Goal: Task Accomplishment & Management: Manage account settings

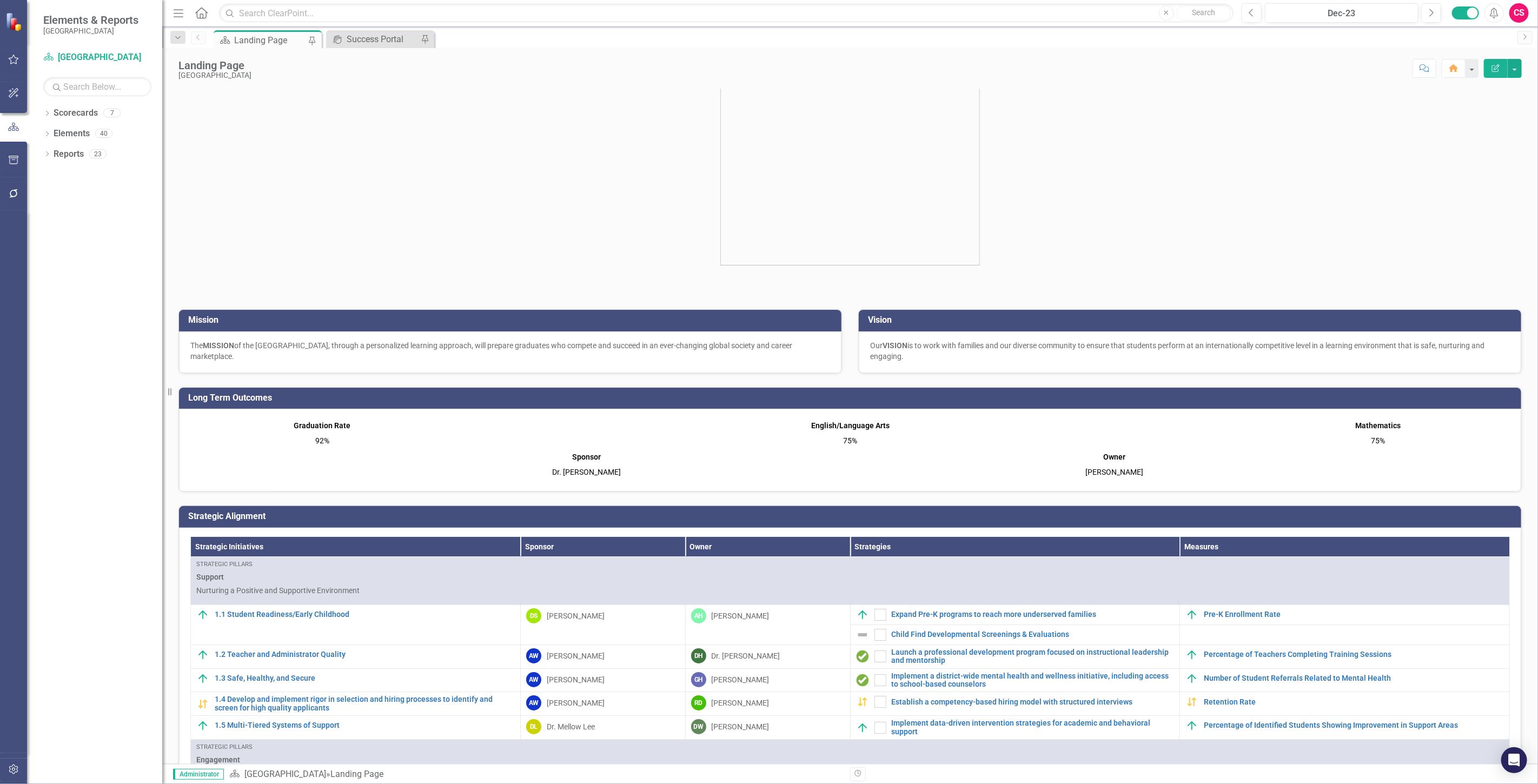
scroll to position [300, 0]
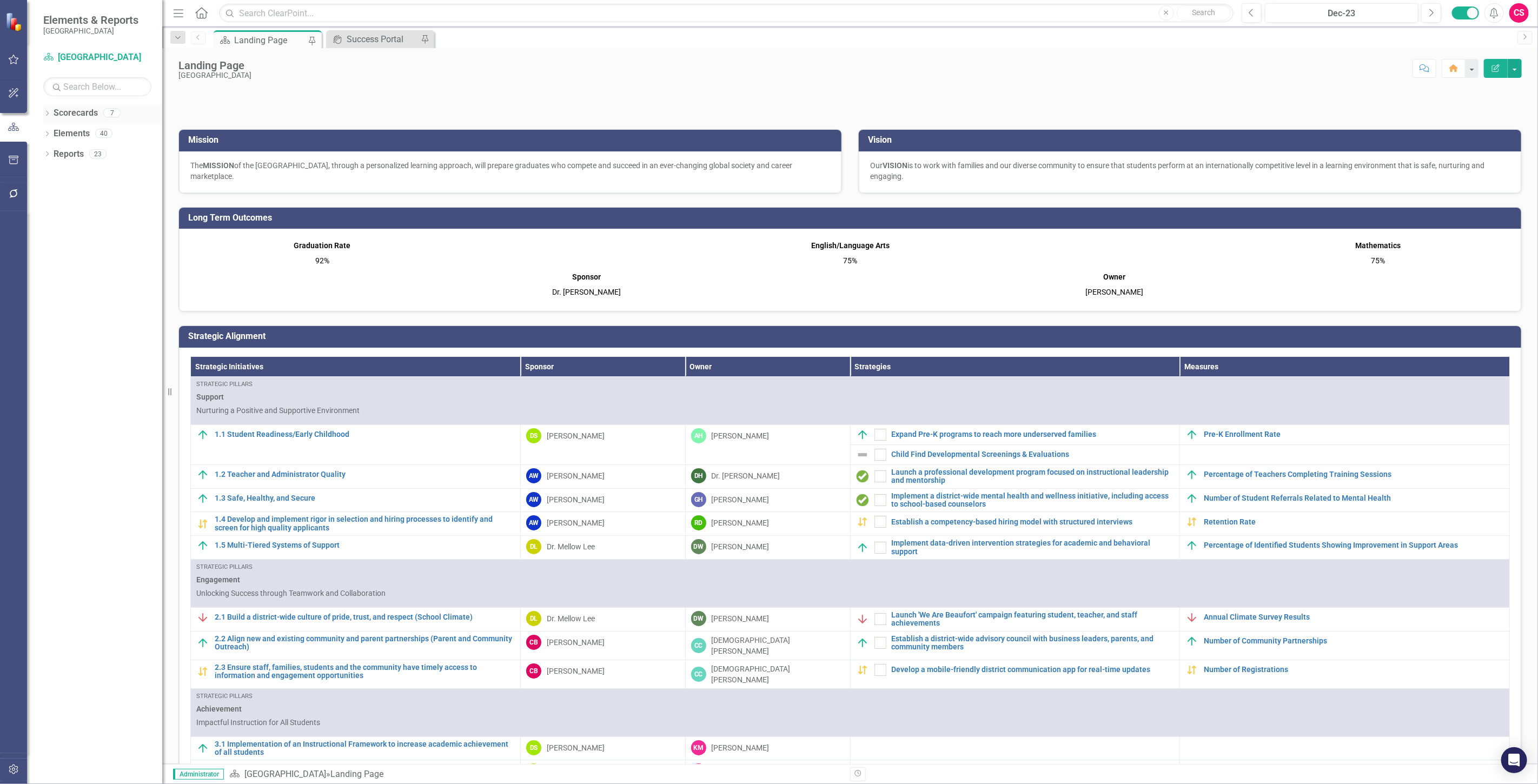
click at [67, 110] on link "Scorecards" at bounding box center [76, 113] width 45 height 13
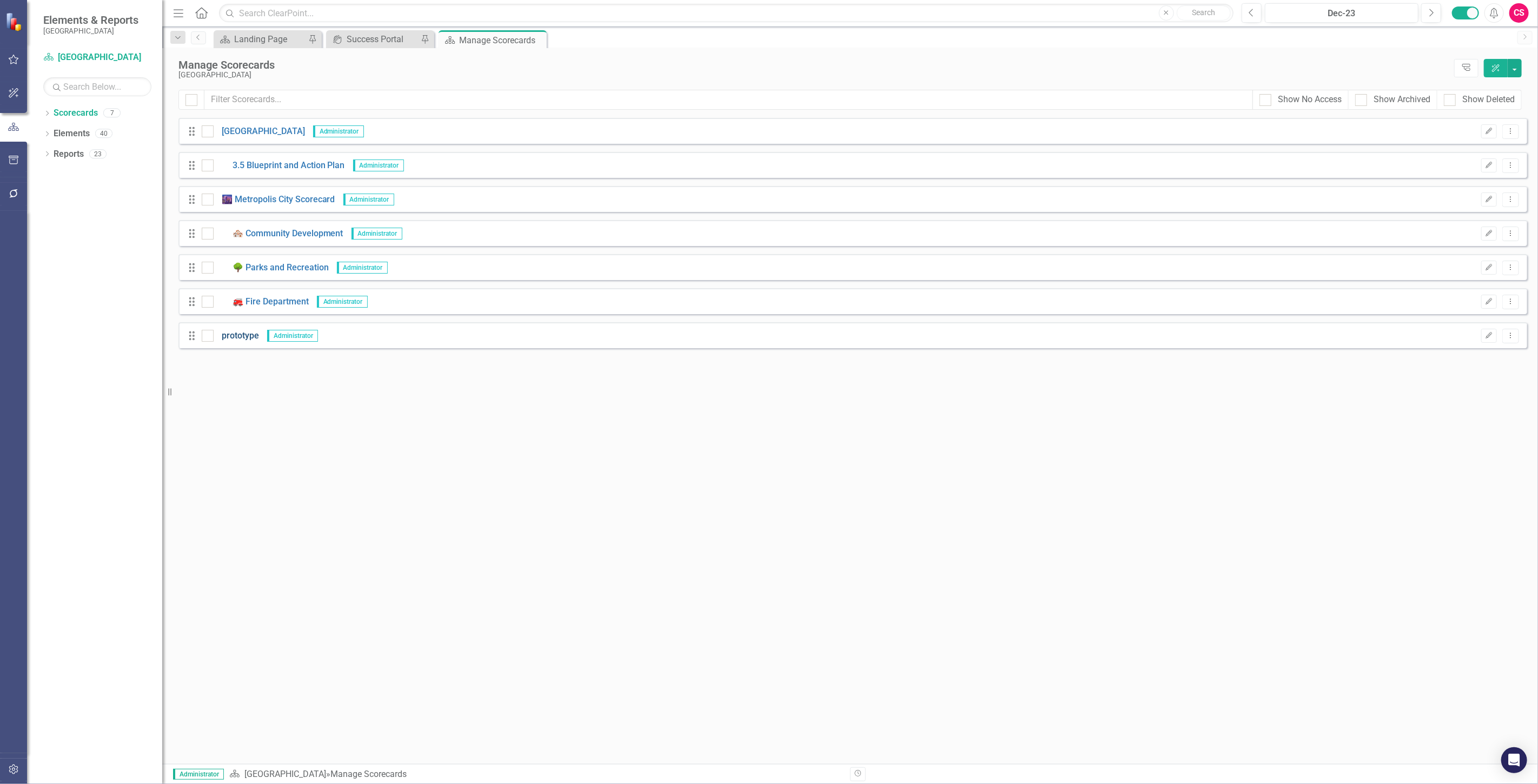
click at [239, 340] on link "prototype" at bounding box center [236, 335] width 46 height 13
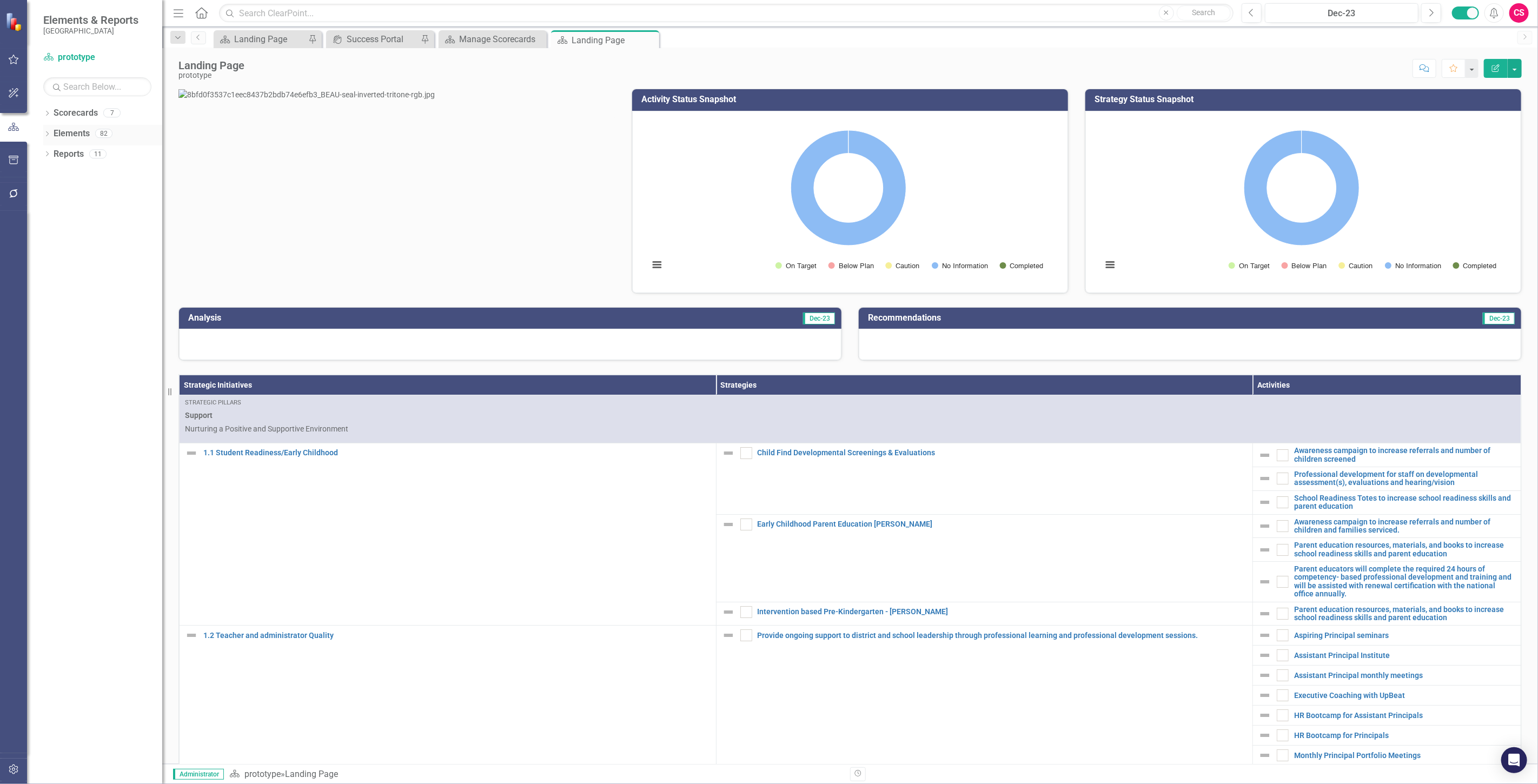
click at [82, 126] on div "Elements" at bounding box center [72, 134] width 36 height 18
click at [82, 131] on link "Elements" at bounding box center [72, 133] width 36 height 13
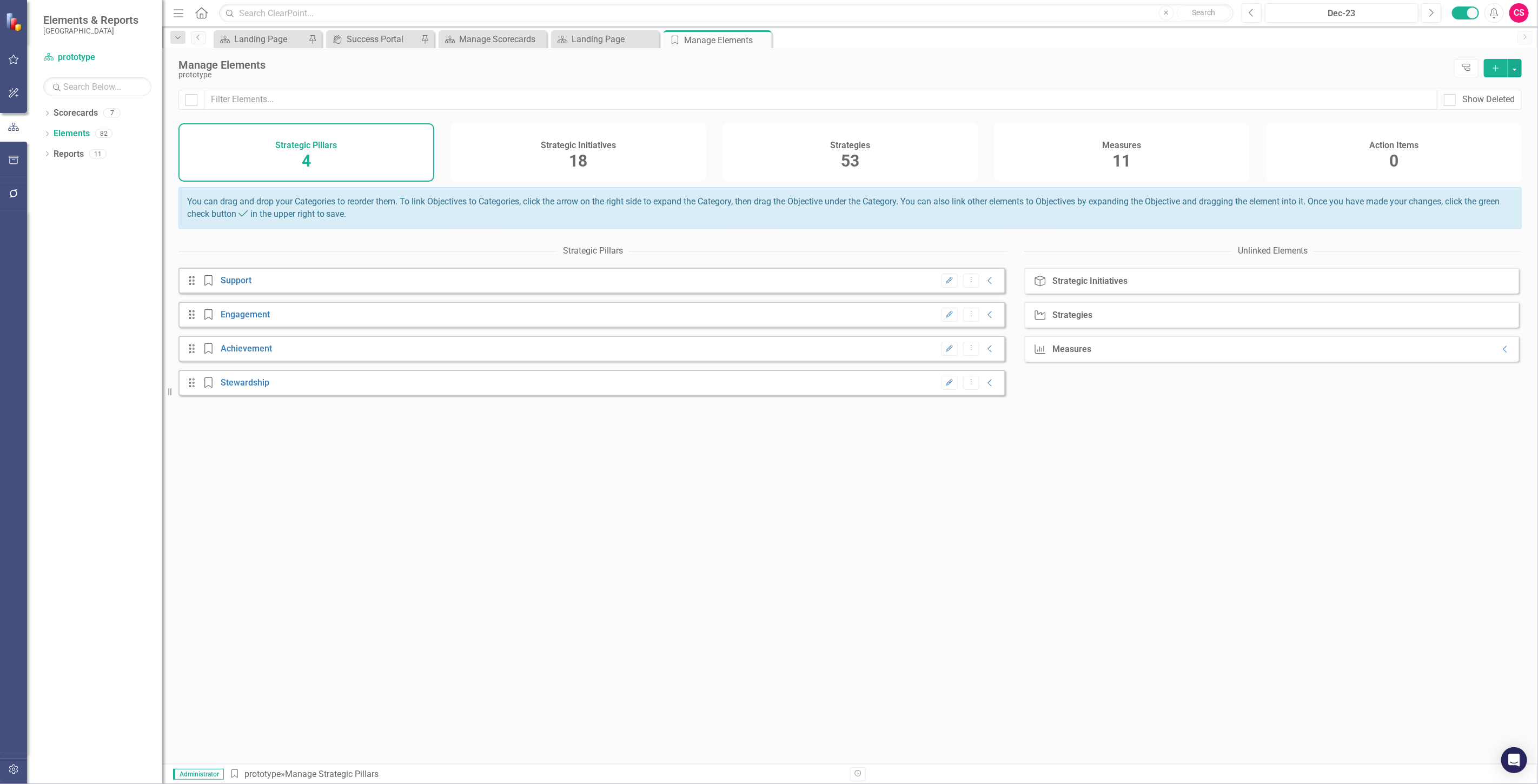
click at [1103, 165] on div "Measures 11" at bounding box center [1121, 152] width 256 height 58
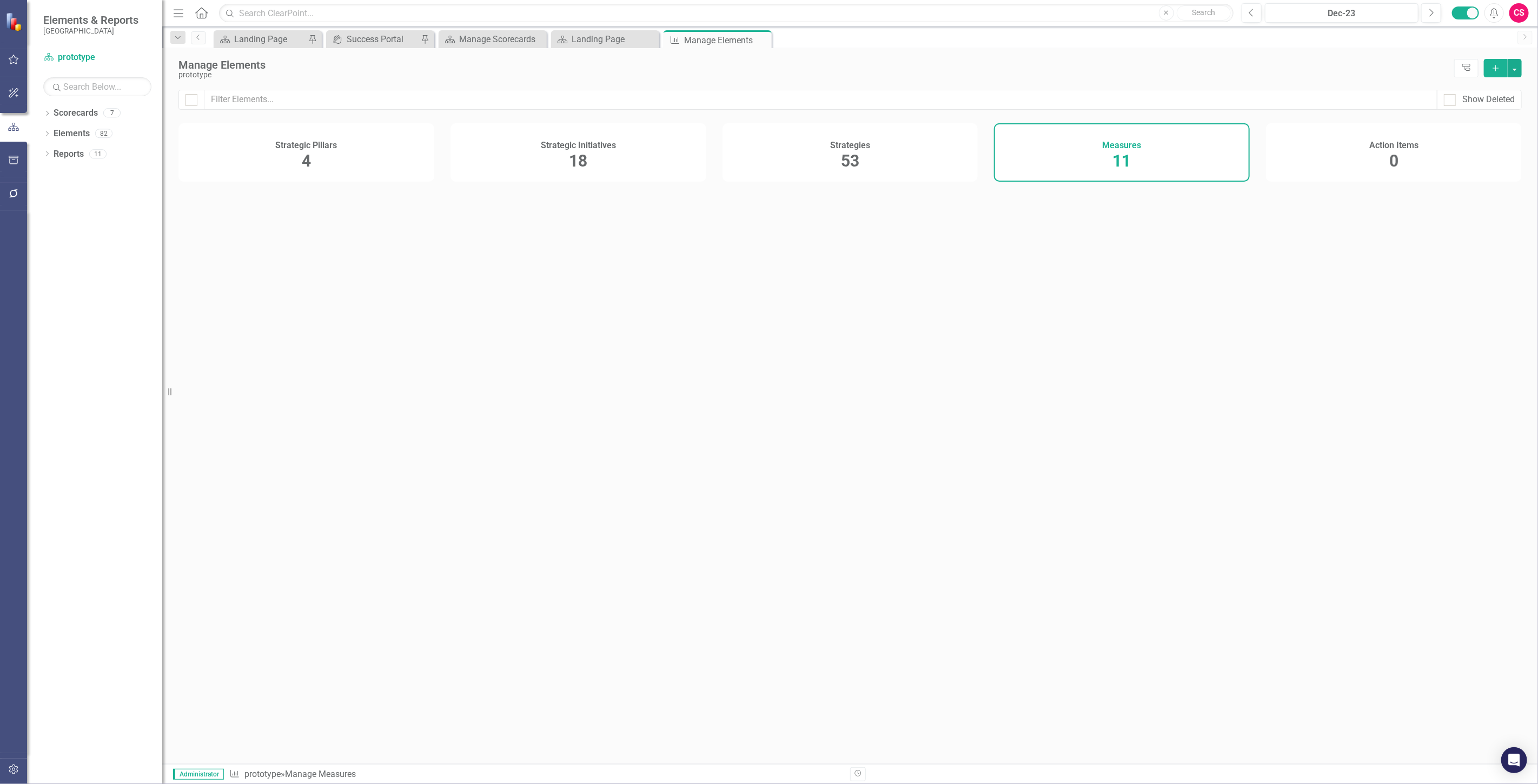
checkbox input "false"
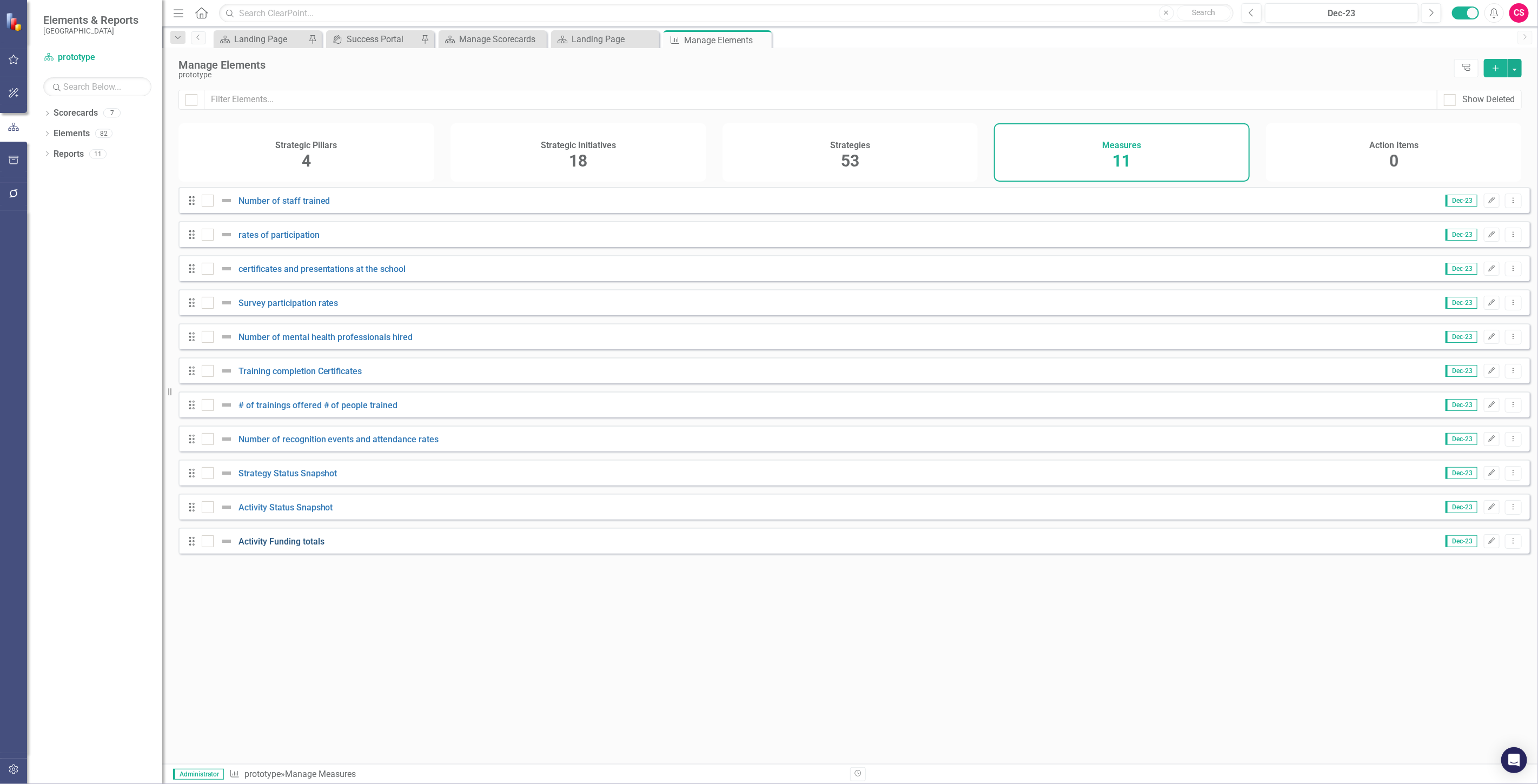
click at [291, 544] on link "Activity Funding totals" at bounding box center [281, 541] width 86 height 10
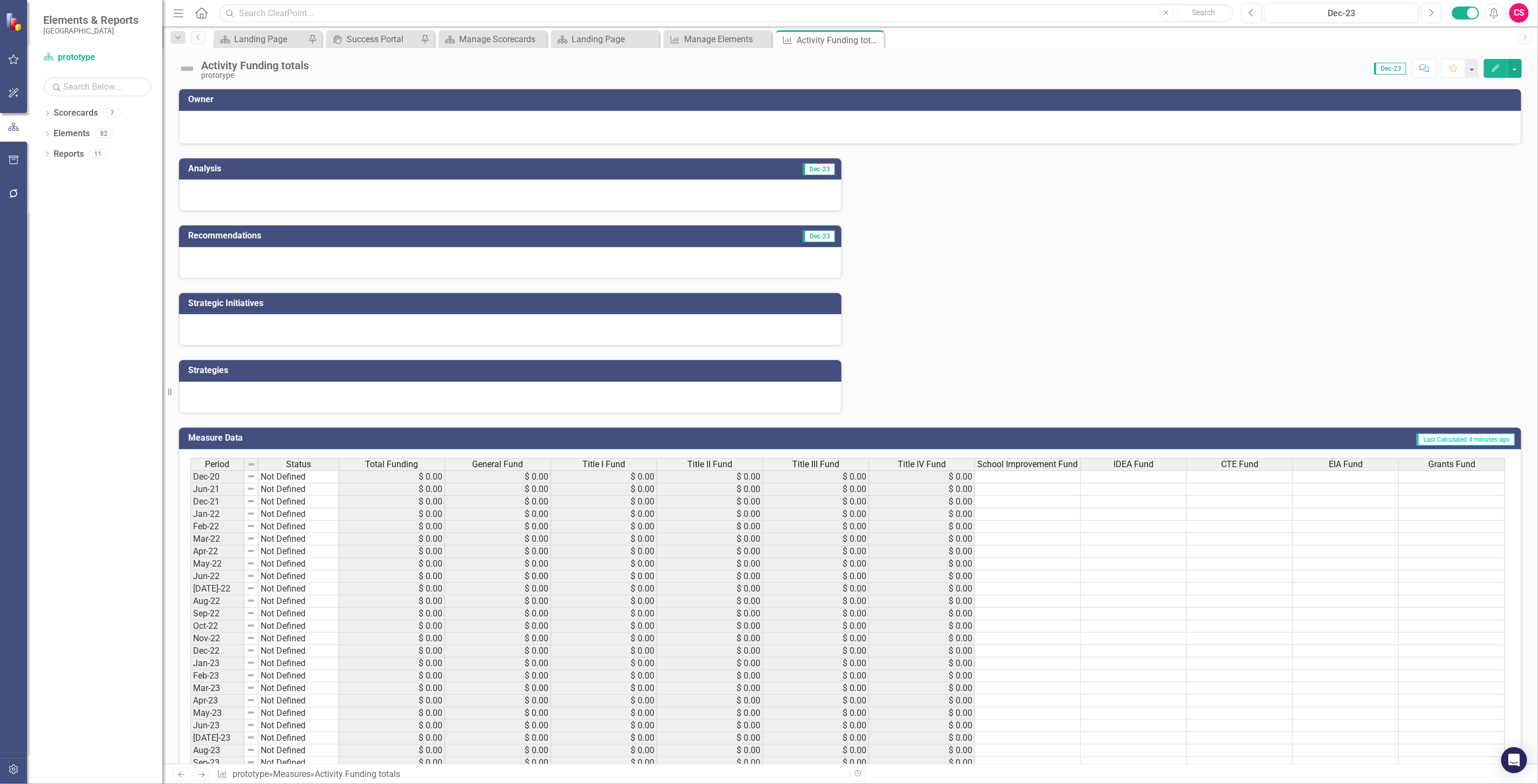
click at [1011, 460] on span "School Improvement Fund" at bounding box center [1027, 464] width 100 height 10
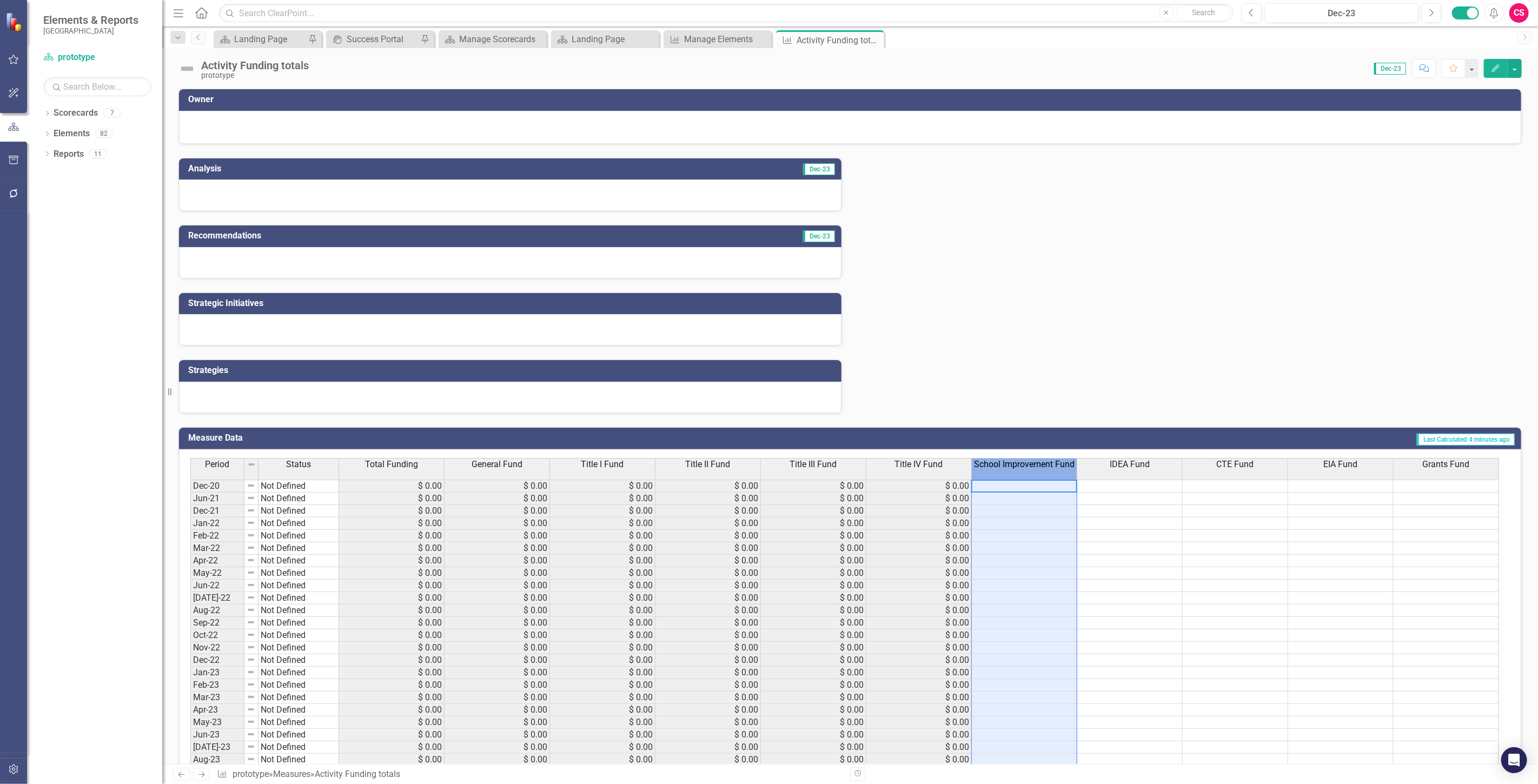
click at [1011, 460] on span "School Improvement Fund" at bounding box center [1024, 464] width 100 height 10
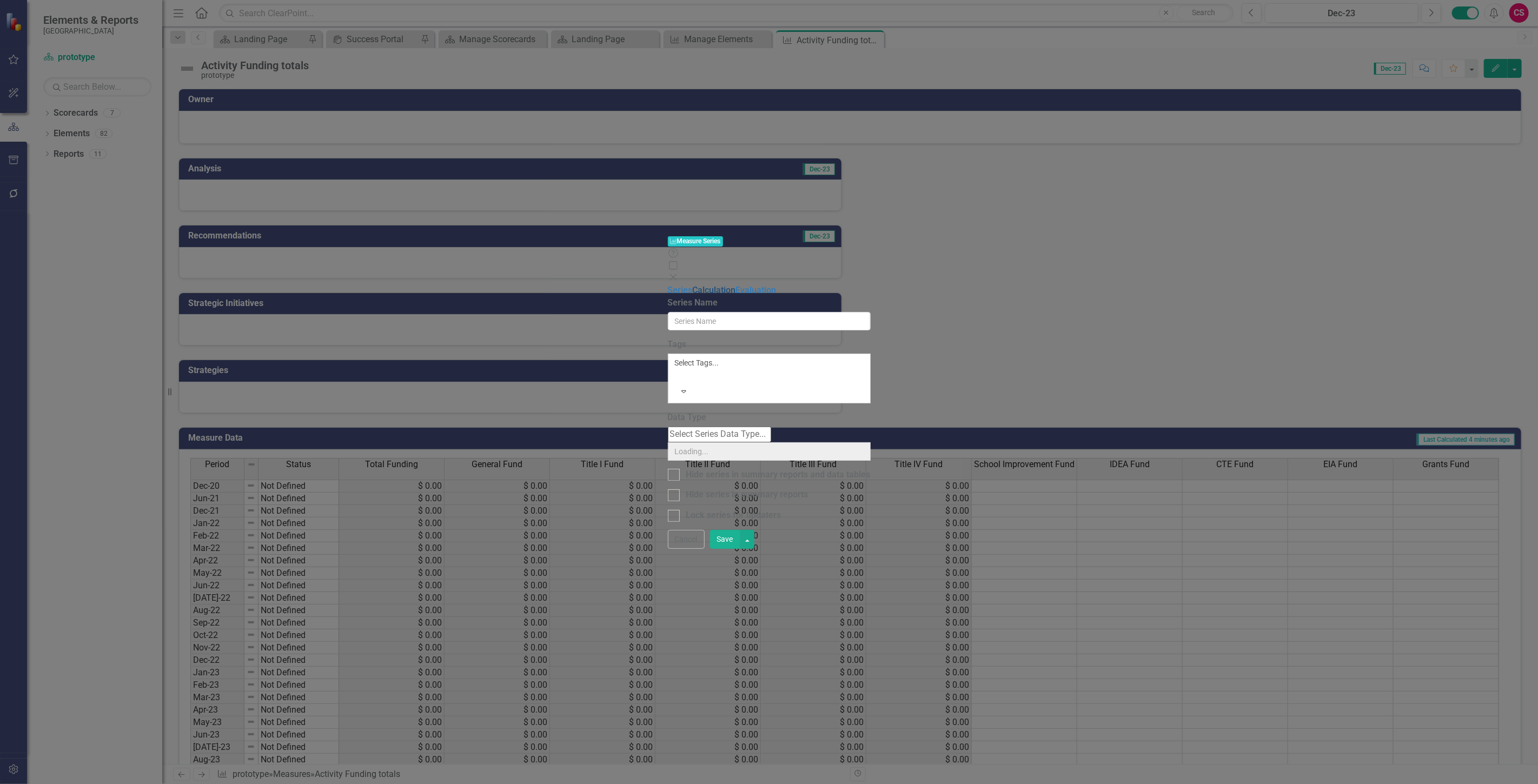
drag, startPoint x: 402, startPoint y: 61, endPoint x: 383, endPoint y: 63, distance: 19.1
click at [693, 285] on link "Calculation" at bounding box center [715, 290] width 43 height 10
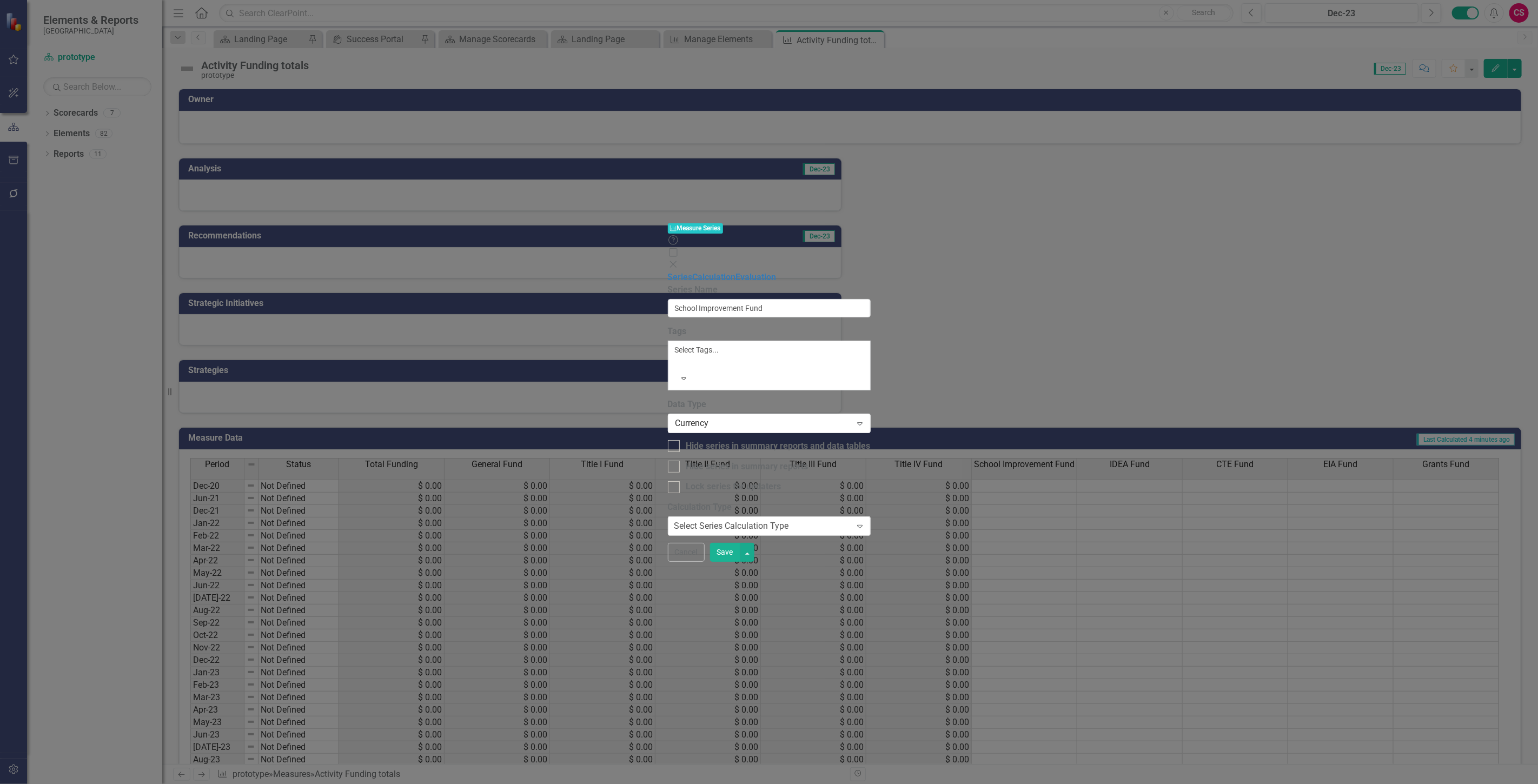
click at [674, 520] on div "Select Series Calculation Type" at bounding box center [731, 526] width 115 height 13
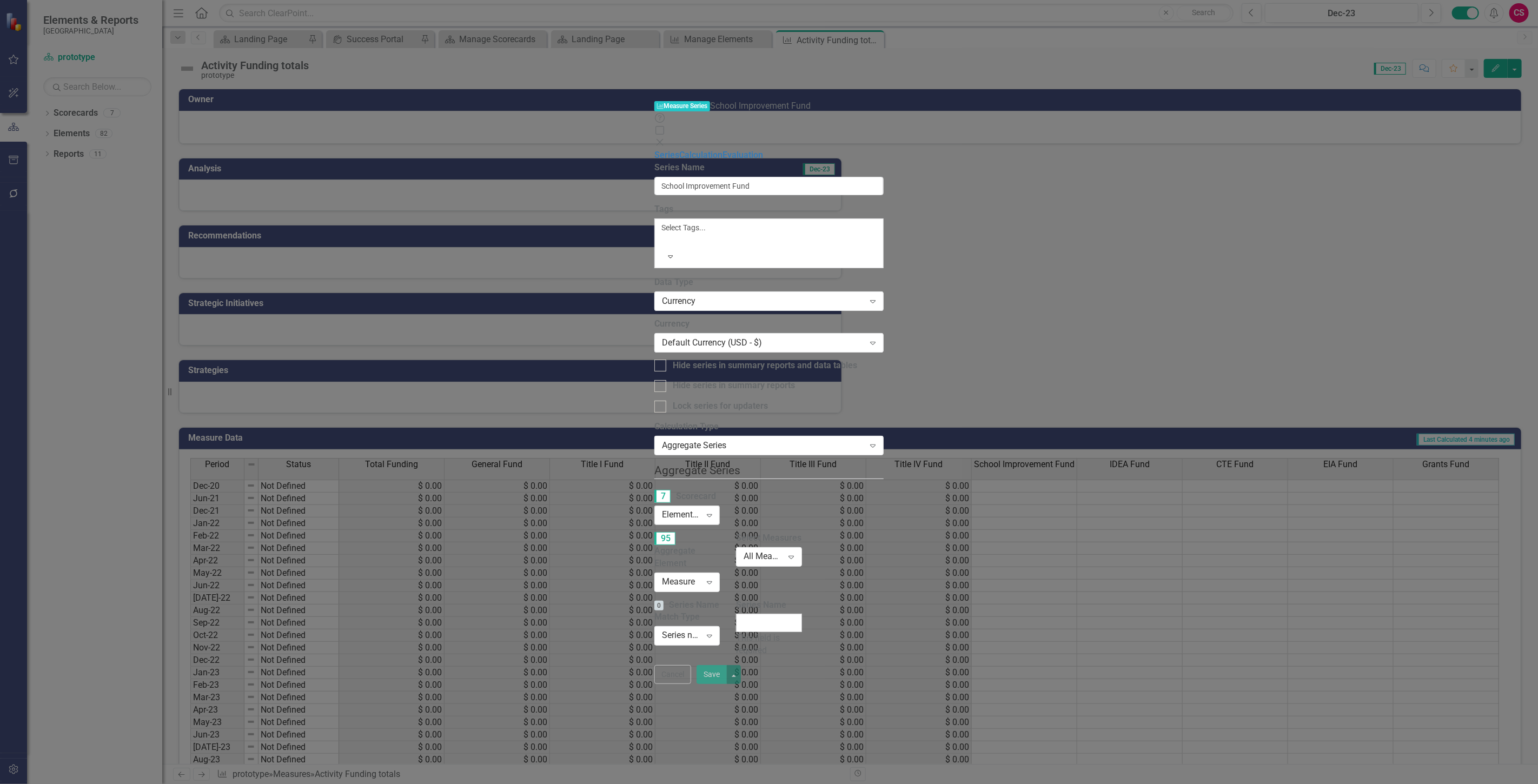
click at [662, 509] on div "Elements in all Scorecards" at bounding box center [681, 515] width 39 height 13
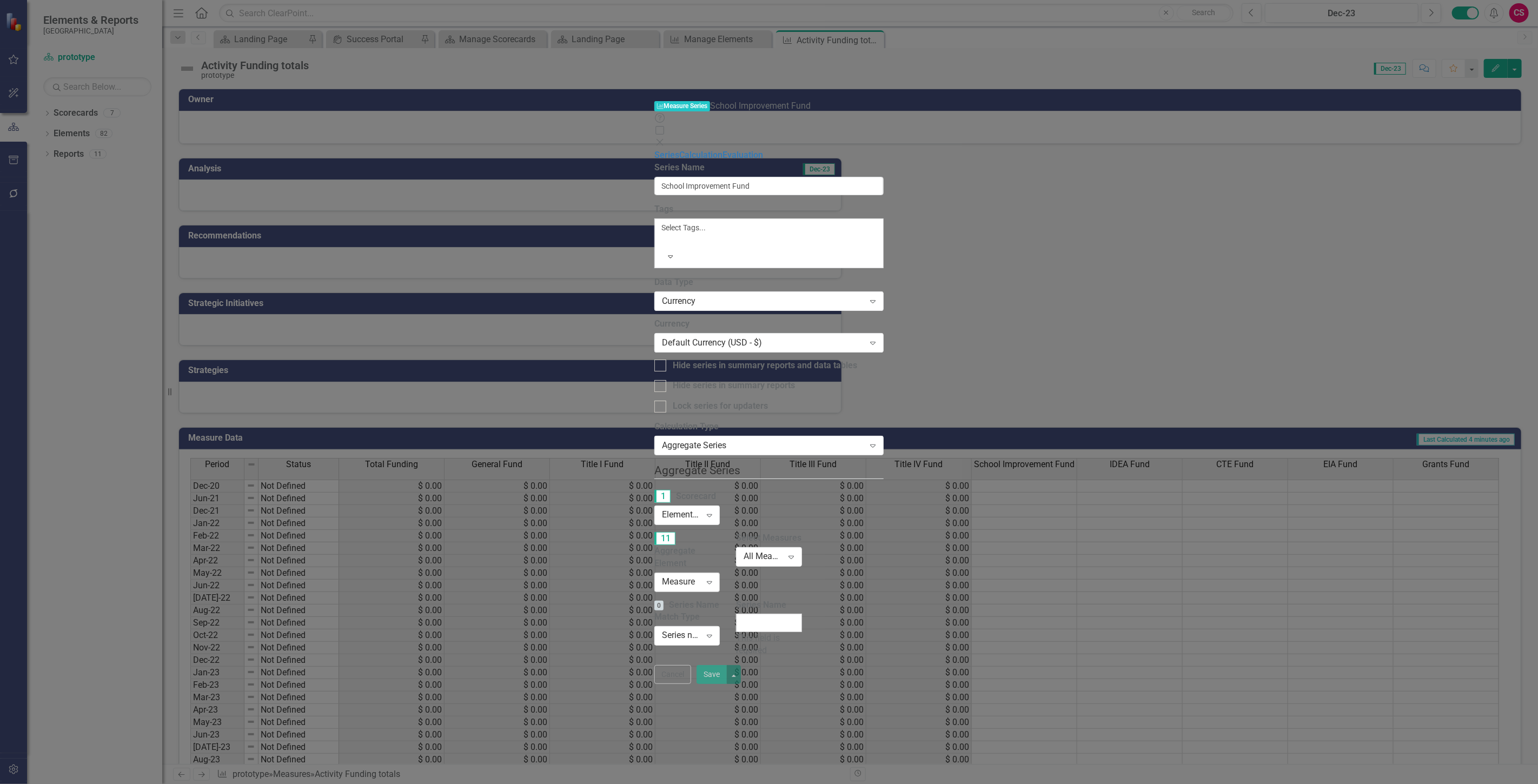
click at [662, 575] on div "Measure" at bounding box center [681, 581] width 39 height 13
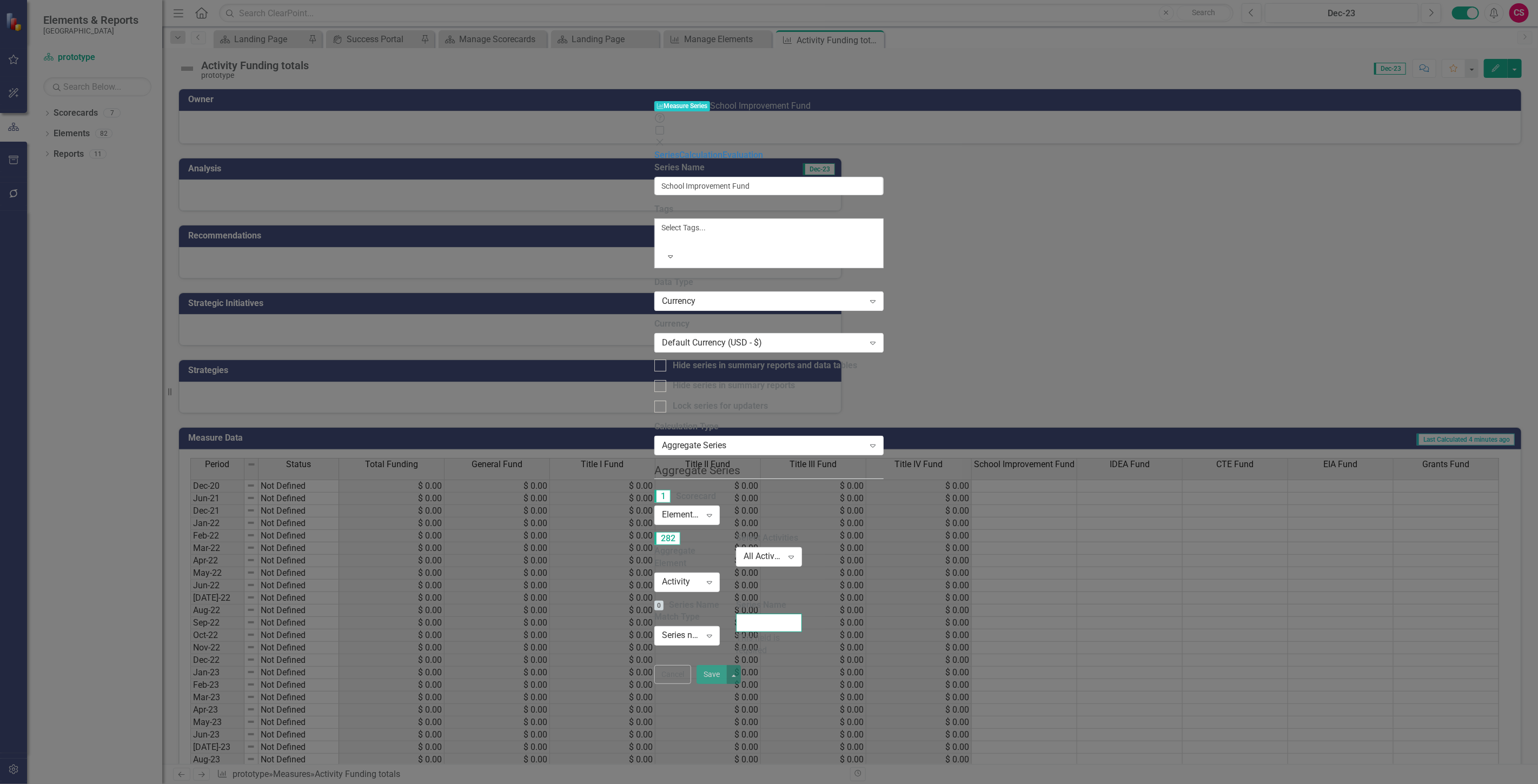
click at [801, 613] on input "Series Name" at bounding box center [769, 622] width 66 height 19
type input "S"
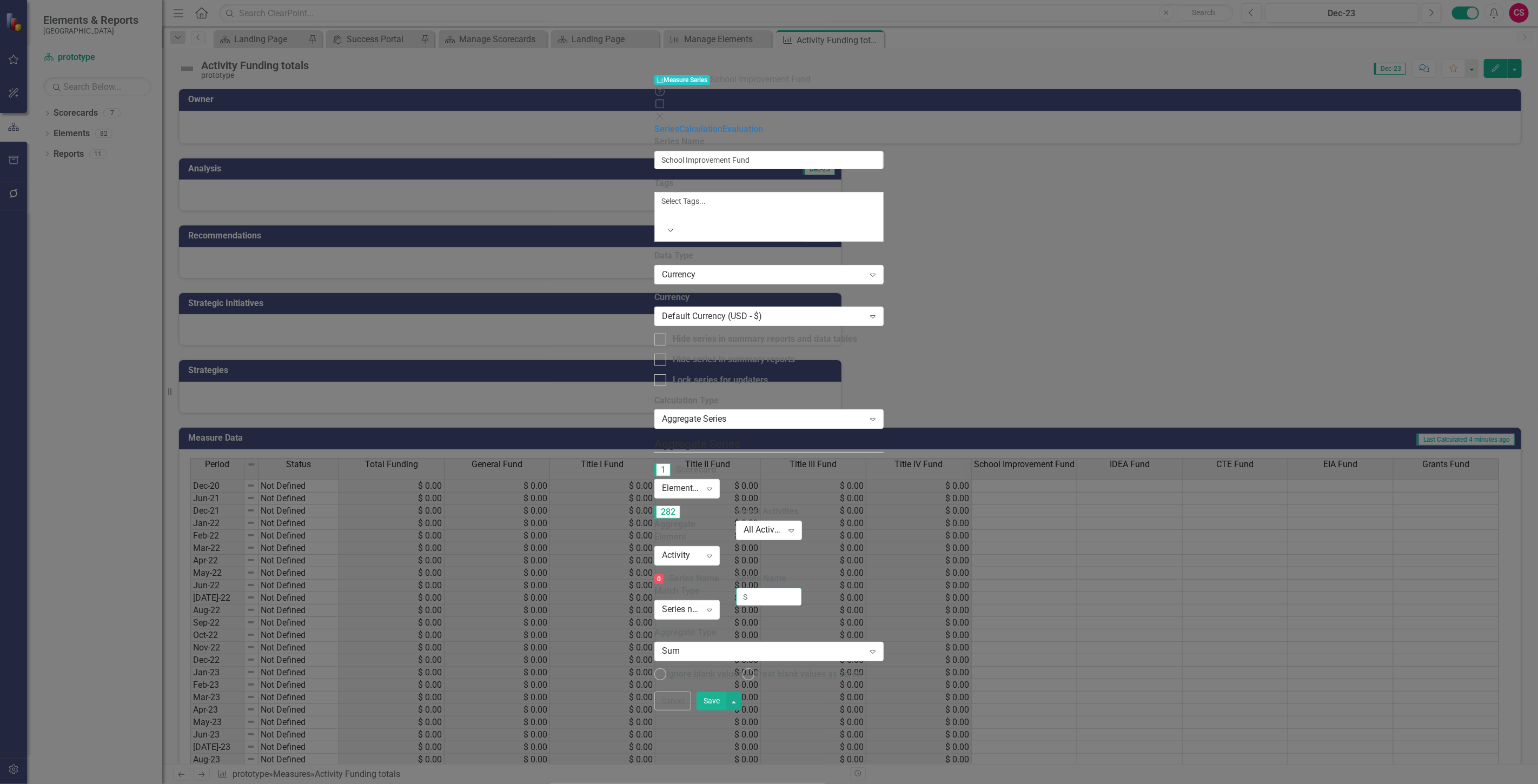
radio input "true"
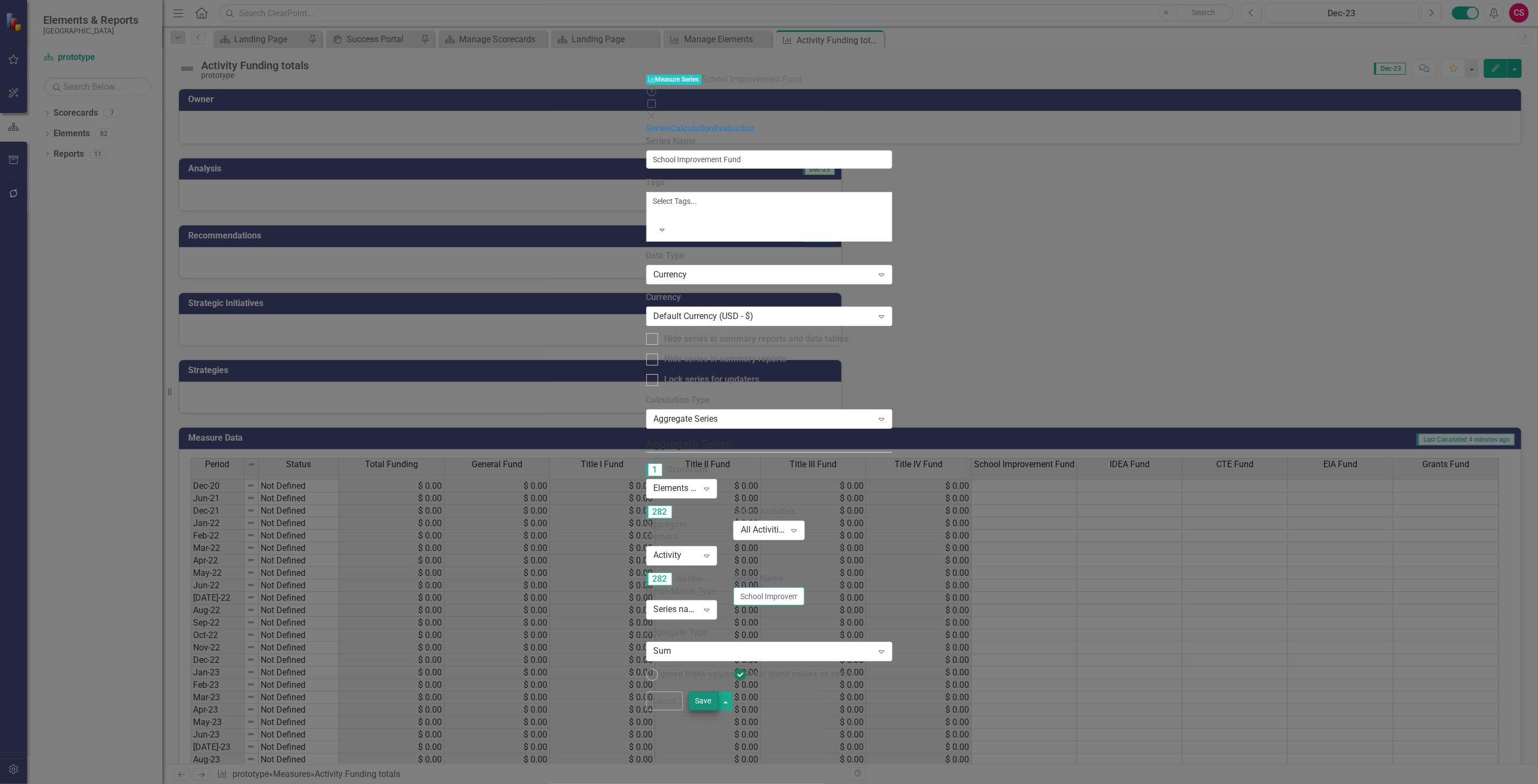
type input "School Improvement Fund"
click at [719, 710] on button "Save" at bounding box center [703, 700] width 30 height 19
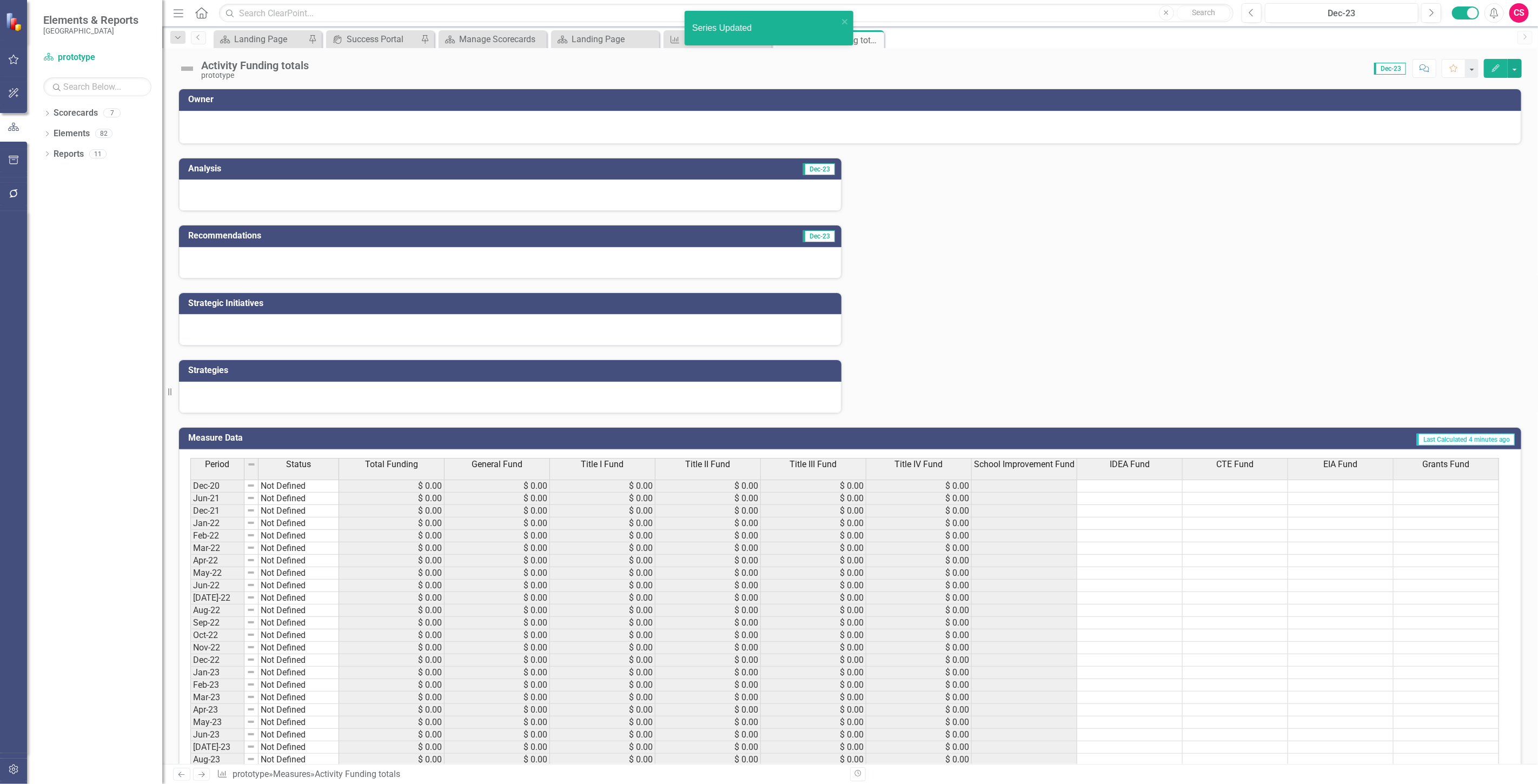
click at [1141, 469] on span "IDEA Fund" at bounding box center [1130, 464] width 40 height 10
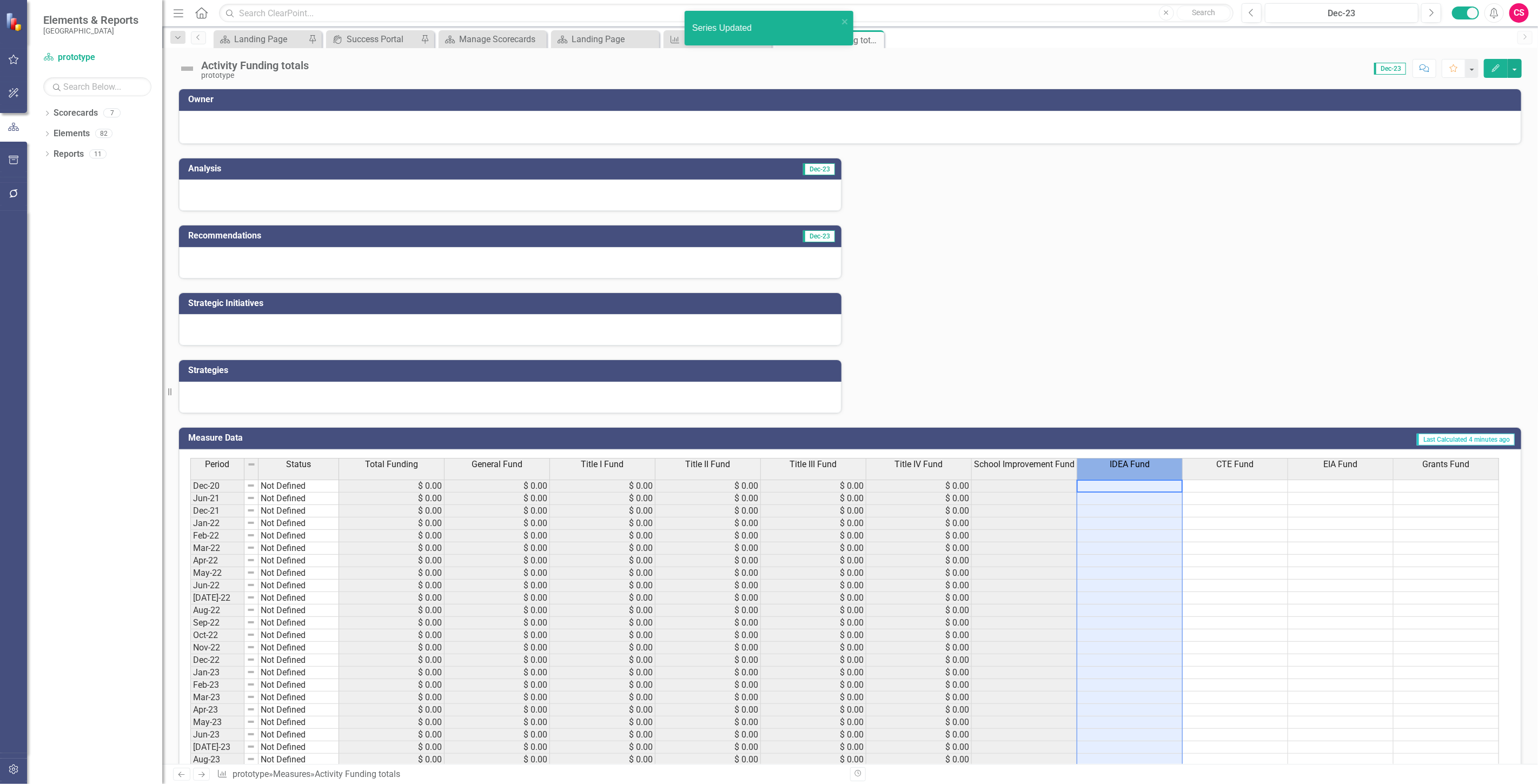
click at [1141, 469] on span "IDEA Fund" at bounding box center [1130, 464] width 40 height 10
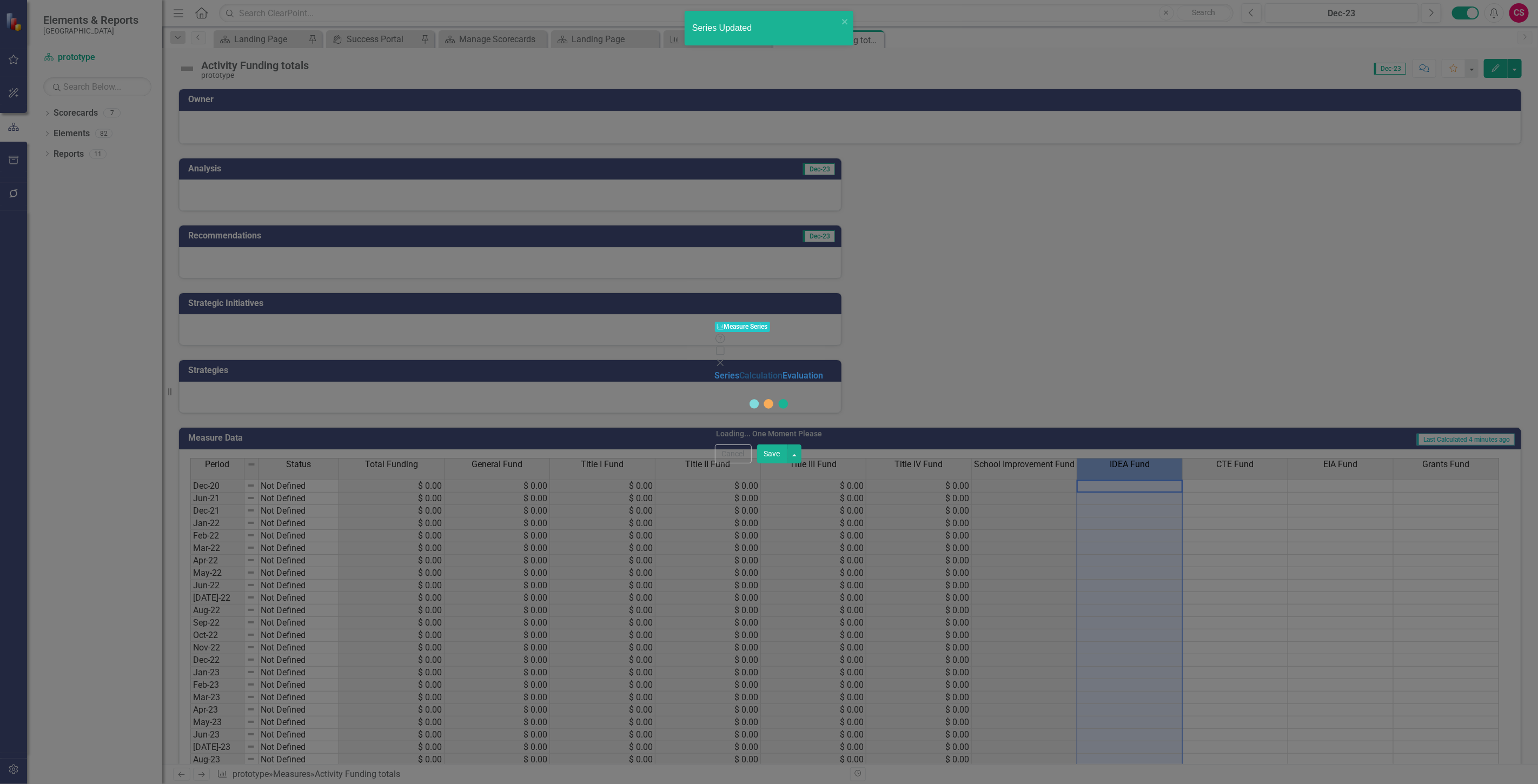
click at [740, 370] on link "Calculation" at bounding box center [761, 375] width 43 height 10
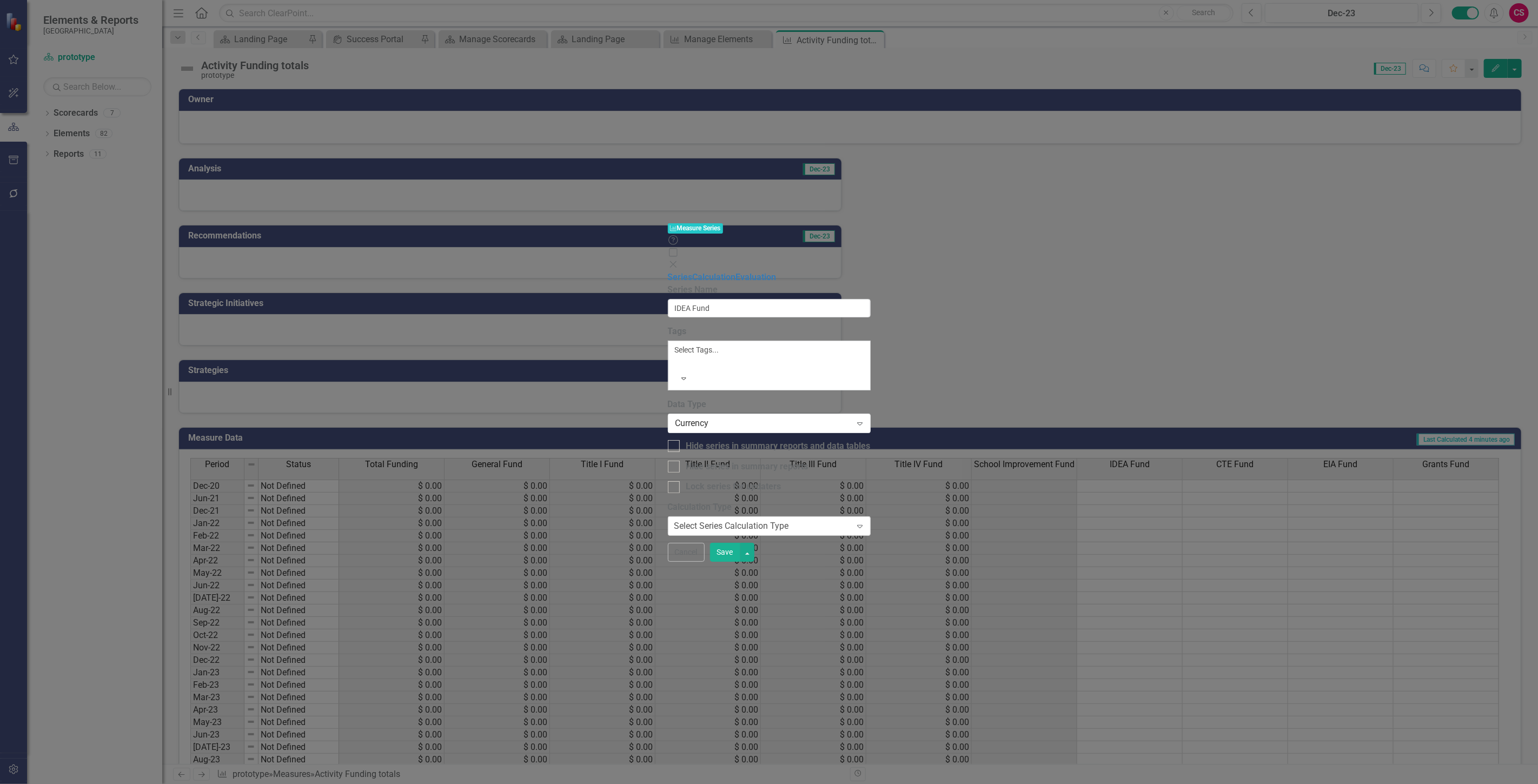
click at [674, 520] on div "Select Series Calculation Type" at bounding box center [731, 526] width 115 height 13
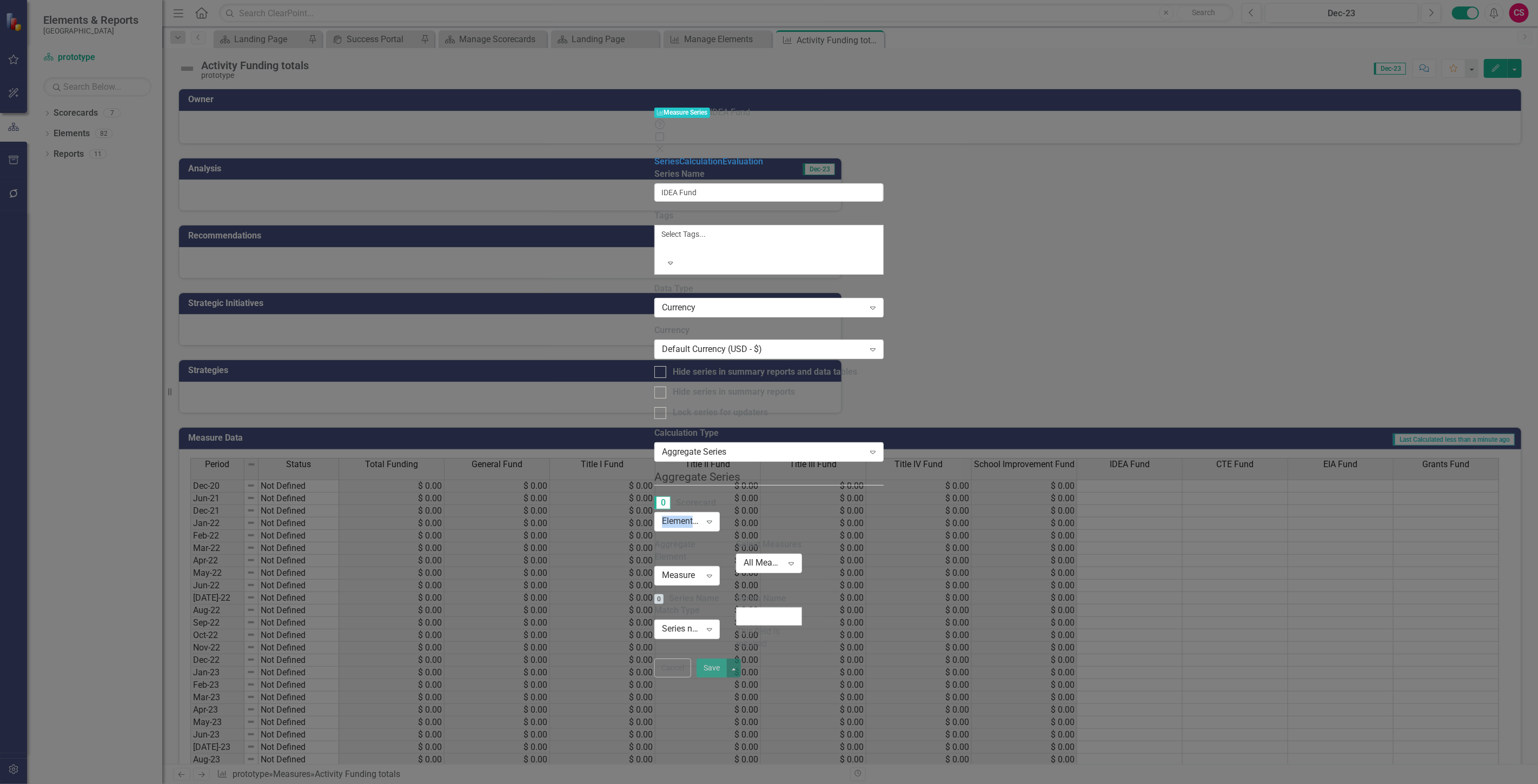
click at [662, 516] on div "Elements in all Scorecards" at bounding box center [681, 522] width 39 height 13
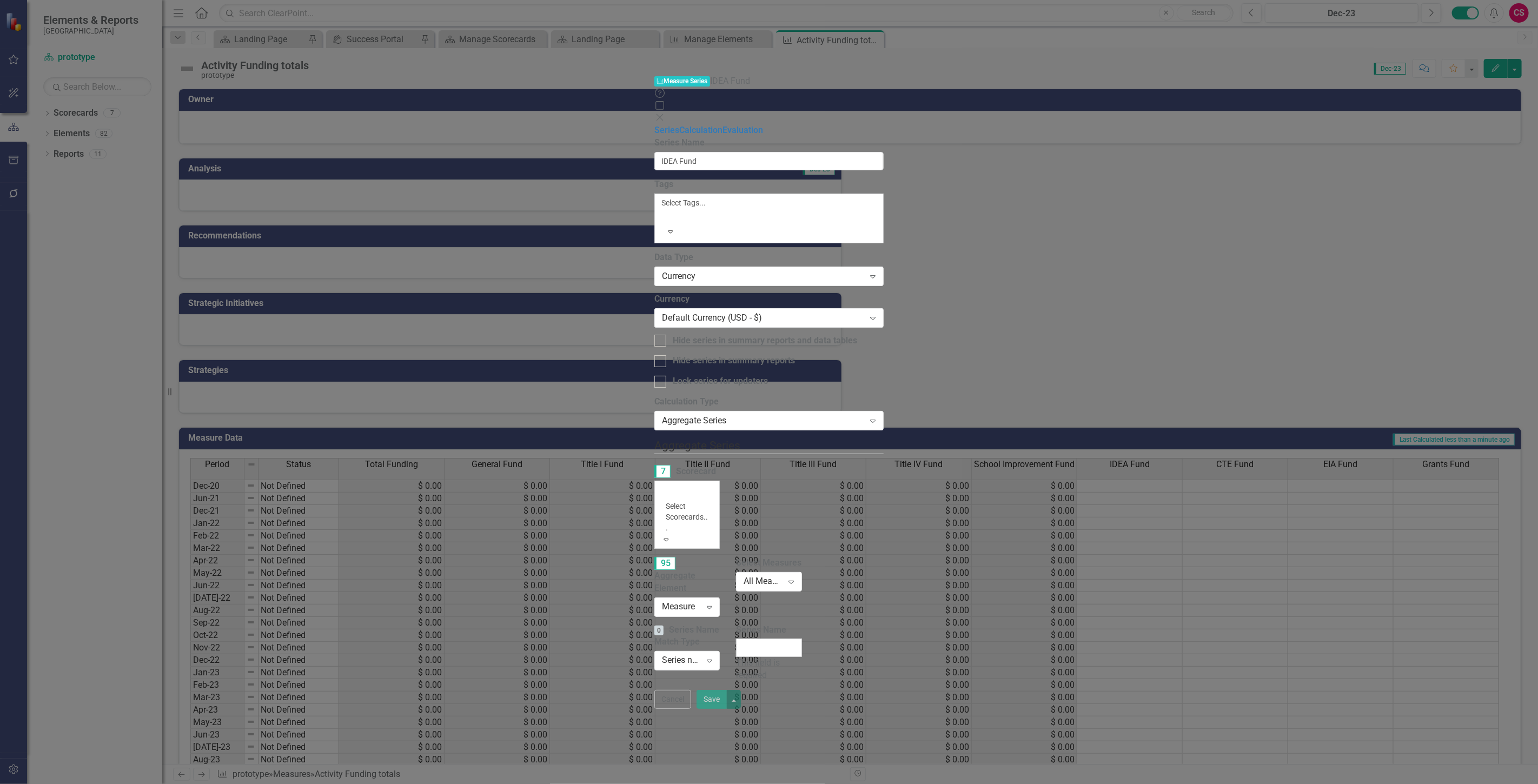
drag, startPoint x: 600, startPoint y: 149, endPoint x: 598, endPoint y: 141, distance: 8.2
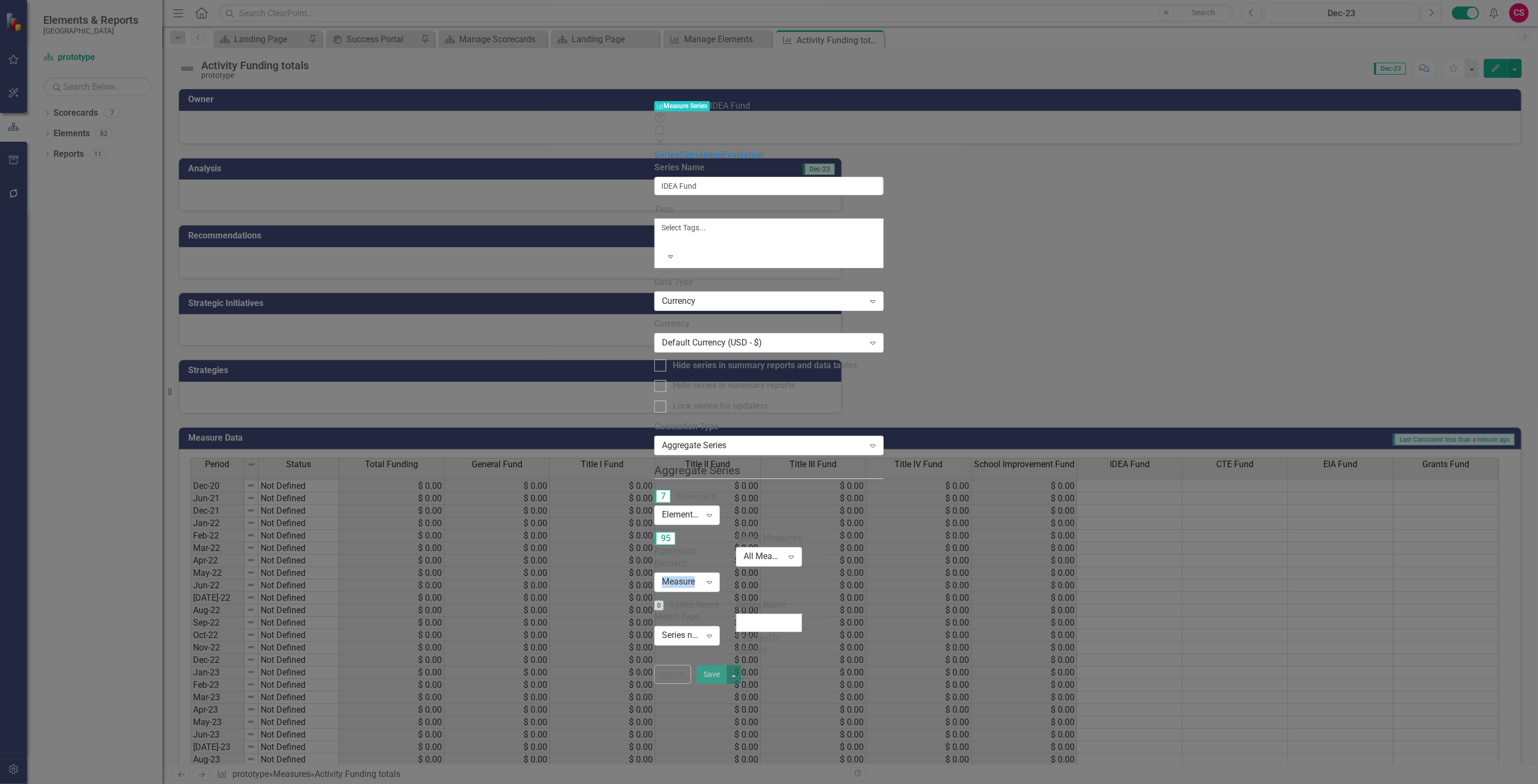
click at [662, 575] on div "Measure" at bounding box center [681, 581] width 39 height 13
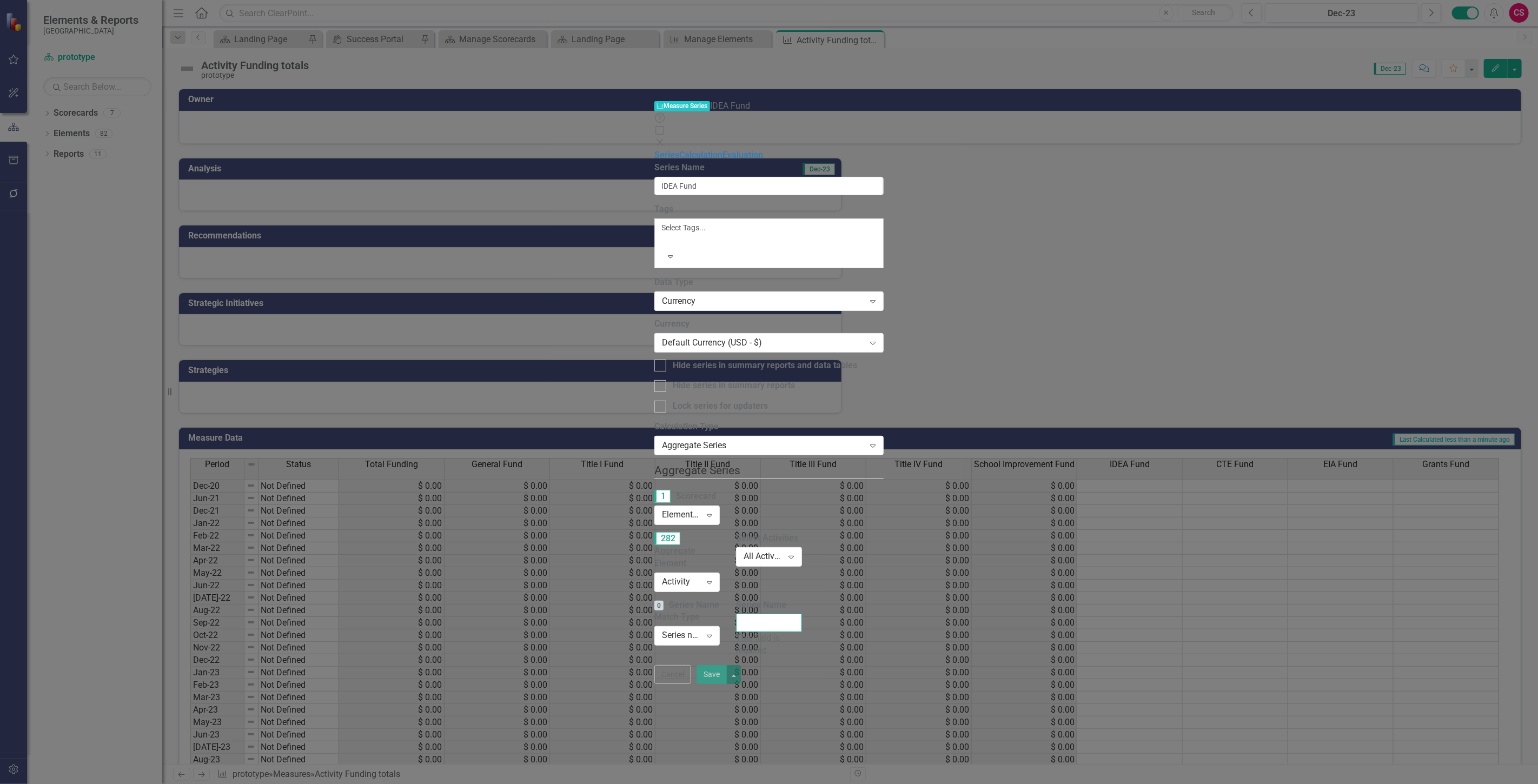
click at [801, 613] on input "Series Name" at bounding box center [769, 622] width 66 height 19
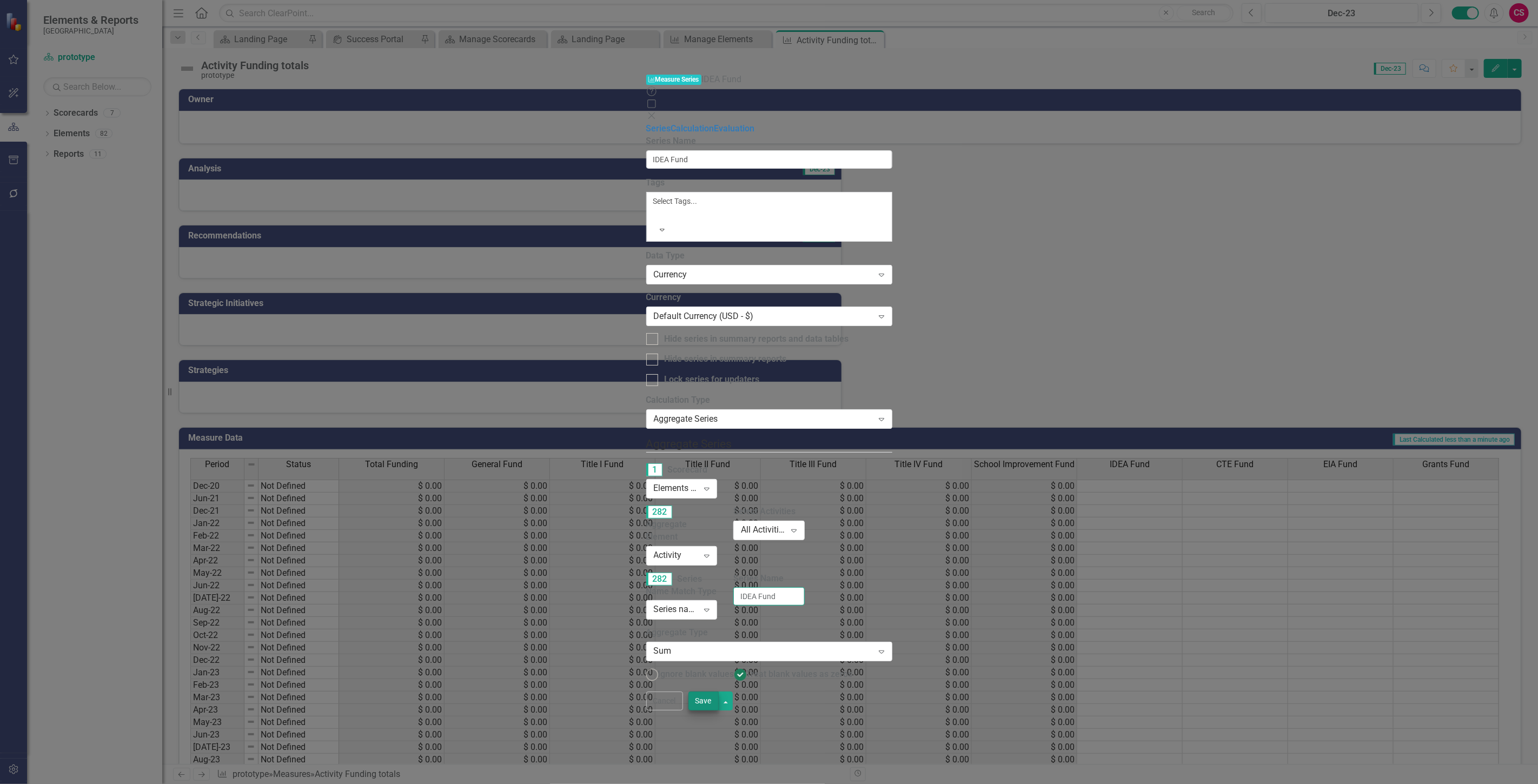
type input "IDEA Fund"
click at [719, 710] on button "Save" at bounding box center [703, 700] width 30 height 19
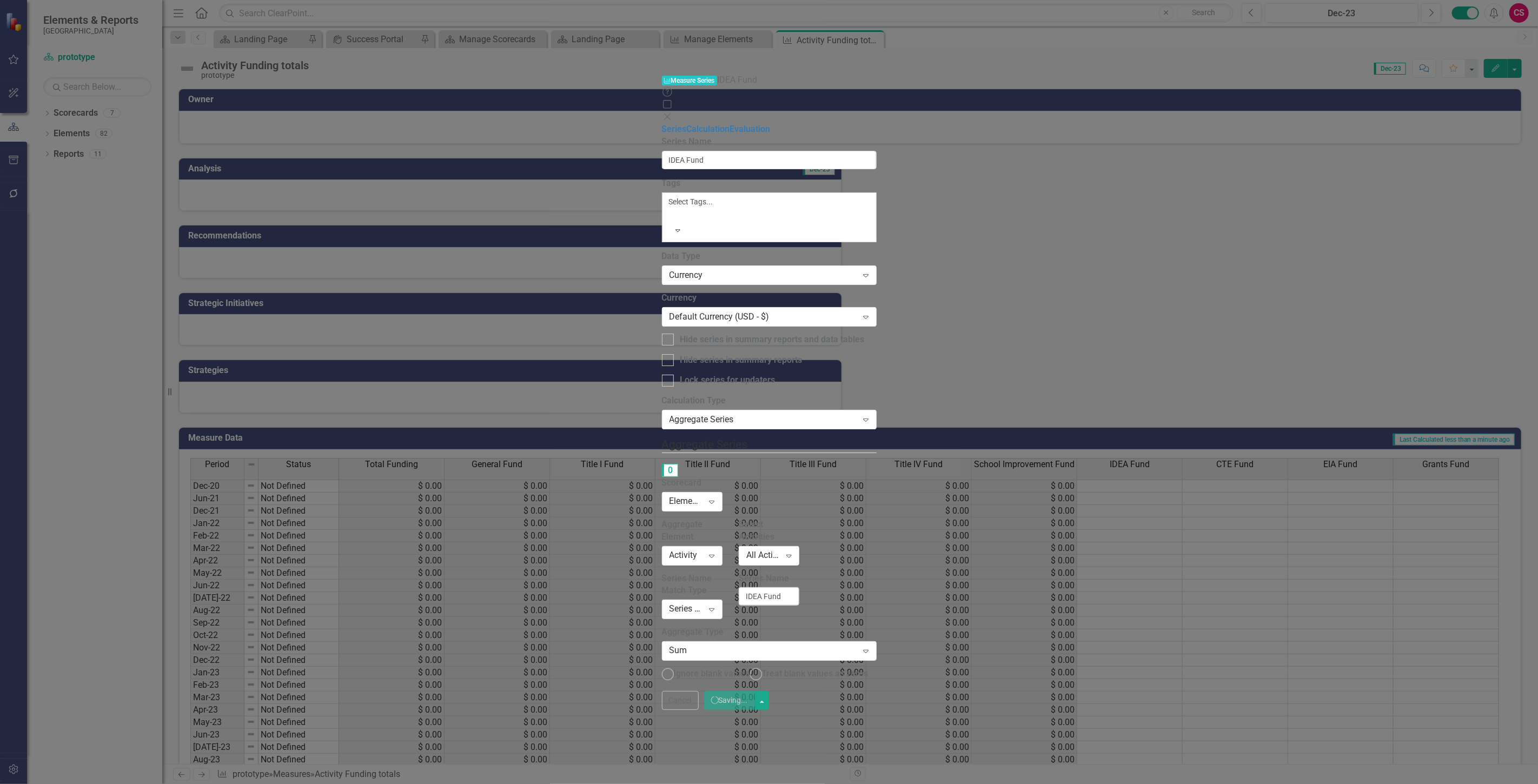
radio input "true"
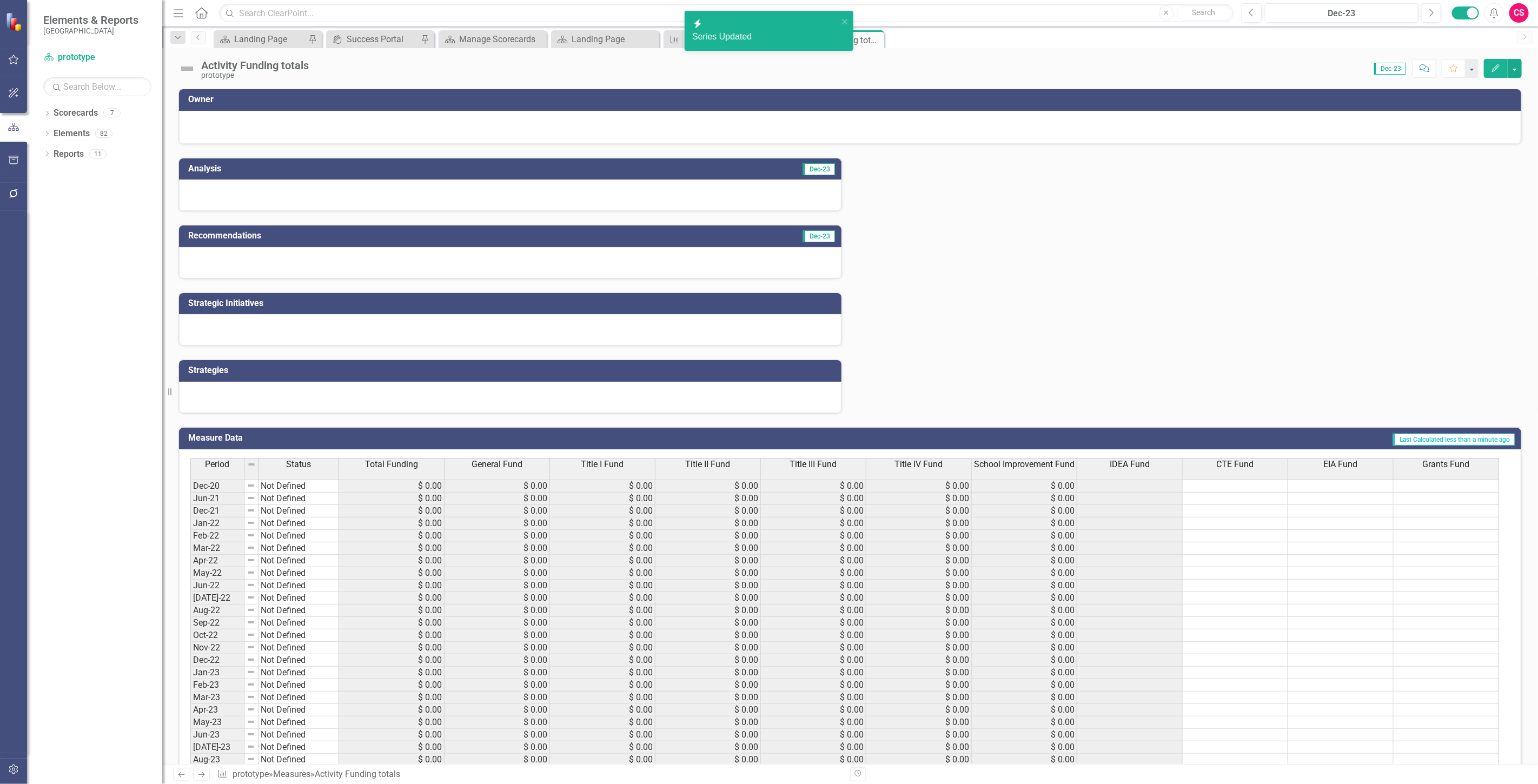
click at [1222, 461] on span "CTE Fund" at bounding box center [1235, 464] width 37 height 10
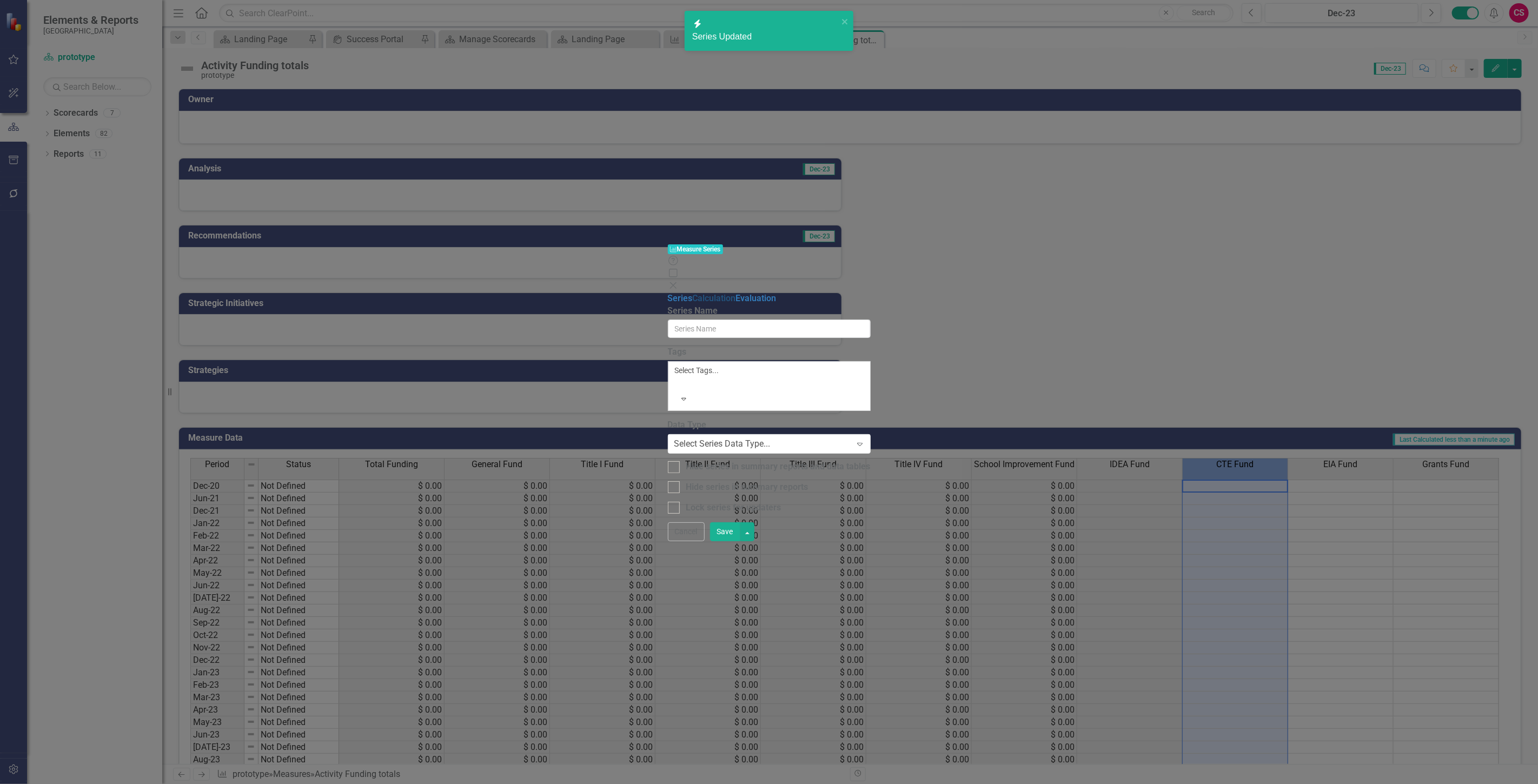
click at [693, 293] on link "Calculation" at bounding box center [715, 298] width 43 height 10
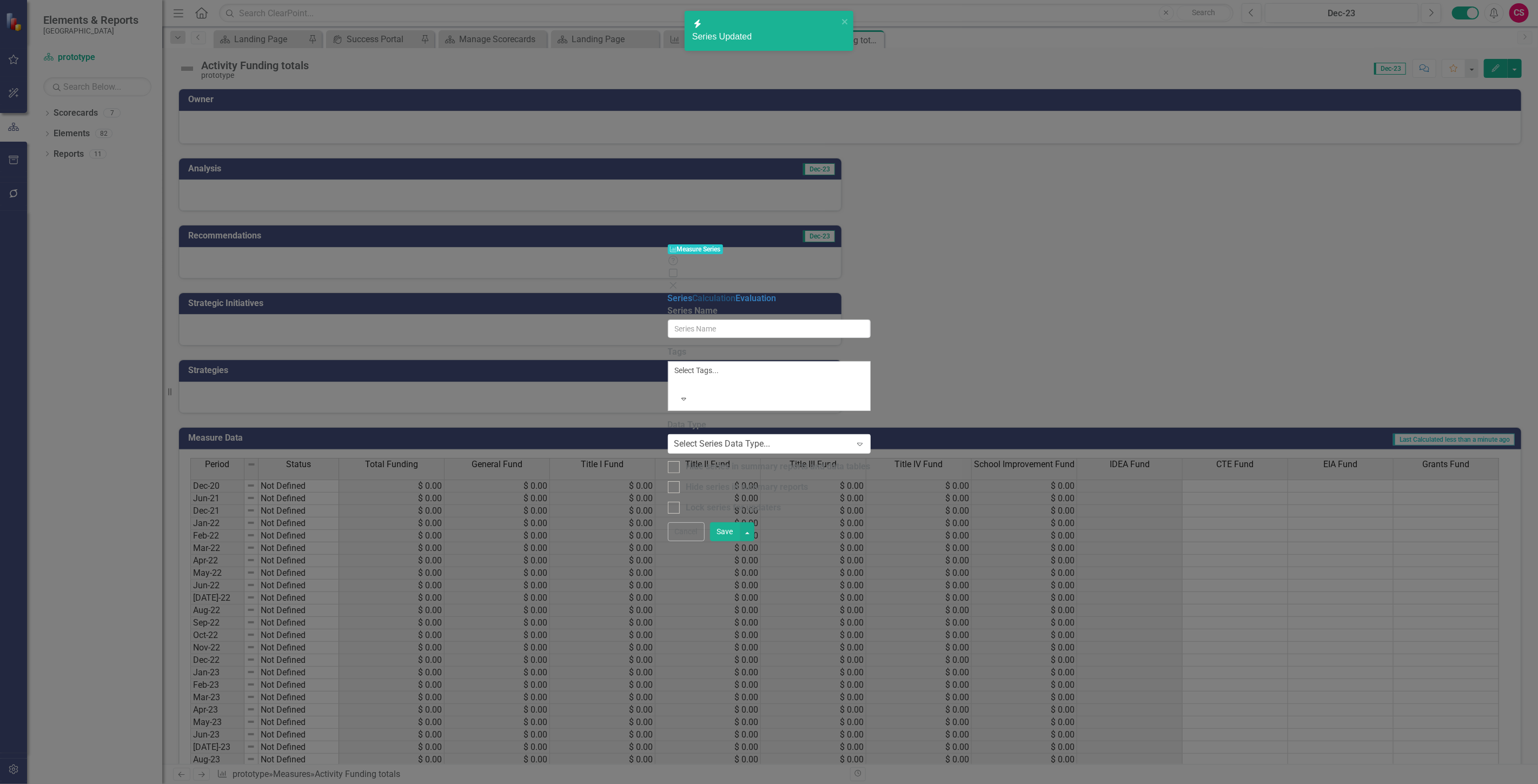
drag, startPoint x: 384, startPoint y: 58, endPoint x: 485, endPoint y: 60, distance: 101.0
click at [693, 293] on link "Calculation" at bounding box center [715, 298] width 43 height 10
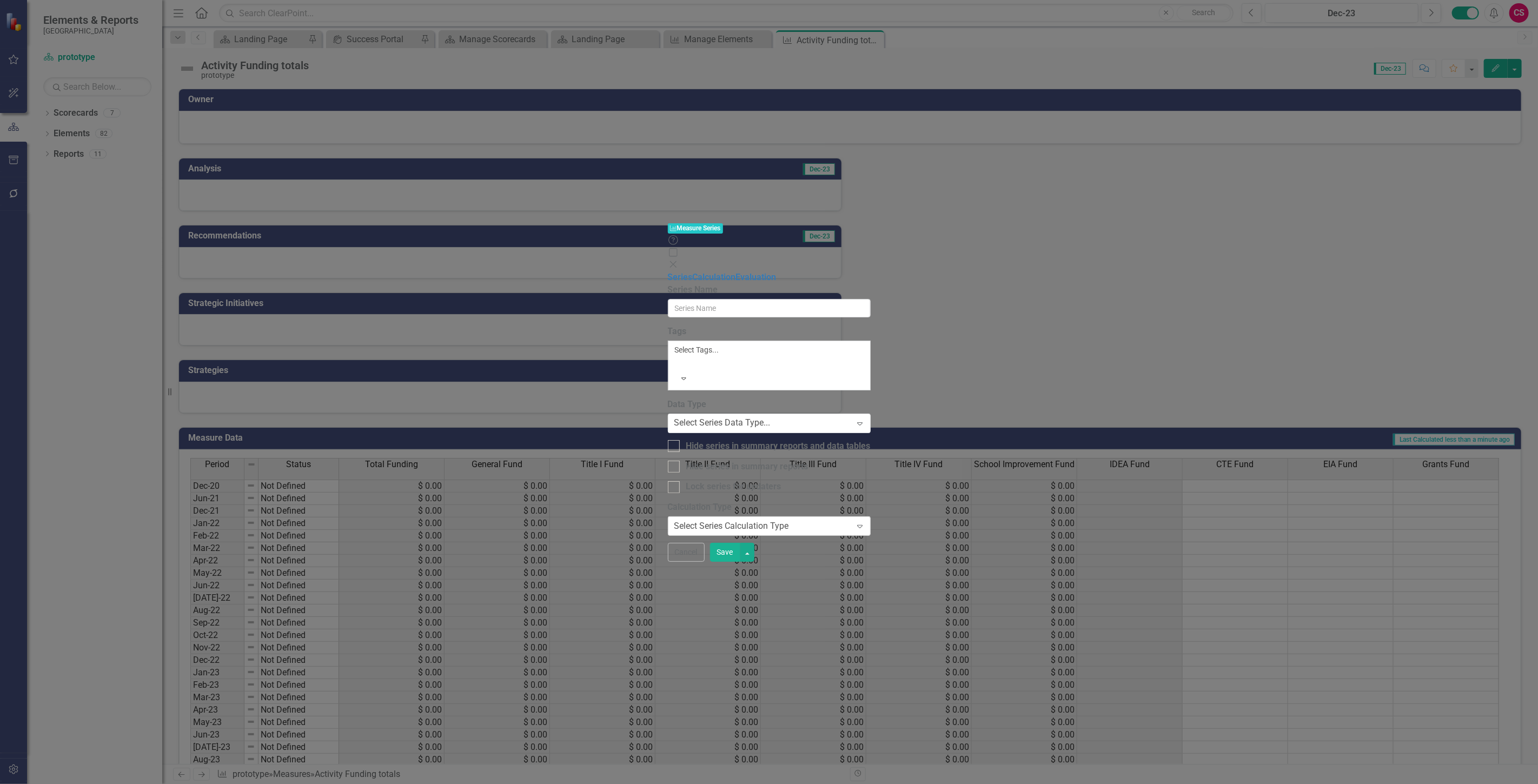
click at [668, 516] on div "Select Series Calculation Type Expand" at bounding box center [769, 526] width 203 height 19
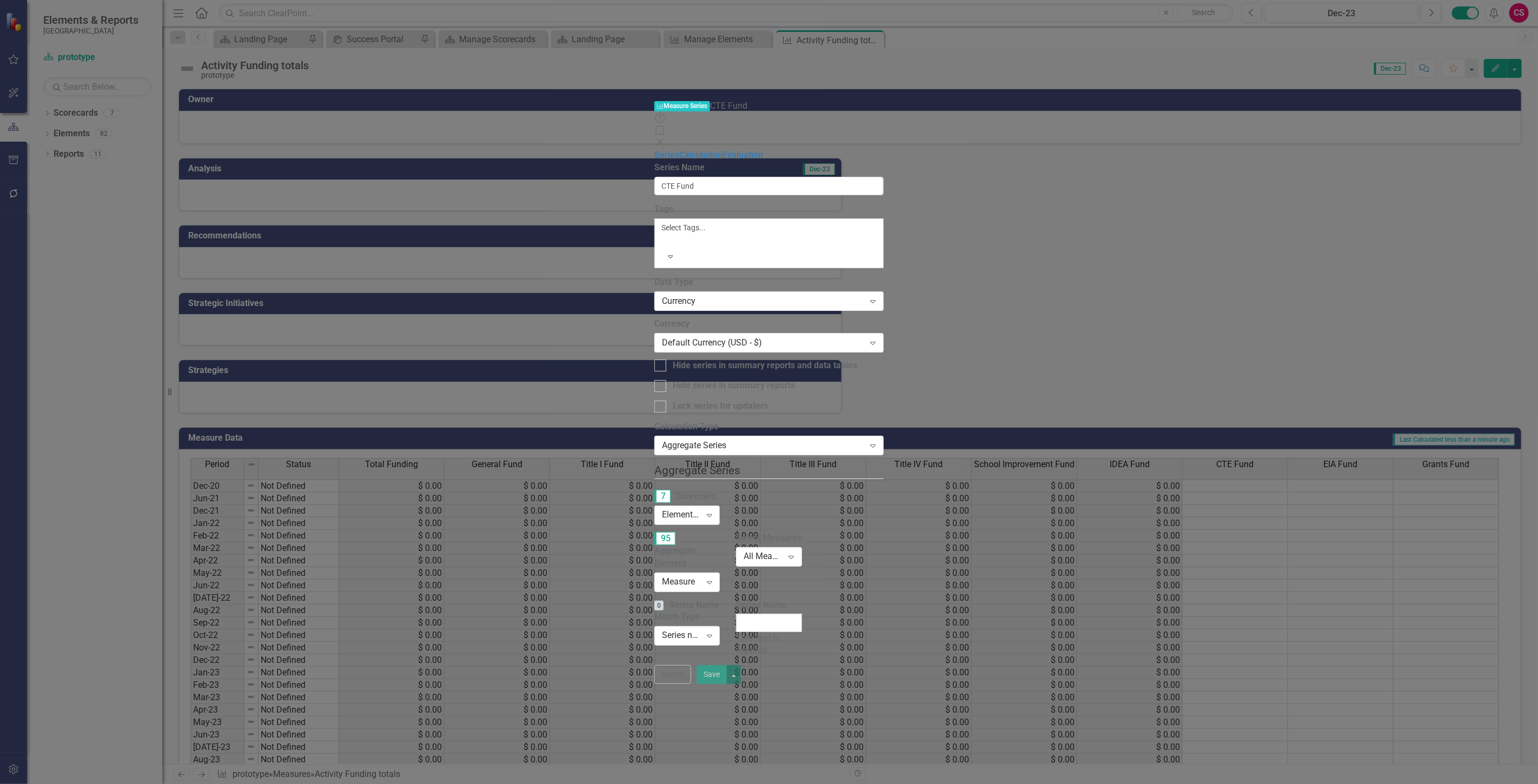
click at [654, 506] on div "Elements in all Scorecards Expand" at bounding box center [687, 515] width 66 height 19
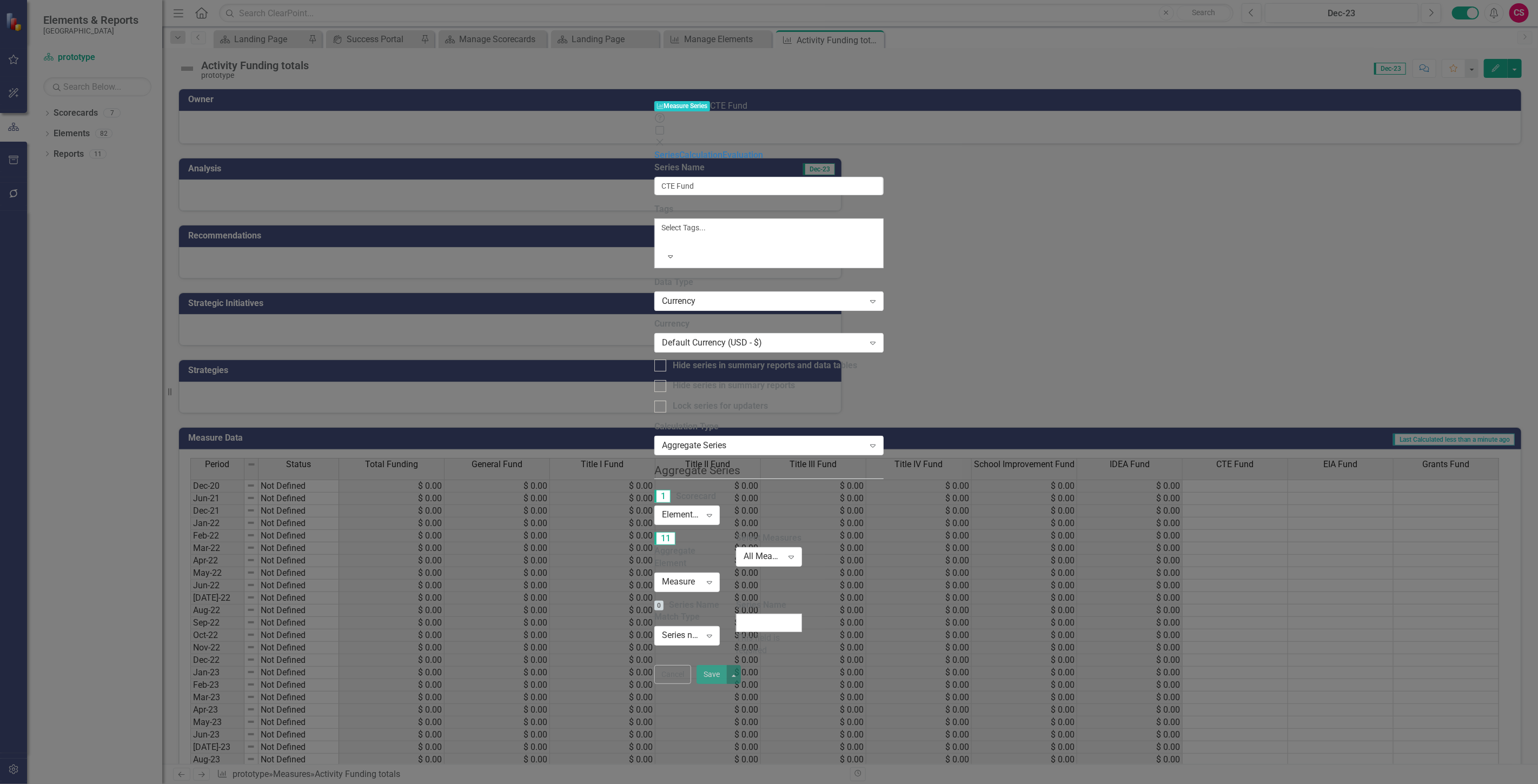
click at [662, 575] on div "Measure" at bounding box center [681, 581] width 39 height 13
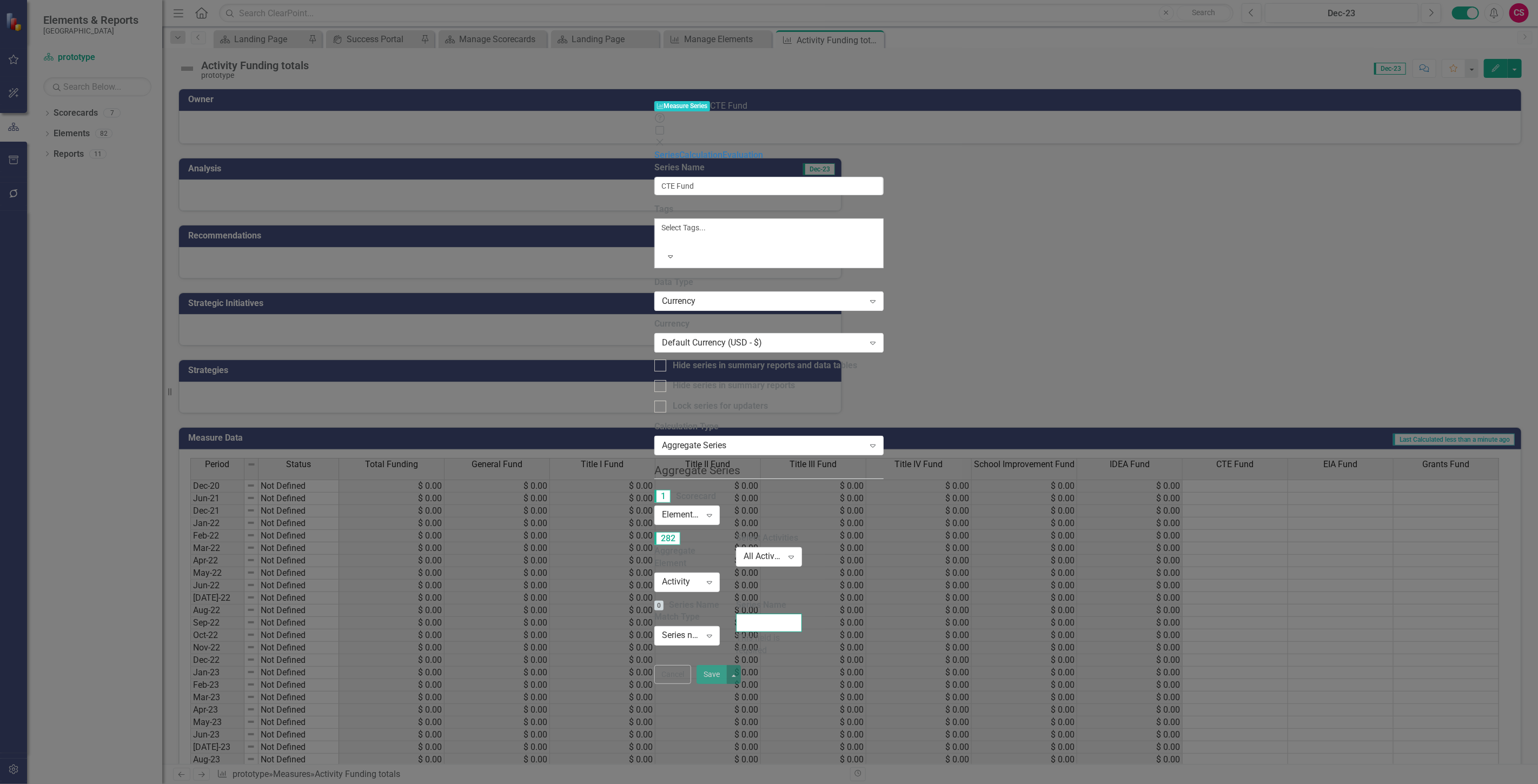
click at [801, 613] on input "Series Name" at bounding box center [769, 622] width 66 height 19
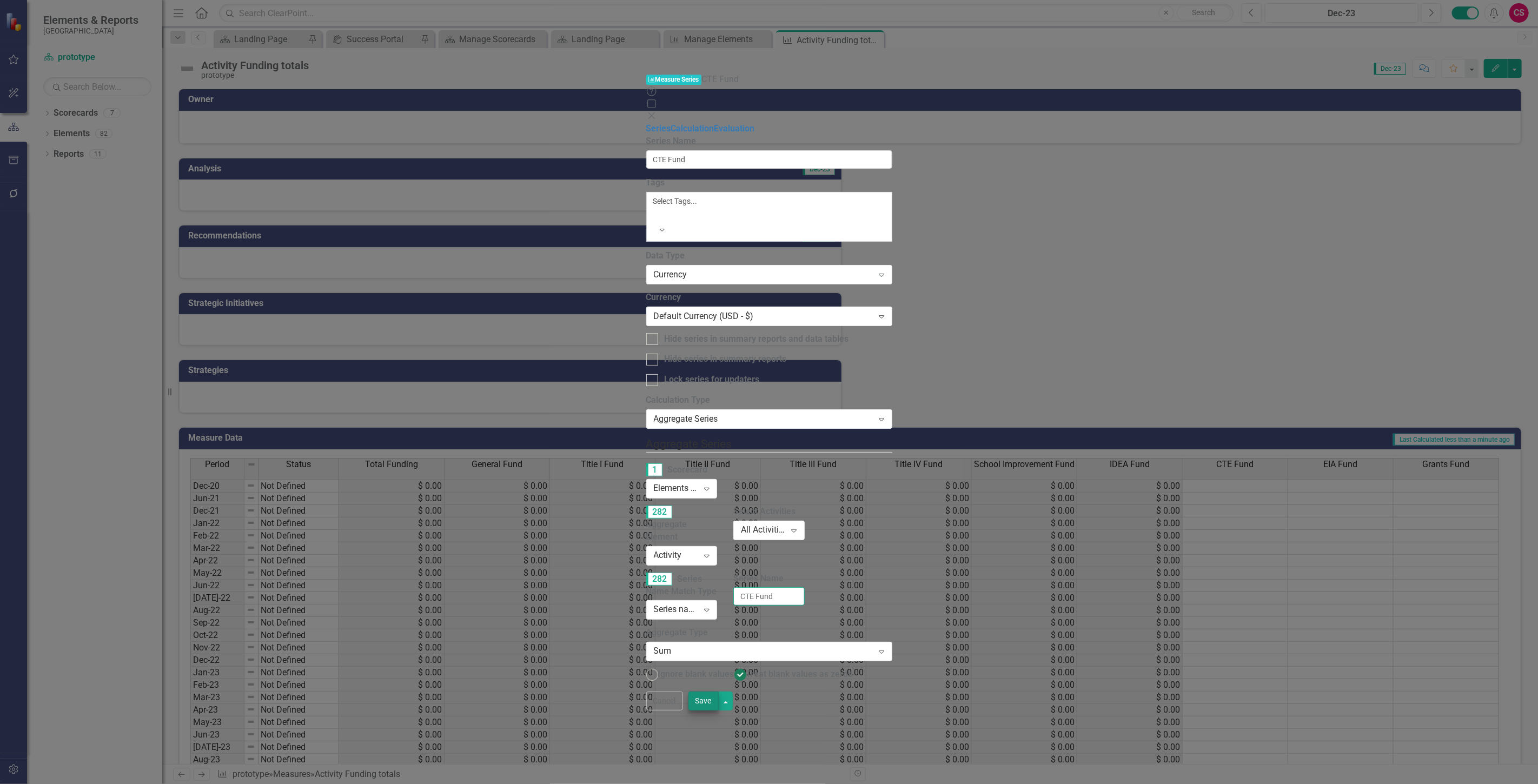
type input "CTE Fund"
click at [719, 710] on button "Save" at bounding box center [703, 700] width 30 height 19
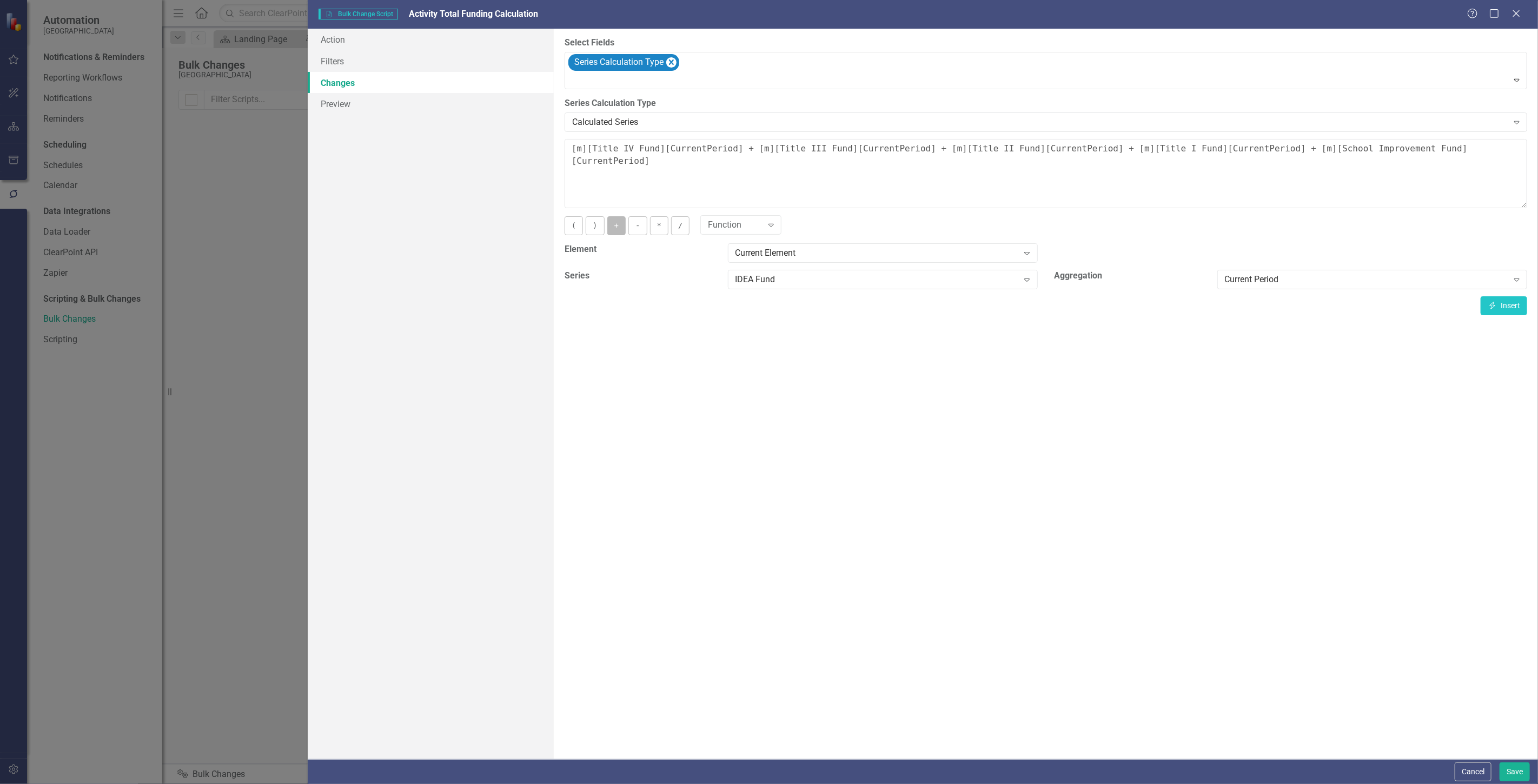
click at [614, 233] on button "+" at bounding box center [617, 225] width 19 height 19
click at [1503, 304] on button "Insert Insert" at bounding box center [1504, 305] width 46 height 19
click at [615, 225] on button "+" at bounding box center [617, 225] width 19 height 19
click at [764, 290] on div "IDEA Fund Expand" at bounding box center [883, 283] width 326 height 26
click at [761, 284] on div "IDEA Fund" at bounding box center [877, 280] width 283 height 13
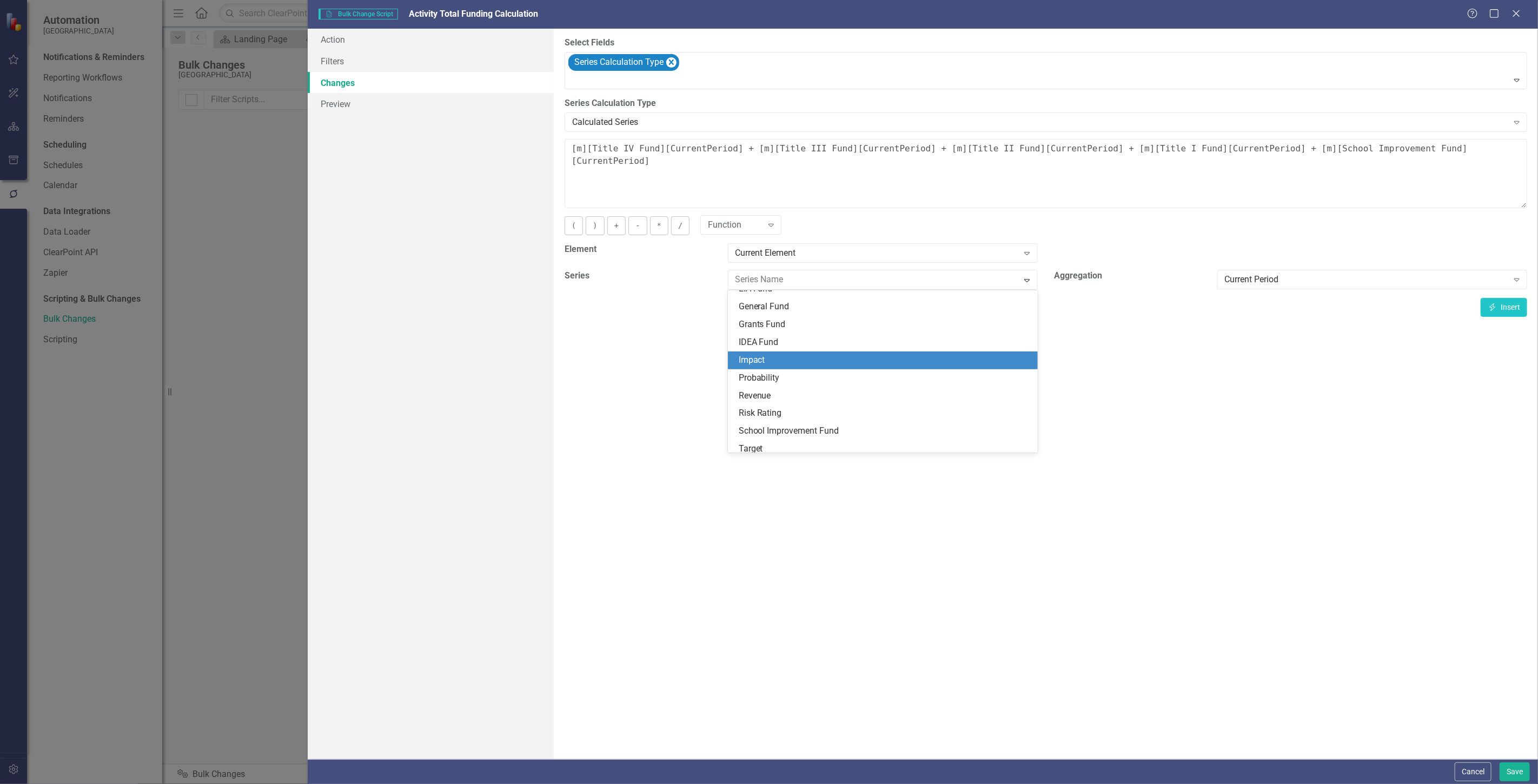
scroll to position [46, 0]
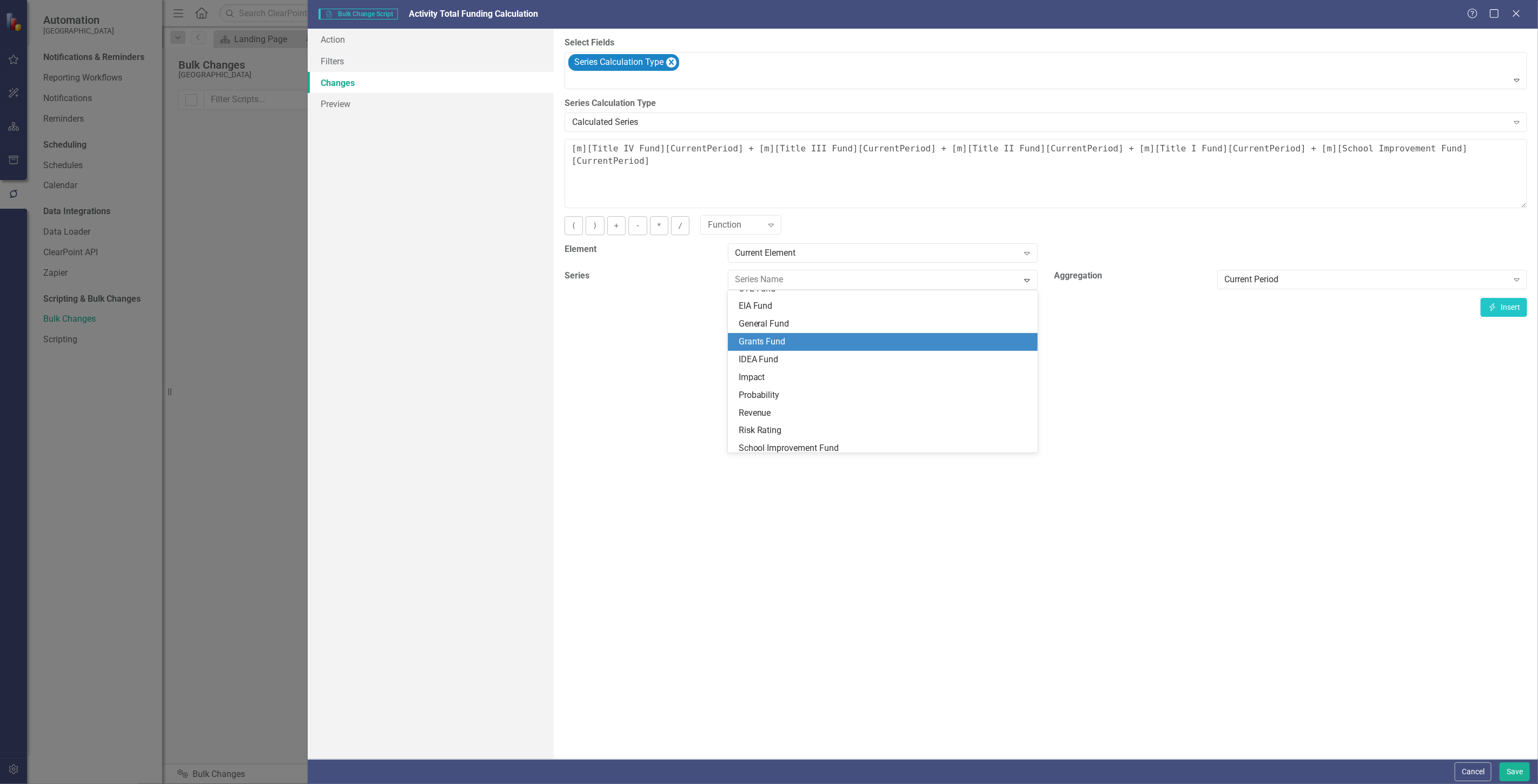
click at [777, 346] on div "Grants Fund" at bounding box center [885, 341] width 292 height 13
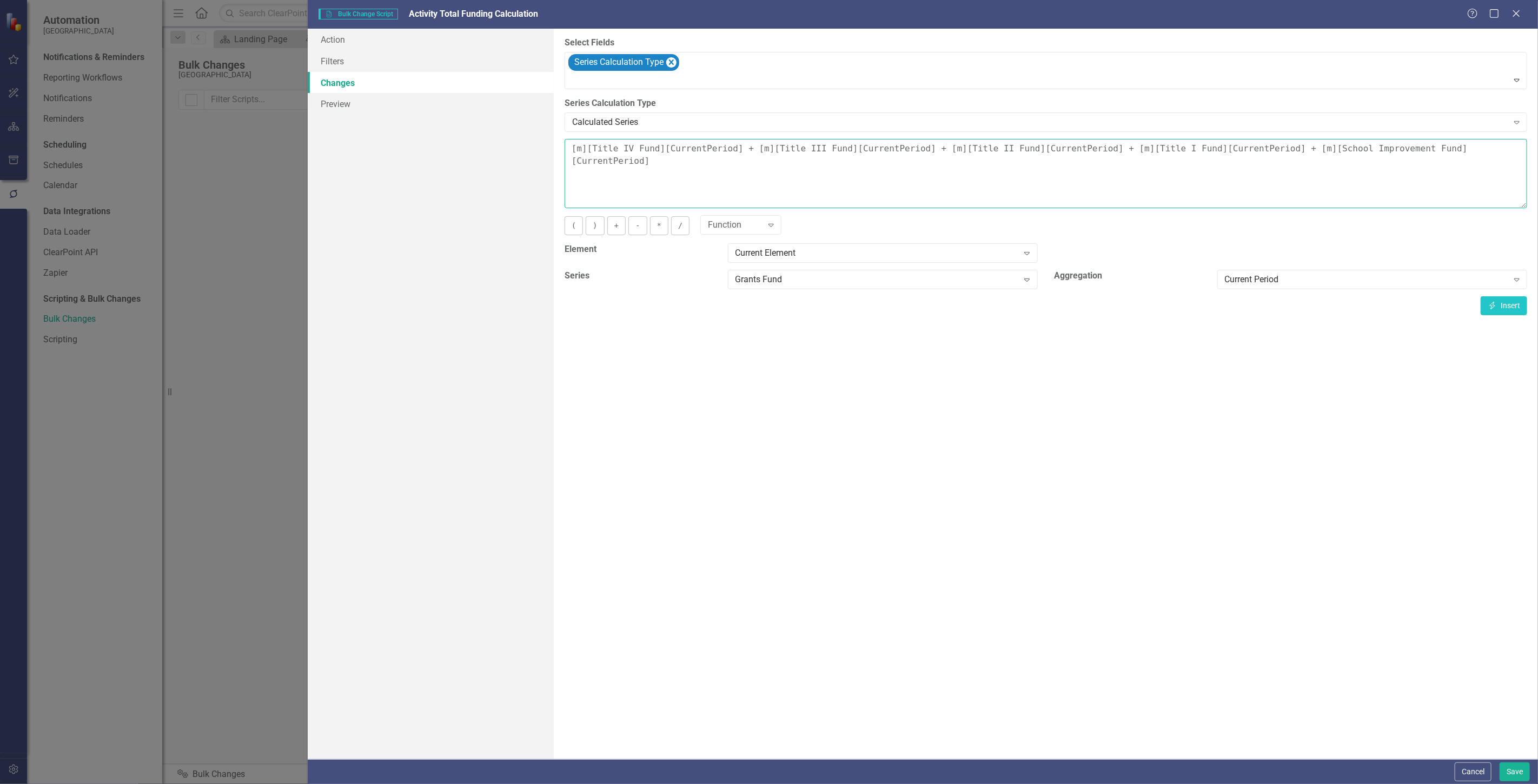
click at [706, 174] on textarea "[m][Title IV Fund][CurrentPeriod] + [m][Title III Fund][CurrentPeriod] + [m][Ti…" at bounding box center [1046, 173] width 962 height 69
click at [1504, 302] on button "Insert Insert" at bounding box center [1504, 305] width 46 height 19
click at [611, 223] on button "+" at bounding box center [617, 225] width 19 height 19
click at [786, 283] on div "Grants Fund" at bounding box center [877, 280] width 283 height 13
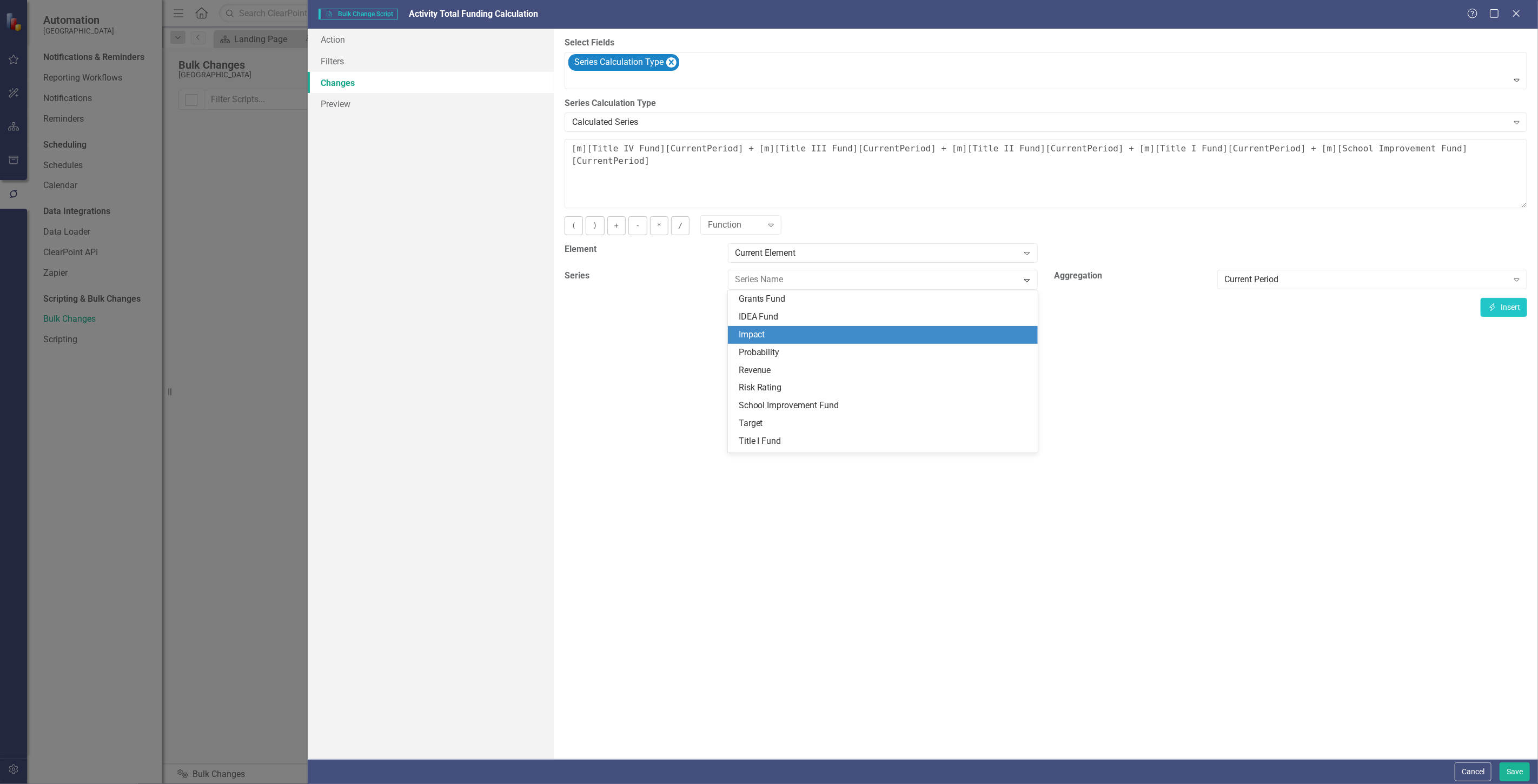
scroll to position [29, 0]
drag, startPoint x: 787, startPoint y: 342, endPoint x: 858, endPoint y: 182, distance: 175.0
click at [788, 341] on div "General Fund" at bounding box center [885, 341] width 292 height 13
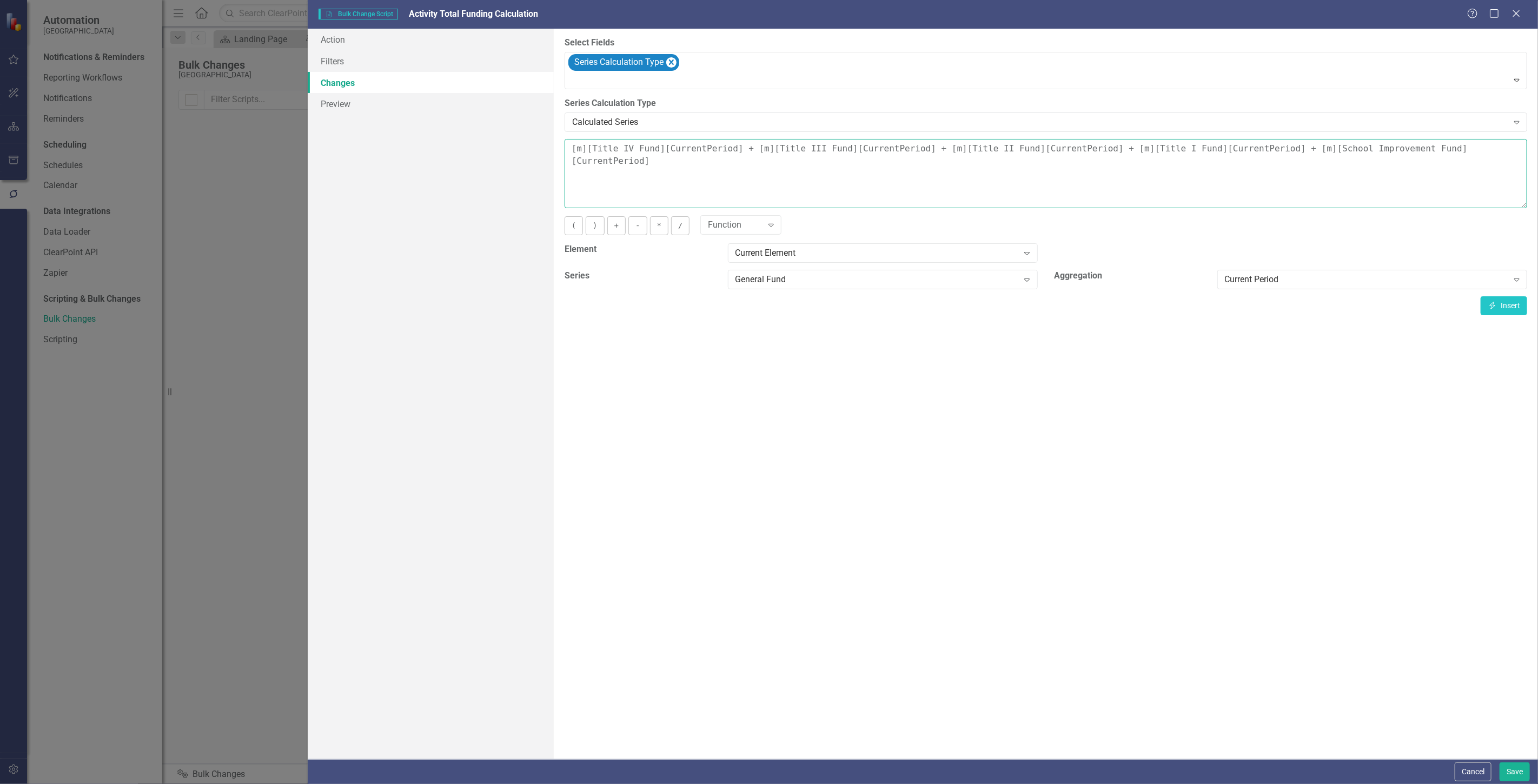
click at [862, 165] on textarea "[m][Title IV Fund][CurrentPeriod] + [m][Title III Fund][CurrentPeriod] + [m][Ti…" at bounding box center [1046, 173] width 962 height 69
click at [1504, 310] on button "Insert Insert" at bounding box center [1504, 305] width 46 height 19
click at [618, 224] on button "+" at bounding box center [617, 225] width 19 height 19
click at [752, 284] on div "General Fund" at bounding box center [877, 280] width 283 height 13
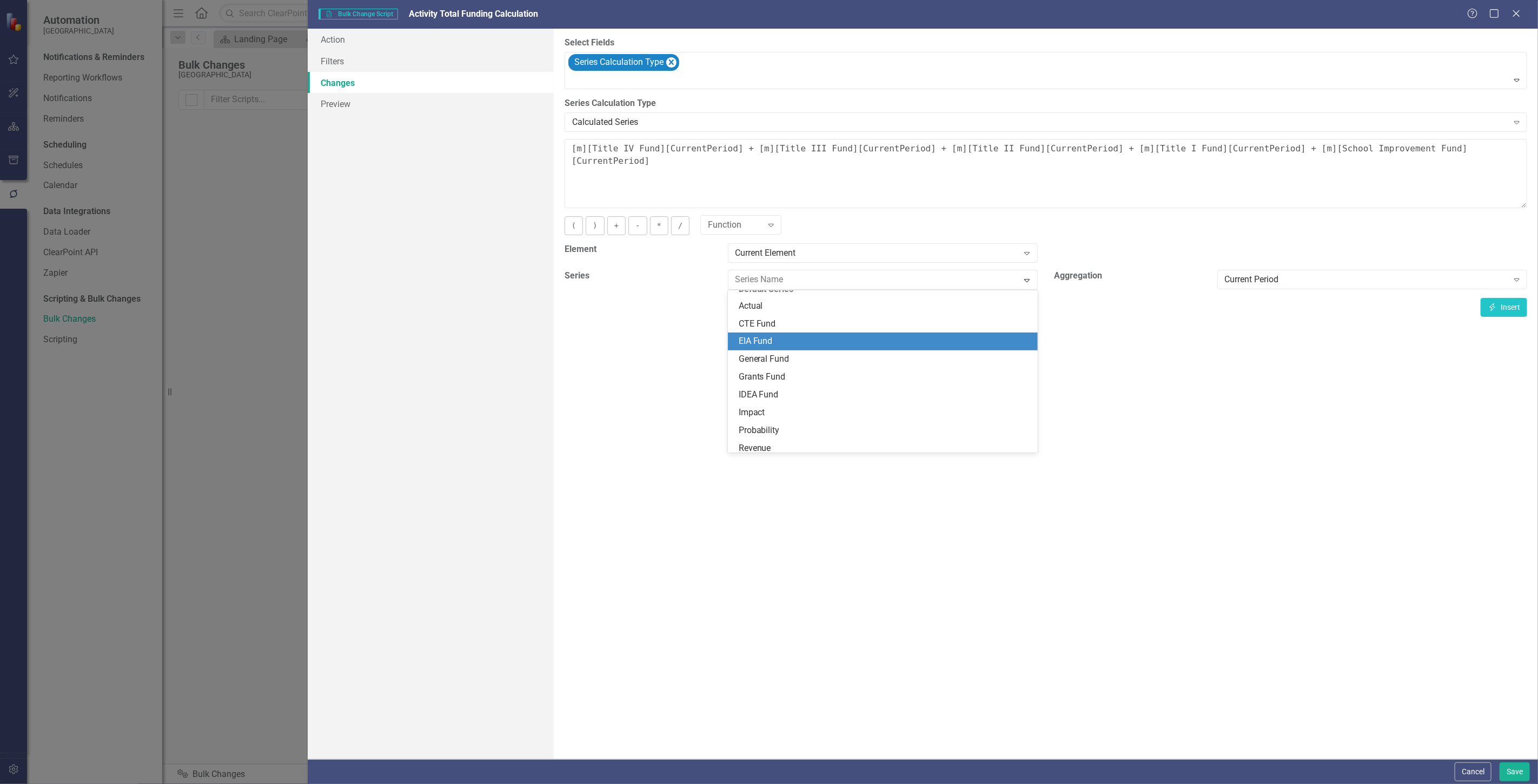
scroll to position [0, 0]
click at [771, 335] on div "CTE Fund" at bounding box center [885, 335] width 292 height 13
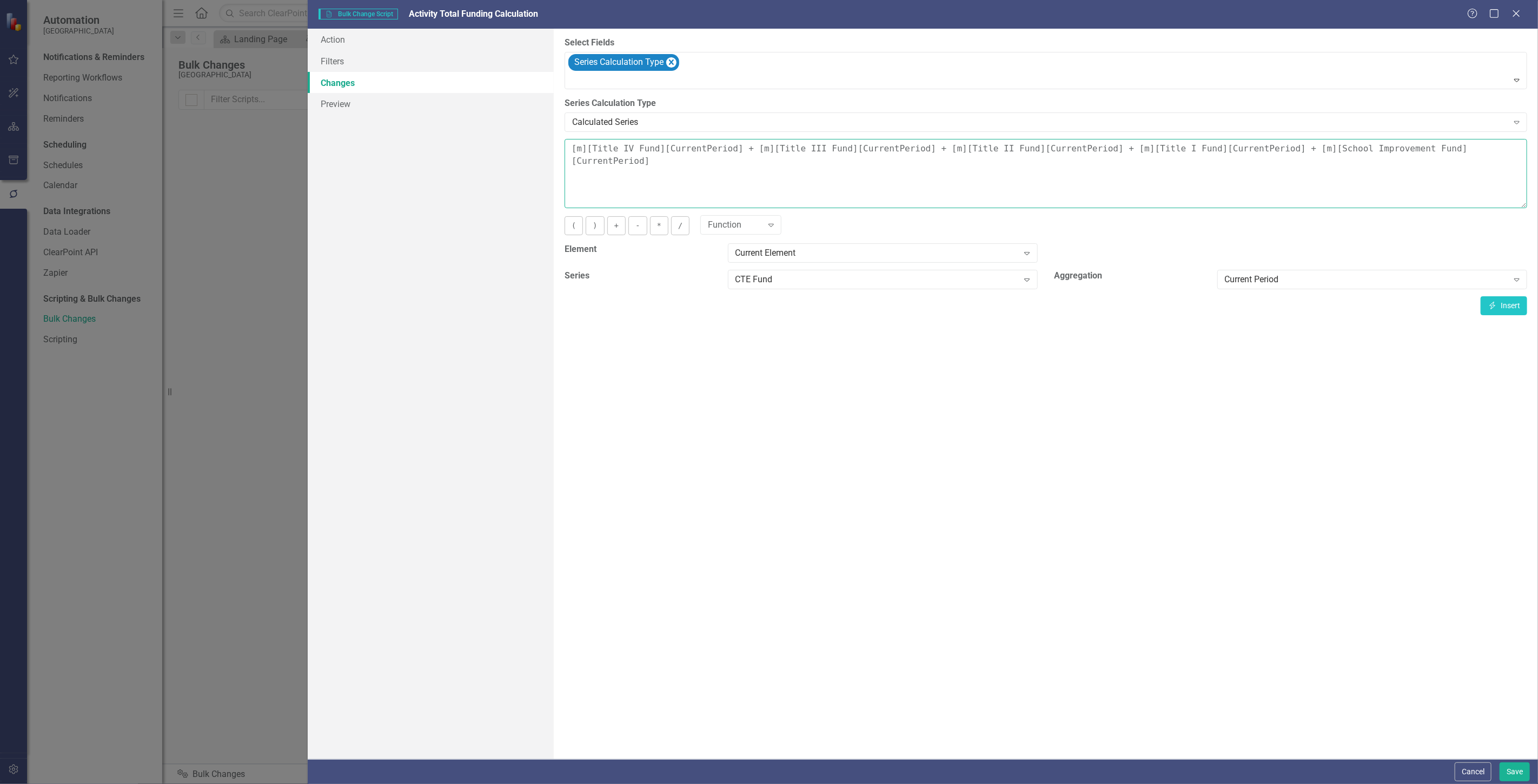
click at [1042, 171] on textarea "[m][Title IV Fund][CurrentPeriod] + [m][Title III Fund][CurrentPeriod] + [m][Ti…" at bounding box center [1046, 173] width 962 height 69
click at [1503, 297] on button "Insert Insert" at bounding box center [1504, 305] width 46 height 19
click at [614, 224] on button "+" at bounding box center [617, 225] width 19 height 19
click at [766, 272] on div "CTE Fund Expand" at bounding box center [882, 280] width 310 height 19
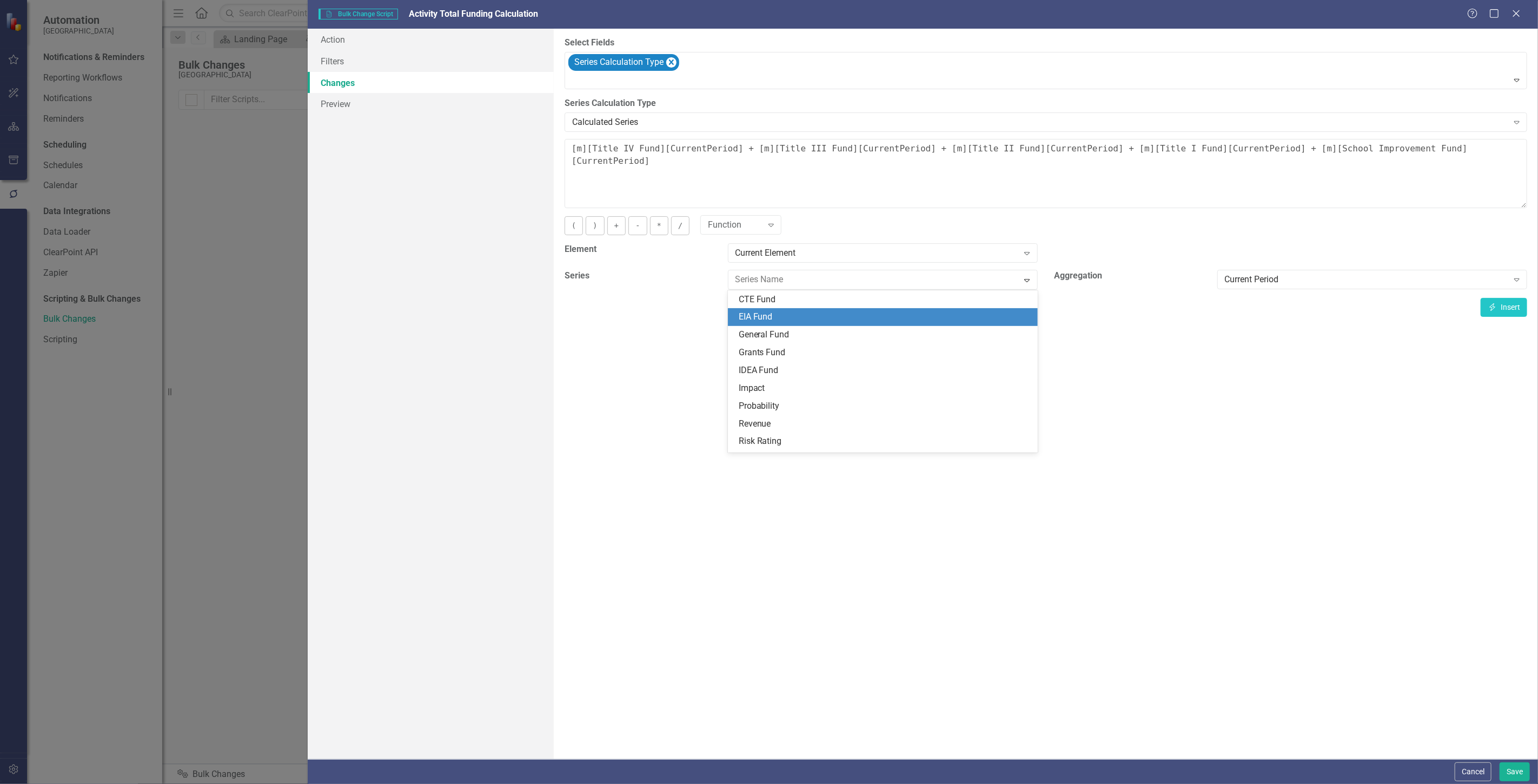
click at [775, 309] on div "EIA Fund" at bounding box center [882, 317] width 310 height 18
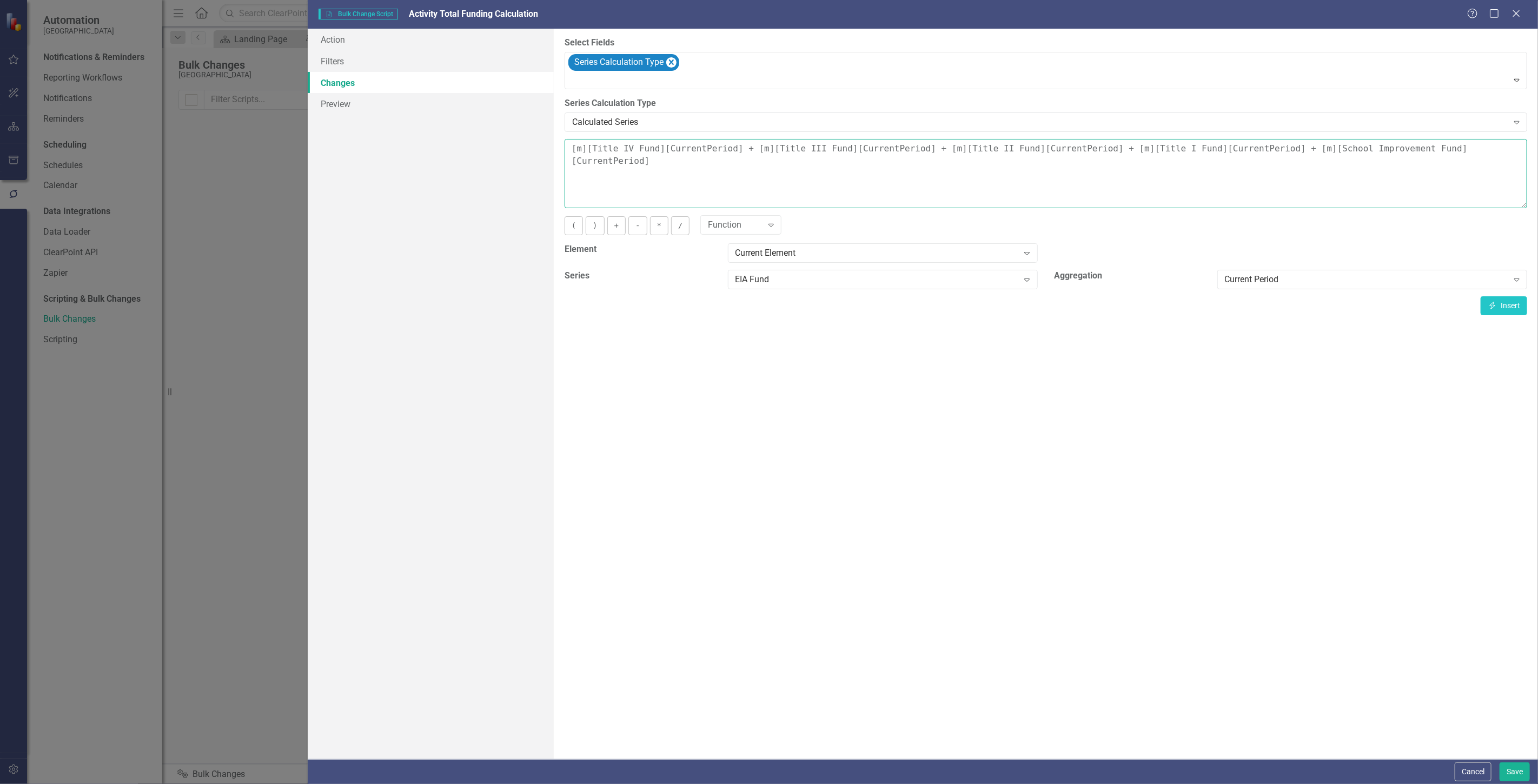
click at [1179, 150] on textarea "[m][Title IV Fund][CurrentPeriod] + [m][Title III Fund][CurrentPeriod] + [m][Ti…" at bounding box center [1046, 173] width 962 height 69
click at [1179, 166] on textarea "[m][Title IV Fund][CurrentPeriod] + [m][Title III Fund][CurrentPeriod] + [m][Ti…" at bounding box center [1046, 173] width 962 height 69
click at [1514, 308] on button "Insert Insert" at bounding box center [1504, 305] width 46 height 19
click at [758, 276] on div "EIA Fund" at bounding box center [877, 280] width 283 height 13
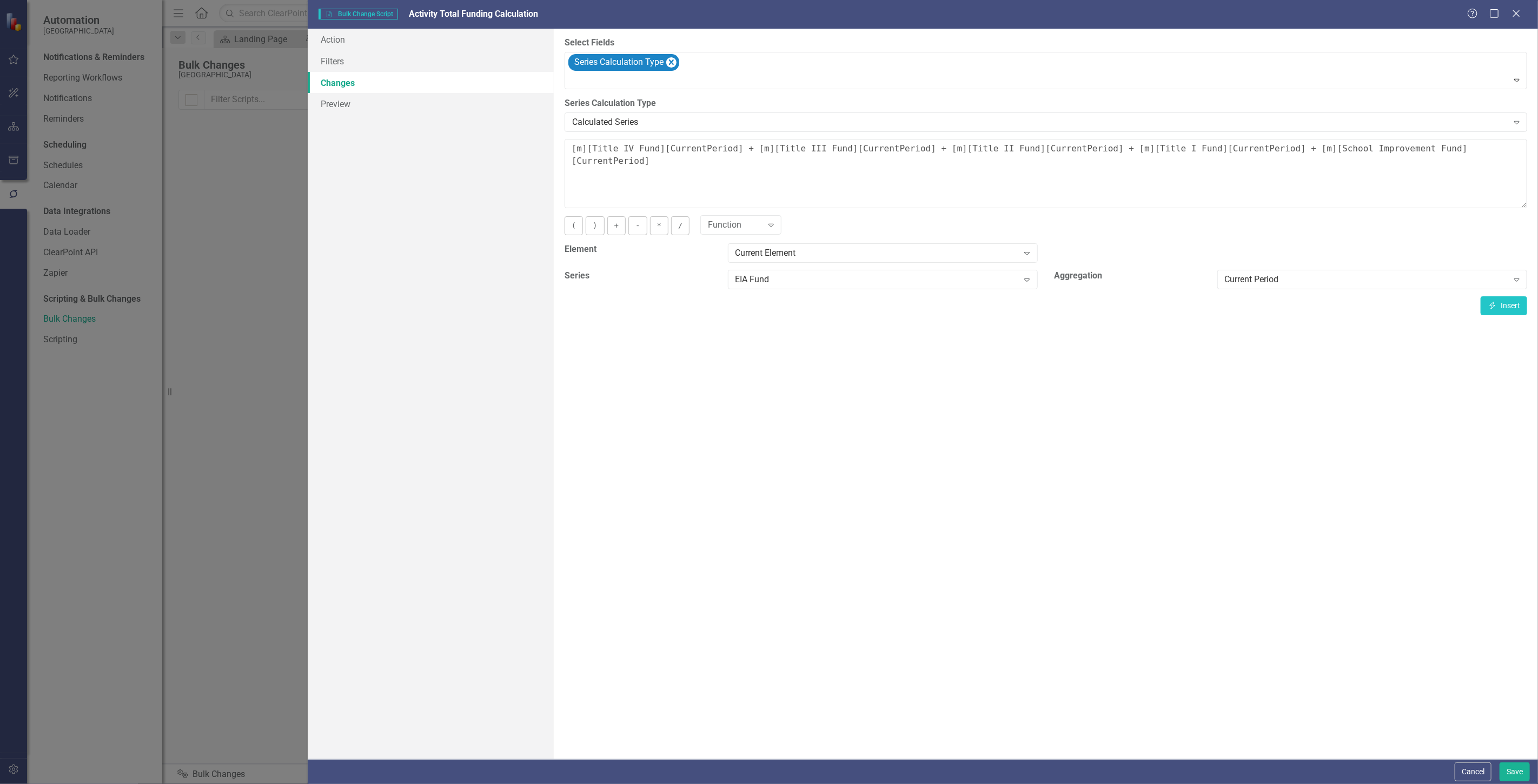
drag, startPoint x: 1201, startPoint y: 462, endPoint x: 1229, endPoint y: 415, distance: 54.7
click at [1201, 462] on div "You can now select the fields you would like to change. Select the fields from …" at bounding box center [1046, 394] width 984 height 730
click at [1509, 771] on button "Save" at bounding box center [1515, 771] width 30 height 19
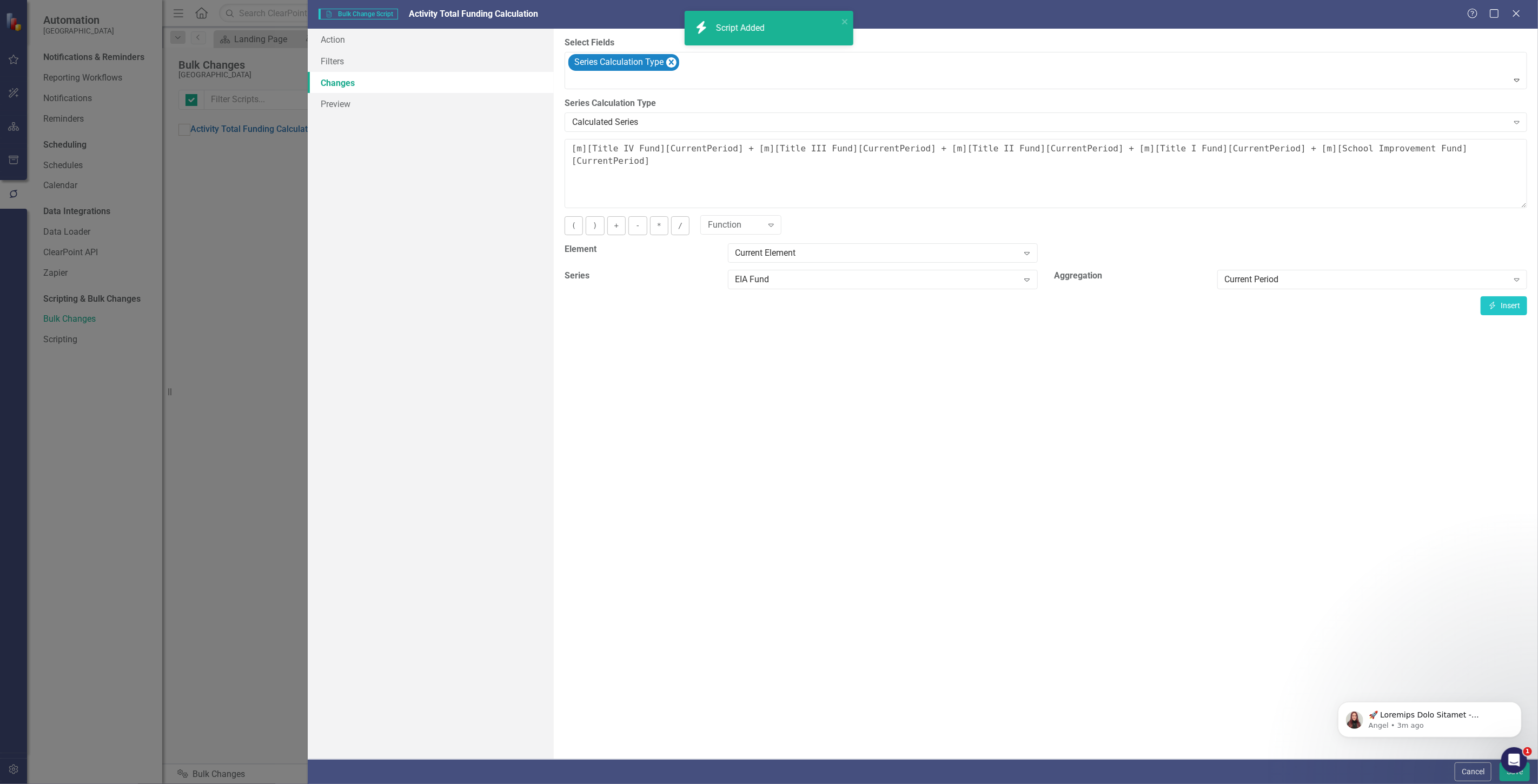
checkbox input "false"
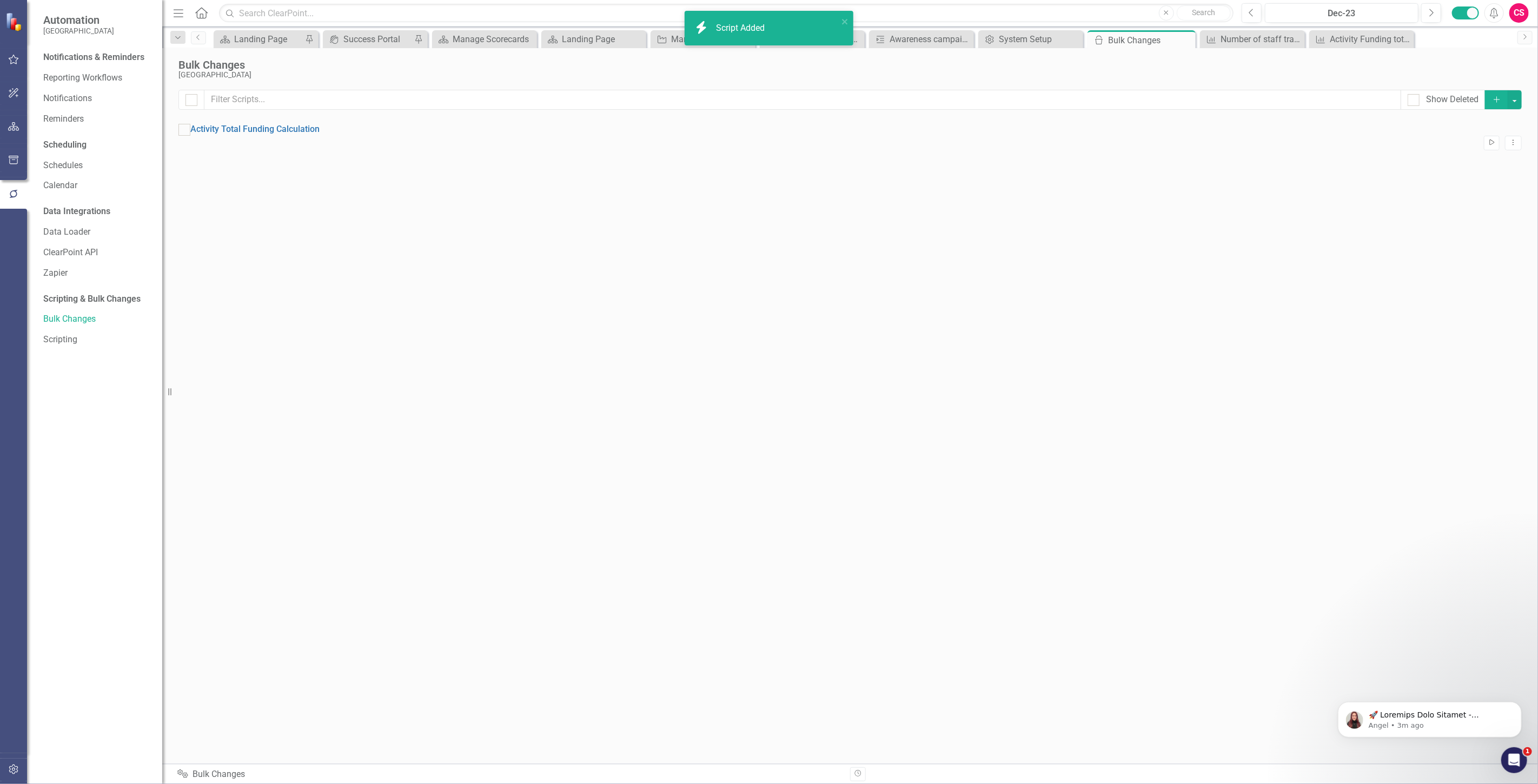
click at [1485, 136] on button "Run Script" at bounding box center [1492, 142] width 16 height 14
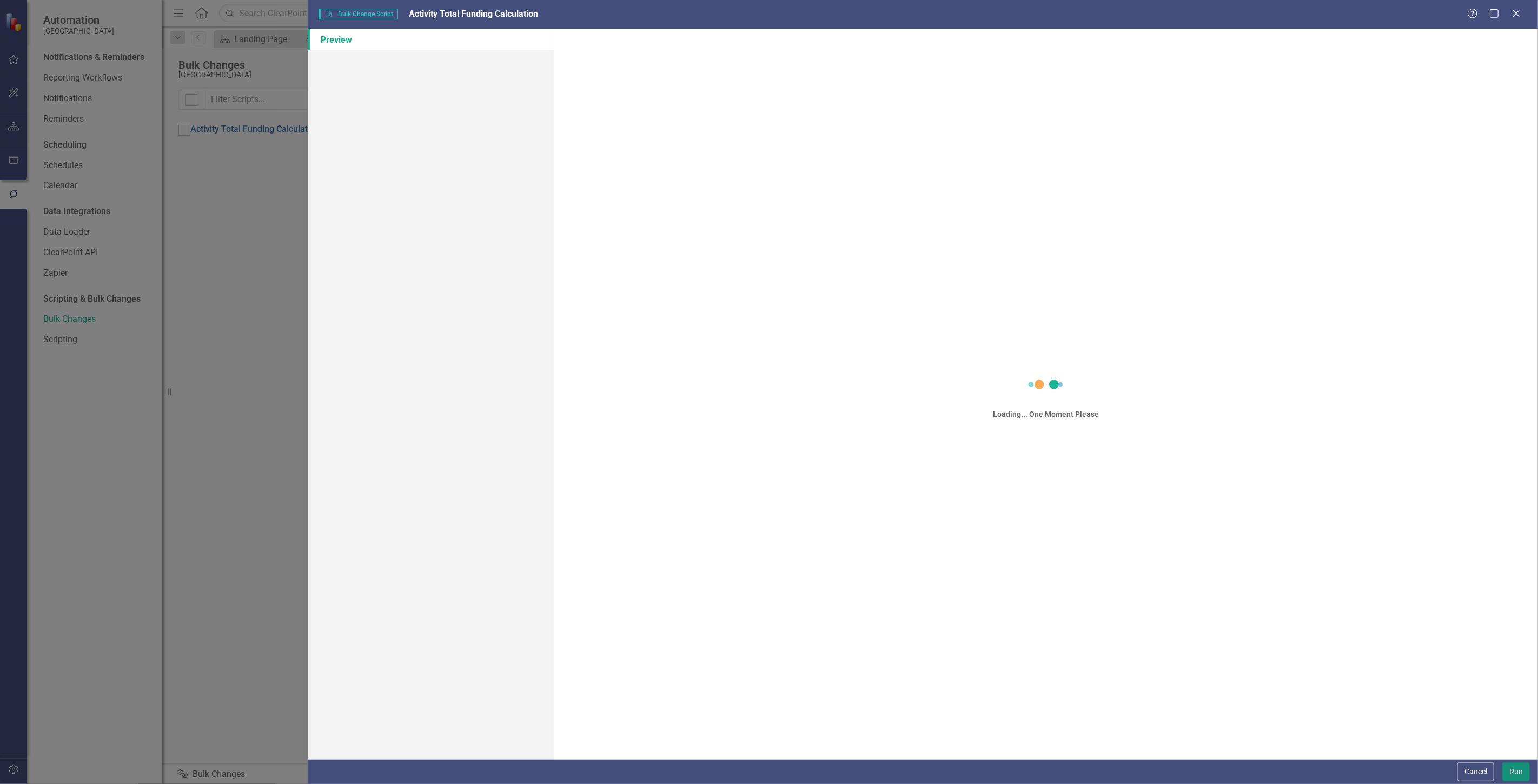
click at [1510, 771] on button "Run" at bounding box center [1516, 771] width 28 height 19
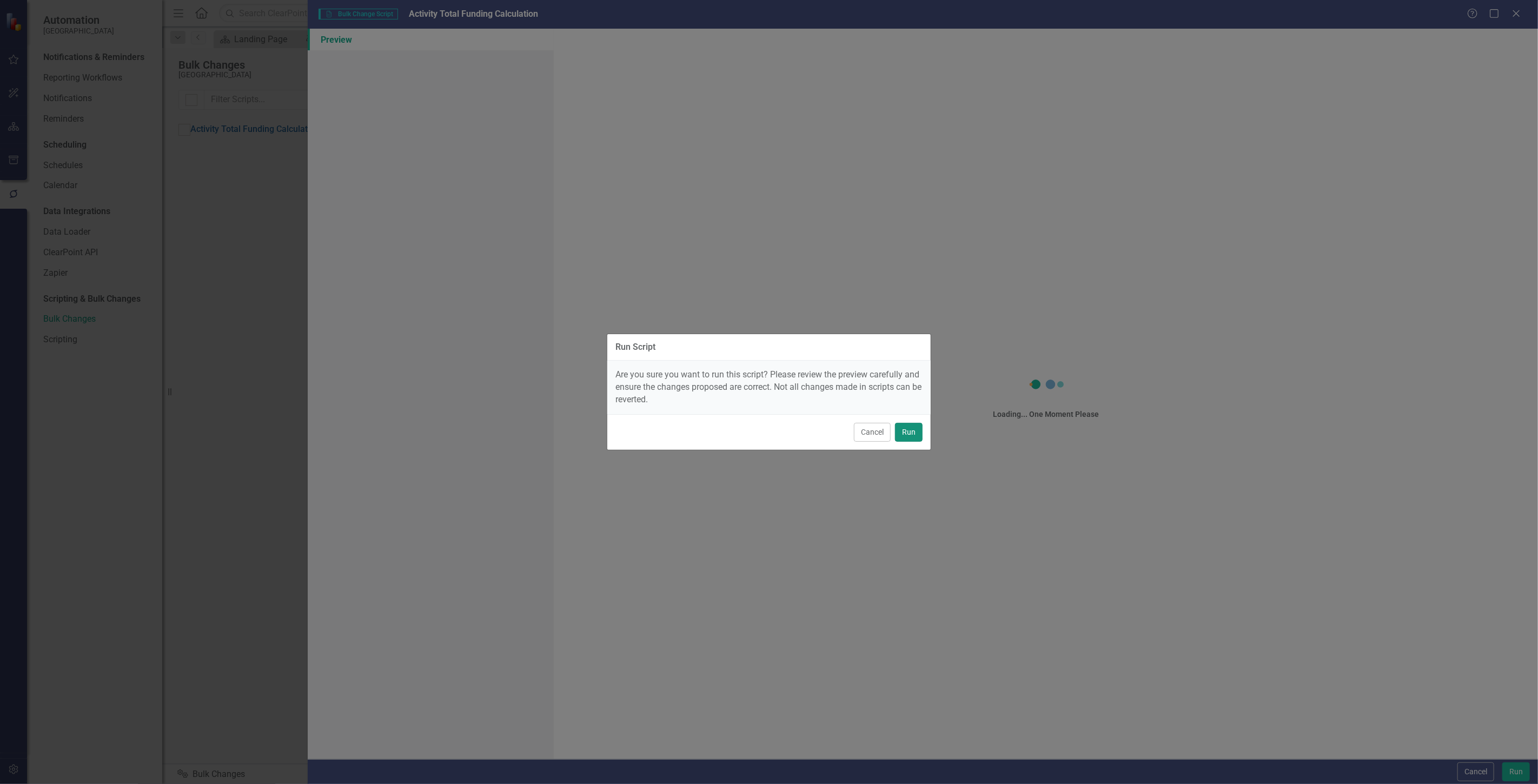
click at [909, 428] on button "Run" at bounding box center [909, 432] width 28 height 19
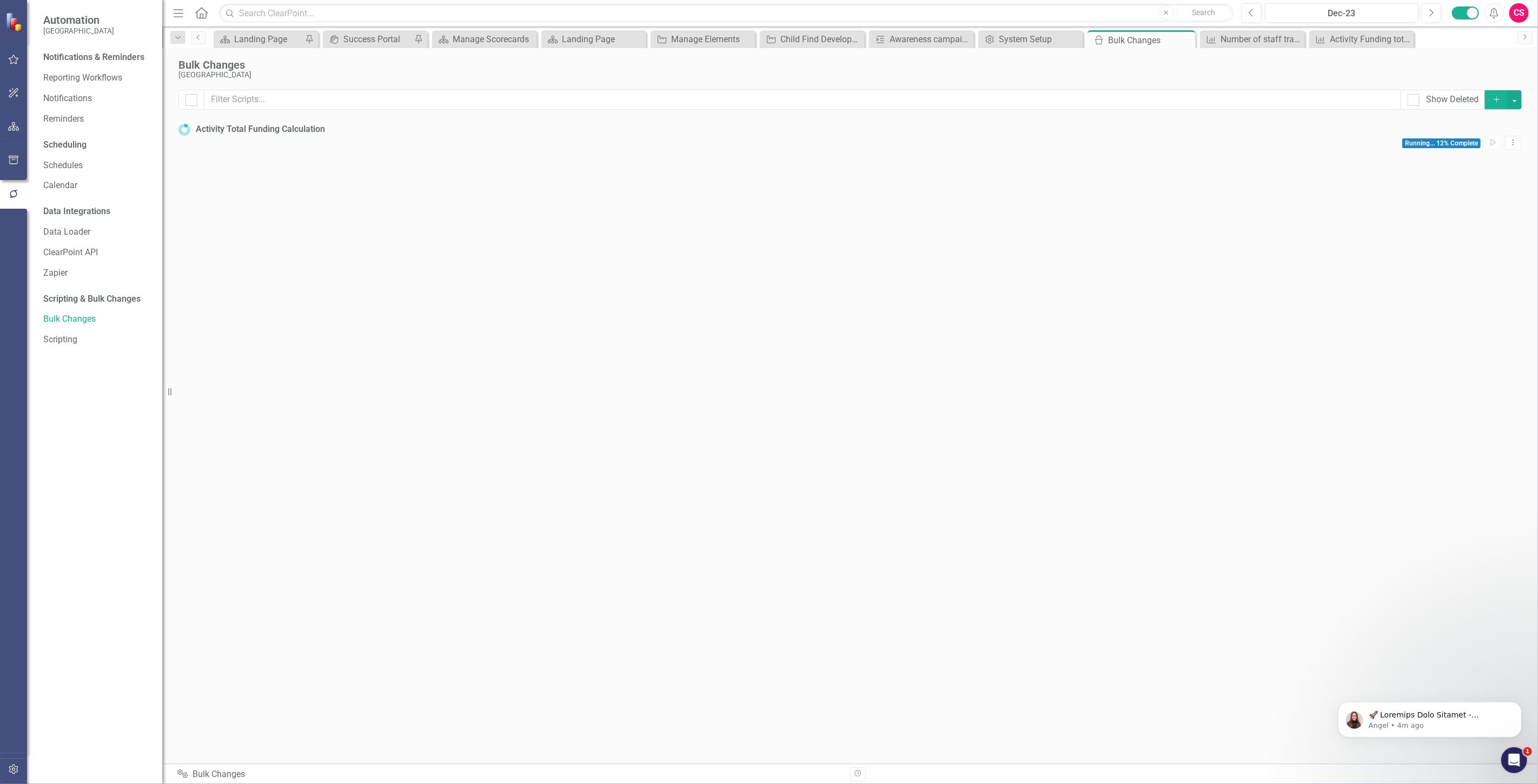
click at [19, 130] on icon "button" at bounding box center [13, 126] width 11 height 8
click at [75, 134] on link "Elements" at bounding box center [72, 133] width 36 height 13
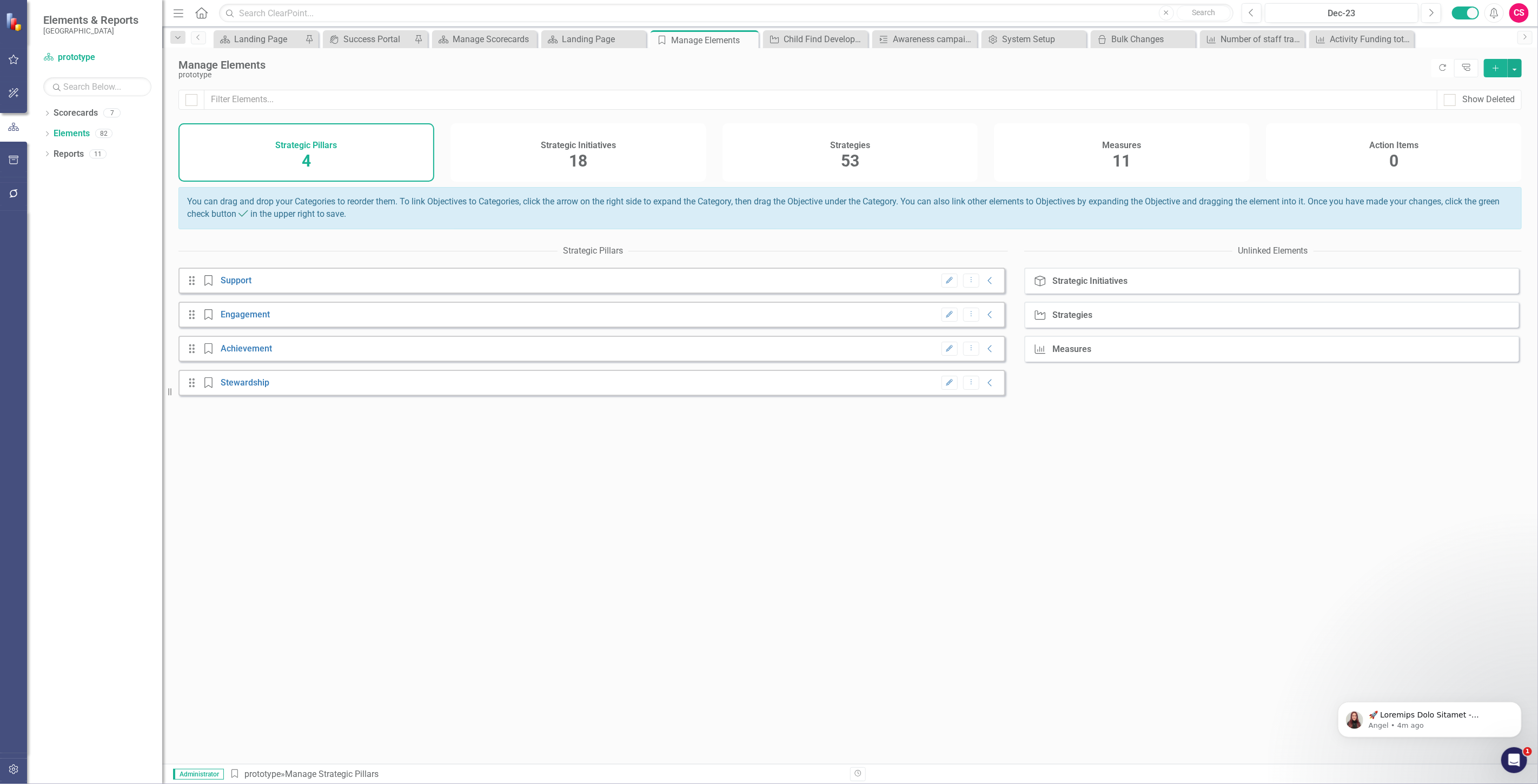
click at [592, 144] on h4 "Strategic Initiatives" at bounding box center [578, 145] width 75 height 10
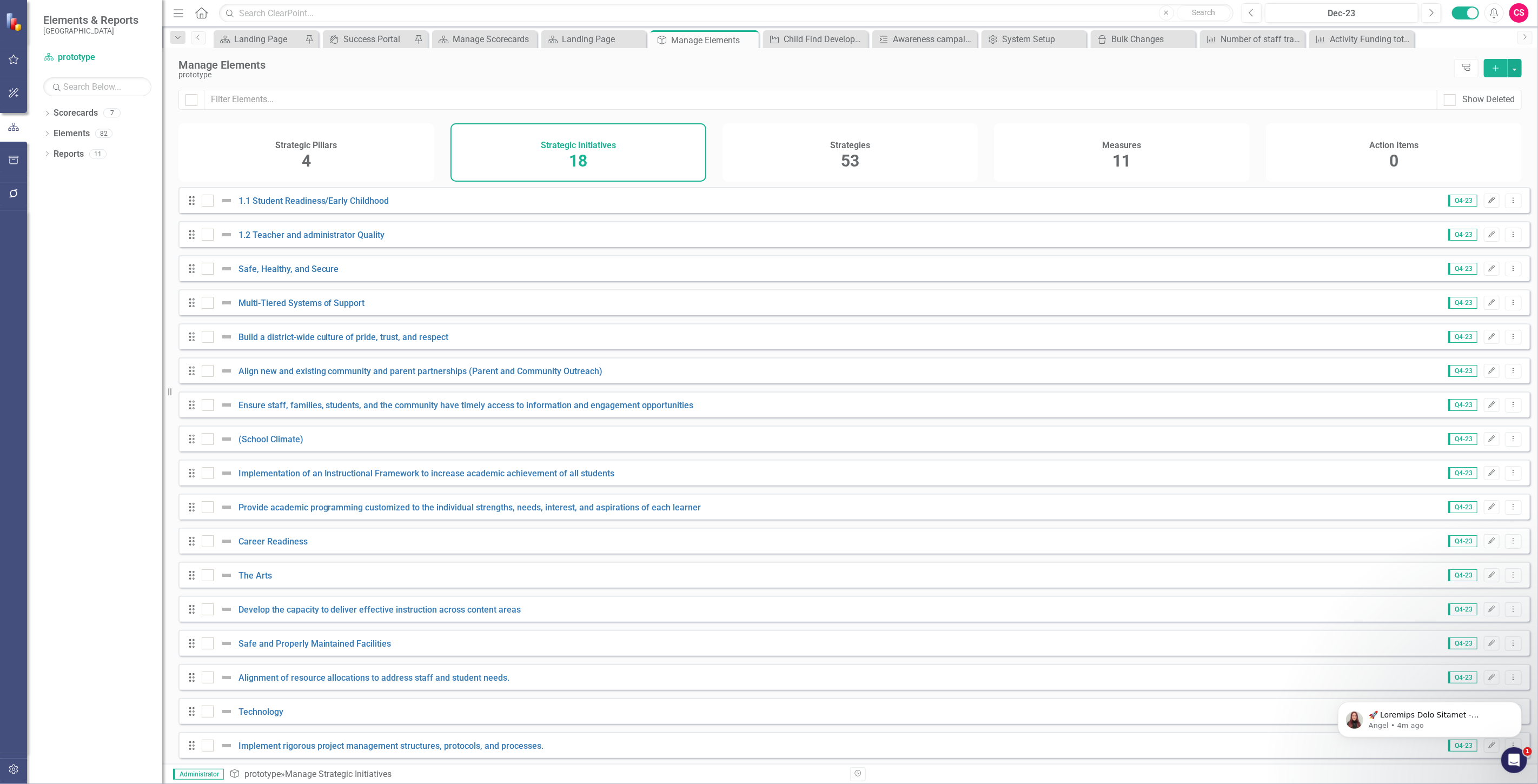
click at [1487, 203] on button "Edit" at bounding box center [1492, 200] width 16 height 14
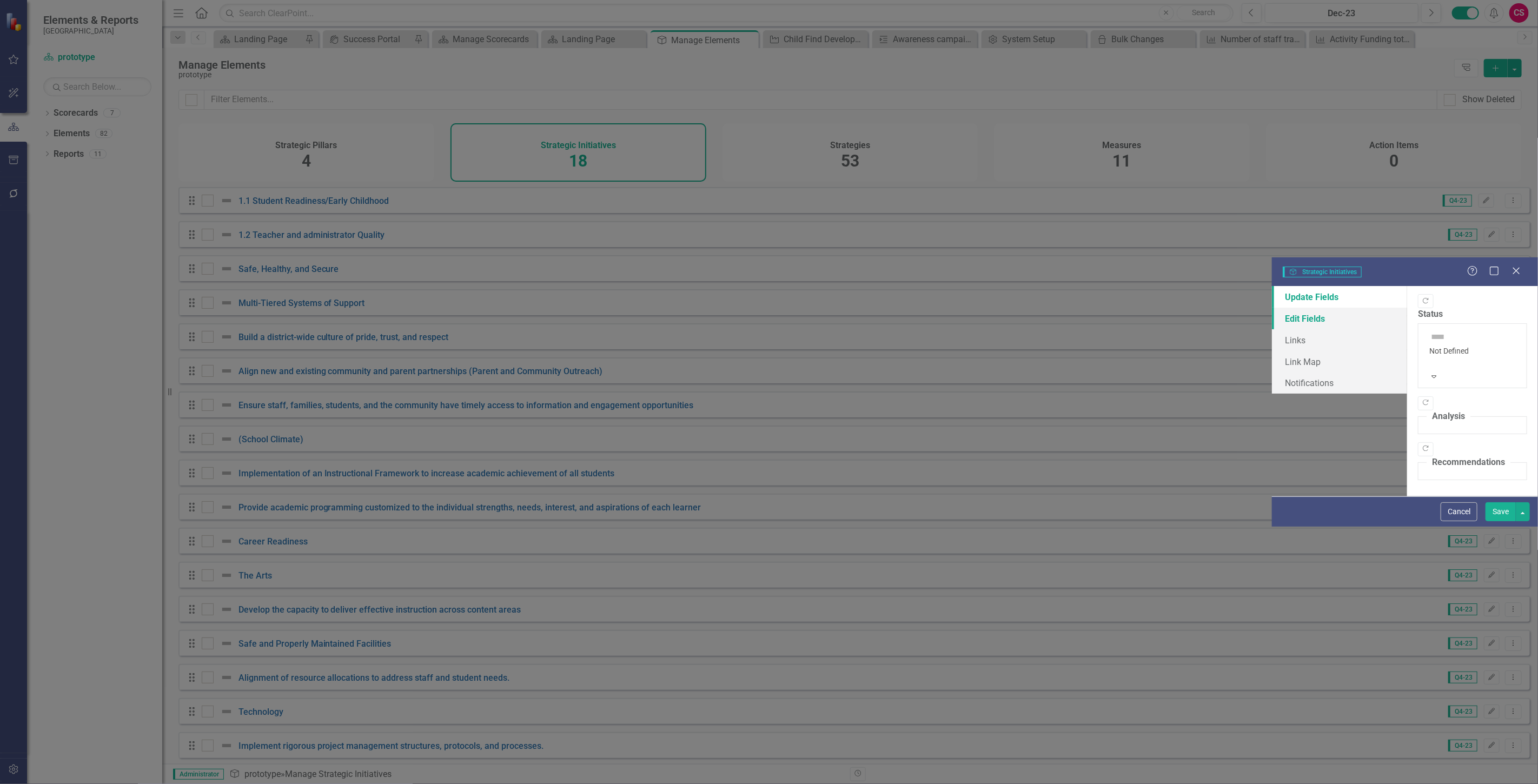
click at [1272, 308] on link "Edit Fields" at bounding box center [1340, 319] width 135 height 22
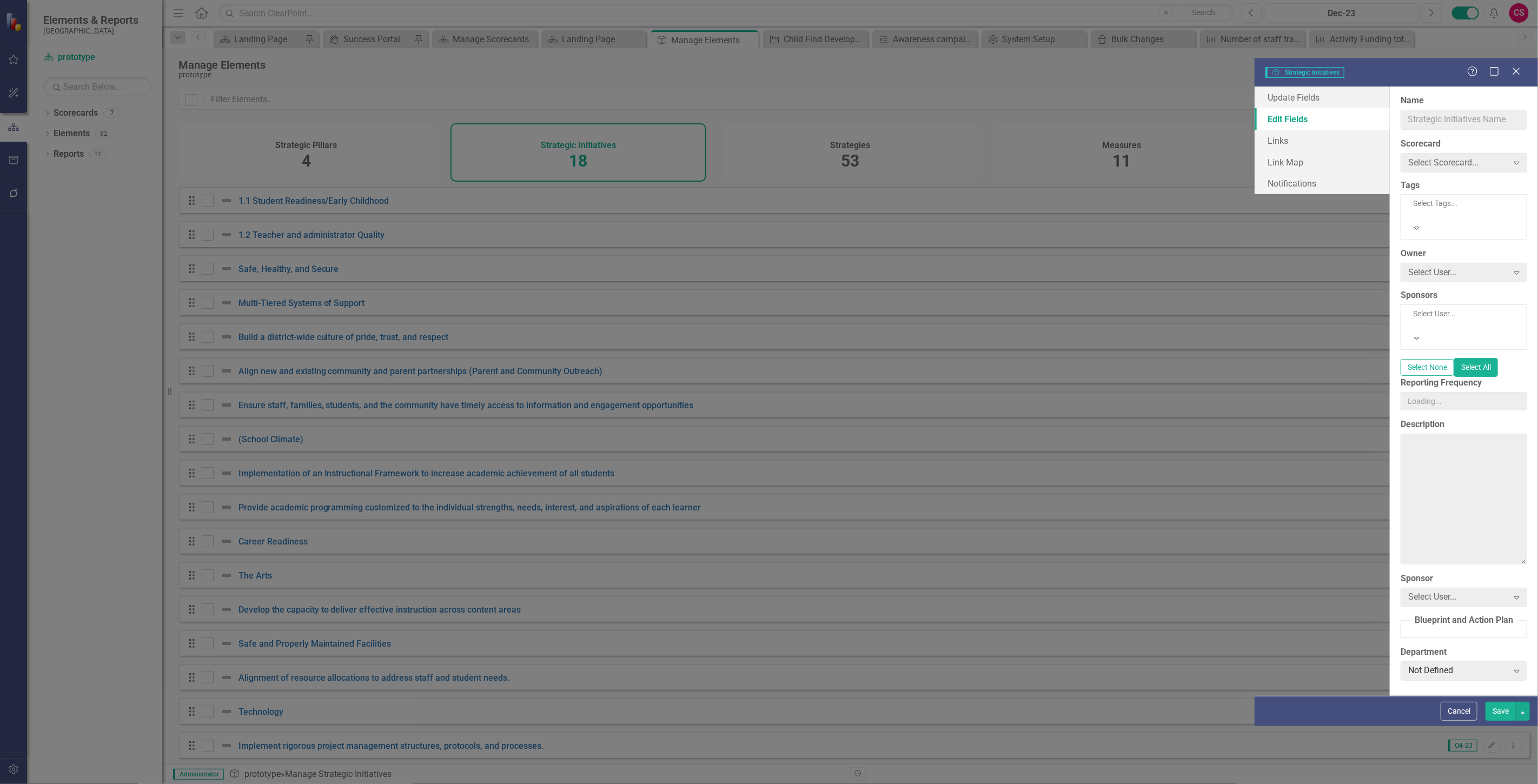
type input "1.1 Student Readiness/Early Childhood"
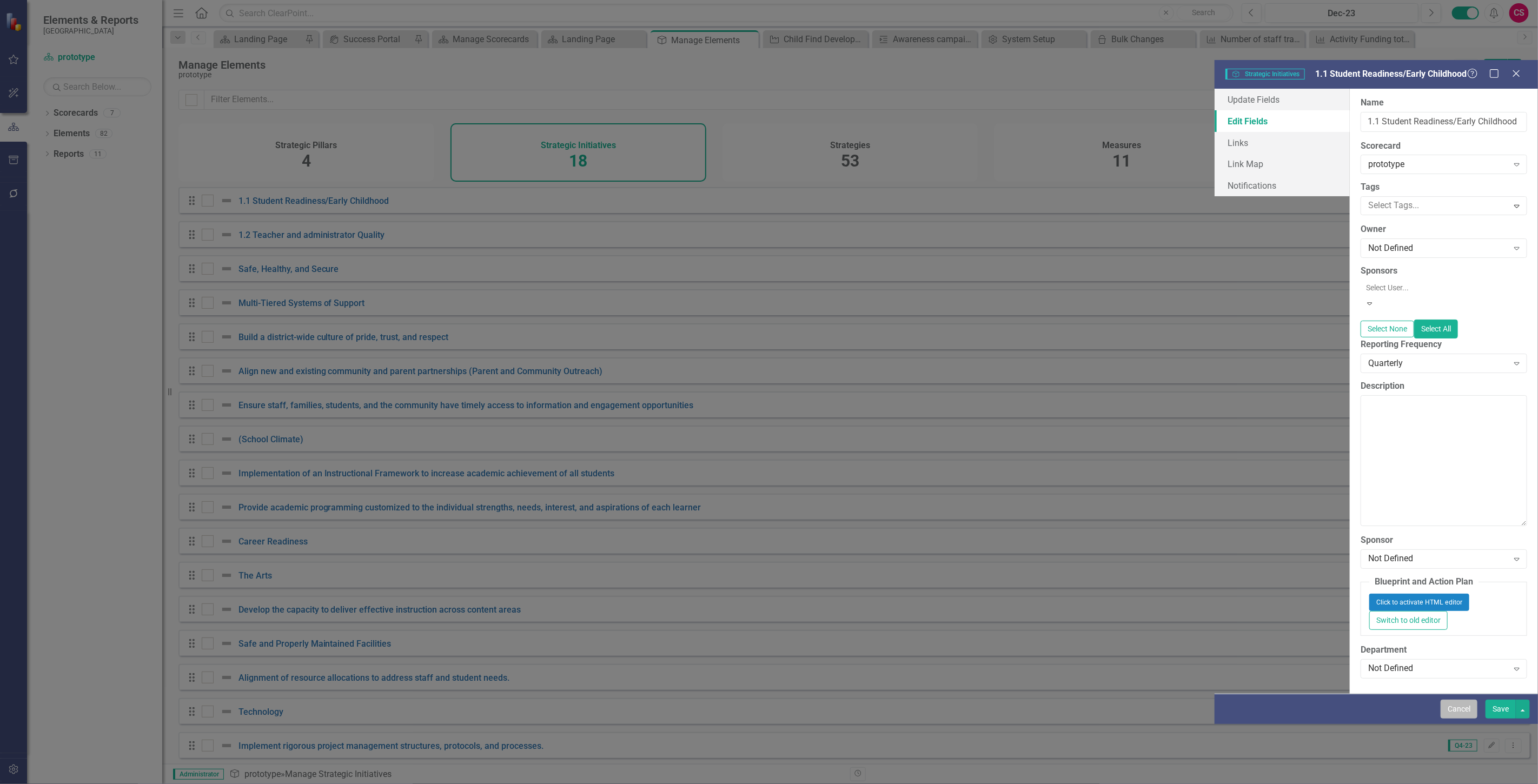
click at [1450, 718] on button "Cancel" at bounding box center [1459, 708] width 37 height 19
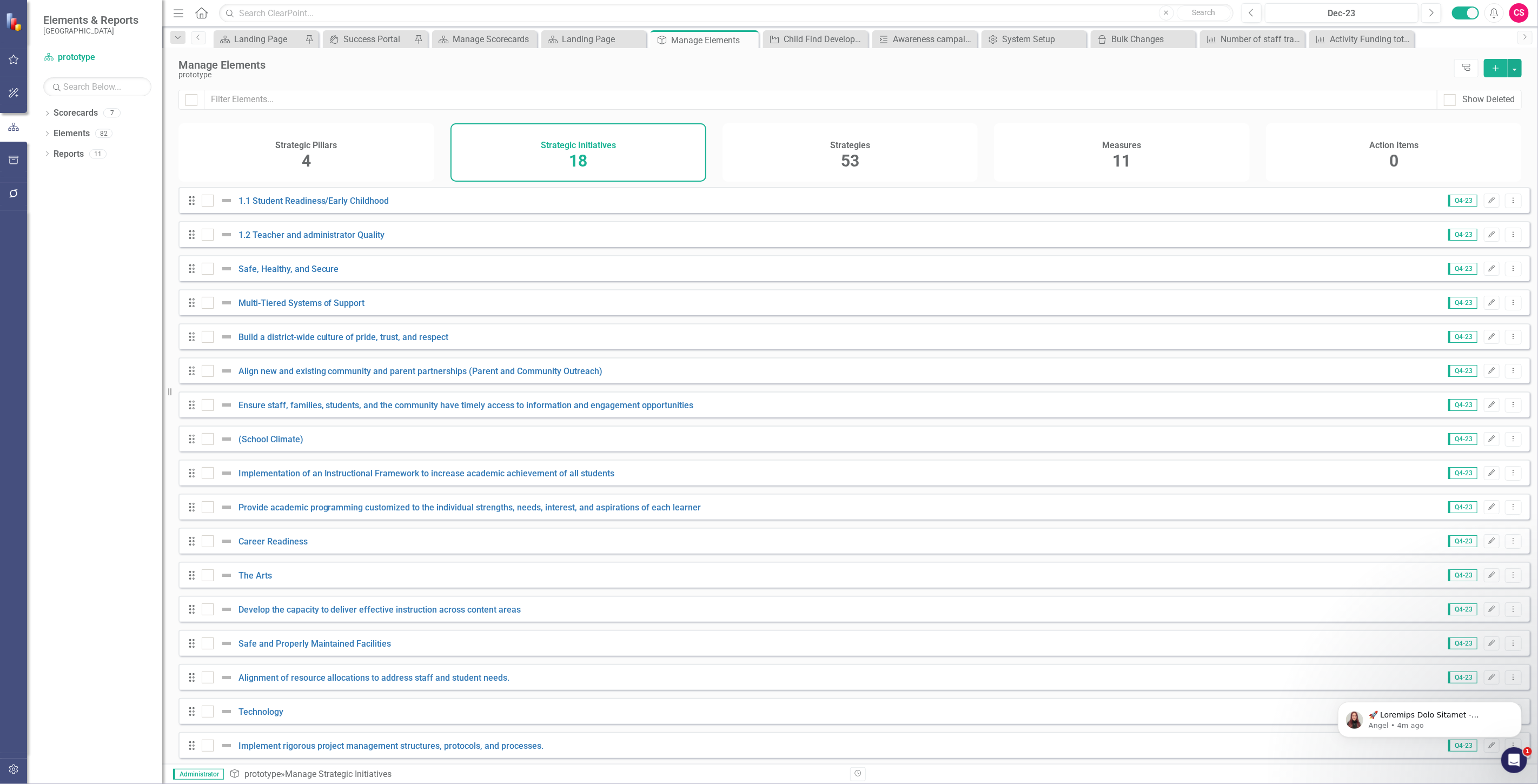
click at [831, 153] on div "Strategies 53" at bounding box center [850, 152] width 256 height 58
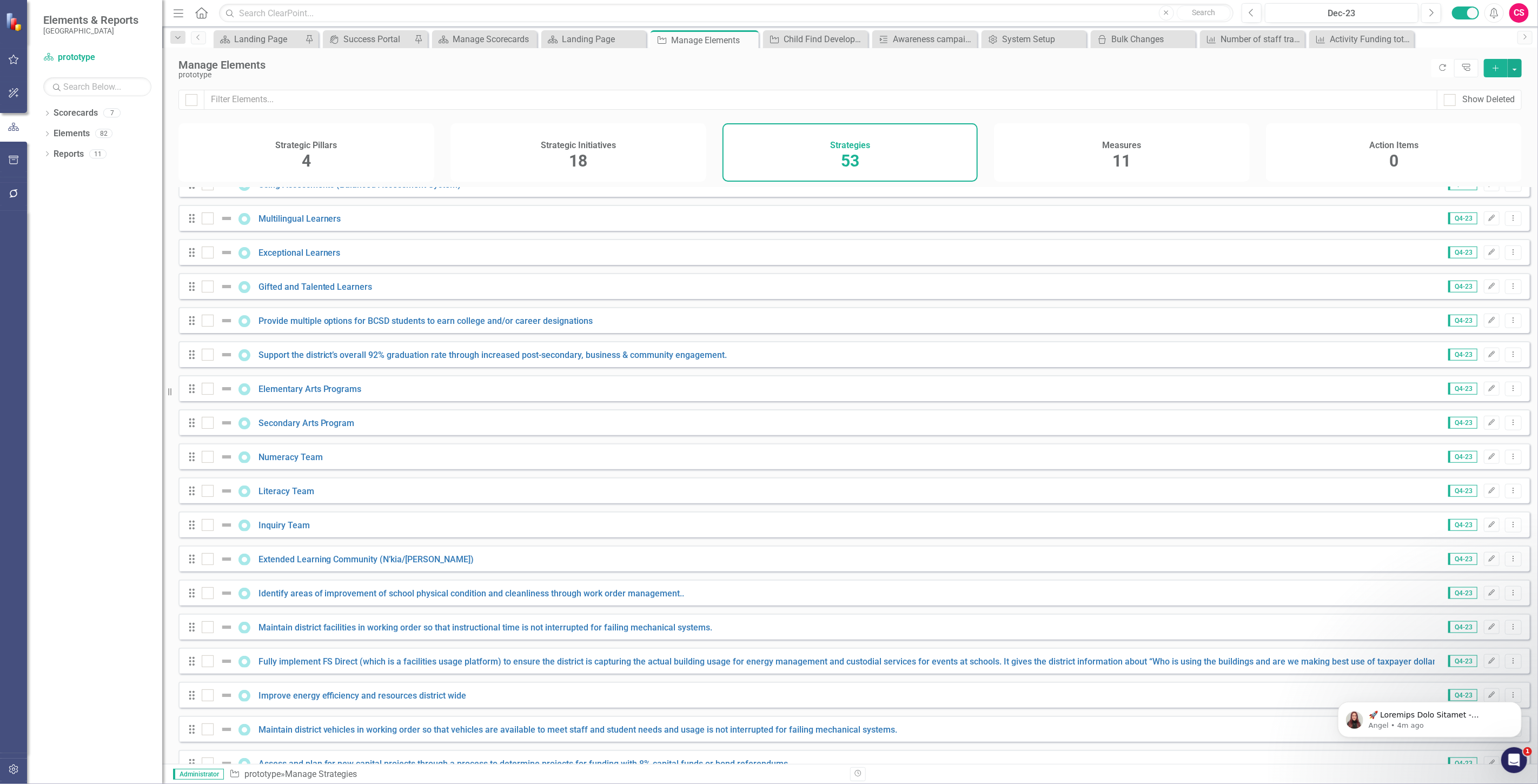
scroll to position [1235, 0]
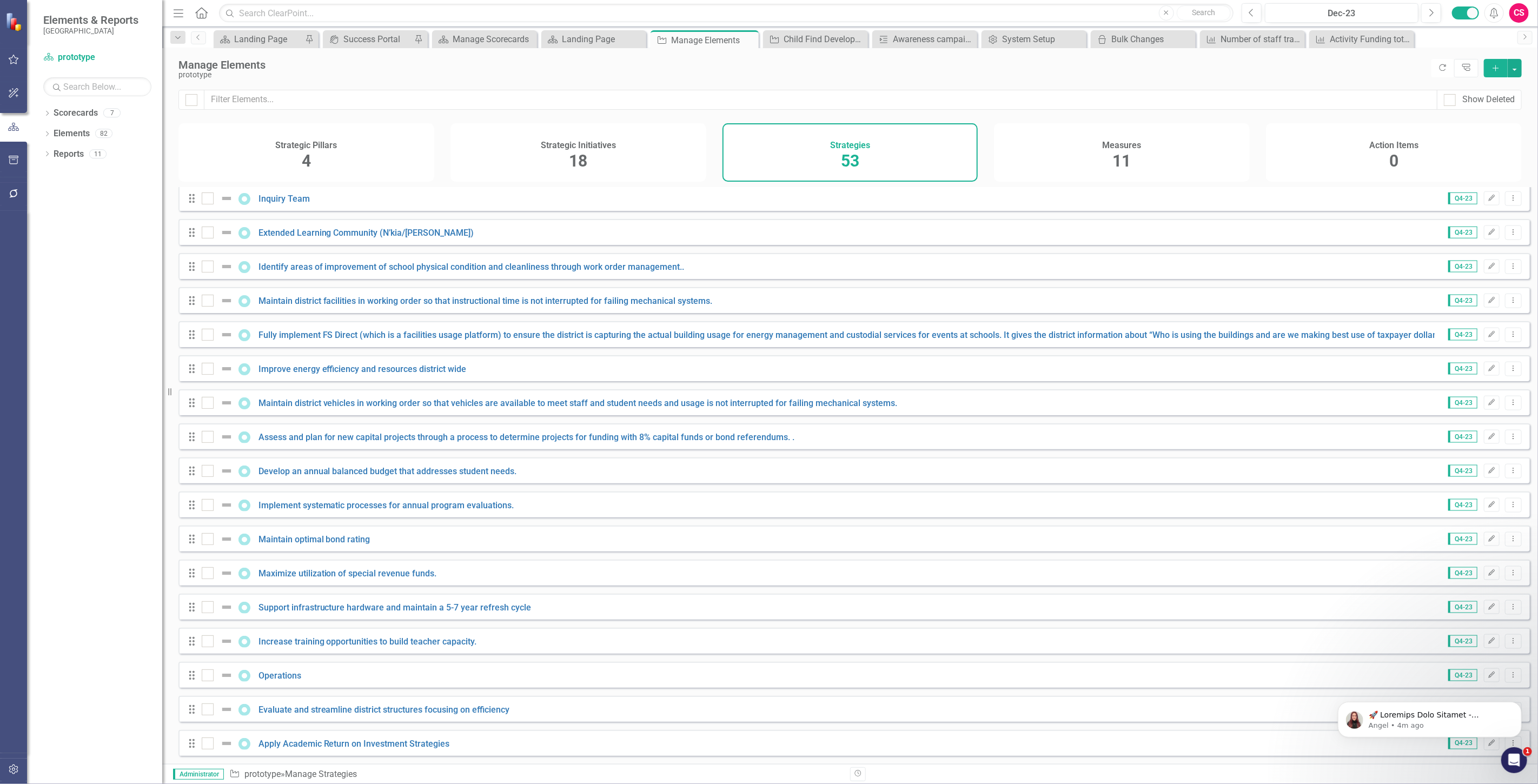
click at [1132, 155] on div "Measures 11" at bounding box center [1121, 152] width 256 height 58
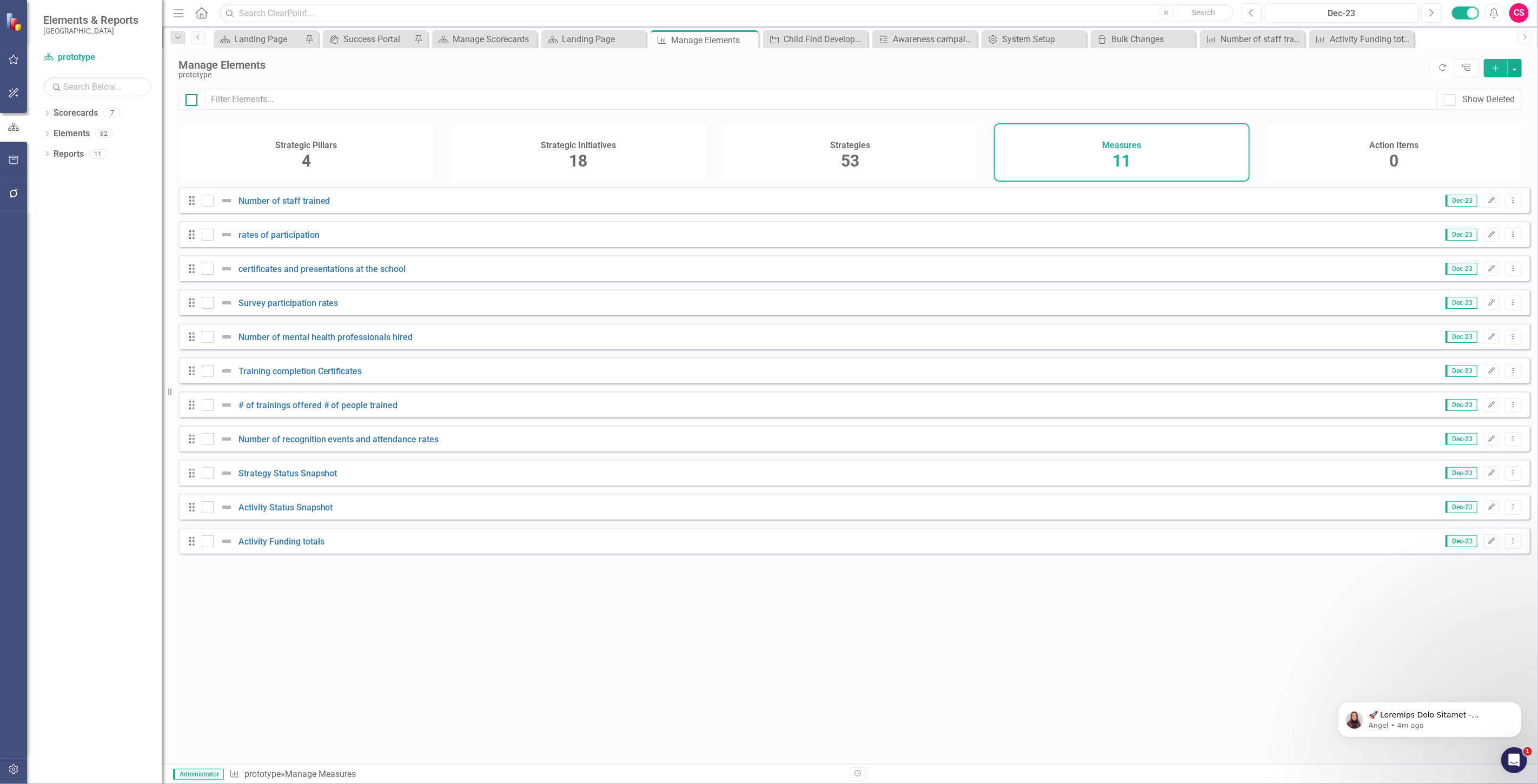
click at [192, 98] on div at bounding box center [191, 100] width 12 height 12
click at [192, 98] on input "checkbox" at bounding box center [189, 97] width 7 height 7
checkbox input "true"
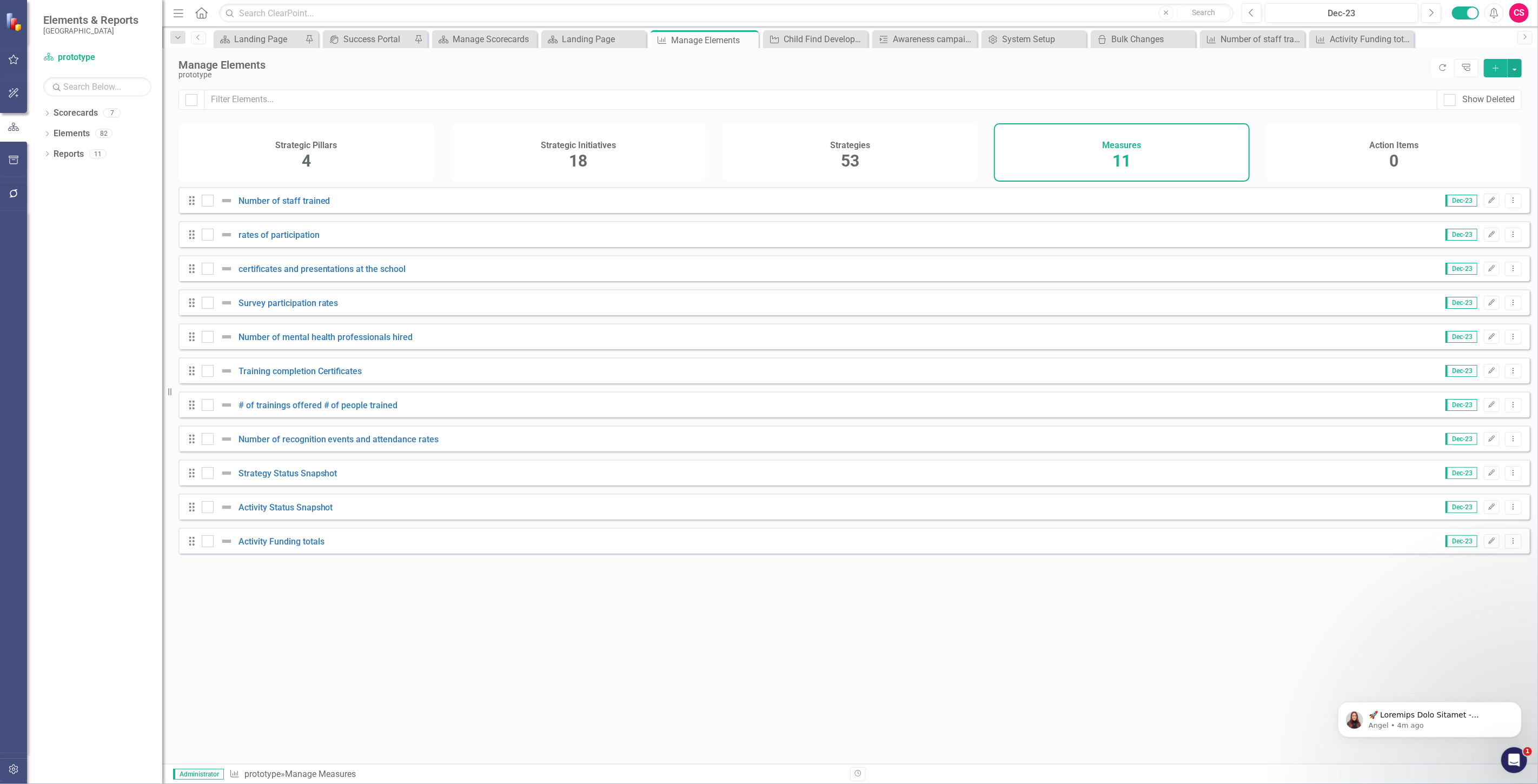
checkbox input "true"
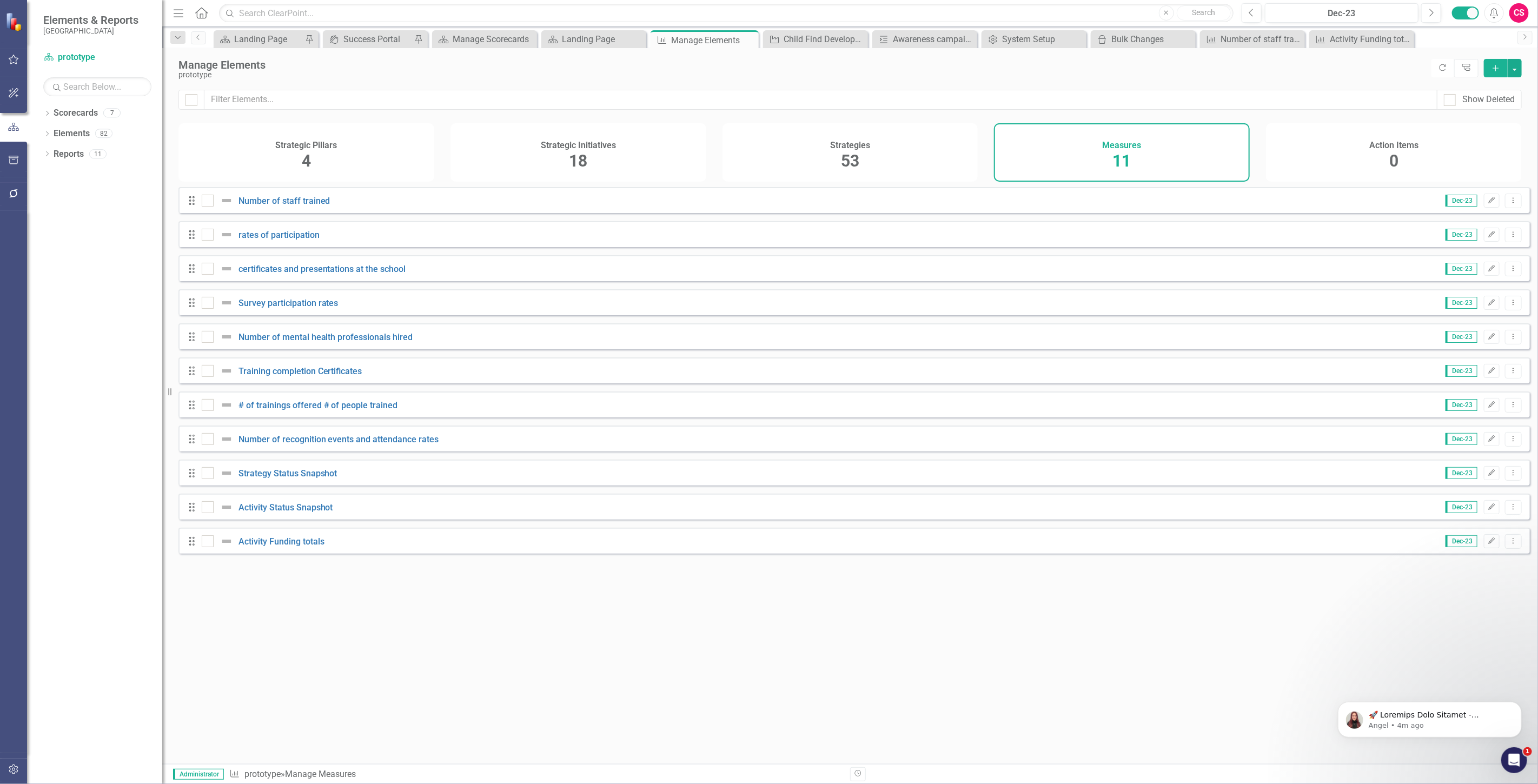
checkbox input "true"
click at [1517, 67] on button "button" at bounding box center [1515, 68] width 14 height 19
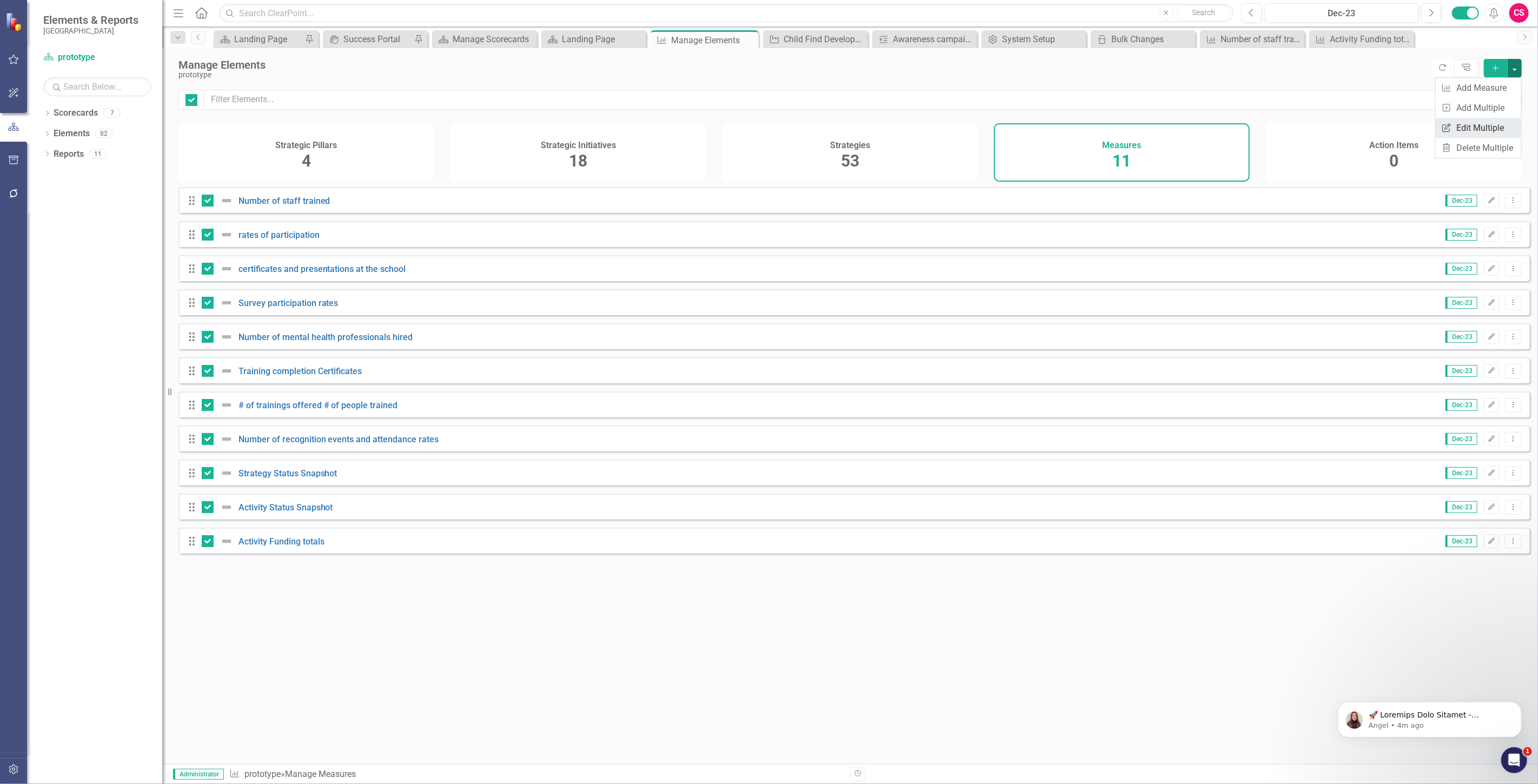
click at [1459, 125] on link "Edit Multiple Edit Multiple" at bounding box center [1478, 127] width 85 height 20
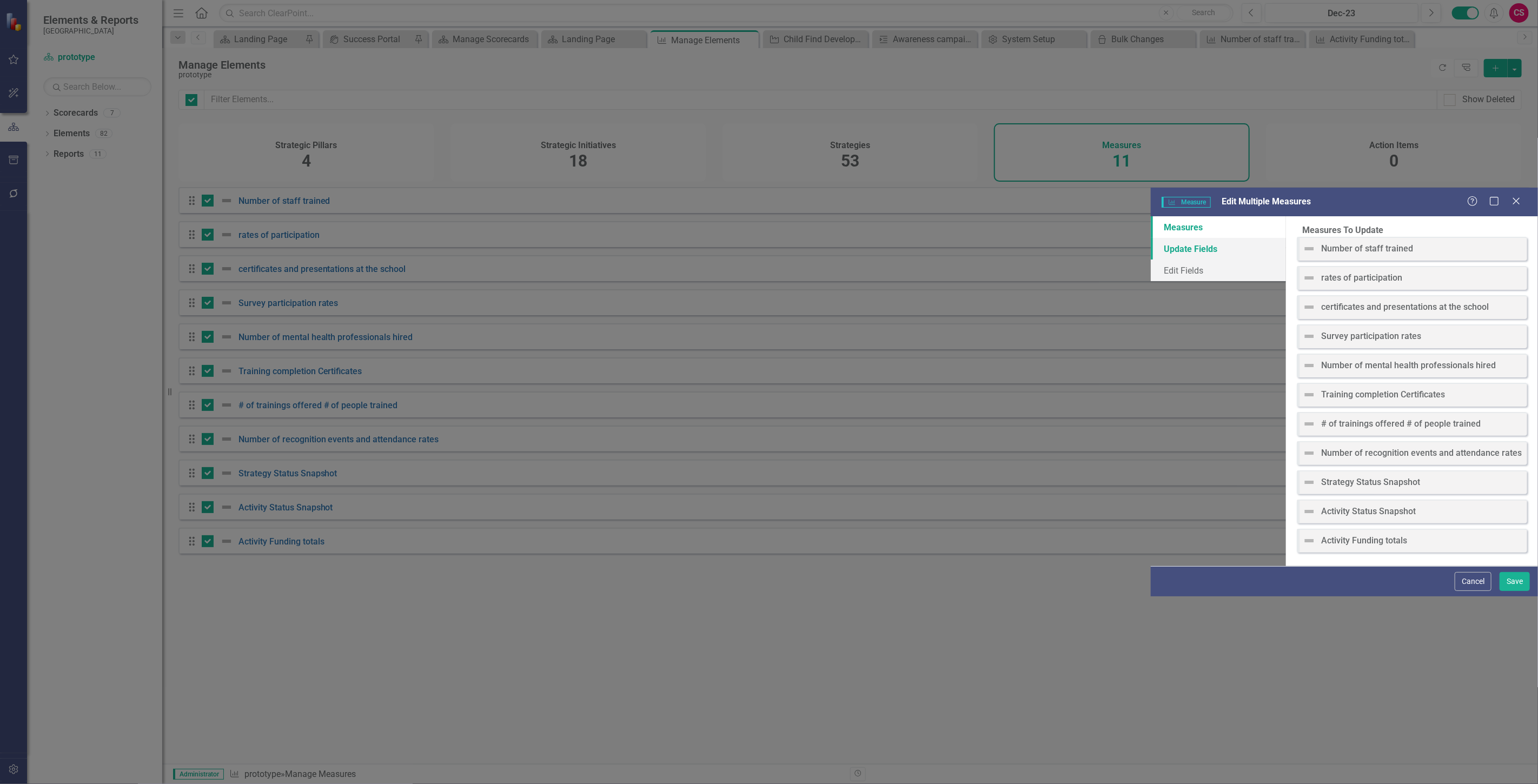
click at [1151, 238] on link "Update Fields" at bounding box center [1218, 249] width 135 height 22
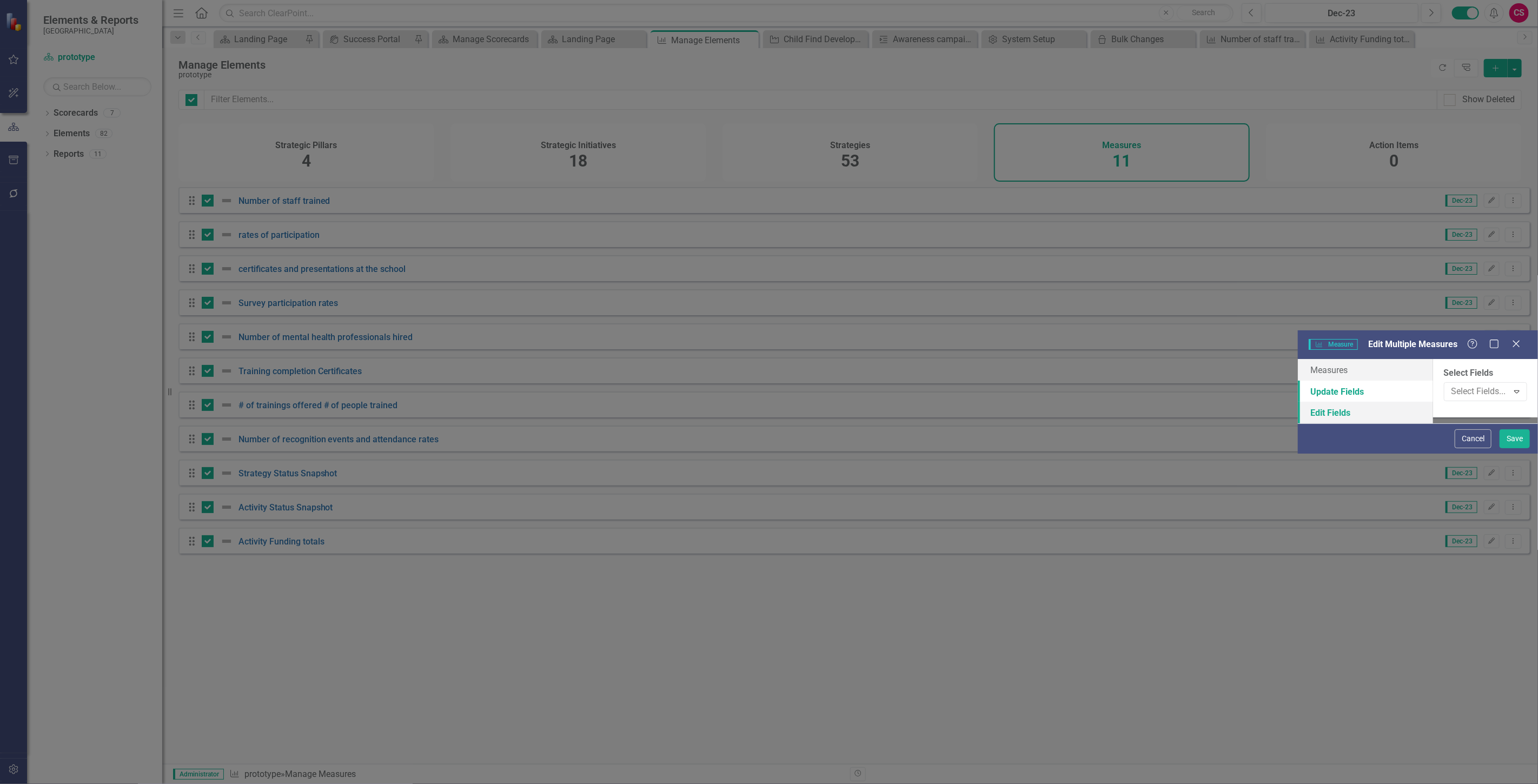
click at [1298, 402] on link "Edit Fields" at bounding box center [1365, 412] width 135 height 22
click at [1447, 384] on div at bounding box center [1478, 391] width 61 height 14
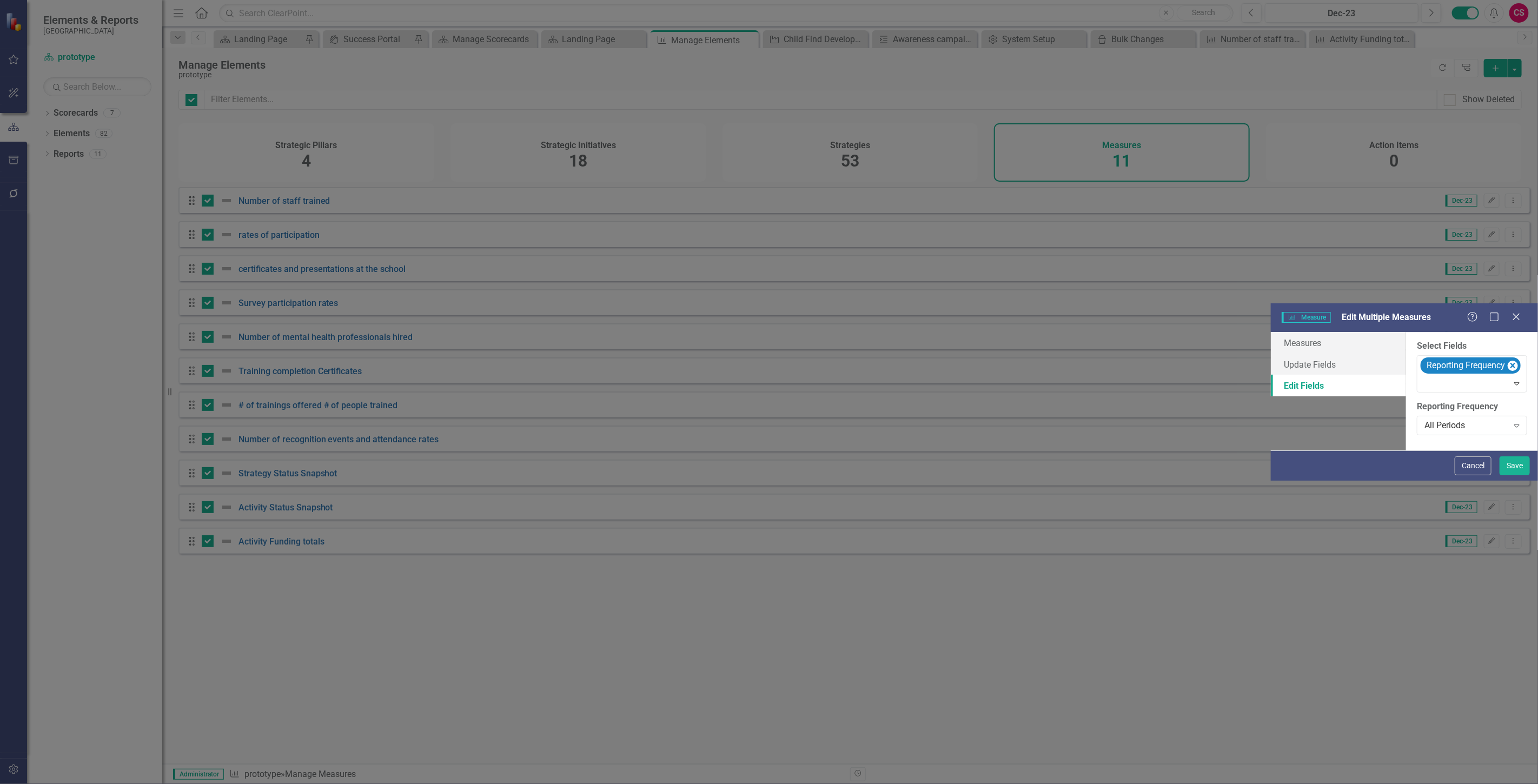
click at [1406, 332] on div "Select Fields option Reporting Frequency, selected. Reporting Frequency Expand …" at bounding box center [1471, 391] width 132 height 118
click at [1424, 420] on div "All Periods" at bounding box center [1466, 426] width 84 height 13
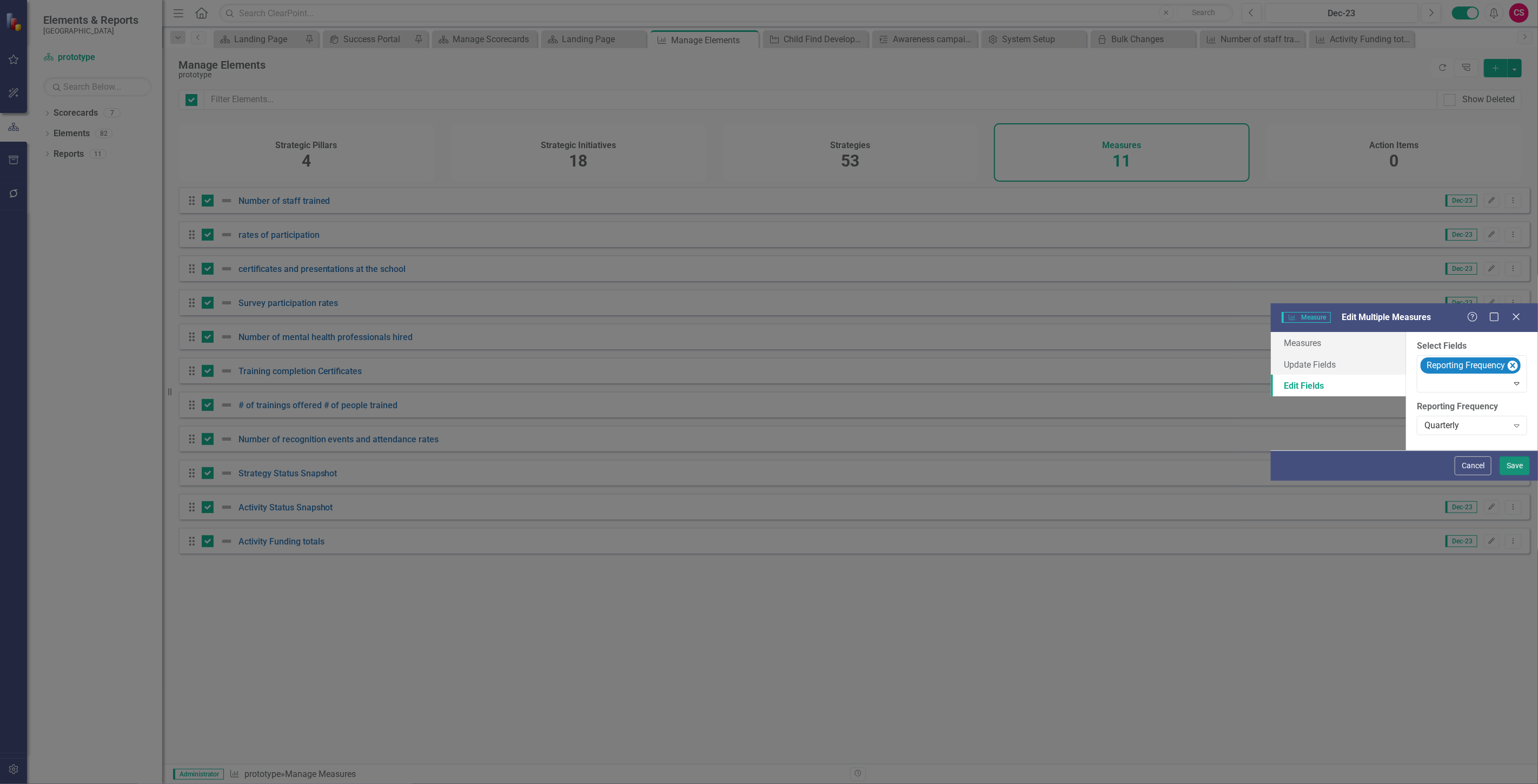
click at [1515, 475] on button "Save" at bounding box center [1515, 465] width 30 height 19
checkbox input "false"
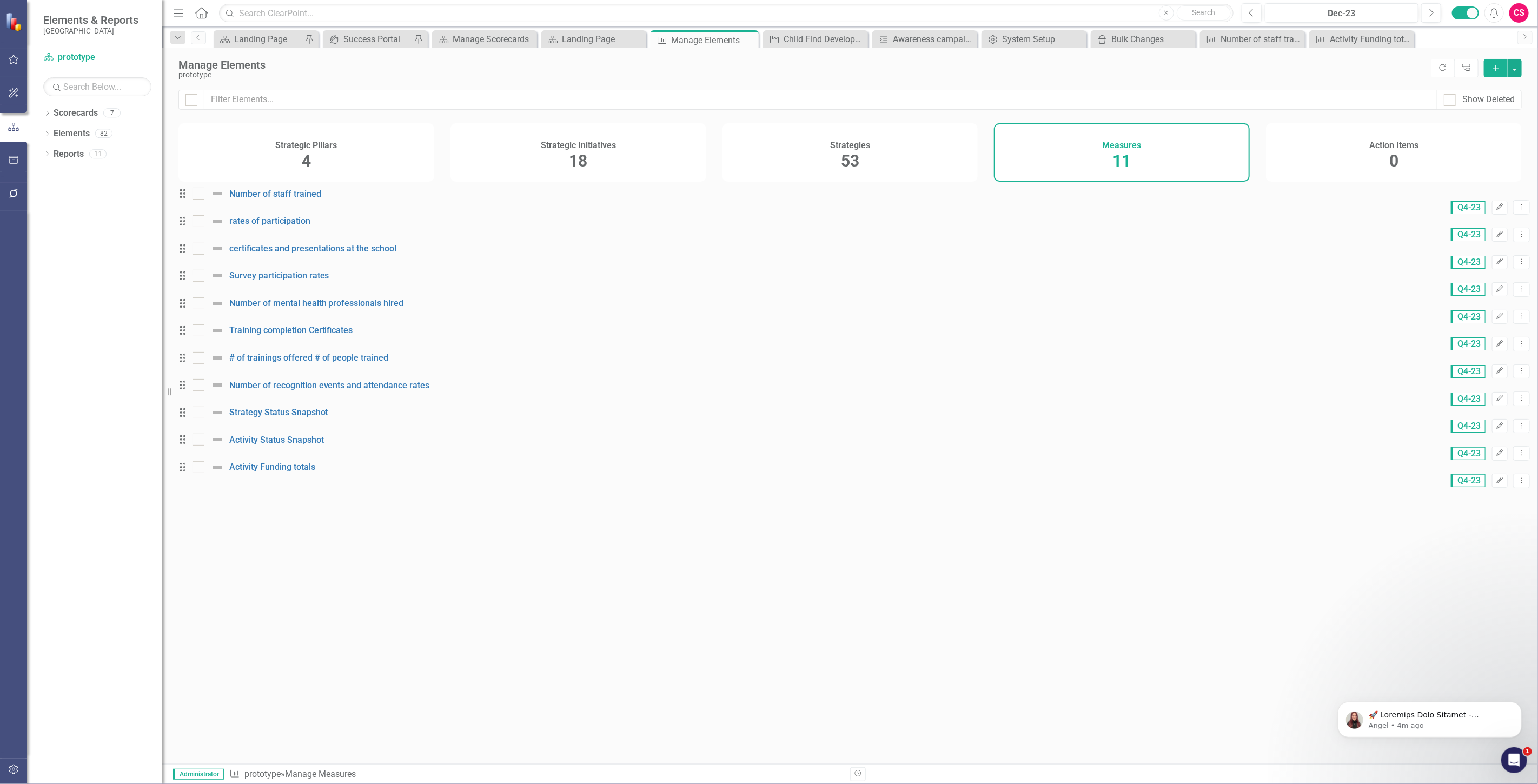
click at [624, 163] on div "Strategic Initiatives 18" at bounding box center [578, 152] width 256 height 58
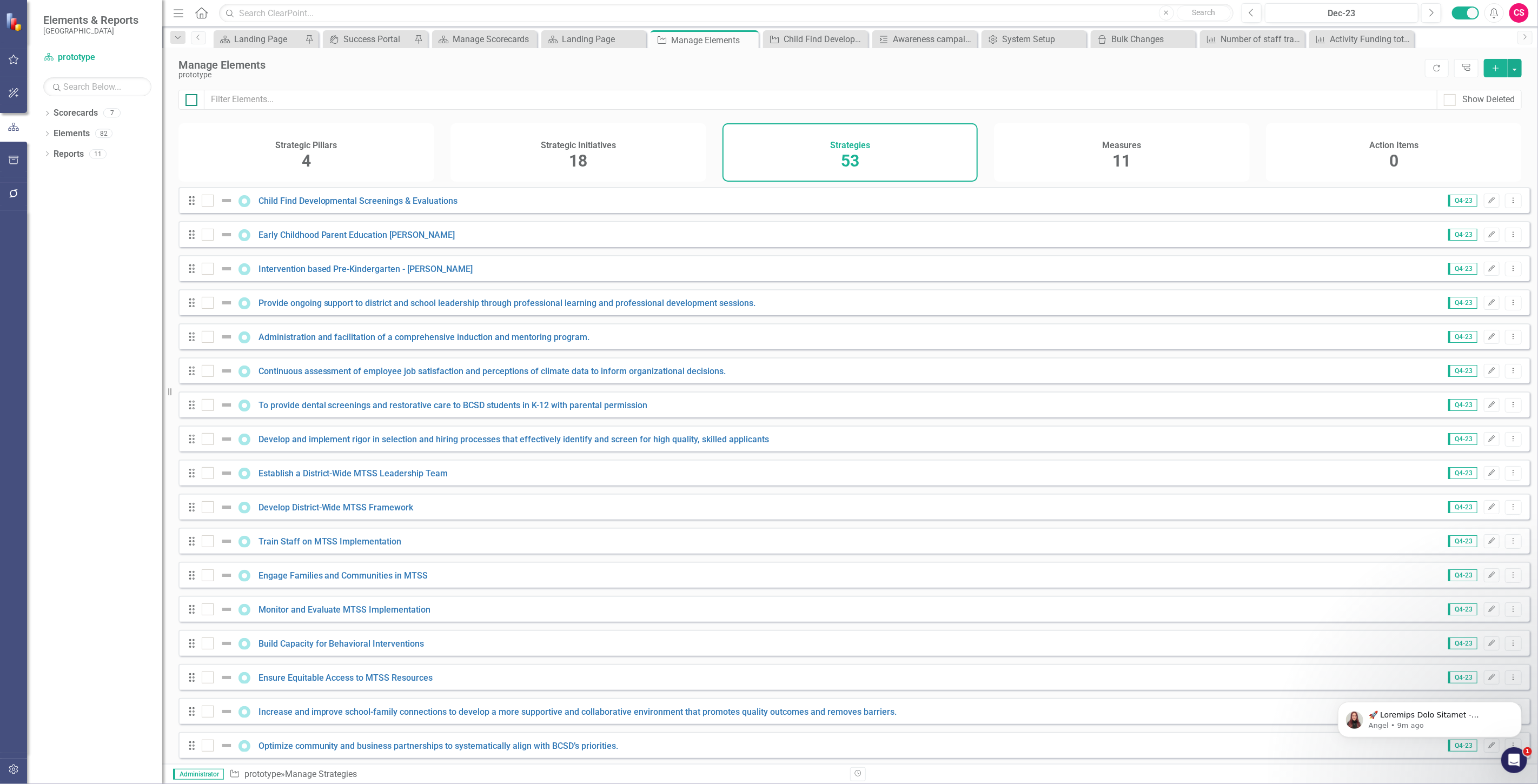
click at [192, 94] on input "checkbox" at bounding box center [189, 97] width 7 height 7
checkbox input "true"
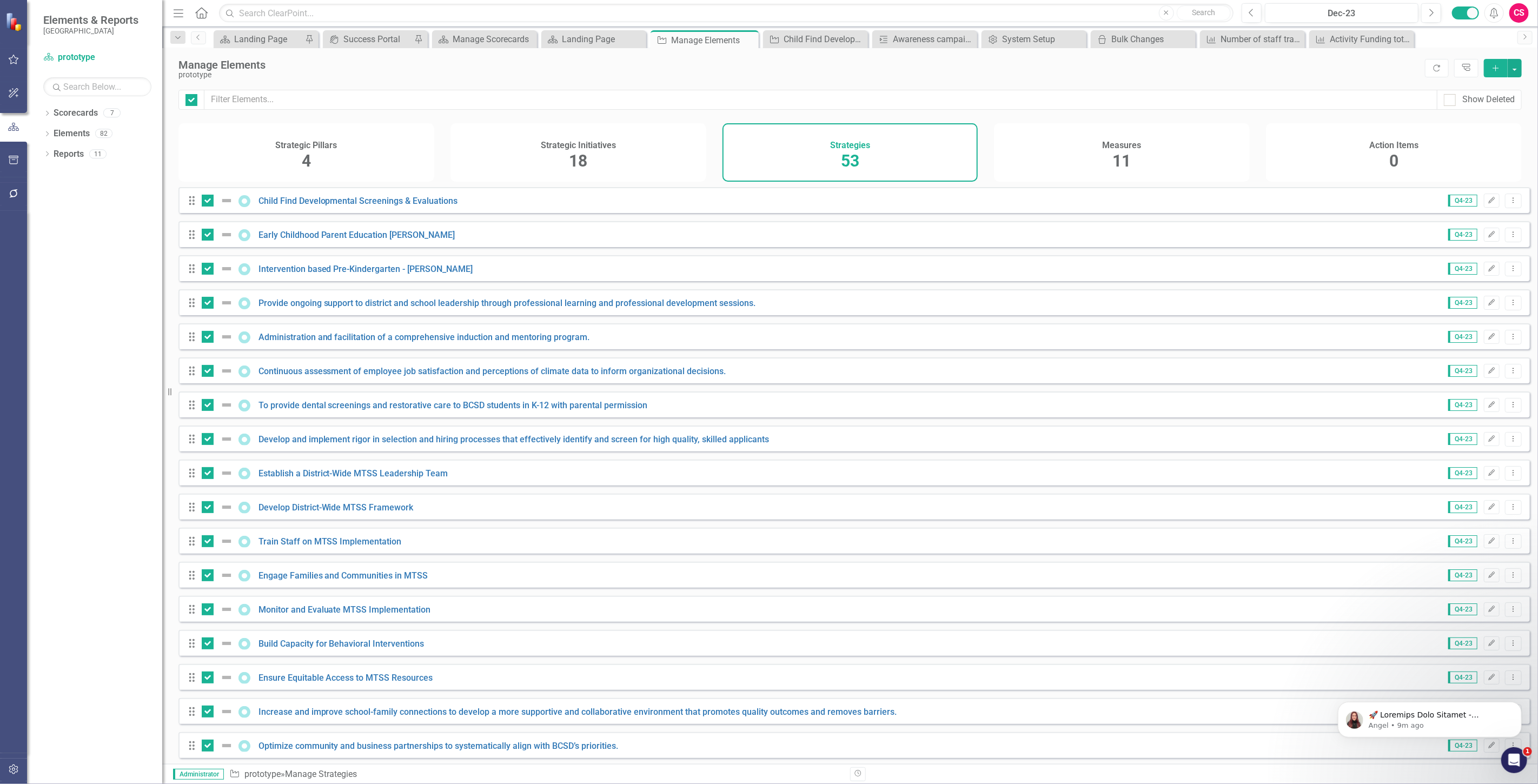
checkbox input "true"
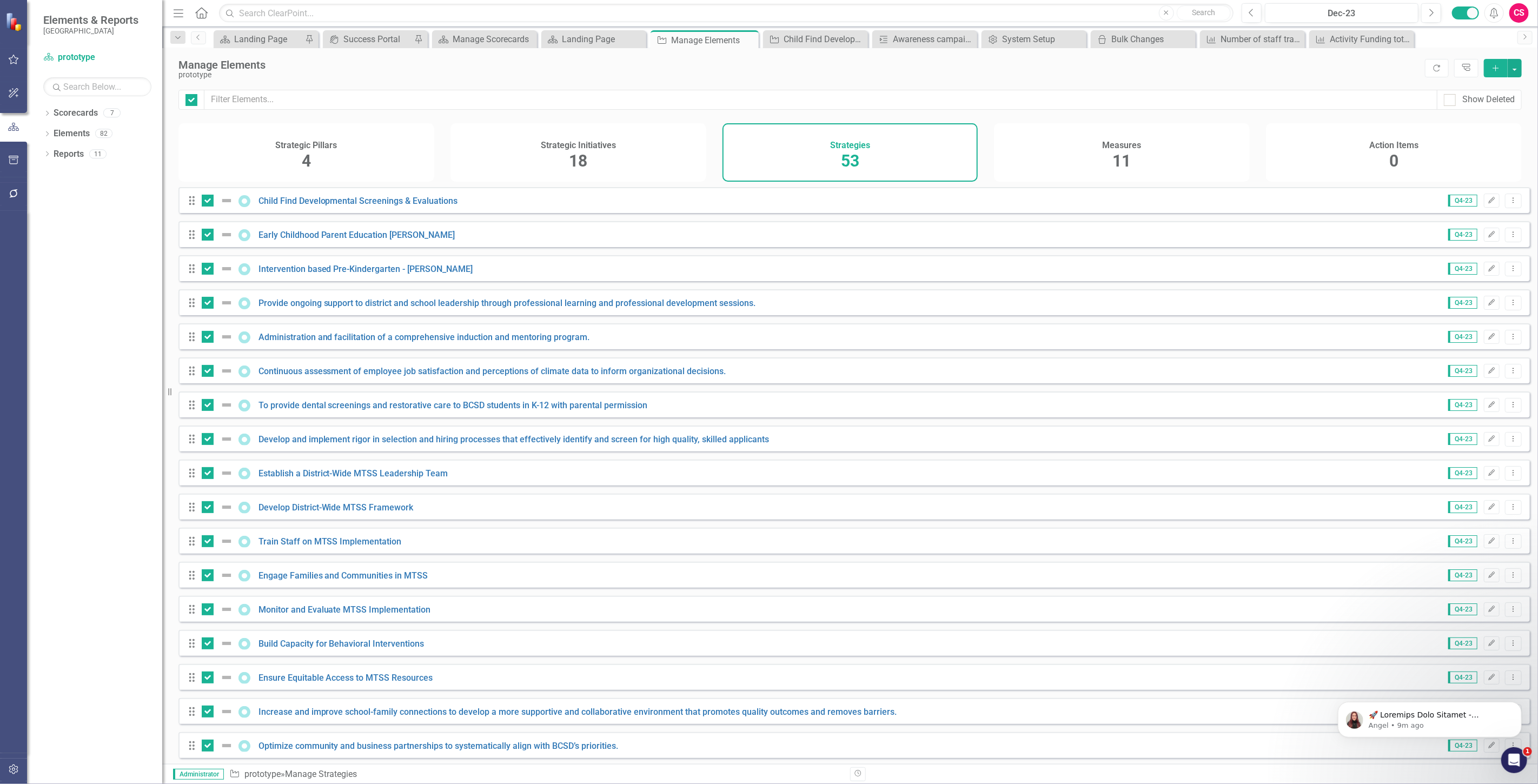
checkbox input "true"
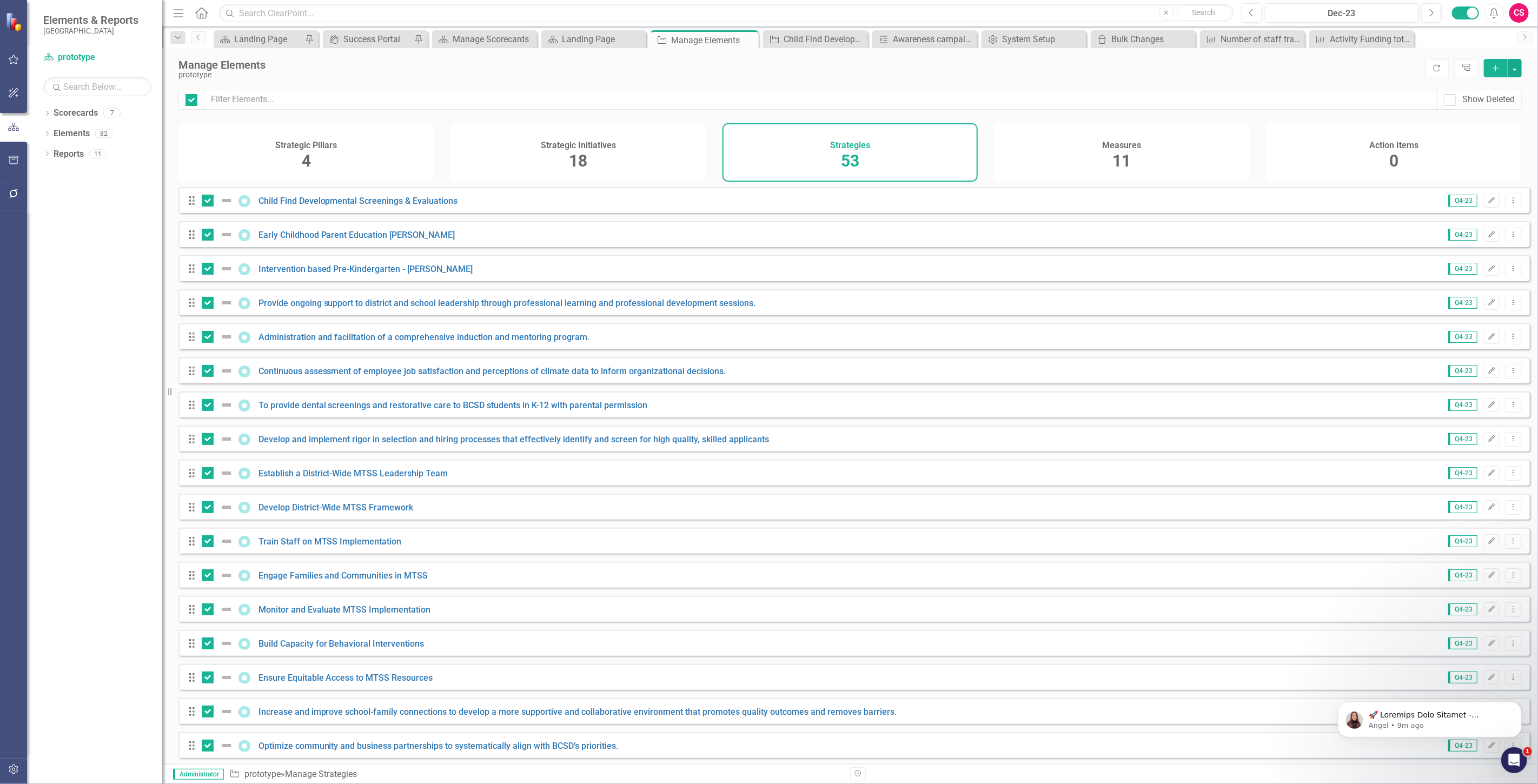
checkbox input "true"
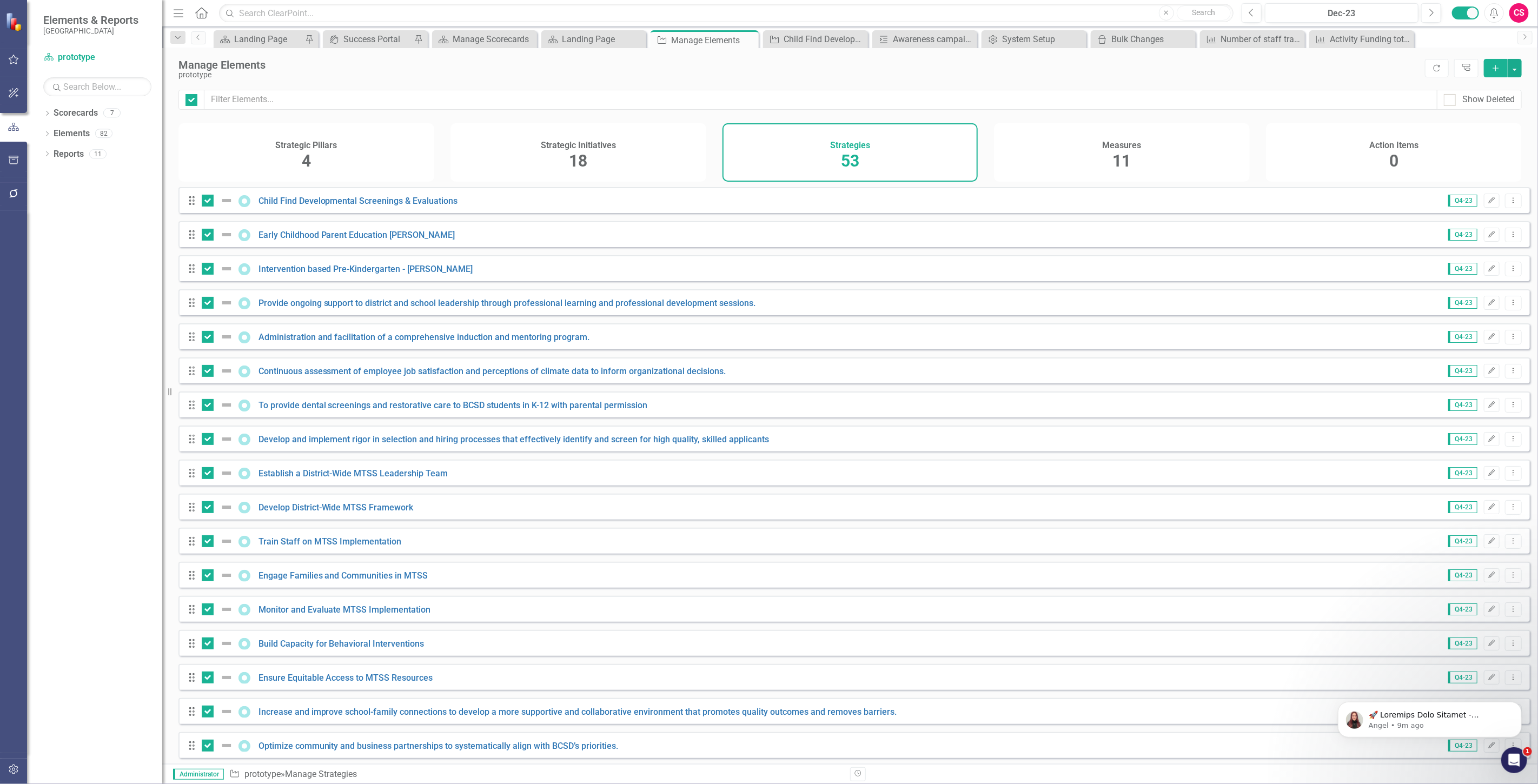
checkbox input "true"
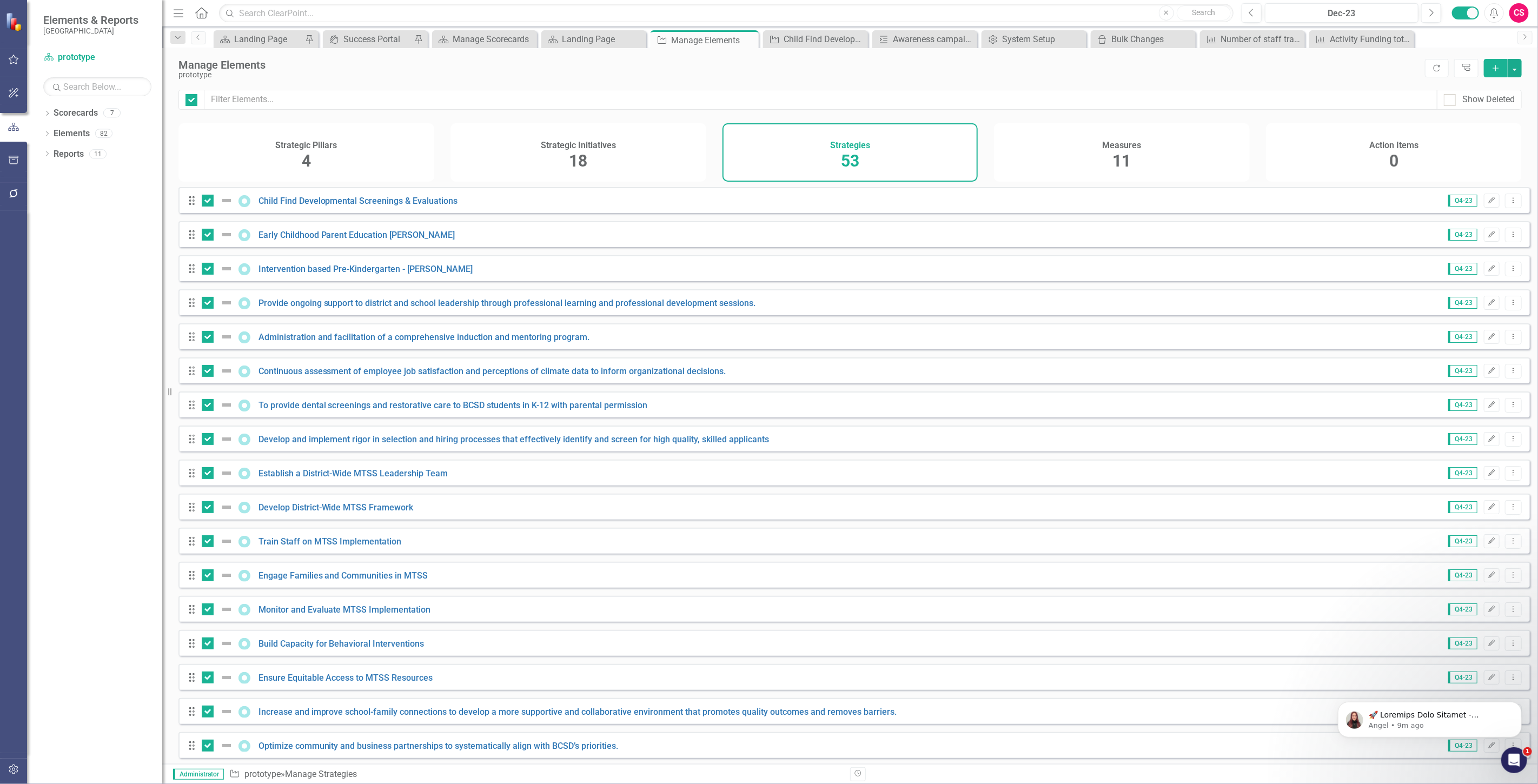
checkbox input "true"
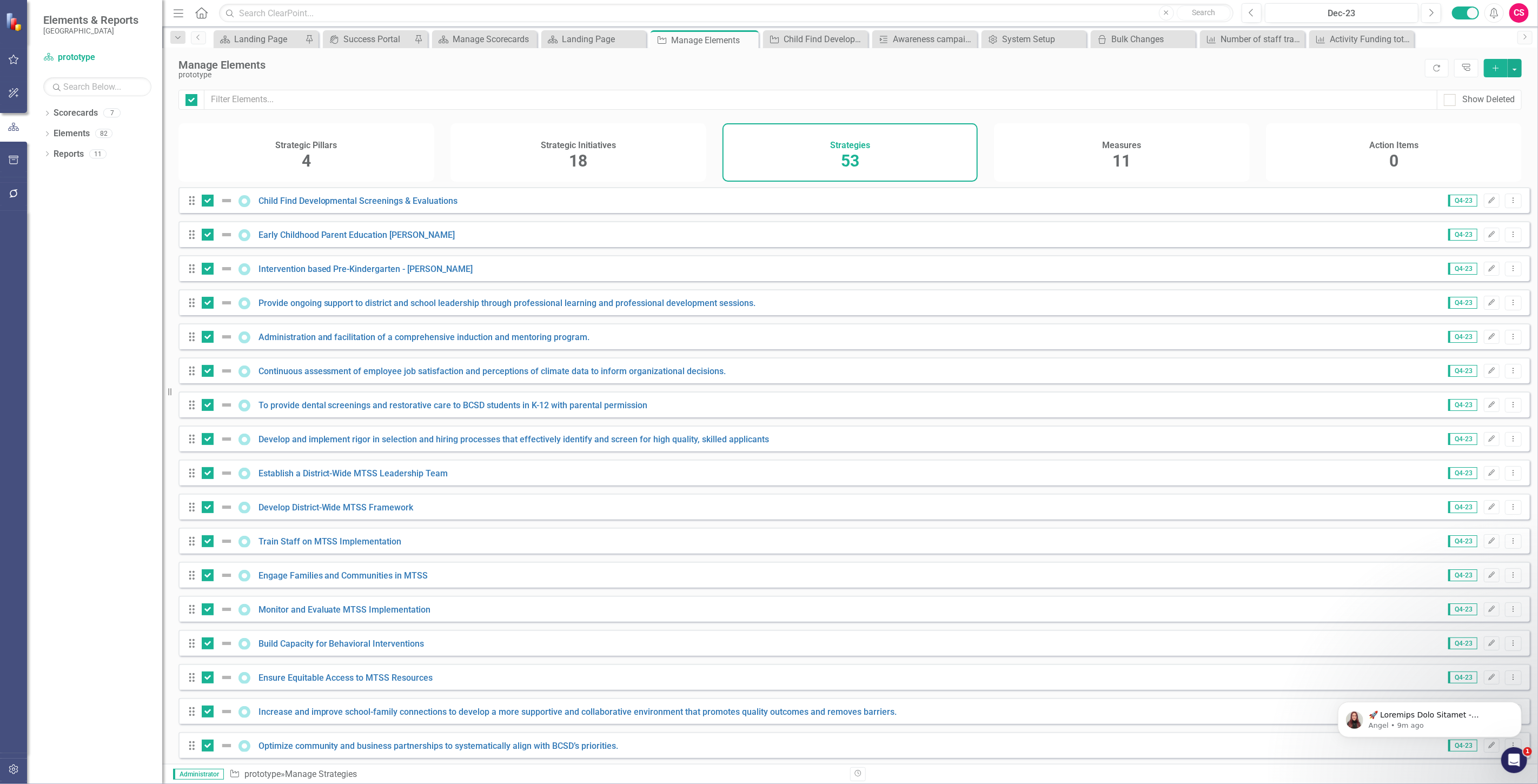
checkbox input "true"
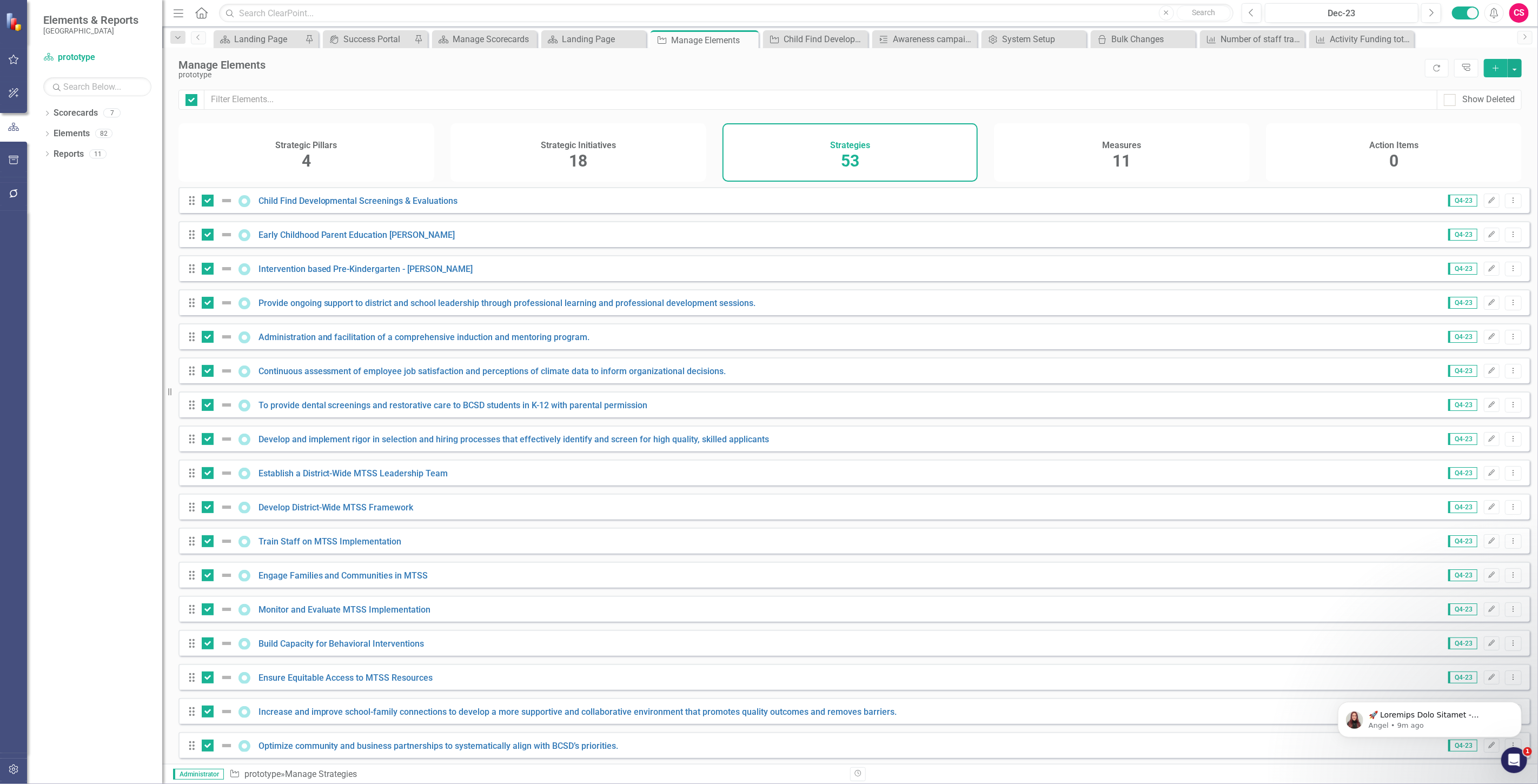
checkbox input "true"
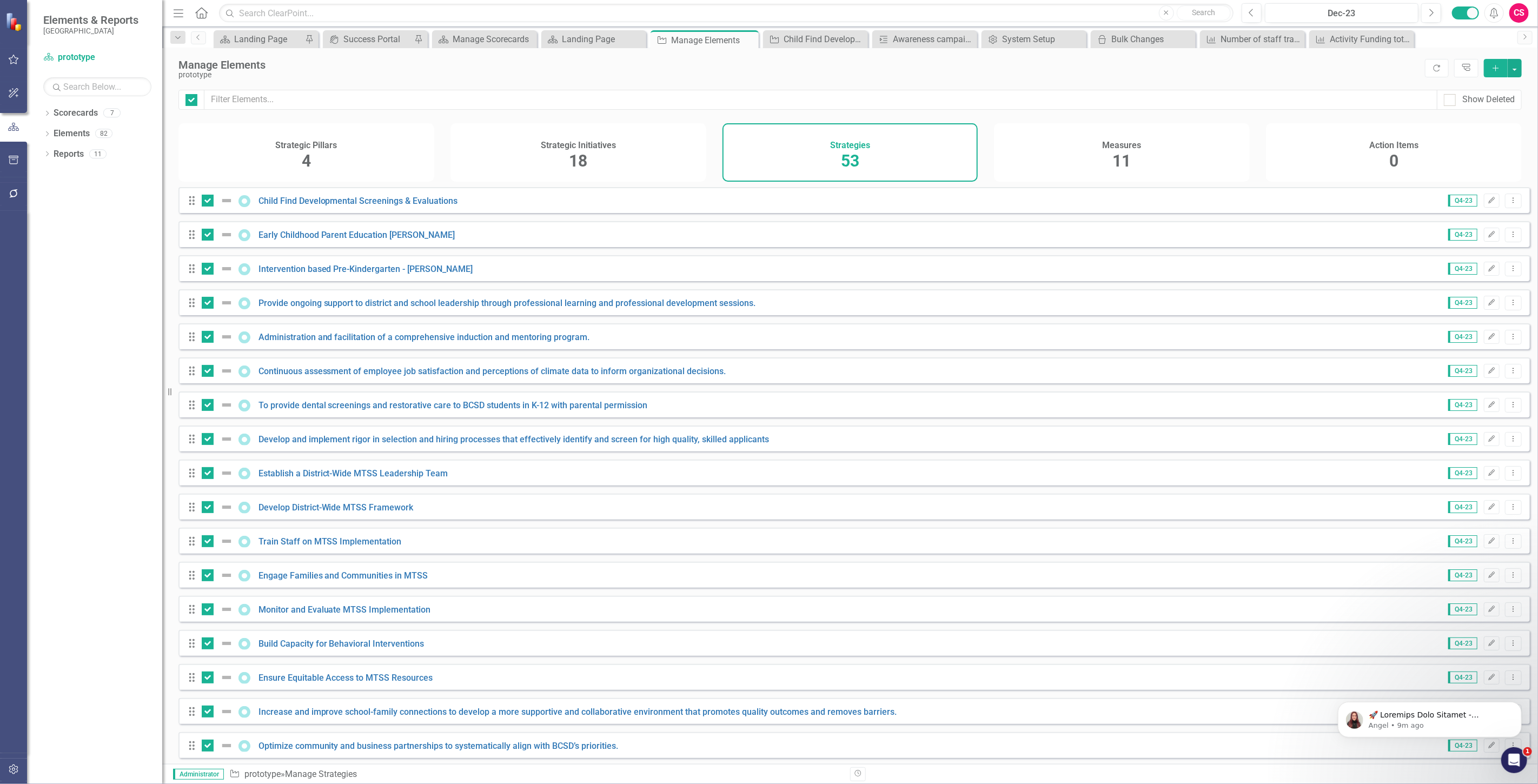
checkbox input "true"
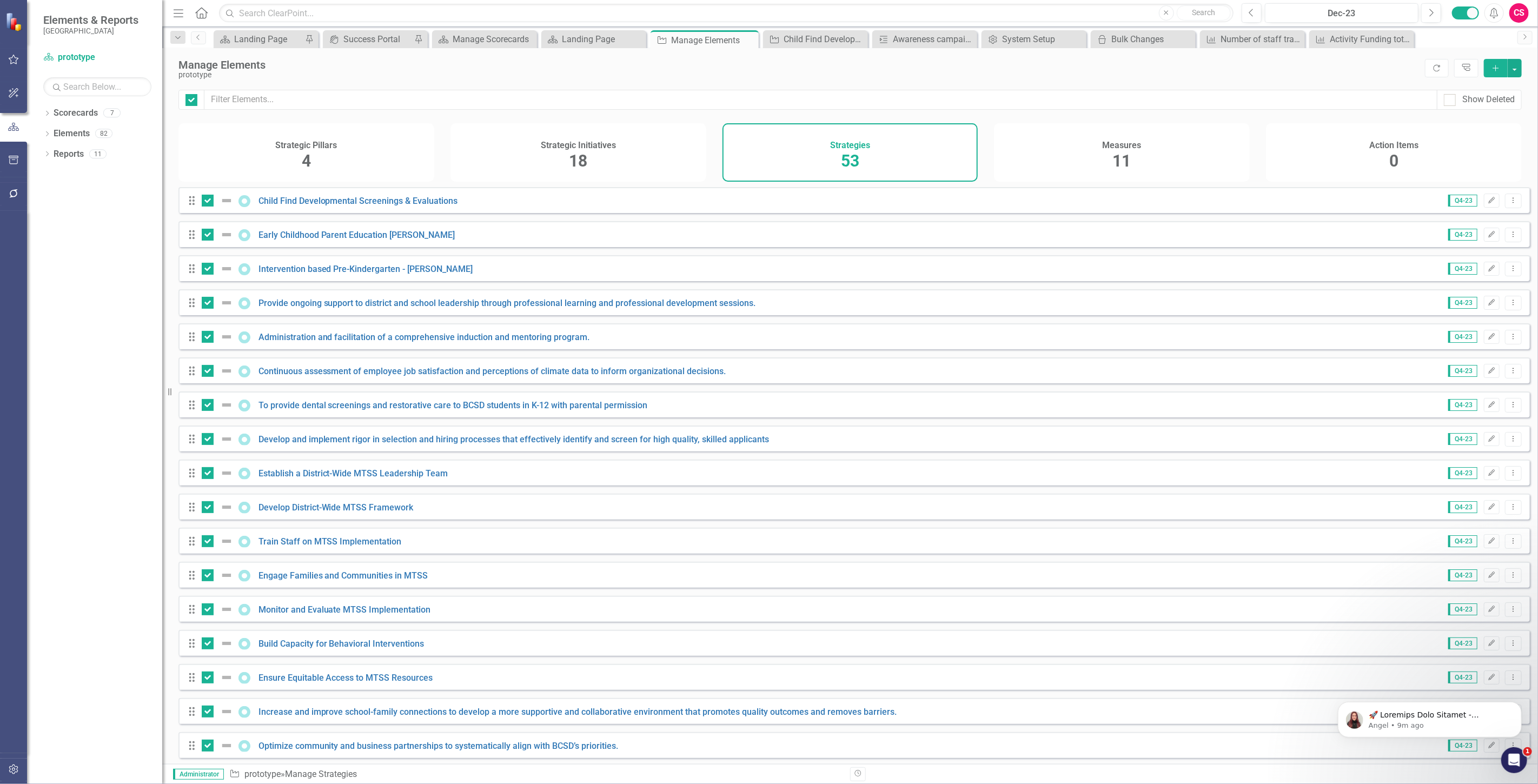
checkbox input "true"
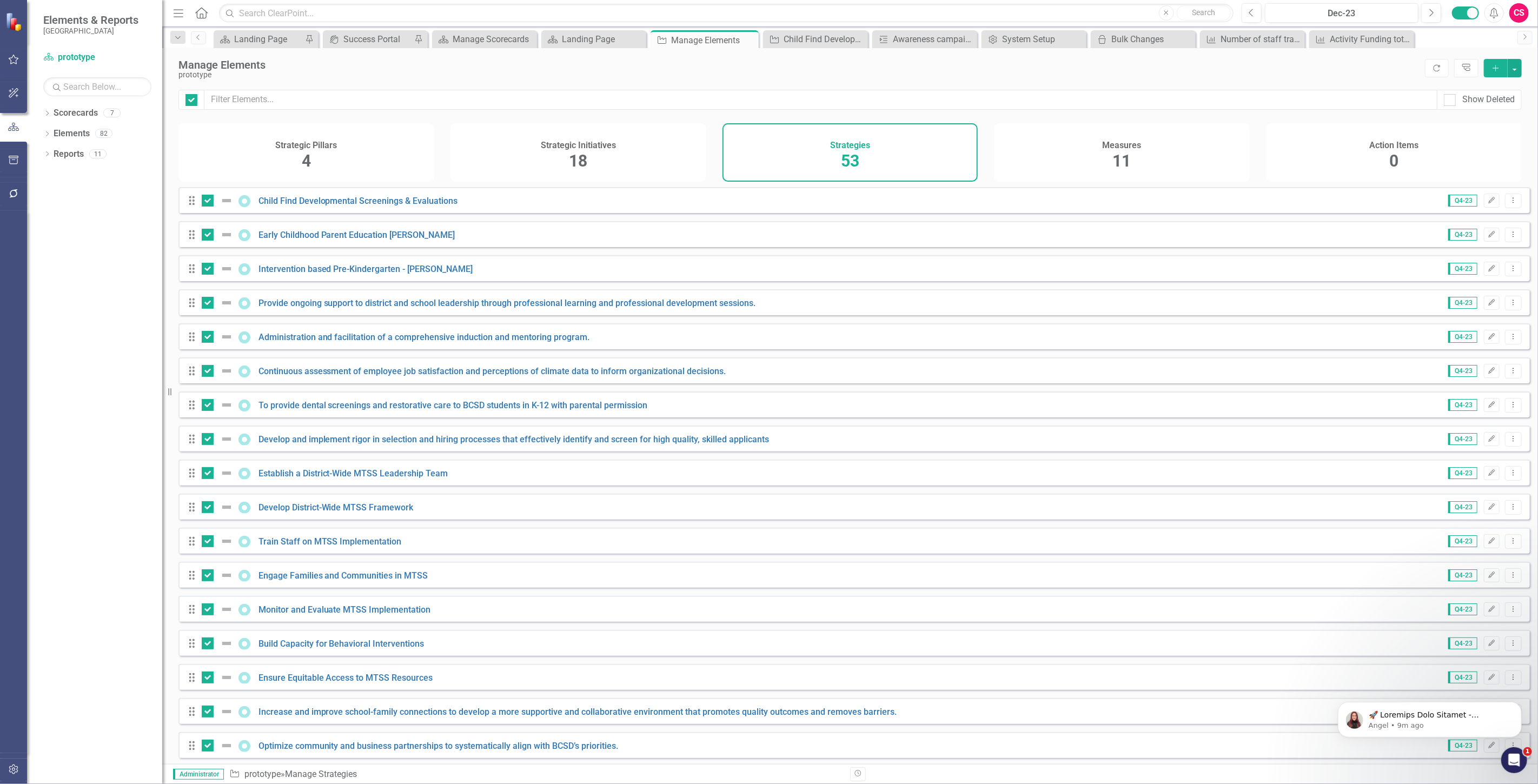
checkbox input "true"
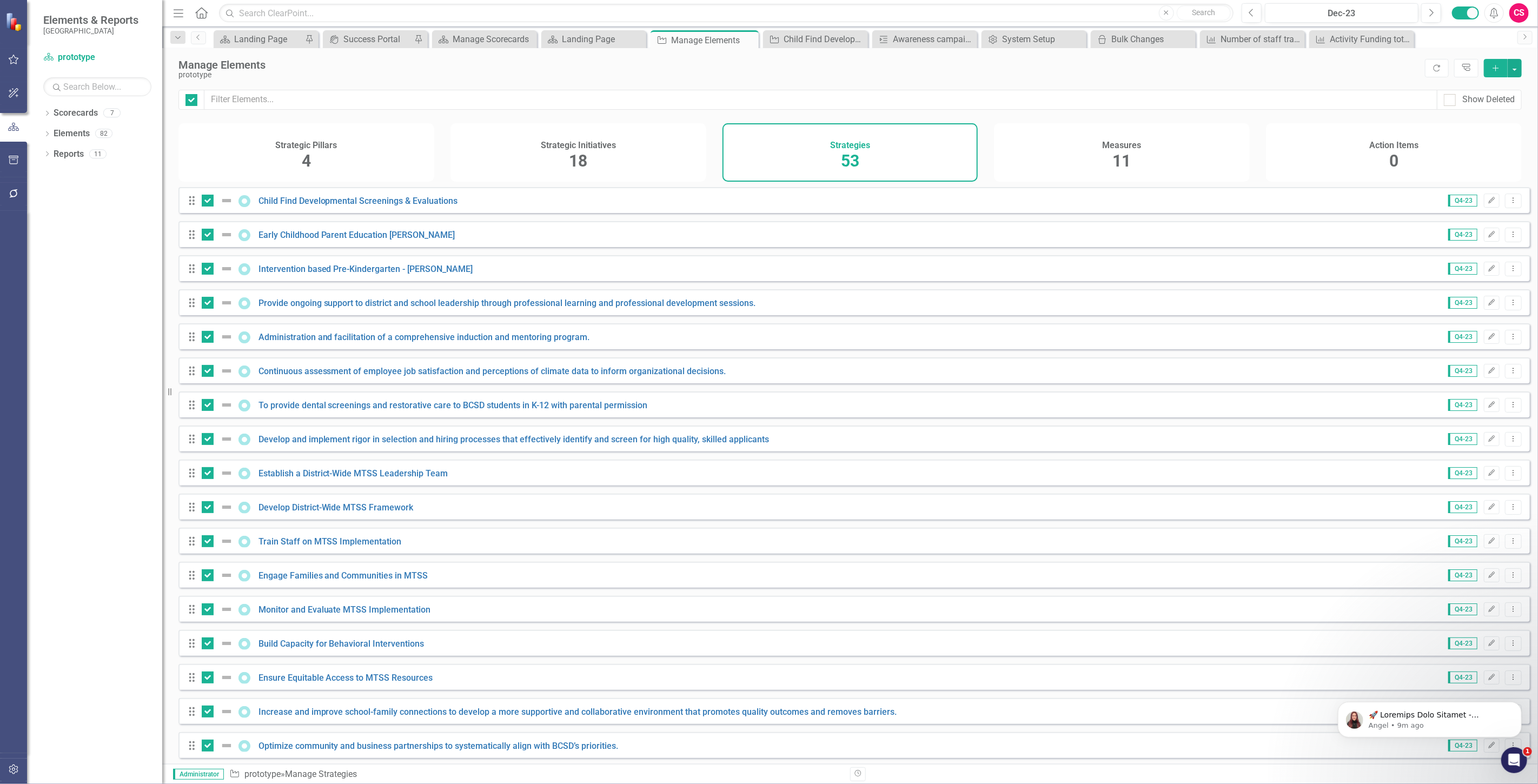
checkbox input "true"
click at [1516, 73] on button "button" at bounding box center [1515, 68] width 14 height 19
click at [1471, 127] on link "Edit Multiple Edit Multiple" at bounding box center [1478, 127] width 85 height 20
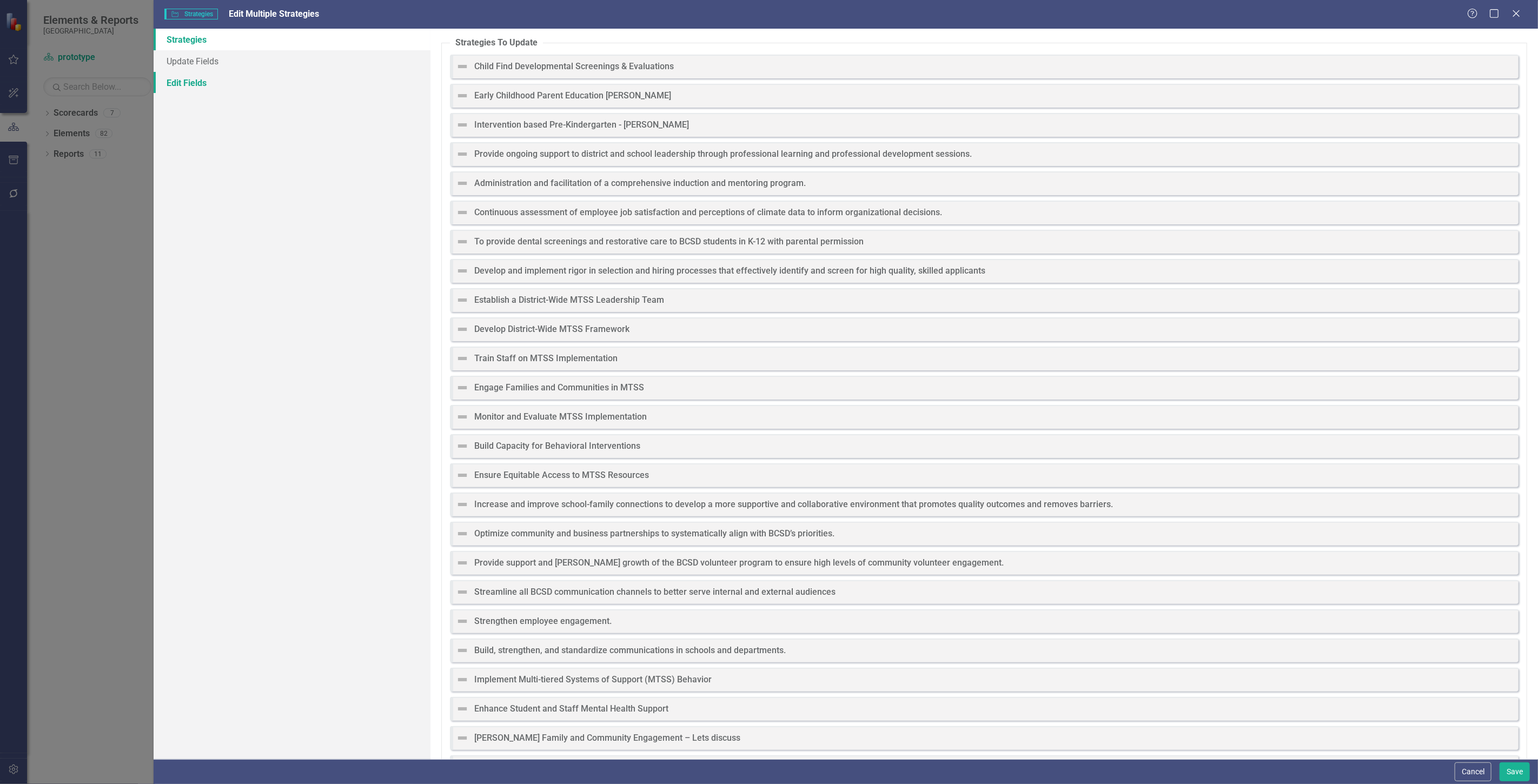
click at [220, 78] on link "Edit Fields" at bounding box center [292, 83] width 277 height 22
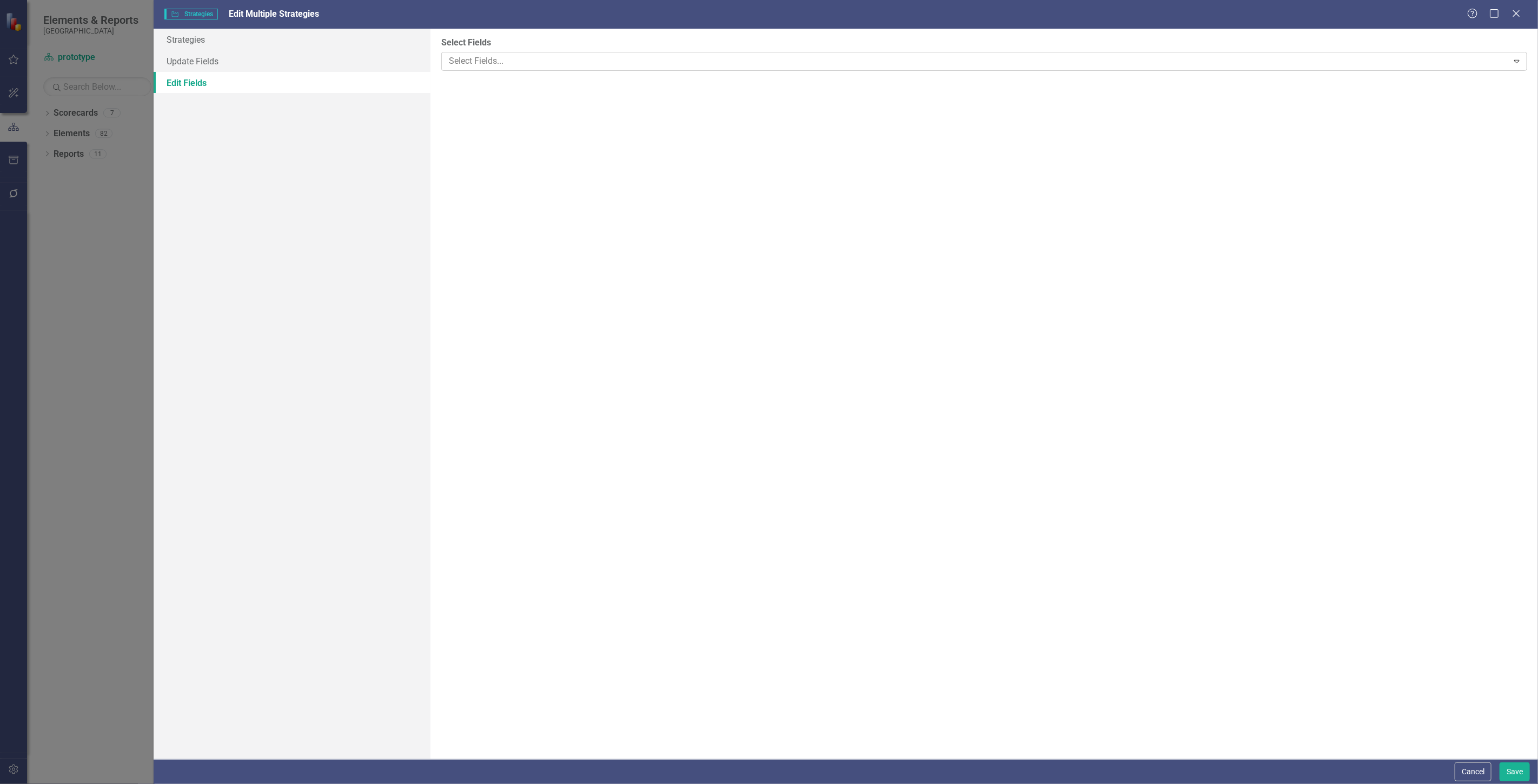
click at [601, 65] on div at bounding box center [976, 61] width 1063 height 14
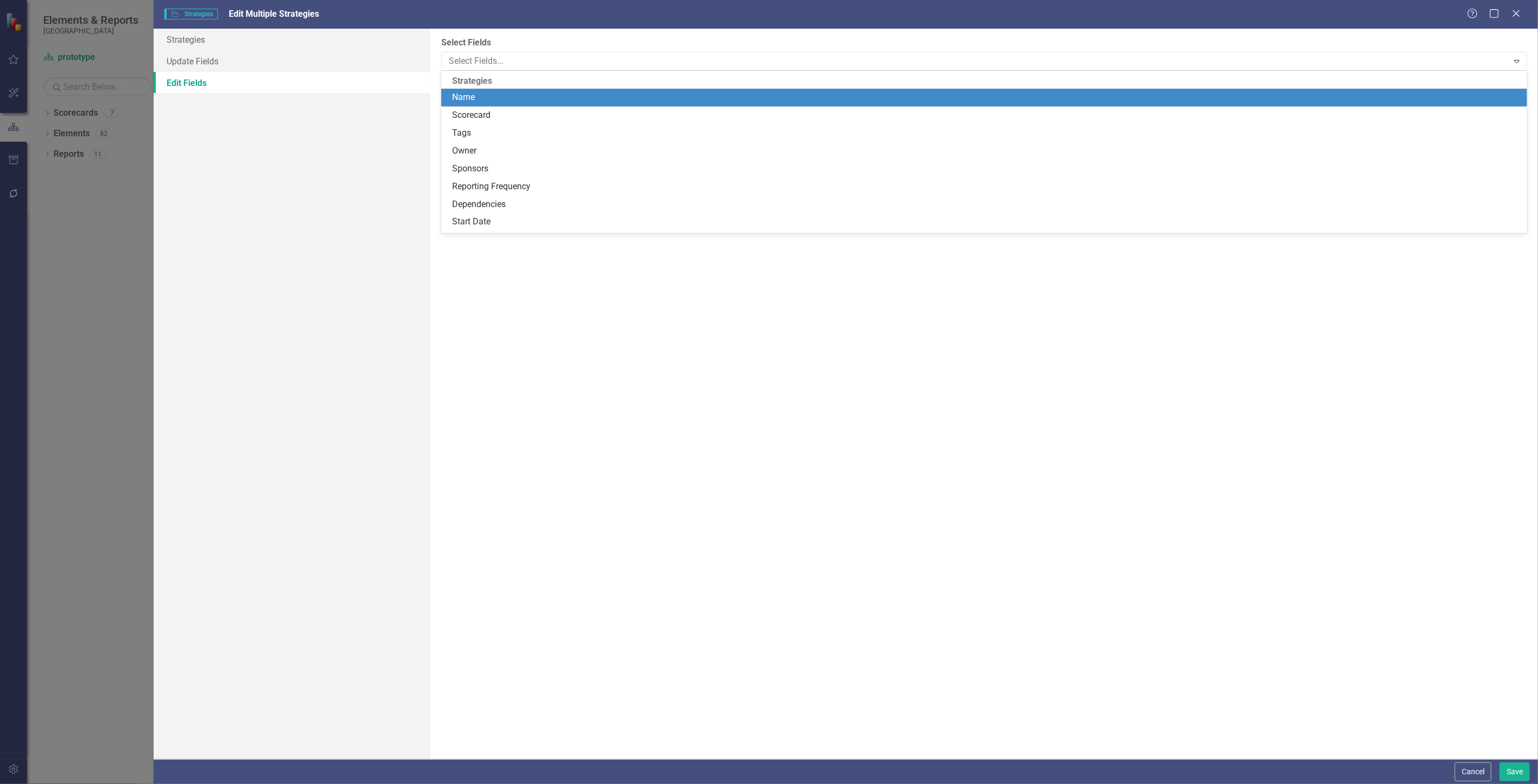
click at [490, 188] on div "Reporting Frequency" at bounding box center [986, 186] width 1068 height 13
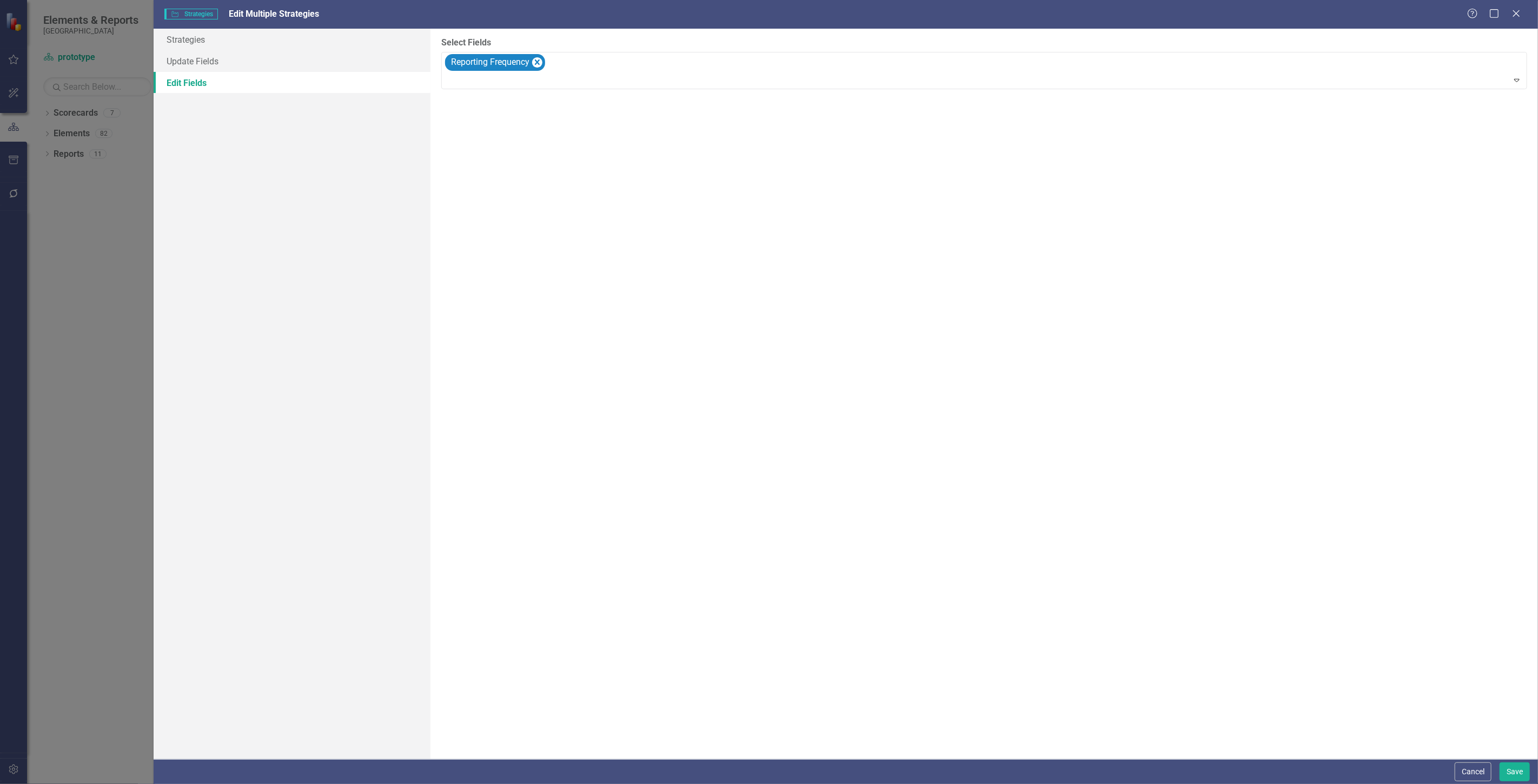
click at [501, 143] on div "Select Fields option Reporting Frequency, selected. Reporting Frequency Expand" at bounding box center [984, 394] width 1107 height 730
click at [501, 143] on div "Select Fields Reporting Frequency Expand" at bounding box center [984, 394] width 1107 height 730
click at [501, 142] on div "Select Fields Reporting Frequency Expand" at bounding box center [984, 394] width 1107 height 730
click at [498, 147] on div "Select Fields Reporting Frequency Expand" at bounding box center [984, 394] width 1107 height 730
click at [498, 146] on div "Select Fields Reporting Frequency Expand" at bounding box center [984, 394] width 1107 height 730
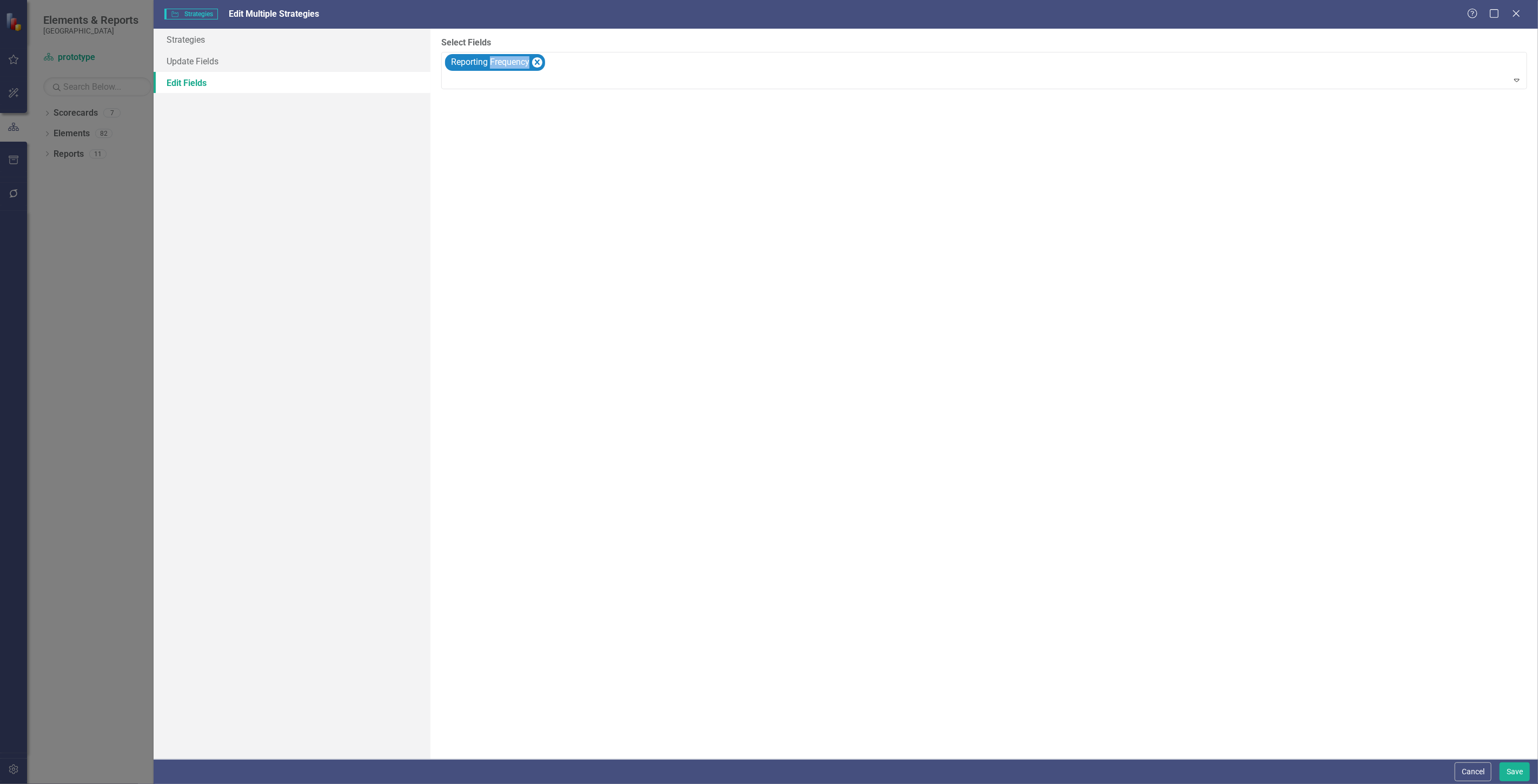
click at [498, 145] on div "Select Fields Reporting Frequency Expand" at bounding box center [984, 394] width 1107 height 730
click at [1472, 766] on button "Cancel" at bounding box center [1472, 771] width 37 height 19
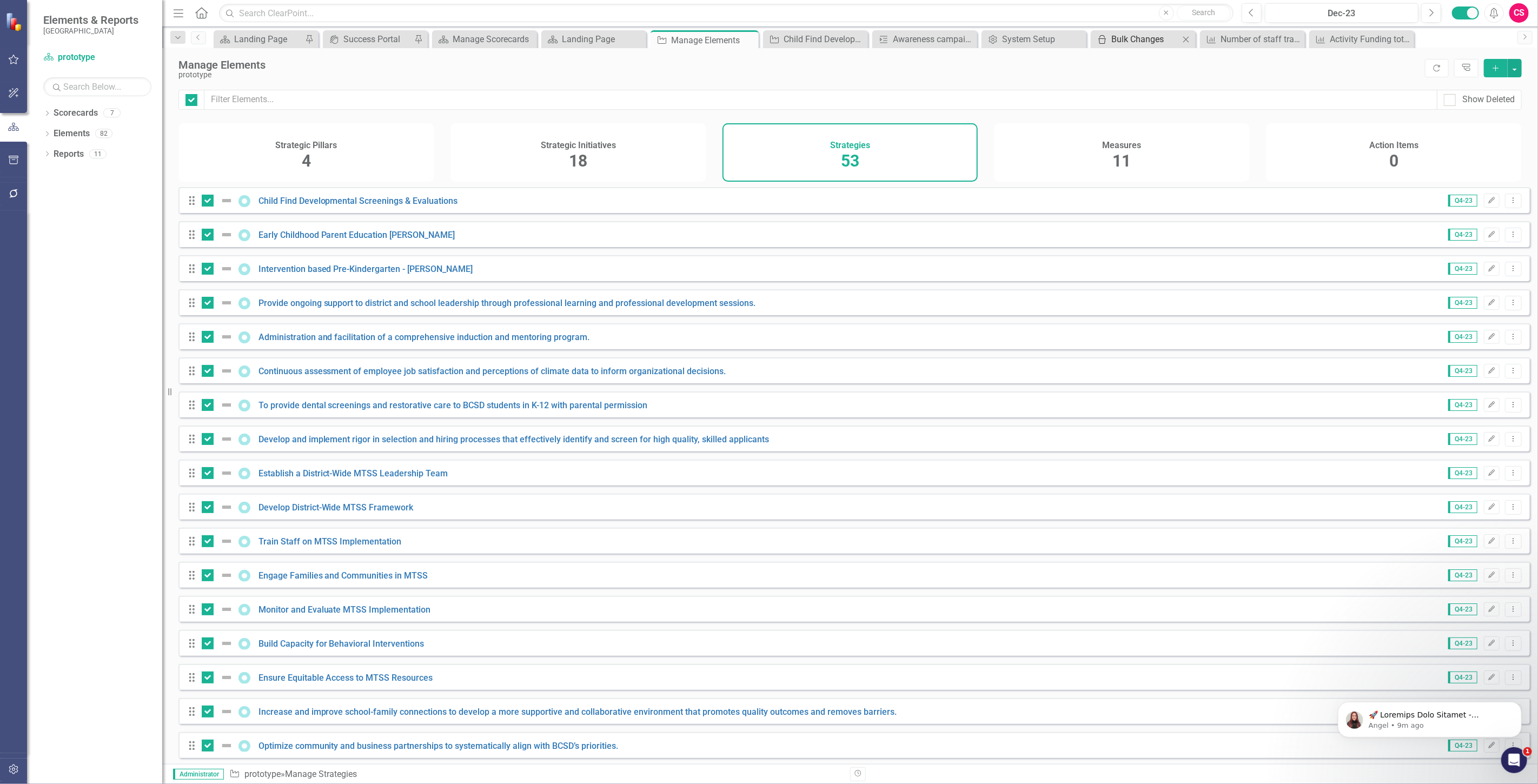
click at [1134, 36] on div "Bulk Changes" at bounding box center [1145, 39] width 68 height 13
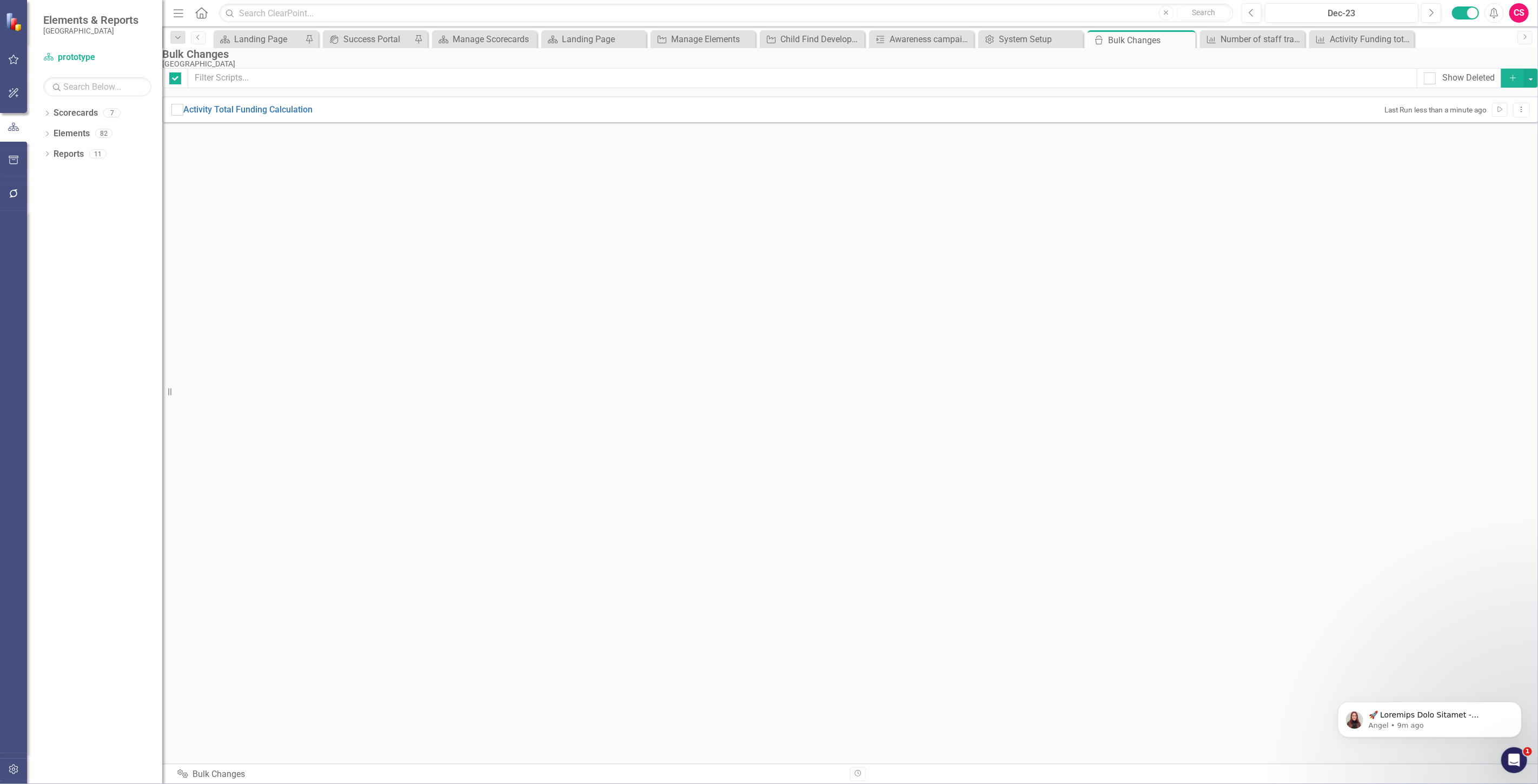
checkbox input "false"
click at [74, 138] on link "Elements" at bounding box center [72, 133] width 36 height 13
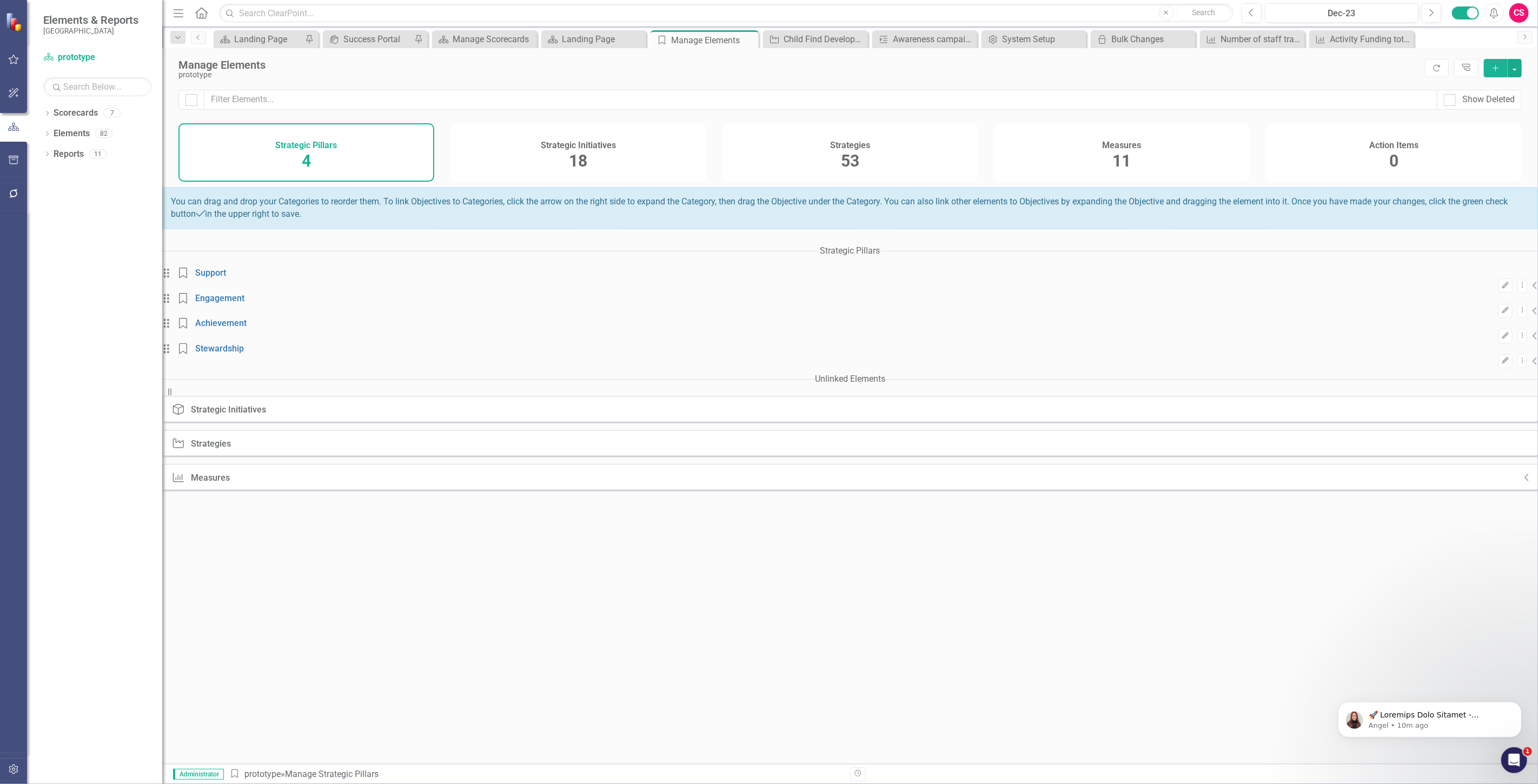
click at [795, 148] on div "Strategies 53" at bounding box center [850, 152] width 256 height 58
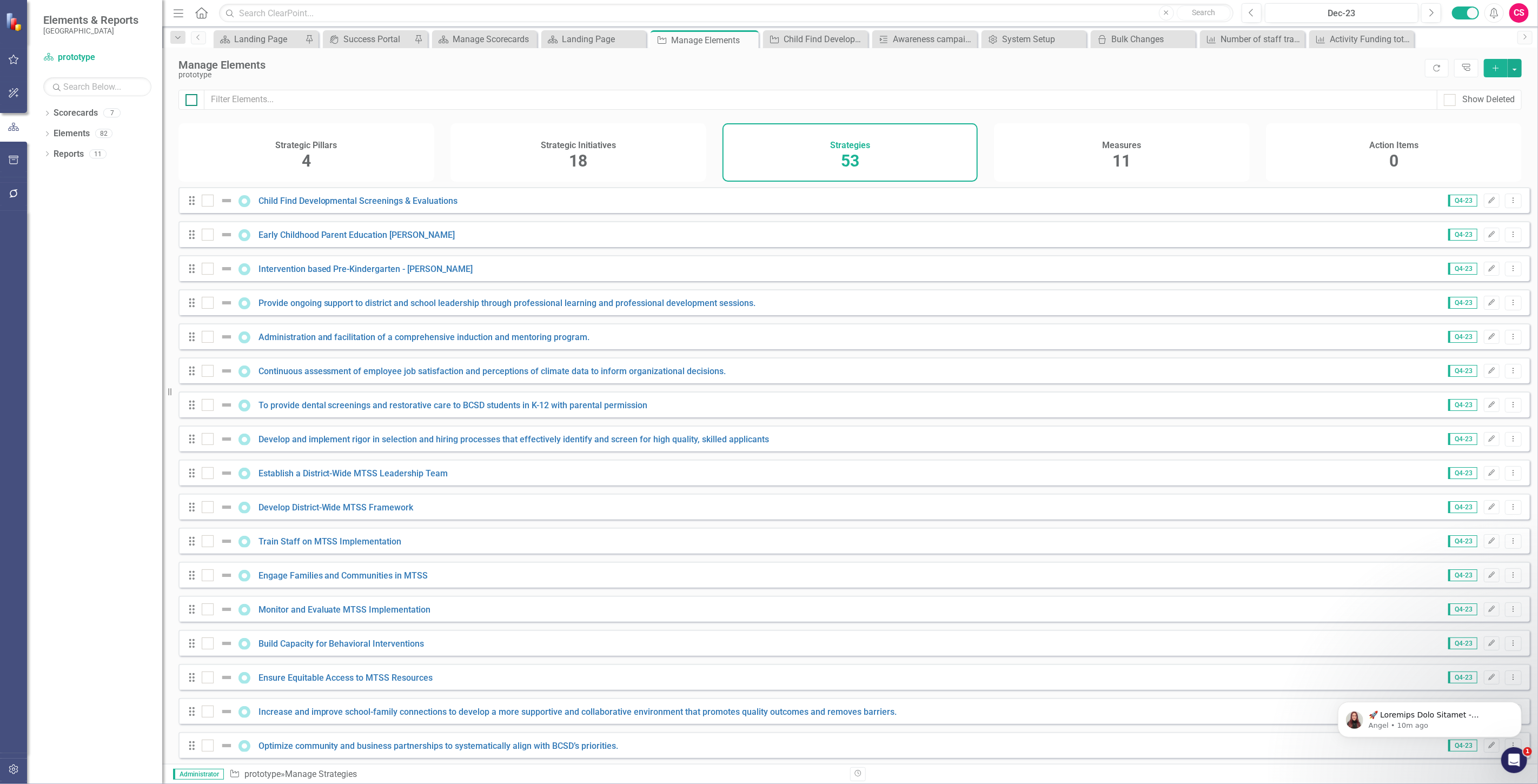
click at [190, 99] on input "checkbox" at bounding box center [189, 97] width 7 height 7
checkbox input "true"
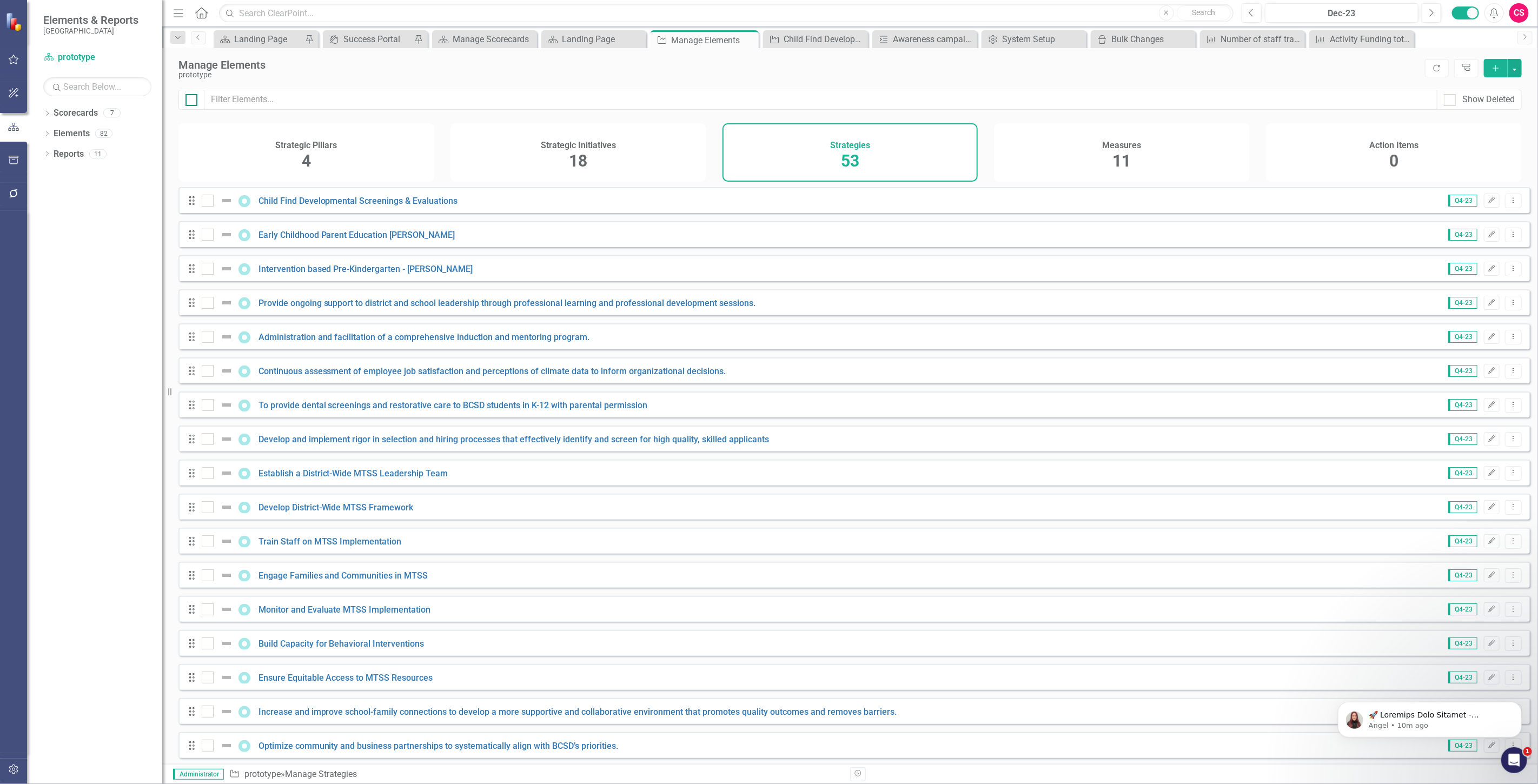
checkbox input "true"
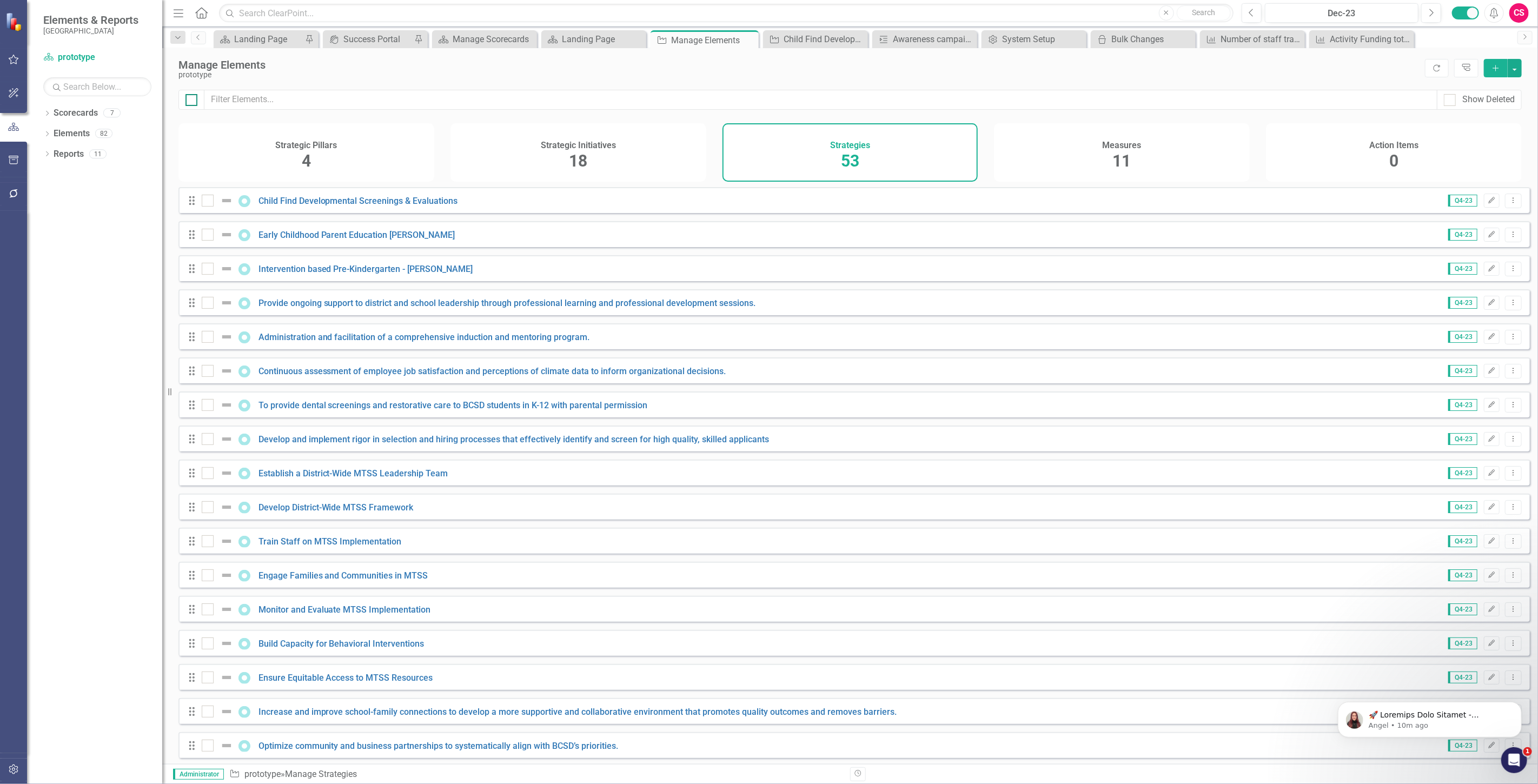
checkbox input "true"
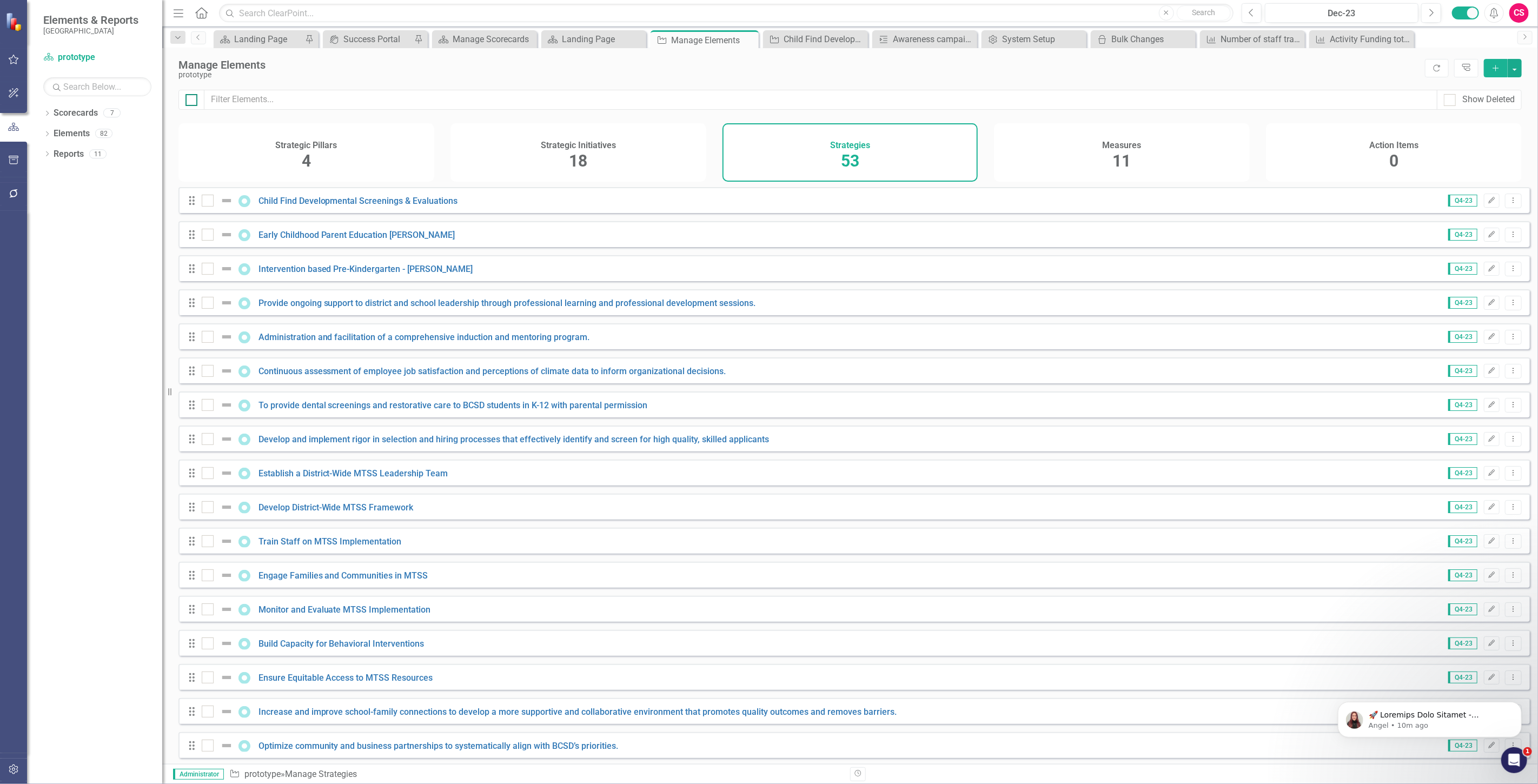
checkbox input "true"
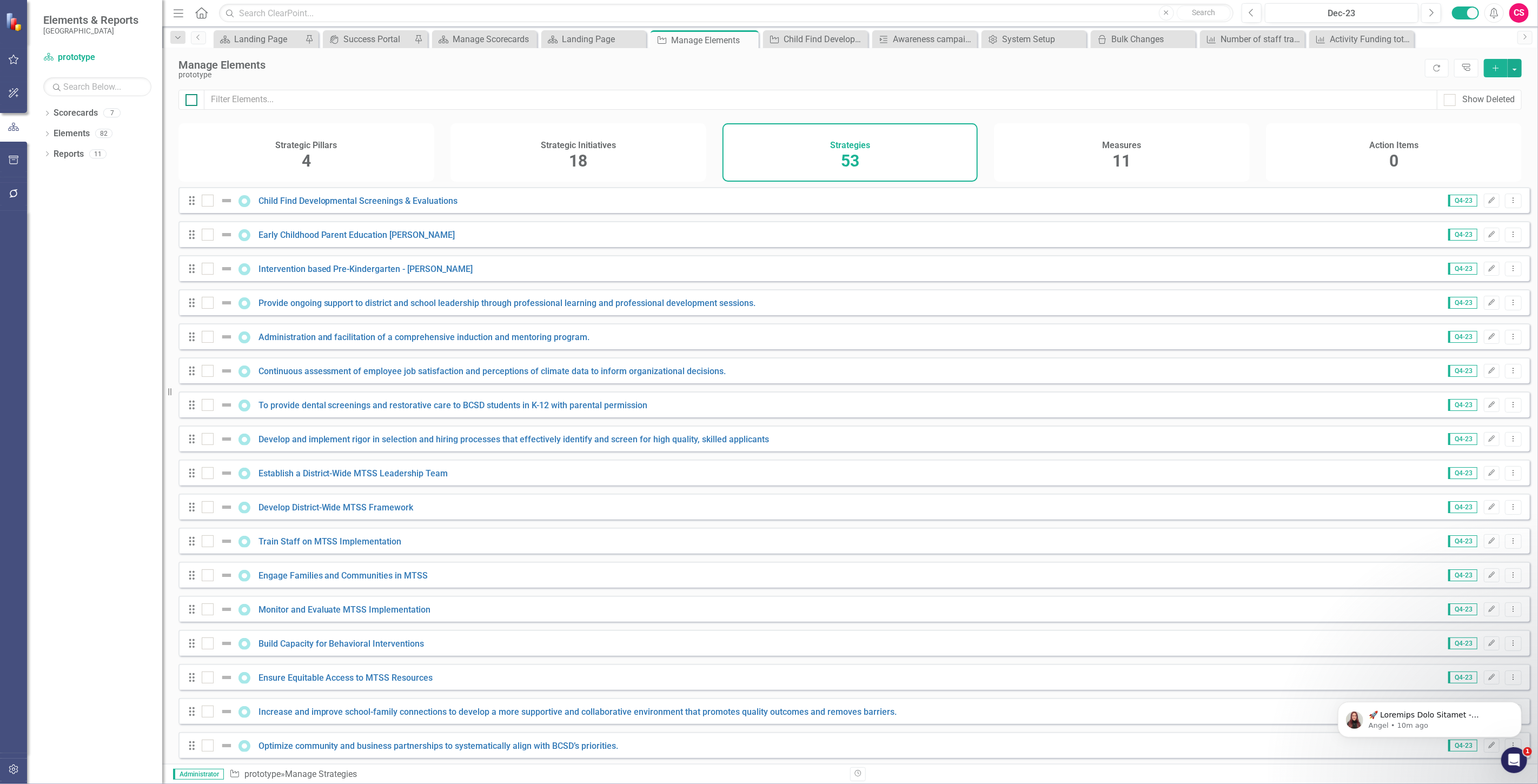
checkbox input "true"
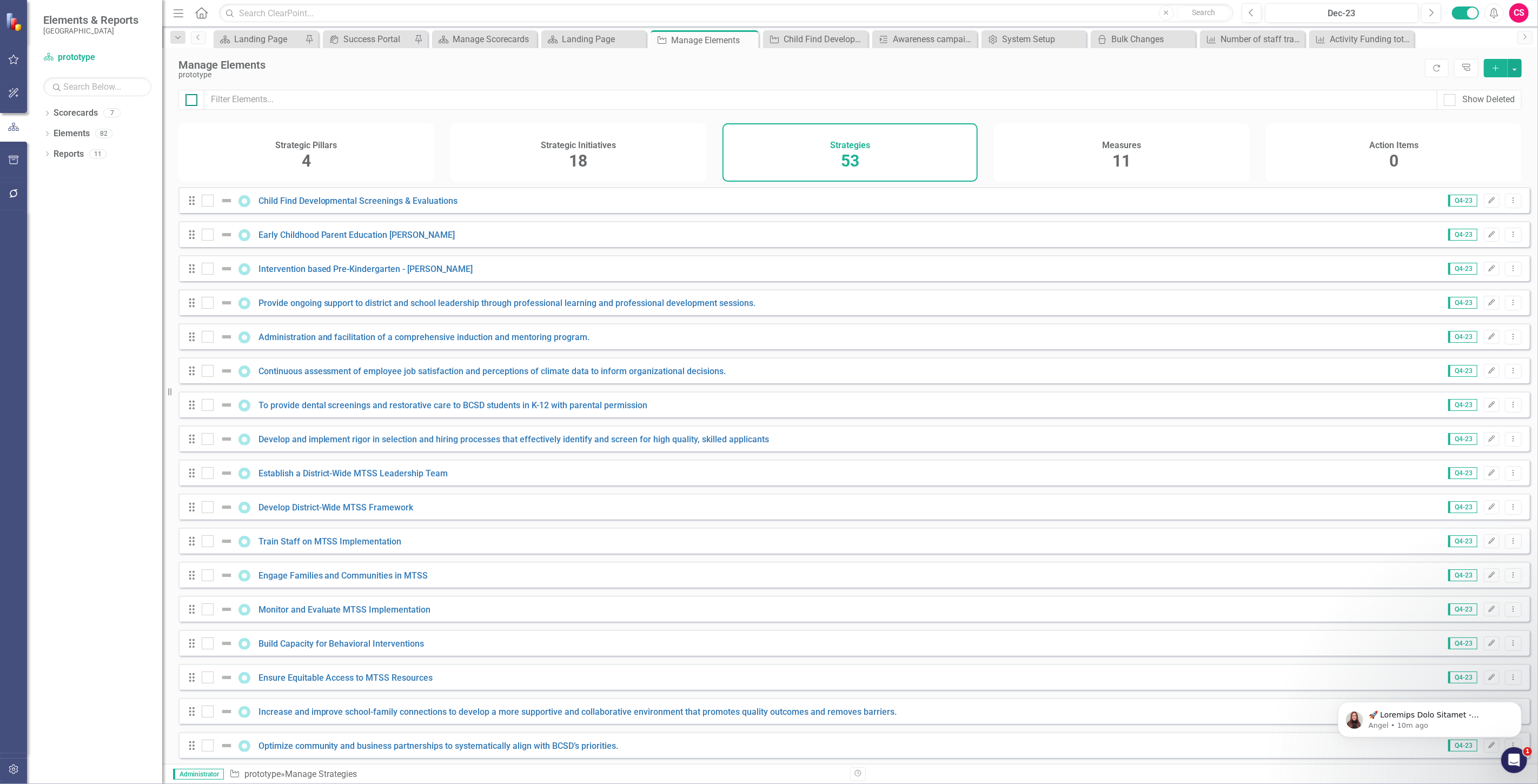
checkbox input "true"
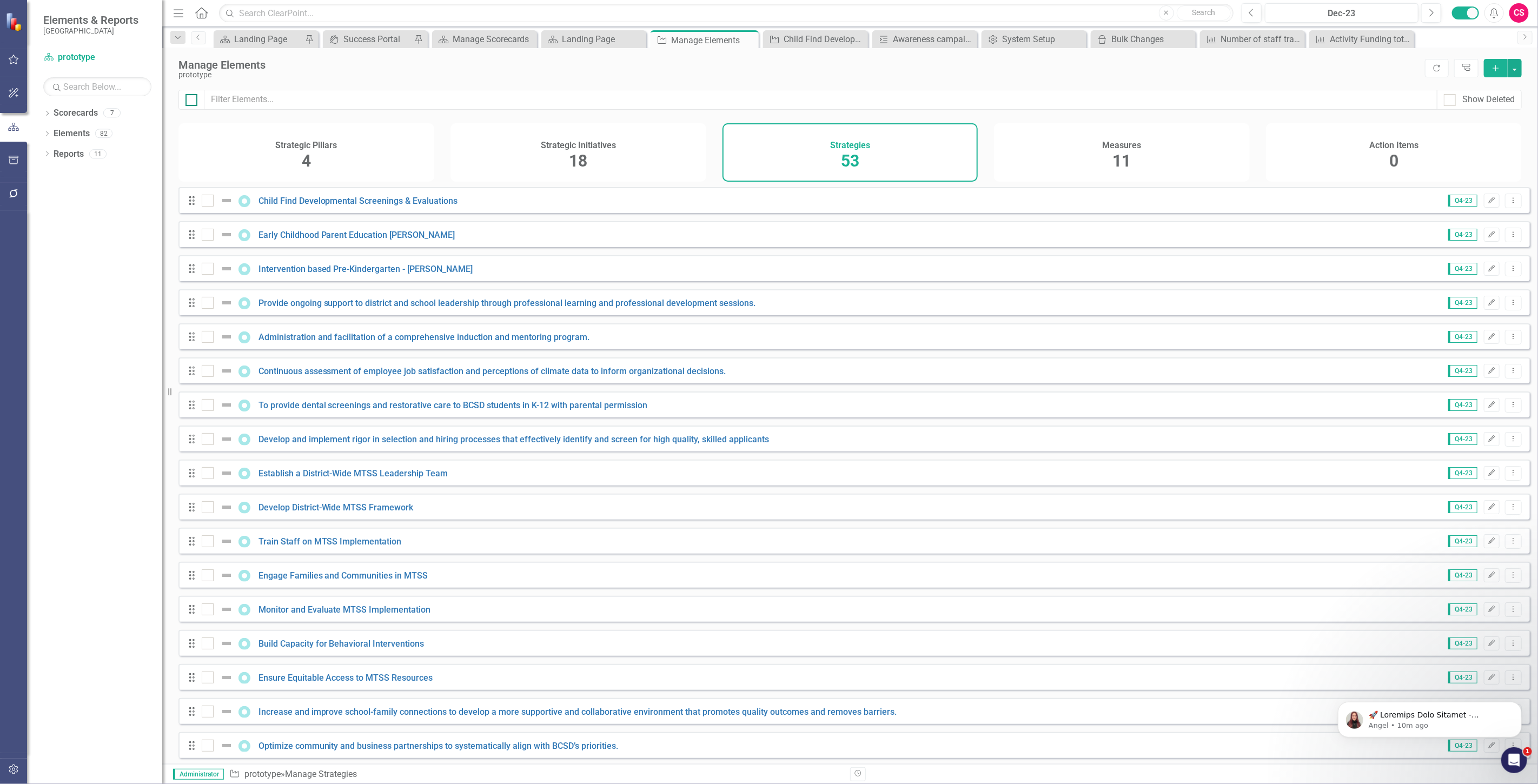
checkbox input "true"
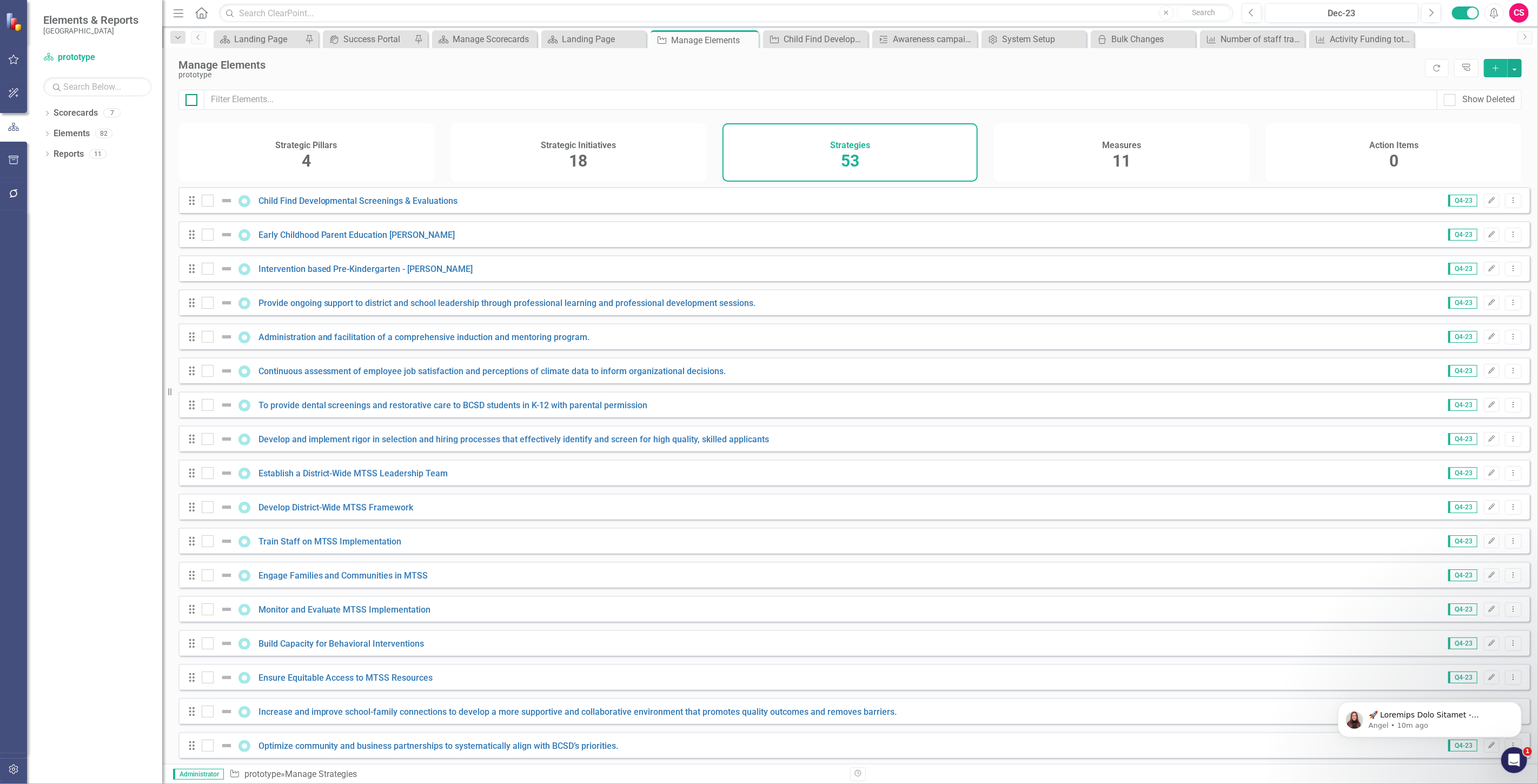
checkbox input "true"
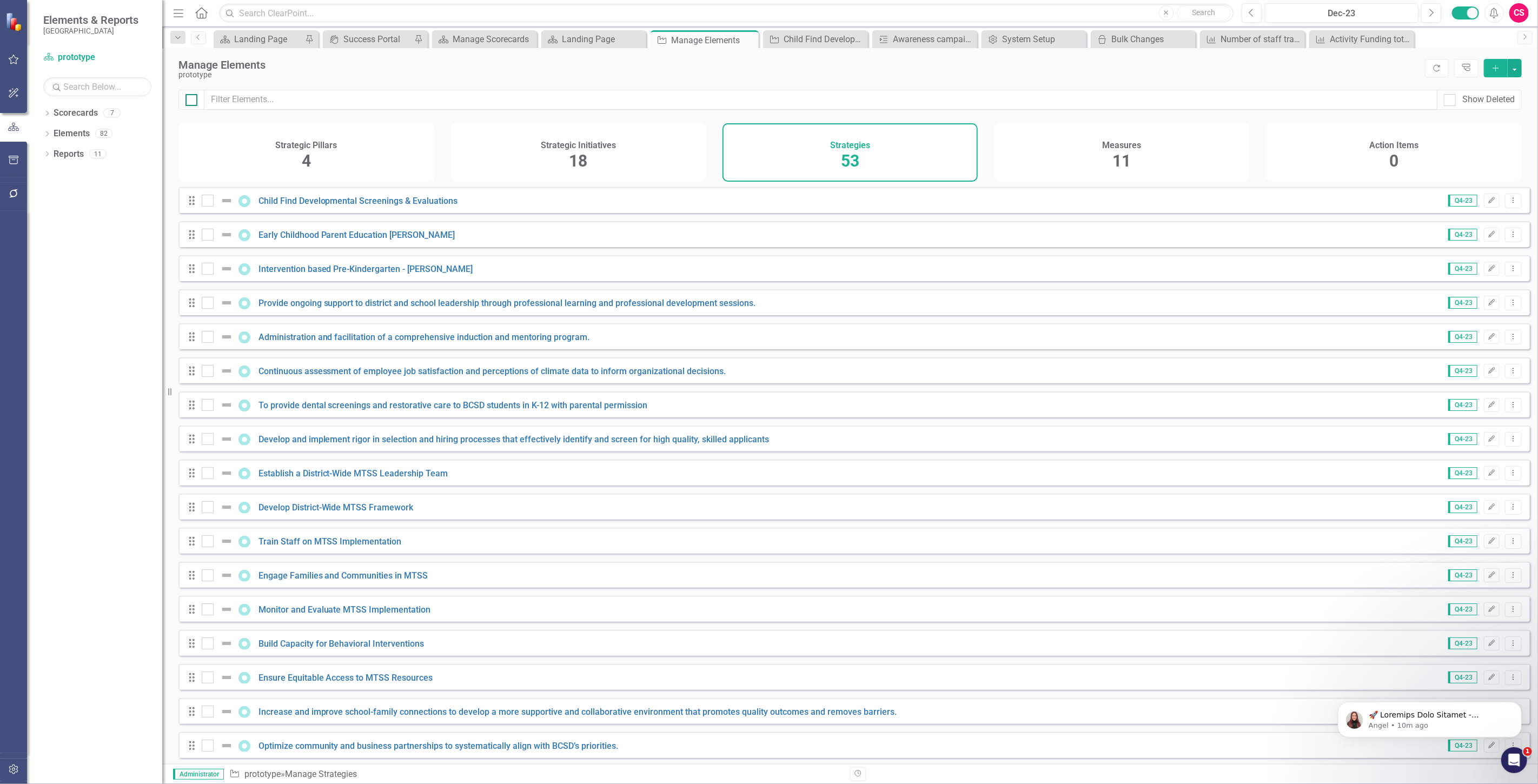
checkbox input "true"
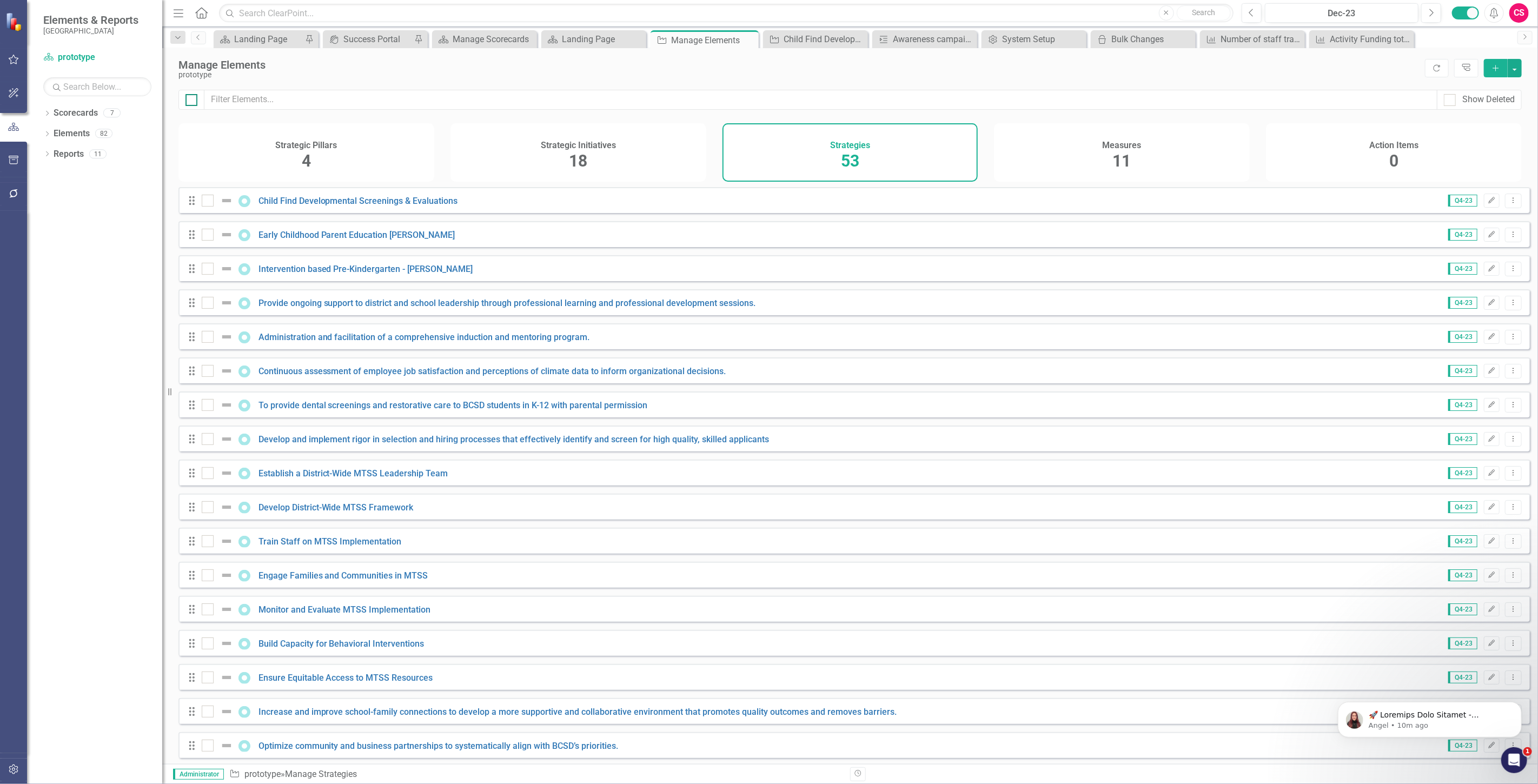
checkbox input "true"
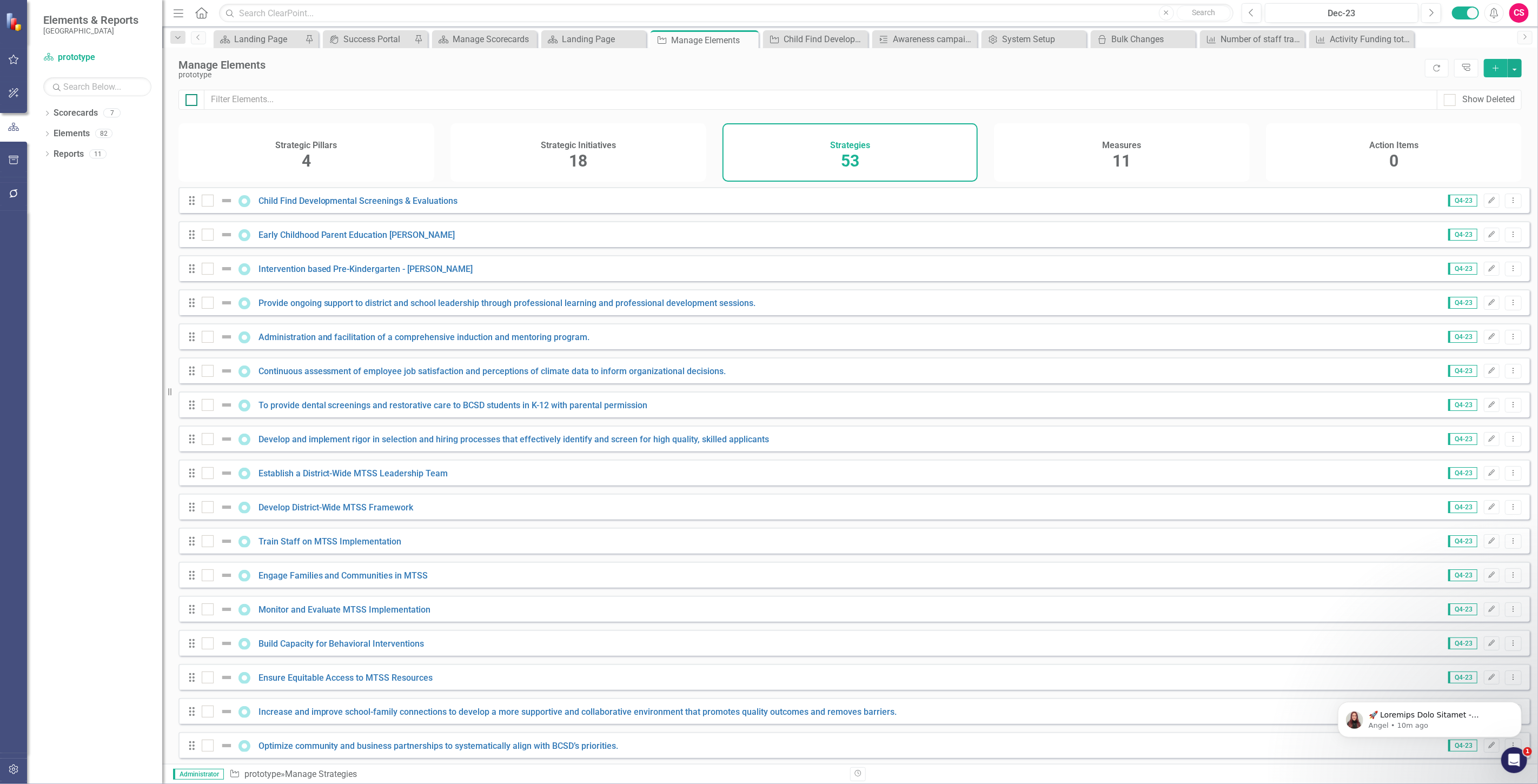
checkbox input "true"
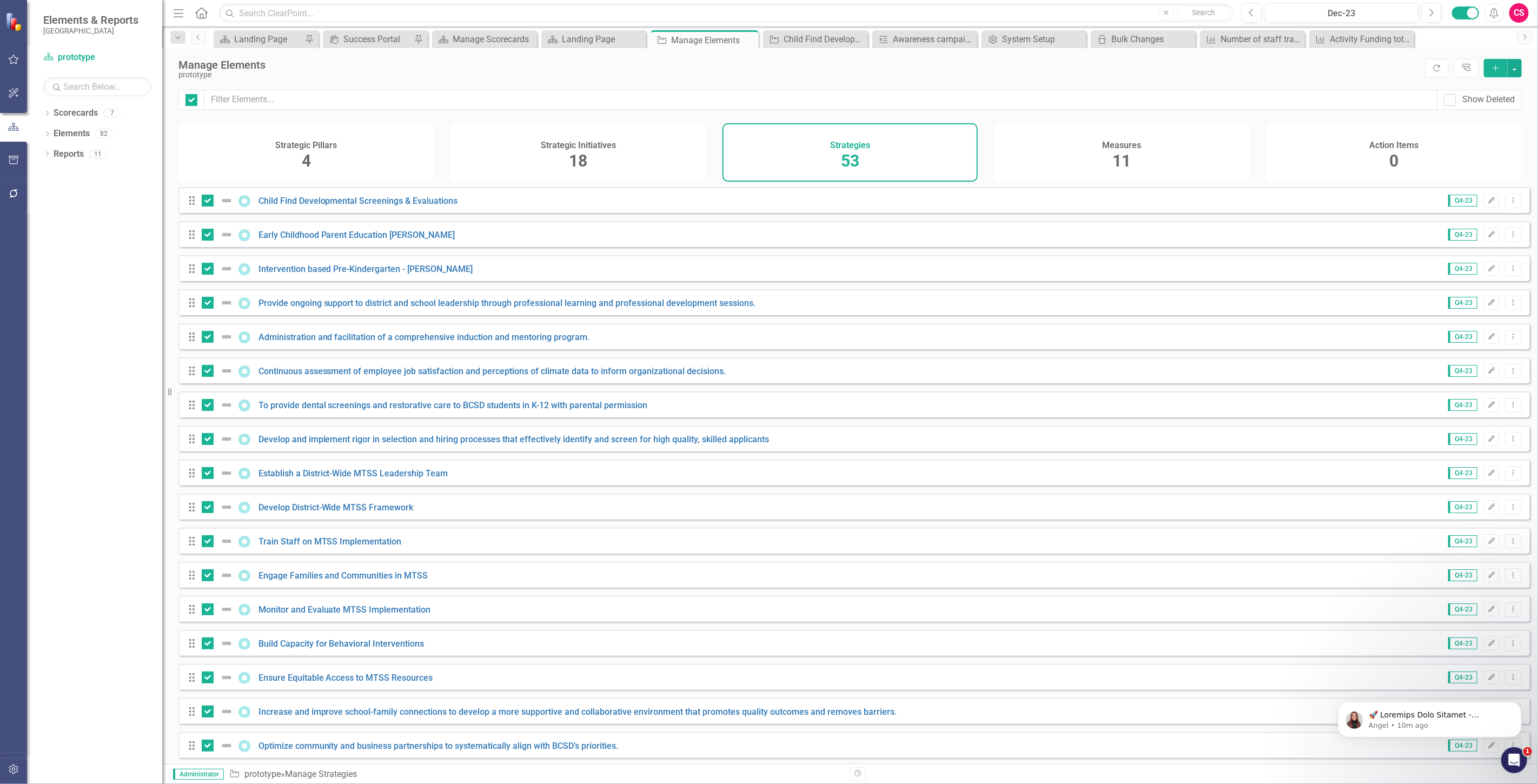
click at [1522, 65] on div "Manage Elements prototype Refresh Tree Explorer Add" at bounding box center [850, 69] width 1376 height 41
click at [1517, 66] on button "button" at bounding box center [1515, 68] width 14 height 19
click at [1490, 123] on link "Edit Multiple Edit Multiple" at bounding box center [1478, 127] width 85 height 20
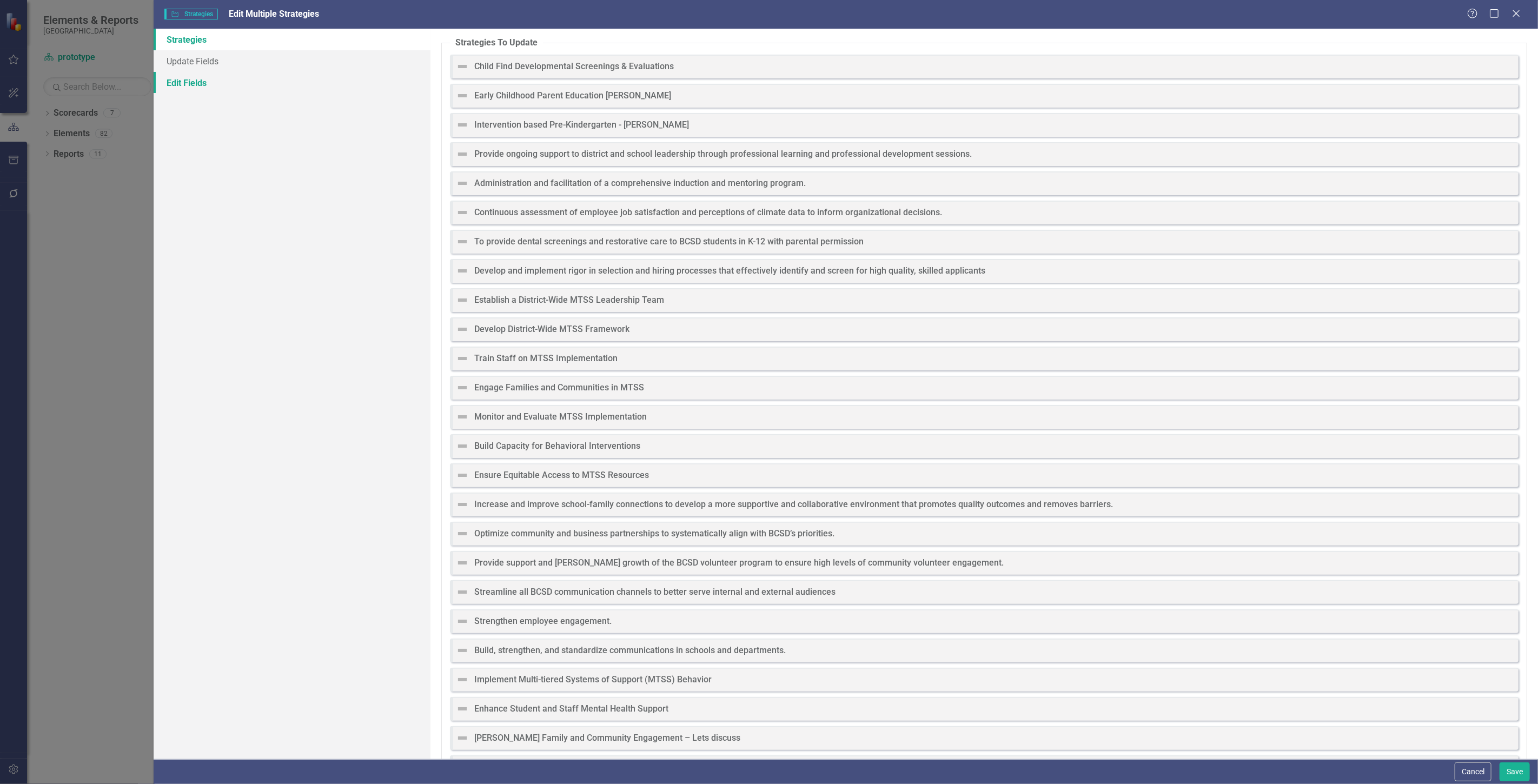
click at [197, 83] on link "Edit Fields" at bounding box center [292, 83] width 277 height 22
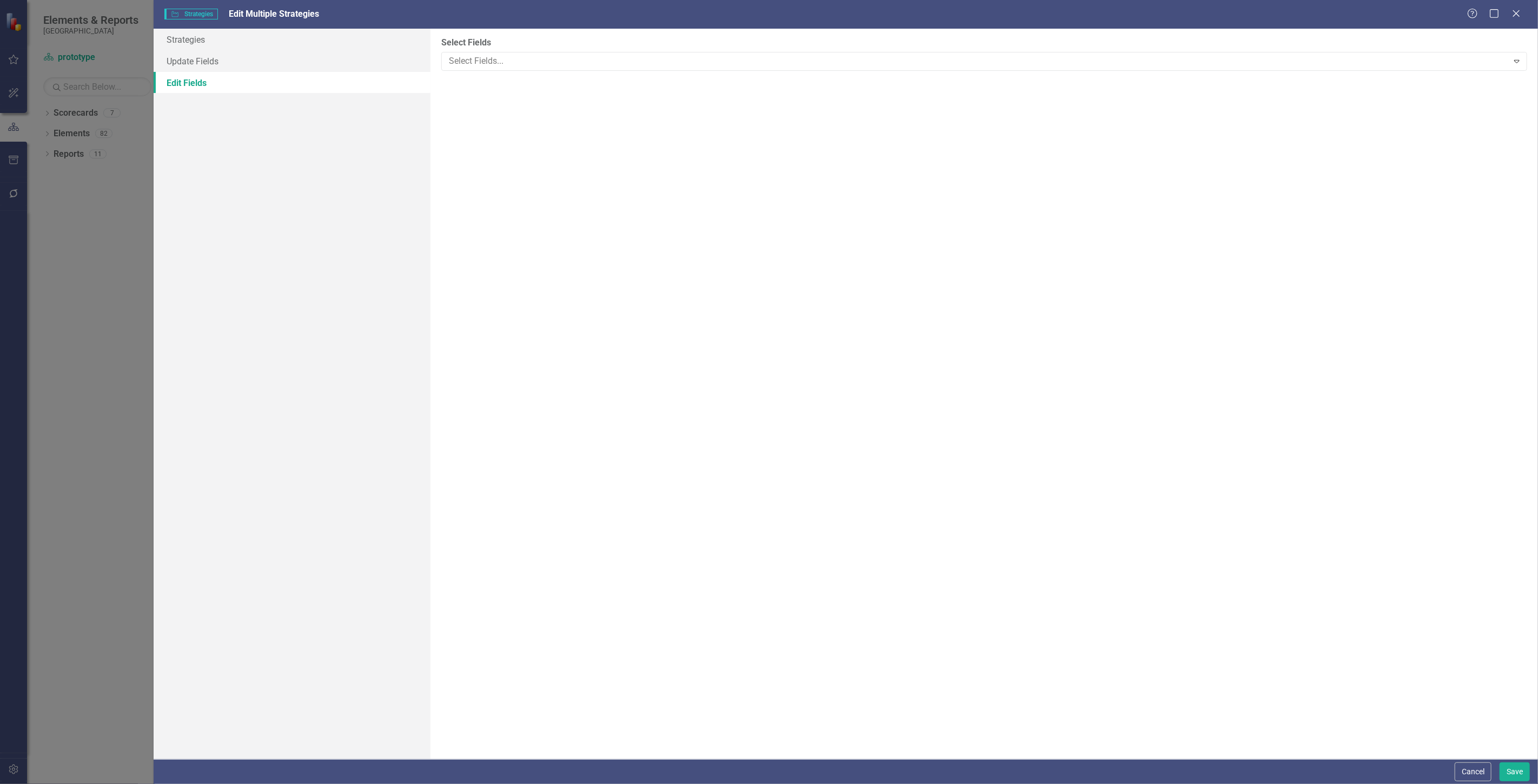
click at [473, 84] on div "Select Fields Select Fields... Expand" at bounding box center [984, 394] width 1107 height 730
click at [474, 73] on div "Select Fields Select Fields... Expand" at bounding box center [984, 394] width 1107 height 730
click at [471, 71] on div "Select Fields Select Fields... Expand" at bounding box center [984, 394] width 1107 height 730
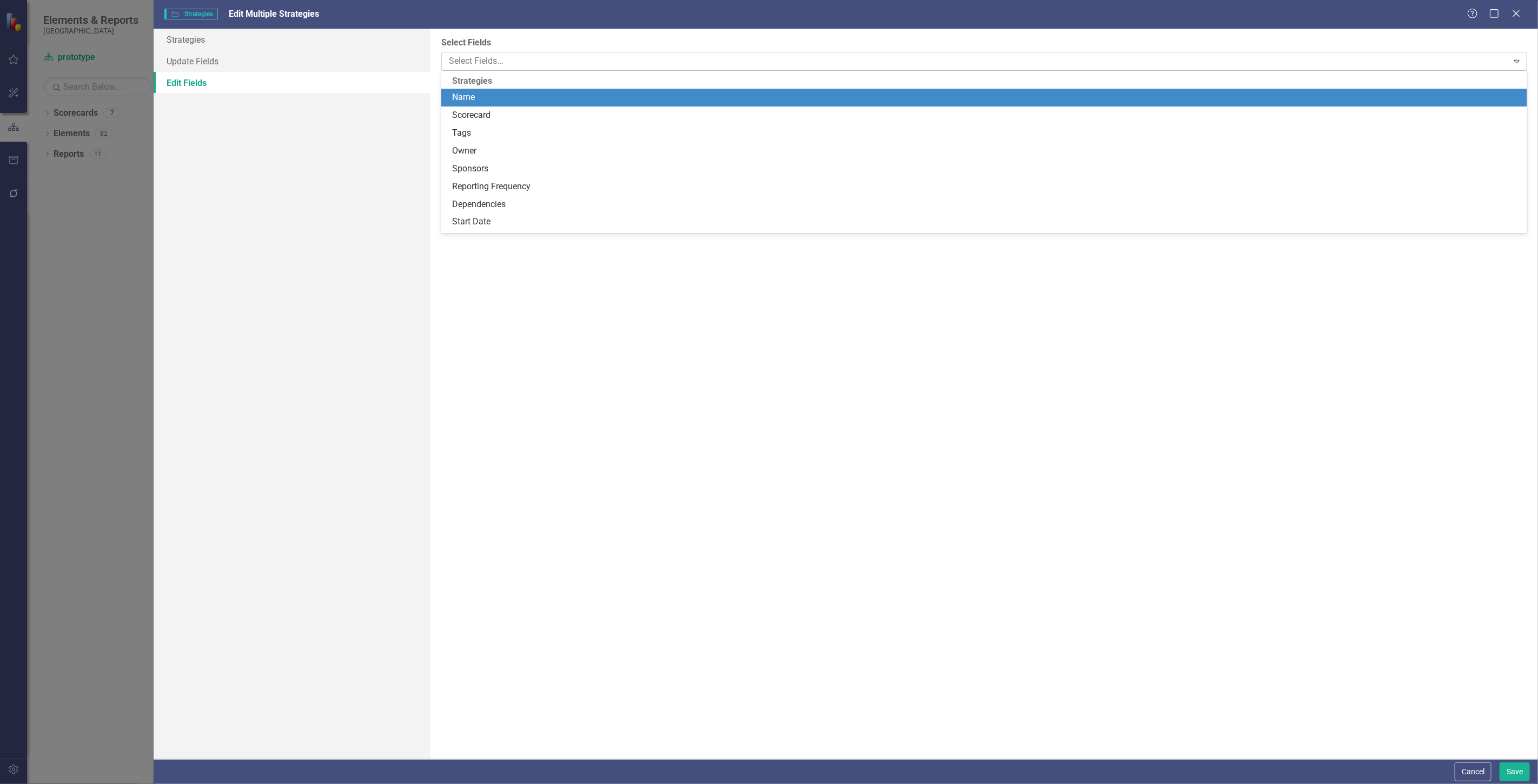
click at [471, 57] on div at bounding box center [976, 61] width 1063 height 14
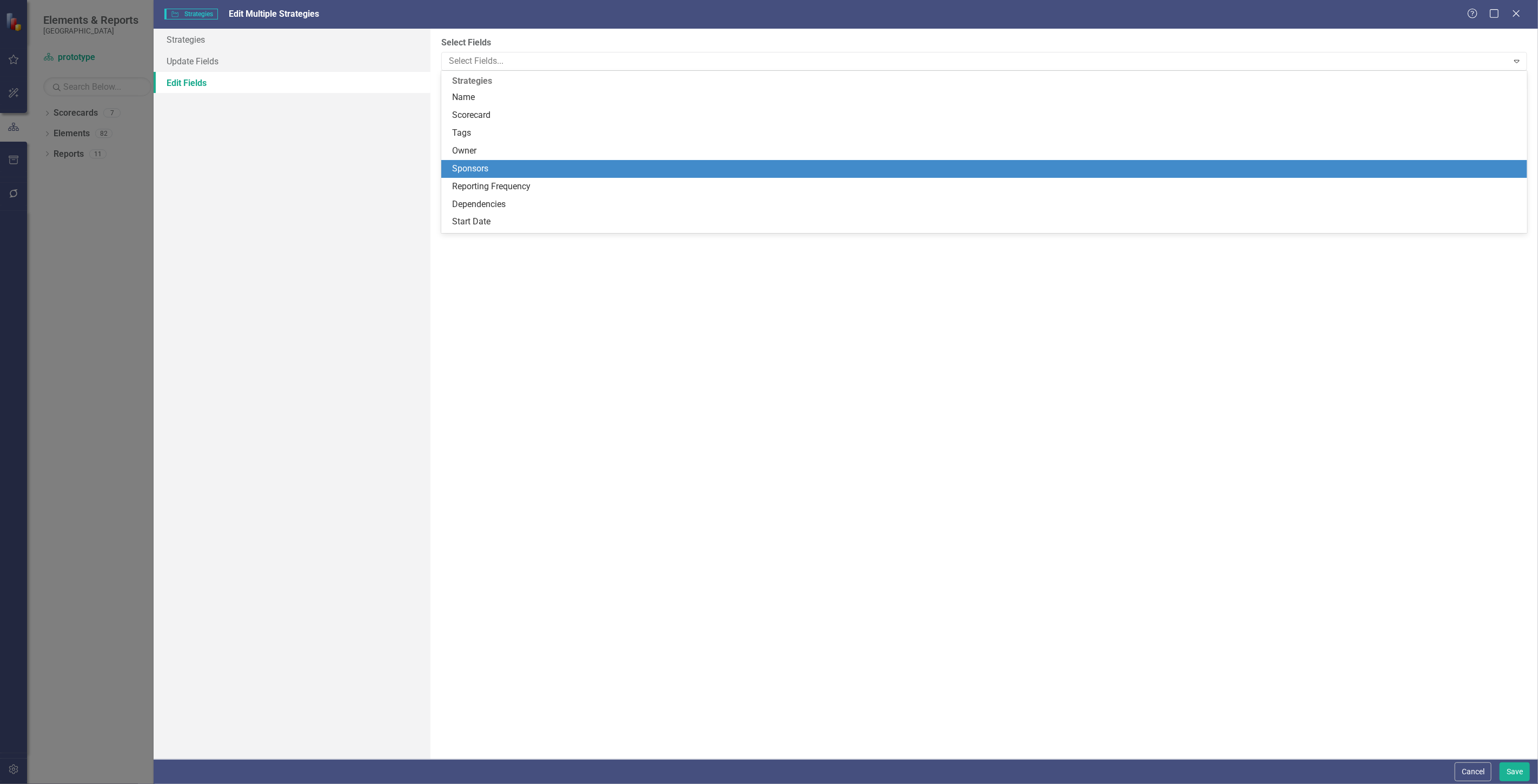
click at [502, 186] on div "Reporting Frequency" at bounding box center [986, 186] width 1068 height 13
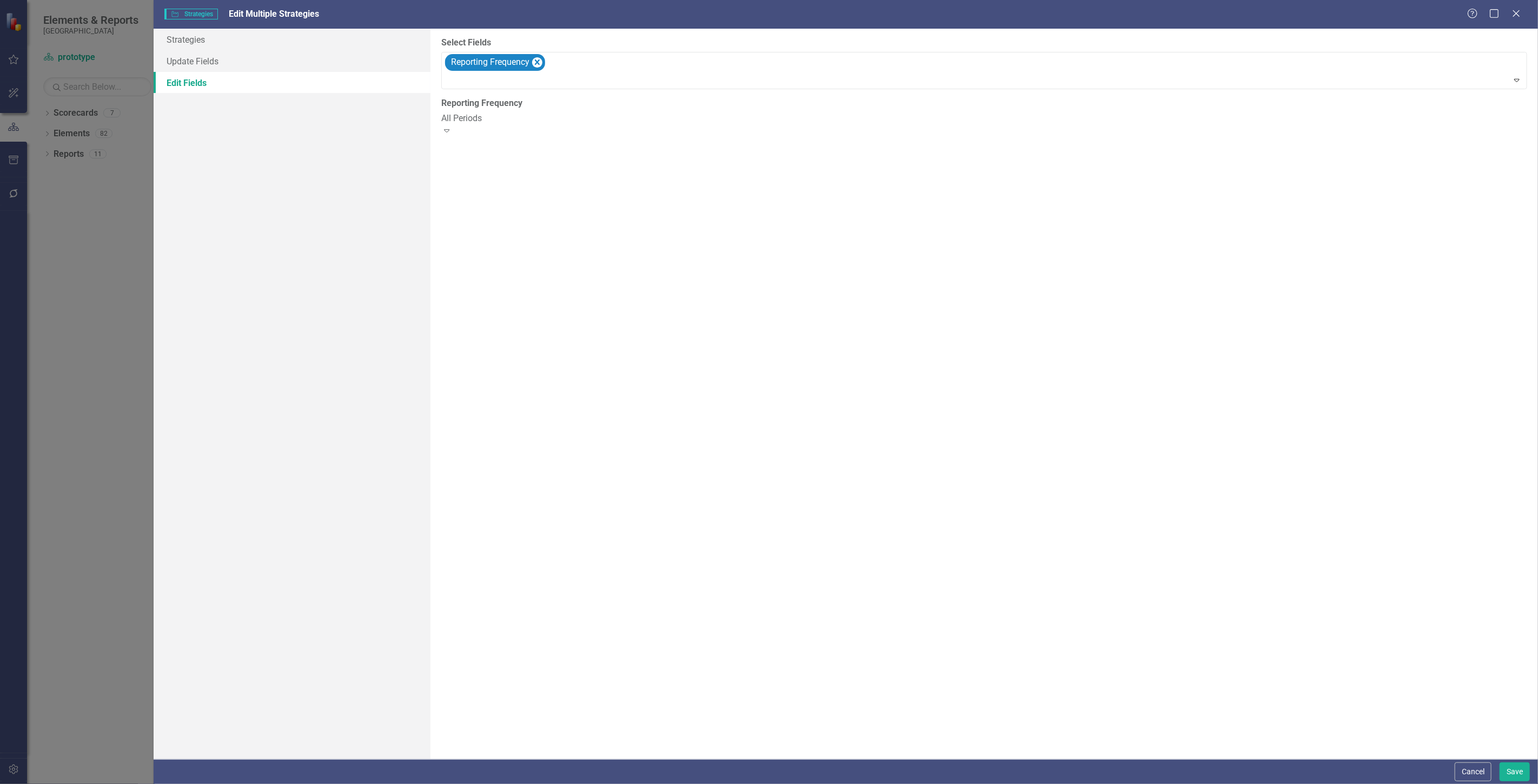
click at [512, 115] on div "All Periods Expand" at bounding box center [984, 124] width 1086 height 25
click at [1518, 779] on button "Save" at bounding box center [1515, 771] width 30 height 19
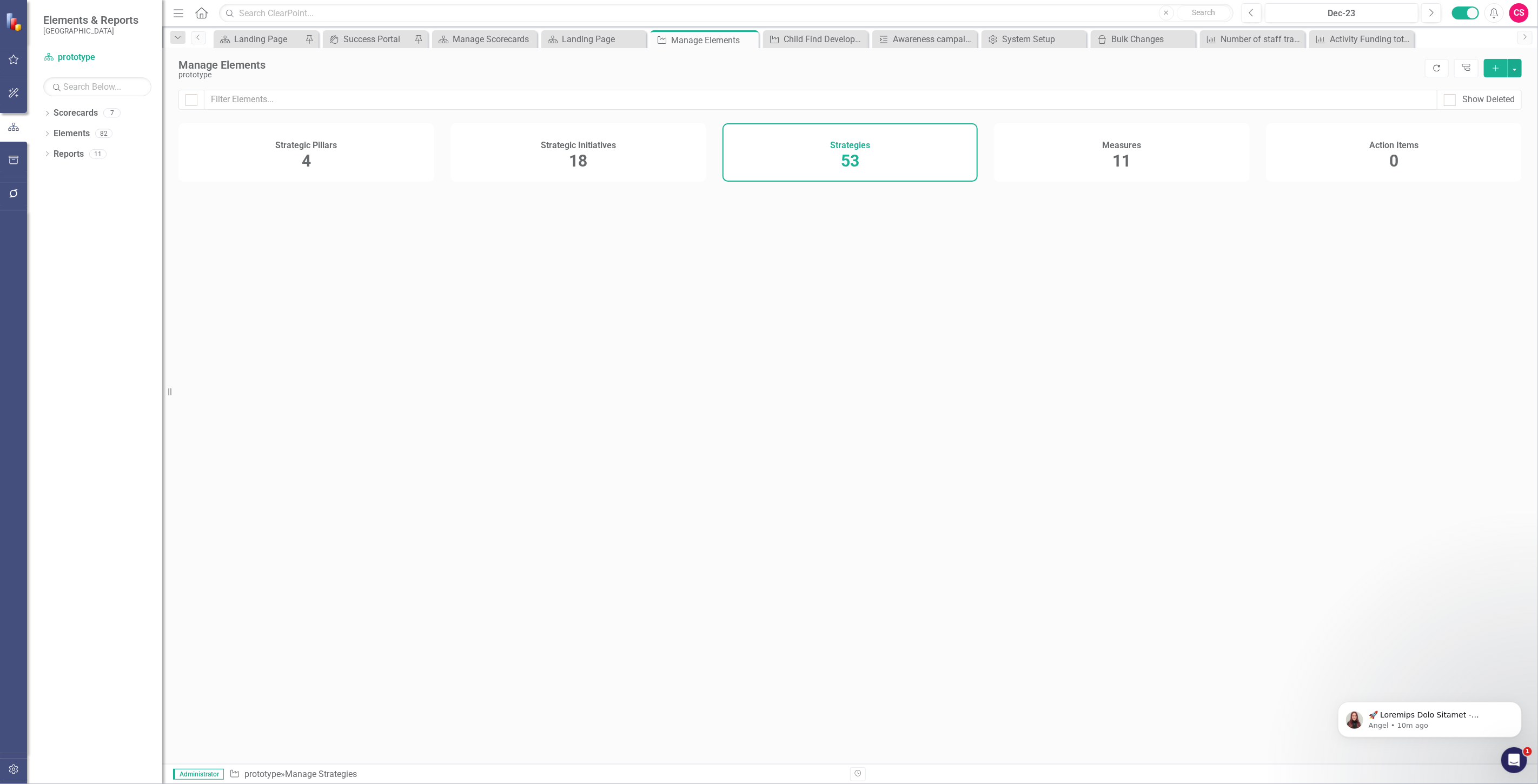
click at [1435, 67] on icon "Refresh" at bounding box center [1437, 68] width 10 height 8
click at [1075, 158] on div "Measures 11" at bounding box center [1121, 152] width 256 height 58
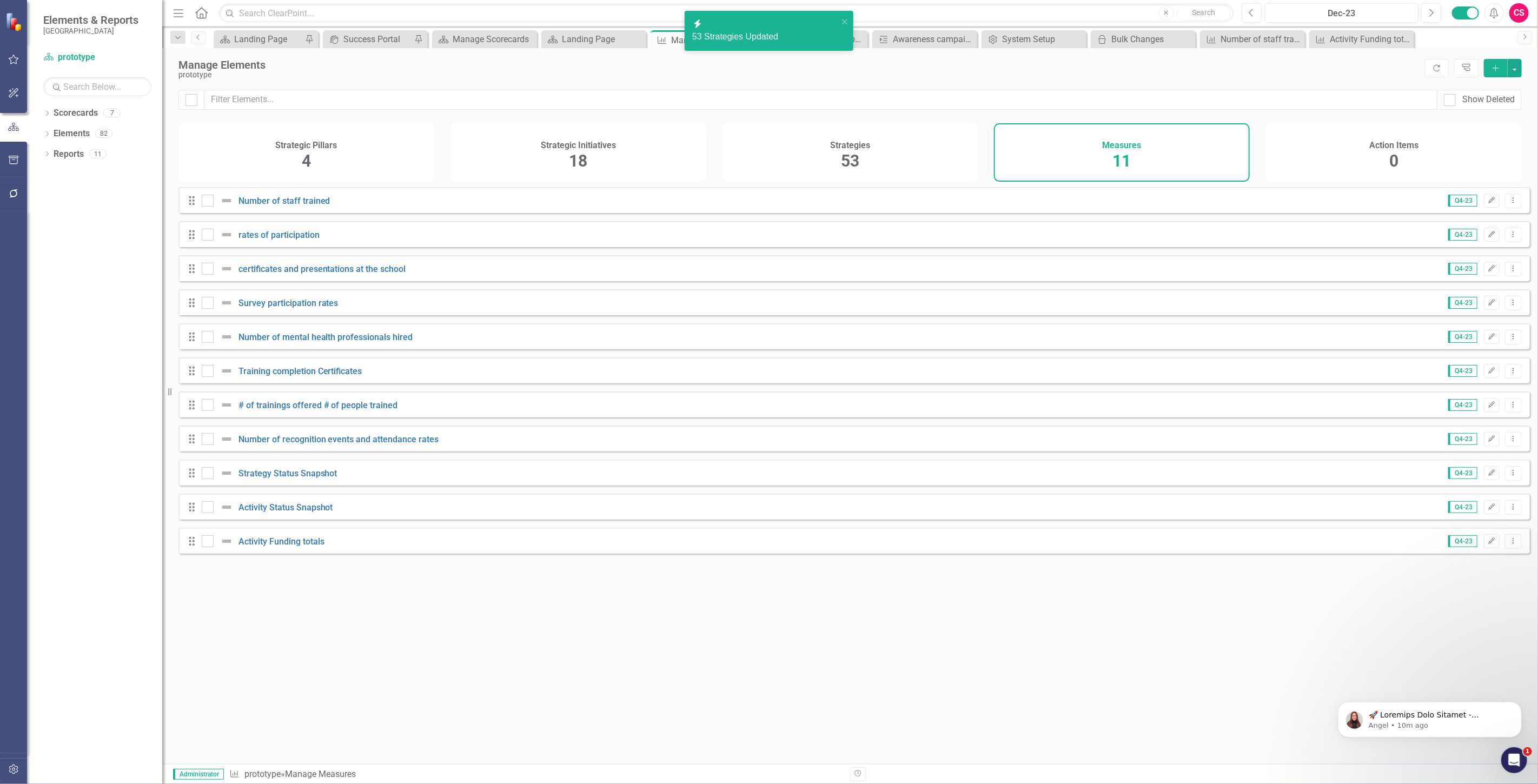
click at [194, 107] on div at bounding box center [191, 99] width 26 height 20
click at [190, 104] on div at bounding box center [191, 100] width 12 height 12
click at [190, 101] on input "checkbox" at bounding box center [189, 97] width 7 height 7
checkbox input "true"
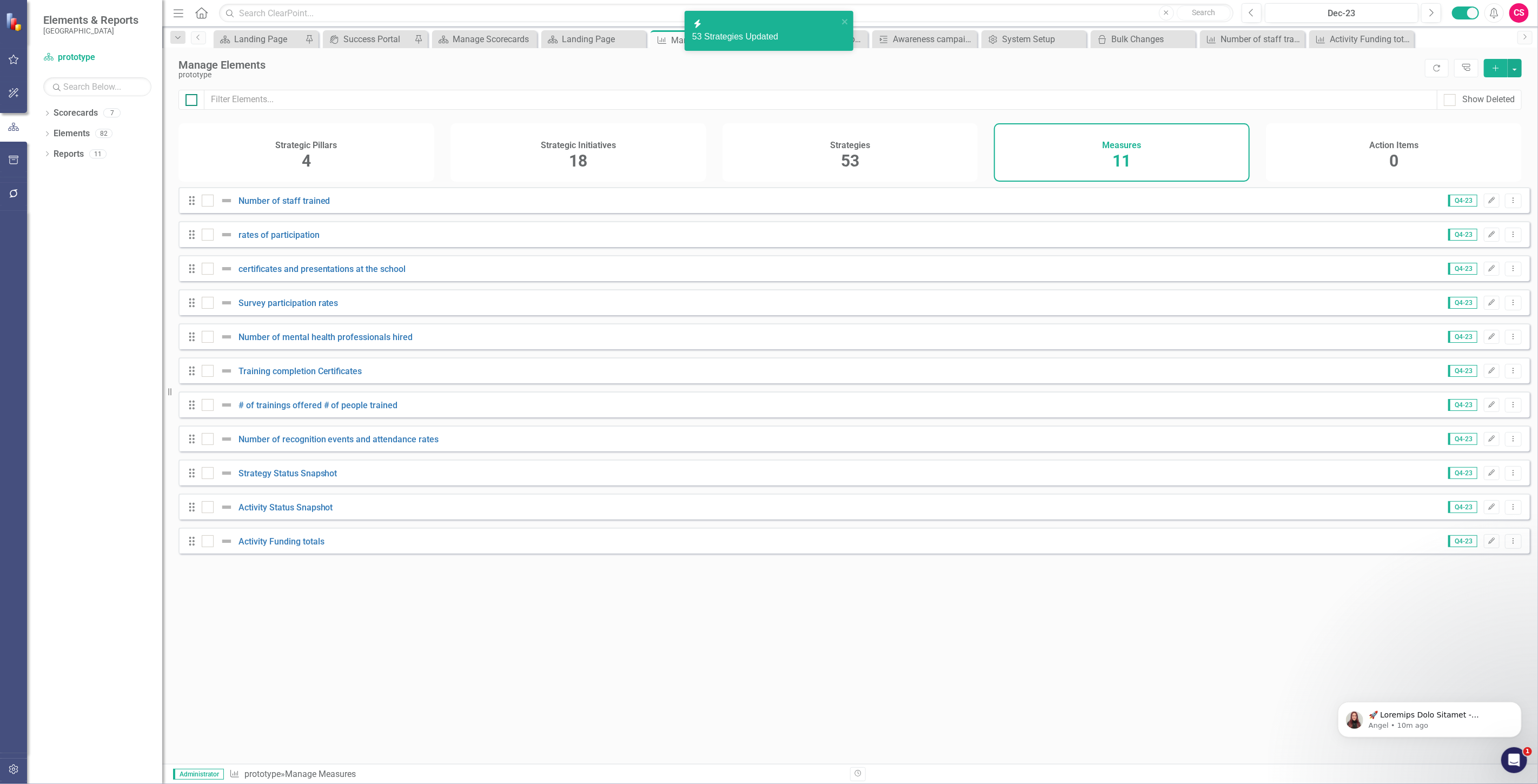
checkbox input "true"
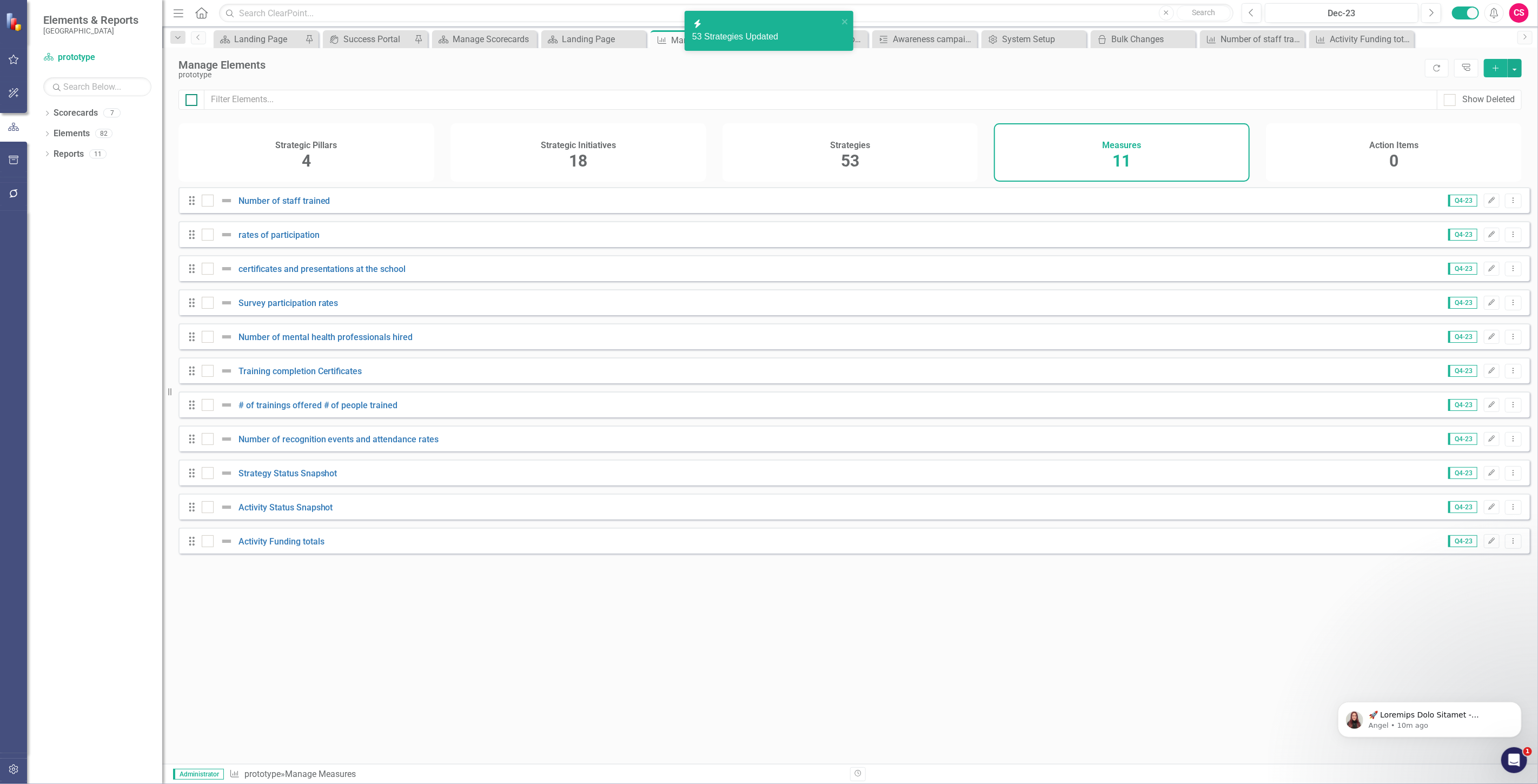
checkbox input "true"
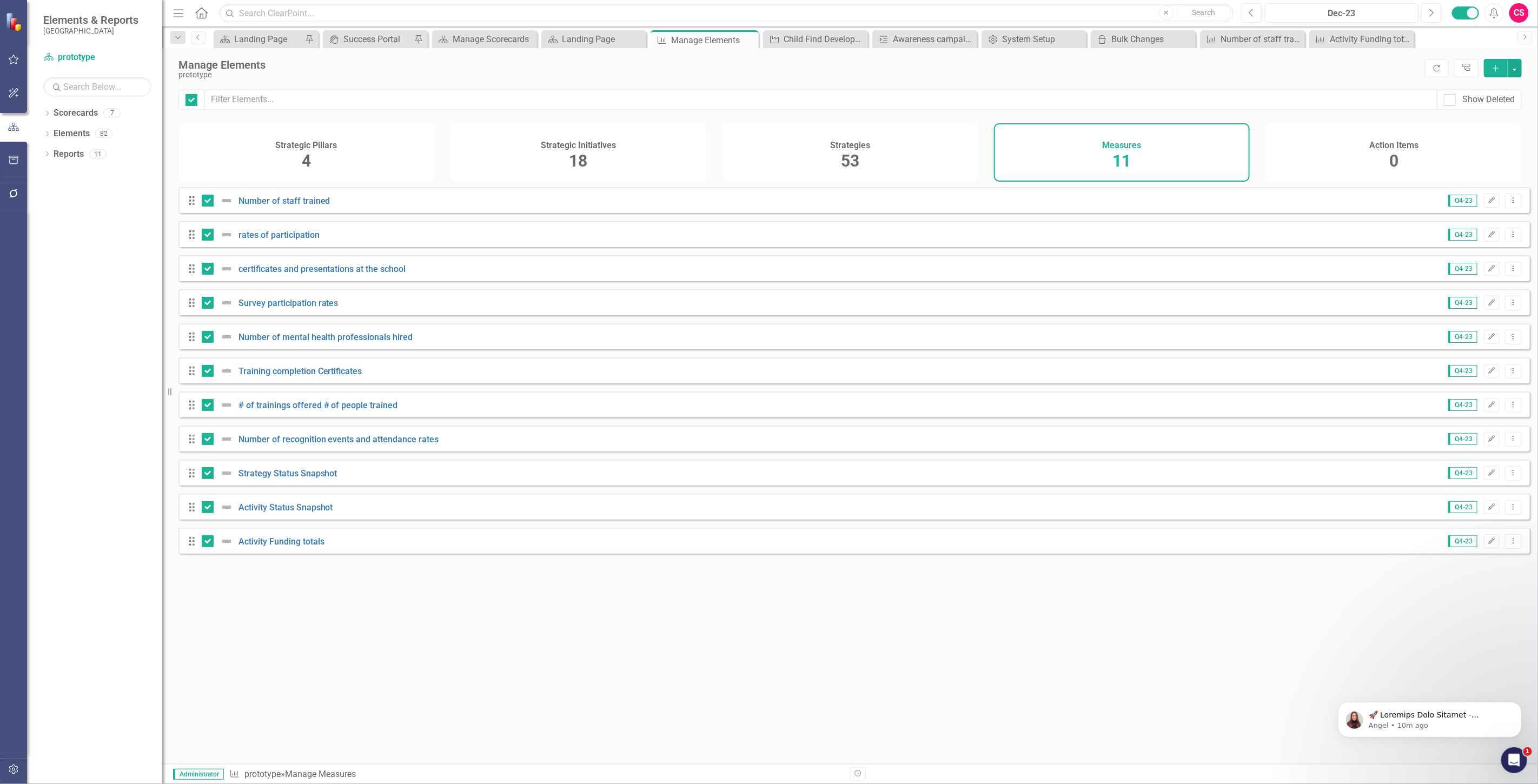
click at [1525, 70] on div "Manage Elements prototype Refresh Tree Explorer Add" at bounding box center [850, 69] width 1376 height 41
click at [1518, 70] on button "button" at bounding box center [1515, 68] width 14 height 19
click at [1482, 127] on link "Edit Multiple Edit Multiple" at bounding box center [1478, 127] width 85 height 20
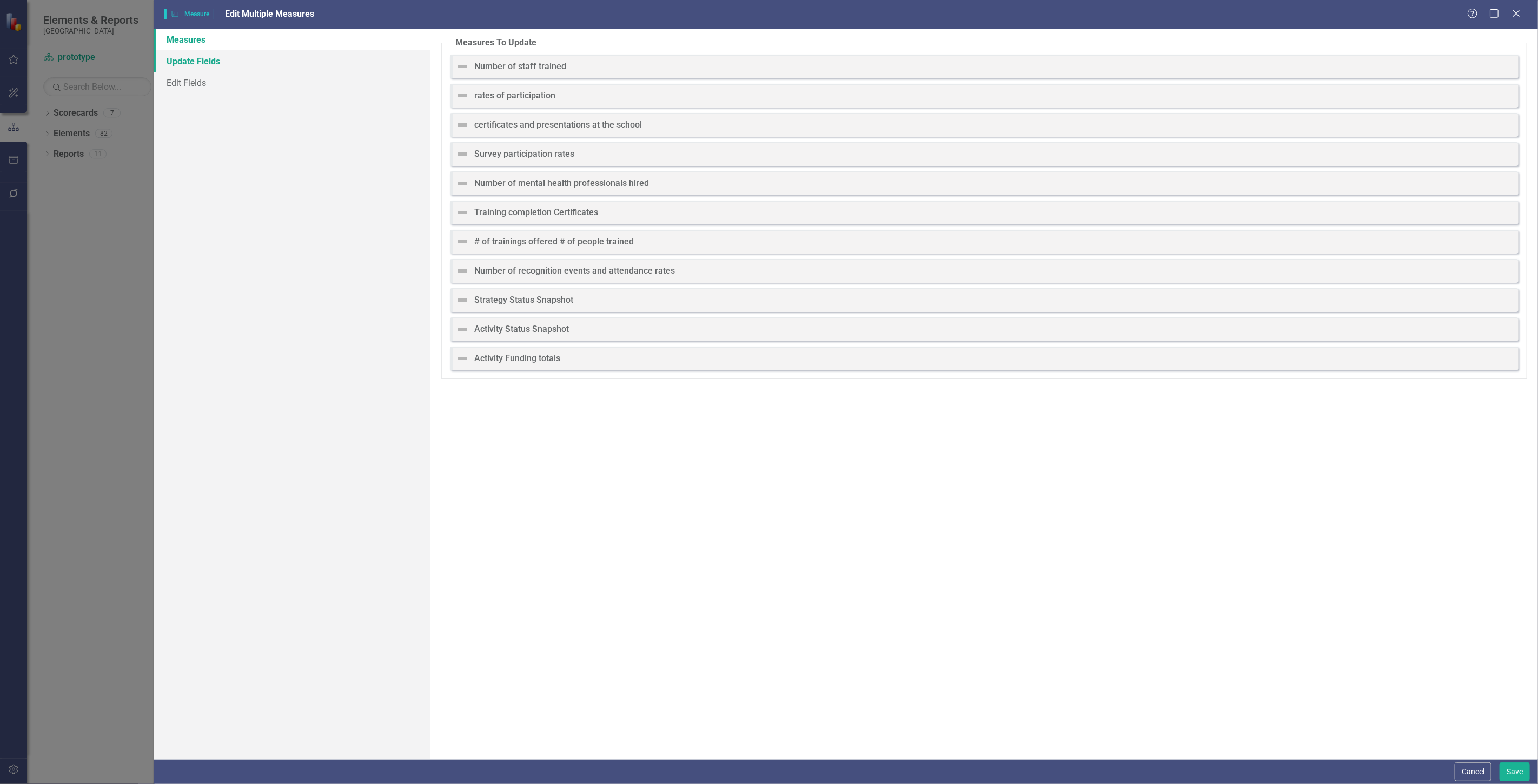
click at [335, 67] on link "Update Fields" at bounding box center [292, 61] width 277 height 22
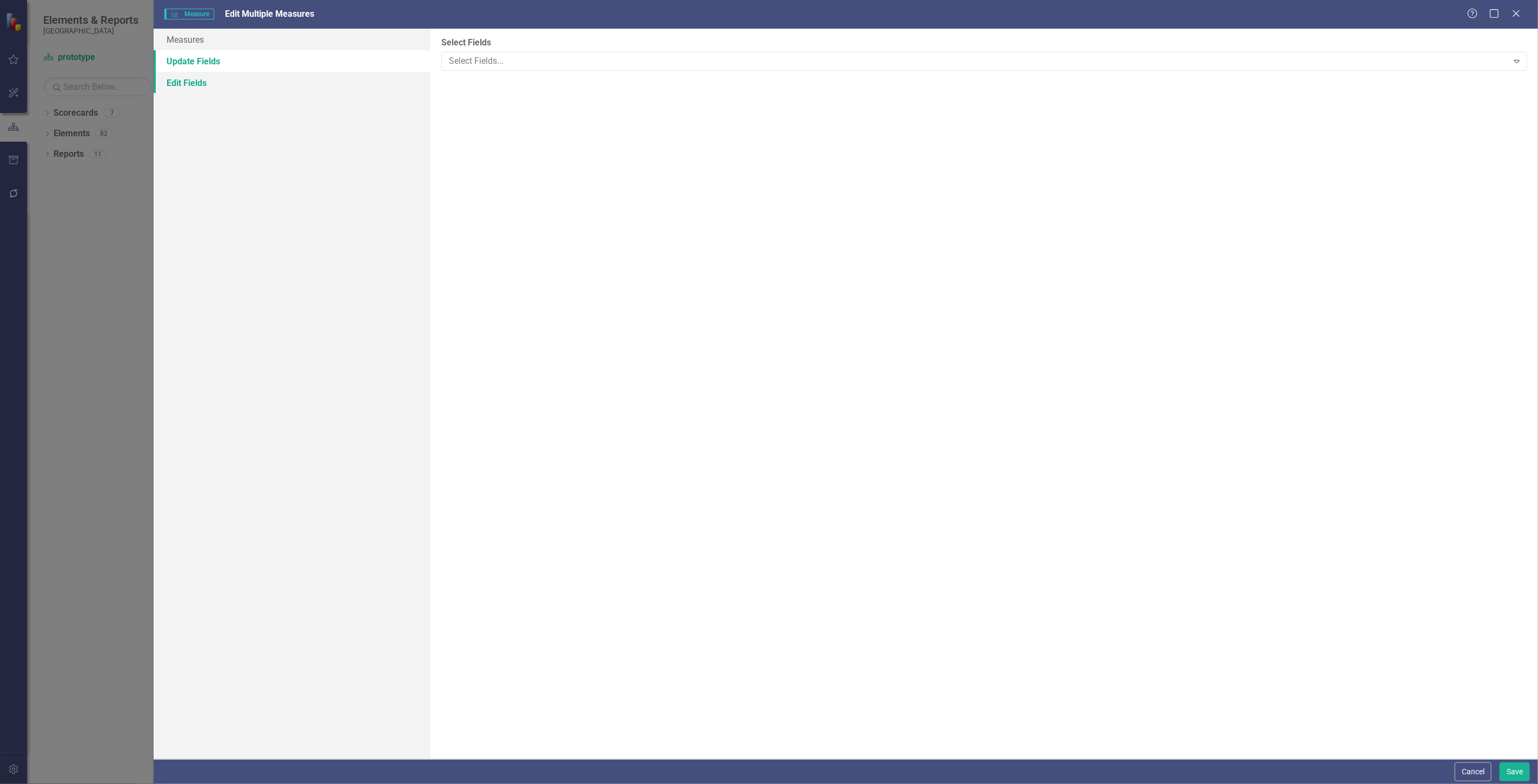
click at [333, 92] on link "Edit Fields" at bounding box center [292, 83] width 277 height 22
click at [472, 63] on div at bounding box center [976, 61] width 1063 height 14
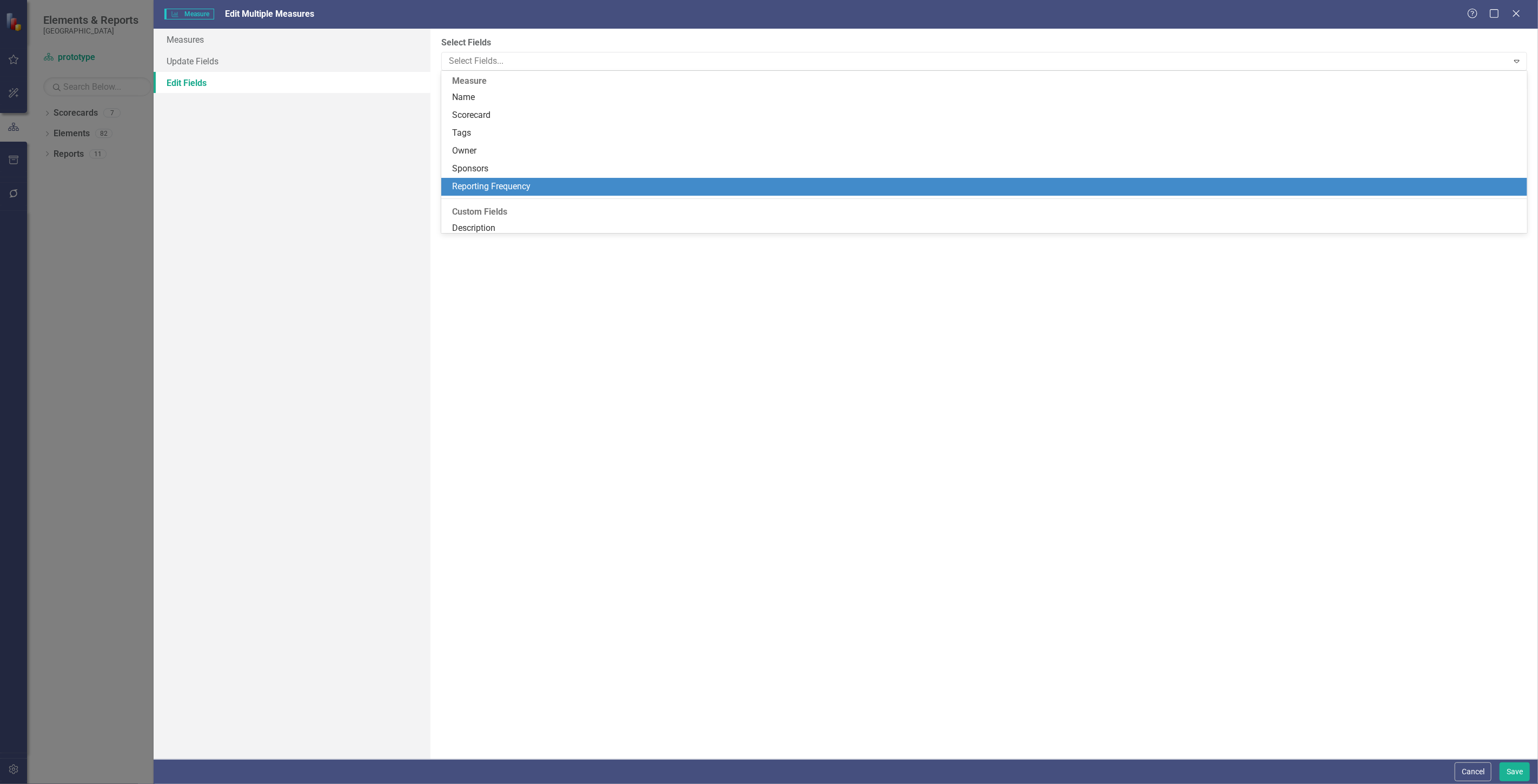
click at [497, 187] on div "Reporting Frequency" at bounding box center [986, 186] width 1068 height 13
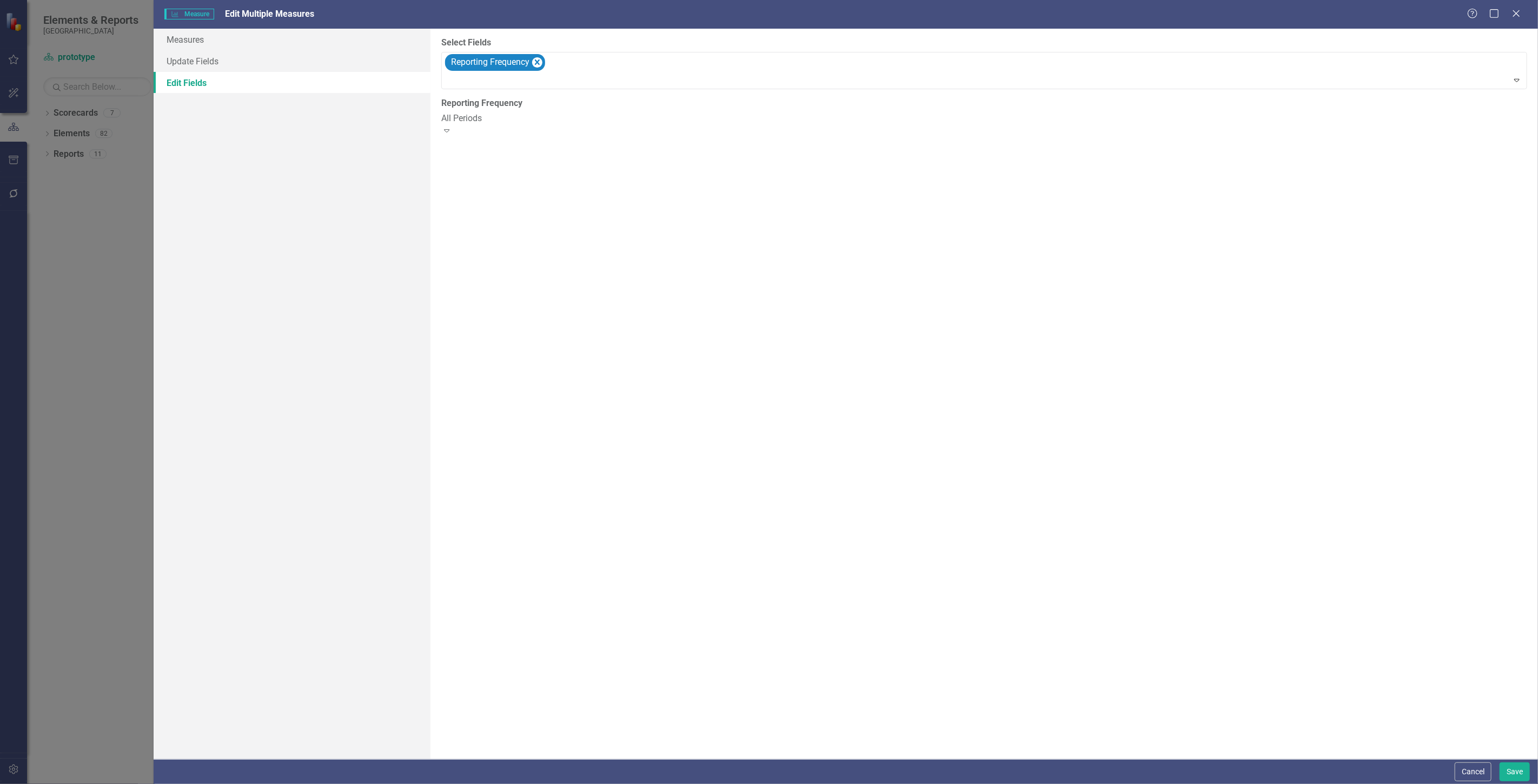
click at [488, 107] on label "Reporting Frequency" at bounding box center [984, 103] width 1086 height 13
click at [489, 112] on div "All Periods Expand" at bounding box center [984, 124] width 1086 height 25
click at [1515, 773] on button "Save" at bounding box center [1515, 771] width 30 height 19
checkbox input "false"
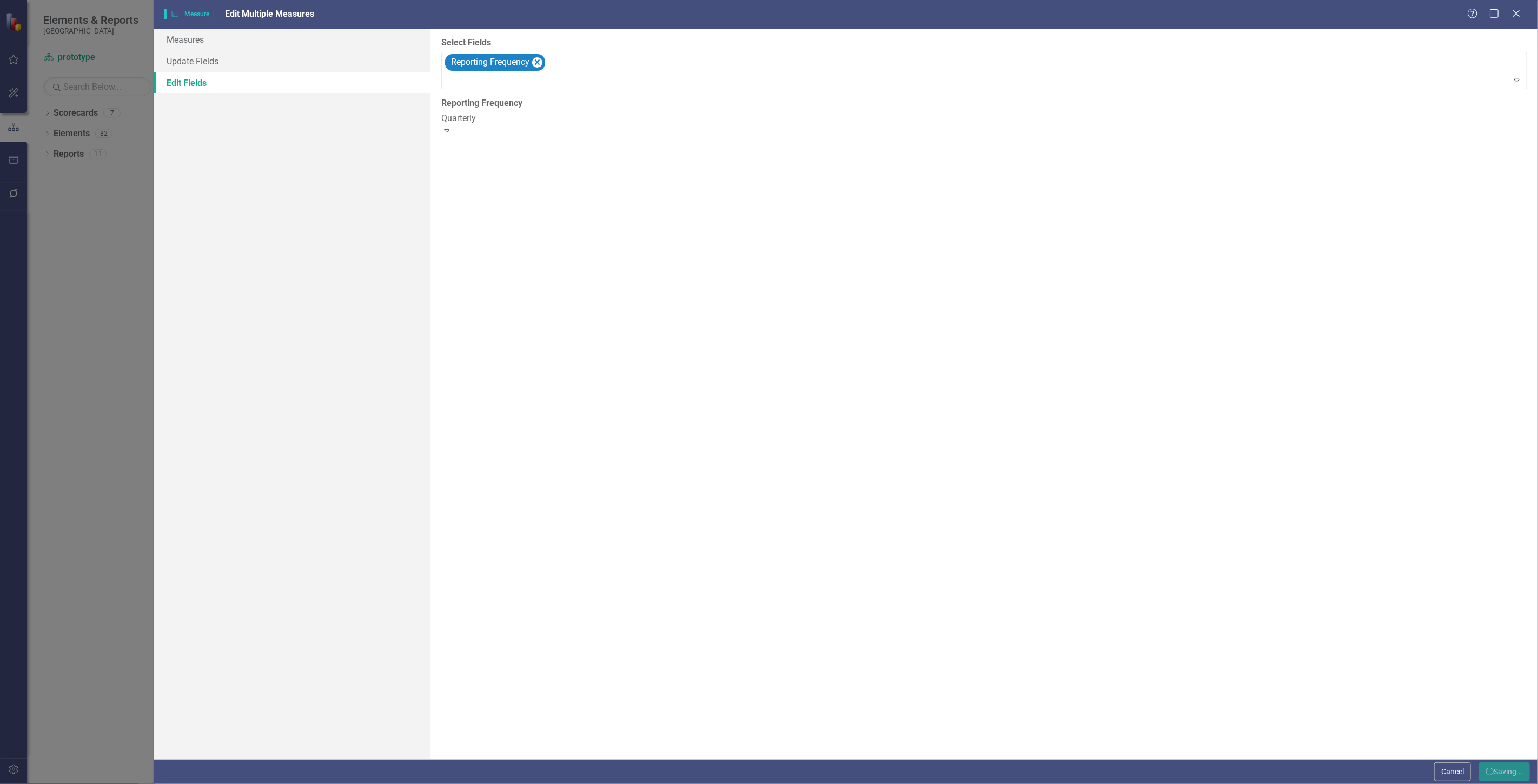
checkbox input "false"
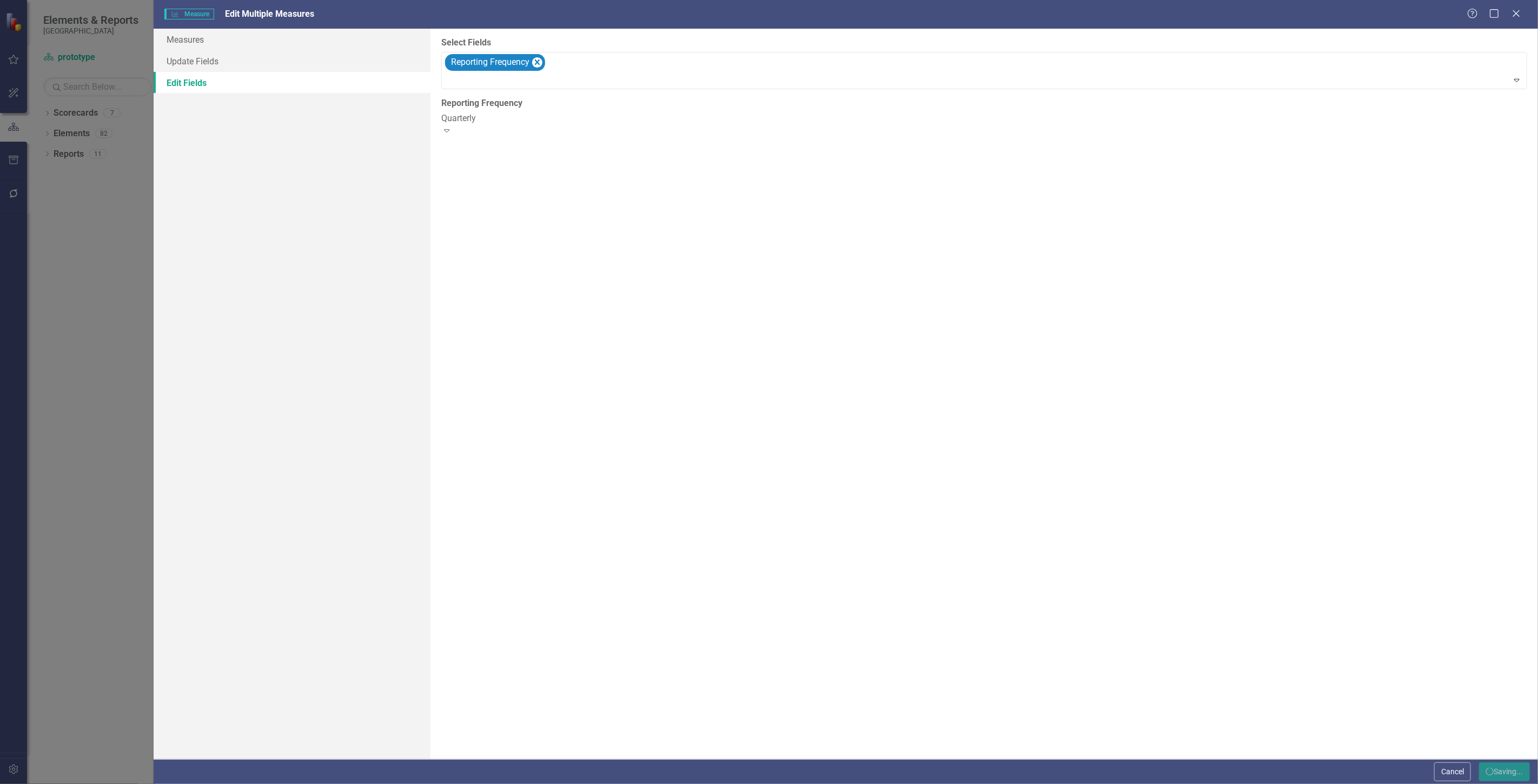
checkbox input "false"
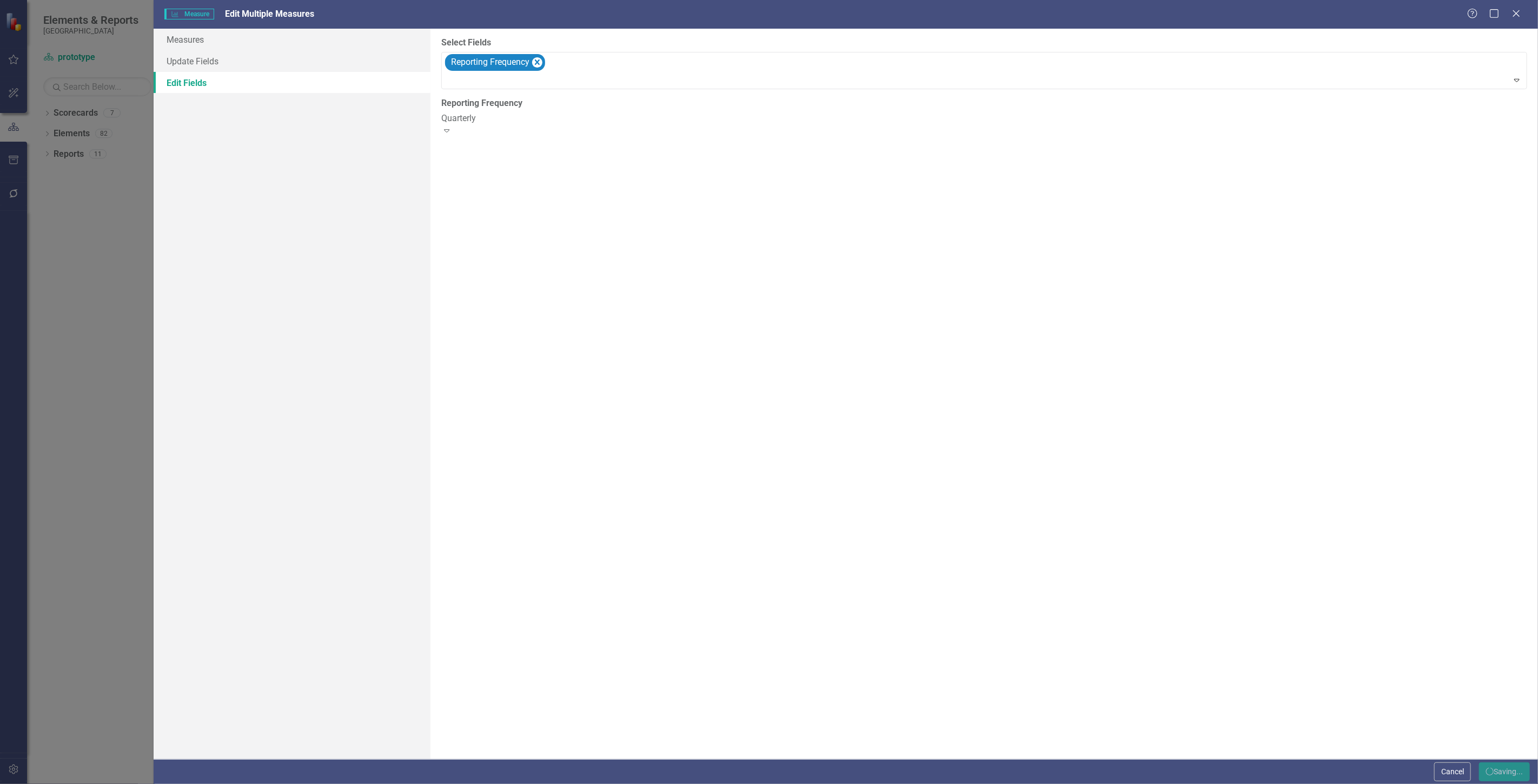
checkbox input "false"
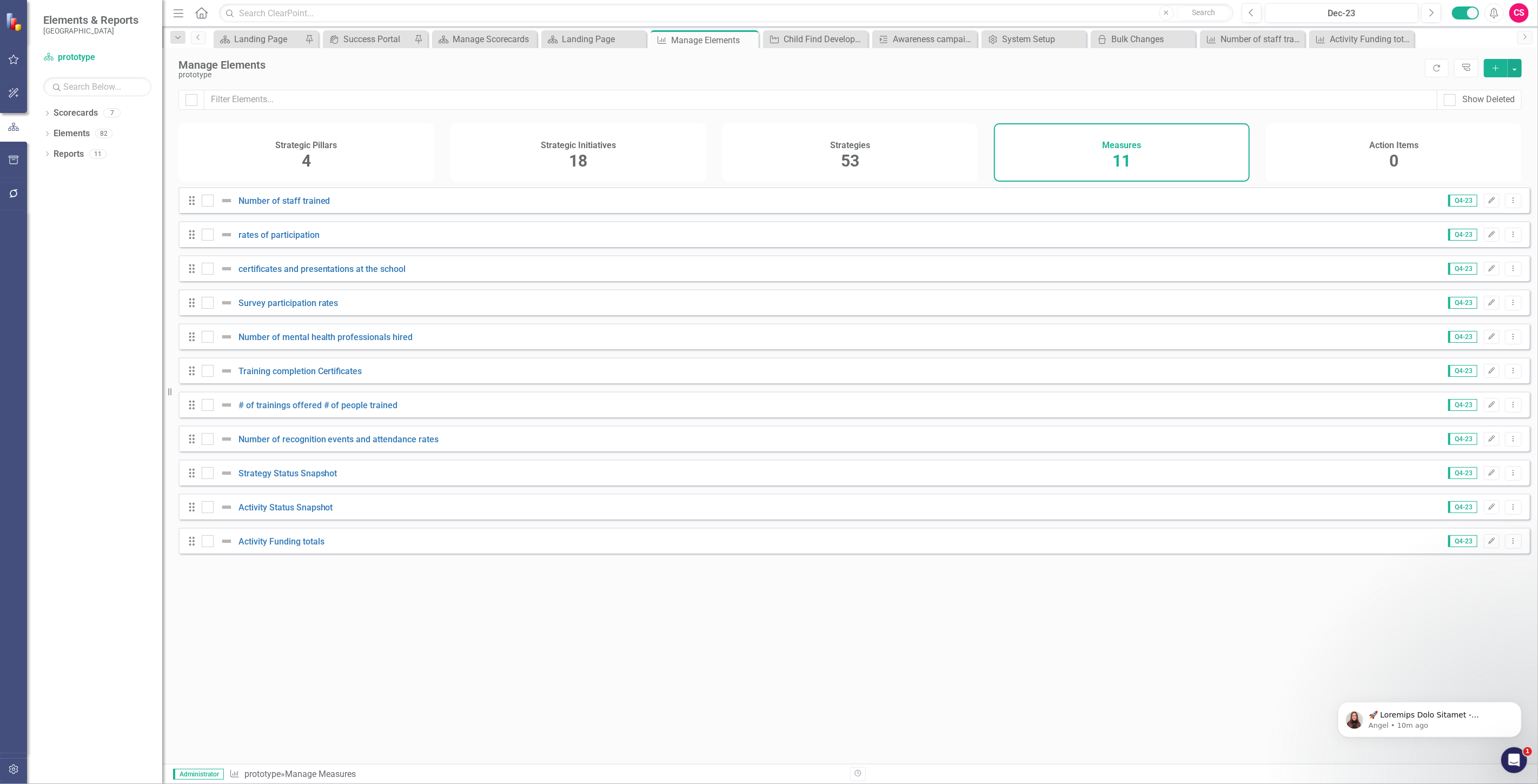
click at [254, 161] on div "Strategic Pillars 4" at bounding box center [306, 152] width 256 height 58
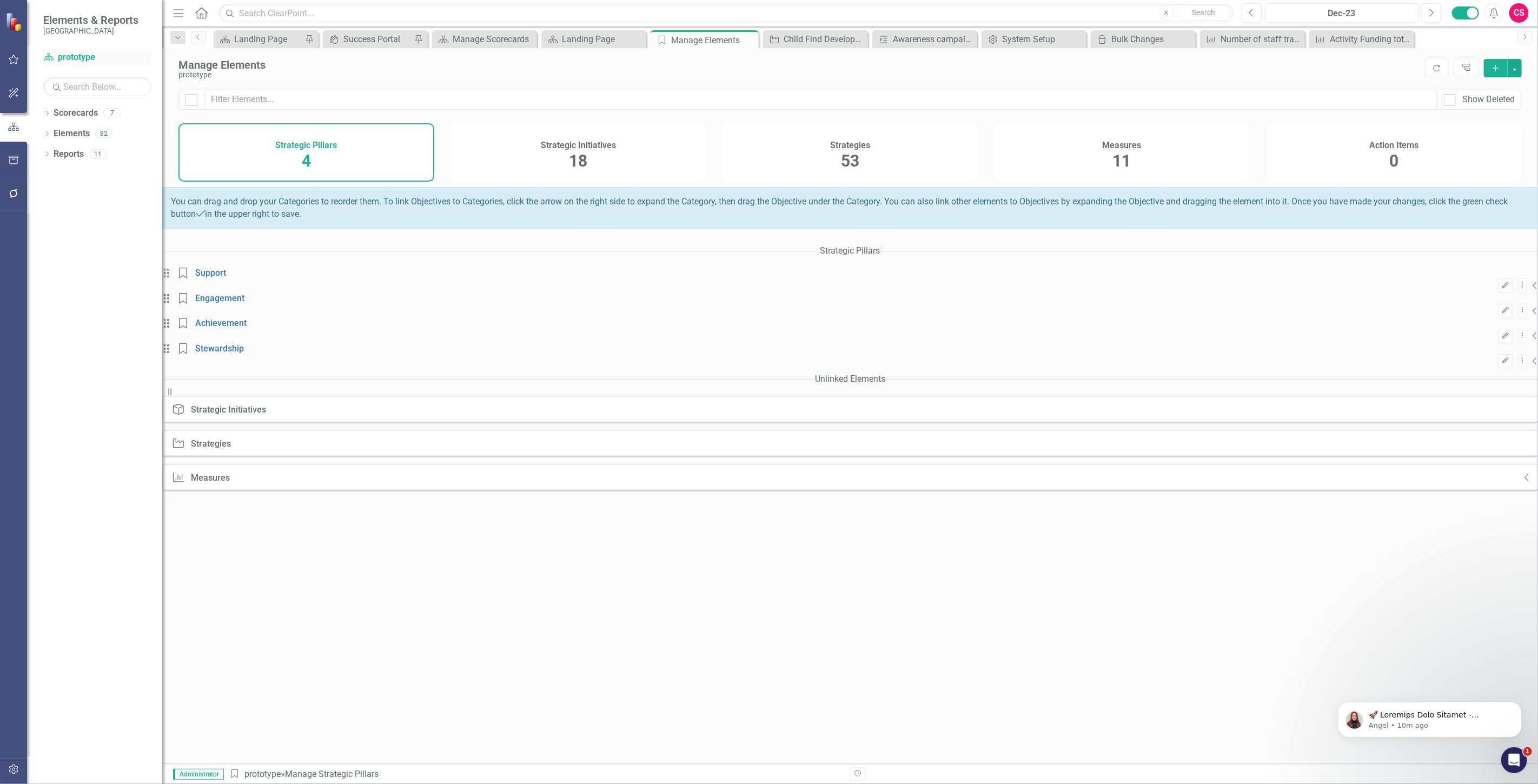
click at [61, 55] on link "Scorecard prototype" at bounding box center [97, 57] width 108 height 13
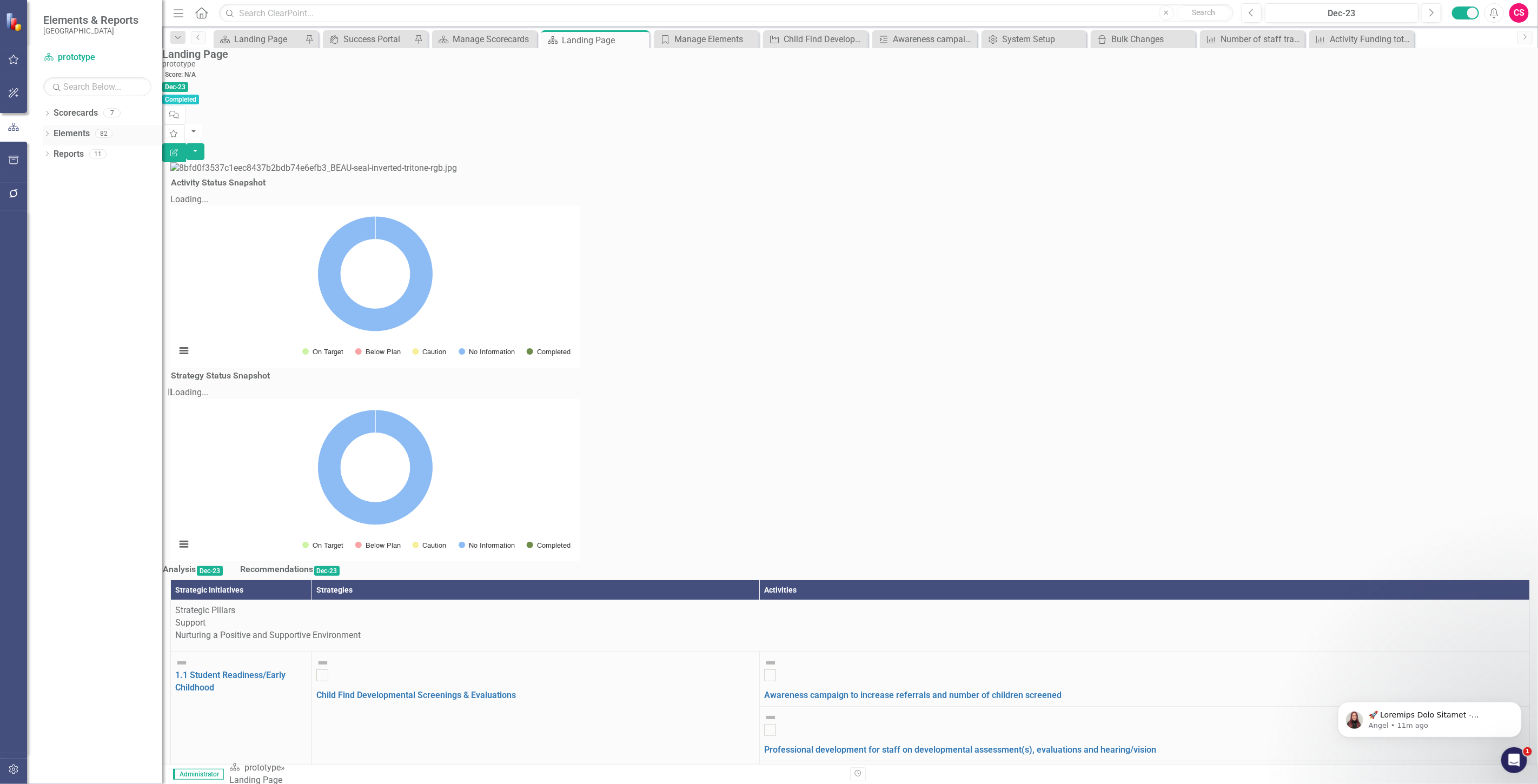
click at [83, 132] on link "Elements" at bounding box center [72, 133] width 36 height 13
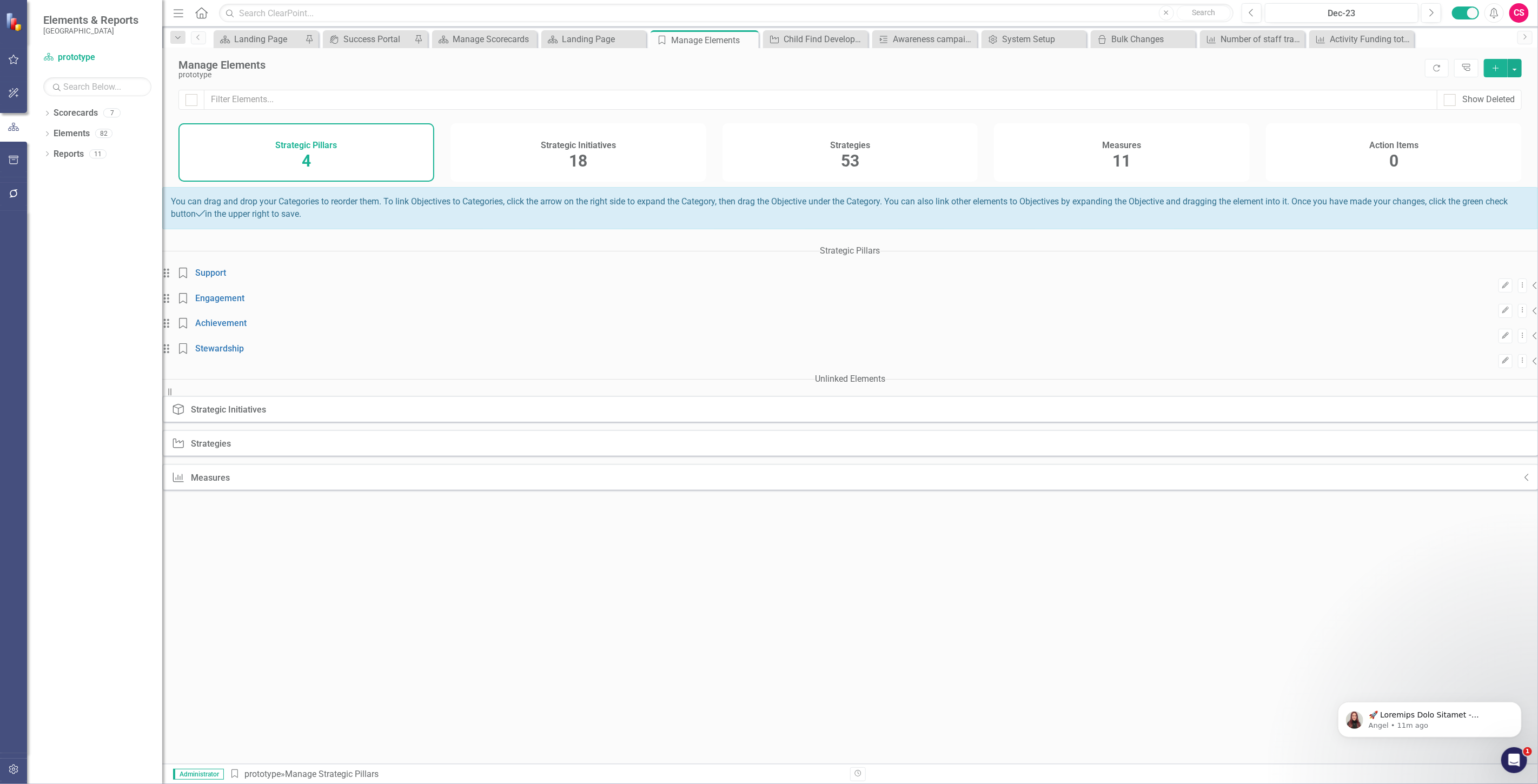
click at [1178, 139] on div "Measures 11" at bounding box center [1121, 152] width 256 height 58
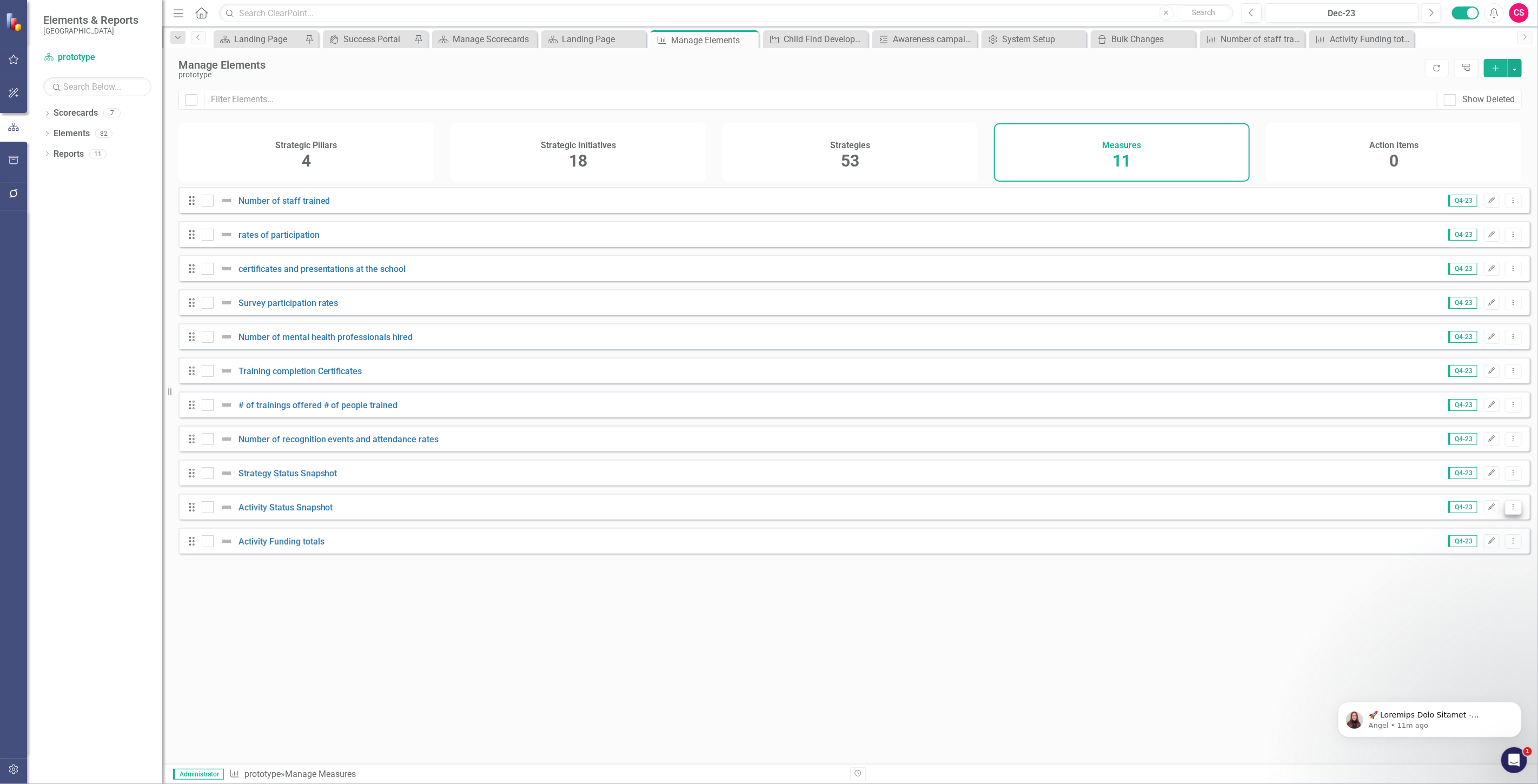
click at [1513, 511] on button "Dropdown Menu" at bounding box center [1513, 507] width 17 height 14
click at [1461, 570] on link "Copy Duplicate Measure" at bounding box center [1465, 572] width 97 height 20
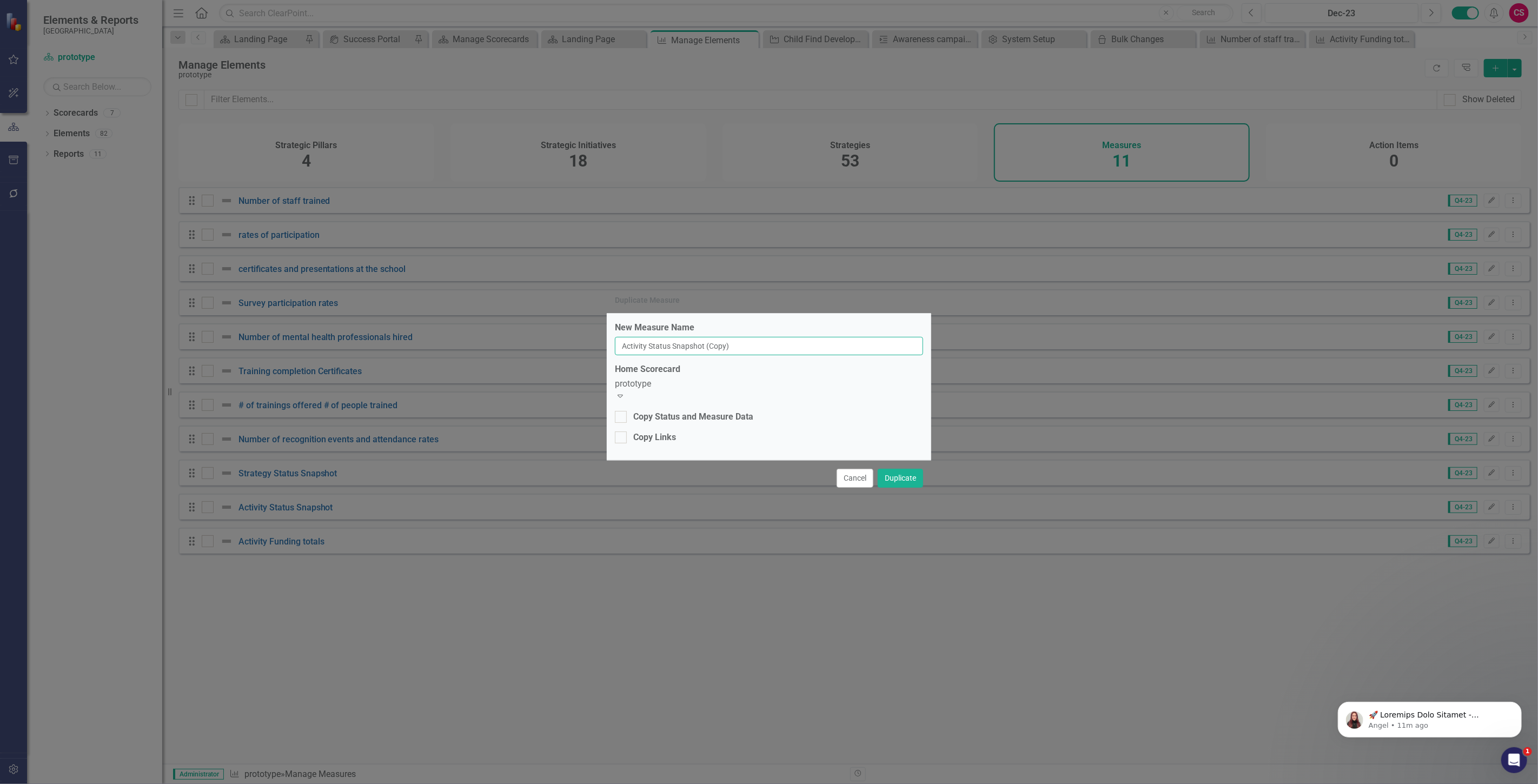
click at [642, 354] on input "Activity Status Snapshot (Copy)" at bounding box center [769, 346] width 308 height 19
drag, startPoint x: 650, startPoint y: 352, endPoint x: 574, endPoint y: 344, distance: 76.4
click at [574, 344] on div "Duplicate Measure New Measure Name Activity Status Snapshot (Copy) Home Scoreca…" at bounding box center [769, 392] width 1538 height 784
click at [789, 351] on input "Strategic Initiative Status Snapshot (Copy)" at bounding box center [769, 346] width 308 height 19
type input "Strategic Initiative Status Snapshot"
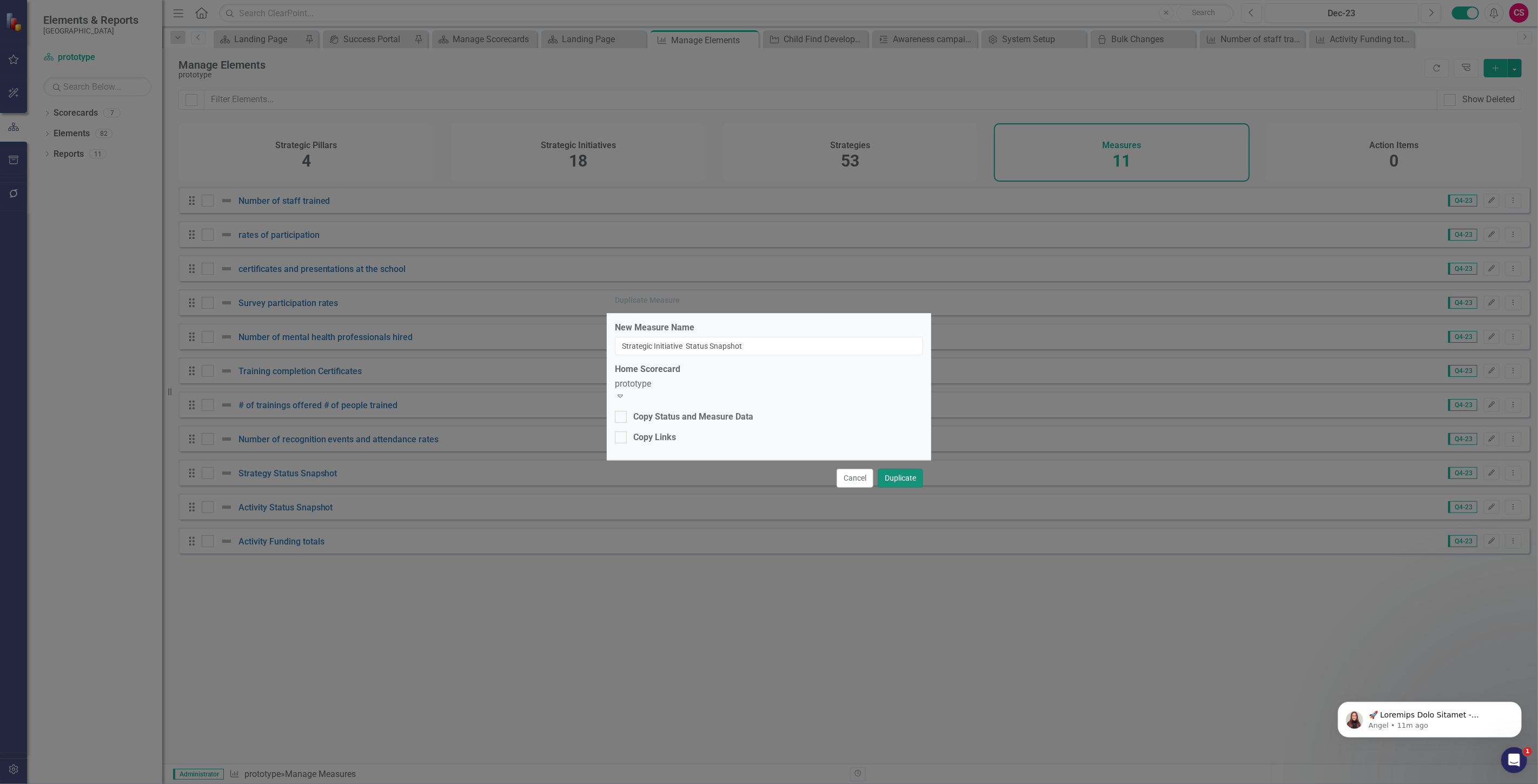
click at [911, 479] on button "Duplicate" at bounding box center [900, 477] width 46 height 19
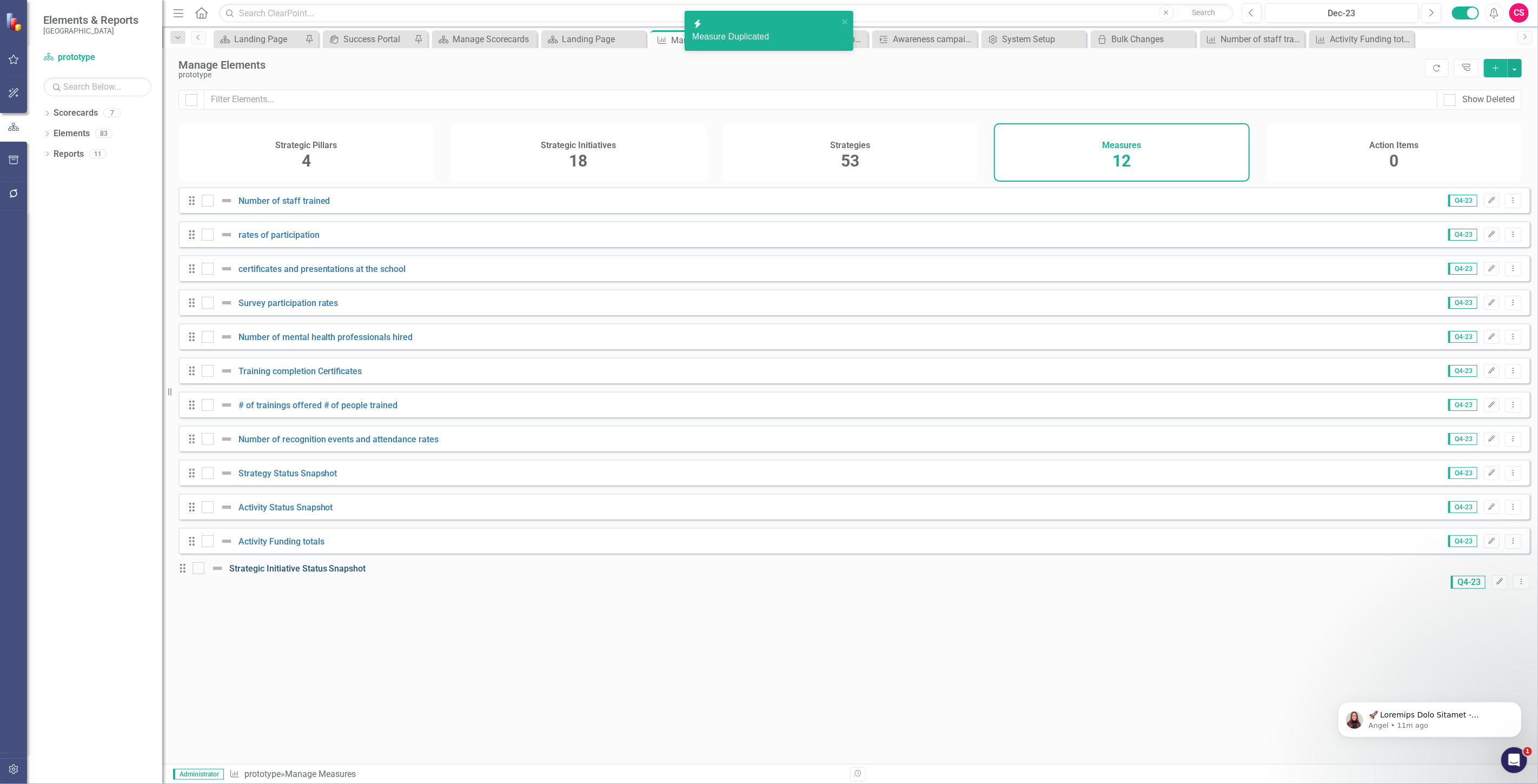
click at [314, 574] on link "Strategic Initiative Status Snapshot" at bounding box center [297, 568] width 137 height 10
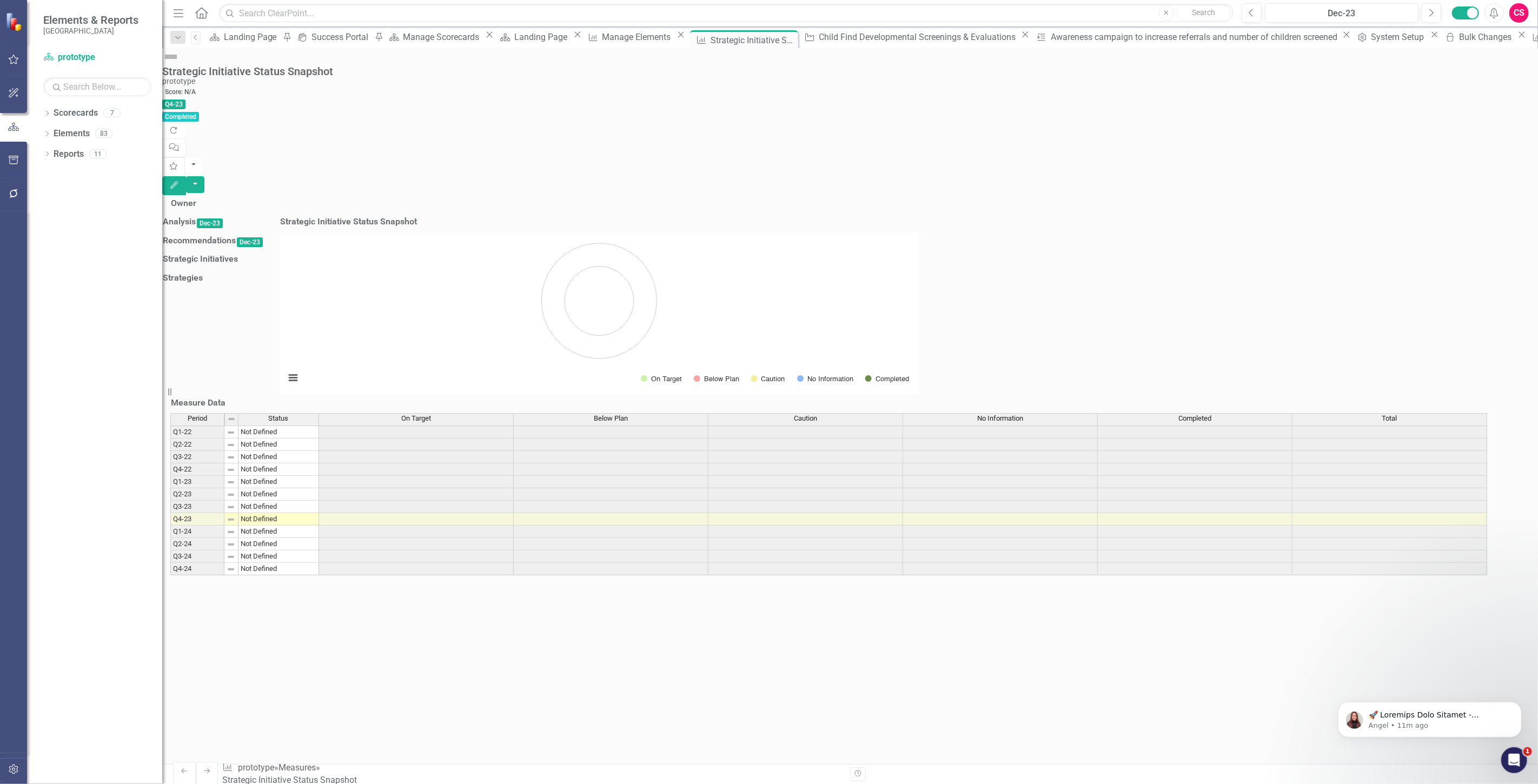
click at [417, 422] on span "On Target" at bounding box center [416, 418] width 29 height 8
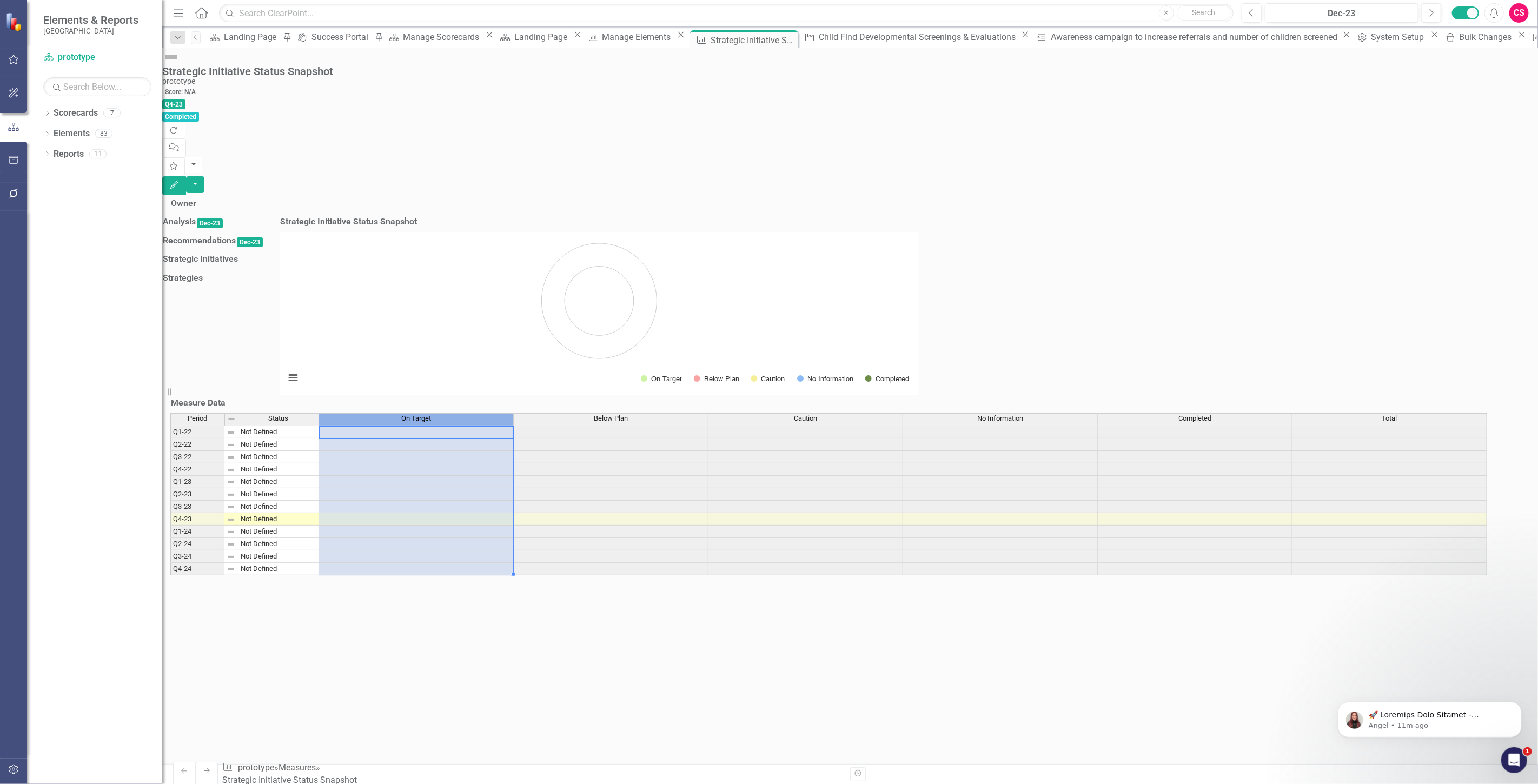
click at [417, 422] on span "On Target" at bounding box center [416, 418] width 29 height 8
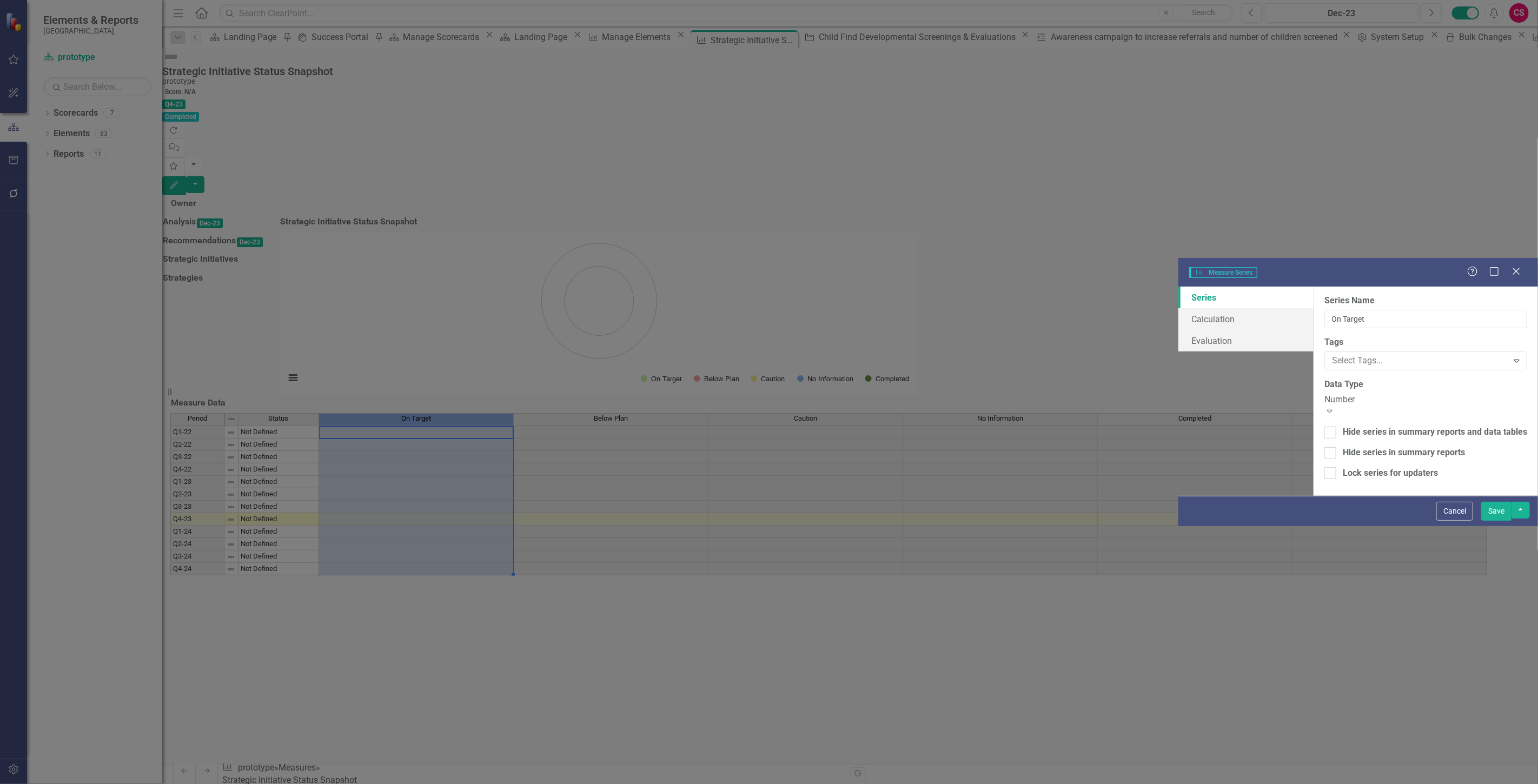
type input "On Target"
click at [1178, 308] on link "Calculation" at bounding box center [1246, 319] width 135 height 22
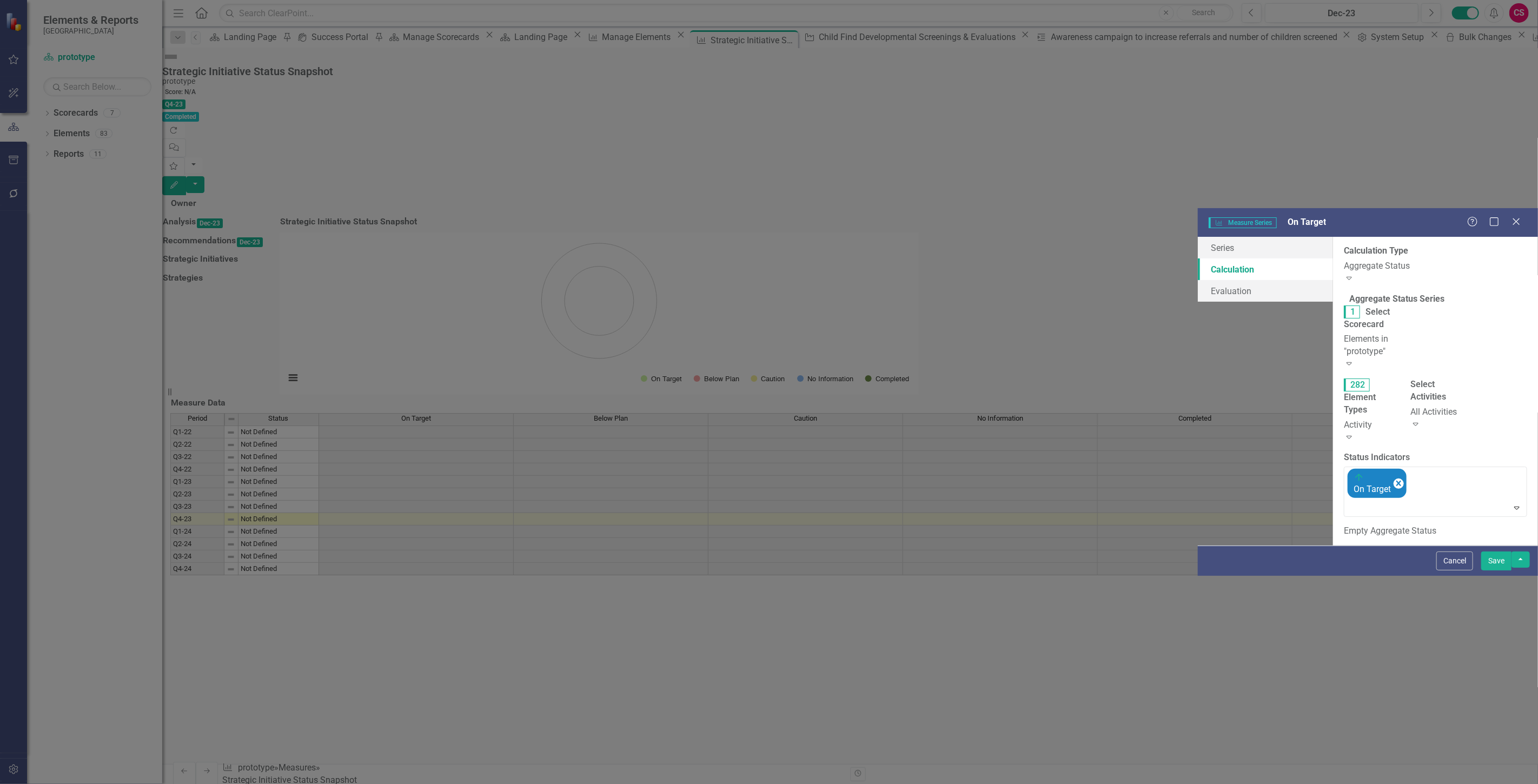
click at [1344, 419] on div "Activity" at bounding box center [1369, 425] width 51 height 13
click at [1198, 237] on div "Series Calculation Evaluation" at bounding box center [1265, 269] width 135 height 65
click at [1344, 419] on div "Activity" at bounding box center [1369, 425] width 51 height 13
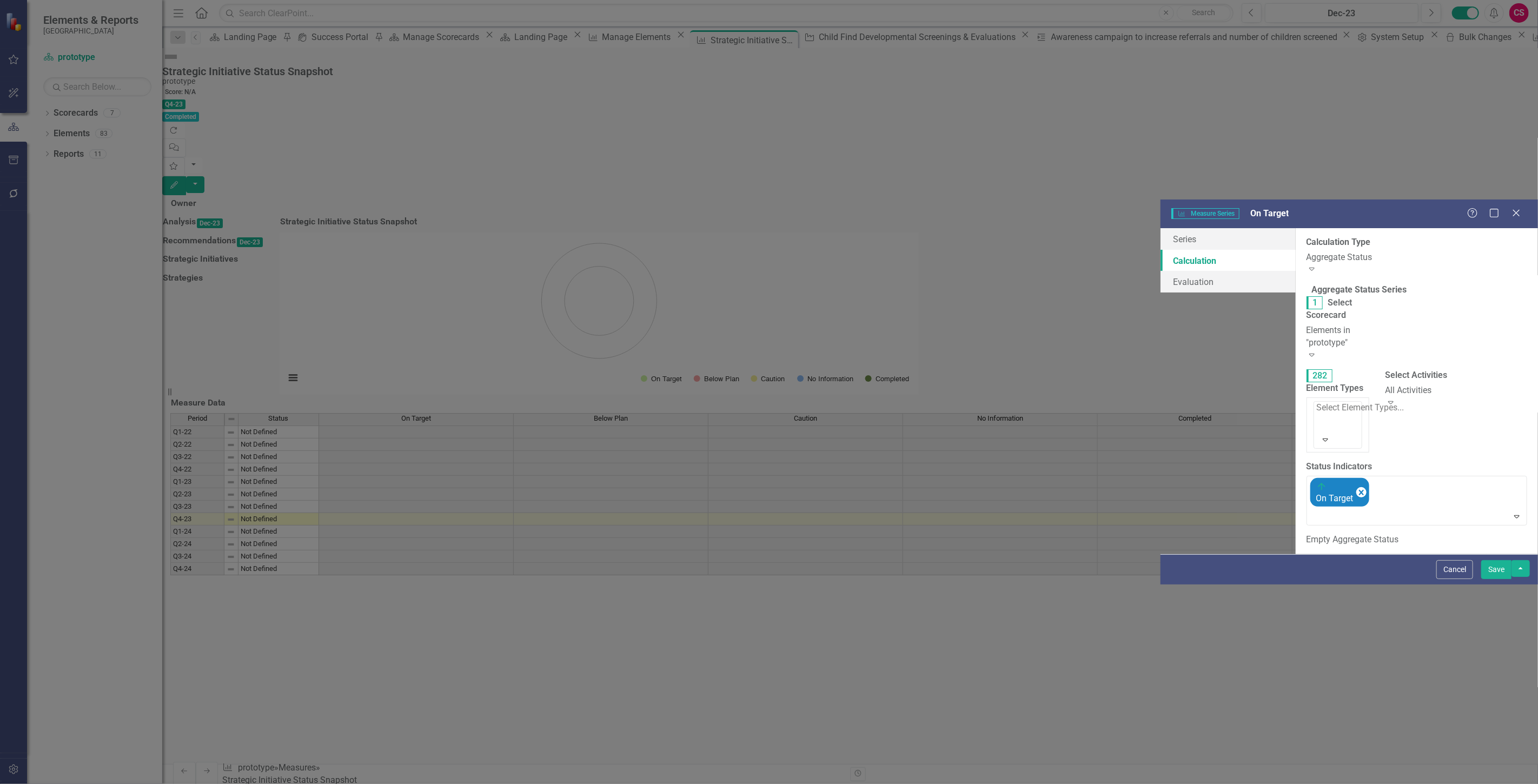
click at [626, 783] on div "Strategic Initiatives" at bounding box center [771, 792] width 1521 height 13
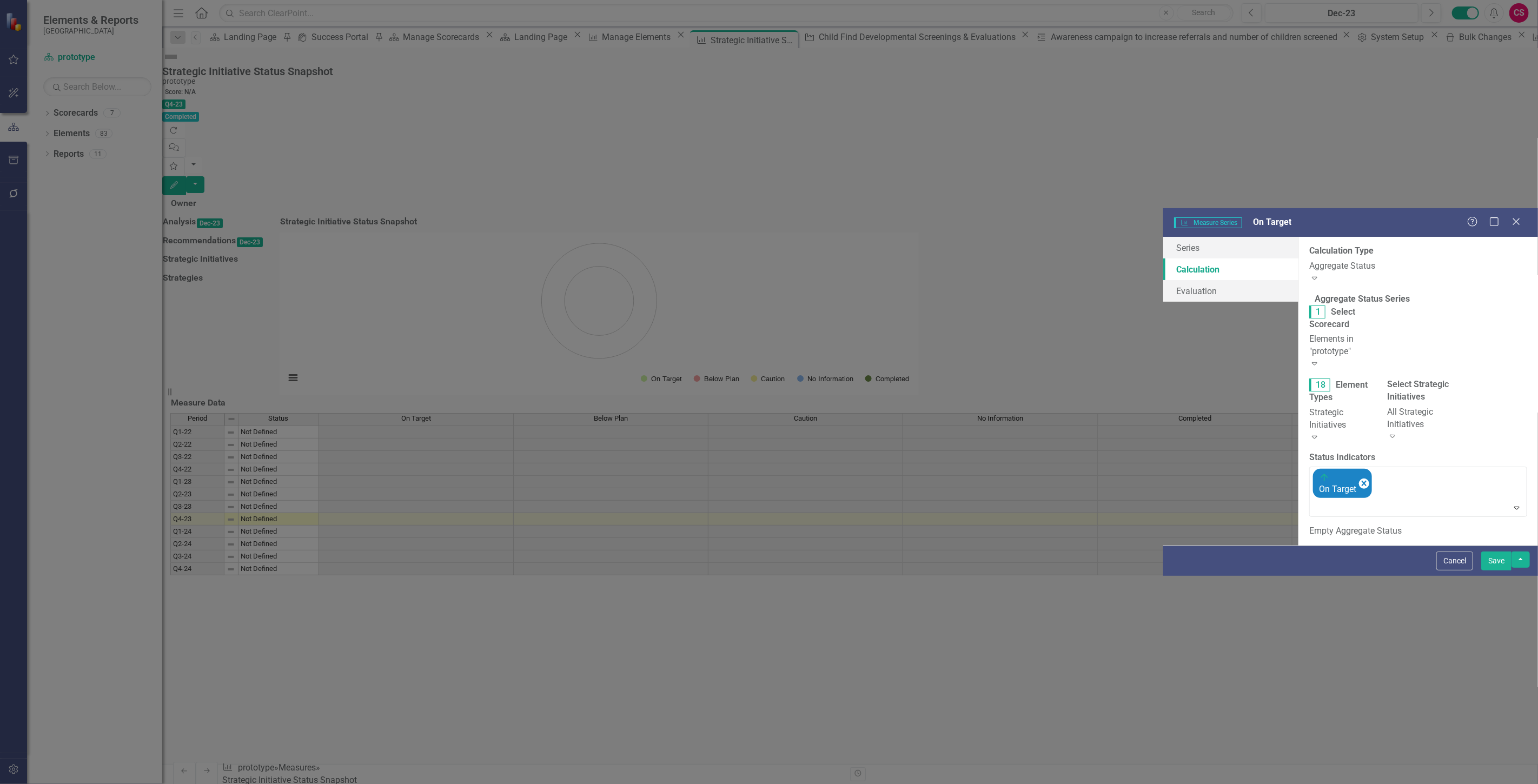
click at [1504, 570] on button "Save" at bounding box center [1496, 560] width 30 height 19
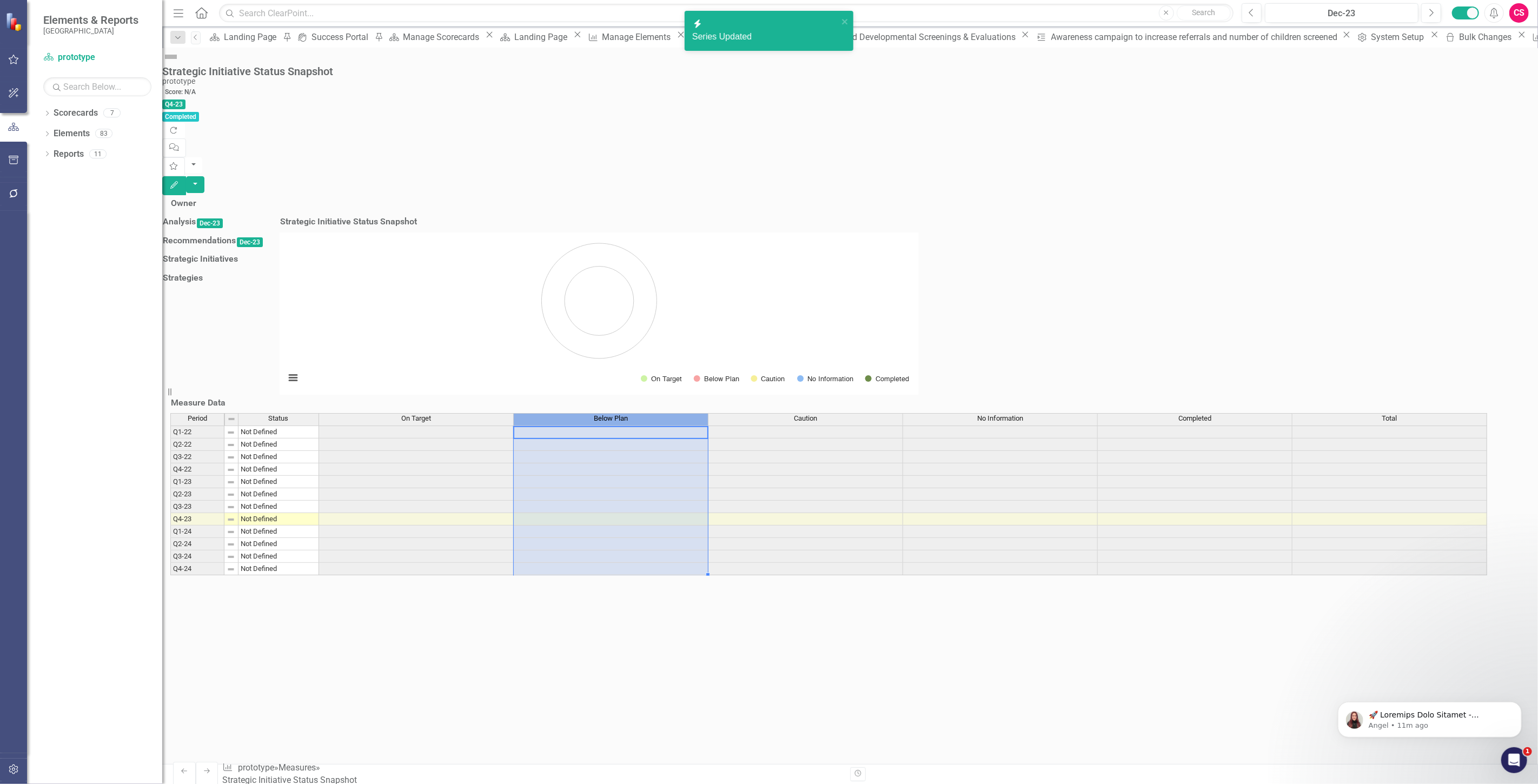
click at [618, 422] on span "Below Plan" at bounding box center [611, 418] width 34 height 8
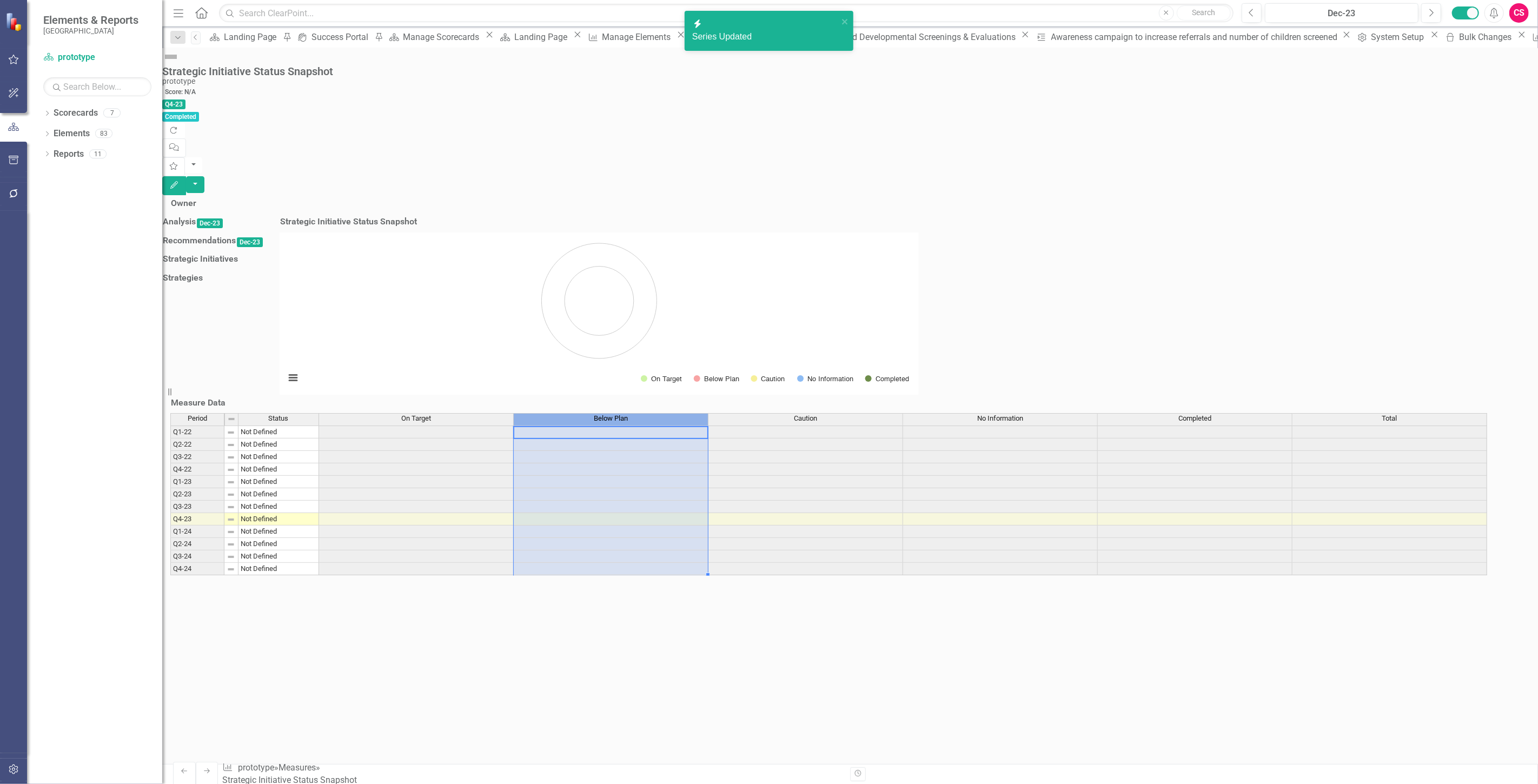
click at [618, 422] on span "Below Plan" at bounding box center [611, 418] width 34 height 8
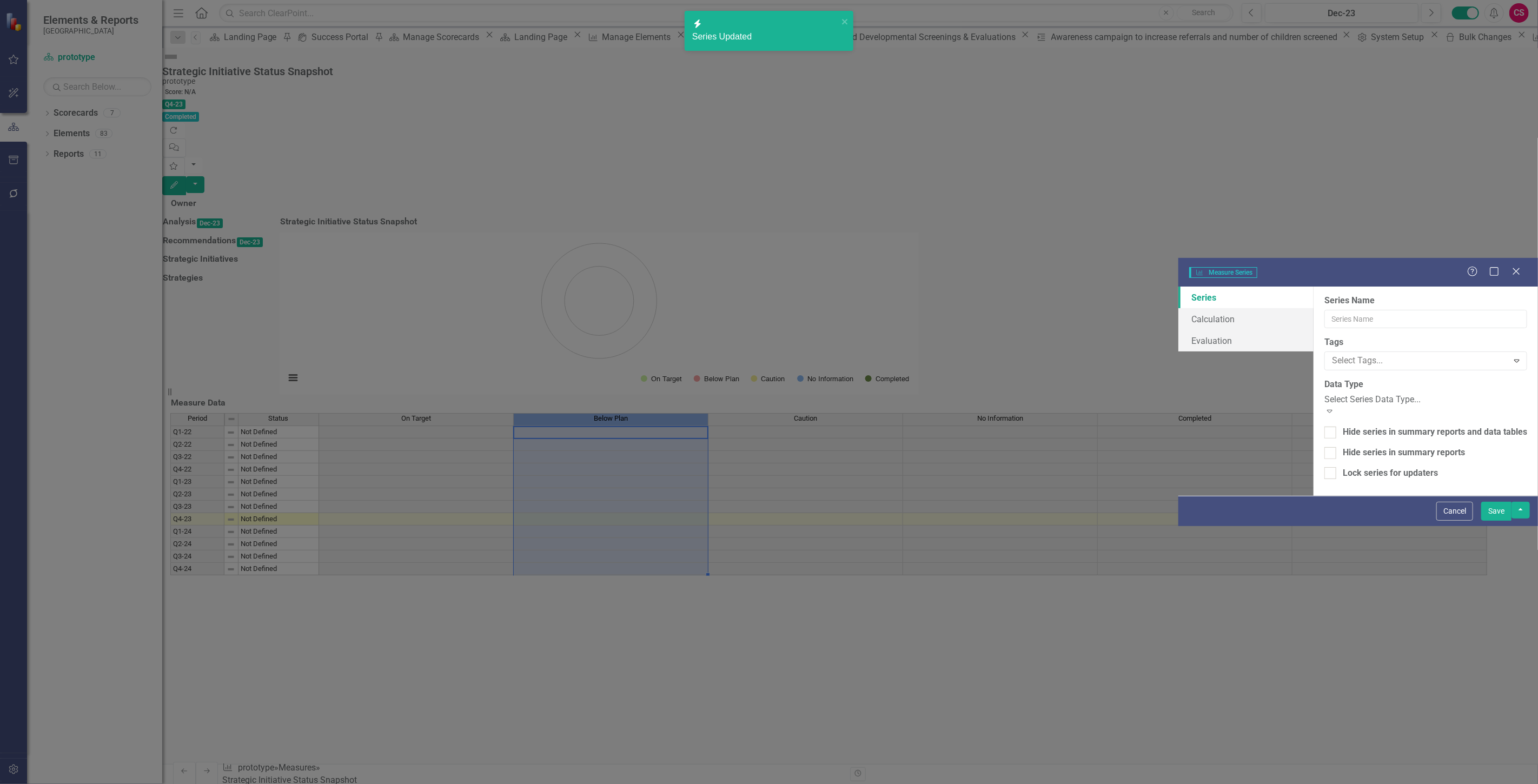
type input "Below Plan"
click at [1178, 286] on link "Series" at bounding box center [1246, 297] width 135 height 22
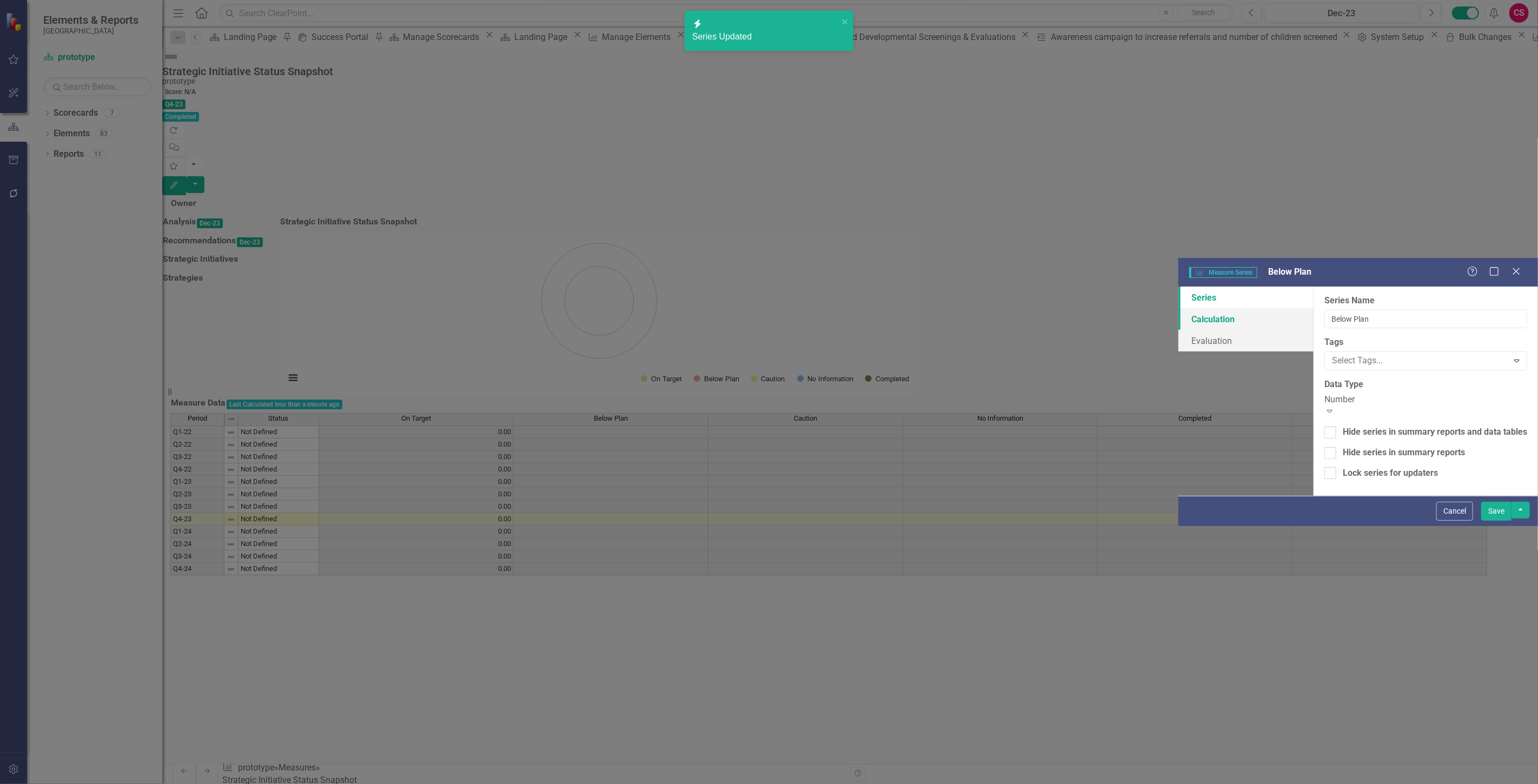
click at [1178, 308] on link "Calculation" at bounding box center [1246, 319] width 135 height 22
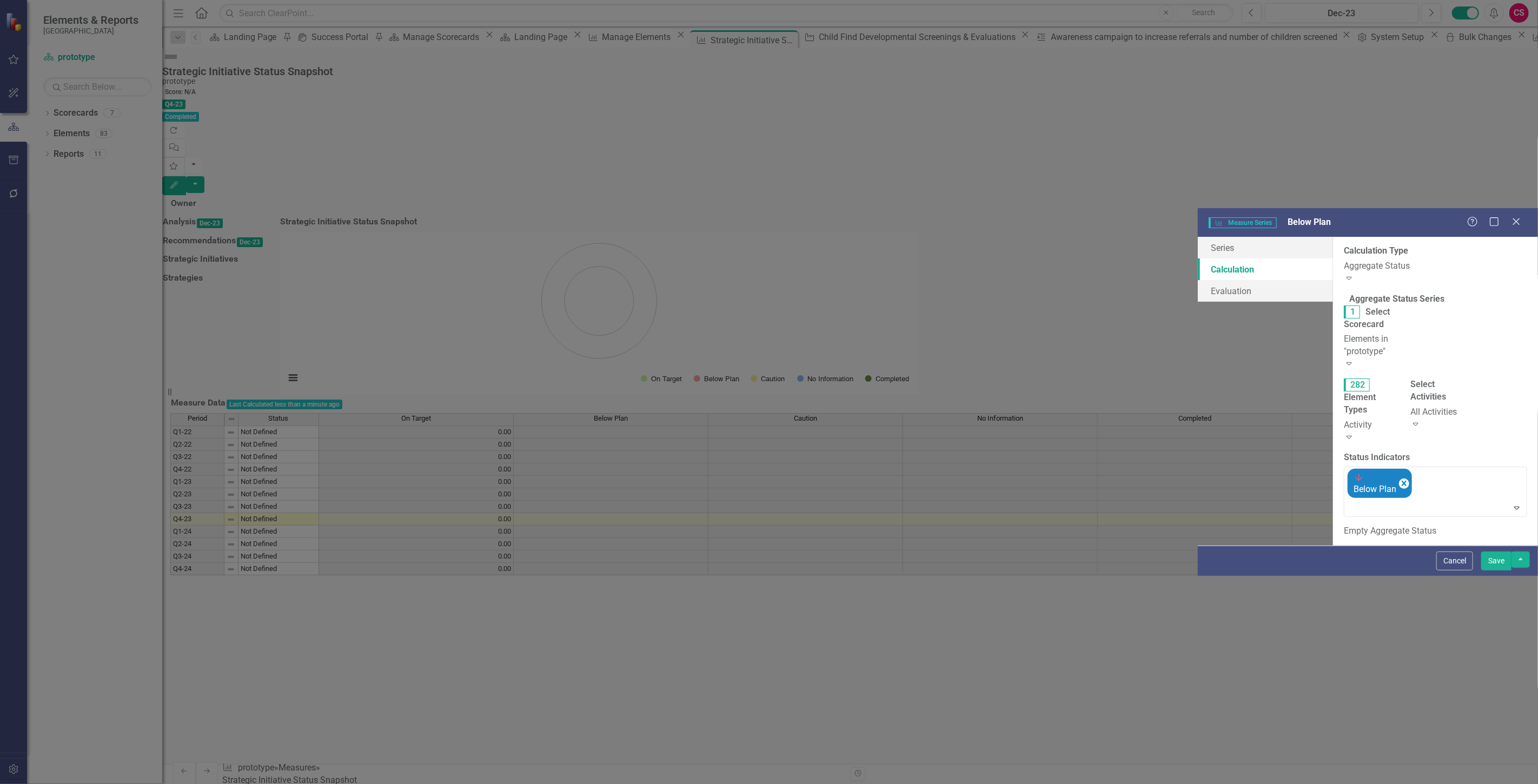
click at [1344, 419] on div "Activity" at bounding box center [1369, 425] width 51 height 13
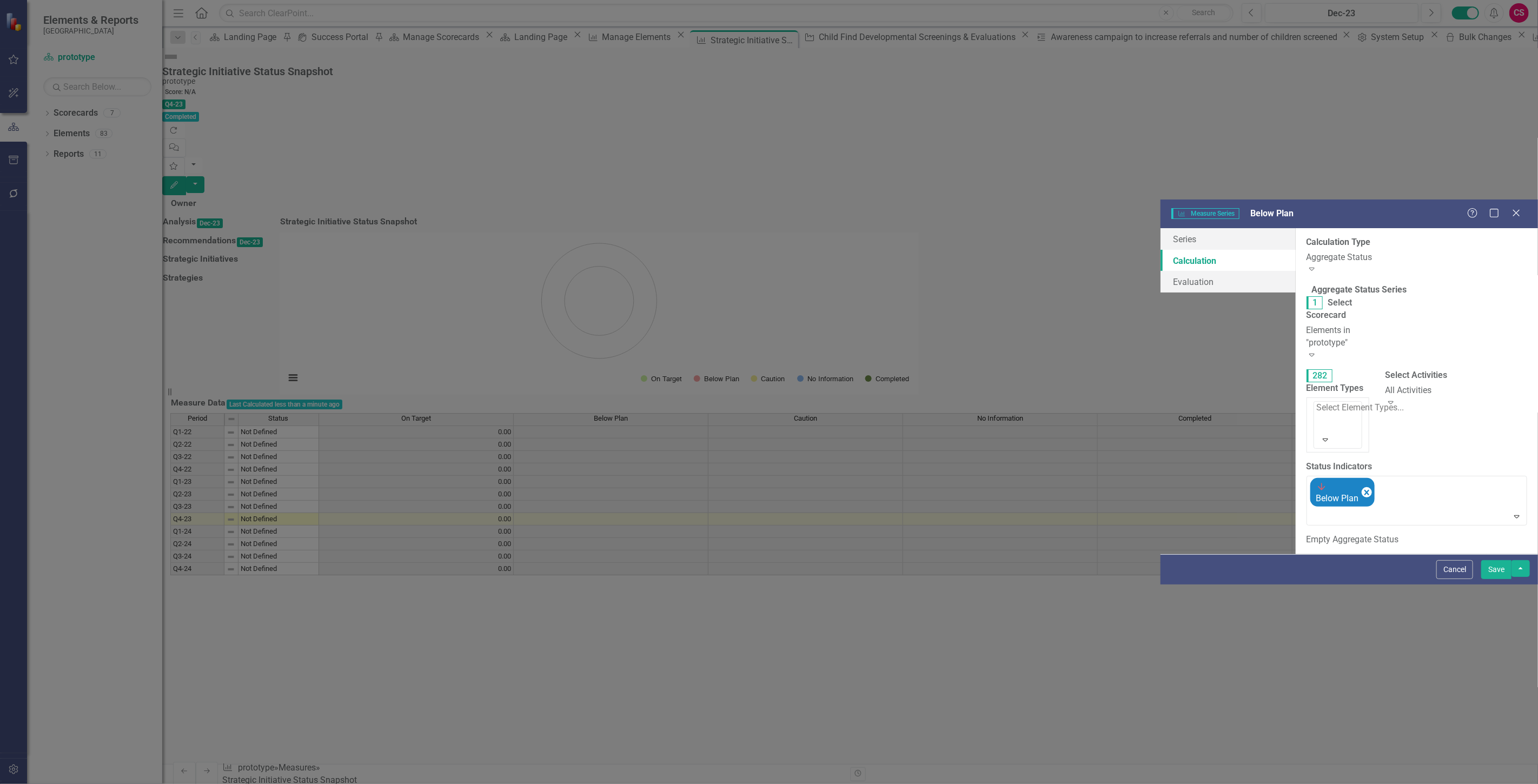
click at [666, 783] on div "Strategic Initiatives" at bounding box center [771, 792] width 1521 height 13
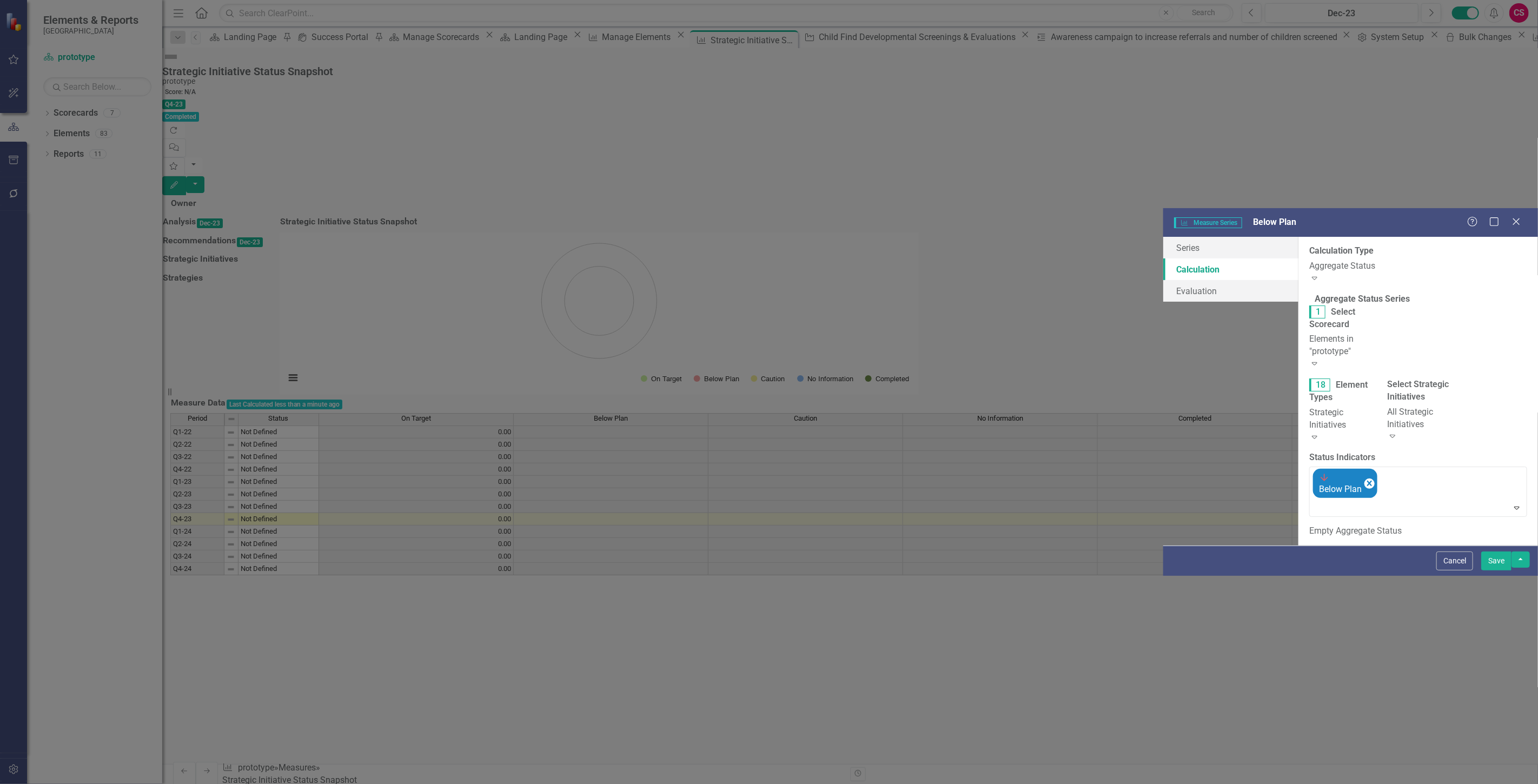
click at [1503, 570] on button "Save" at bounding box center [1496, 560] width 30 height 19
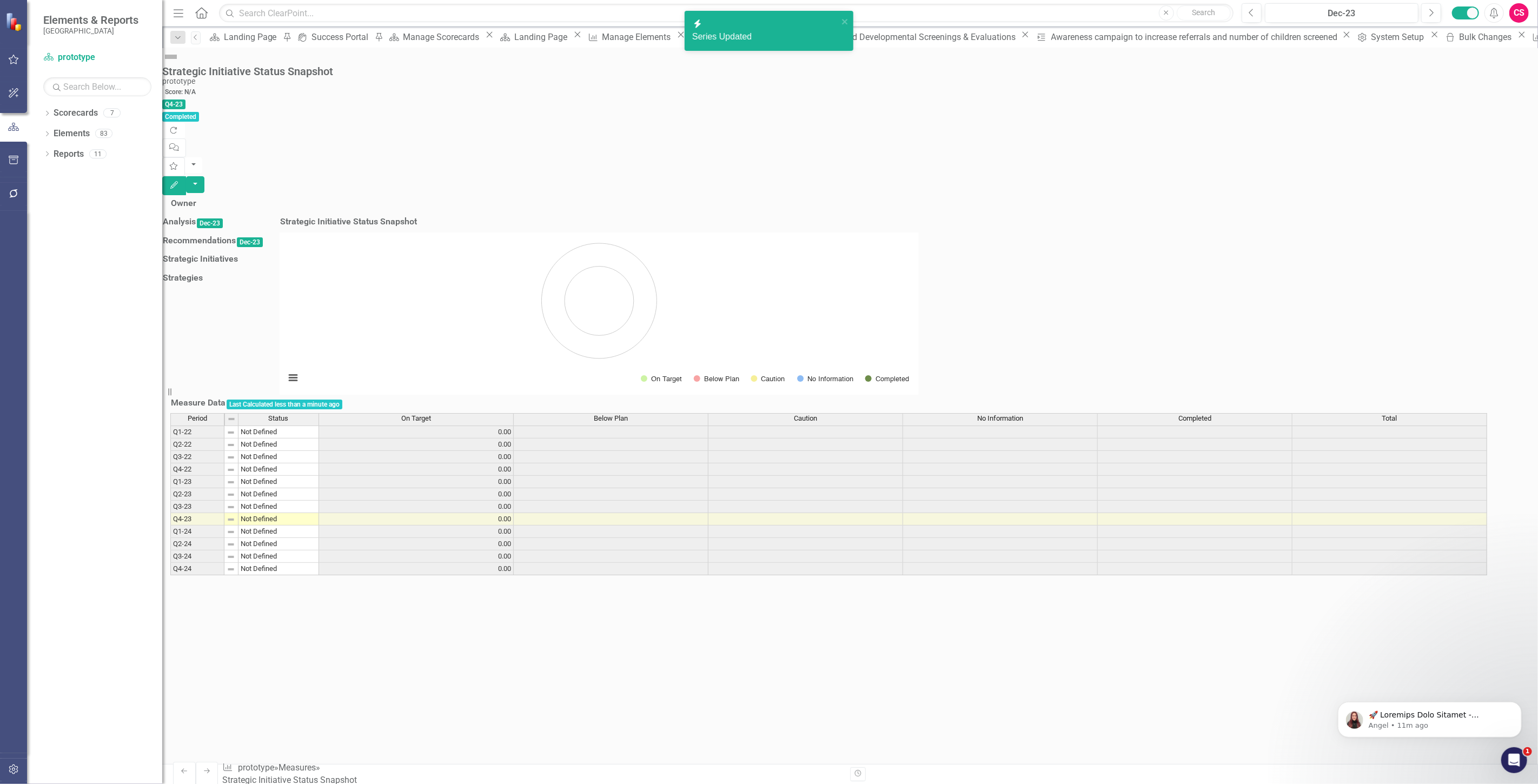
click at [862, 423] on div "Caution" at bounding box center [805, 418] width 194 height 10
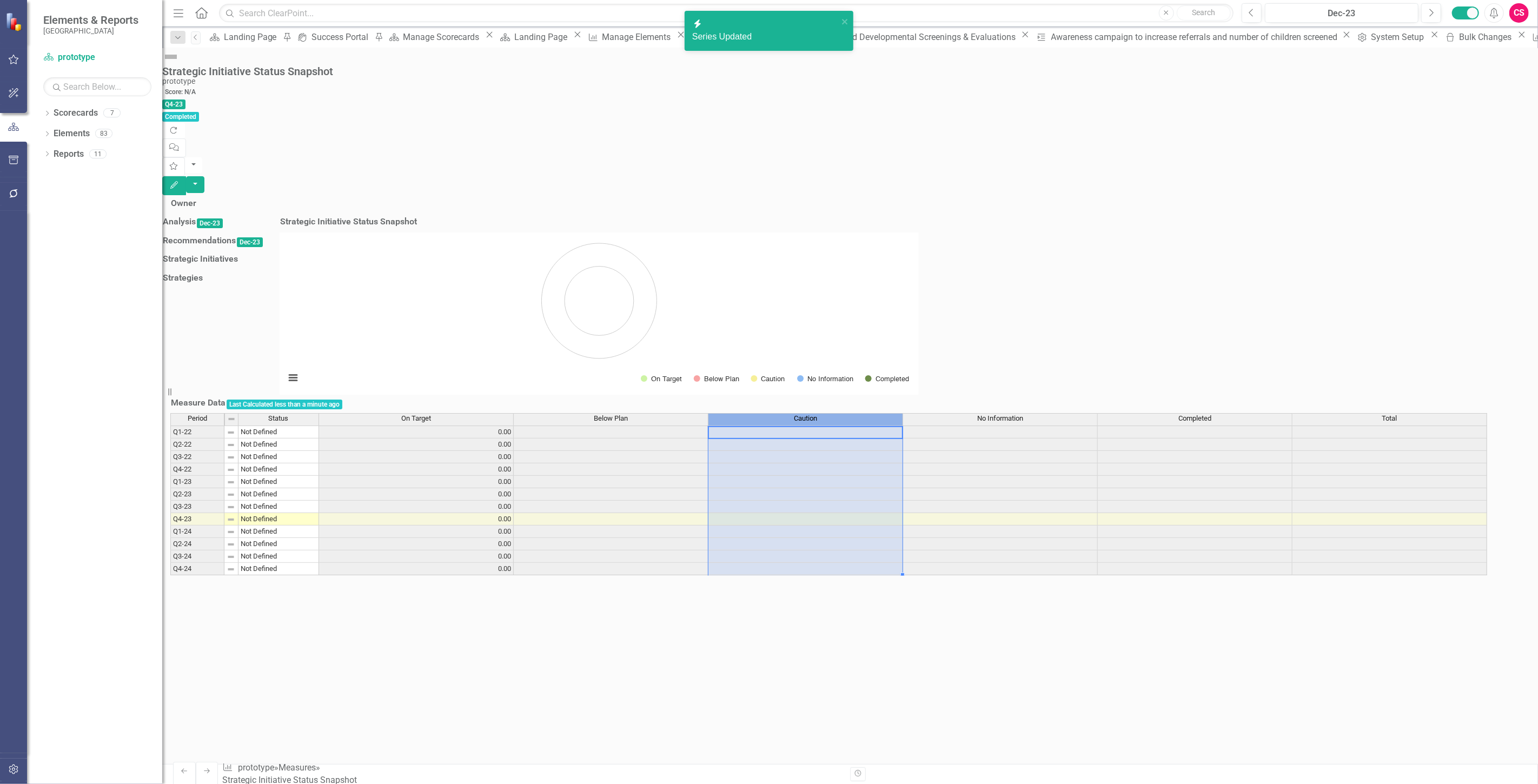
click at [862, 462] on body "icon.bolt Series Updated Elements & Reports Beaufort County School District Sco…" at bounding box center [769, 392] width 1538 height 784
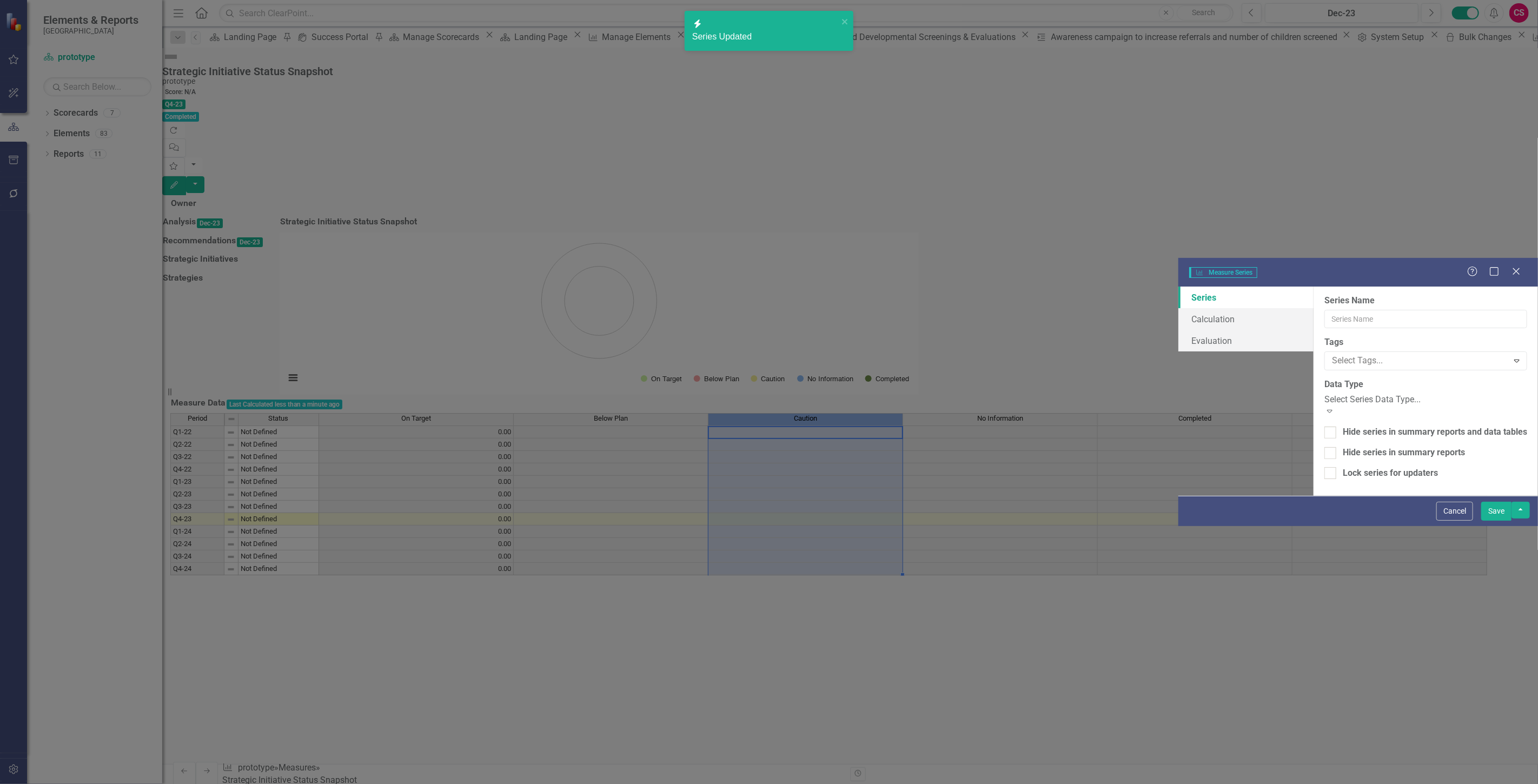
type input "Caution"
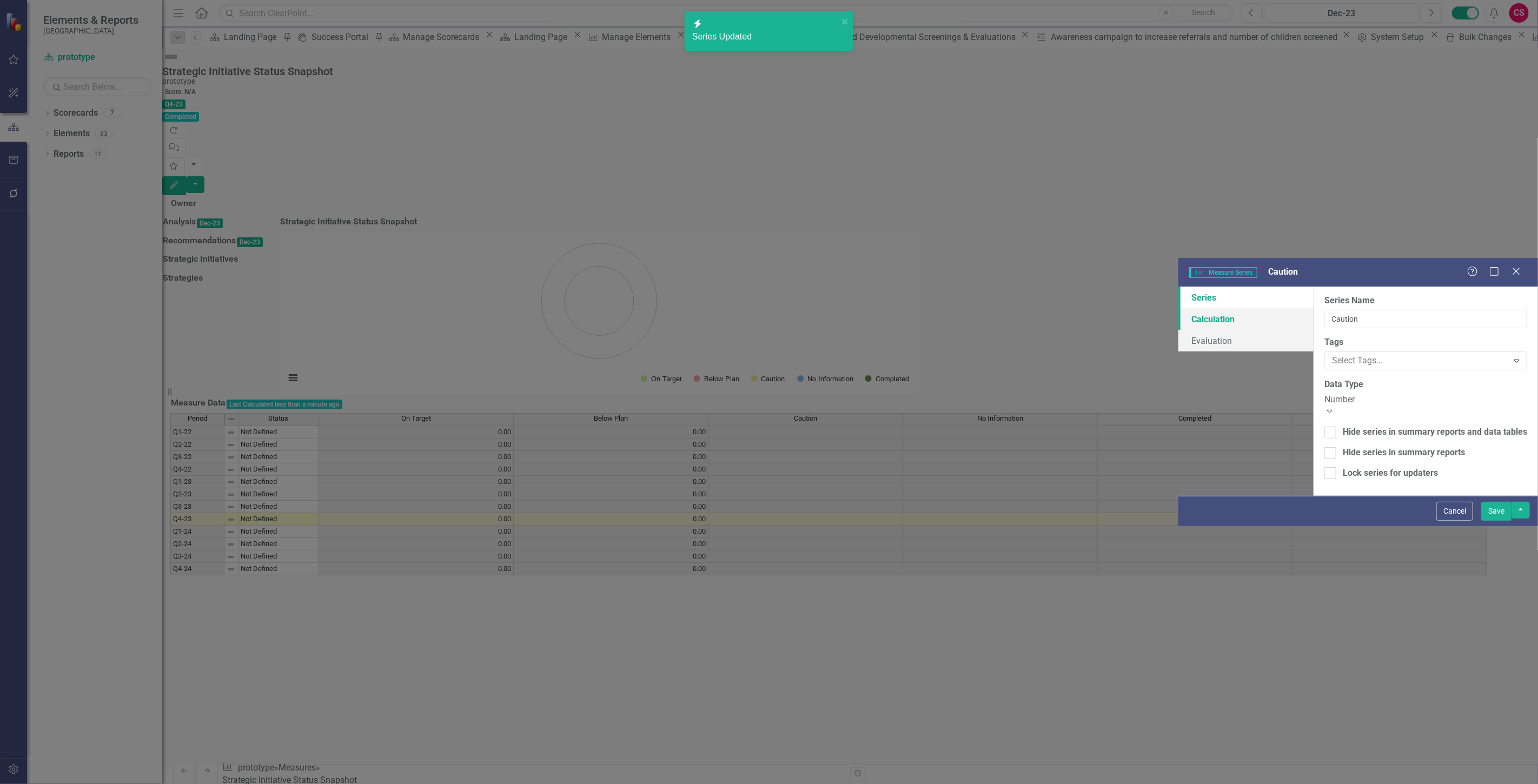
click at [1178, 308] on link "Calculation" at bounding box center [1246, 319] width 135 height 22
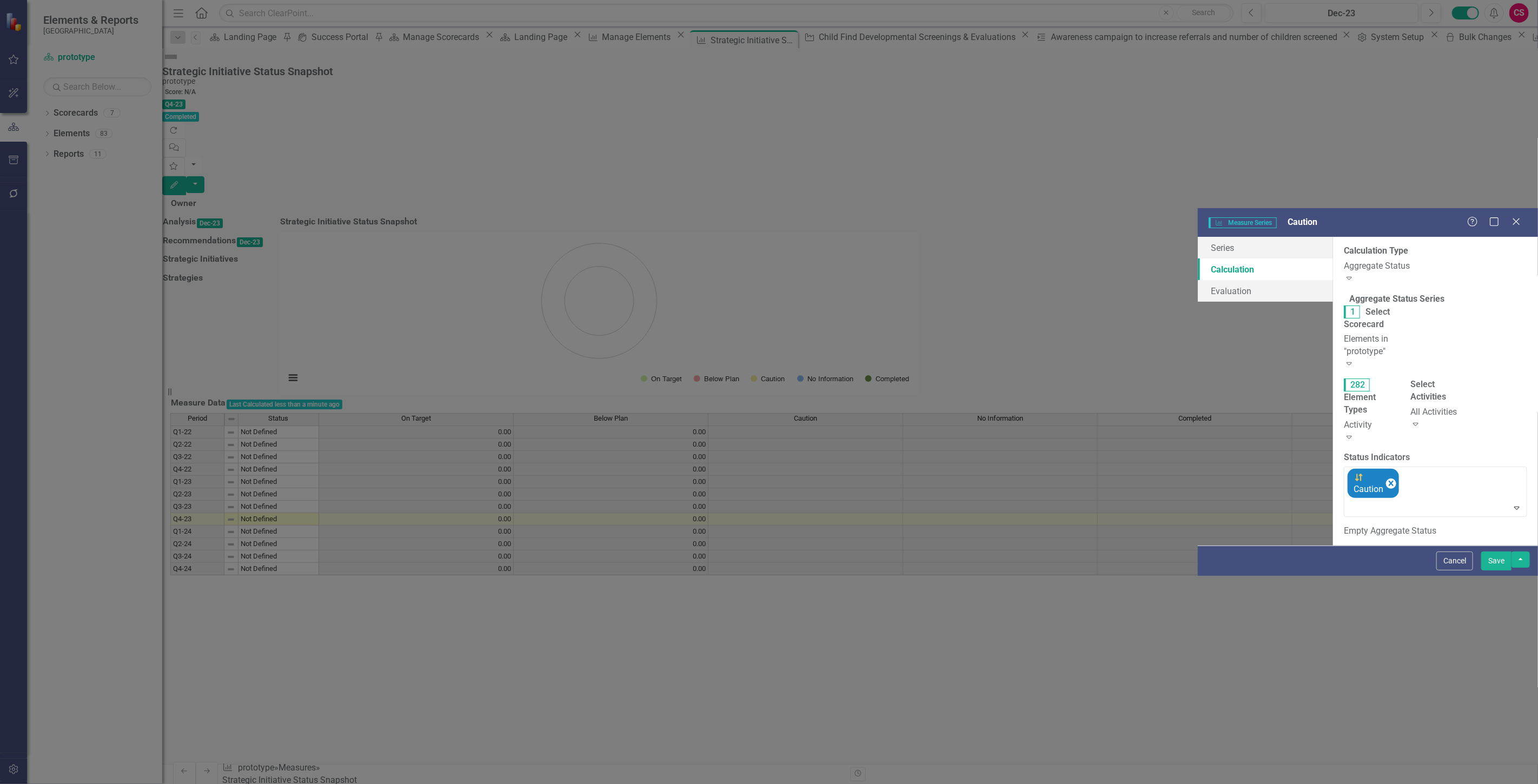
click at [1344, 419] on div "Activity Expand" at bounding box center [1369, 431] width 51 height 25
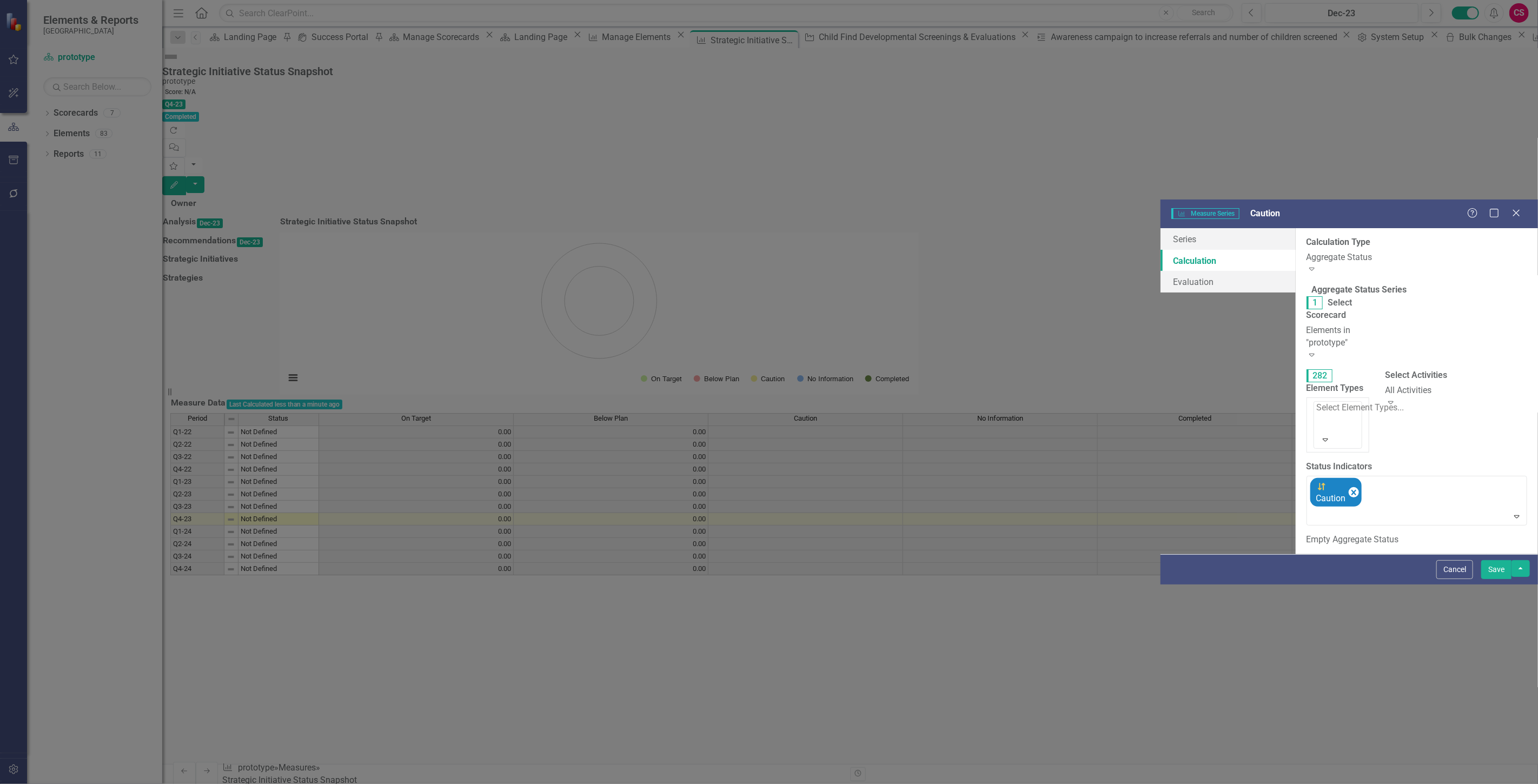
click at [667, 783] on div "Strategic Initiatives" at bounding box center [771, 792] width 1521 height 13
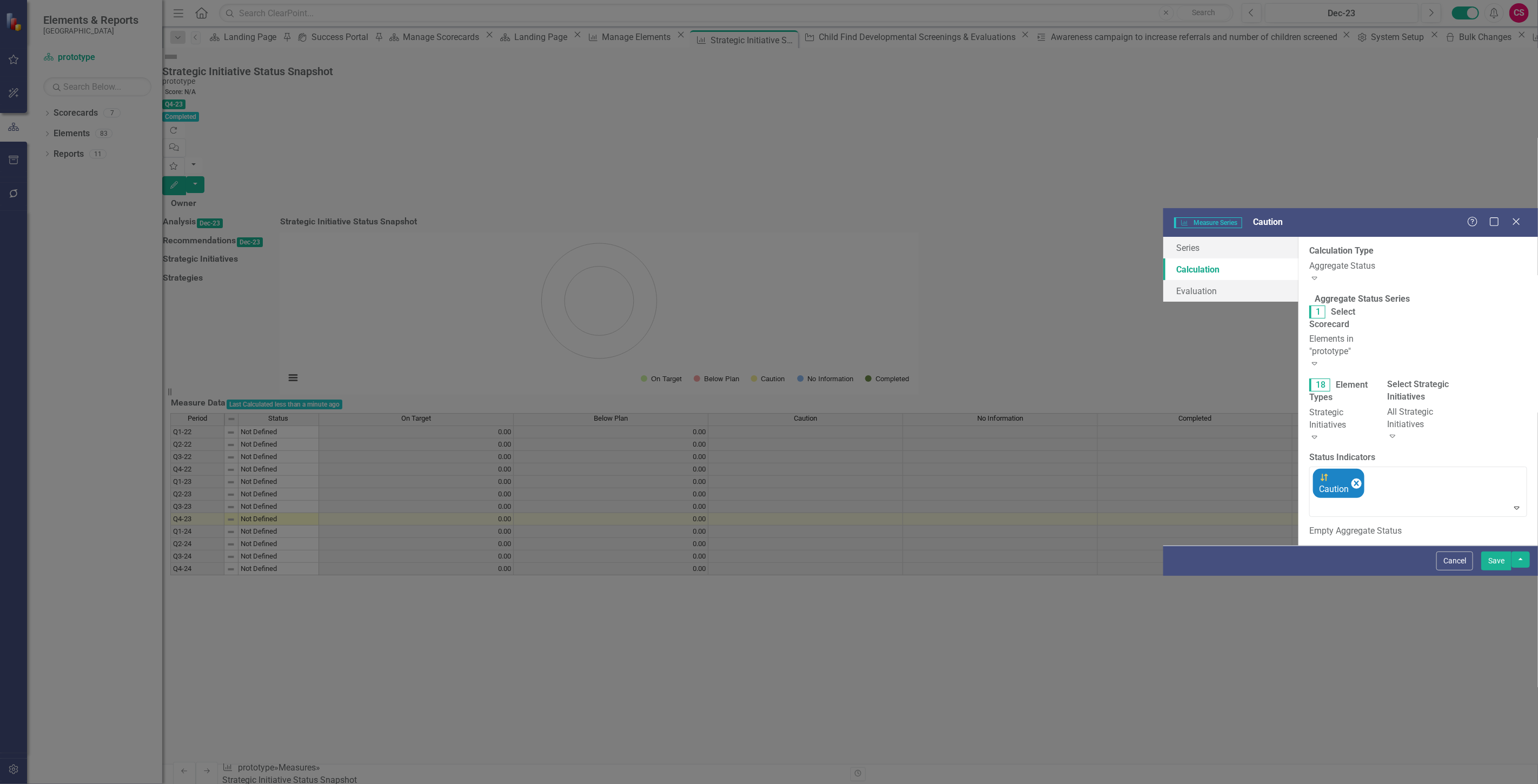
click at [1503, 570] on button "Save" at bounding box center [1496, 560] width 30 height 19
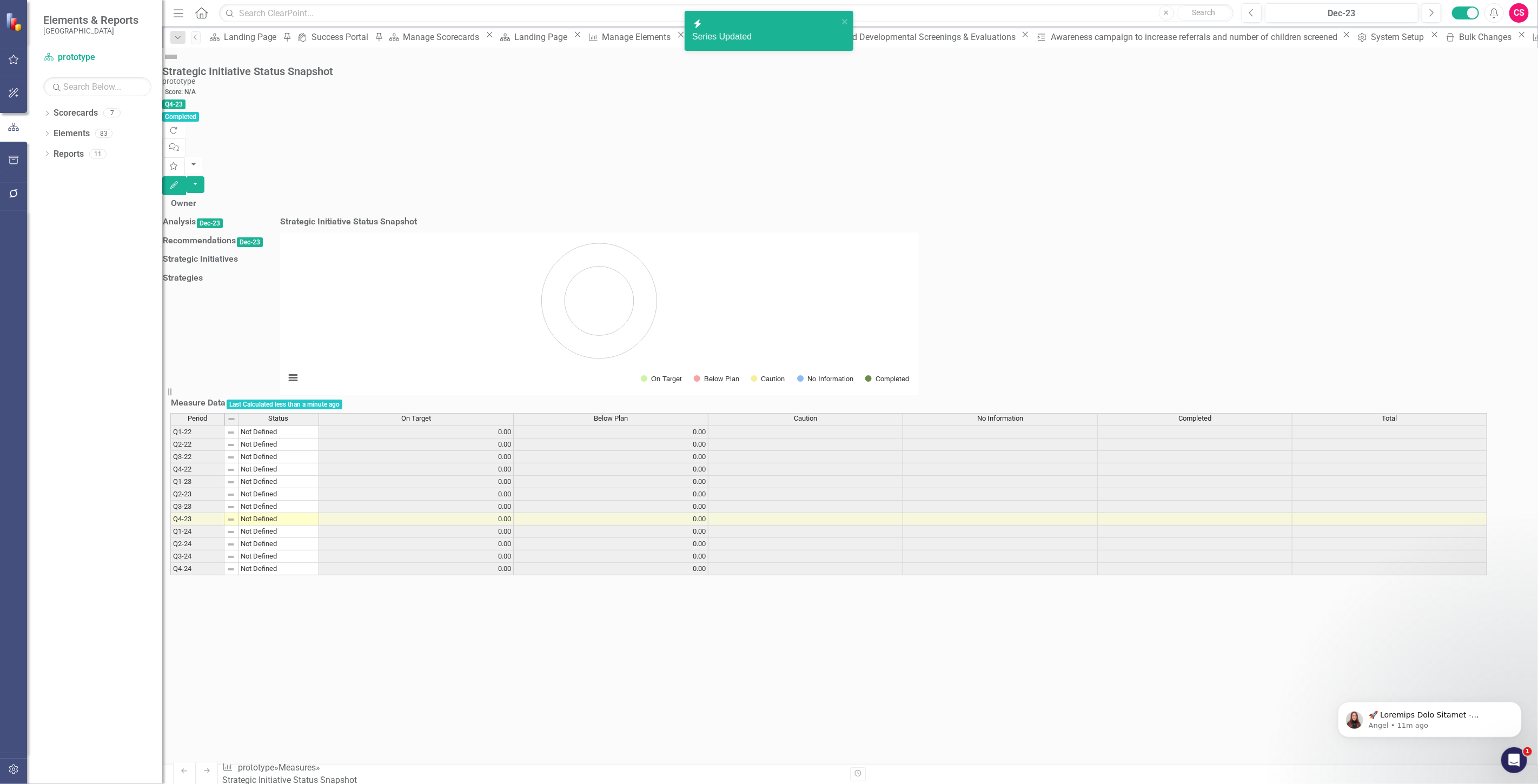
click at [983, 423] on div "No Information" at bounding box center [1000, 418] width 194 height 10
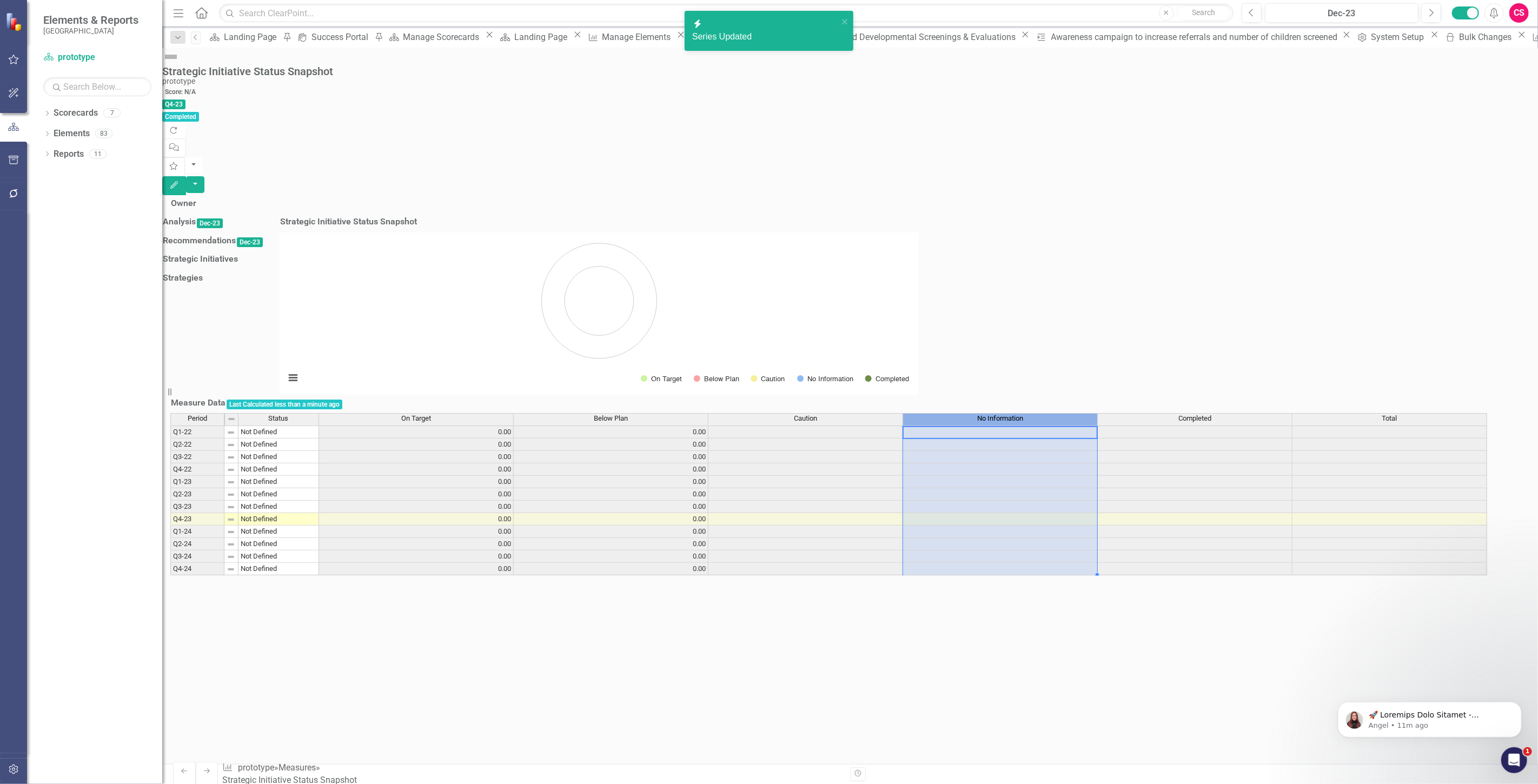
click at [983, 423] on div "No Information" at bounding box center [1000, 418] width 194 height 10
click at [983, 465] on body "icon.bolt Series Updated Elements & Reports Beaufort County School District Sco…" at bounding box center [769, 392] width 1538 height 784
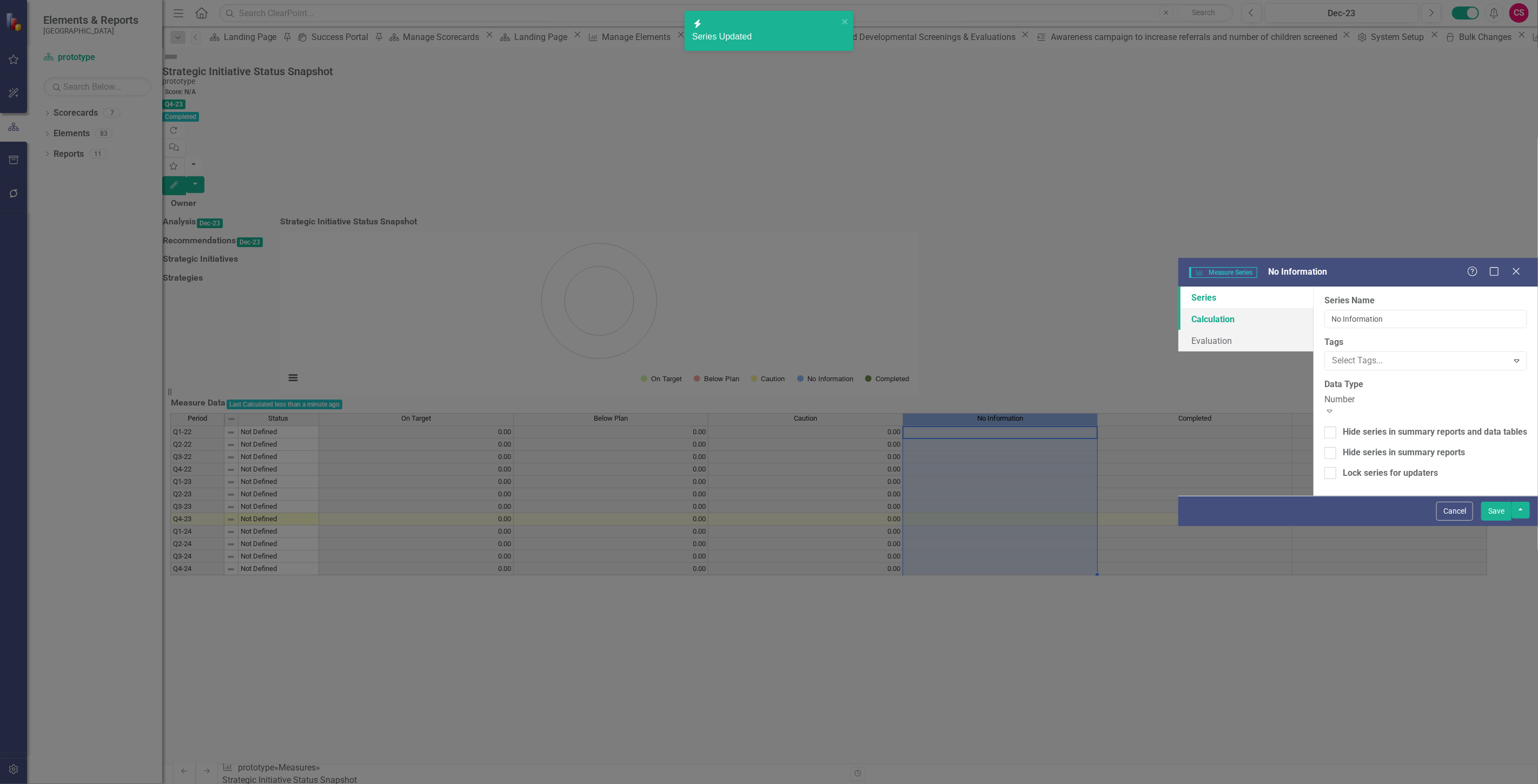
type input "No Information"
click at [1178, 308] on link "Calculation" at bounding box center [1246, 319] width 135 height 22
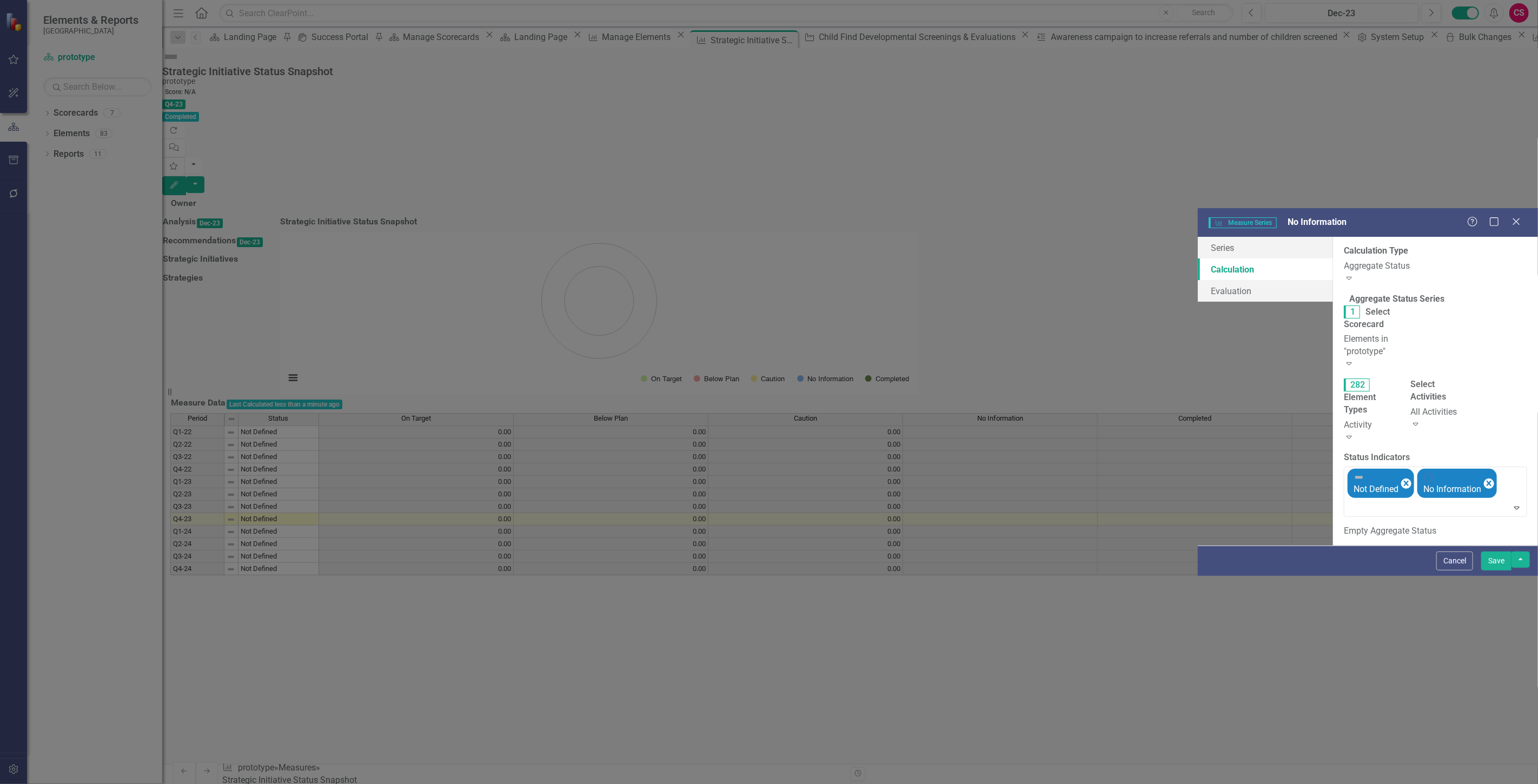
click at [1344, 333] on div "Elements in "prototype" Expand" at bounding box center [1369, 352] width 51 height 37
click at [1344, 293] on legend "Aggregate Status Series" at bounding box center [1397, 299] width 106 height 13
click at [1344, 419] on div "Activity" at bounding box center [1369, 425] width 51 height 13
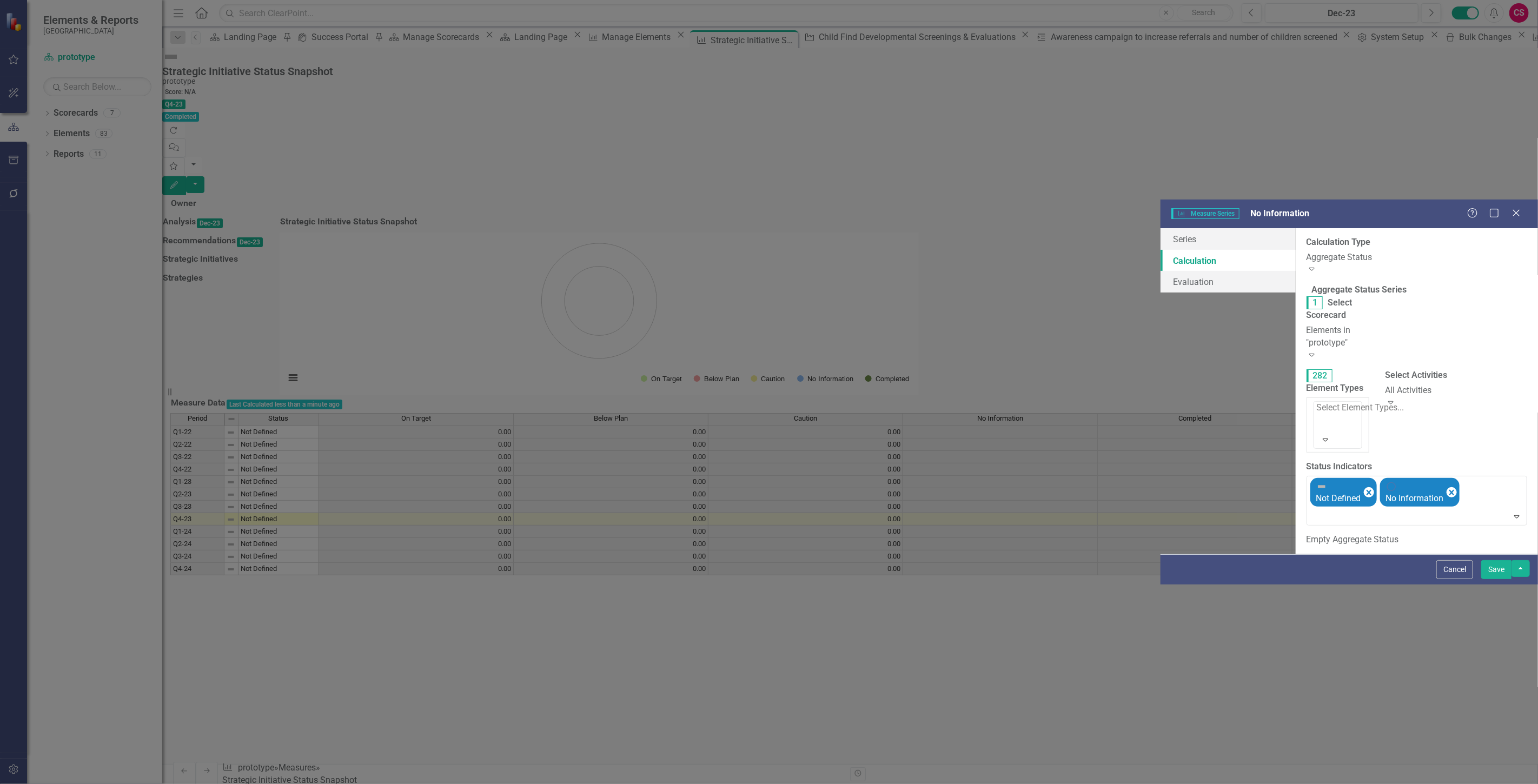
drag, startPoint x: 648, startPoint y: 180, endPoint x: 647, endPoint y: 174, distance: 6.1
click at [648, 783] on div "Strategic Initiatives" at bounding box center [771, 792] width 1521 height 13
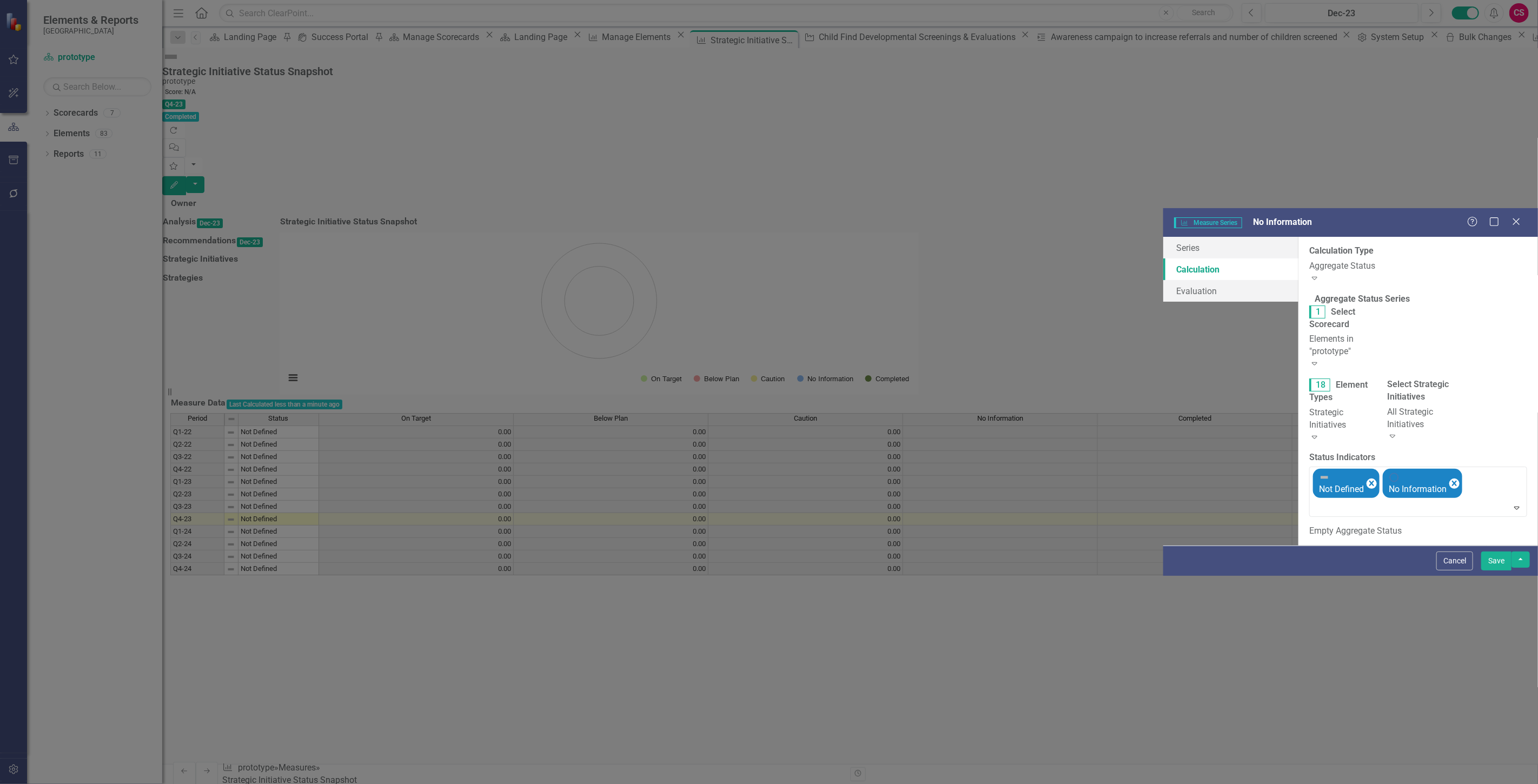
drag, startPoint x: 1500, startPoint y: 774, endPoint x: 1492, endPoint y: 760, distance: 16.1
click at [1500, 570] on button "Save" at bounding box center [1496, 560] width 30 height 19
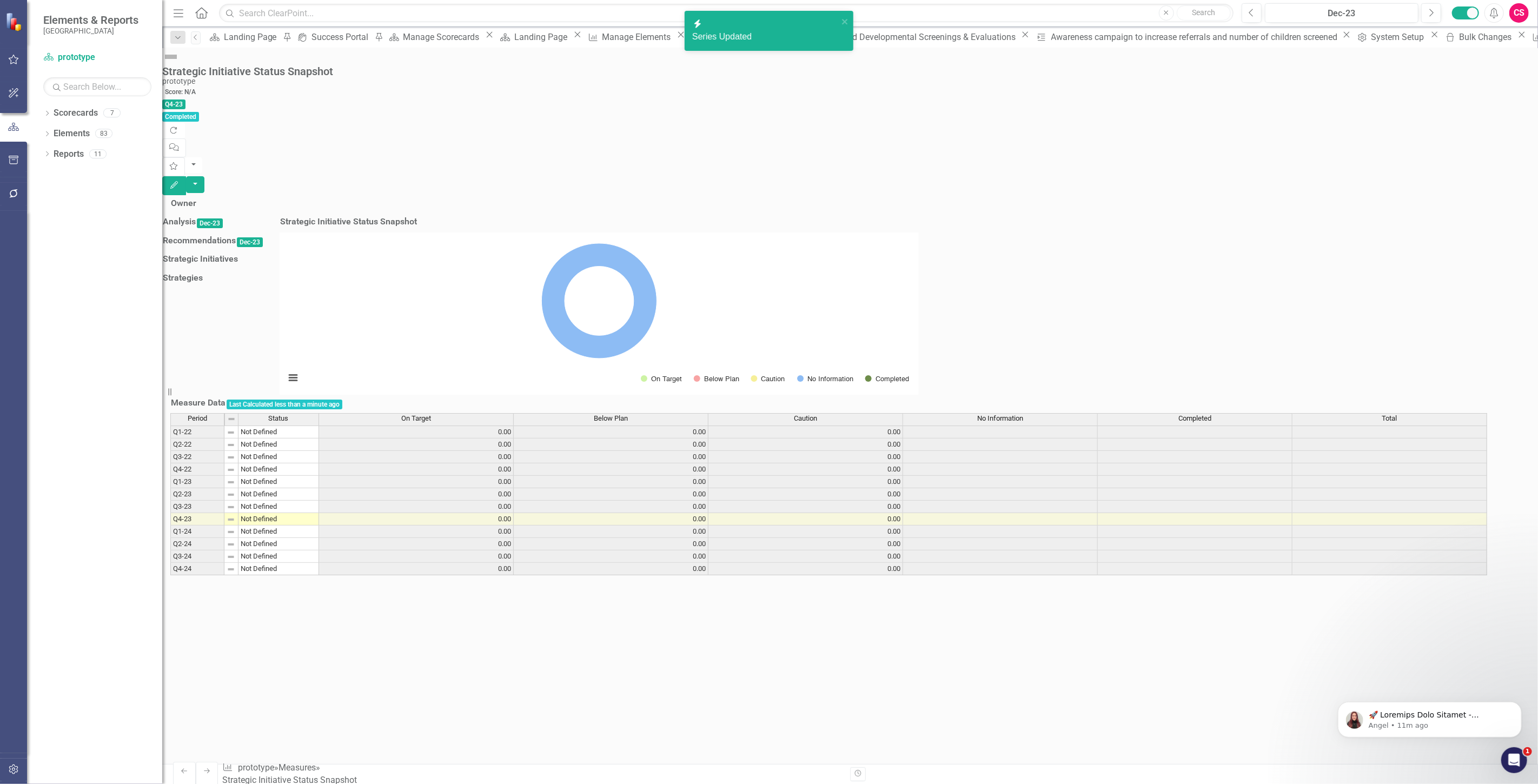
click at [1022, 422] on span "No Information" at bounding box center [1000, 418] width 46 height 8
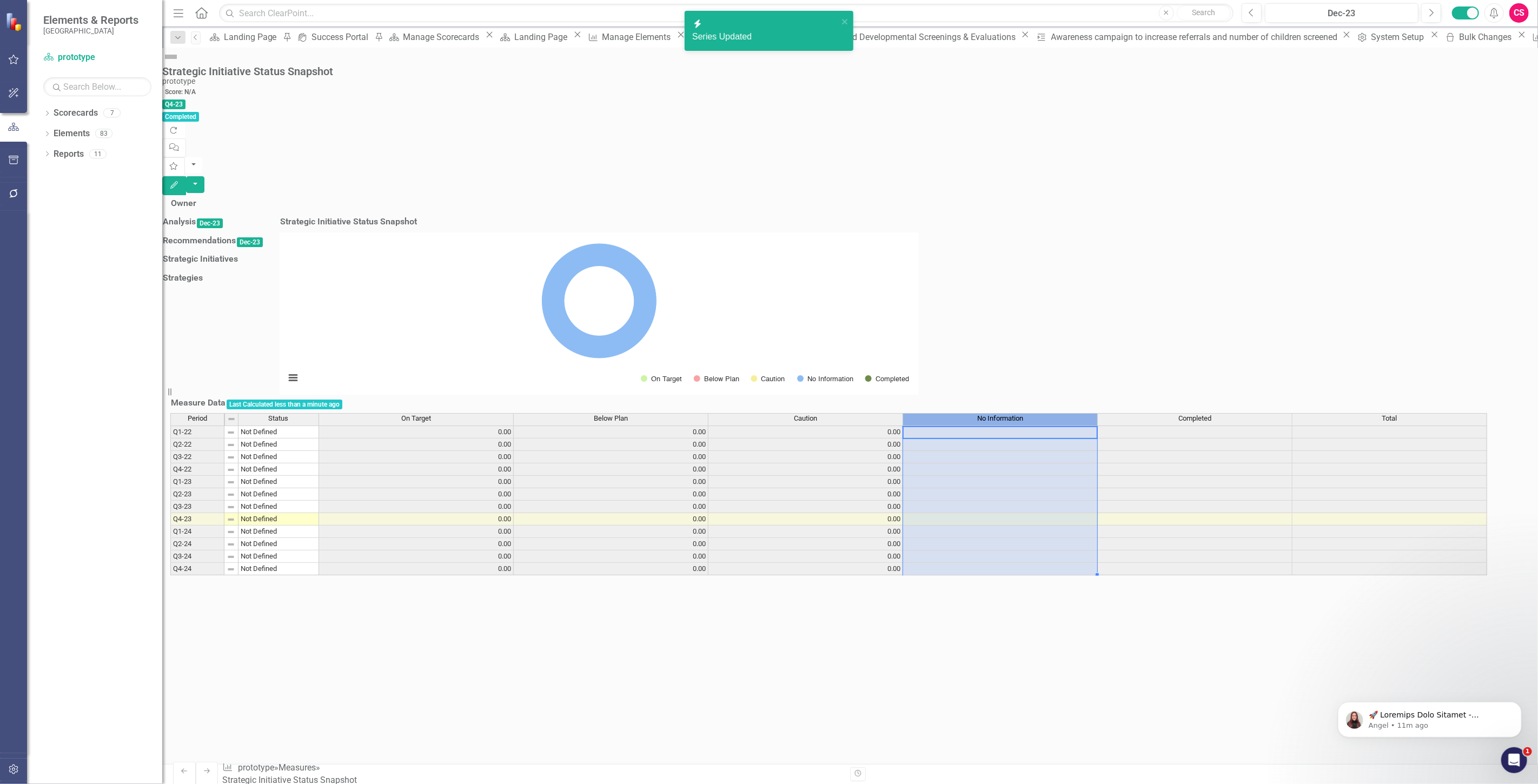
click at [1022, 422] on span "No Information" at bounding box center [1000, 418] width 46 height 8
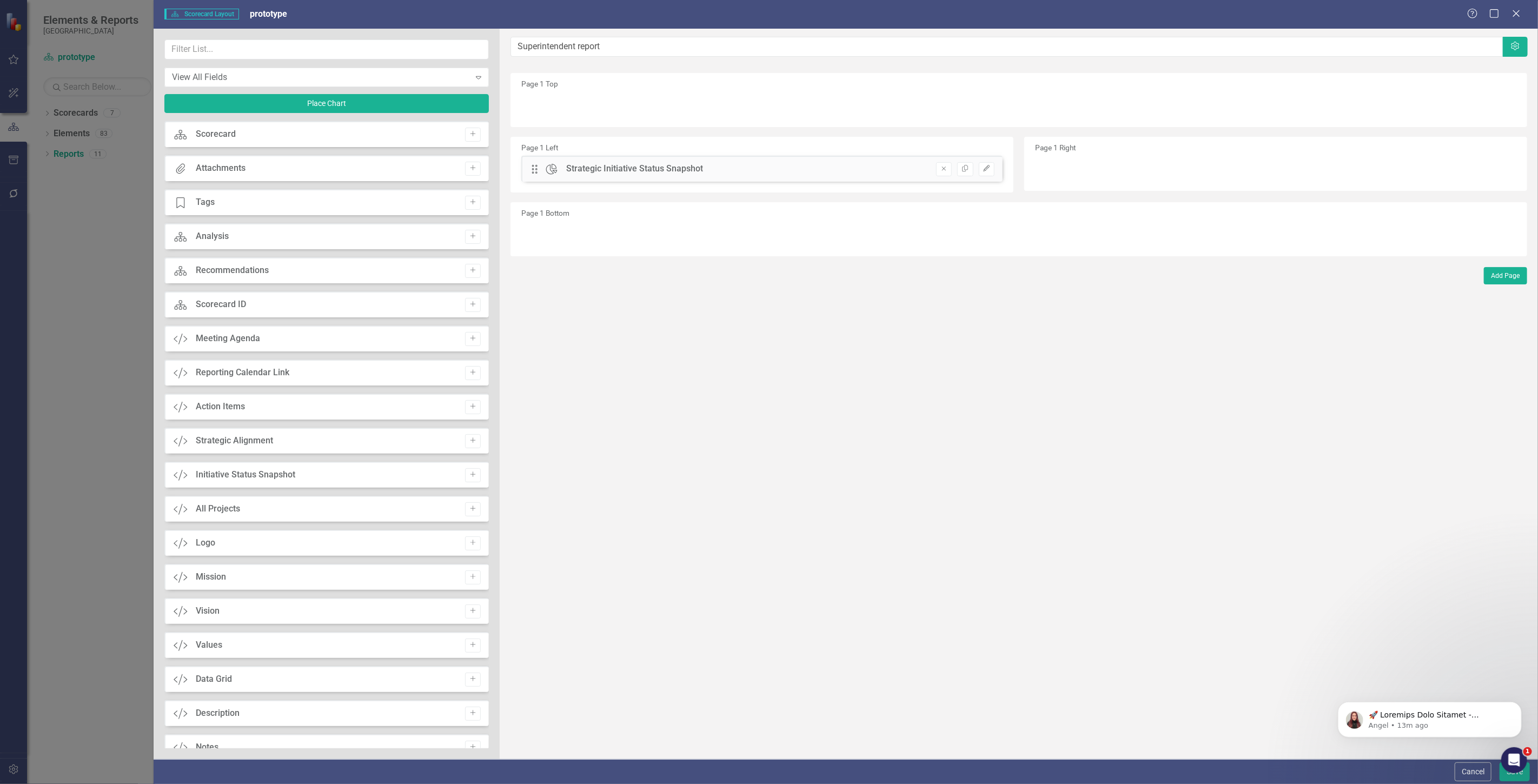
scroll to position [1381, 0]
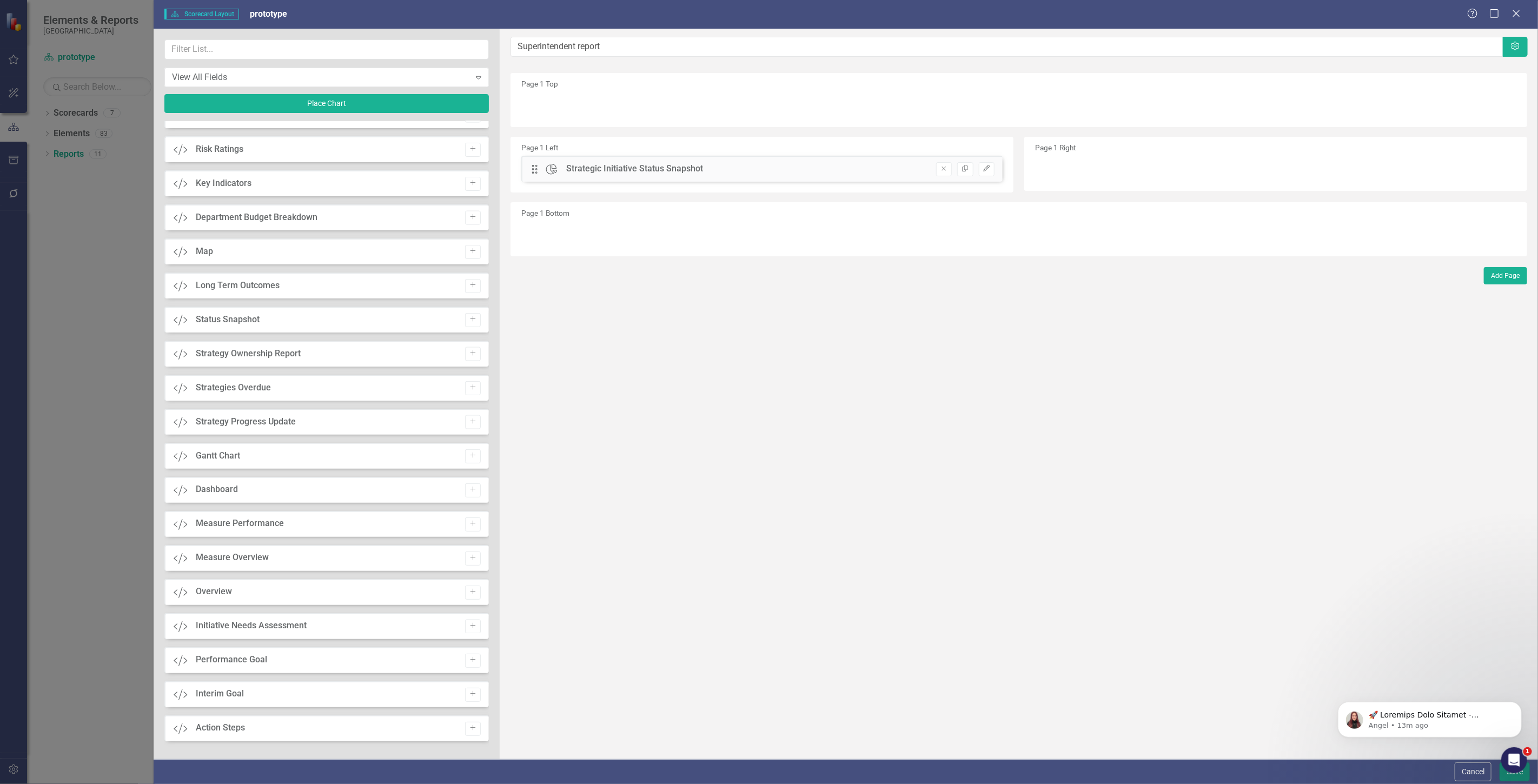
click at [1503, 777] on button "Save" at bounding box center [1515, 771] width 30 height 19
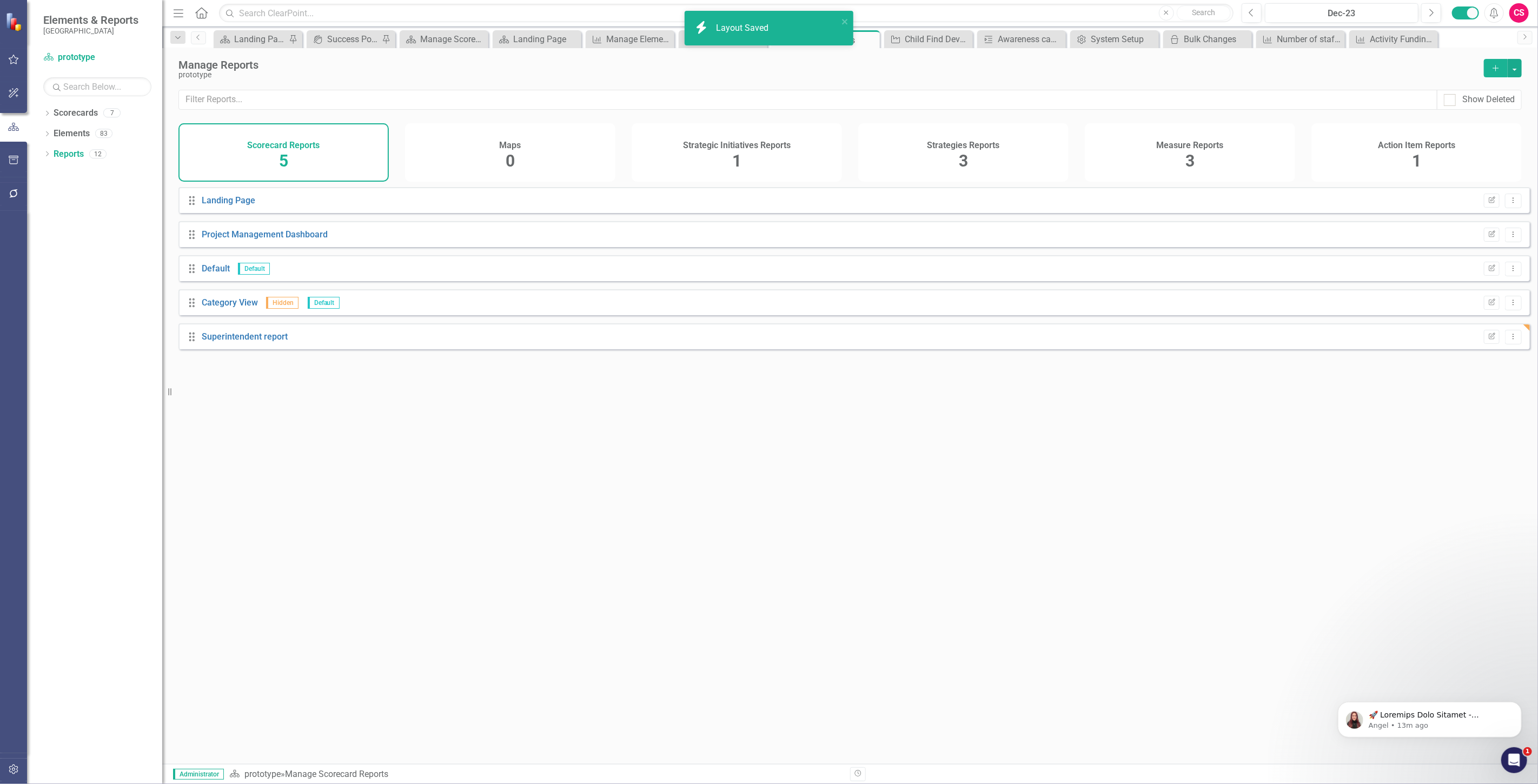
click at [1511, 203] on button "Dropdown Menu" at bounding box center [1513, 201] width 17 height 14
click at [1470, 228] on link "Edit Report Edit Report" at bounding box center [1469, 226] width 89 height 20
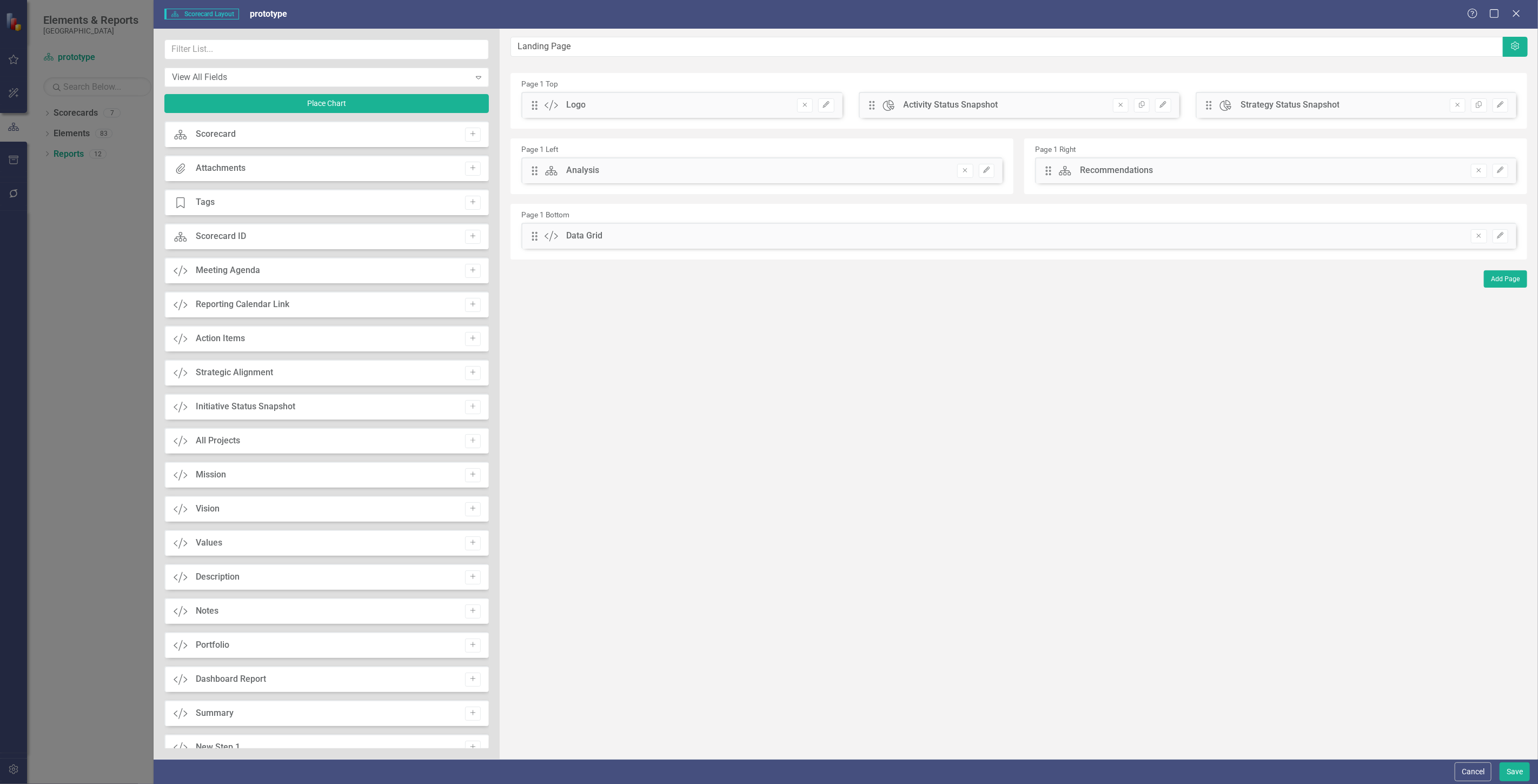
click at [1466, 774] on button "Cancel" at bounding box center [1472, 771] width 37 height 19
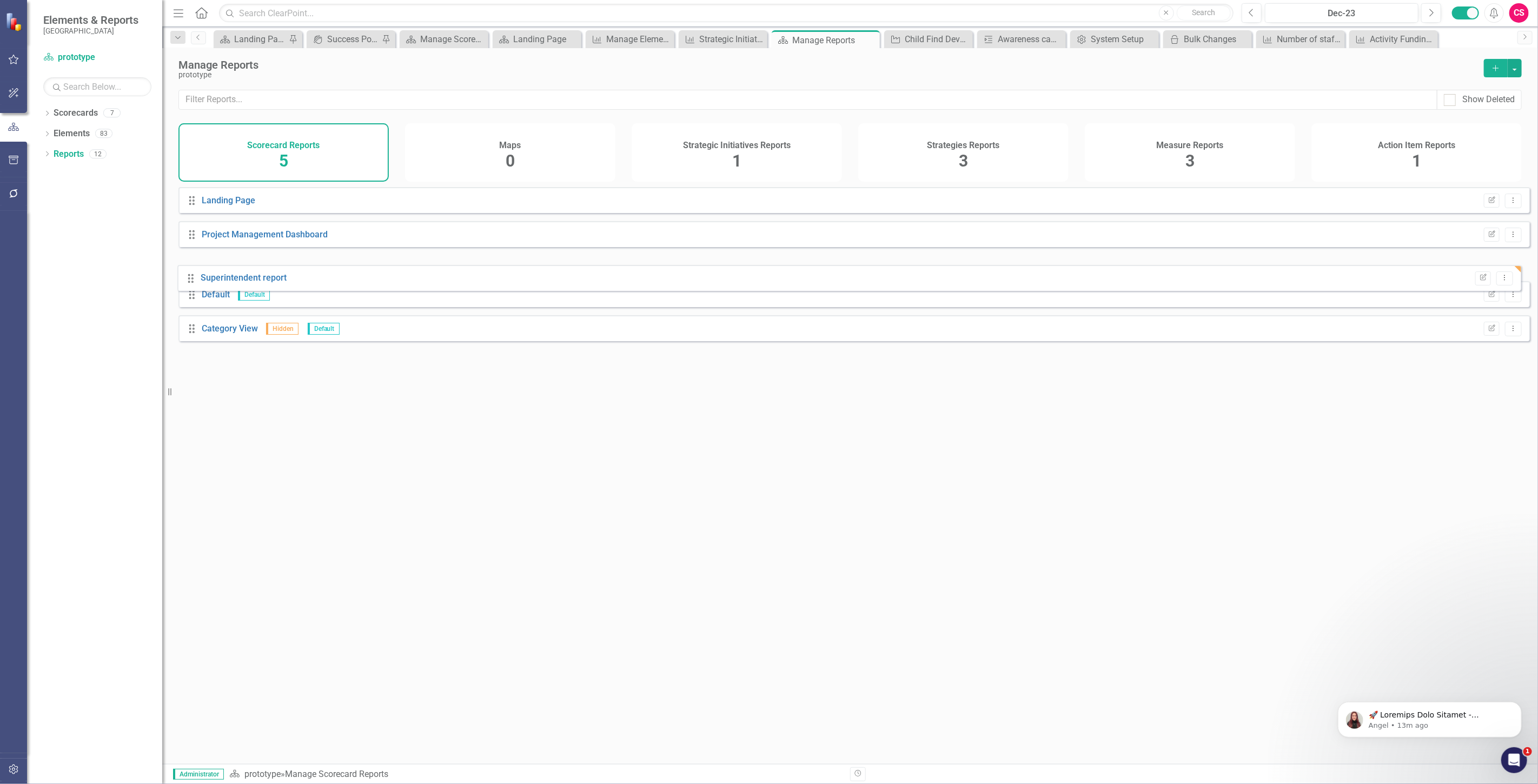
drag, startPoint x: 192, startPoint y: 348, endPoint x: 191, endPoint y: 281, distance: 67.0
click at [191, 281] on div "Drag Landing Page Edit Report Dropdown Menu Drag Project Management Dashboard E…" at bounding box center [854, 268] width 1352 height 162
click at [1513, 240] on button "Dropdown Menu" at bounding box center [1513, 234] width 17 height 14
click at [1481, 261] on link "Edit Report Edit Report" at bounding box center [1469, 260] width 89 height 20
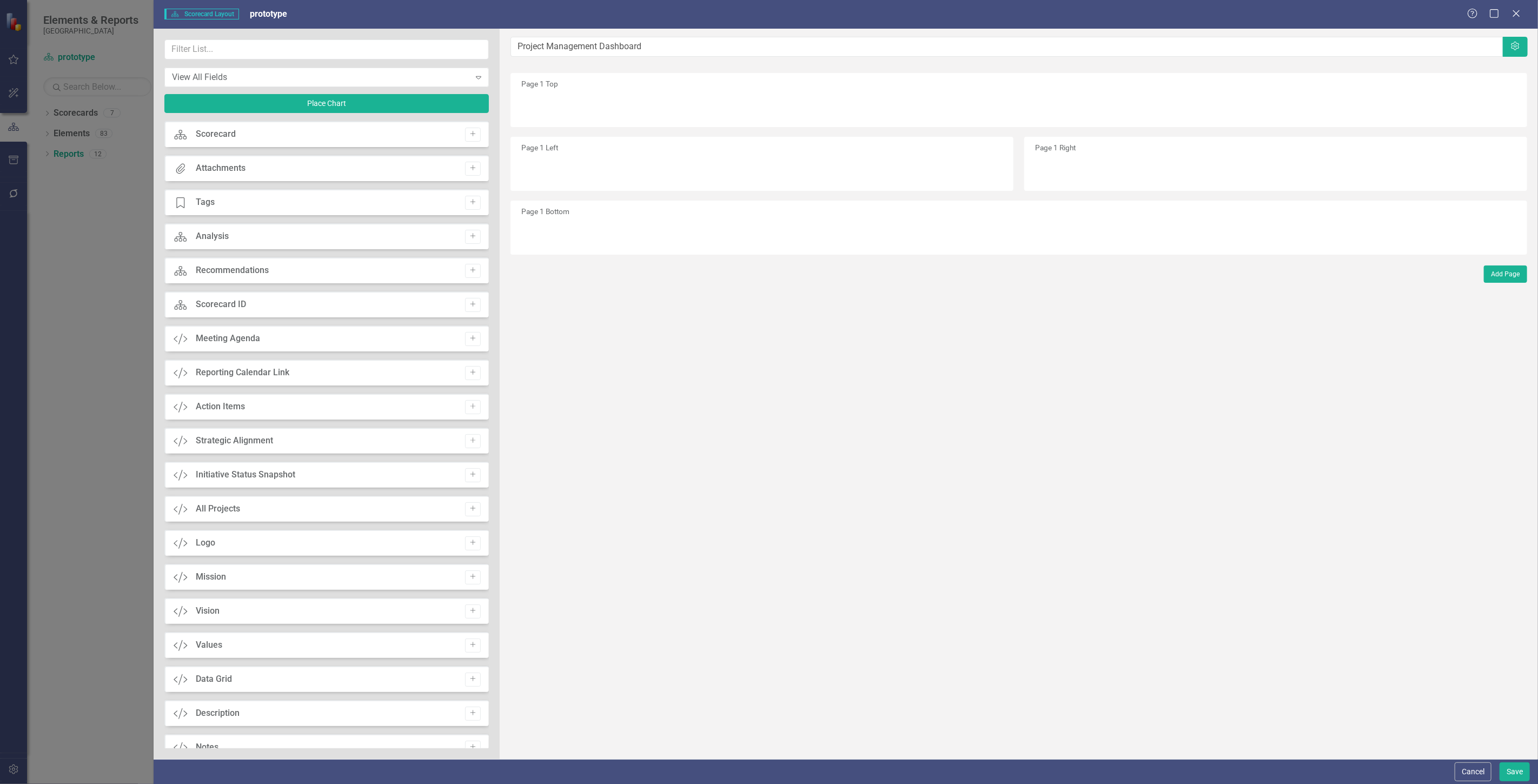
click at [1447, 773] on div "Cancel Save" at bounding box center [846, 771] width 1385 height 25
click at [1457, 771] on button "Cancel" at bounding box center [1472, 771] width 37 height 19
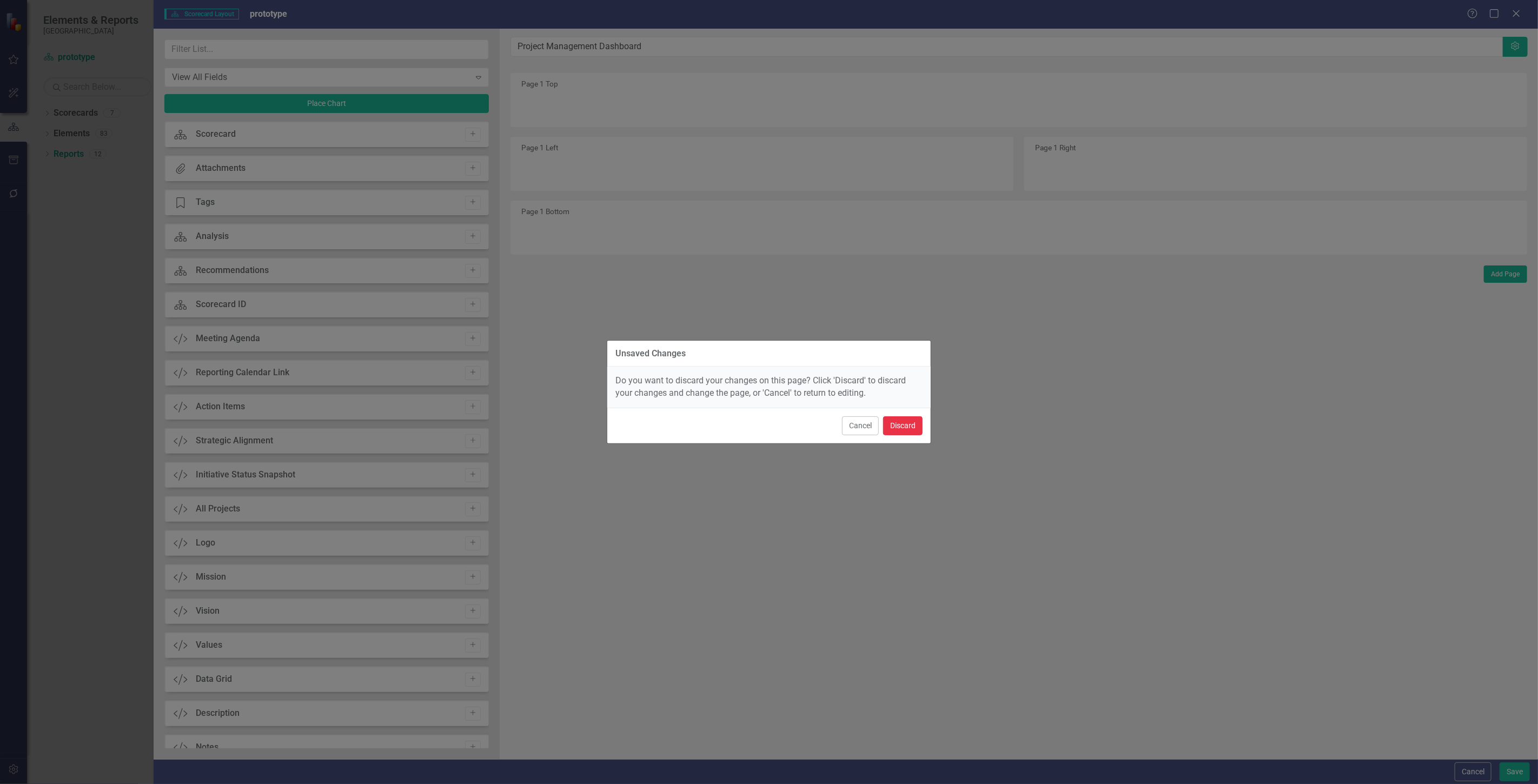
click at [921, 418] on button "Discard" at bounding box center [903, 425] width 40 height 19
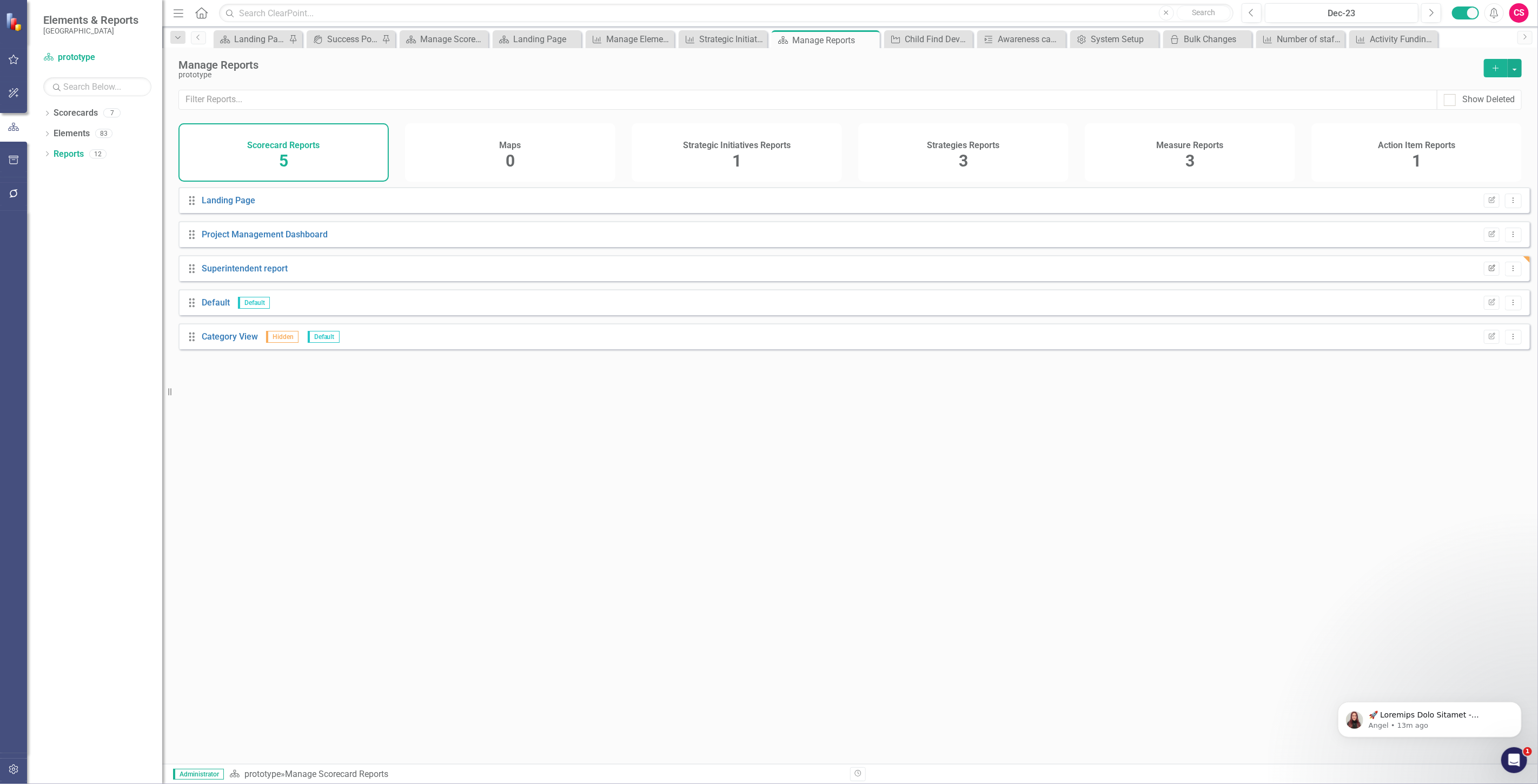
click at [1487, 272] on icon "Edit Report" at bounding box center [1491, 268] width 8 height 7
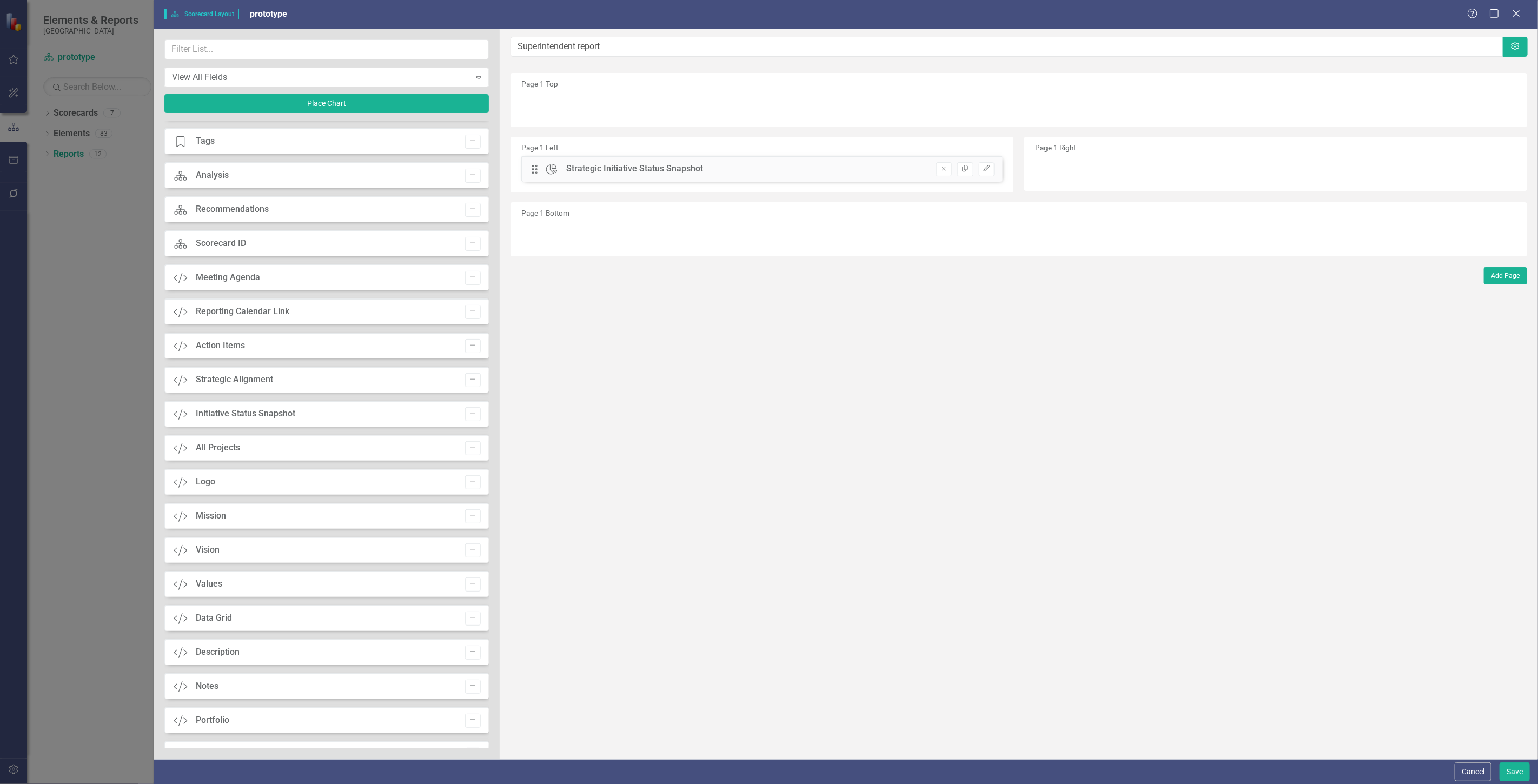
scroll to position [60, 0]
click at [469, 385] on button "Add" at bounding box center [473, 381] width 16 height 14
drag, startPoint x: 531, startPoint y: 106, endPoint x: 602, endPoint y: 262, distance: 171.4
click at [1509, 768] on button "Save" at bounding box center [1515, 771] width 30 height 19
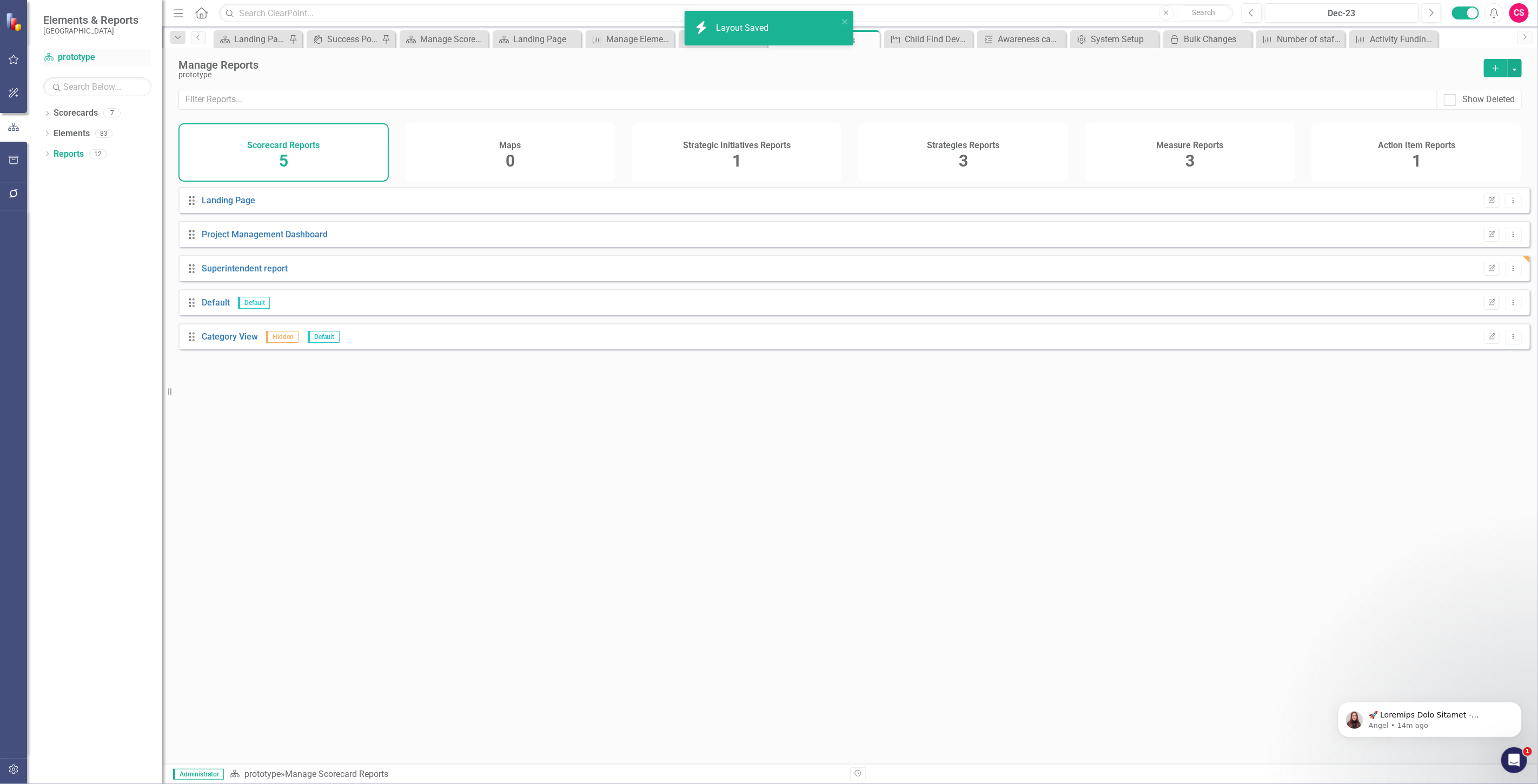
click at [79, 51] on link "Scorecard prototype" at bounding box center [97, 57] width 108 height 13
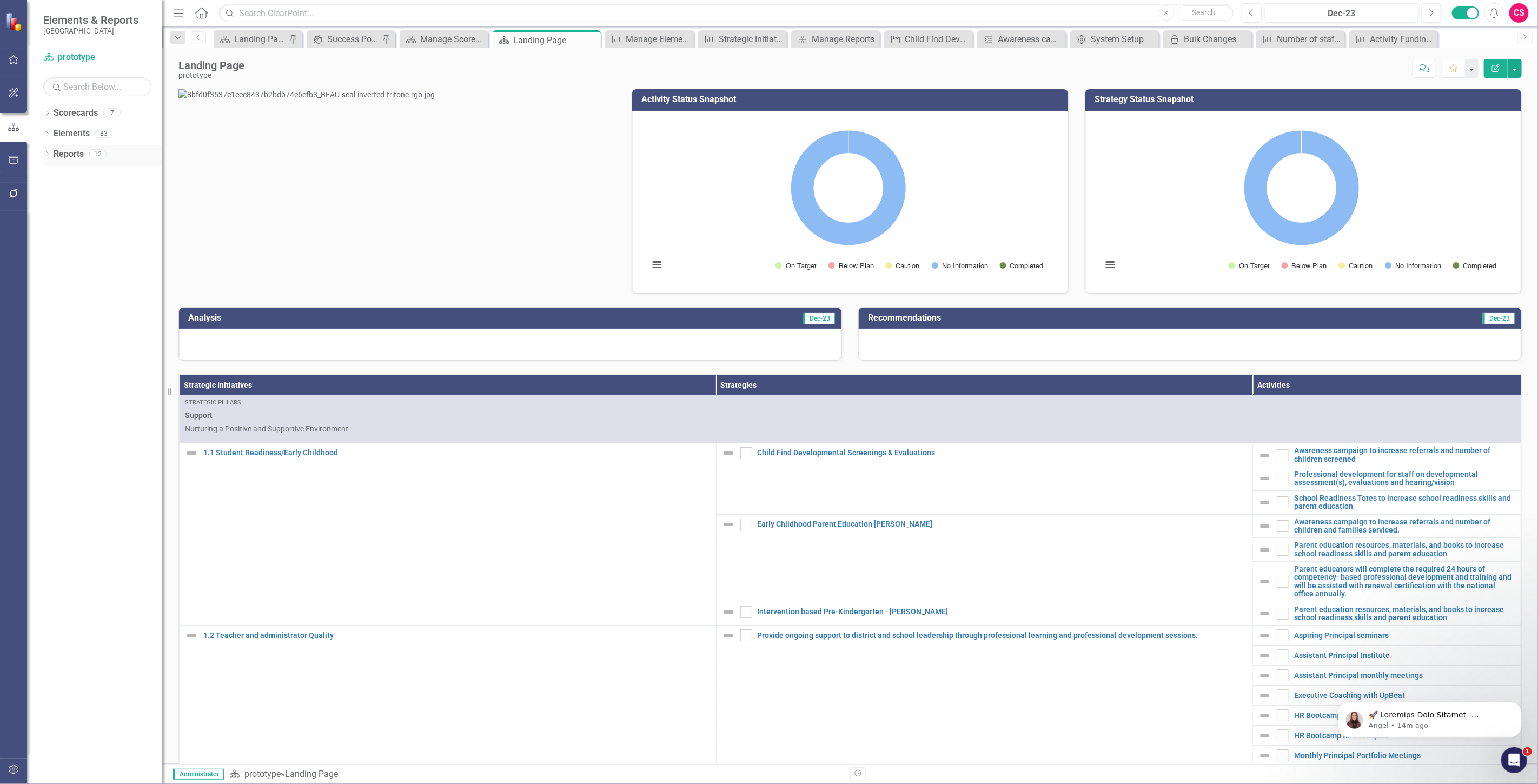
click at [66, 155] on link "Reports" at bounding box center [69, 154] width 30 height 13
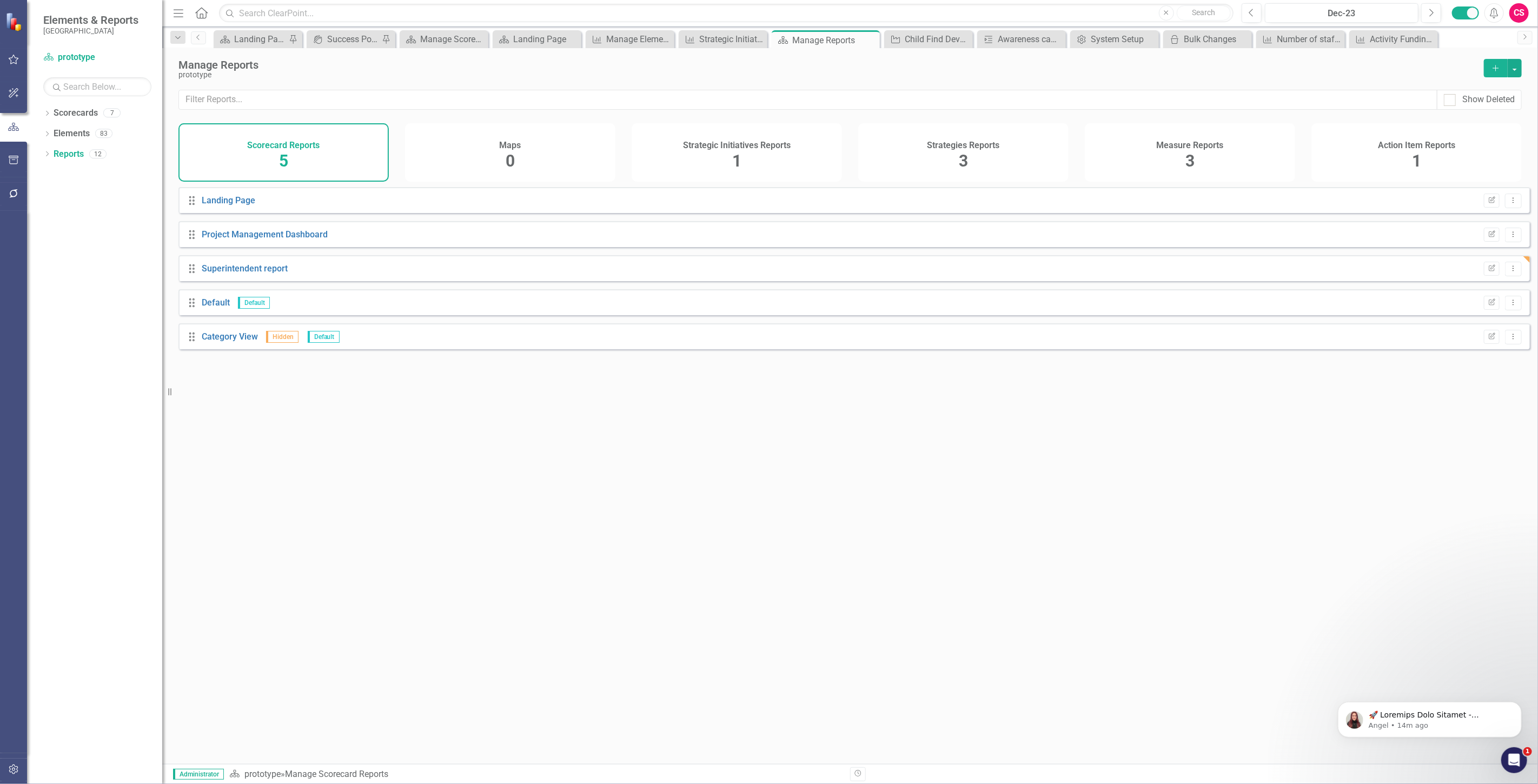
click at [775, 164] on div "Strategic Initiatives Reports 1" at bounding box center [737, 152] width 211 height 58
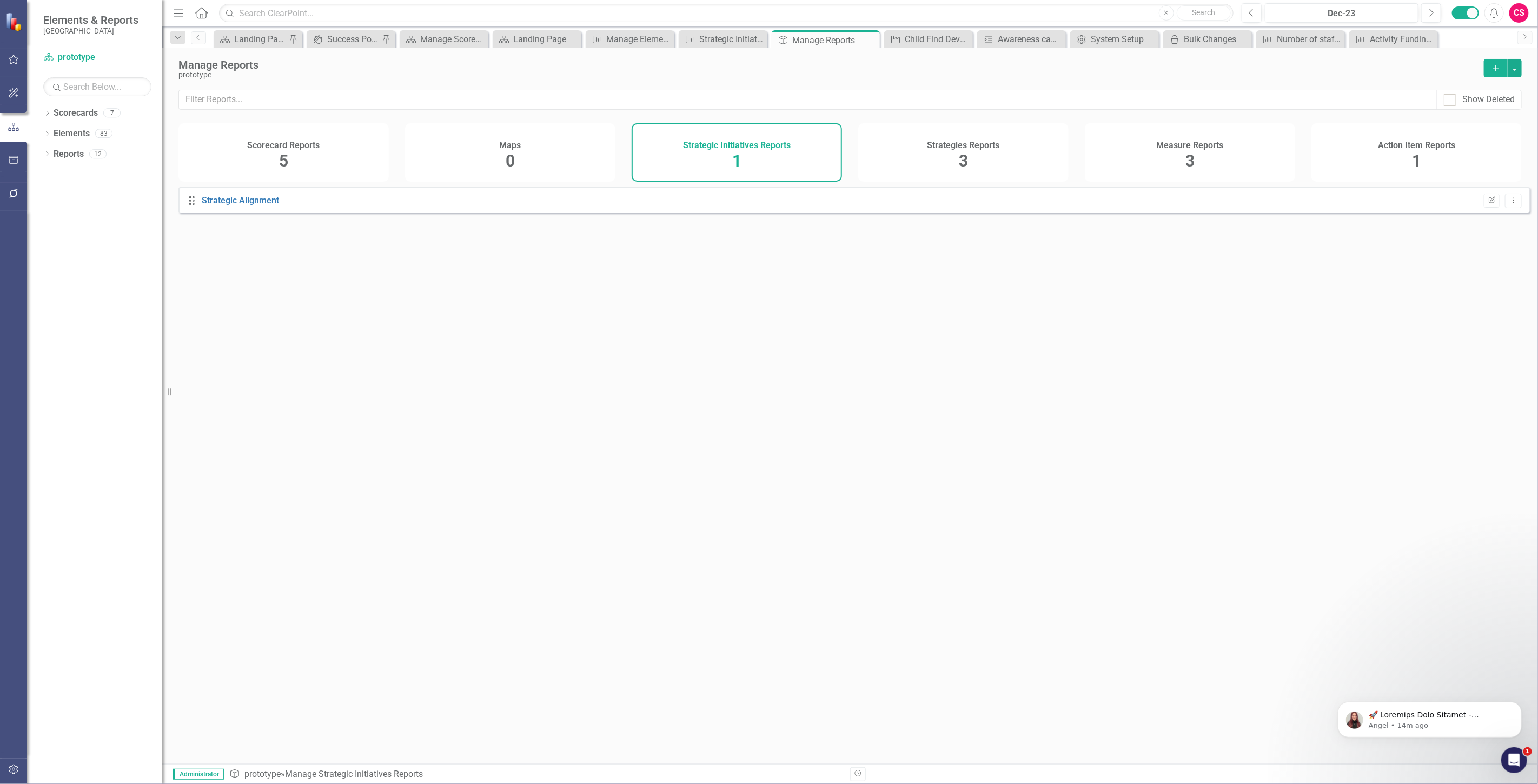
click at [1493, 70] on icon "Add" at bounding box center [1496, 68] width 10 height 8
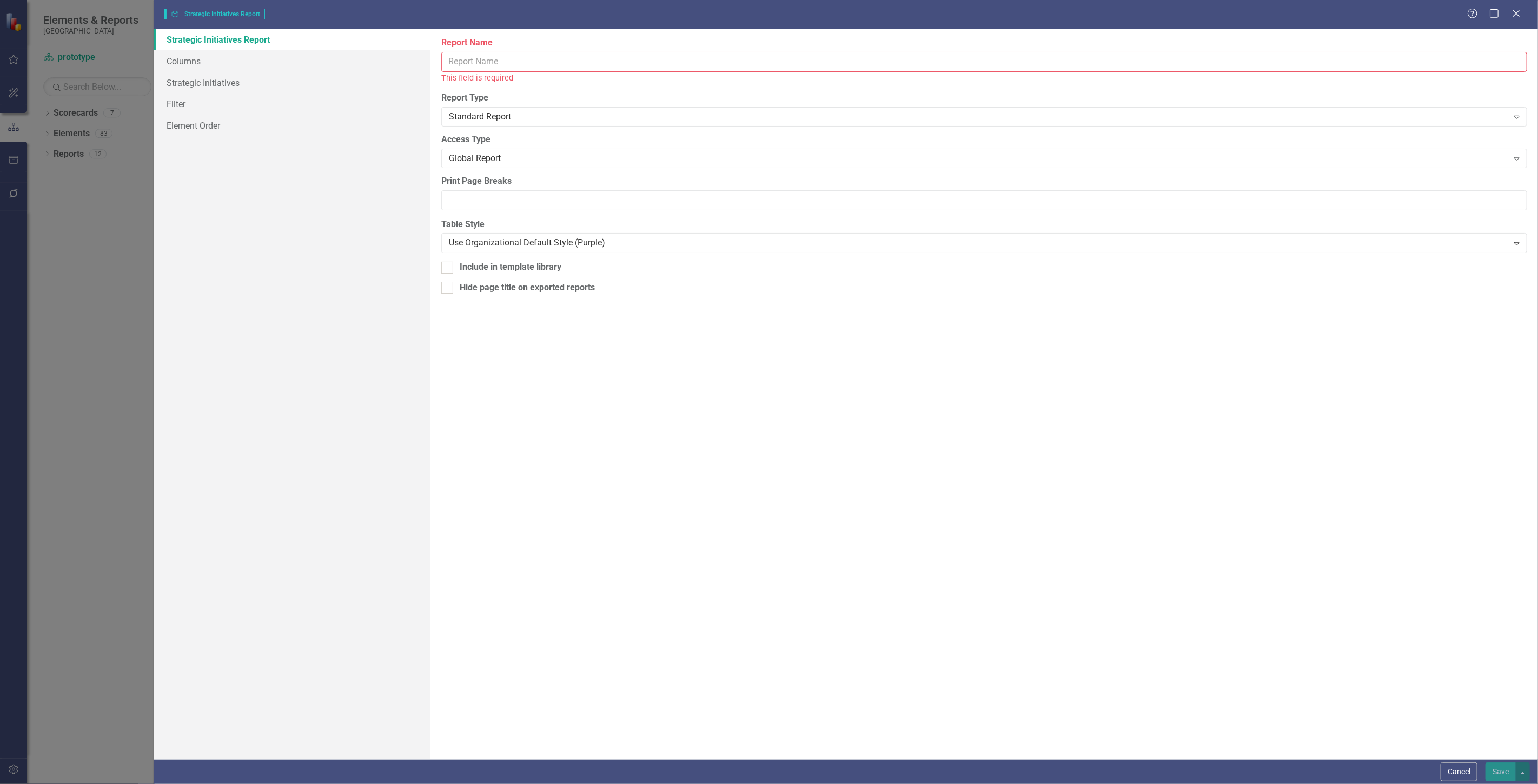
click at [615, 55] on input "Report Name" at bounding box center [984, 61] width 1086 height 20
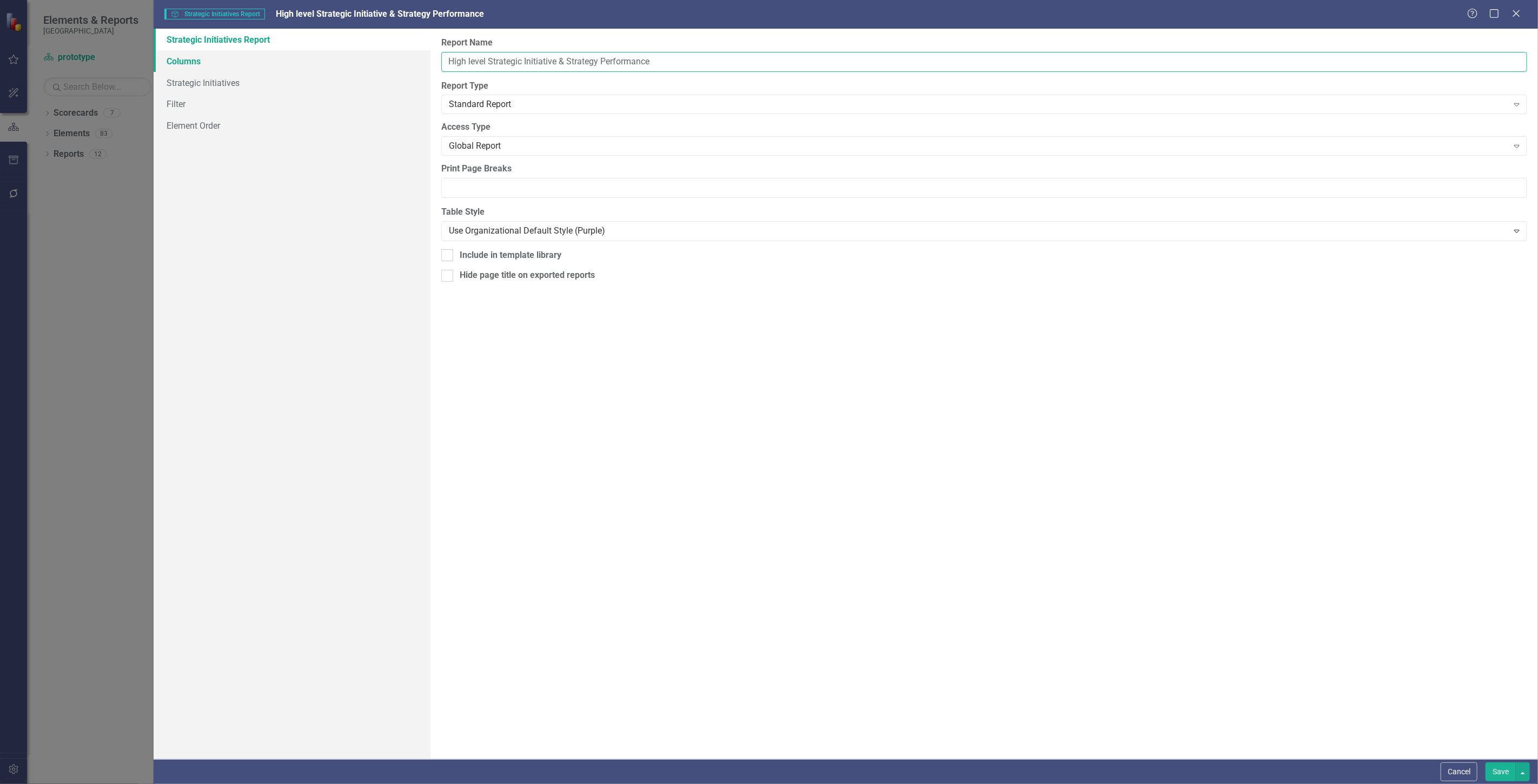
type input "High level Strategic Initiative & Strategy Performance"
click at [263, 58] on link "Columns" at bounding box center [292, 61] width 277 height 22
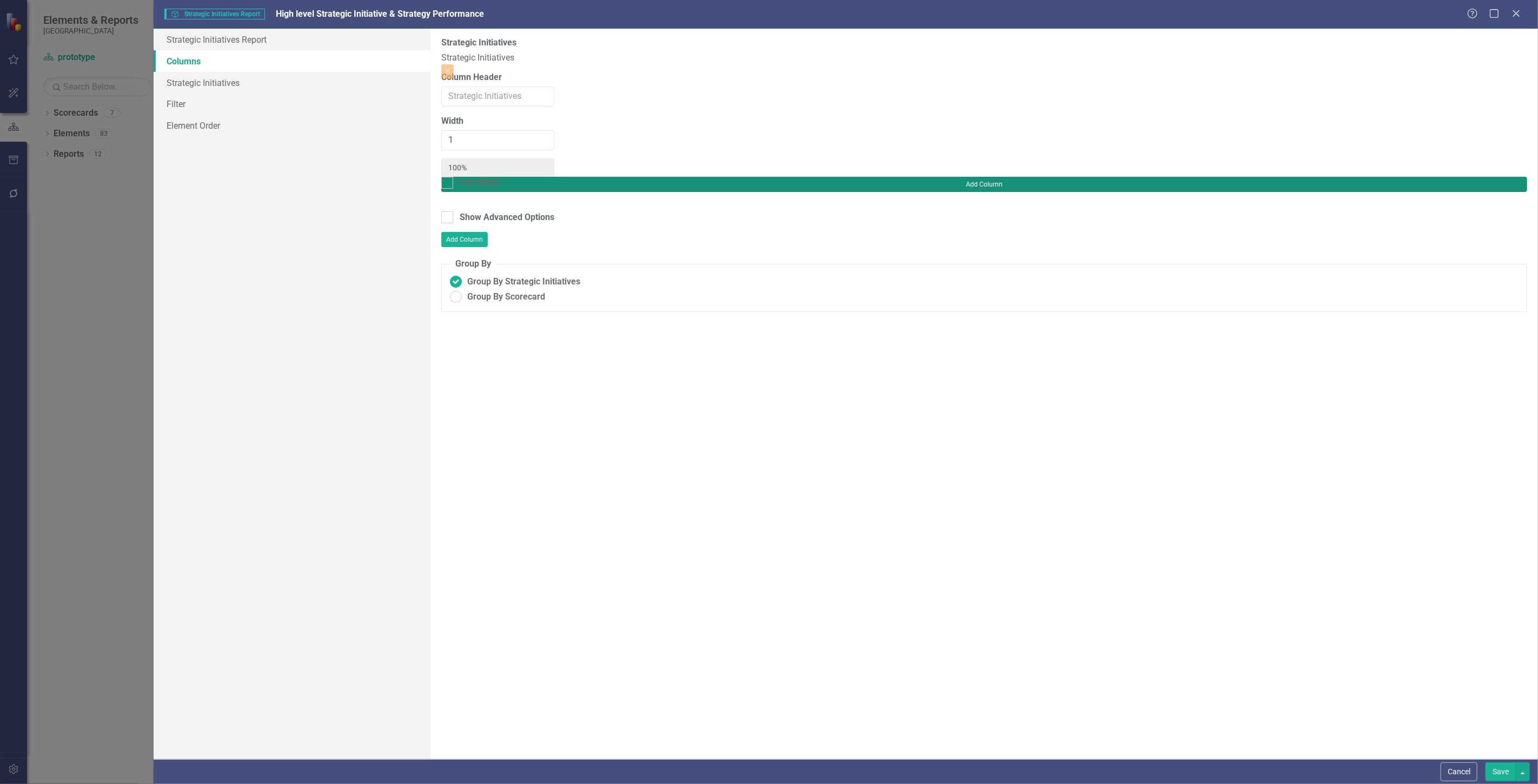
click at [1464, 177] on button "Add Column" at bounding box center [984, 184] width 1086 height 15
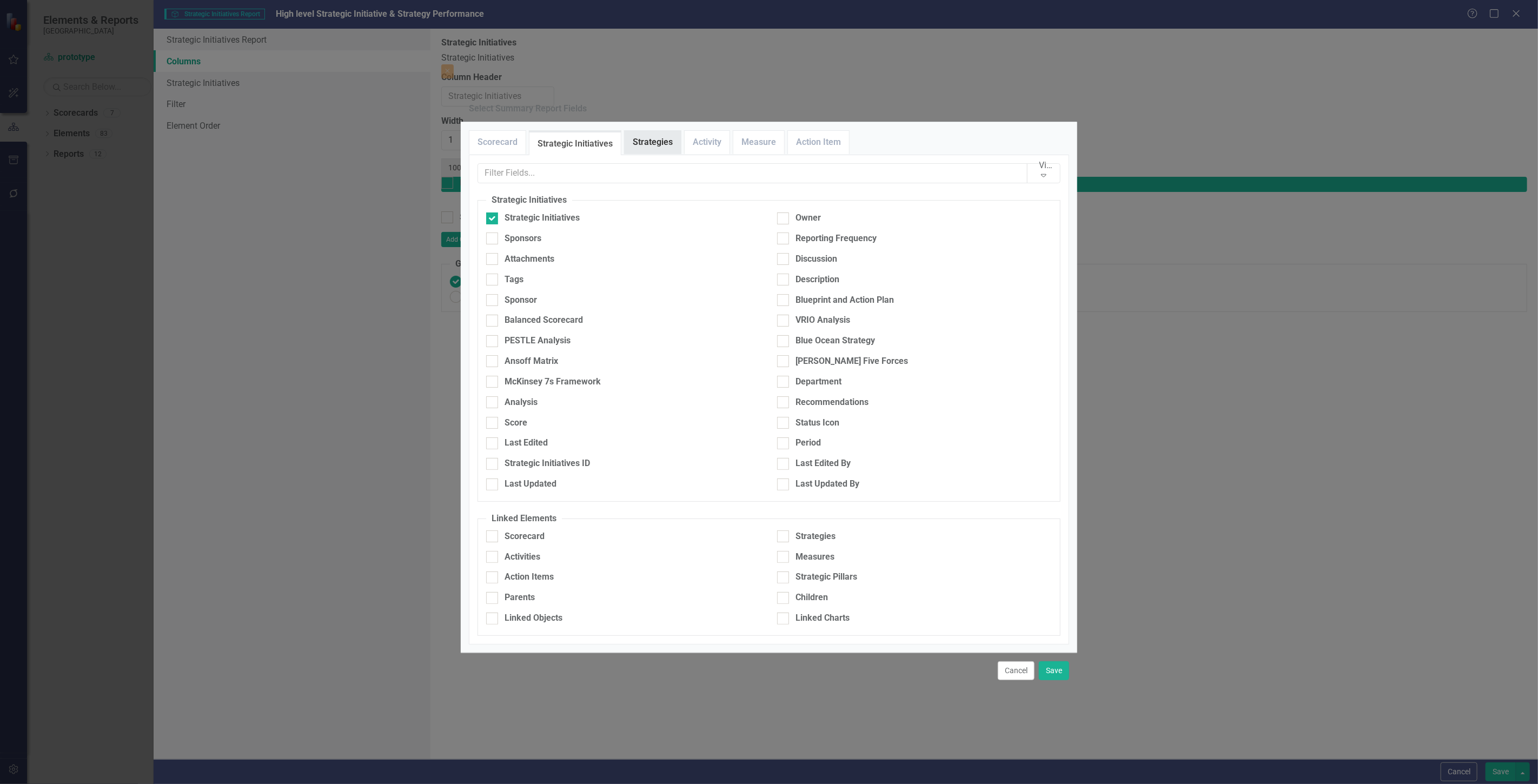
click at [653, 154] on link "Strategies" at bounding box center [652, 142] width 56 height 23
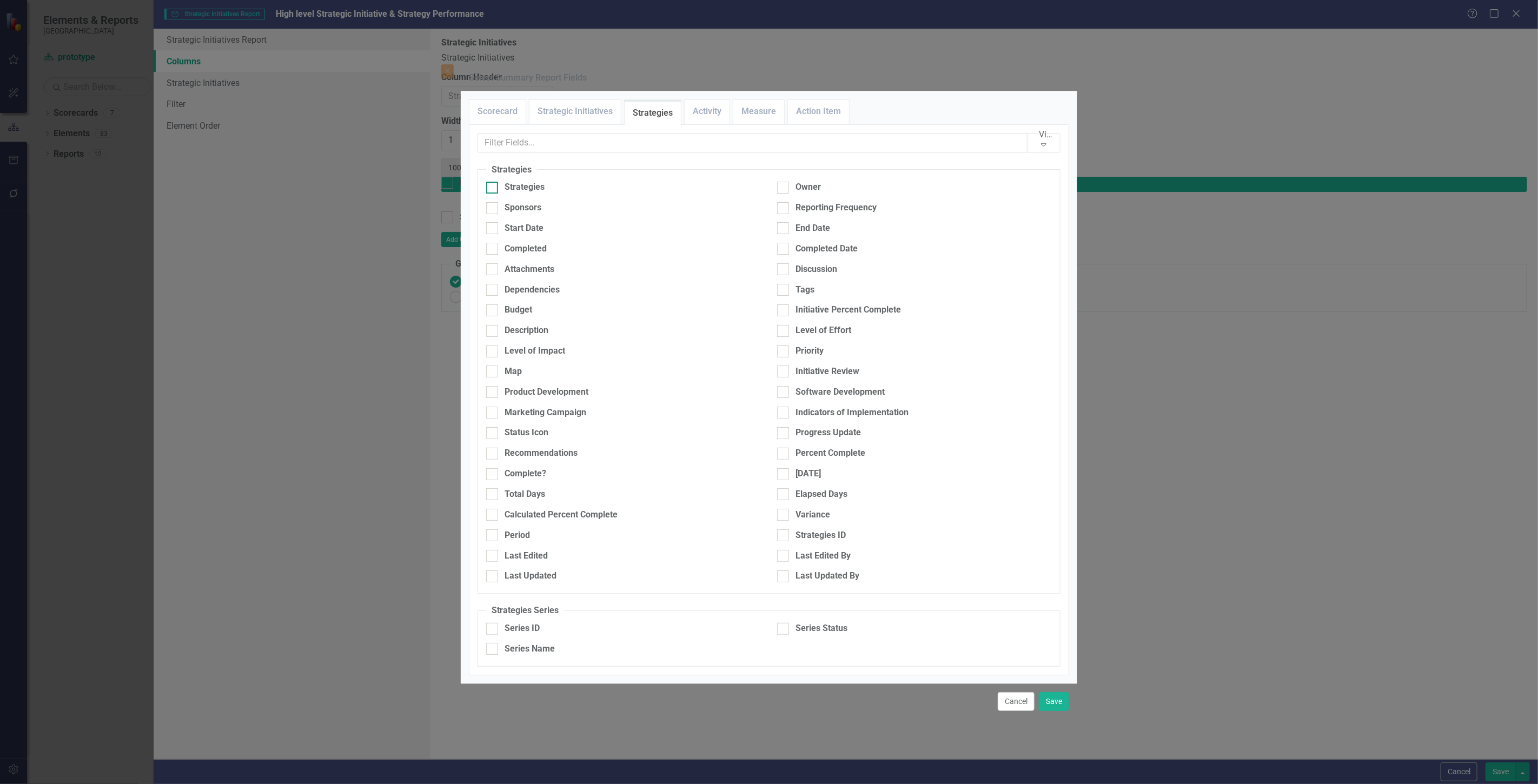
click at [530, 194] on div "Strategies" at bounding box center [524, 187] width 40 height 13
click at [493, 189] on input "Strategies" at bounding box center [490, 185] width 7 height 7
checkbox input "true"
click at [565, 123] on link "Strategic Initiatives" at bounding box center [575, 111] width 91 height 23
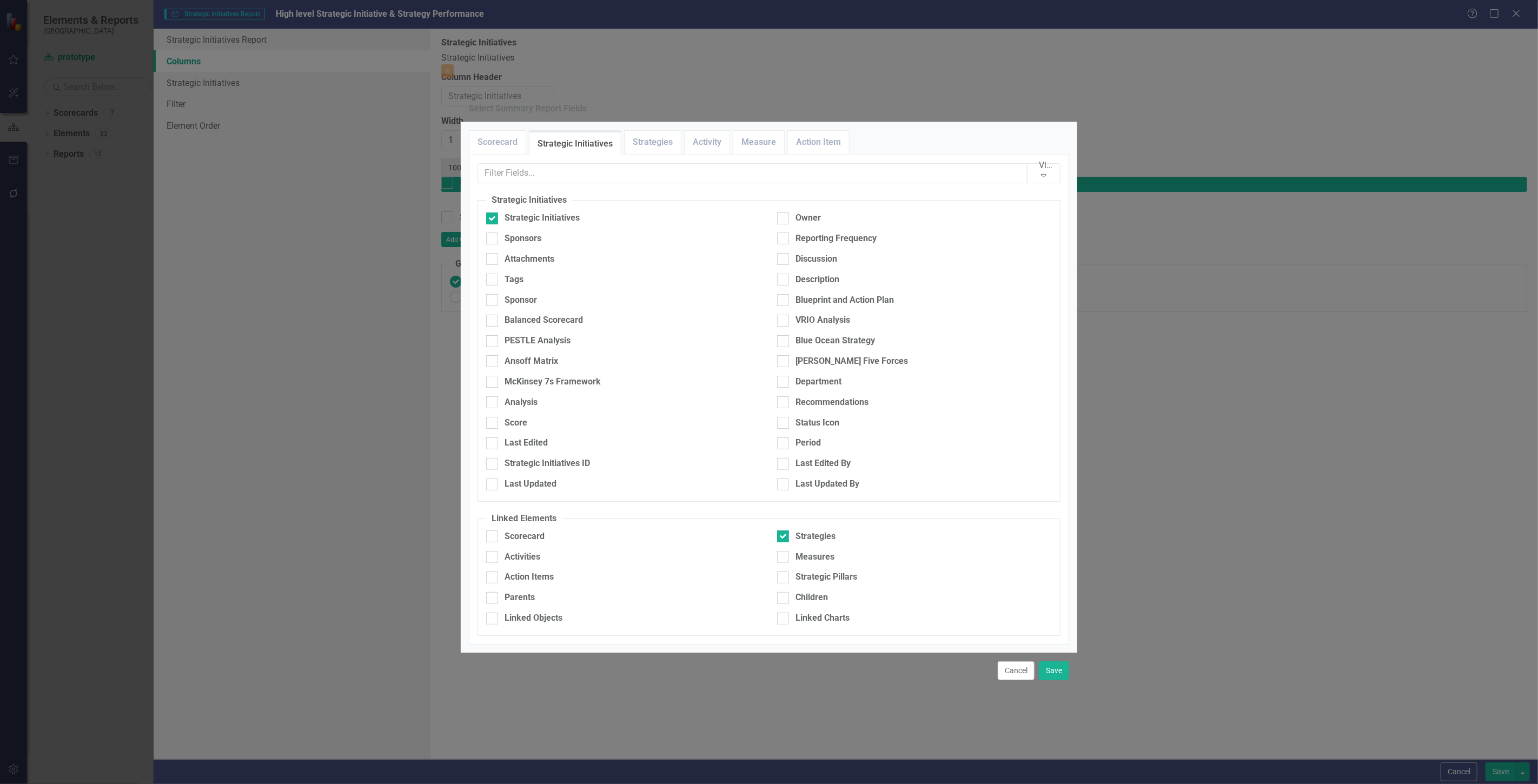
drag, startPoint x: 854, startPoint y: 537, endPoint x: 959, endPoint y: 587, distance: 116.3
click at [852, 571] on div "Strategic Pillars" at bounding box center [826, 577] width 61 height 13
click at [784, 571] on input "Strategic Pillars" at bounding box center [781, 575] width 7 height 7
checkbox input "true"
click at [1065, 662] on button "Save" at bounding box center [1054, 670] width 30 height 19
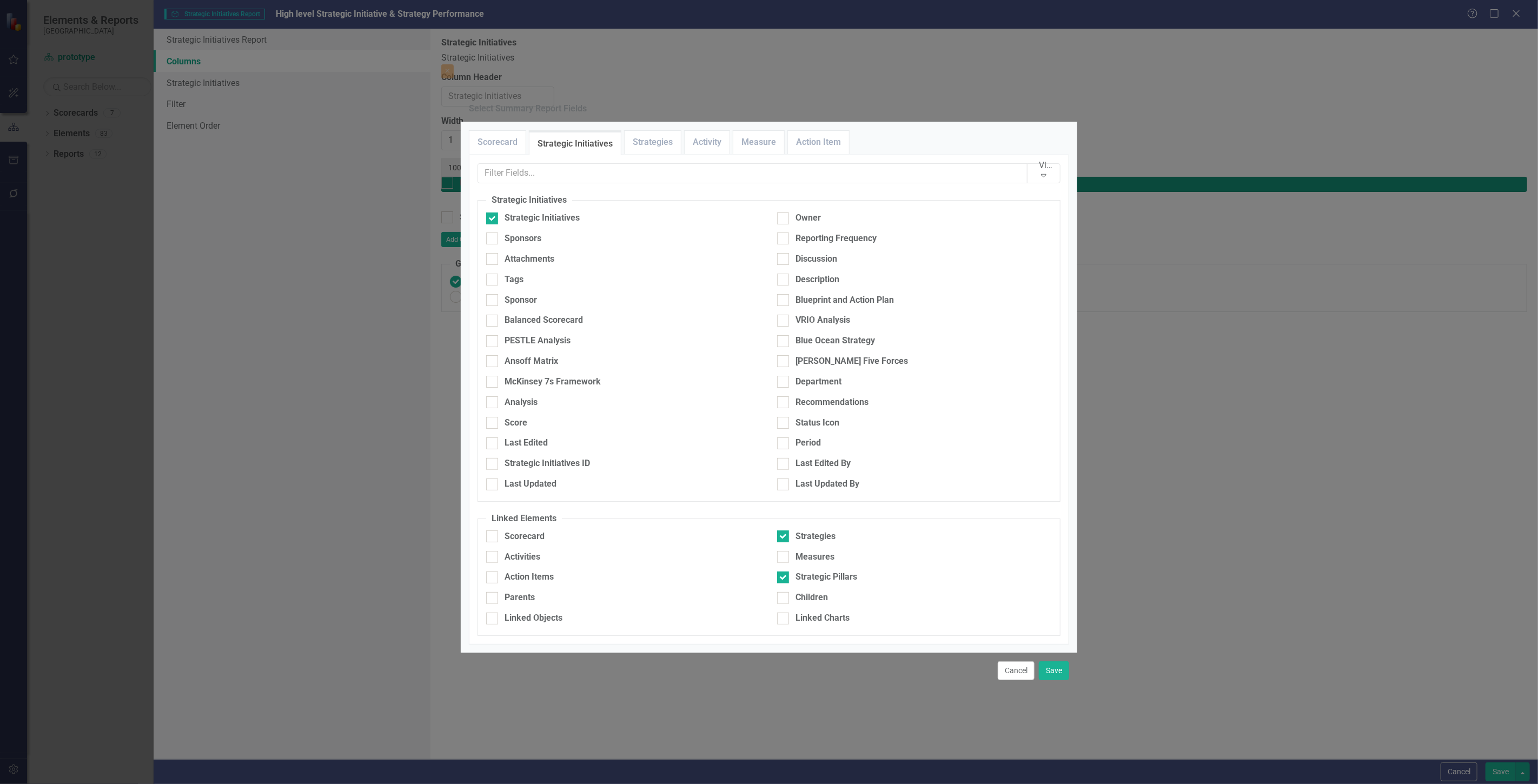
type input "33%"
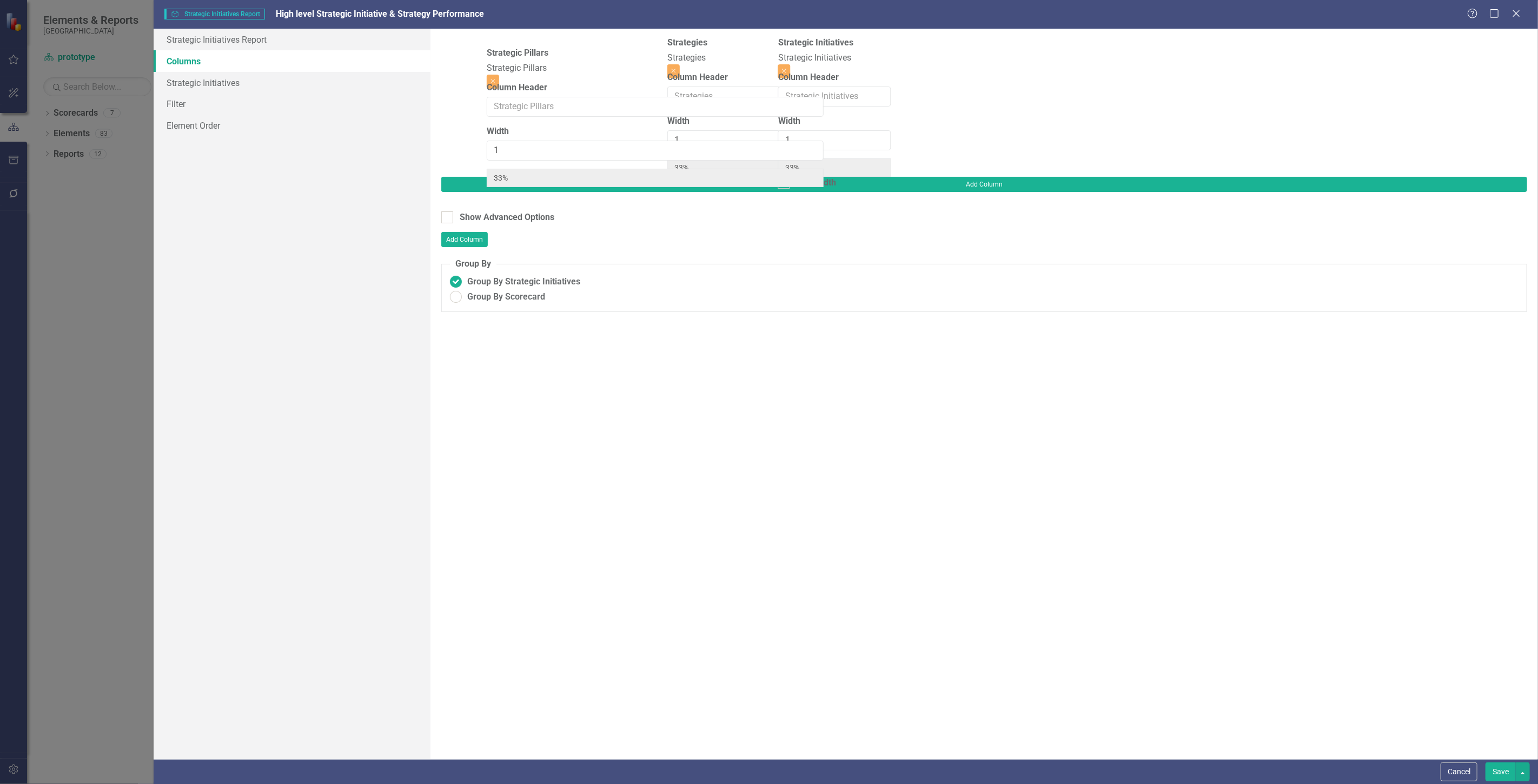
drag, startPoint x: 868, startPoint y: 61, endPoint x: 571, endPoint y: 71, distance: 297.2
click at [574, 69] on div "Strategic Initiatives Strategic Initiatives Close Column Header Width 1 33% Ful…" at bounding box center [611, 106] width 339 height 140
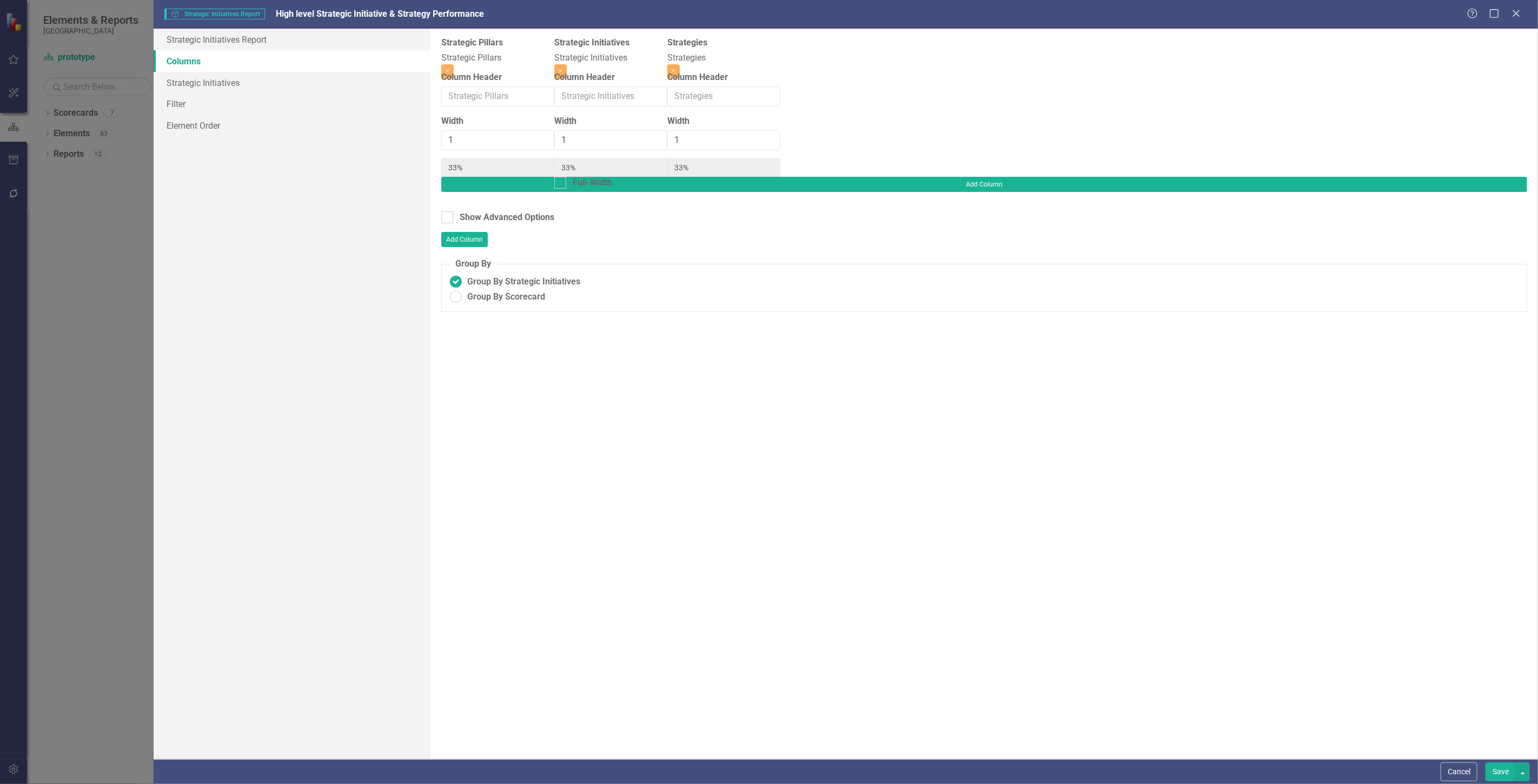
click at [508, 189] on div "To add columns to your report, click on the "Select Columns" button below. All …" at bounding box center [984, 394] width 1107 height 730
click at [500, 212] on div "Show Advanced Options" at bounding box center [506, 218] width 94 height 13
click at [448, 212] on input "Show Advanced Options" at bounding box center [445, 215] width 7 height 7
checkbox input "true"
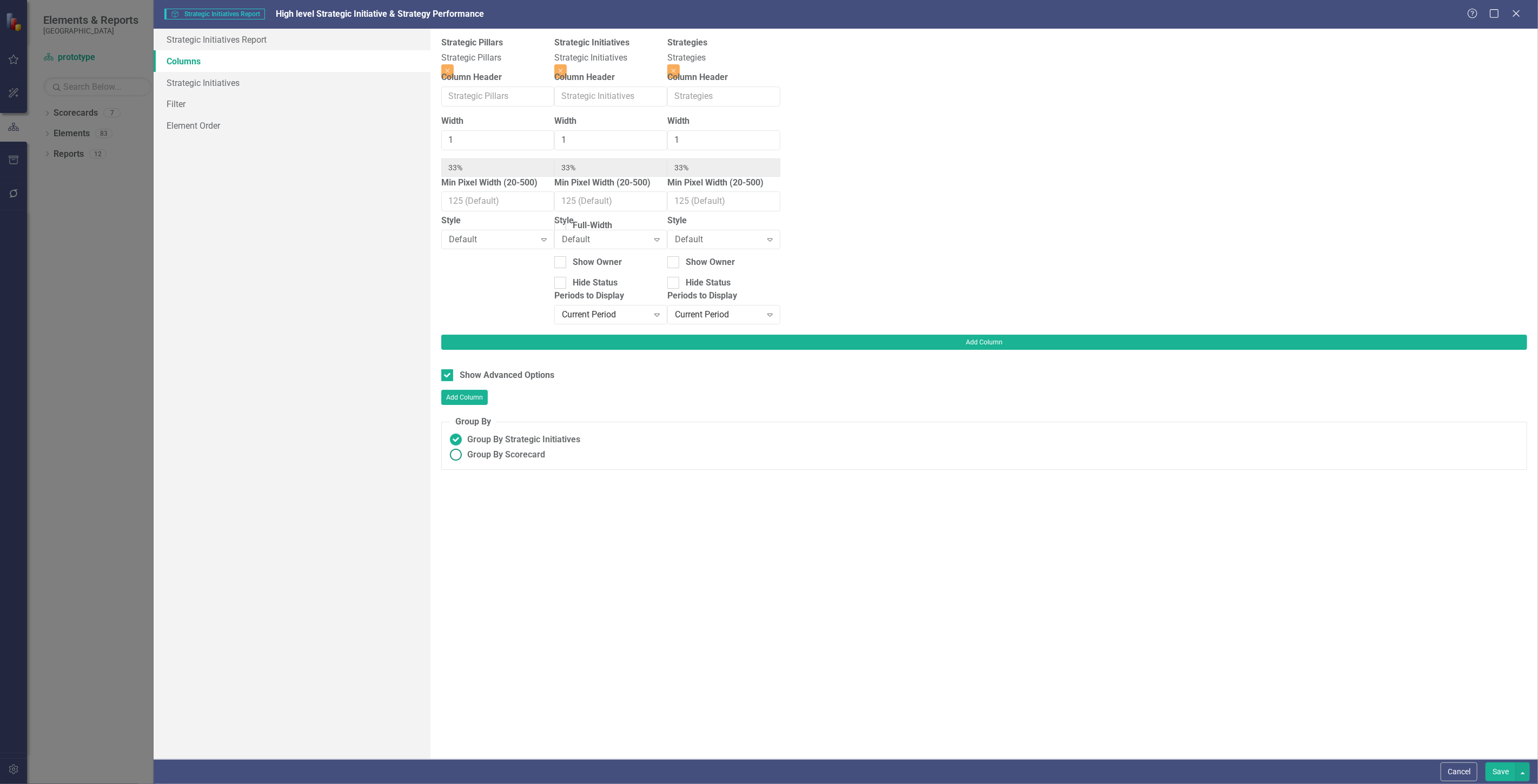
click at [509, 449] on span "Group By Scorecard" at bounding box center [506, 455] width 78 height 13
click at [464, 447] on input "Group By Scorecard" at bounding box center [456, 455] width 17 height 17
radio input "true"
click at [512, 484] on div "Group By Strategic Pillars" at bounding box center [518, 490] width 99 height 13
click at [457, 485] on input "Group By Strategic Pillars" at bounding box center [454, 488] width 7 height 7
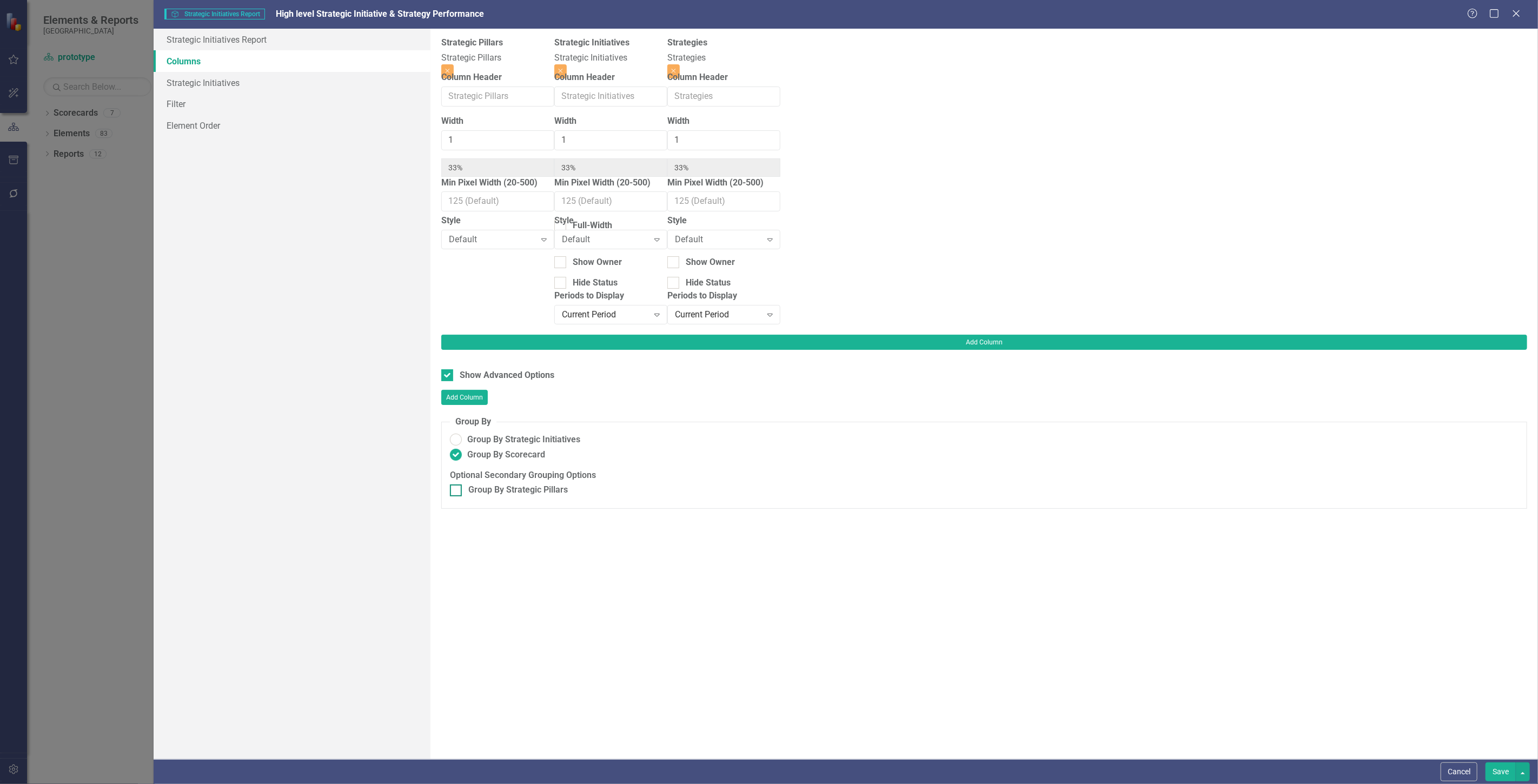
checkbox input "true"
click at [474, 219] on div "Full-Width" at bounding box center [479, 225] width 40 height 13
click at [448, 220] on input "Full-Width" at bounding box center [445, 224] width 7 height 7
checkbox input "true"
type input "100%"
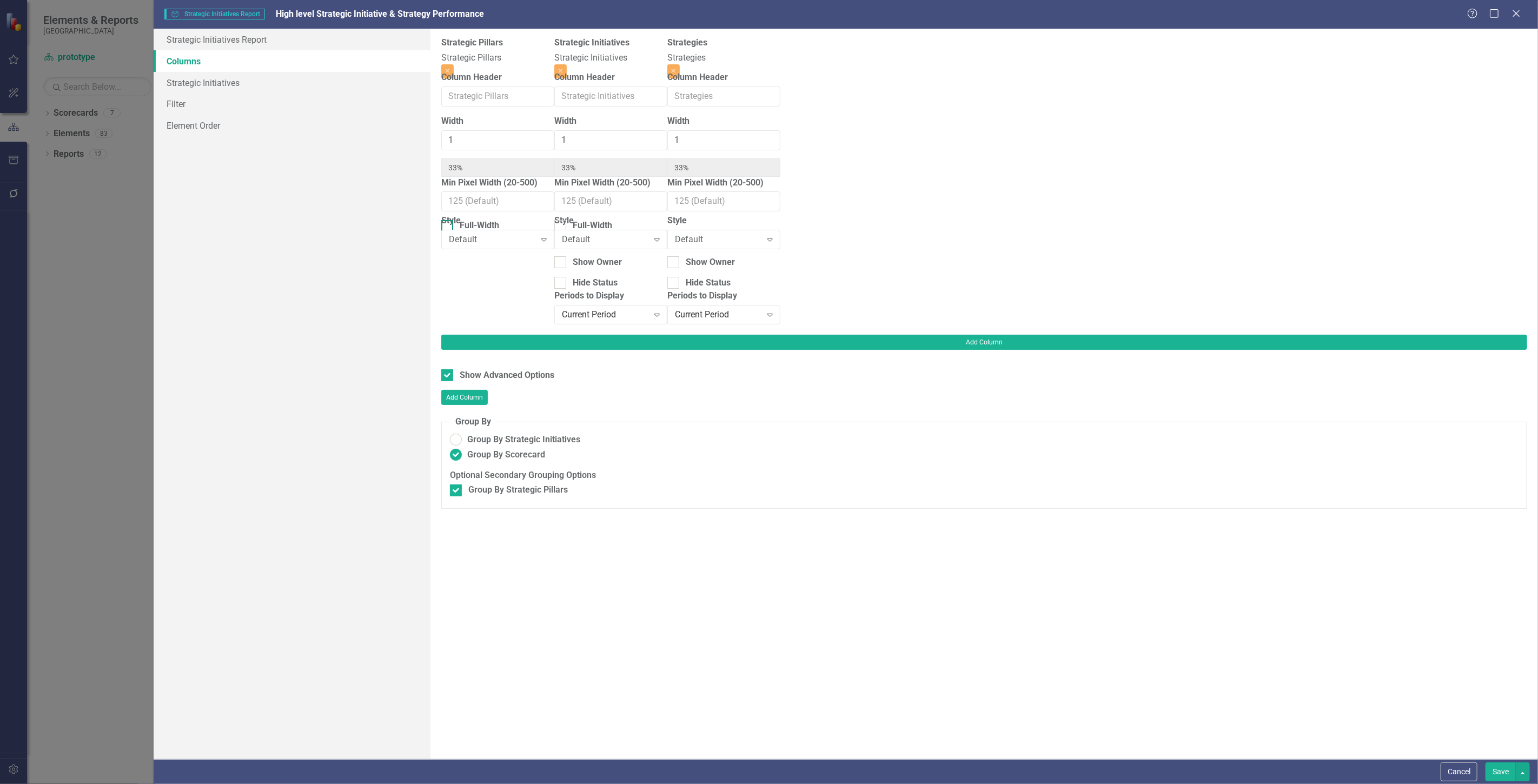
type input "50%"
click at [475, 182] on div "Show Header" at bounding box center [485, 175] width 52 height 13
click at [448, 176] on input "Show Header" at bounding box center [445, 173] width 7 height 7
checkbox input "true"
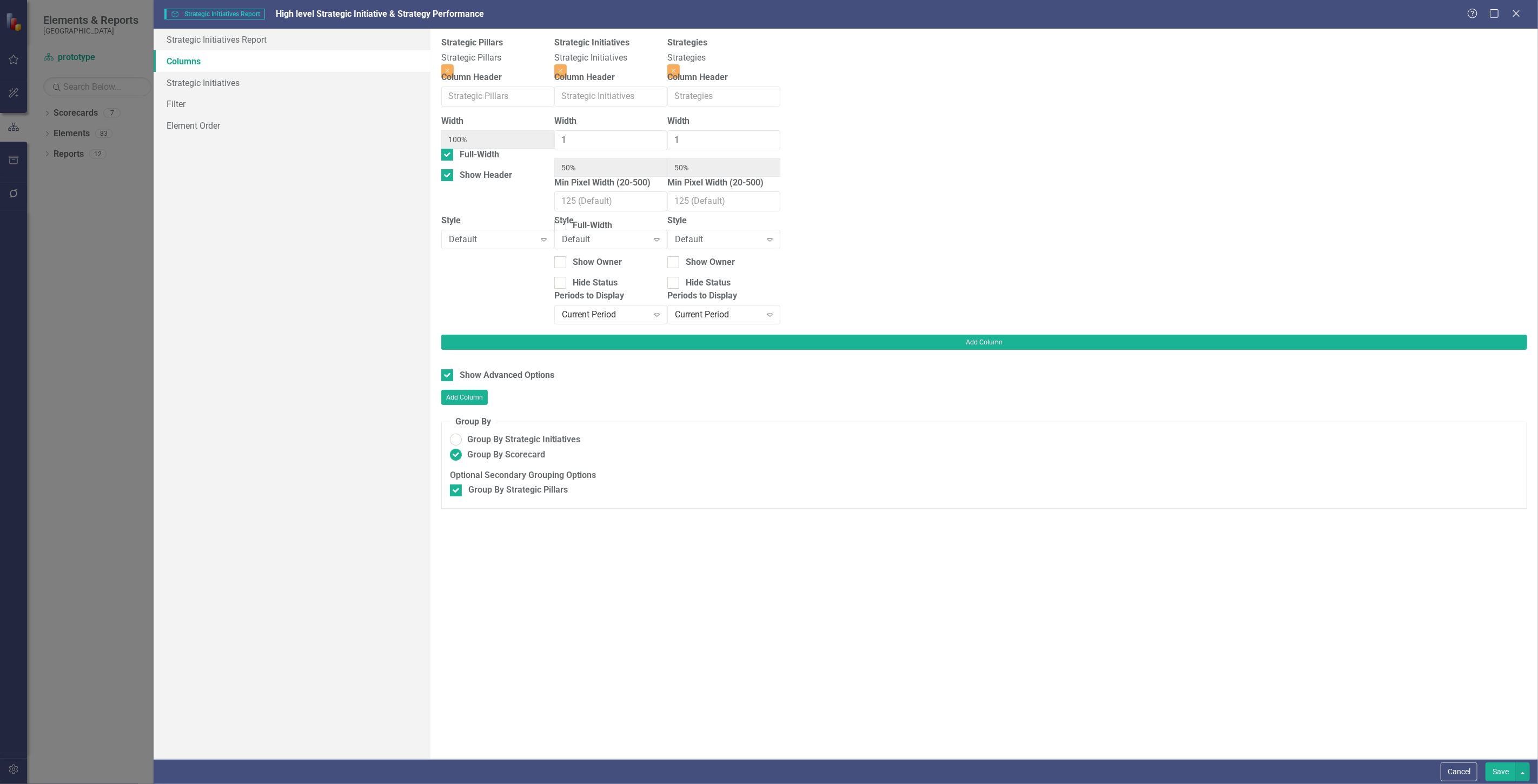
click at [485, 215] on div "Width 100% Full-Width Show Header" at bounding box center [498, 164] width 113 height 99
click at [504, 249] on div "Default Expand" at bounding box center [498, 239] width 113 height 19
click at [1488, 769] on button "Save" at bounding box center [1501, 771] width 30 height 19
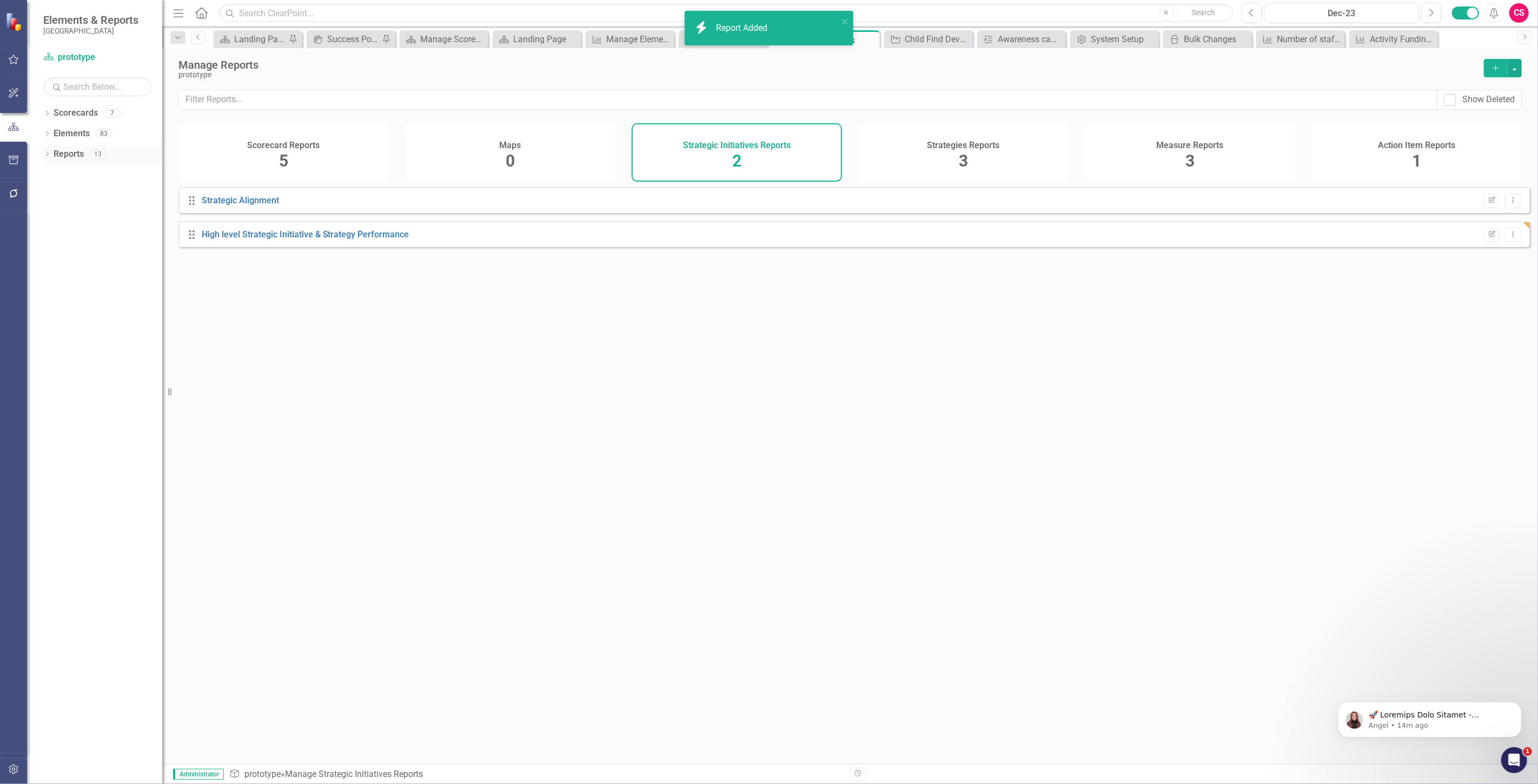
click at [76, 157] on link "Reports" at bounding box center [69, 154] width 30 height 13
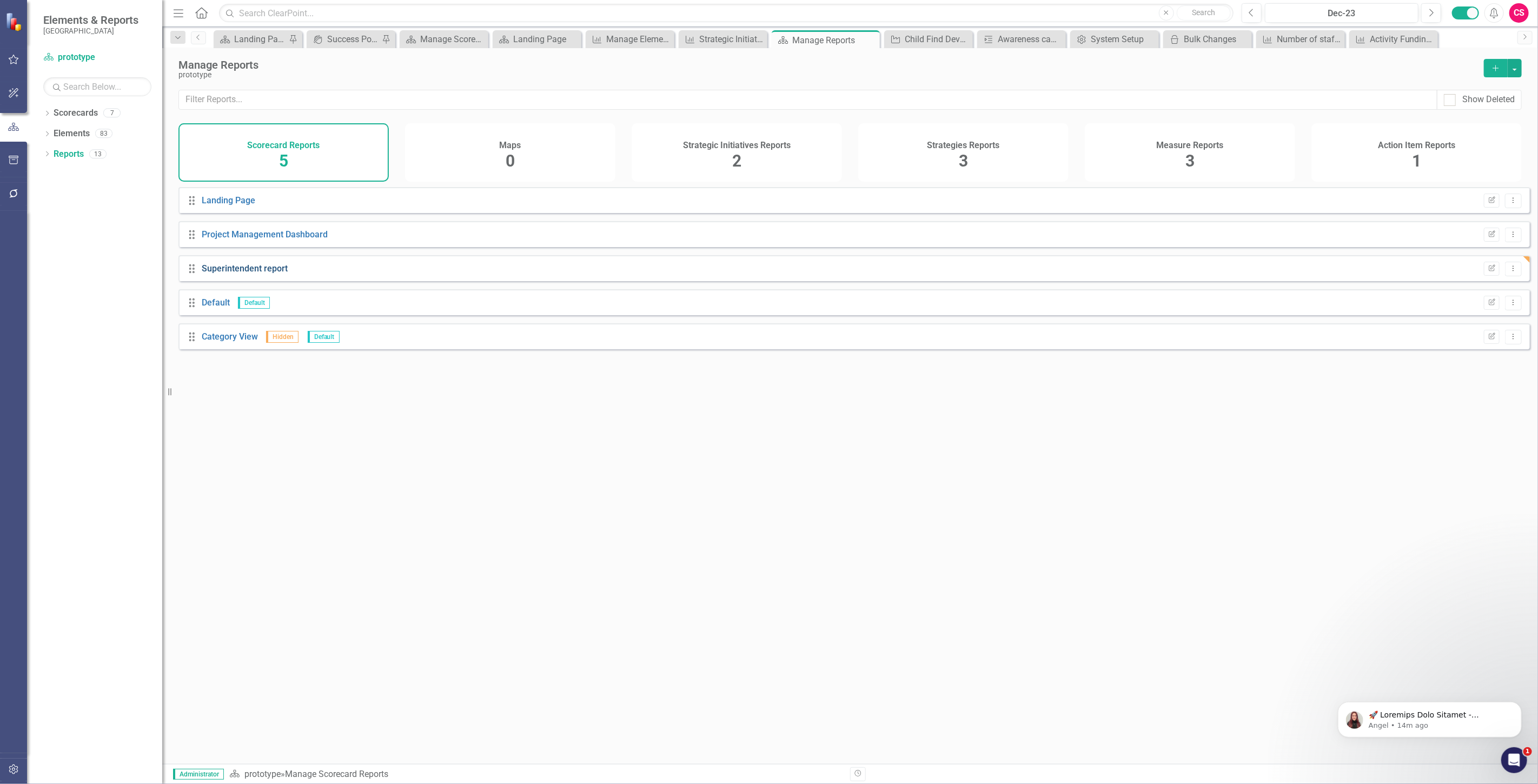
click at [262, 274] on link "Superintendent report" at bounding box center [244, 268] width 86 height 10
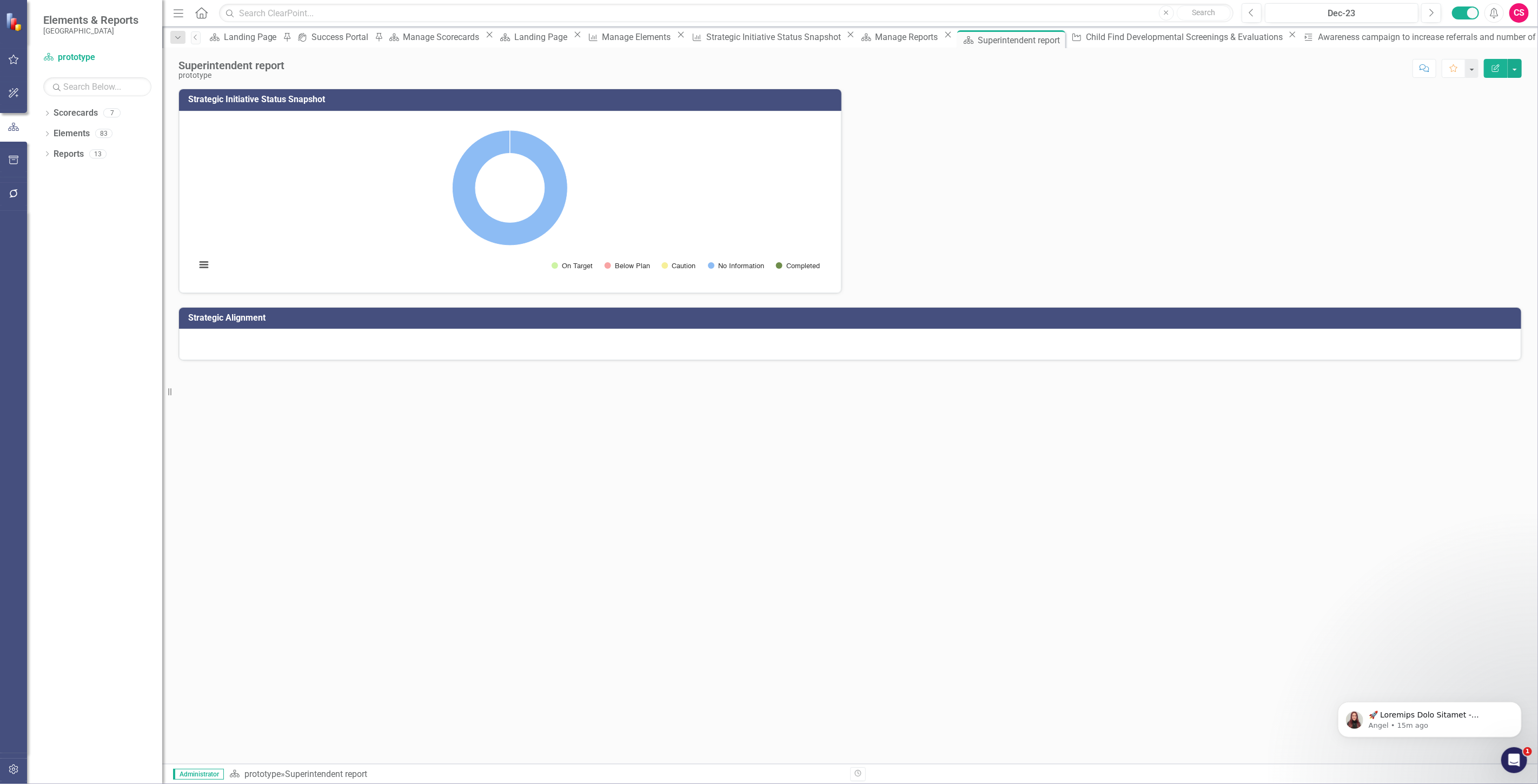
click at [496, 337] on div at bounding box center [850, 345] width 1342 height 31
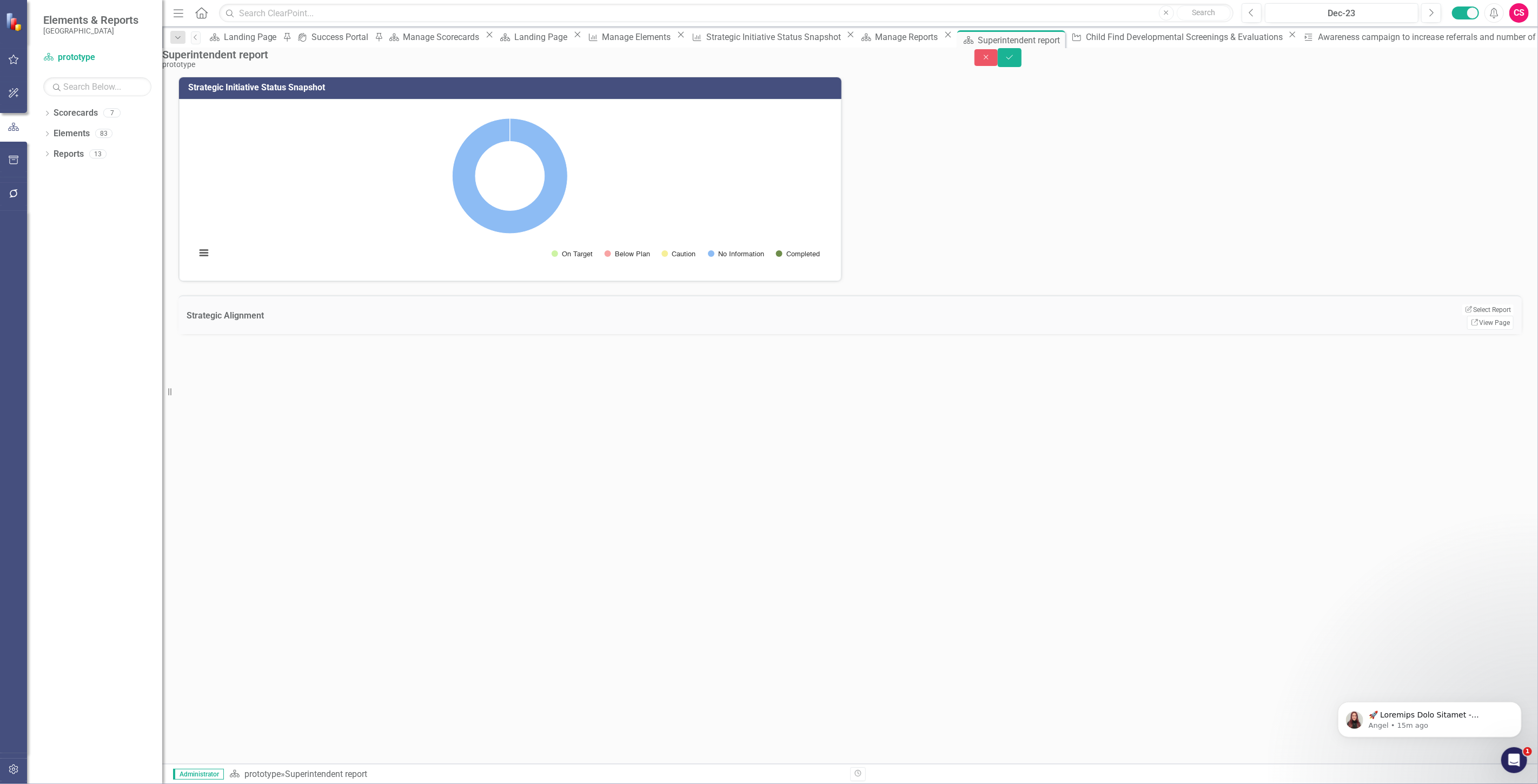
click at [1493, 316] on div "Edit Report Select Report Link View Page" at bounding box center [1487, 316] width 51 height 26
click at [1489, 316] on button "Edit Report Select Report" at bounding box center [1487, 310] width 52 height 12
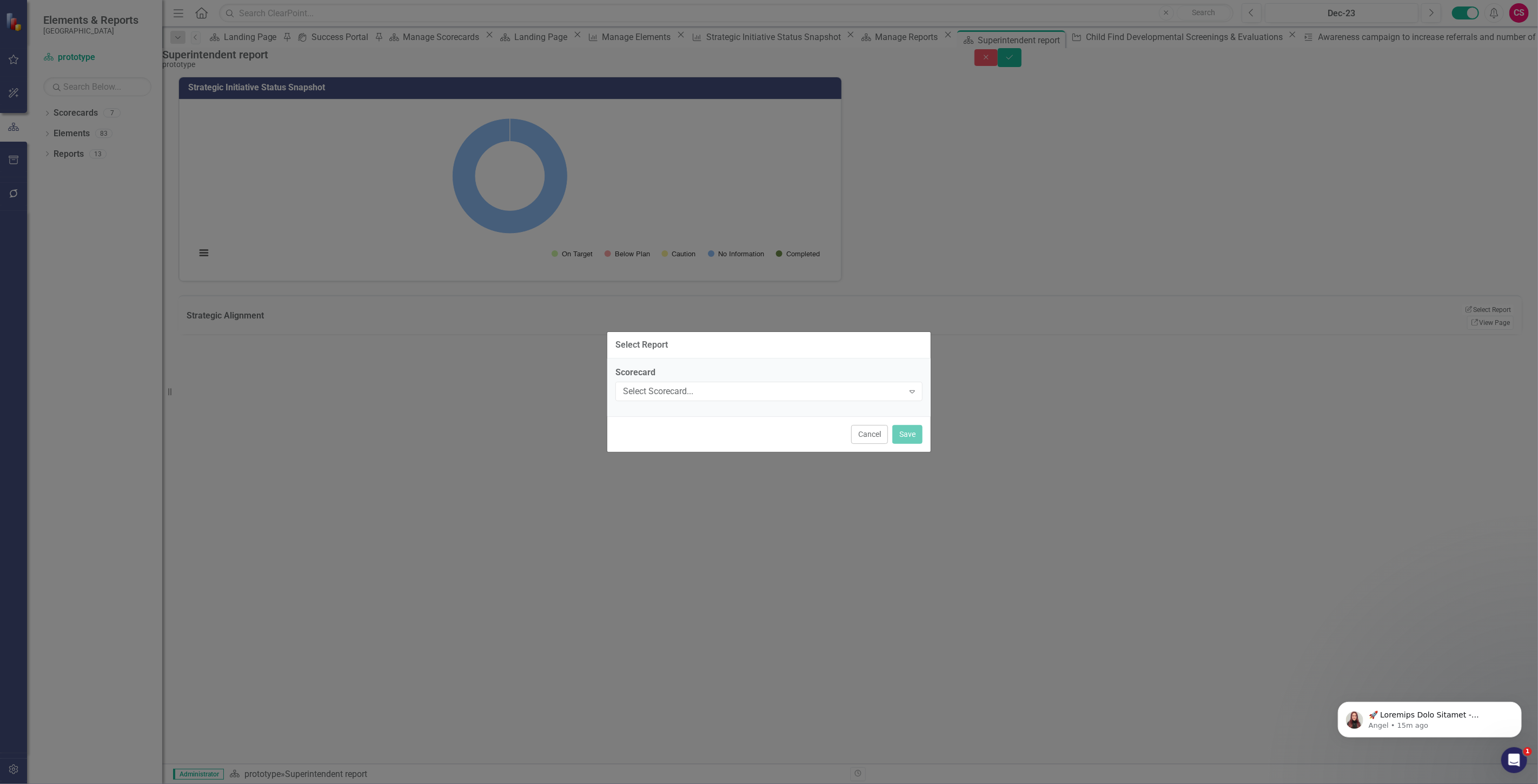
click at [754, 406] on div "Scorecard Select Scorecard... Expand" at bounding box center [769, 387] width 324 height 58
click at [745, 399] on div "Select Scorecard... Expand" at bounding box center [769, 391] width 307 height 19
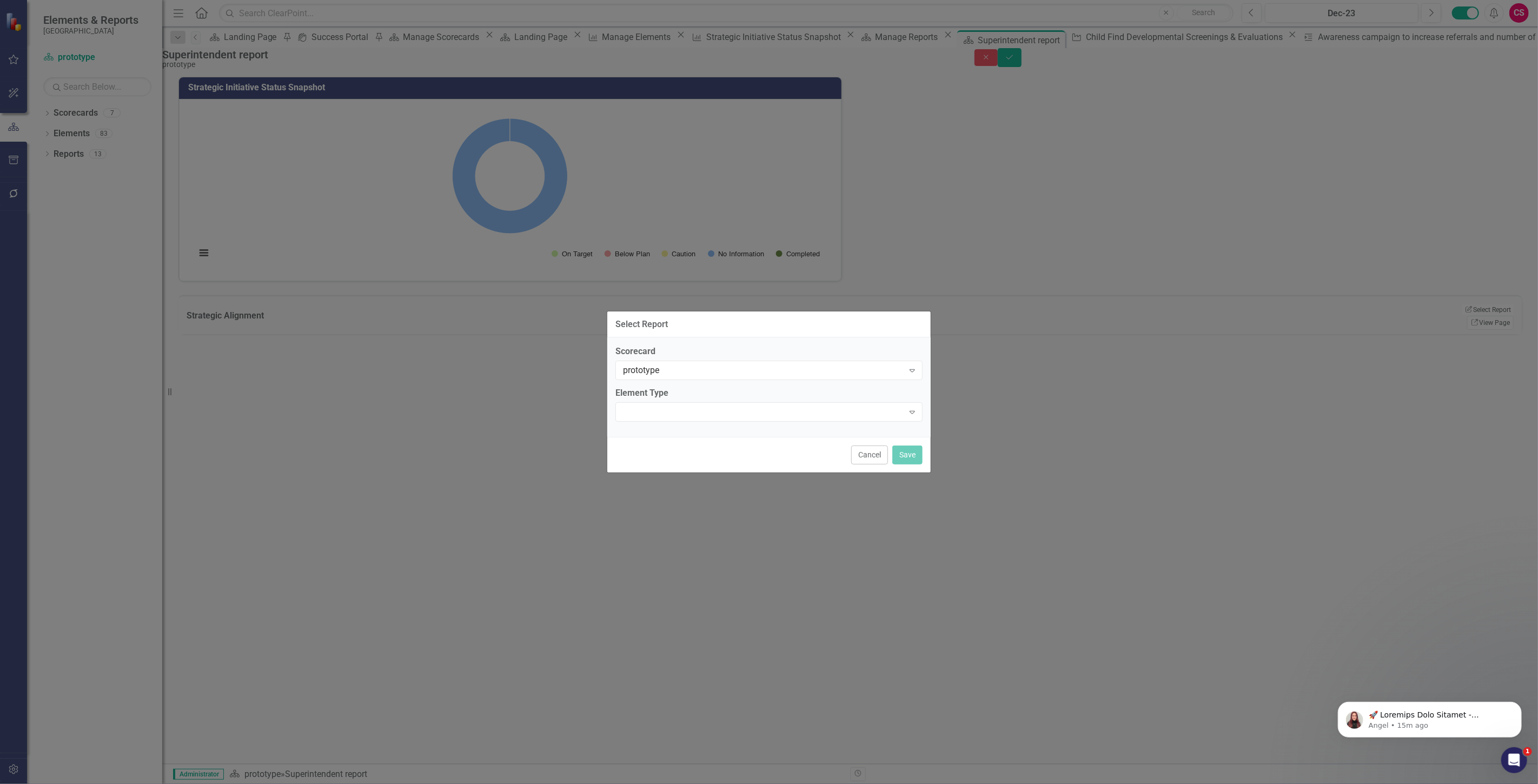
click at [667, 402] on span "Expand" at bounding box center [769, 412] width 307 height 19
click at [668, 783] on div "Strategic Initiatives" at bounding box center [771, 792] width 1521 height 13
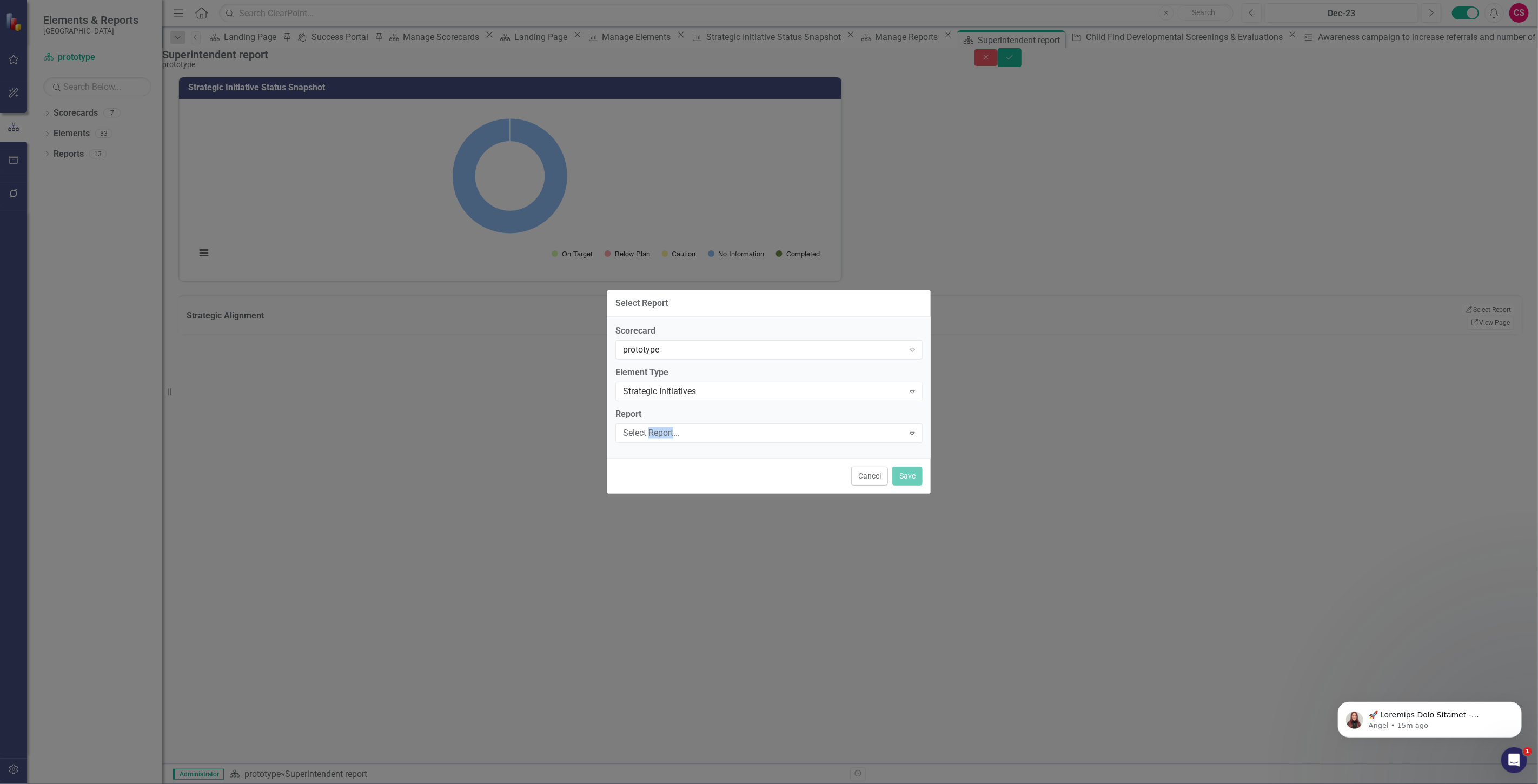
click at [668, 430] on div "Select Report..." at bounding box center [763, 432] width 281 height 13
click at [900, 472] on button "Save" at bounding box center [907, 476] width 30 height 19
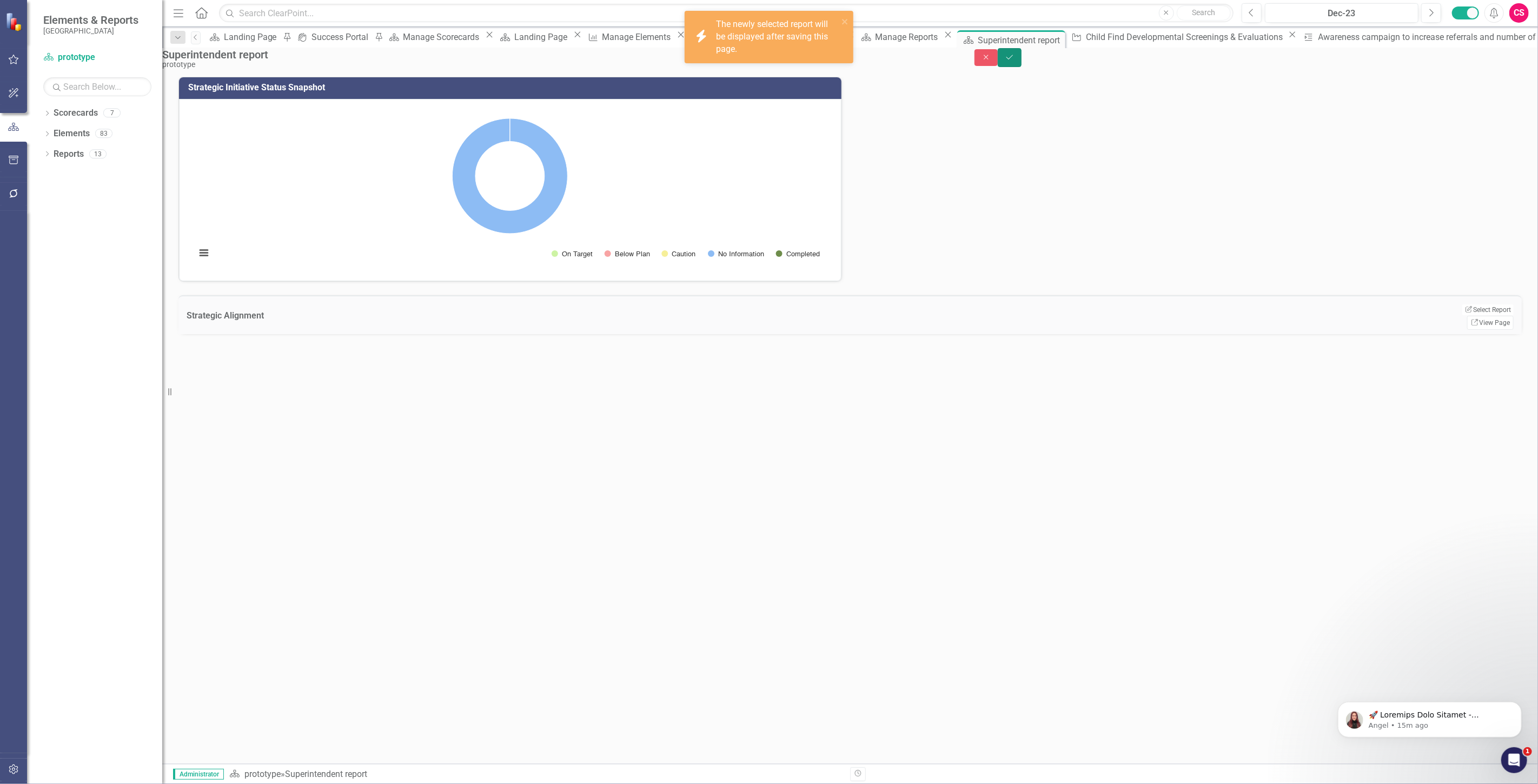
click at [1015, 60] on icon "Save" at bounding box center [1009, 57] width 10 height 8
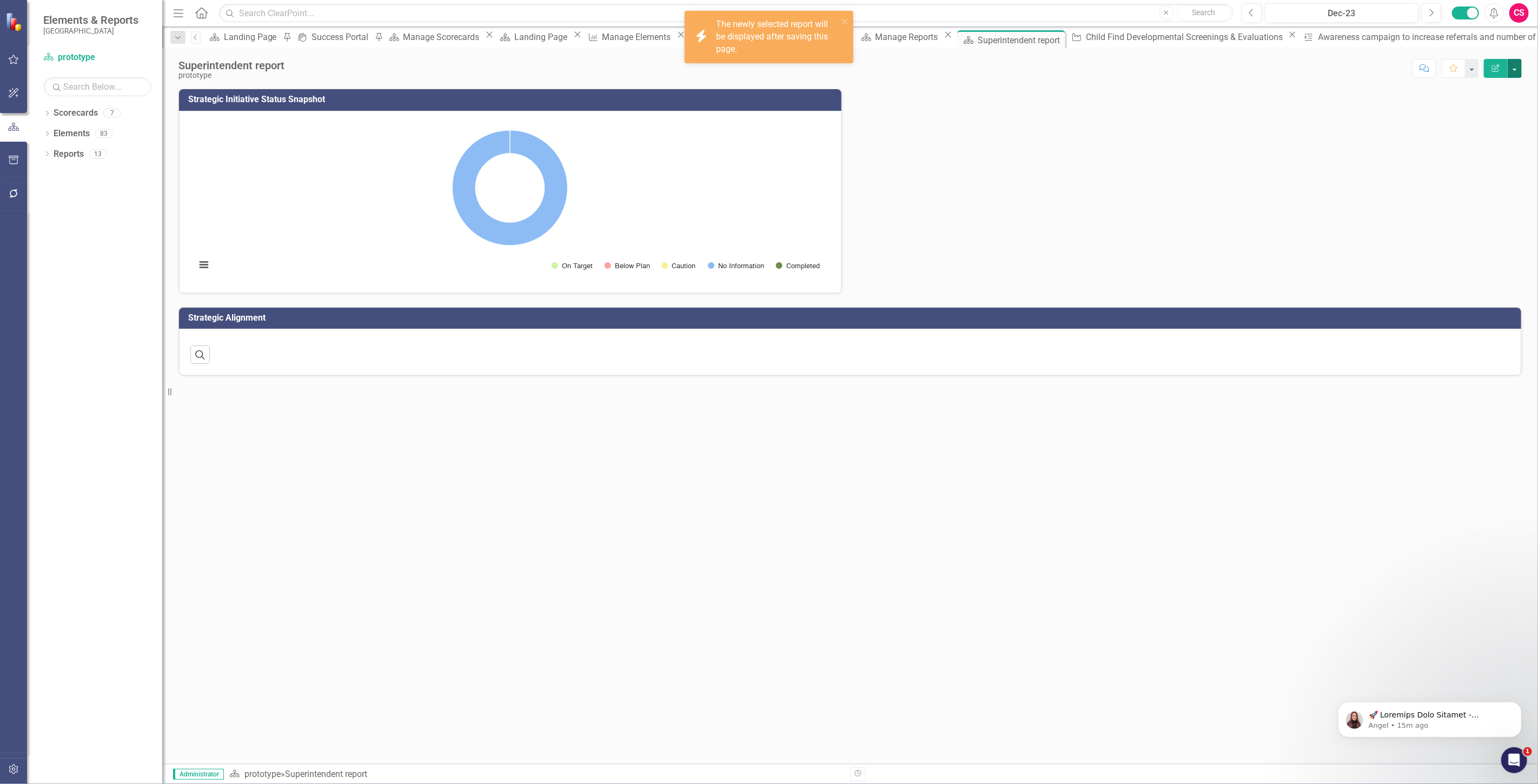
click at [1518, 67] on button "button" at bounding box center [1515, 68] width 14 height 19
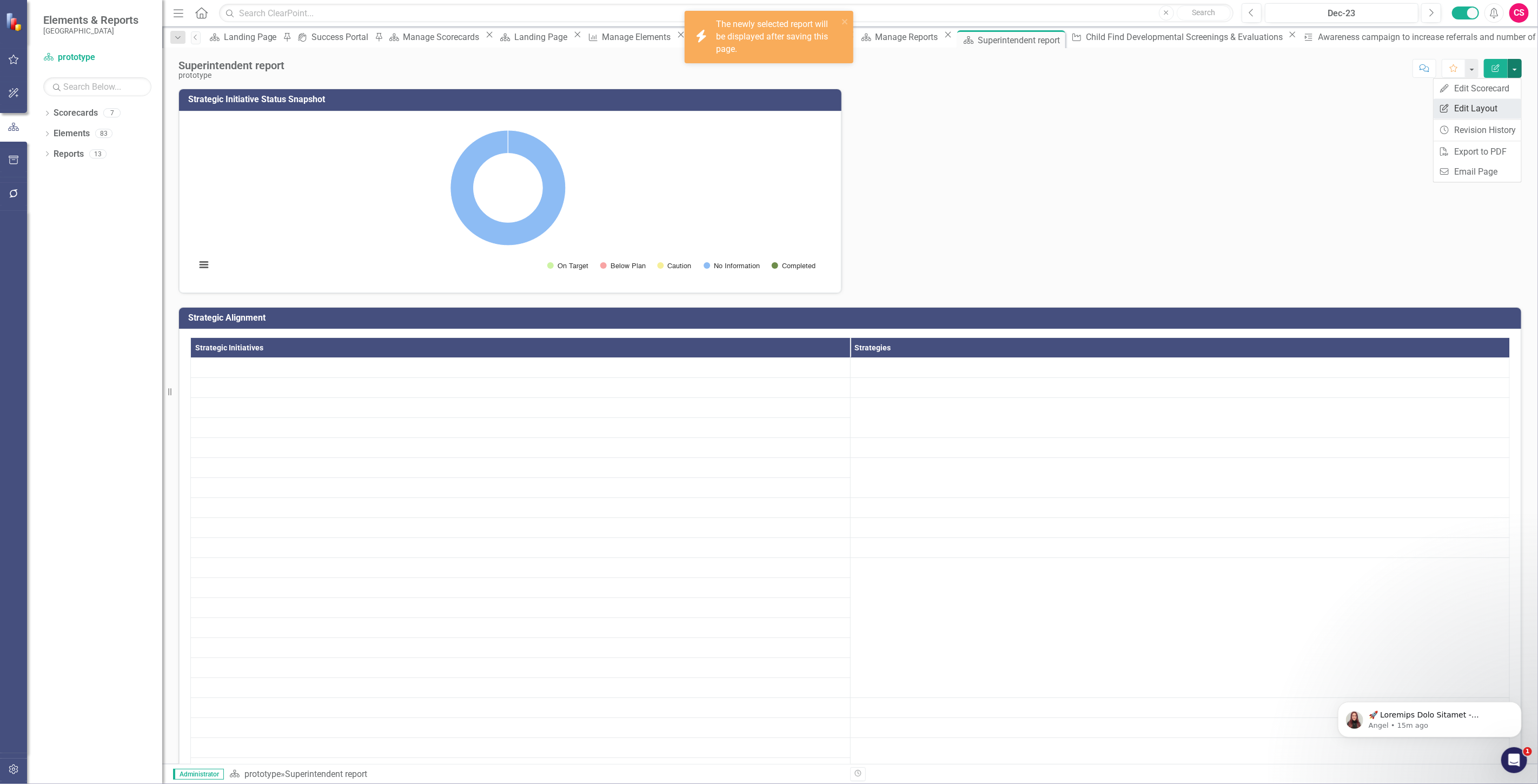
click at [1493, 112] on link "Edit Report Edit Layout" at bounding box center [1477, 108] width 88 height 20
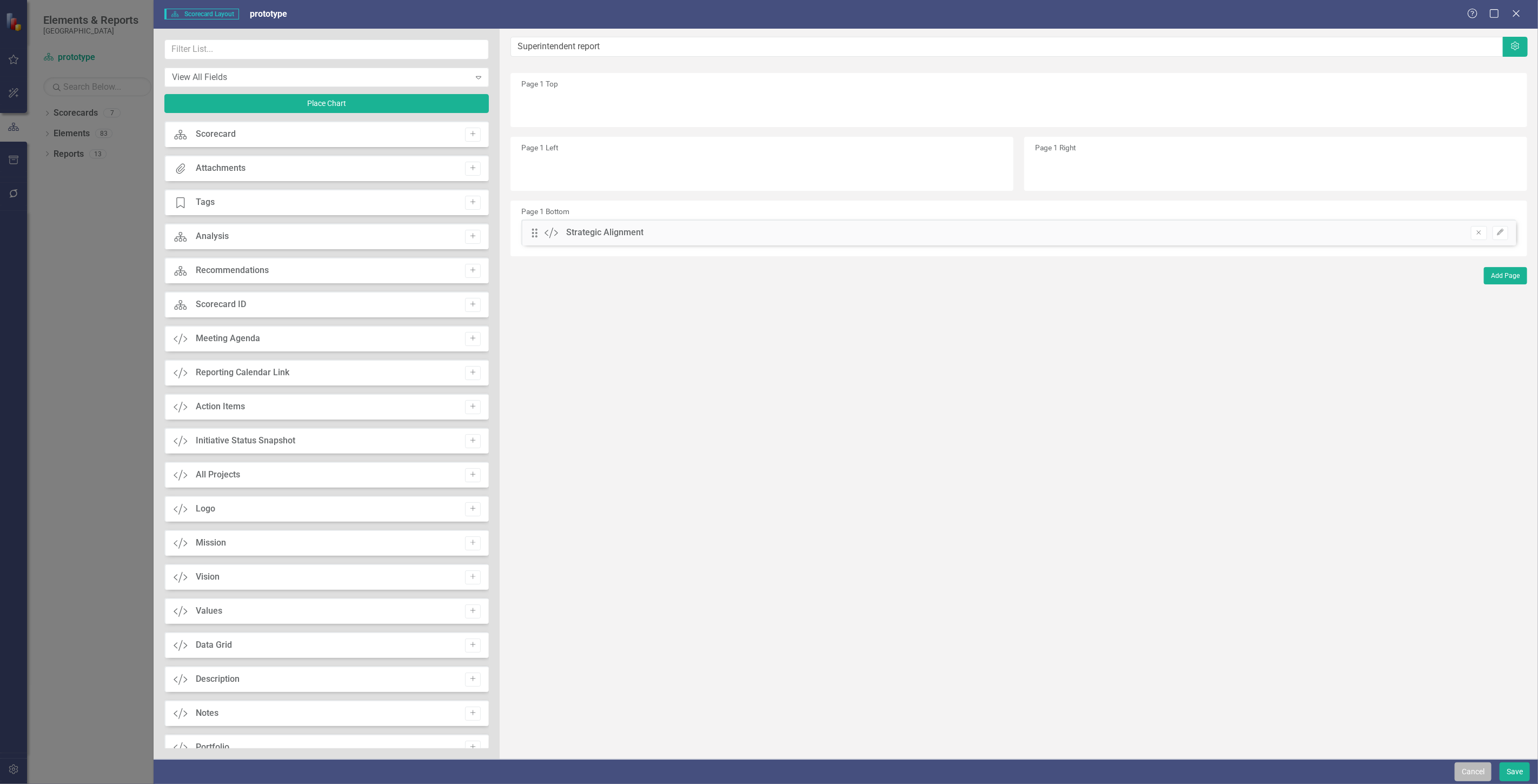
click at [1473, 764] on button "Cancel" at bounding box center [1472, 771] width 37 height 19
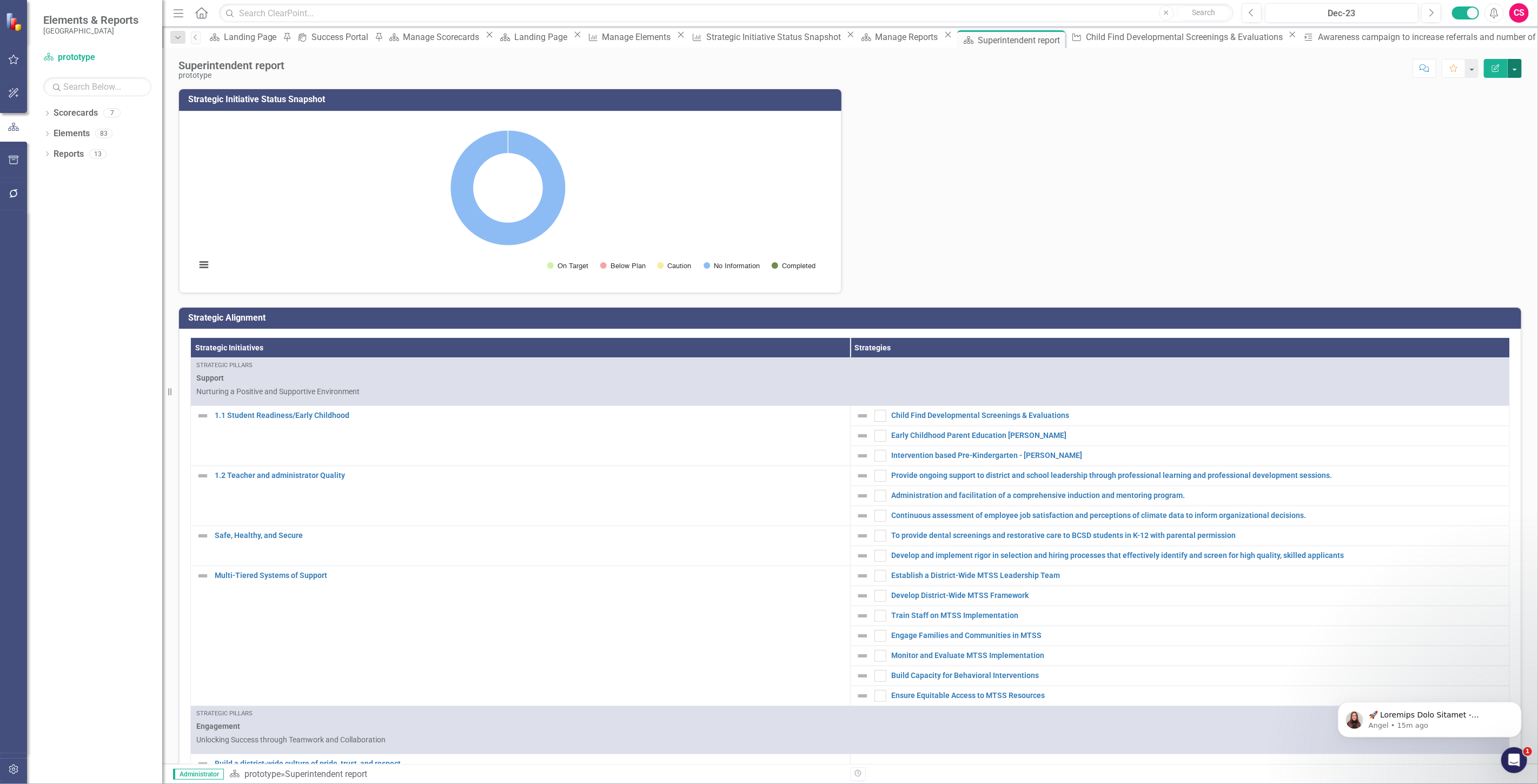
click at [1515, 72] on button "button" at bounding box center [1515, 68] width 14 height 19
click at [1481, 112] on link "Edit Report Edit Layout" at bounding box center [1477, 108] width 88 height 20
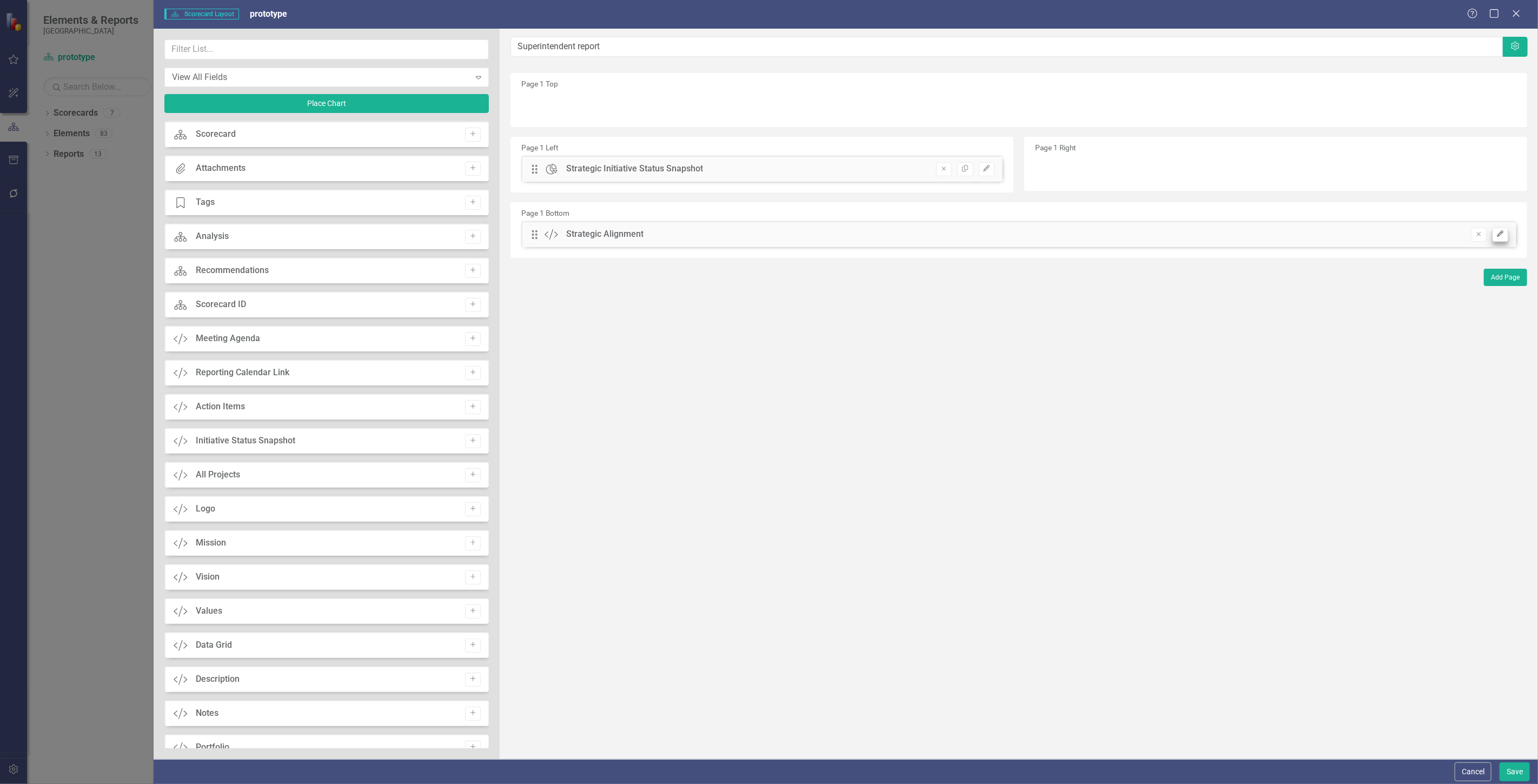
click at [1501, 240] on div "Drag Custom Strategic Alignment Remove Edit" at bounding box center [1019, 234] width 995 height 26
click at [1500, 238] on button "Edit" at bounding box center [1500, 234] width 16 height 14
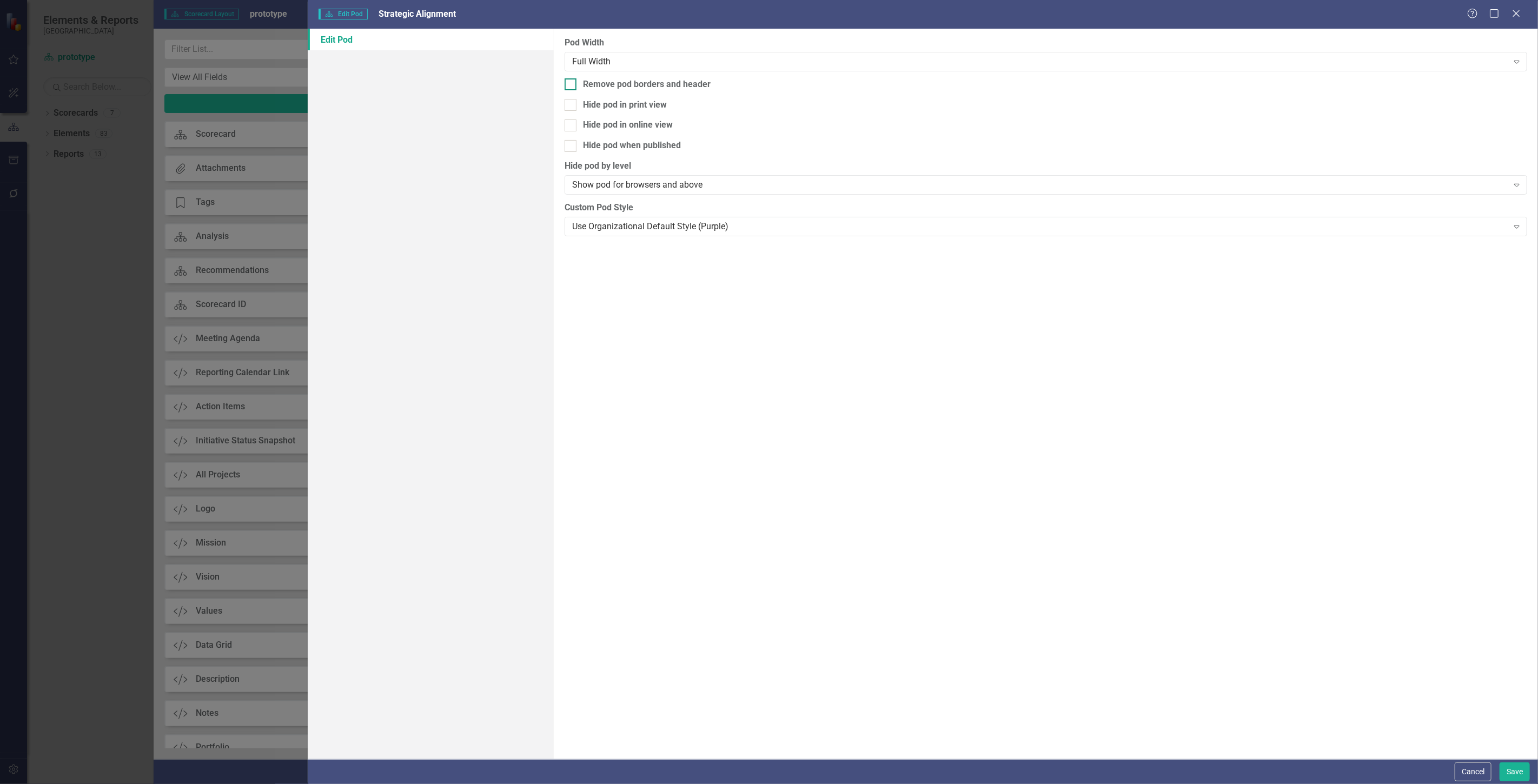
click at [660, 82] on div "Remove pod borders and header" at bounding box center [647, 84] width 128 height 13
click at [571, 82] on input "Remove pod borders and header" at bounding box center [568, 82] width 7 height 7
checkbox input "true"
click at [1516, 775] on button "Save" at bounding box center [1515, 771] width 30 height 19
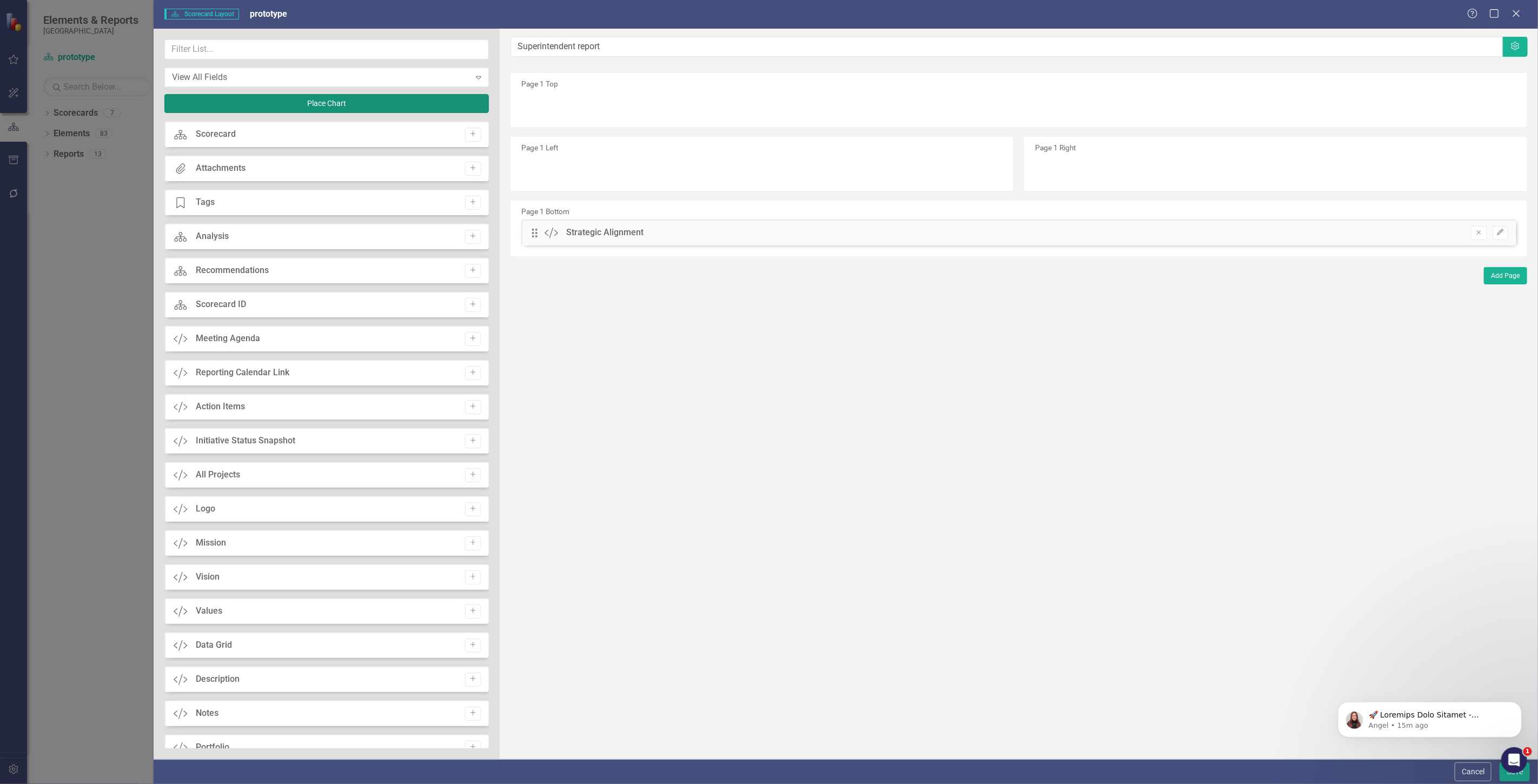
click at [280, 110] on button "Place Chart" at bounding box center [326, 103] width 324 height 19
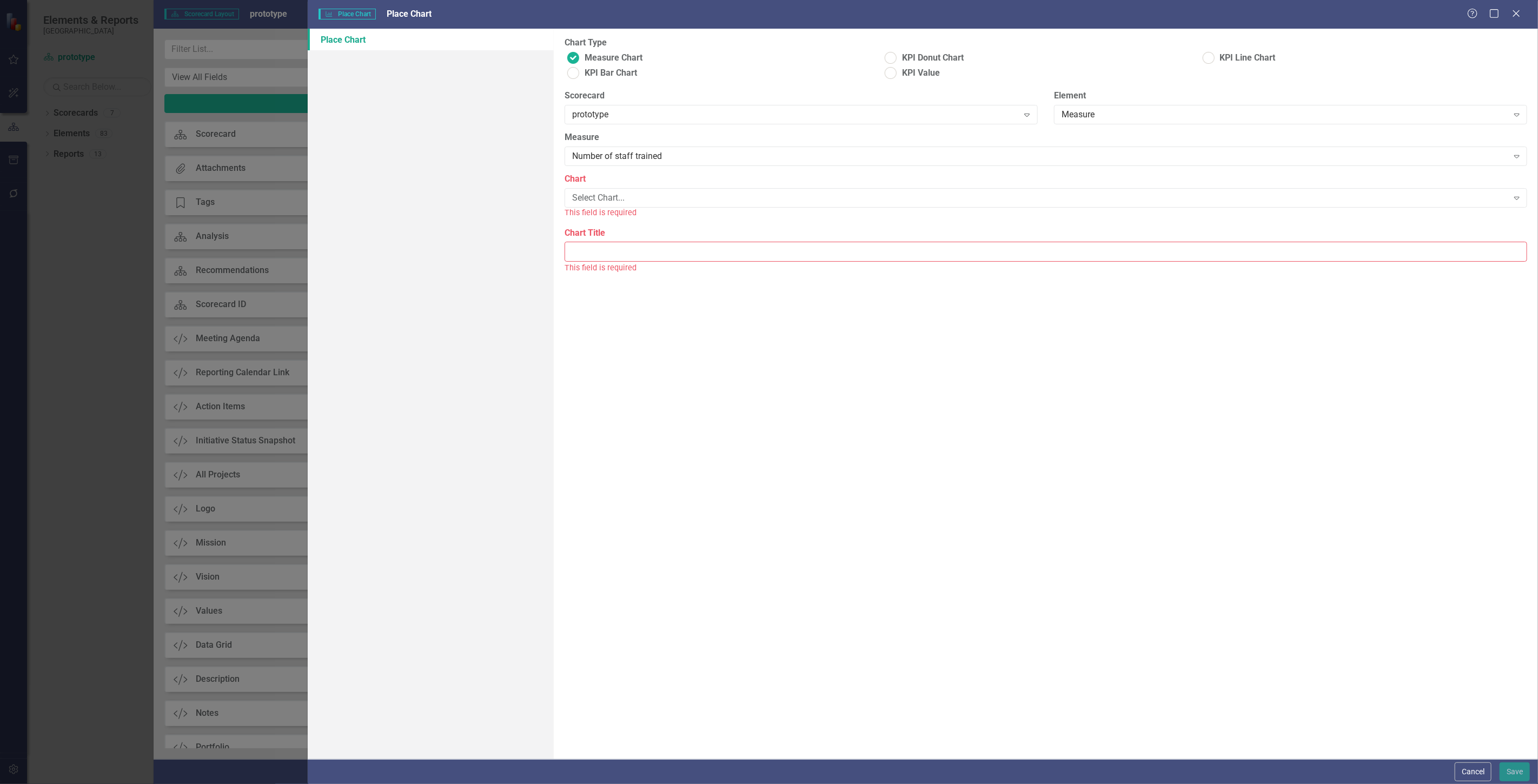
click at [1508, 14] on div "Help Maximize Close" at bounding box center [1497, 14] width 60 height 13
click at [1514, 13] on icon "Close" at bounding box center [1516, 13] width 13 height 10
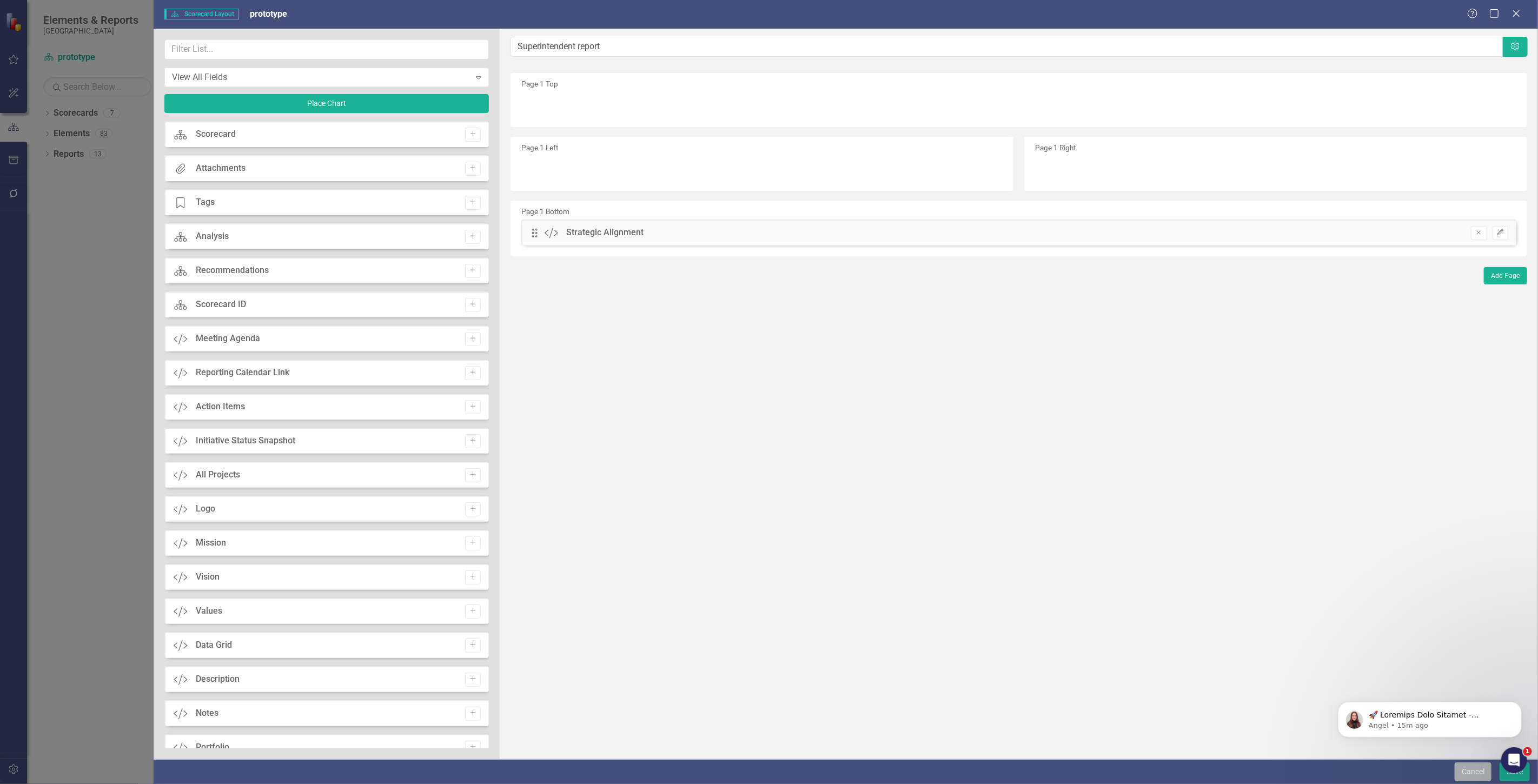
click at [1477, 774] on button "Cancel" at bounding box center [1472, 771] width 37 height 19
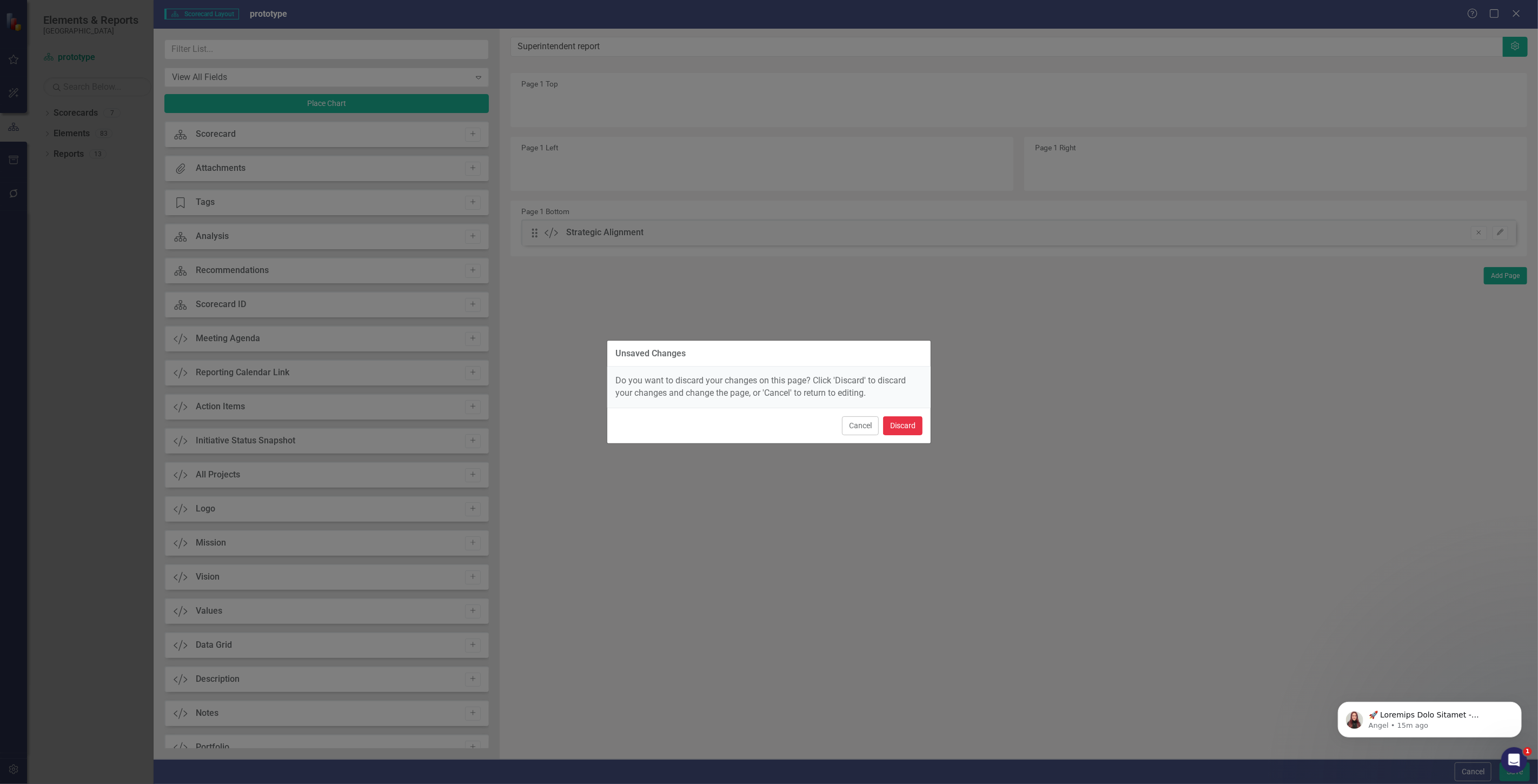
click at [901, 431] on button "Discard" at bounding box center [903, 425] width 40 height 19
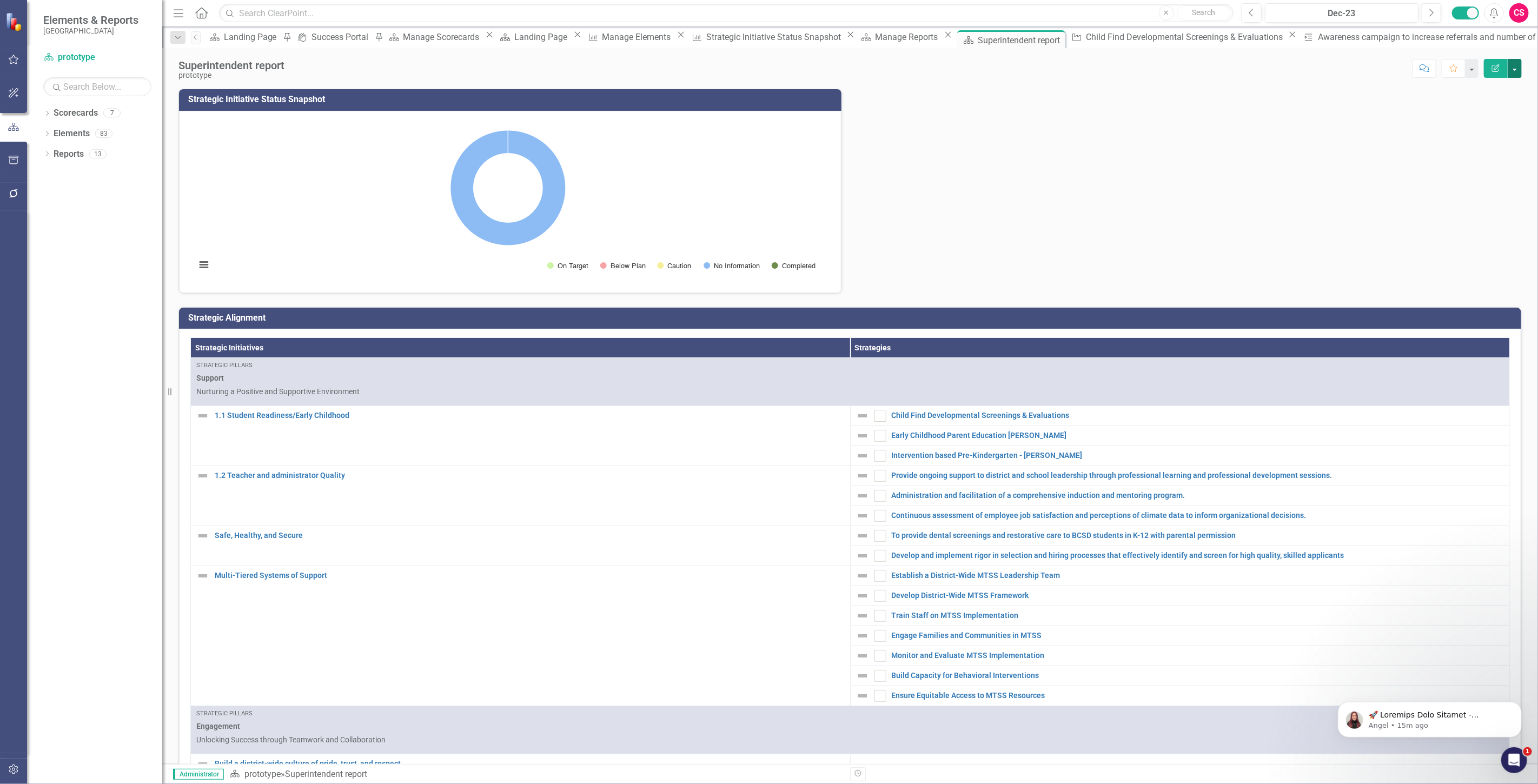
click at [1513, 64] on button "button" at bounding box center [1515, 68] width 14 height 19
click at [1489, 103] on link "Edit Report Edit Layout" at bounding box center [1477, 108] width 88 height 20
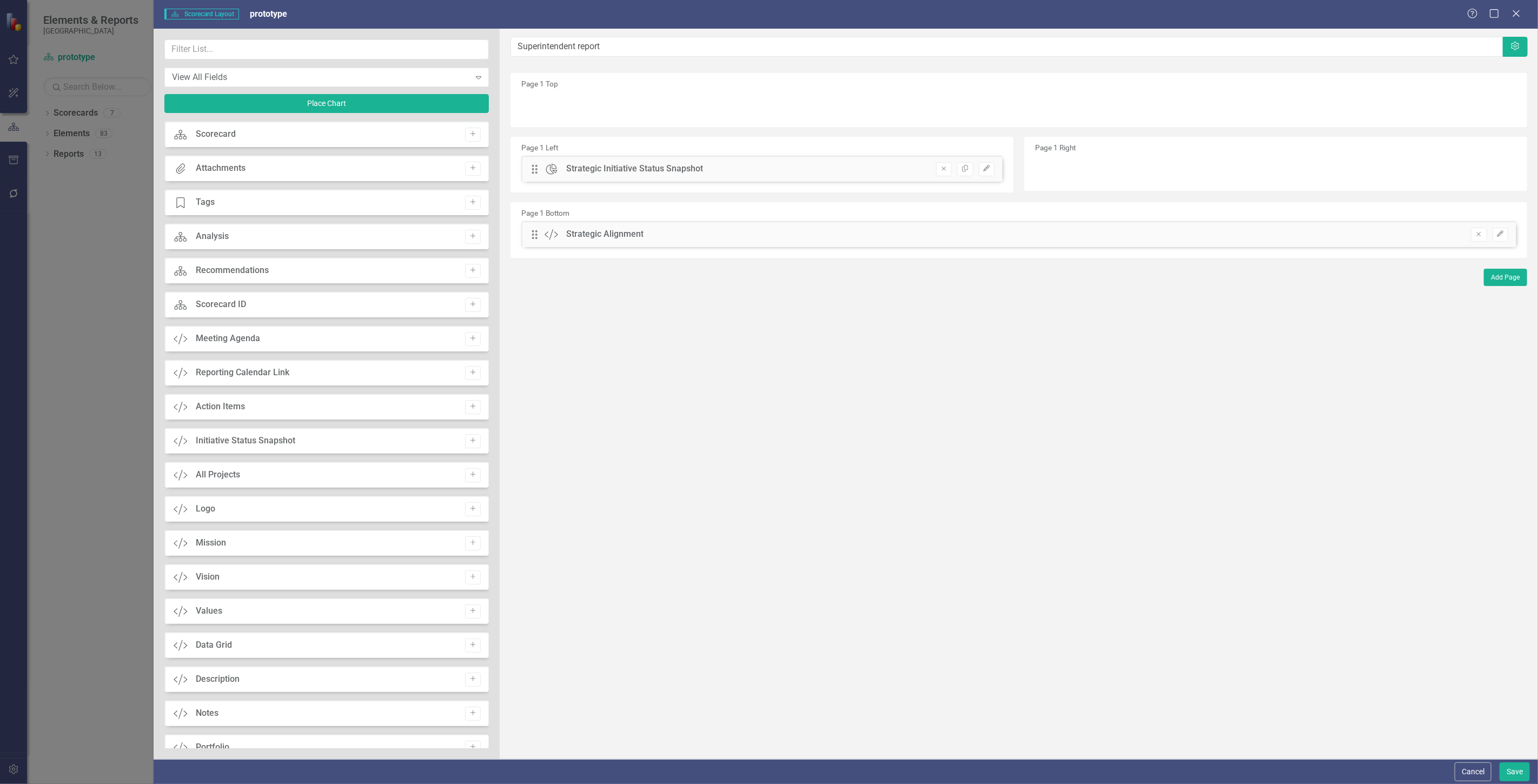
click at [1509, 236] on div "Drag Custom Strategic Alignment Remove Edit" at bounding box center [1019, 234] width 995 height 26
click at [1501, 234] on icon "Edit" at bounding box center [1500, 234] width 8 height 7
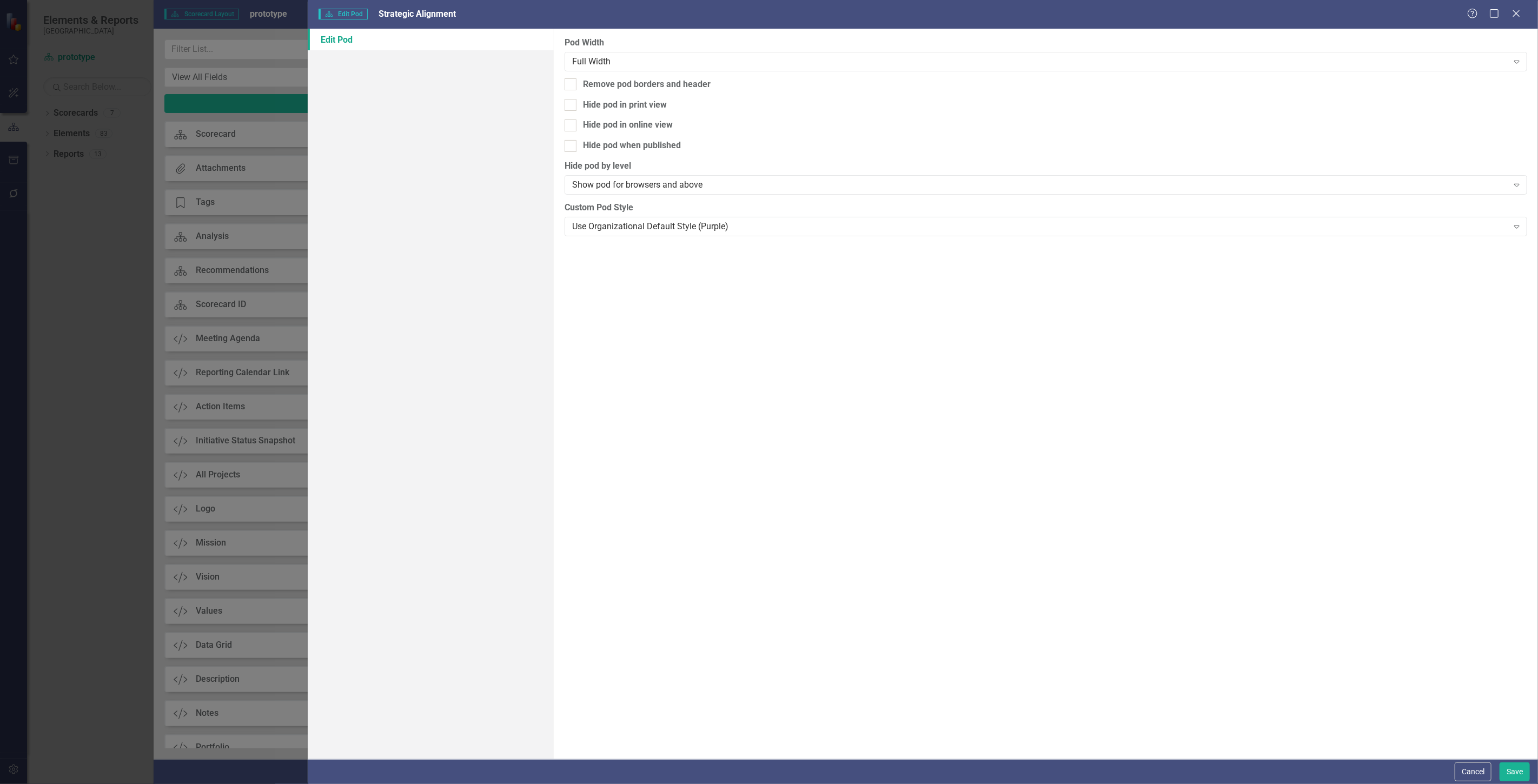
click at [618, 76] on div "Pod Width Full Width Expand Remove pod borders and header Hide pod in print vie…" at bounding box center [1046, 394] width 984 height 730
drag, startPoint x: 619, startPoint y: 82, endPoint x: 709, endPoint y: 138, distance: 106.0
click at [619, 81] on div "Remove pod borders and header" at bounding box center [647, 84] width 128 height 13
click at [571, 81] on input "Remove pod borders and header" at bounding box center [568, 82] width 7 height 7
checkbox input "true"
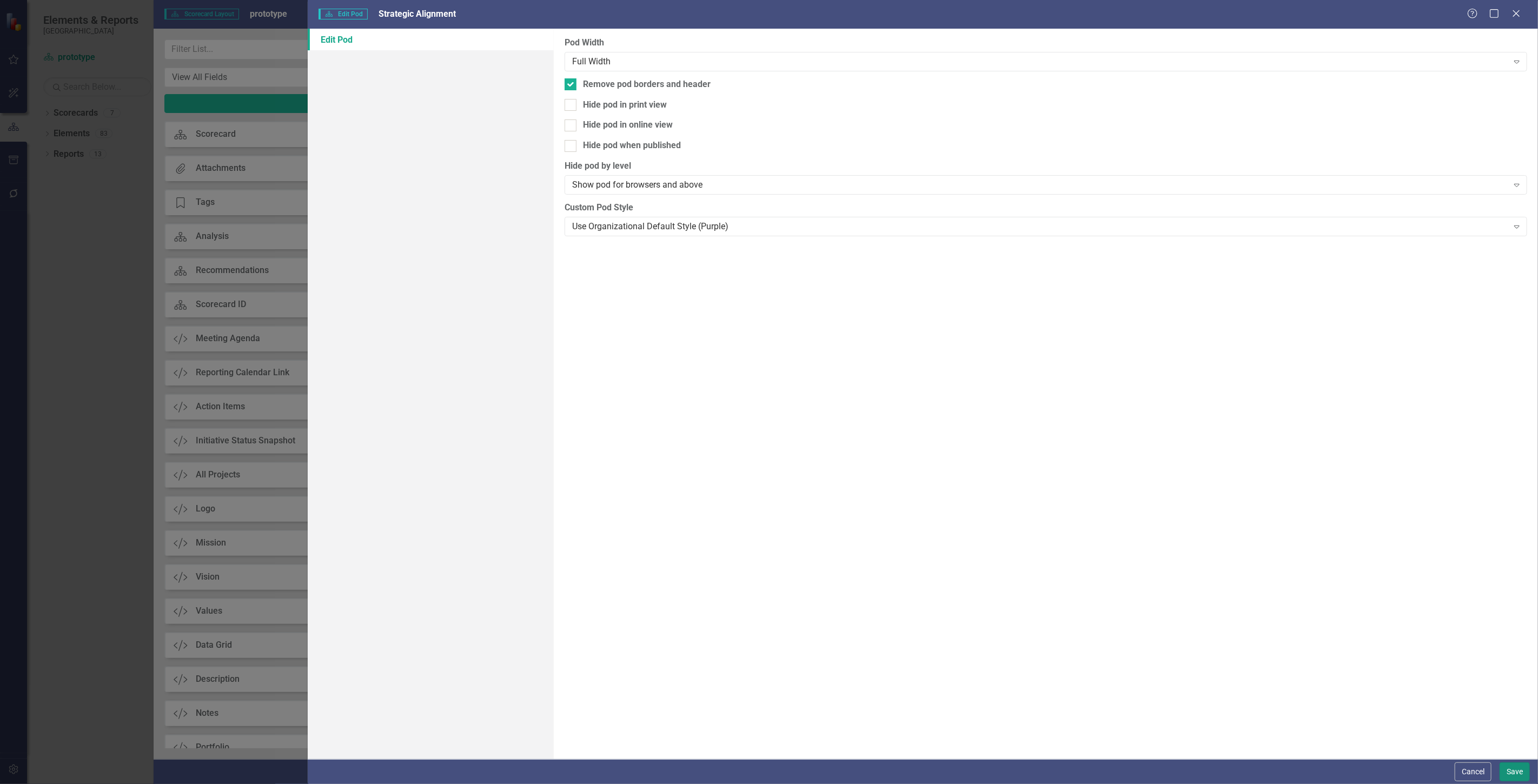
click at [1512, 765] on button "Save" at bounding box center [1515, 771] width 30 height 19
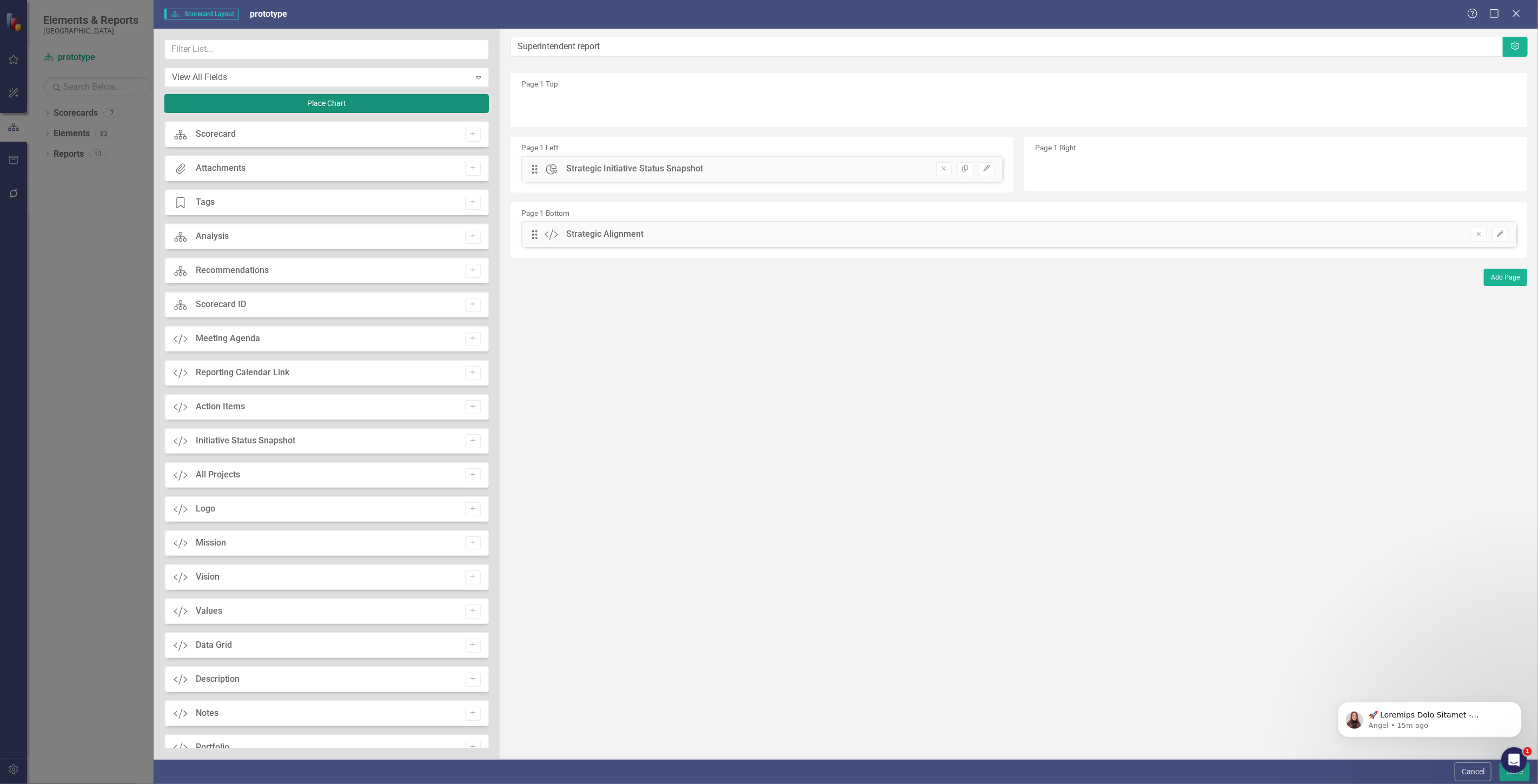
click at [313, 105] on button "Place Chart" at bounding box center [326, 103] width 324 height 19
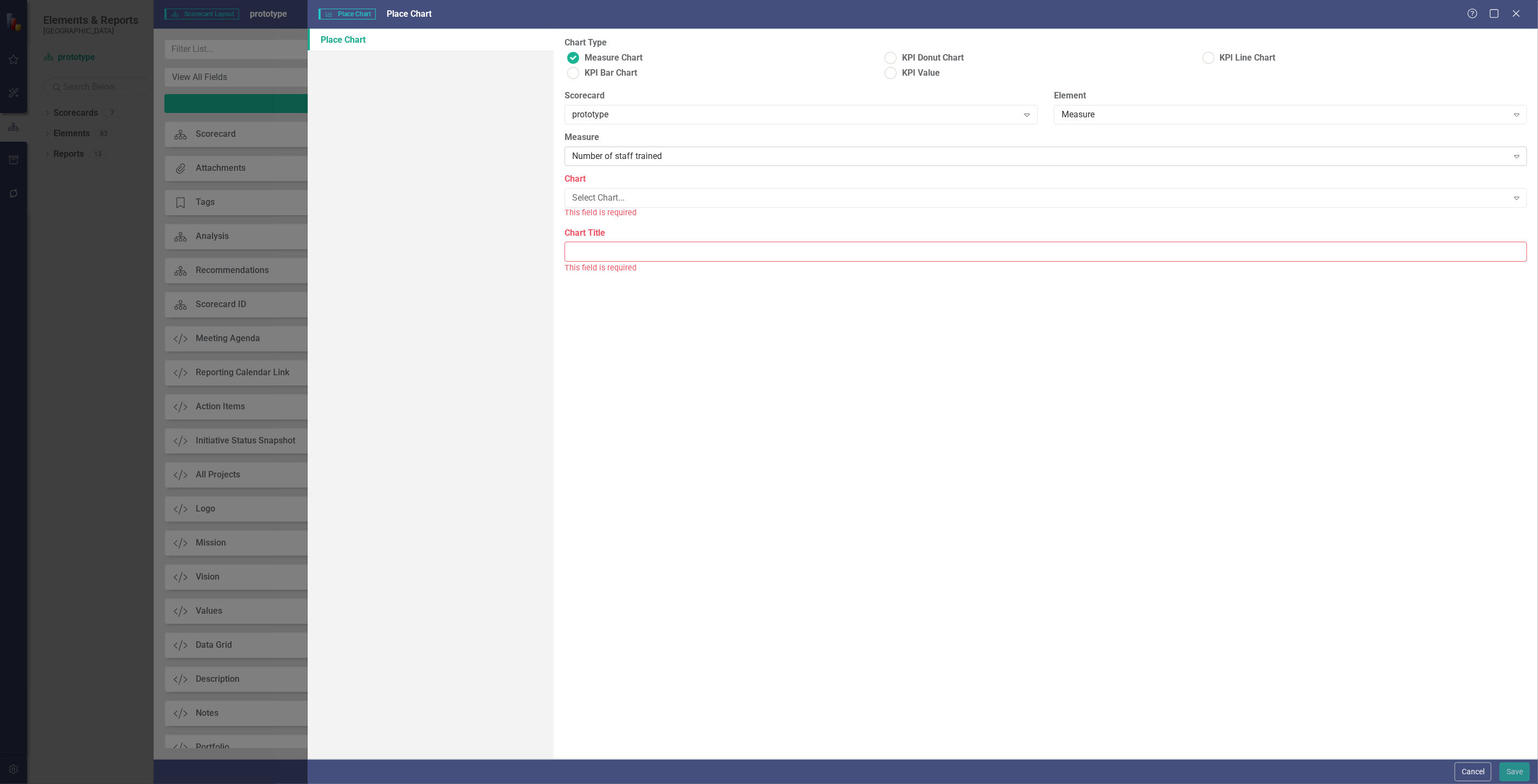
click at [581, 159] on div "Number of staff trained" at bounding box center [1040, 156] width 936 height 13
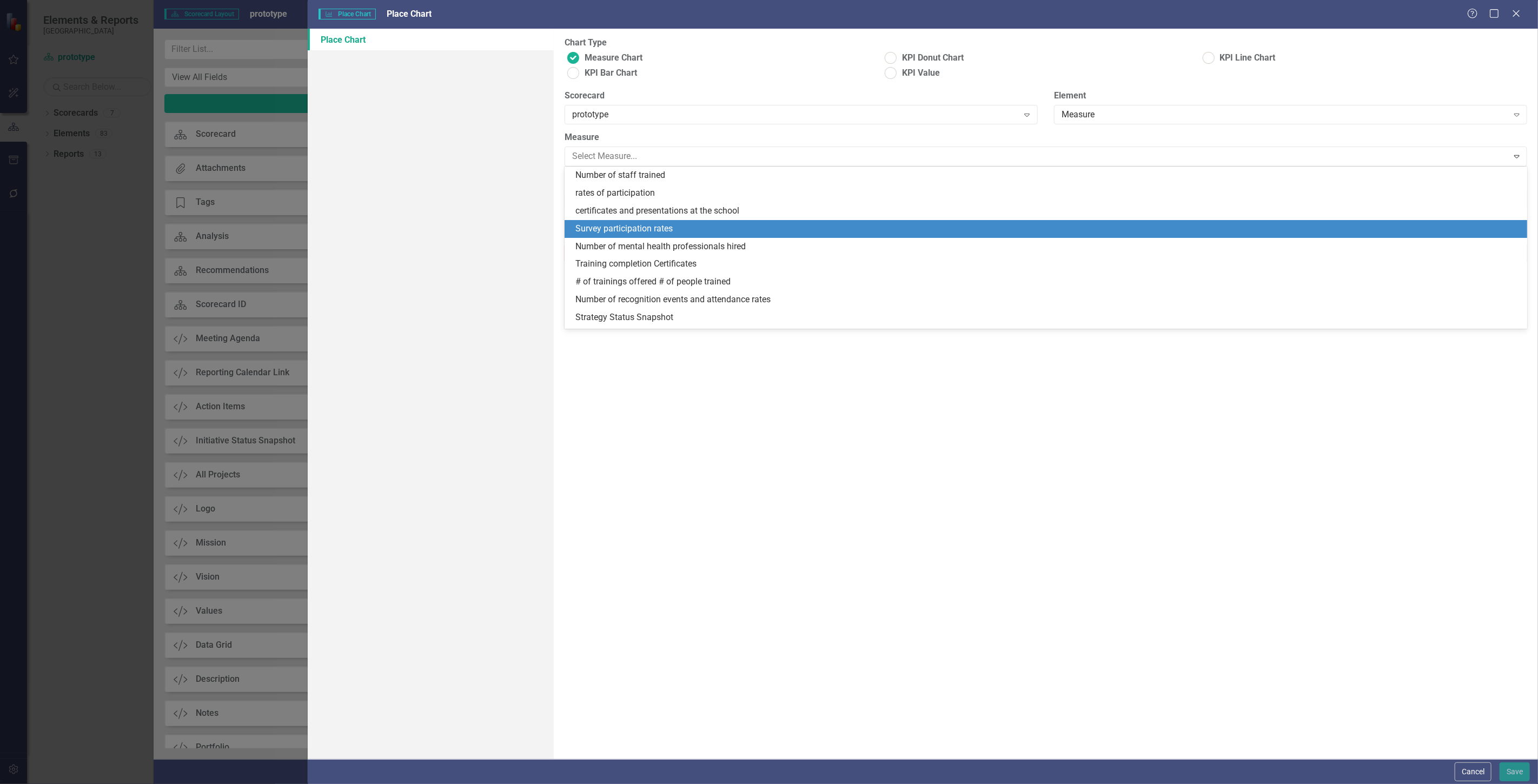
scroll to position [51, 0]
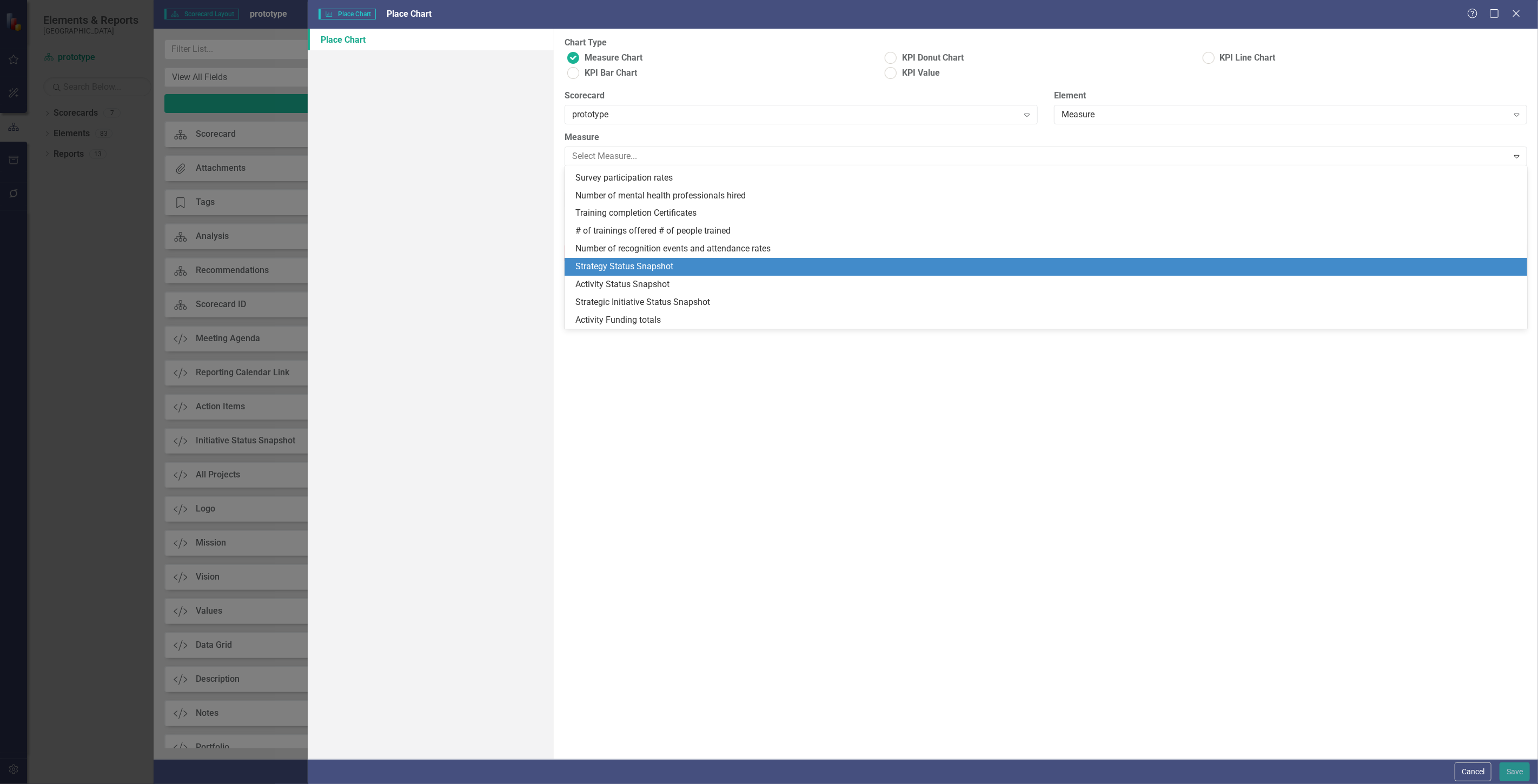
click at [630, 266] on div "Strategy Status Snapshot" at bounding box center [1048, 266] width 946 height 13
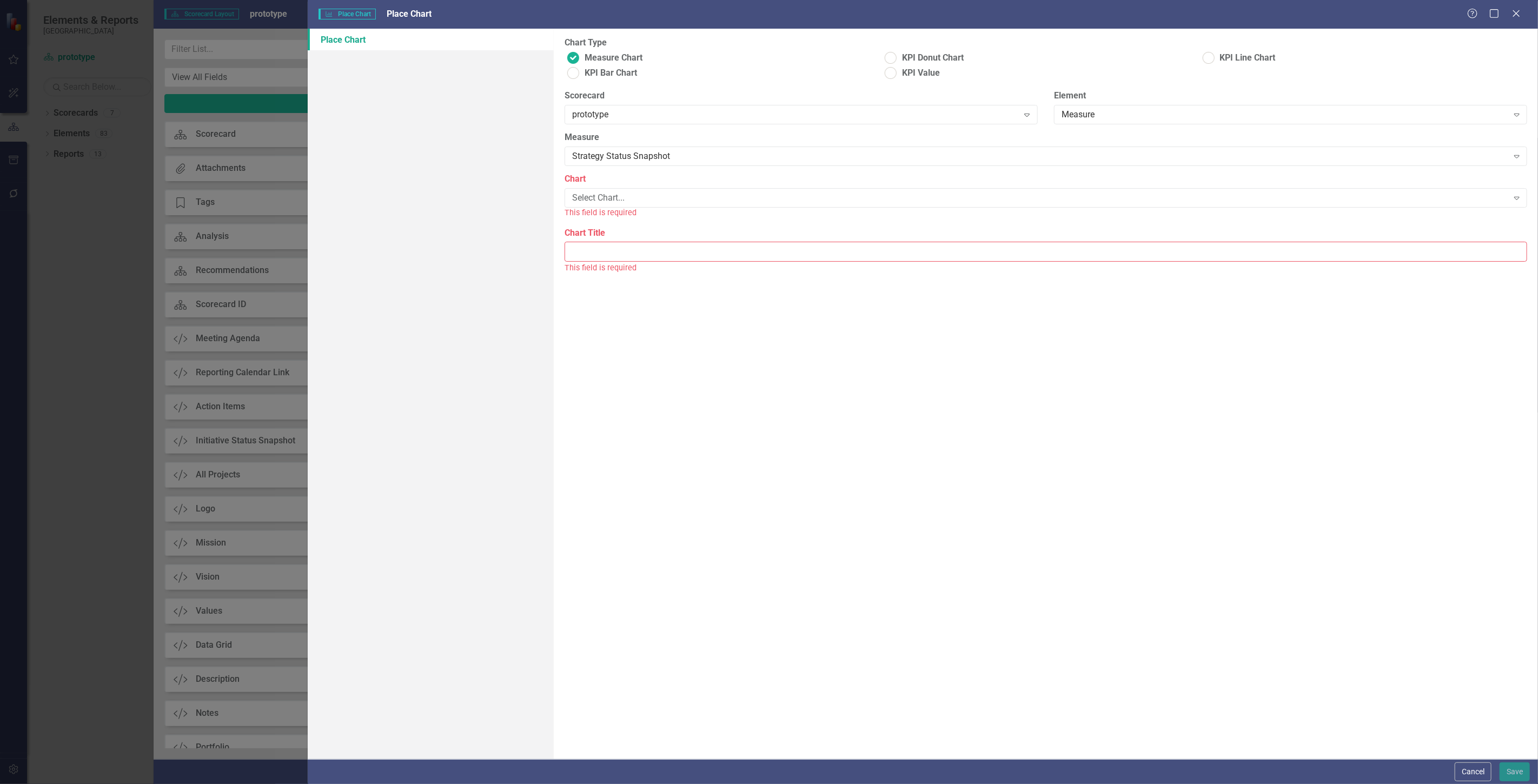
click at [611, 202] on div "Select Chart..." at bounding box center [1040, 198] width 936 height 13
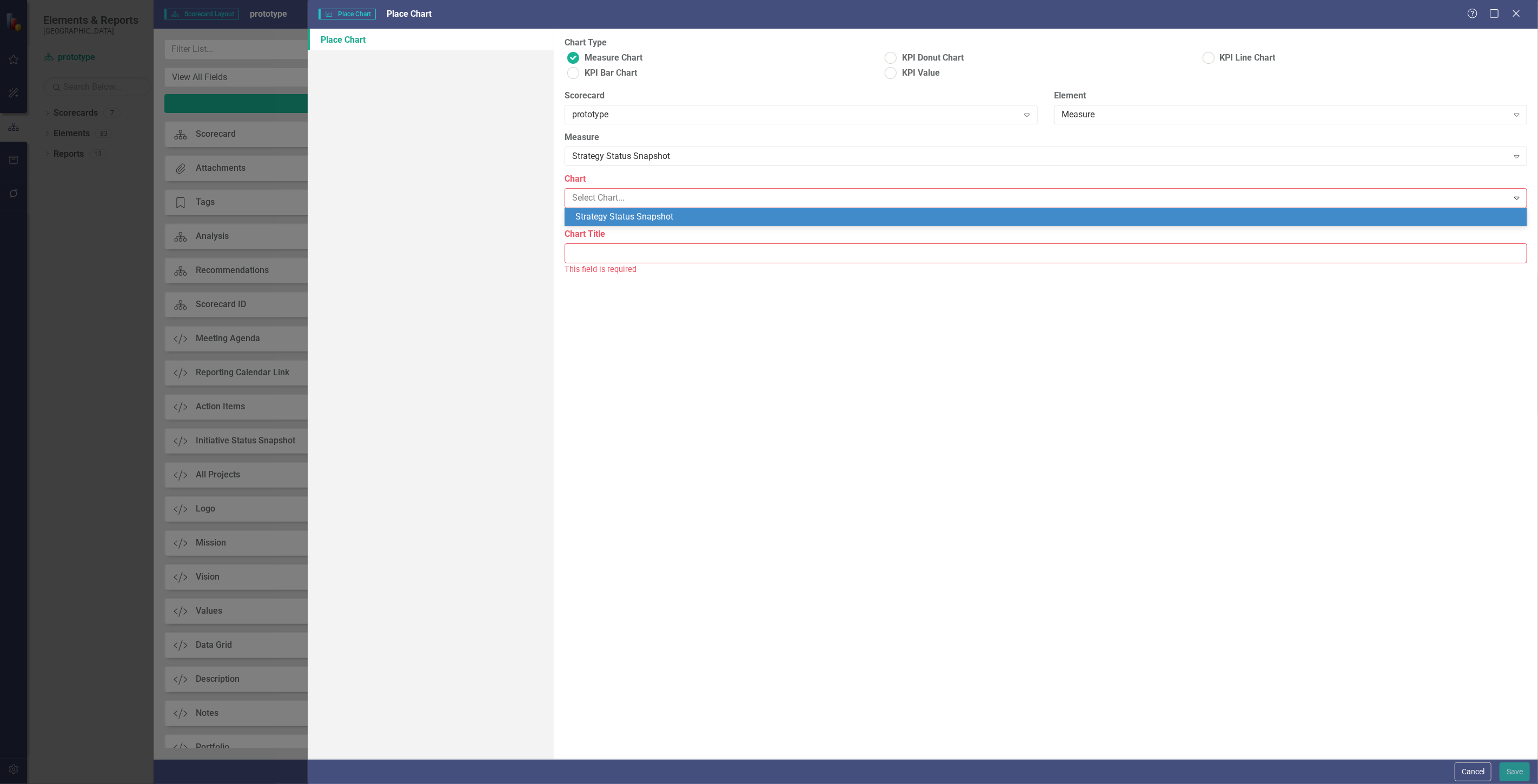
click at [608, 213] on div "Strategy Status Snapshot" at bounding box center [1048, 217] width 946 height 13
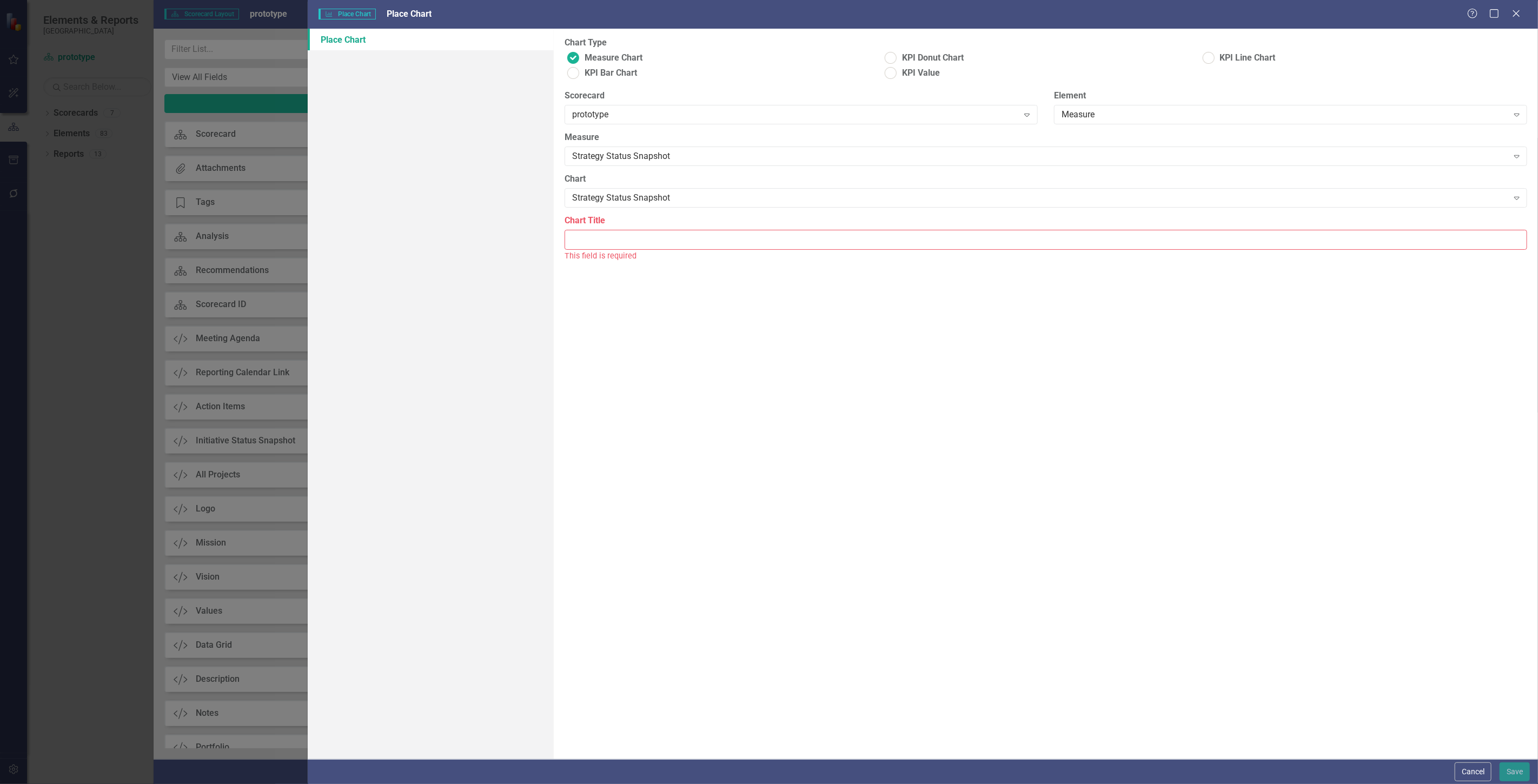
click at [608, 240] on input "Chart Title" at bounding box center [1046, 239] width 962 height 20
type input "Strategy Status Snapshot"
click at [1505, 770] on button "Save" at bounding box center [1515, 771] width 30 height 19
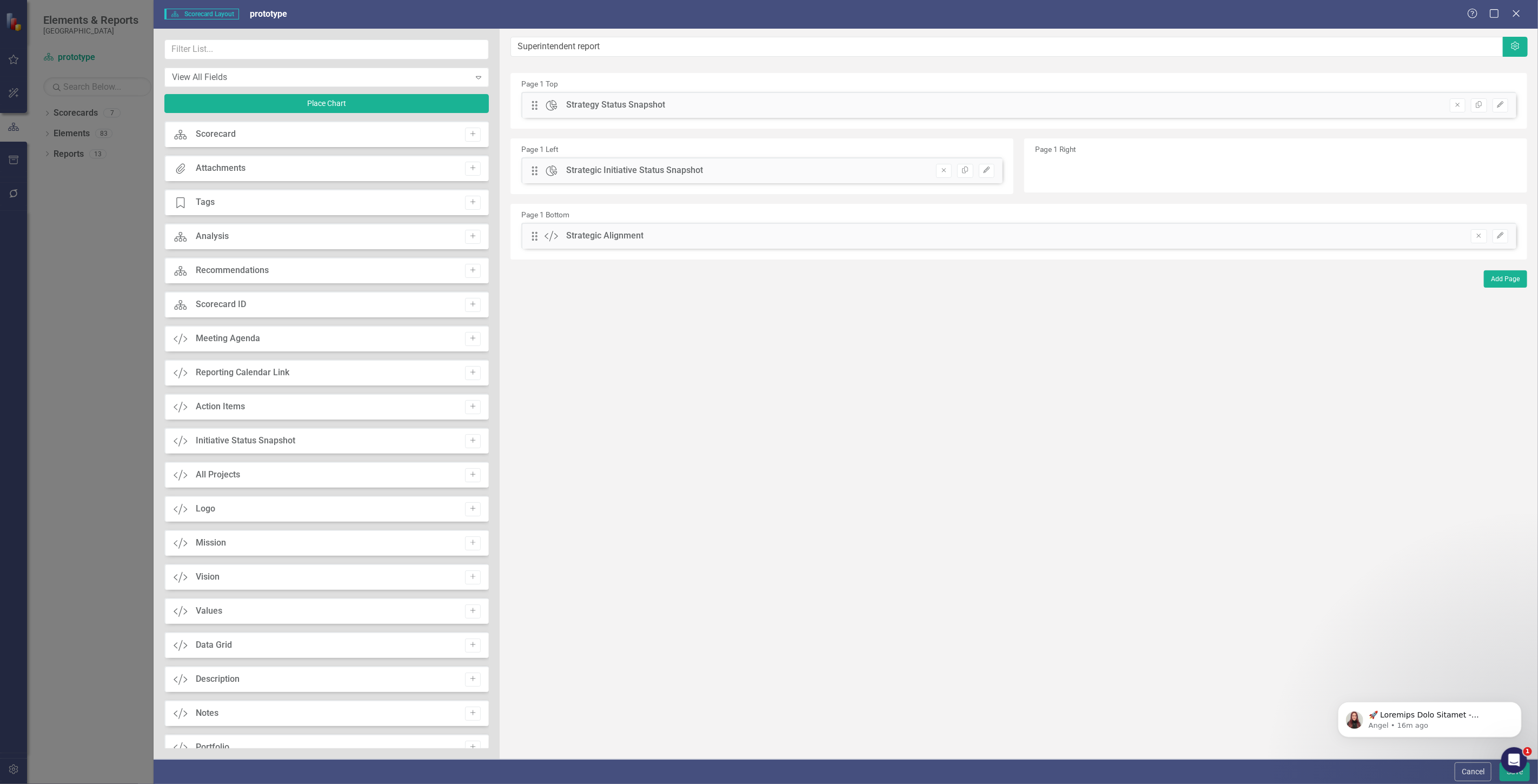
drag, startPoint x: 528, startPoint y: 99, endPoint x: 876, endPoint y: 112, distance: 348.2
click at [875, 119] on div "Drag Chart Strategy Status Snapshot Remove Copy Edit" at bounding box center [1018, 109] width 1011 height 34
drag, startPoint x: 535, startPoint y: 100, endPoint x: 1077, endPoint y: 157, distance: 545.0
click at [1500, 772] on button "Save" at bounding box center [1515, 771] width 30 height 19
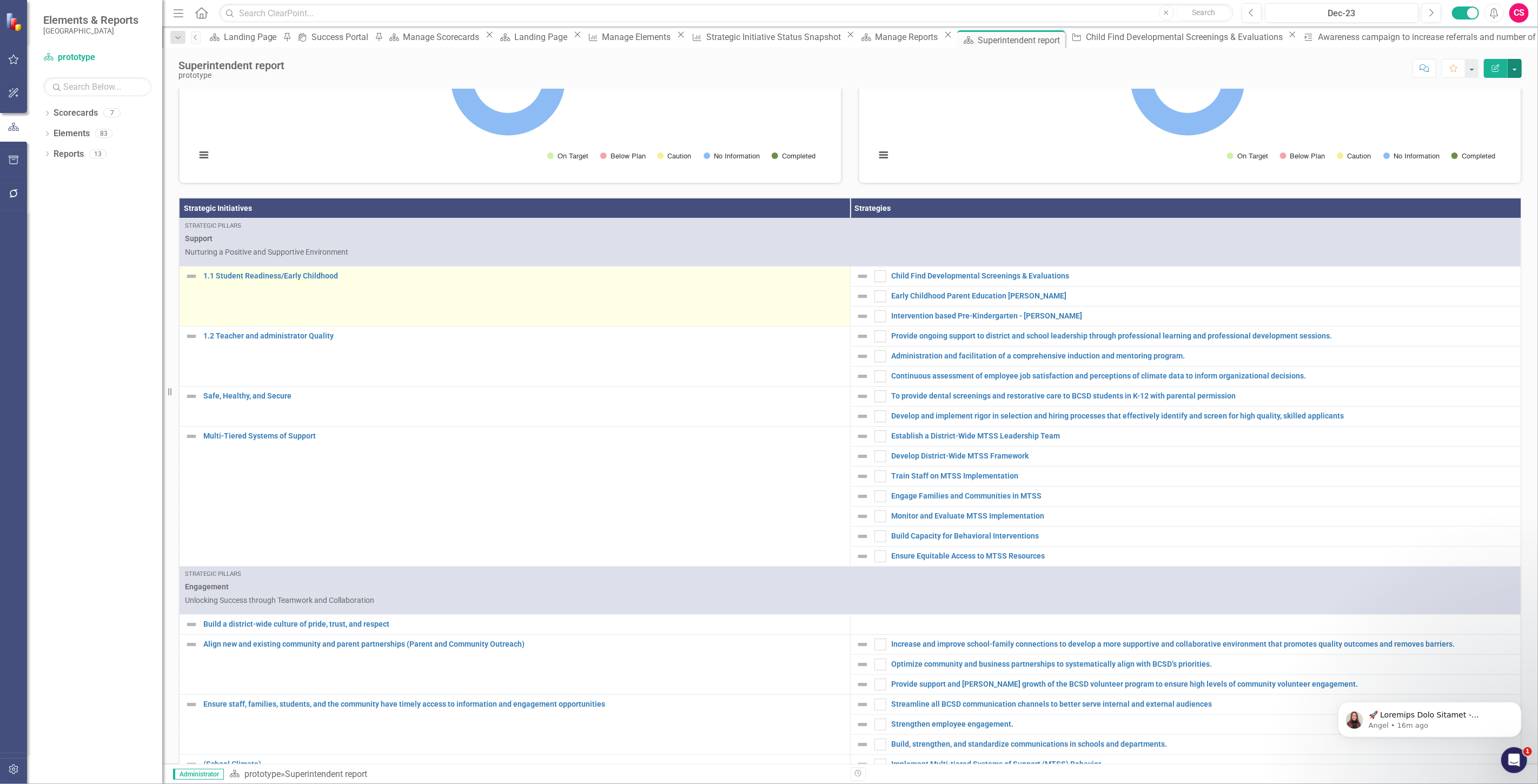
scroll to position [0, 0]
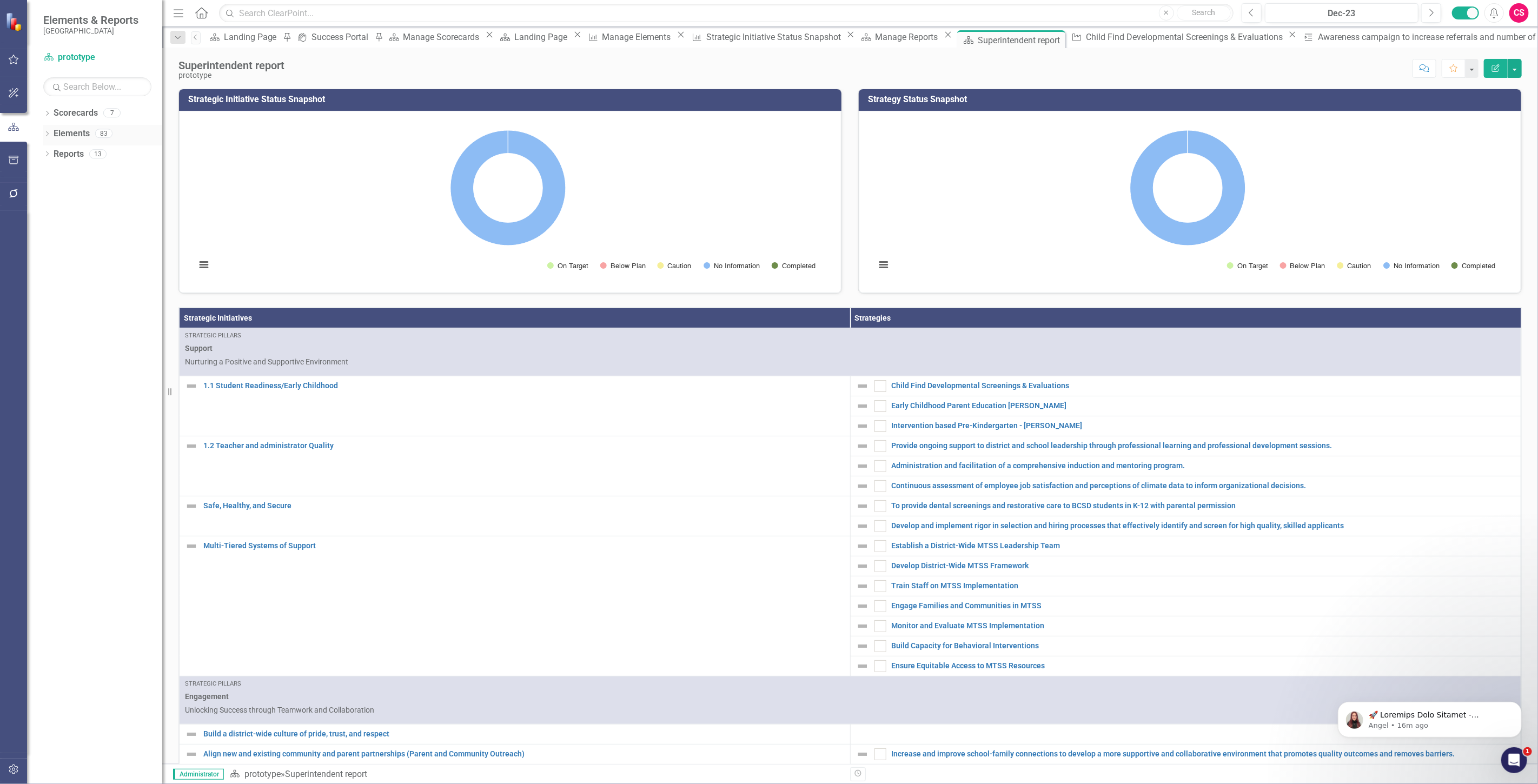
click at [72, 131] on link "Elements" at bounding box center [72, 133] width 36 height 13
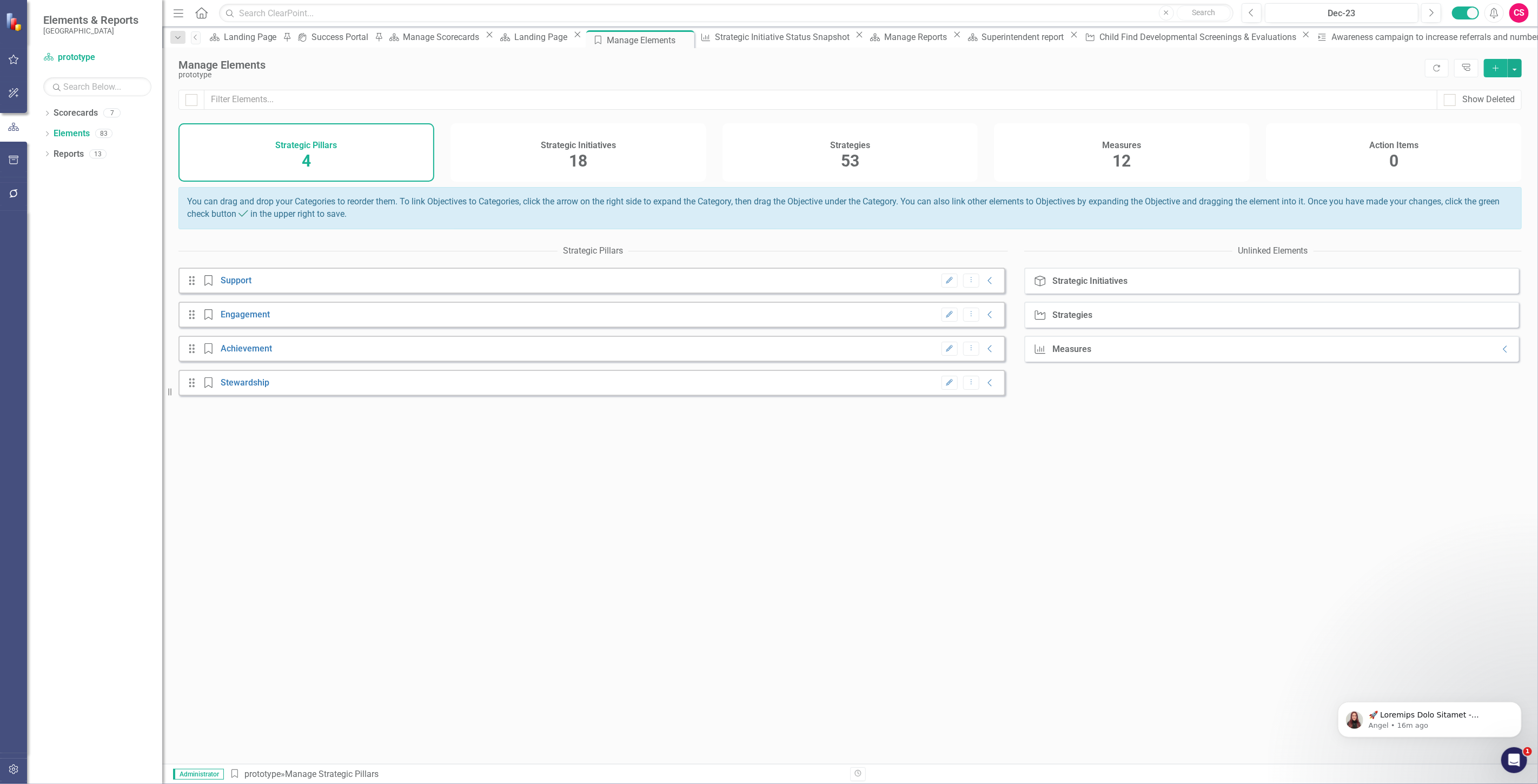
click at [1180, 131] on div "Measures 12" at bounding box center [1121, 152] width 256 height 58
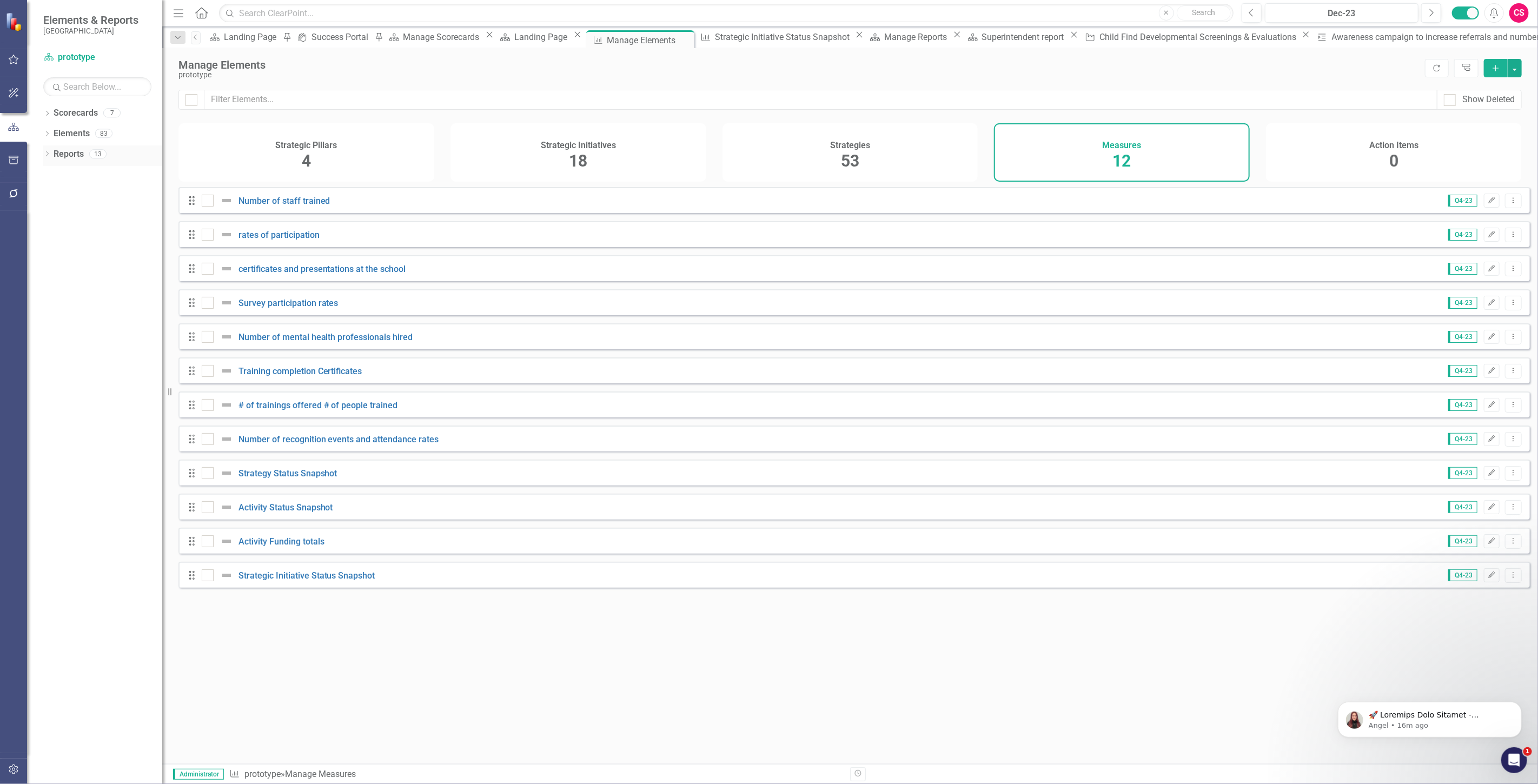
click at [73, 158] on link "Reports" at bounding box center [69, 154] width 30 height 13
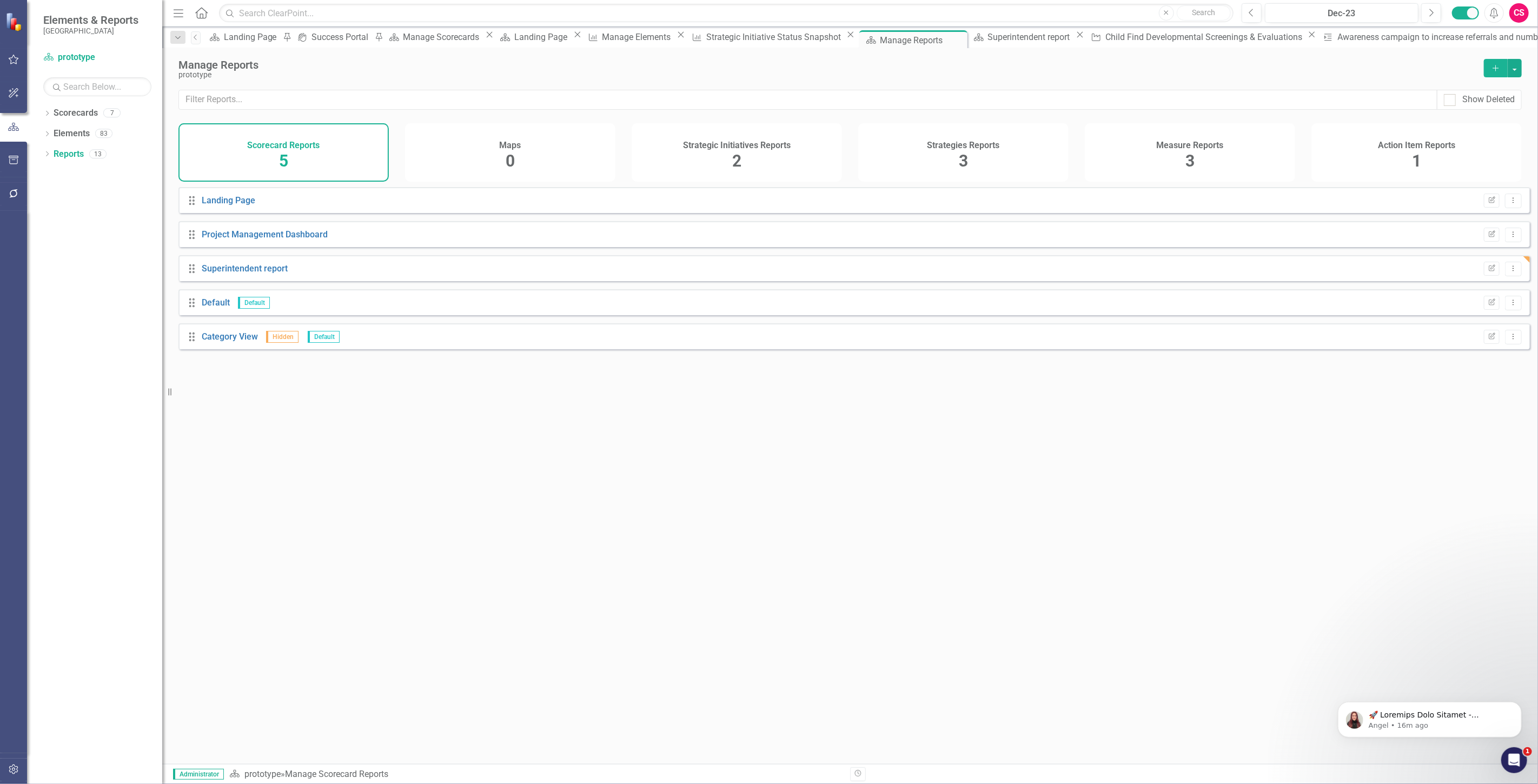
click at [1177, 164] on div "Measure Reports 3" at bounding box center [1190, 152] width 211 height 58
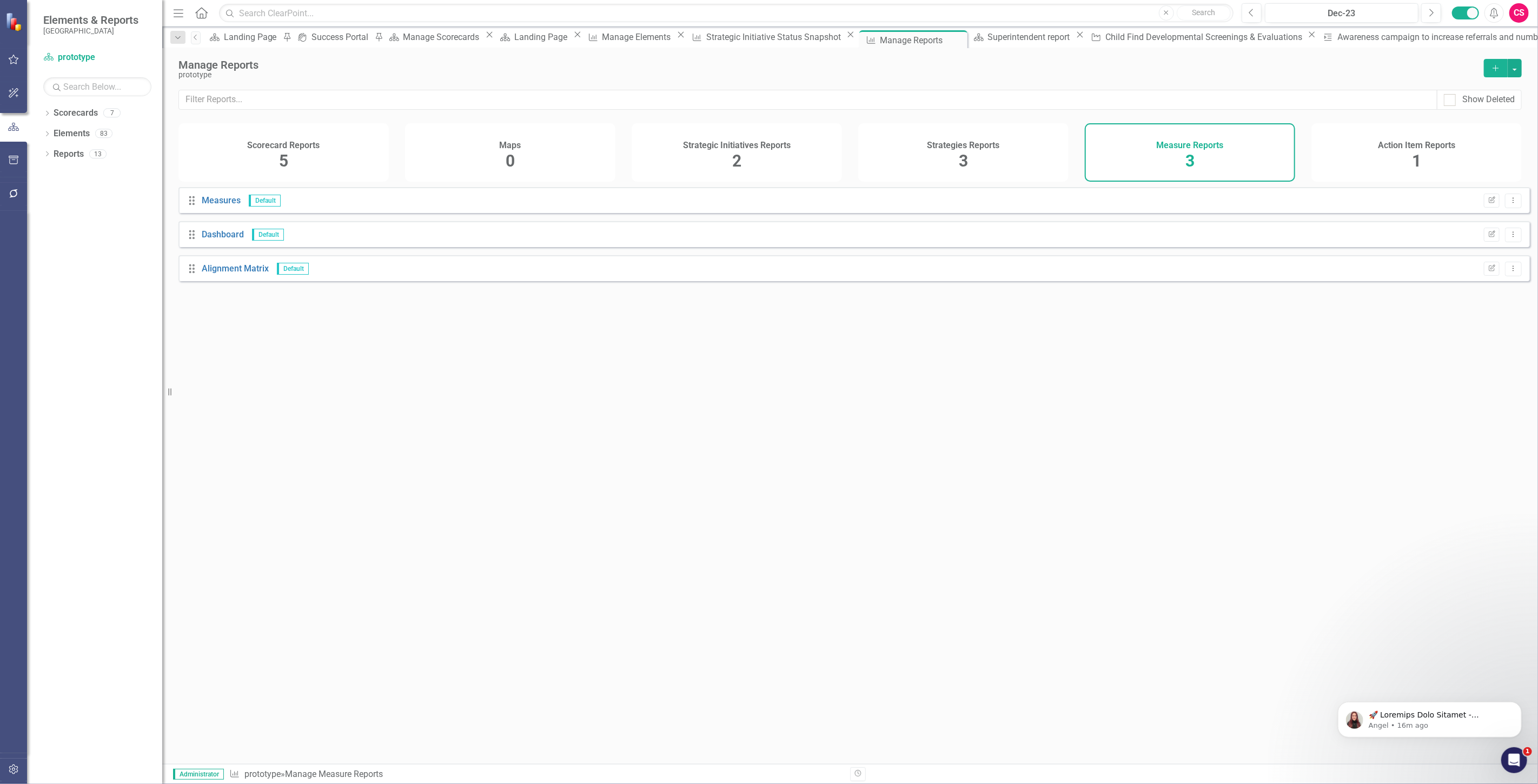
drag, startPoint x: 1528, startPoint y: 70, endPoint x: 1522, endPoint y: 69, distance: 6.1
click at [1526, 70] on div "Manage Reports prototype Add" at bounding box center [850, 69] width 1376 height 41
click at [1519, 68] on button "button" at bounding box center [1515, 68] width 14 height 19
click at [1480, 114] on link "Copy Add From Template" at bounding box center [1471, 108] width 101 height 20
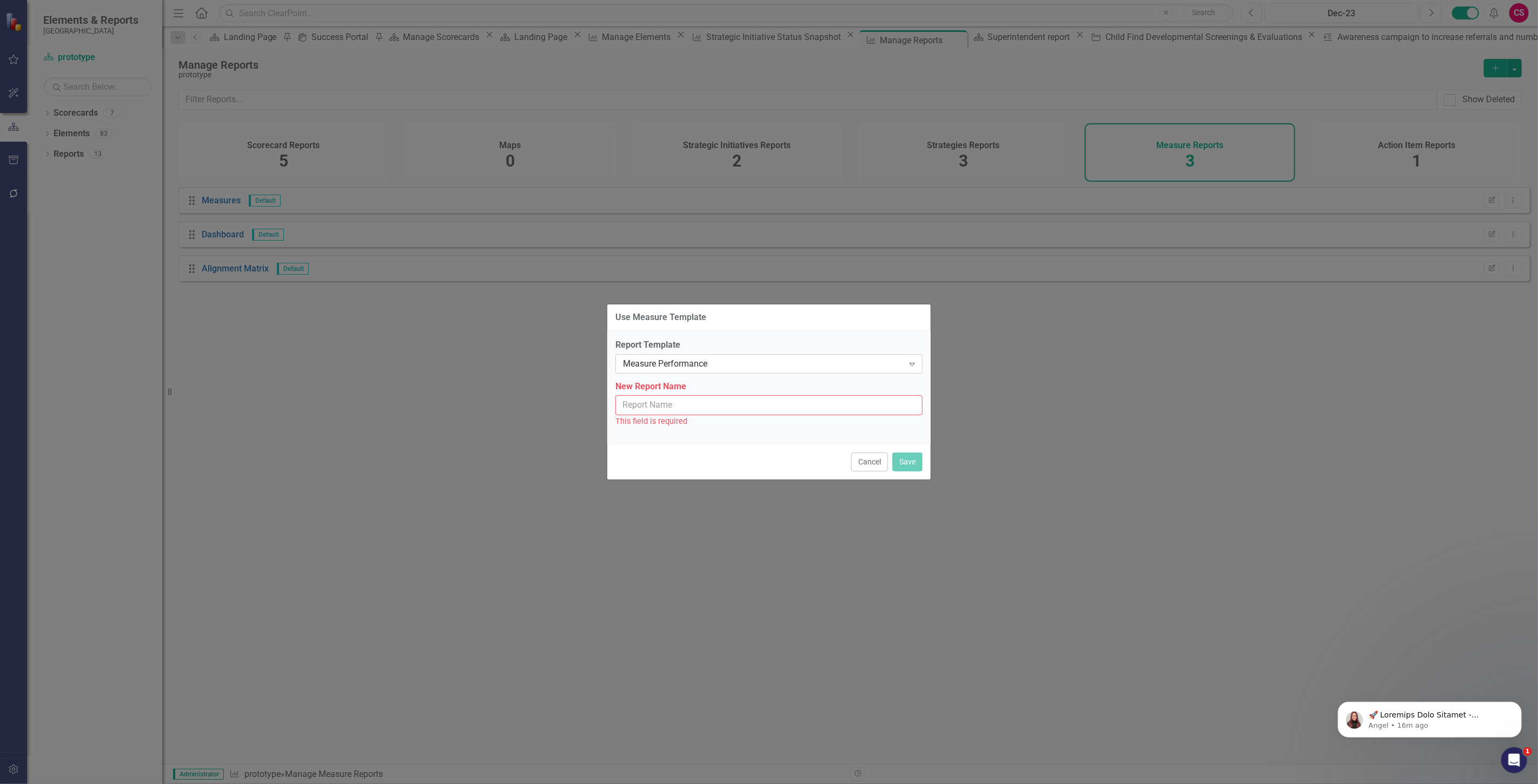
click at [731, 360] on div "Measure Performance" at bounding box center [763, 363] width 281 height 13
click at [715, 783] on div "Measure Performance" at bounding box center [771, 792] width 1521 height 13
click at [706, 391] on label "New Report Name" at bounding box center [769, 387] width 307 height 13
click at [706, 395] on input "New Report Name" at bounding box center [769, 405] width 307 height 20
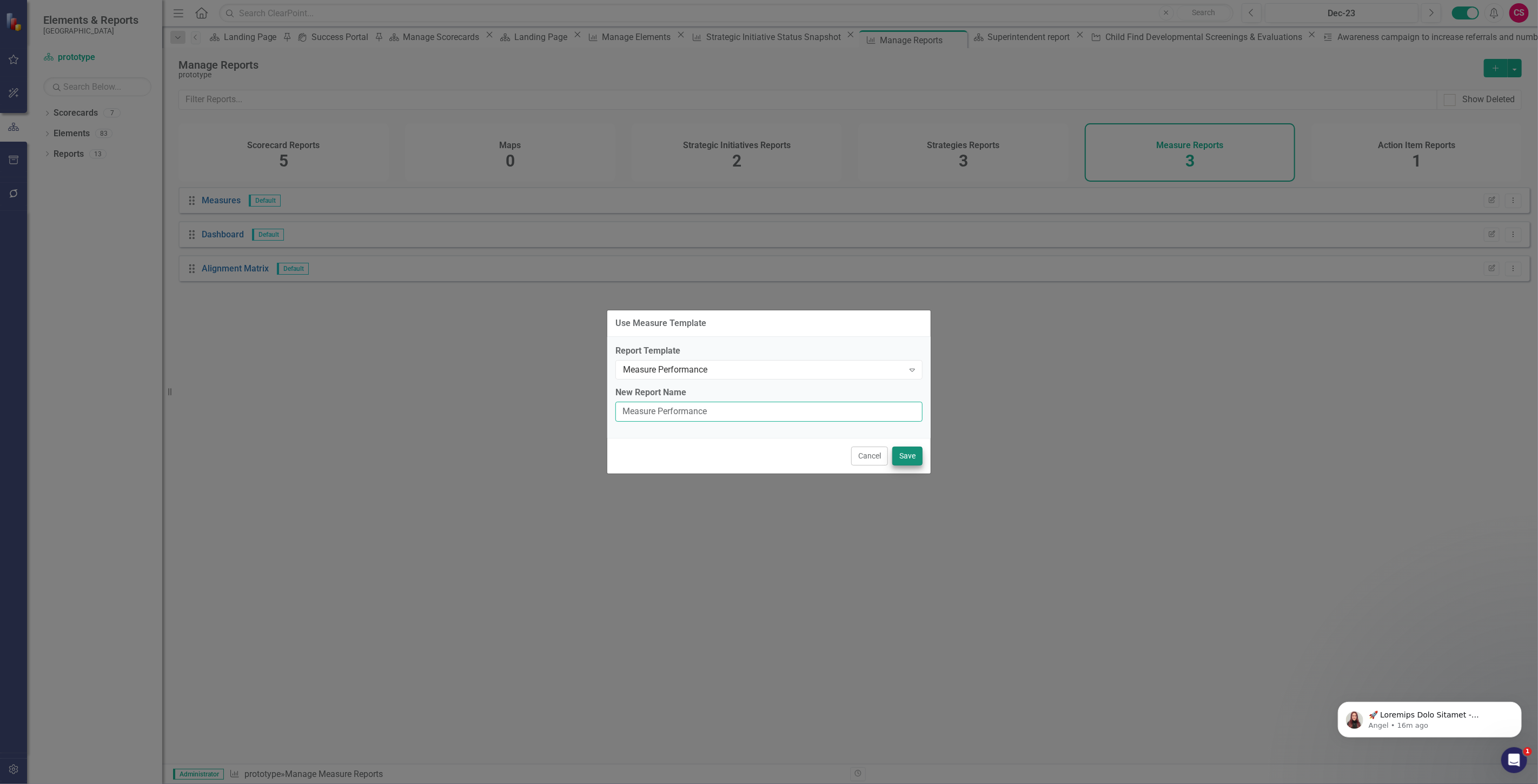
type input "Measure Performance"
click at [913, 451] on button "Save" at bounding box center [907, 456] width 30 height 19
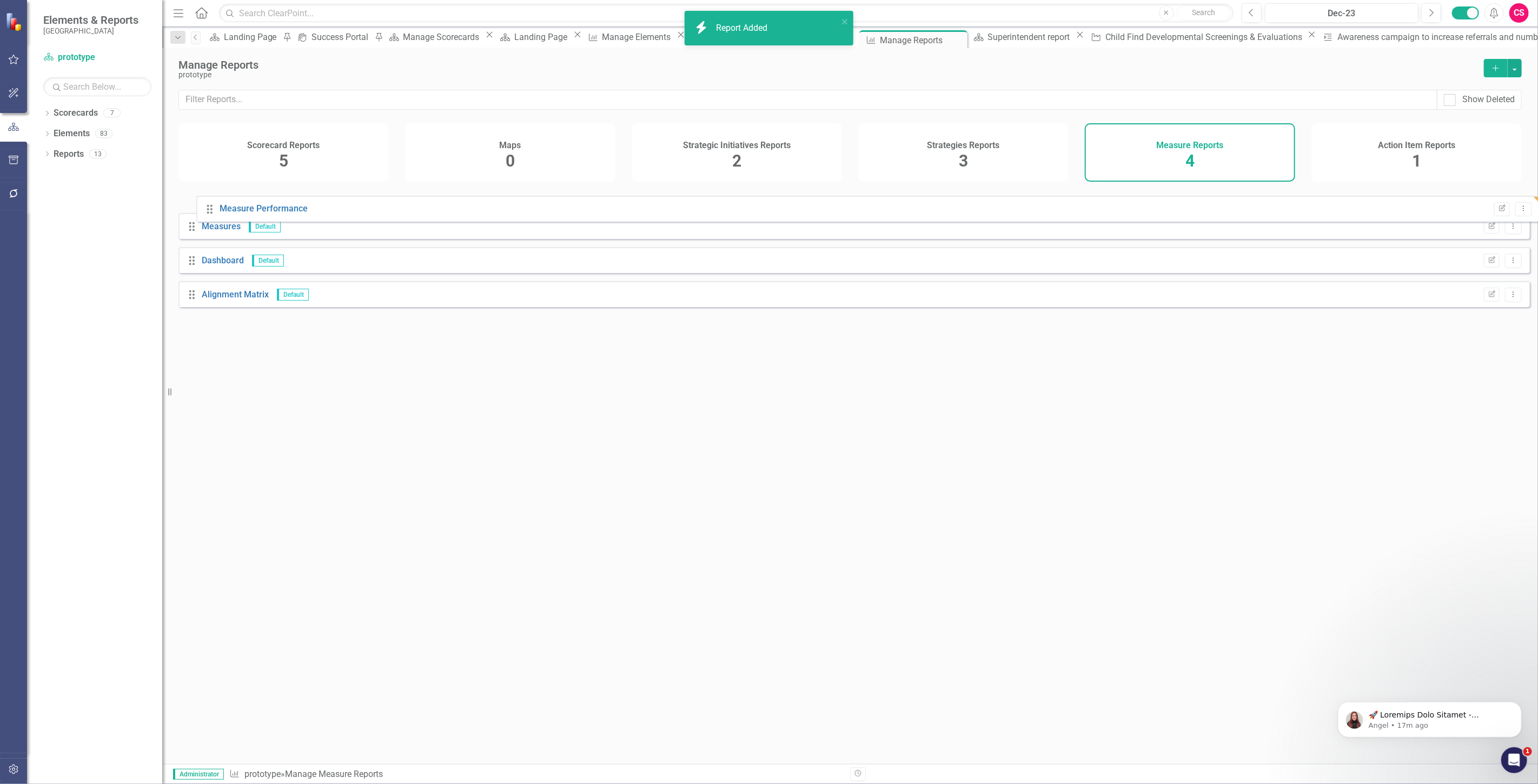
drag, startPoint x: 190, startPoint y: 309, endPoint x: 207, endPoint y: 207, distance: 103.4
click at [207, 207] on div "Drag Measures Default Edit Report Dropdown Menu Drag Dashboard Default Edit Rep…" at bounding box center [854, 251] width 1352 height 128
click at [212, 206] on link "Measure Performance" at bounding box center [245, 200] width 88 height 10
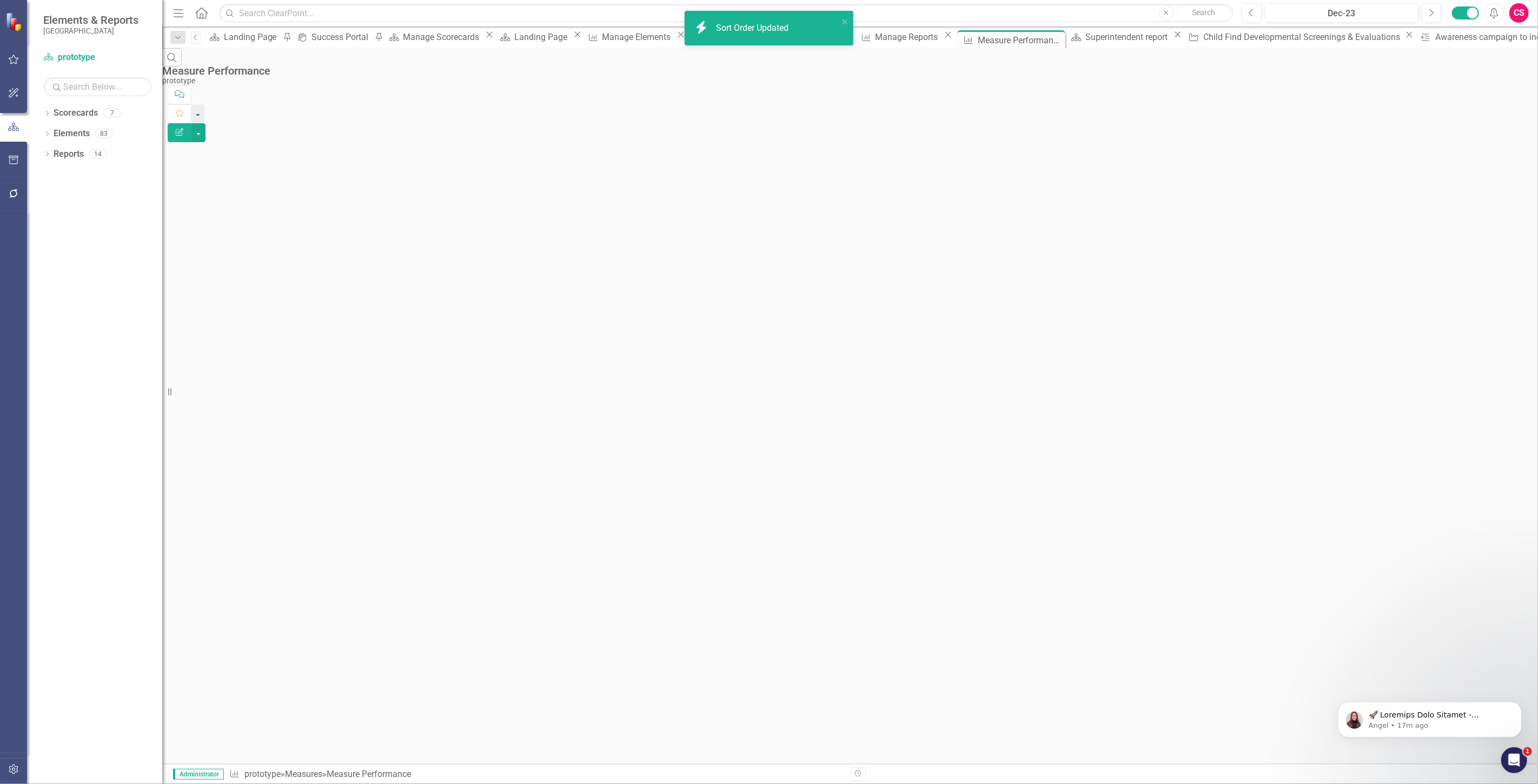
click at [183, 128] on icon "button" at bounding box center [179, 132] width 8 height 8
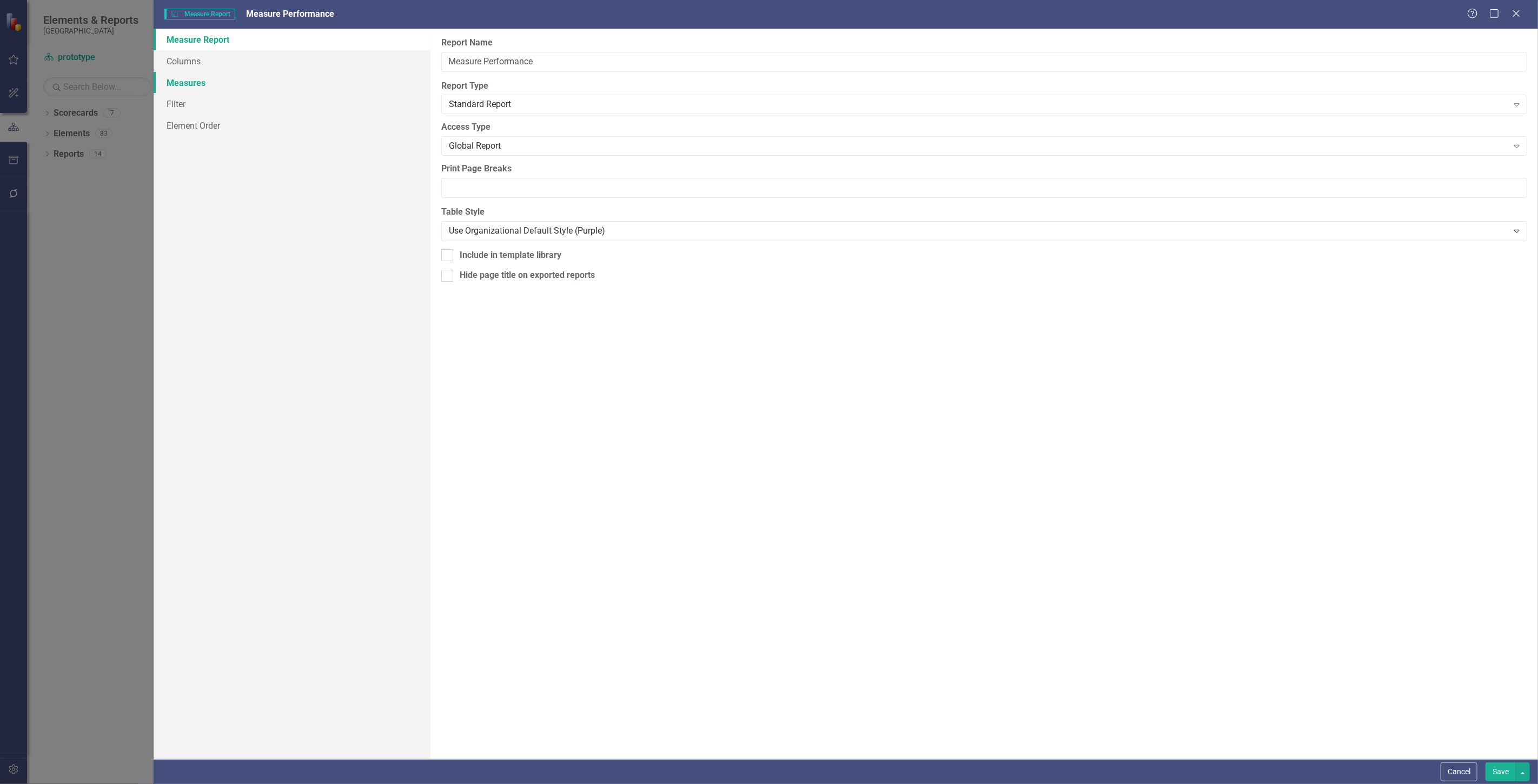
click at [190, 78] on link "Measures" at bounding box center [292, 83] width 277 height 22
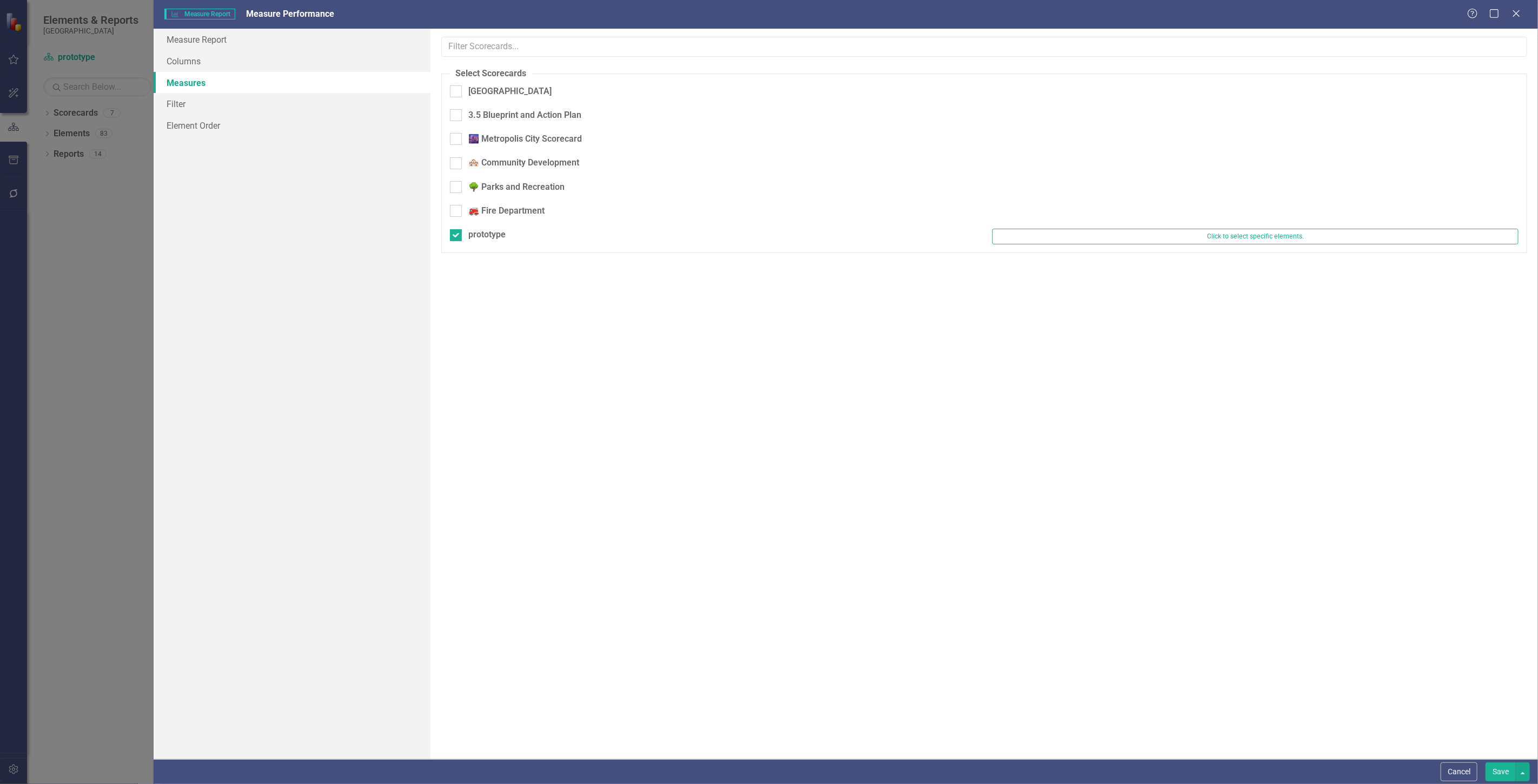
click at [238, 78] on link "Measures" at bounding box center [292, 83] width 277 height 22
click at [238, 94] on link "Filter" at bounding box center [292, 104] width 277 height 22
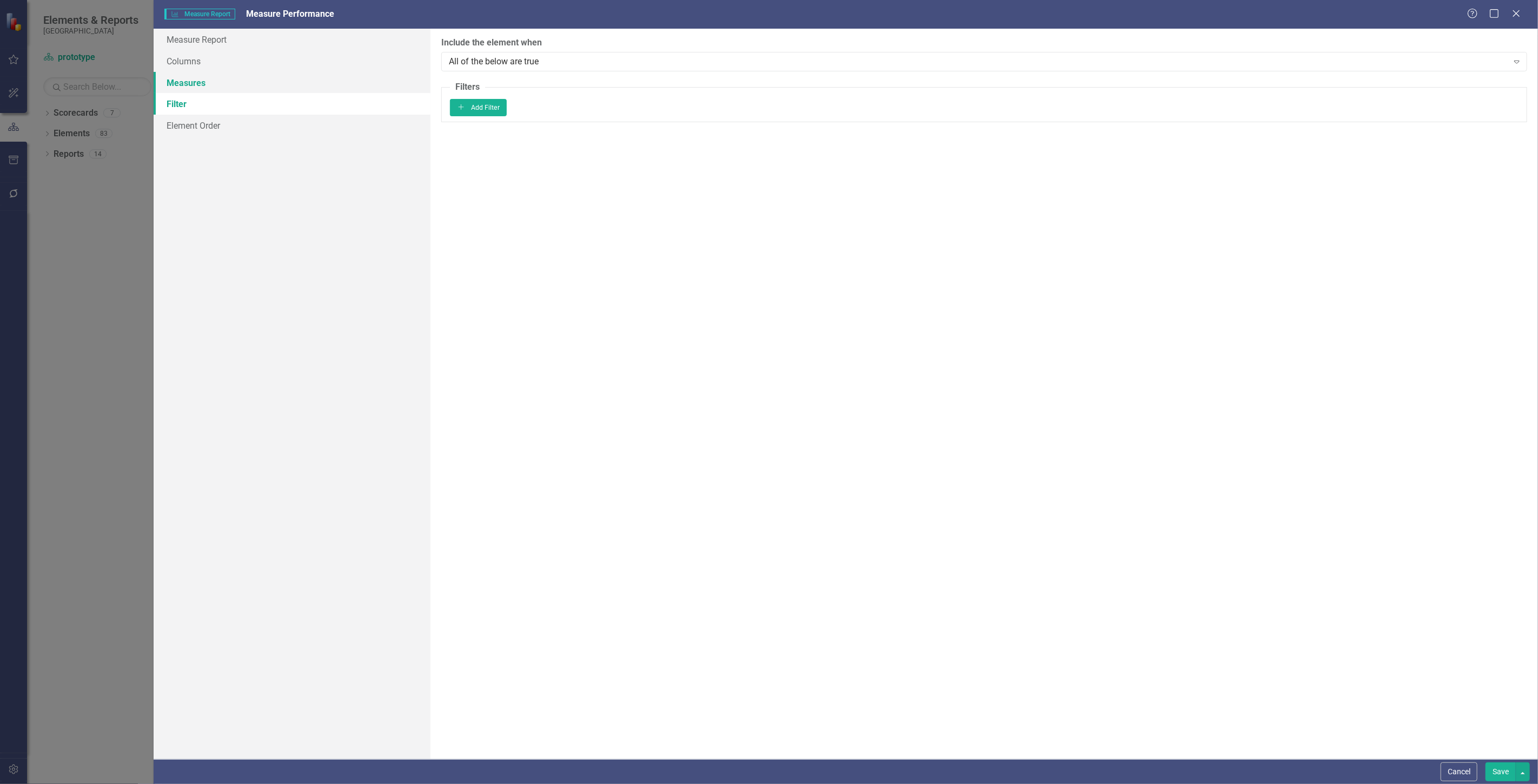
click at [238, 85] on link "Measures" at bounding box center [292, 83] width 277 height 22
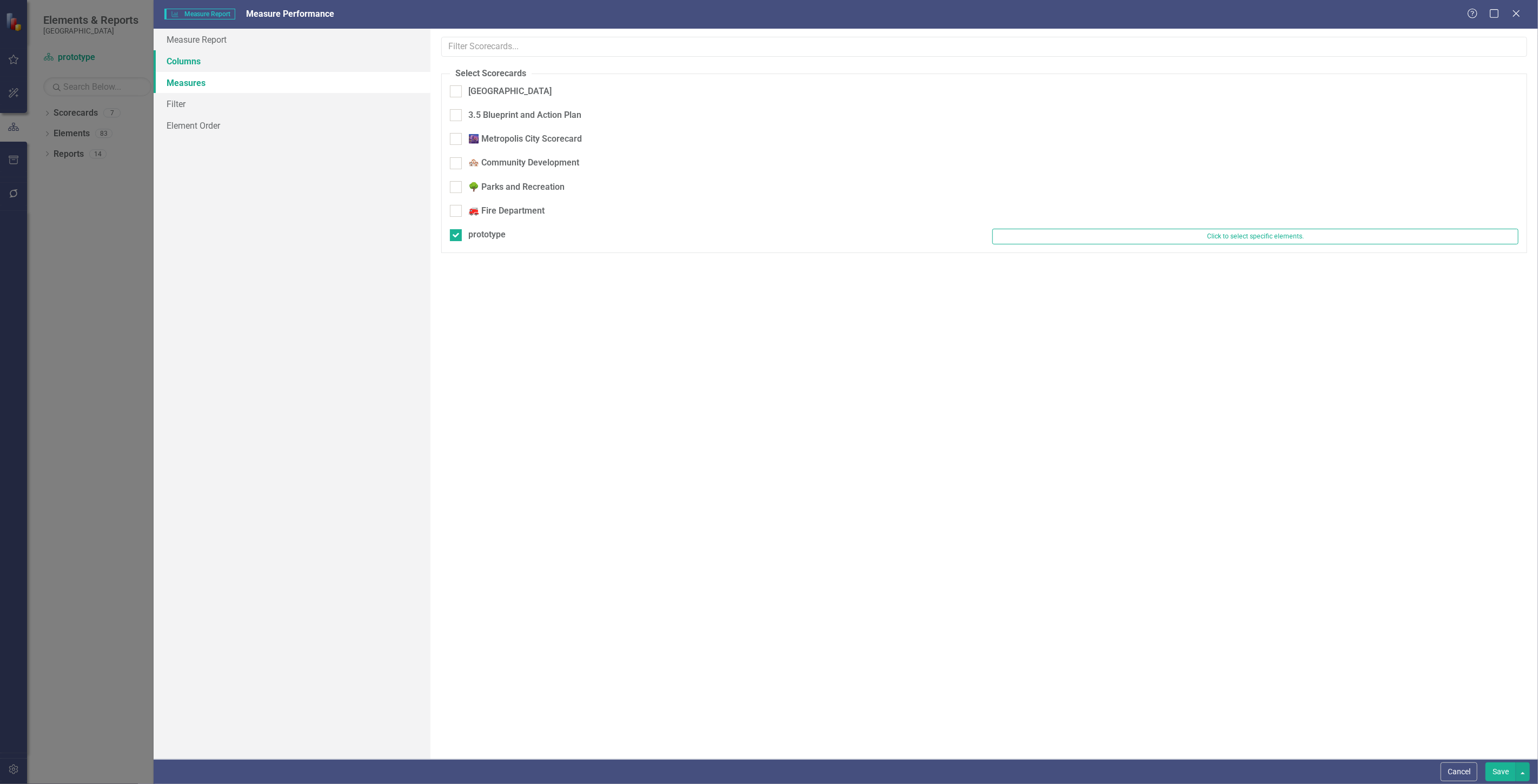
click at [242, 65] on link "Columns" at bounding box center [292, 61] width 277 height 22
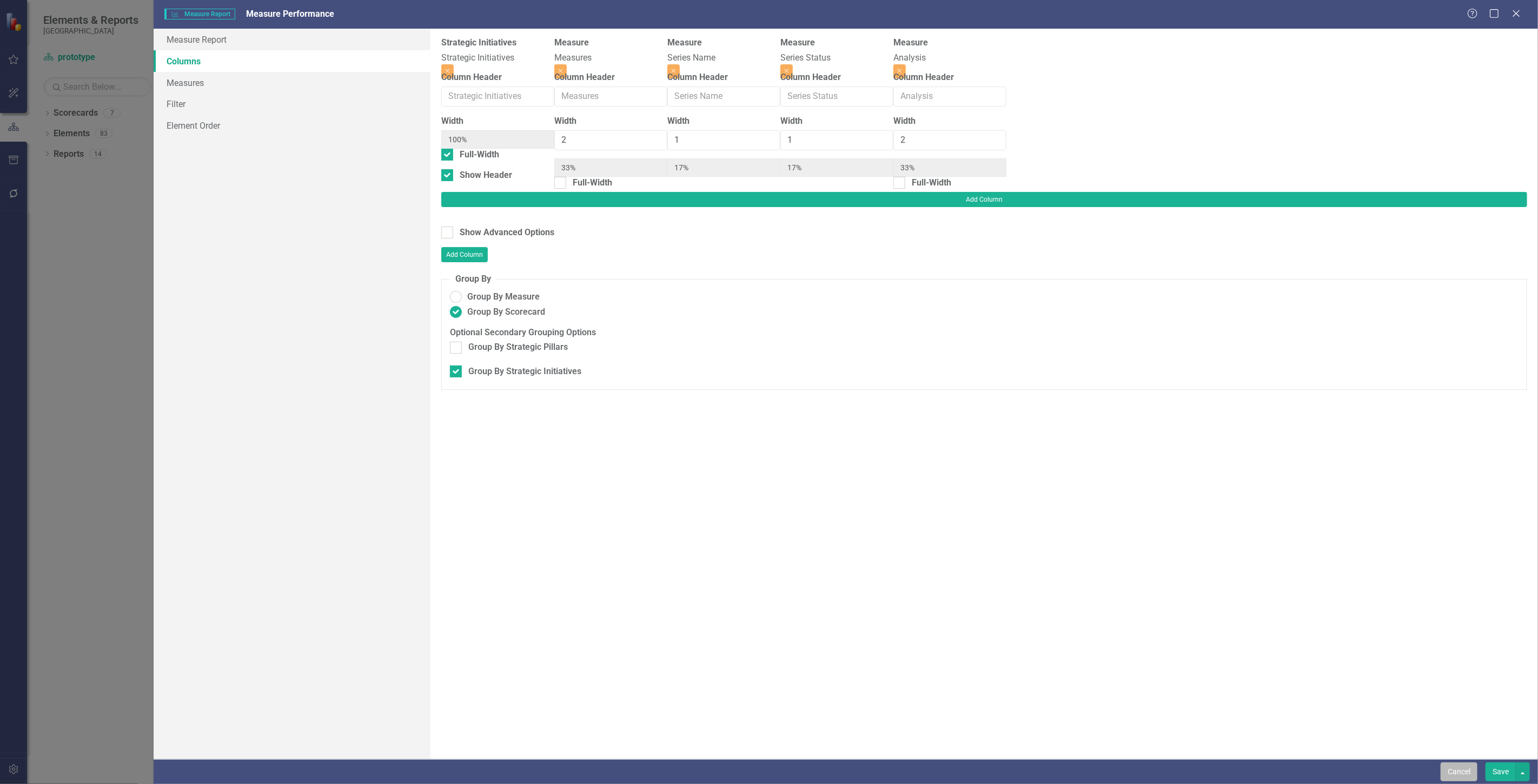
click at [1463, 774] on button "Cancel" at bounding box center [1459, 771] width 37 height 19
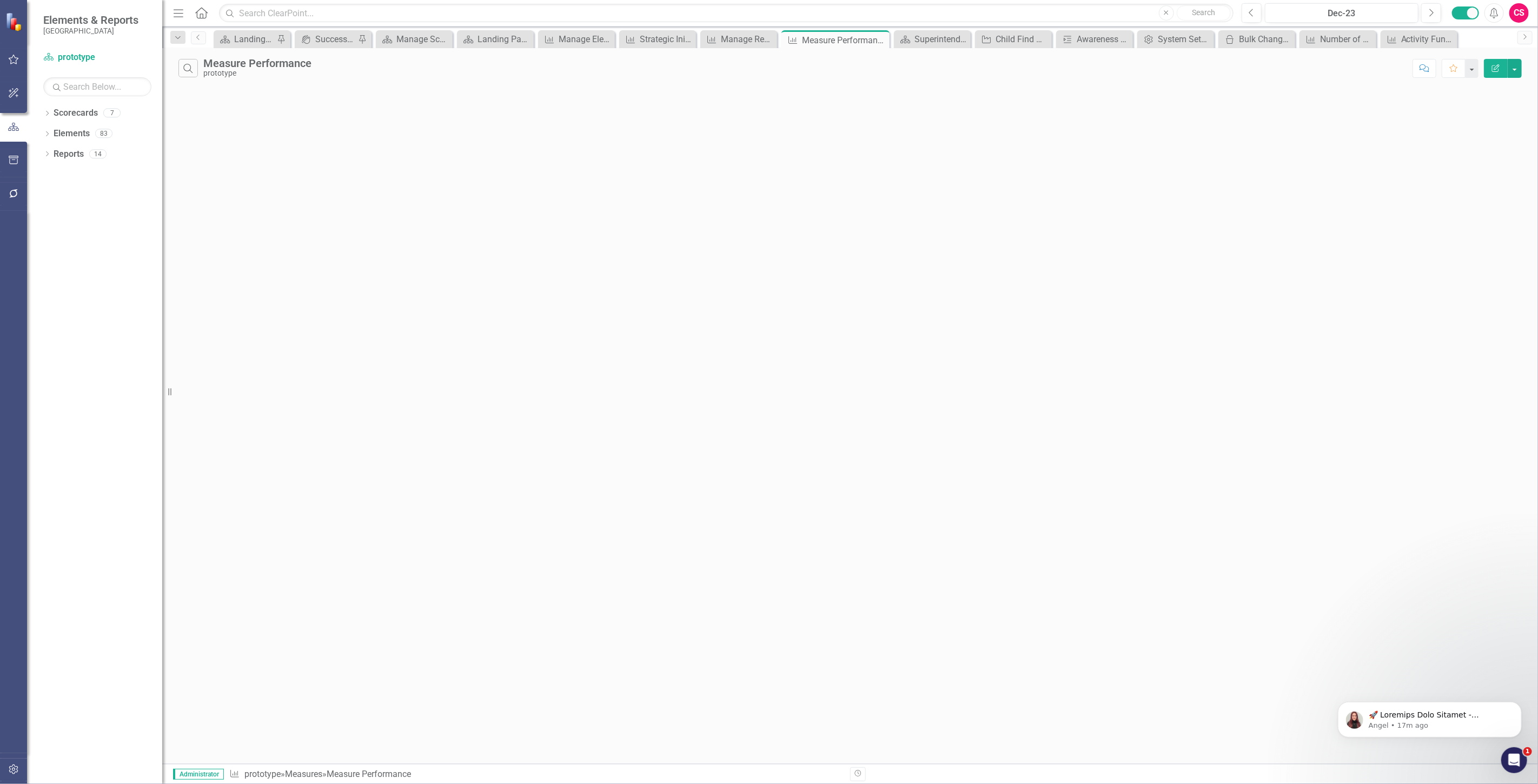
click at [1496, 68] on icon "Edit Report" at bounding box center [1496, 68] width 10 height 8
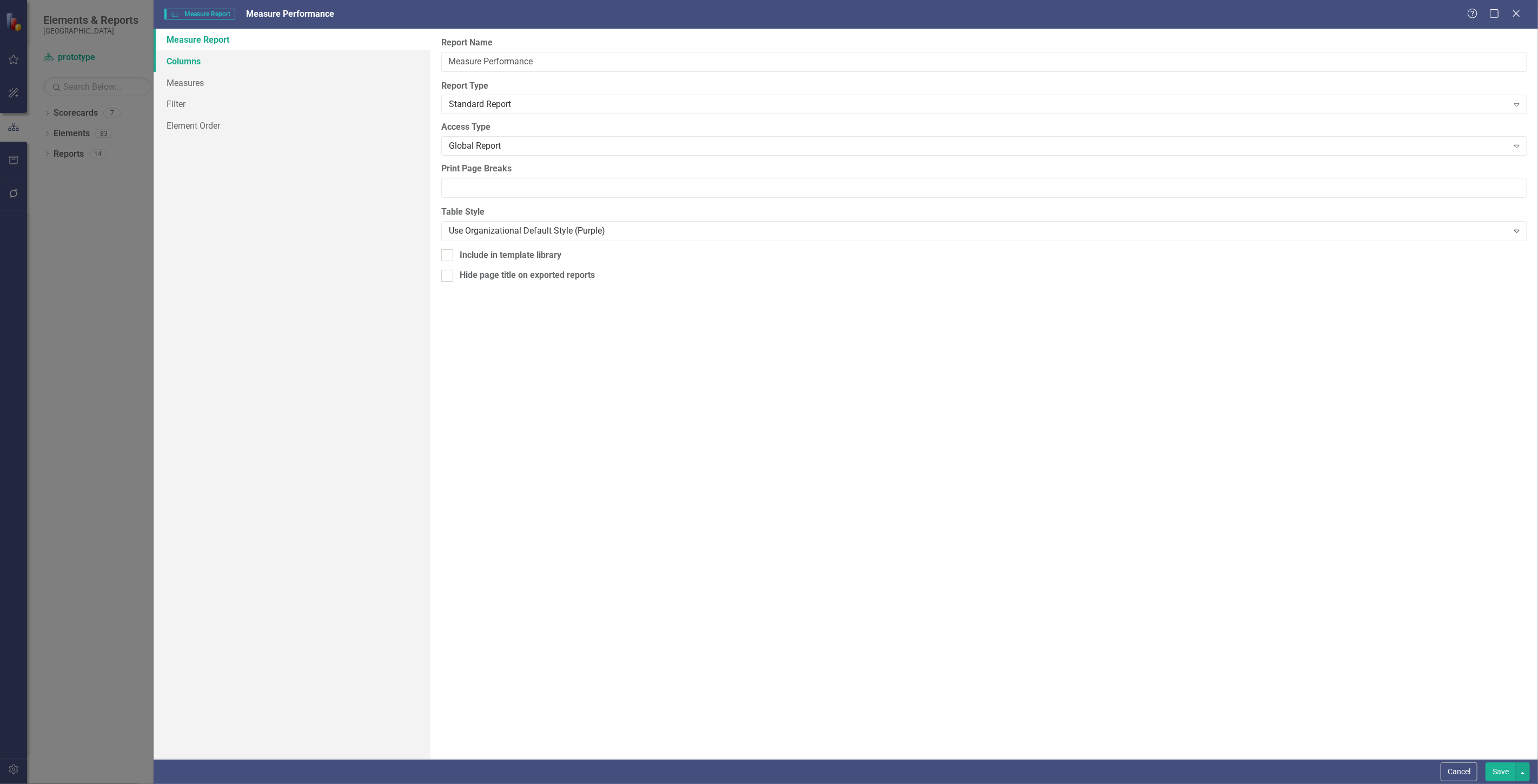
click at [223, 55] on link "Columns" at bounding box center [292, 61] width 277 height 22
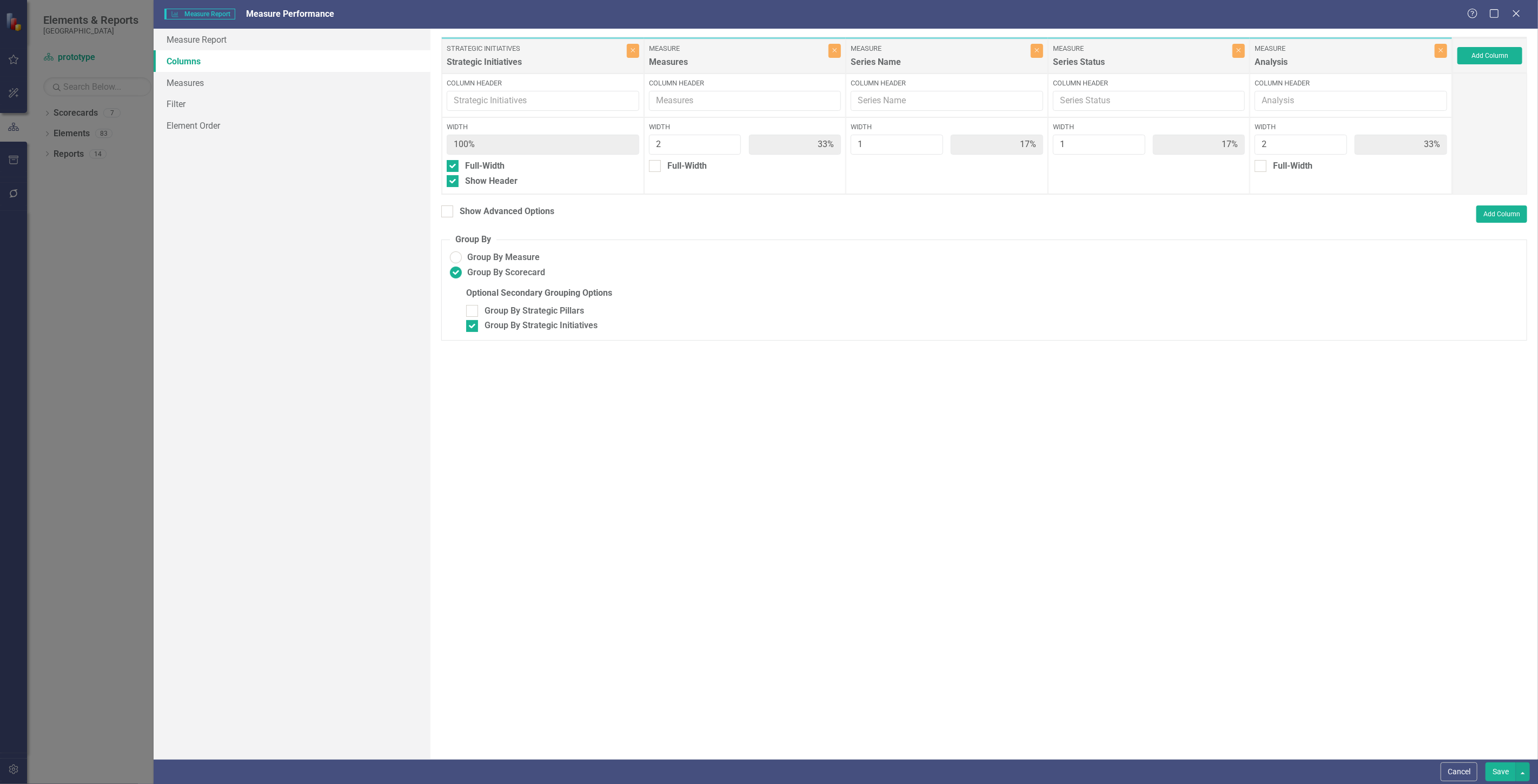
click at [242, 70] on link "Columns" at bounding box center [292, 61] width 277 height 22
click at [251, 88] on link "Measures" at bounding box center [292, 83] width 277 height 22
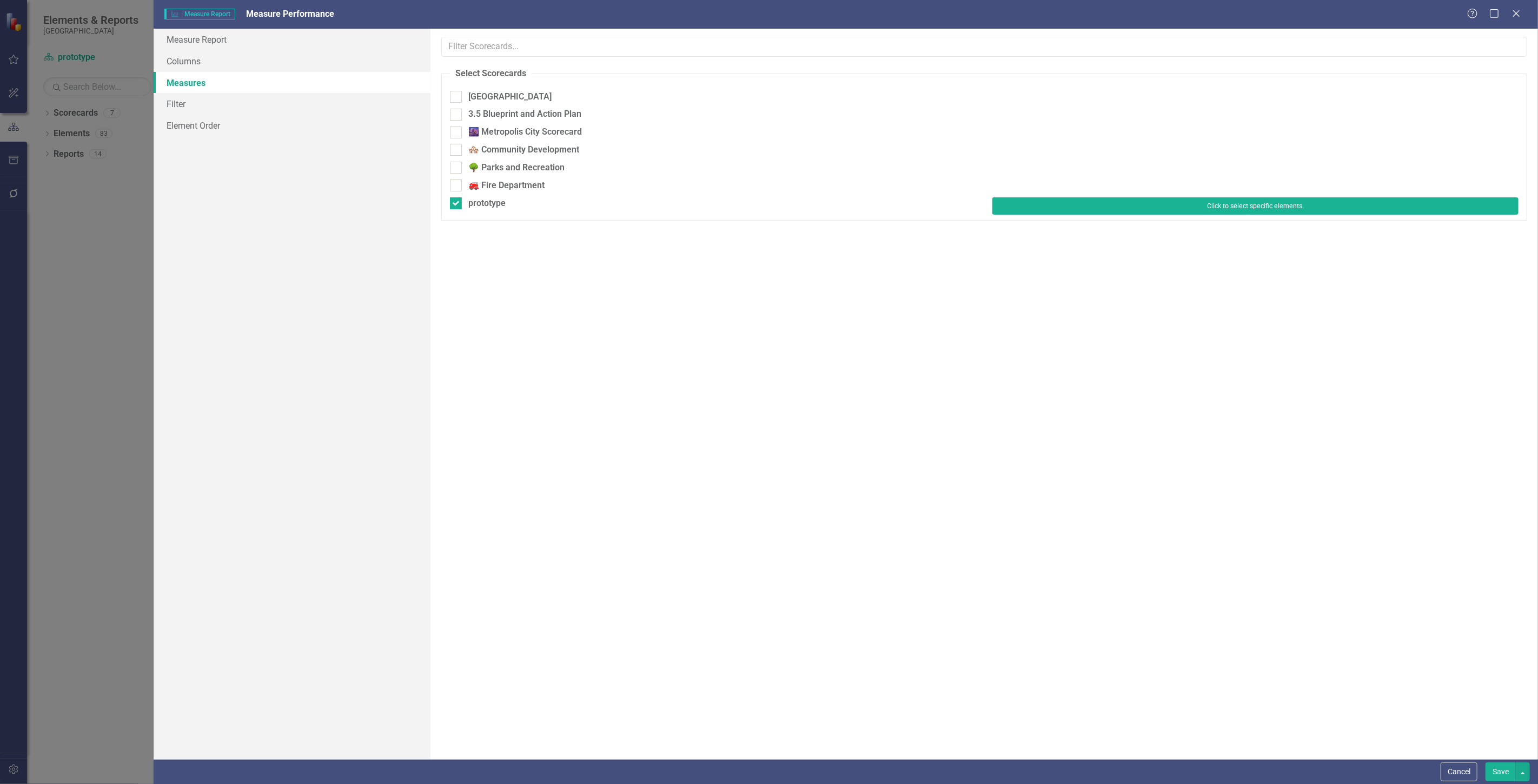
click at [1029, 206] on button "Click to select specific elements." at bounding box center [1255, 206] width 526 height 17
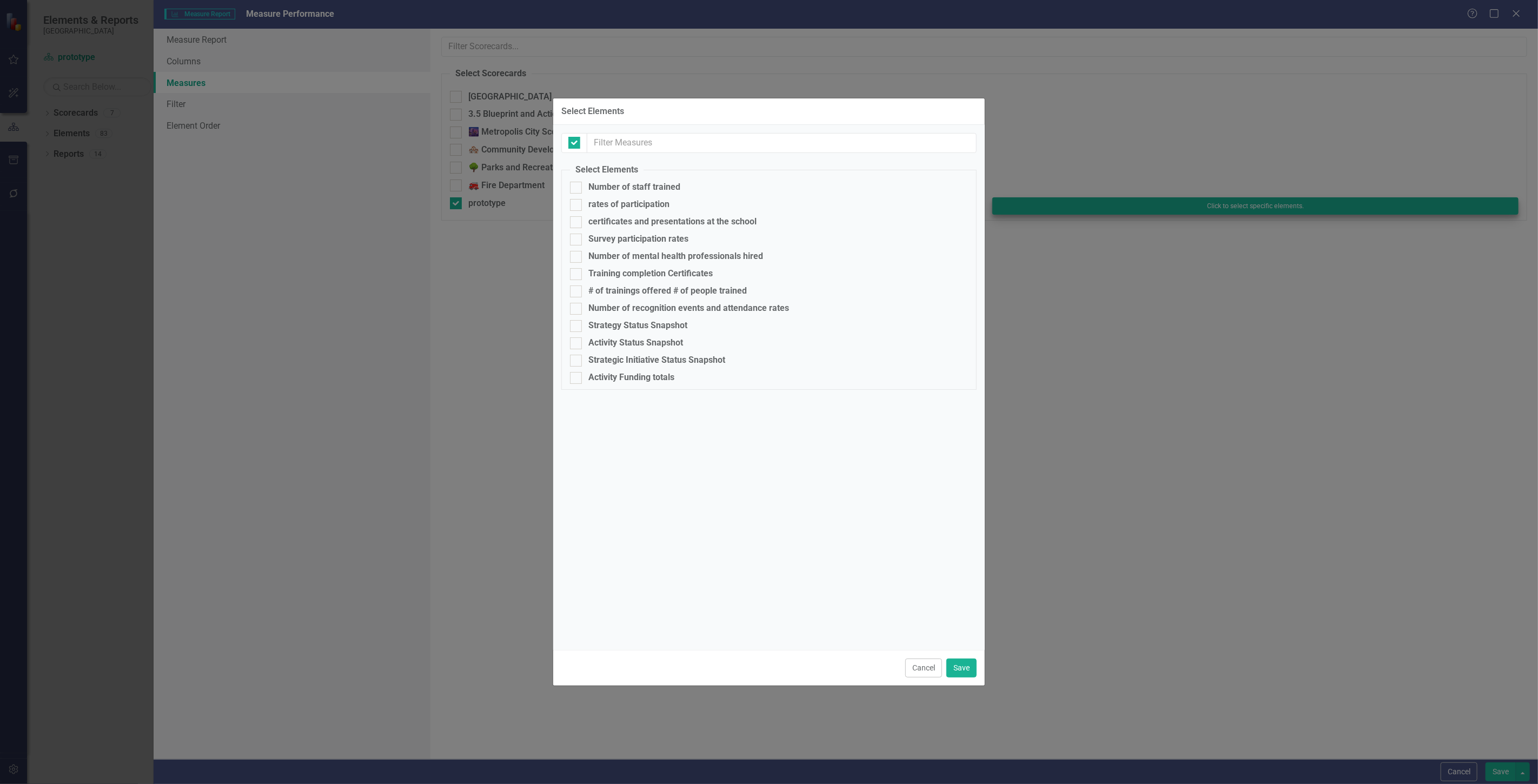
checkbox input "false"
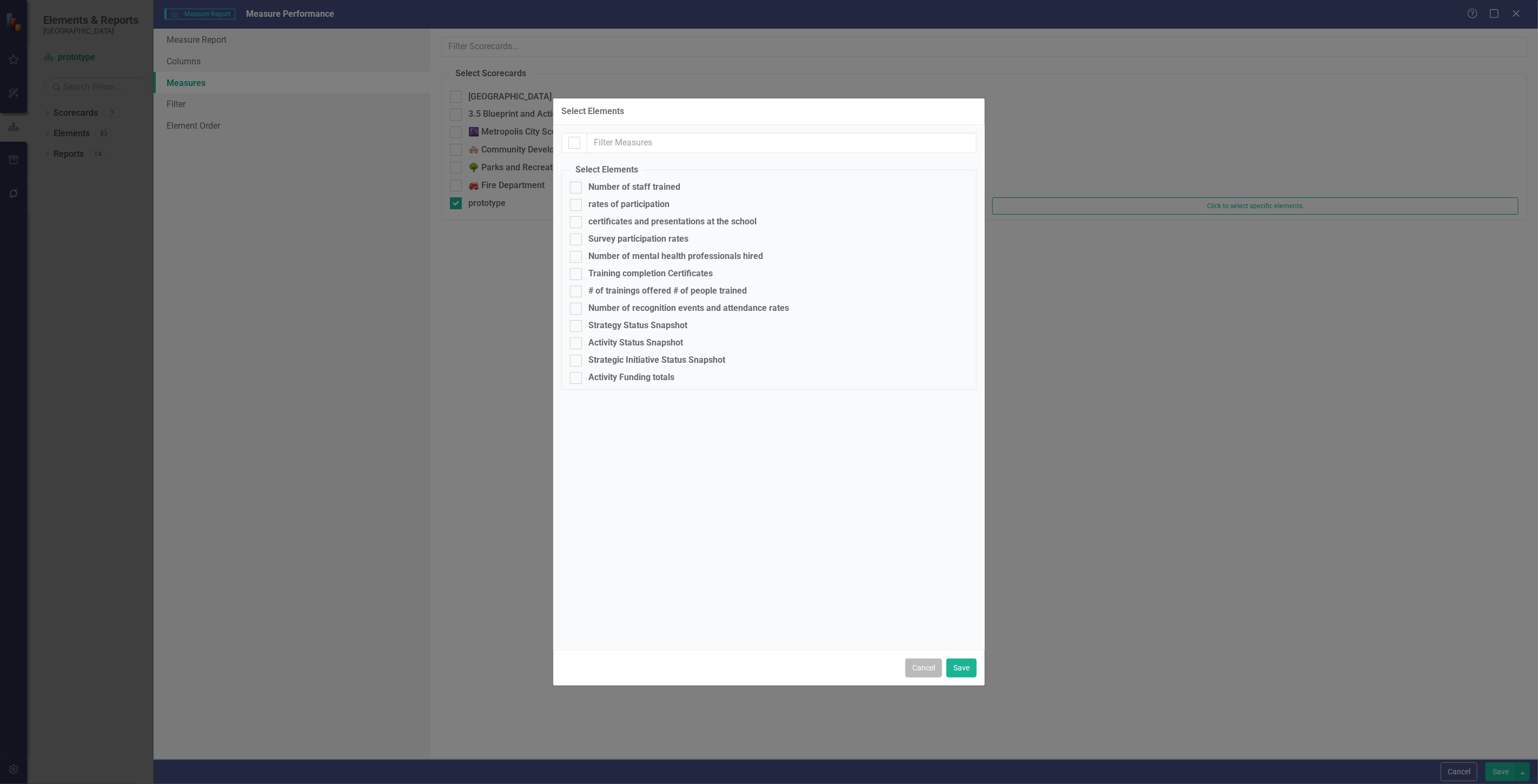
click at [926, 661] on button "Cancel" at bounding box center [923, 667] width 37 height 19
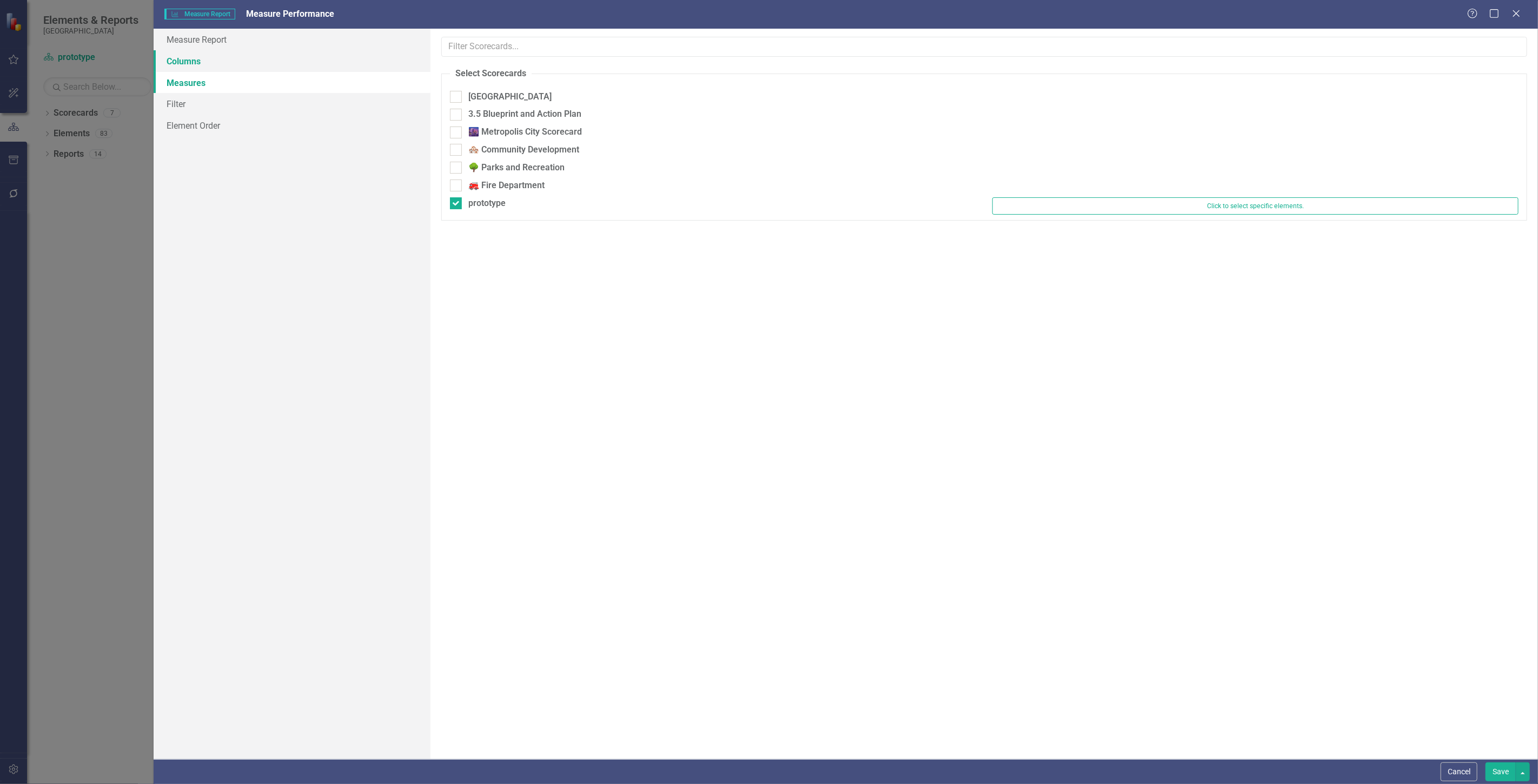
click at [186, 61] on link "Columns" at bounding box center [292, 61] width 277 height 22
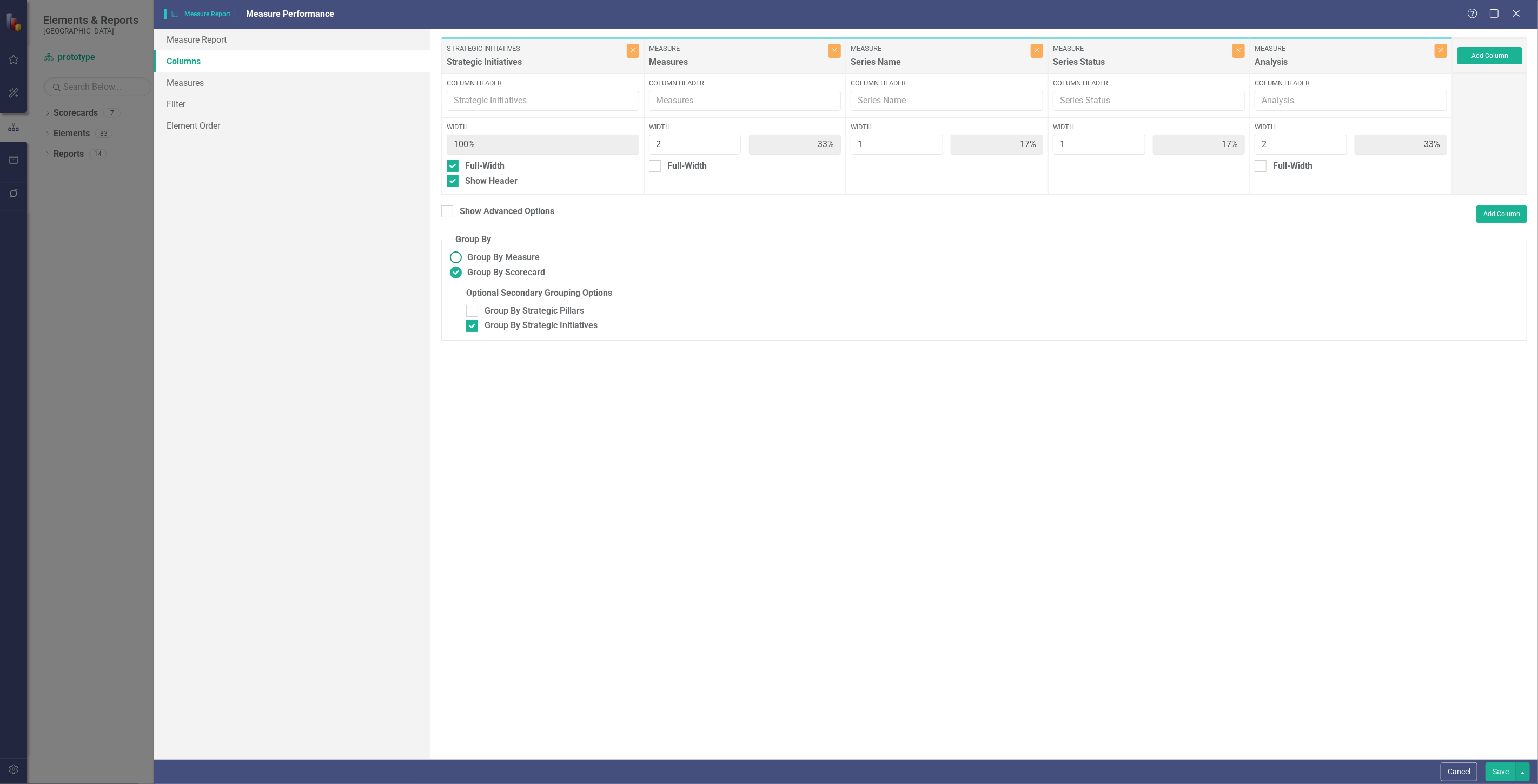
click at [500, 254] on span "Group By Measure" at bounding box center [503, 257] width 72 height 13
click at [464, 254] on input "Group By Measure" at bounding box center [456, 257] width 17 height 17
radio input "true"
type input "14%"
type input "29%"
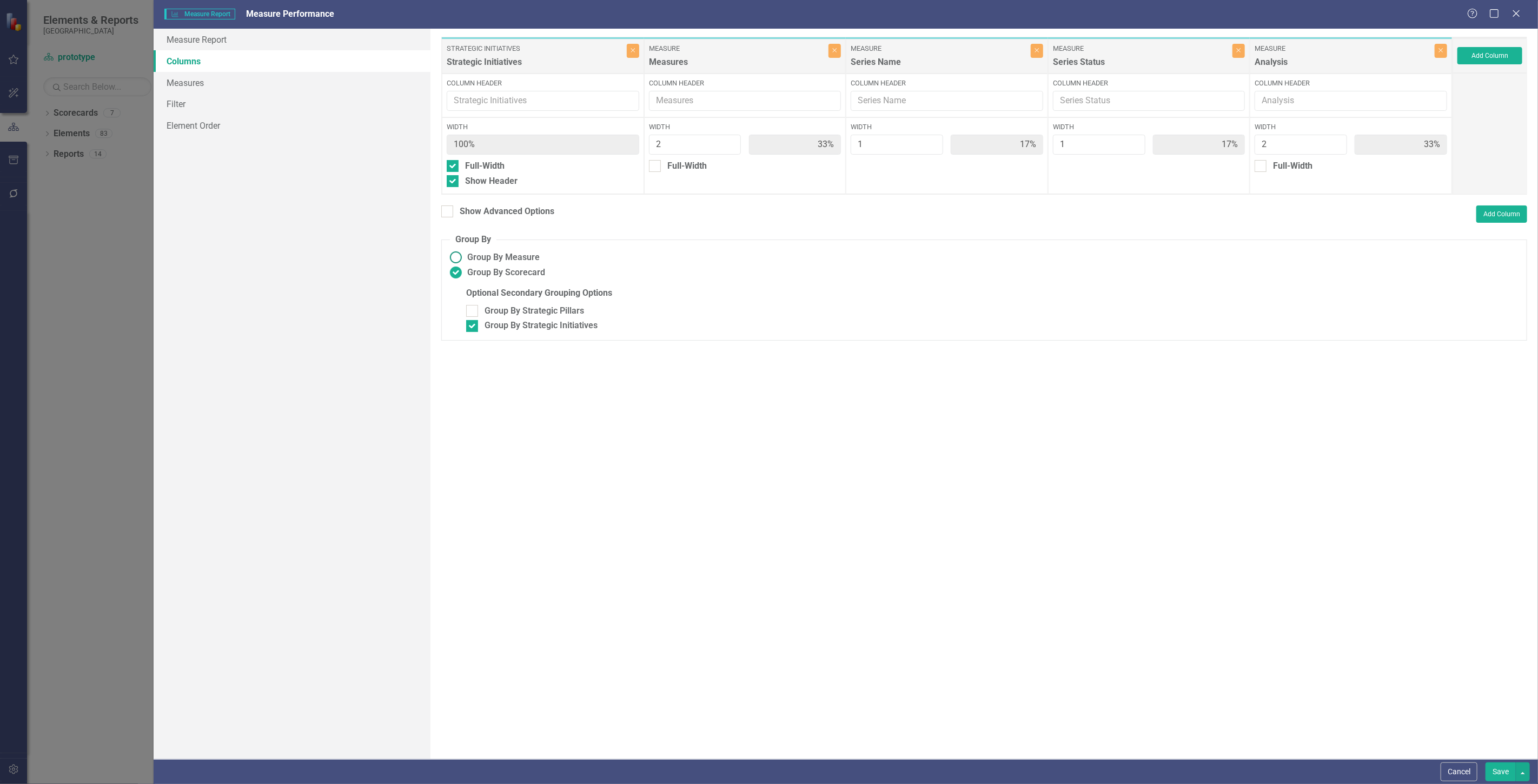
type input "14%"
type input "29%"
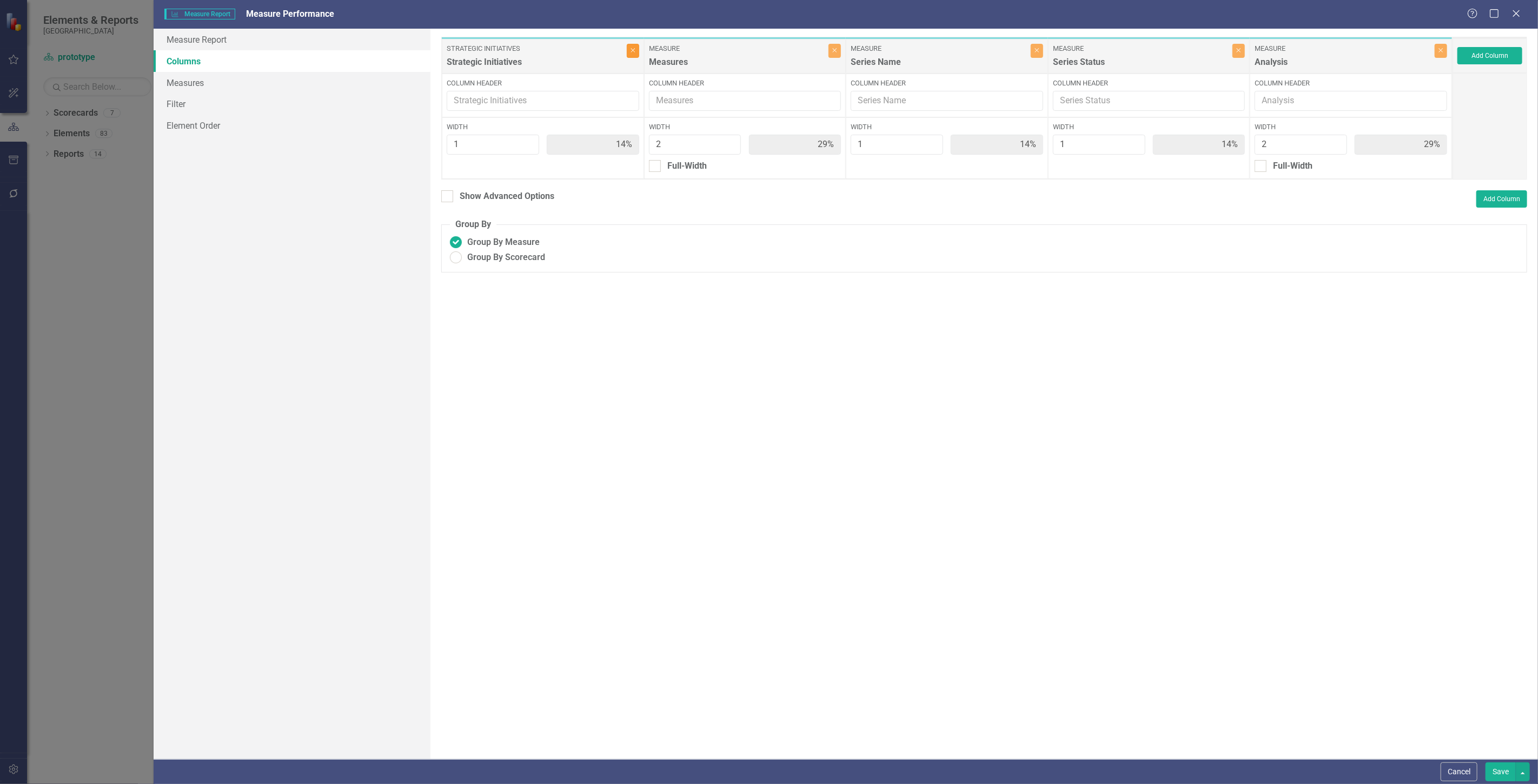
click at [634, 53] on button "Close" at bounding box center [633, 51] width 13 height 14
type input "33%"
type input "17%"
type input "33%"
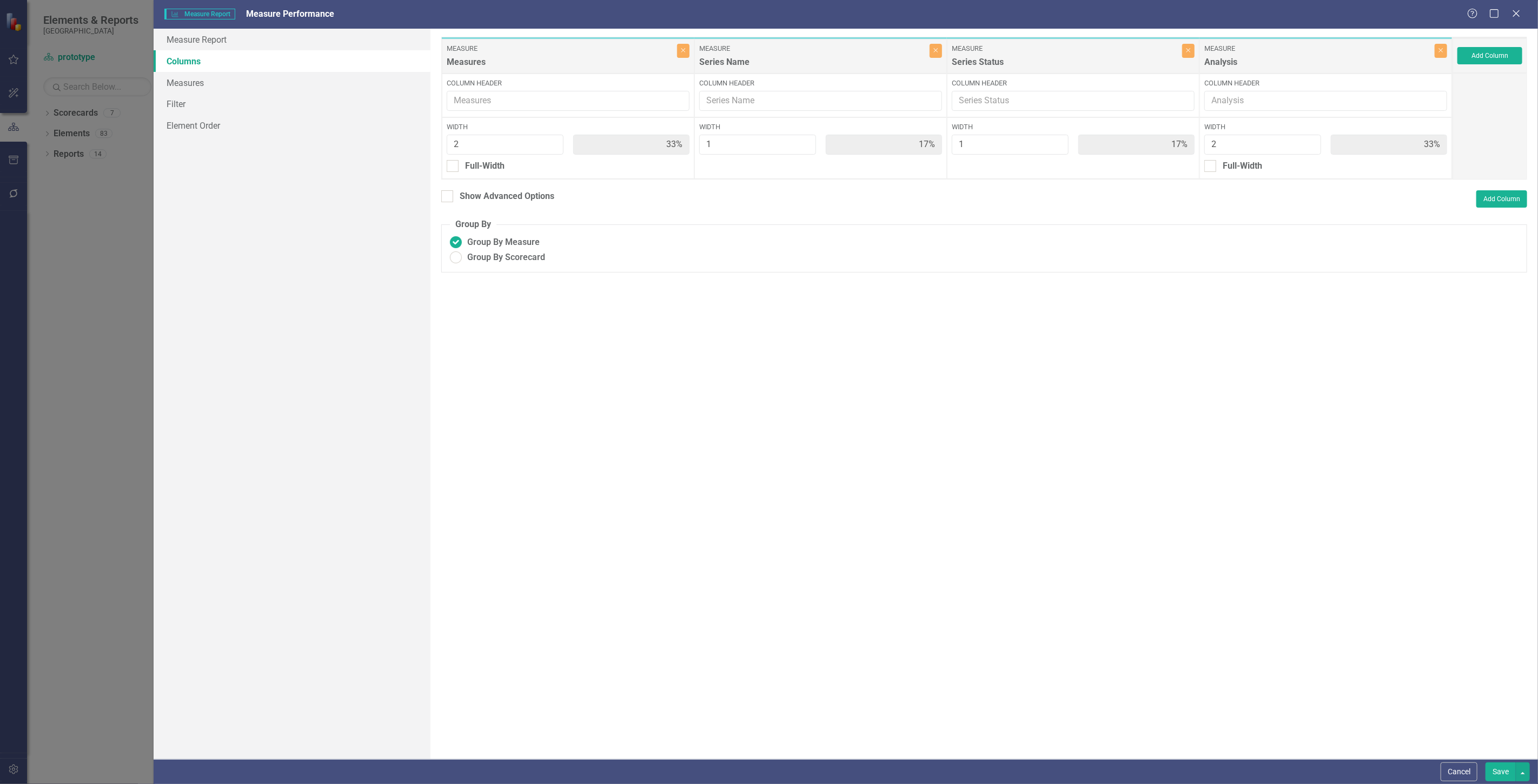
click at [1495, 782] on div "Cancel Save" at bounding box center [846, 771] width 1385 height 25
click at [1495, 771] on button "Save" at bounding box center [1501, 771] width 30 height 19
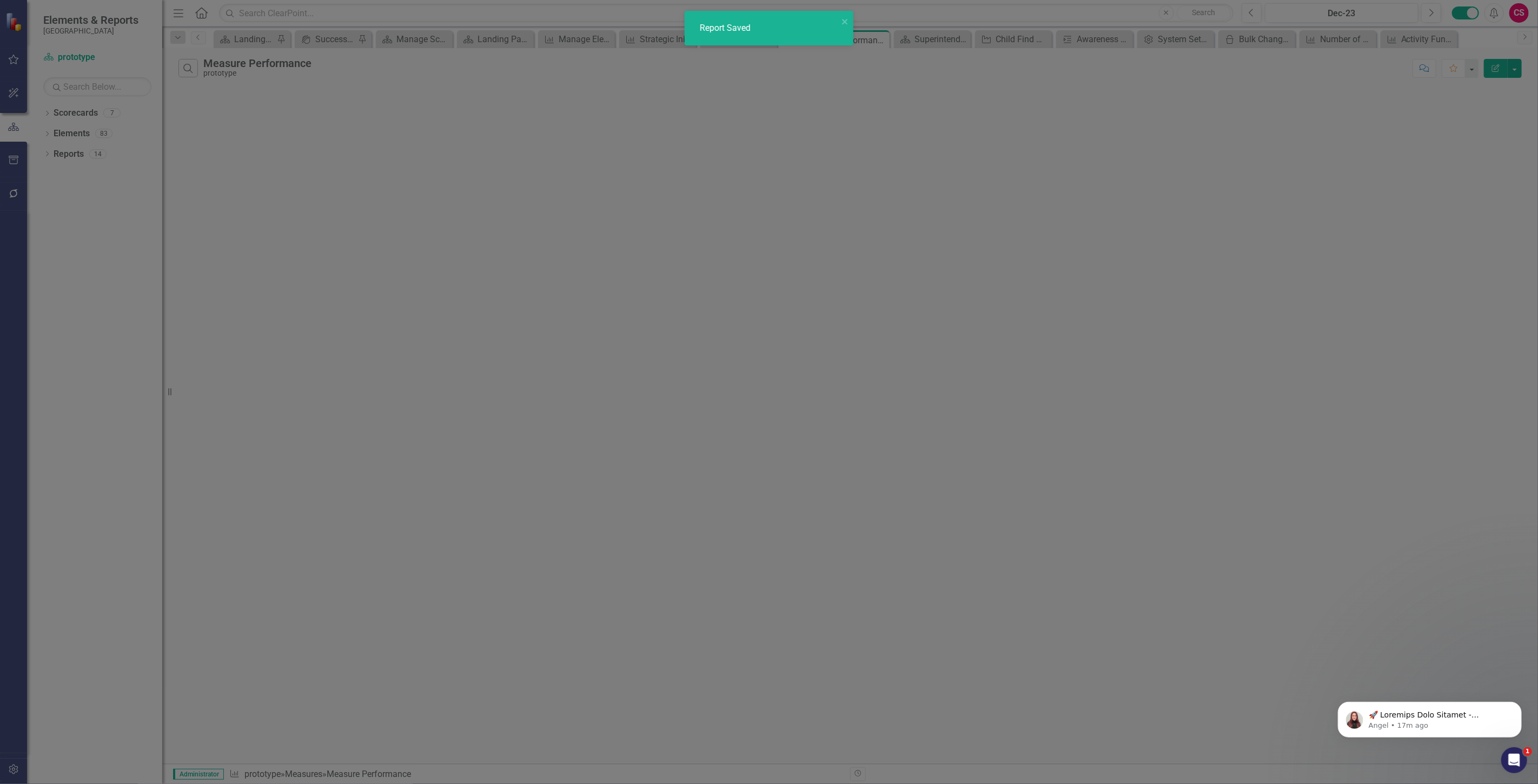
radio input "true"
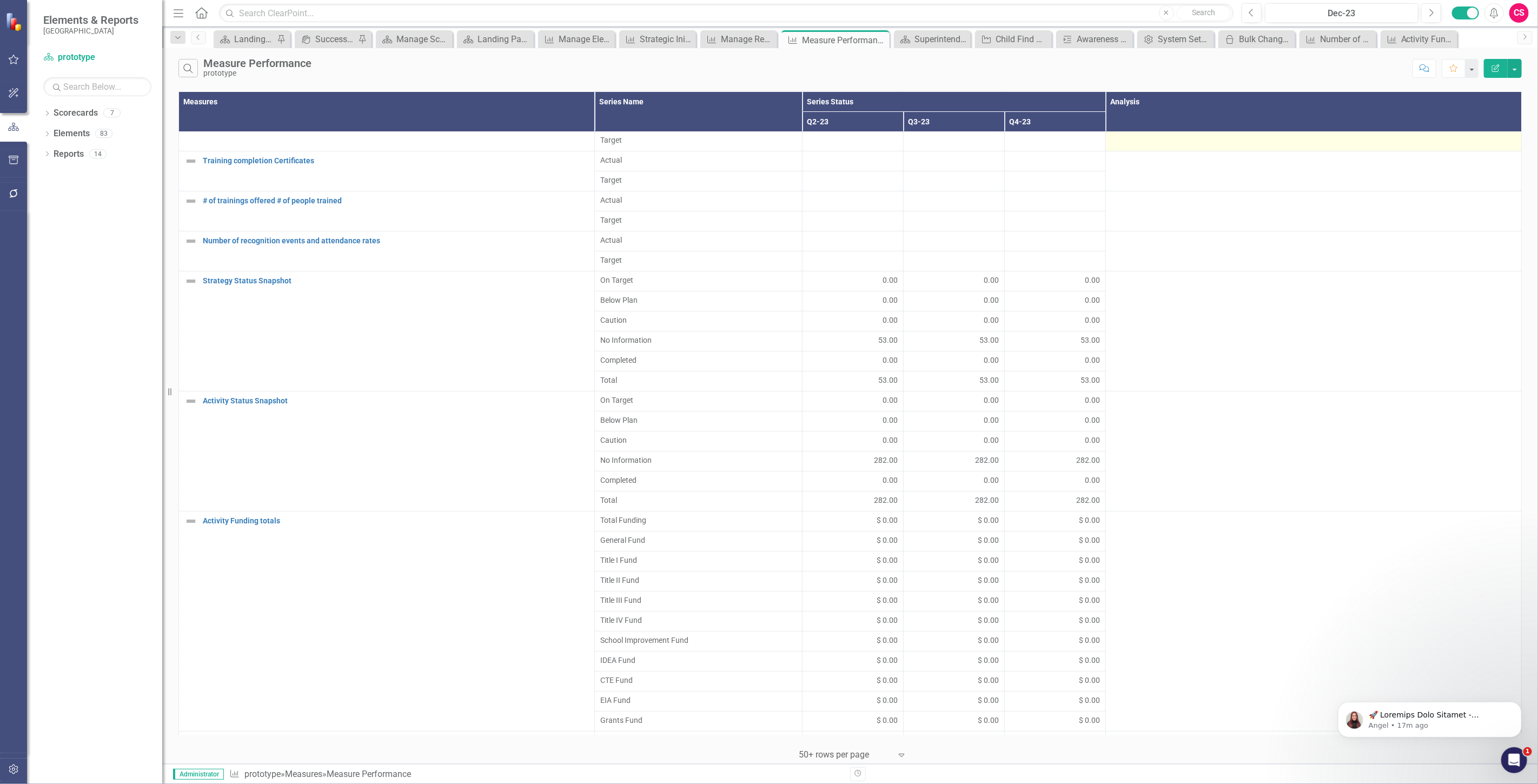
scroll to position [179, 0]
click at [1493, 67] on icon "Edit Report" at bounding box center [1496, 68] width 10 height 8
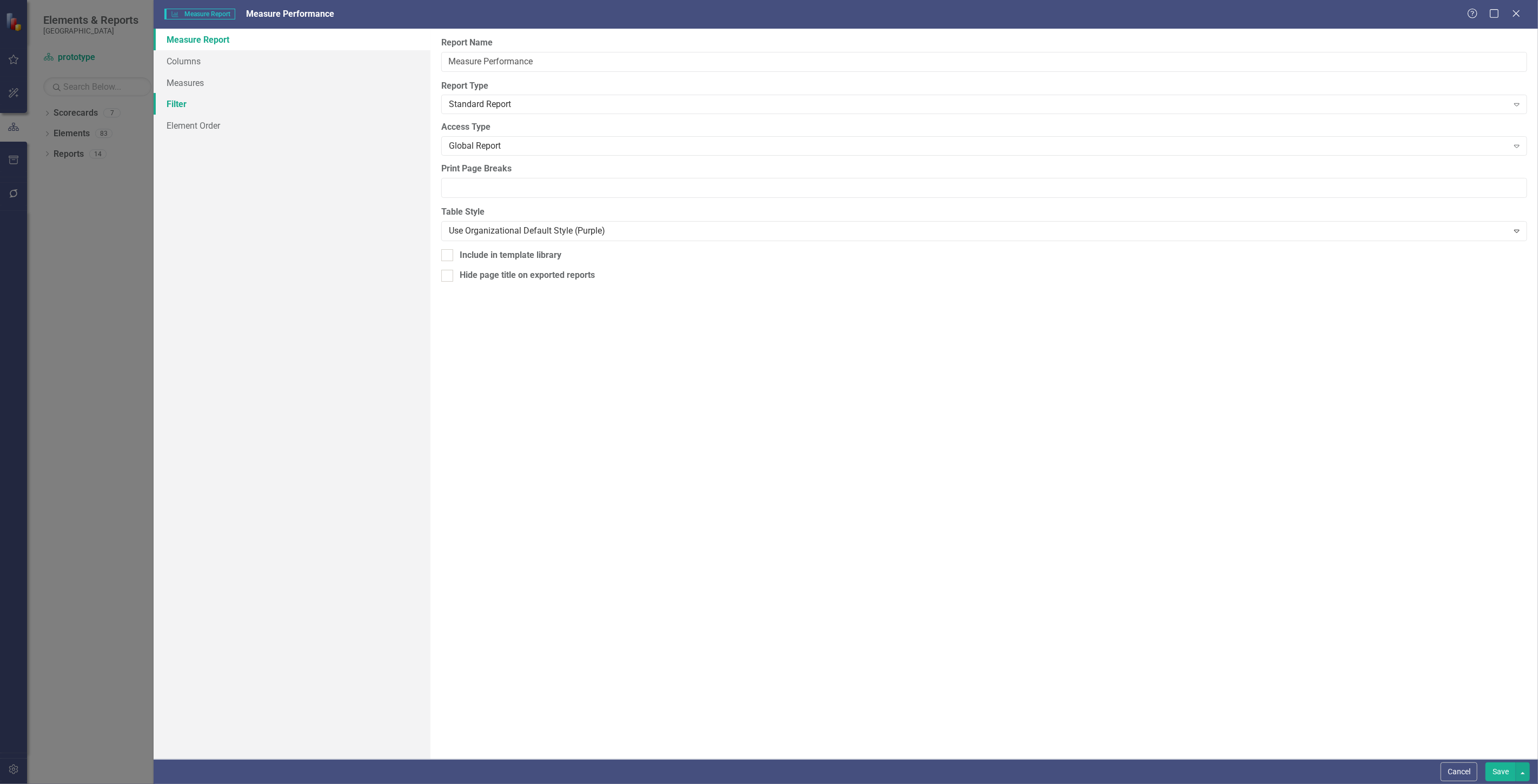
click at [314, 96] on link "Filter" at bounding box center [292, 104] width 277 height 22
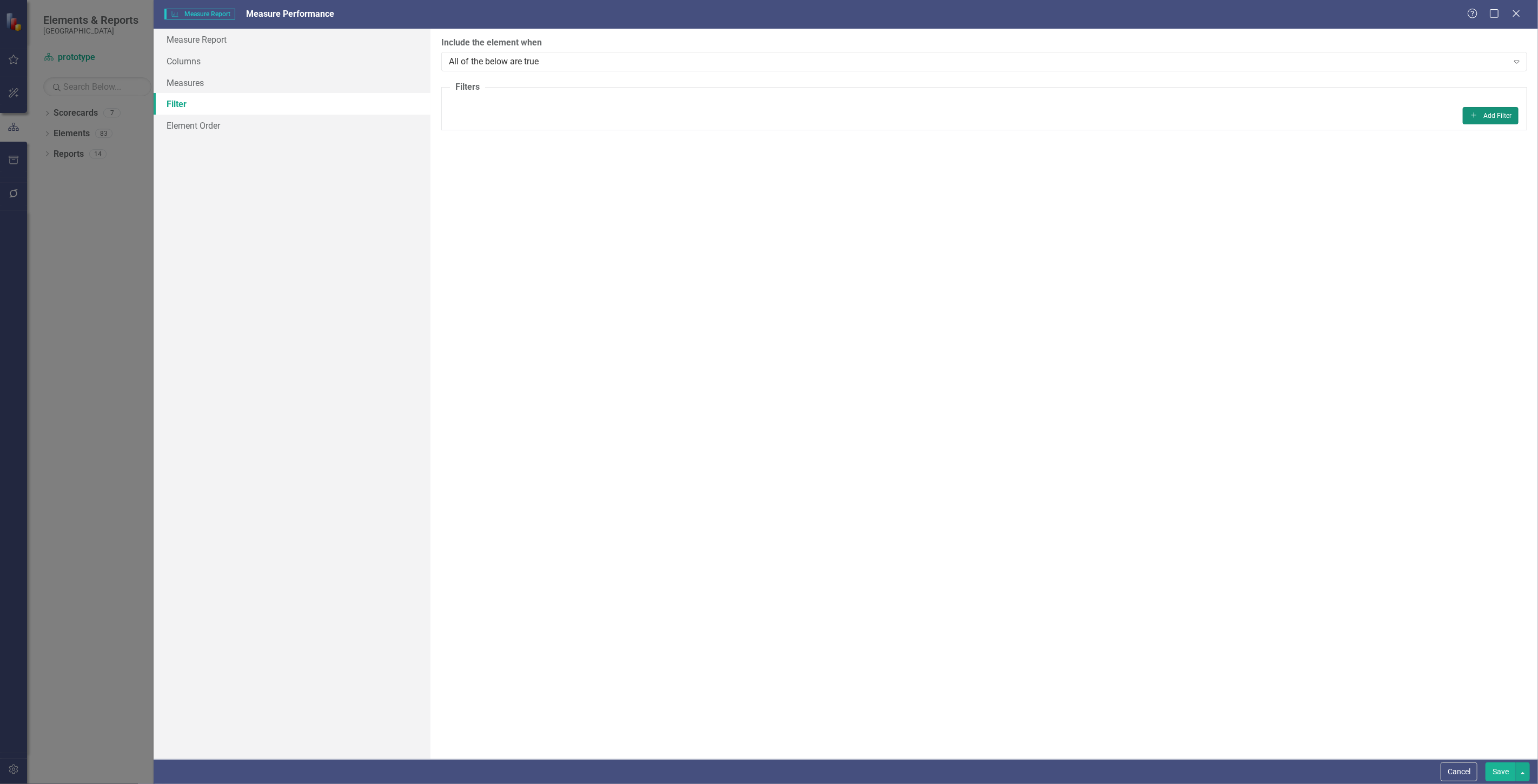
click at [1480, 112] on button "Add Add Filter" at bounding box center [1490, 115] width 56 height 17
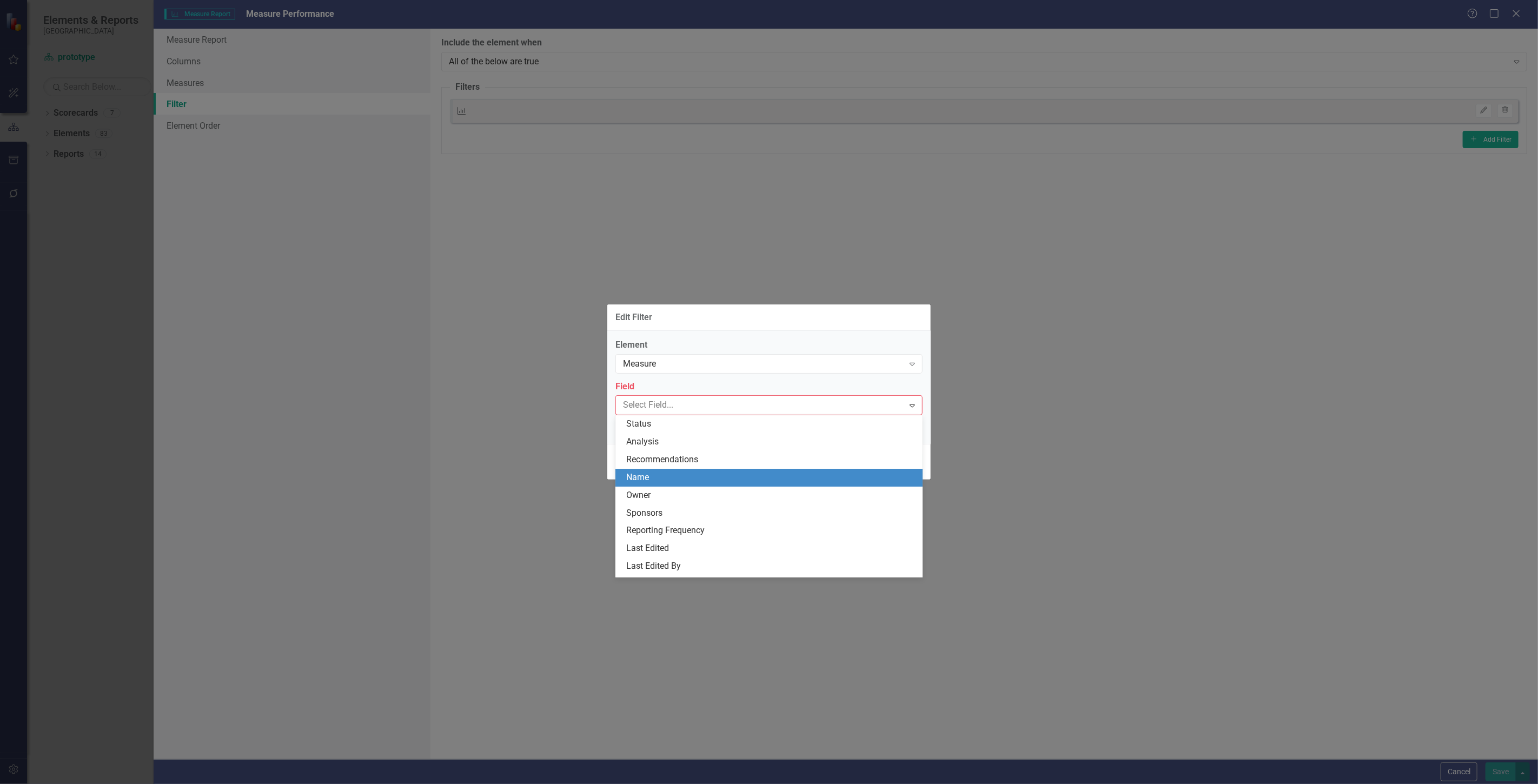
drag, startPoint x: 665, startPoint y: 482, endPoint x: 656, endPoint y: 453, distance: 30.4
click at [664, 479] on div "Name" at bounding box center [771, 477] width 290 height 13
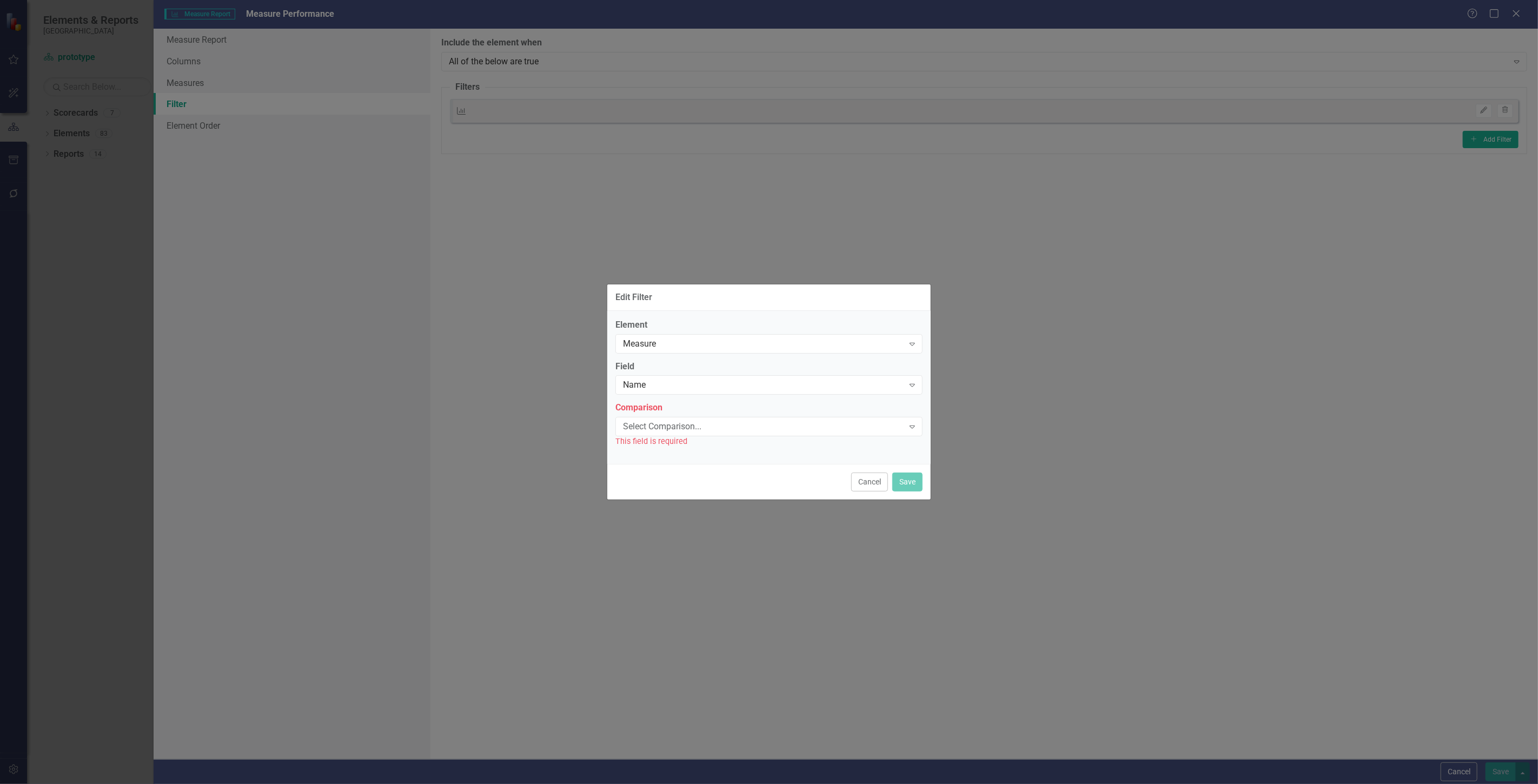
click at [646, 438] on div "This field is required" at bounding box center [769, 441] width 307 height 13
click at [646, 436] on div "This field is required" at bounding box center [769, 441] width 307 height 13
click at [646, 435] on div "Select Comparison... Expand" at bounding box center [769, 426] width 307 height 19
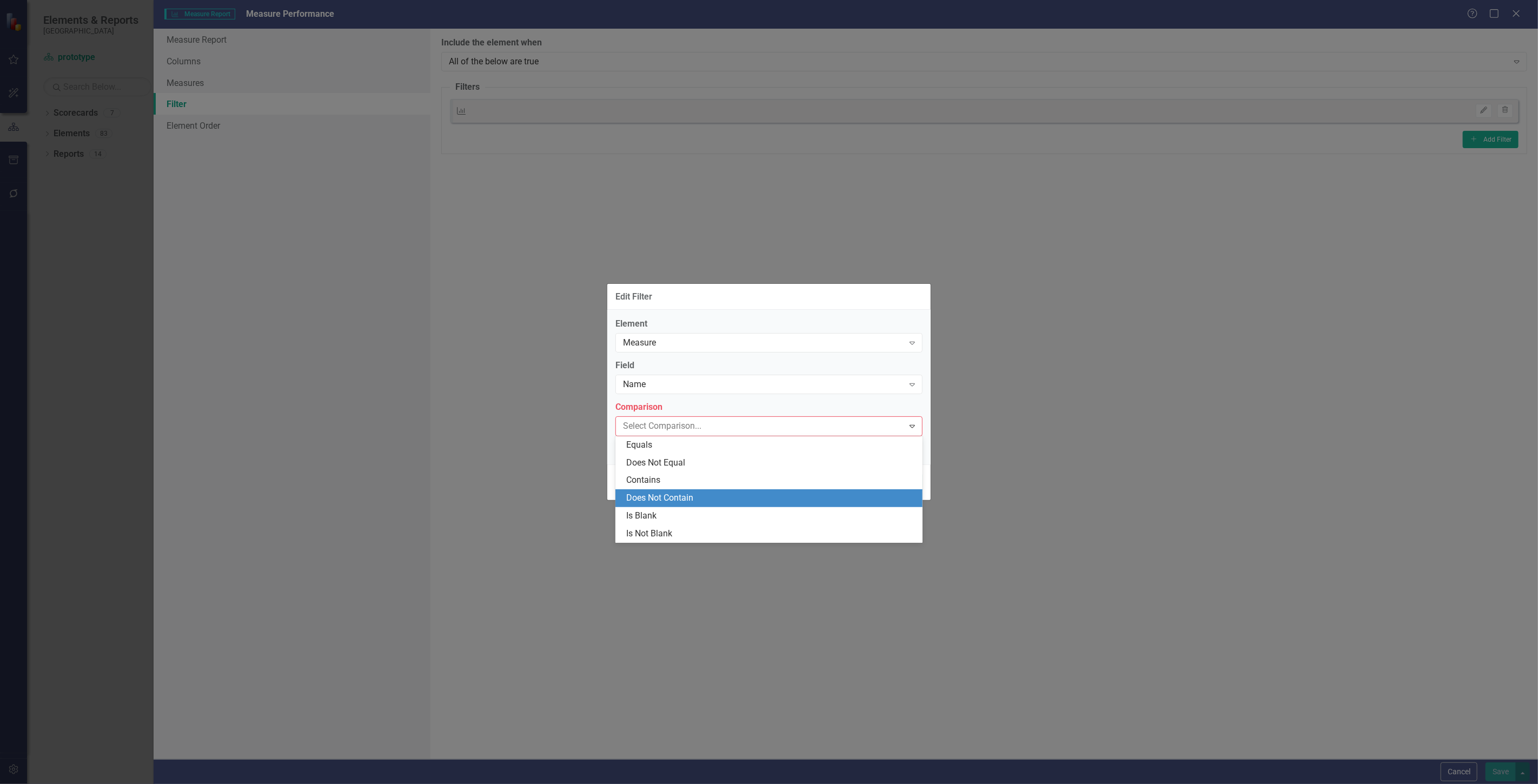
click at [671, 495] on div "Does Not Contain" at bounding box center [771, 498] width 290 height 13
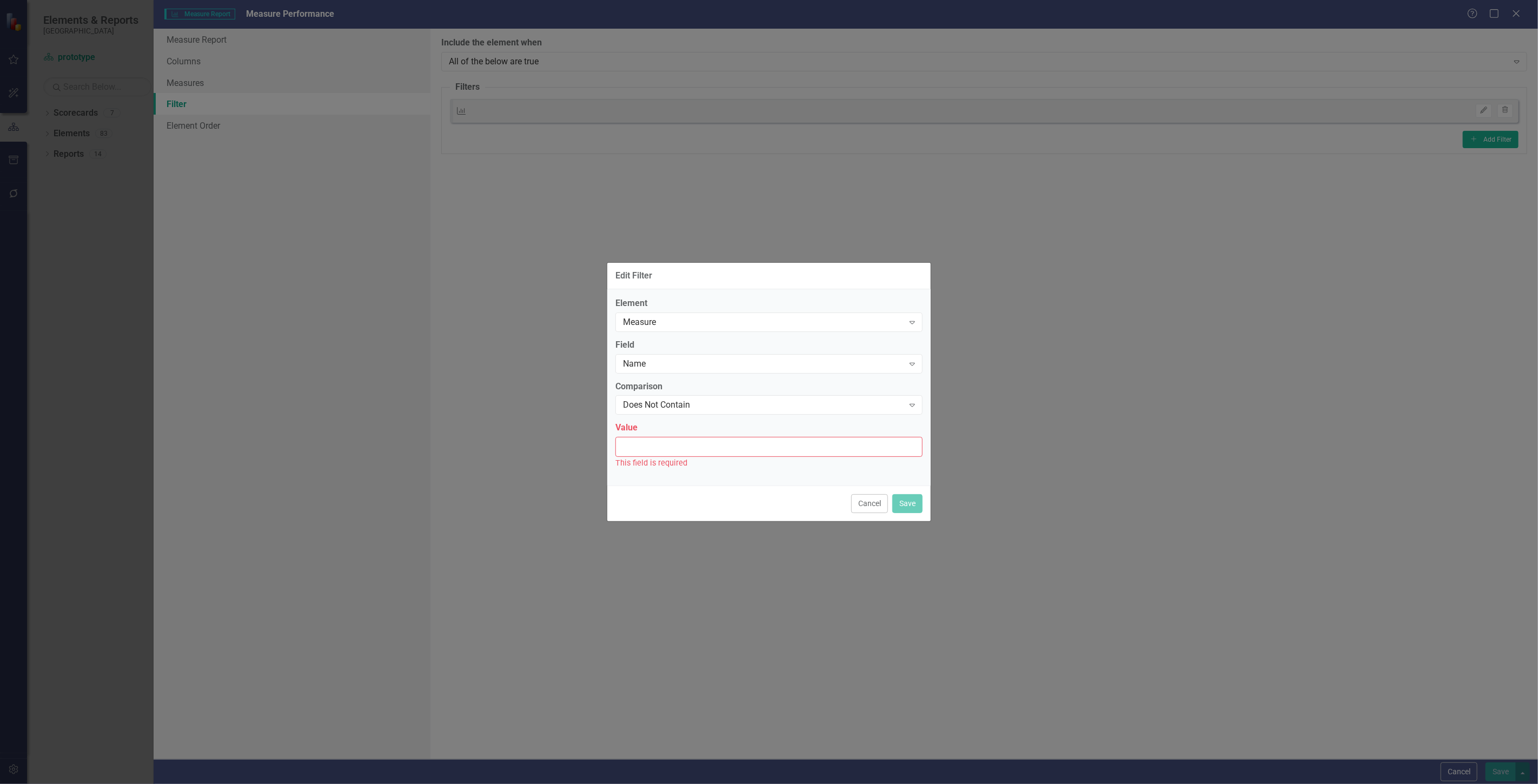
click at [651, 452] on input "Value" at bounding box center [769, 446] width 307 height 20
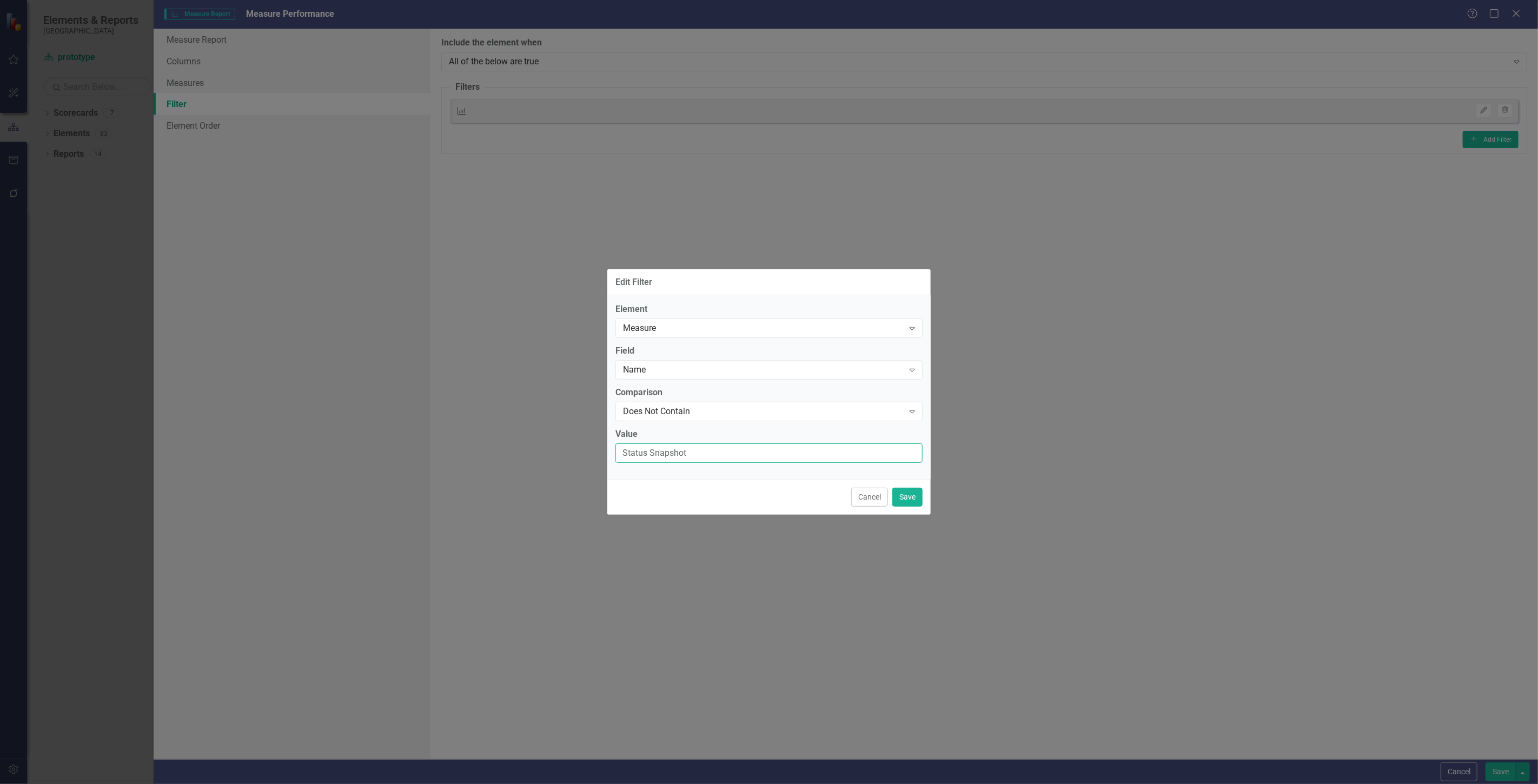
type input "Status Snapshot"
click at [912, 491] on button "Save" at bounding box center [907, 497] width 30 height 19
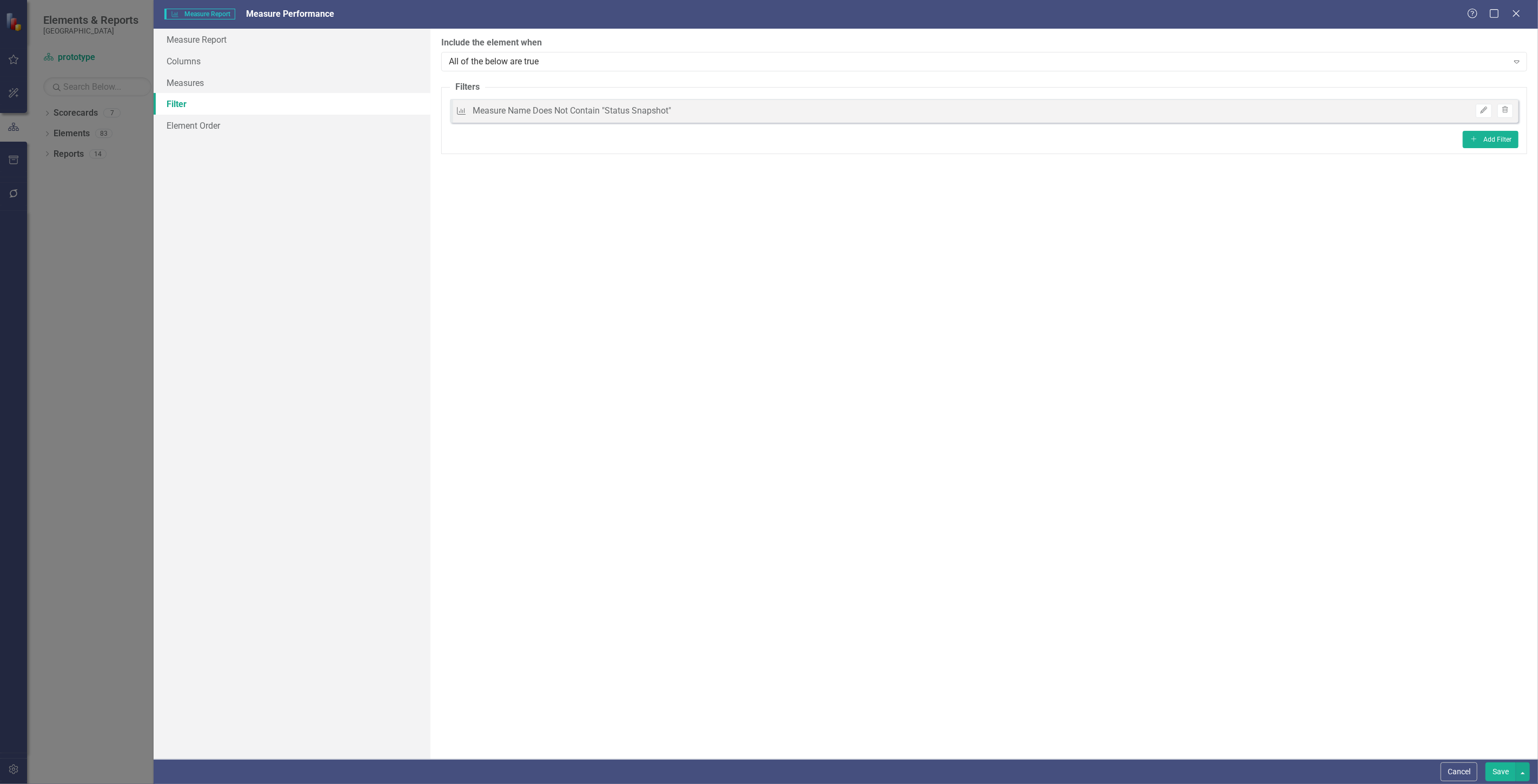
click at [1491, 771] on button "Save" at bounding box center [1501, 771] width 30 height 19
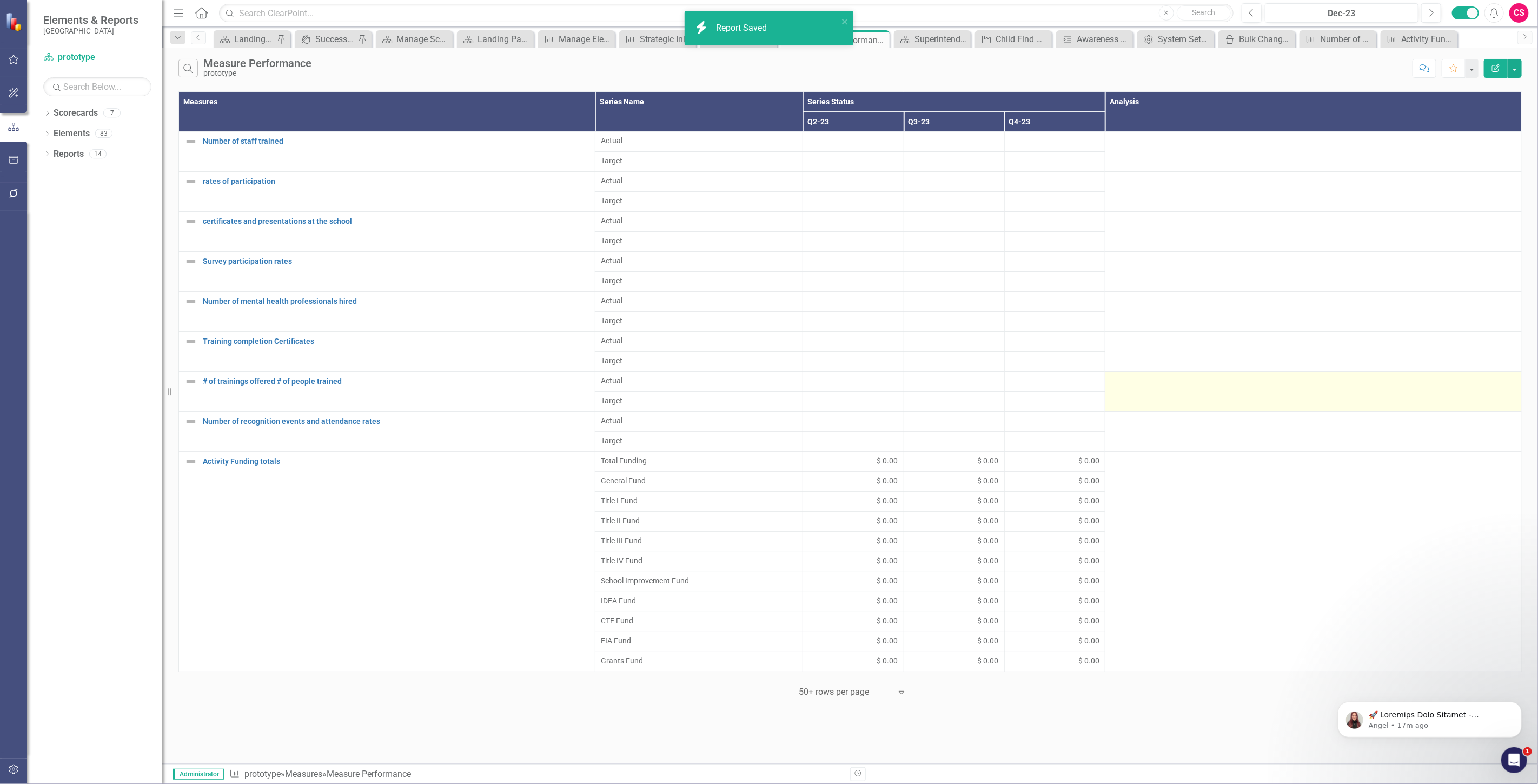
scroll to position [0, 0]
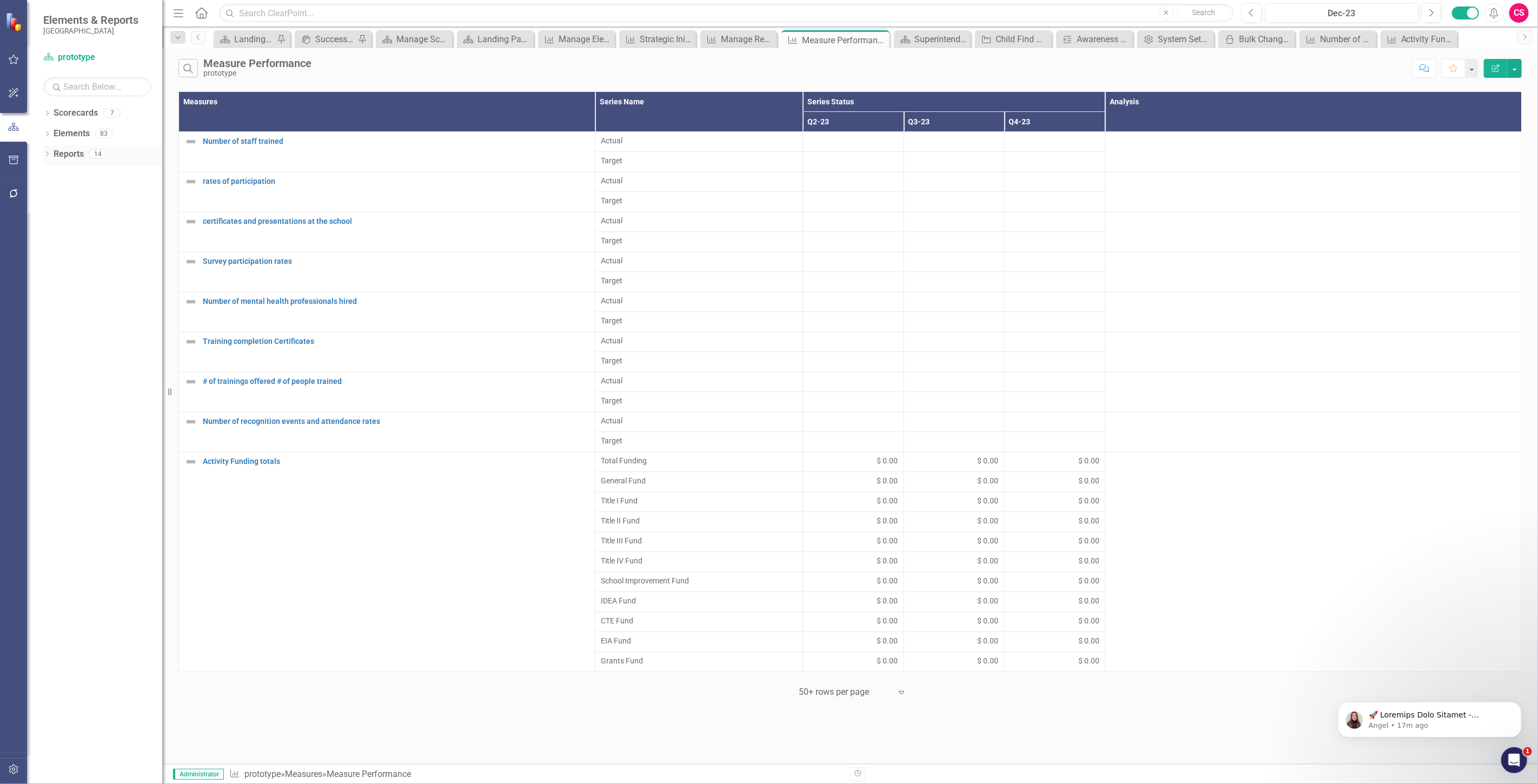
click at [74, 153] on link "Reports" at bounding box center [69, 154] width 30 height 13
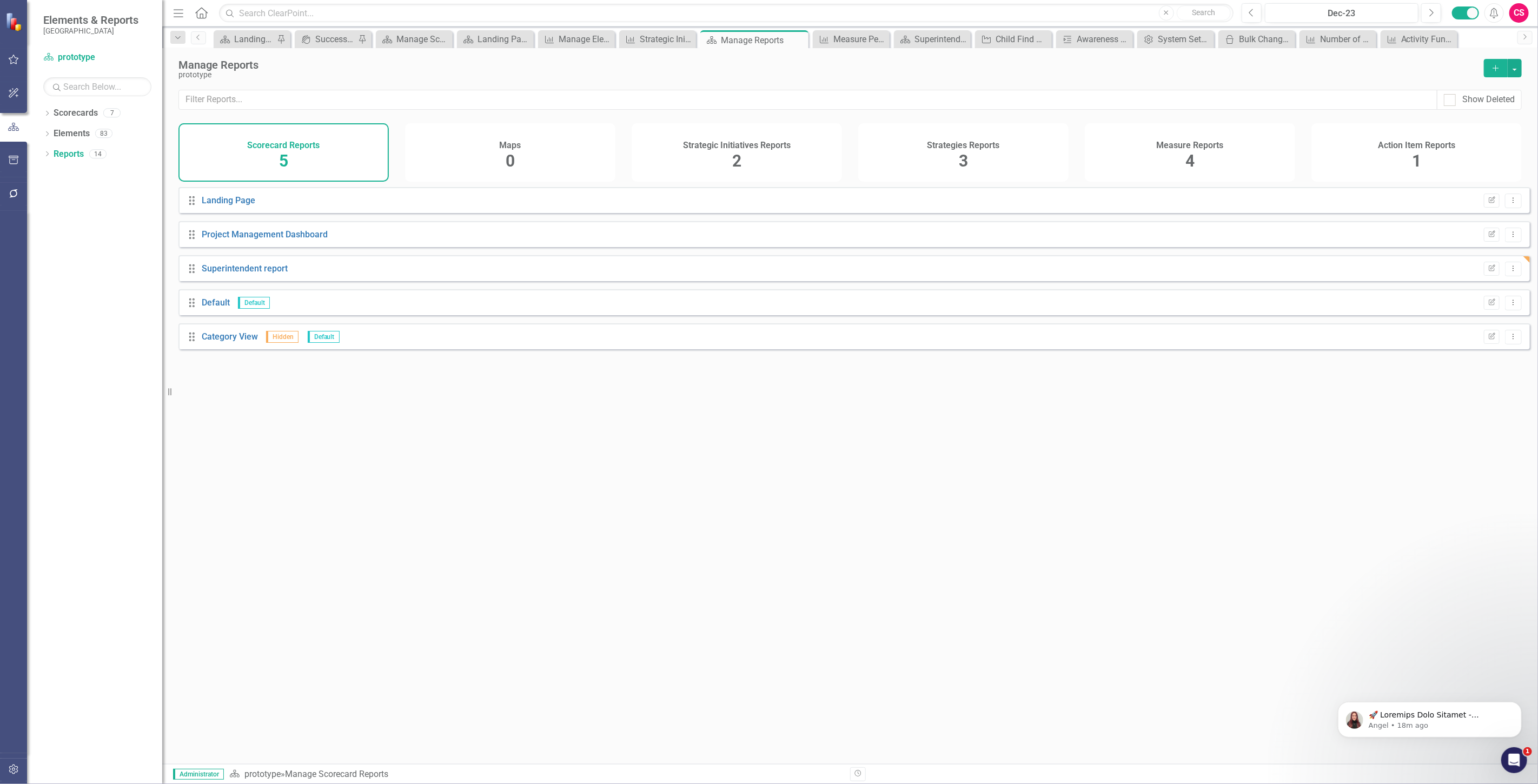
click at [1208, 164] on div "Measure Reports 4" at bounding box center [1190, 152] width 211 height 58
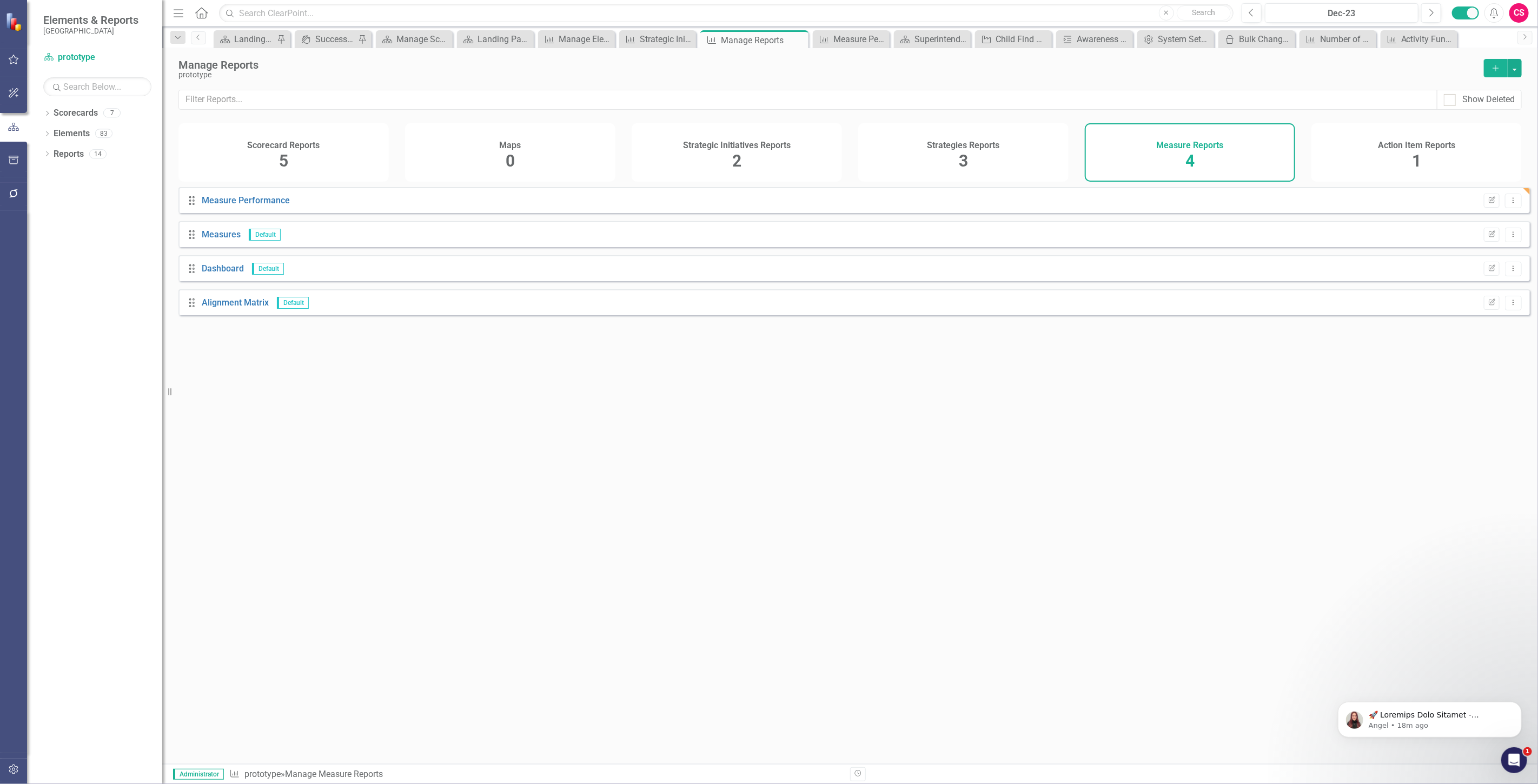
click at [1490, 70] on button "Add" at bounding box center [1496, 68] width 24 height 19
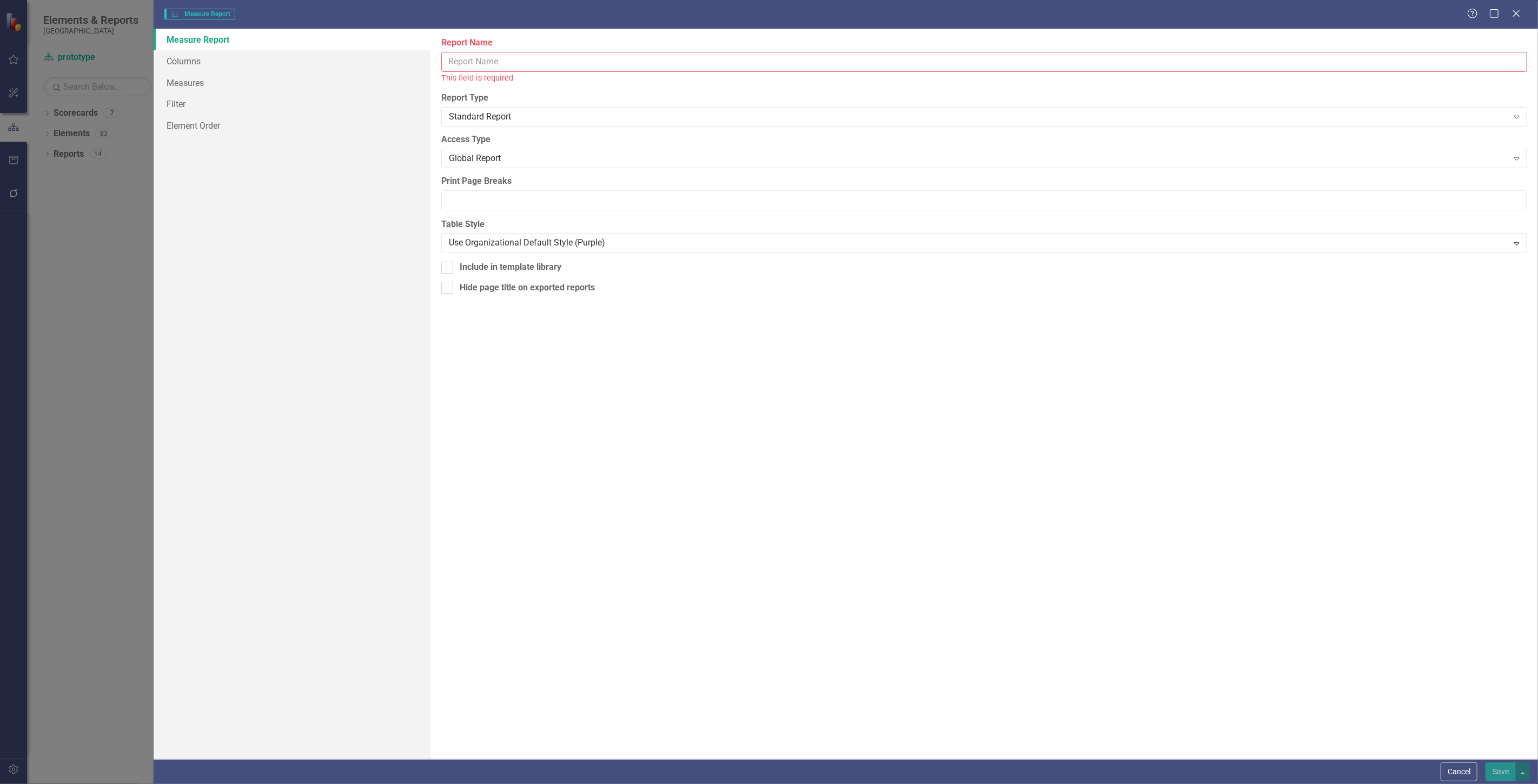
drag, startPoint x: 472, startPoint y: 69, endPoint x: 478, endPoint y: 63, distance: 8.5
click at [475, 67] on input "Report Name" at bounding box center [984, 61] width 1086 height 20
type input "Status Snapshots"
click at [462, 101] on div "Standard Report" at bounding box center [978, 105] width 1059 height 13
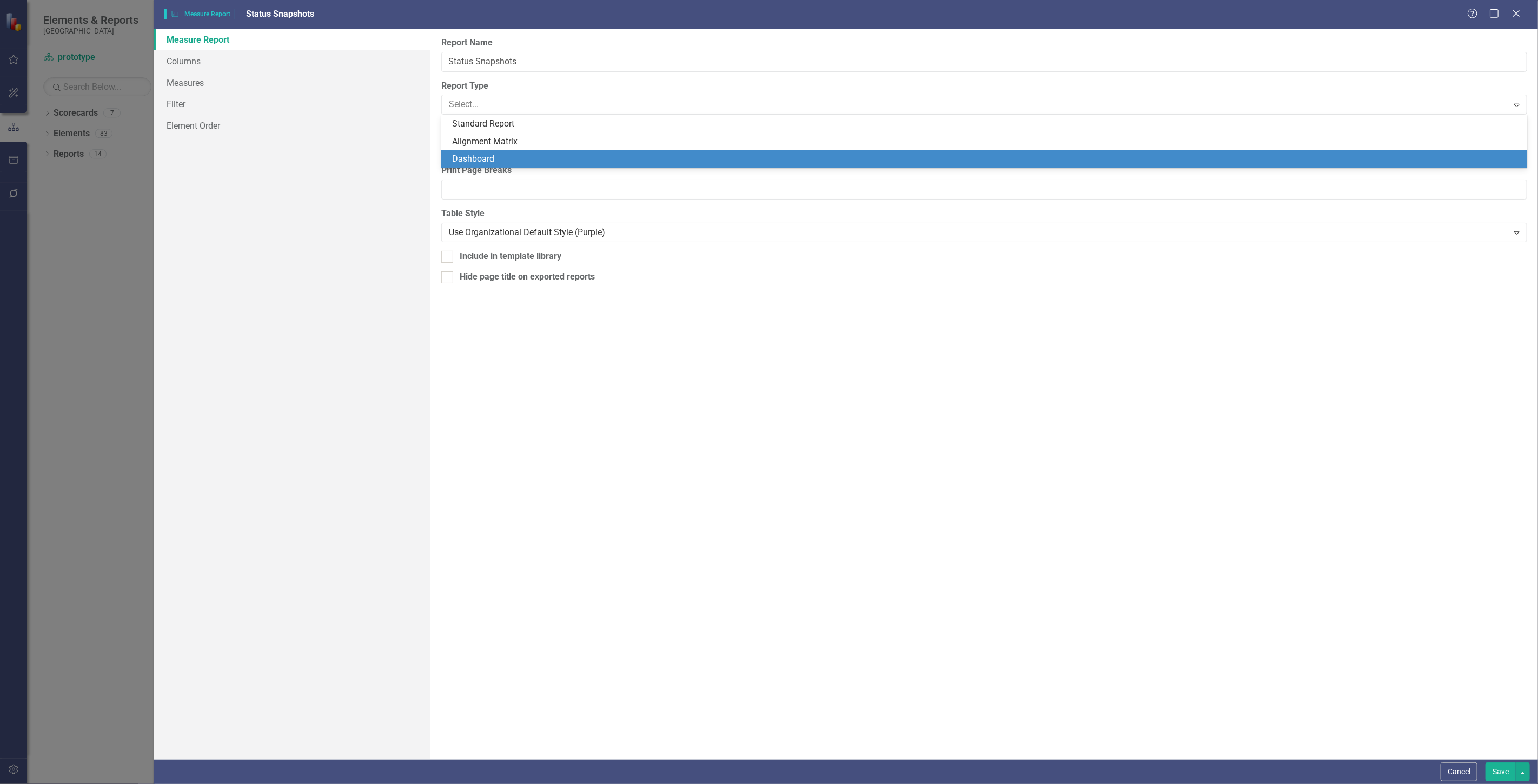
click at [472, 158] on div "Dashboard" at bounding box center [986, 159] width 1068 height 13
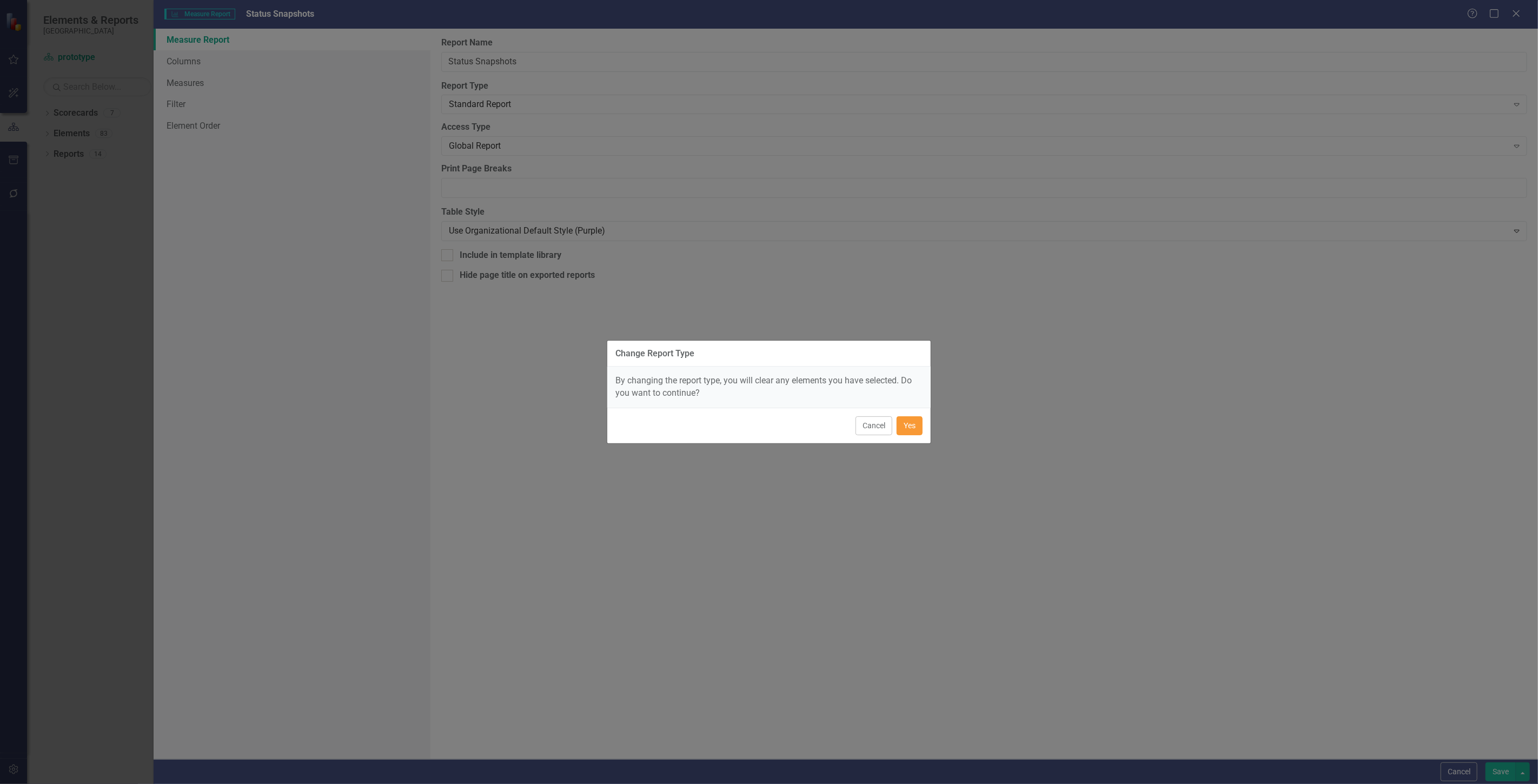
click at [915, 424] on button "Yes" at bounding box center [909, 425] width 26 height 19
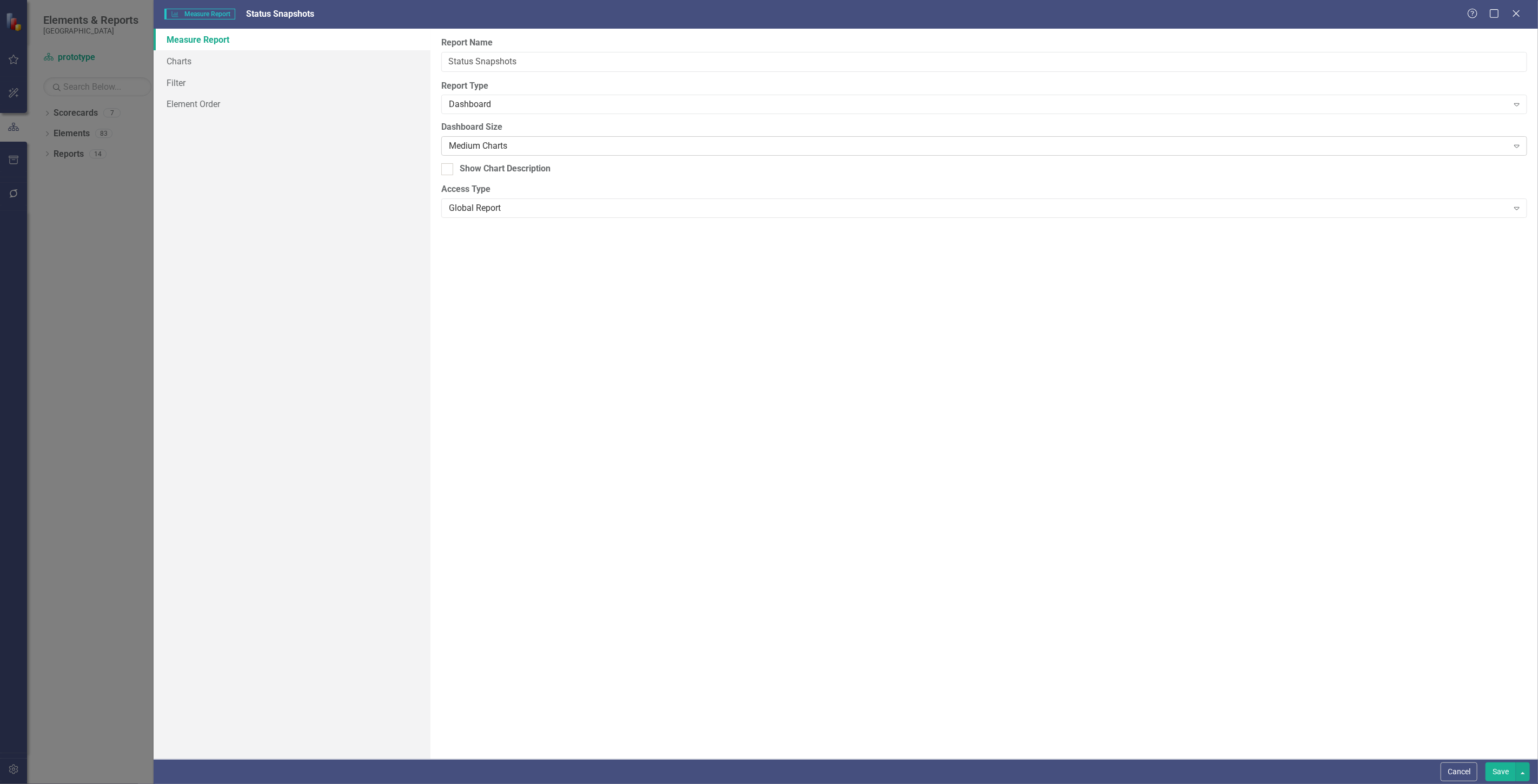
click at [511, 152] on div "Medium Charts" at bounding box center [978, 146] width 1059 height 13
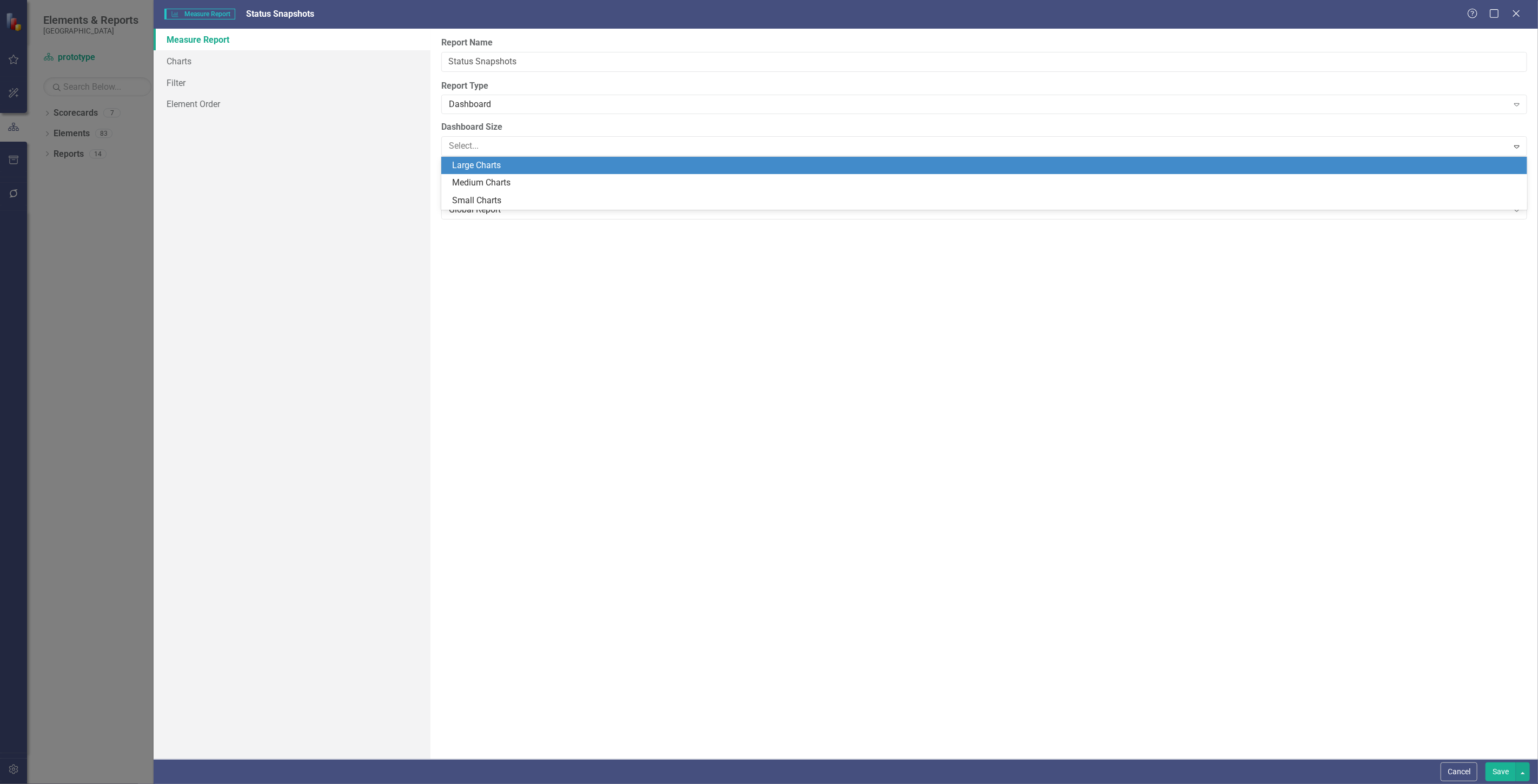
drag, startPoint x: 506, startPoint y: 201, endPoint x: 490, endPoint y: 166, distance: 38.5
click at [490, 166] on div "Large Charts Medium Charts Small Charts" at bounding box center [984, 183] width 1086 height 54
click at [485, 159] on div "Large Charts" at bounding box center [986, 165] width 1068 height 13
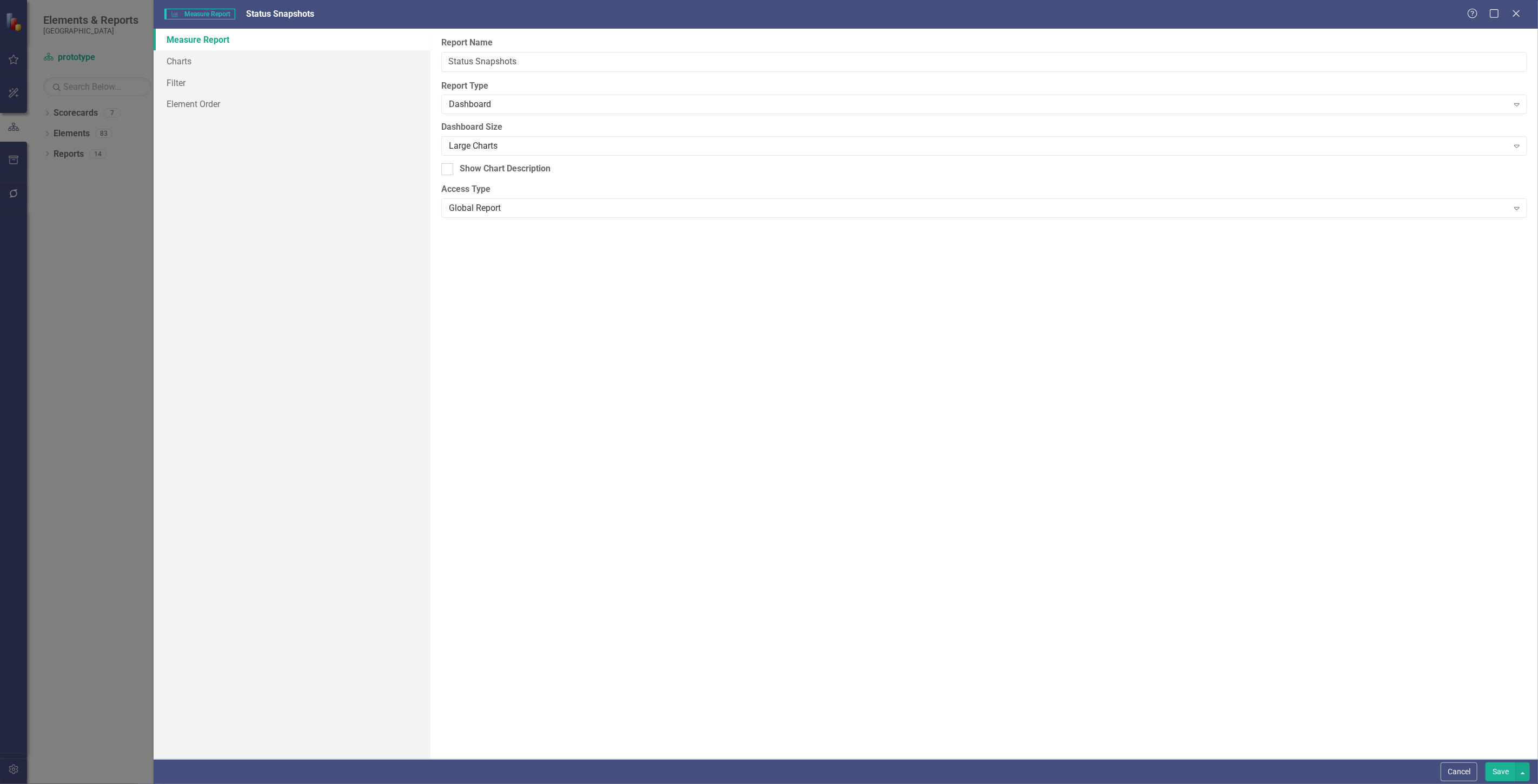
click at [346, 47] on link "Measure Report" at bounding box center [292, 40] width 277 height 22
click at [339, 51] on link "Charts" at bounding box center [292, 61] width 277 height 22
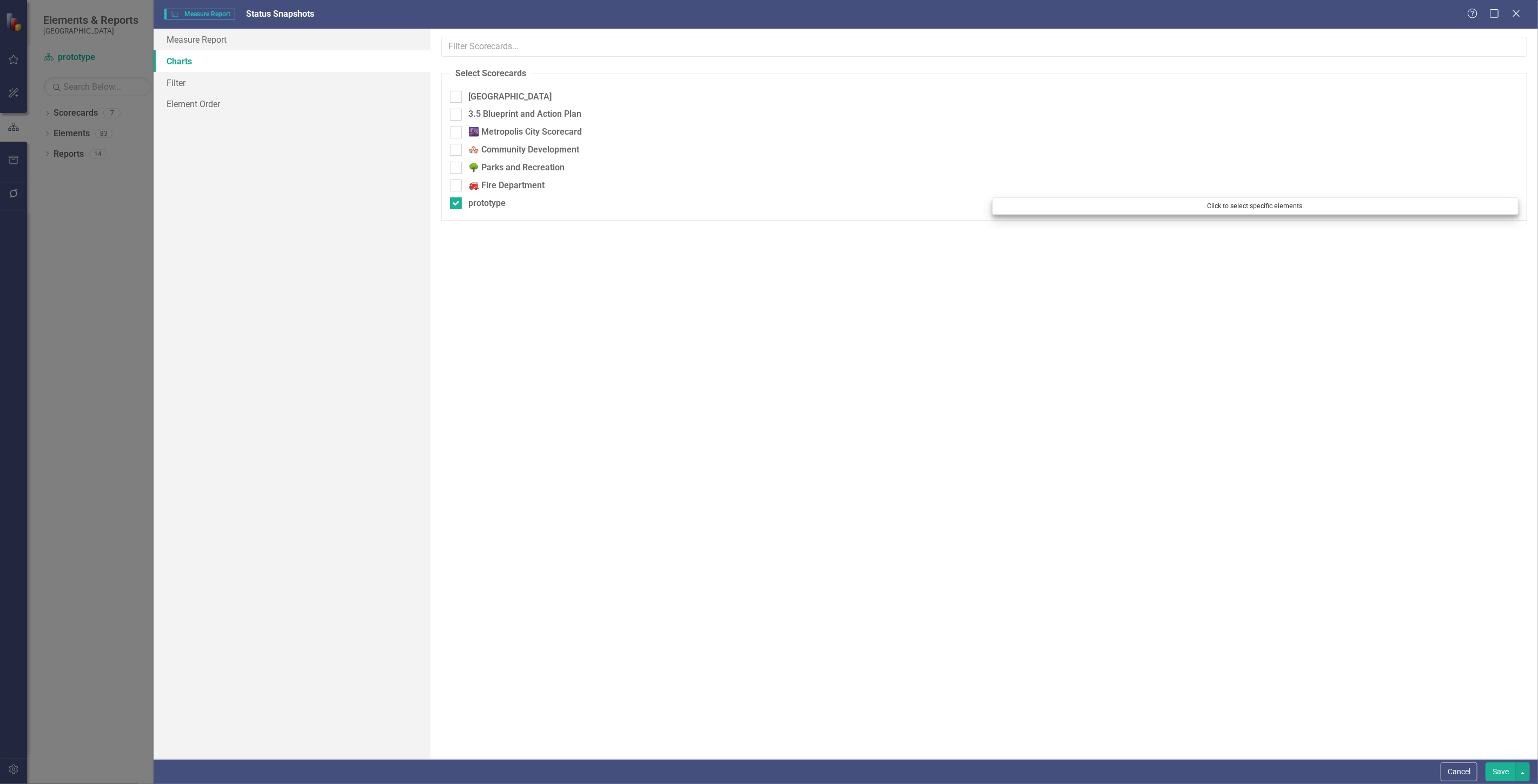
click at [1356, 214] on div "Click to select specific elements." at bounding box center [1255, 209] width 543 height 23
click at [1347, 206] on button "Click to select specific elements." at bounding box center [1255, 206] width 526 height 17
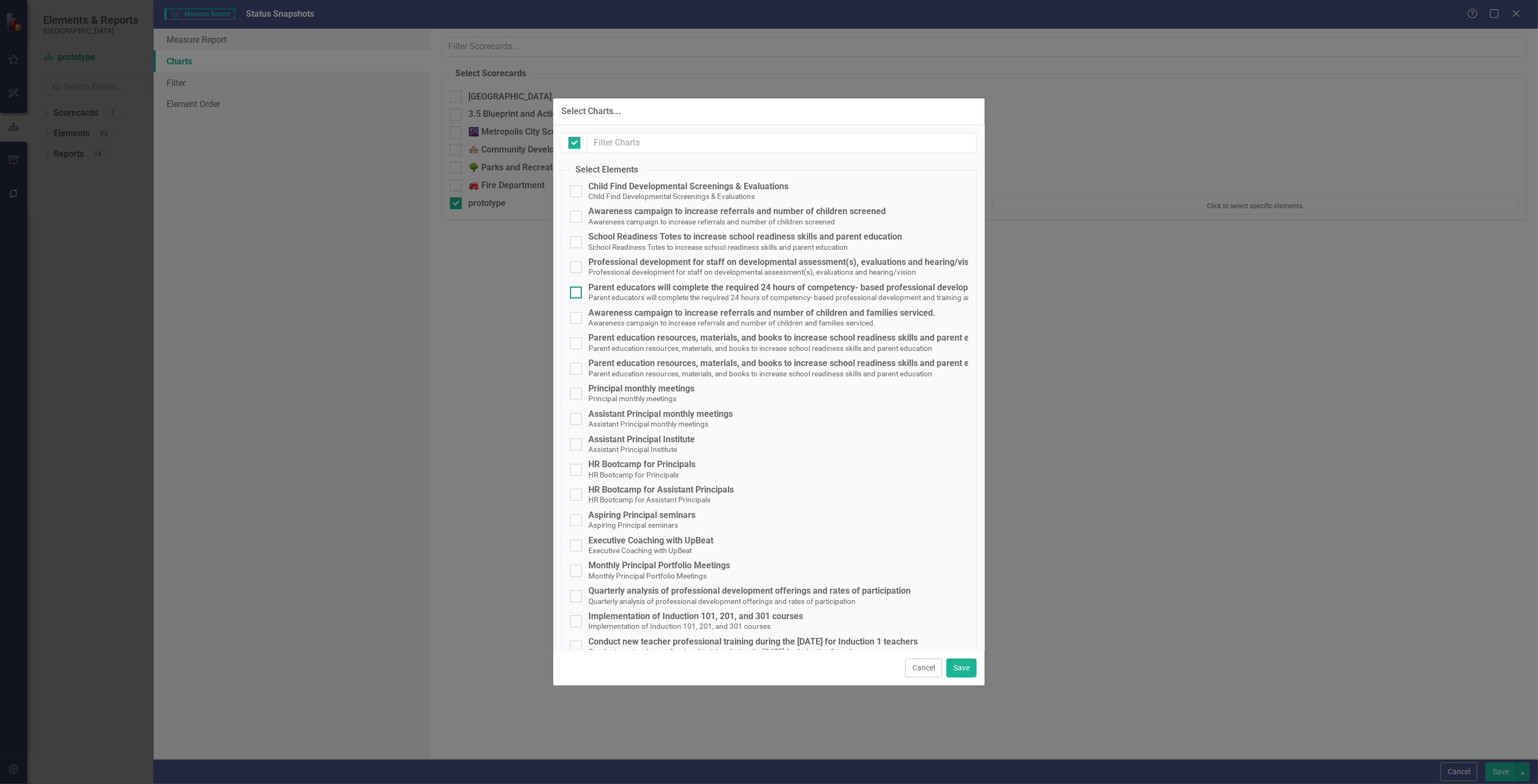
checkbox input "false"
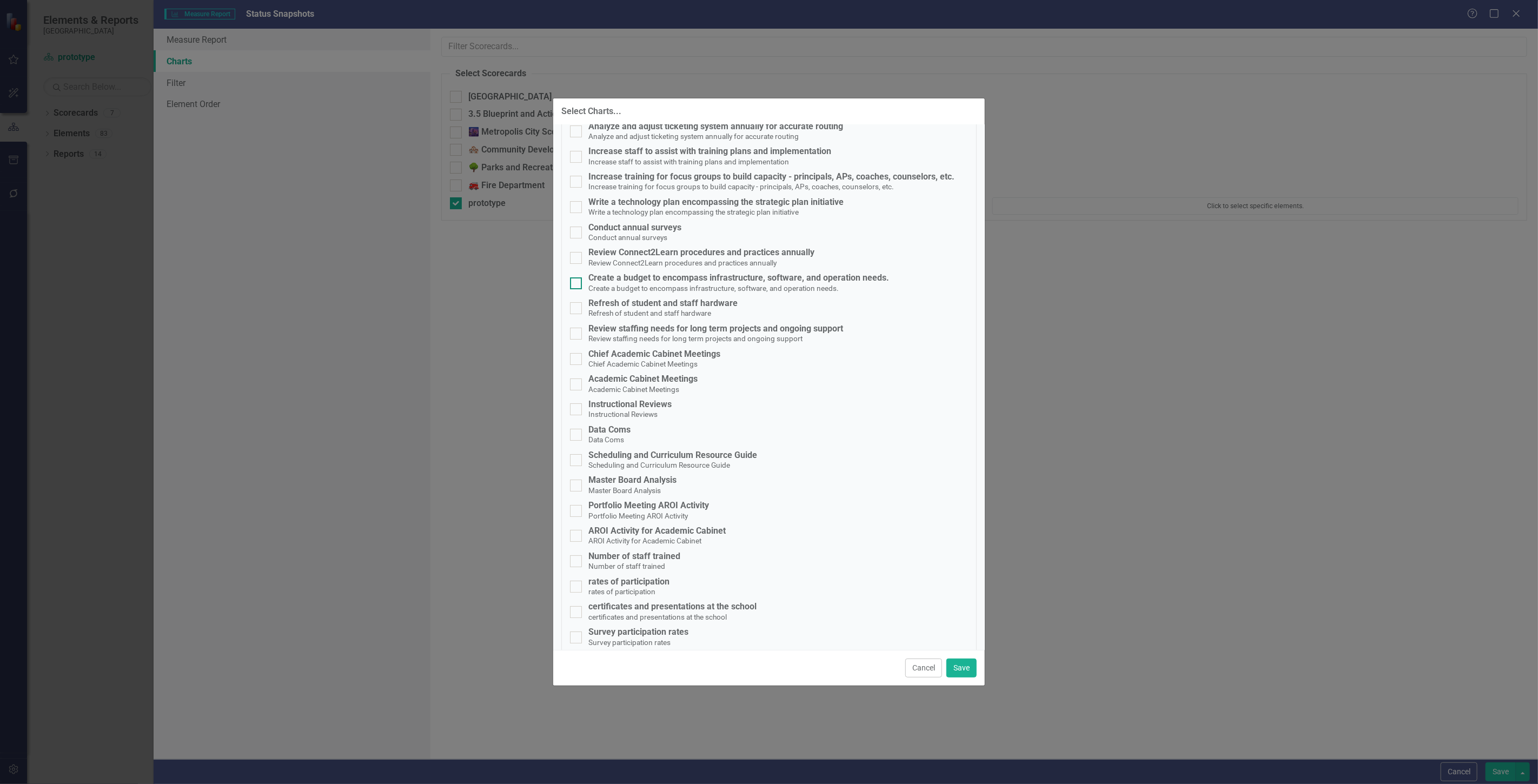
scroll to position [7004, 0]
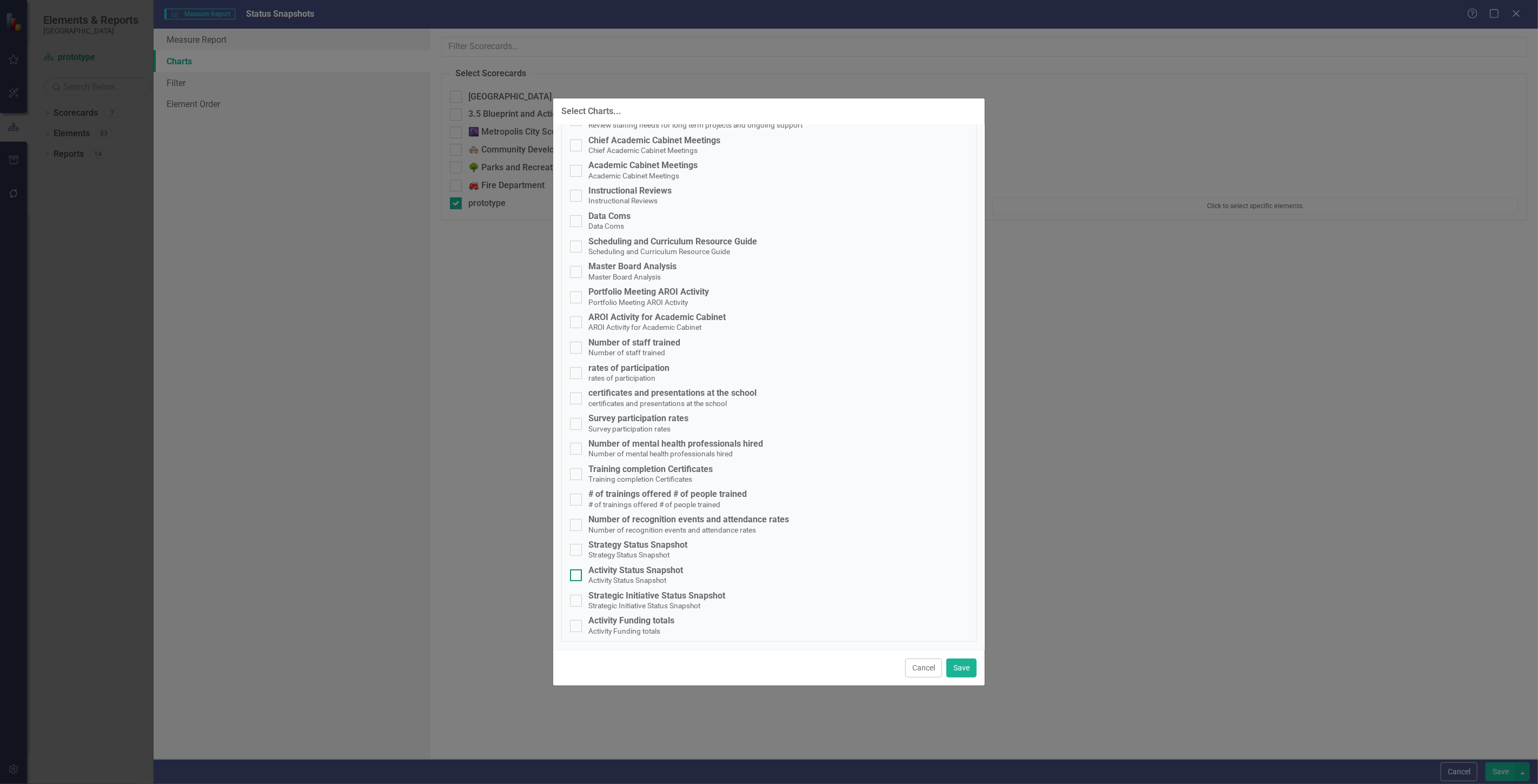
click at [695, 574] on div "Activity Status Snapshot Activity Status Snapshot" at bounding box center [769, 575] width 398 height 20
click at [577, 574] on input "Activity Status Snapshot Activity Status Snapshot" at bounding box center [574, 573] width 7 height 7
checkbox input "true"
click at [669, 546] on div "Strategy Status Snapshot" at bounding box center [638, 545] width 99 height 10
click at [577, 546] on input "Strategy Status Snapshot Strategy Status Snapshot" at bounding box center [574, 547] width 7 height 7
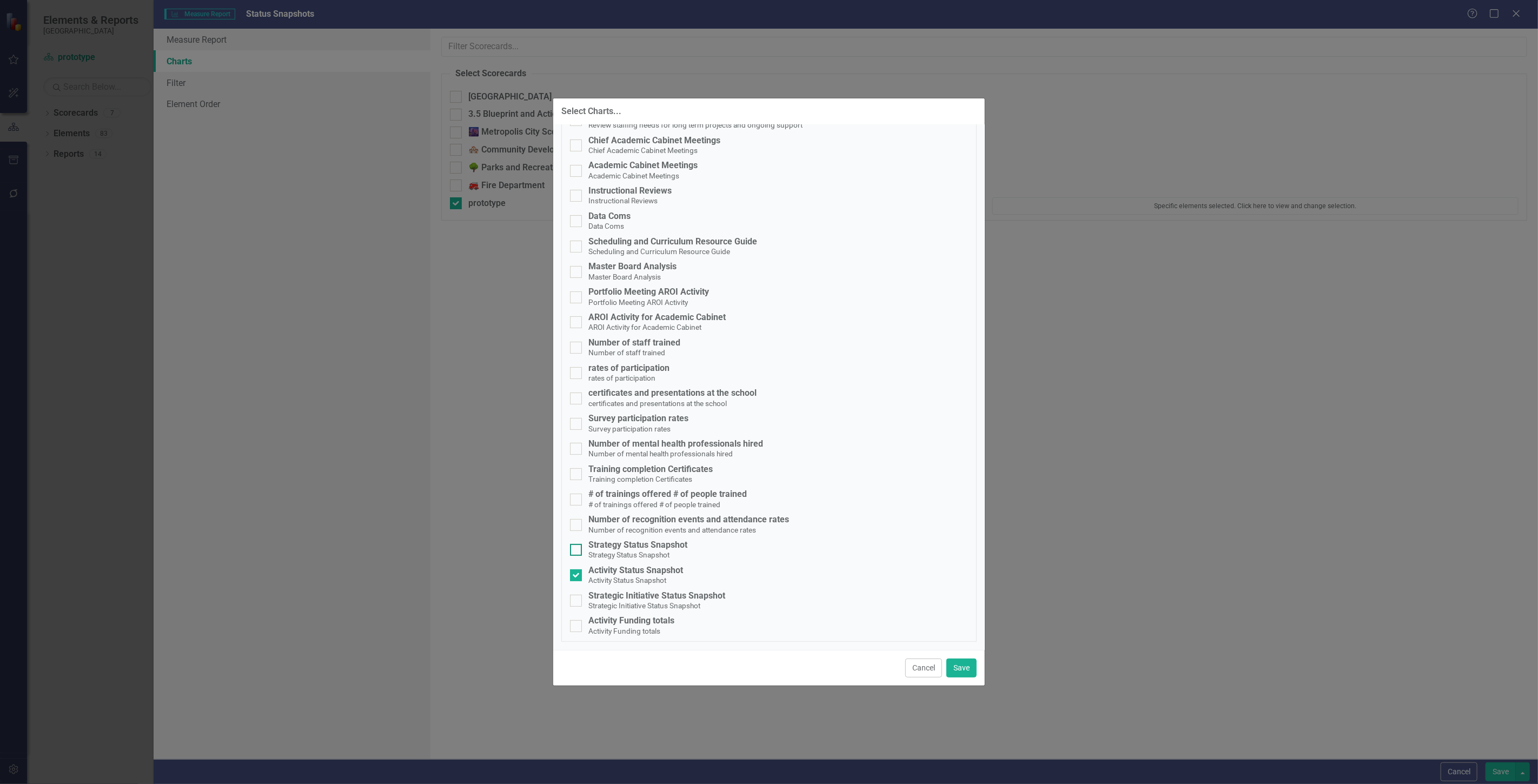
checkbox input "true"
click at [671, 607] on small "Strategic Initiative Status Snapshot" at bounding box center [644, 605] width 112 height 8
click at [577, 602] on input "Strategic Initiative Status Snapshot Strategic Initiative Status Snapshot" at bounding box center [574, 598] width 7 height 7
checkbox input "true"
click at [961, 667] on button "Save" at bounding box center [961, 667] width 30 height 19
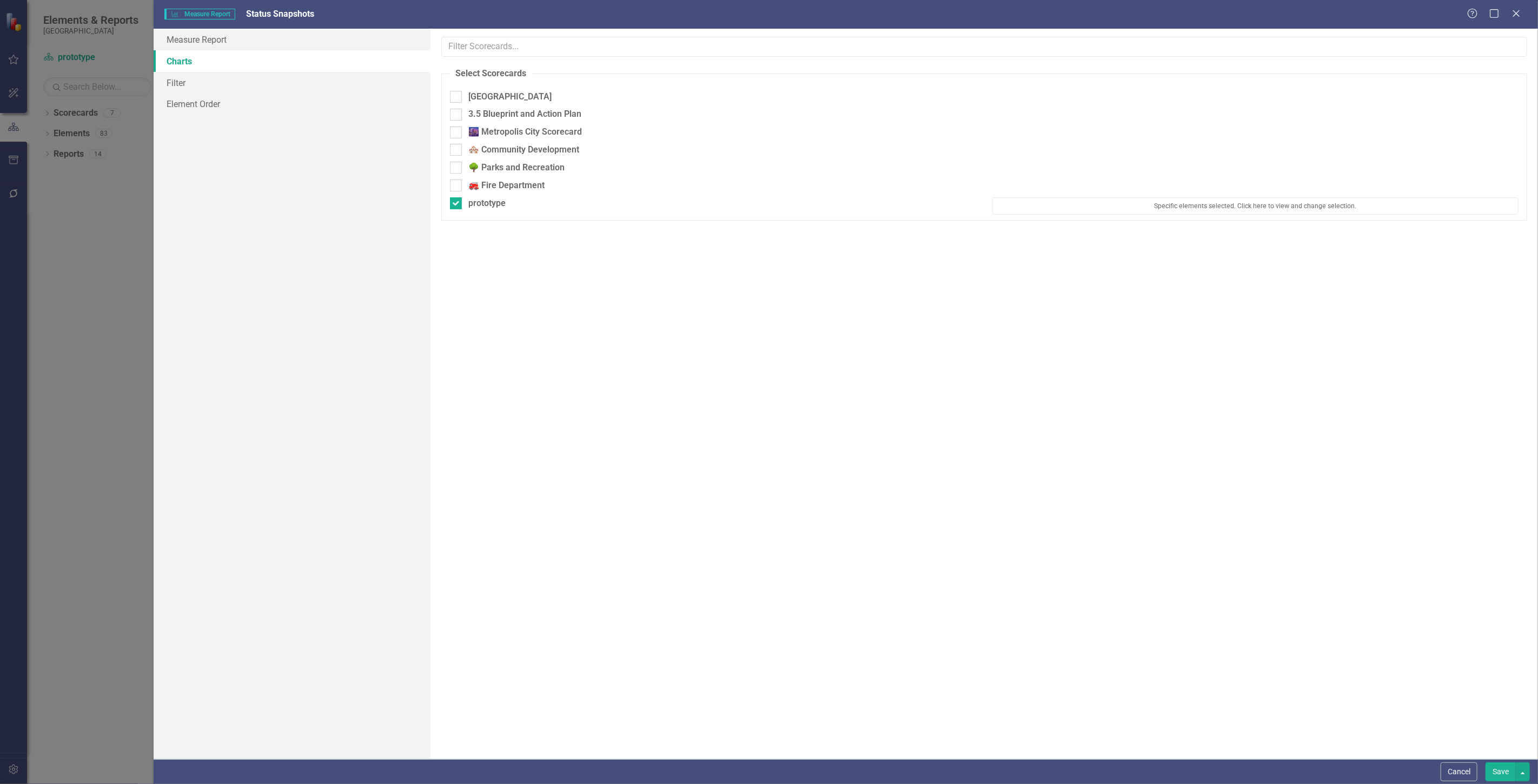
click at [1499, 774] on button "Save" at bounding box center [1501, 771] width 30 height 19
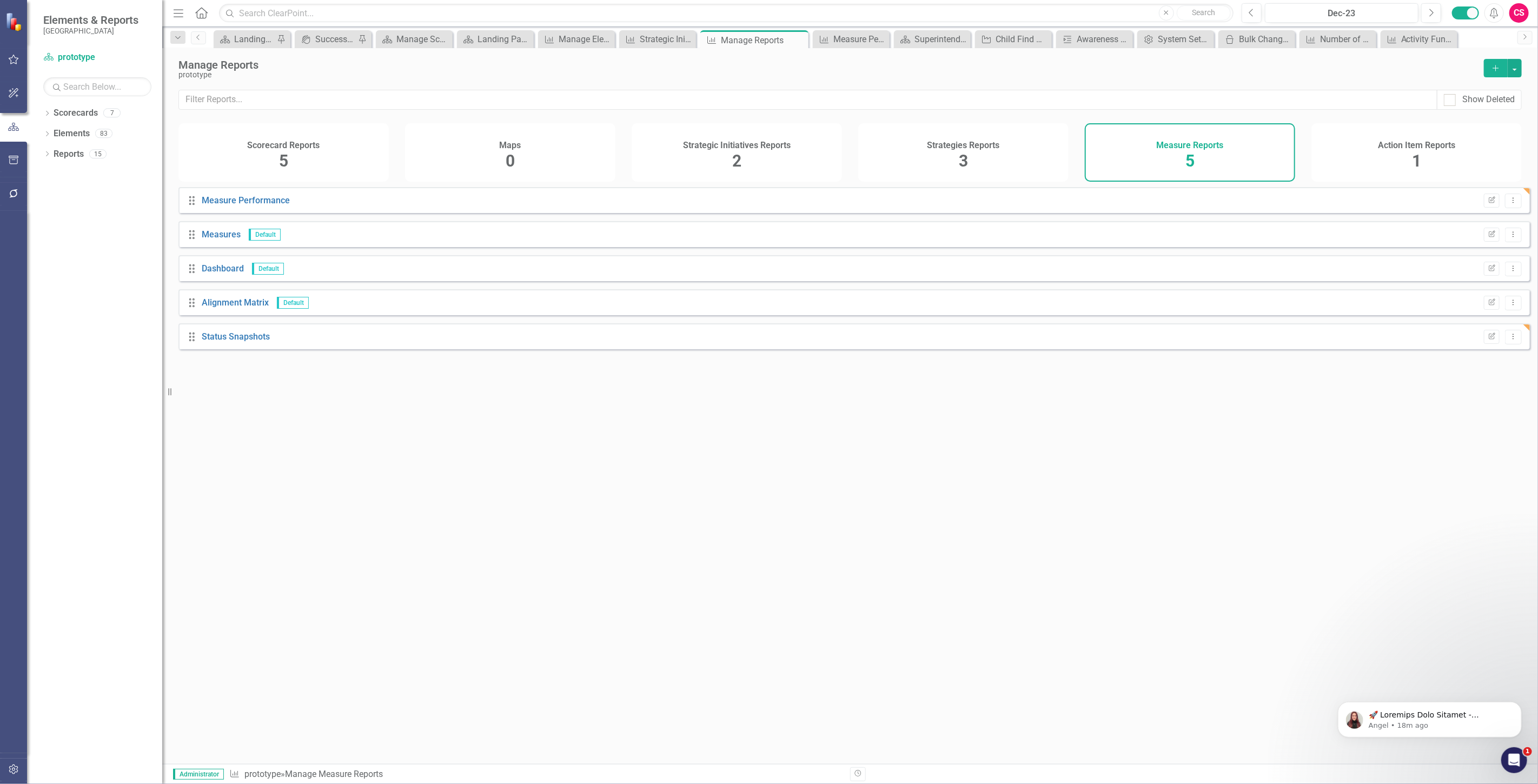
click at [351, 144] on div "Scorecard Reports 5" at bounding box center [284, 152] width 211 height 58
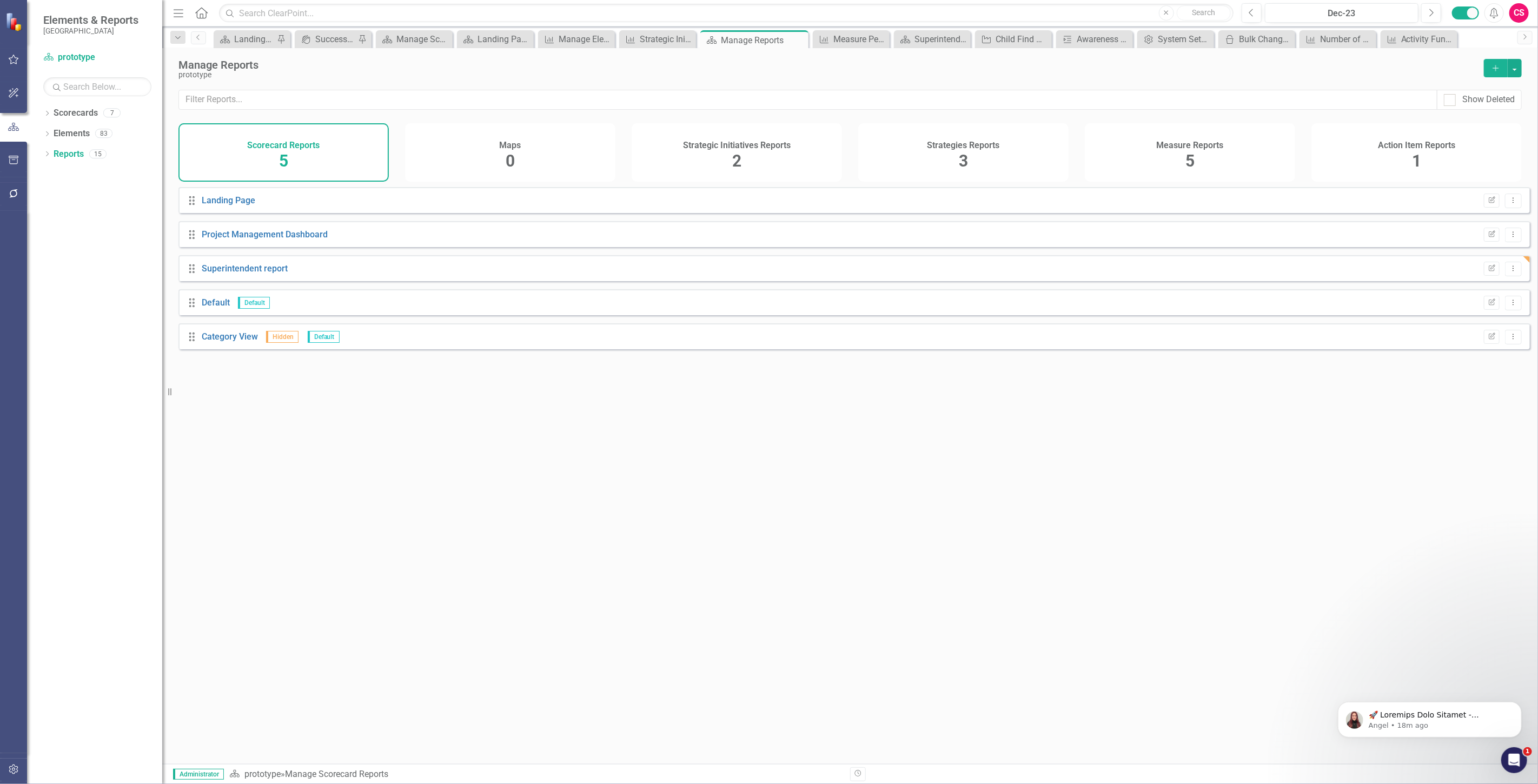
click at [1494, 70] on icon "Add" at bounding box center [1496, 68] width 10 height 8
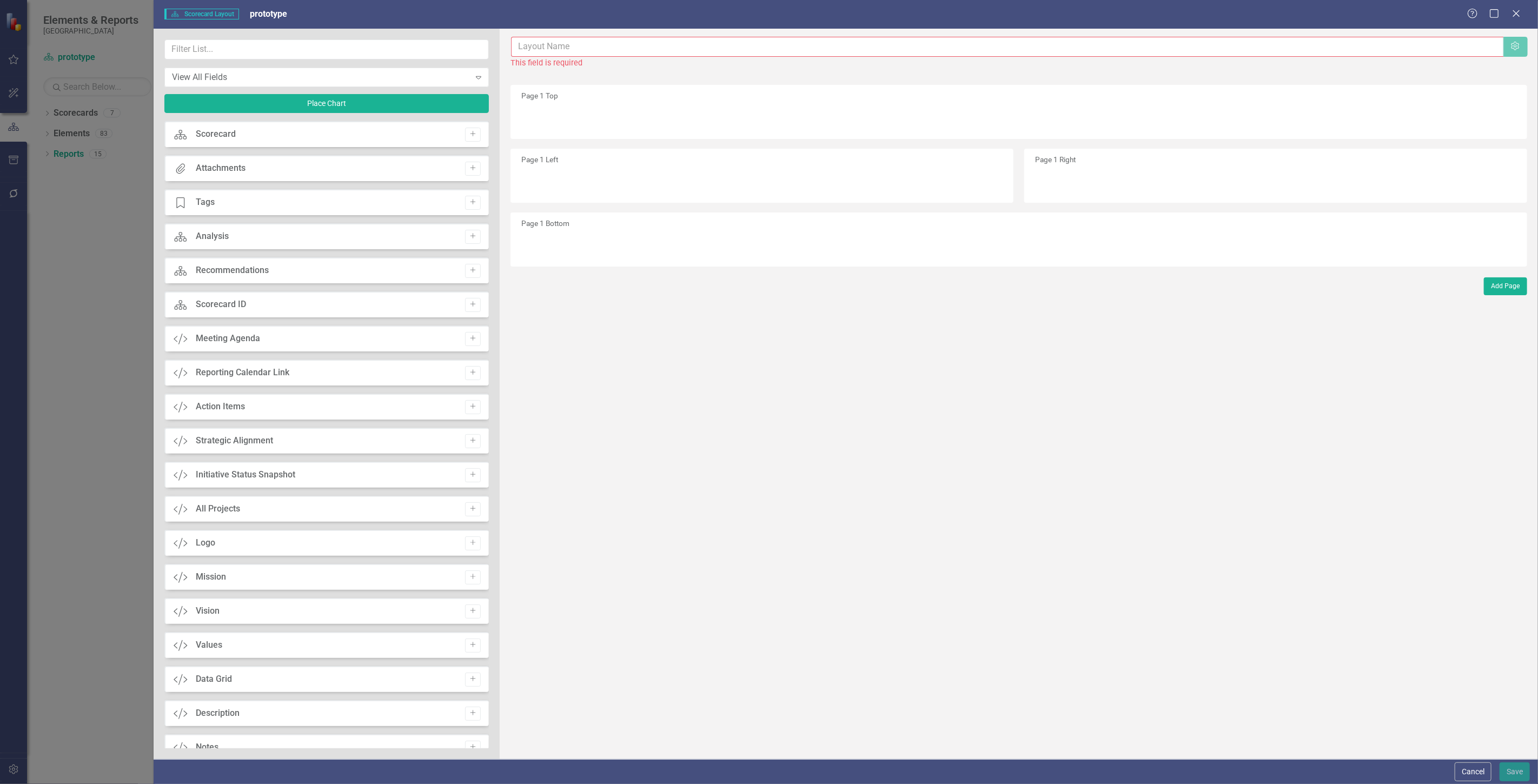
click at [596, 45] on input "text" at bounding box center [1007, 46] width 992 height 20
type input "Activity Funding Dashboard"
click at [1507, 767] on button "Save" at bounding box center [1515, 771] width 30 height 19
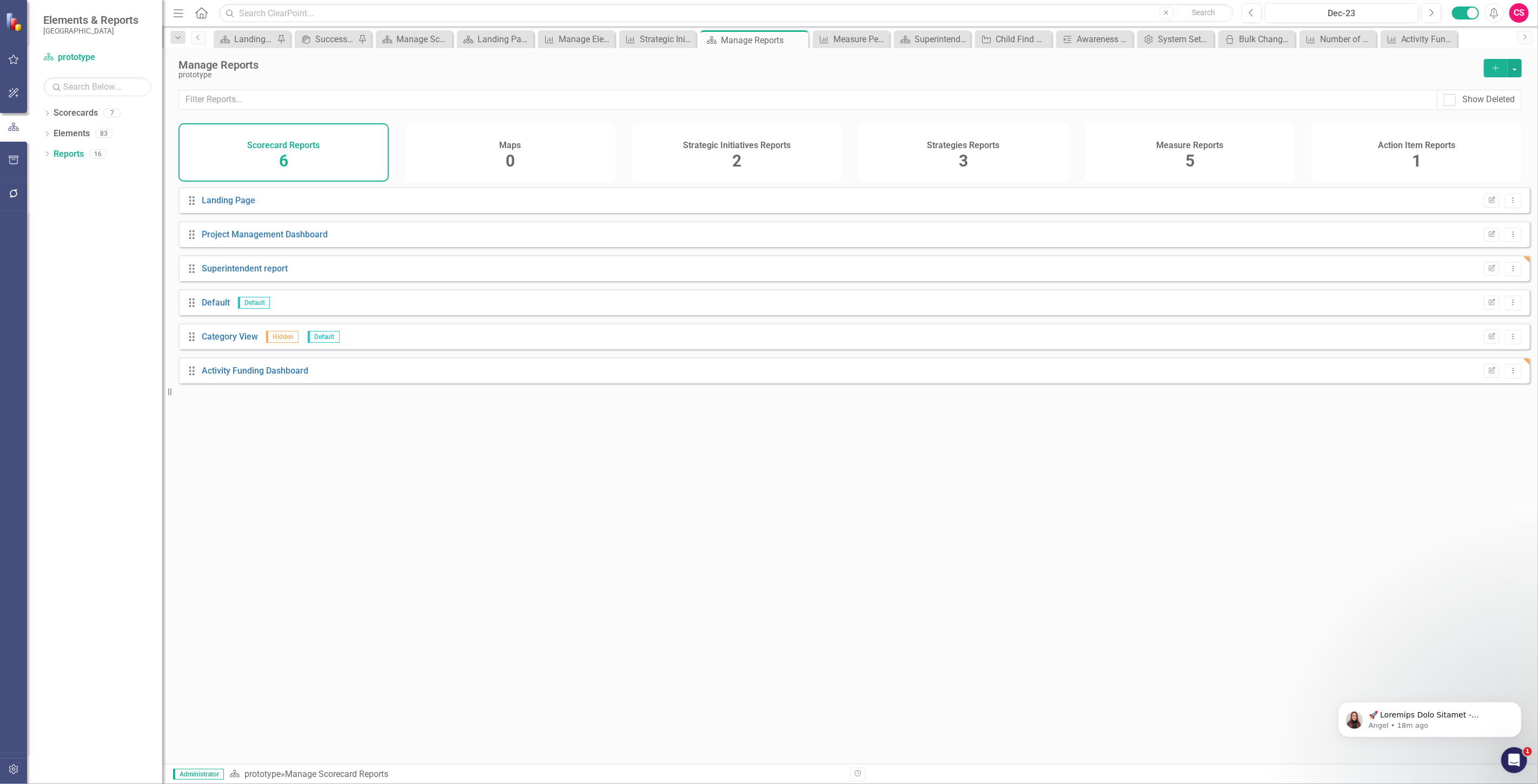
click at [1024, 153] on div "Strategies Reports 3" at bounding box center [964, 152] width 211 height 58
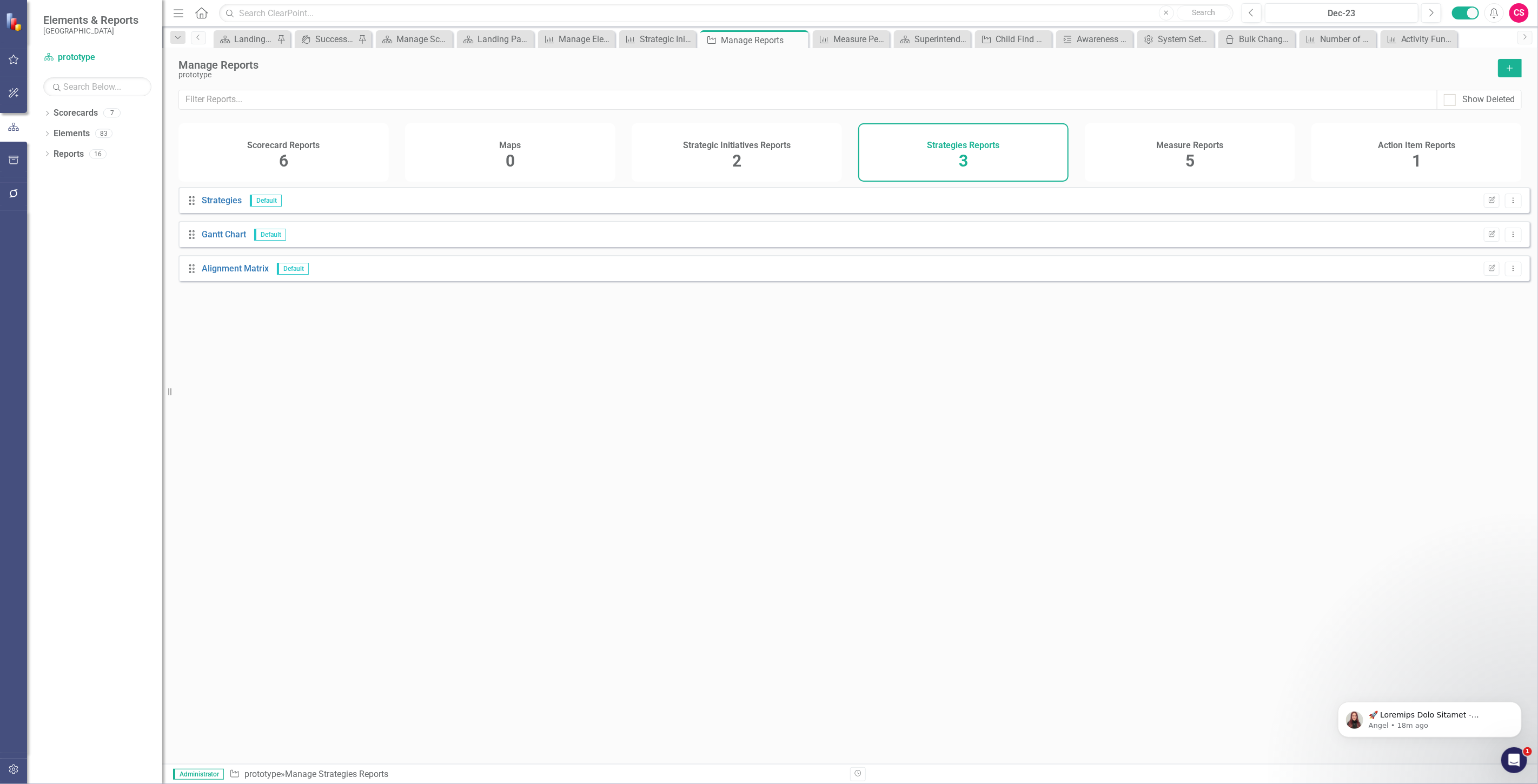
click at [1510, 72] on icon "Add" at bounding box center [1510, 68] width 10 height 8
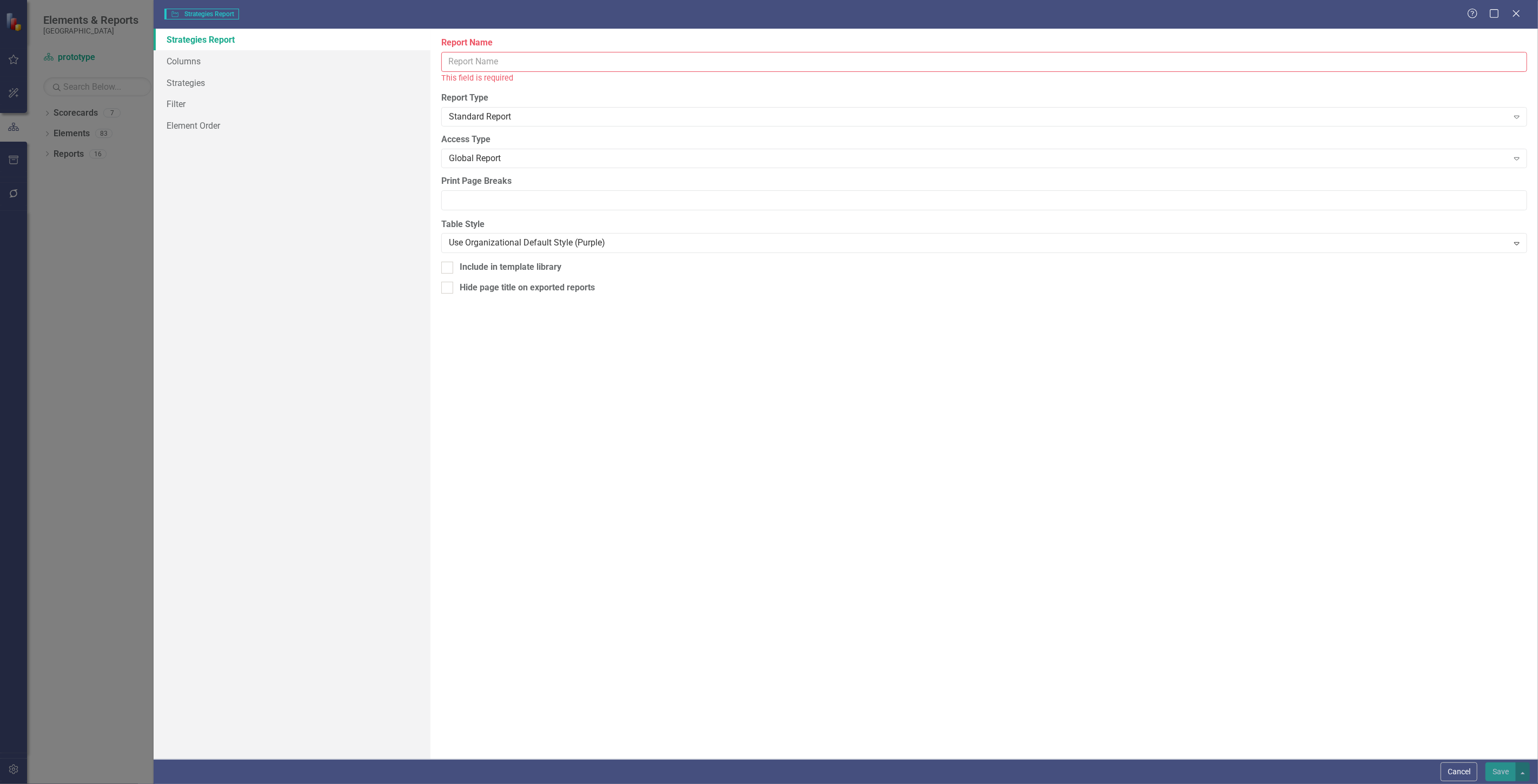
click at [474, 67] on input "Report Name" at bounding box center [984, 61] width 1086 height 20
type input "Activity Funding"
click at [197, 67] on link "Columns" at bounding box center [292, 61] width 277 height 22
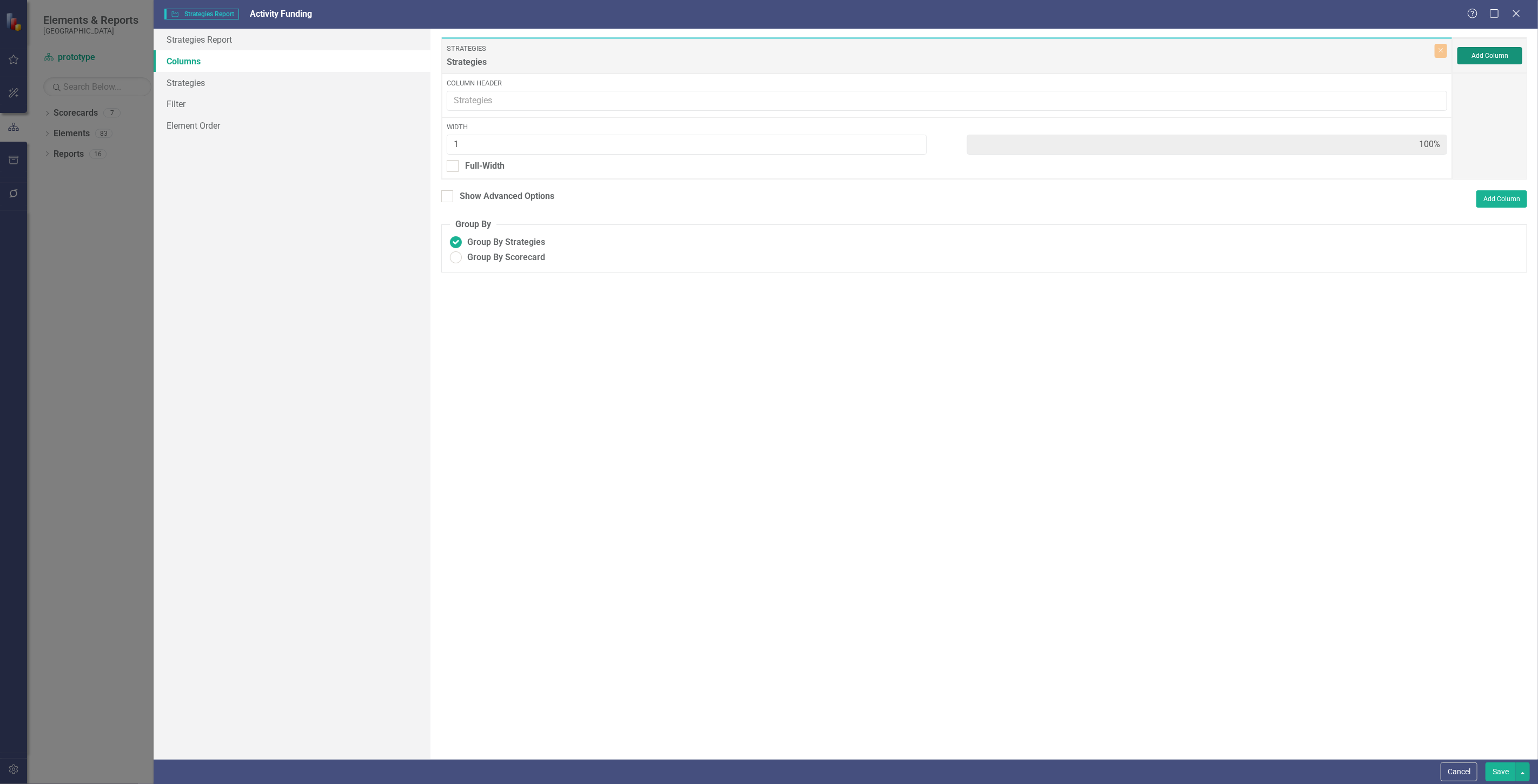
click at [1481, 49] on button "Add Column" at bounding box center [1490, 55] width 65 height 17
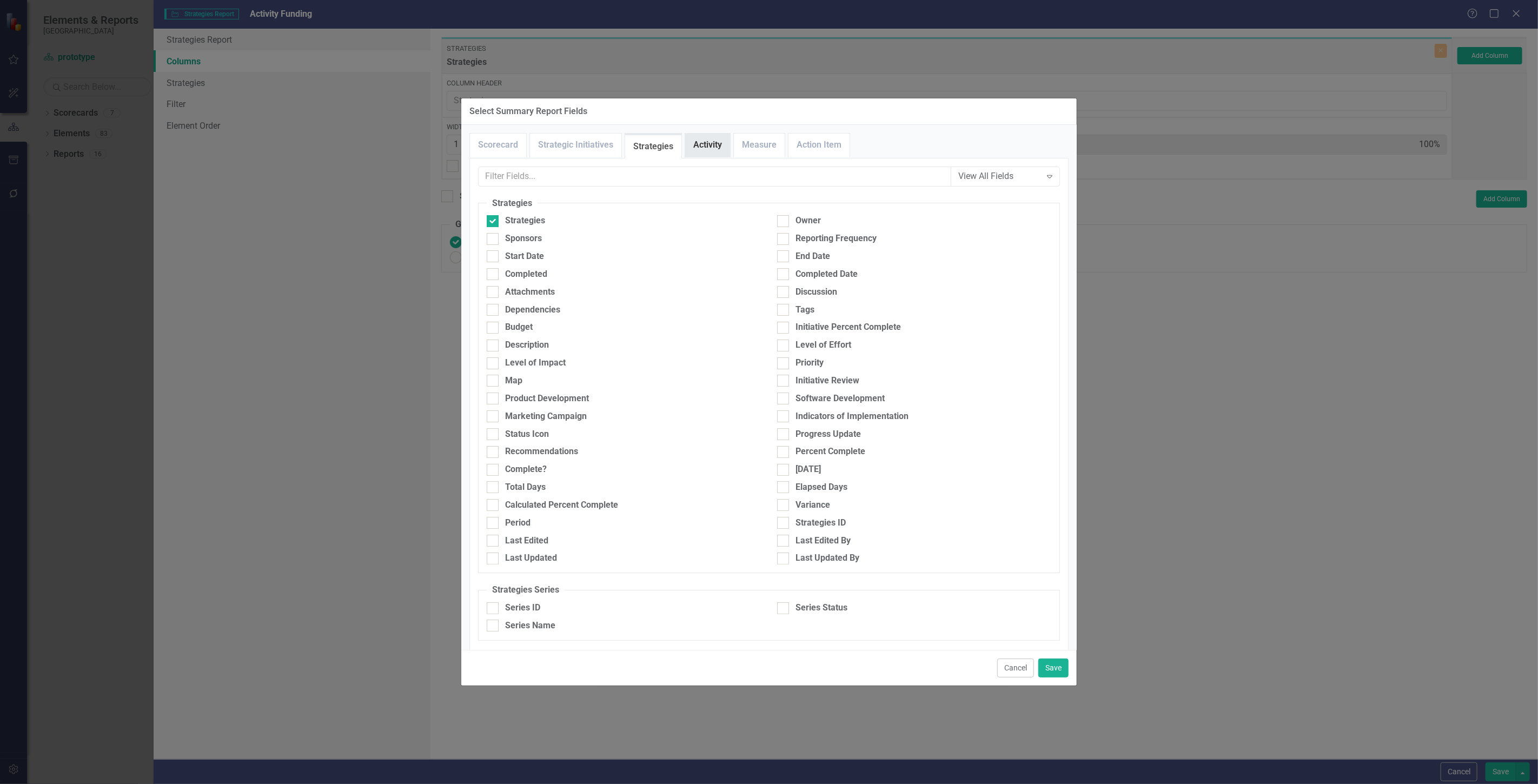
drag, startPoint x: 719, startPoint y: 145, endPoint x: 712, endPoint y: 142, distance: 7.6
click at [718, 145] on link "Activity" at bounding box center [707, 145] width 45 height 23
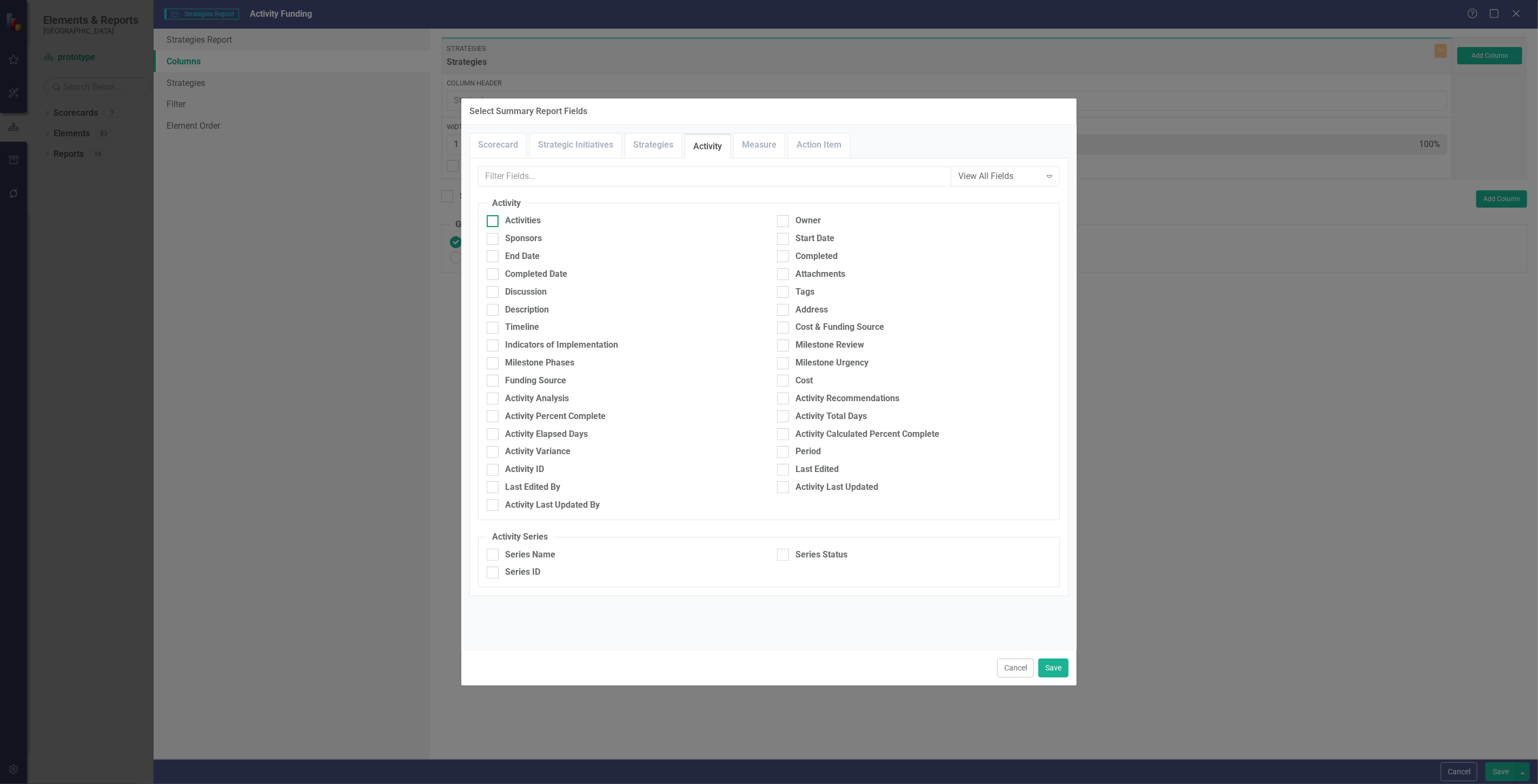
click at [577, 220] on div "Activities" at bounding box center [624, 221] width 274 height 13
click at [494, 220] on input "Activities" at bounding box center [490, 219] width 7 height 7
checkbox input "true"
click at [532, 557] on div "Series Name" at bounding box center [531, 555] width 51 height 13
click at [494, 556] on input "Series Name" at bounding box center [490, 553] width 7 height 7
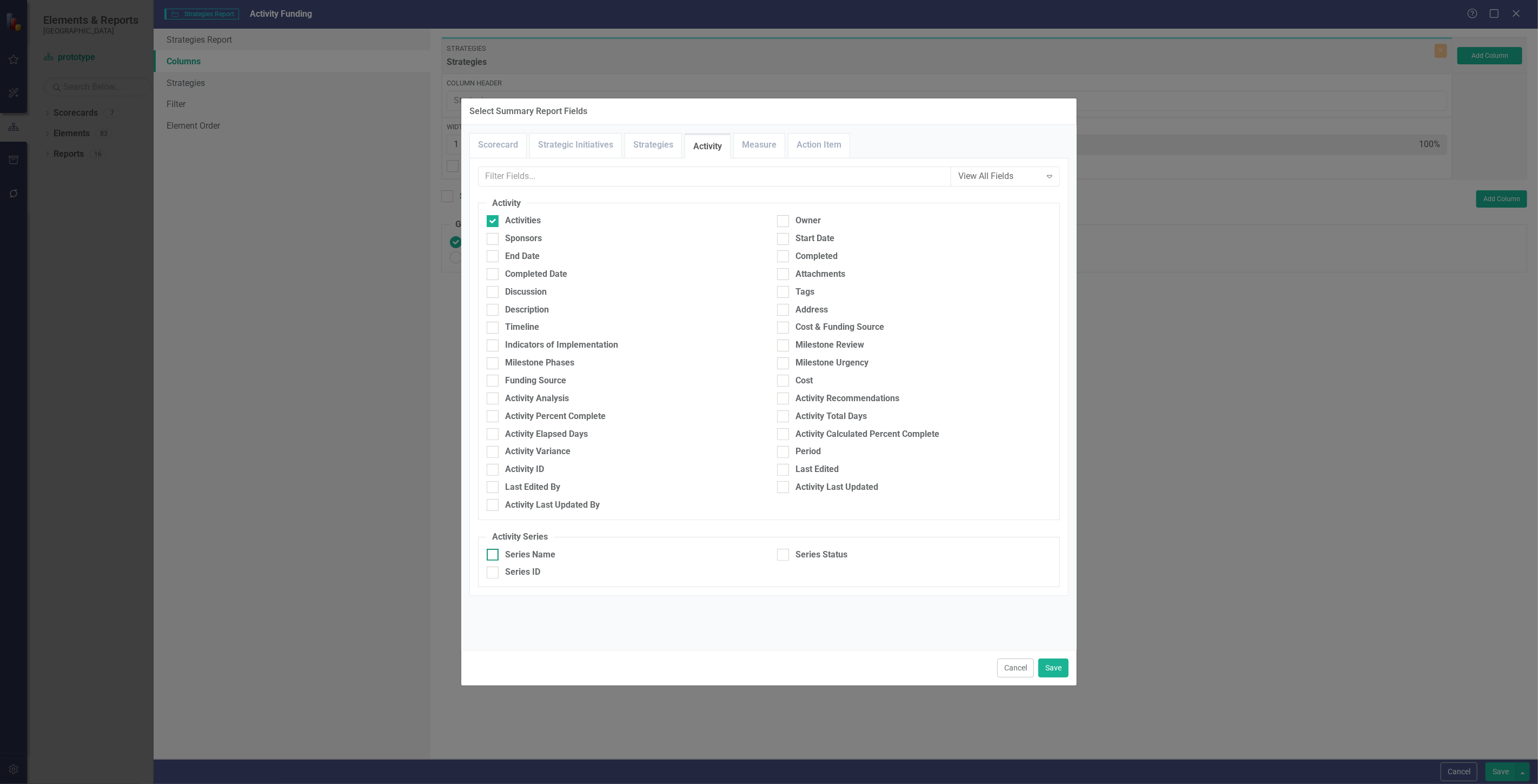
checkbox input "true"
click at [822, 559] on div "Series Status" at bounding box center [821, 555] width 52 height 13
click at [784, 556] on input "Series Status" at bounding box center [781, 553] width 7 height 7
checkbox input "true"
click at [1058, 661] on button "Save" at bounding box center [1053, 667] width 30 height 19
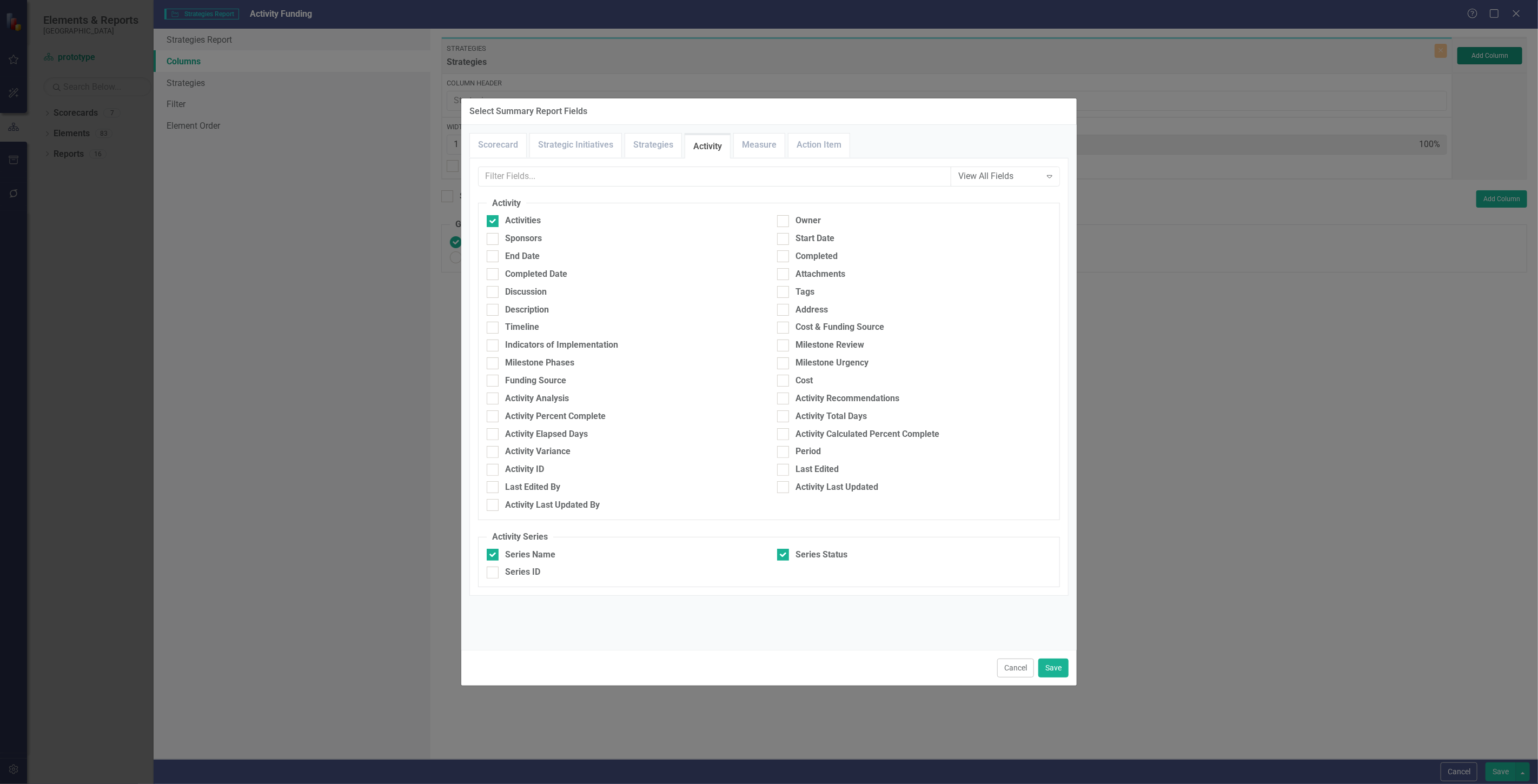
type input "25%"
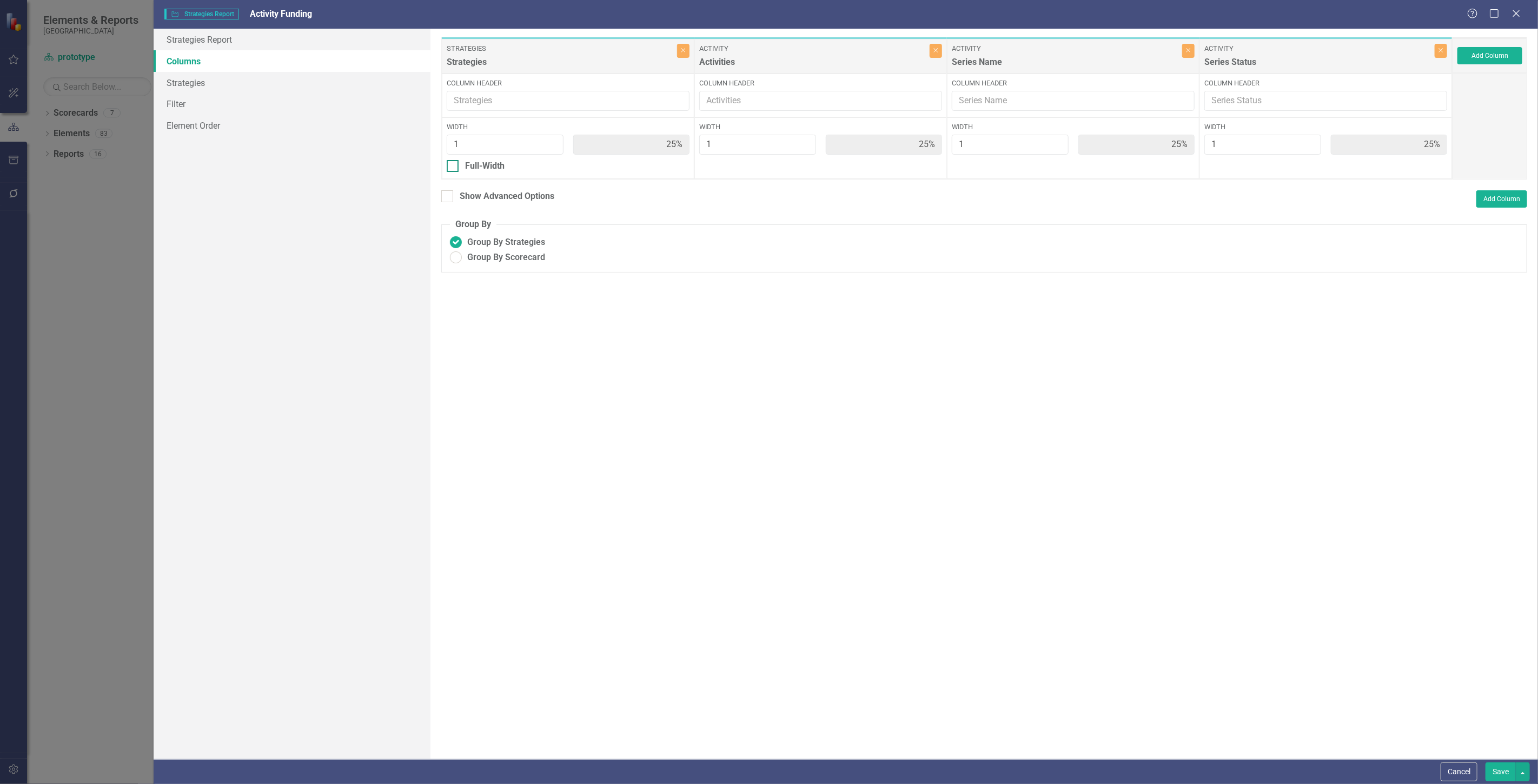
click at [517, 168] on div "Full-Width" at bounding box center [568, 166] width 243 height 13
click at [454, 167] on input "Full-Width" at bounding box center [451, 164] width 7 height 7
checkbox input "true"
type input "100%"
type input "33%"
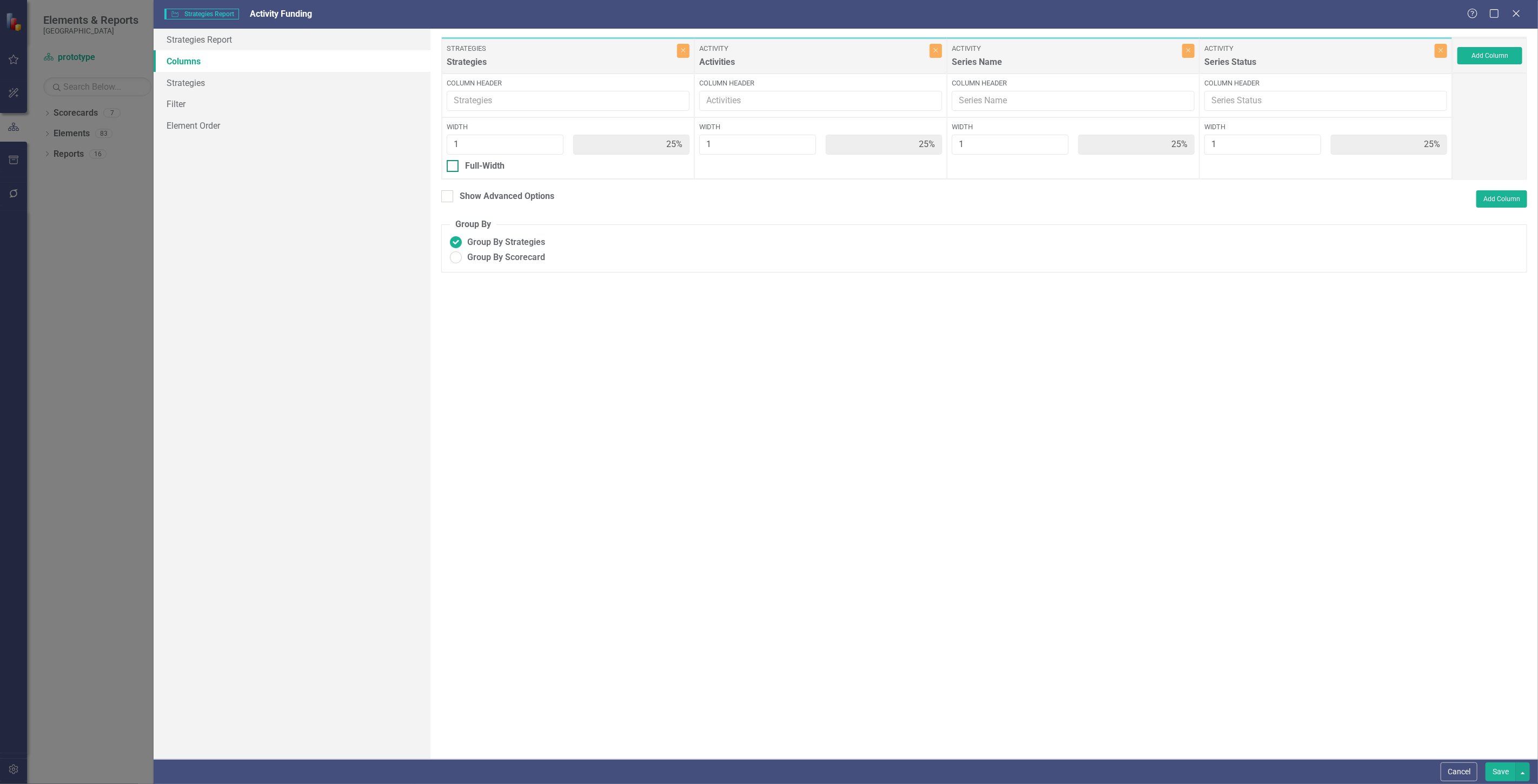
type input "33%"
click at [487, 182] on div "Show Header" at bounding box center [491, 181] width 52 height 13
click at [454, 182] on input "Show Header" at bounding box center [451, 179] width 7 height 7
checkbox input "true"
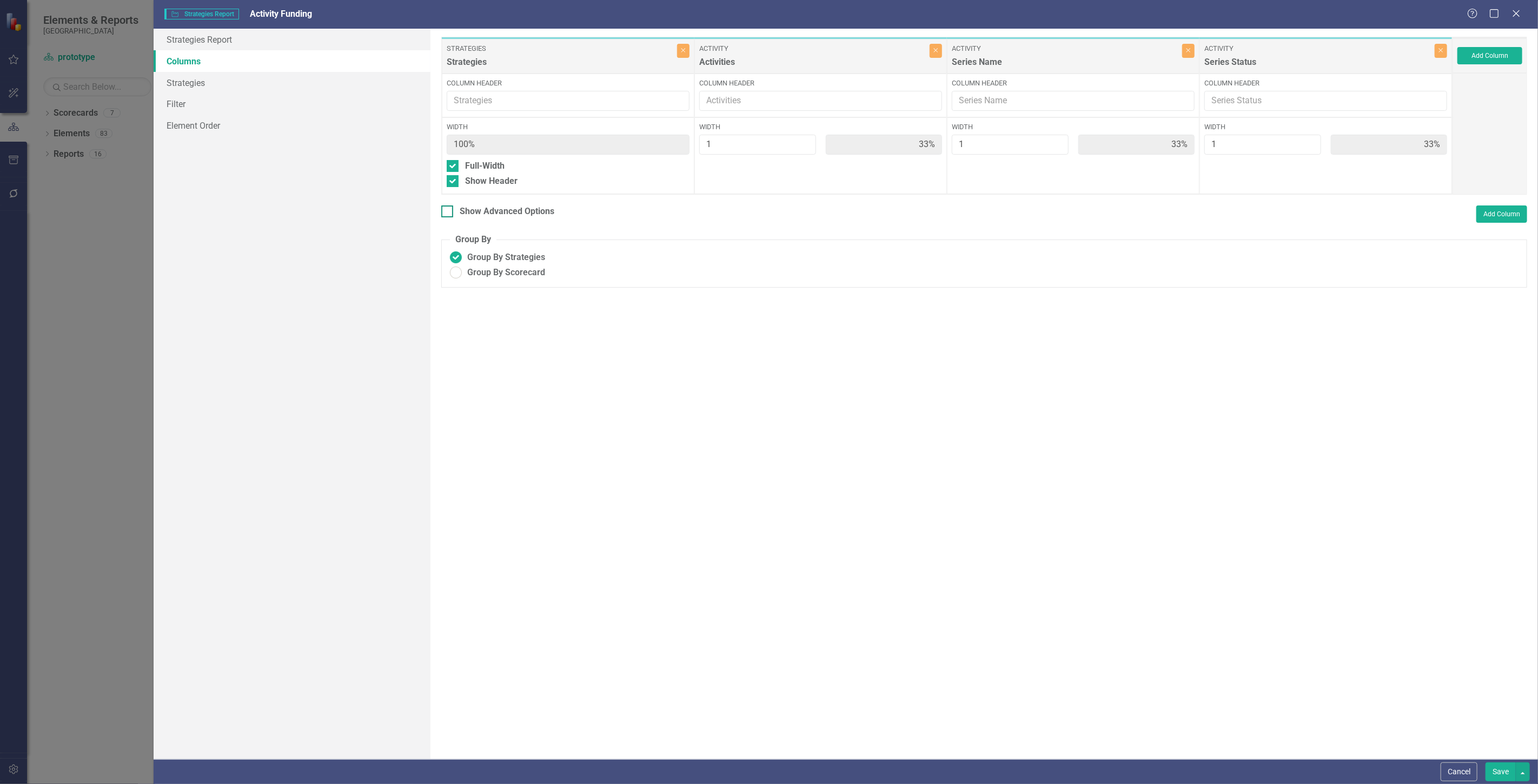
click at [482, 209] on div "Show Advanced Options" at bounding box center [506, 212] width 94 height 13
click at [448, 209] on input "Show Advanced Options" at bounding box center [445, 209] width 7 height 7
checkbox input "true"
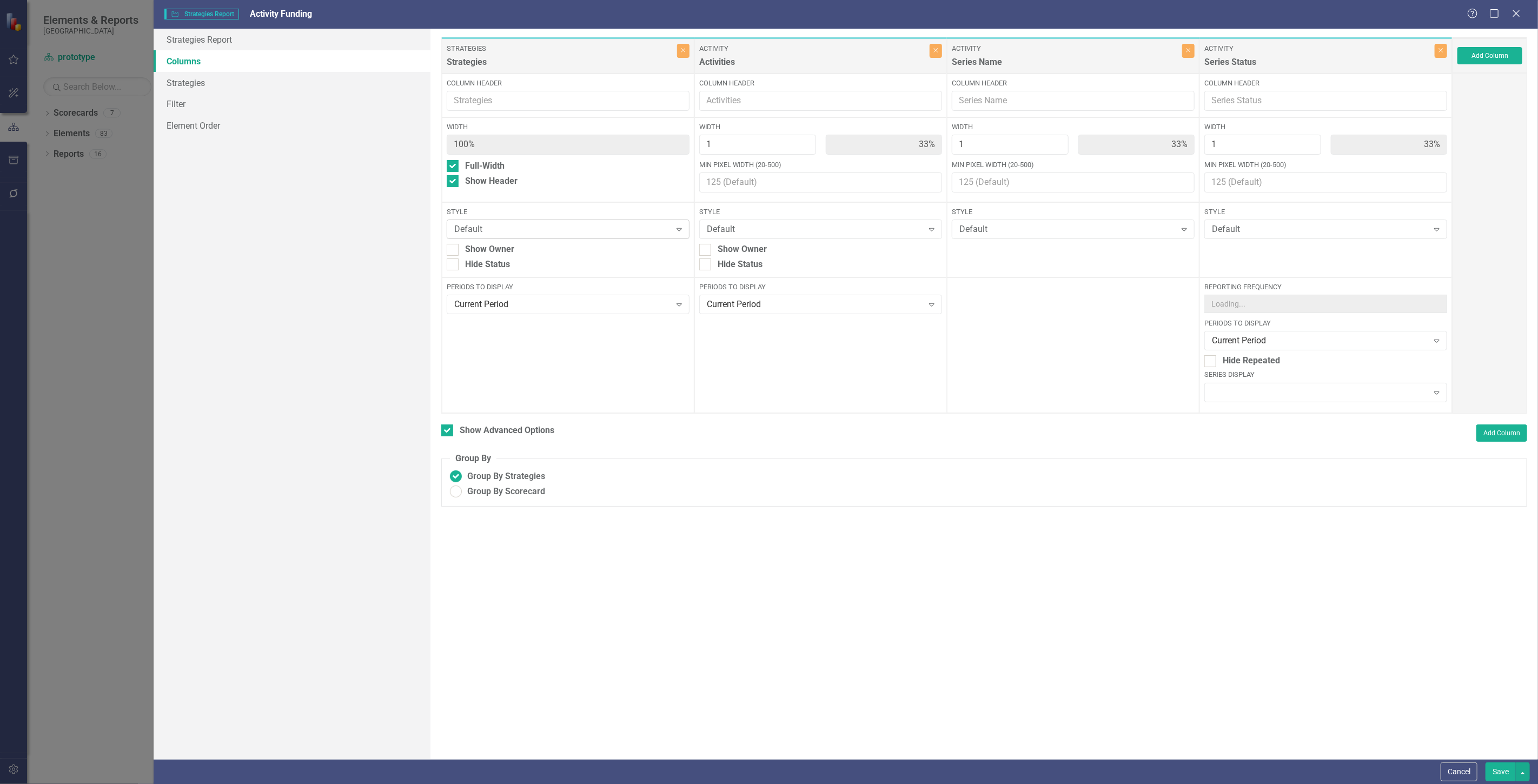
click at [512, 223] on div "Default" at bounding box center [562, 229] width 216 height 13
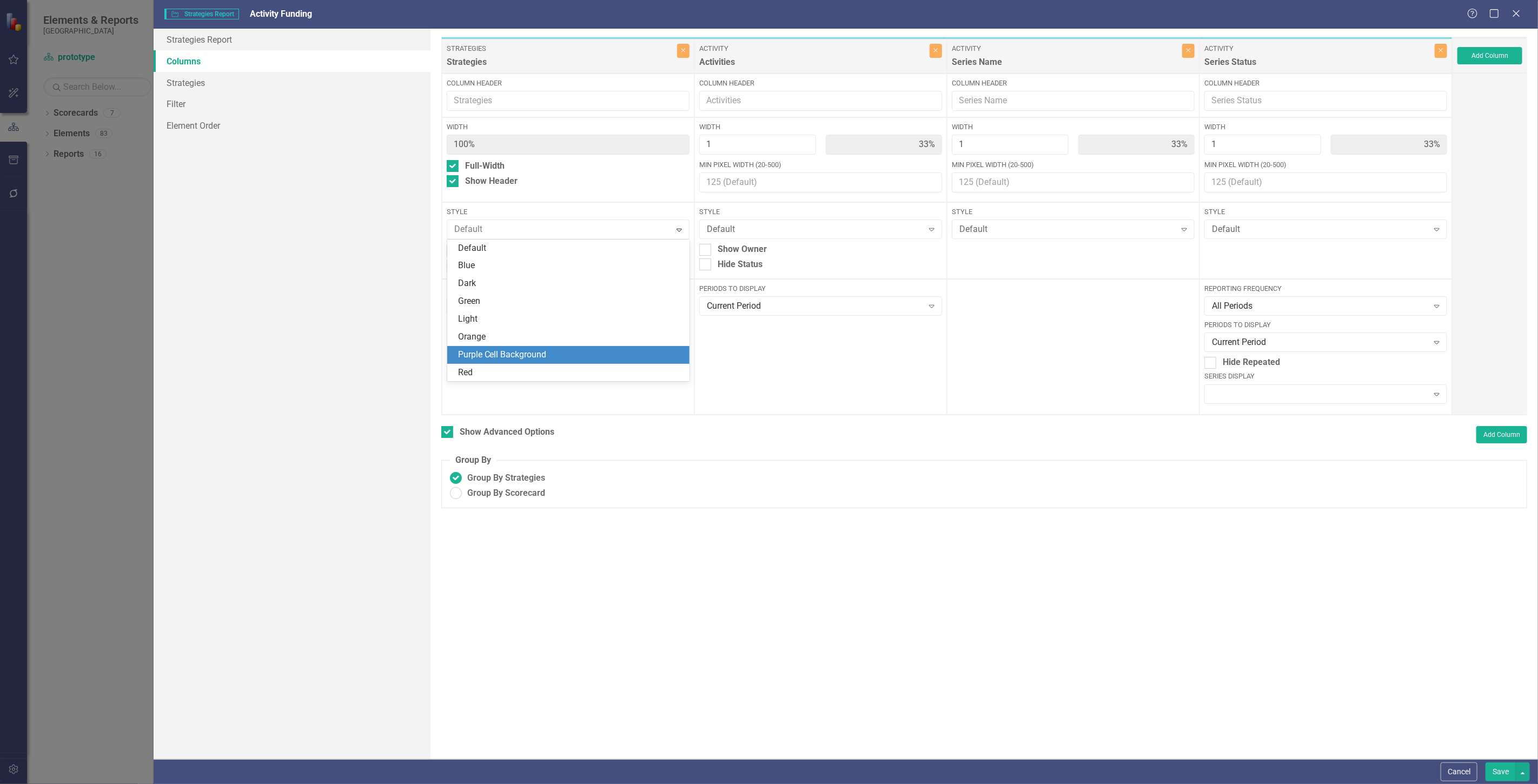
click at [528, 355] on div "Purple Cell Background" at bounding box center [570, 355] width 226 height 13
click at [1501, 774] on button "Save" at bounding box center [1501, 771] width 30 height 19
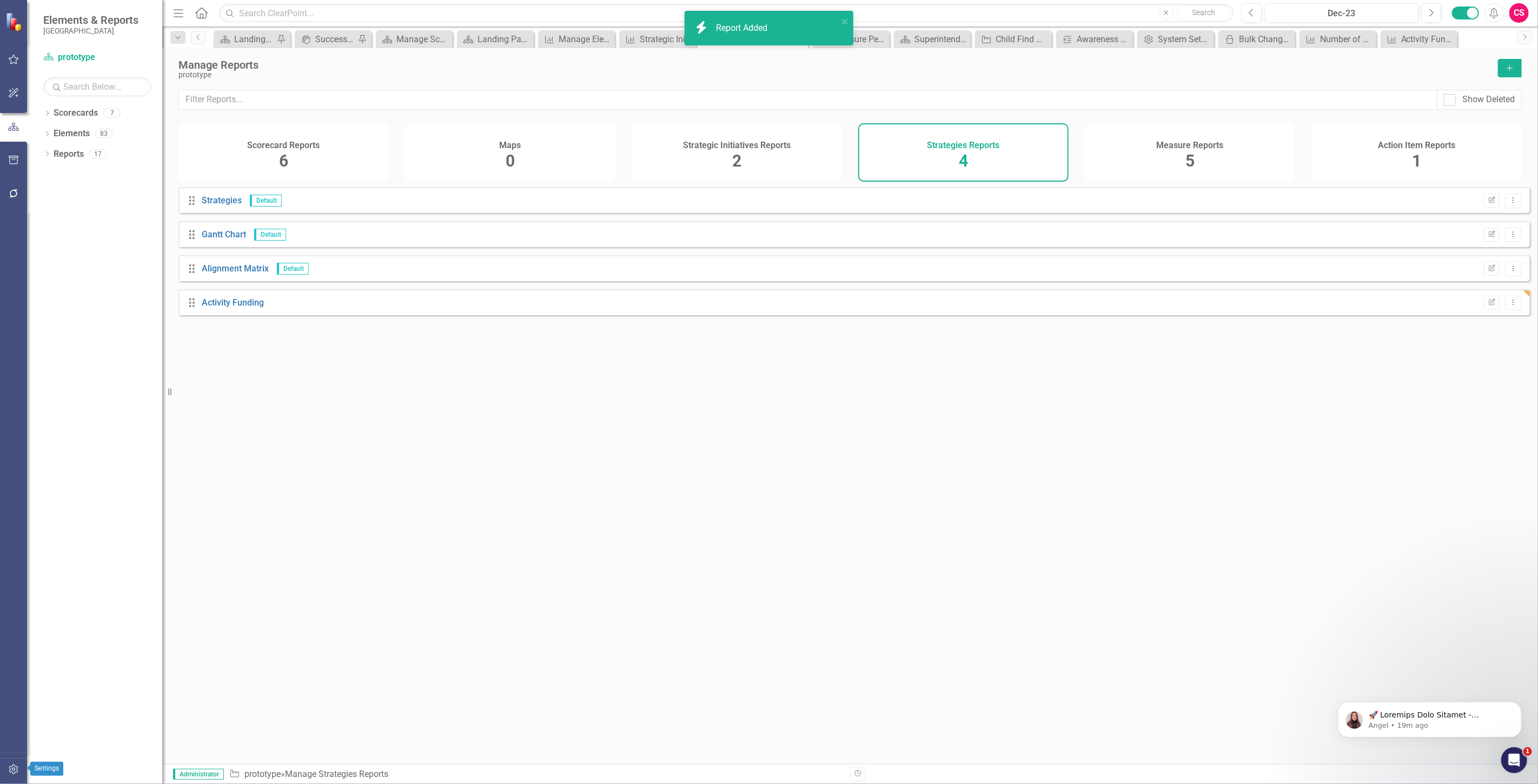
click at [11, 770] on icon "button" at bounding box center [13, 769] width 11 height 8
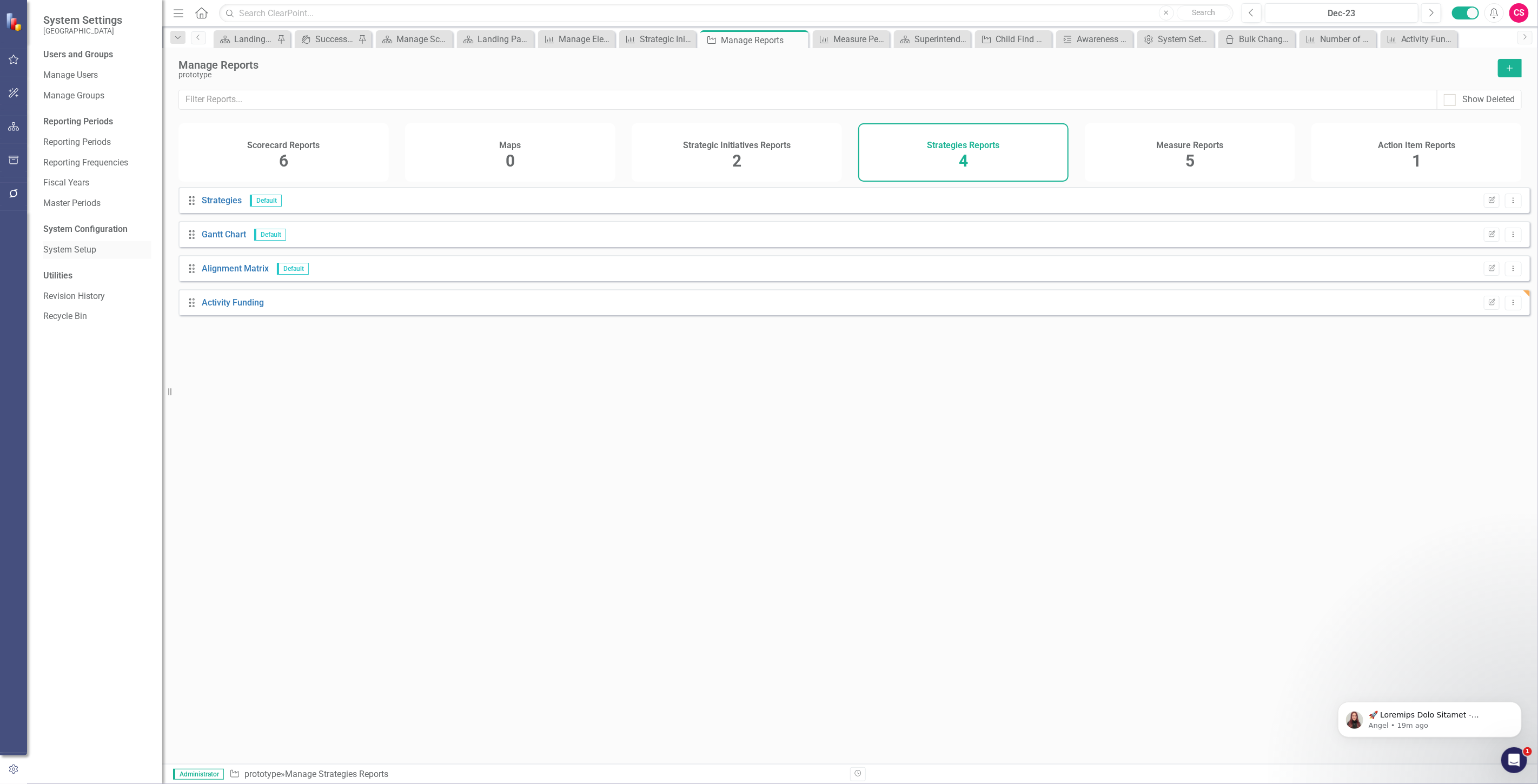
click at [87, 246] on link "System Setup" at bounding box center [97, 250] width 108 height 13
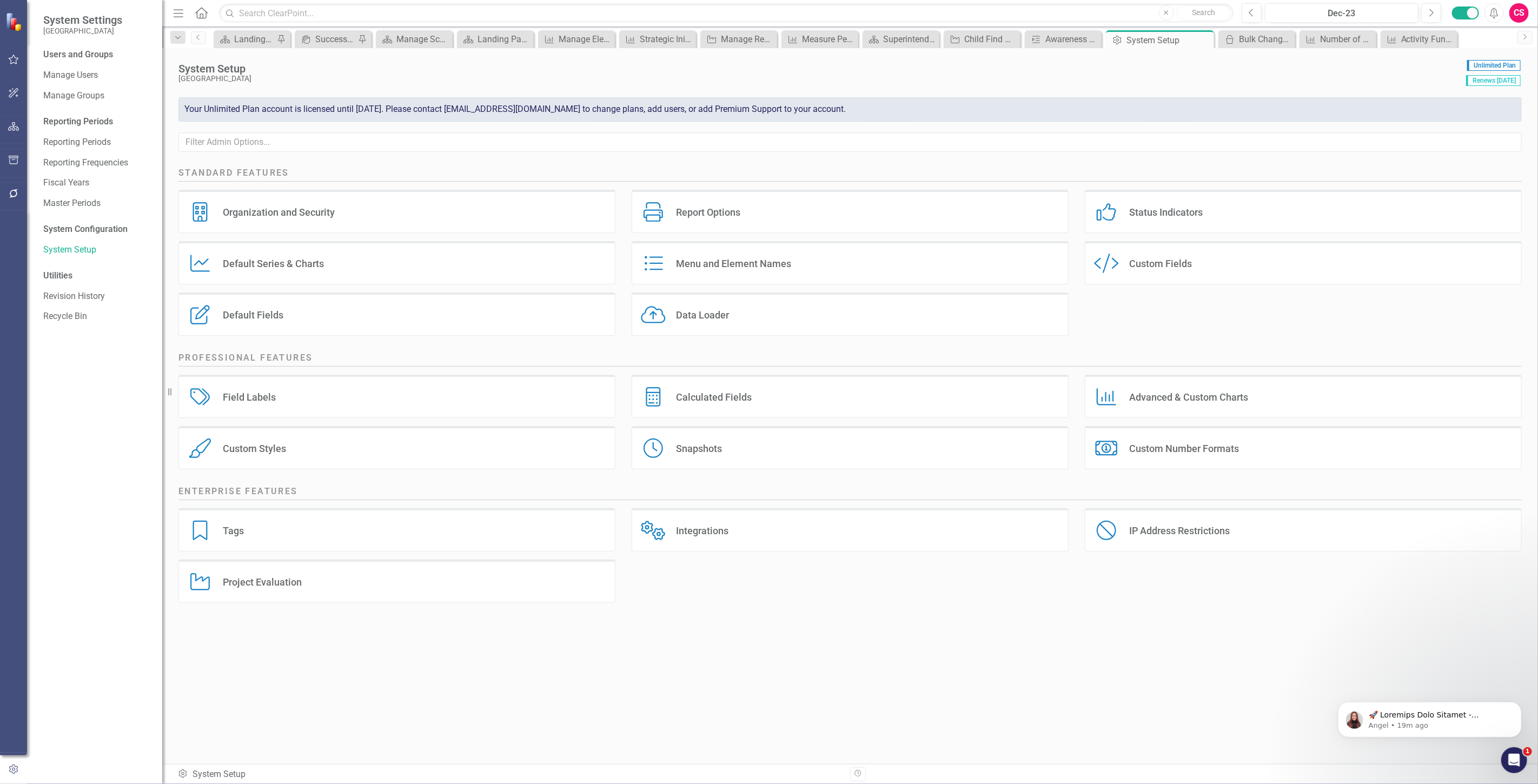
click at [1202, 274] on div "Custom Style Custom Fields" at bounding box center [1303, 263] width 437 height 43
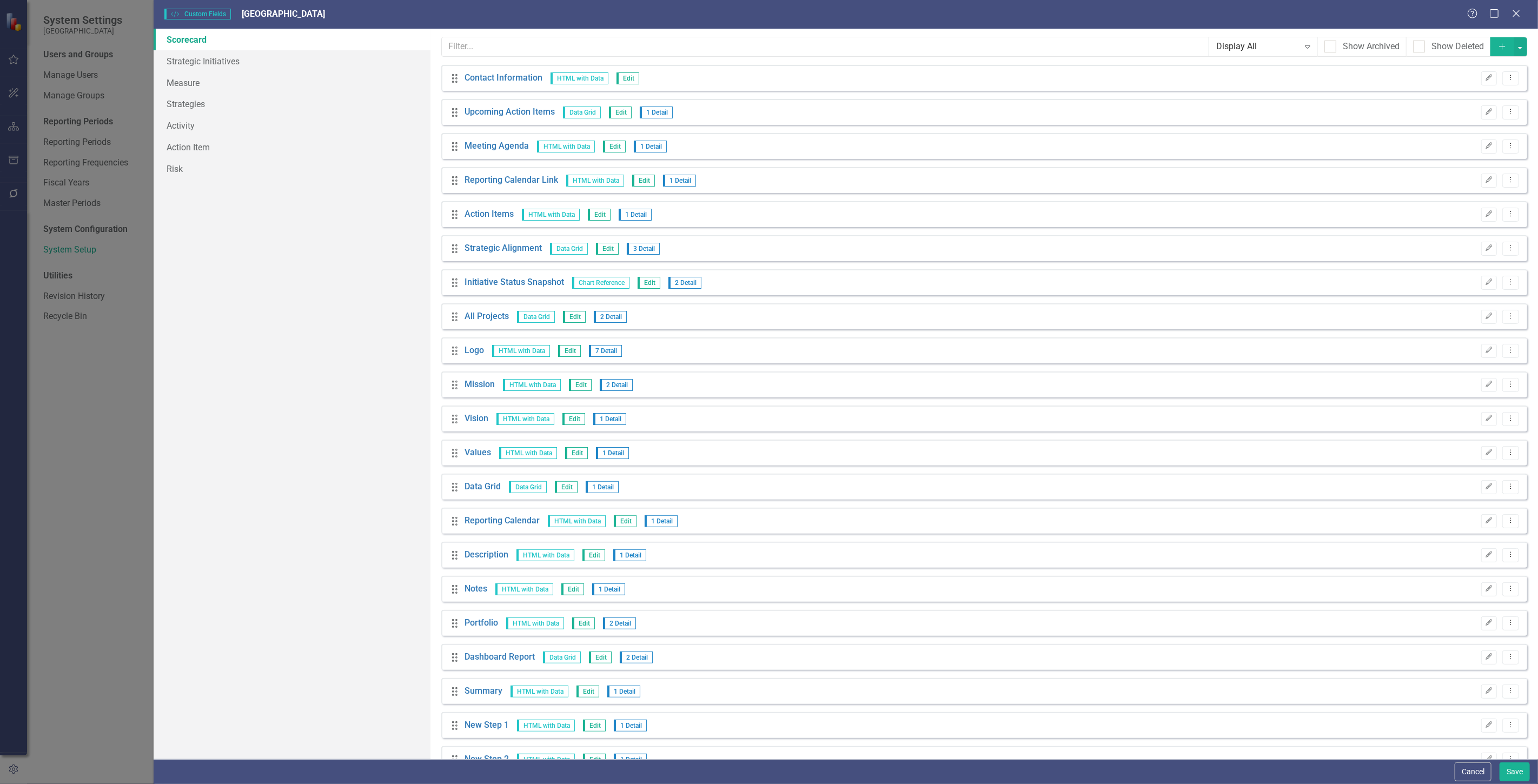
click at [1500, 49] on button "Add" at bounding box center [1503, 46] width 24 height 19
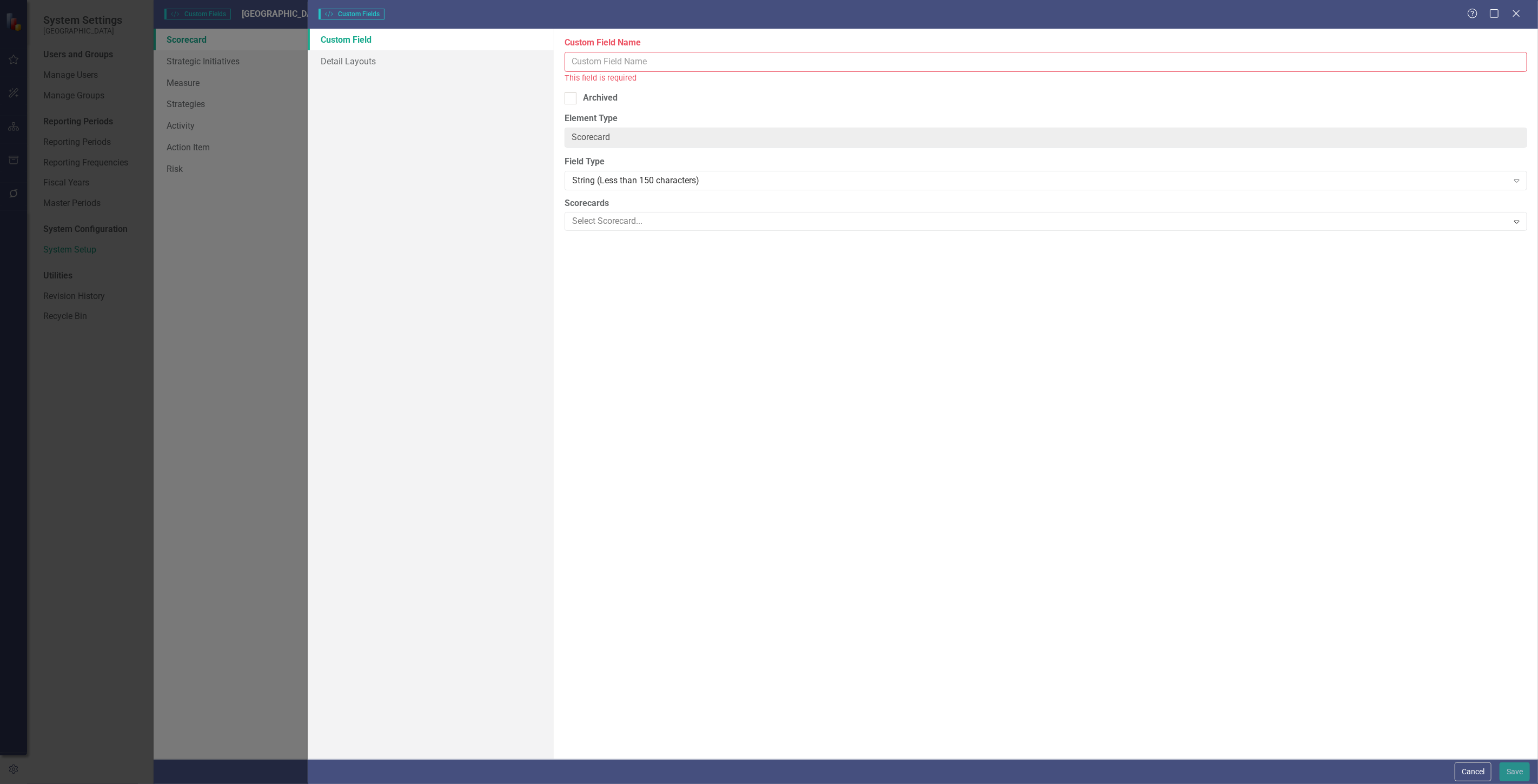
click at [706, 57] on input "Custom Field Name" at bounding box center [1046, 61] width 962 height 20
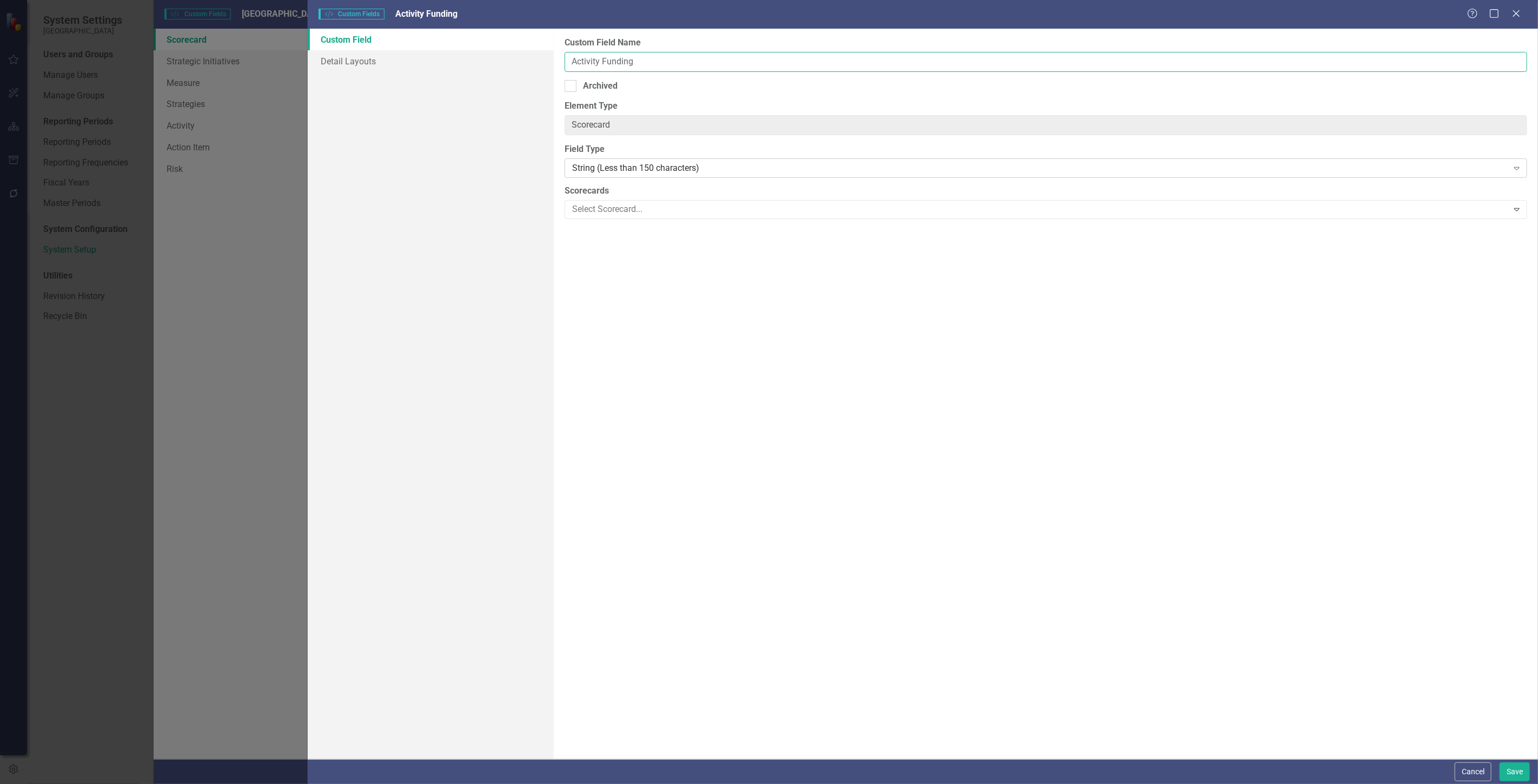
type input "Activity Funding"
click at [630, 181] on div "Custom Field Name Activity Funding Archived Element Type Scorecard ClearPoint C…" at bounding box center [1046, 394] width 984 height 730
click at [620, 170] on div "String (Less than 150 characters)" at bounding box center [1040, 168] width 936 height 13
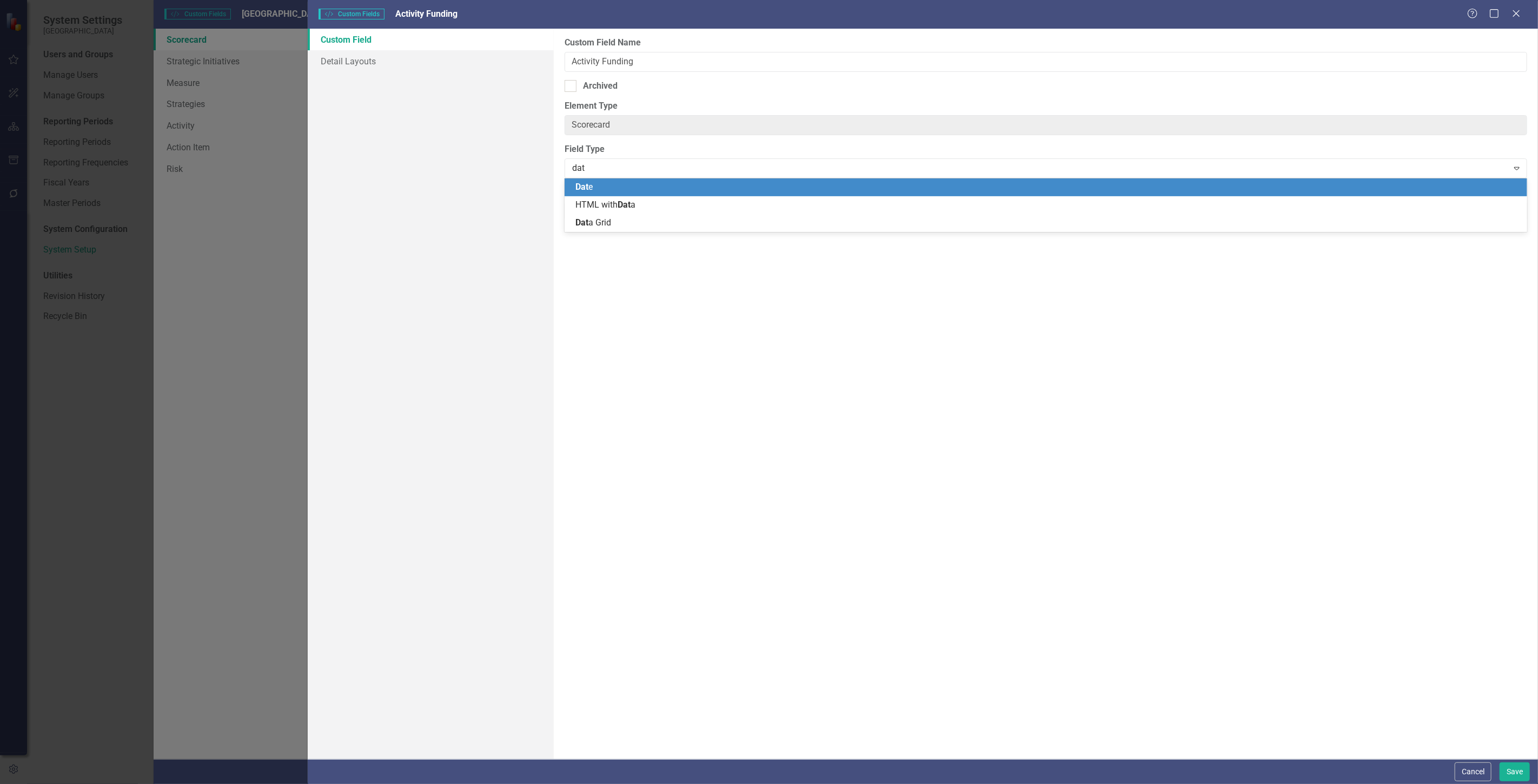
type input "data"
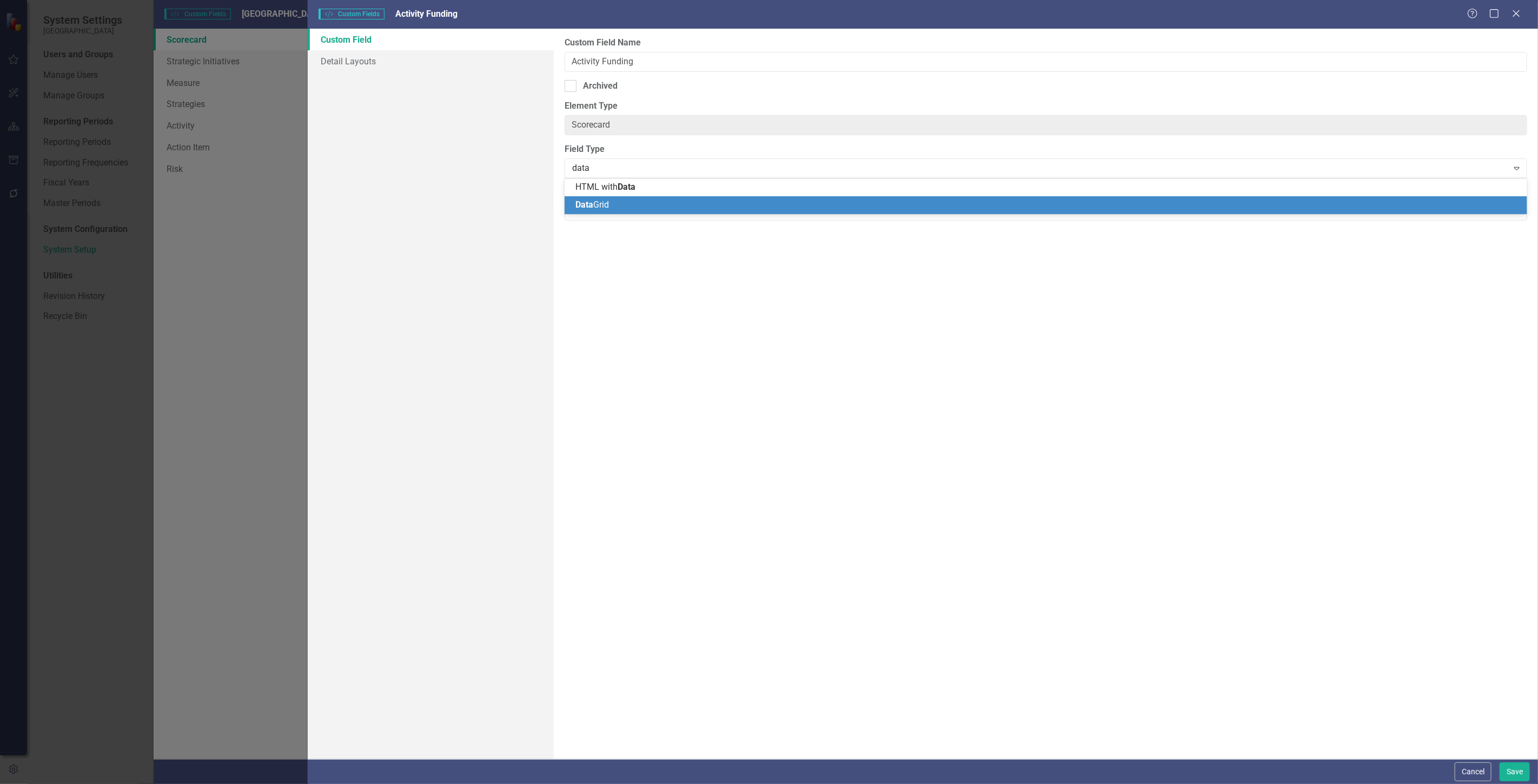
click at [608, 207] on span "Data Grid" at bounding box center [592, 204] width 34 height 10
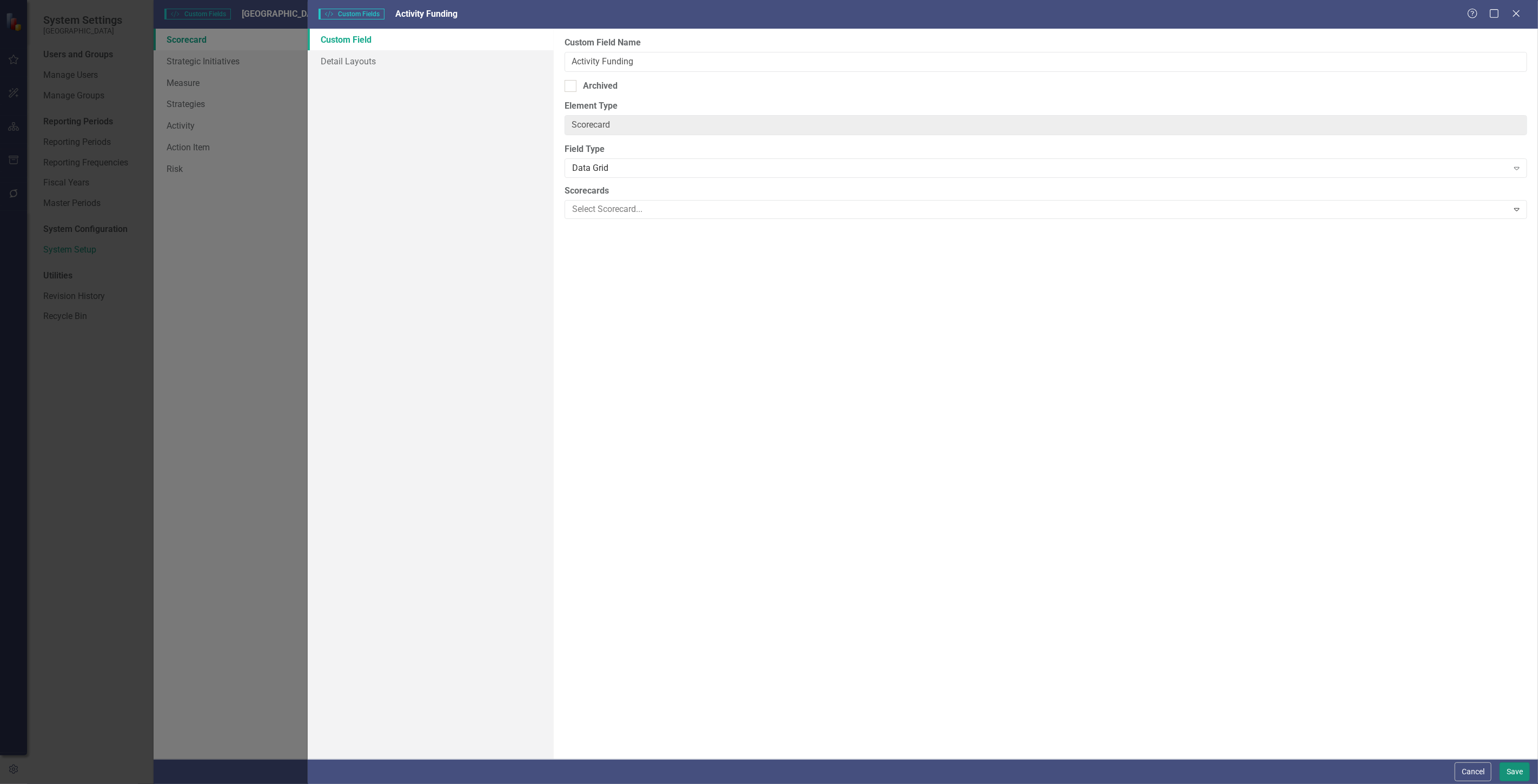
click at [1509, 767] on button "Save" at bounding box center [1515, 771] width 30 height 19
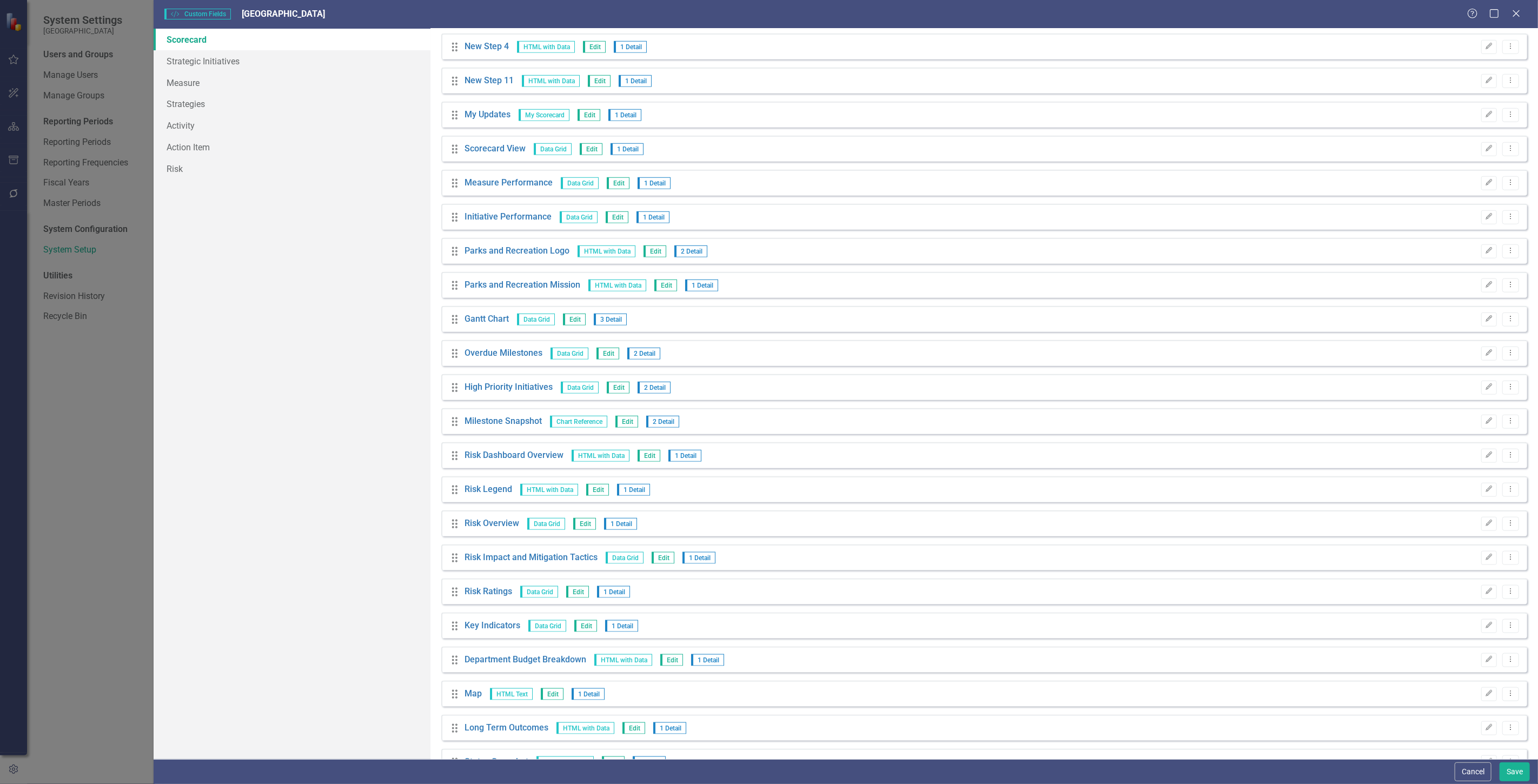
scroll to position [1141, 0]
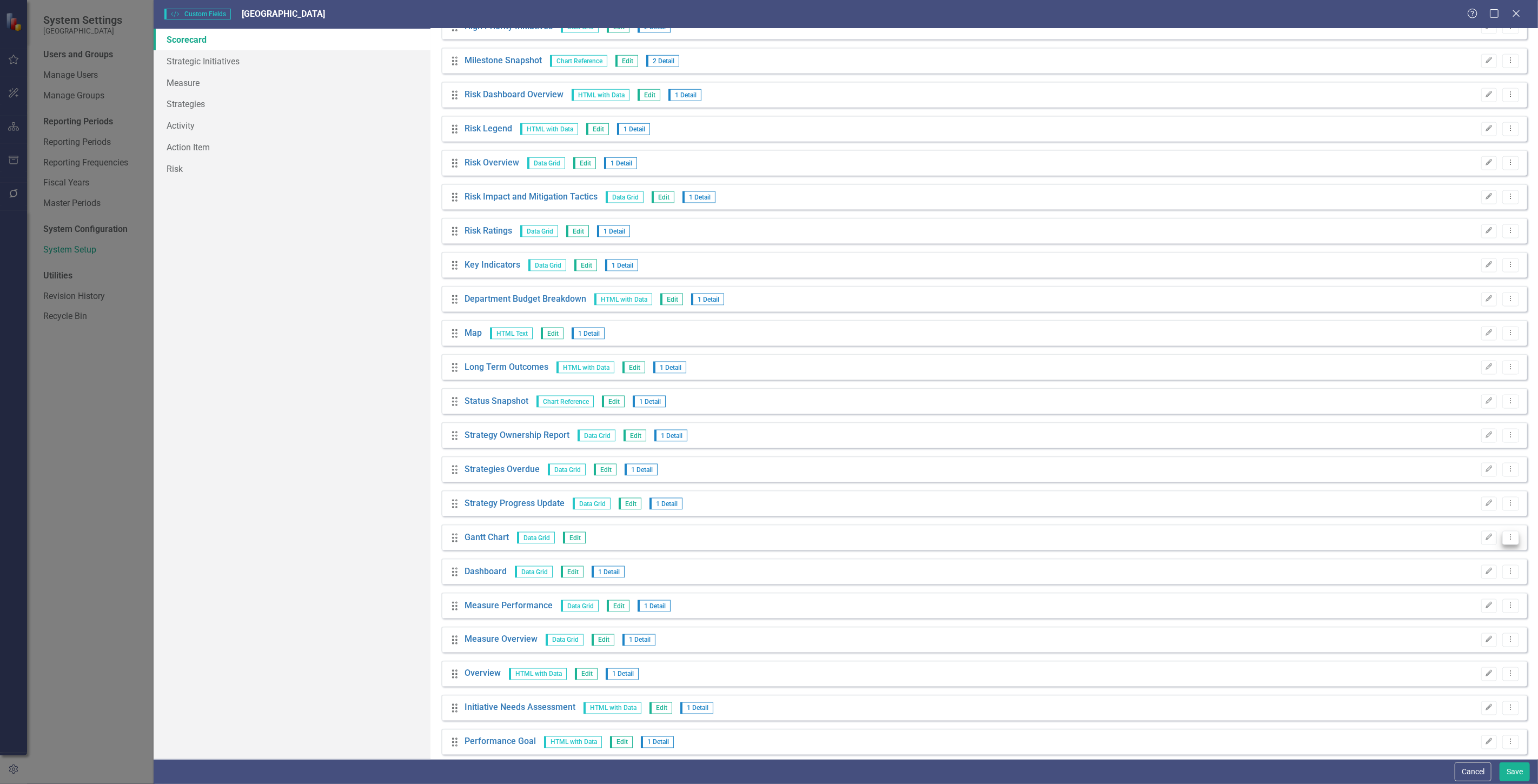
click at [1506, 533] on icon "Dropdown Menu" at bounding box center [1510, 537] width 9 height 7
click at [1433, 596] on link "Trash Delete Custom Field" at bounding box center [1453, 595] width 115 height 20
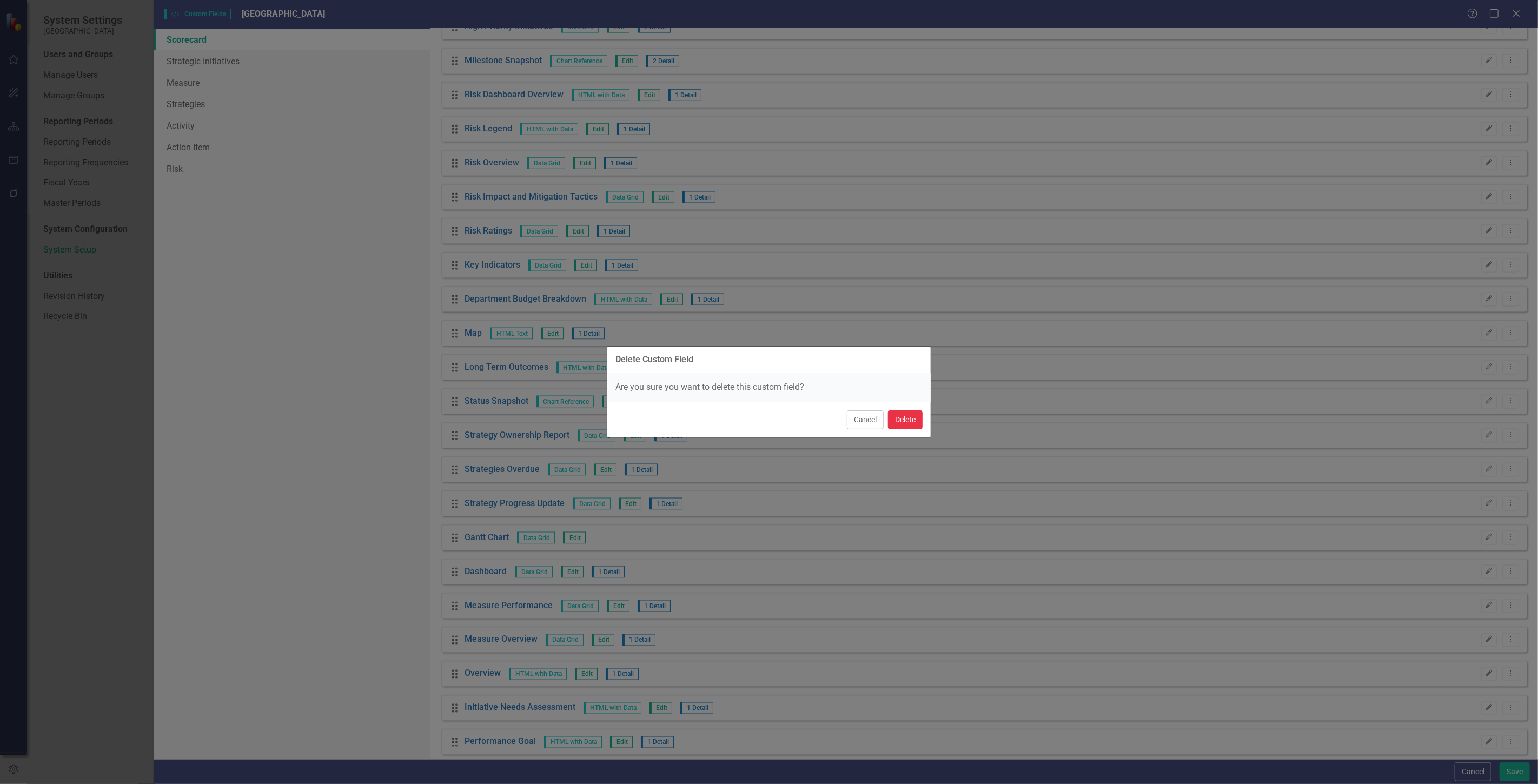
click at [902, 415] on button "Delete" at bounding box center [905, 419] width 35 height 19
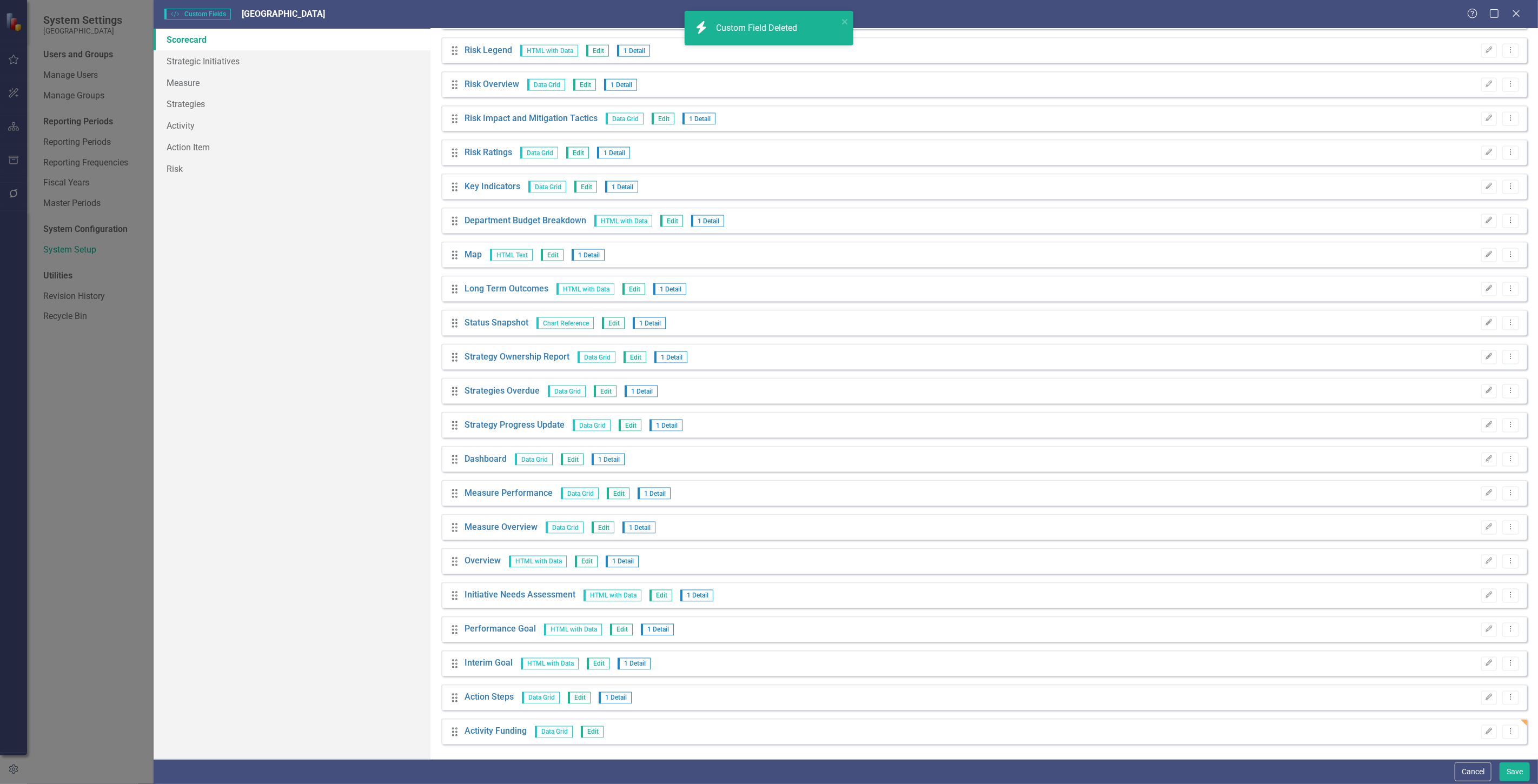
scroll to position [1220, 0]
click at [1510, 771] on button "Save" at bounding box center [1515, 771] width 30 height 19
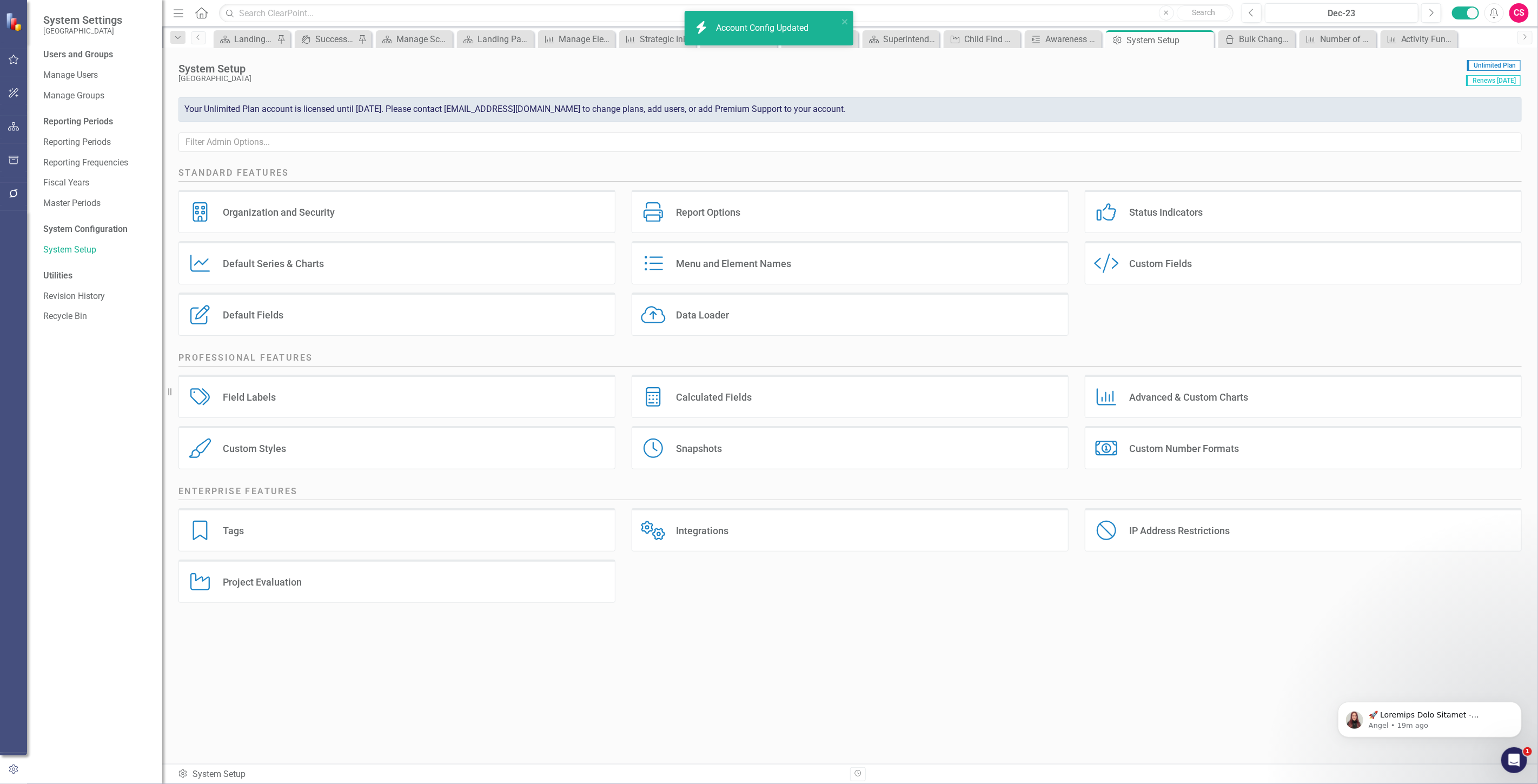
click at [16, 124] on icon "button" at bounding box center [13, 126] width 11 height 8
click at [76, 155] on link "Reports" at bounding box center [69, 154] width 30 height 13
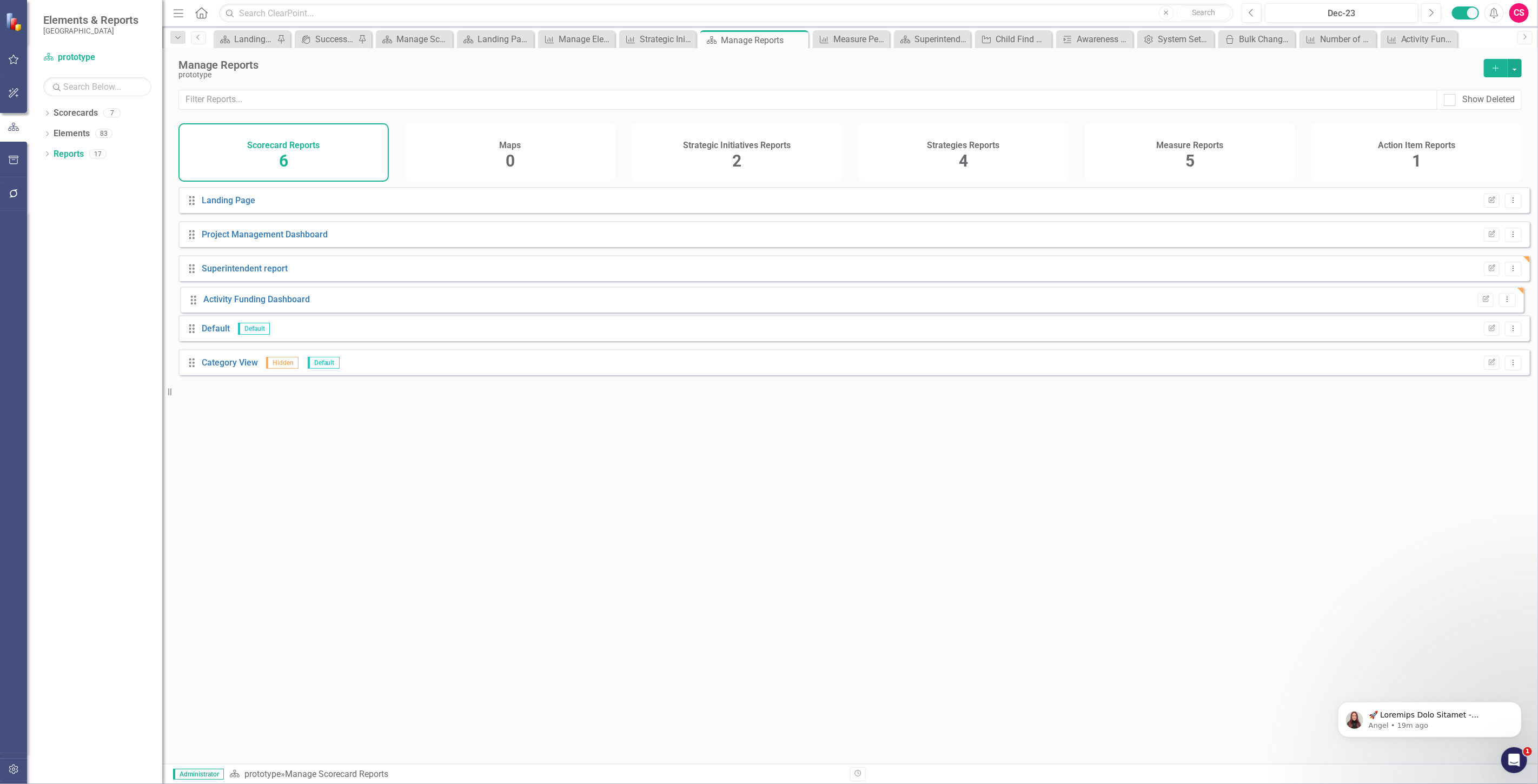
drag, startPoint x: 192, startPoint y: 378, endPoint x: 194, endPoint y: 298, distance: 80.0
click at [194, 298] on div "Drag Landing Page Edit Report Dropdown Menu Drag Project Management Dashboard E…" at bounding box center [854, 285] width 1352 height 196
click at [244, 308] on link "Activity Funding Dashboard" at bounding box center [254, 302] width 106 height 10
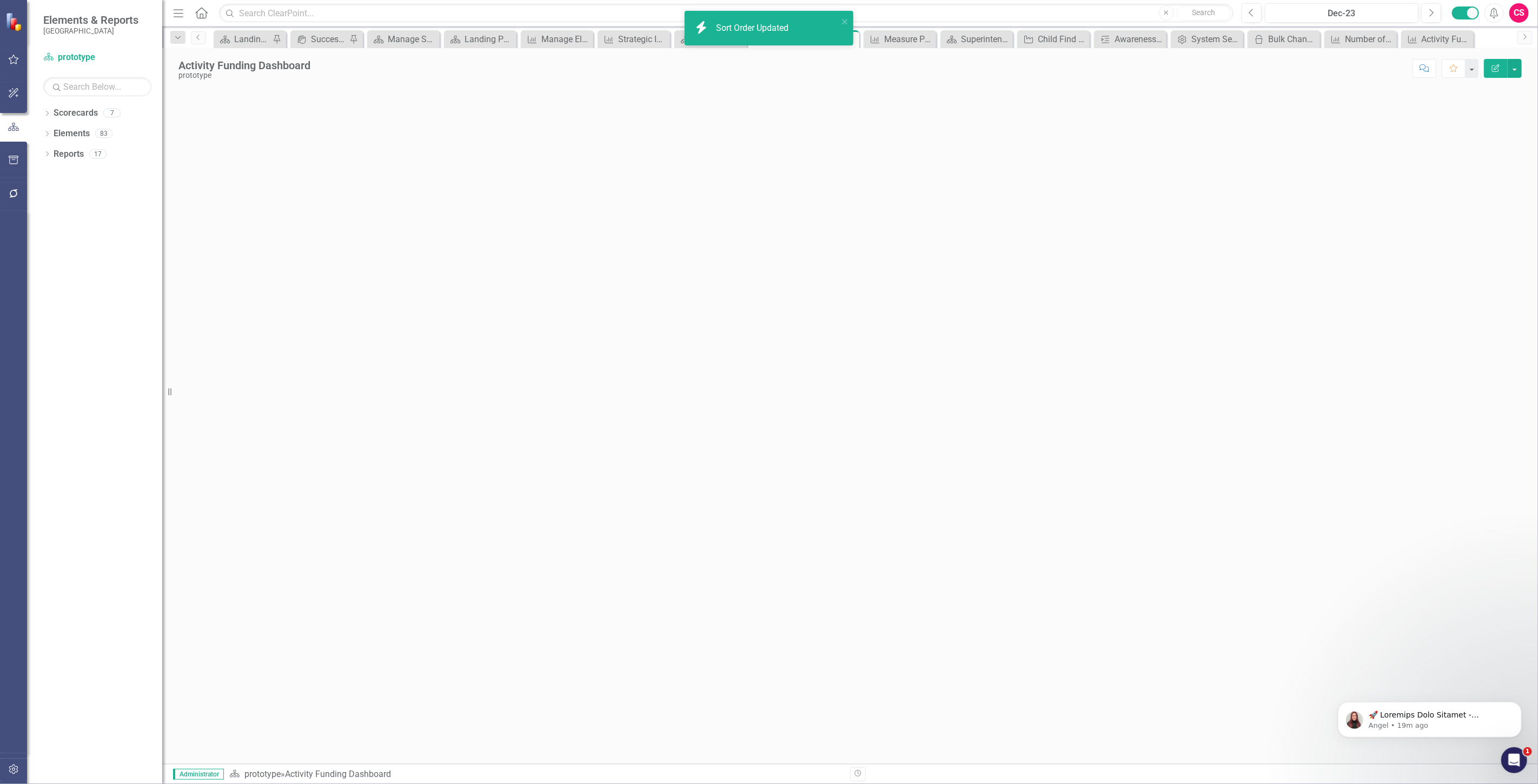
click at [1490, 69] on button "Edit Report" at bounding box center [1496, 68] width 24 height 19
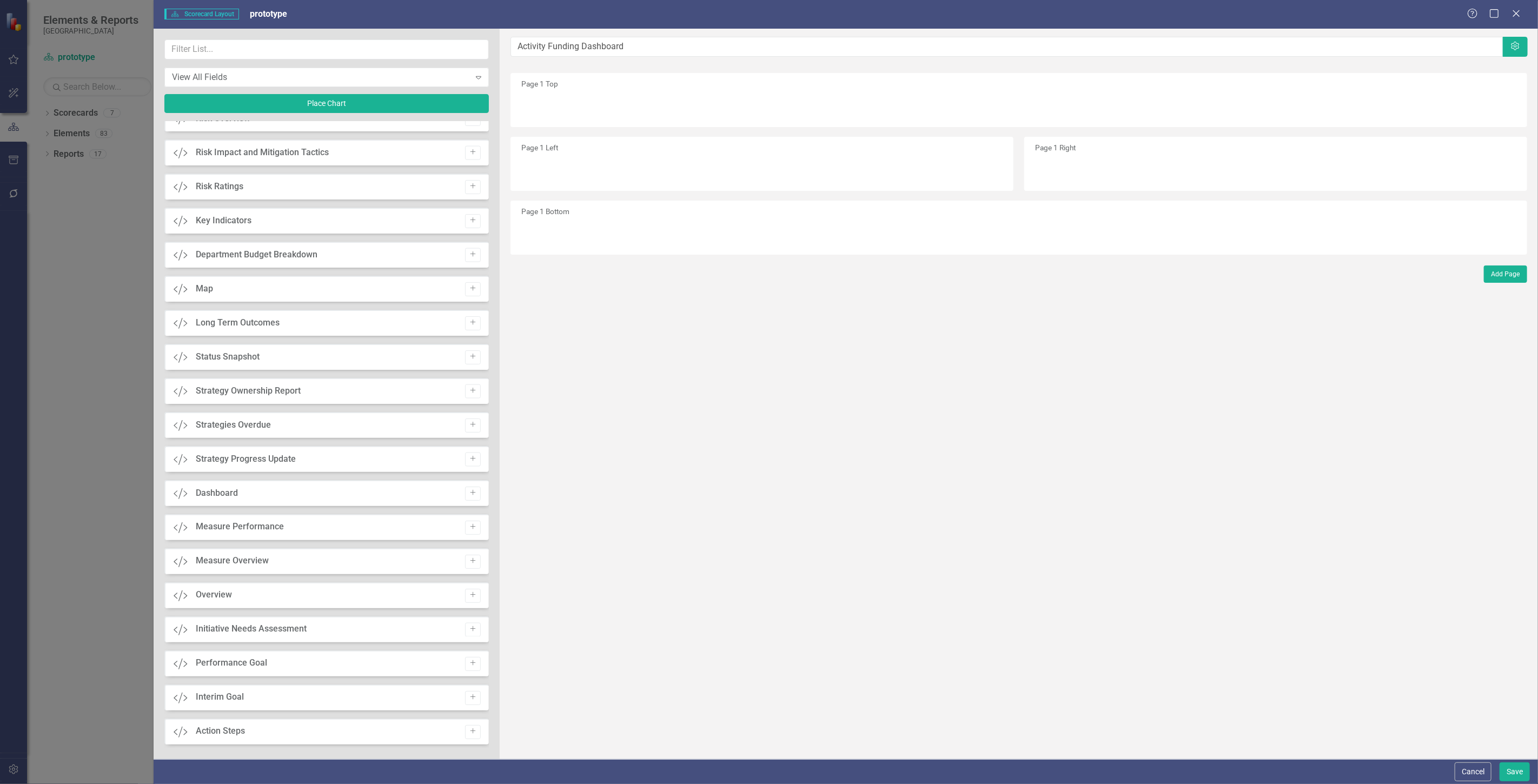
scroll to position [1381, 0]
click at [469, 726] on icon "Add" at bounding box center [472, 728] width 8 height 7
drag, startPoint x: 538, startPoint y: 105, endPoint x: 577, endPoint y: 216, distance: 117.7
click at [391, 94] on button "Place Chart" at bounding box center [326, 103] width 324 height 19
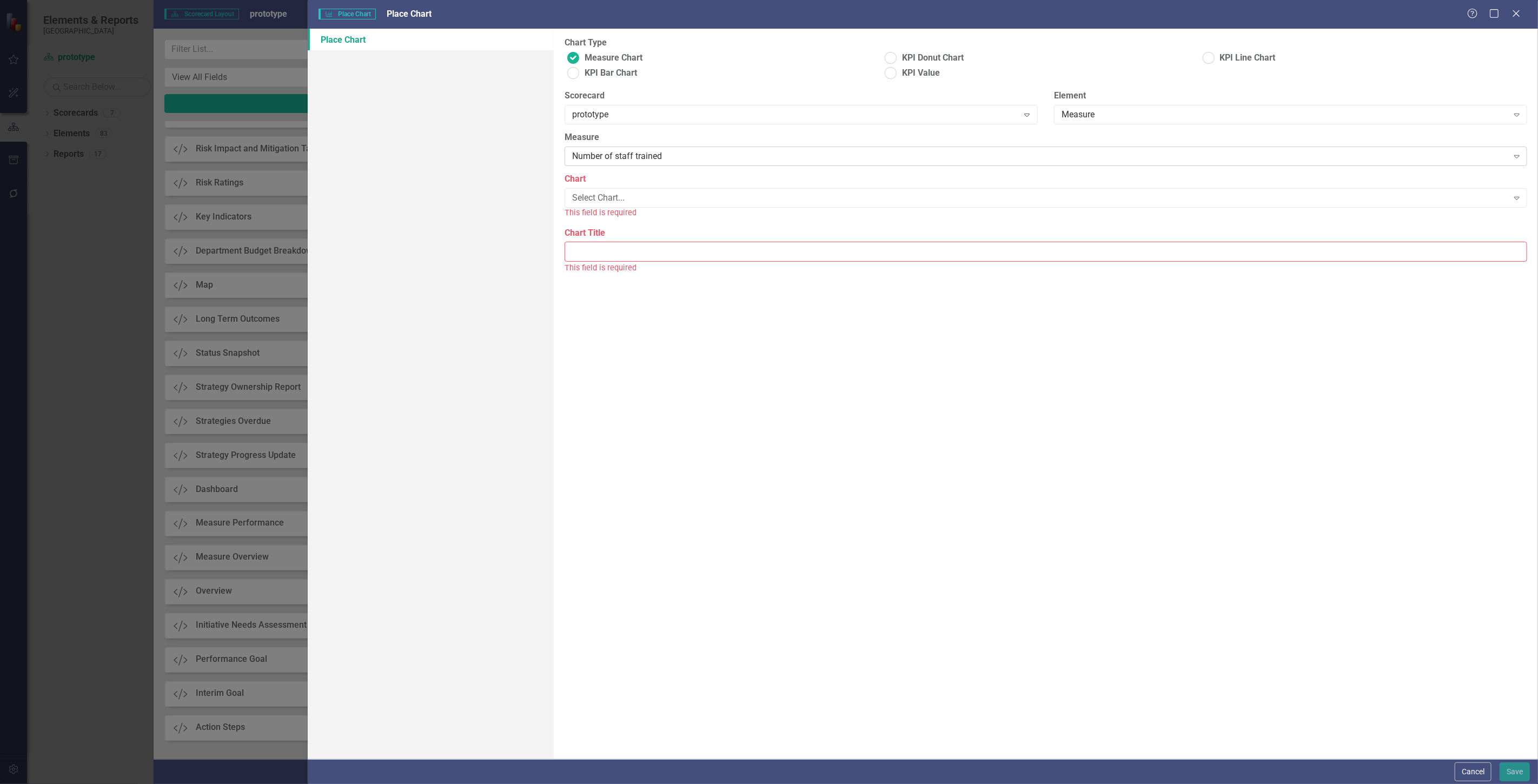
click at [623, 165] on div "Number of staff trained Expand" at bounding box center [1046, 156] width 962 height 19
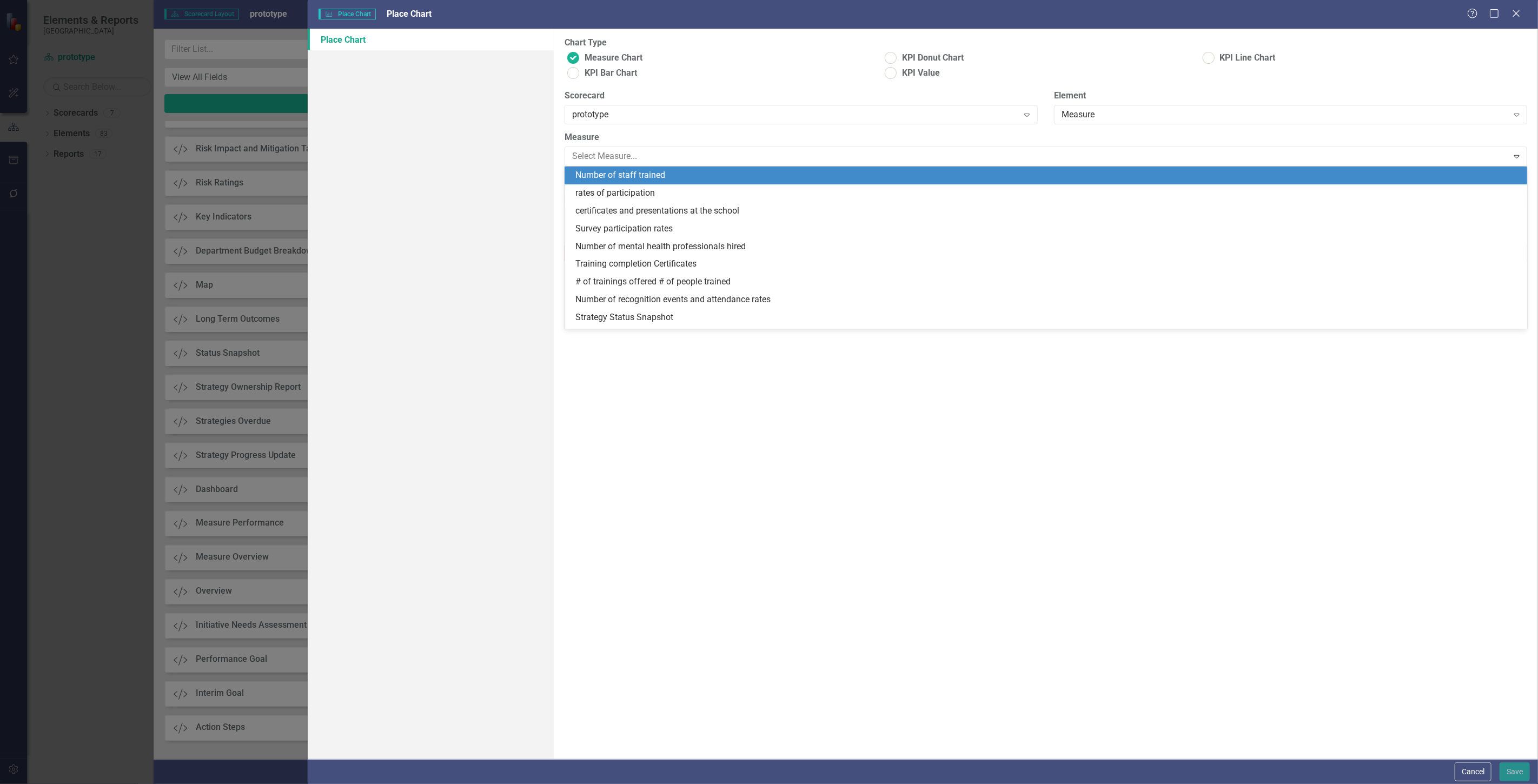
scroll to position [51, 0]
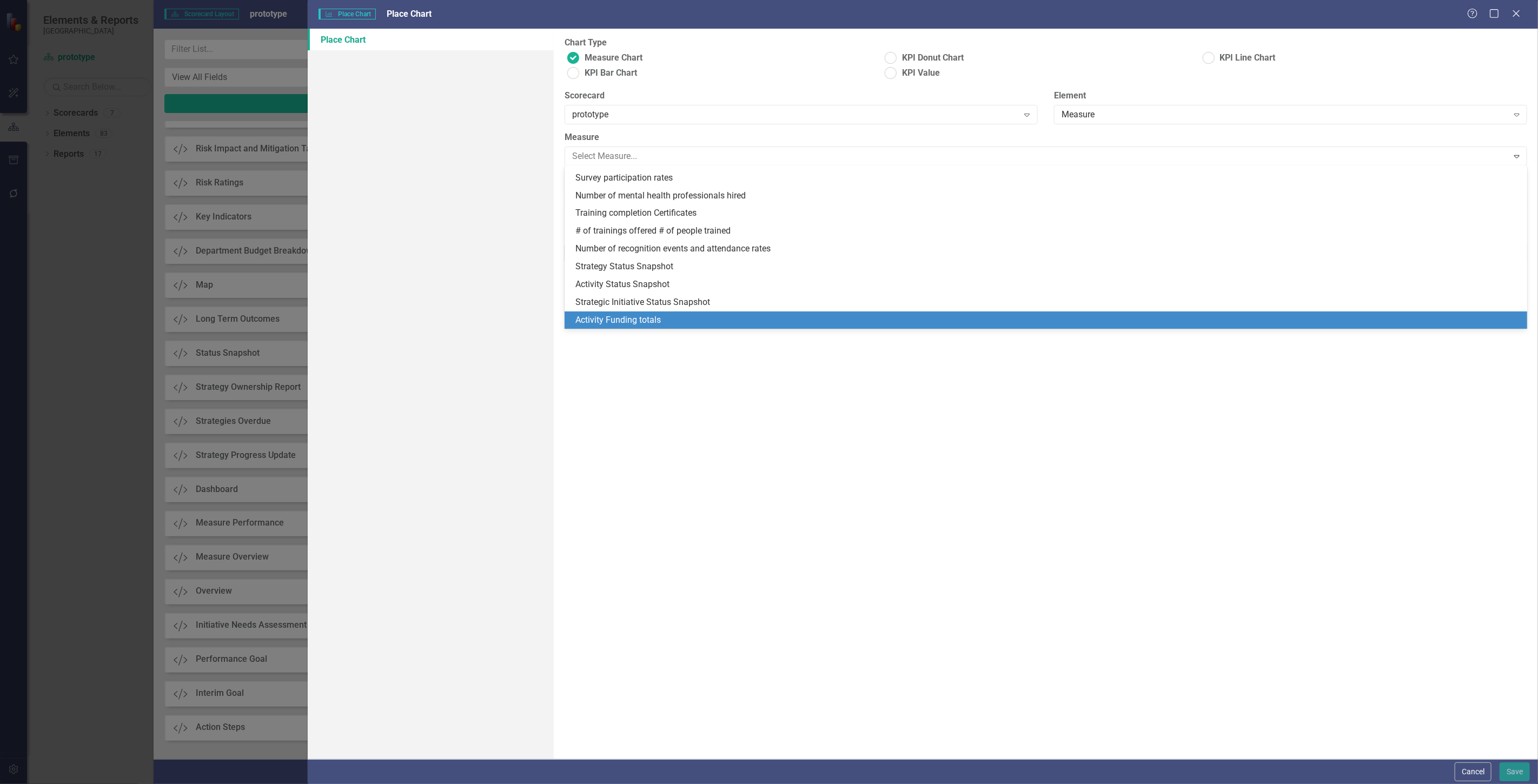
click at [626, 318] on div "Activity Funding totals" at bounding box center [1048, 320] width 946 height 13
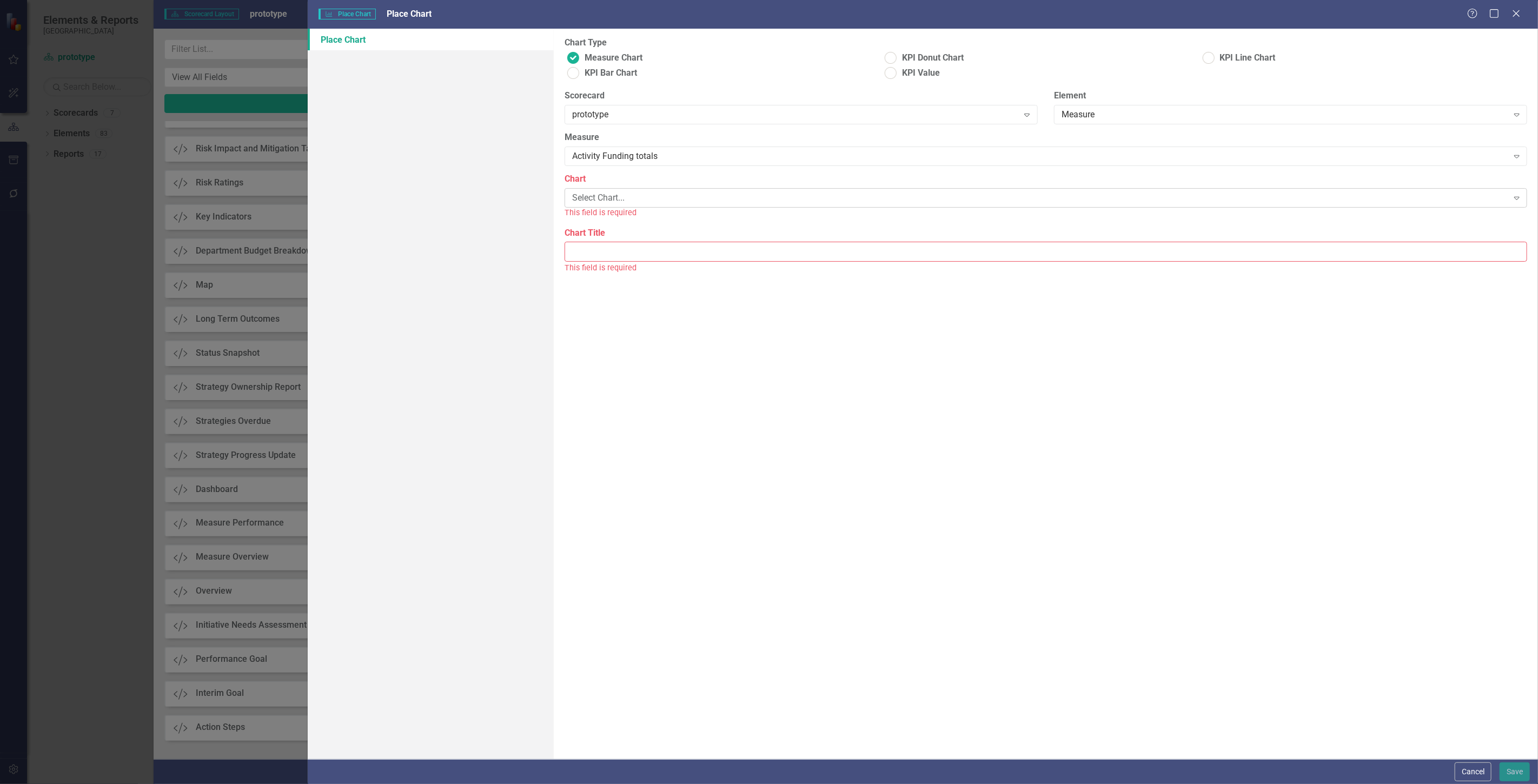
click at [607, 197] on div "Select Chart..." at bounding box center [1040, 198] width 936 height 13
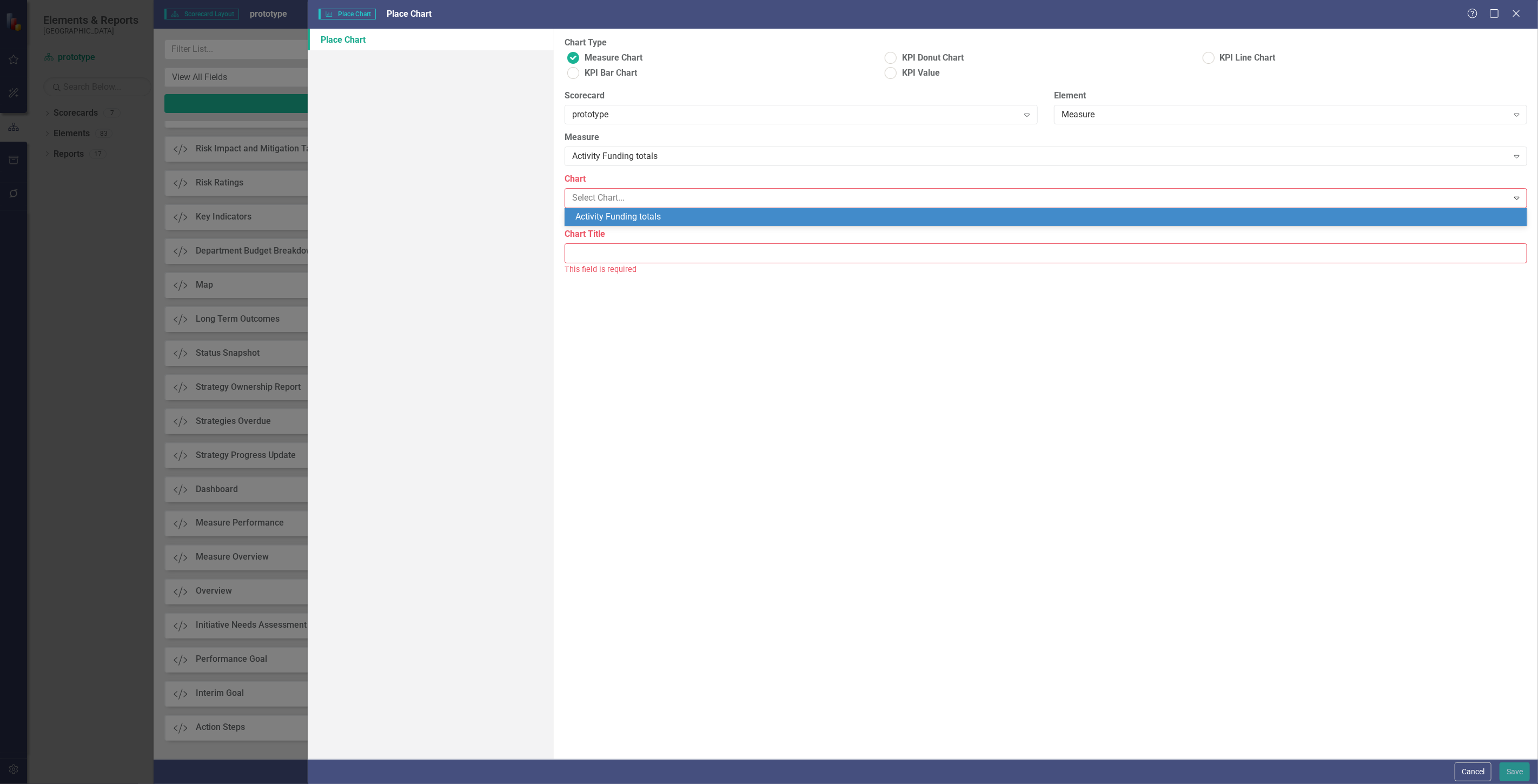
click at [612, 218] on div "Activity Funding totals" at bounding box center [1048, 217] width 946 height 13
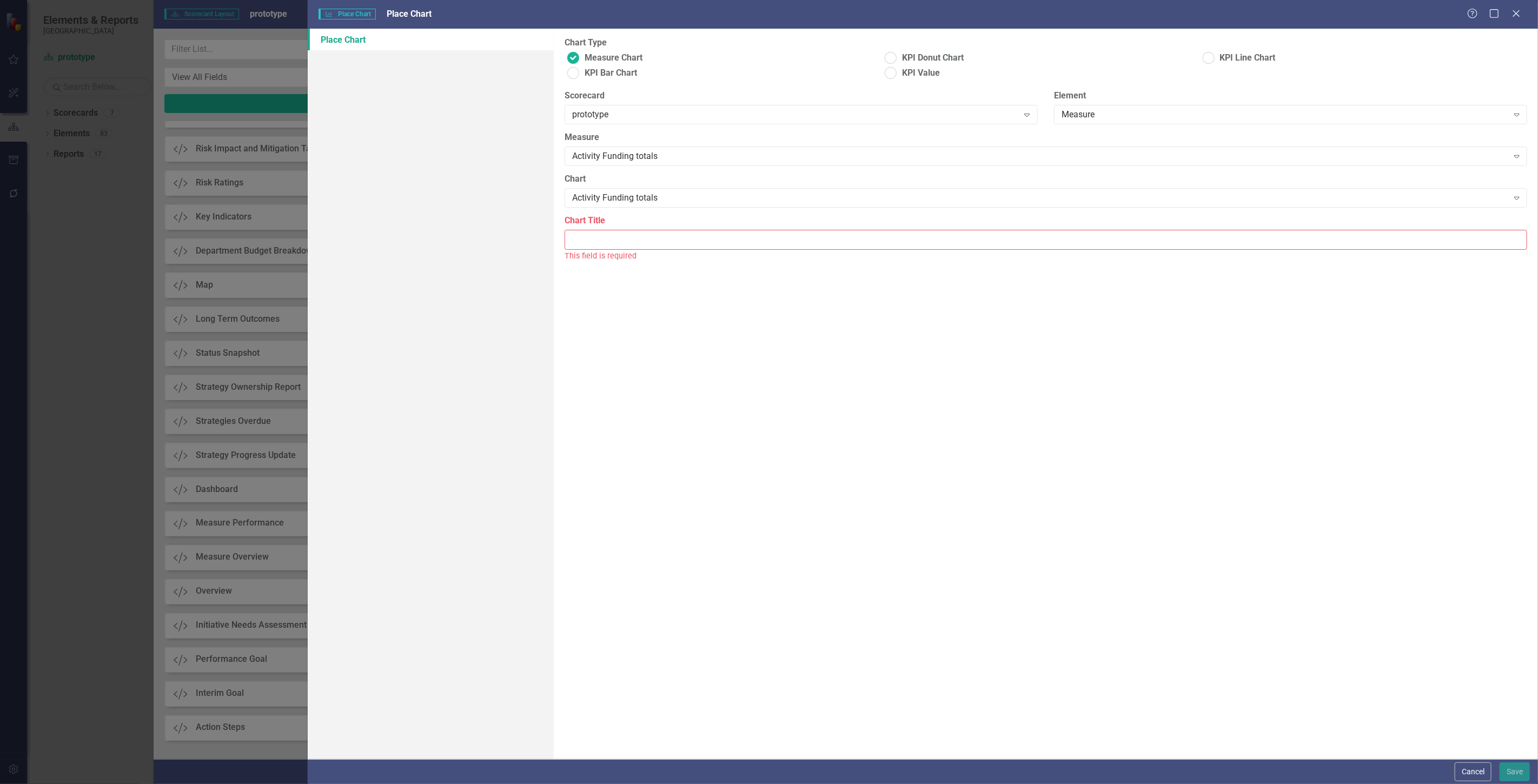
click at [614, 239] on input "Chart Title" at bounding box center [1046, 239] width 962 height 20
type input "Activity Funding Totals"
click at [1513, 776] on button "Save" at bounding box center [1515, 771] width 30 height 19
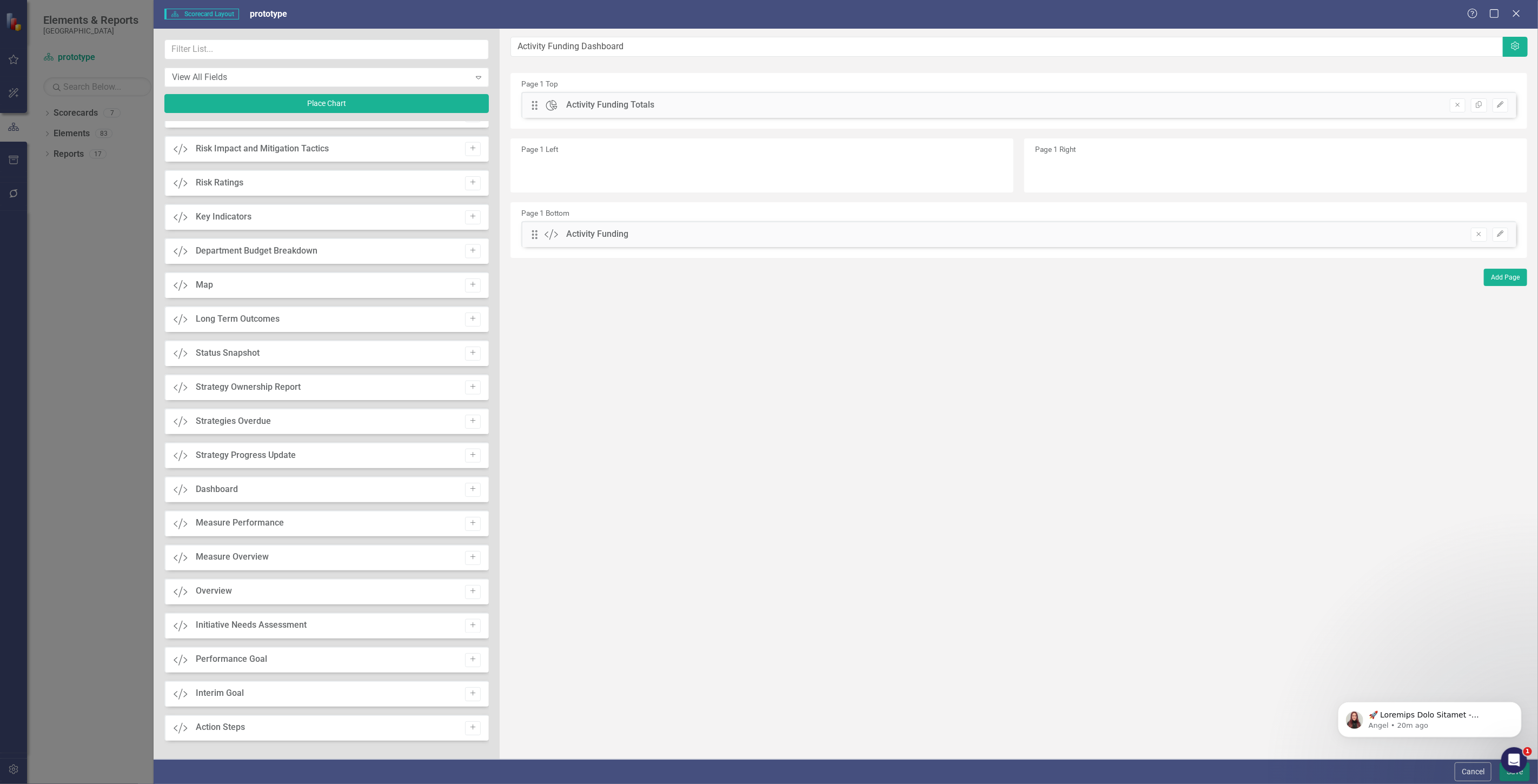
click at [1504, 777] on button "Save" at bounding box center [1515, 771] width 30 height 19
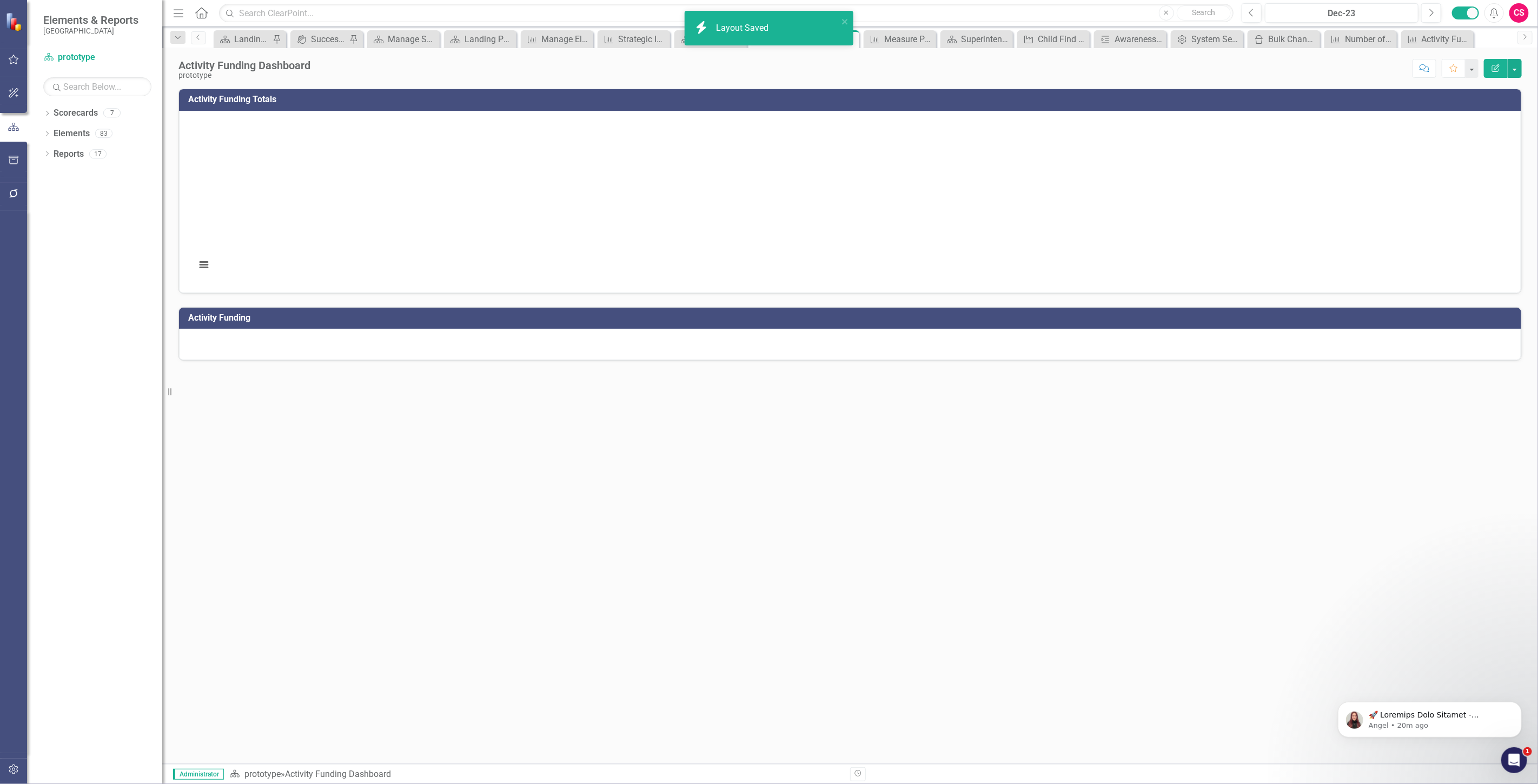
click at [417, 348] on div at bounding box center [850, 345] width 1342 height 31
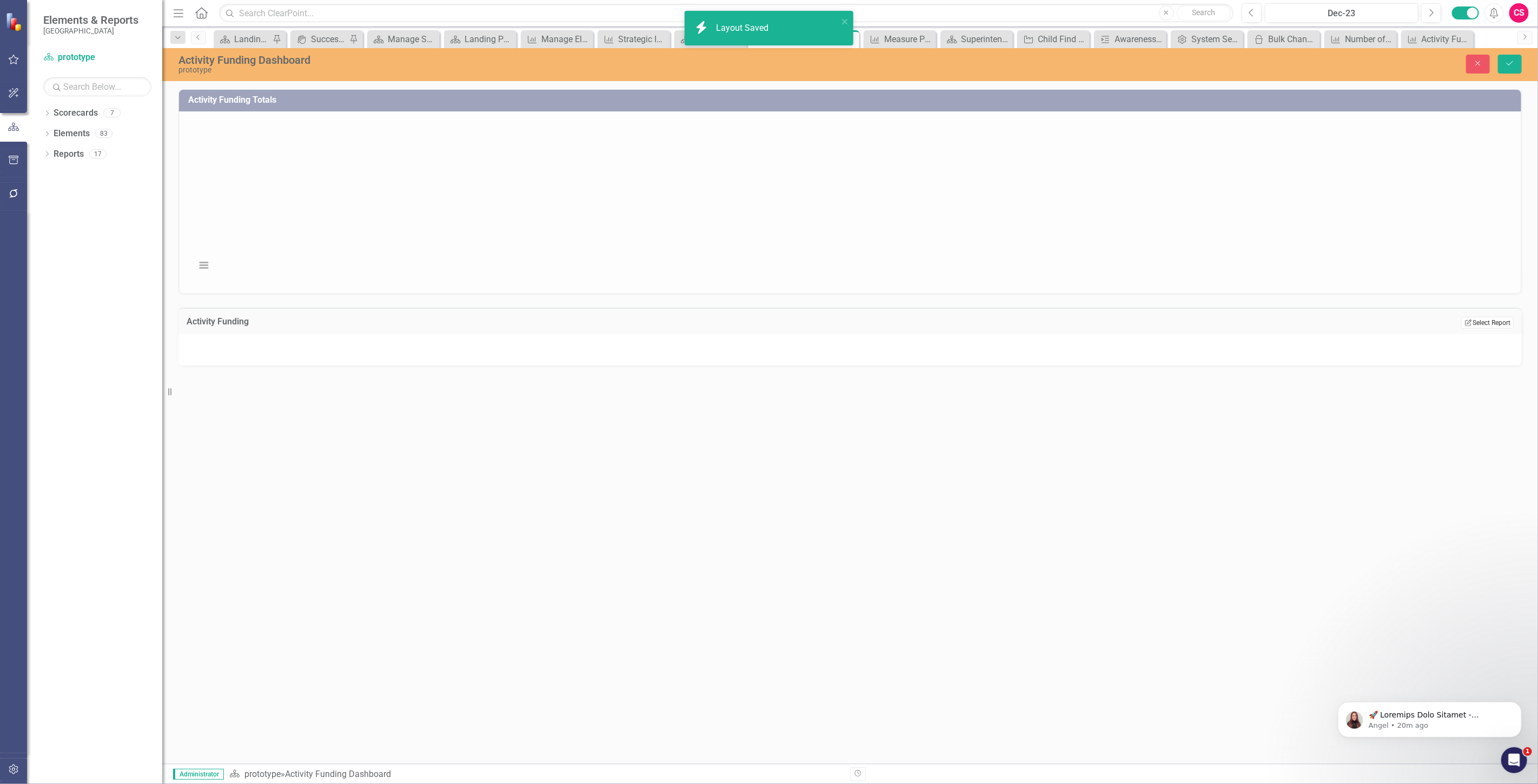
click at [1497, 325] on button "Edit Report Select Report" at bounding box center [1487, 323] width 52 height 12
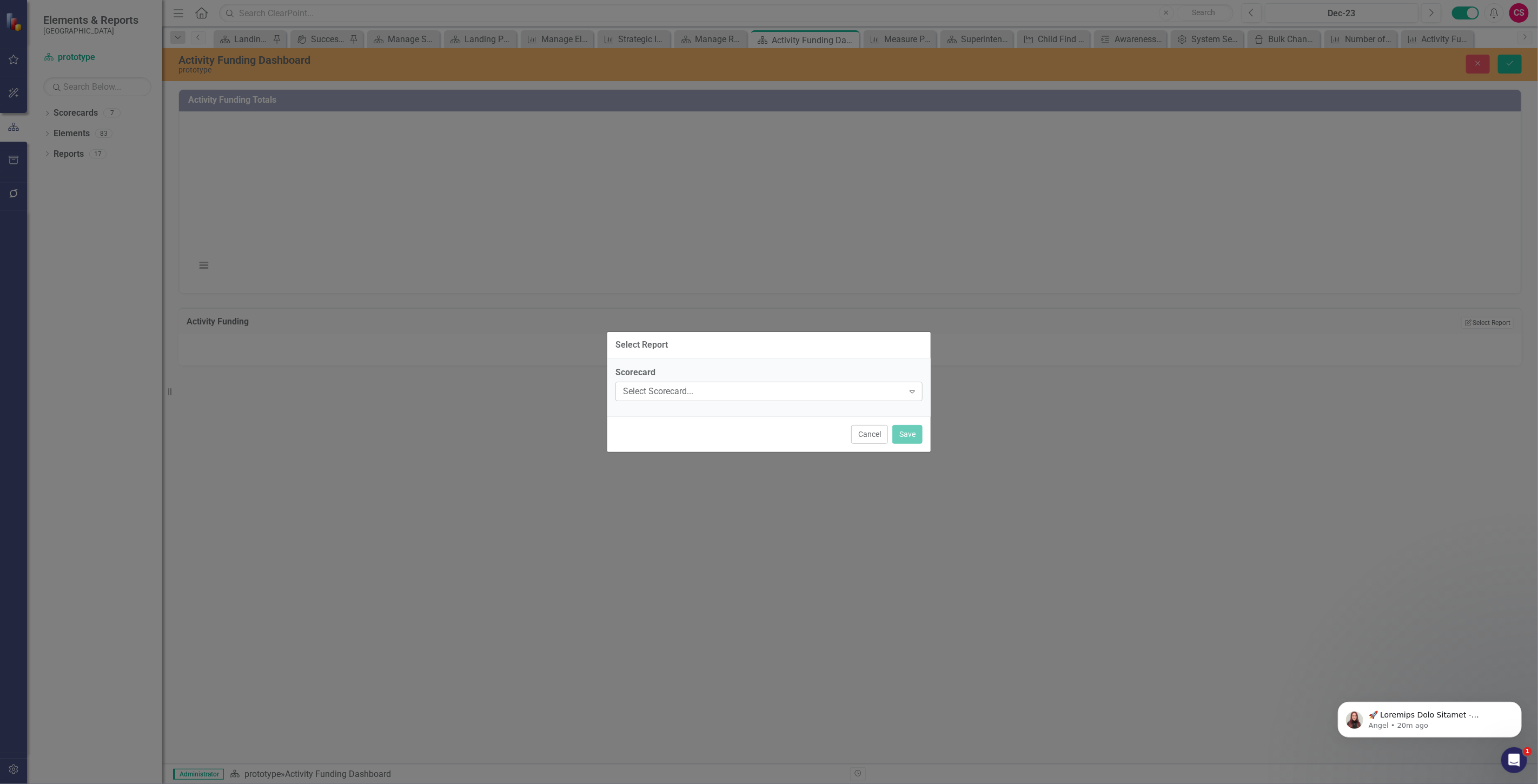
click at [704, 388] on div "Select Scorecard..." at bounding box center [763, 391] width 281 height 13
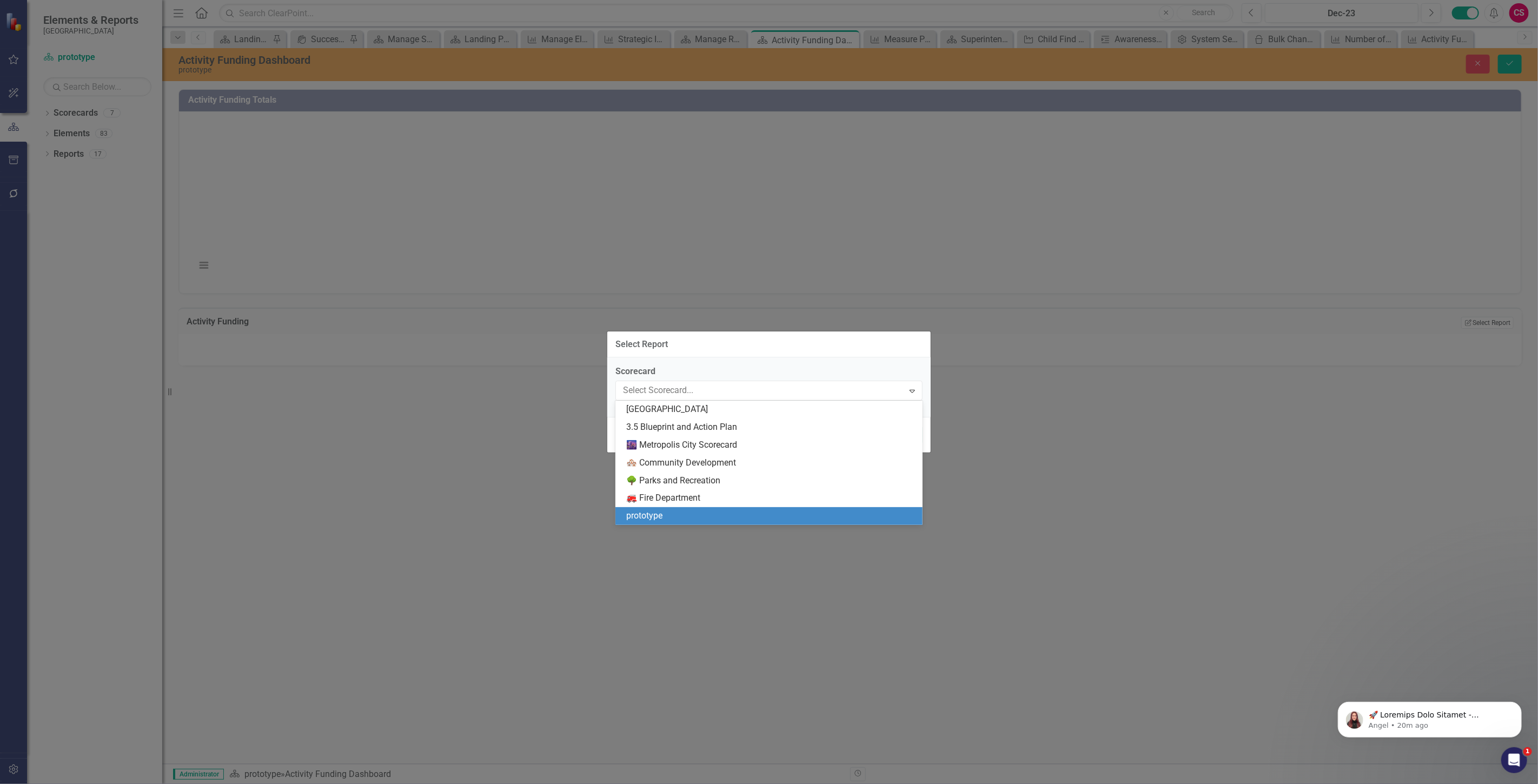
click at [663, 511] on div "prototype" at bounding box center [771, 516] width 290 height 13
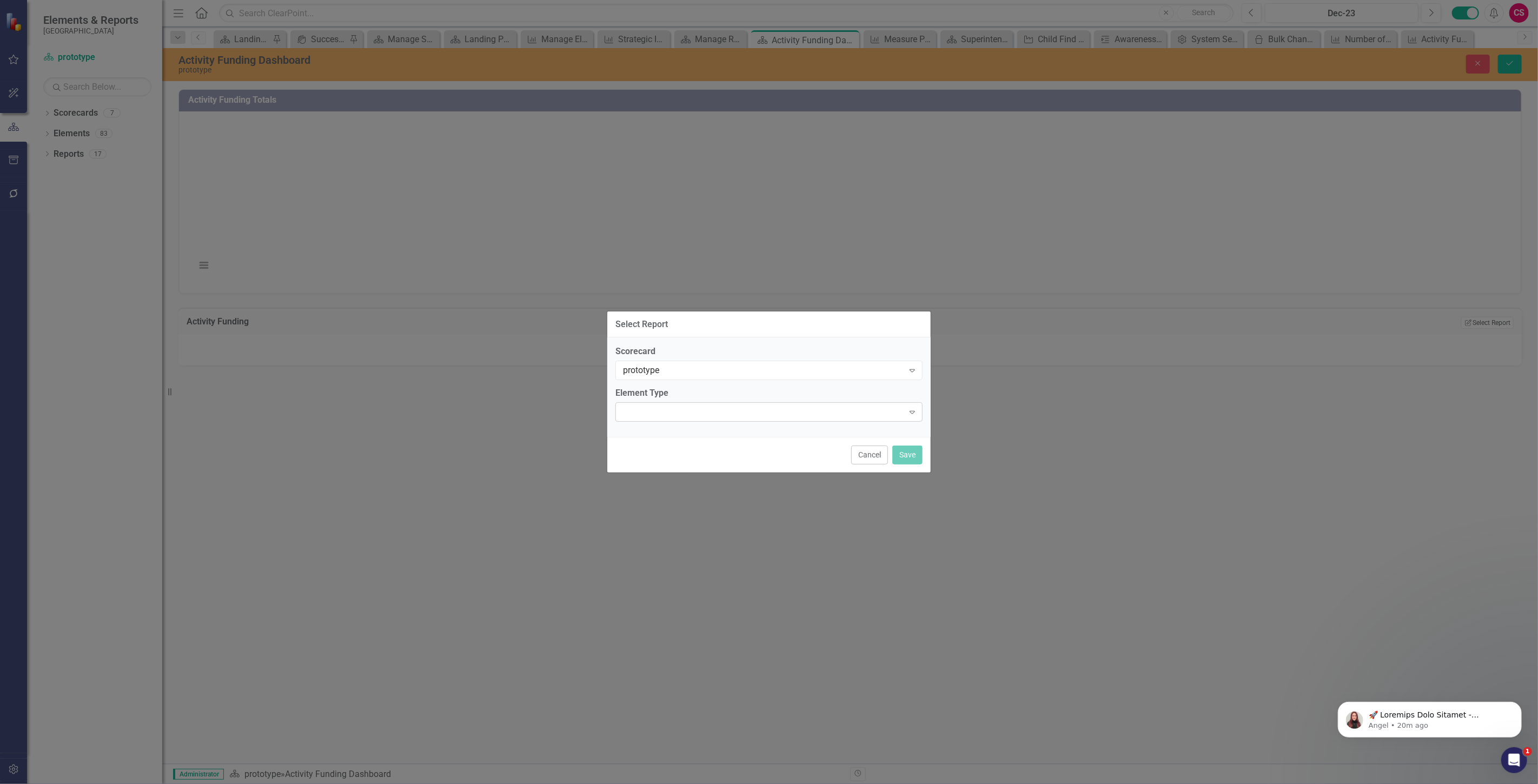
click at [689, 411] on div at bounding box center [760, 412] width 285 height 2
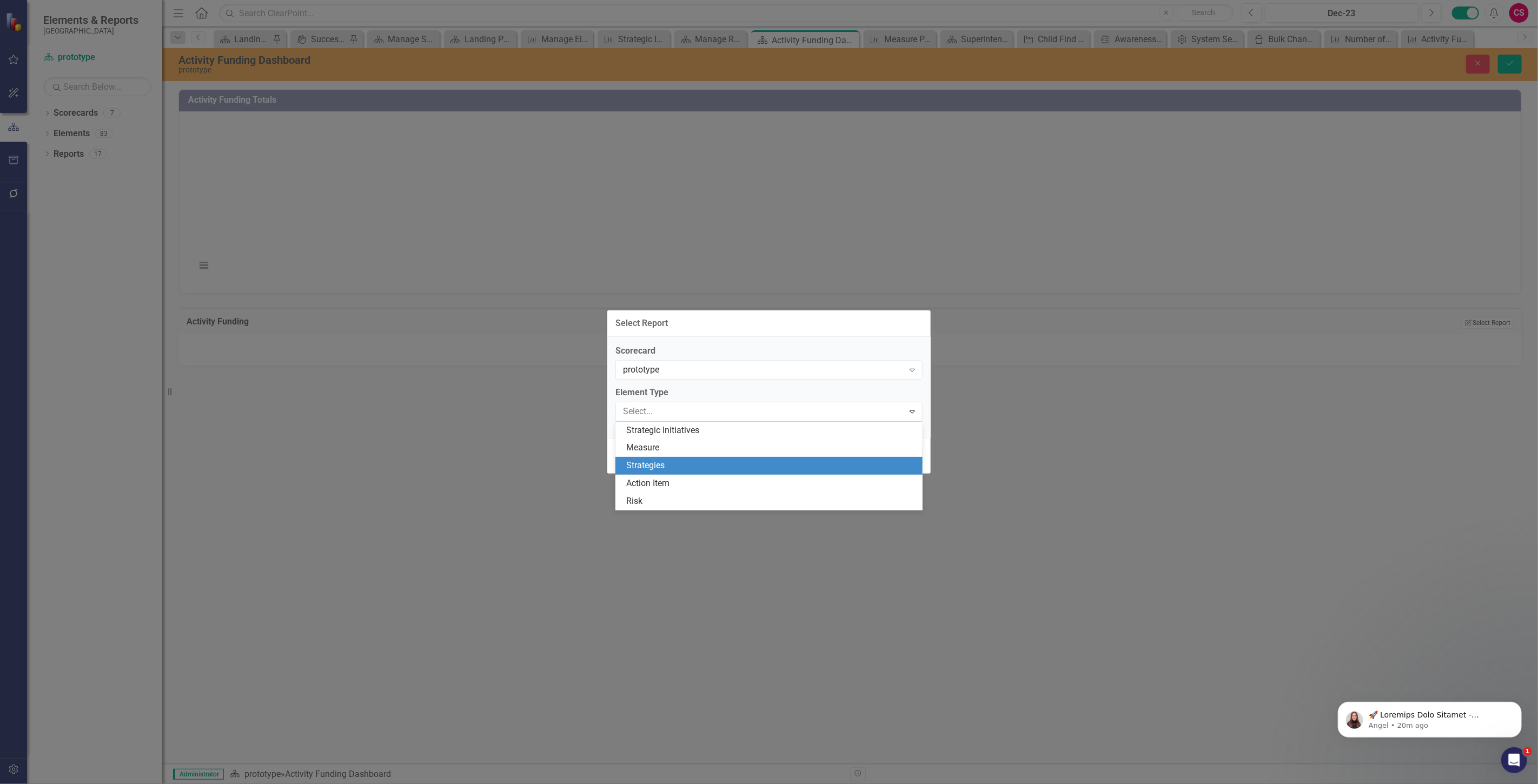
click at [677, 469] on div "Strategies" at bounding box center [771, 465] width 290 height 13
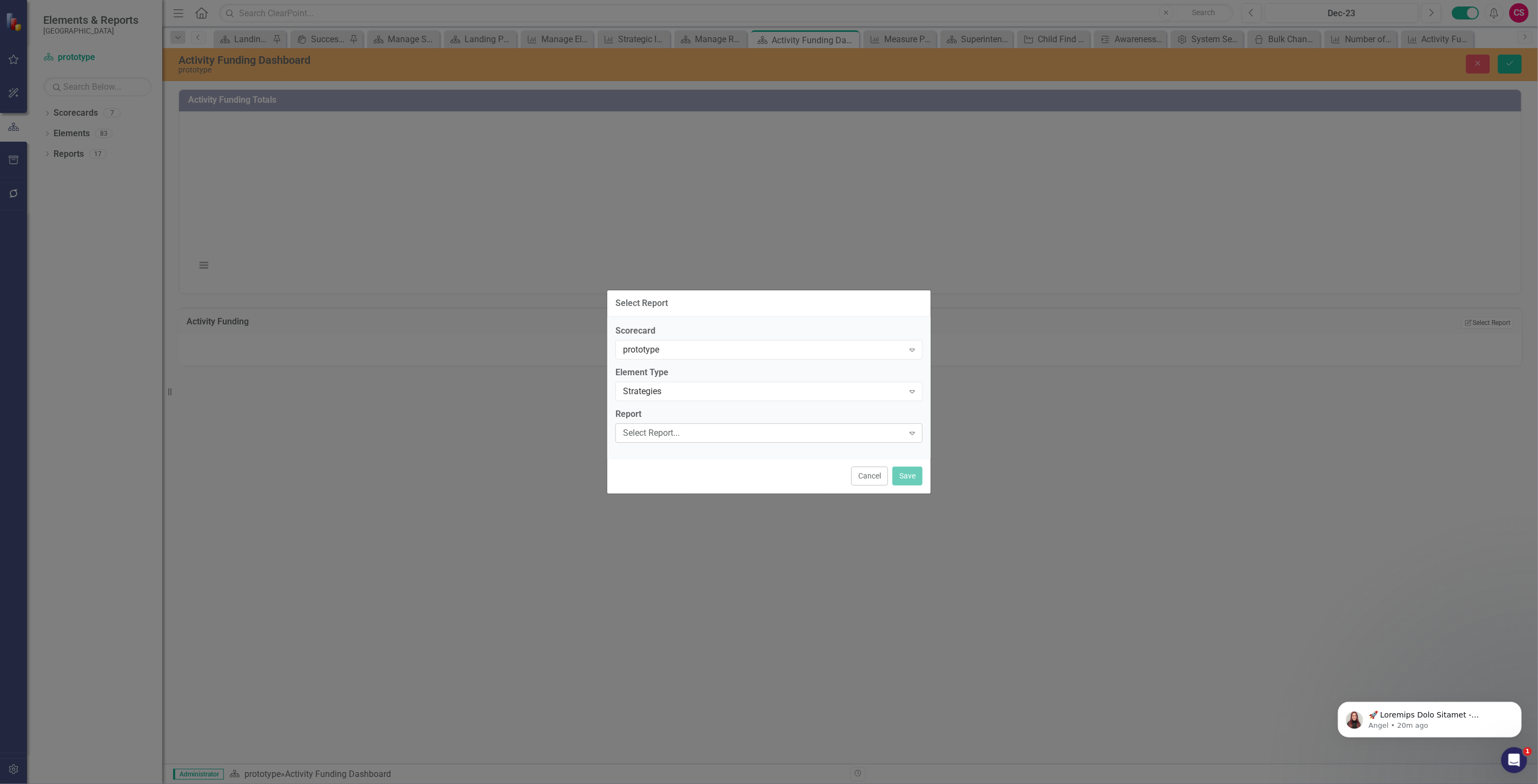
click at [668, 435] on div "Select Report..." at bounding box center [763, 432] width 281 height 13
click at [674, 505] on div "Activity Funding" at bounding box center [771, 504] width 290 height 13
click at [903, 467] on button "Save" at bounding box center [907, 476] width 30 height 19
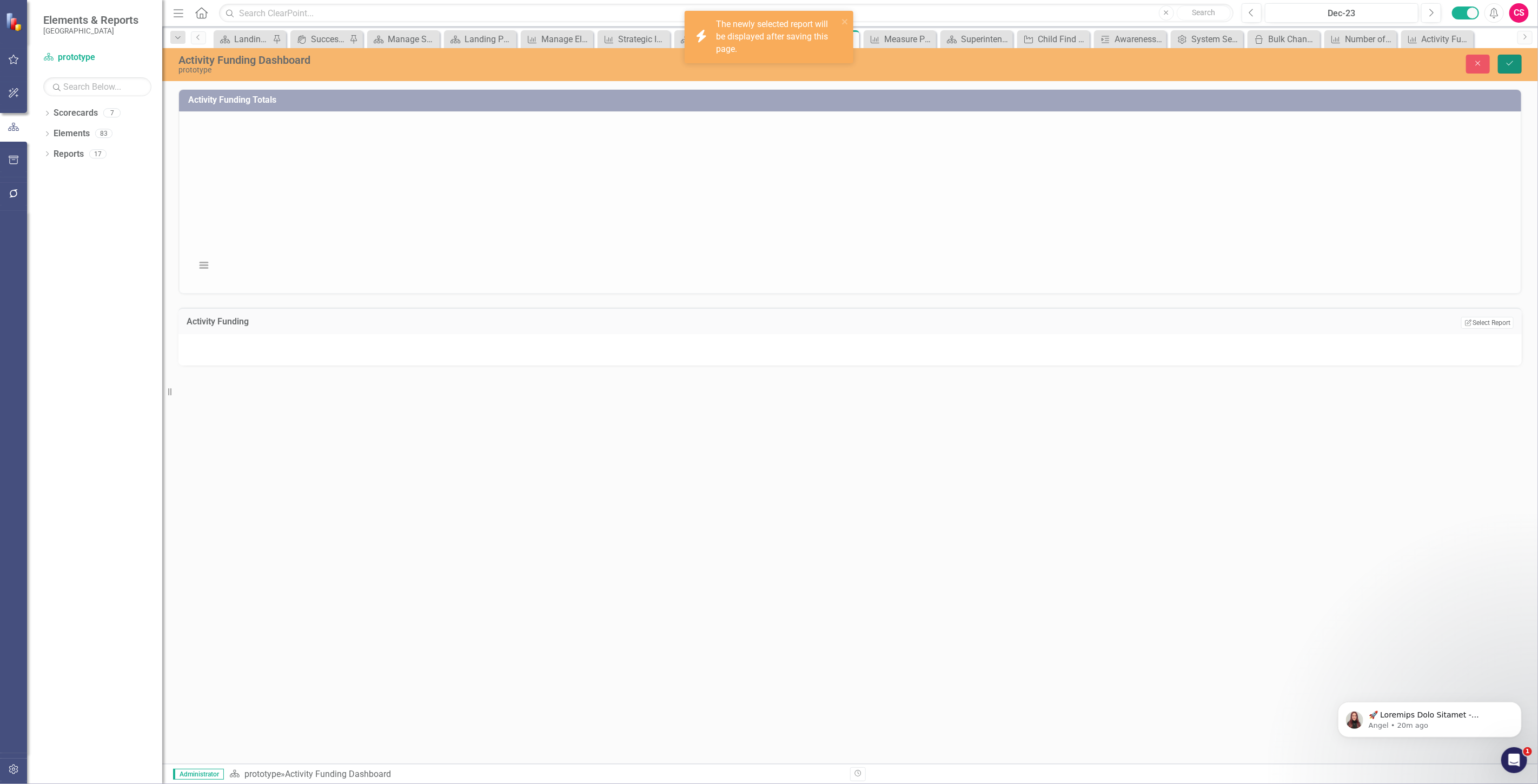
click at [1503, 55] on button "Save" at bounding box center [1510, 64] width 24 height 19
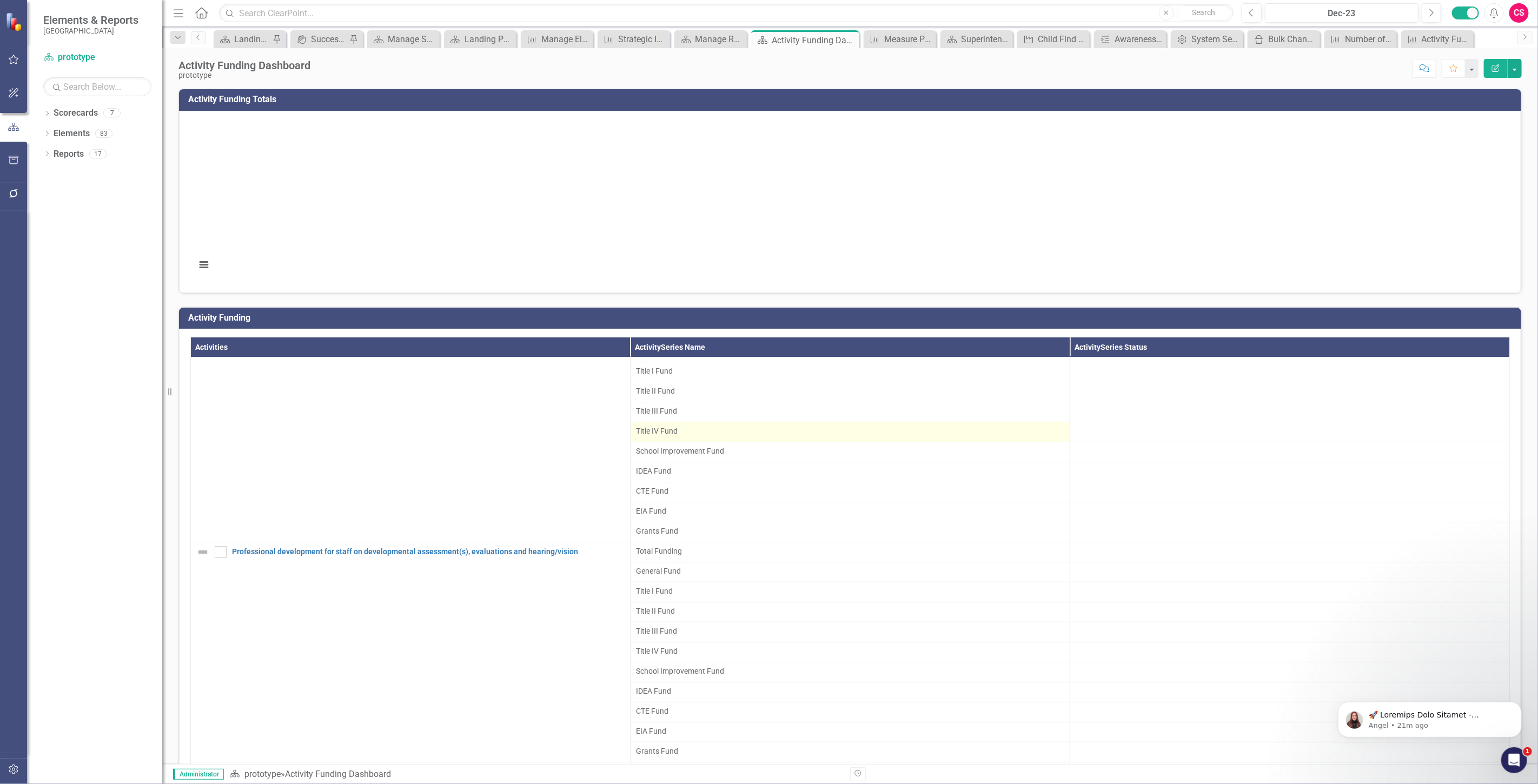
scroll to position [0, 0]
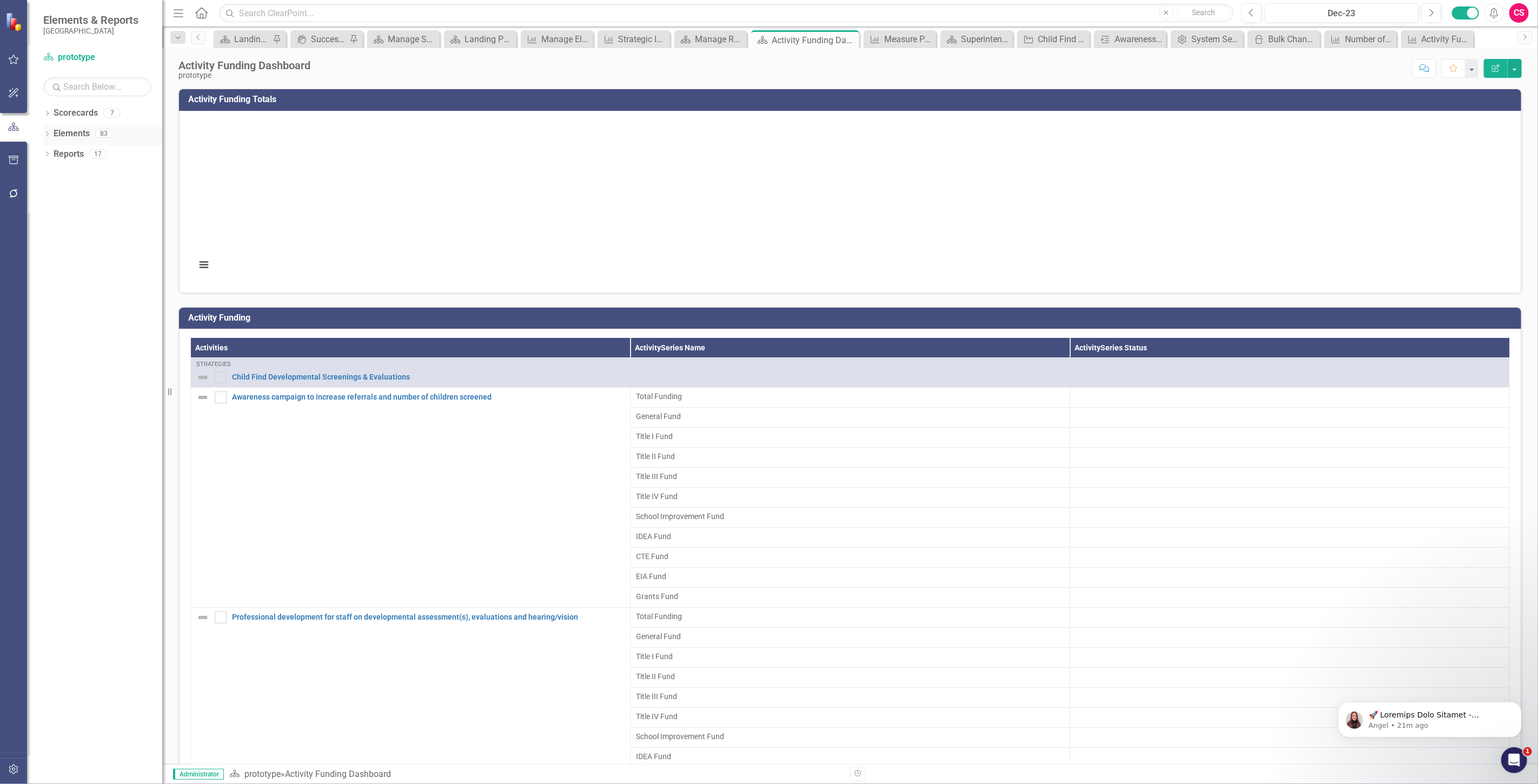
click at [74, 132] on link "Elements" at bounding box center [72, 133] width 36 height 13
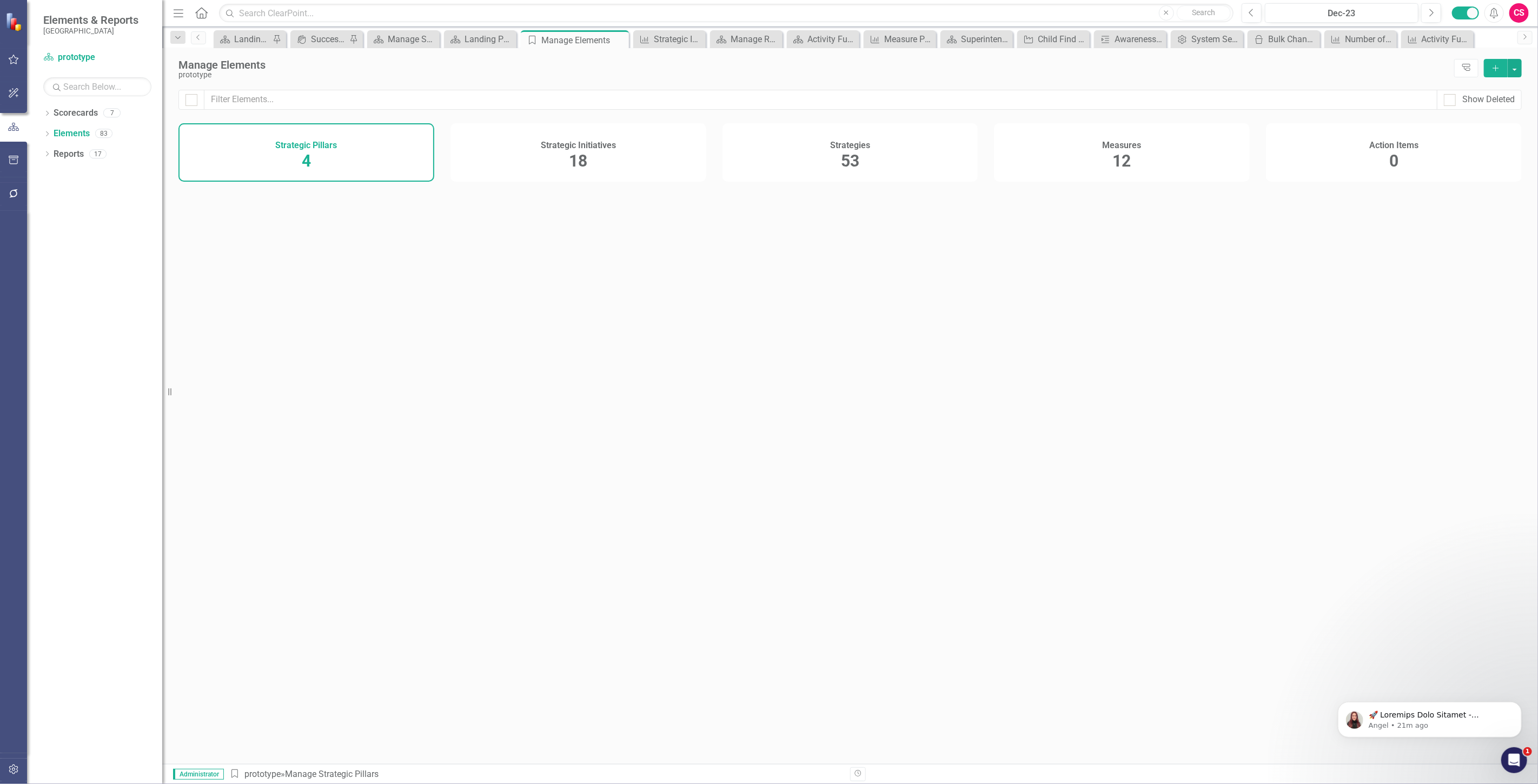
click at [1084, 154] on div "Measures 12" at bounding box center [1121, 152] width 256 height 58
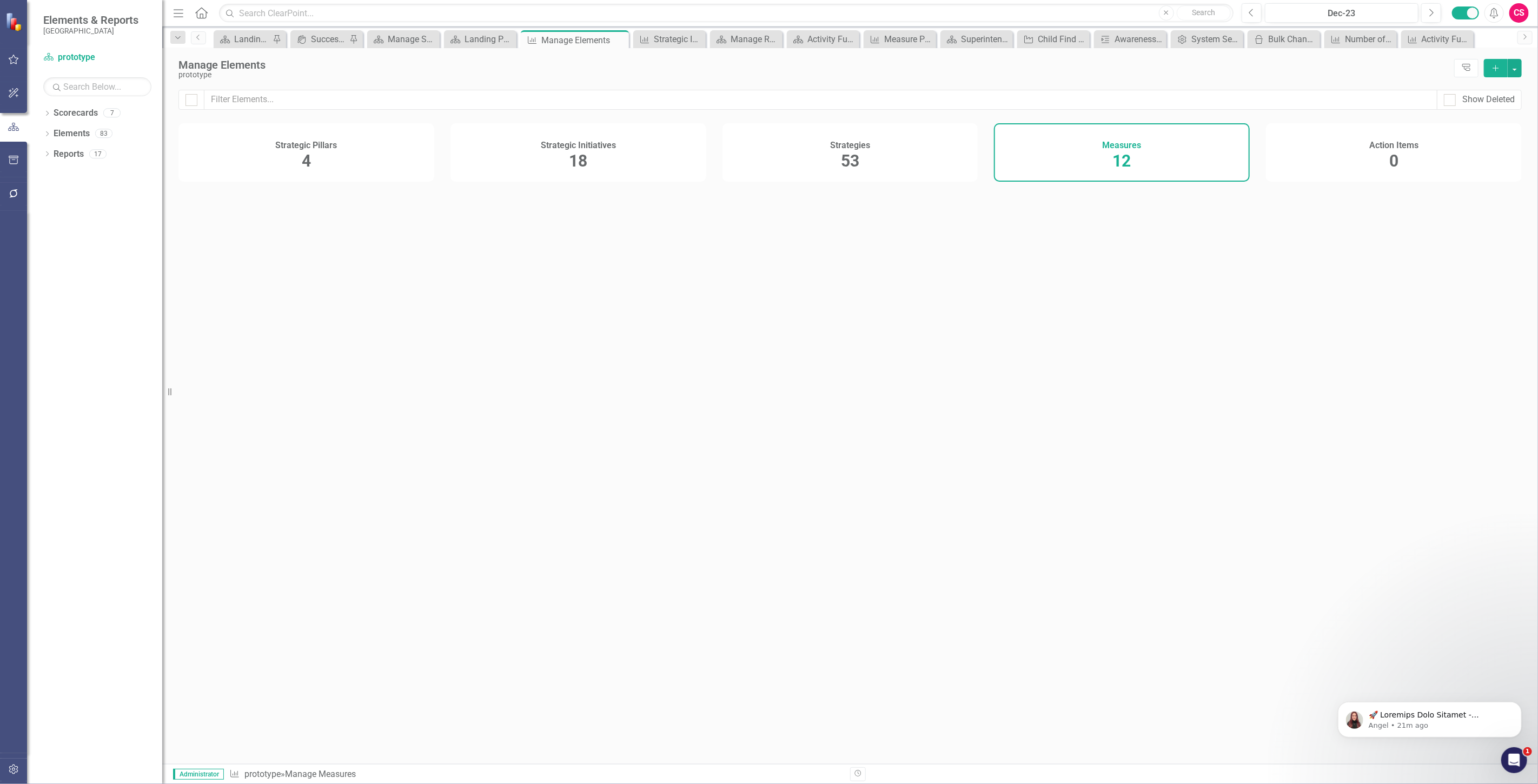
checkbox input "false"
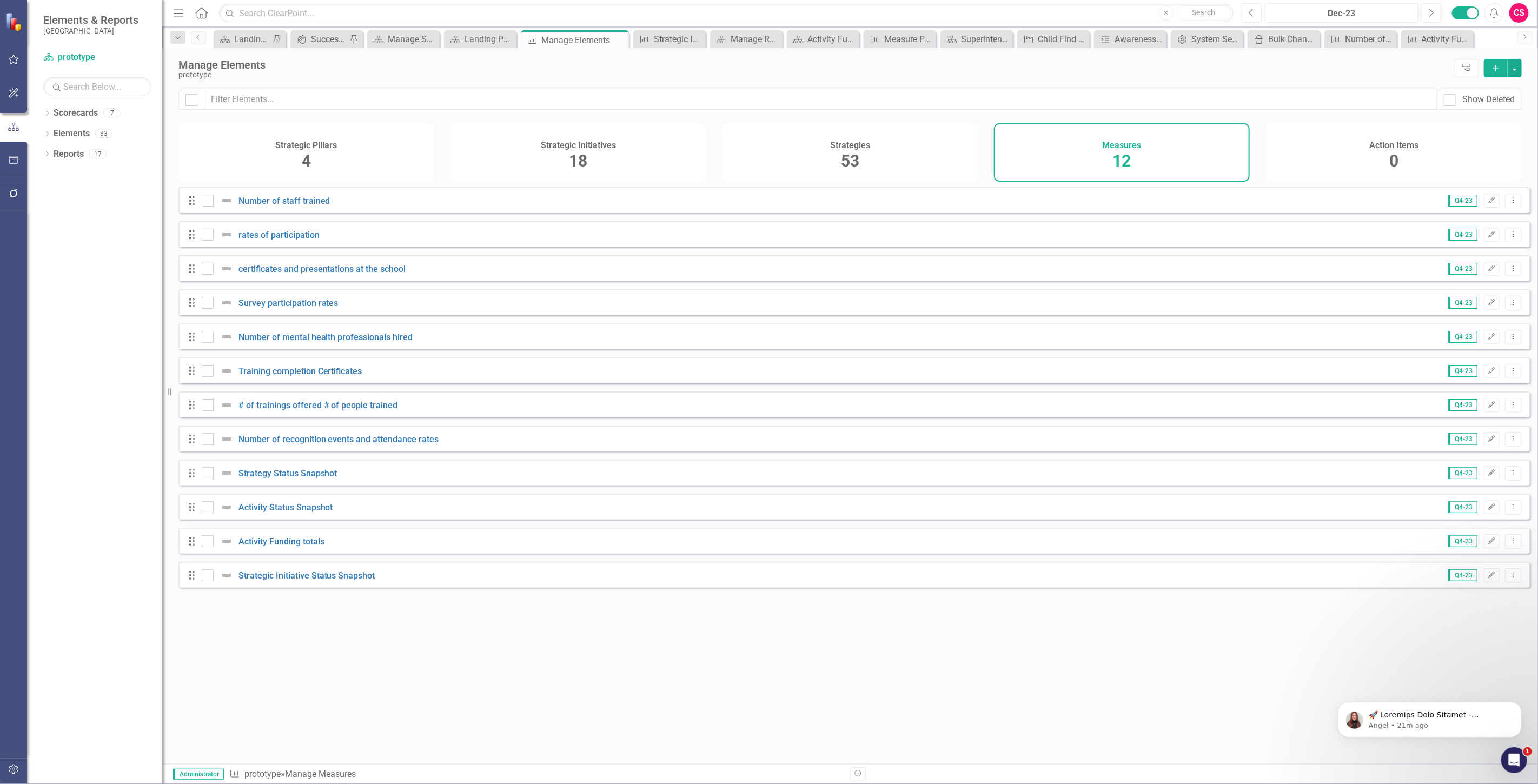
click at [280, 543] on div "Activity Funding totals" at bounding box center [264, 541] width 126 height 13
click at [285, 547] on link "Activity Funding totals" at bounding box center [281, 541] width 86 height 10
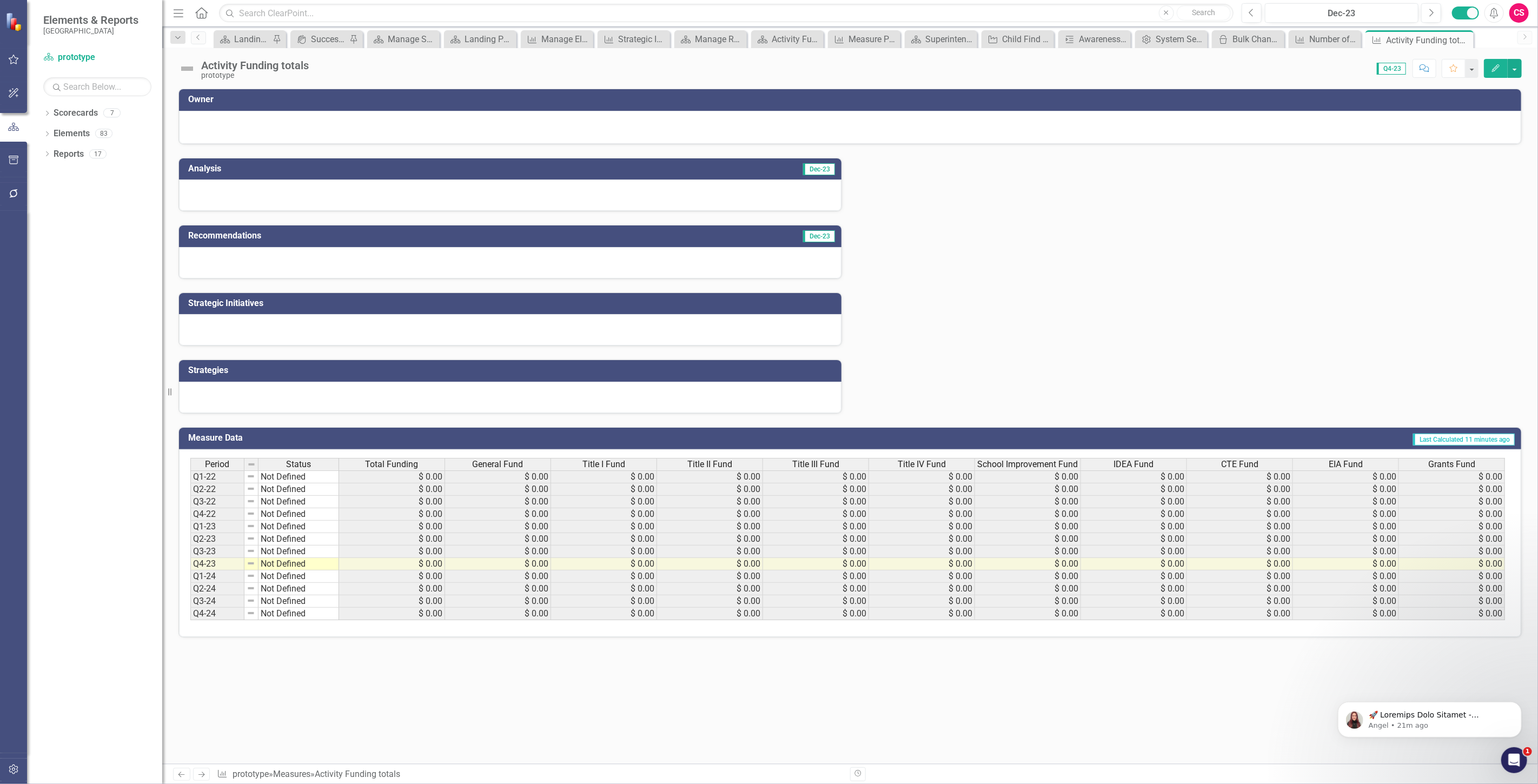
click at [1496, 67] on icon "button" at bounding box center [1495, 68] width 8 height 8
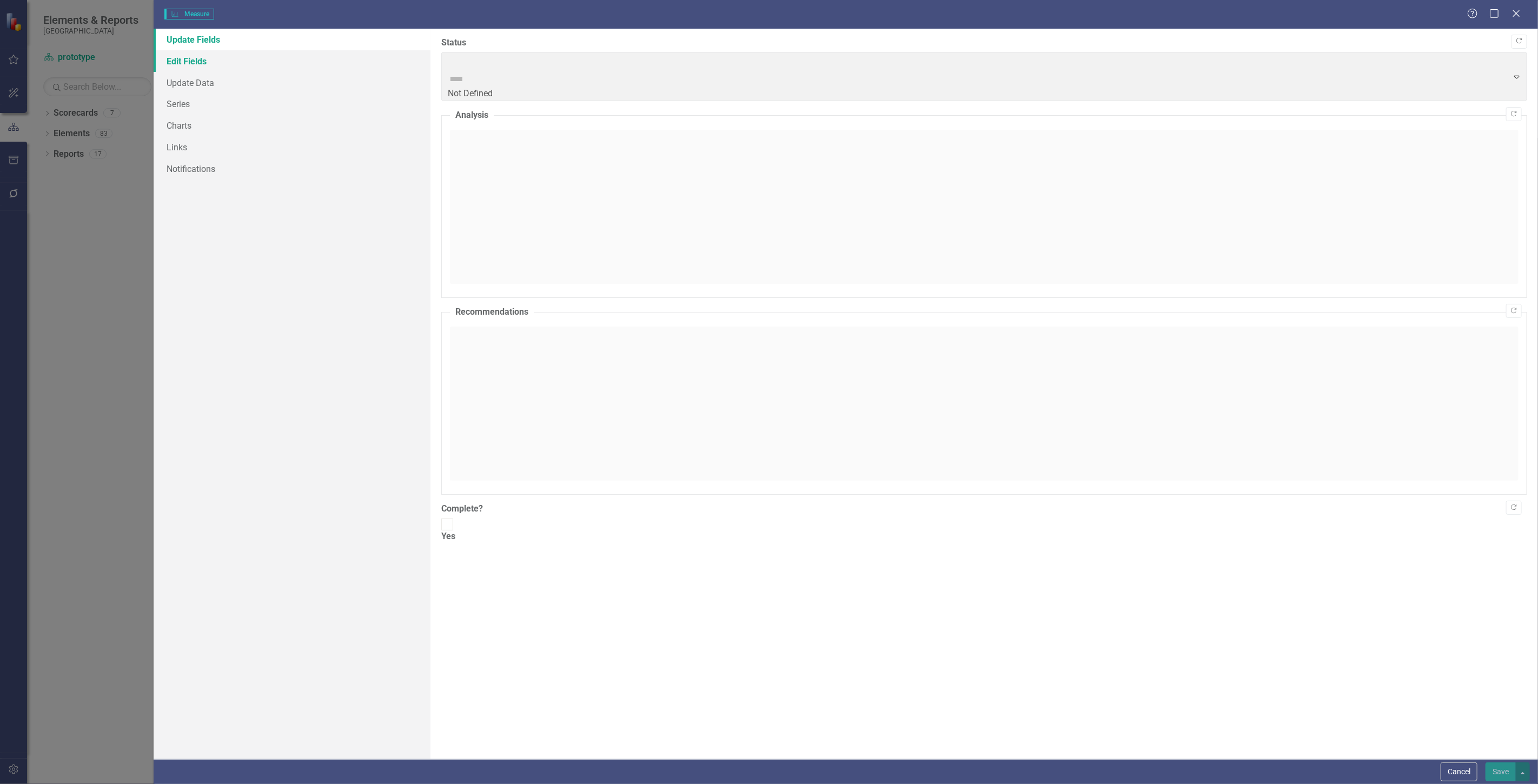
click at [300, 58] on link "Edit Fields" at bounding box center [292, 61] width 277 height 22
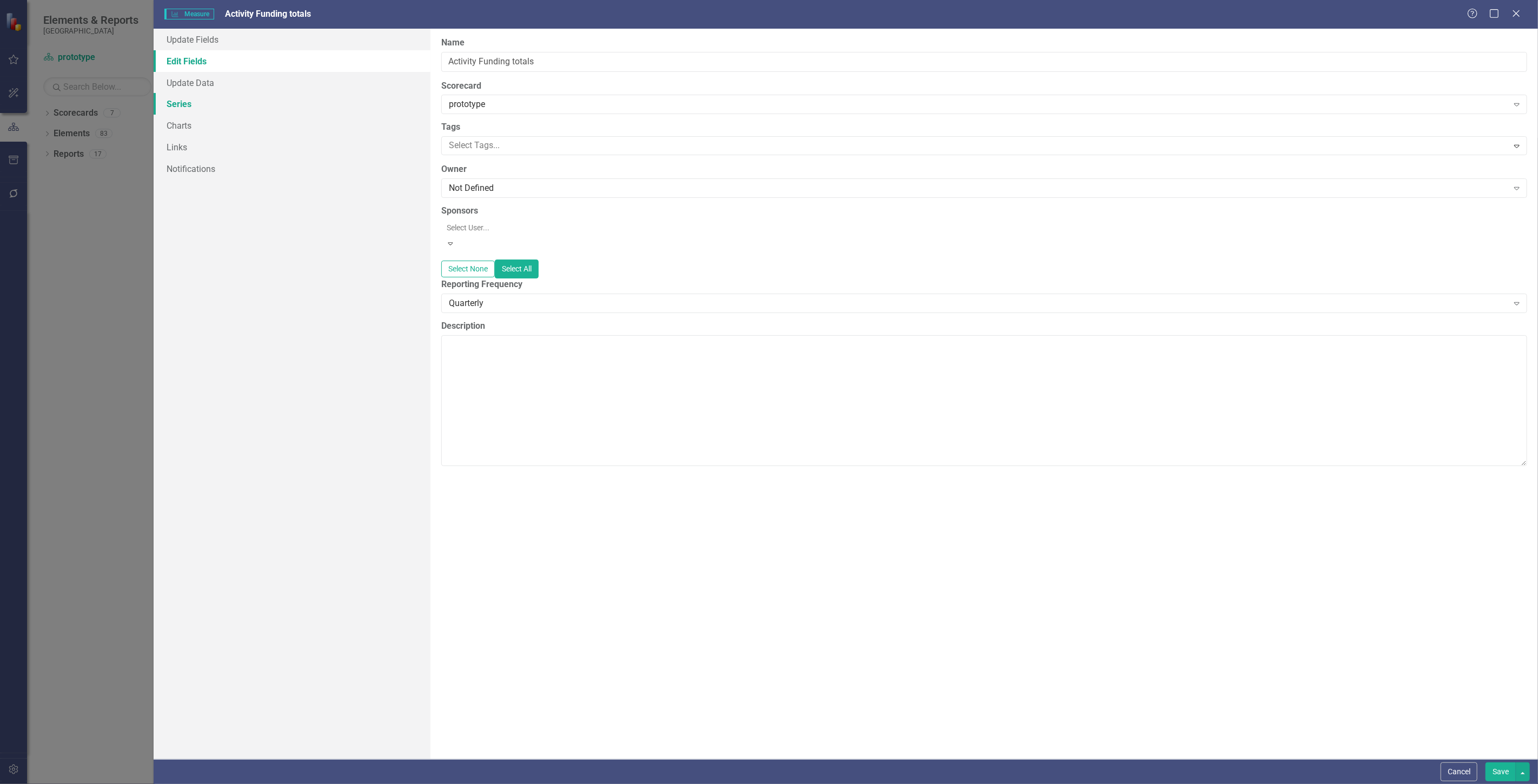
click at [287, 109] on link "Series" at bounding box center [292, 104] width 277 height 22
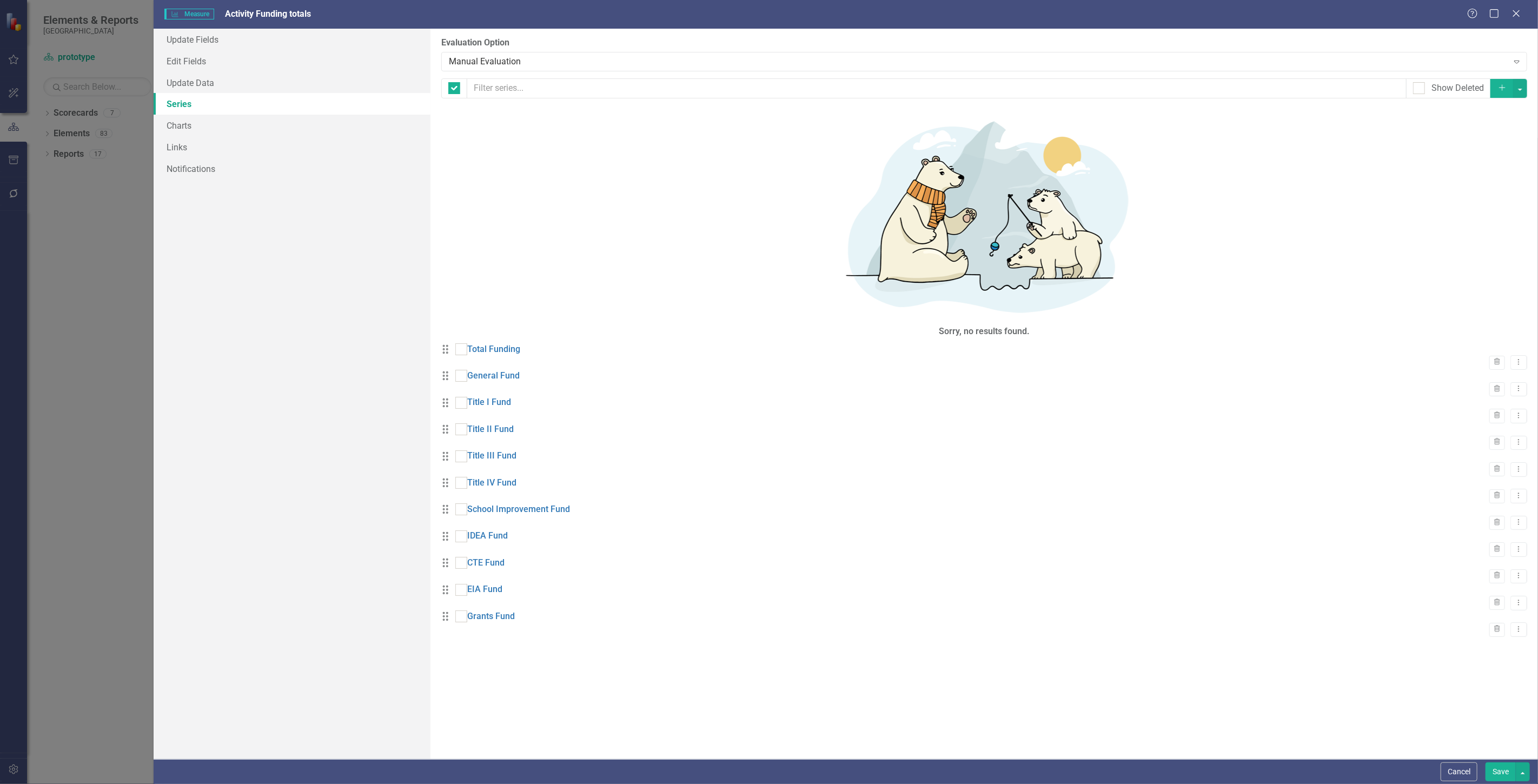
checkbox input "false"
click at [269, 136] on link "Links" at bounding box center [292, 147] width 277 height 22
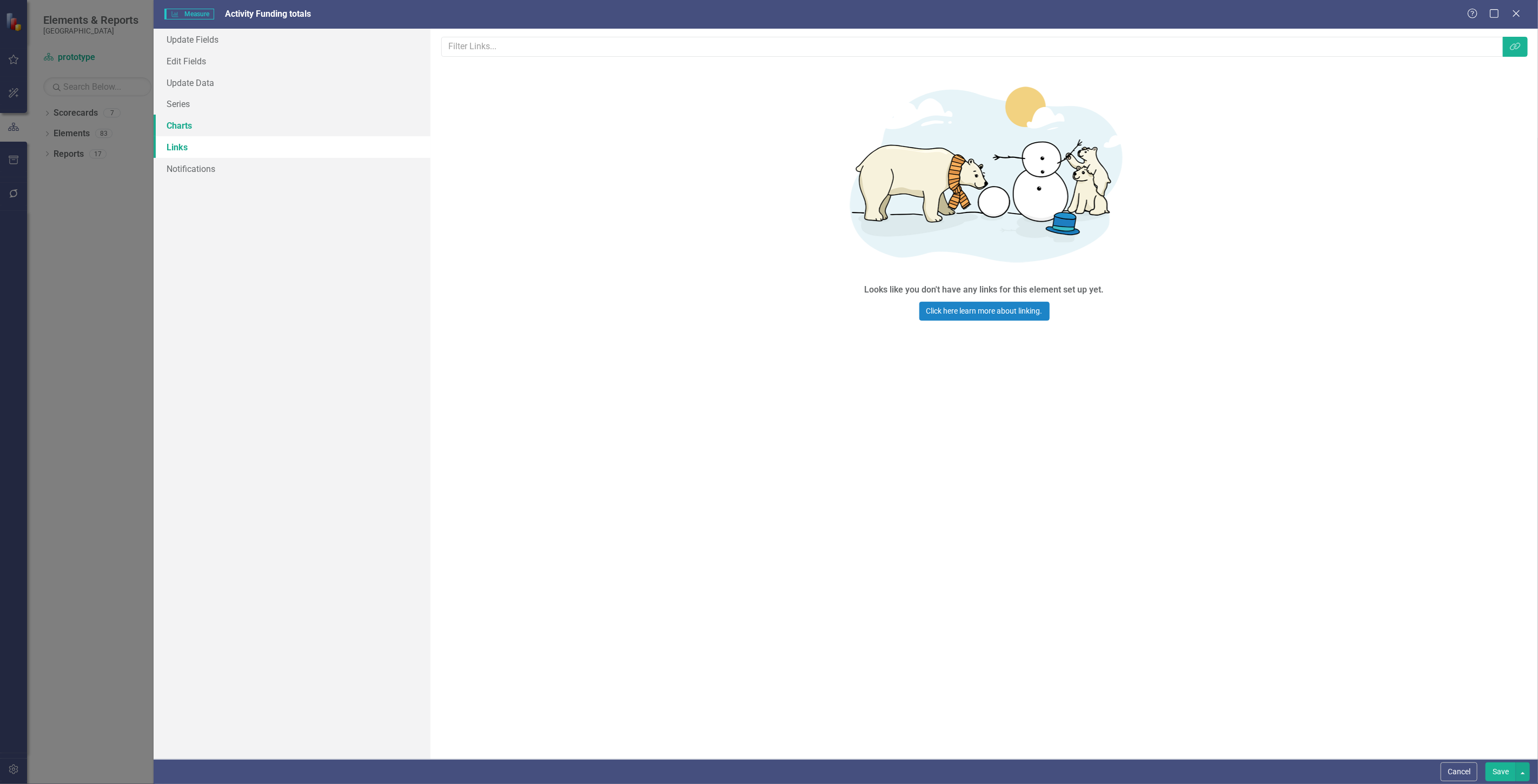
click at [263, 120] on link "Charts" at bounding box center [292, 126] width 277 height 22
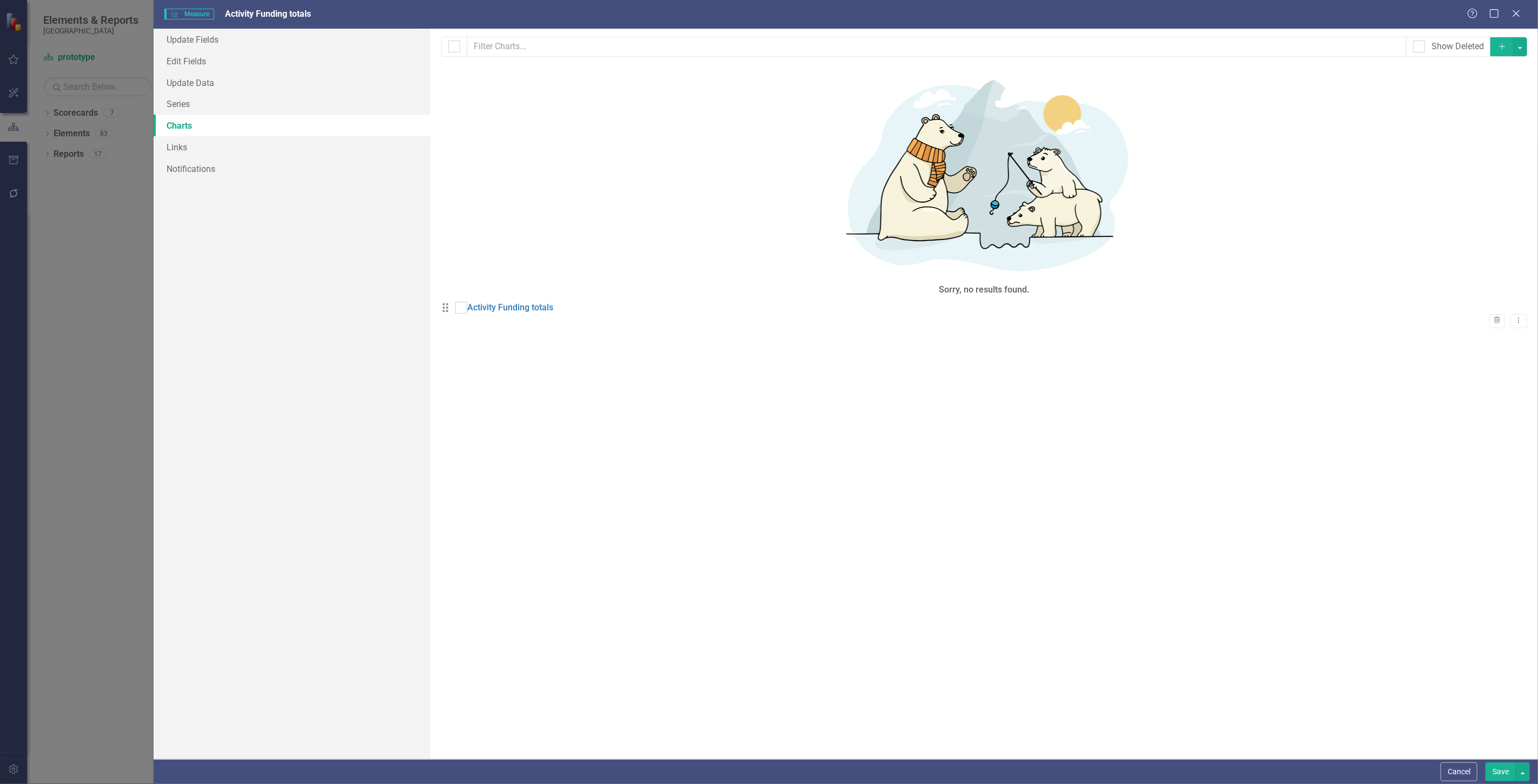
checkbox input "false"
click at [534, 302] on link "Activity Funding totals" at bounding box center [510, 308] width 86 height 13
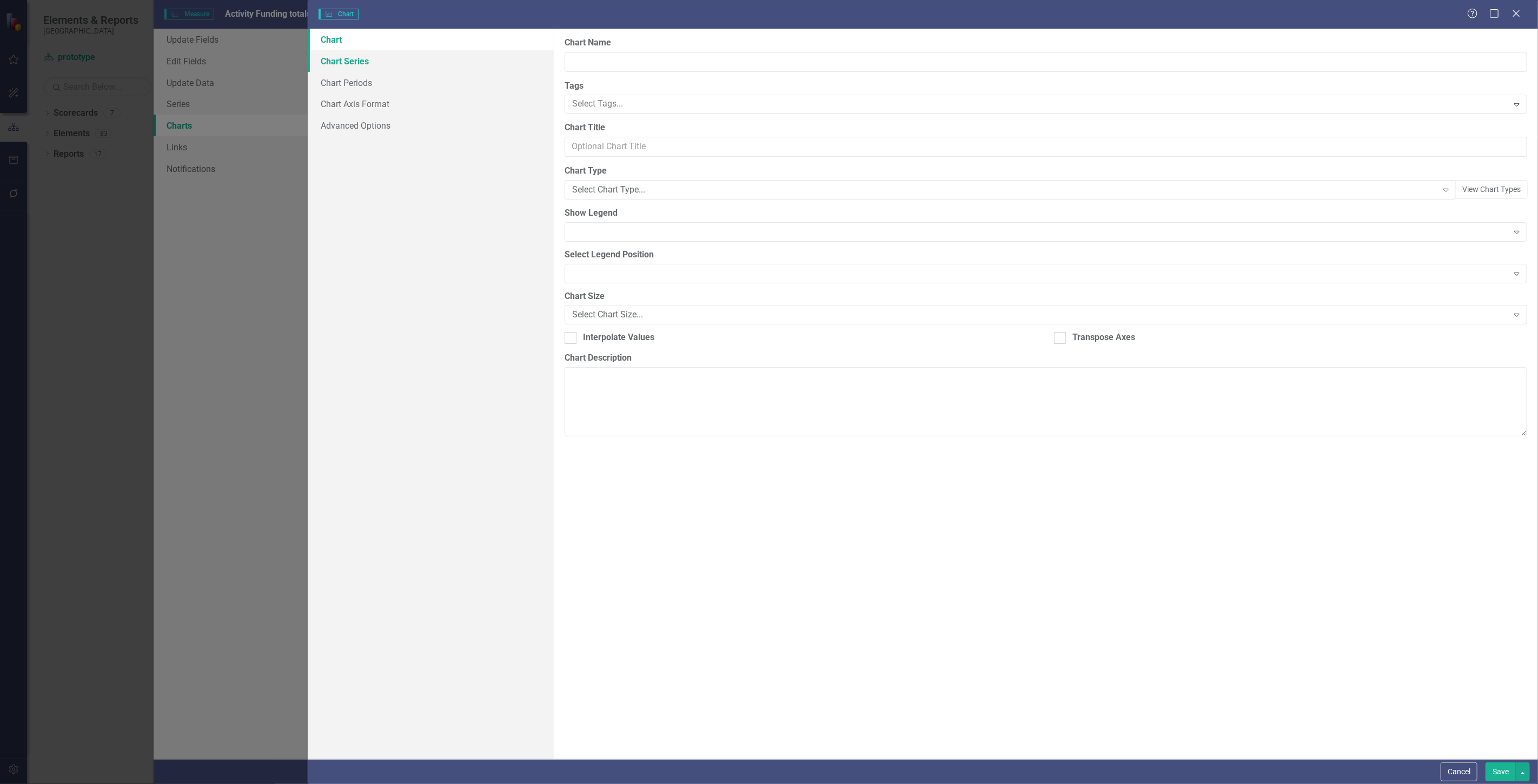
type input "Activity Funding totals"
click at [464, 67] on link "Chart Series" at bounding box center [431, 61] width 246 height 22
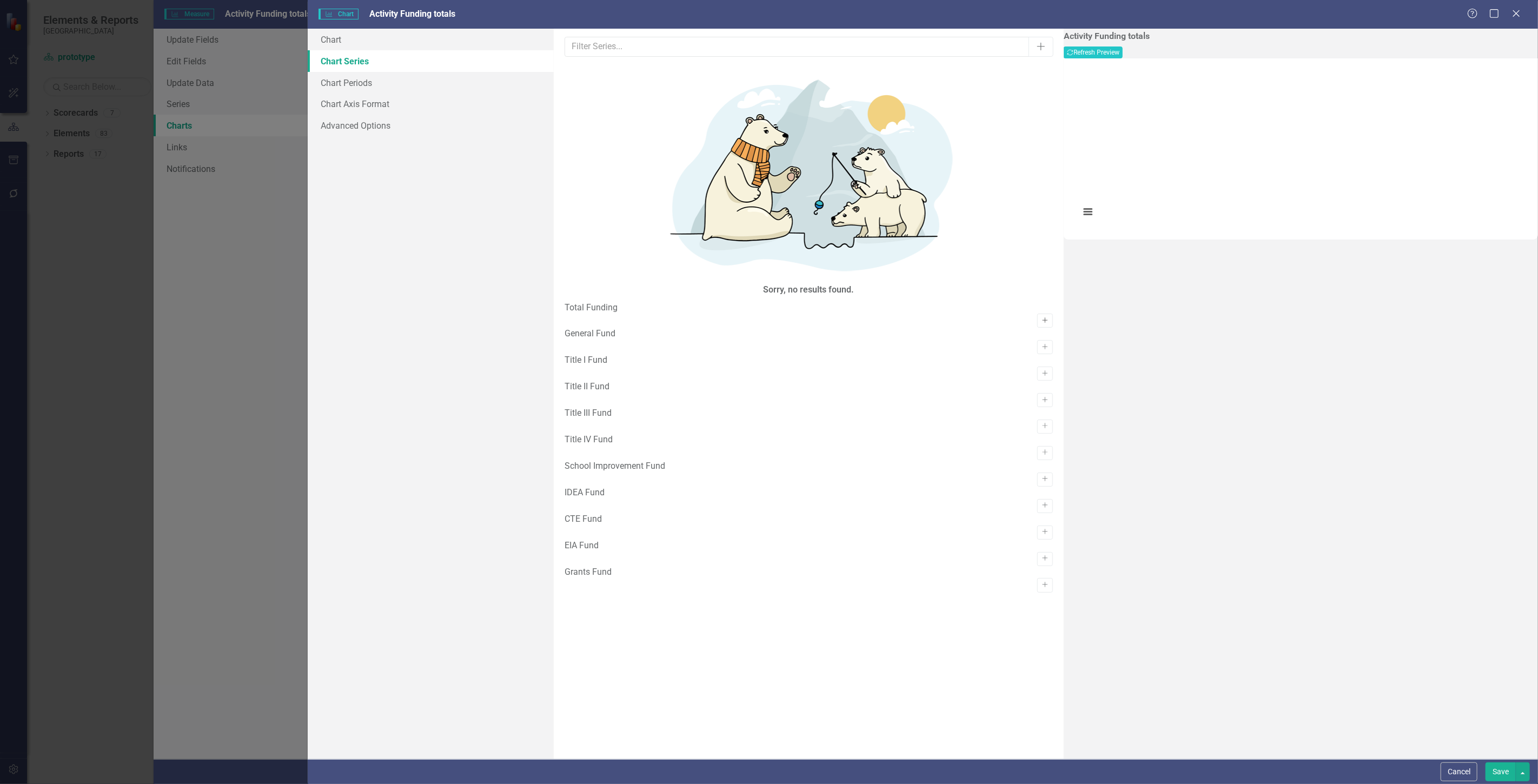
click at [1037, 313] on button "Activate" at bounding box center [1045, 320] width 16 height 14
click at [1037, 352] on button "Activate" at bounding box center [1045, 359] width 16 height 14
click at [1019, 340] on div "Drag General Fund General Fund Remove Edit" at bounding box center [809, 359] width 488 height 39
click at [1037, 391] on button "Activate" at bounding box center [1045, 398] width 16 height 14
click at [1037, 430] on button "Activate" at bounding box center [1045, 437] width 16 height 14
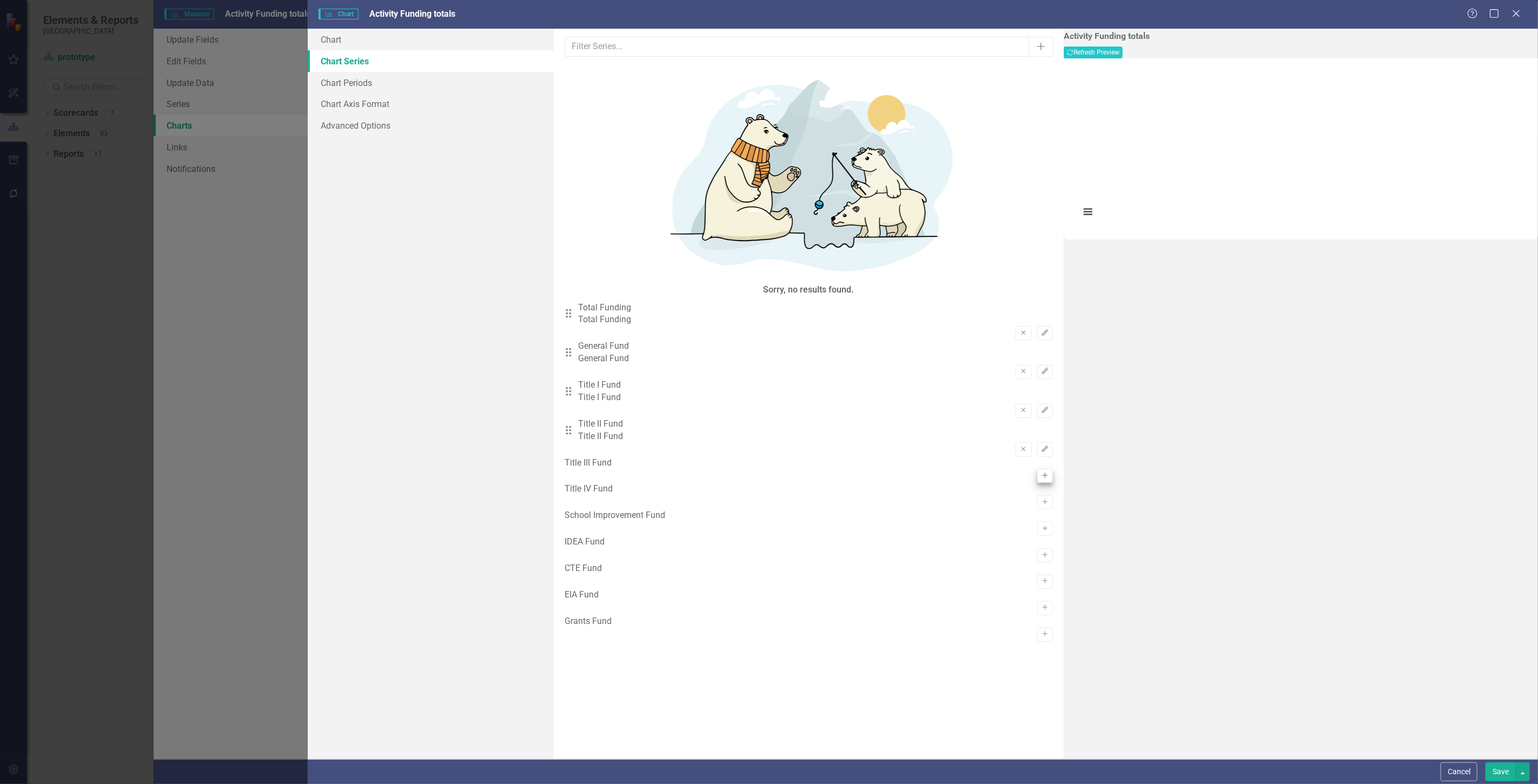
drag, startPoint x: 1024, startPoint y: 213, endPoint x: 1025, endPoint y: 225, distance: 12.0
click at [1026, 457] on div "Title III Fund Activate" at bounding box center [809, 470] width 488 height 26
click at [1037, 468] on button "Activate" at bounding box center [1045, 475] width 16 height 14
click at [1041, 511] on icon "Activate" at bounding box center [1045, 514] width 8 height 7
click at [1041, 550] on icon "Activate" at bounding box center [1045, 553] width 8 height 7
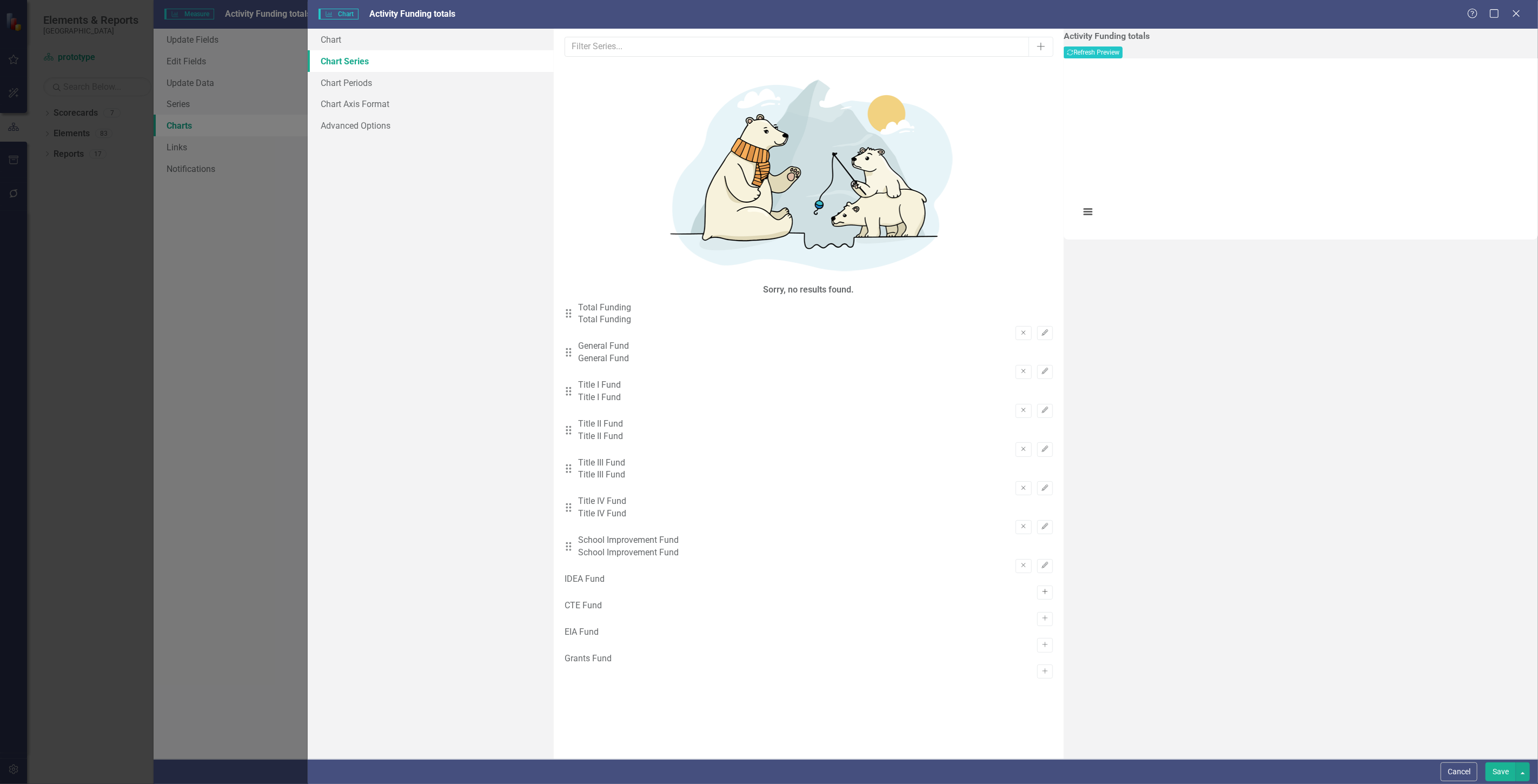
click at [1042, 589] on icon "button" at bounding box center [1044, 591] width 5 height 5
click at [1037, 623] on button "Activate" at bounding box center [1045, 630] width 16 height 14
click at [1037, 663] on button "Activate" at bounding box center [1045, 669] width 16 height 14
click at [1041, 705] on icon "Activate" at bounding box center [1045, 708] width 8 height 7
click at [1460, 58] on div "Activity Funding totals Recalculate Refresh Preview" at bounding box center [1300, 44] width 474 height 27
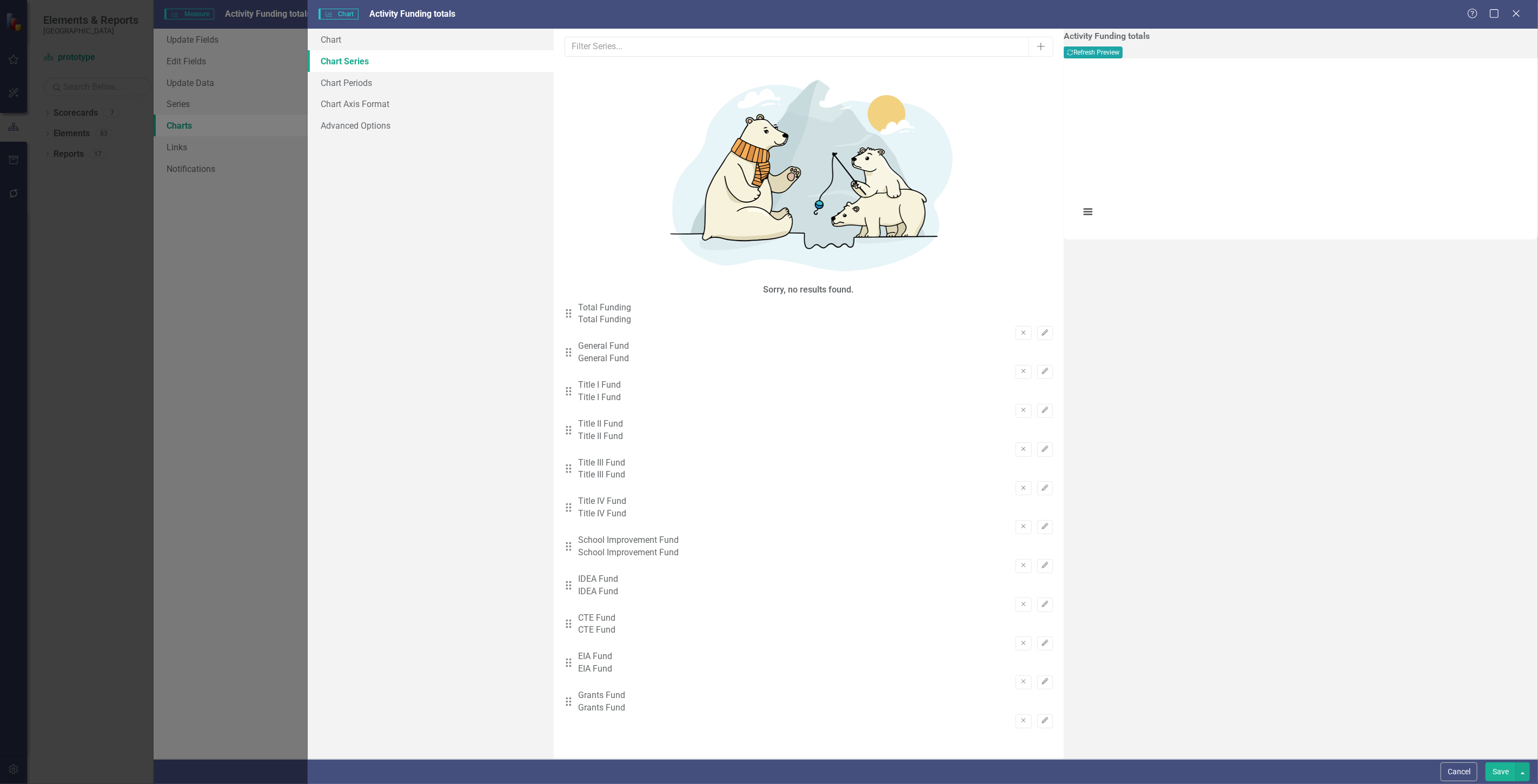
click at [1122, 57] on button "Recalculate Refresh Preview" at bounding box center [1093, 52] width 59 height 12
click at [1015, 326] on button "Remove" at bounding box center [1023, 332] width 16 height 14
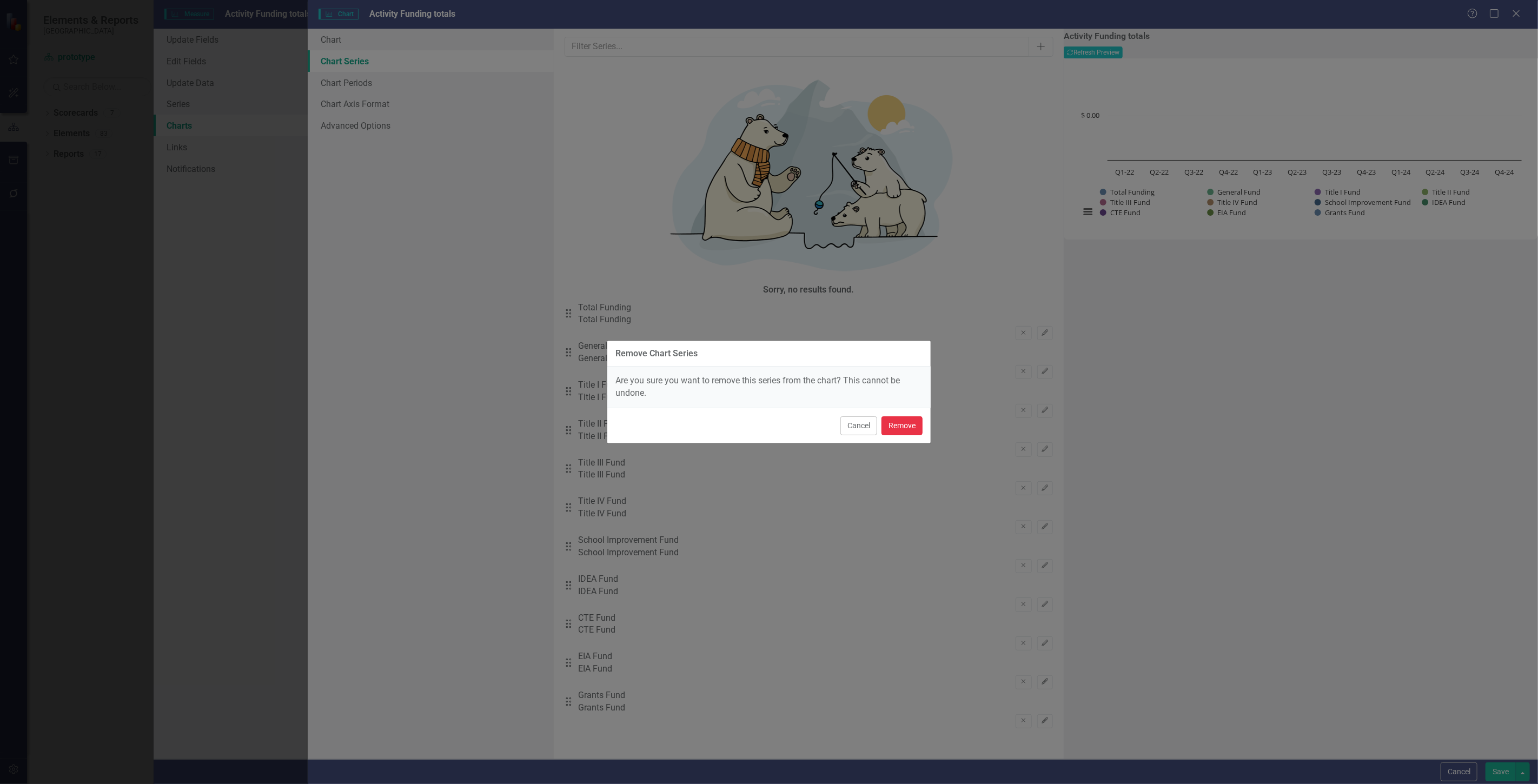
click at [909, 427] on button "Remove" at bounding box center [902, 425] width 41 height 19
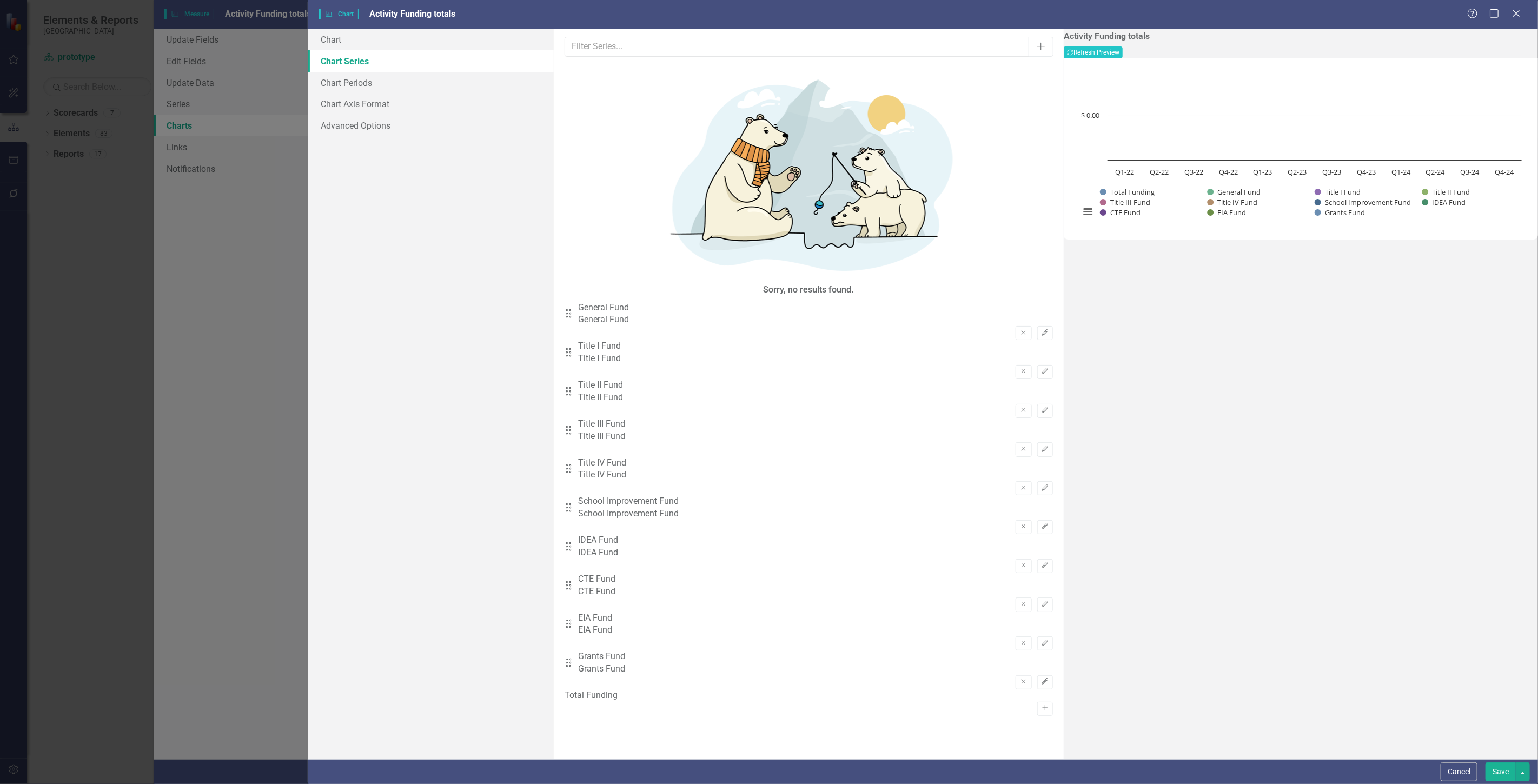
click at [1493, 772] on button "Save" at bounding box center [1501, 771] width 30 height 19
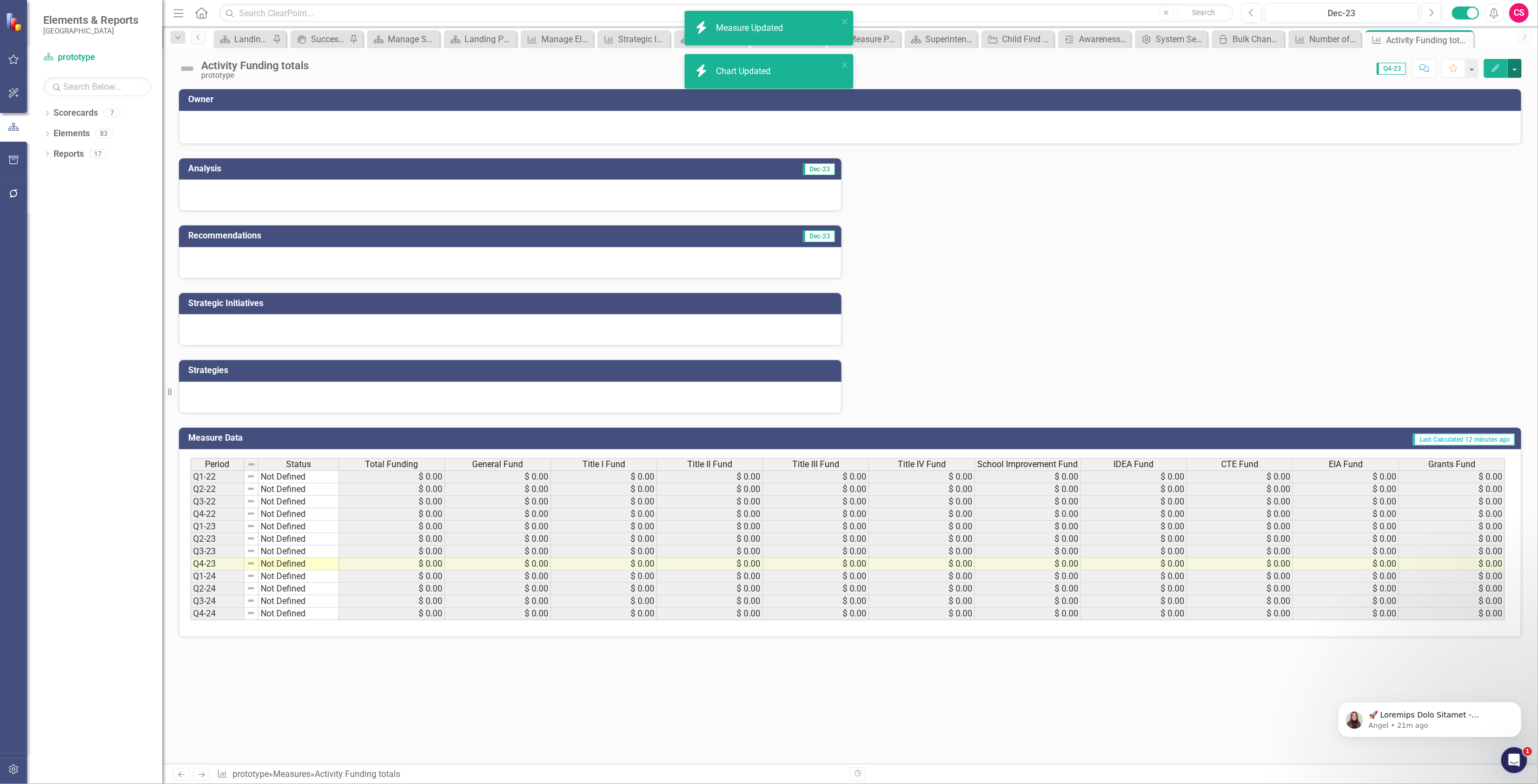
click at [1518, 64] on button "button" at bounding box center [1515, 68] width 14 height 19
click at [1439, 107] on link "Edit Report Edit Layout" at bounding box center [1468, 108] width 105 height 20
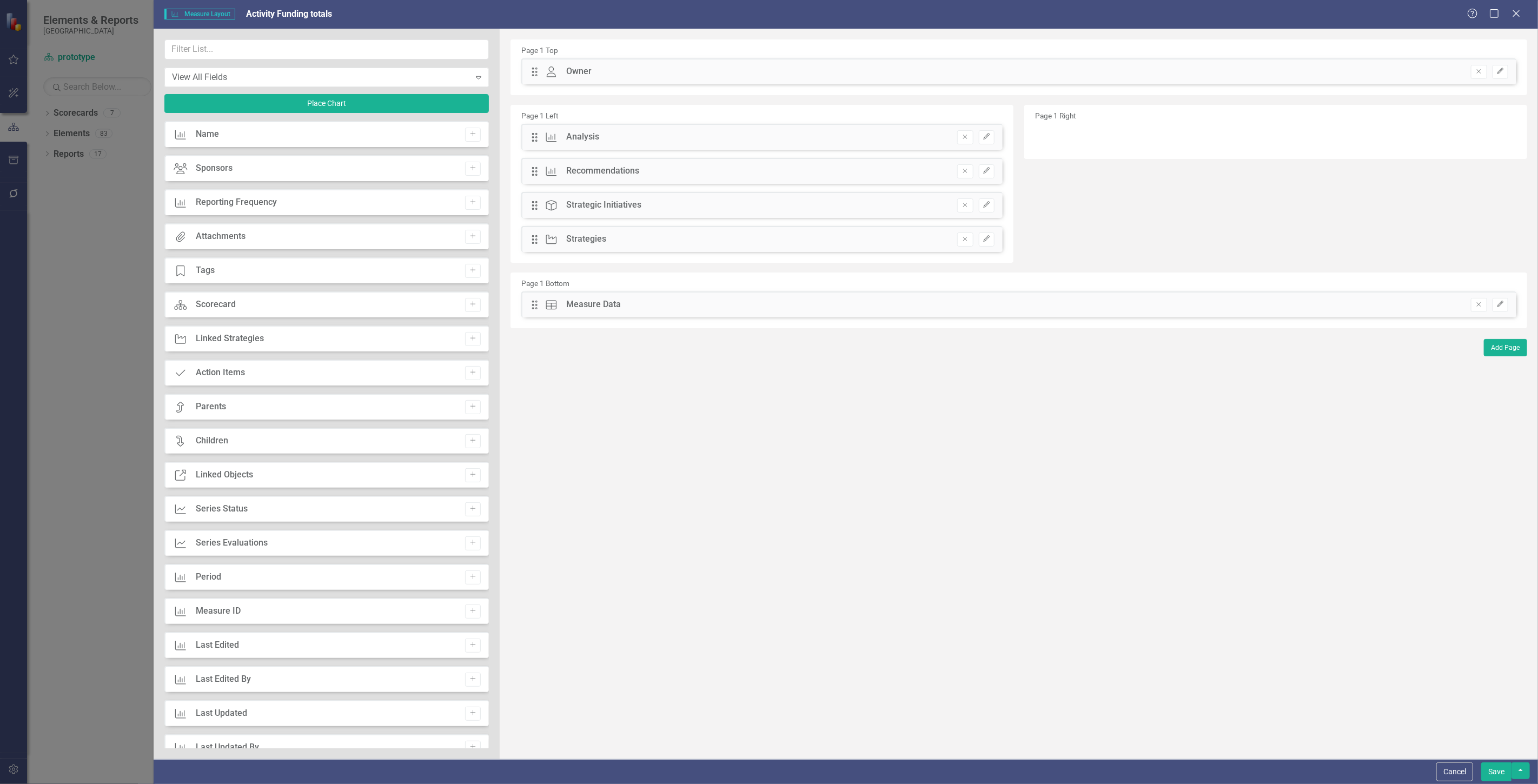
scroll to position [326, 0]
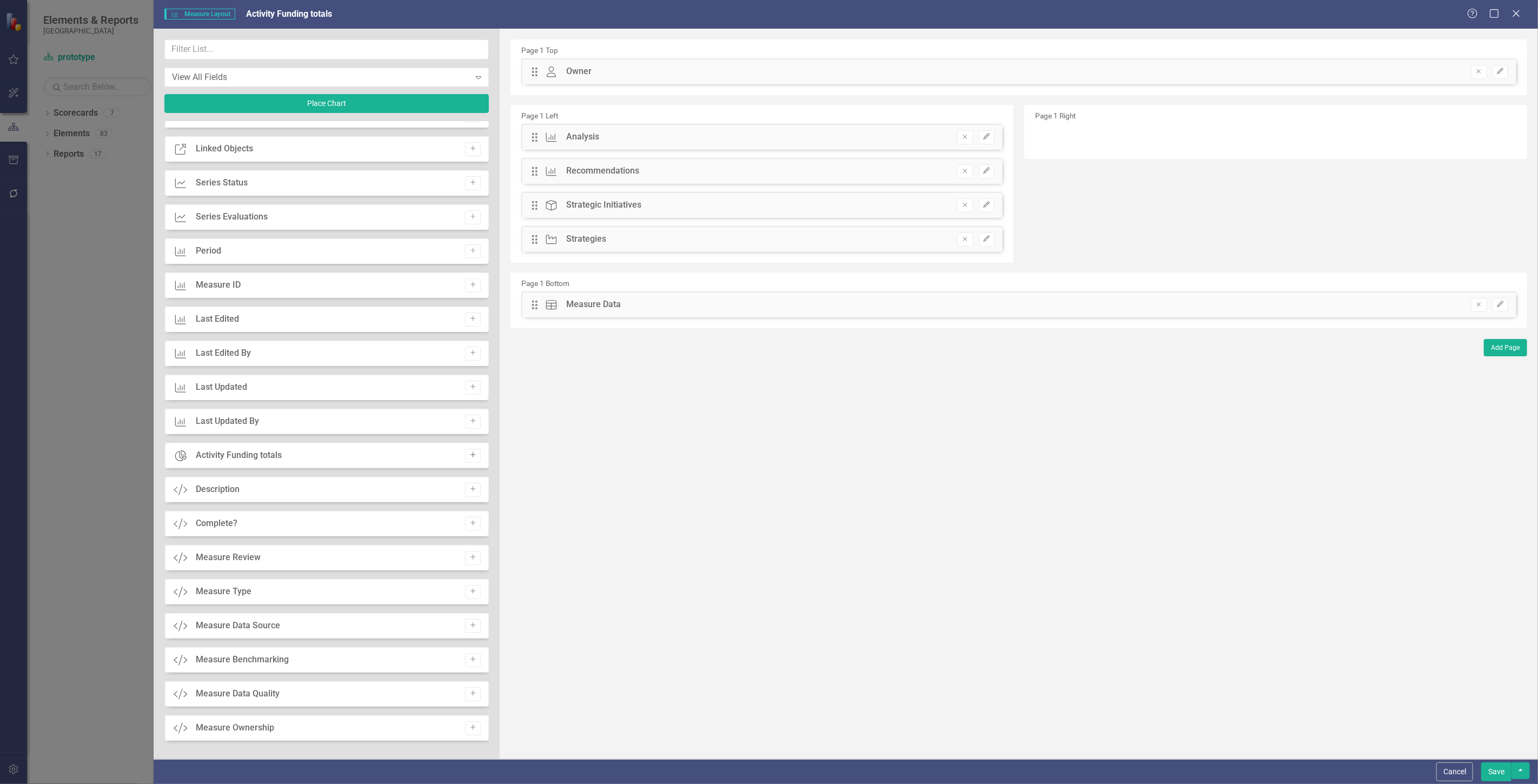
click at [471, 455] on icon "Add" at bounding box center [472, 455] width 8 height 7
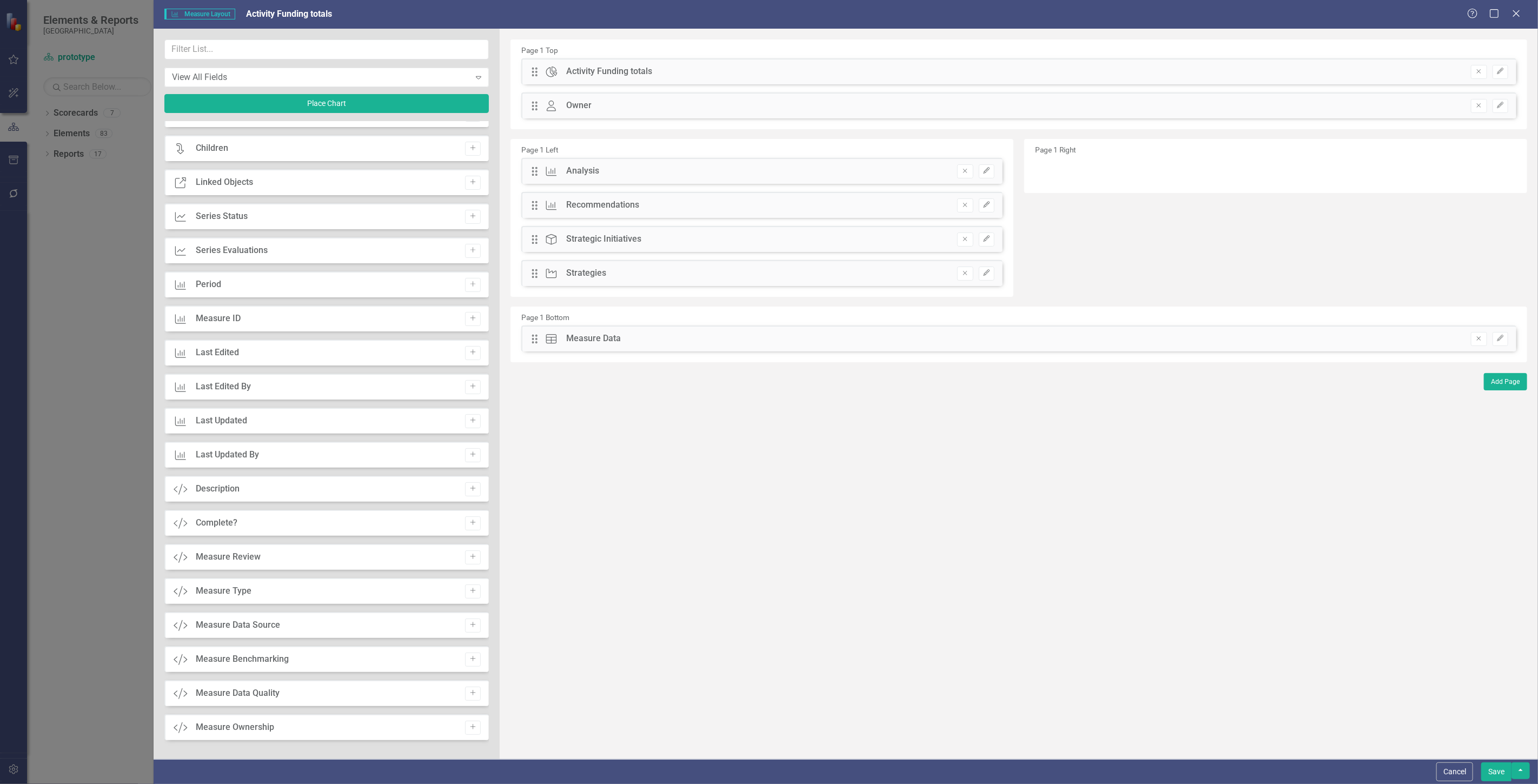
scroll to position [292, 0]
click at [534, 66] on div "Drag Chart Activity Funding totals" at bounding box center [591, 72] width 122 height 13
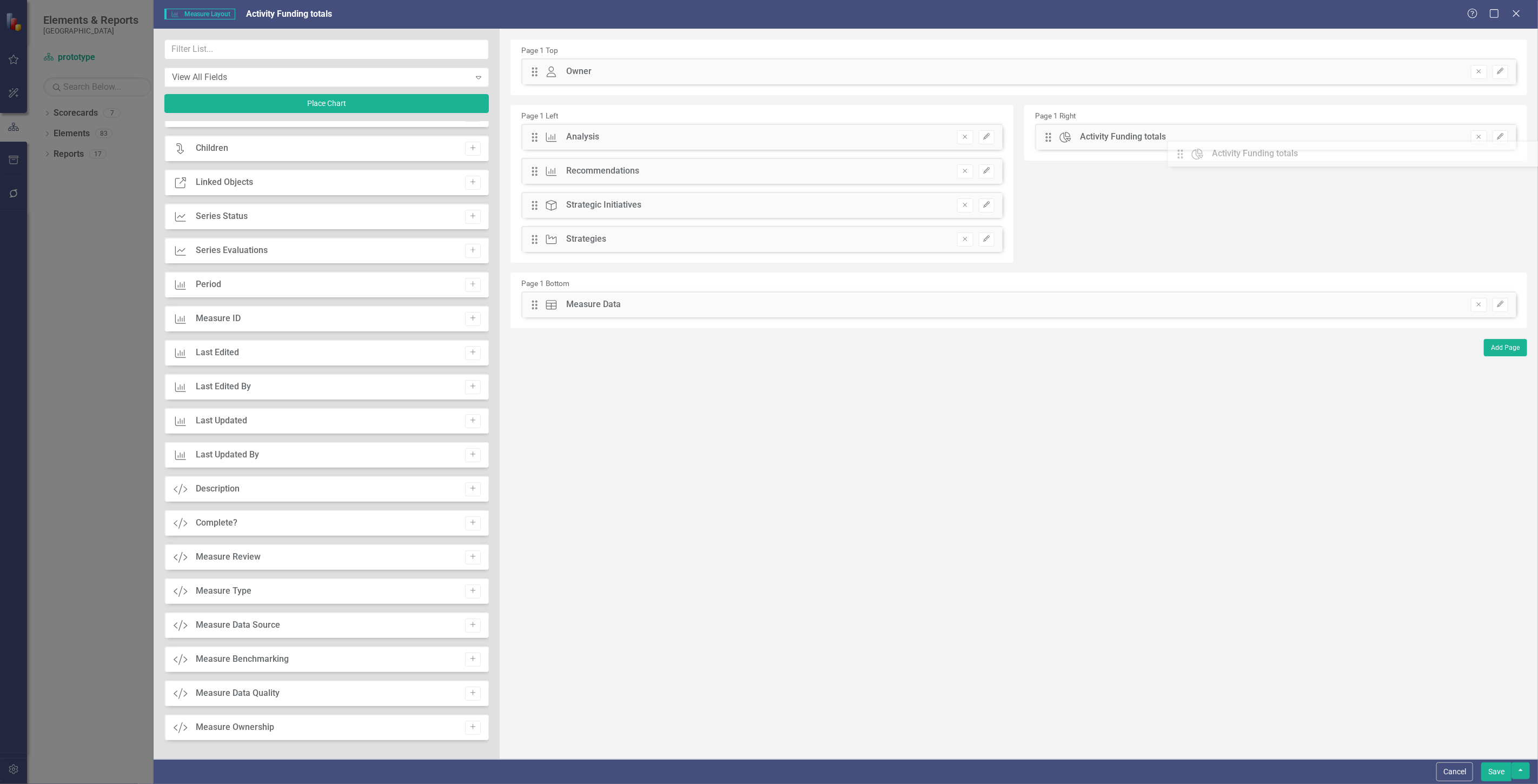
drag, startPoint x: 534, startPoint y: 72, endPoint x: 1188, endPoint y: 155, distance: 659.2
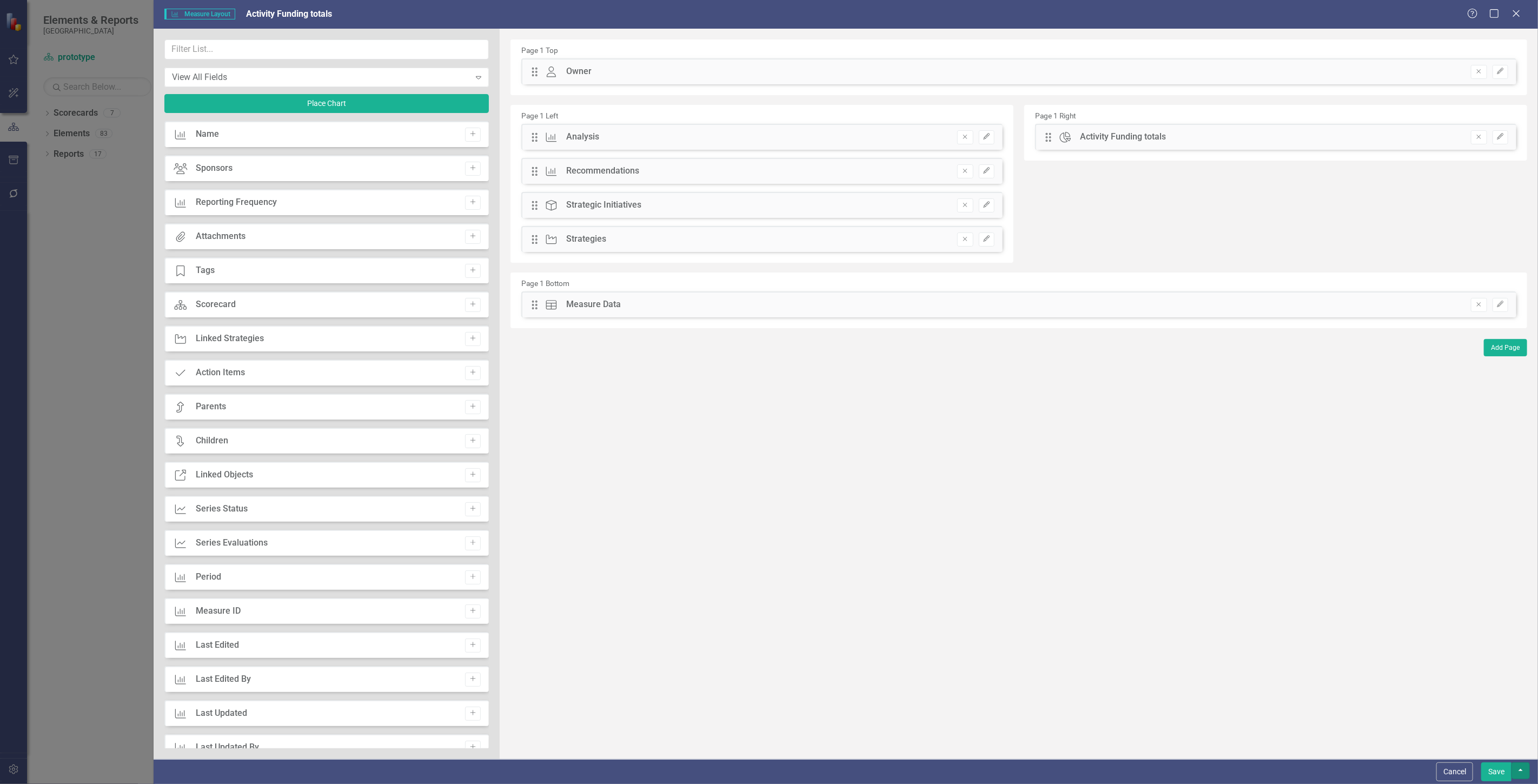
click at [1523, 771] on button "button" at bounding box center [1521, 771] width 19 height 17
click at [1456, 710] on link "Update all Measures in this Scorecard" at bounding box center [1426, 711] width 208 height 20
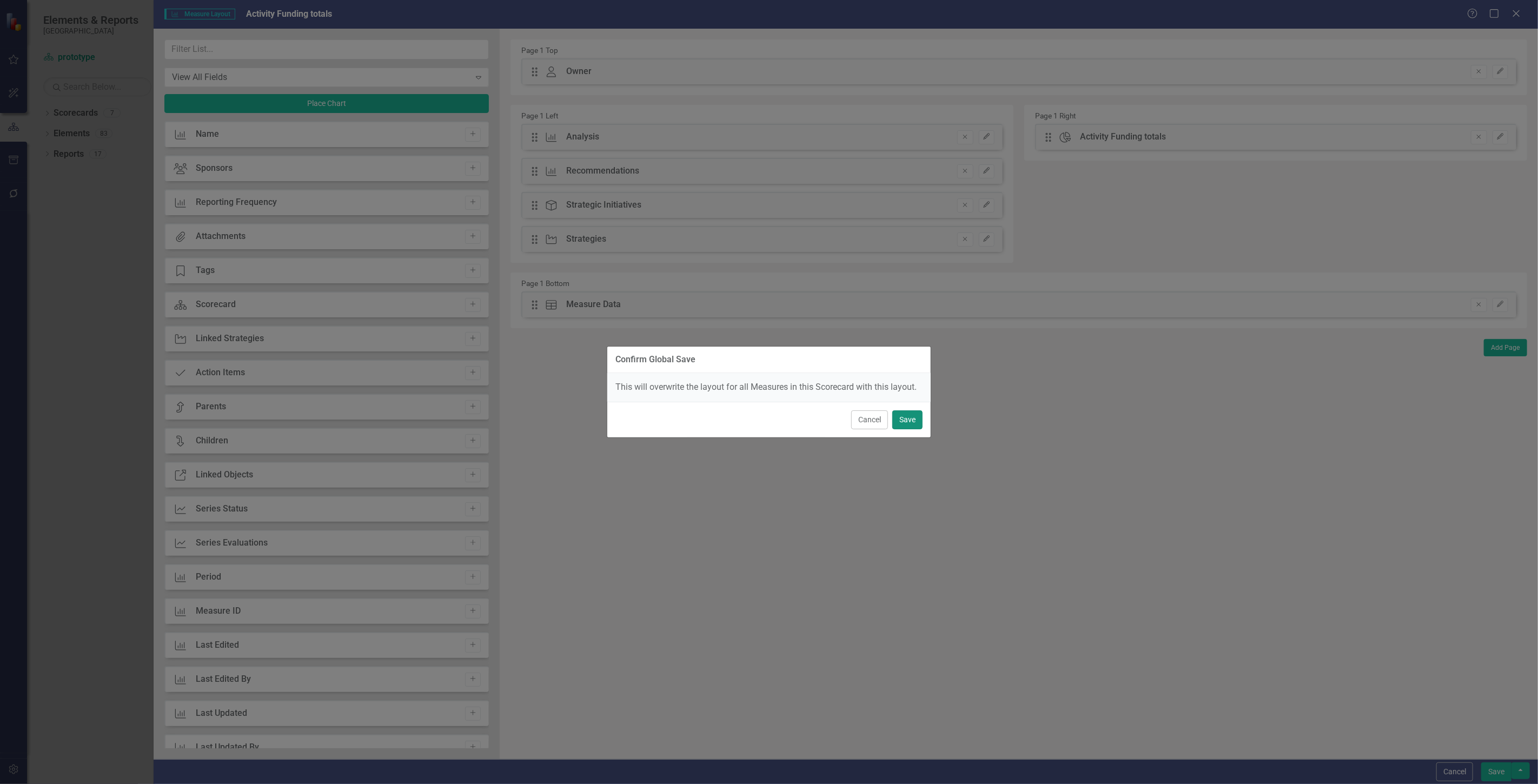
click at [915, 417] on button "Save" at bounding box center [907, 419] width 30 height 19
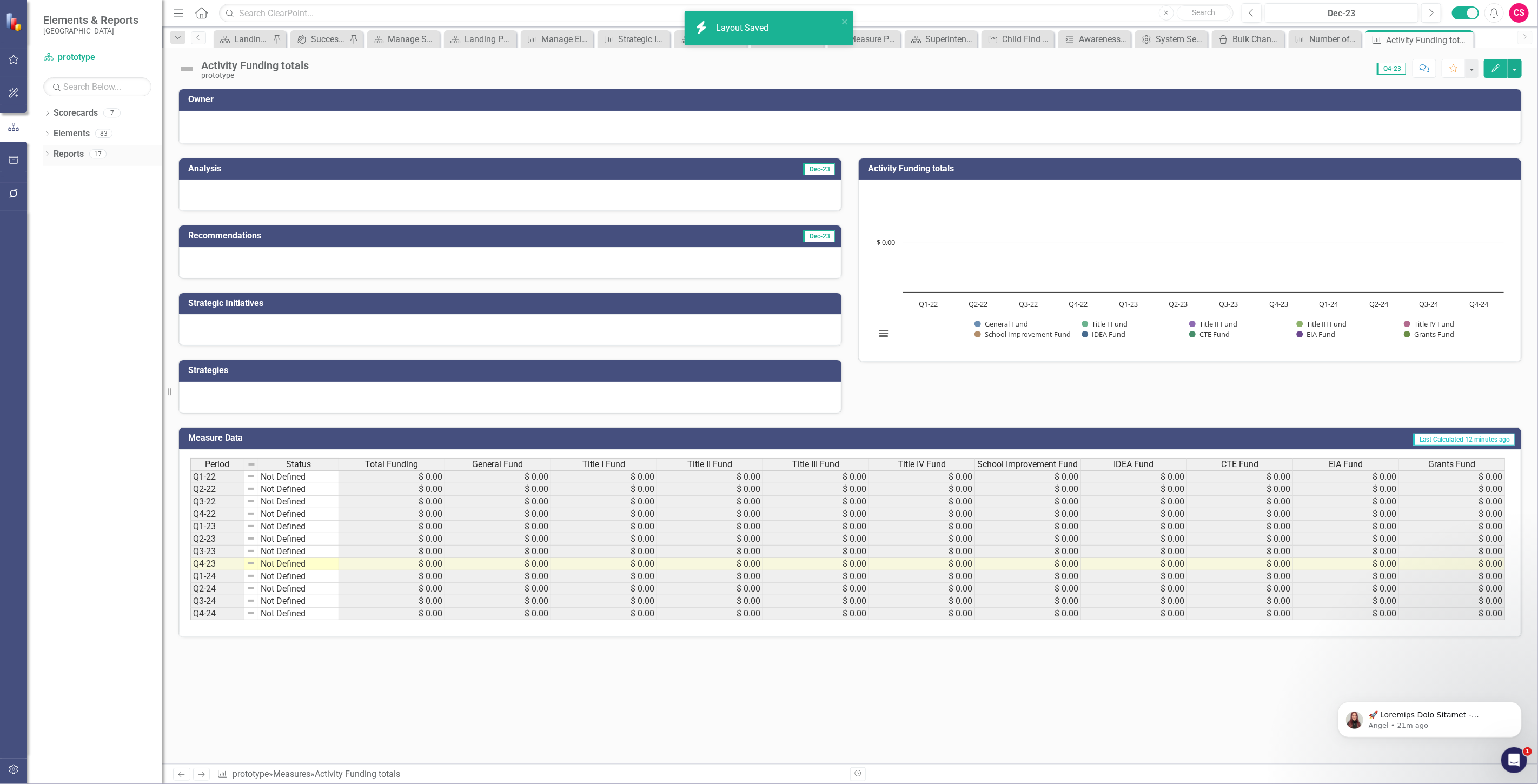
click at [61, 149] on link "Reports" at bounding box center [69, 154] width 30 height 13
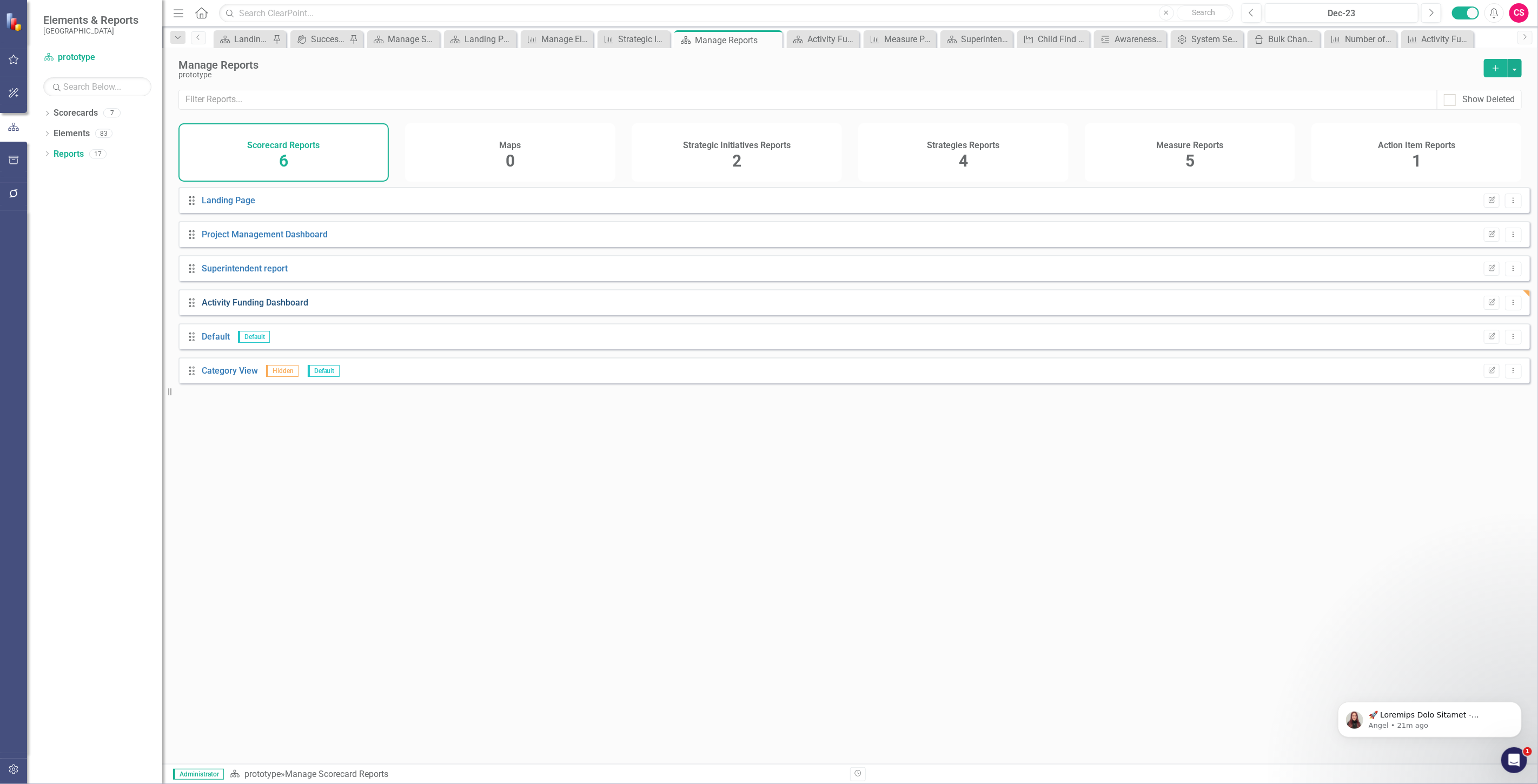
click at [245, 308] on link "Activity Funding Dashboard" at bounding box center [254, 302] width 106 height 10
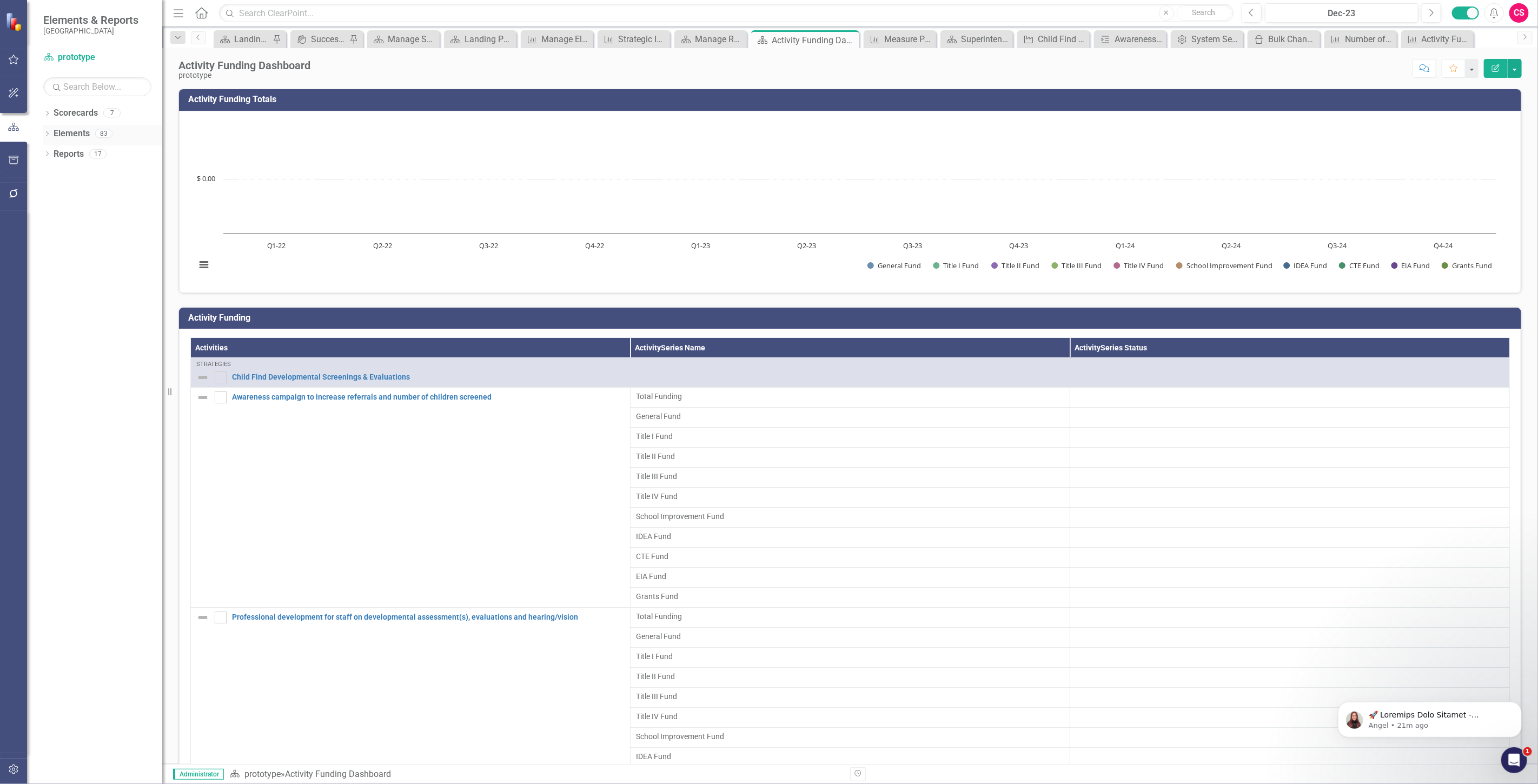
click at [78, 136] on link "Elements" at bounding box center [72, 133] width 36 height 13
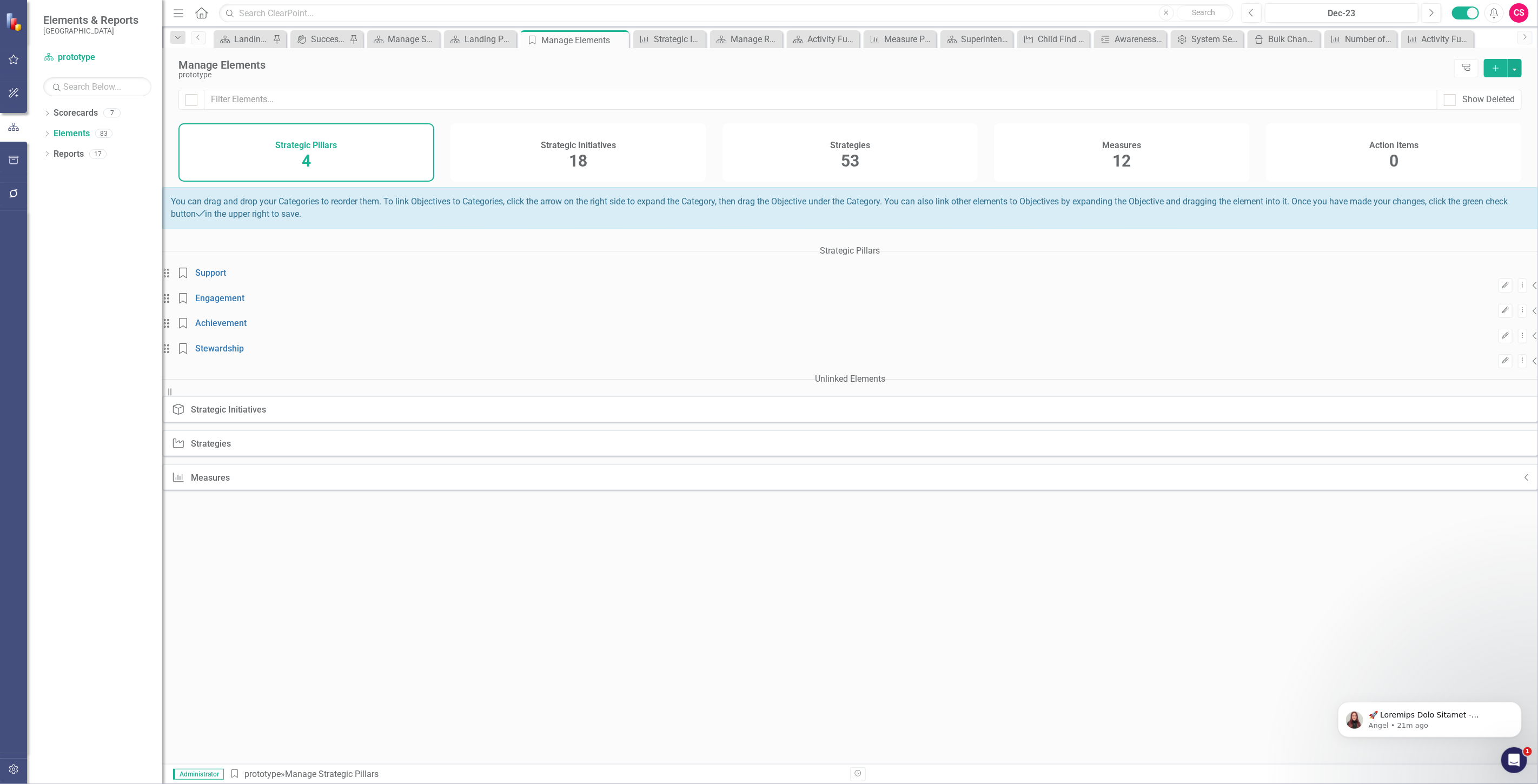
click at [1173, 160] on div "Measures 12" at bounding box center [1121, 152] width 256 height 58
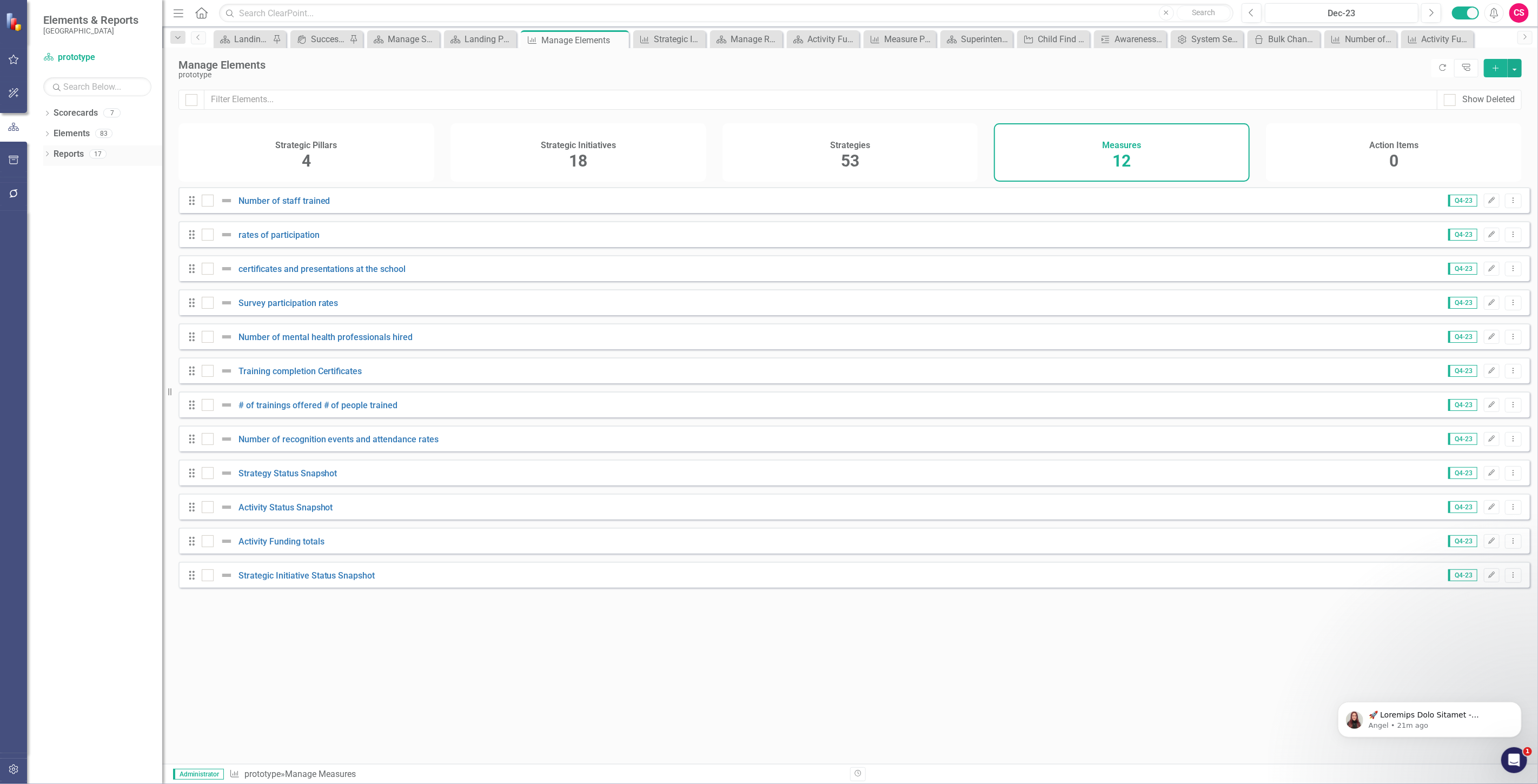
click at [65, 158] on link "Reports" at bounding box center [69, 154] width 30 height 13
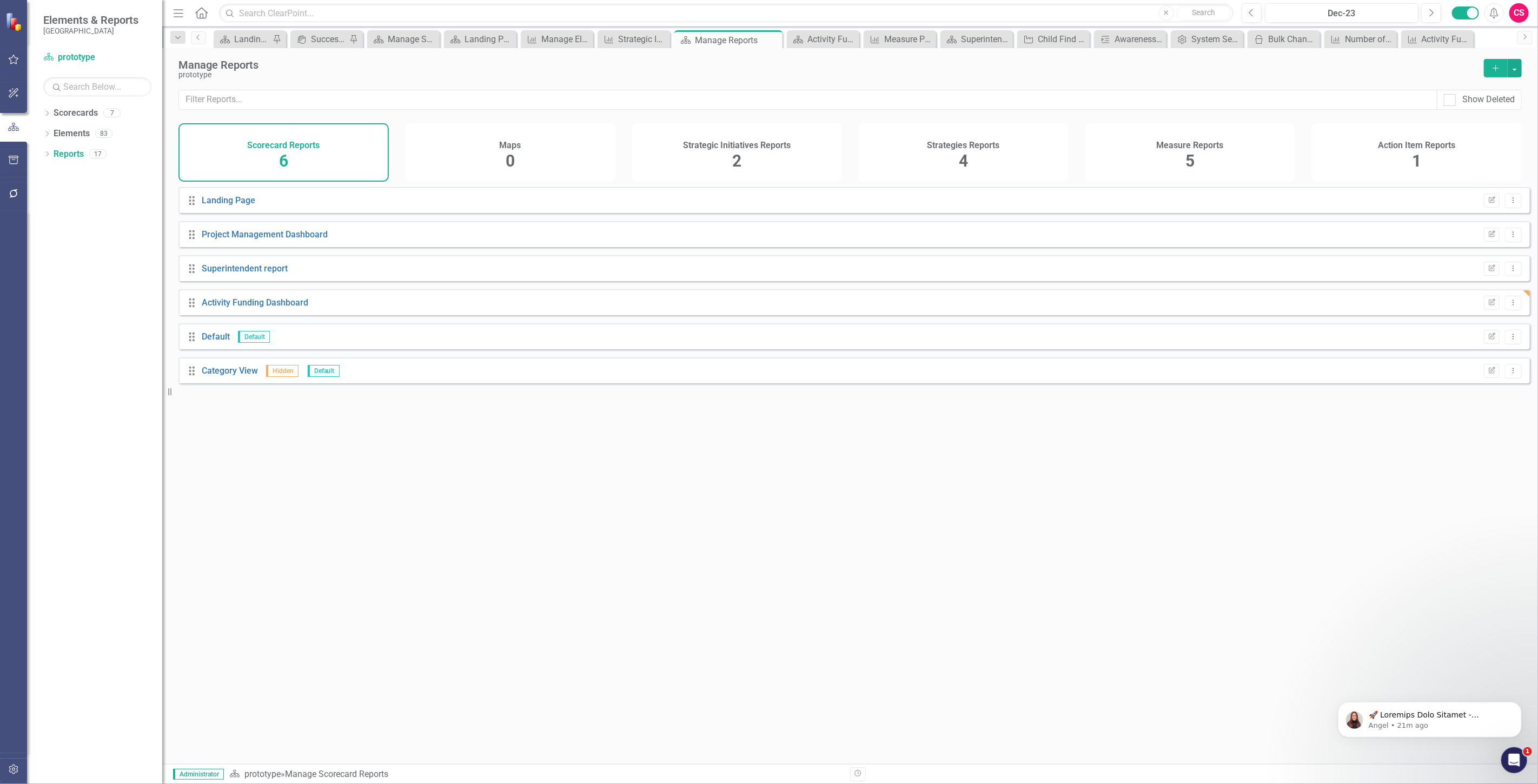
click at [1213, 159] on div "Measure Reports 5" at bounding box center [1190, 152] width 211 height 58
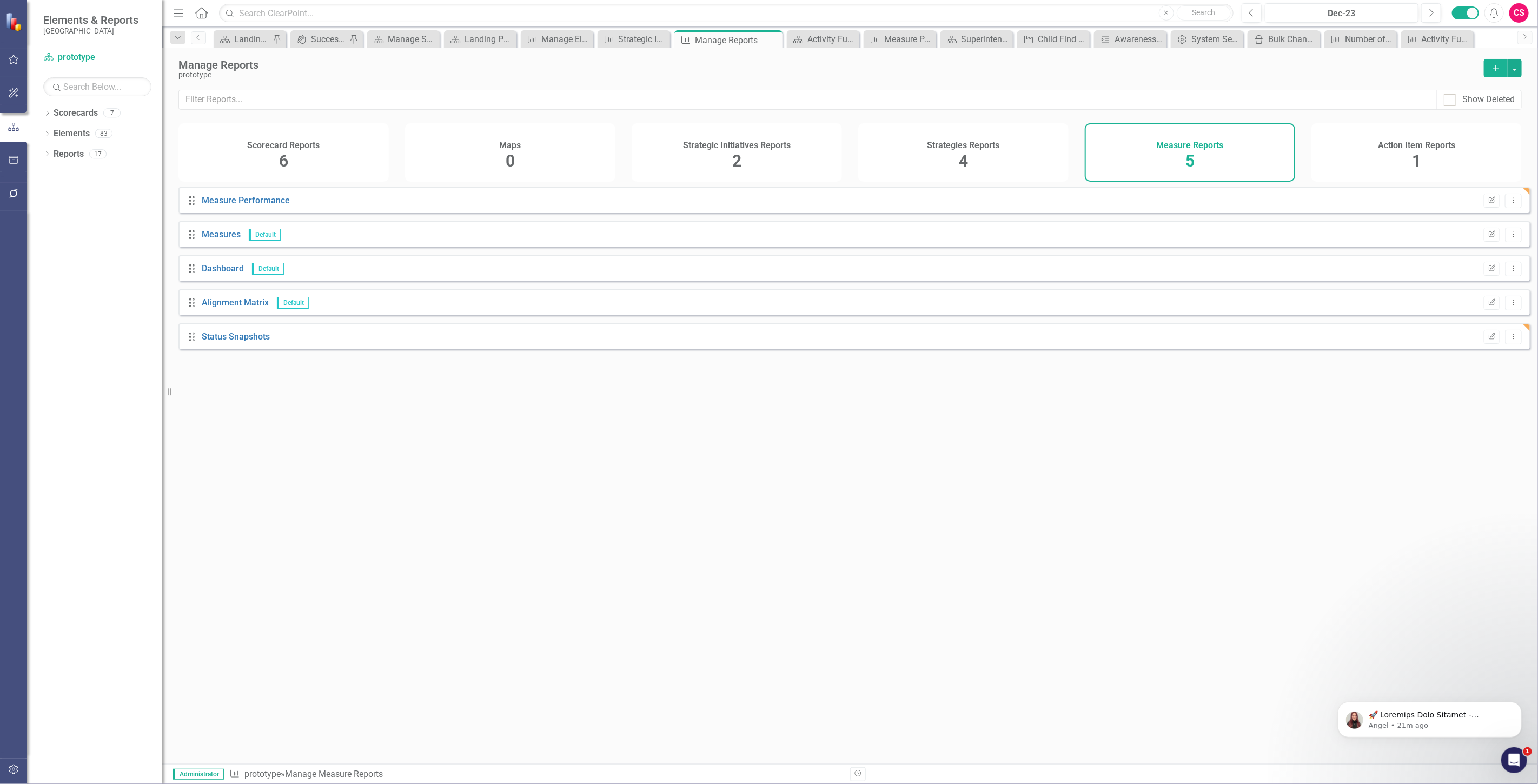
click at [986, 153] on div "Strategies Reports 4" at bounding box center [964, 152] width 211 height 58
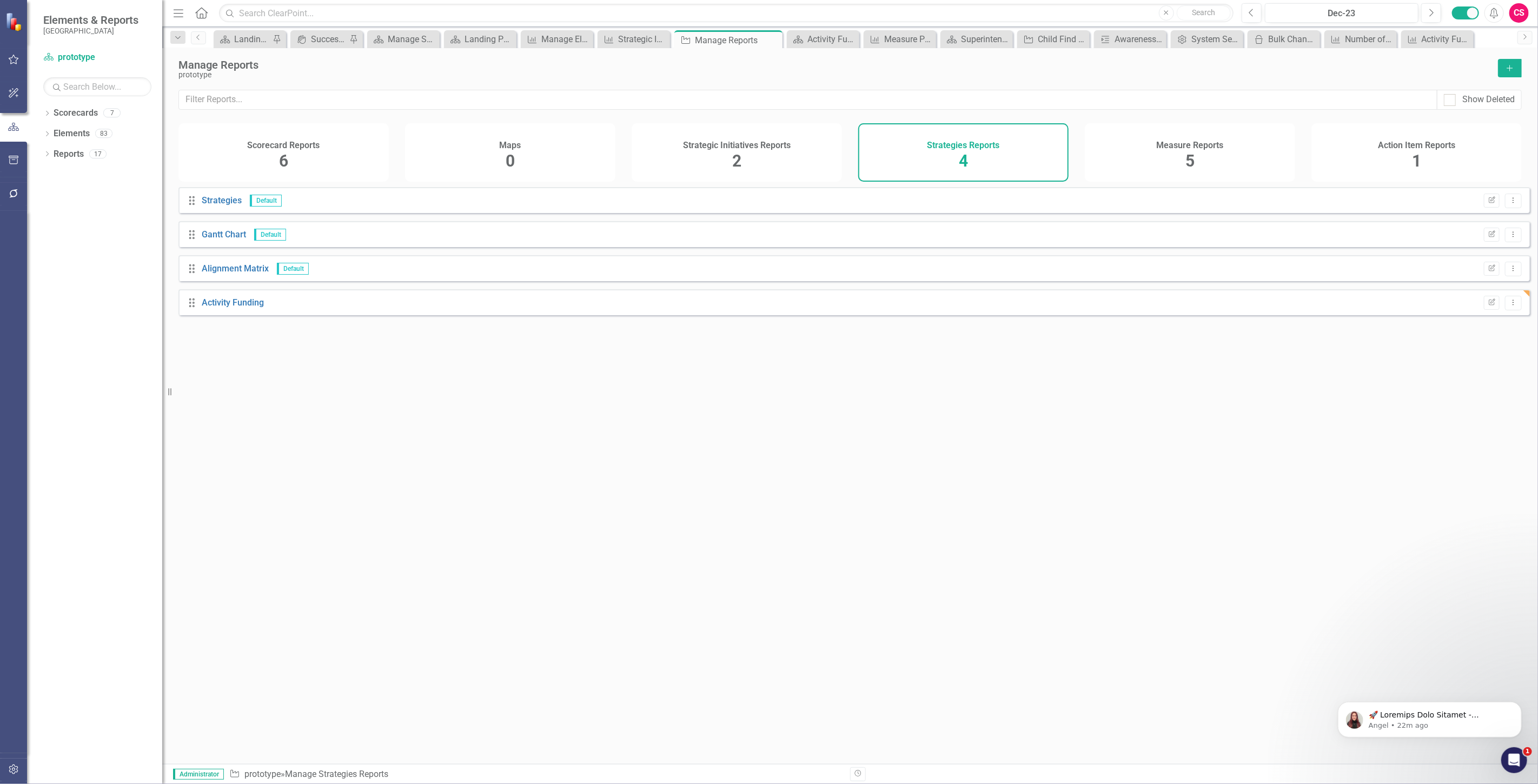
click at [1509, 69] on icon "Add" at bounding box center [1510, 68] width 10 height 8
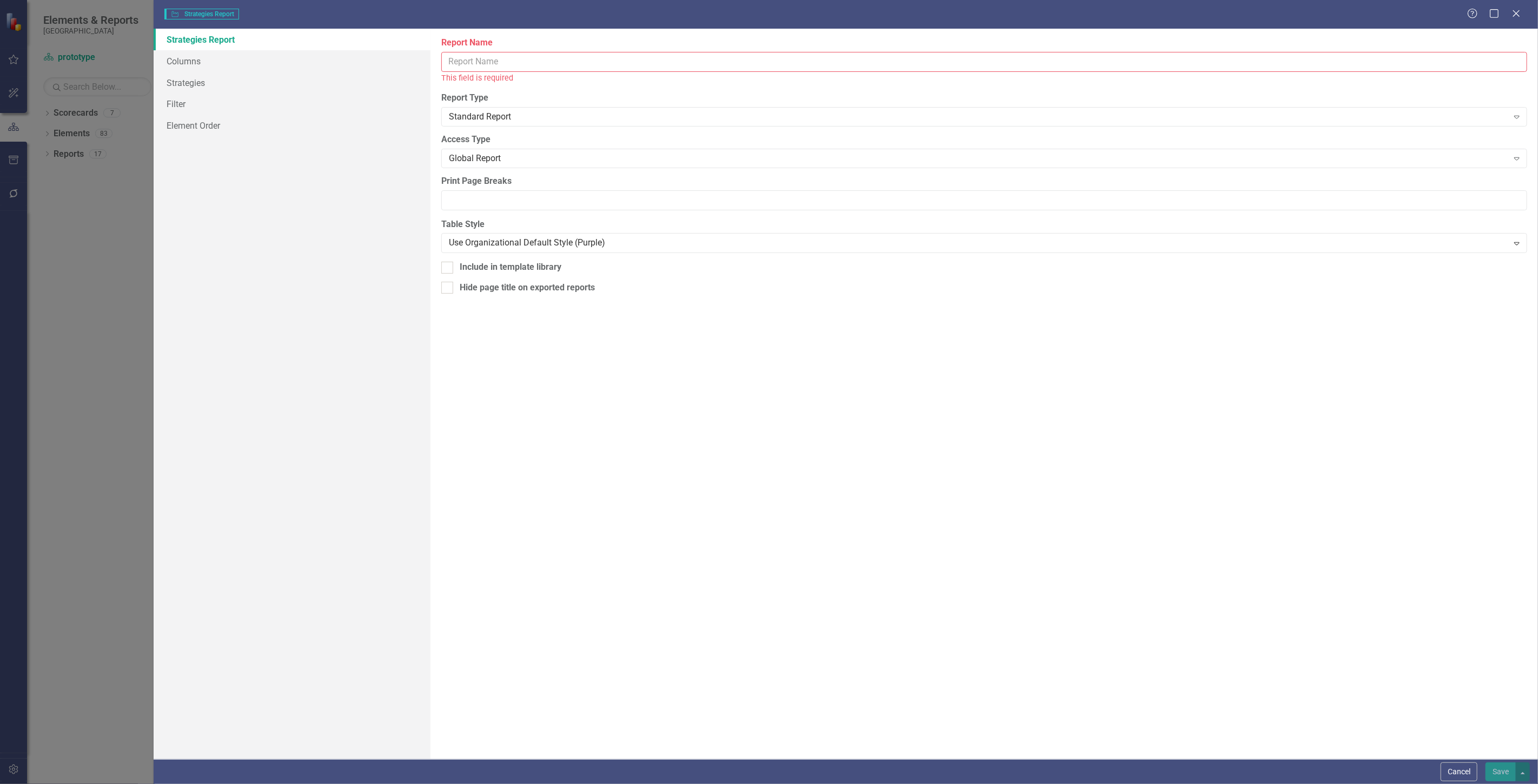
click at [520, 58] on input "Report Name" at bounding box center [984, 61] width 1086 height 20
type input "Activity Owner Report"
click at [272, 42] on link "Strategies Report" at bounding box center [292, 40] width 277 height 22
click at [279, 63] on link "Columns" at bounding box center [292, 61] width 277 height 22
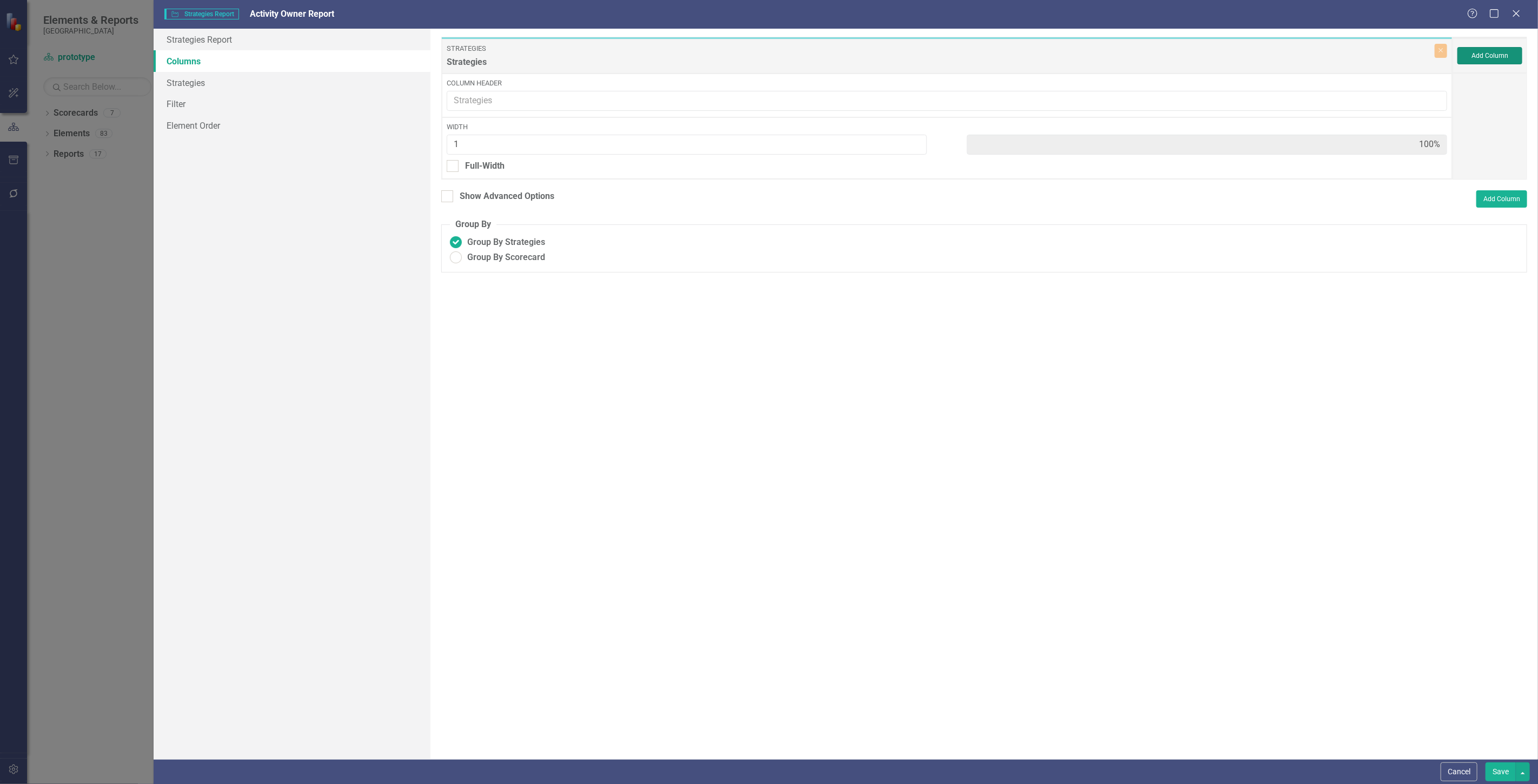
click at [1476, 47] on button "Add Column" at bounding box center [1490, 55] width 65 height 17
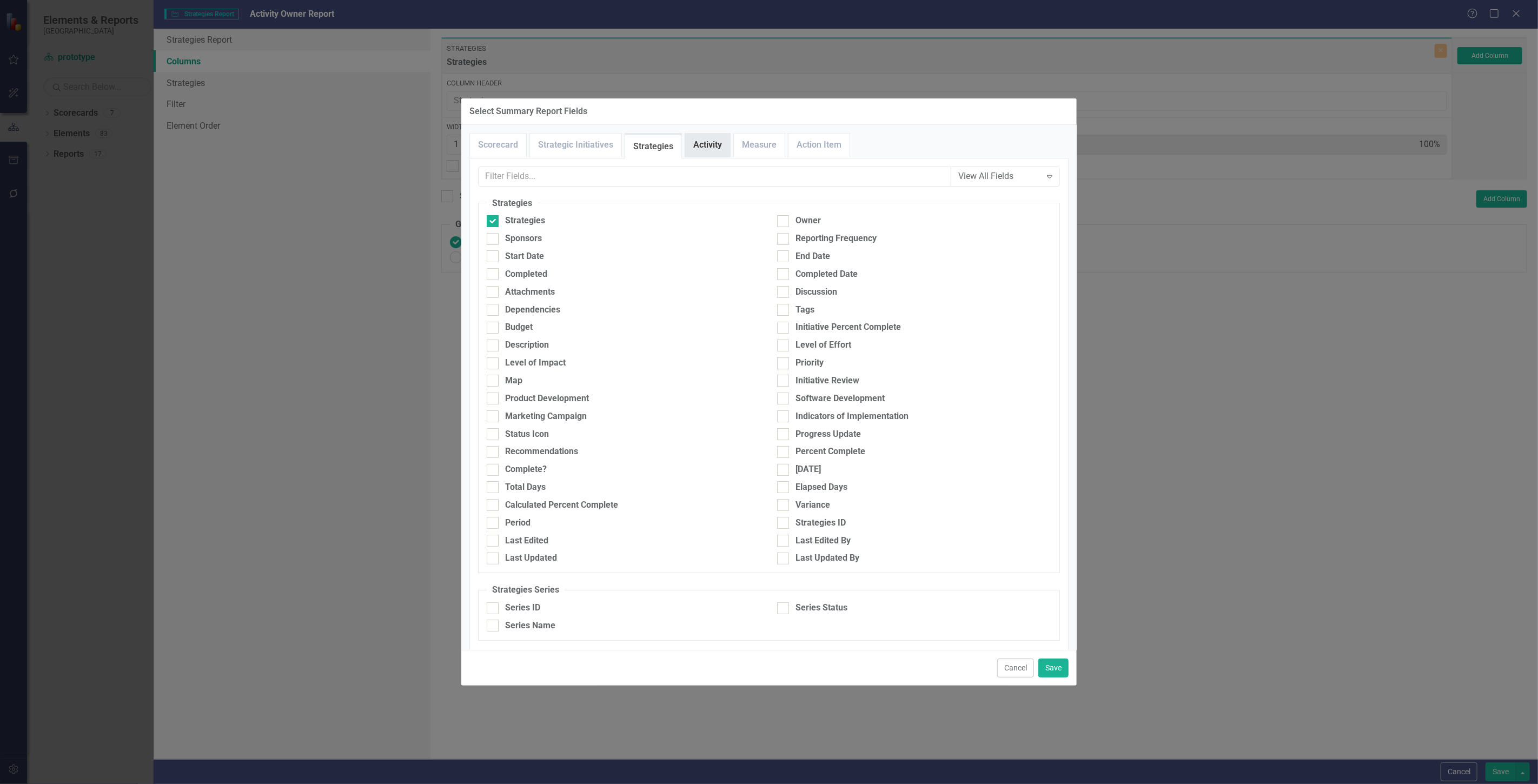
drag, startPoint x: 717, startPoint y: 153, endPoint x: 710, endPoint y: 149, distance: 8.1
click at [715, 153] on link "Activity" at bounding box center [707, 145] width 45 height 23
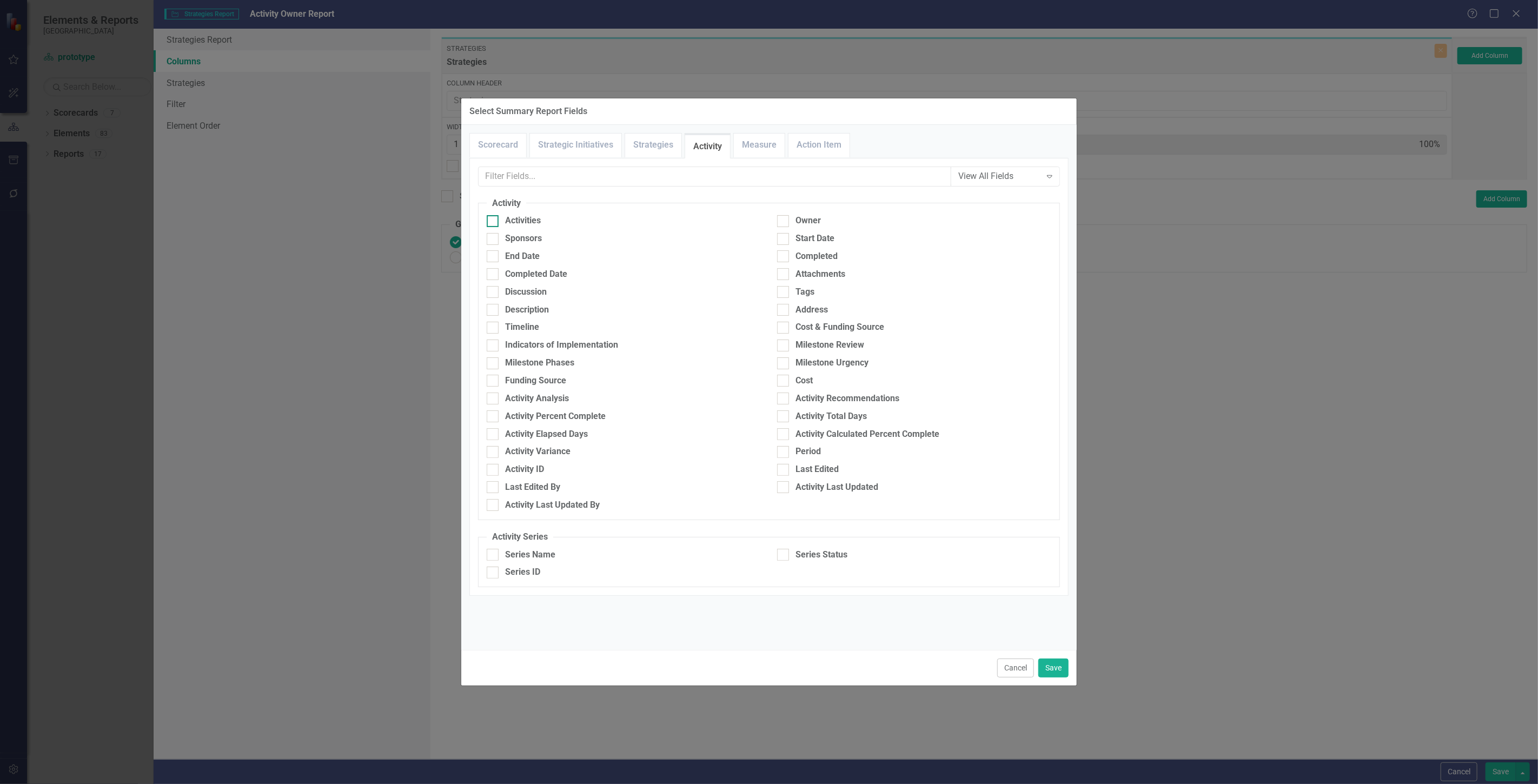
click at [586, 219] on div "Activities" at bounding box center [624, 221] width 274 height 13
click at [494, 219] on input "Activities" at bounding box center [490, 219] width 7 height 7
checkbox input "true"
click at [565, 554] on div "Series Name" at bounding box center [624, 555] width 274 height 13
click at [494, 554] on input "Series Name" at bounding box center [490, 553] width 7 height 7
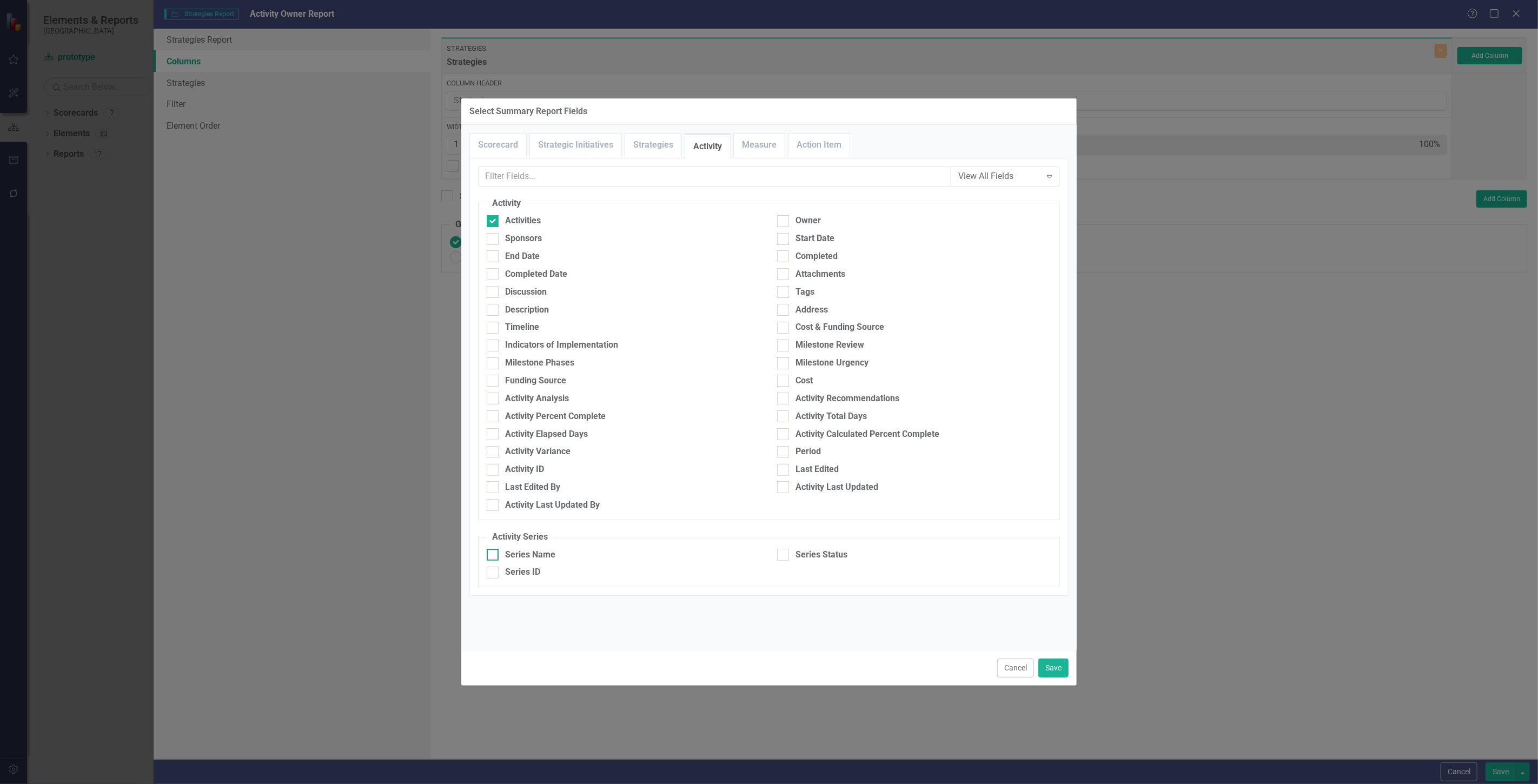
checkbox input "true"
click at [796, 549] on div "Series Status" at bounding box center [821, 555] width 52 height 13
click at [784, 549] on input "Series Status" at bounding box center [781, 553] width 7 height 7
checkbox input "true"
click at [588, 418] on div "Activity Percent Complete" at bounding box center [555, 416] width 100 height 13
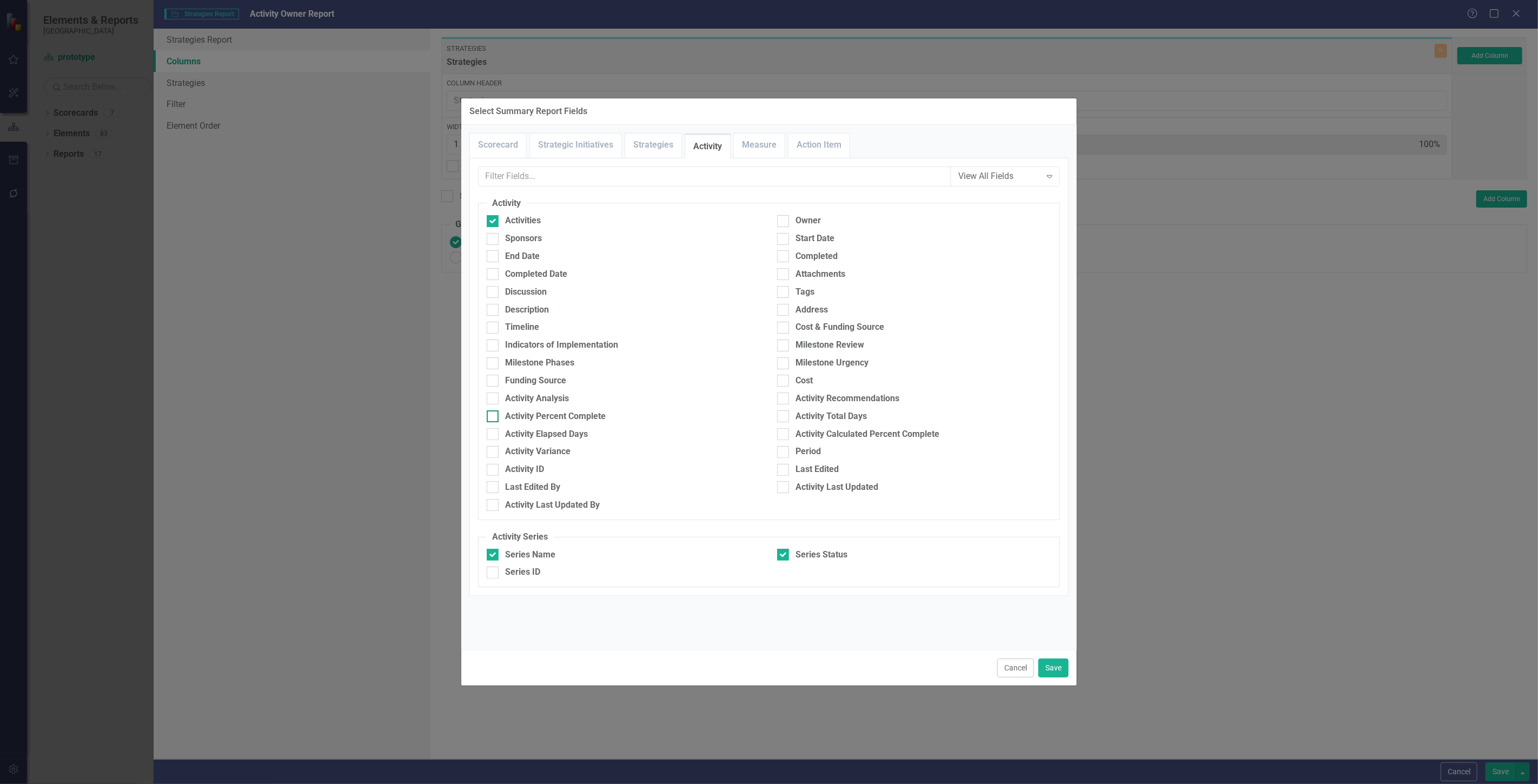
click at [494, 417] on input "Activity Percent Complete" at bounding box center [490, 414] width 7 height 7
checkbox input "true"
click at [1058, 663] on button "Save" at bounding box center [1053, 667] width 30 height 19
type input "20%"
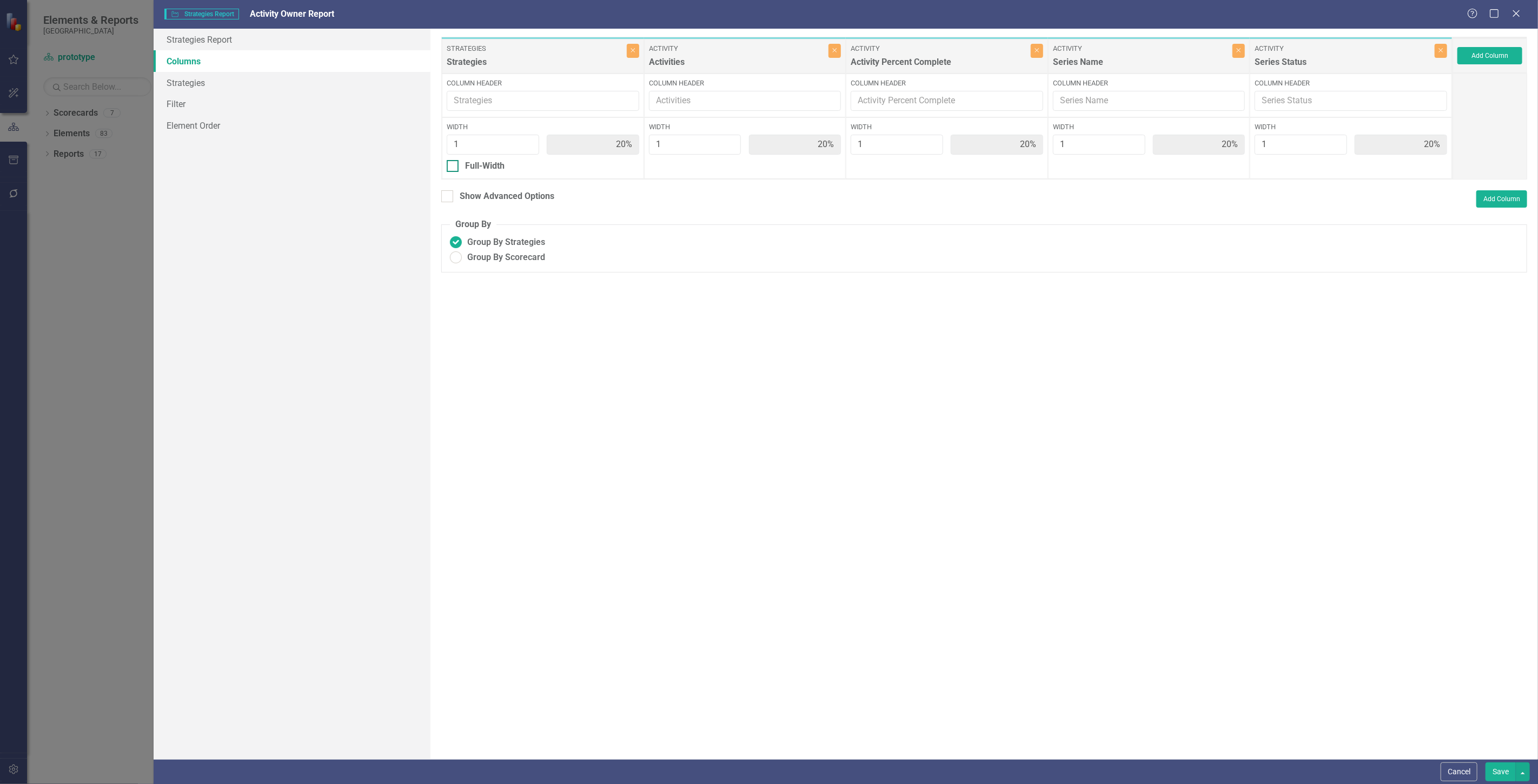
click at [488, 169] on div "Full-Width" at bounding box center [485, 166] width 40 height 13
click at [454, 167] on input "Full-Width" at bounding box center [451, 164] width 7 height 7
checkbox input "true"
type input "100%"
type input "25%"
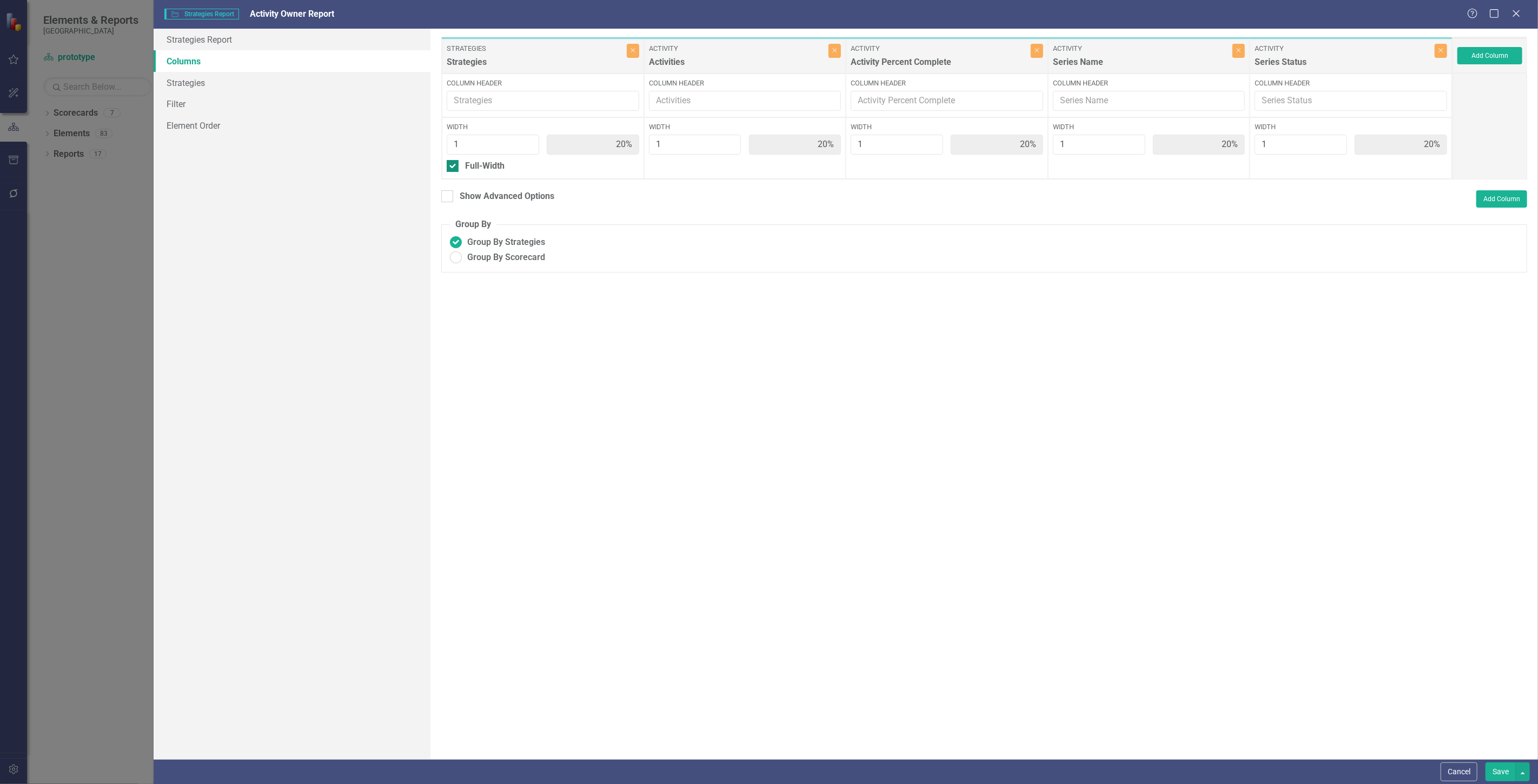
type input "25%"
click at [476, 174] on div "Width 100% Full-Width Show Header" at bounding box center [543, 156] width 202 height 77
click at [482, 185] on div "Show Header" at bounding box center [491, 181] width 52 height 13
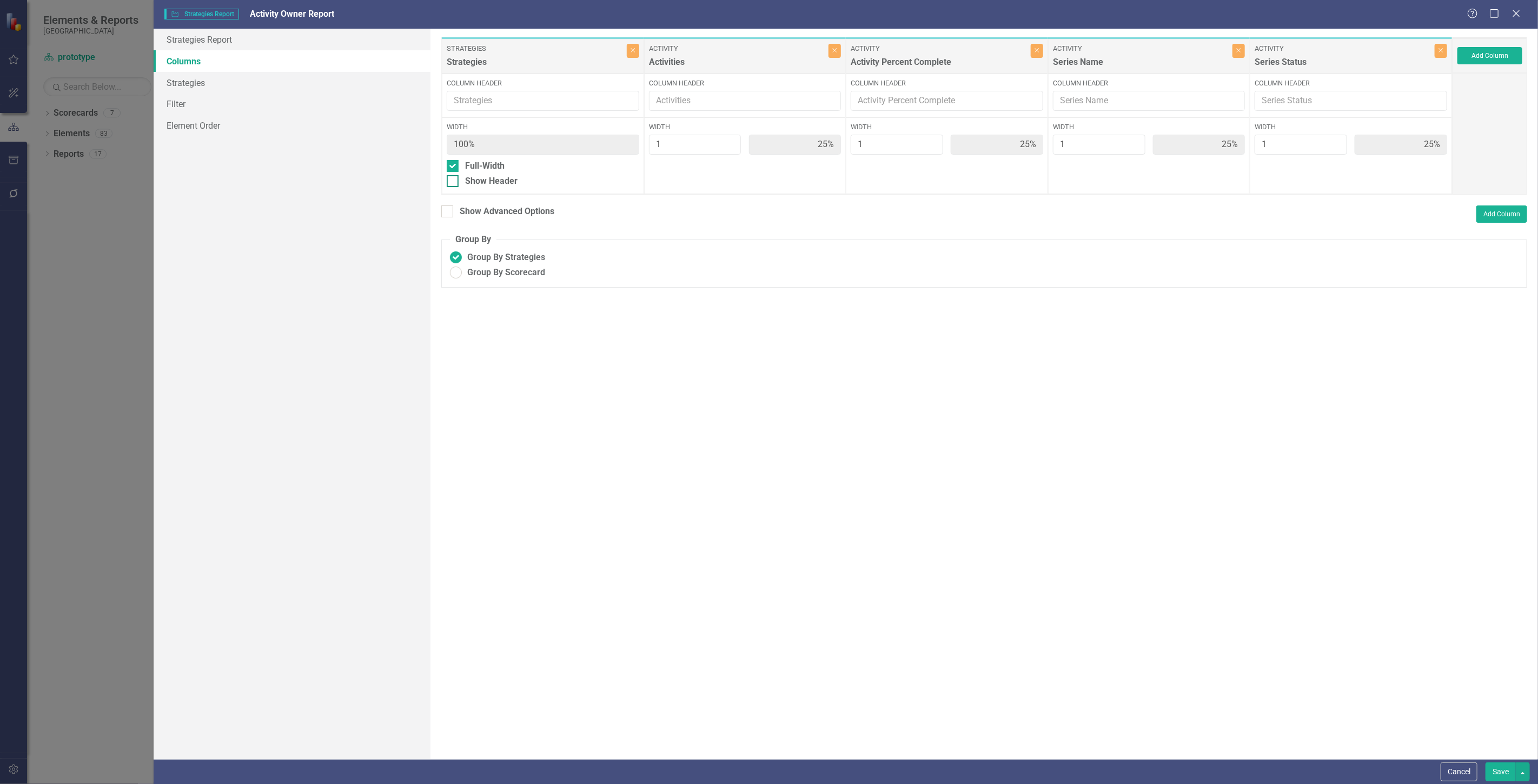
click at [454, 182] on input "Show Header" at bounding box center [451, 179] width 7 height 7
checkbox input "true"
click at [482, 217] on div "Show Advanced Options" at bounding box center [506, 212] width 94 height 13
click at [448, 212] on input "Show Advanced Options" at bounding box center [445, 209] width 7 height 7
checkbox input "true"
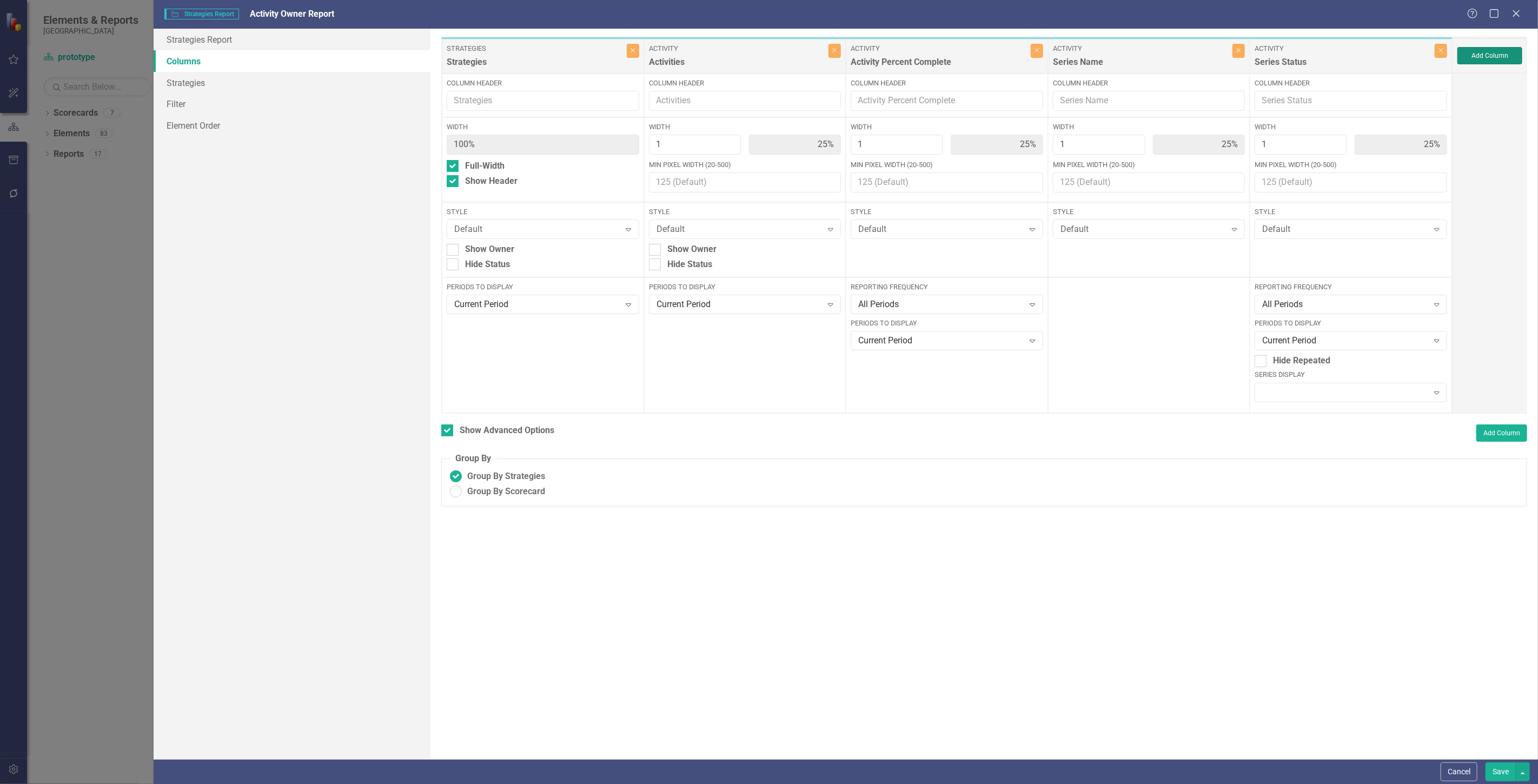
click at [1483, 61] on button "Add Column" at bounding box center [1490, 55] width 65 height 17
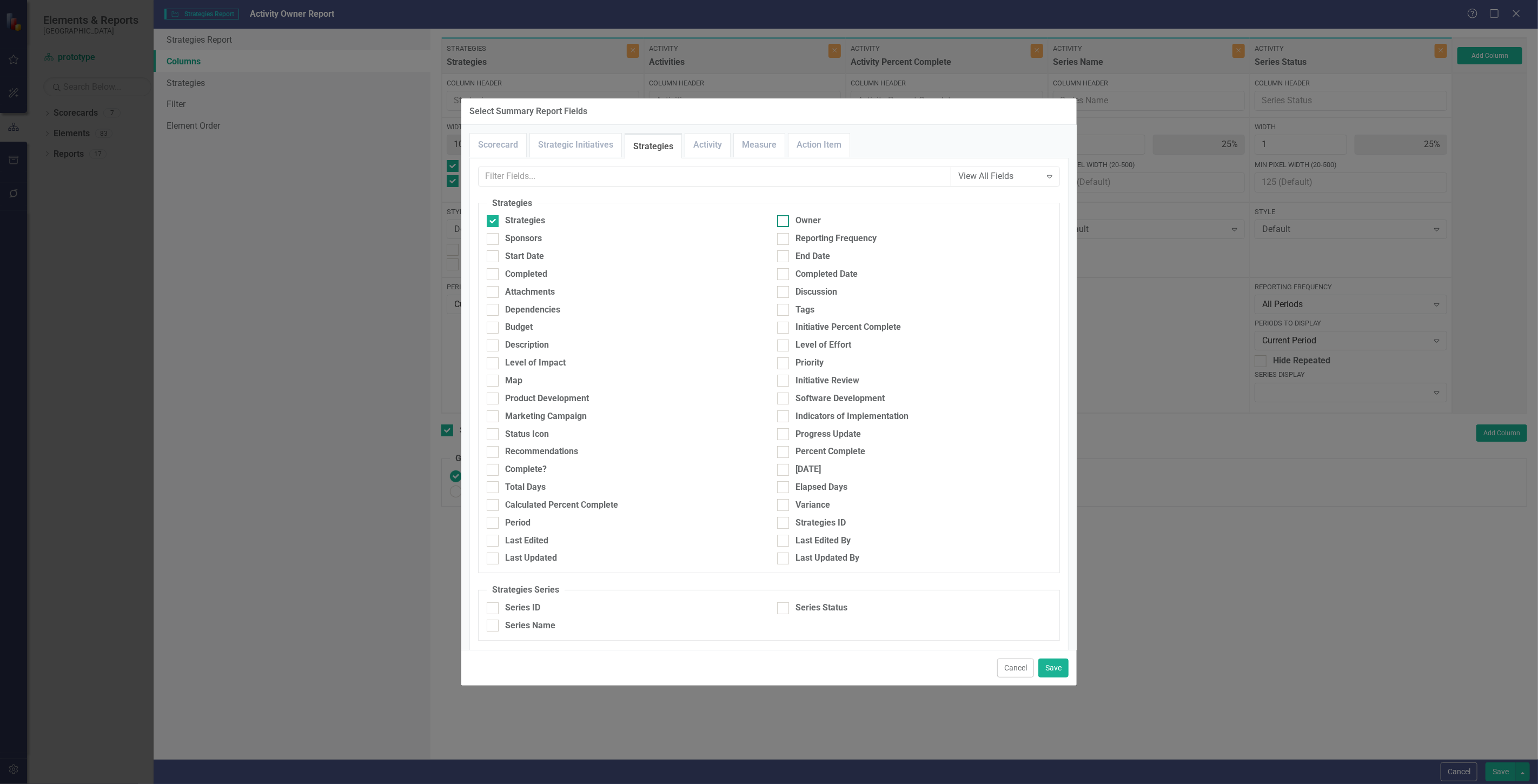
click at [799, 222] on div "Owner" at bounding box center [808, 221] width 25 height 13
click at [784, 222] on input "Owner" at bounding box center [781, 219] width 7 height 7
checkbox input "true"
click at [706, 144] on link "Activity" at bounding box center [707, 145] width 45 height 23
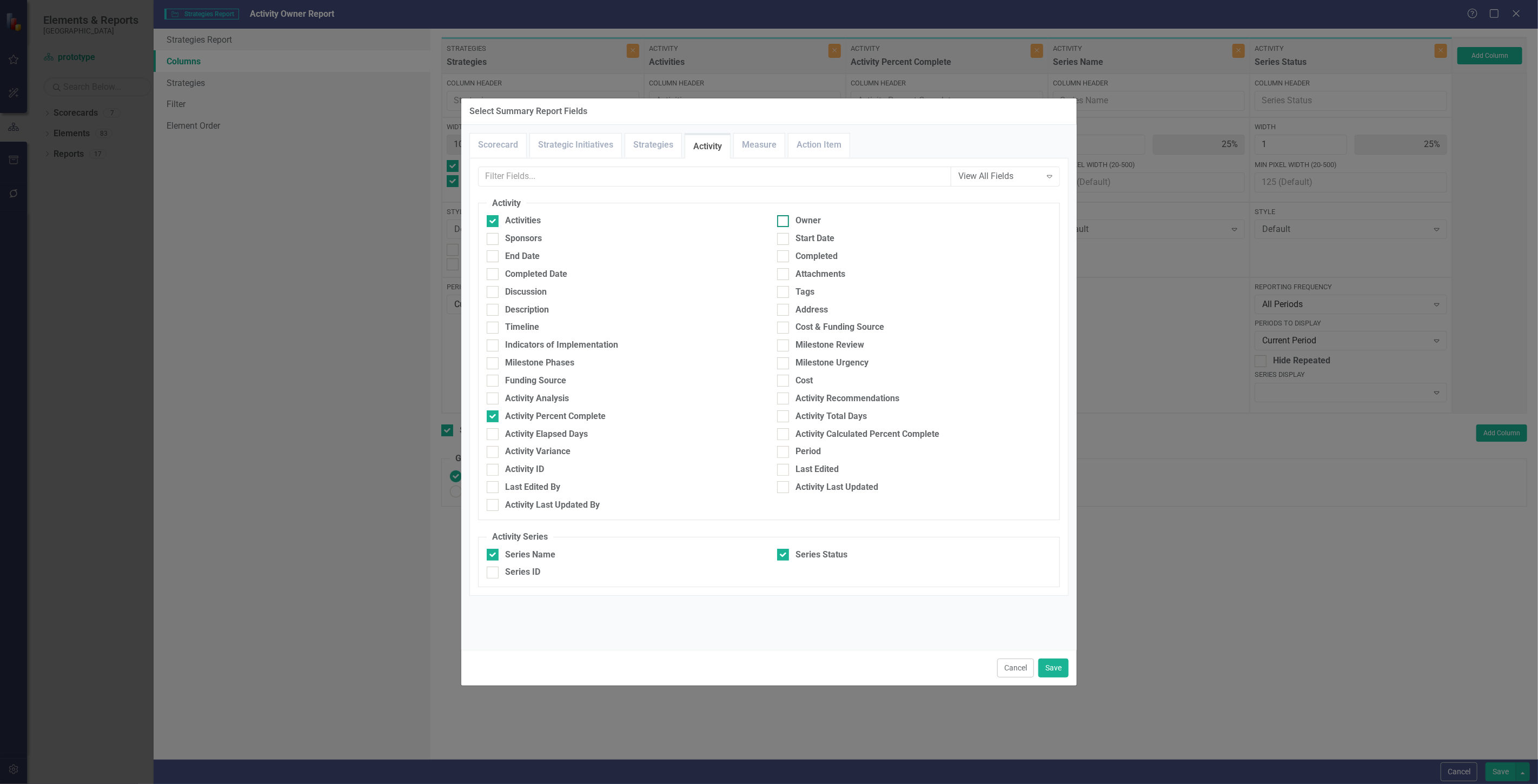
click at [841, 222] on div "Owner" at bounding box center [914, 221] width 274 height 13
click at [784, 222] on input "Owner" at bounding box center [781, 219] width 7 height 7
checkbox input "true"
click at [1063, 660] on button "Save" at bounding box center [1053, 667] width 30 height 19
type input "17%"
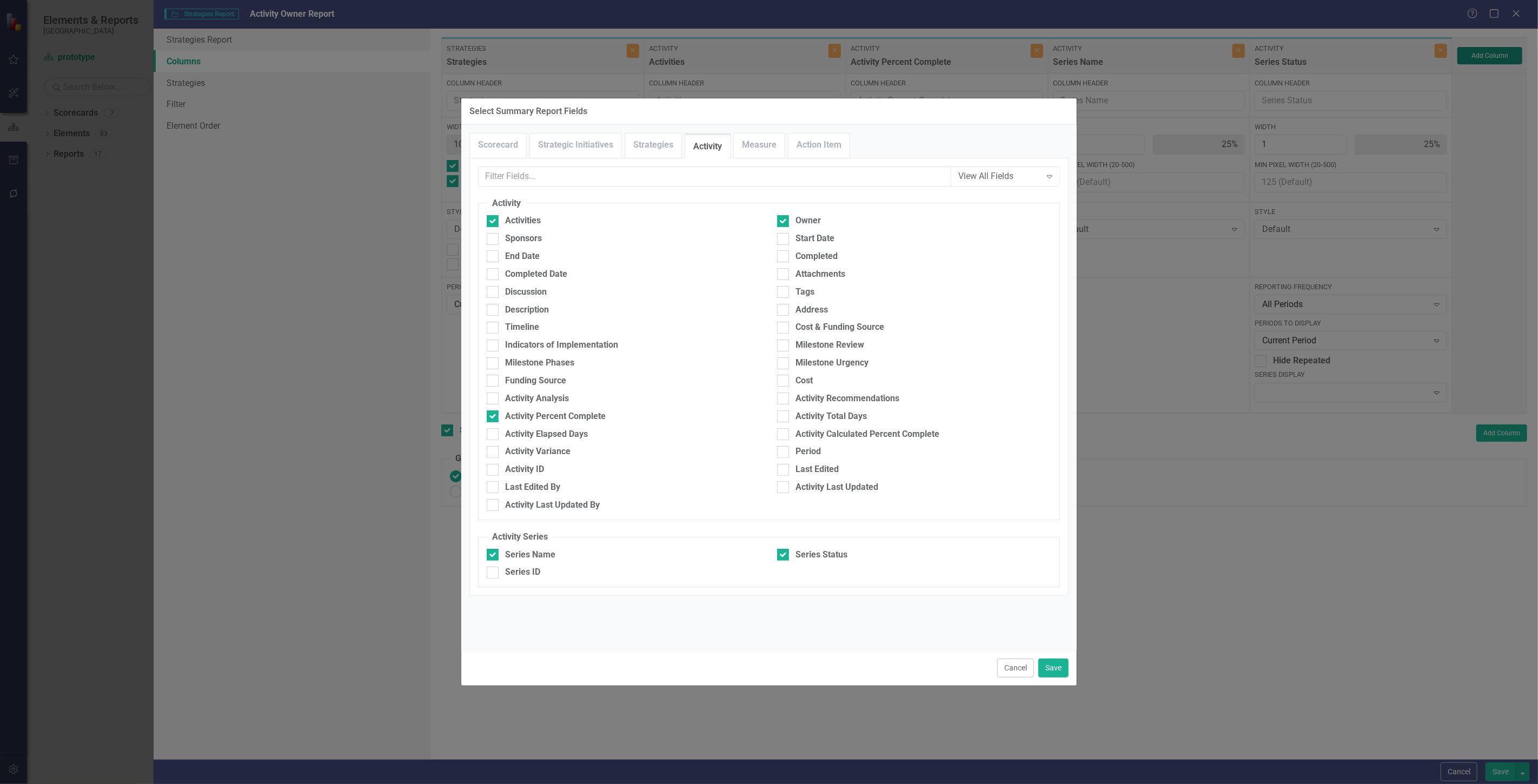
type input "17%"
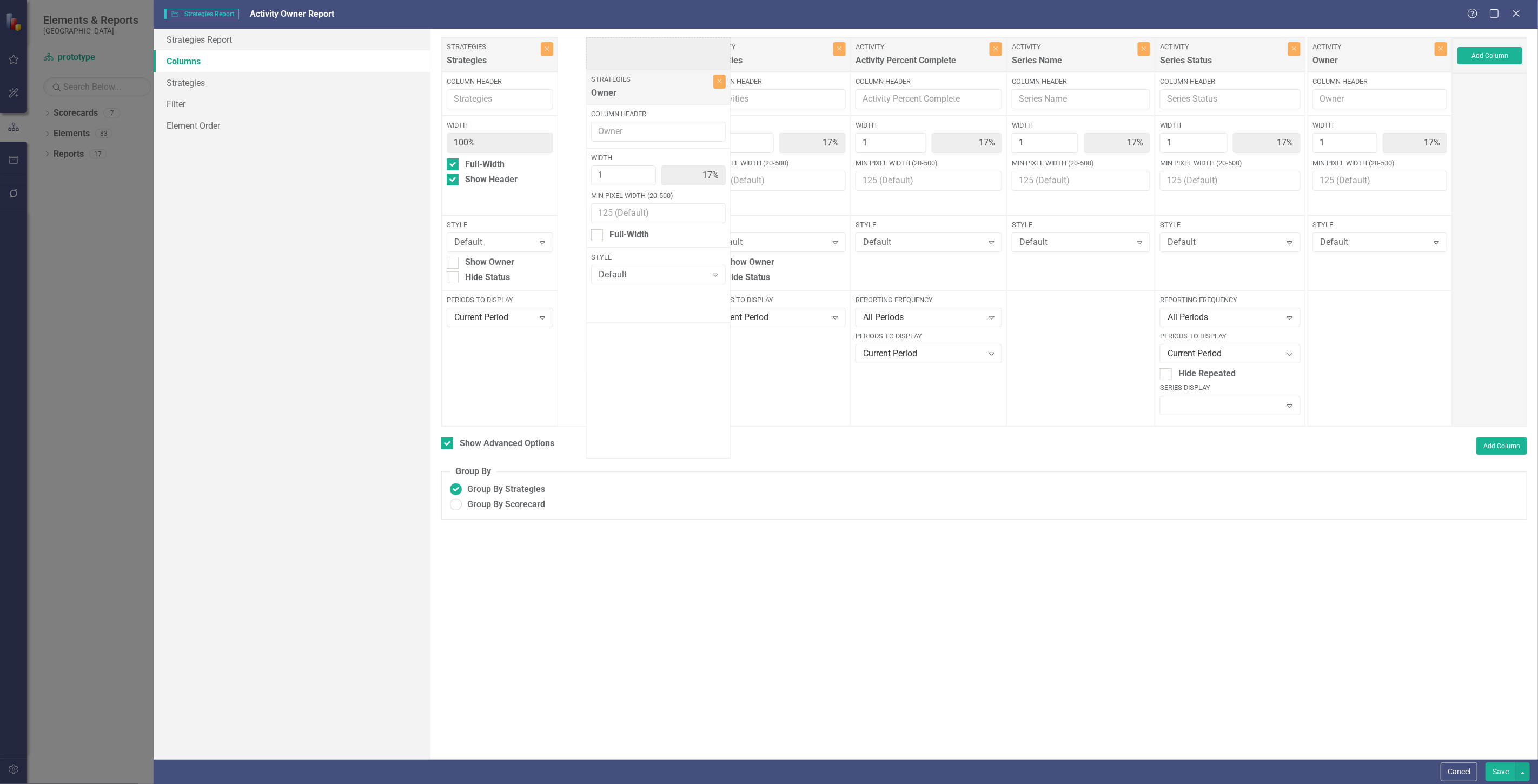
drag, startPoint x: 1212, startPoint y: 63, endPoint x: 635, endPoint y: 95, distance: 577.9
click at [635, 95] on div "Strategies Strategies Close Column Header Width 100% Full-Width Show Header Sty…" at bounding box center [947, 231] width 1011 height 390
click at [487, 266] on div "Show Owner" at bounding box center [490, 262] width 49 height 13
click at [454, 264] on input "Show Owner" at bounding box center [451, 260] width 7 height 7
checkbox input "true"
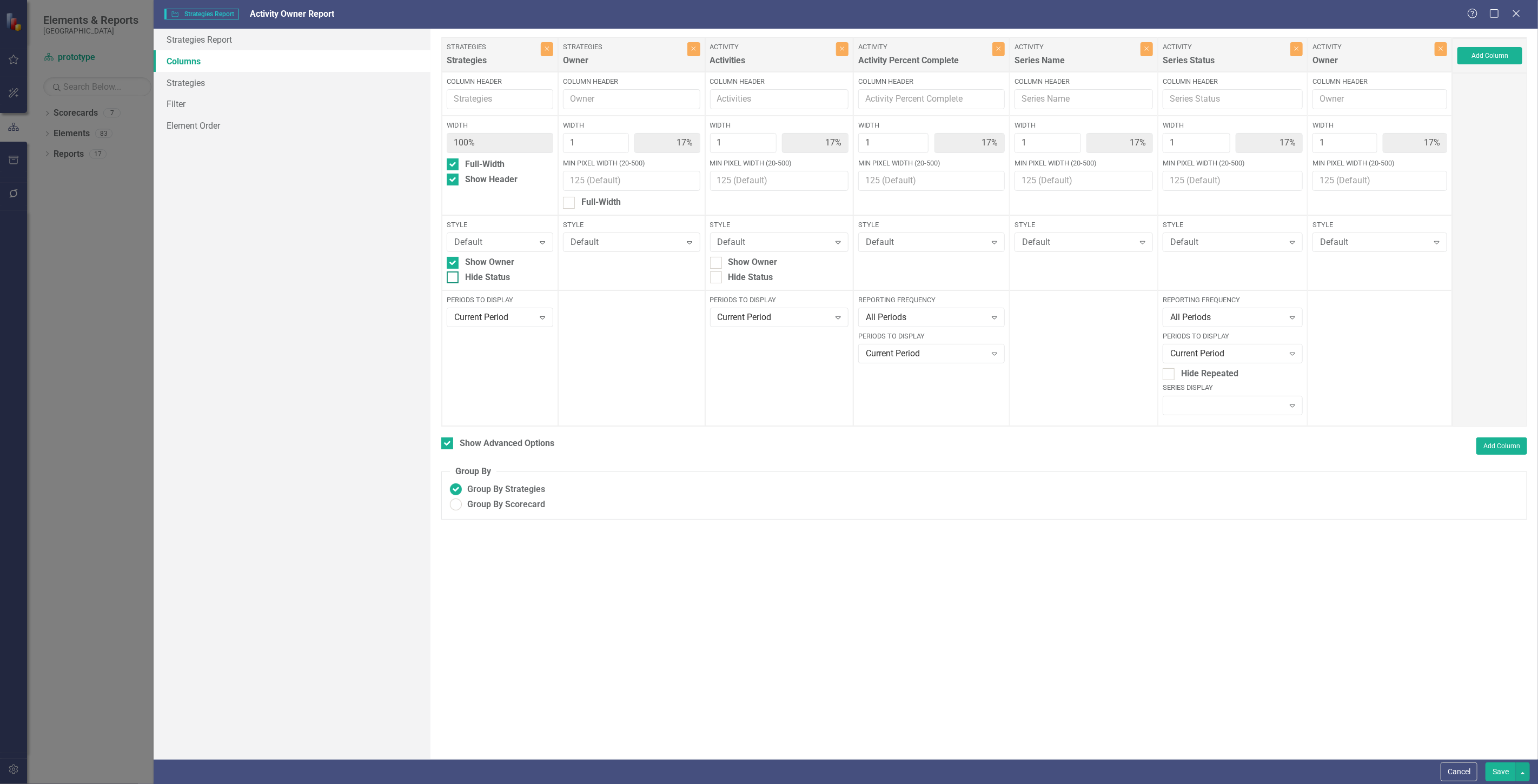
click at [481, 283] on div "Hide Status" at bounding box center [487, 277] width 45 height 13
click at [454, 278] on input "Hide Status" at bounding box center [451, 275] width 7 height 7
checkbox input "true"
click at [700, 56] on button "Close" at bounding box center [694, 49] width 13 height 14
type input "20%"
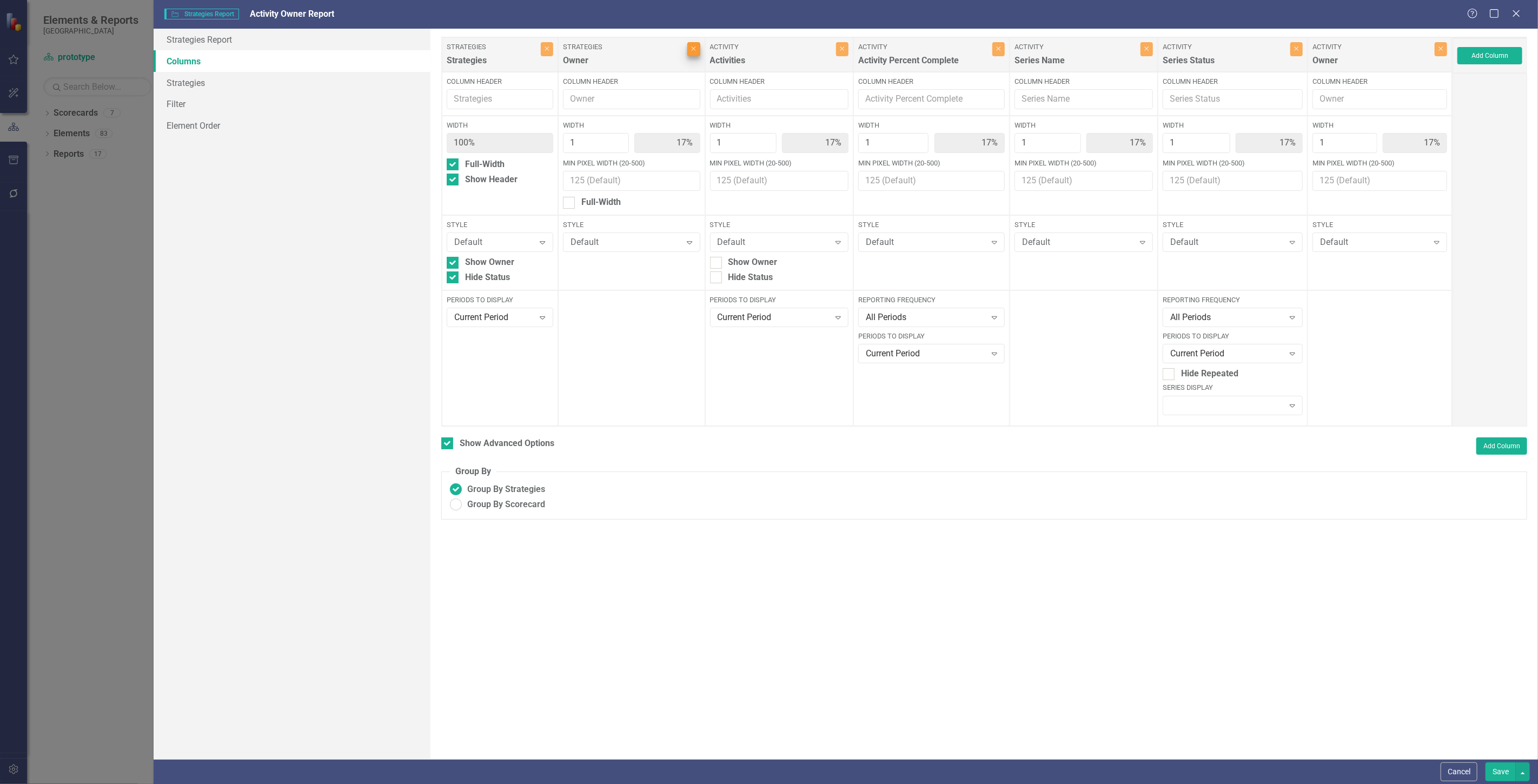
type input "20%"
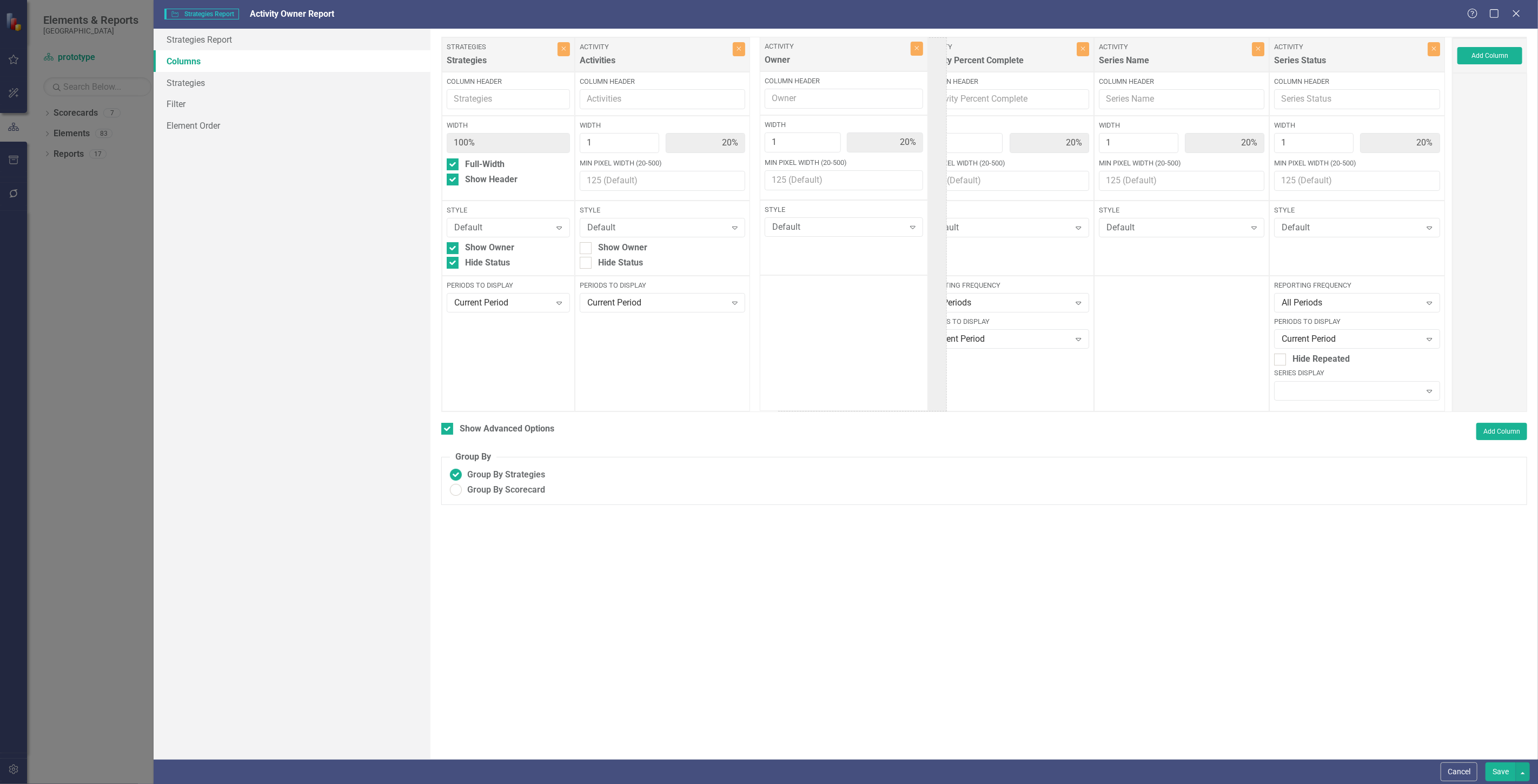
drag, startPoint x: 1332, startPoint y: 67, endPoint x: 807, endPoint y: 66, distance: 525.0
click at [808, 66] on div "Strategies Strategies Close Column Header Width 100% Full-Width Show Header Sty…" at bounding box center [947, 224] width 1011 height 375
click at [1494, 768] on button "Save" at bounding box center [1501, 771] width 30 height 19
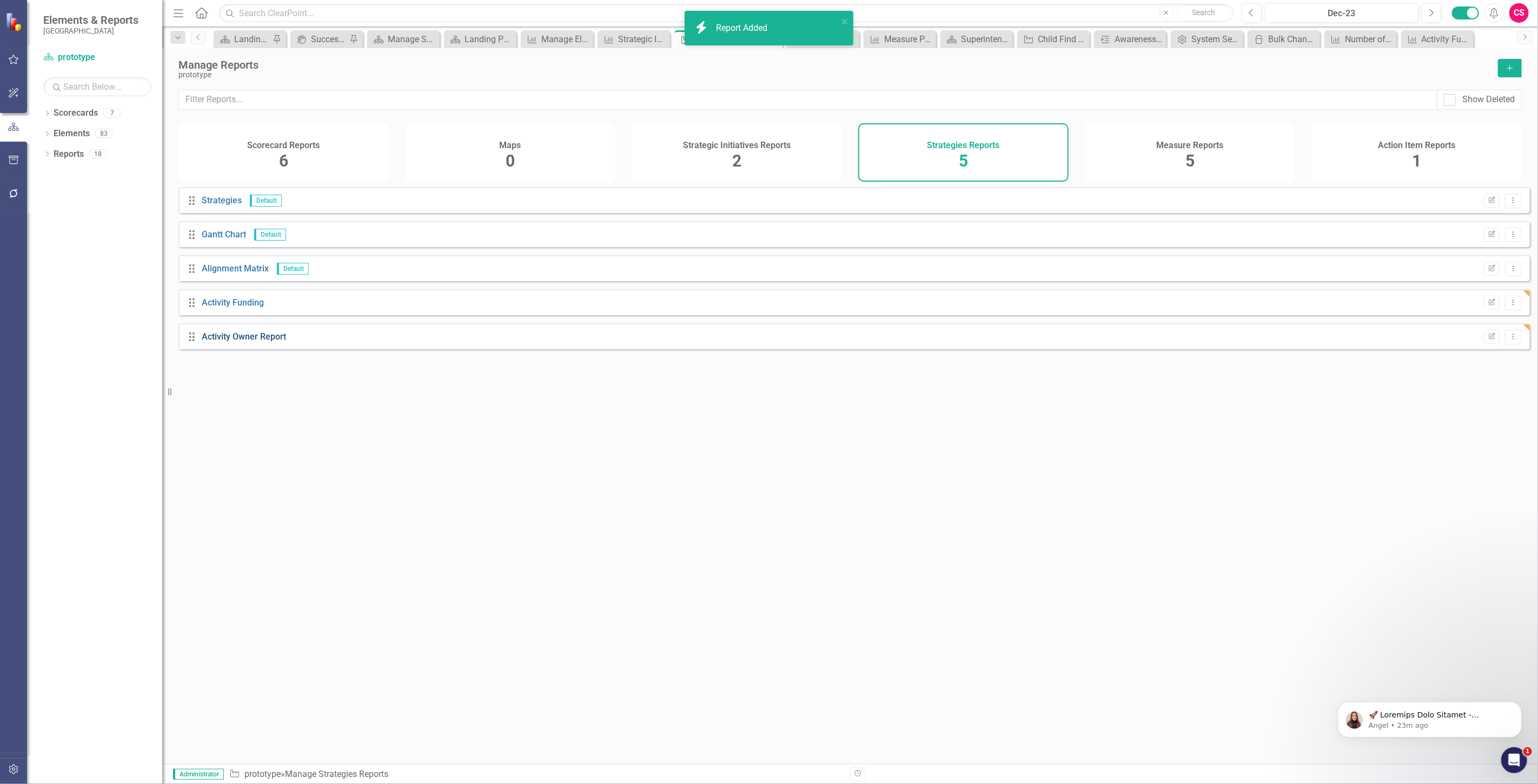
click at [253, 340] on link "Activity Owner Report" at bounding box center [244, 336] width 84 height 10
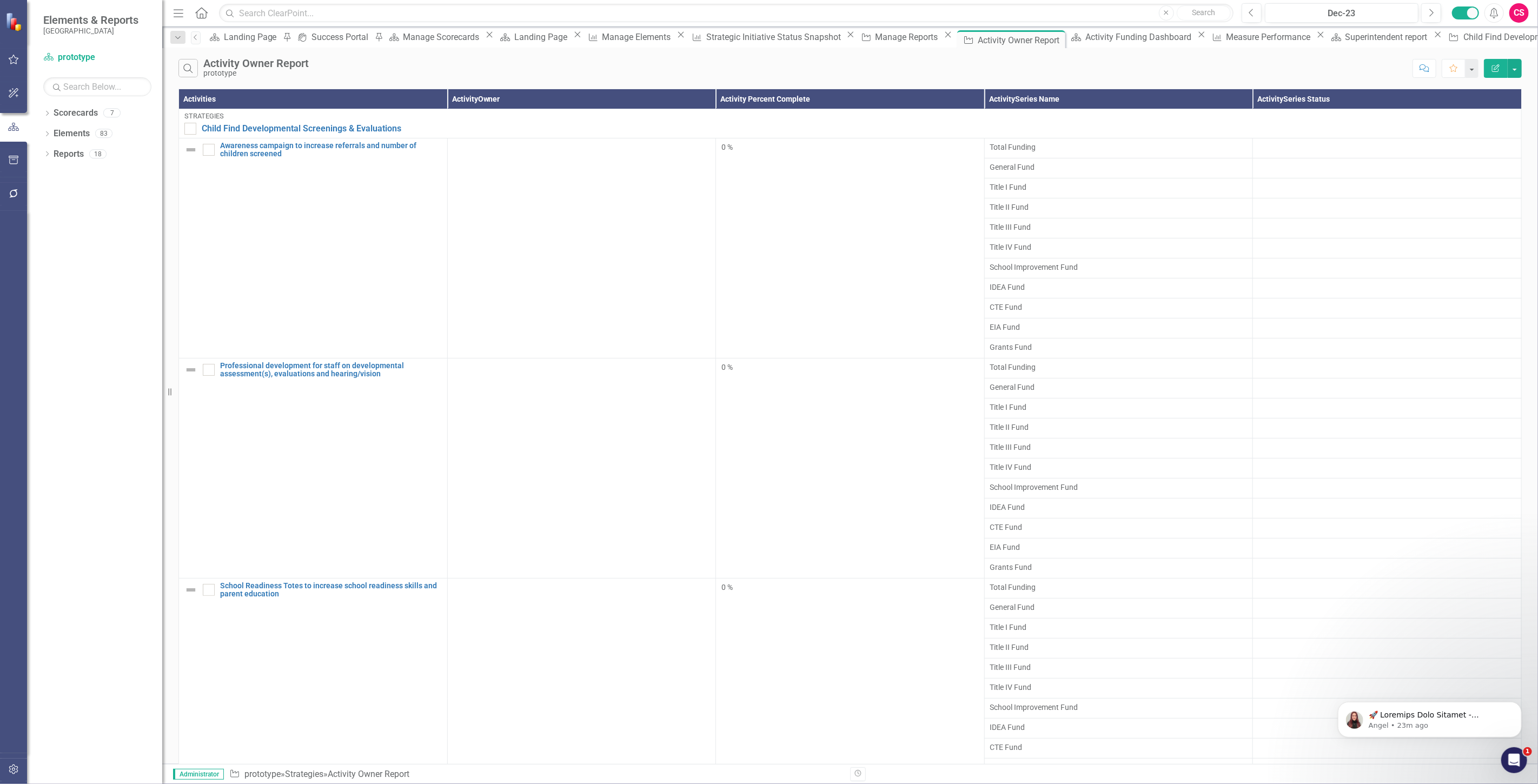
click at [1493, 59] on button "Edit Report" at bounding box center [1496, 68] width 24 height 19
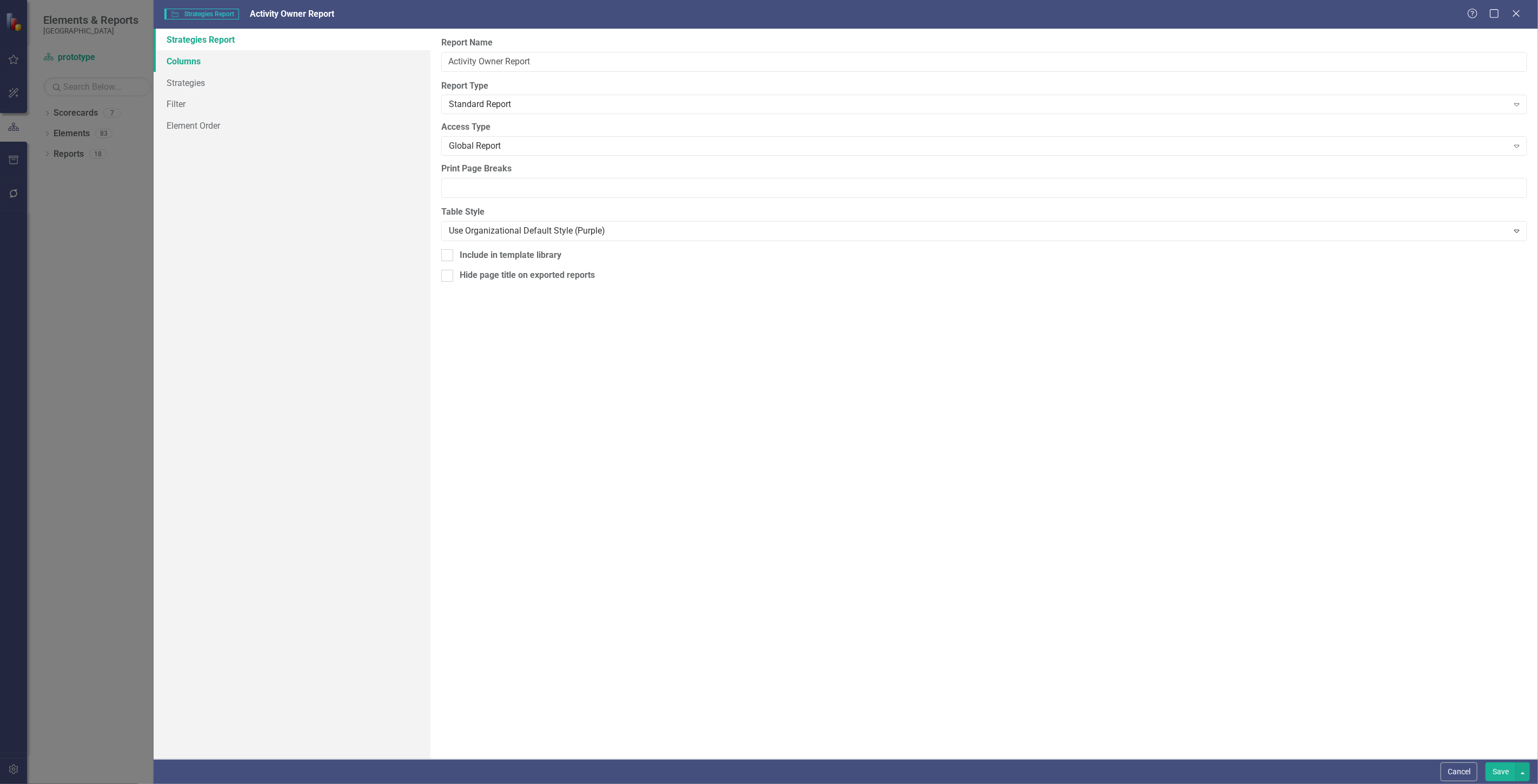
click at [294, 62] on link "Columns" at bounding box center [292, 61] width 277 height 22
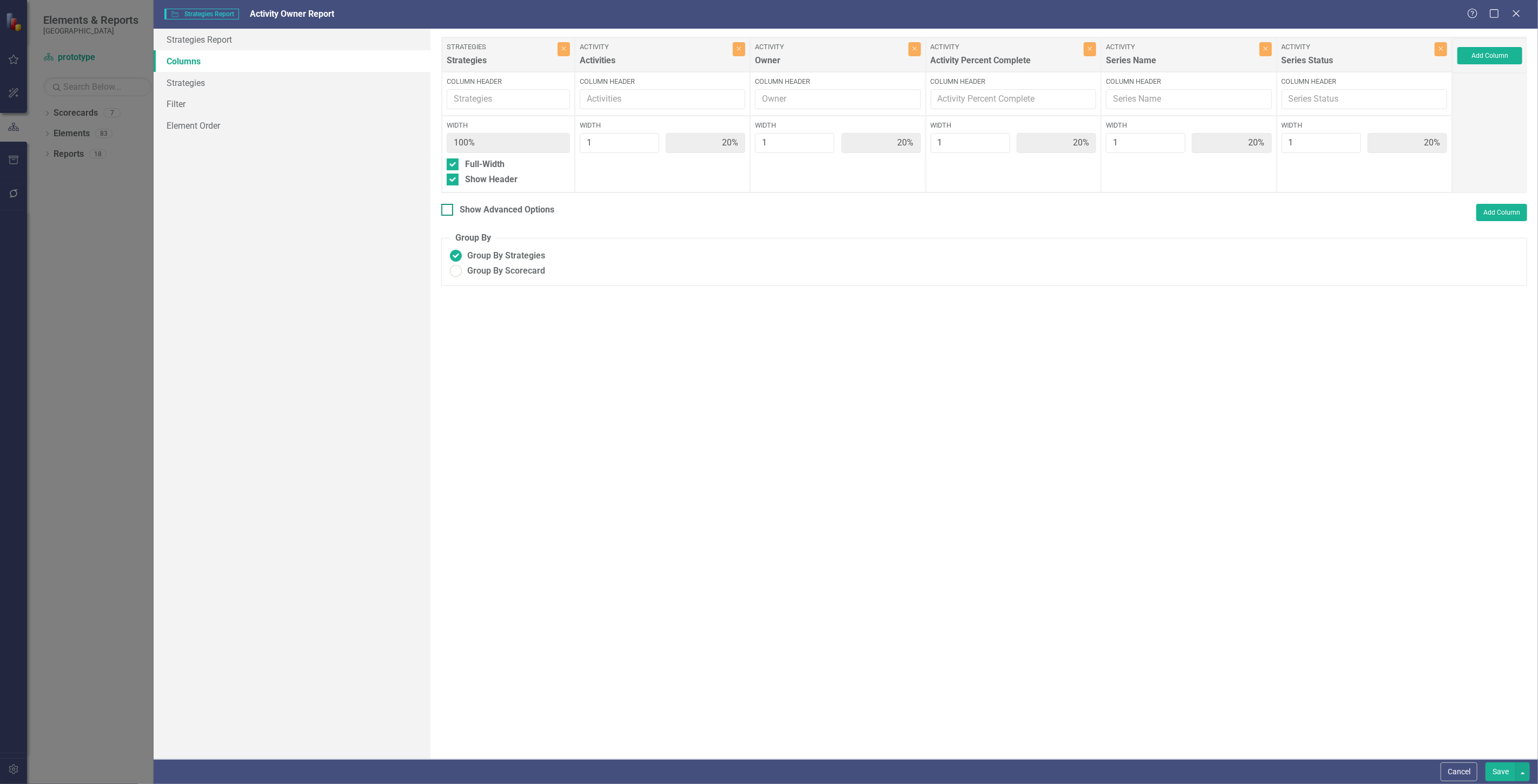
click at [504, 213] on div "Show Advanced Options" at bounding box center [506, 210] width 94 height 13
click at [448, 211] on input "Show Advanced Options" at bounding box center [445, 207] width 7 height 7
checkbox input "true"
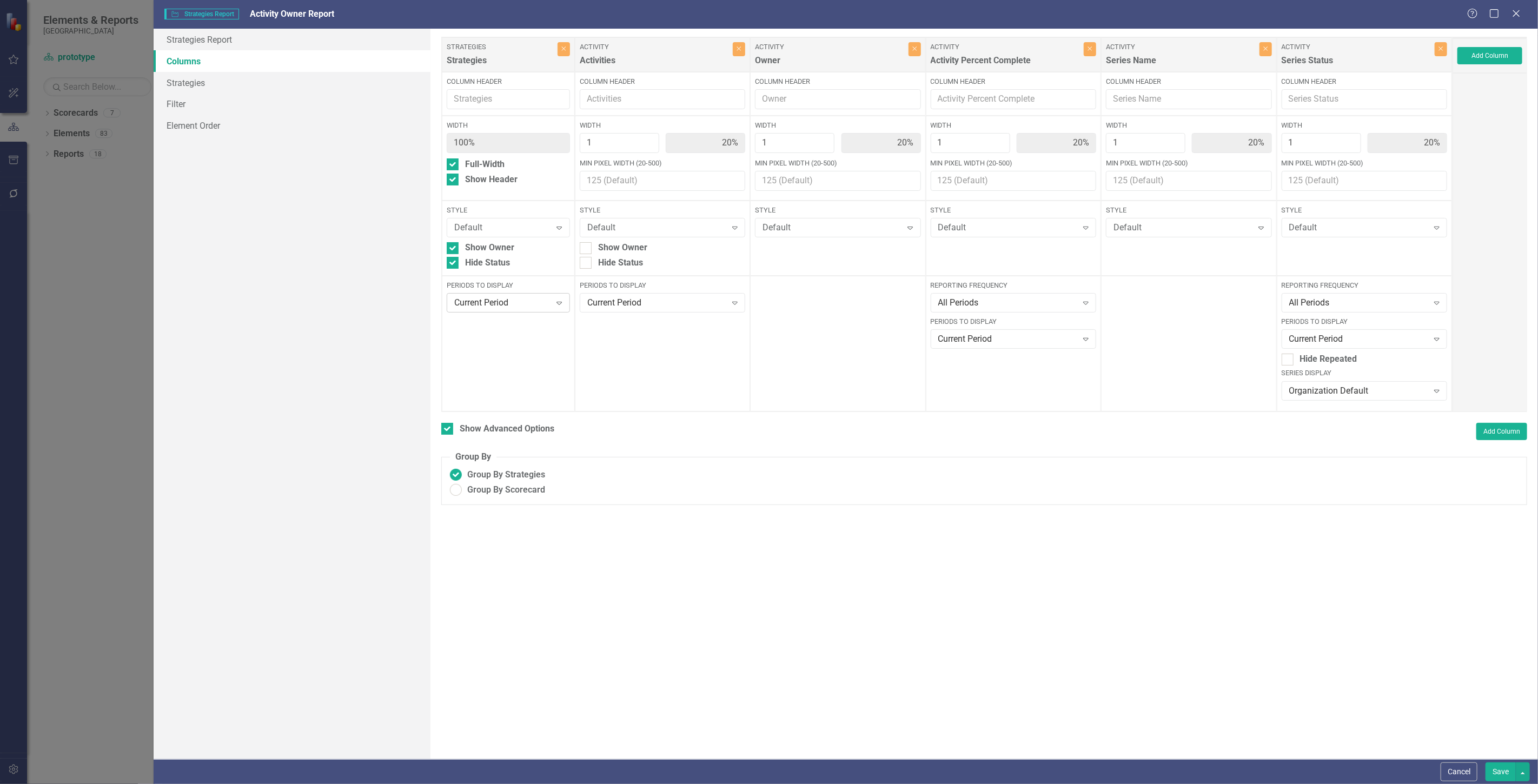
click at [469, 311] on div "Current Period Expand" at bounding box center [508, 302] width 123 height 19
click at [488, 231] on div "Default" at bounding box center [502, 228] width 96 height 13
click at [1501, 782] on div "Cancel Save" at bounding box center [846, 771] width 1385 height 25
click at [1503, 775] on button "Save" at bounding box center [1501, 771] width 30 height 19
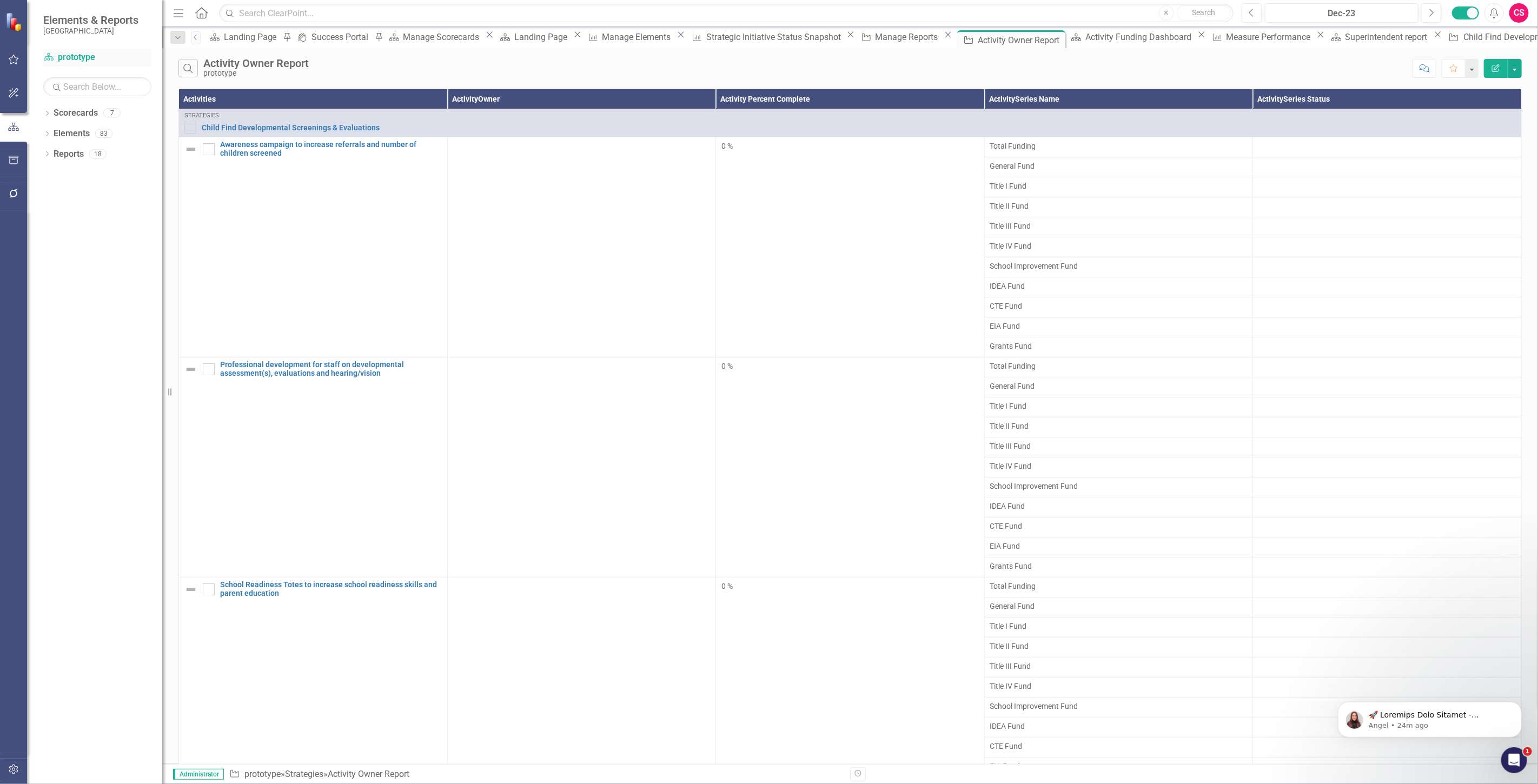
click at [84, 58] on link "Scorecard prototype" at bounding box center [97, 57] width 108 height 13
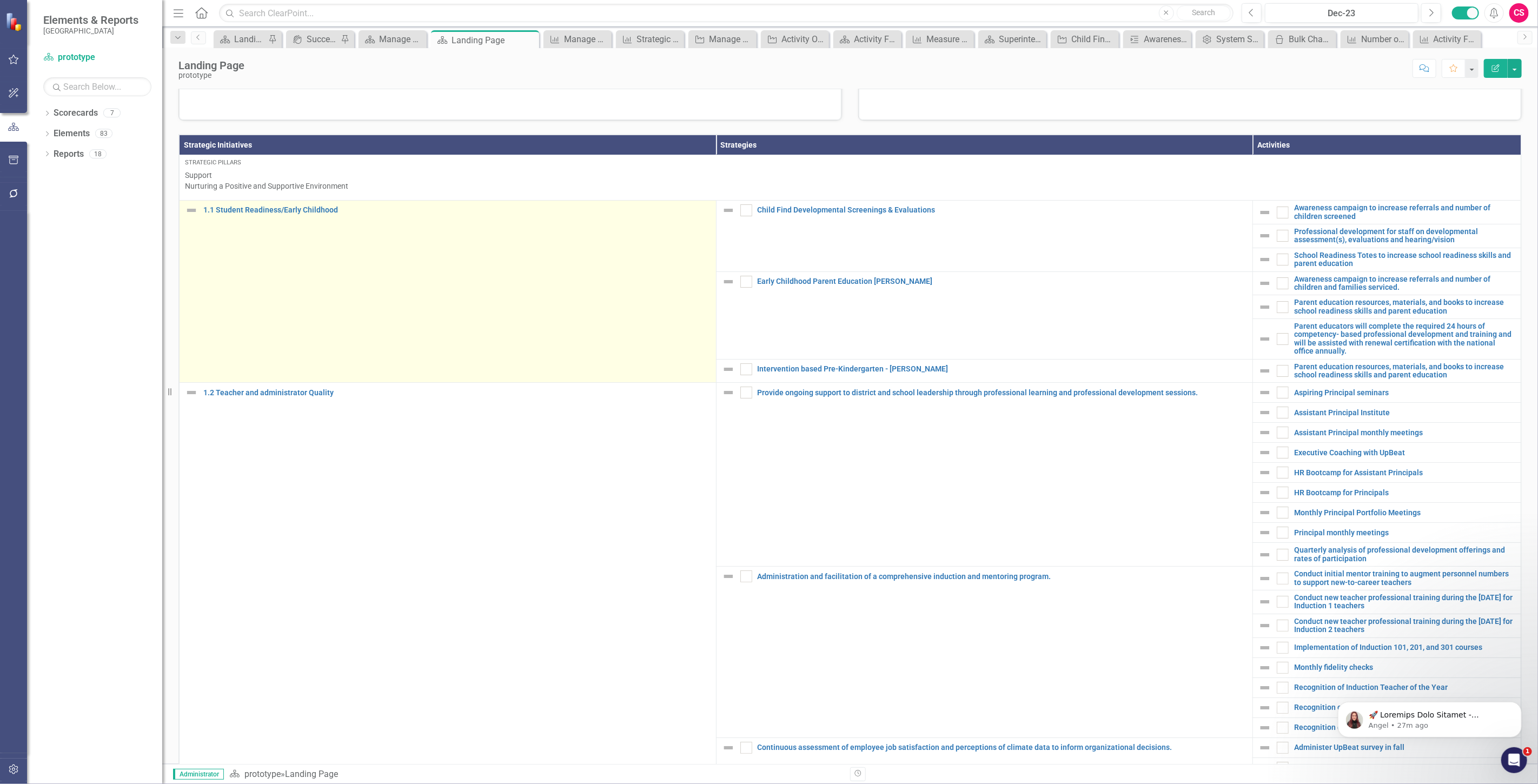
click at [196, 217] on img at bounding box center [191, 210] width 13 height 13
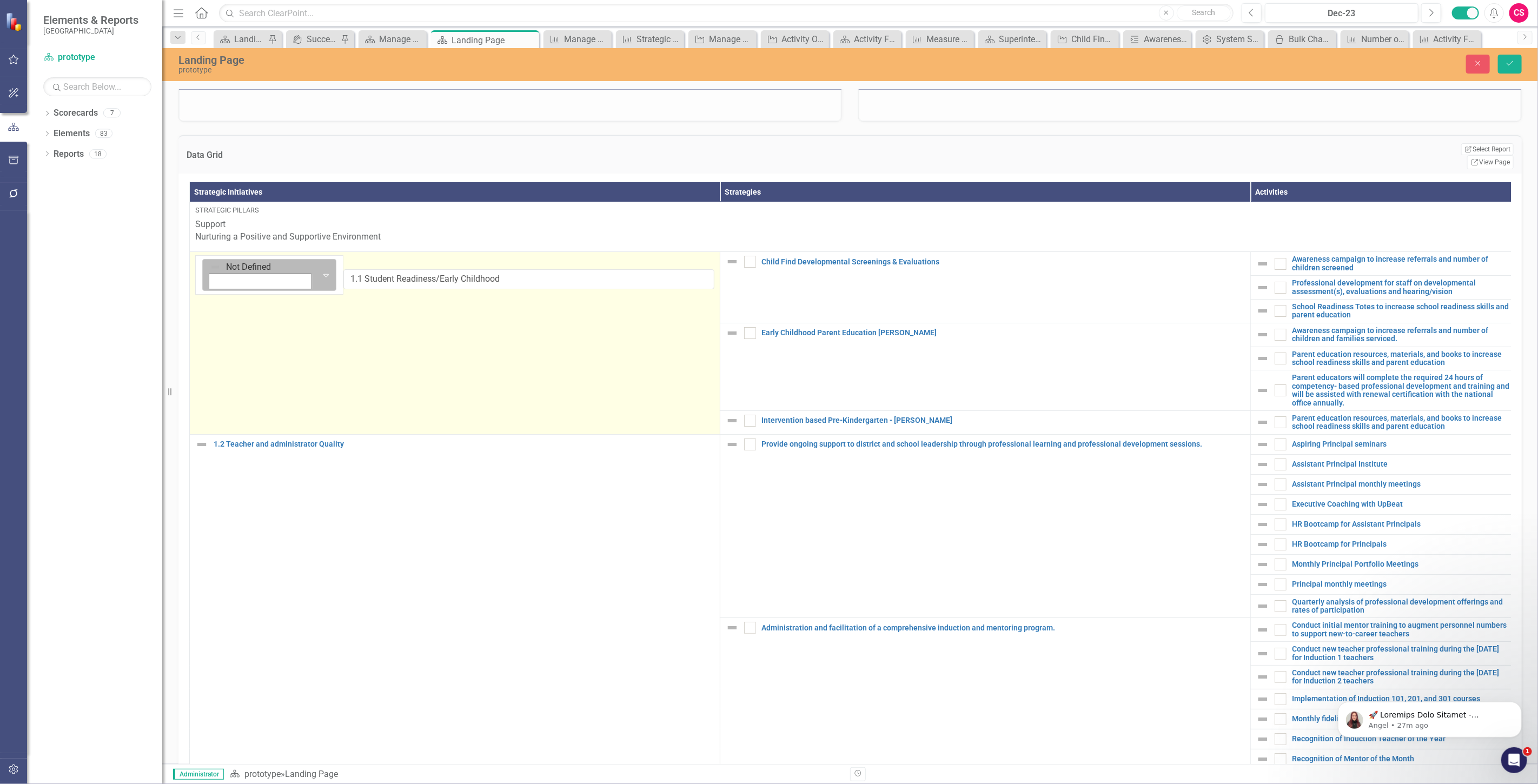
click at [211, 271] on img at bounding box center [215, 267] width 11 height 11
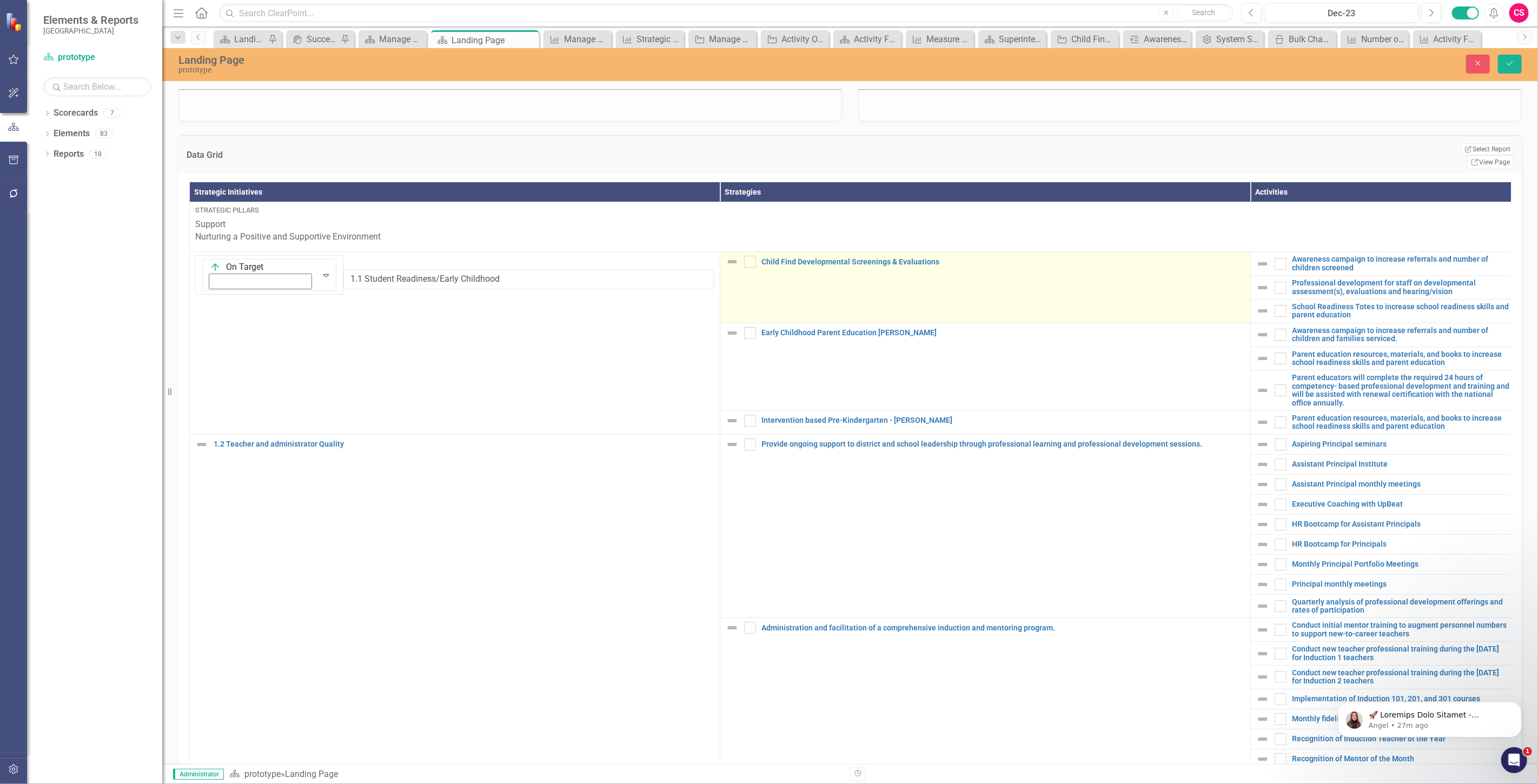
click at [731, 266] on img at bounding box center [733, 262] width 13 height 13
click at [740, 266] on img at bounding box center [746, 267] width 11 height 11
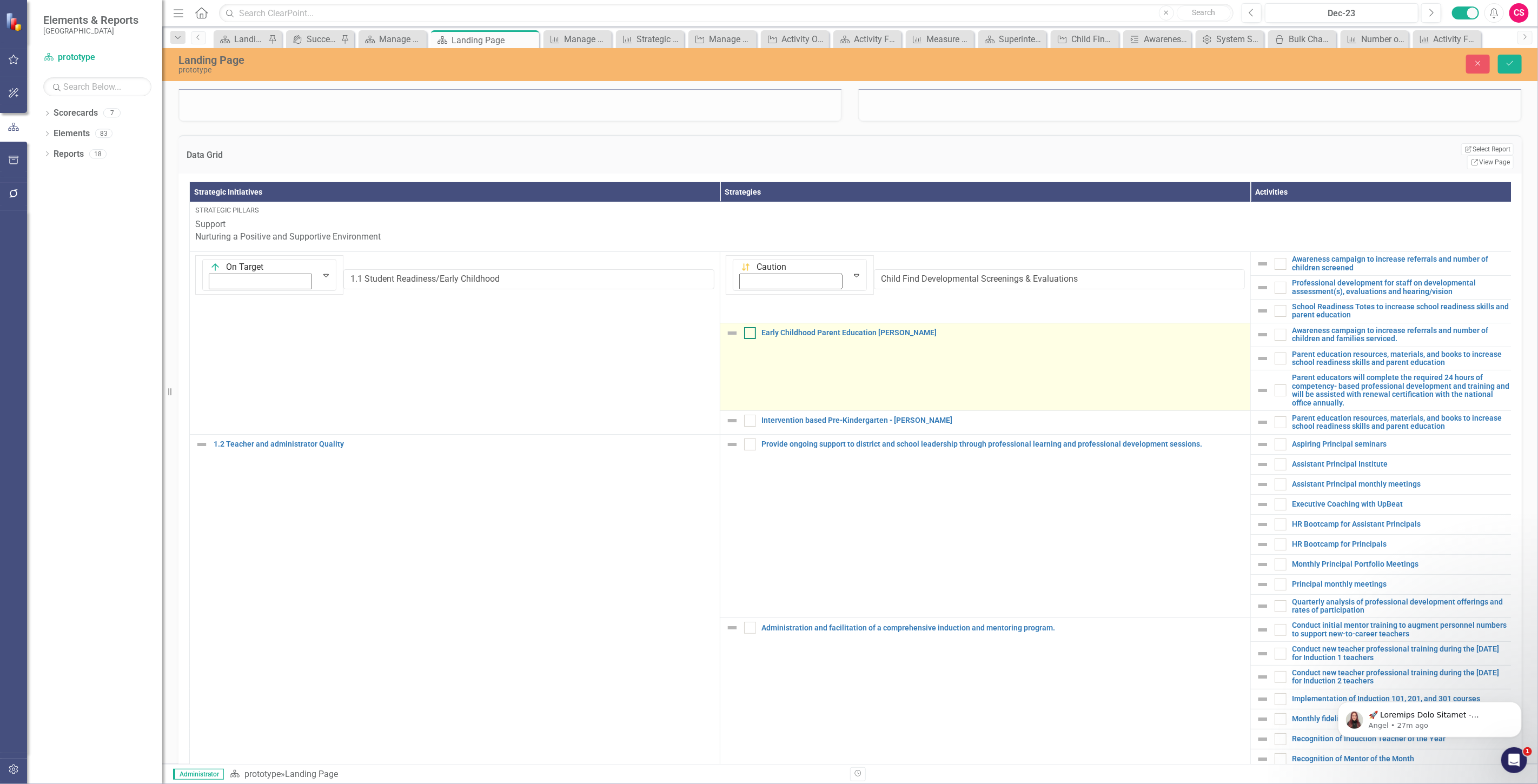
click at [749, 339] on div at bounding box center [750, 333] width 12 height 12
click at [749, 334] on input "checkbox" at bounding box center [748, 331] width 7 height 7
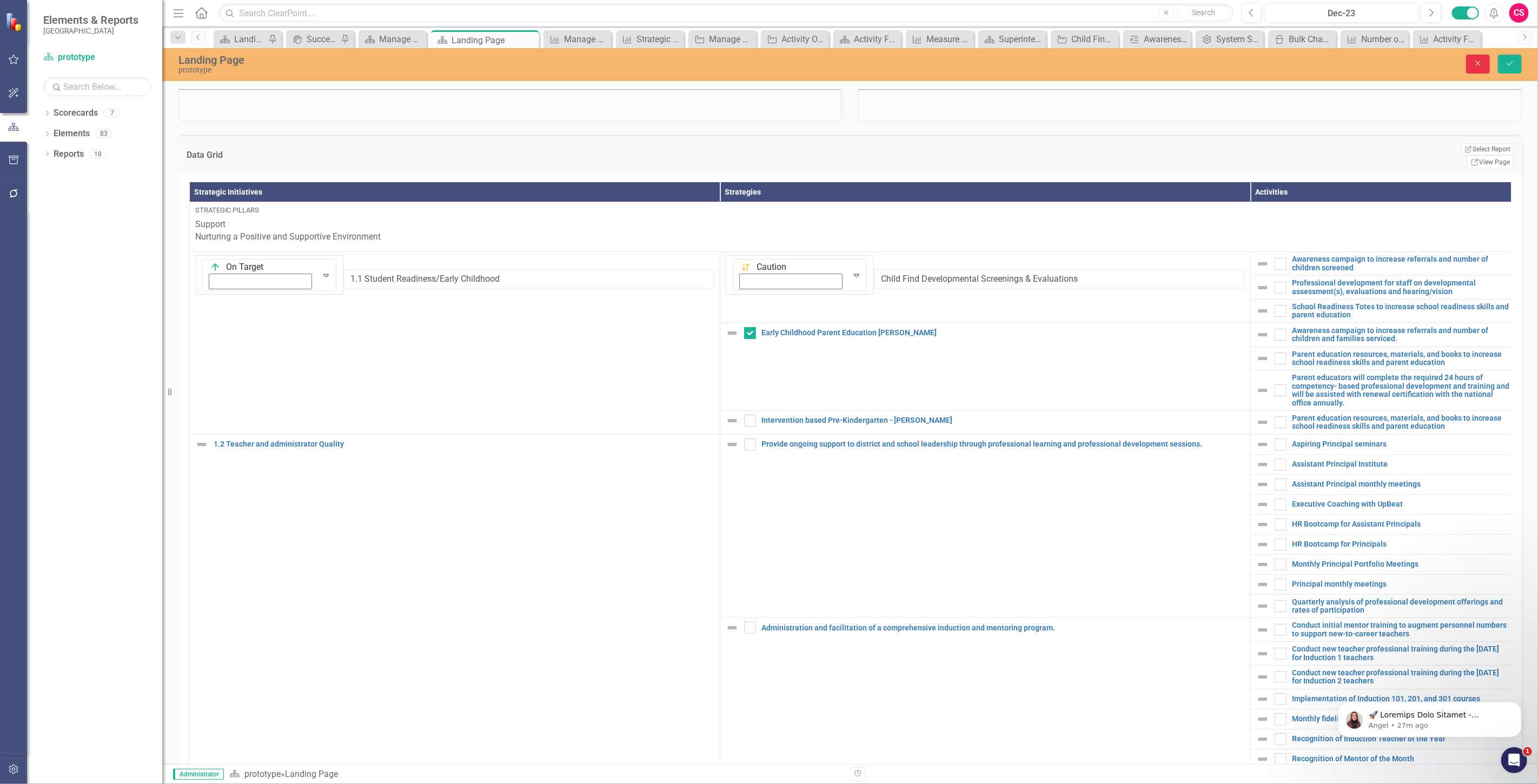
click at [1474, 67] on button "Close" at bounding box center [1478, 64] width 24 height 19
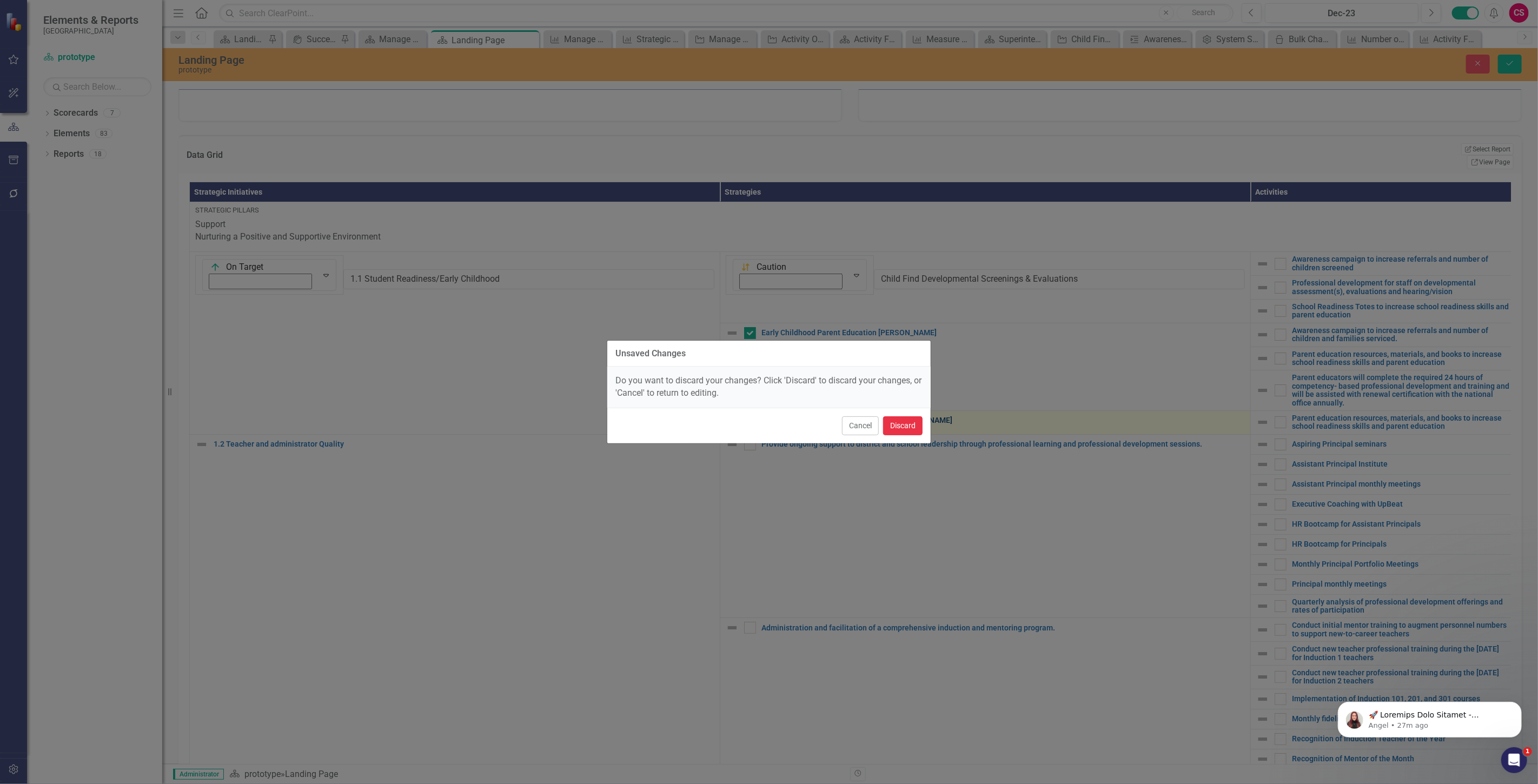
click at [904, 423] on button "Discard" at bounding box center [903, 425] width 40 height 19
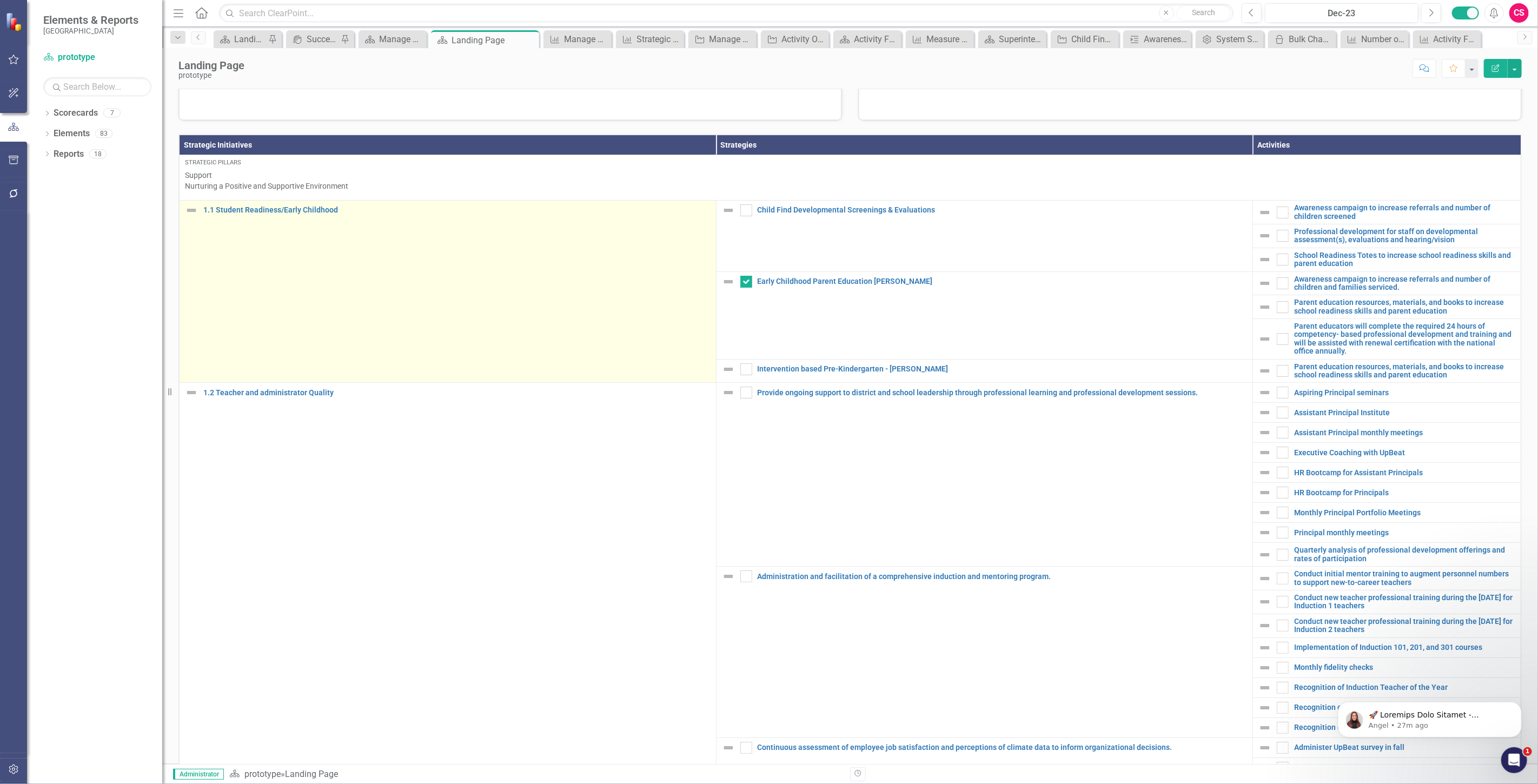
checkbox input "false"
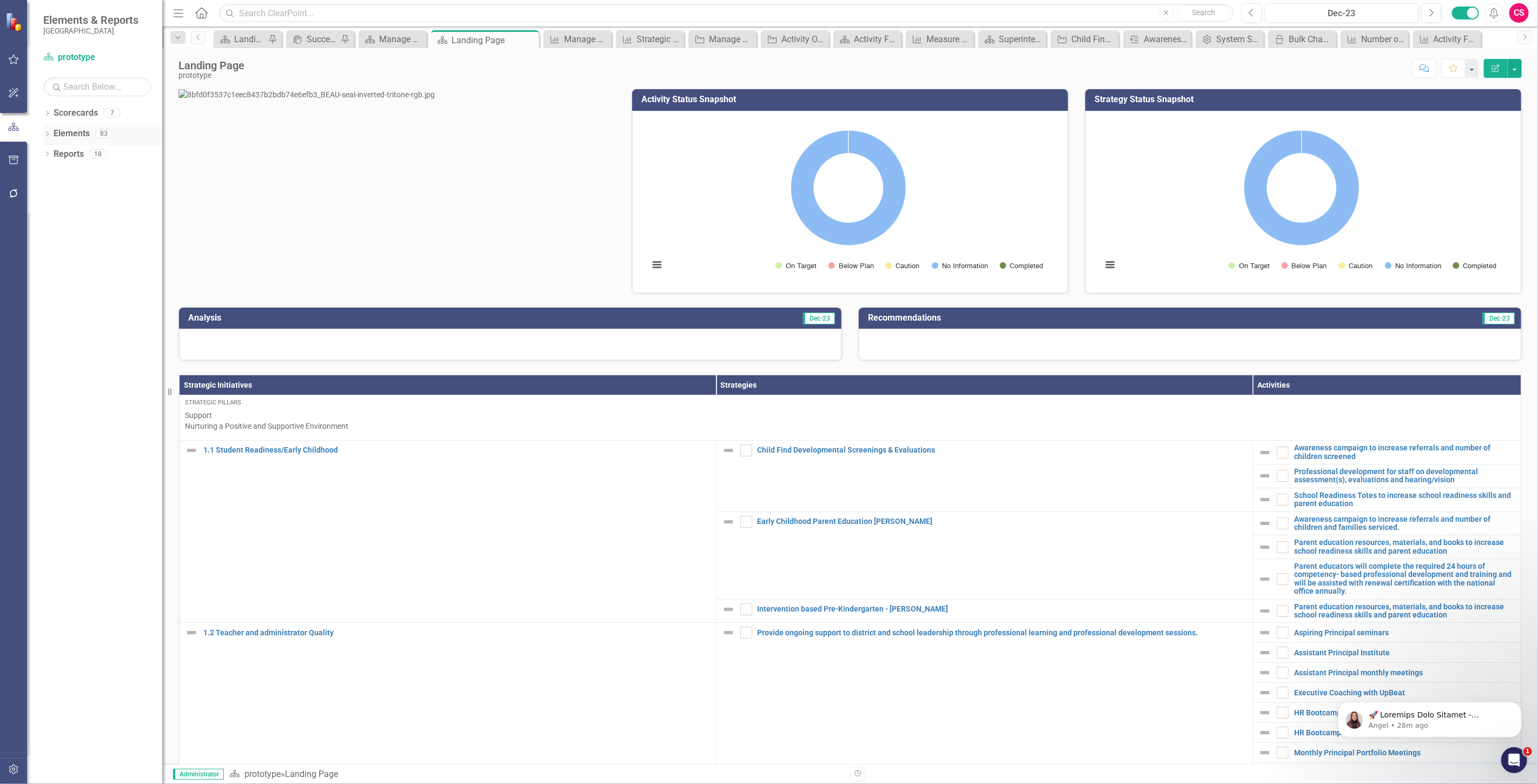
click at [74, 137] on link "Elements" at bounding box center [72, 133] width 36 height 13
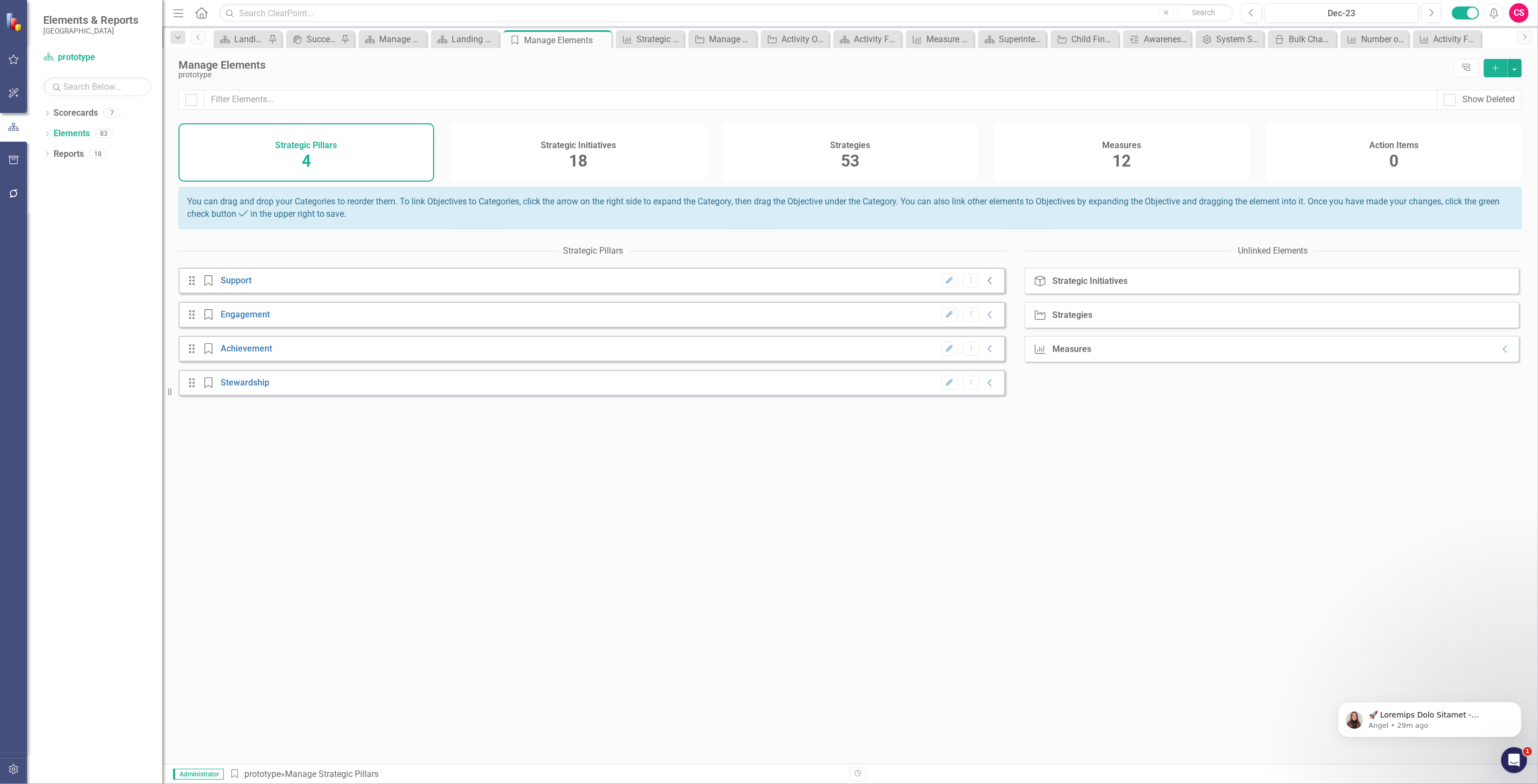
click at [987, 285] on icon "Collapse" at bounding box center [990, 280] width 11 height 8
click at [987, 286] on icon "Expanded" at bounding box center [991, 281] width 11 height 8
click at [515, 158] on div "Strategic Initiatives 18" at bounding box center [578, 152] width 256 height 58
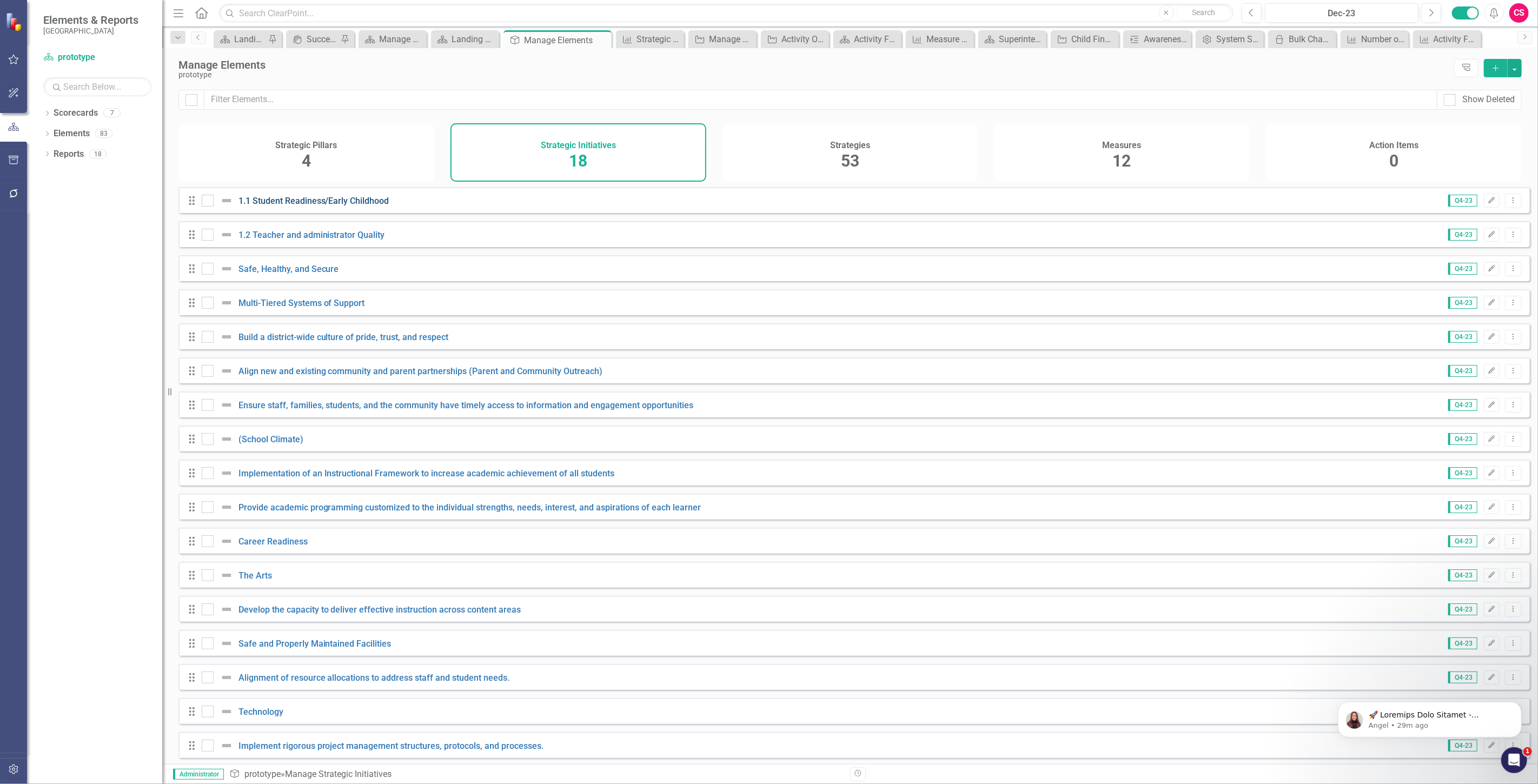
click at [310, 206] on link "1.1 Student Readiness/Early Childhood" at bounding box center [313, 200] width 151 height 10
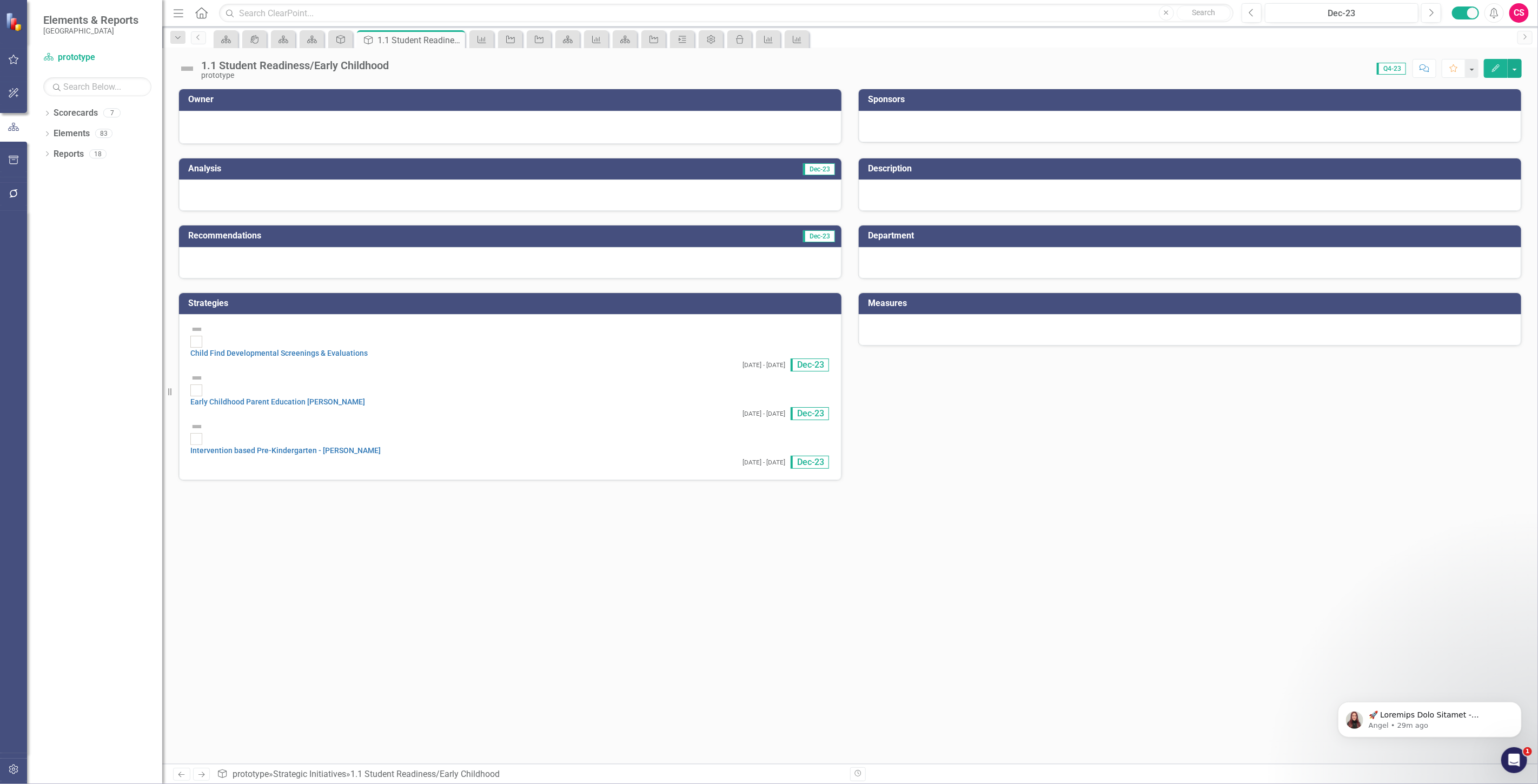
click at [327, 139] on div at bounding box center [510, 127] width 662 height 33
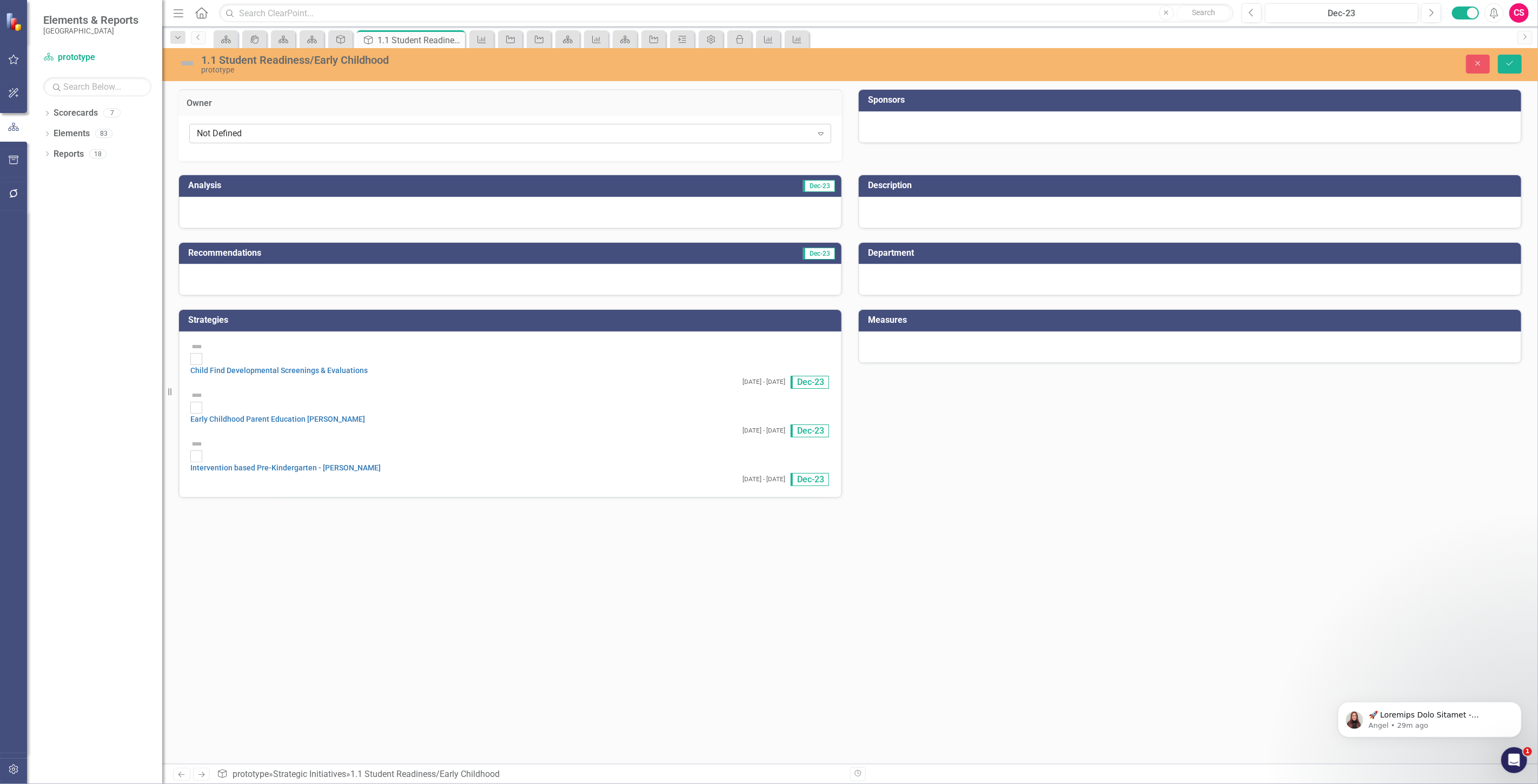
click at [320, 142] on div "Not Defined Expand" at bounding box center [510, 133] width 642 height 19
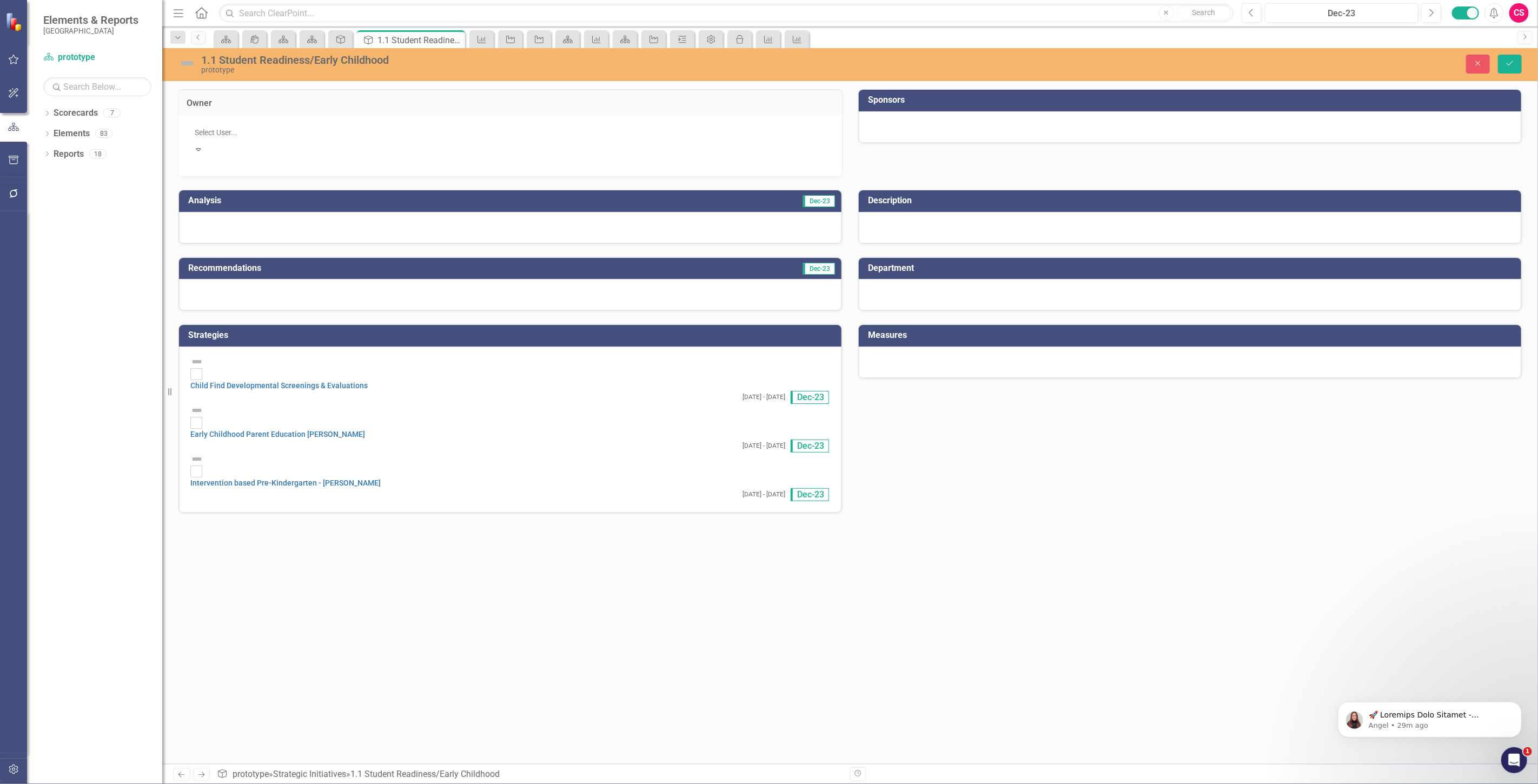
click at [461, 109] on td "Owner" at bounding box center [510, 104] width 647 height 14
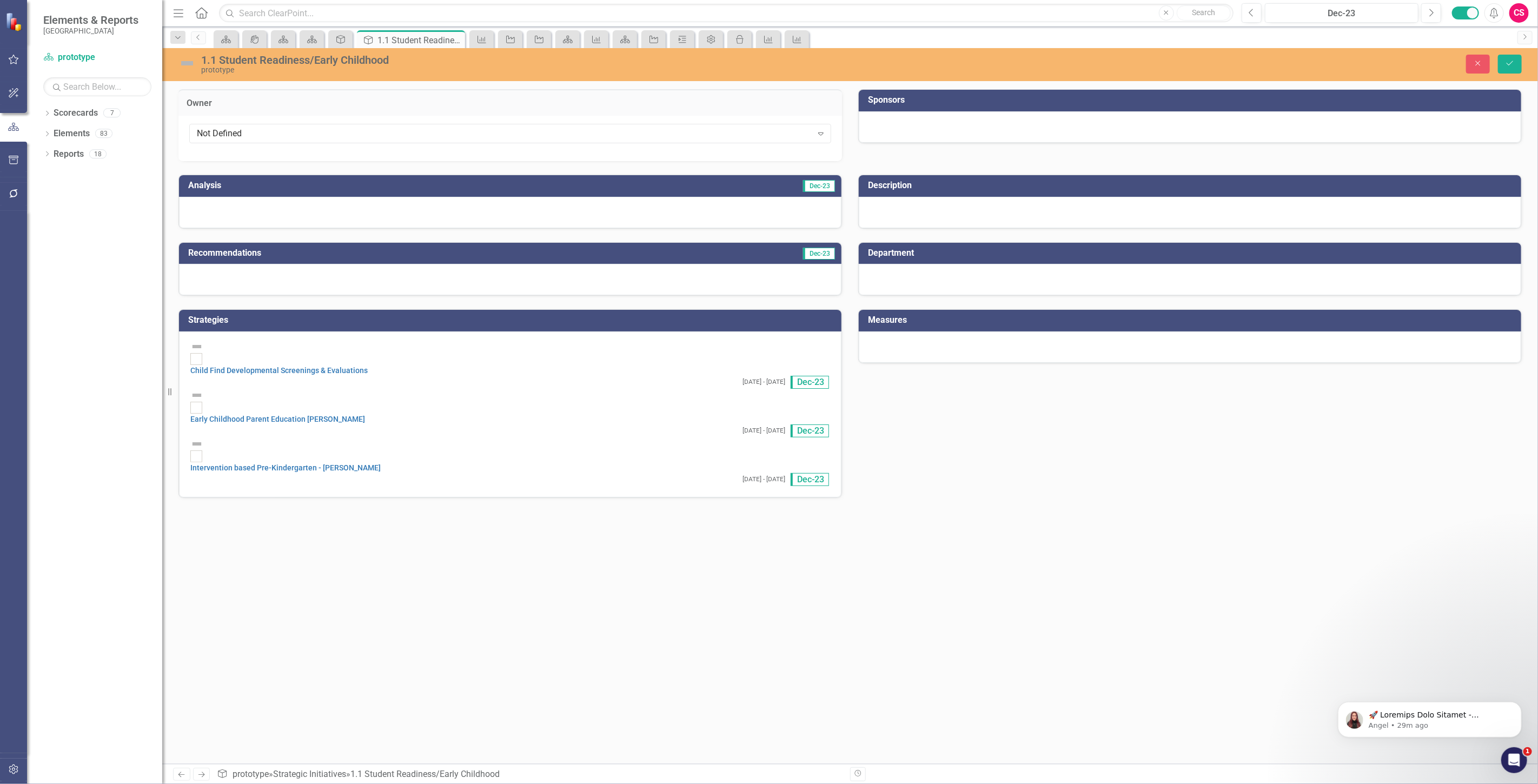
click at [953, 126] on div at bounding box center [1190, 127] width 662 height 31
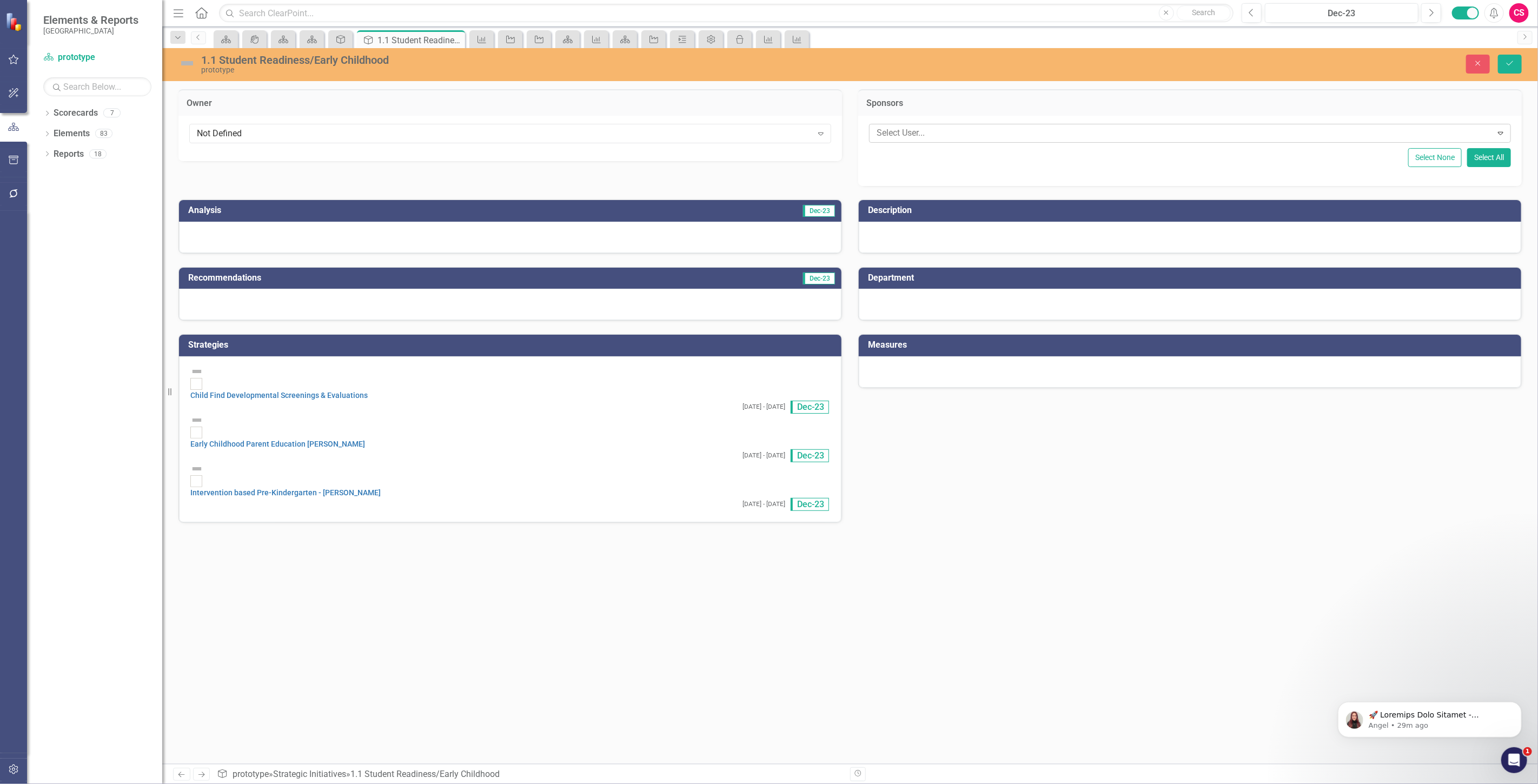
click at [949, 126] on div at bounding box center [1182, 133] width 620 height 14
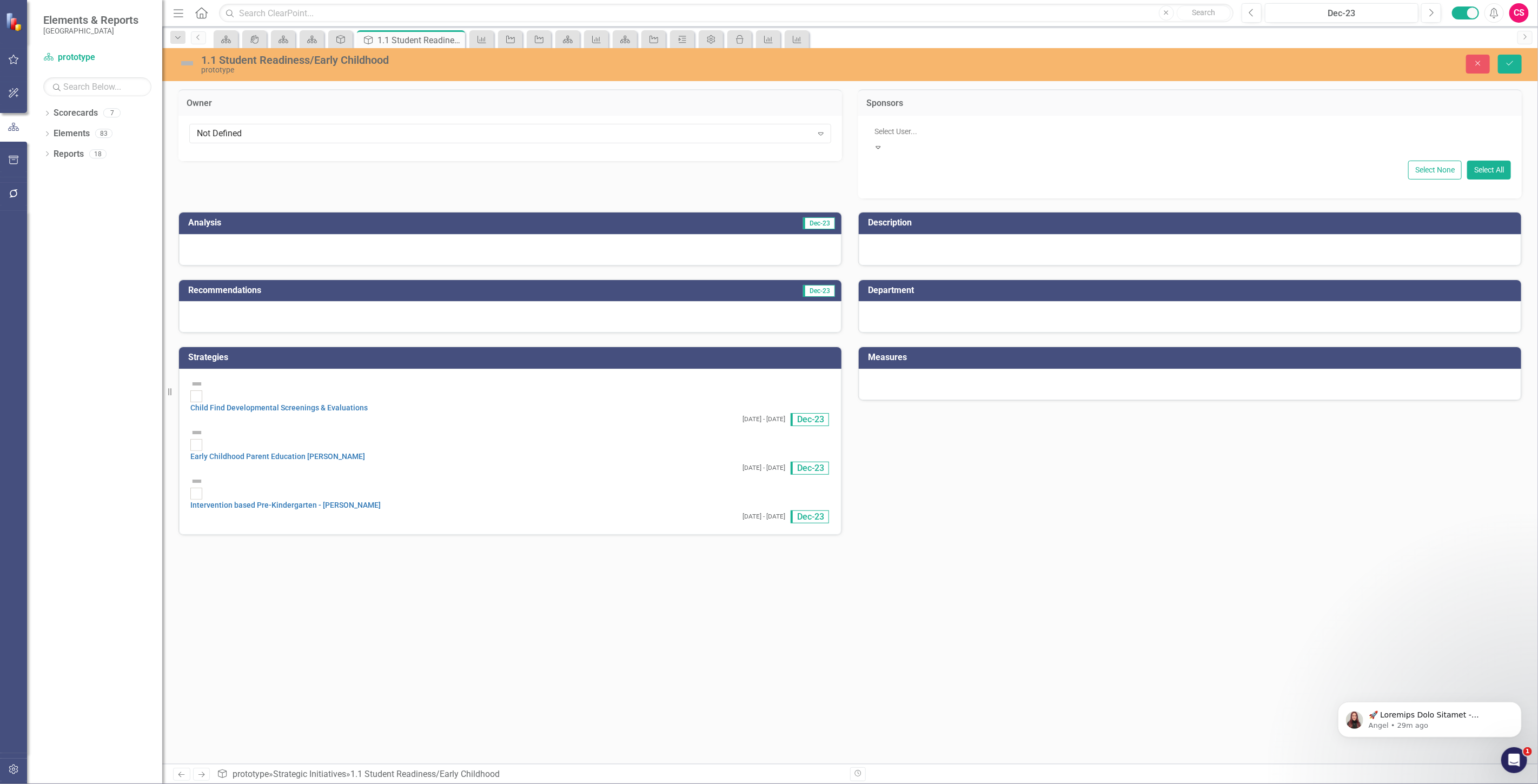
click at [915, 783] on div "Not Defined" at bounding box center [771, 792] width 1521 height 13
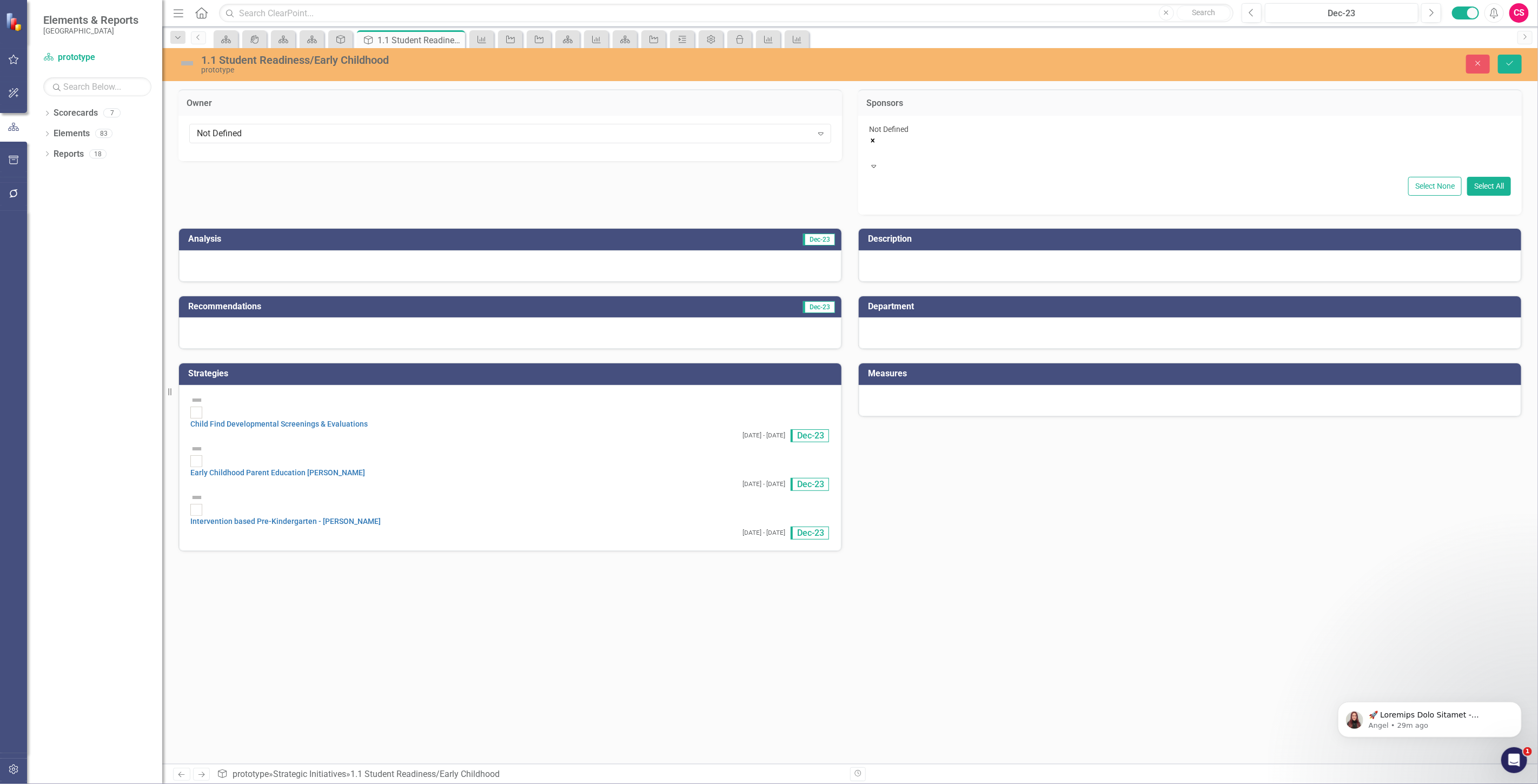
click at [1003, 139] on div "Not Defined" at bounding box center [1190, 142] width 642 height 37
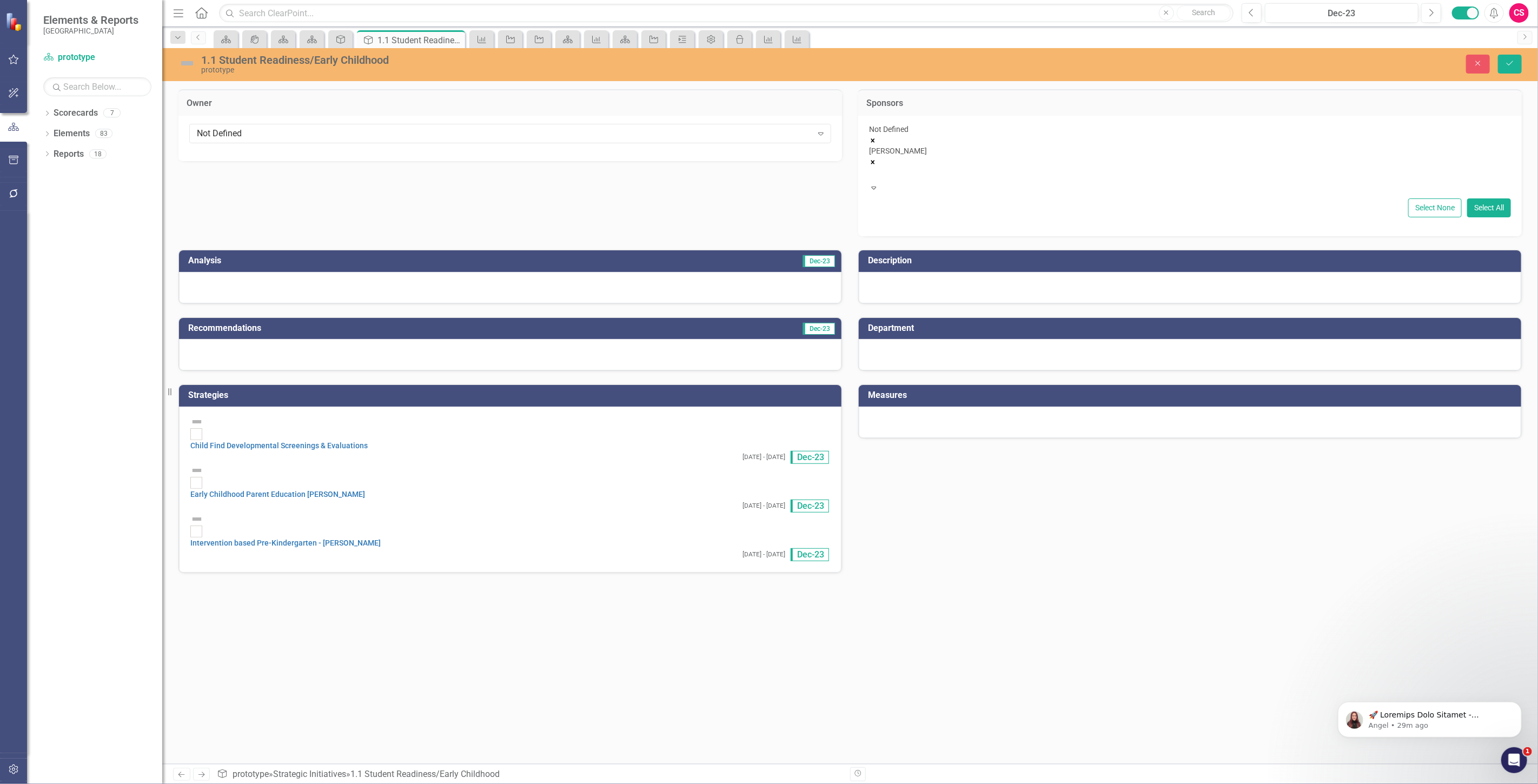
click at [1082, 136] on div "Not Defined Candace Bruder" at bounding box center [1190, 153] width 642 height 58
click at [876, 136] on icon "Remove Not Defined" at bounding box center [873, 140] width 8 height 8
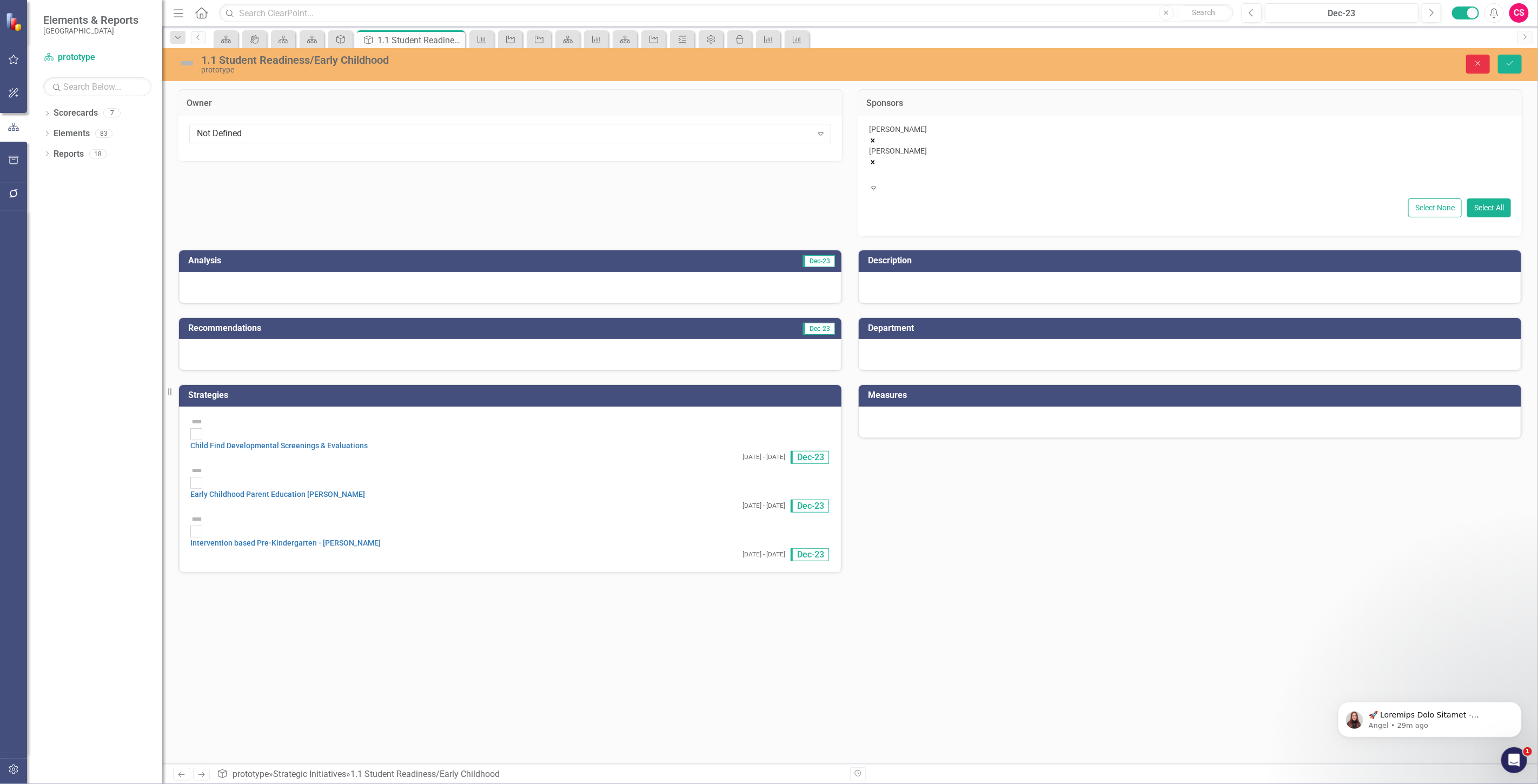
click at [1478, 66] on icon "Close" at bounding box center [1478, 63] width 10 height 8
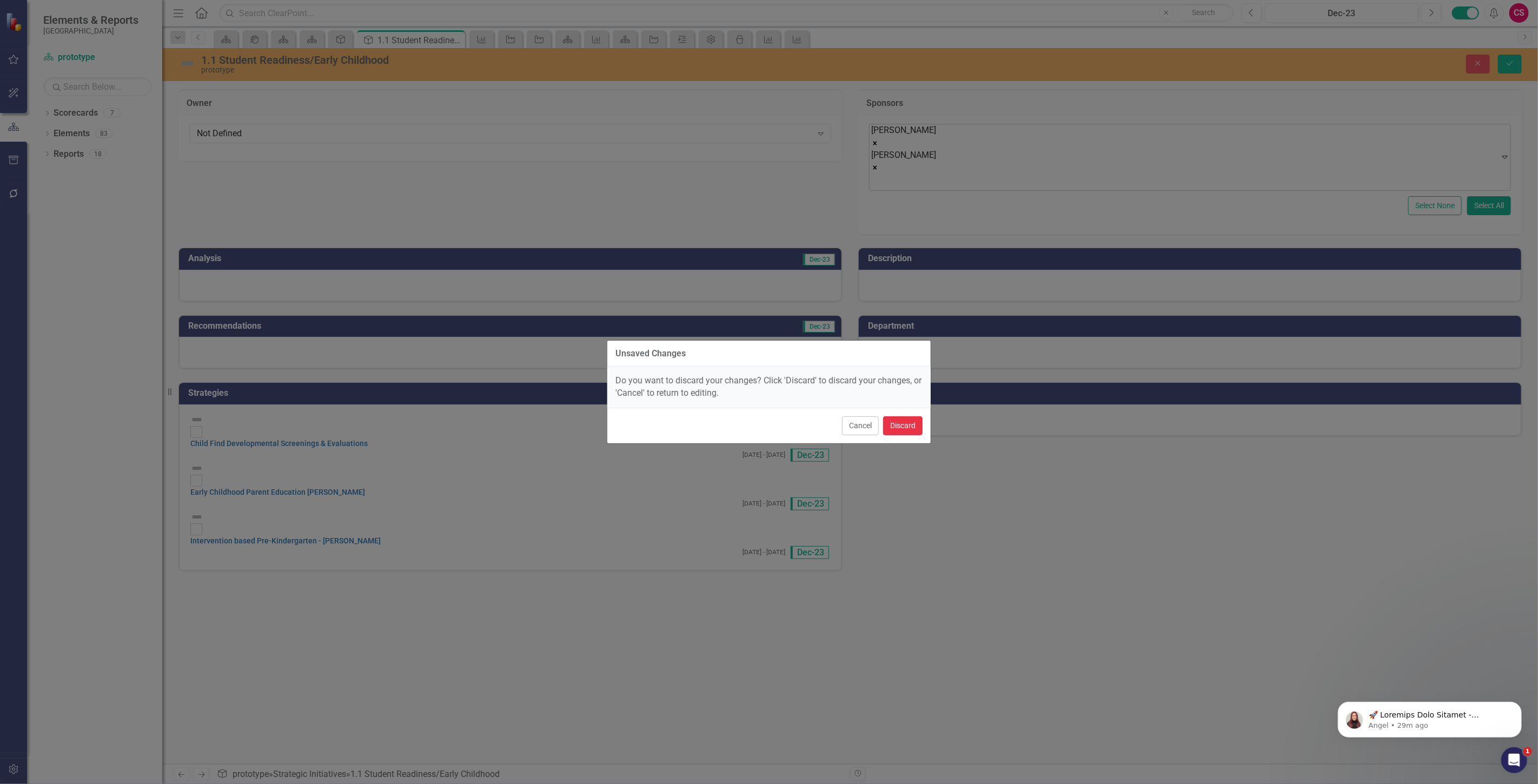
click at [911, 426] on button "Discard" at bounding box center [903, 425] width 40 height 19
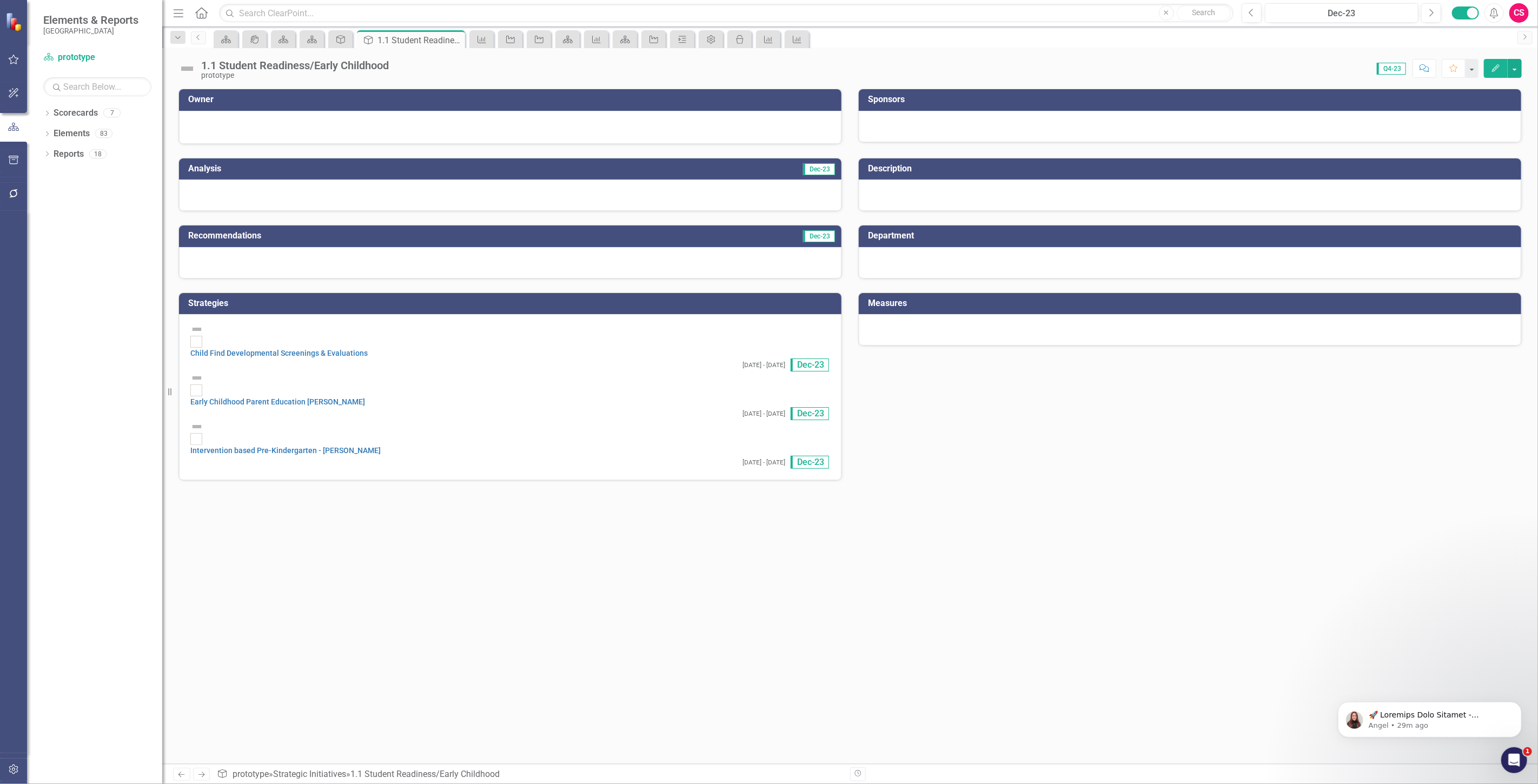
click at [897, 256] on div at bounding box center [1190, 263] width 662 height 31
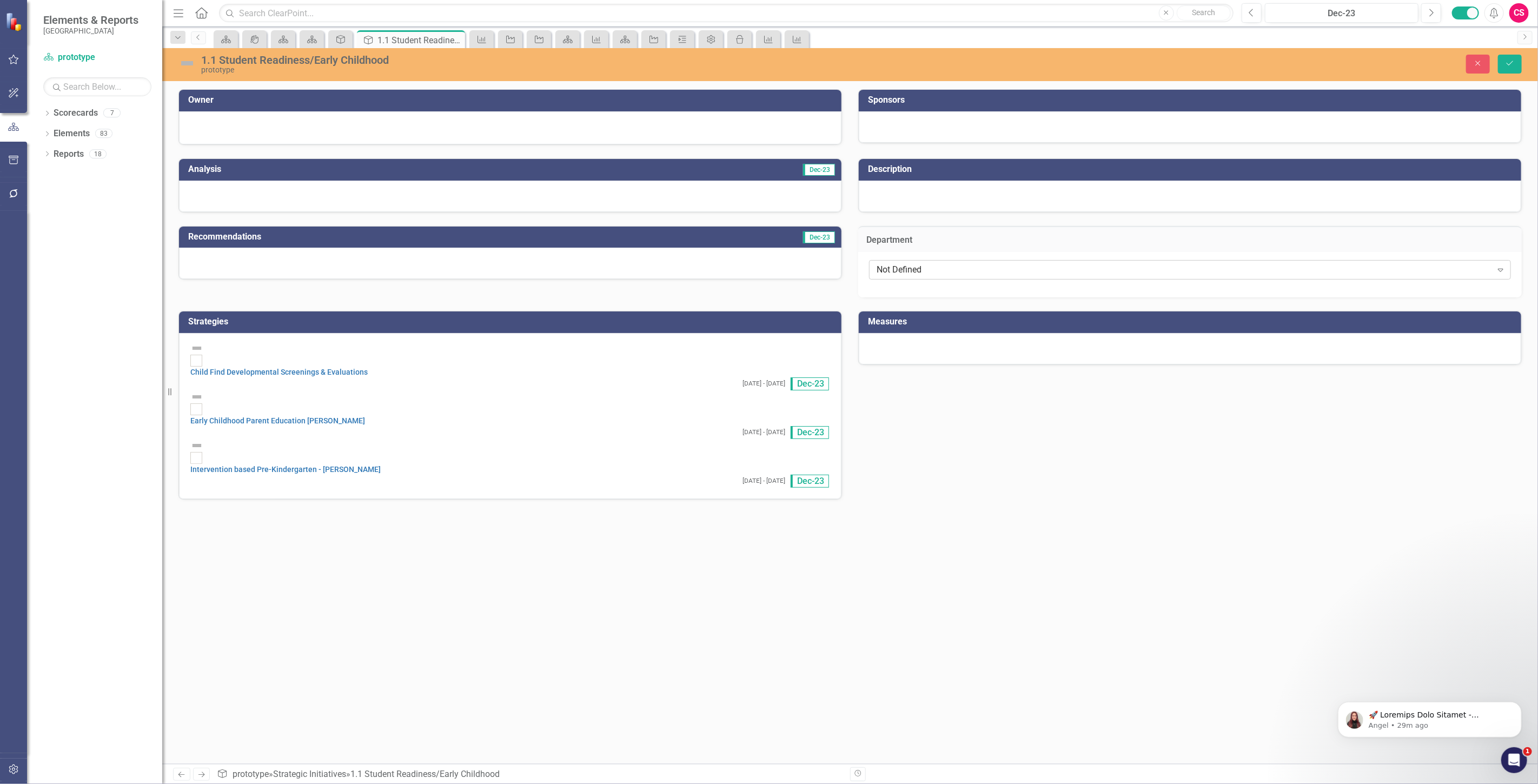
click at [912, 269] on div "Not Defined" at bounding box center [1184, 270] width 615 height 13
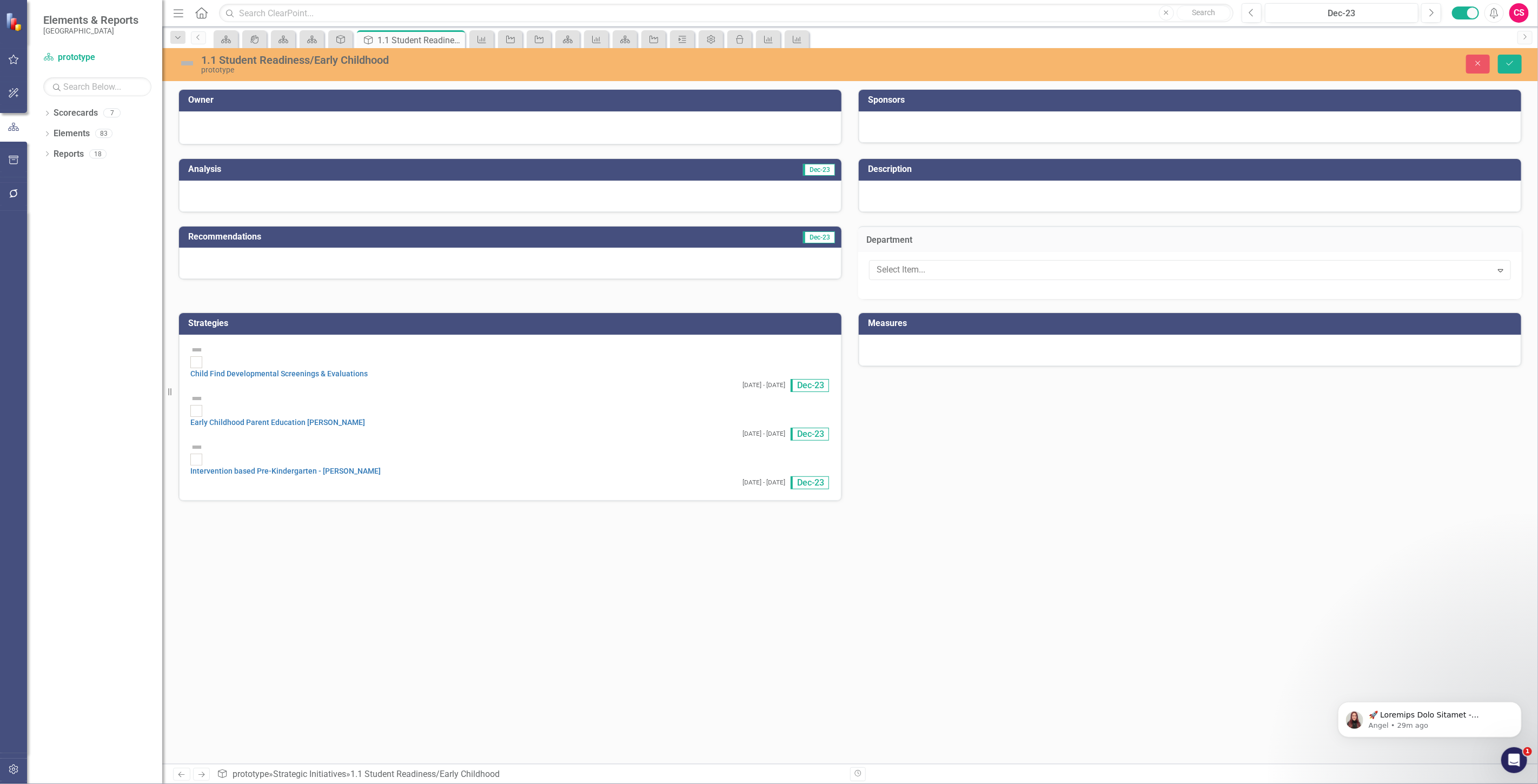
click at [912, 234] on td "Department" at bounding box center [1190, 240] width 647 height 14
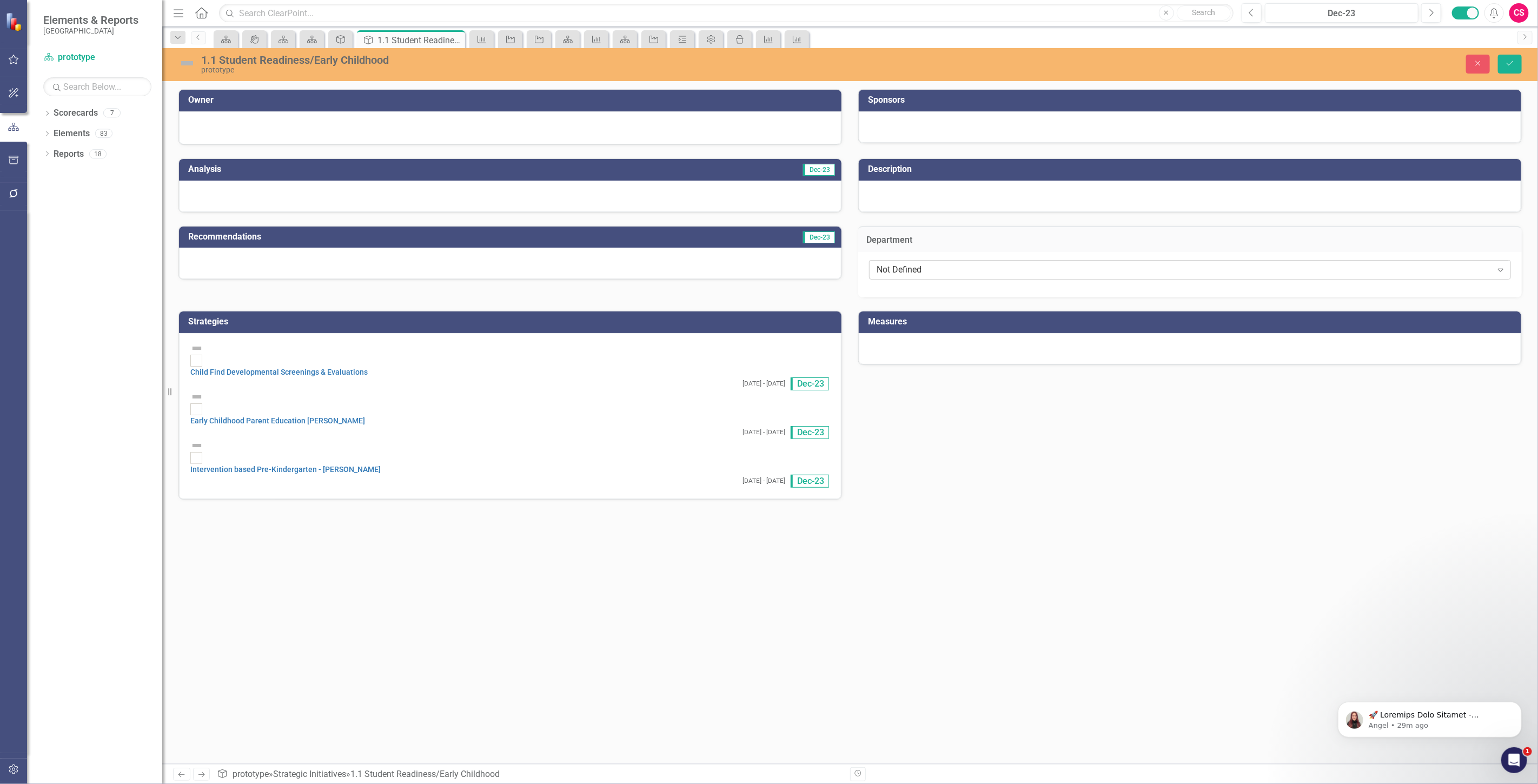
click at [917, 269] on div "Not Defined" at bounding box center [1184, 270] width 615 height 13
click at [1470, 63] on button "Close" at bounding box center [1478, 64] width 24 height 19
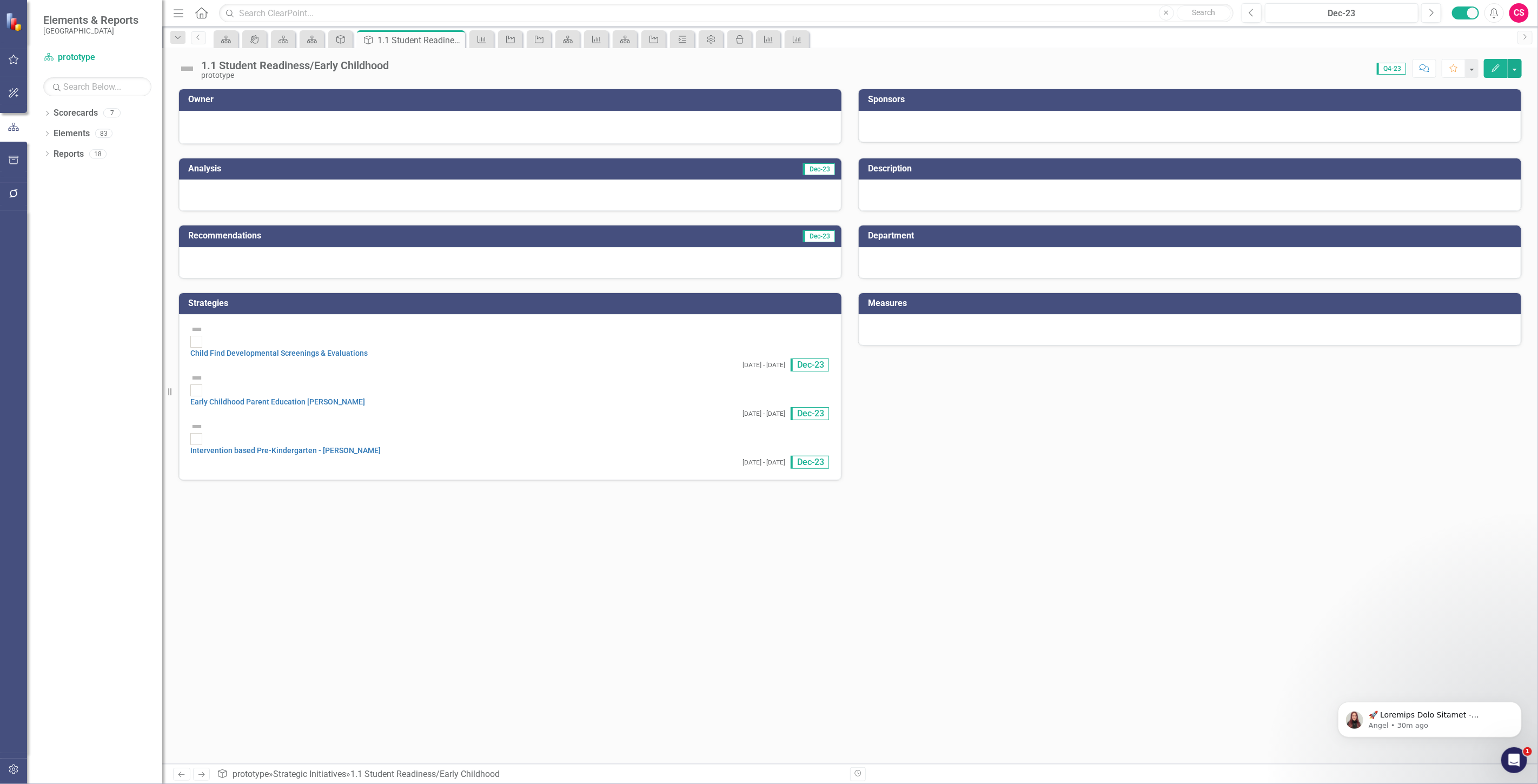
click at [43, 133] on icon "Dropdown" at bounding box center [47, 135] width 8 height 6
click at [191, 72] on img at bounding box center [187, 69] width 17 height 17
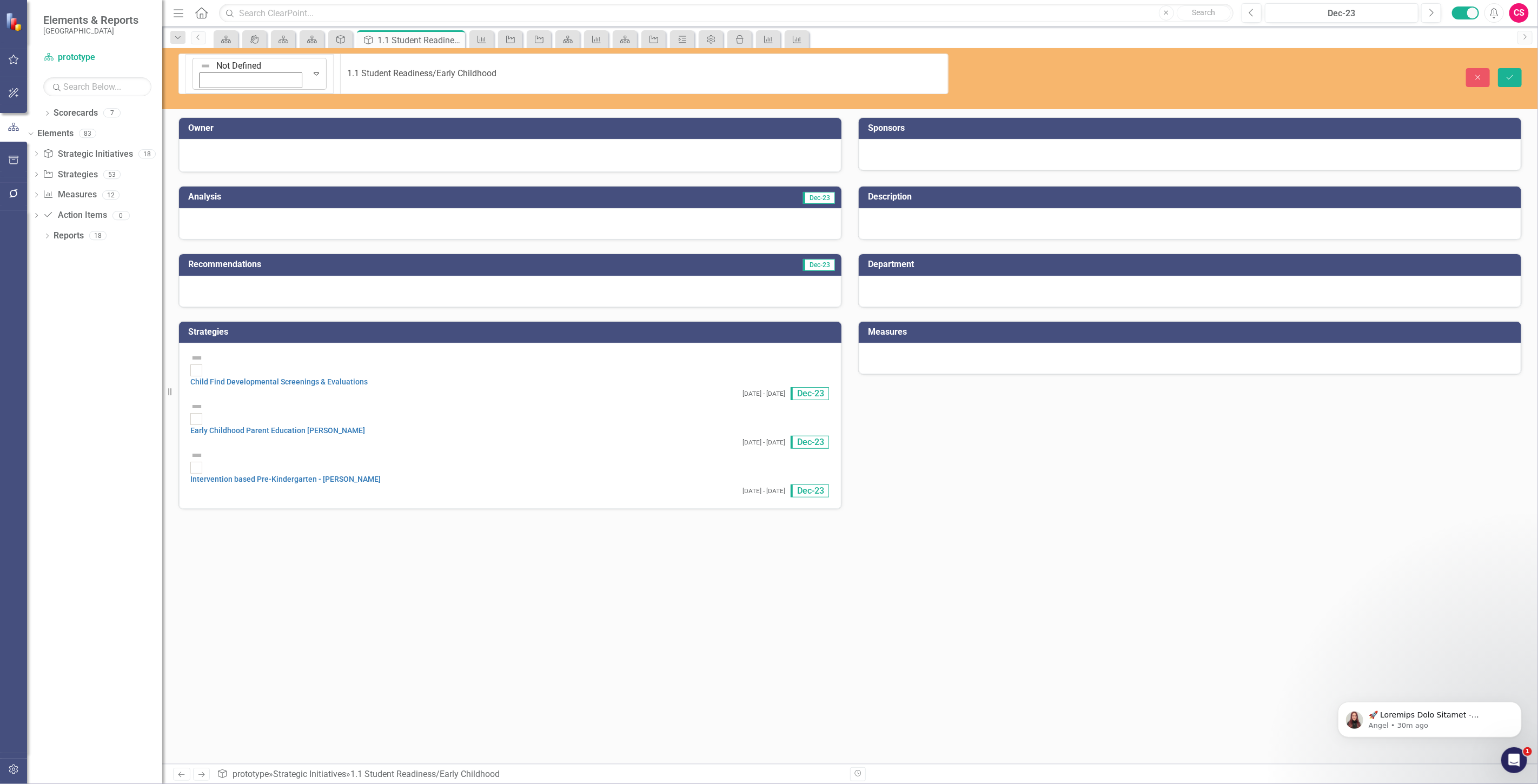
click at [195, 70] on div "Not Defined" at bounding box center [251, 73] width 112 height 31
click at [1471, 68] on button "Close" at bounding box center [1478, 77] width 24 height 19
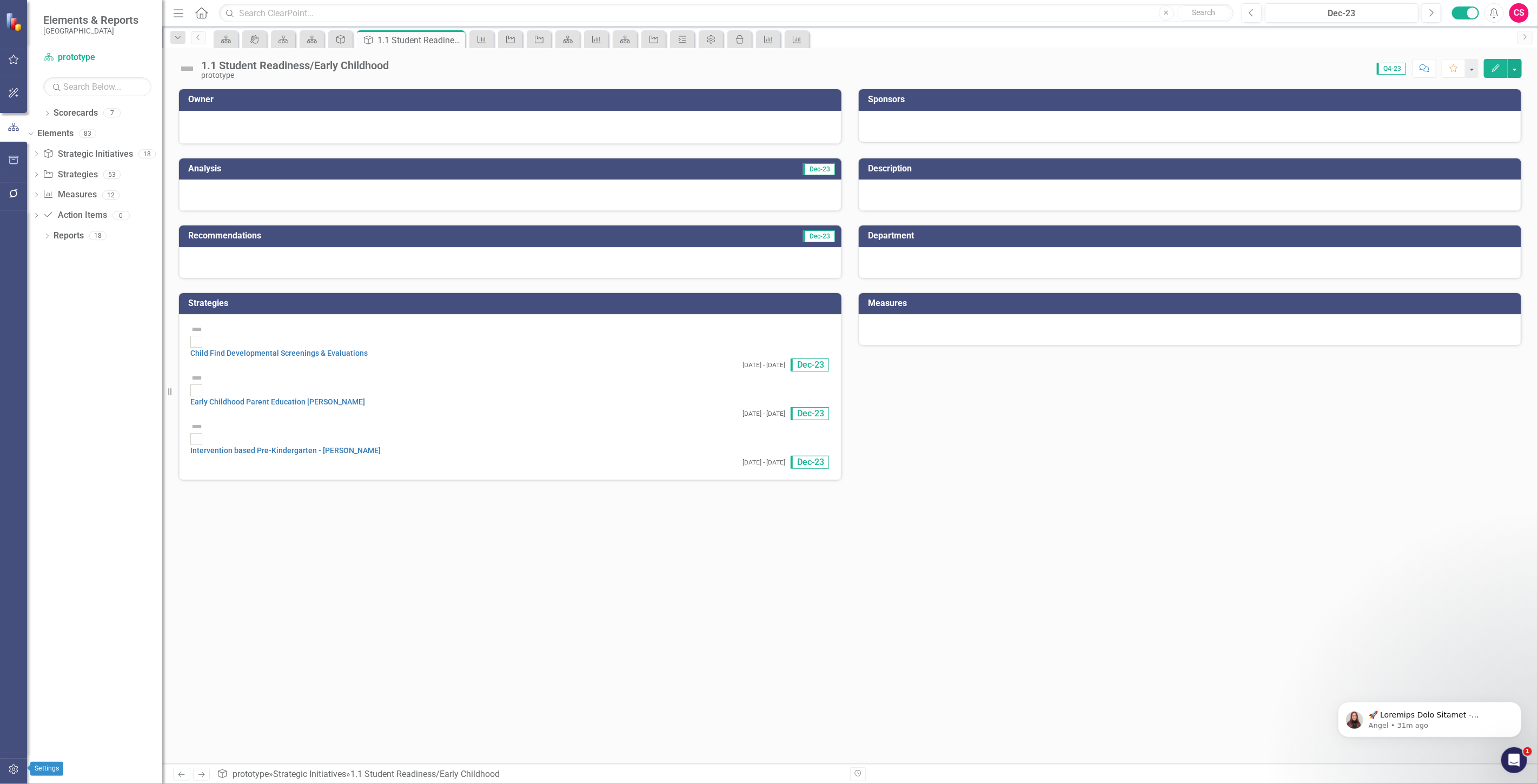
click at [19, 762] on button "button" at bounding box center [14, 770] width 24 height 23
click at [87, 256] on link "System Setup" at bounding box center [97, 250] width 108 height 13
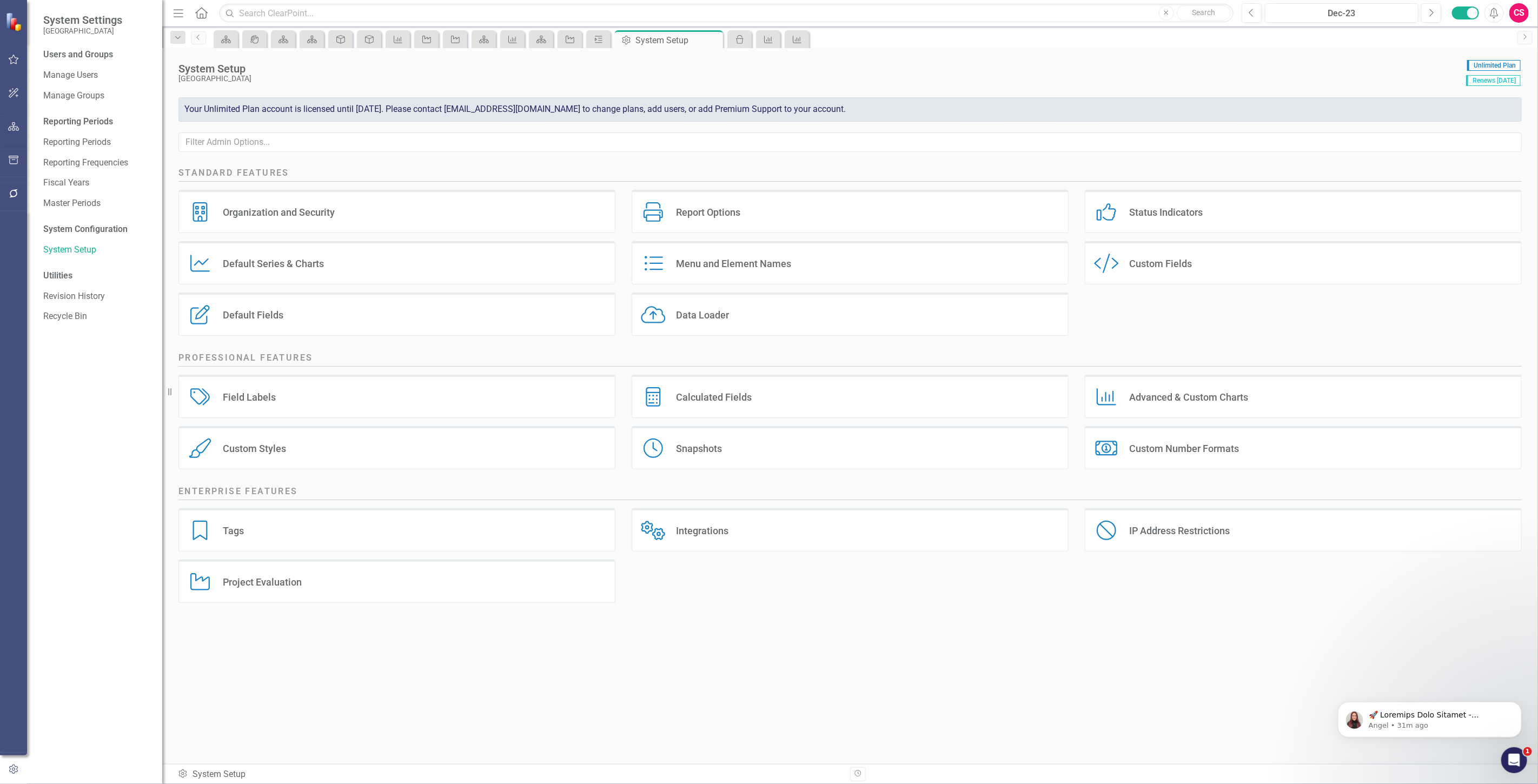
click at [253, 331] on div "Default Fields Default Fields" at bounding box center [397, 314] width 437 height 43
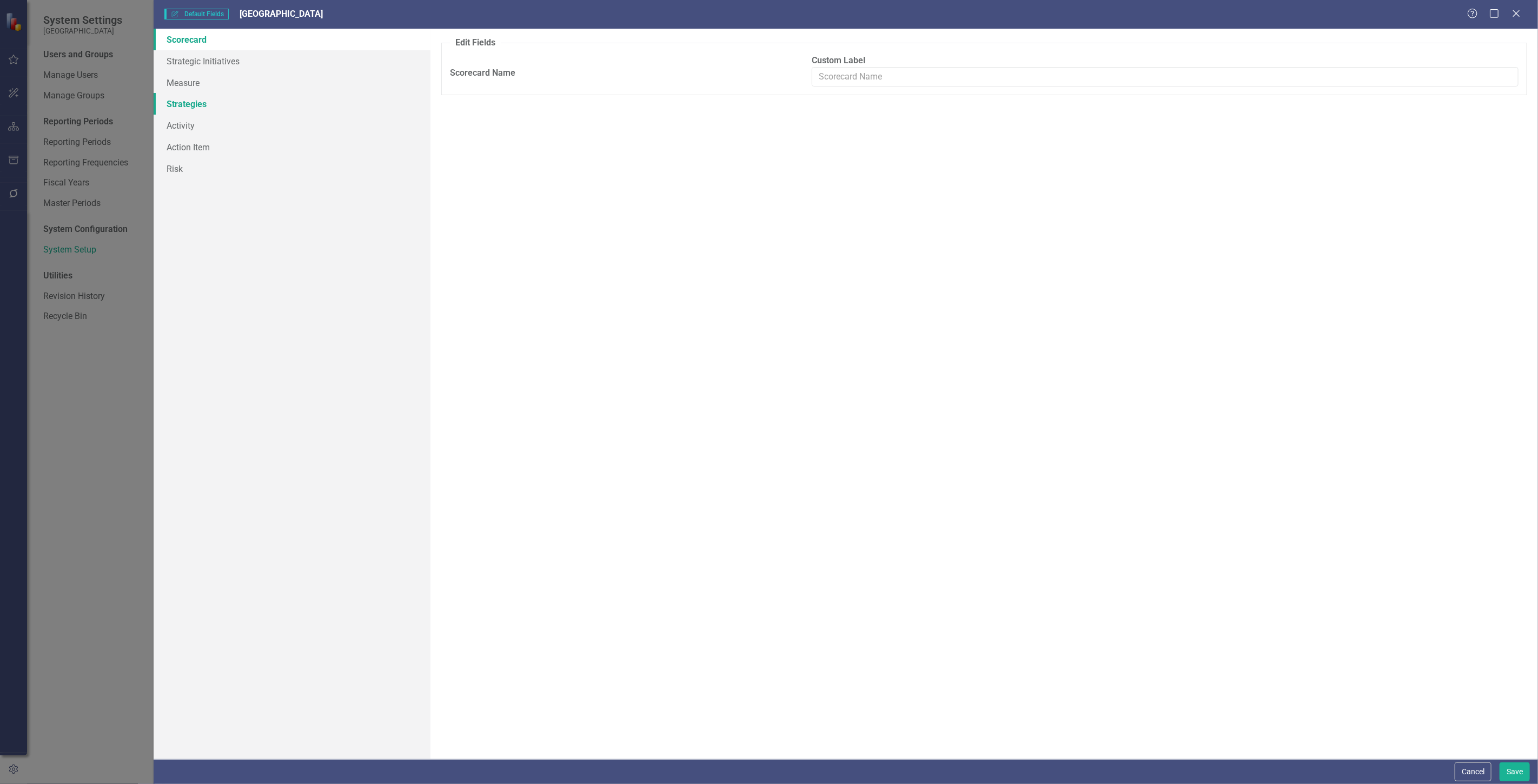
click at [201, 104] on link "Strategies" at bounding box center [292, 104] width 277 height 22
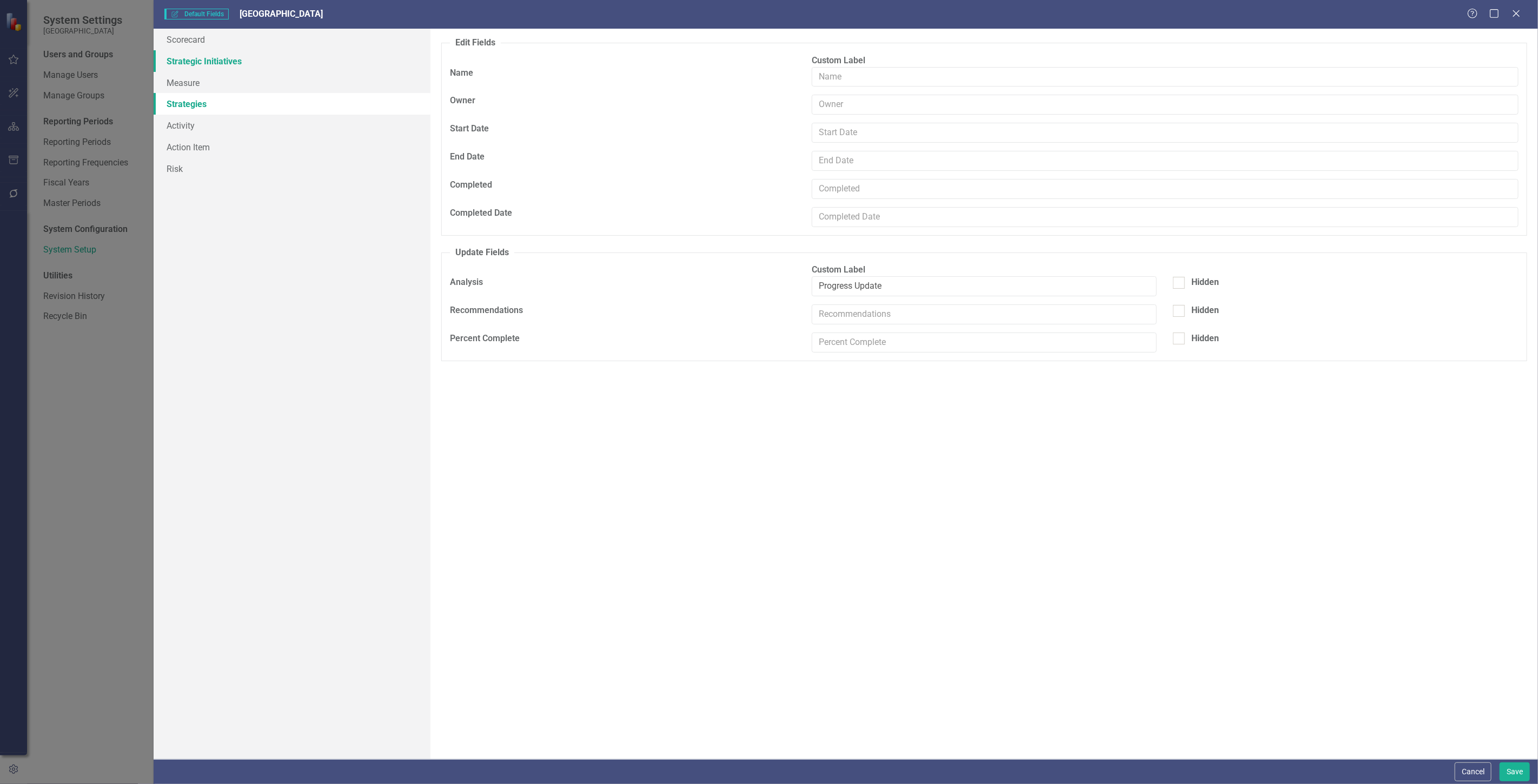
click at [198, 67] on link "Strategic Initiatives" at bounding box center [292, 61] width 277 height 22
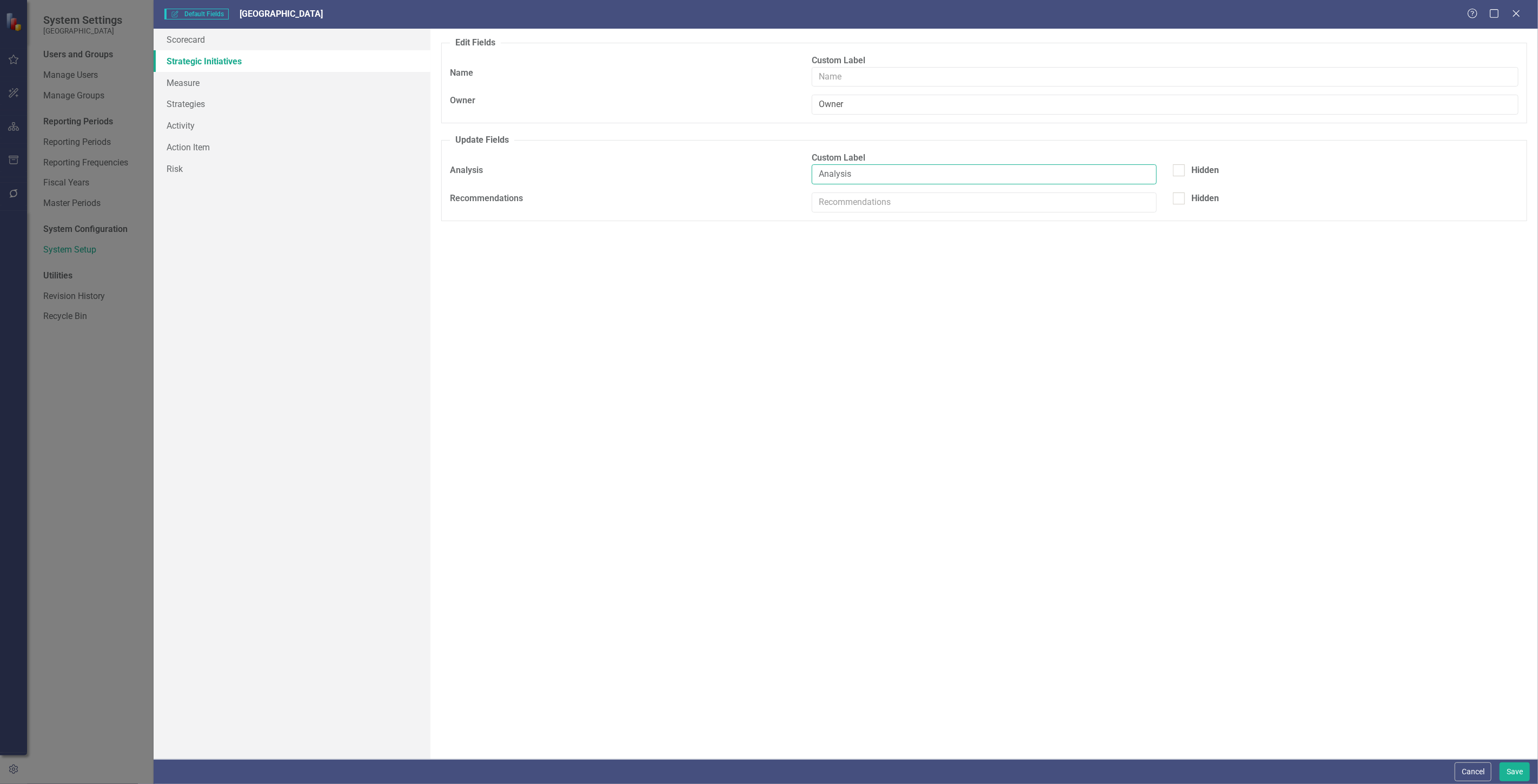
drag, startPoint x: 873, startPoint y: 177, endPoint x: 607, endPoint y: 193, distance: 266.5
click at [617, 192] on div "Analysis Analysis Hidden" at bounding box center [984, 178] width 1084 height 28
drag, startPoint x: 849, startPoint y: 112, endPoint x: 721, endPoint y: 119, distance: 128.2
click at [722, 117] on div "Owner Owner" at bounding box center [984, 108] width 1084 height 28
click at [846, 266] on div "Default fields that are included on edit and update forms (by element type) are…" at bounding box center [984, 394] width 1107 height 730
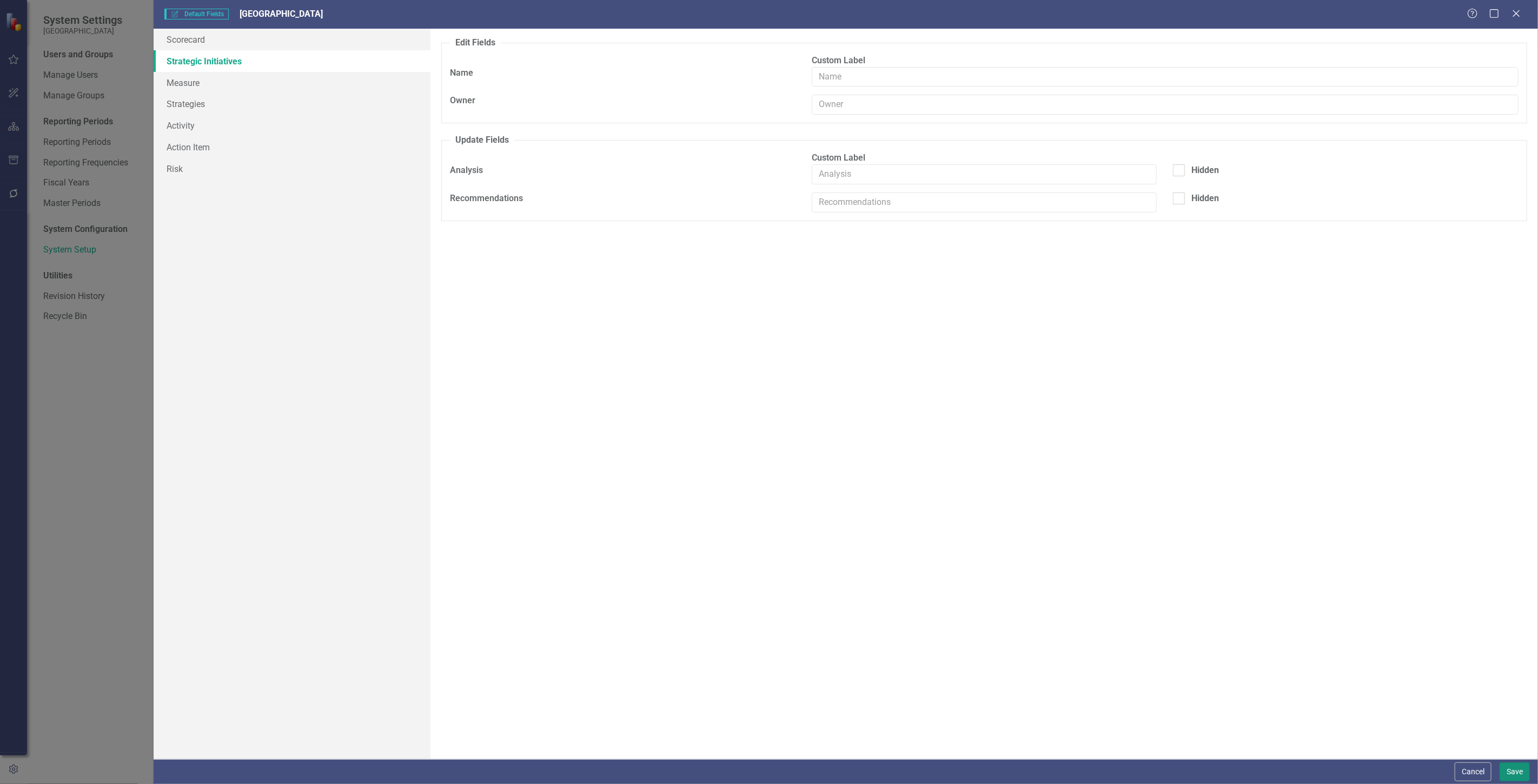
click at [1518, 769] on button "Save" at bounding box center [1515, 771] width 30 height 19
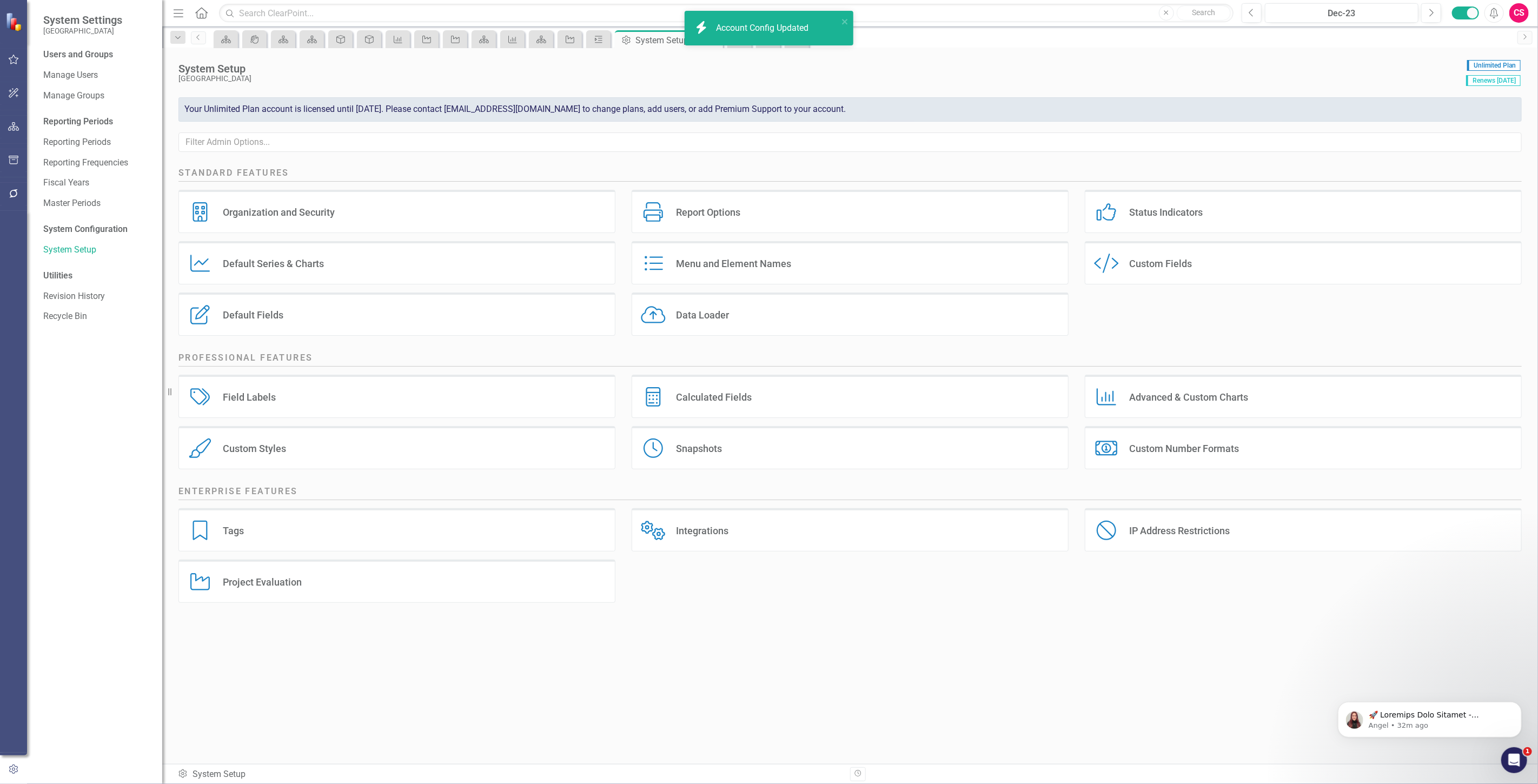
click at [14, 126] on icon "button" at bounding box center [13, 126] width 11 height 8
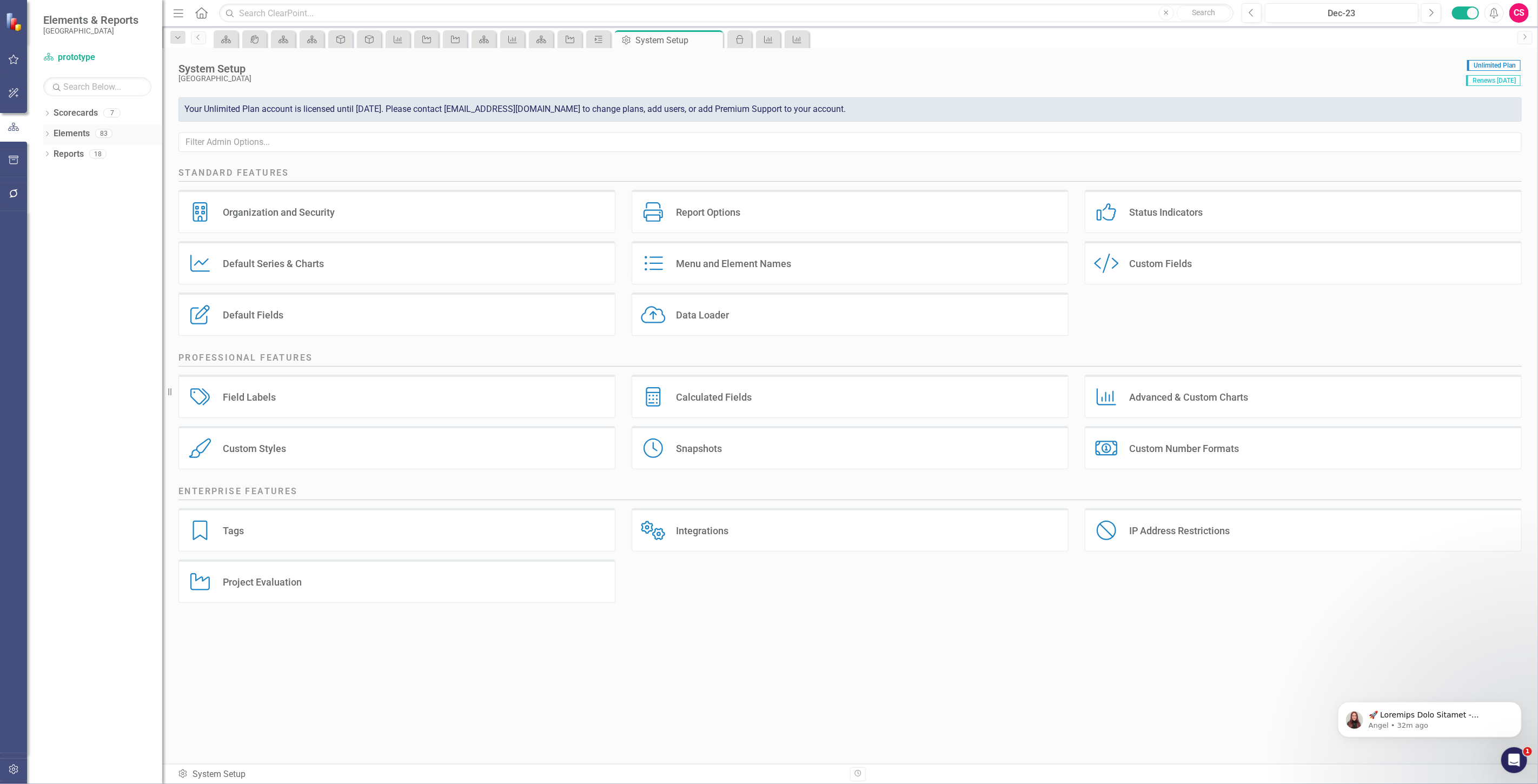
click at [72, 133] on link "Elements" at bounding box center [72, 133] width 36 height 13
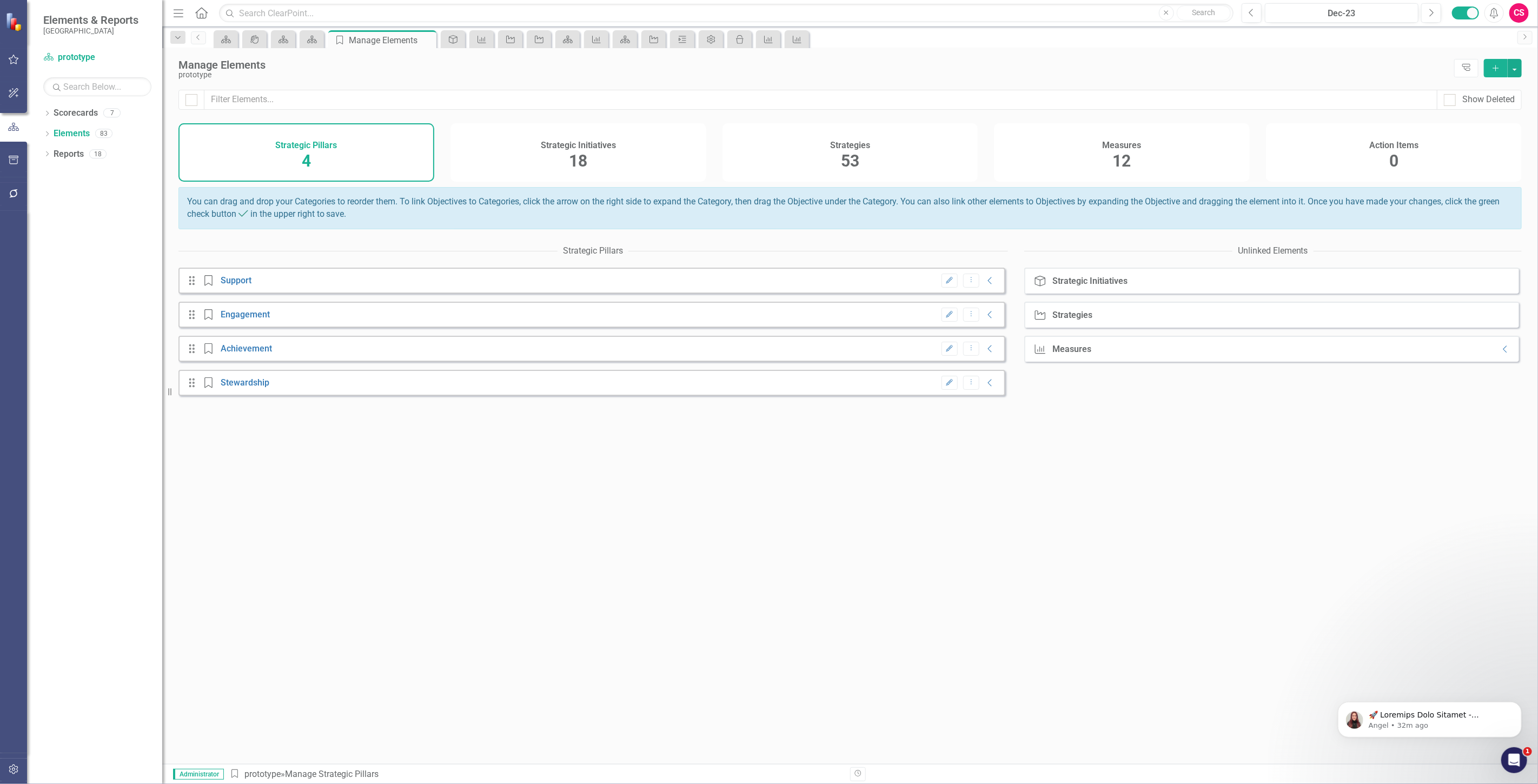
click at [579, 161] on span "18" at bounding box center [578, 161] width 19 height 19
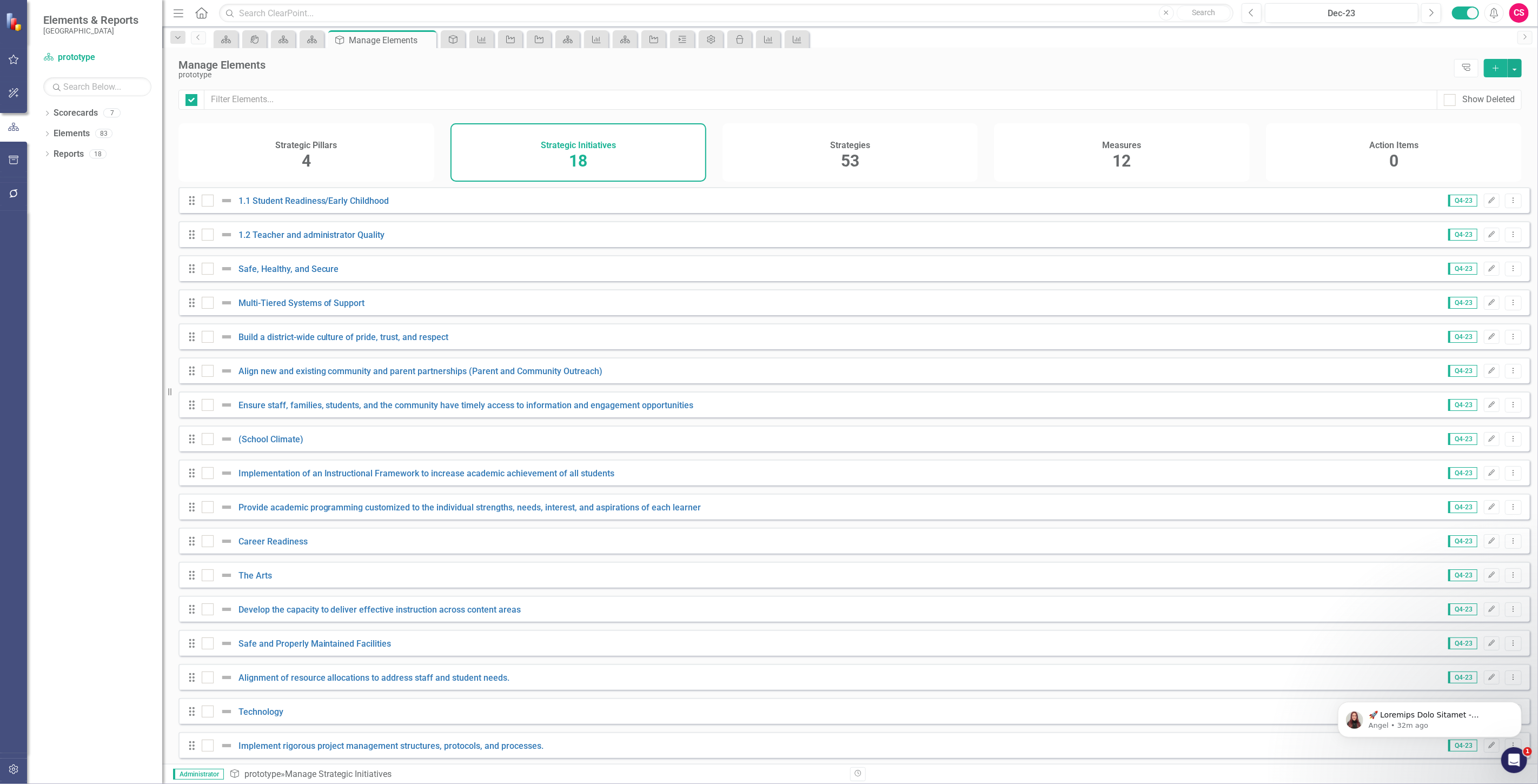
checkbox input "false"
click at [284, 206] on link "1.1 Student Readiness/Early Childhood" at bounding box center [313, 200] width 151 height 10
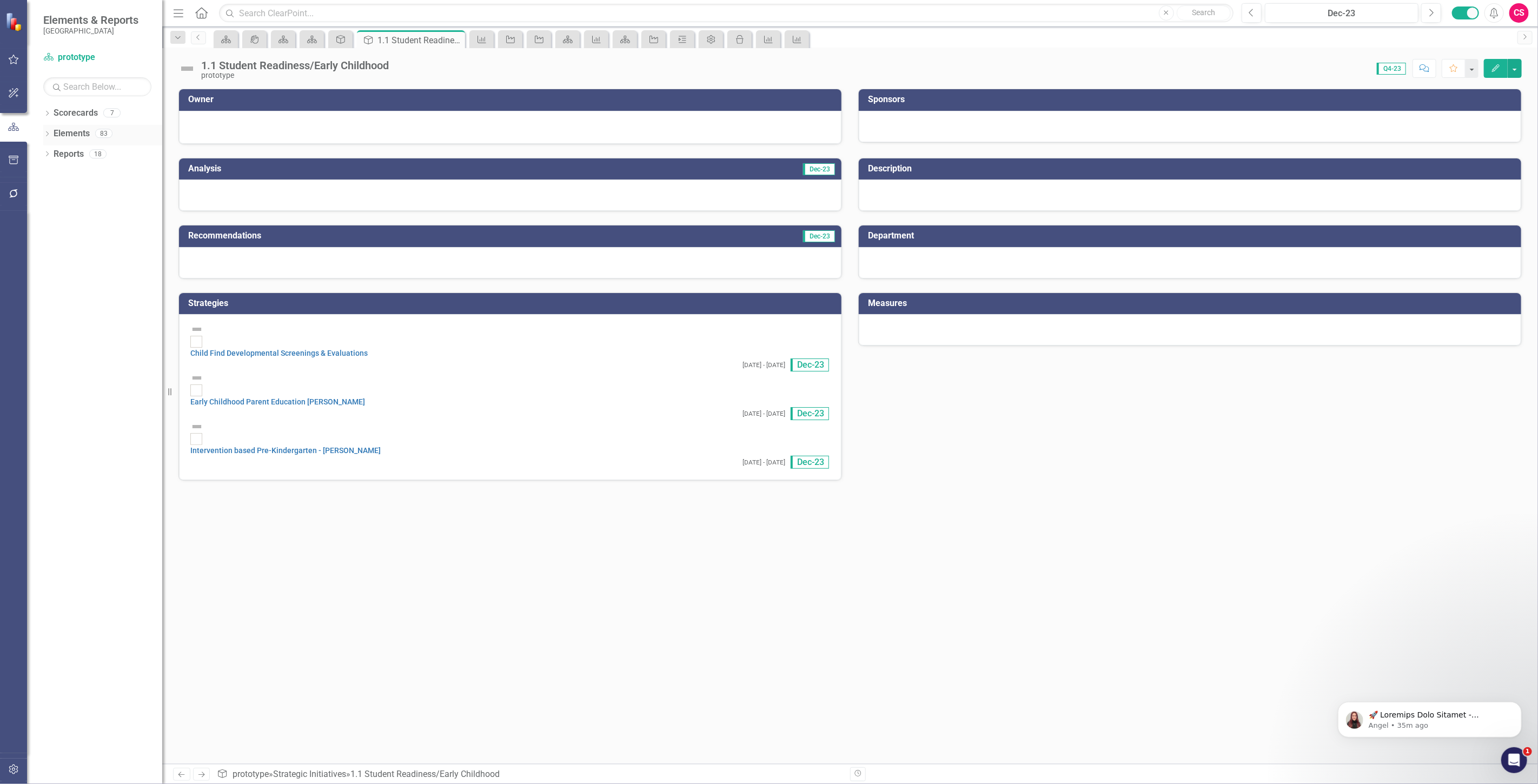
click at [72, 129] on link "Elements" at bounding box center [72, 133] width 36 height 13
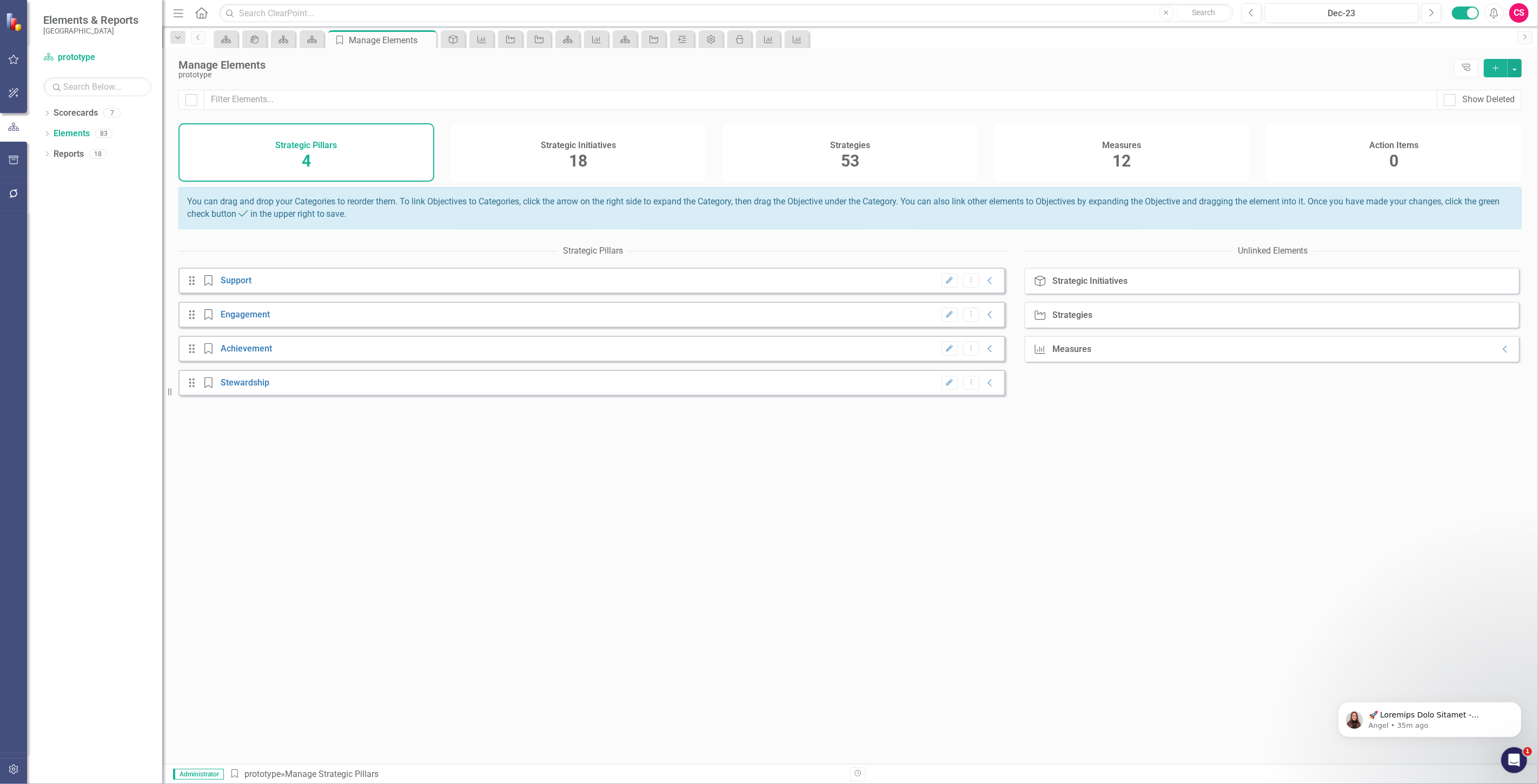
click at [873, 149] on div "Strategies 53" at bounding box center [850, 152] width 256 height 58
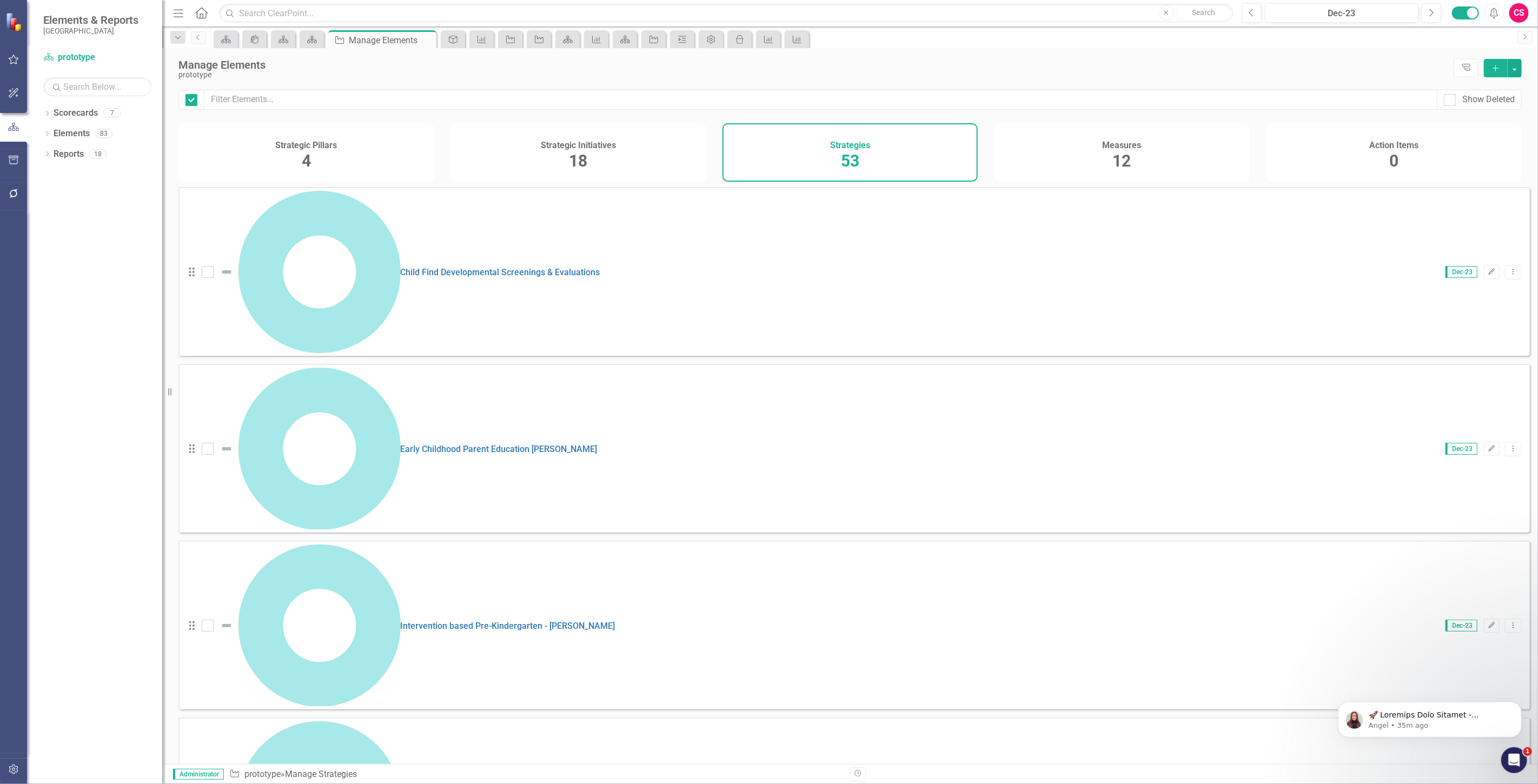
checkbox input "false"
click at [607, 155] on div "Strategic Initiatives 18" at bounding box center [578, 152] width 256 height 58
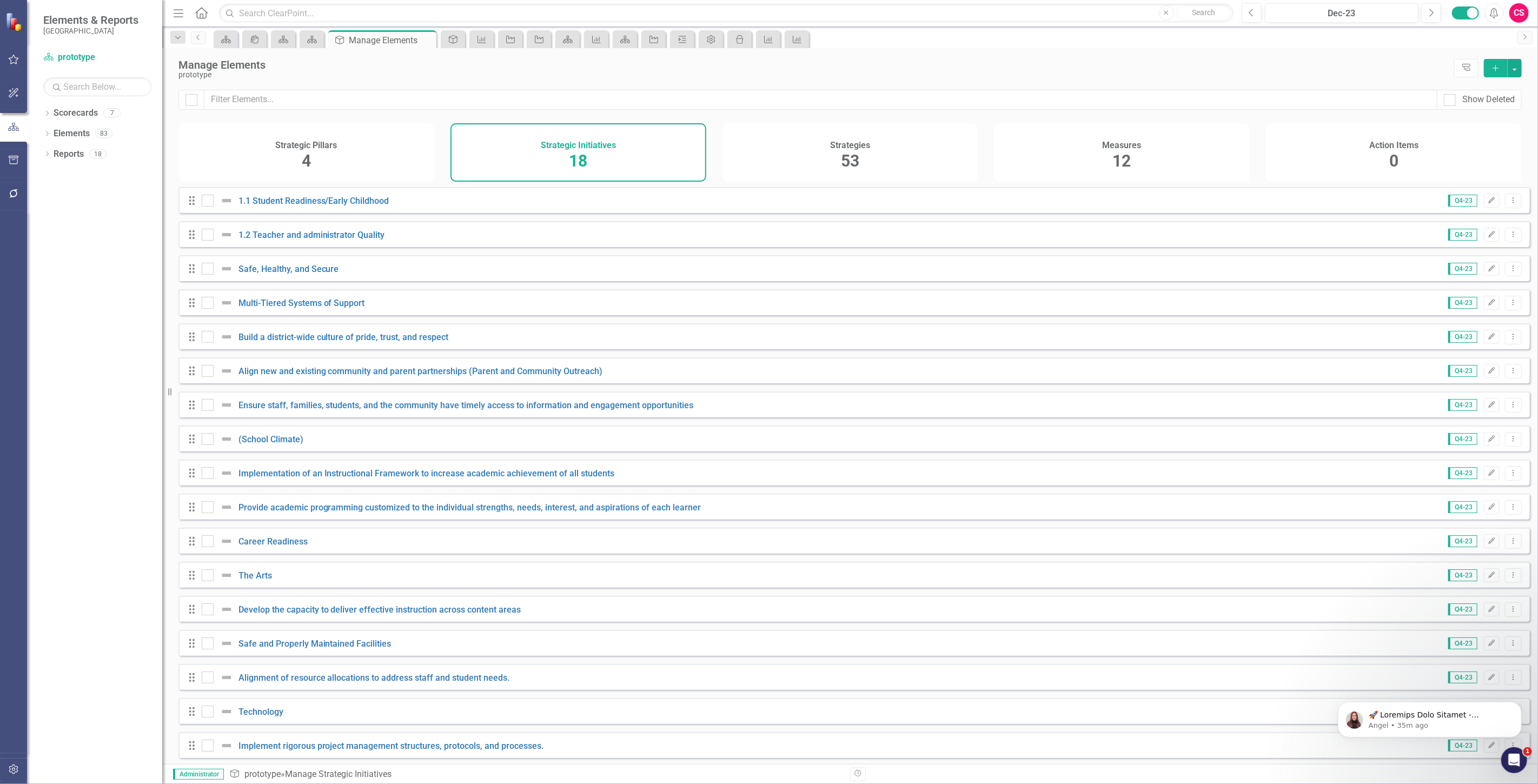
click at [781, 153] on div "Strategies 53" at bounding box center [850, 152] width 256 height 58
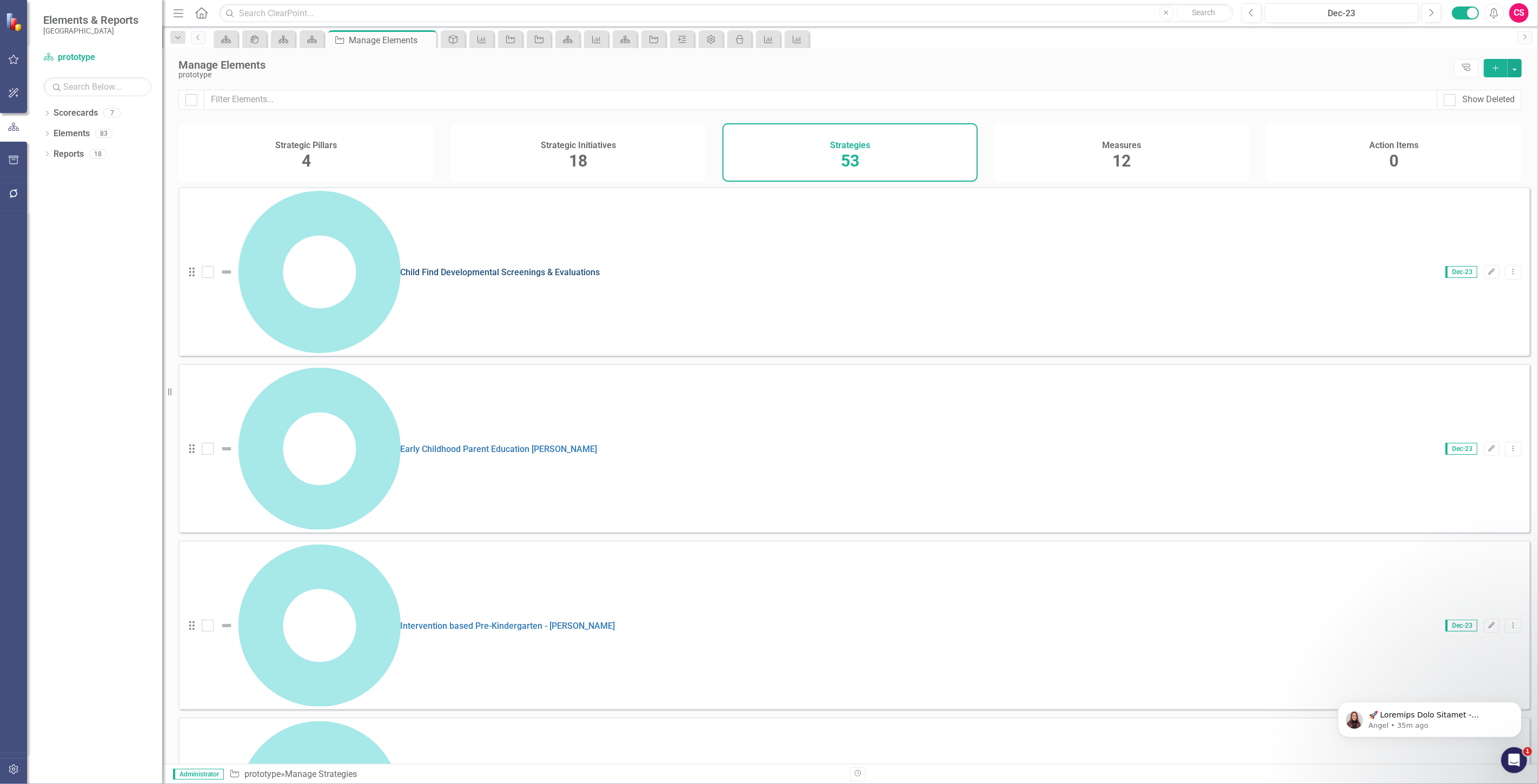
click at [401, 267] on link "Child Find Developmental Screenings & Evaluations" at bounding box center [500, 272] width 200 height 10
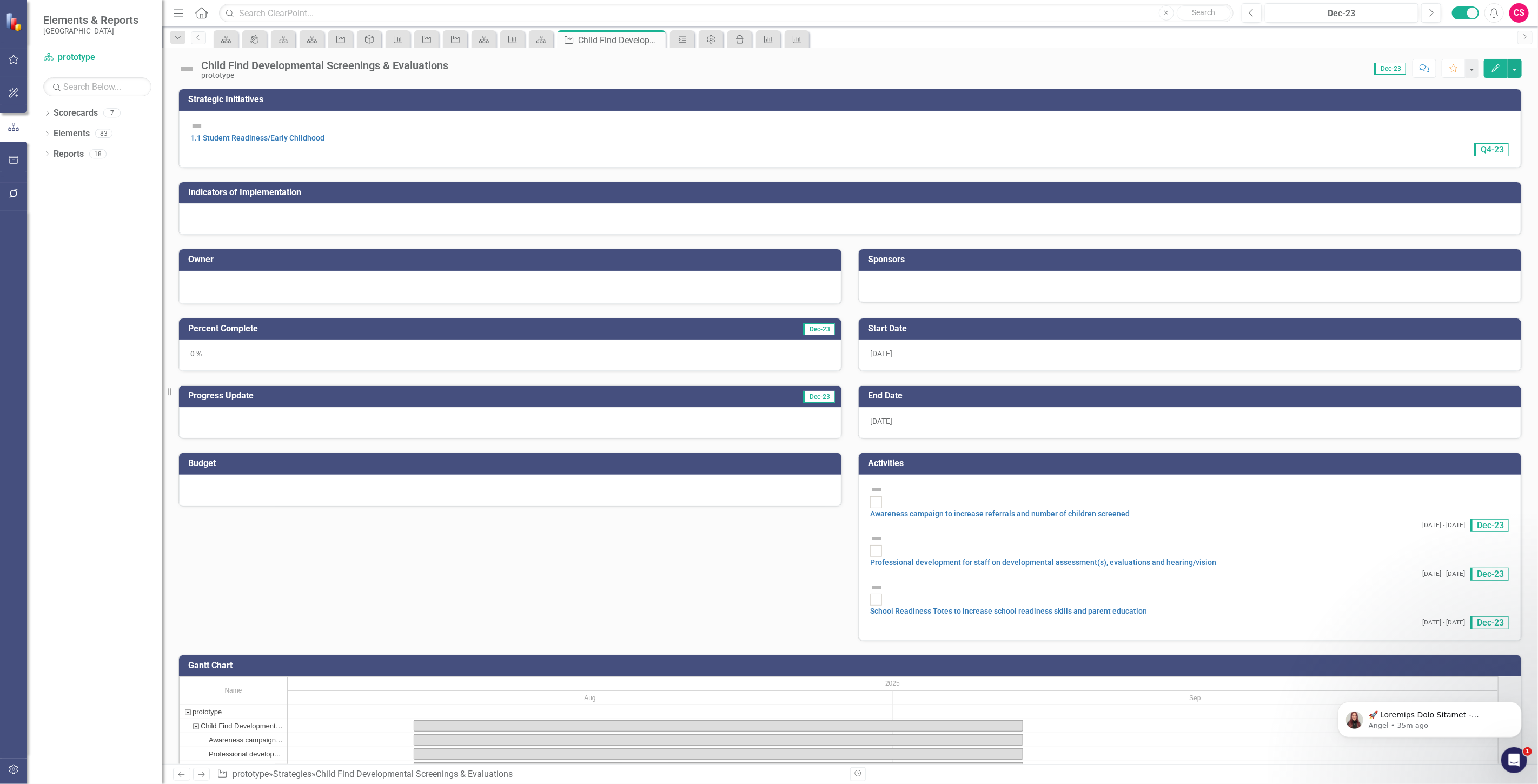
click at [231, 212] on div at bounding box center [850, 219] width 1342 height 31
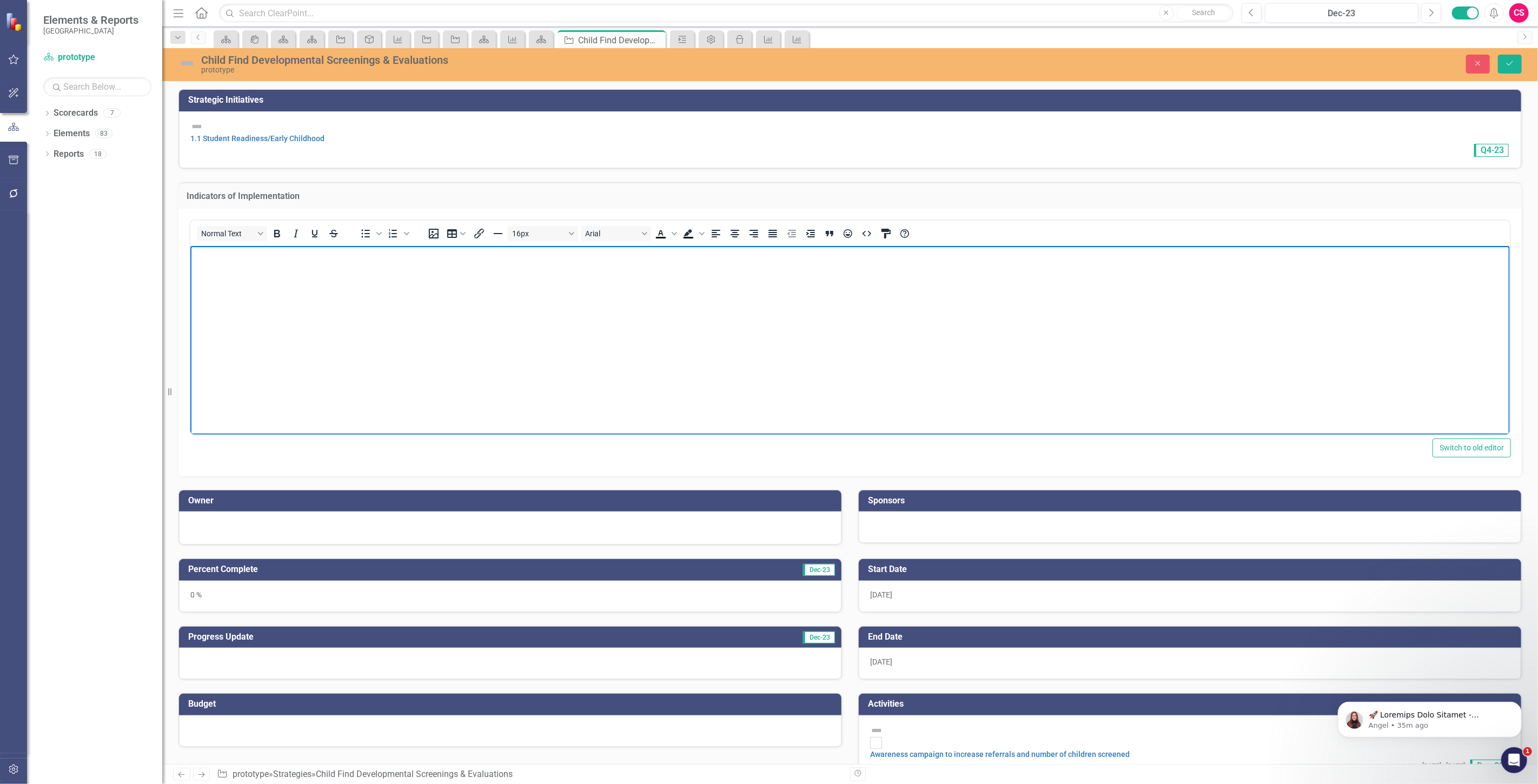
click at [305, 280] on body "Rich Text Area. Press ALT-0 for help." at bounding box center [850, 326] width 1320 height 162
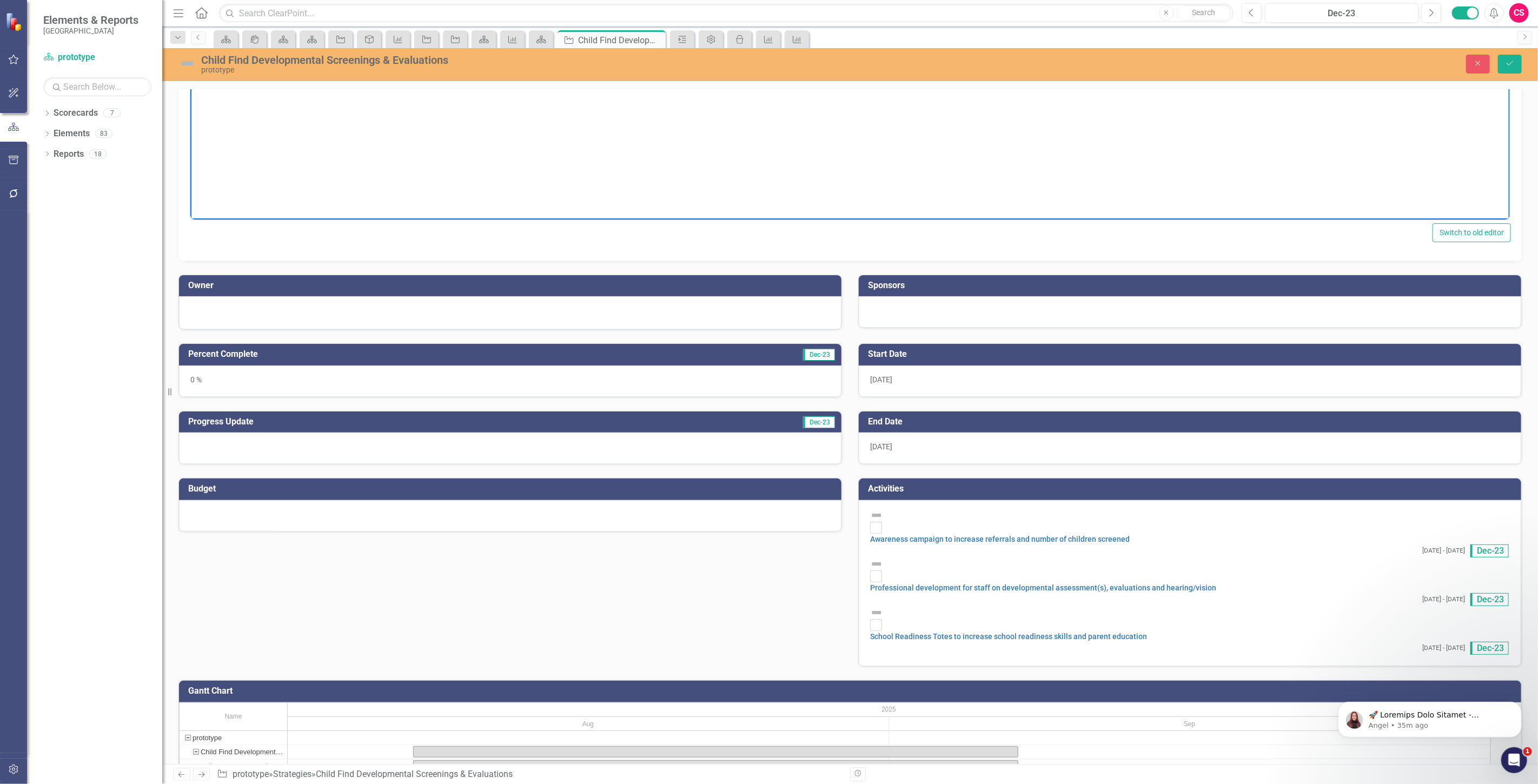
scroll to position [218, 0]
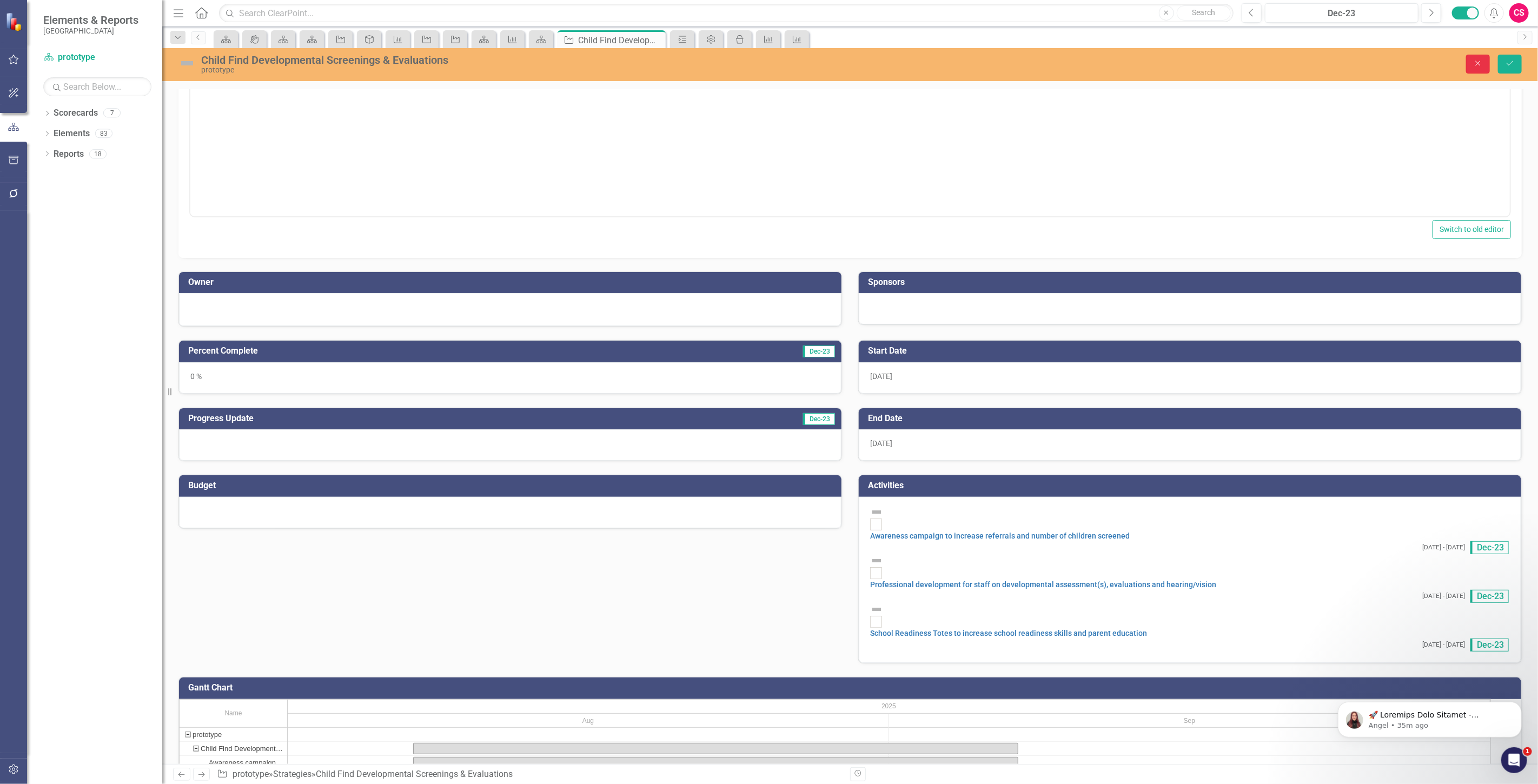
click at [1470, 64] on button "Close" at bounding box center [1478, 64] width 24 height 19
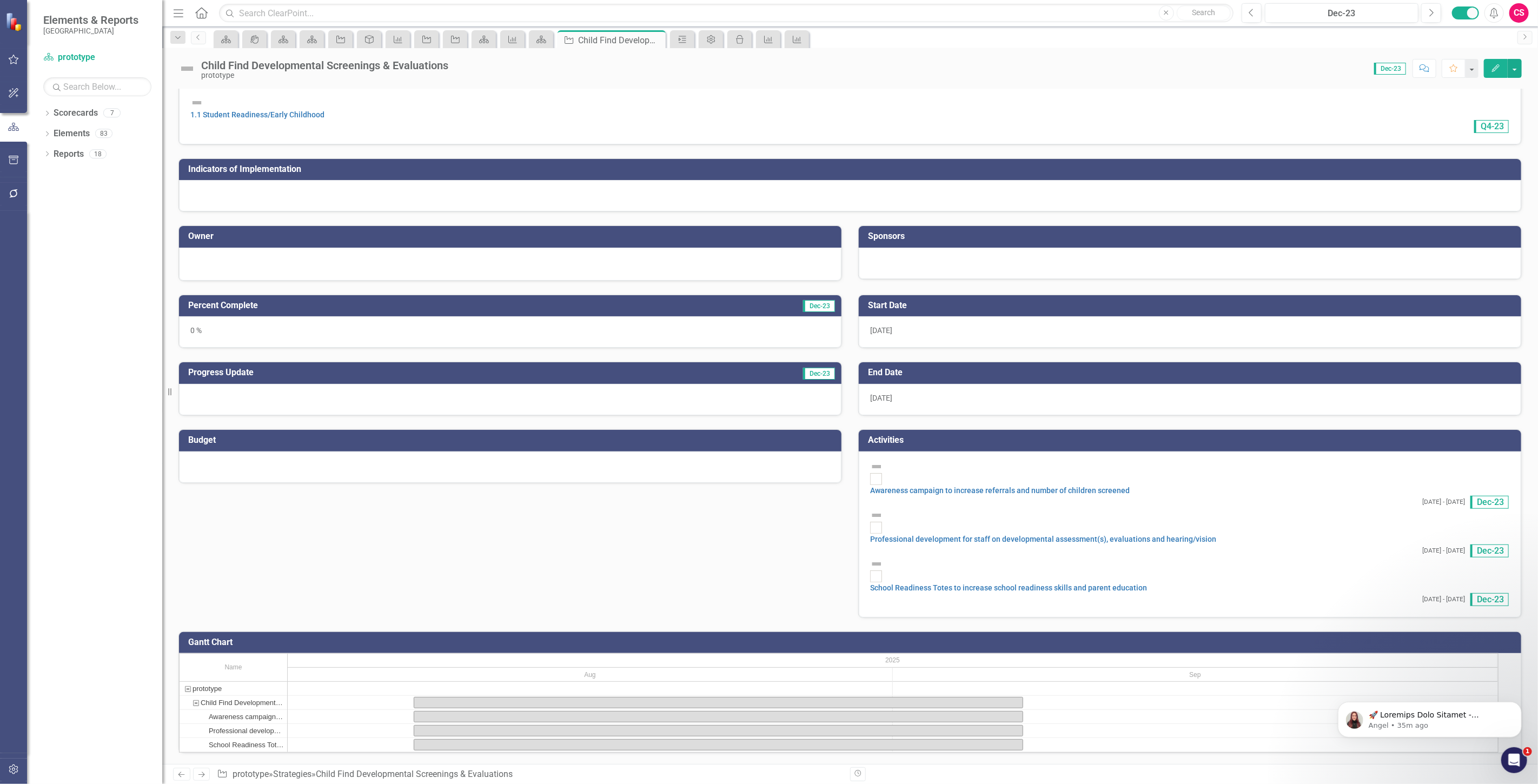
scroll to position [0, 0]
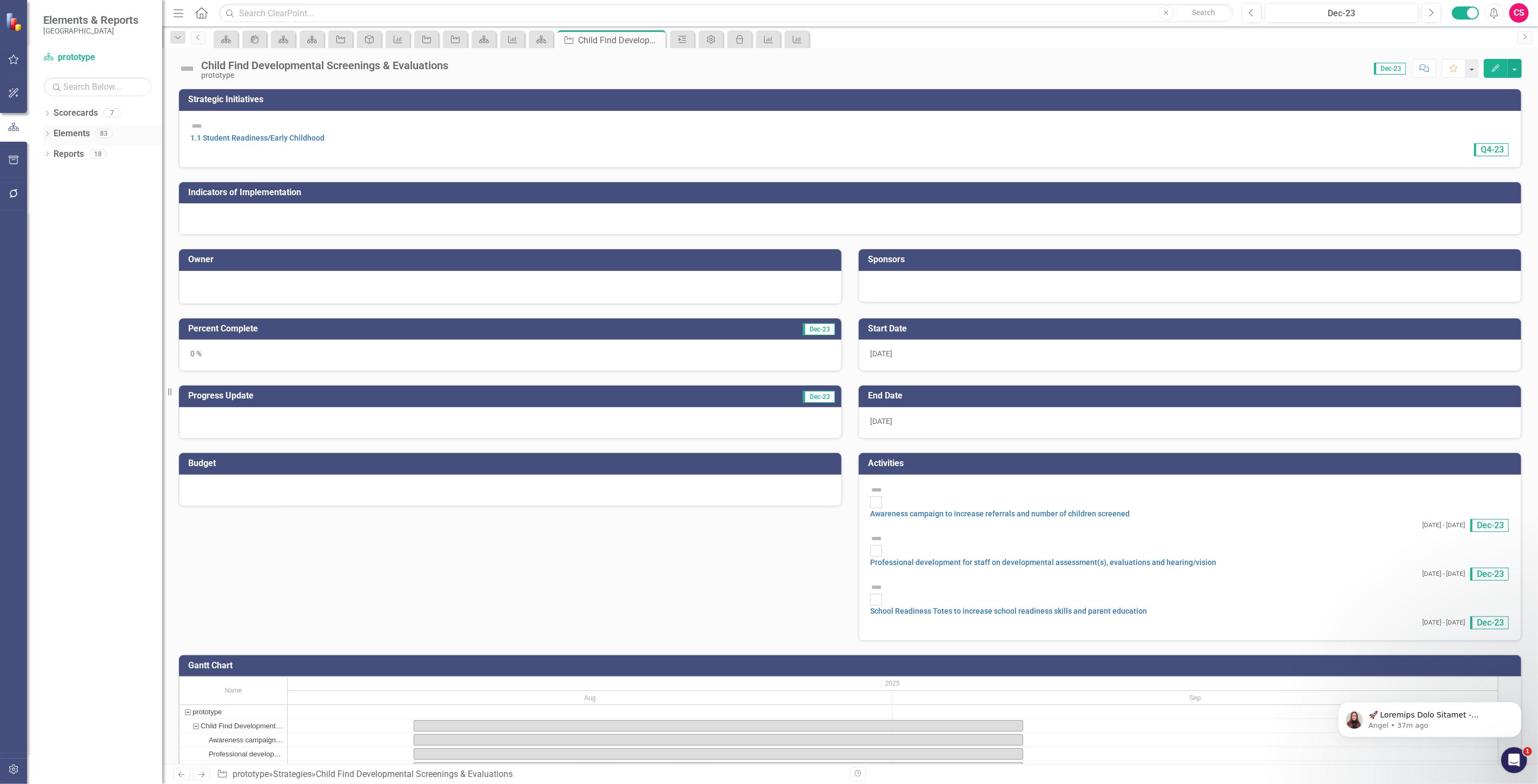
click at [51, 136] on div "Dropdown Elements 83" at bounding box center [103, 135] width 119 height 20
click at [45, 136] on icon "Dropdown" at bounding box center [47, 135] width 8 height 6
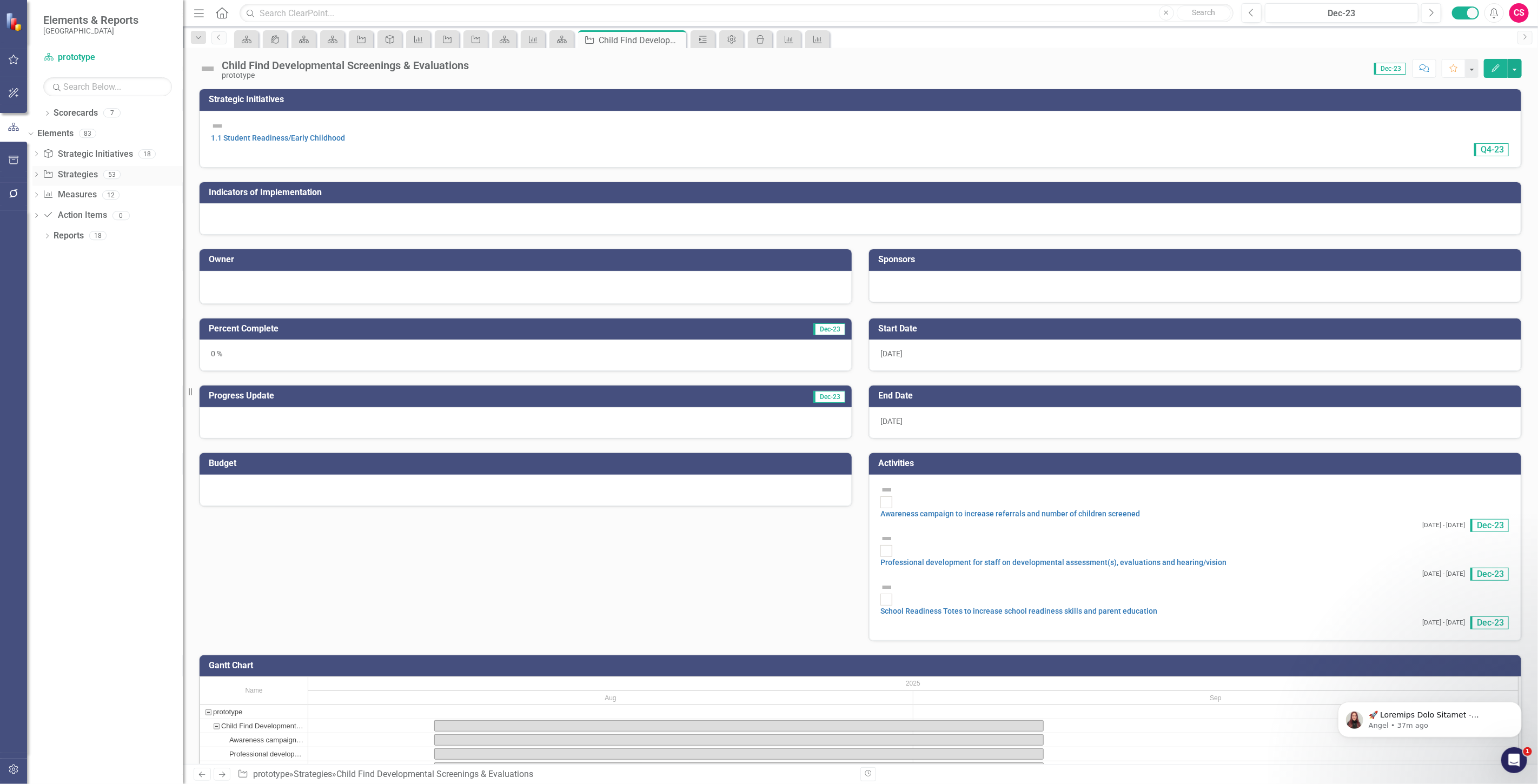
drag, startPoint x: 164, startPoint y: 180, endPoint x: 244, endPoint y: 173, distance: 80.3
click at [191, 188] on div "Resize" at bounding box center [187, 392] width 8 height 784
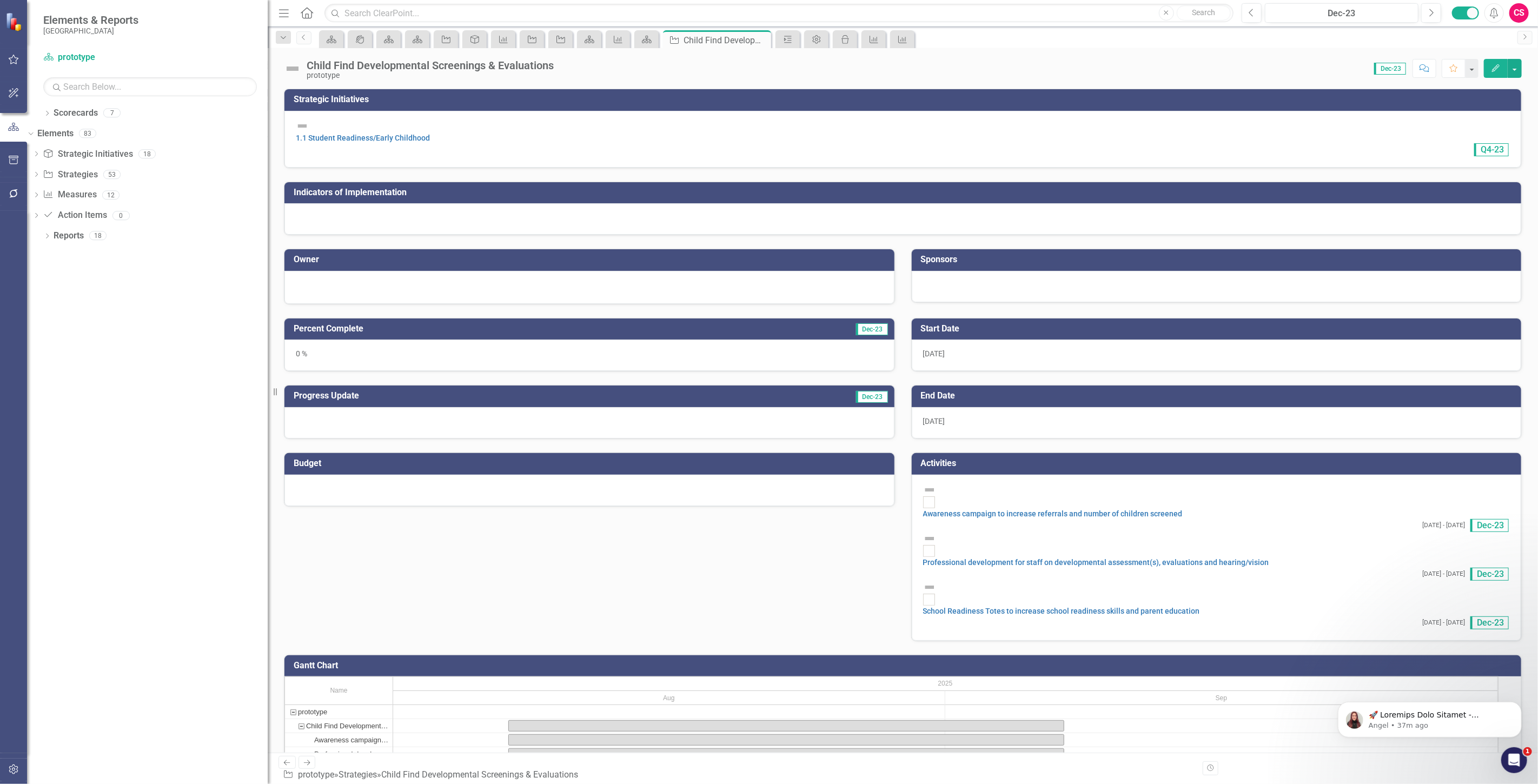
drag, startPoint x: 368, startPoint y: 388, endPoint x: 301, endPoint y: 391, distance: 67.1
click at [301, 391] on h3 "Progress Update" at bounding box center [491, 396] width 396 height 10
click at [975, 509] on link "Awareness campaign to increase referrals and number of children screened" at bounding box center [1053, 513] width 260 height 8
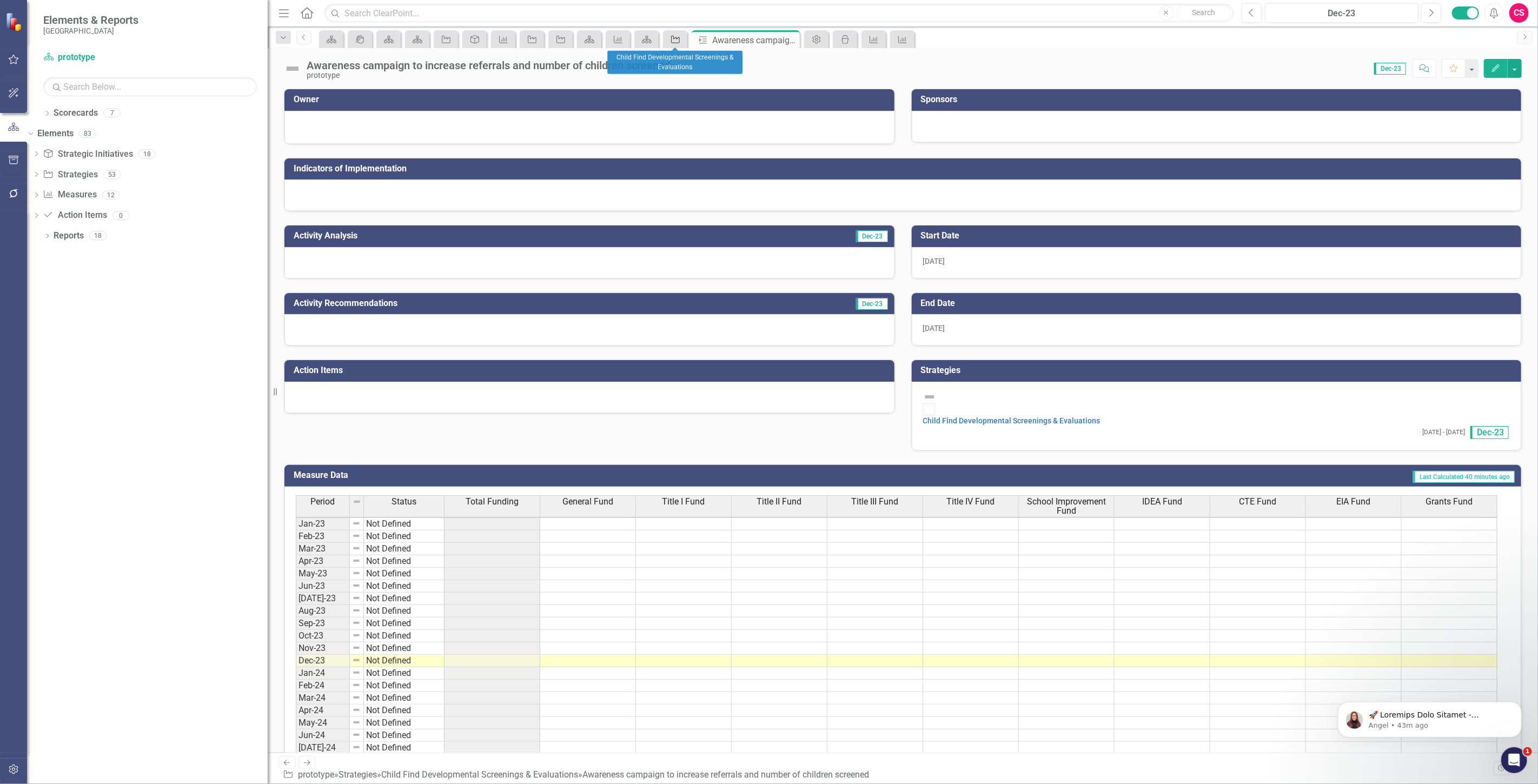
click at [667, 42] on div "Strategies" at bounding box center [673, 39] width 15 height 13
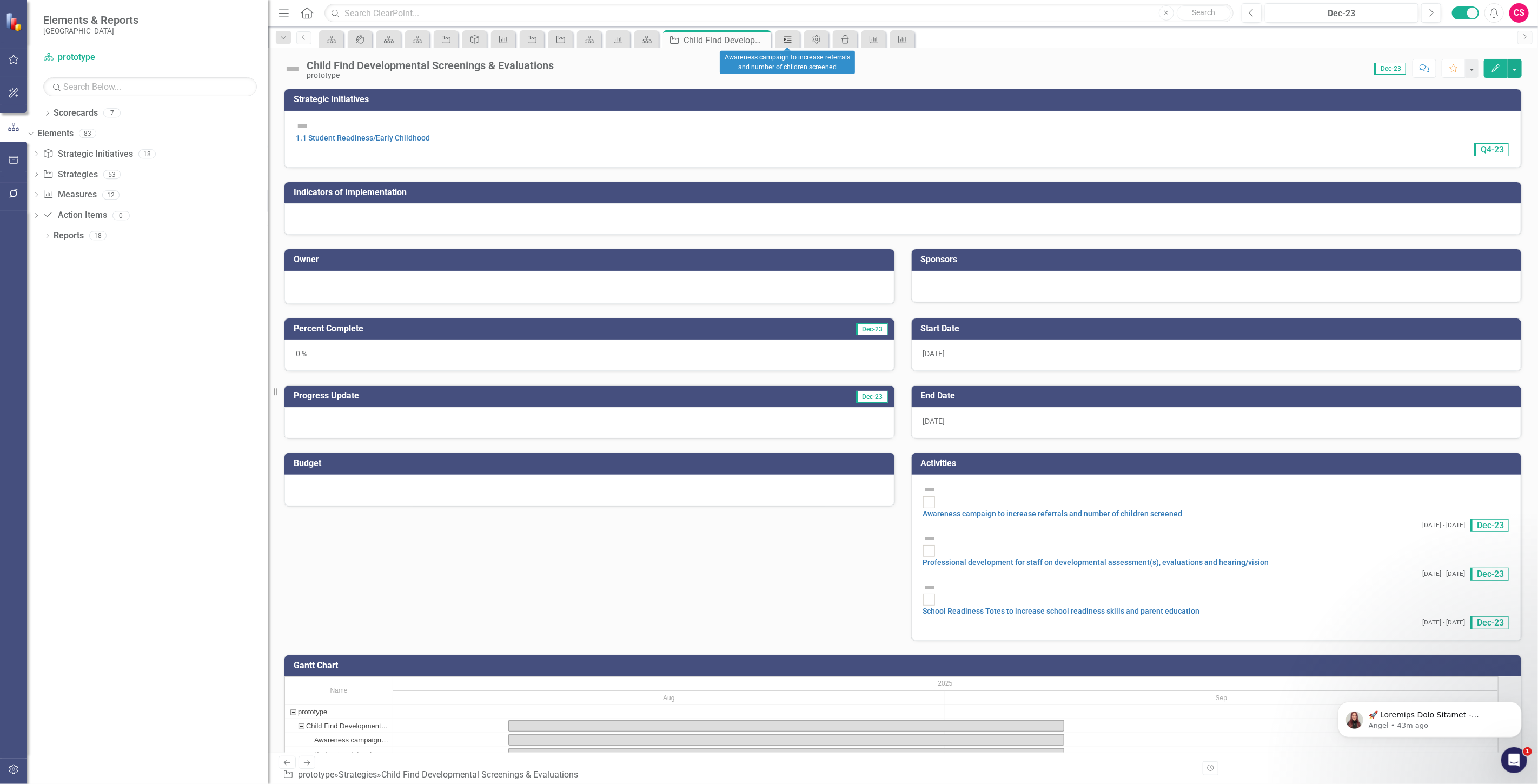
click at [781, 41] on div "Activity" at bounding box center [786, 39] width 15 height 13
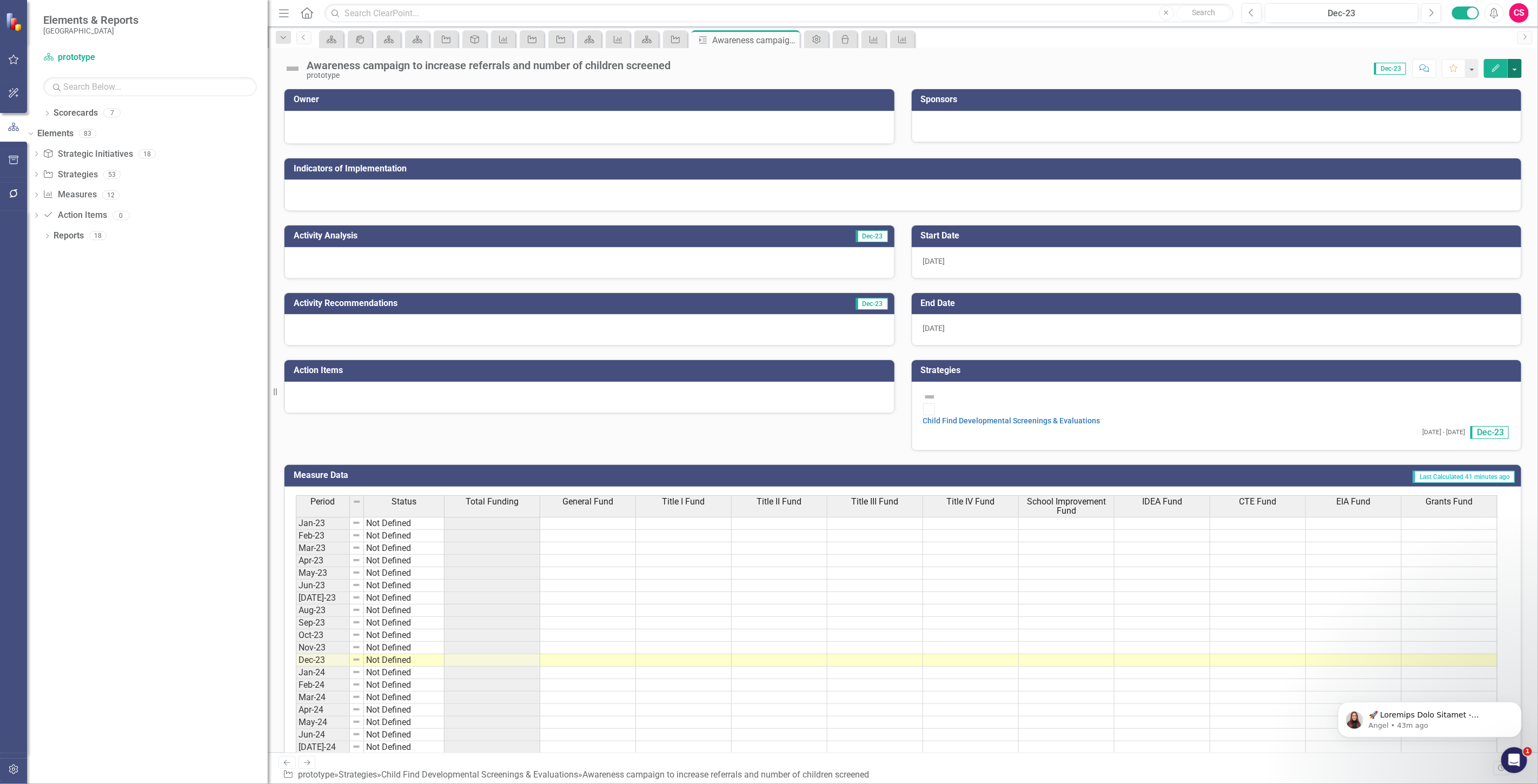
click at [1514, 69] on button "button" at bounding box center [1515, 68] width 14 height 19
click at [1474, 106] on link "Edit Report Edit Layout" at bounding box center [1471, 108] width 100 height 20
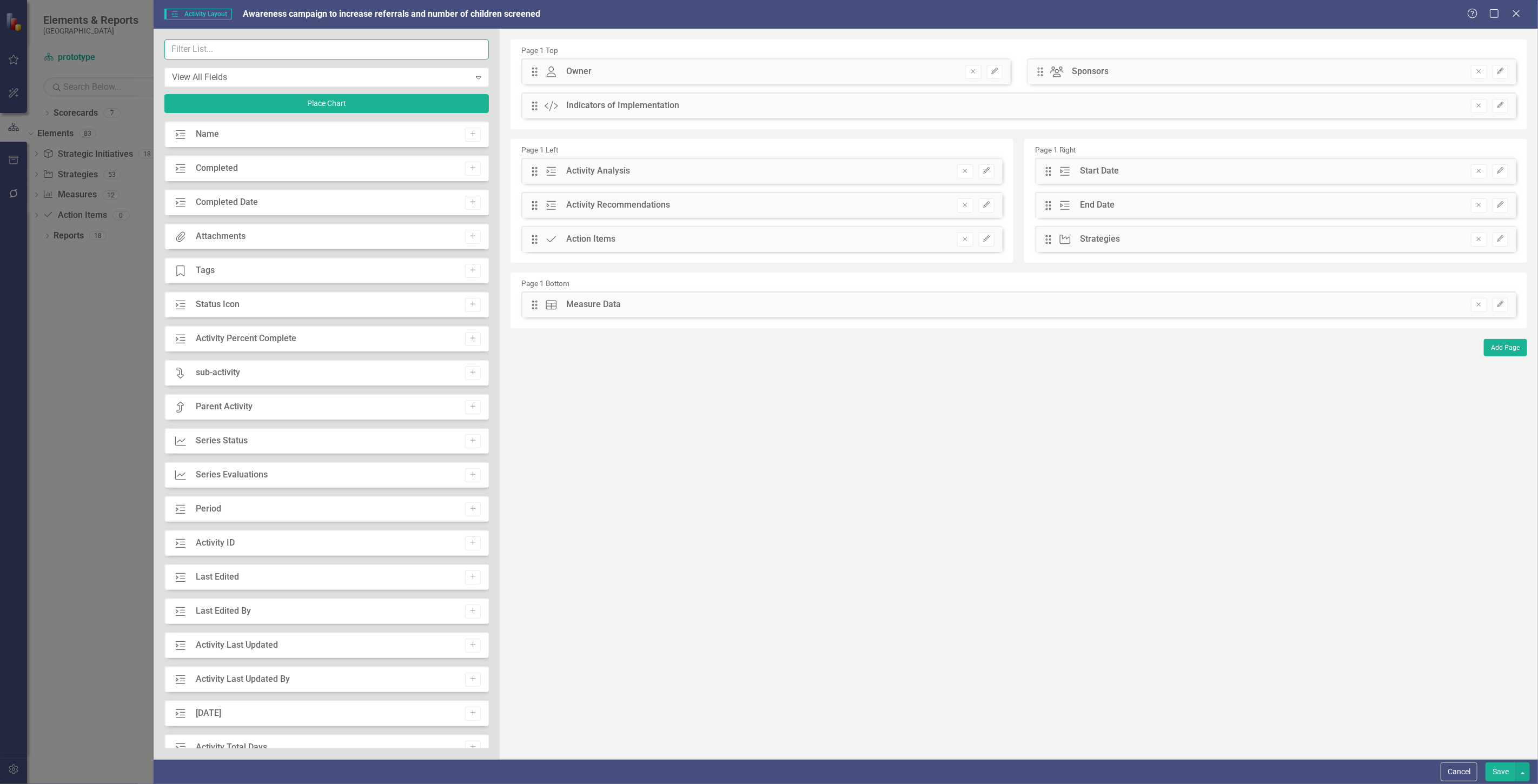
click at [208, 47] on input "text" at bounding box center [326, 49] width 324 height 20
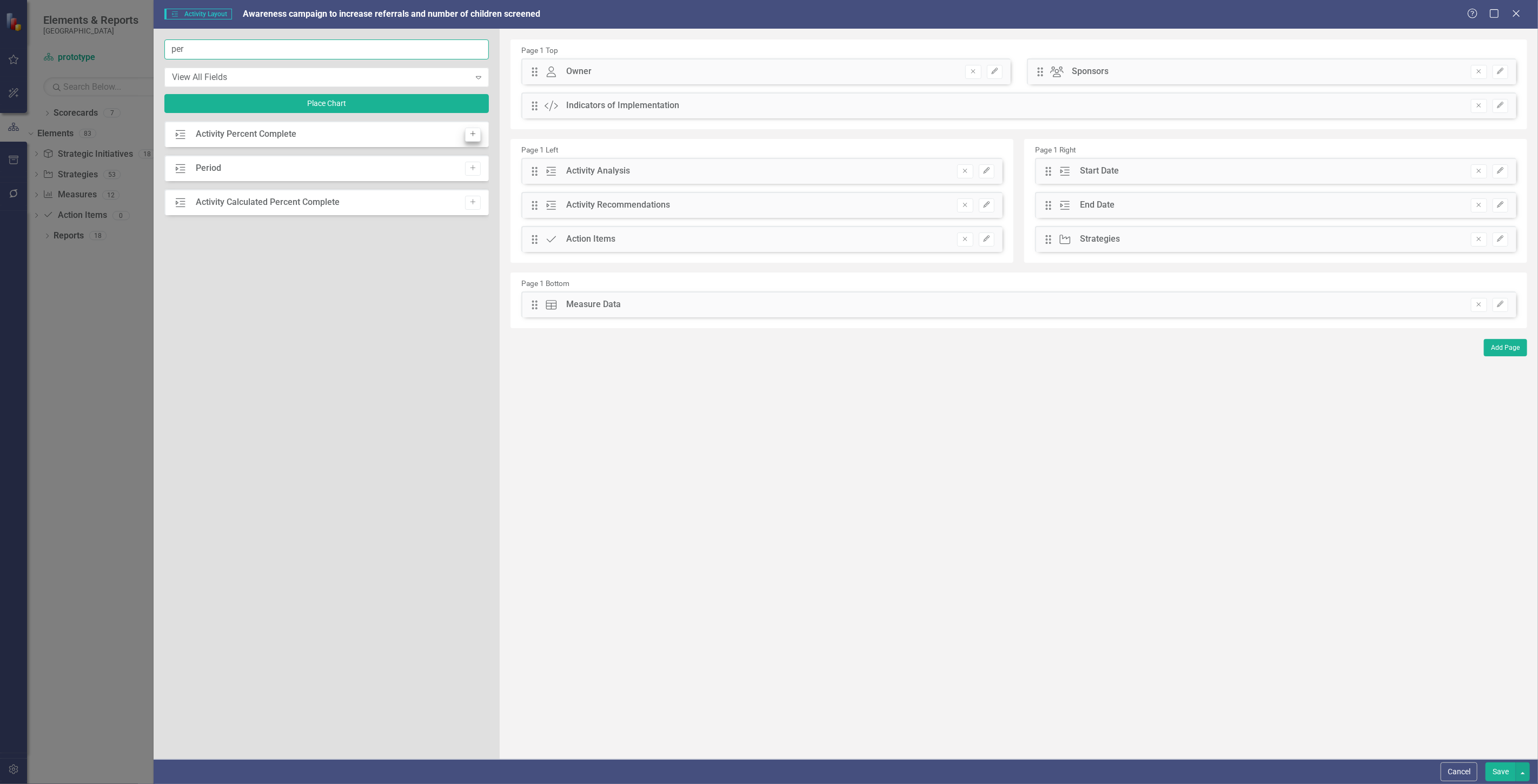
type input "per"
click at [472, 132] on icon "Add" at bounding box center [472, 134] width 8 height 7
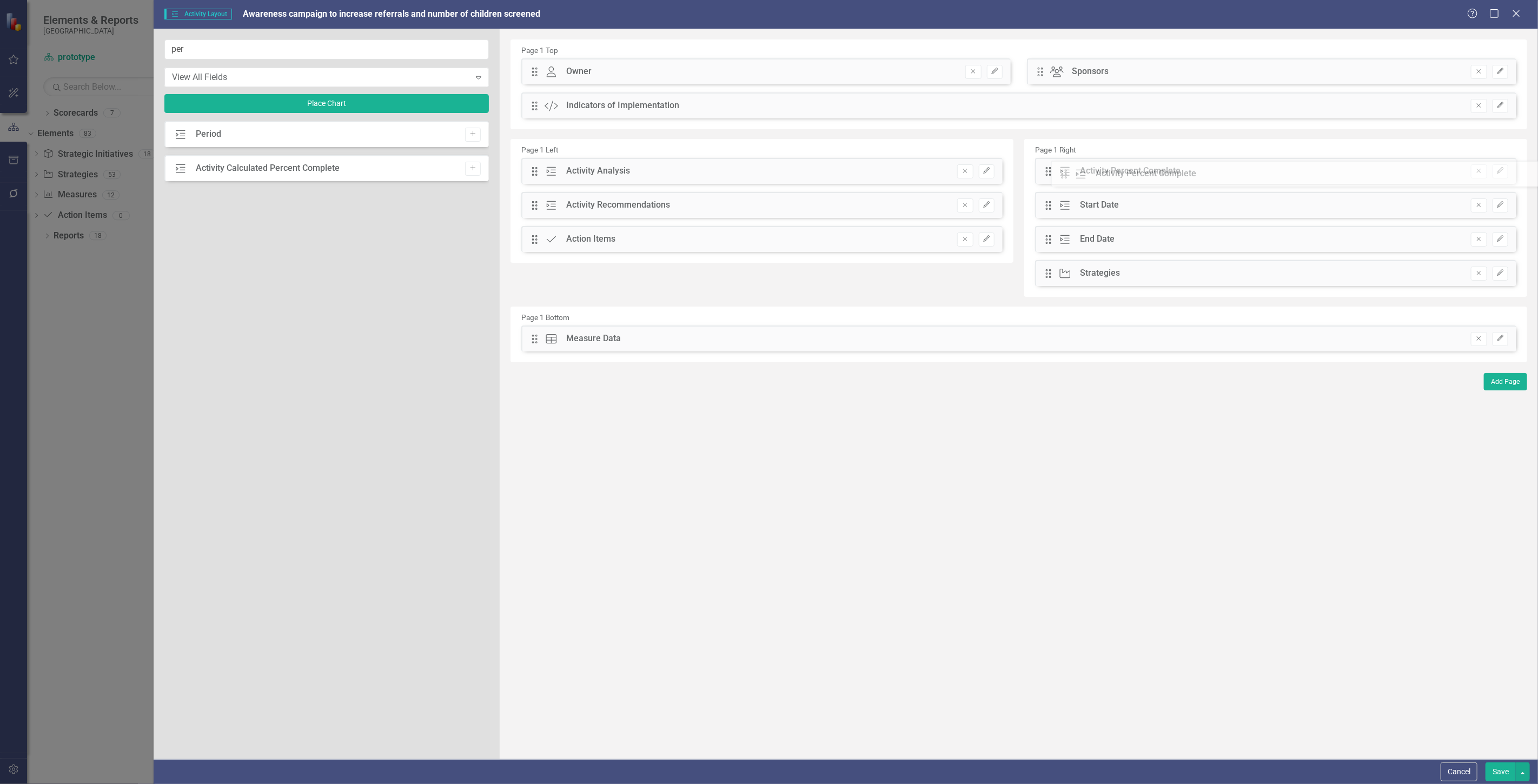
drag, startPoint x: 532, startPoint y: 69, endPoint x: 1069, endPoint y: 172, distance: 546.8
click at [1521, 768] on button "button" at bounding box center [1522, 771] width 14 height 19
click at [1473, 714] on link "Update all Activities in this Scorecard" at bounding box center [1423, 711] width 215 height 20
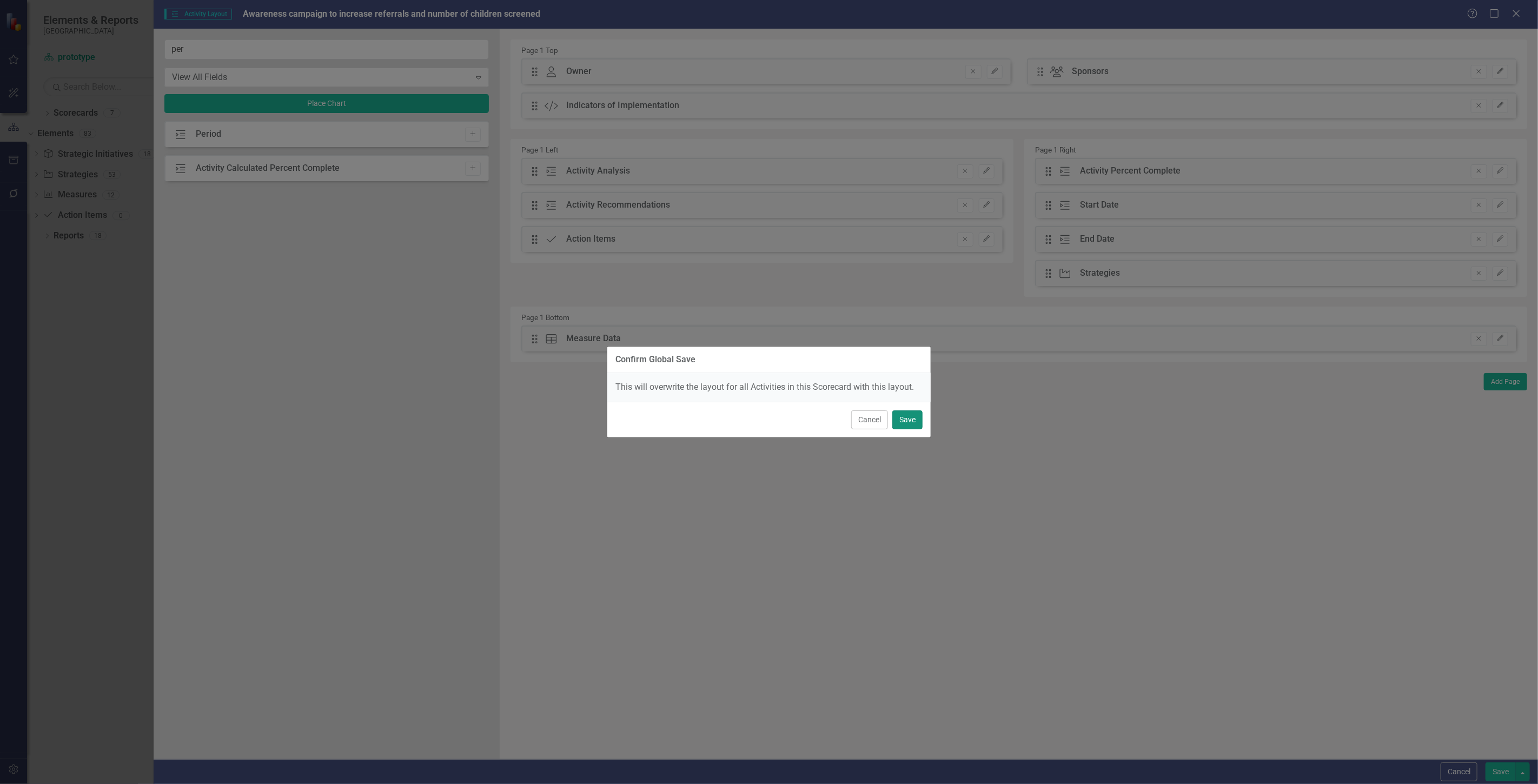
click at [906, 415] on button "Save" at bounding box center [907, 419] width 30 height 19
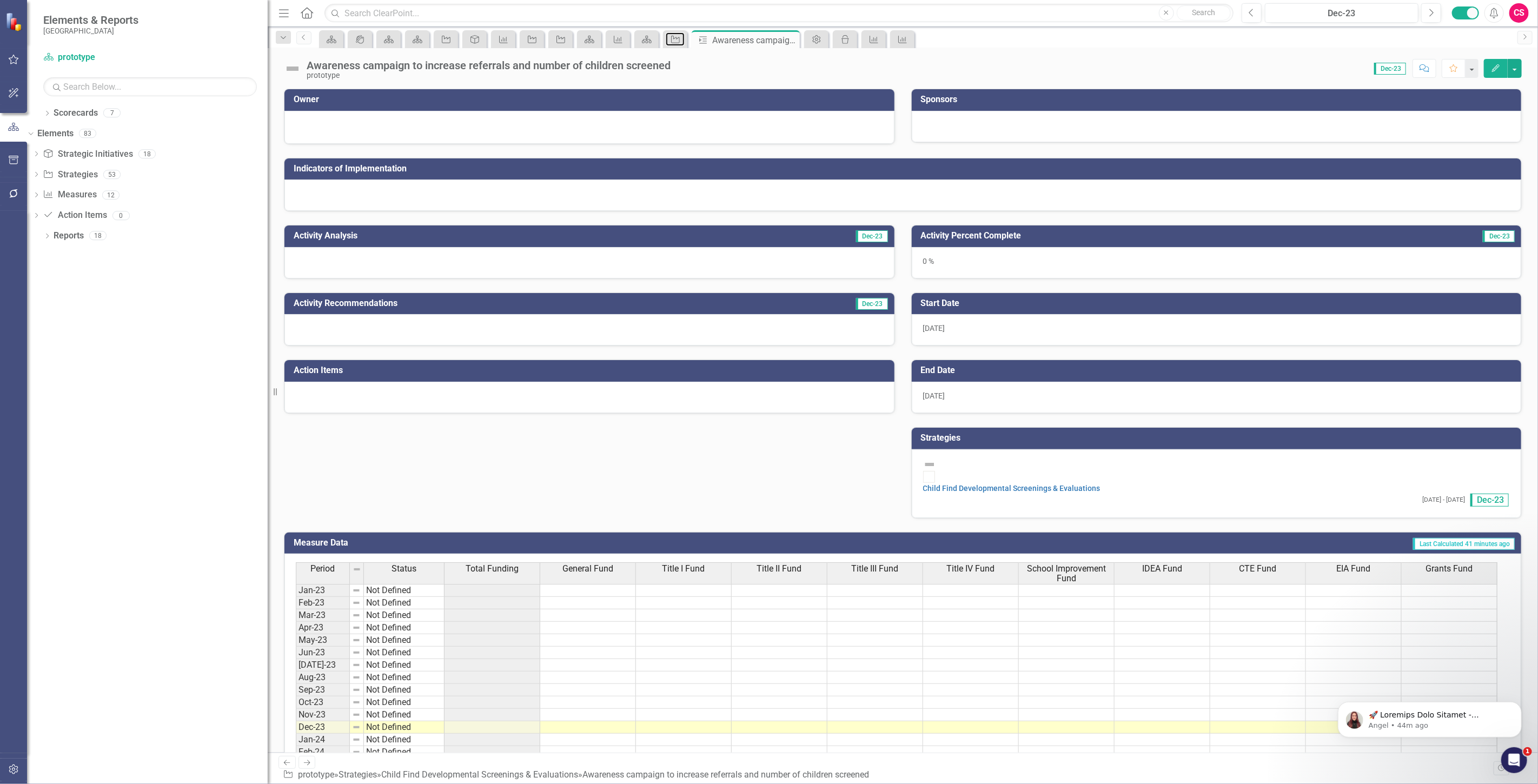
click at [664, 31] on div "Strategies" at bounding box center [675, 39] width 24 height 18
click at [671, 46] on div "Strategies" at bounding box center [675, 39] width 24 height 18
click at [672, 41] on icon "Strategies" at bounding box center [675, 39] width 11 height 8
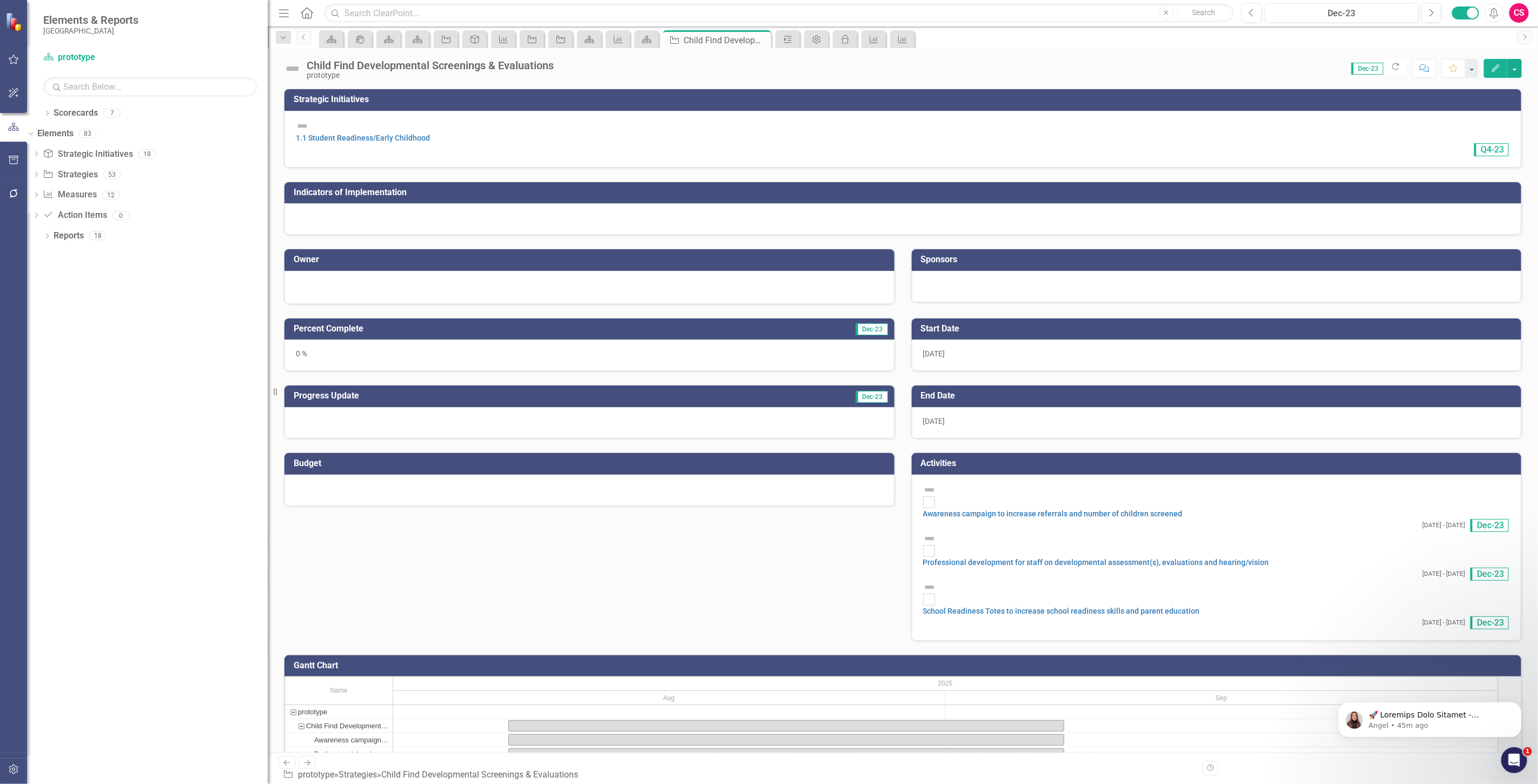
click at [286, 67] on img at bounding box center [292, 69] width 17 height 17
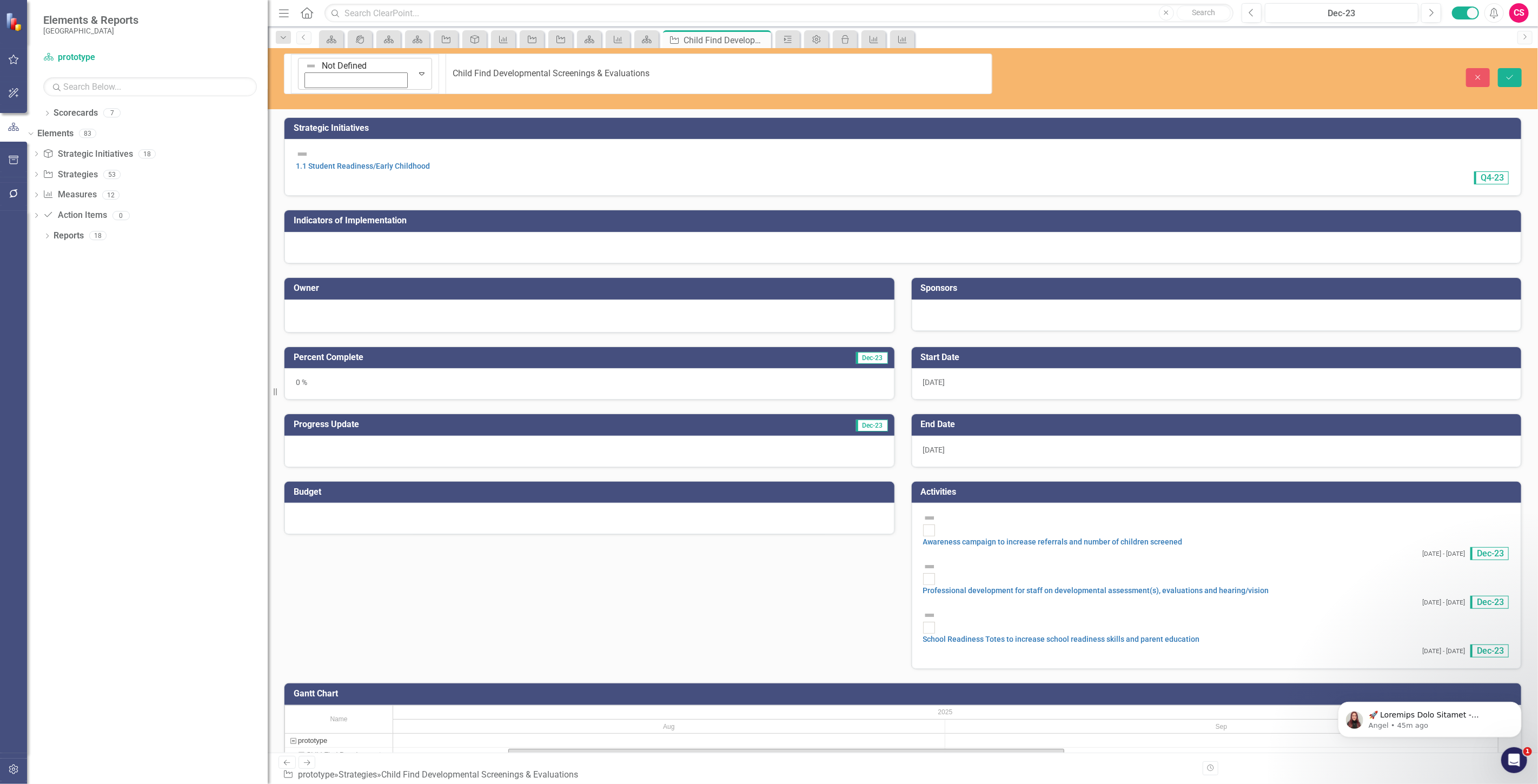
click at [306, 67] on img at bounding box center [311, 66] width 11 height 11
click at [568, 213] on td "Indicators of Implementation" at bounding box center [905, 222] width 1222 height 18
click at [1477, 73] on icon "Close" at bounding box center [1478, 77] width 10 height 8
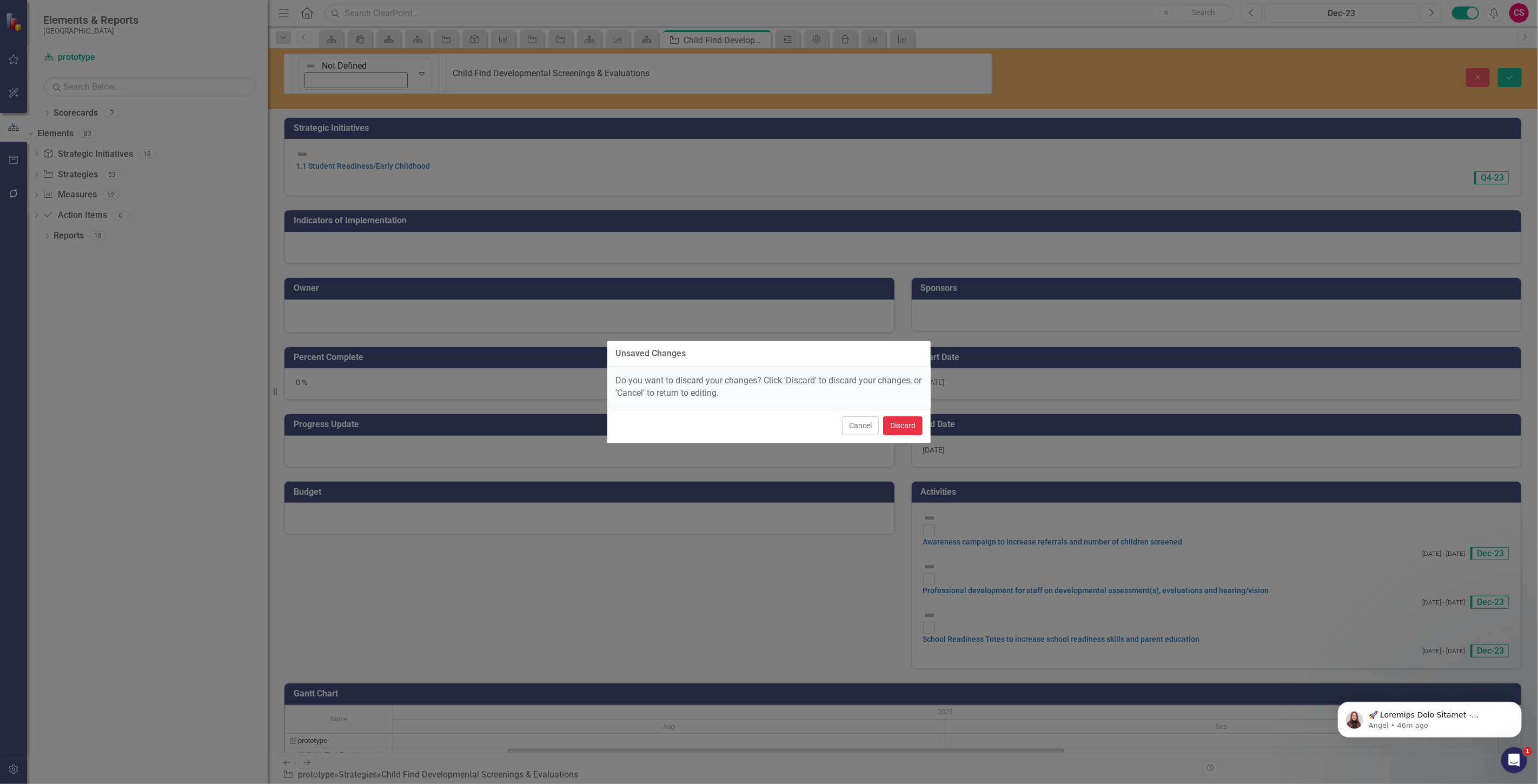
click at [906, 427] on button "Discard" at bounding box center [903, 425] width 40 height 19
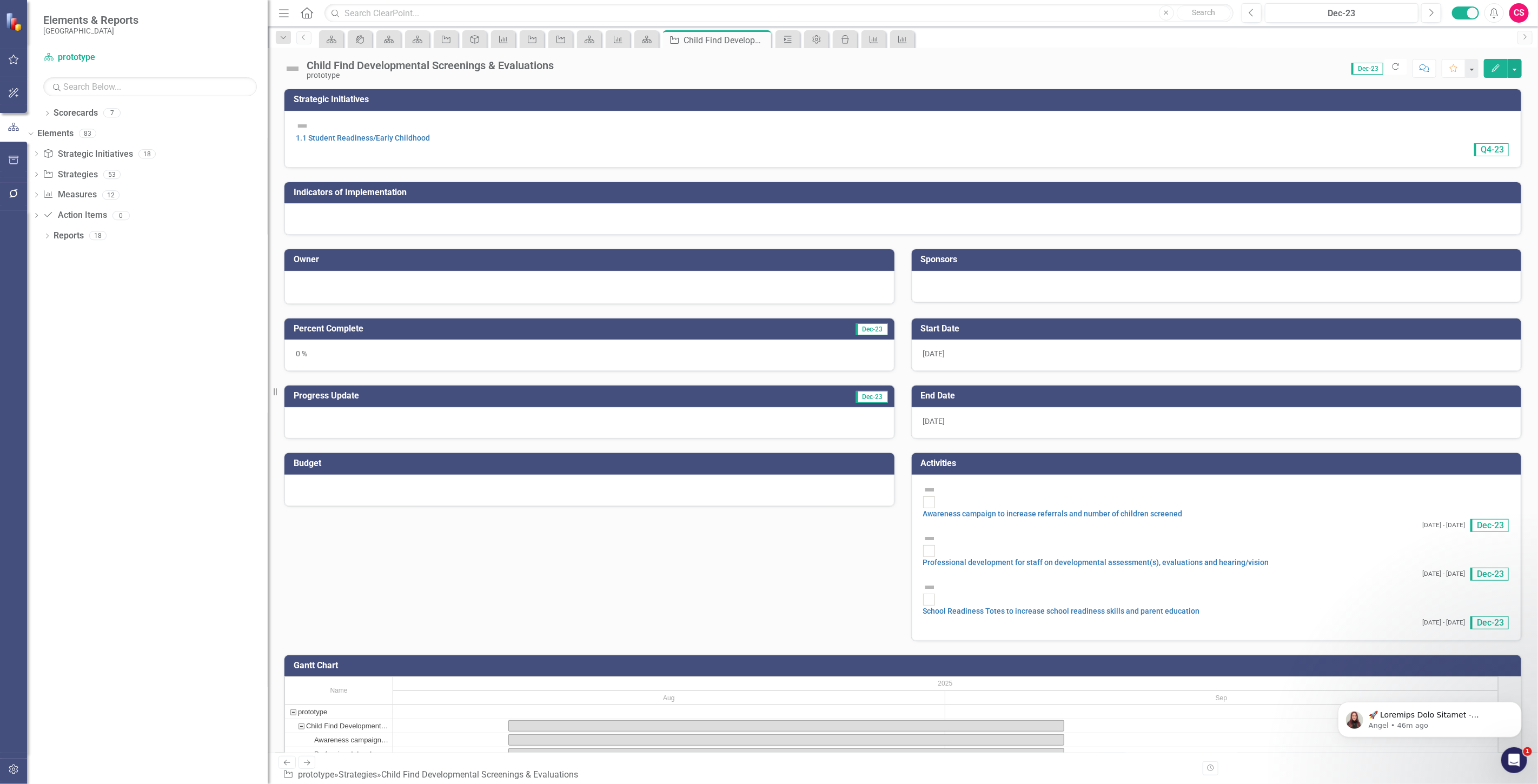
click at [292, 69] on img at bounding box center [292, 69] width 17 height 17
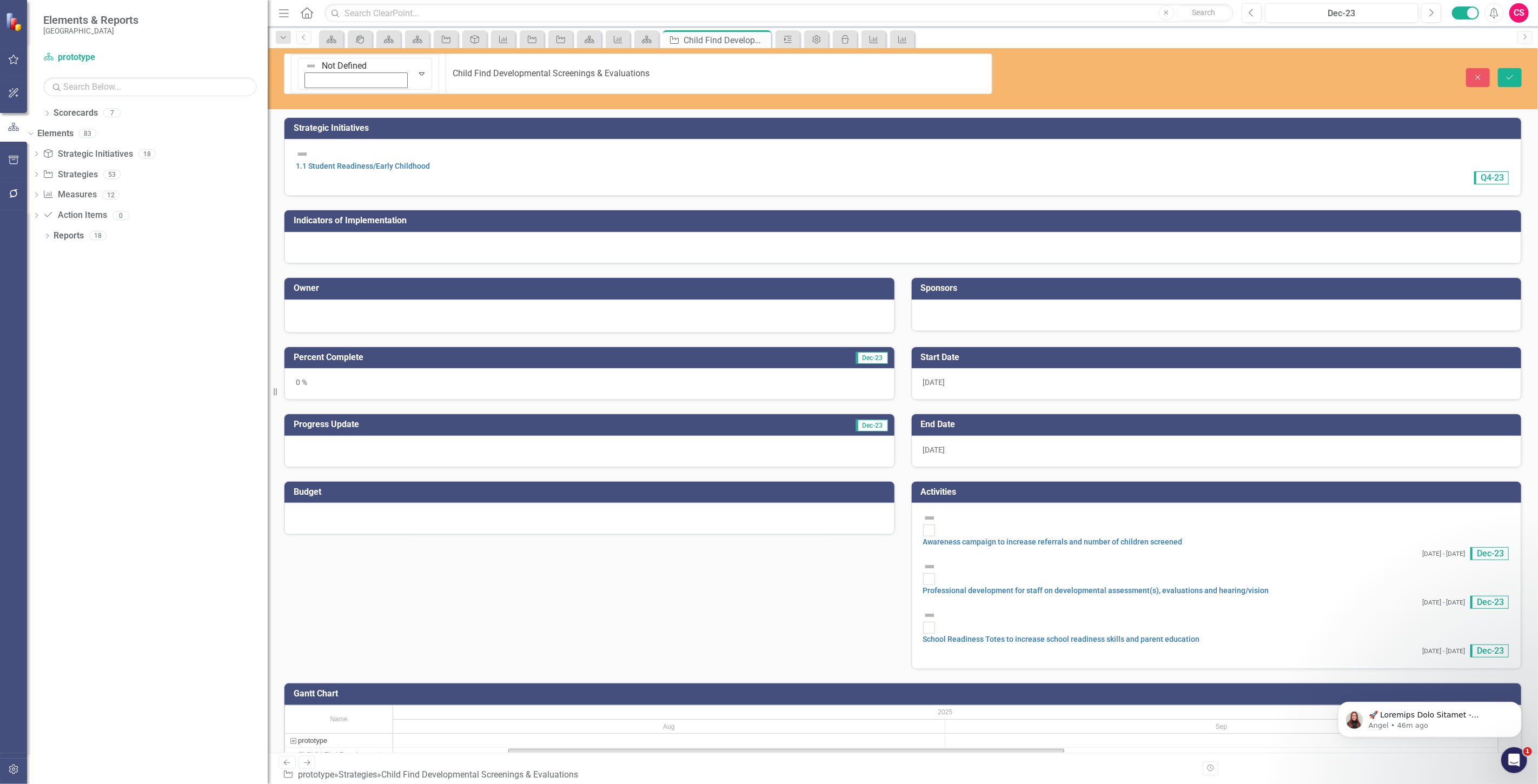
click at [306, 69] on img at bounding box center [311, 66] width 11 height 11
click at [511, 123] on h3 "Strategic Initiatives" at bounding box center [905, 128] width 1222 height 10
click at [1473, 73] on icon "Close" at bounding box center [1478, 77] width 10 height 8
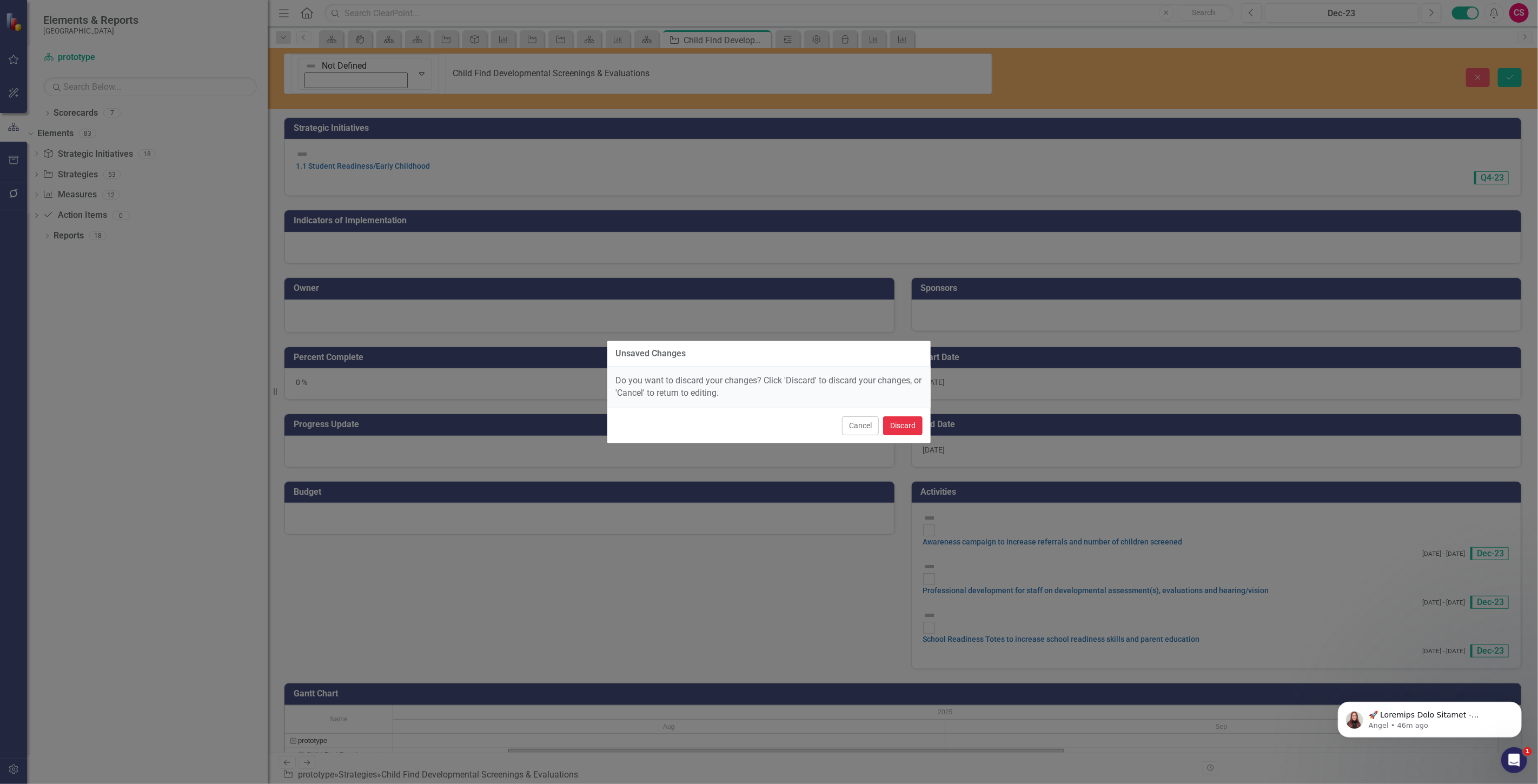
click at [902, 423] on button "Discard" at bounding box center [903, 425] width 40 height 19
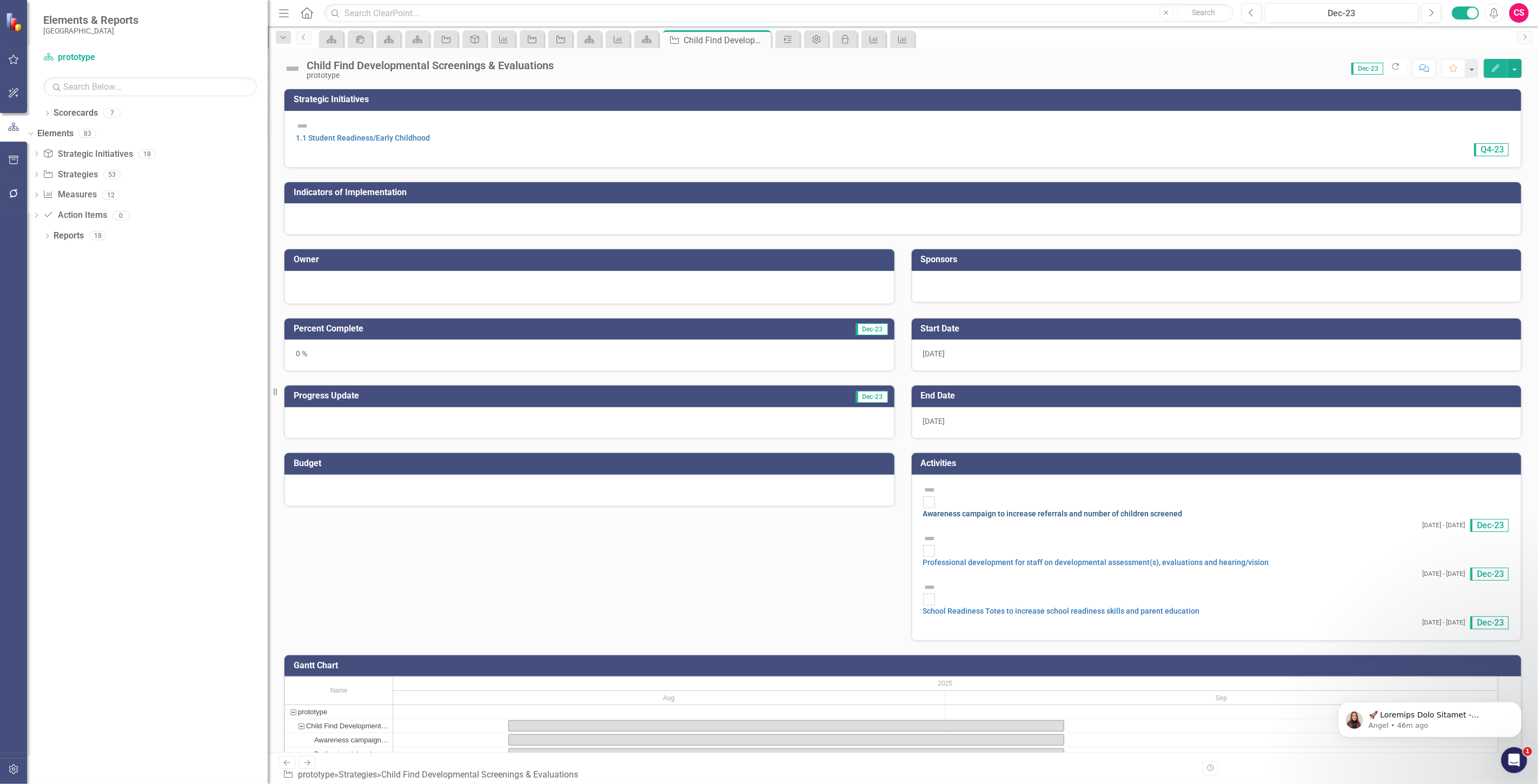
click at [994, 509] on link "Awareness campaign to increase referrals and number of children screened" at bounding box center [1053, 513] width 260 height 8
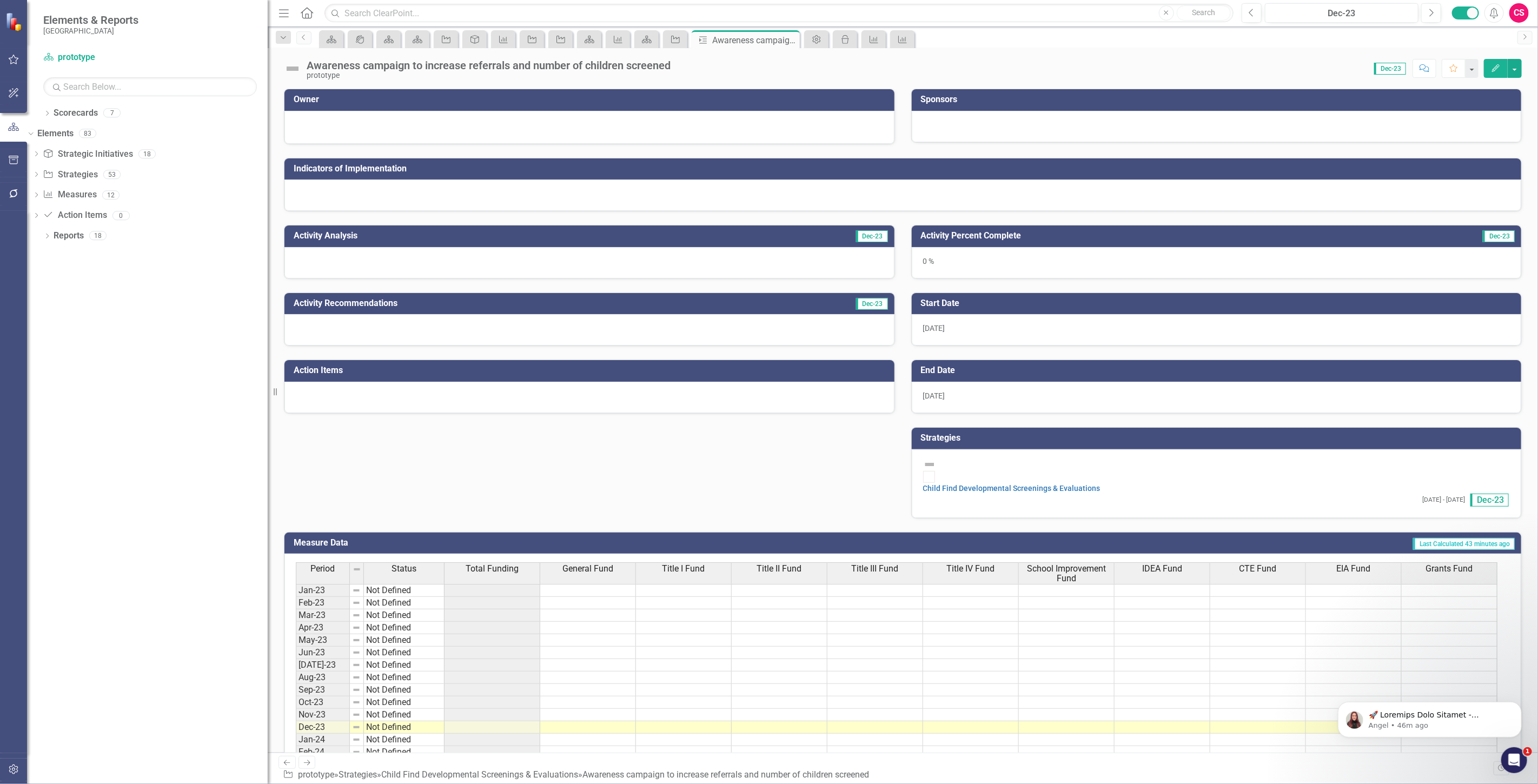
click at [289, 67] on img at bounding box center [292, 69] width 17 height 17
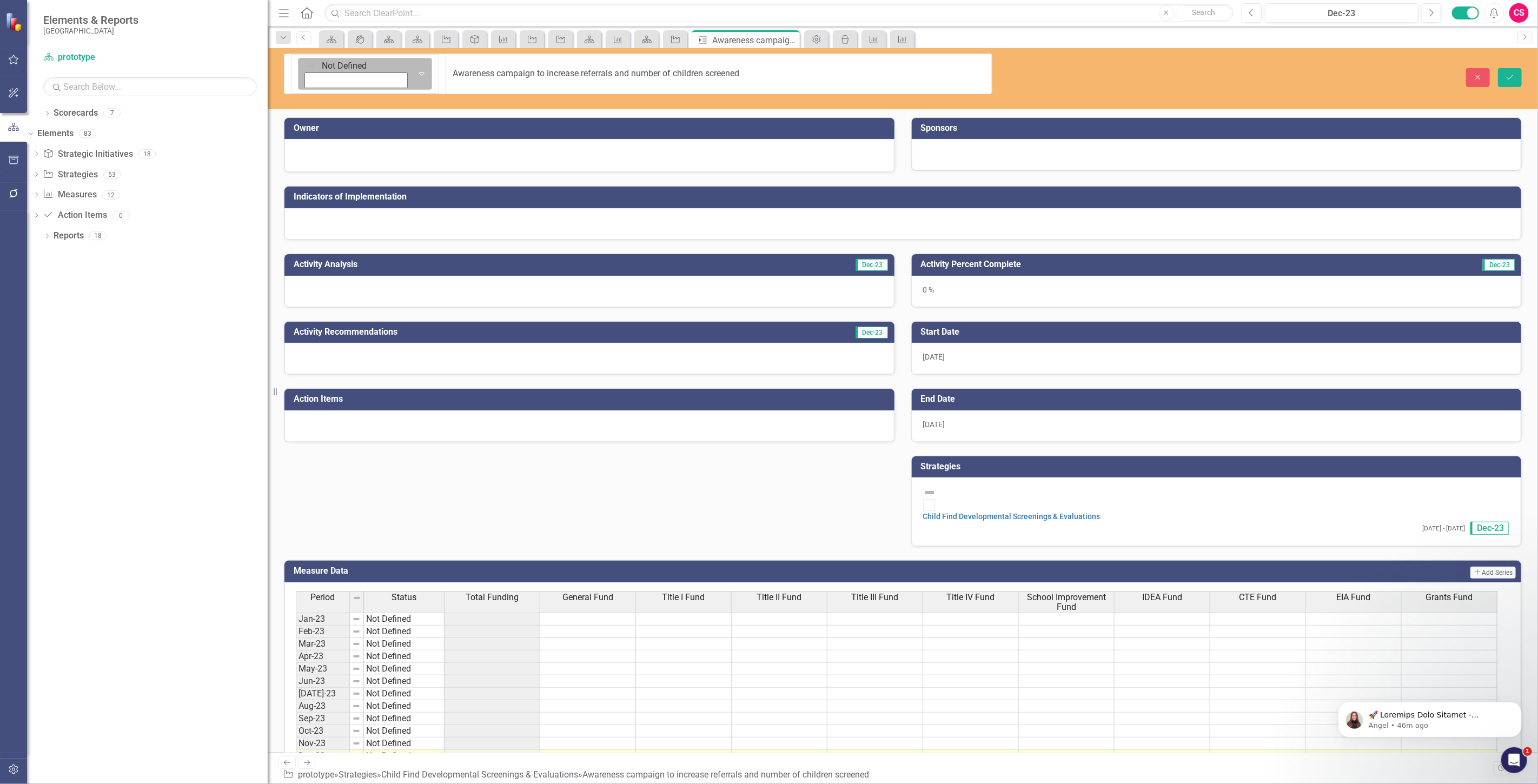
click at [306, 66] on img at bounding box center [311, 66] width 11 height 11
click at [543, 240] on div "Activity Analysis Dec-23" at bounding box center [589, 274] width 627 height 67
click at [416, 69] on icon "Expand" at bounding box center [422, 73] width 11 height 8
click at [736, 82] on div "Not Defined Expand Awareness campaign to increase referrals and number of child…" at bounding box center [903, 400] width 1270 height 704
click at [1469, 68] on button "Close" at bounding box center [1478, 77] width 24 height 19
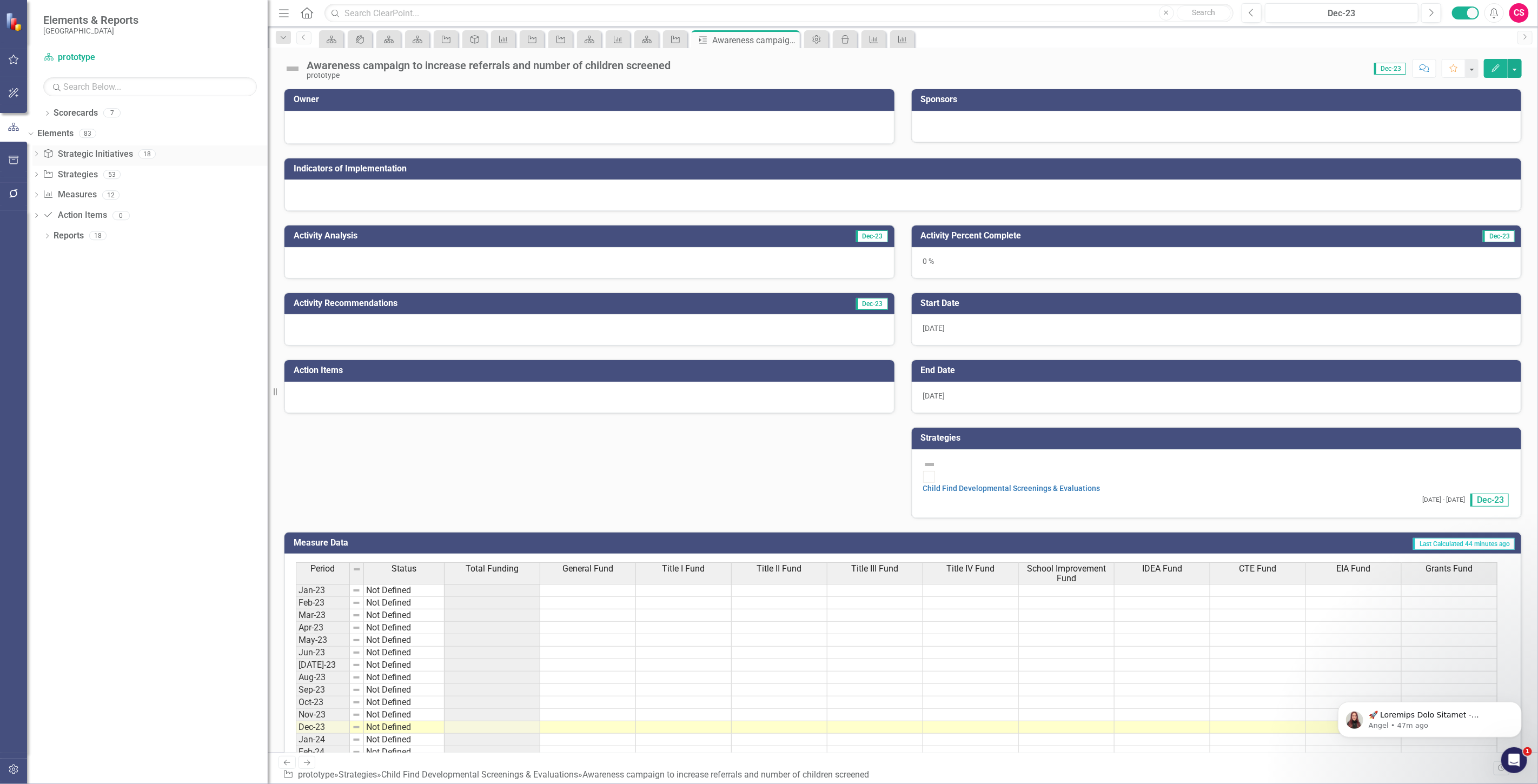
click at [94, 155] on link "Strategic Initiatives Strategic Initiatives" at bounding box center [87, 154] width 90 height 13
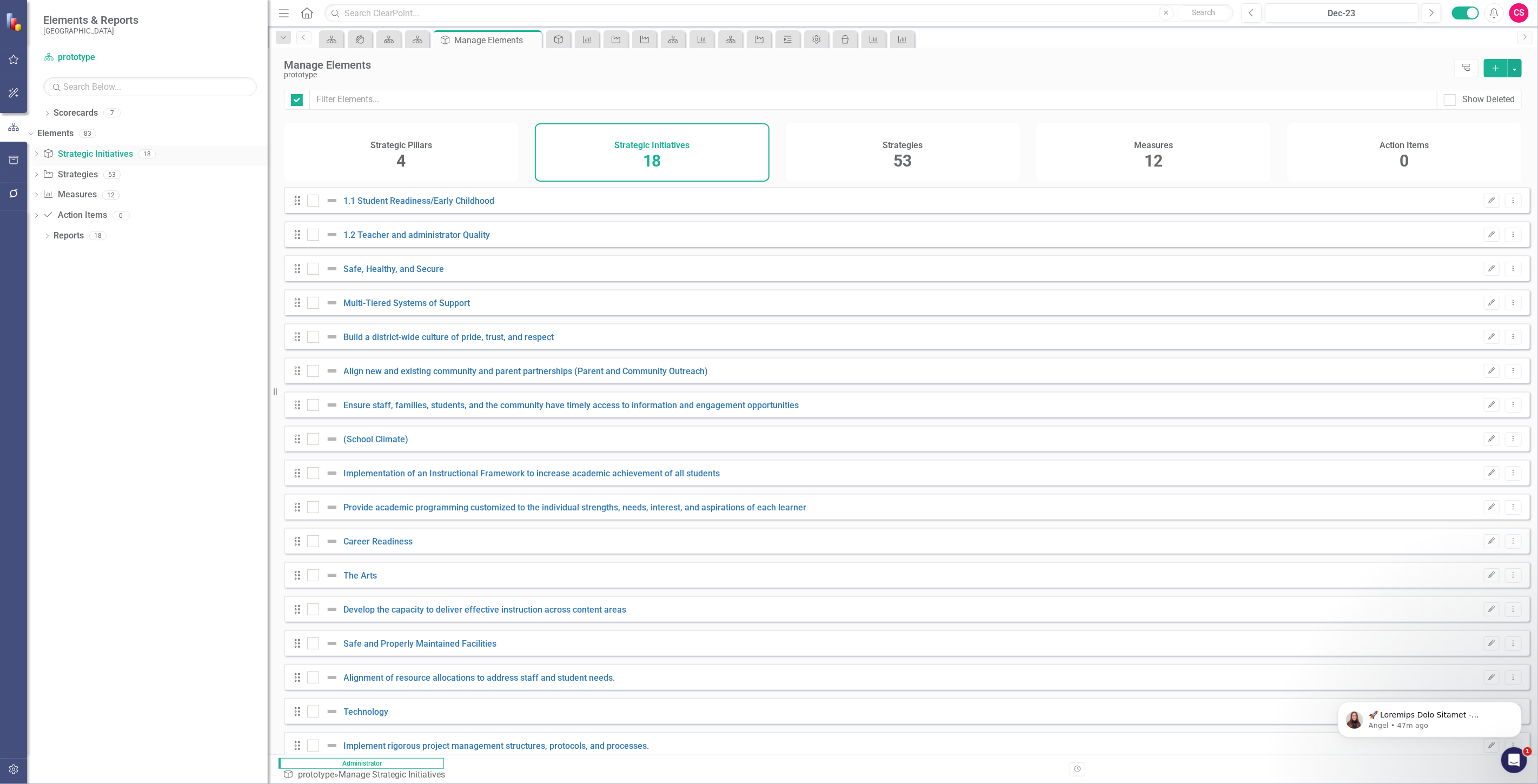
checkbox input "false"
click at [382, 201] on div "Drag 1.1 Student Readiness/Early Childhood Q4-23 Edit Dropdown Menu" at bounding box center [906, 200] width 1246 height 26
drag, startPoint x: 383, startPoint y: 213, endPoint x: 382, endPoint y: 202, distance: 11.0
click at [383, 207] on div "1.1 Student Readiness/Early Childhood" at bounding box center [402, 201] width 190 height 13
click at [380, 198] on div "Drag 1.1 Student Readiness/Early Childhood Q4-23 Edit Dropdown Menu" at bounding box center [906, 200] width 1246 height 26
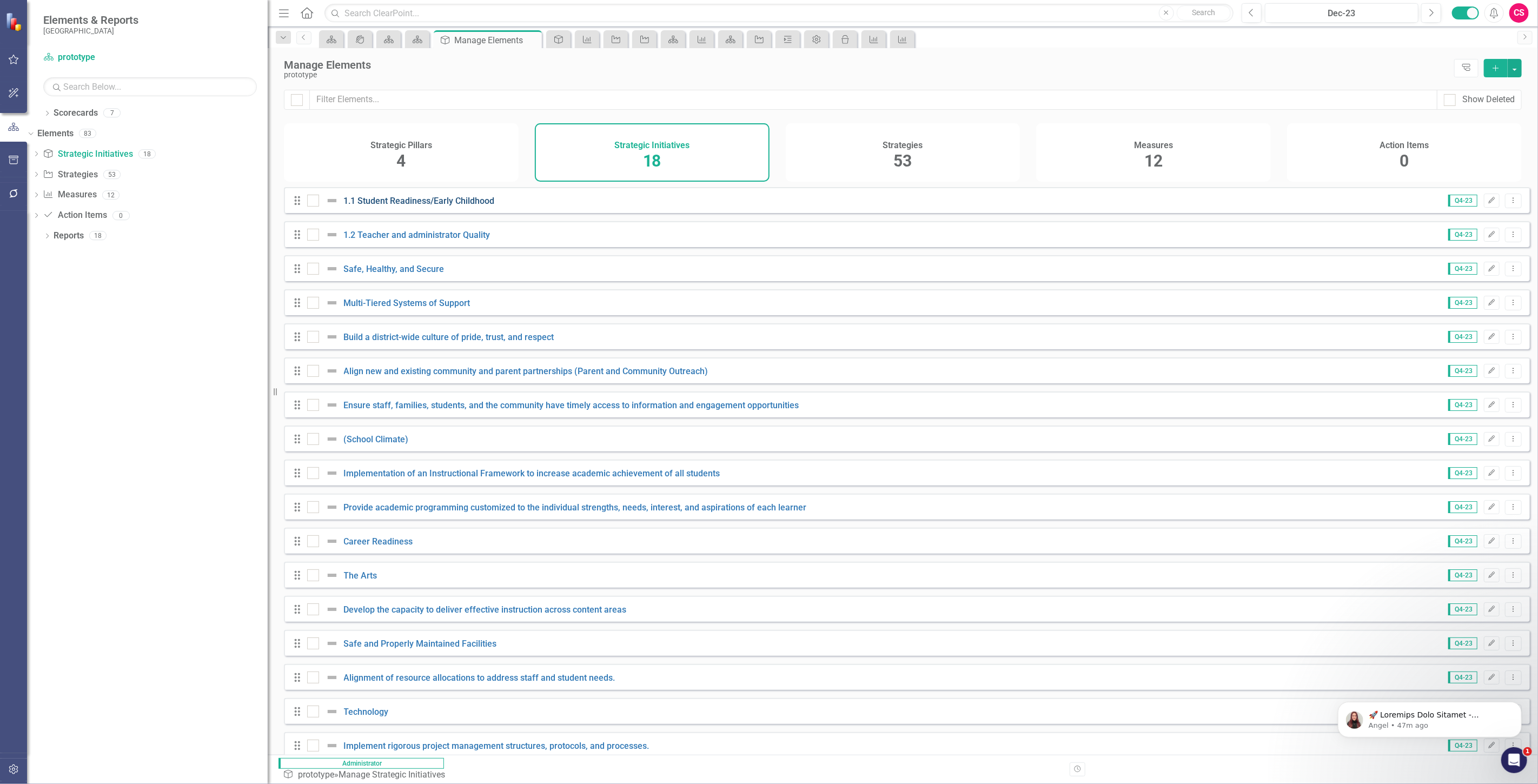
click at [381, 206] on link "1.1 Student Readiness/Early Childhood" at bounding box center [419, 200] width 151 height 10
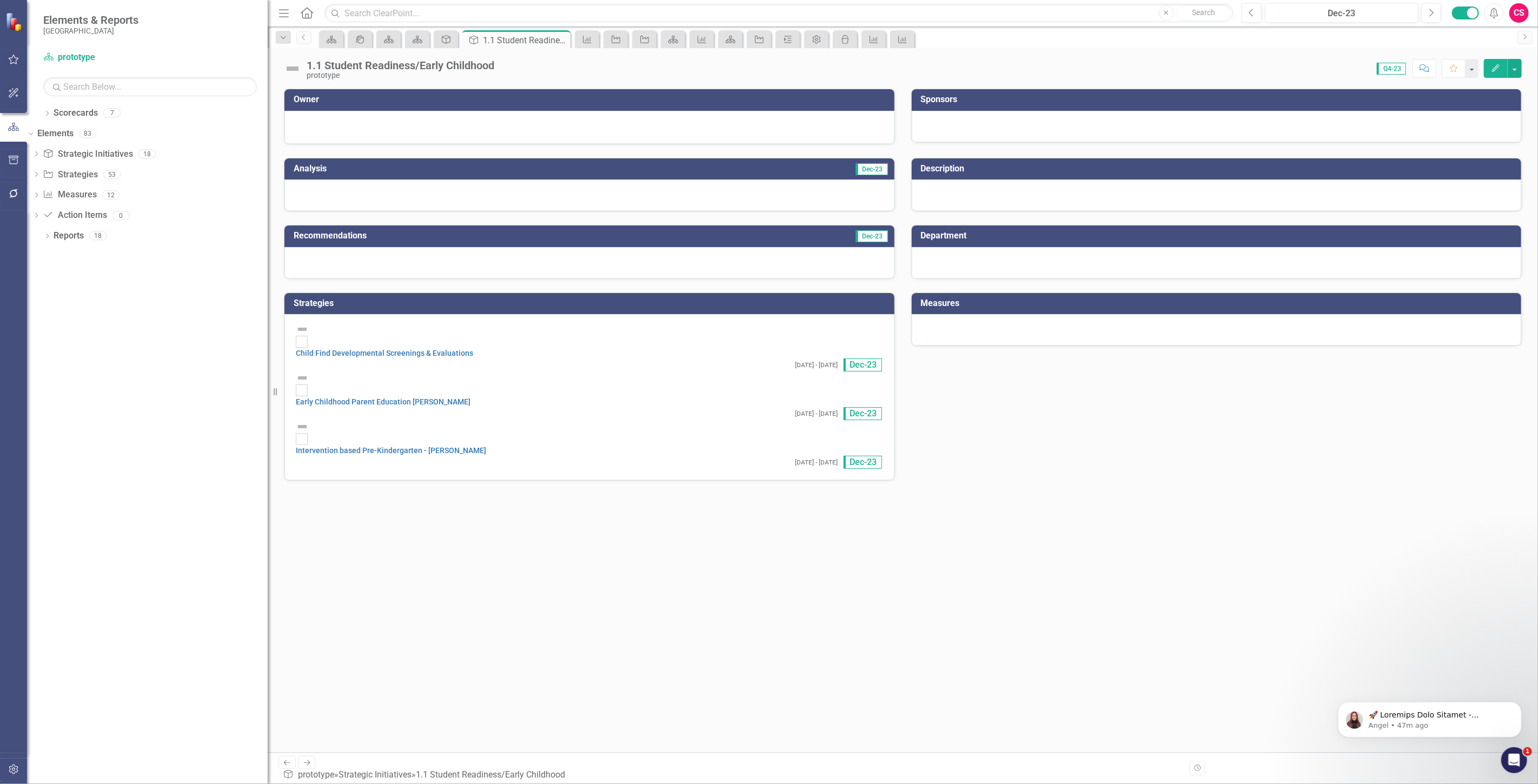
click at [300, 76] on img at bounding box center [292, 69] width 17 height 17
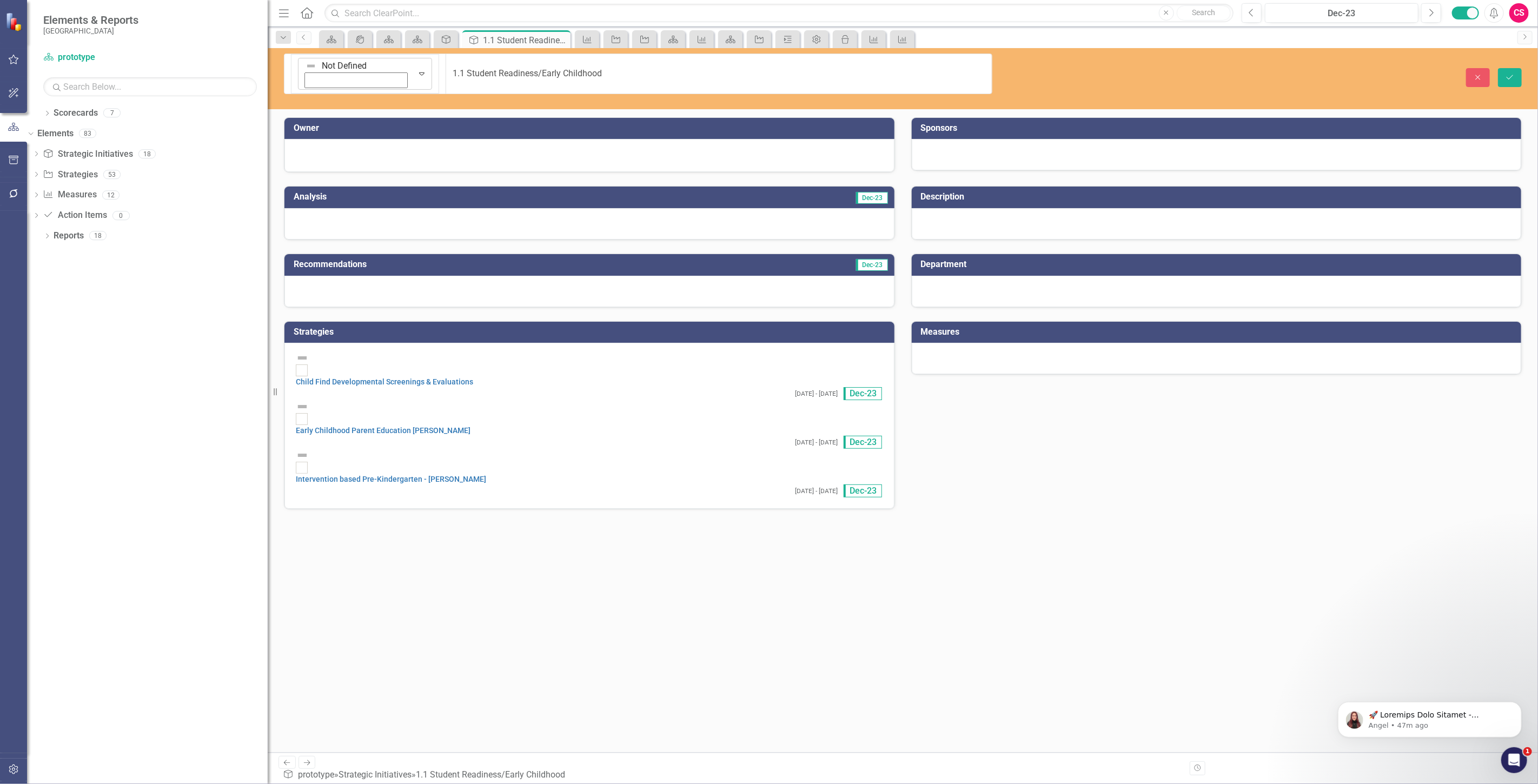
click at [306, 67] on img at bounding box center [311, 66] width 11 height 11
click at [1473, 73] on icon "Close" at bounding box center [1478, 77] width 10 height 8
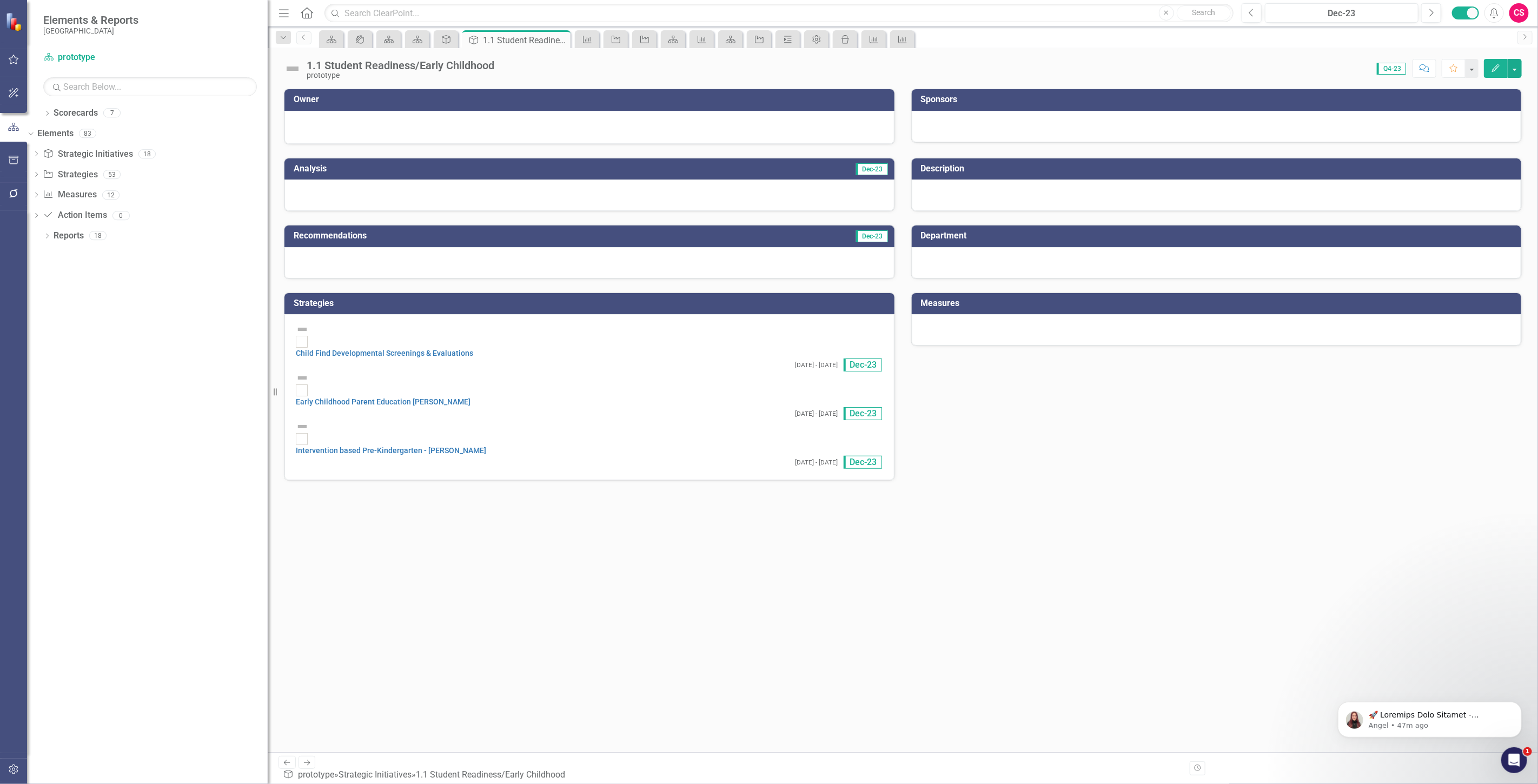
click at [1493, 70] on icon "Edit" at bounding box center [1496, 68] width 10 height 8
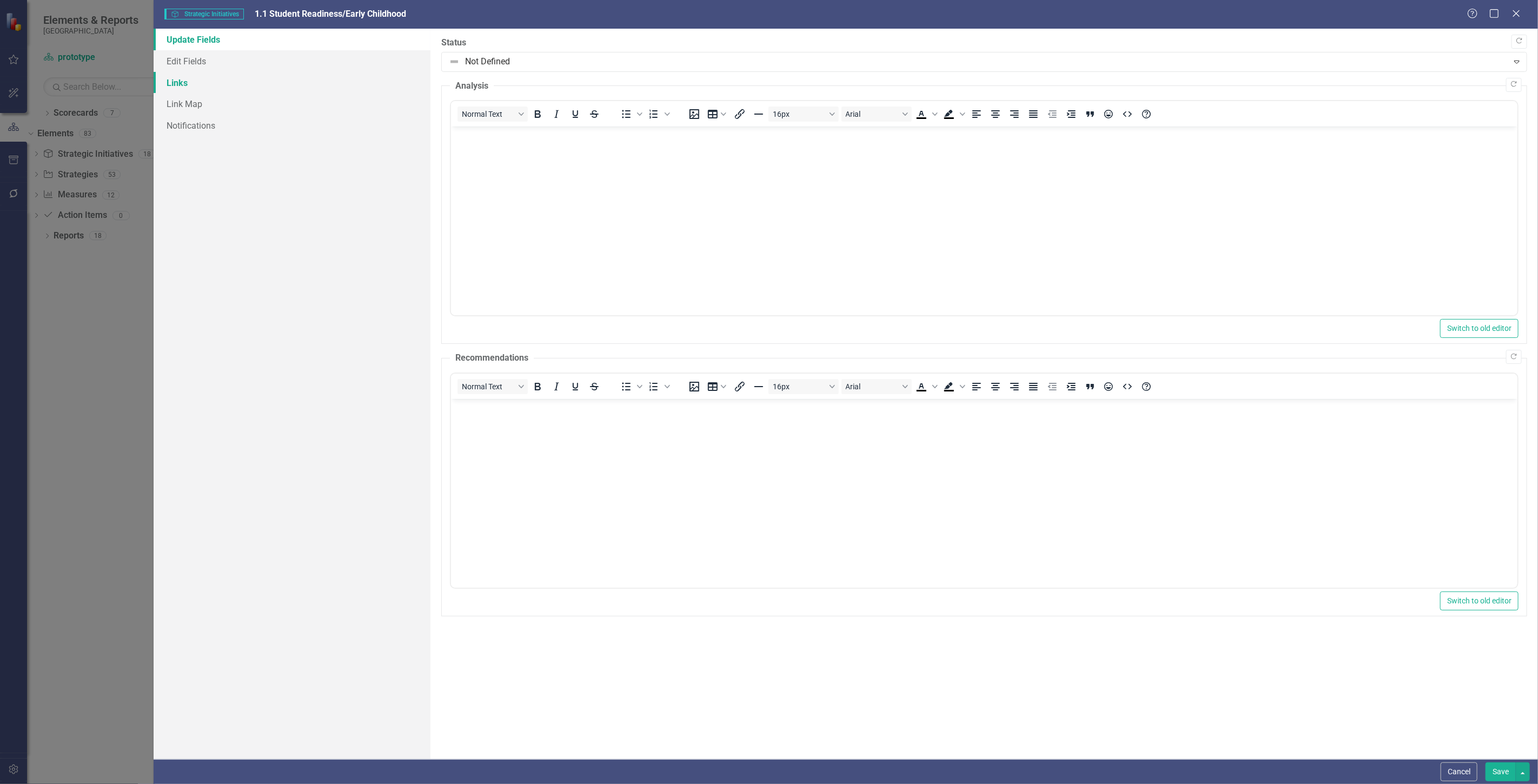
click at [252, 82] on link "Links" at bounding box center [292, 83] width 277 height 22
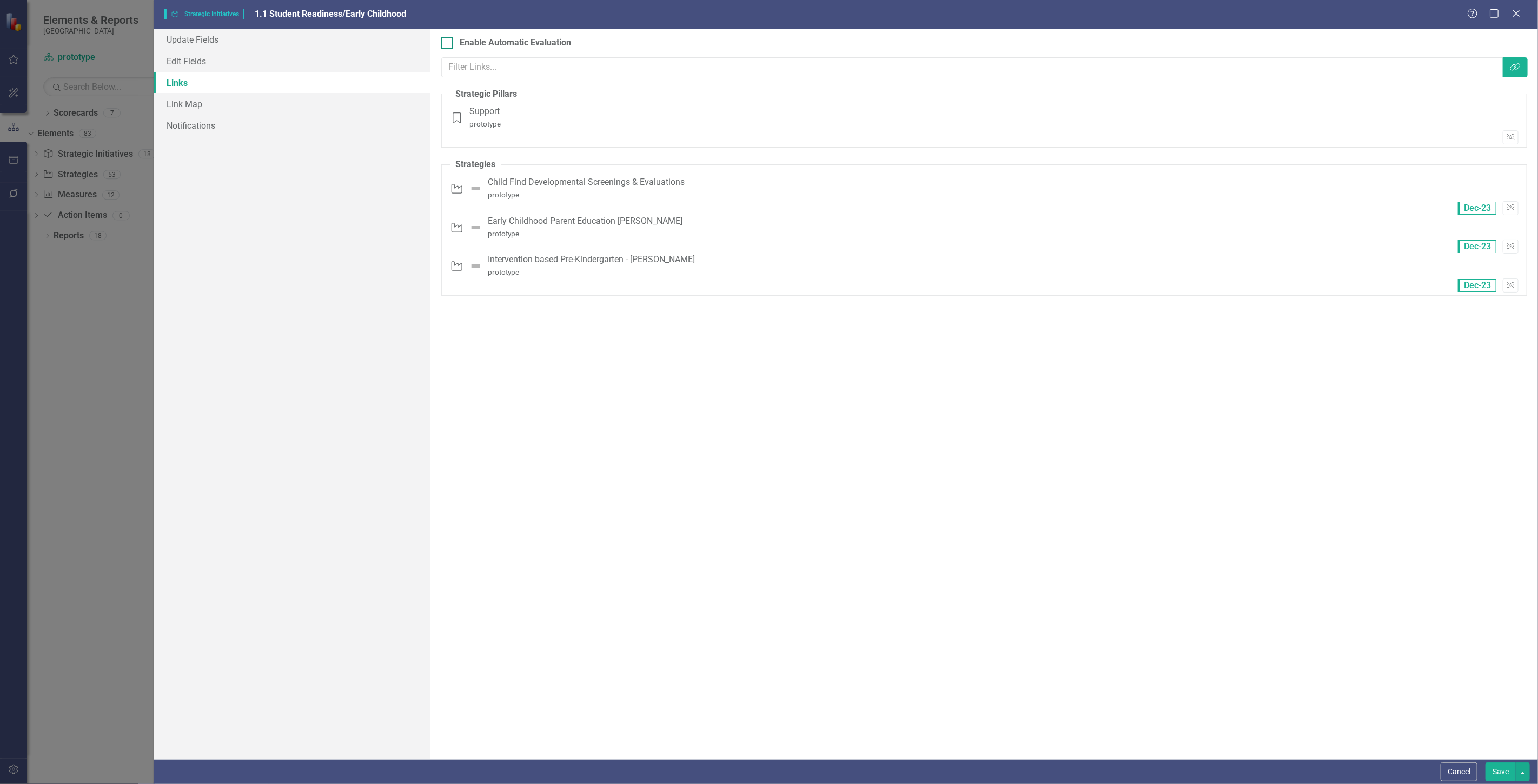
drag, startPoint x: 469, startPoint y: 35, endPoint x: 468, endPoint y: 41, distance: 6.1
click at [469, 35] on div "Objectives are unique in ClearPoint as they can be evaluated based on the statu…" at bounding box center [984, 394] width 1107 height 730
click at [469, 46] on div "Enable Automatic Evaluation" at bounding box center [515, 43] width 111 height 13
click at [448, 44] on input "Enable Automatic Evaluation" at bounding box center [445, 40] width 7 height 7
checkbox input "true"
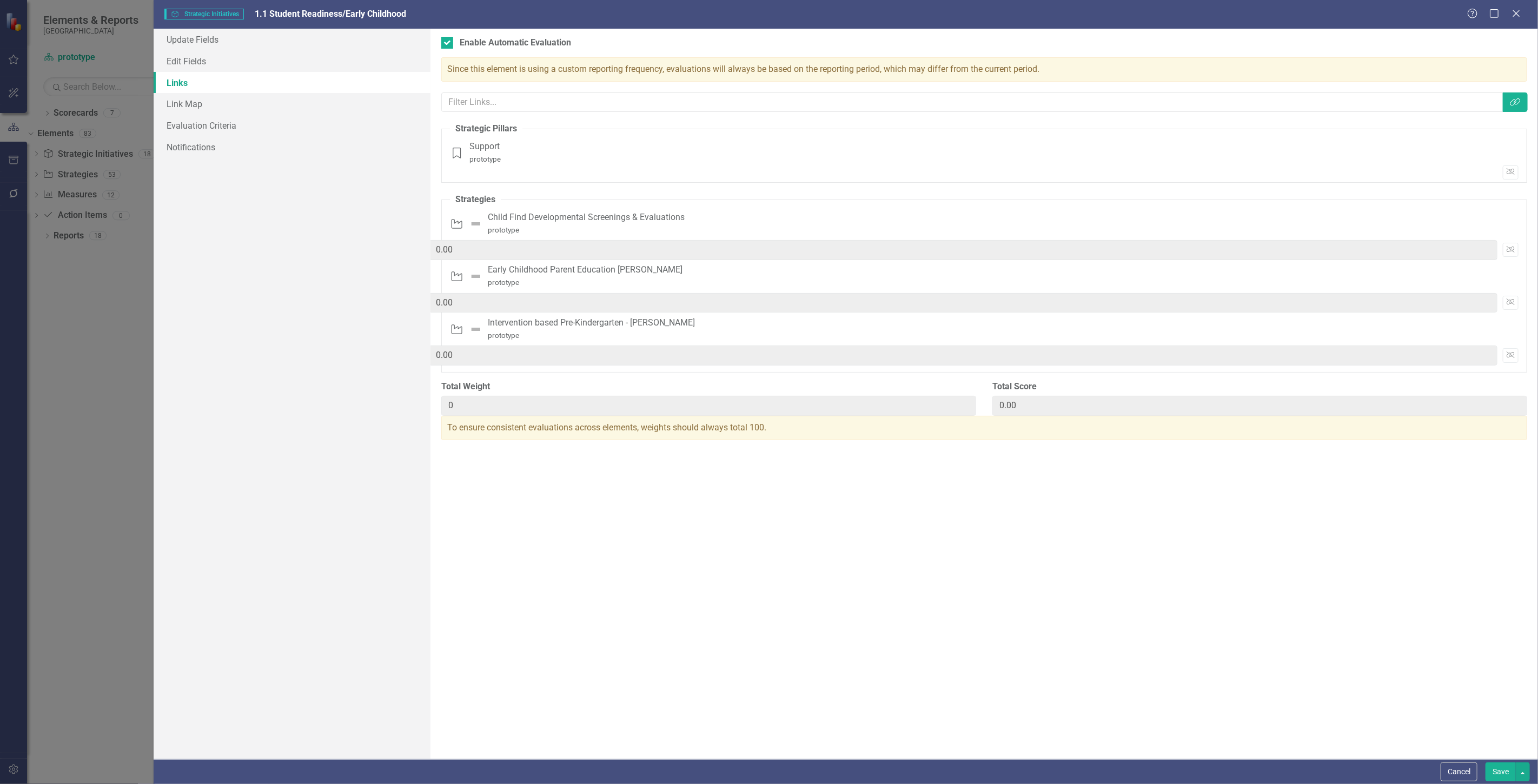
drag, startPoint x: 1403, startPoint y: 215, endPoint x: 1382, endPoint y: 217, distance: 21.1
click at [1382, 236] on div "Dec-23 0 * 0 = 0.00 Unlink" at bounding box center [984, 250] width 1068 height 28
click at [1470, 771] on button "Cancel" at bounding box center [1459, 771] width 37 height 19
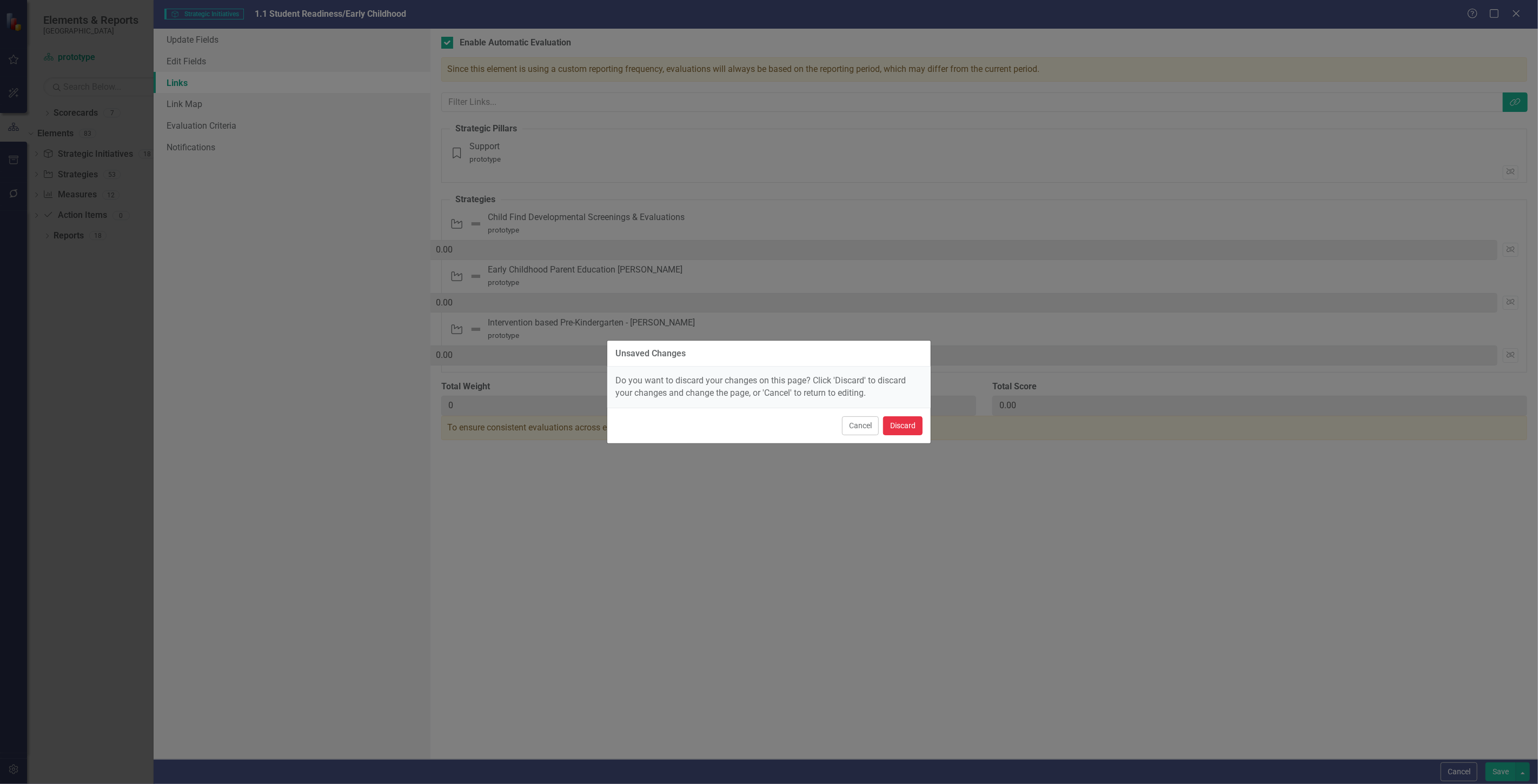
click at [893, 429] on button "Discard" at bounding box center [903, 425] width 40 height 19
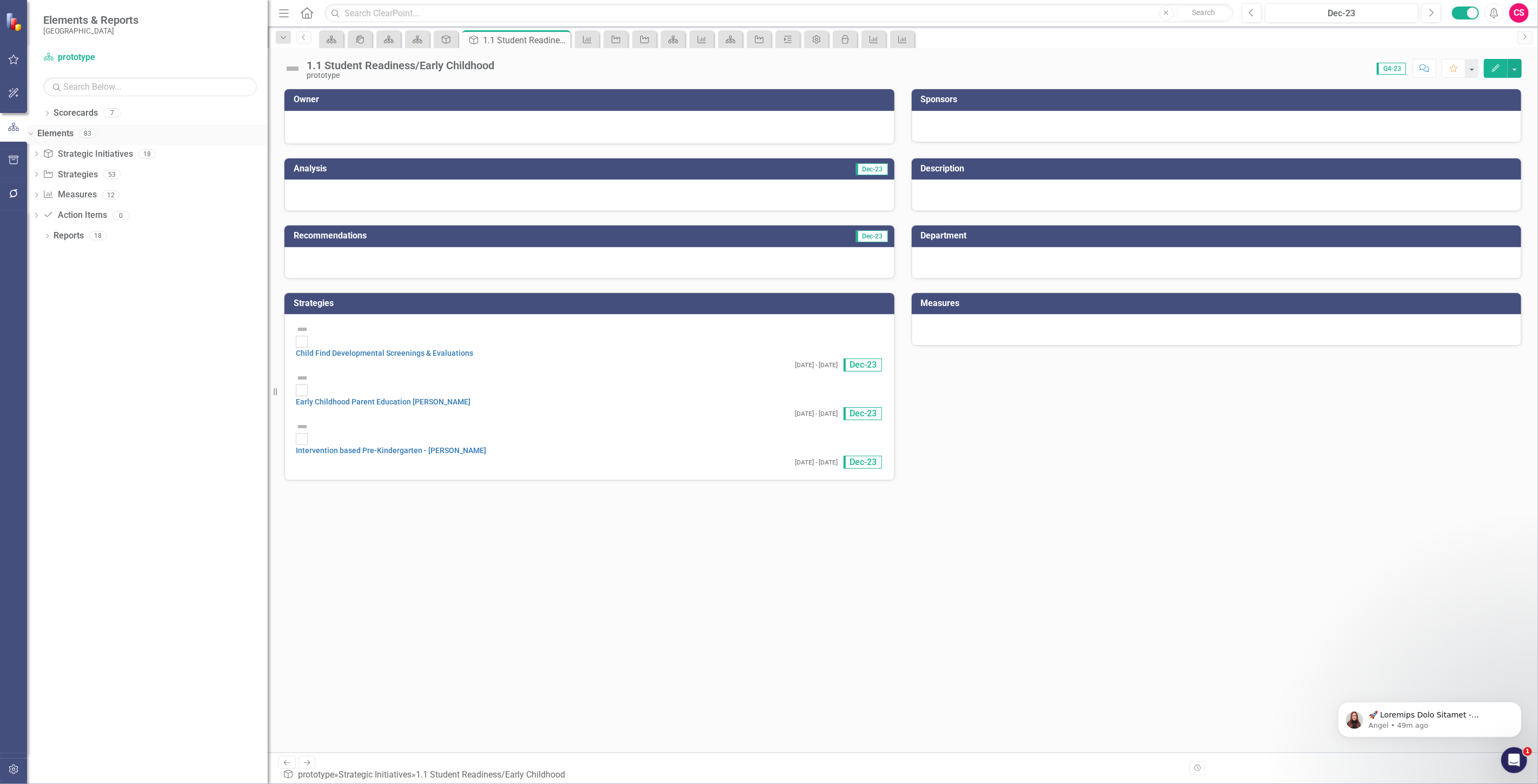
click at [65, 133] on link "Elements" at bounding box center [55, 133] width 36 height 13
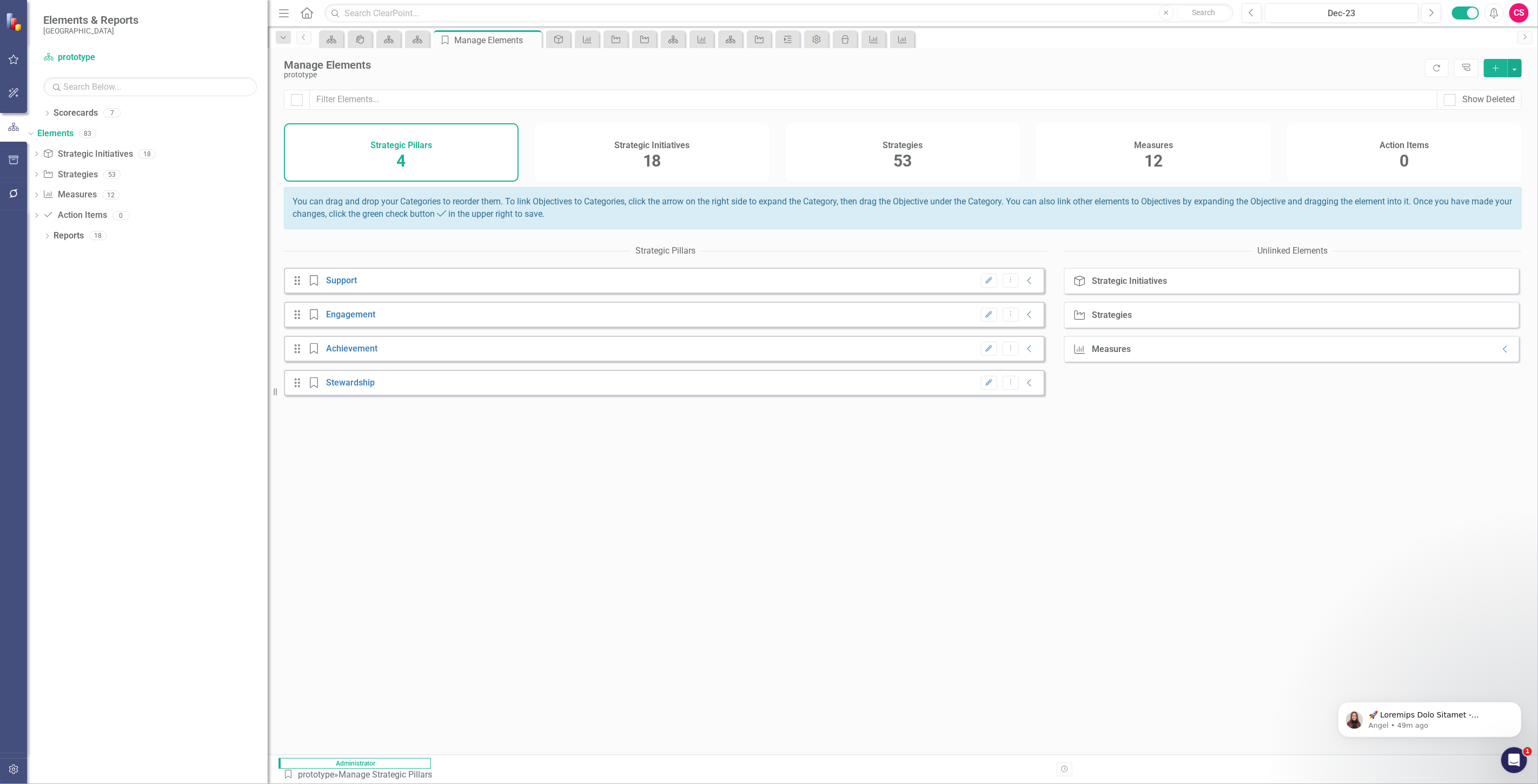
click at [1100, 164] on div "Measures 12" at bounding box center [1154, 152] width 235 height 58
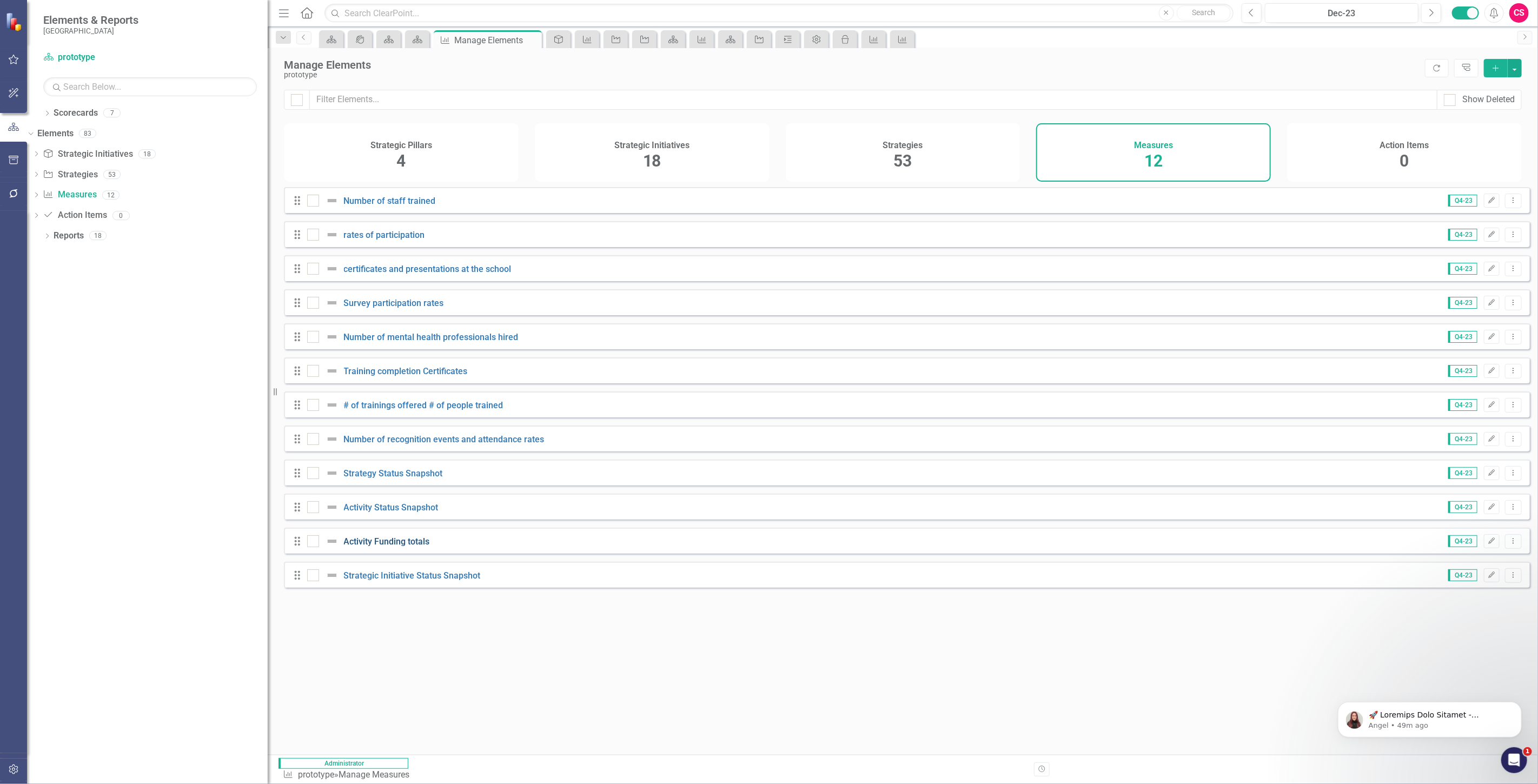
click at [356, 547] on link "Activity Funding totals" at bounding box center [387, 541] width 86 height 10
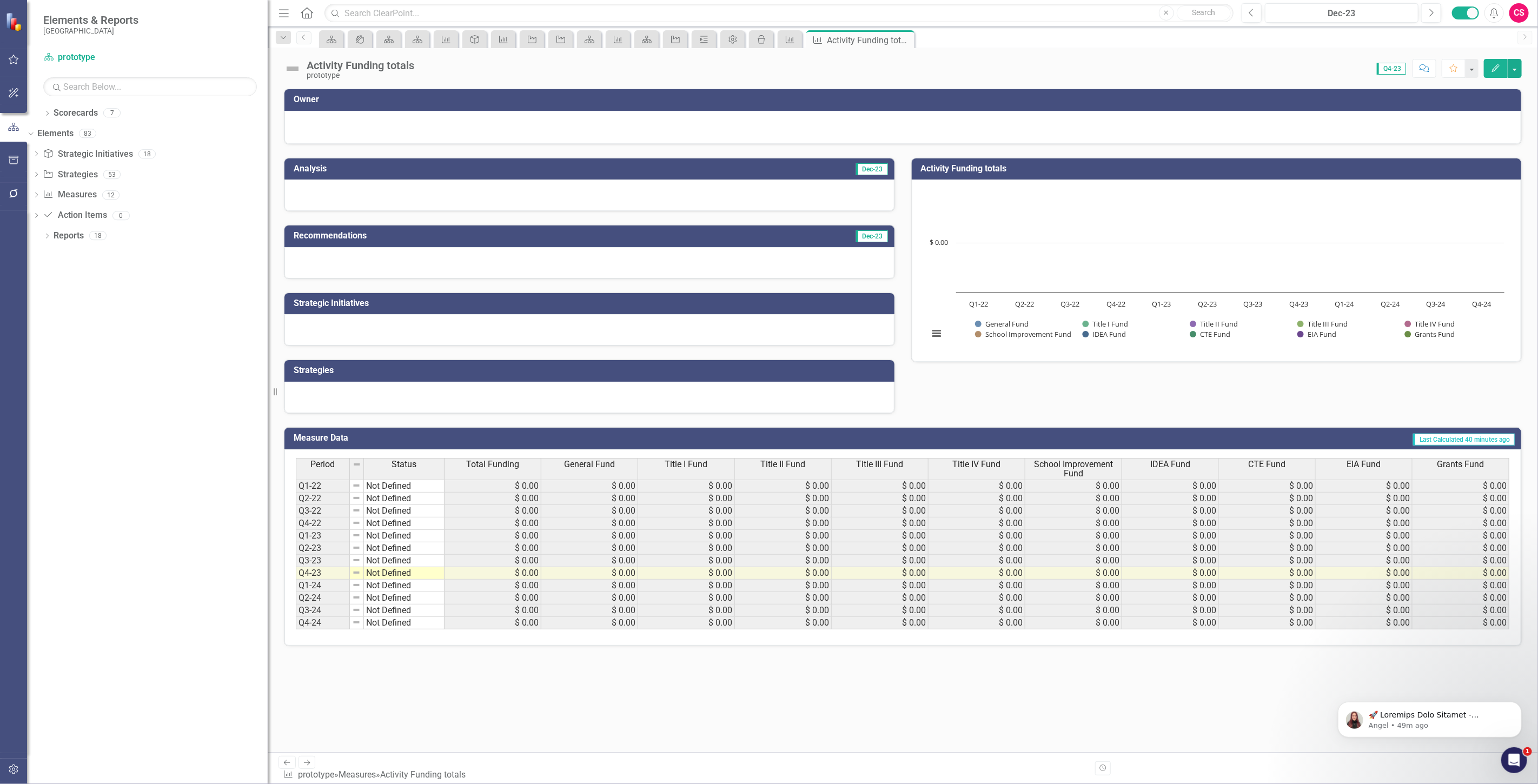
scroll to position [1, 0]
click at [482, 462] on span "Total Funding" at bounding box center [493, 464] width 53 height 10
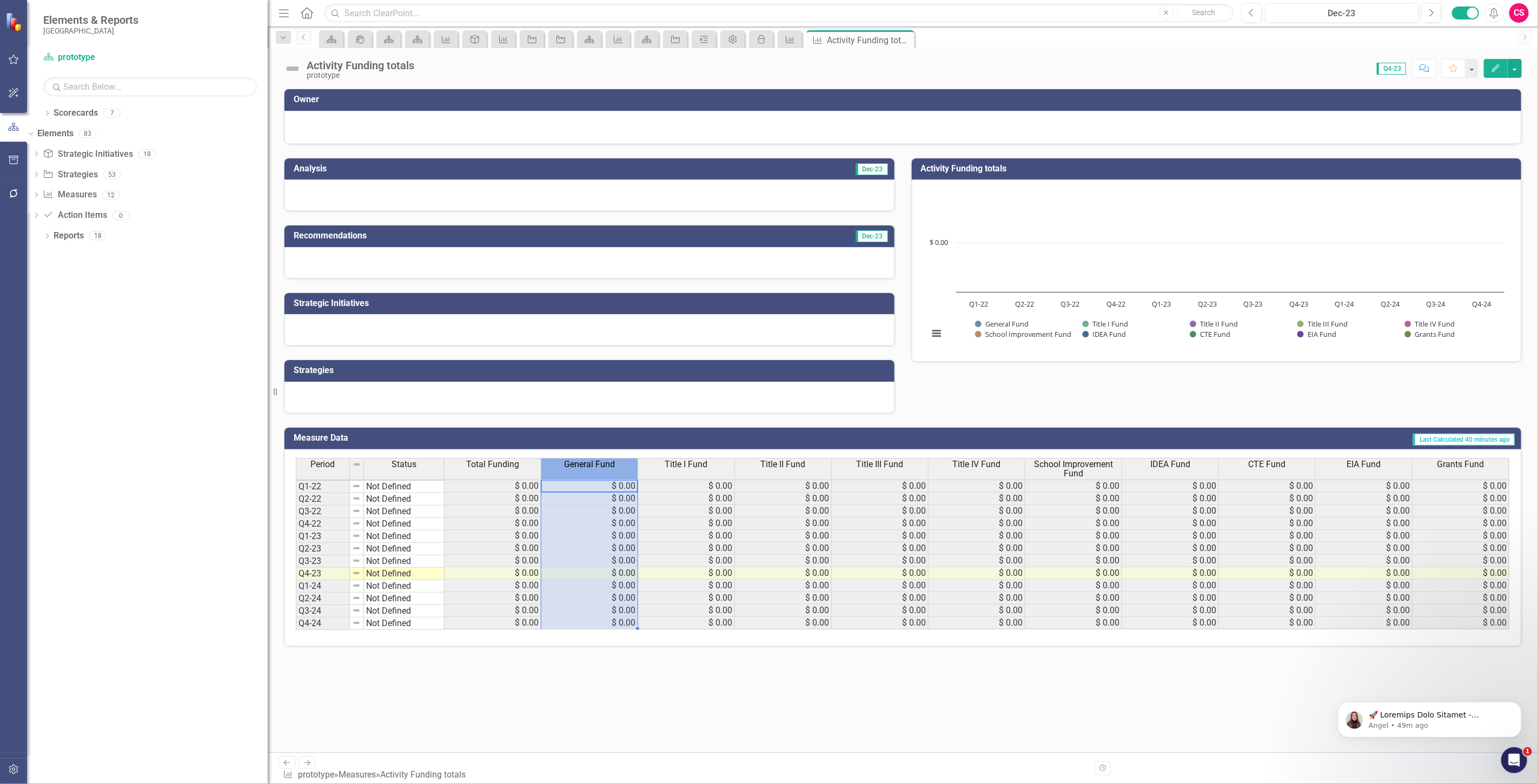
click at [574, 473] on th "General Fund" at bounding box center [589, 468] width 97 height 22
click at [699, 470] on div "Title I Fund" at bounding box center [686, 464] width 96 height 12
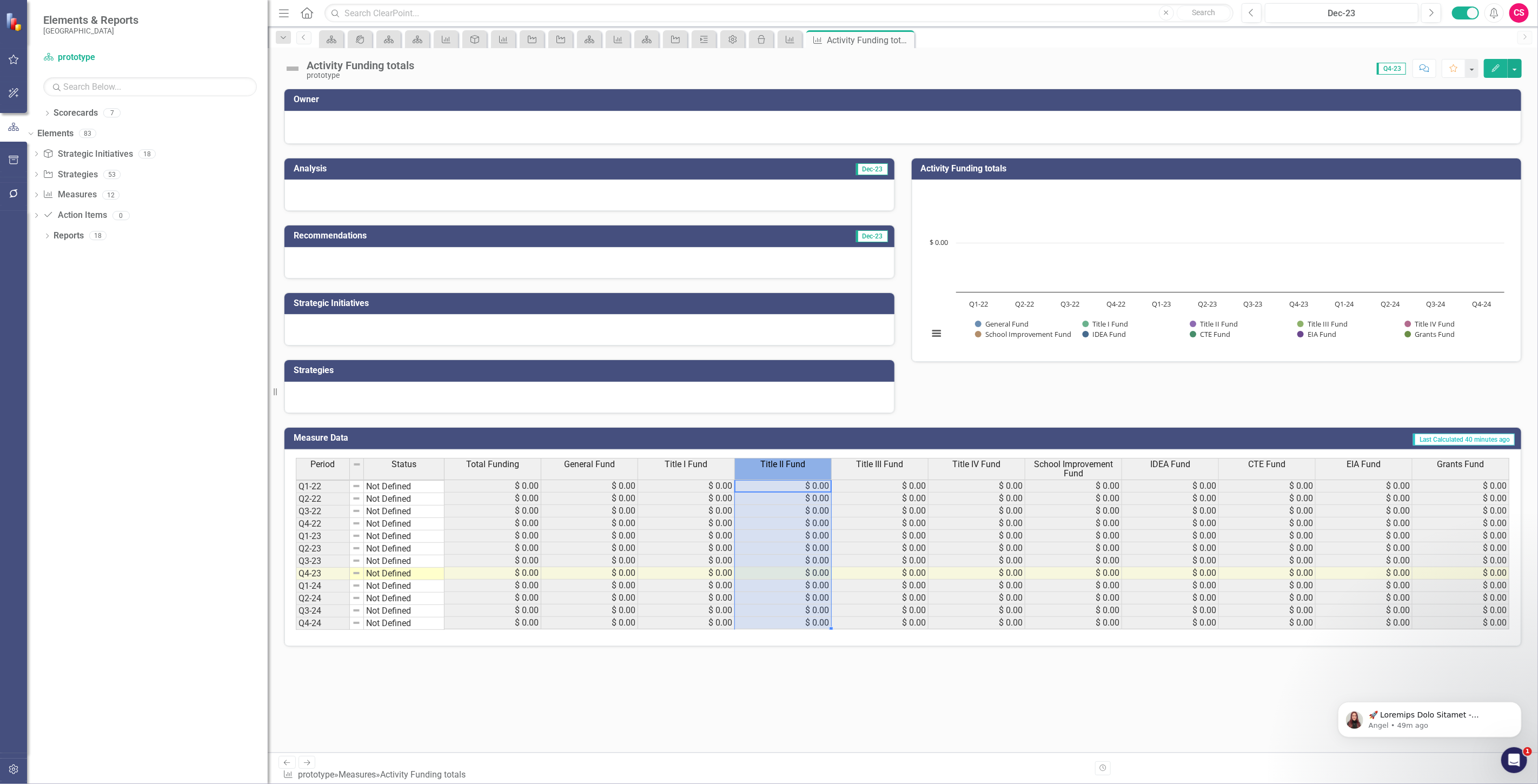
click at [764, 472] on th "Title II Fund" at bounding box center [783, 468] width 97 height 22
click at [954, 402] on div "Analysis Dec-23 Recommendations Dec-23 Strategic Initiatives Strategies Activit…" at bounding box center [903, 279] width 1254 height 269
click at [73, 134] on link "Elements" at bounding box center [55, 133] width 36 height 13
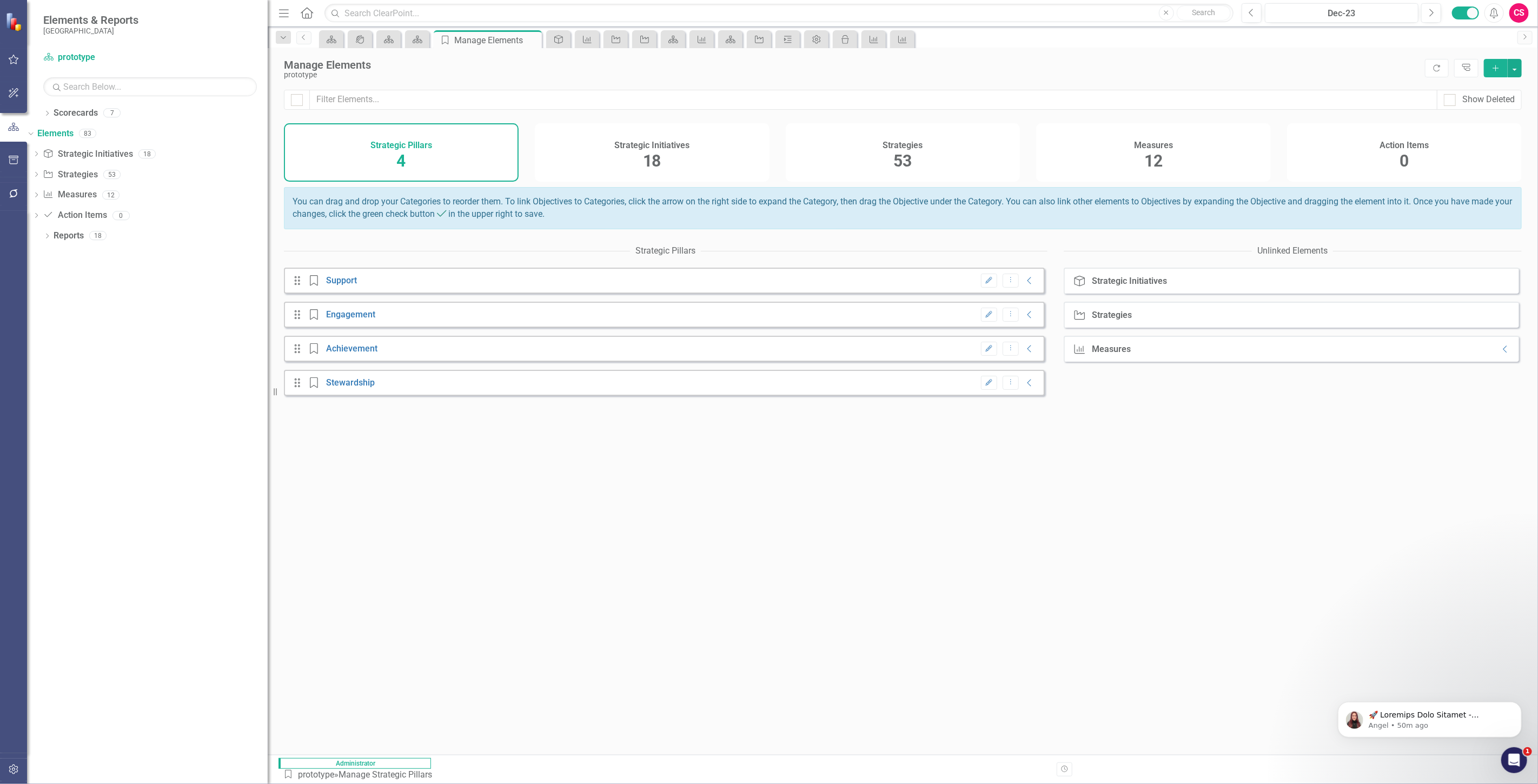
click at [1166, 146] on h4 "Measures" at bounding box center [1153, 145] width 39 height 10
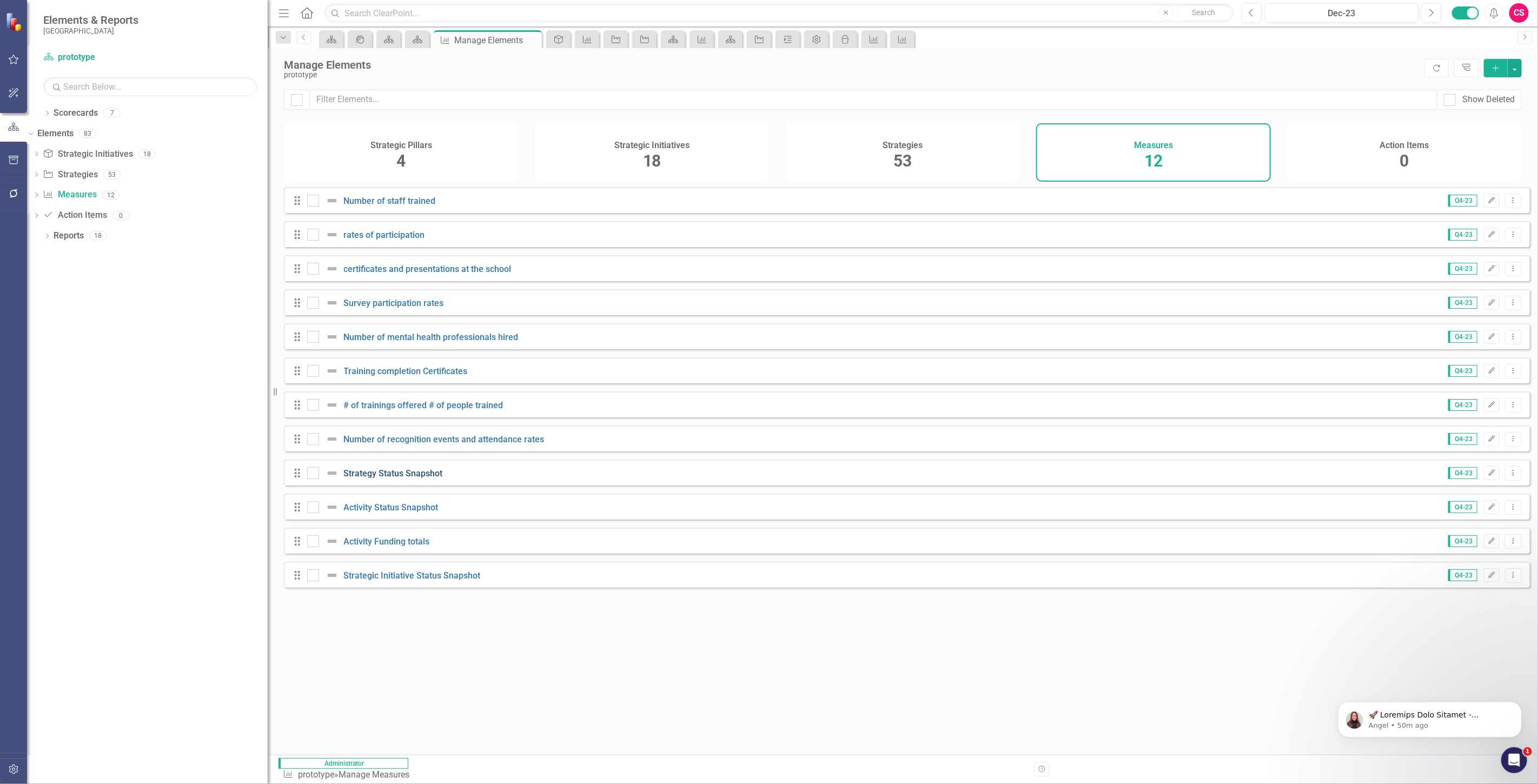
click at [384, 479] on link "Strategy Status Snapshot" at bounding box center [393, 473] width 99 height 10
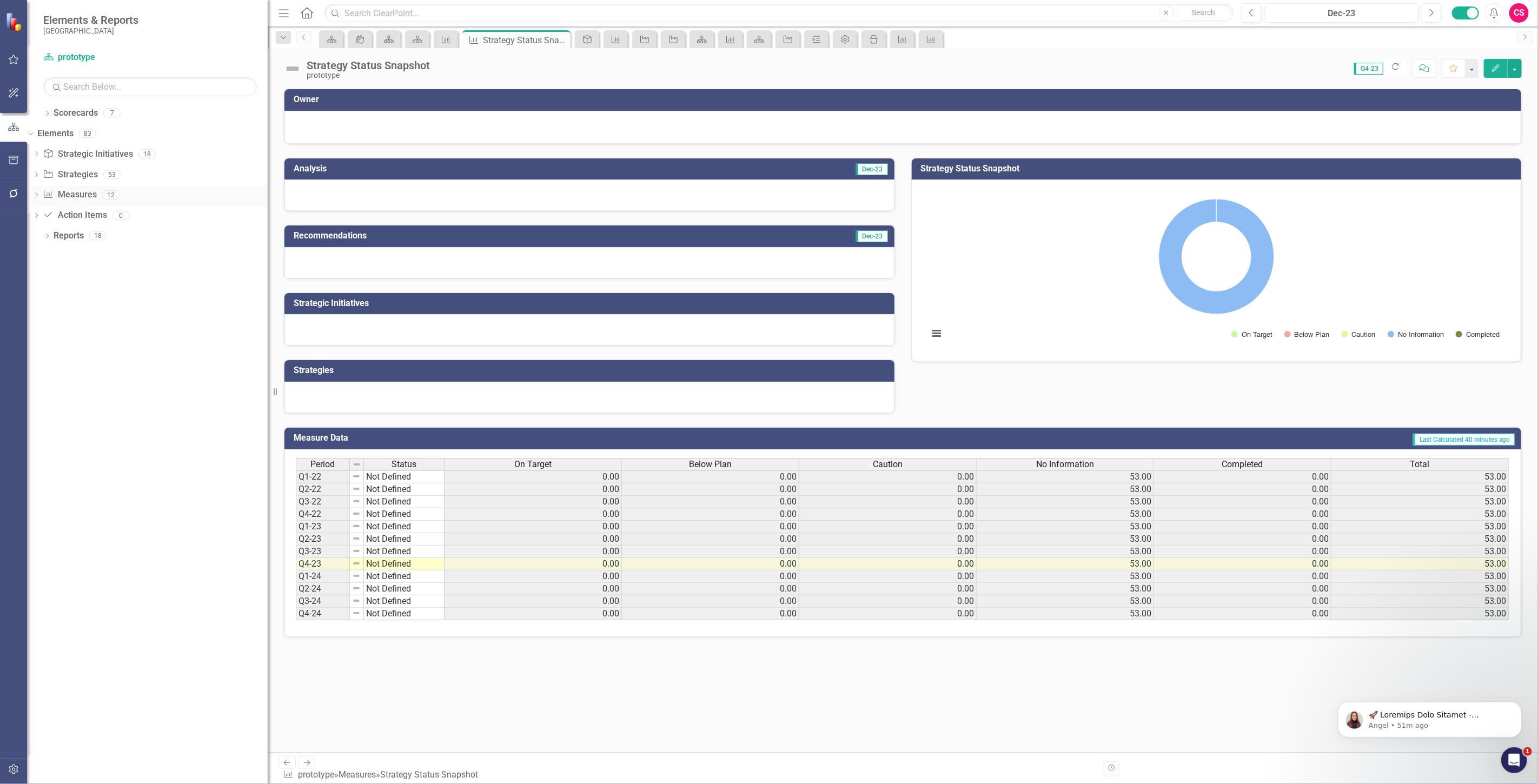
click at [92, 197] on link "Measure Measures" at bounding box center [69, 195] width 54 height 13
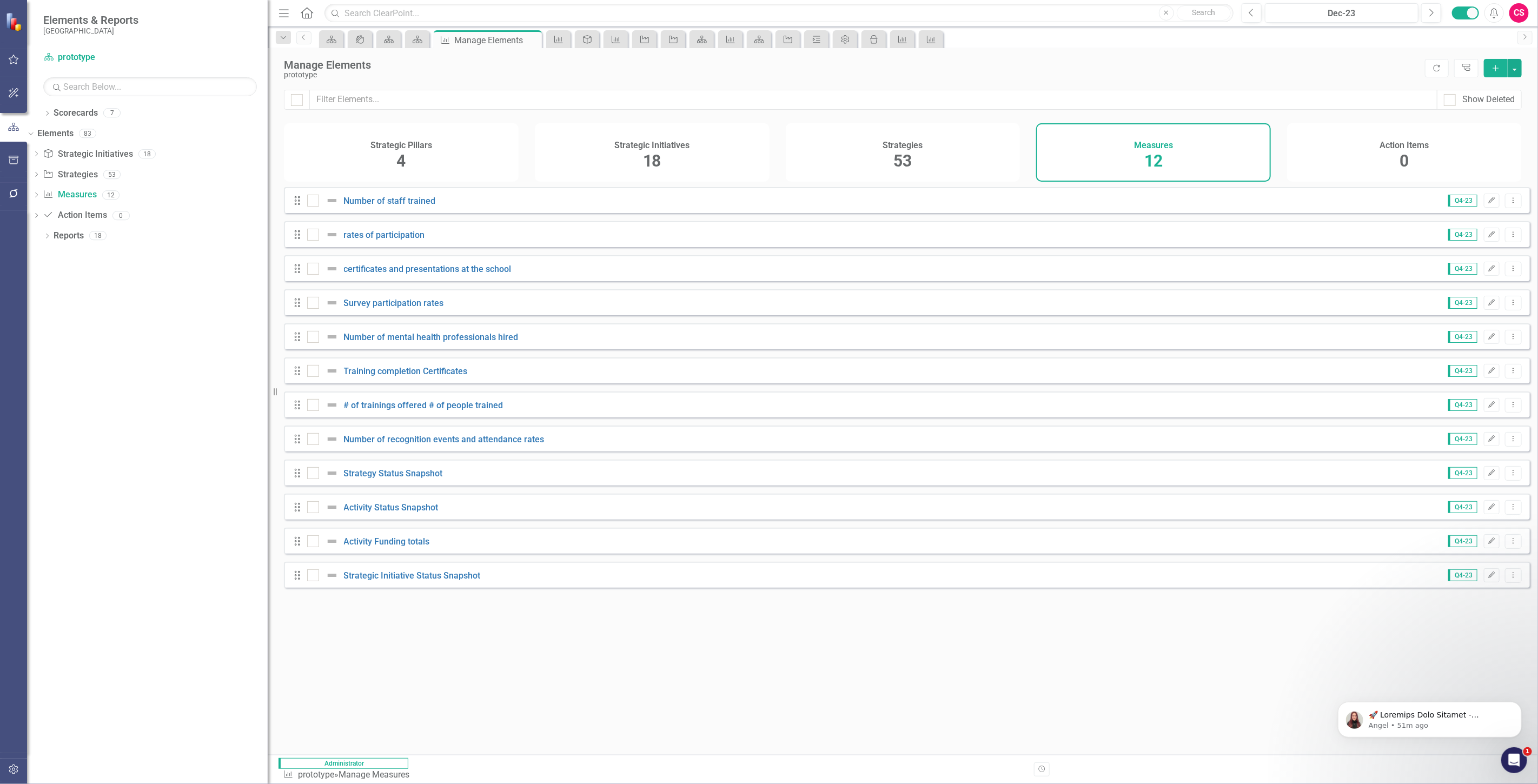
click at [385, 213] on div "Drag Number of staff trained Q4-23 Edit Dropdown Menu" at bounding box center [906, 200] width 1246 height 26
click at [382, 206] on link "Number of staff trained" at bounding box center [390, 200] width 92 height 10
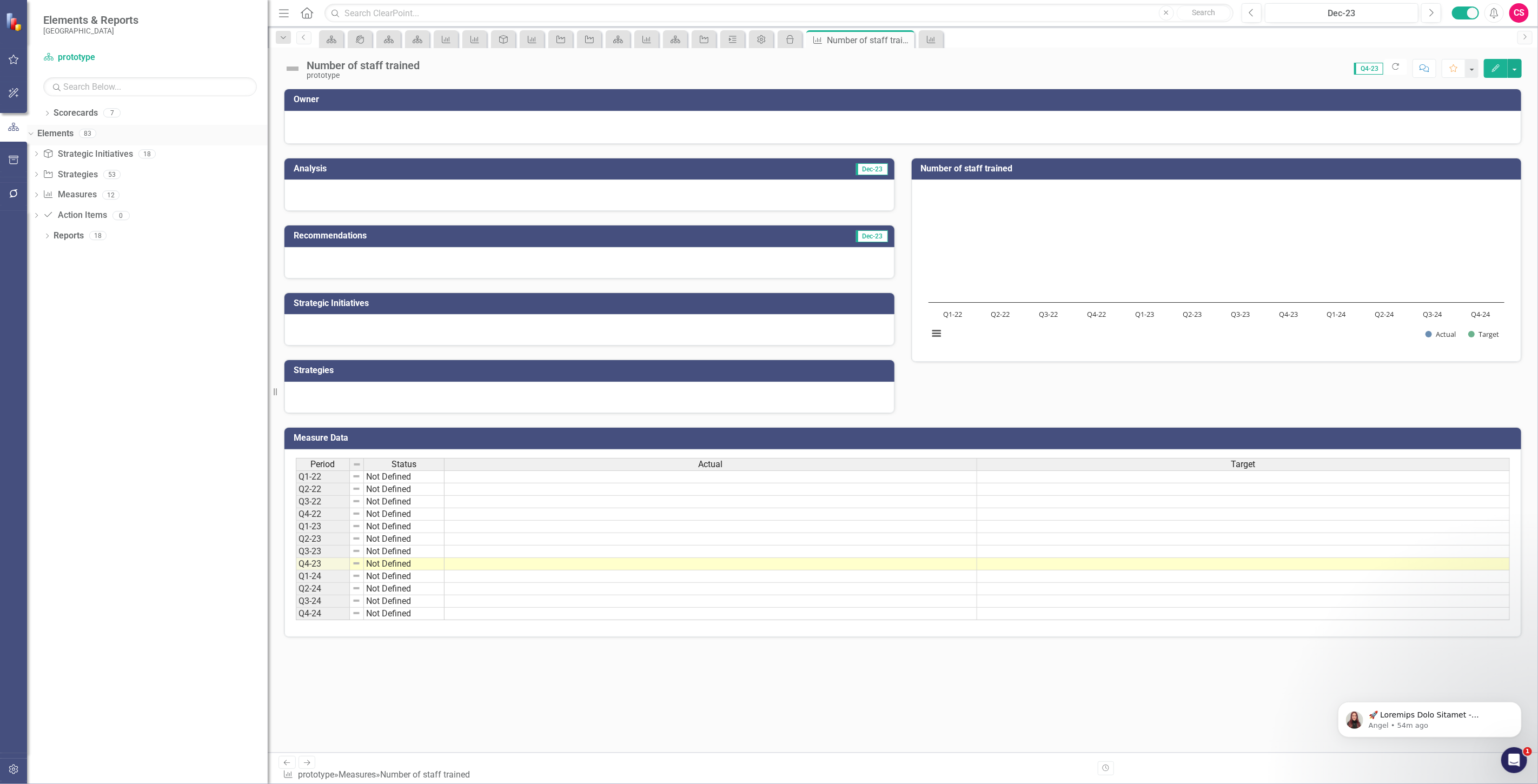
click at [67, 136] on link "Elements" at bounding box center [55, 133] width 36 height 13
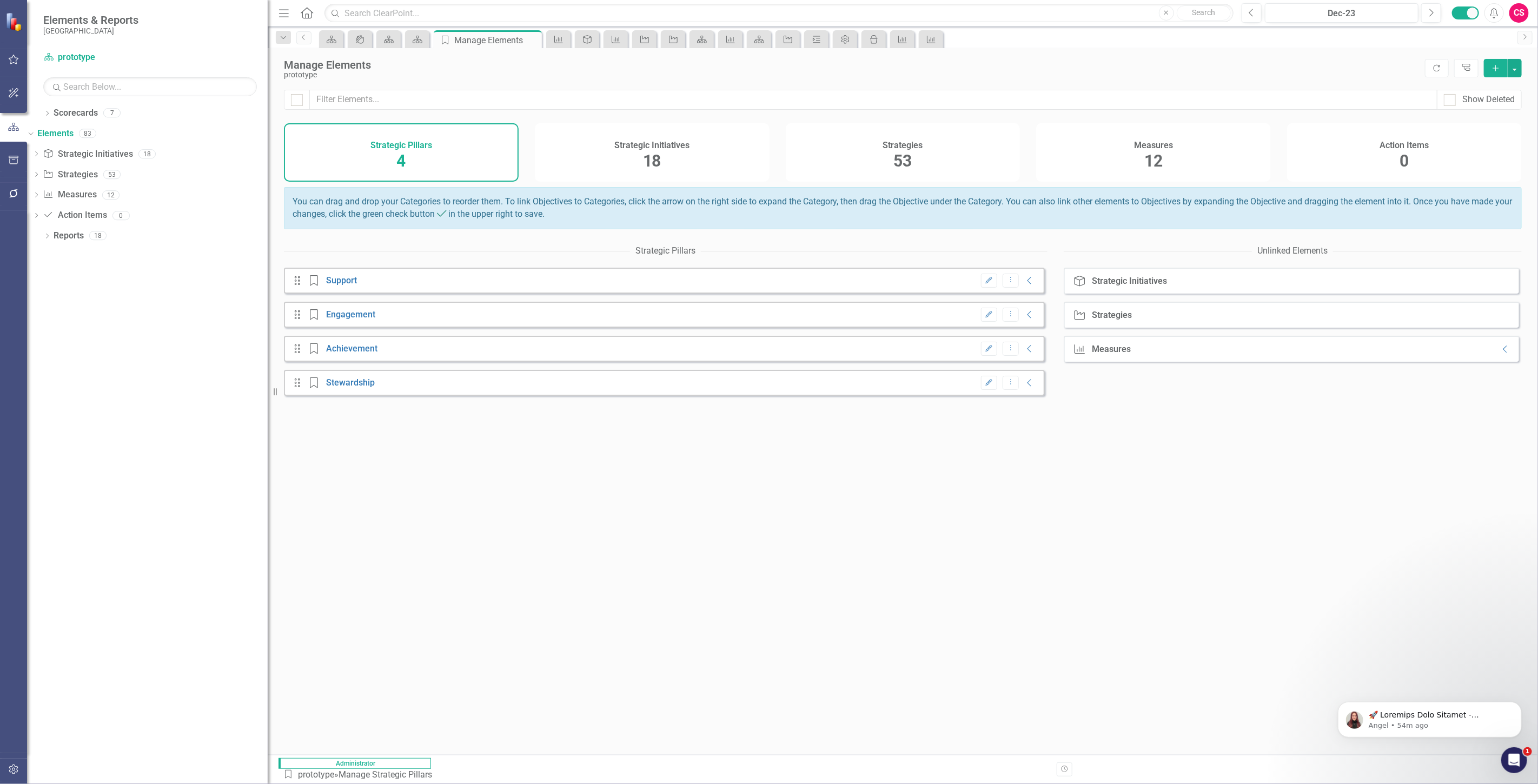
click at [1214, 138] on div "Measures 12" at bounding box center [1154, 152] width 235 height 58
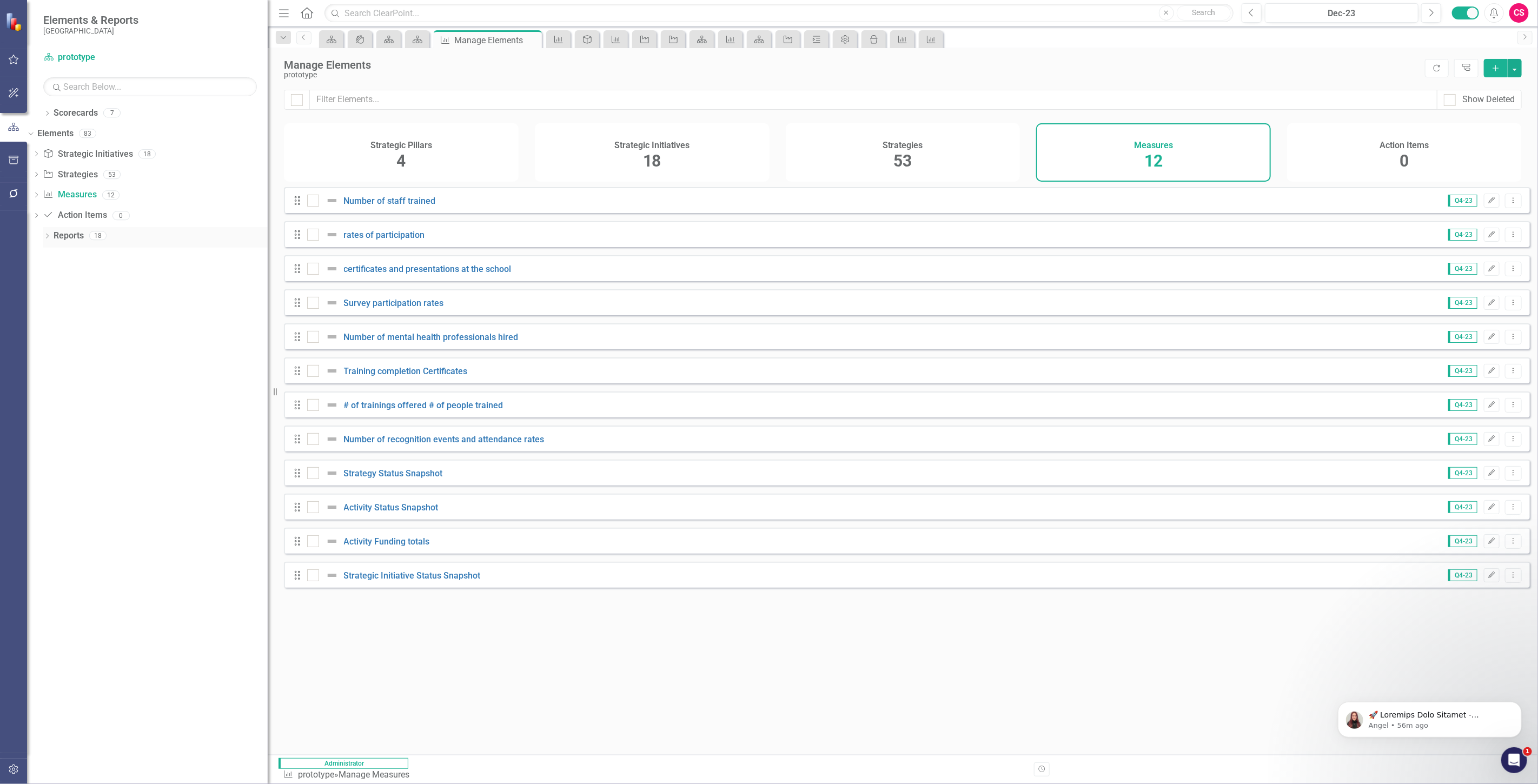
click at [61, 234] on link "Reports" at bounding box center [69, 236] width 30 height 13
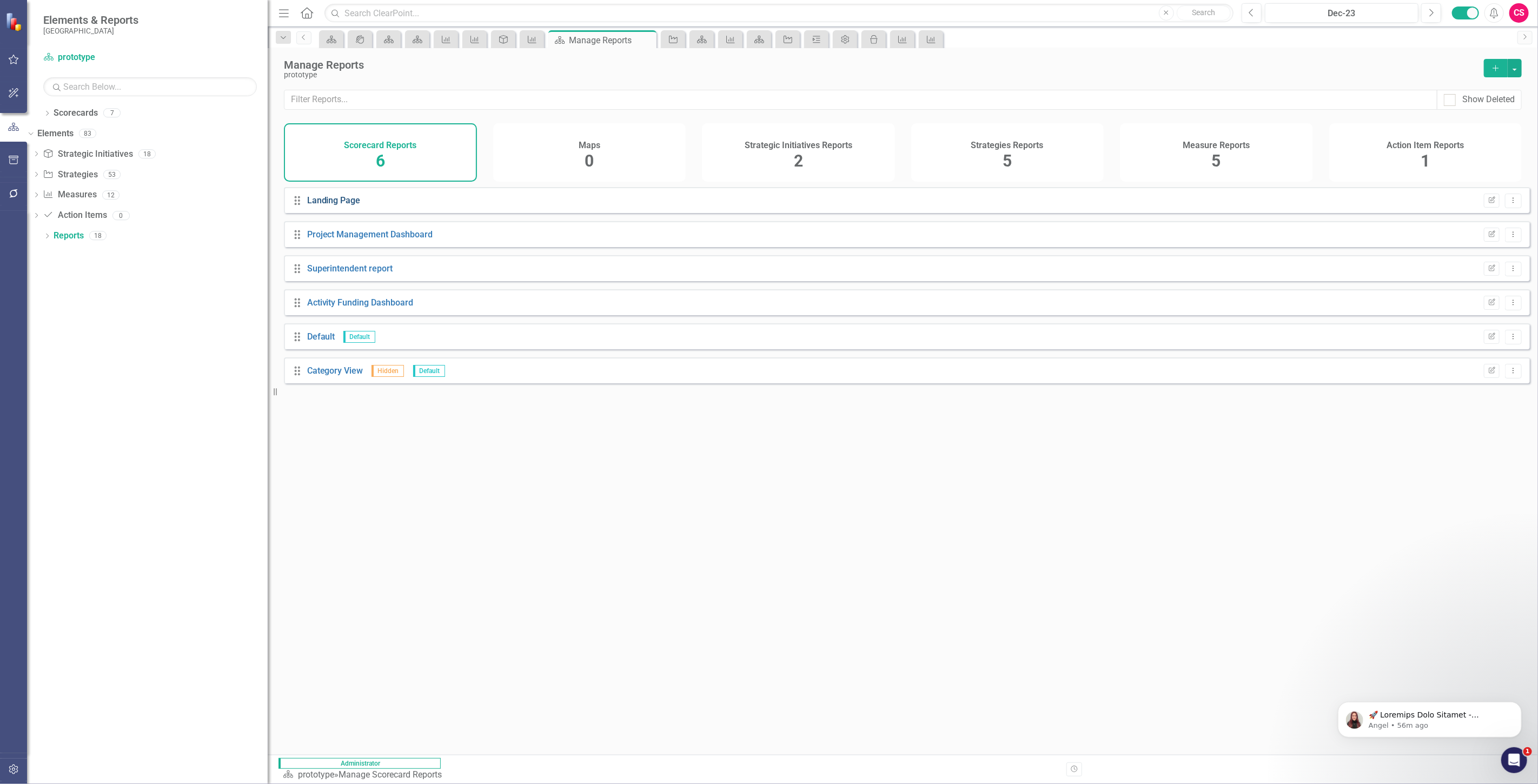
click at [334, 206] on link "Landing Page" at bounding box center [334, 200] width 54 height 10
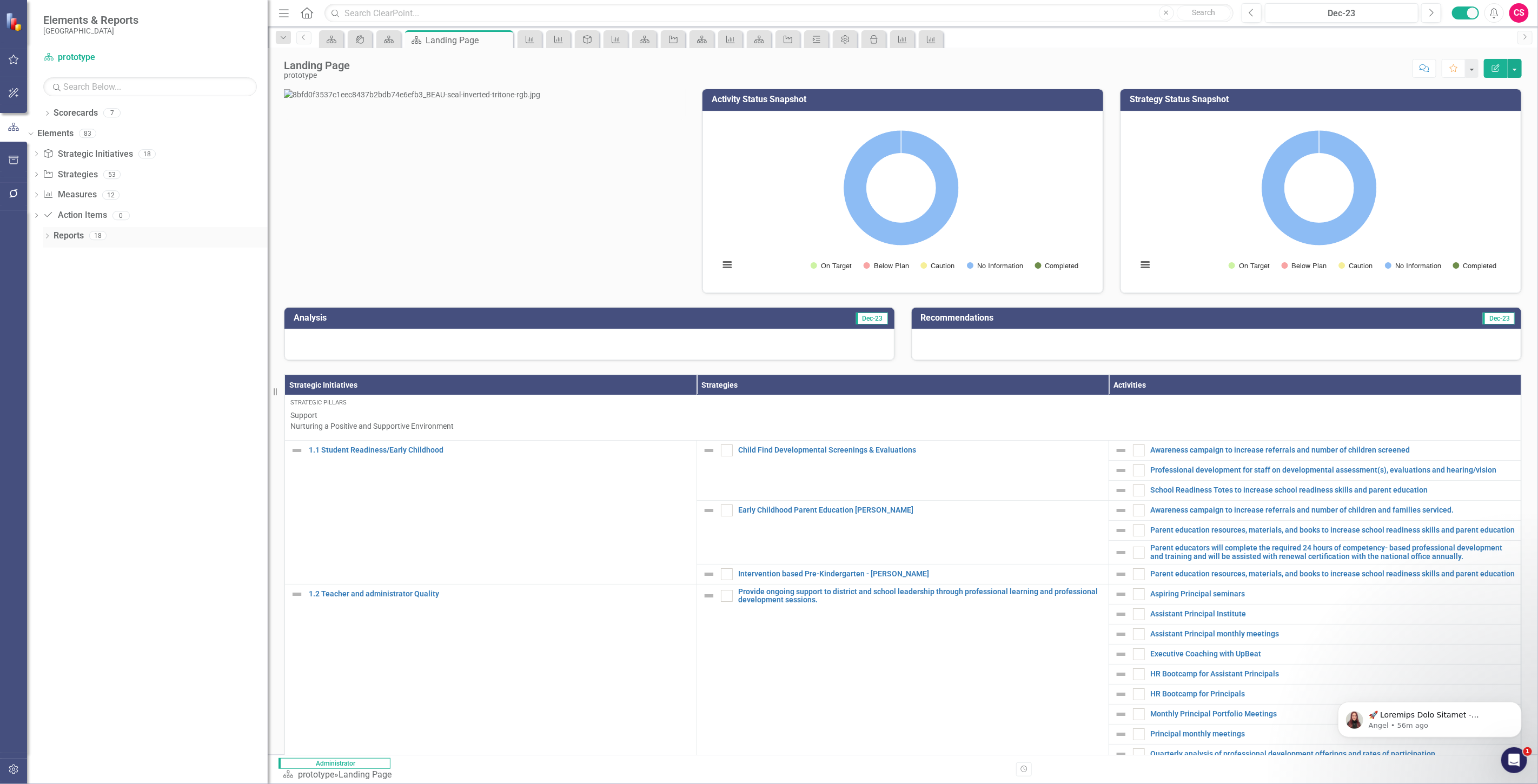
click at [46, 236] on icon "Dropdown" at bounding box center [47, 237] width 8 height 6
click at [106, 334] on div "Activity Funding Dashboard" at bounding box center [154, 334] width 227 height 10
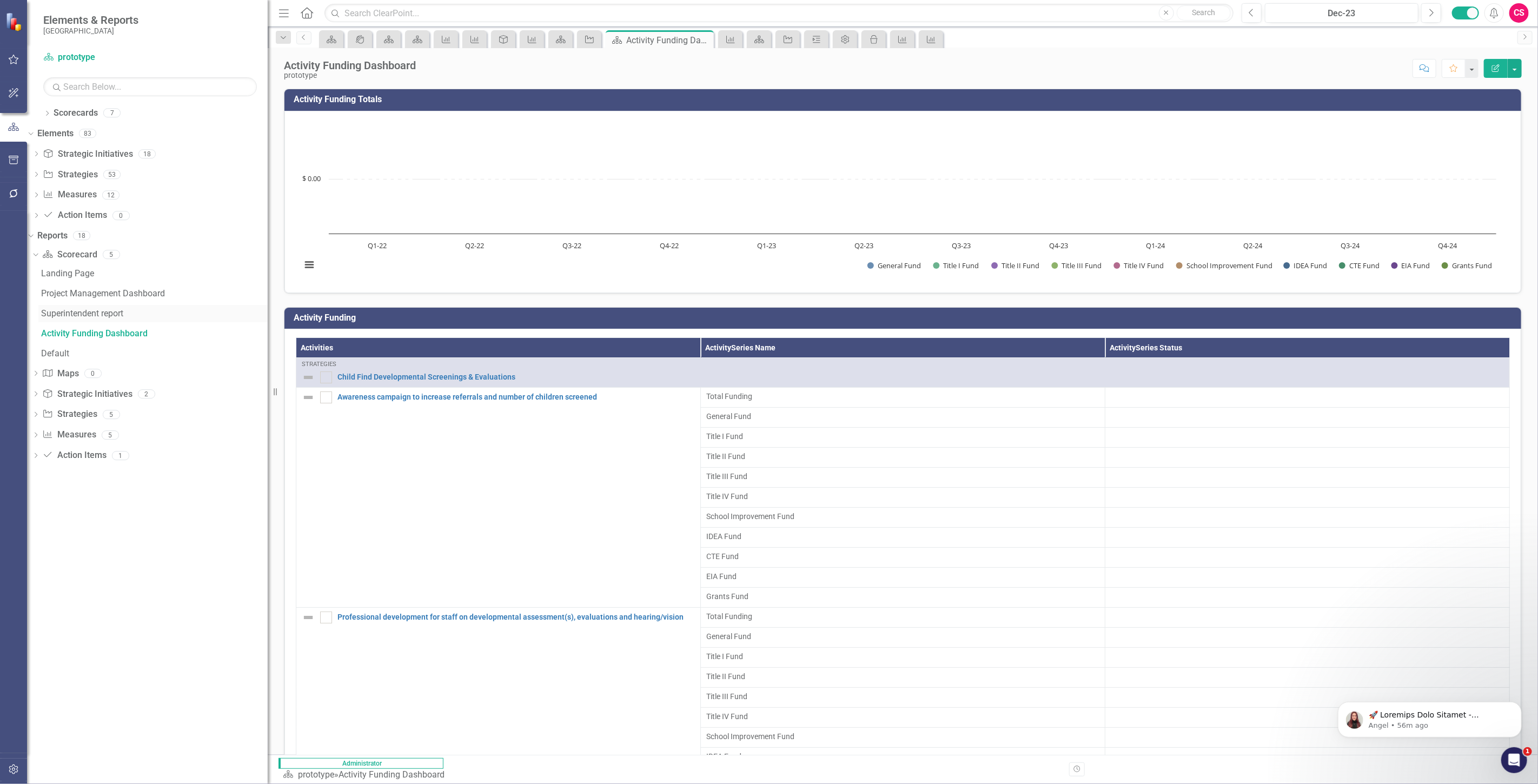
click at [78, 314] on div "Superintendent report" at bounding box center [154, 313] width 227 height 10
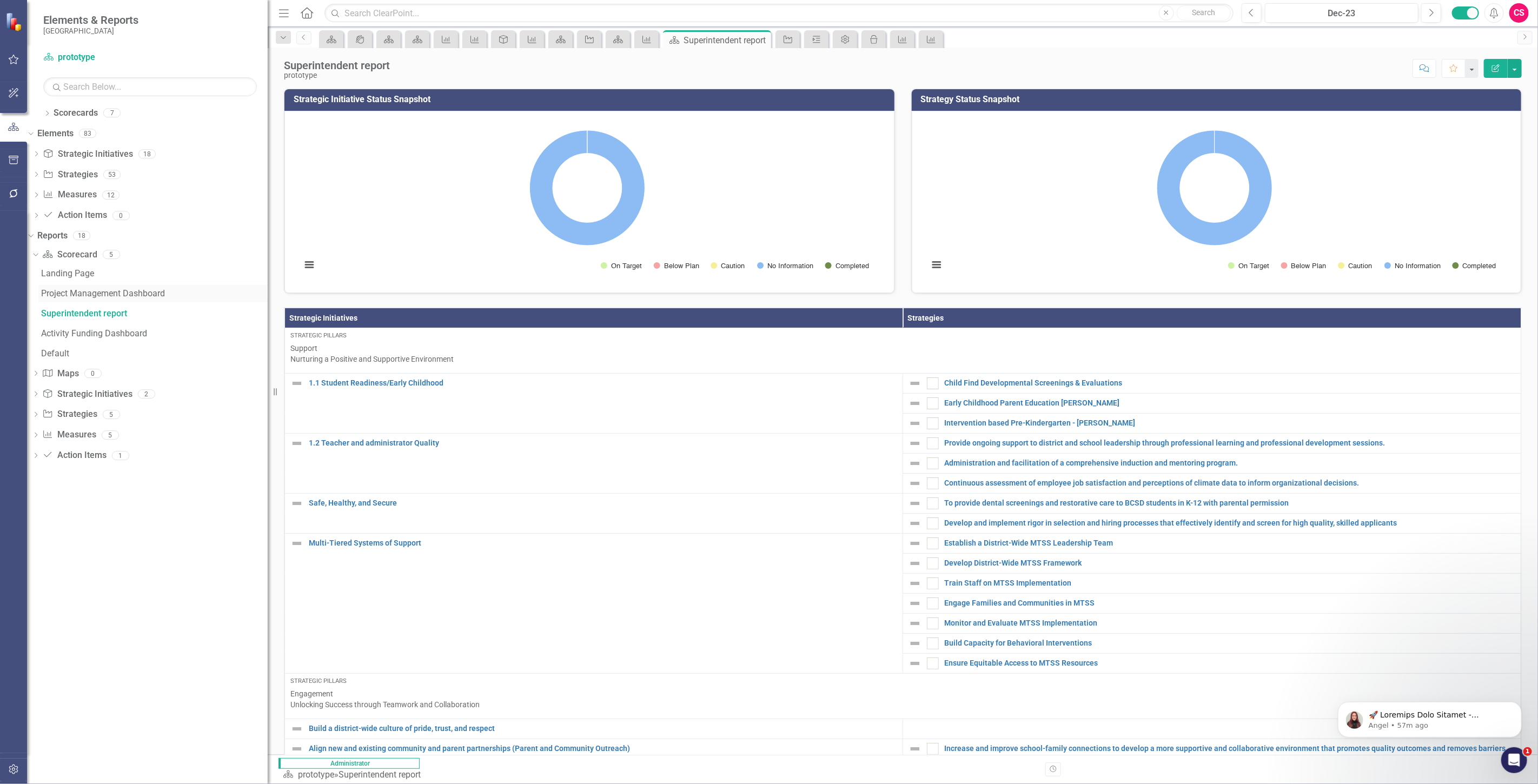
click at [122, 293] on div "Project Management Dashboard" at bounding box center [154, 293] width 227 height 10
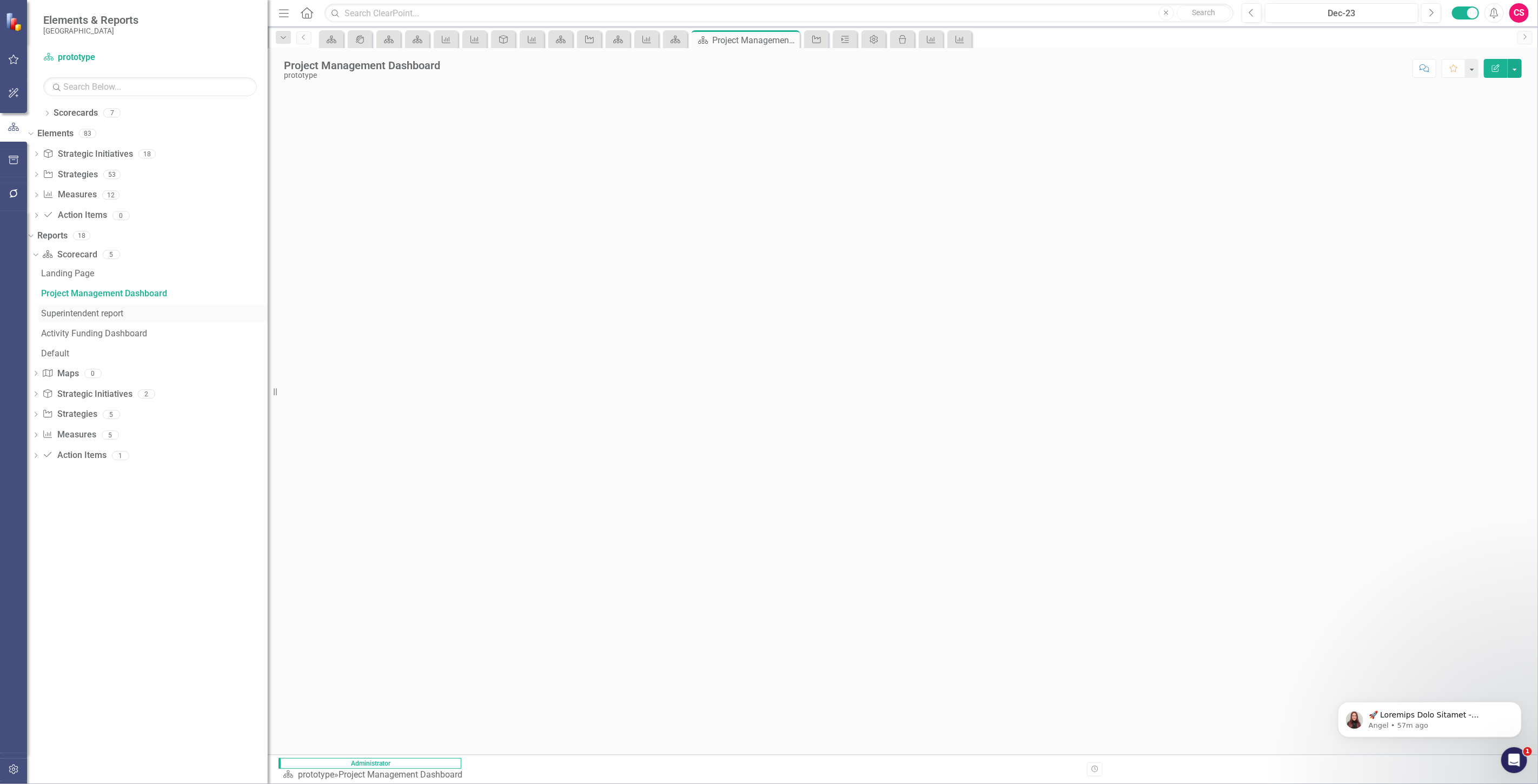
click at [95, 316] on div "Superintendent report" at bounding box center [154, 313] width 227 height 10
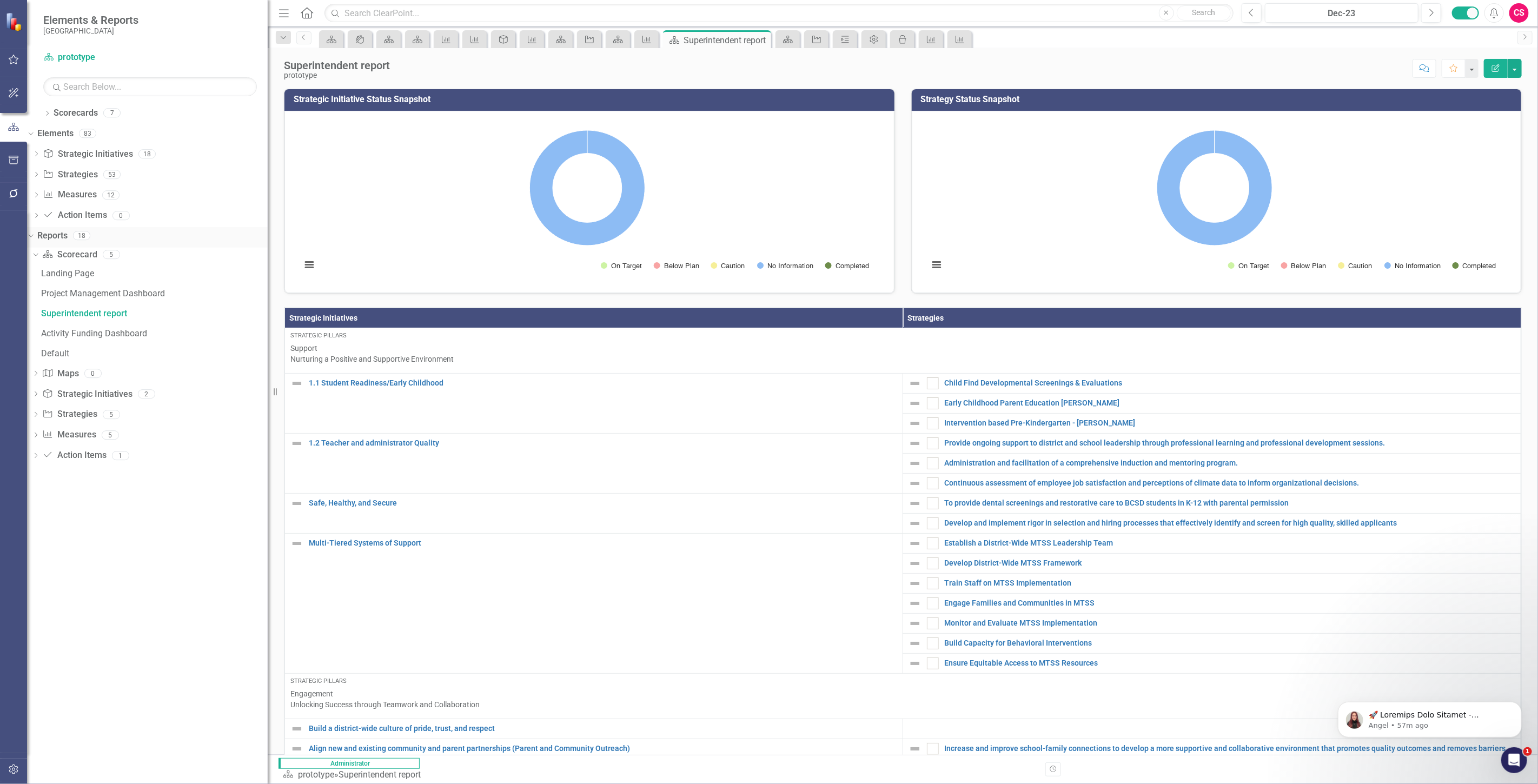
click at [67, 233] on link "Reports" at bounding box center [52, 236] width 30 height 13
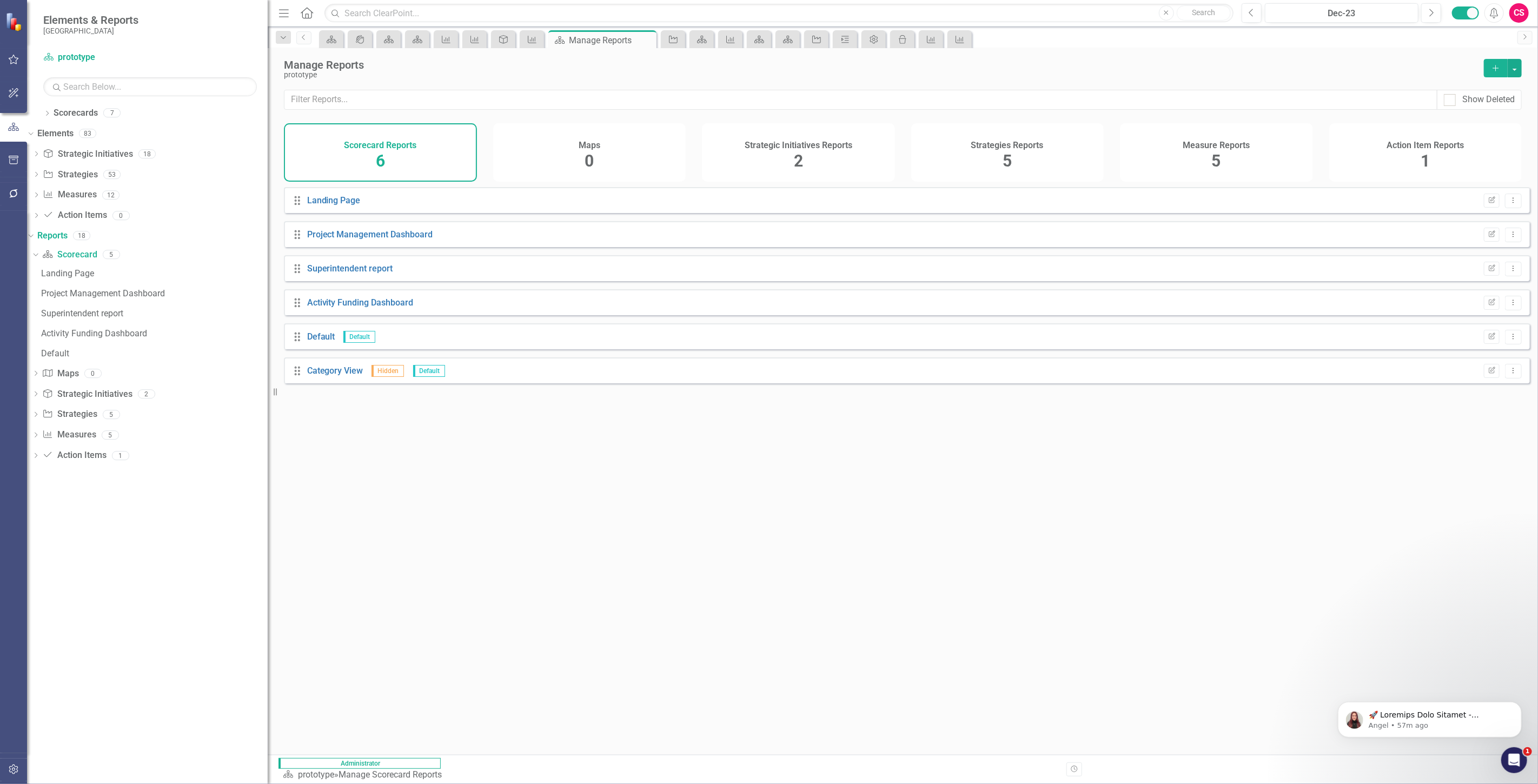
click at [1063, 158] on div "Strategies Reports 5" at bounding box center [1007, 152] width 193 height 58
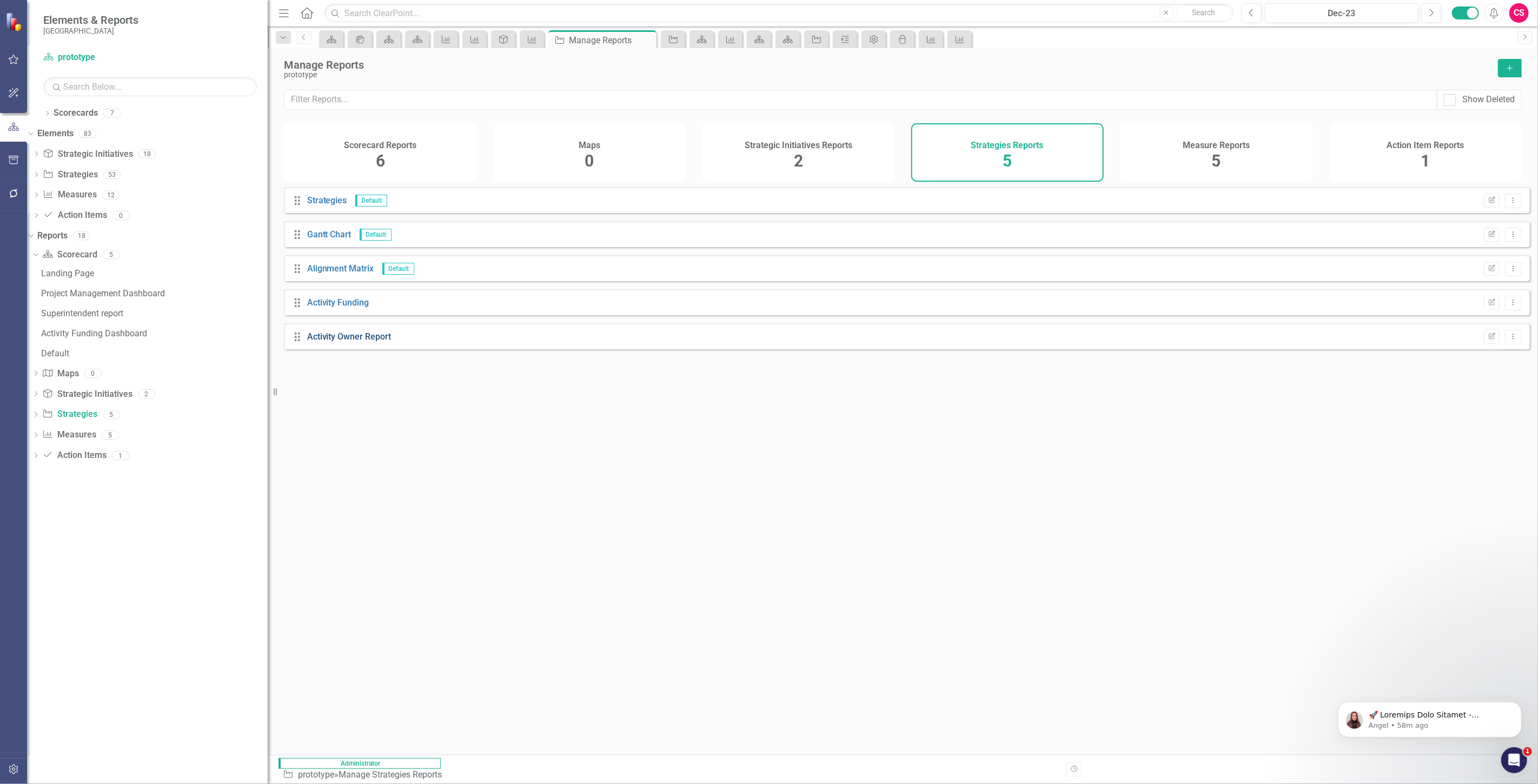
click at [342, 340] on link "Activity Owner Report" at bounding box center [349, 336] width 84 height 10
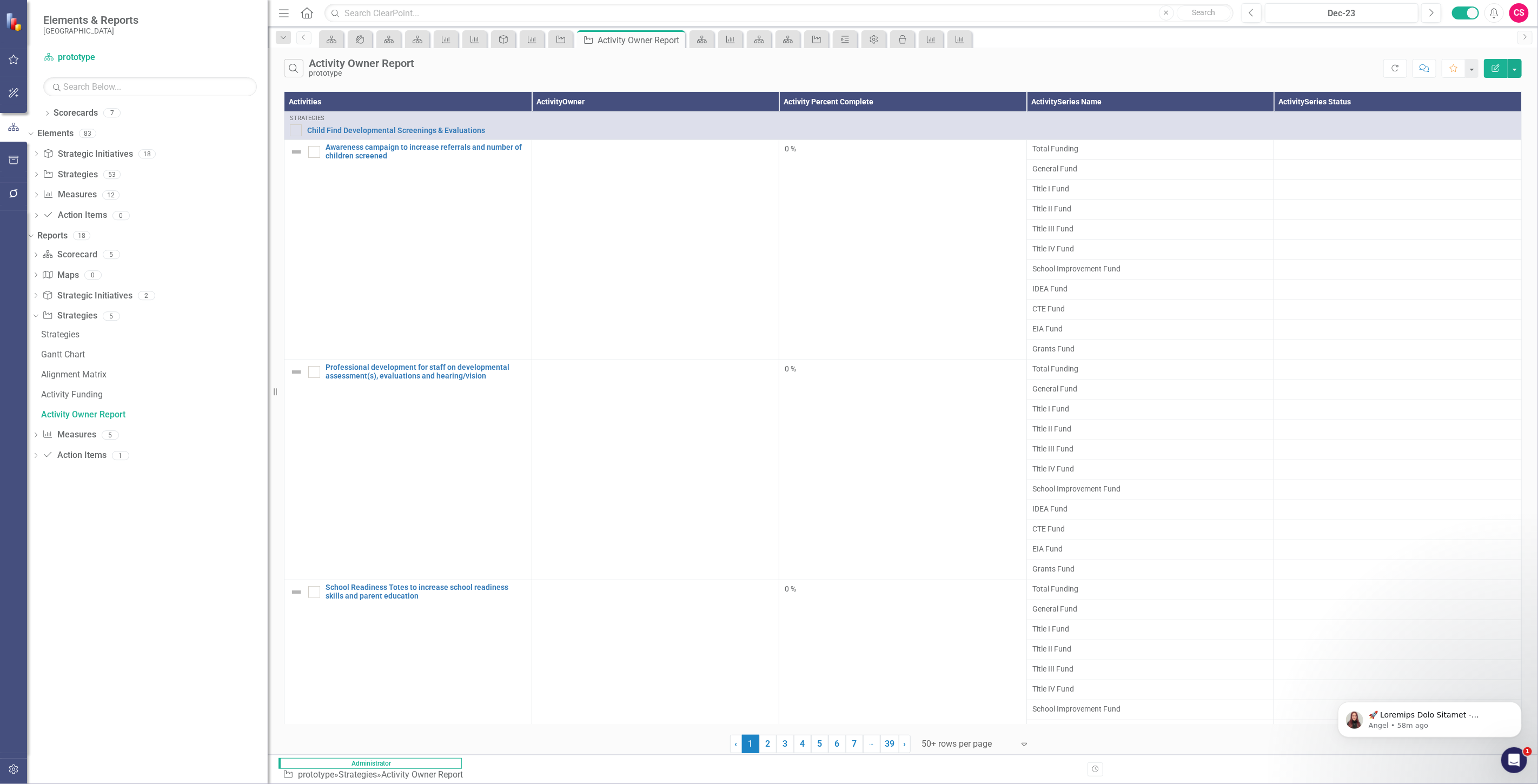
click at [1493, 72] on button "Edit Report" at bounding box center [1496, 68] width 24 height 19
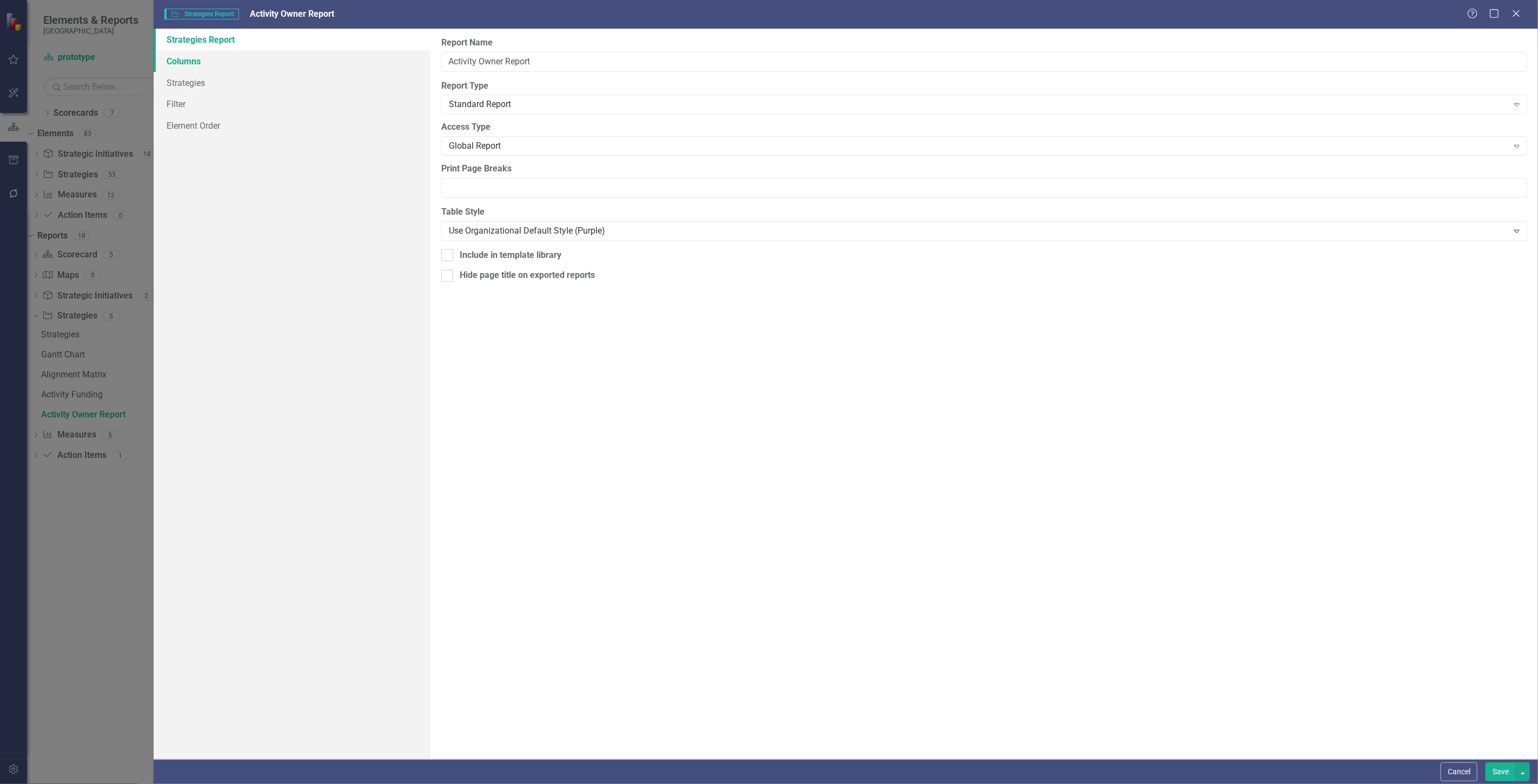
click at [188, 60] on link "Columns" at bounding box center [292, 61] width 277 height 22
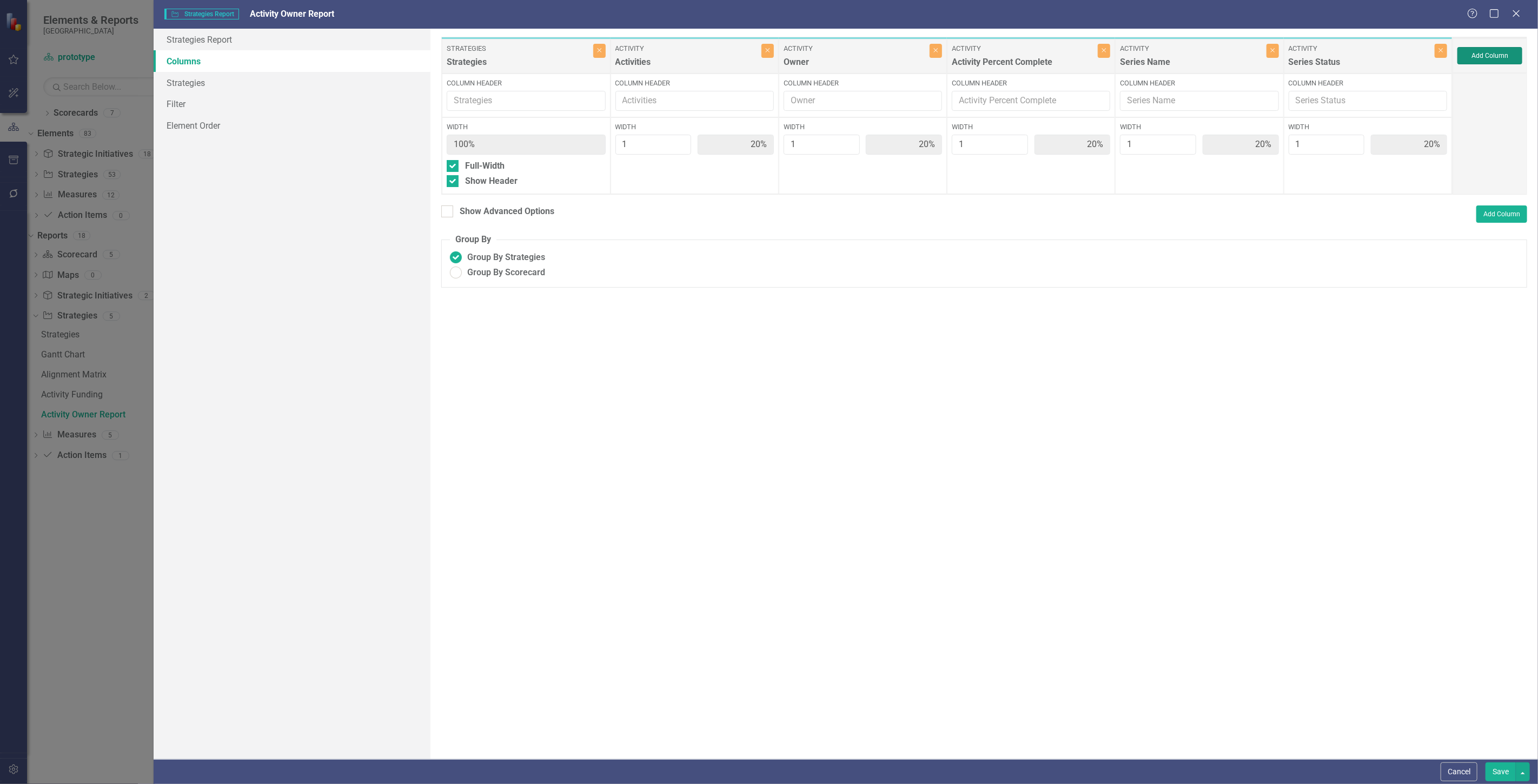
click at [1506, 51] on button "Add Column" at bounding box center [1490, 55] width 65 height 17
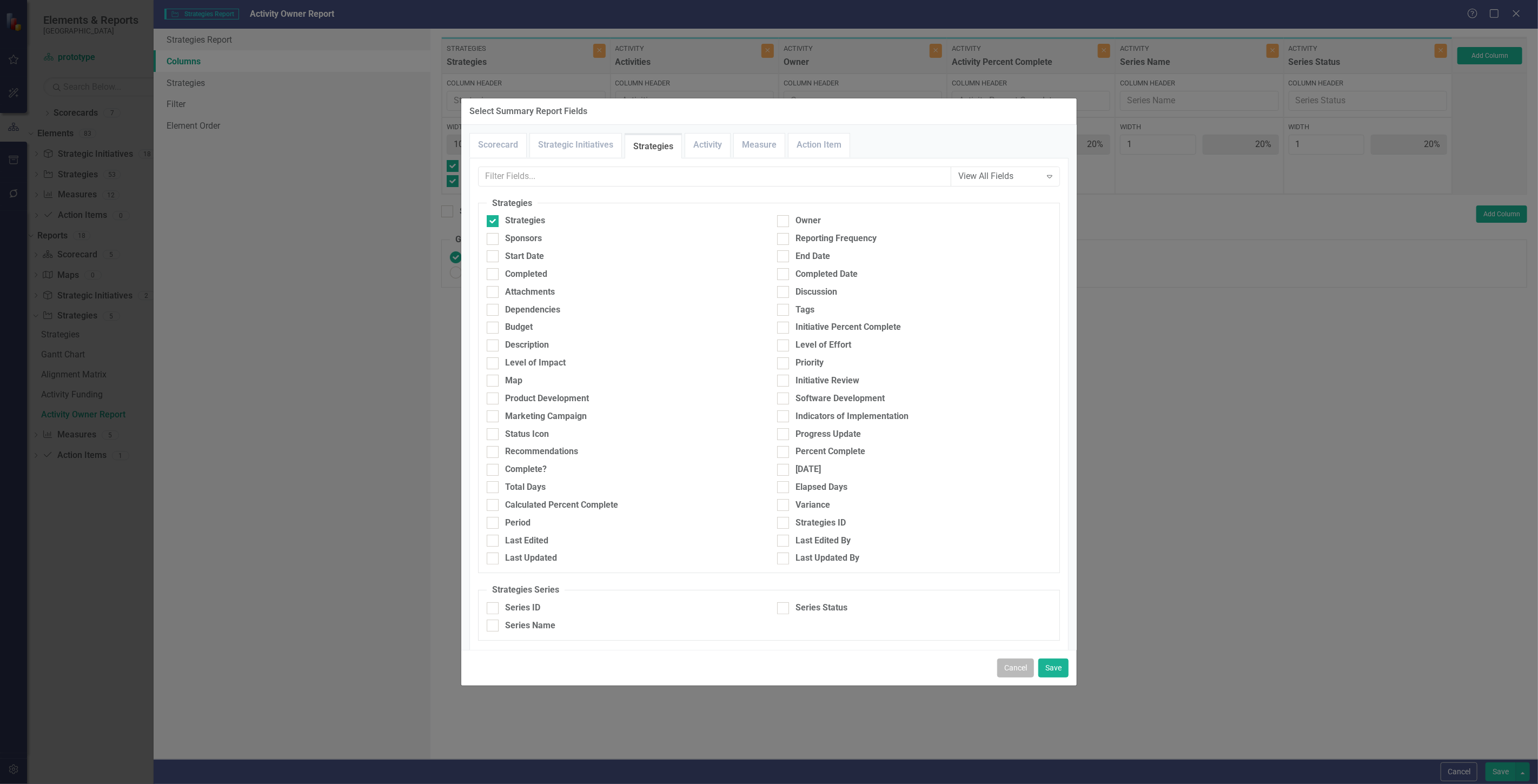
click at [1012, 665] on button "Cancel" at bounding box center [1015, 667] width 37 height 19
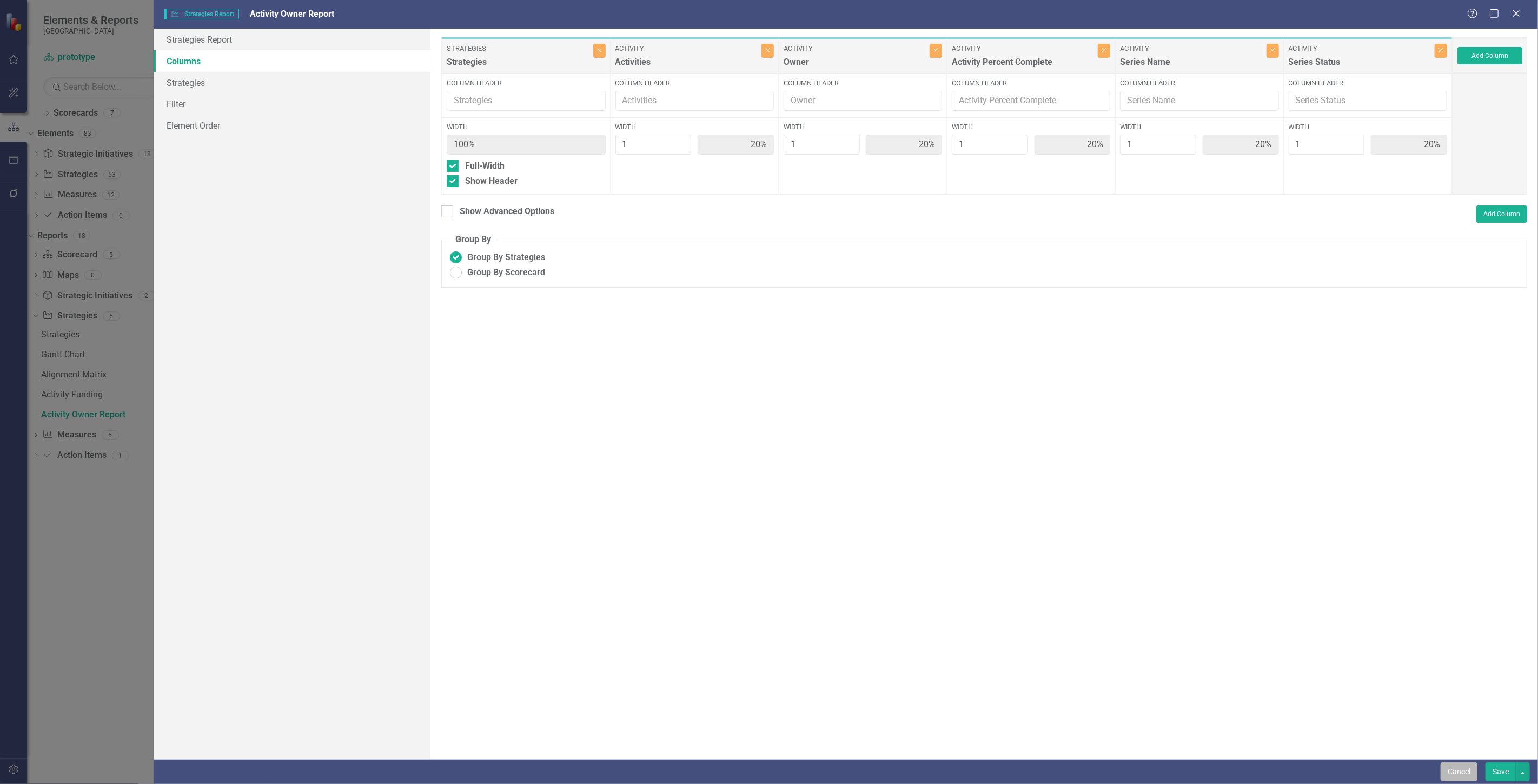
click at [1459, 774] on button "Cancel" at bounding box center [1459, 771] width 37 height 19
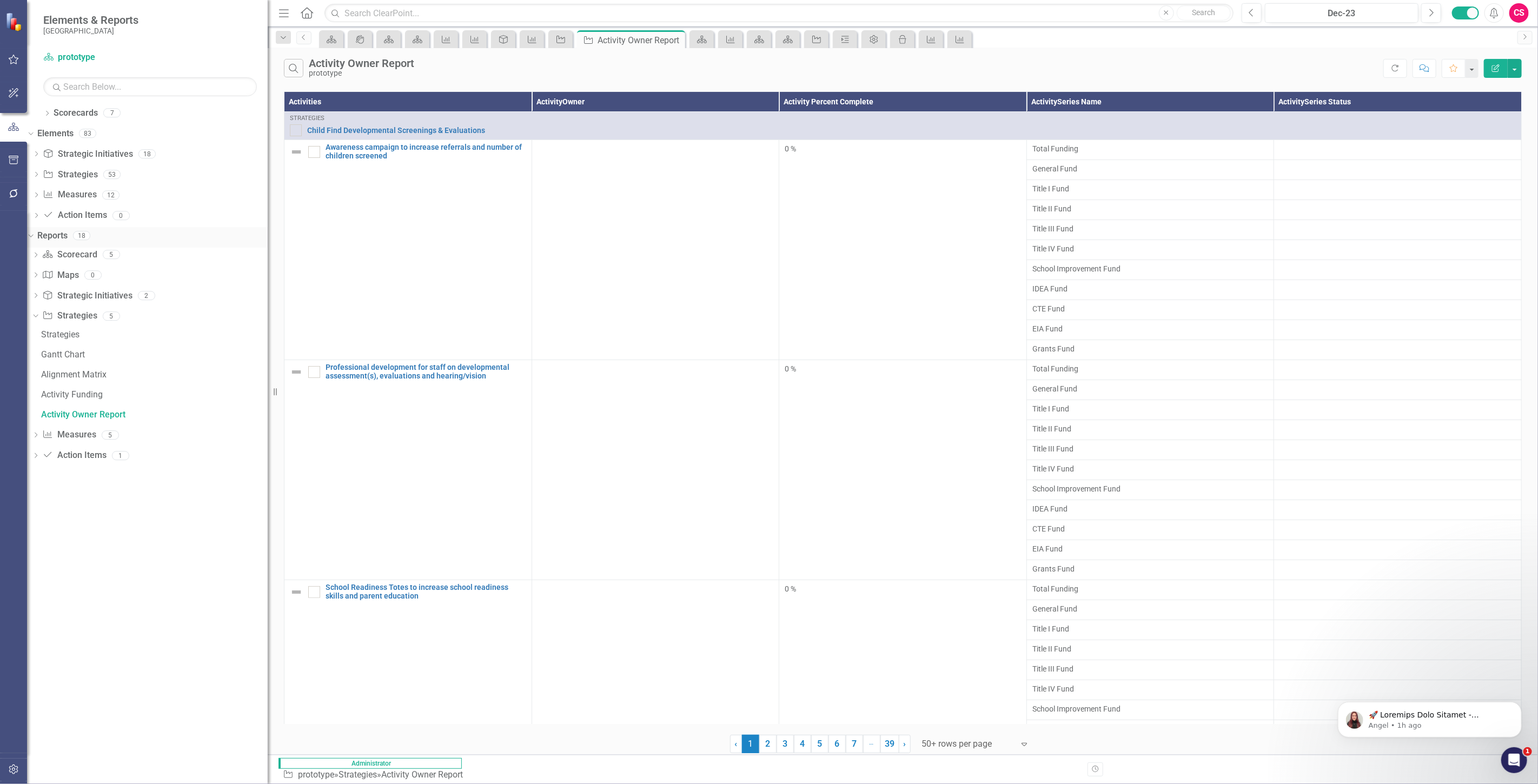
click at [67, 233] on link "Reports" at bounding box center [52, 236] width 30 height 13
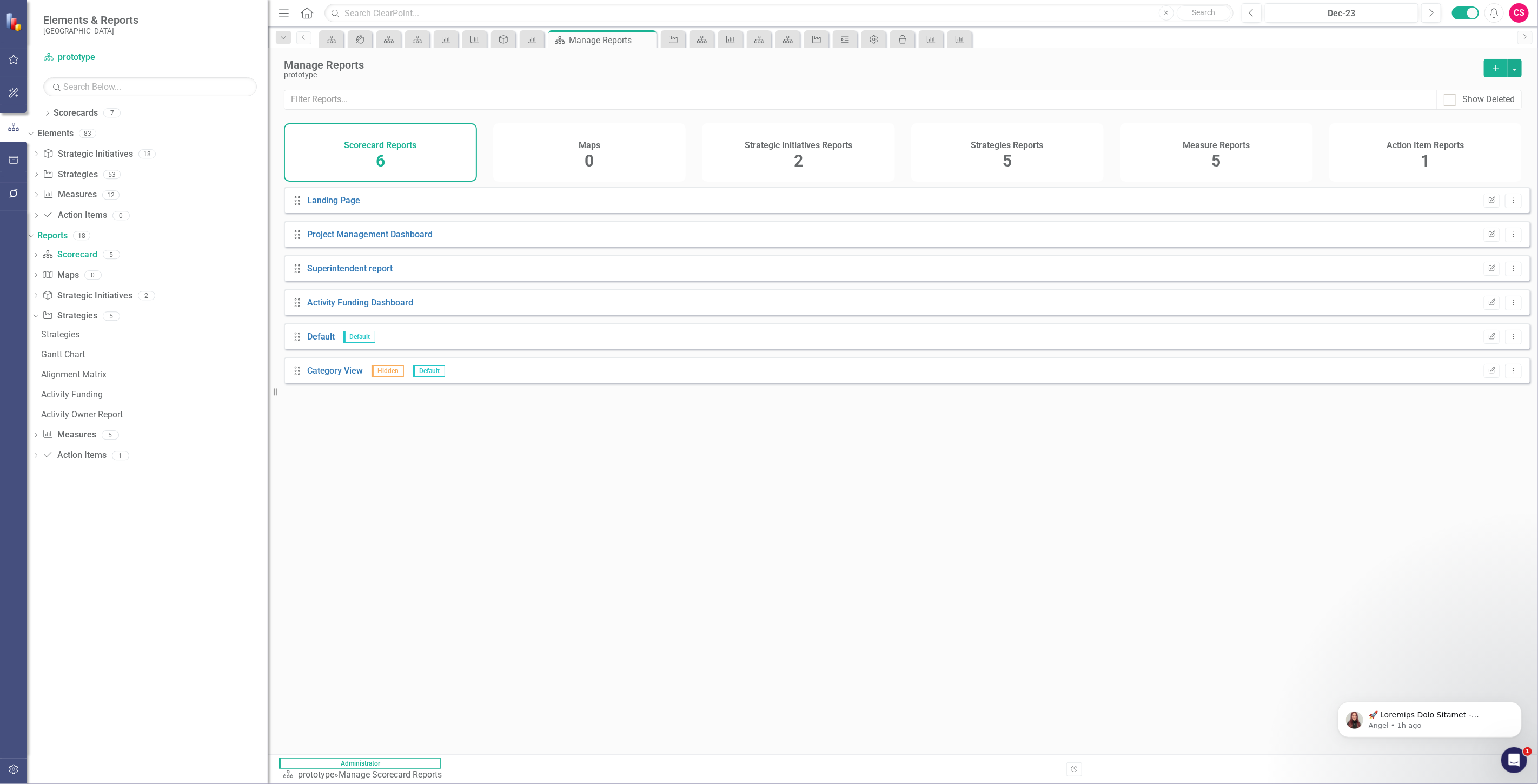
click at [1062, 138] on div "Strategies Reports 5" at bounding box center [1007, 152] width 193 height 58
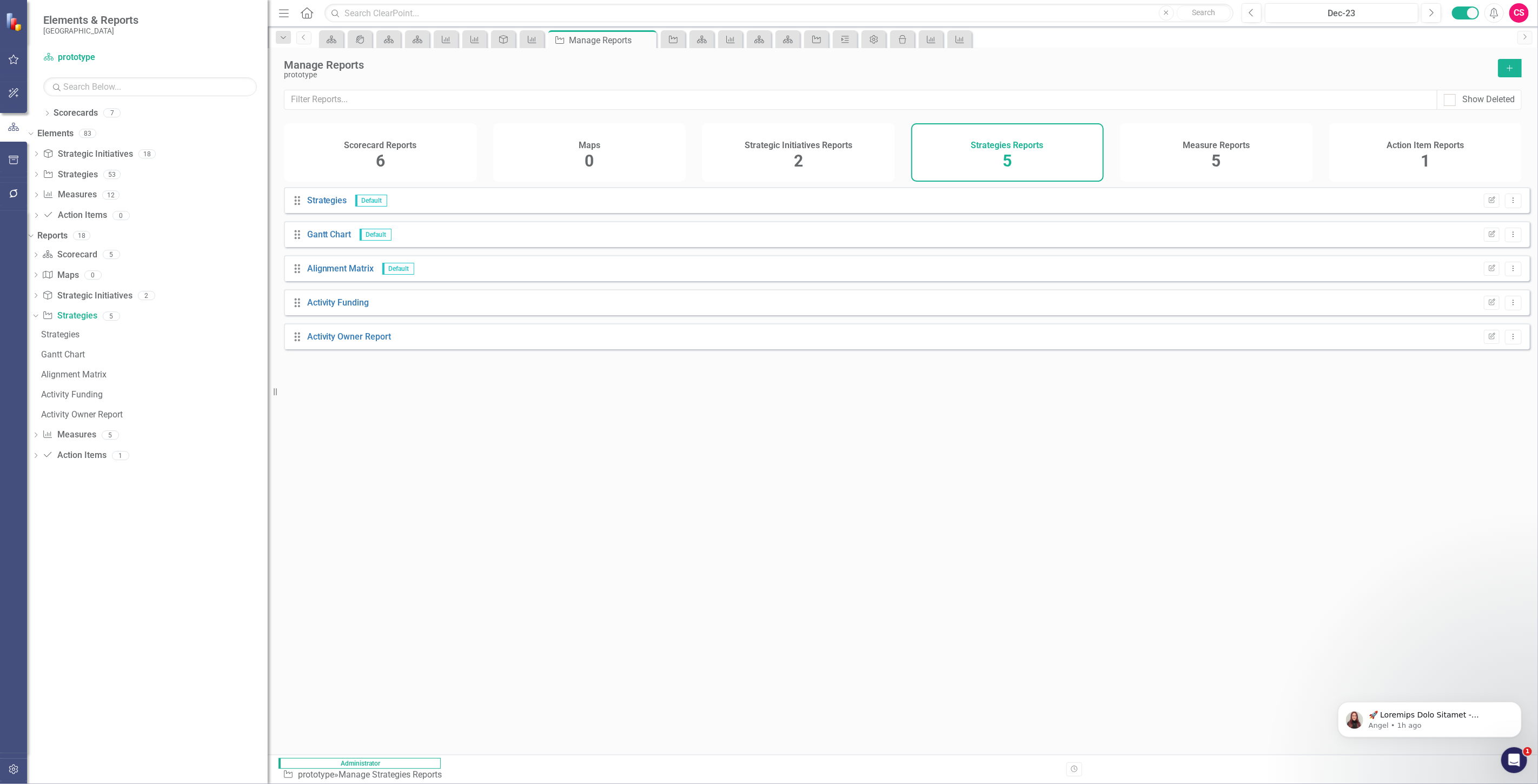
click at [1509, 64] on icon "Add" at bounding box center [1510, 68] width 10 height 8
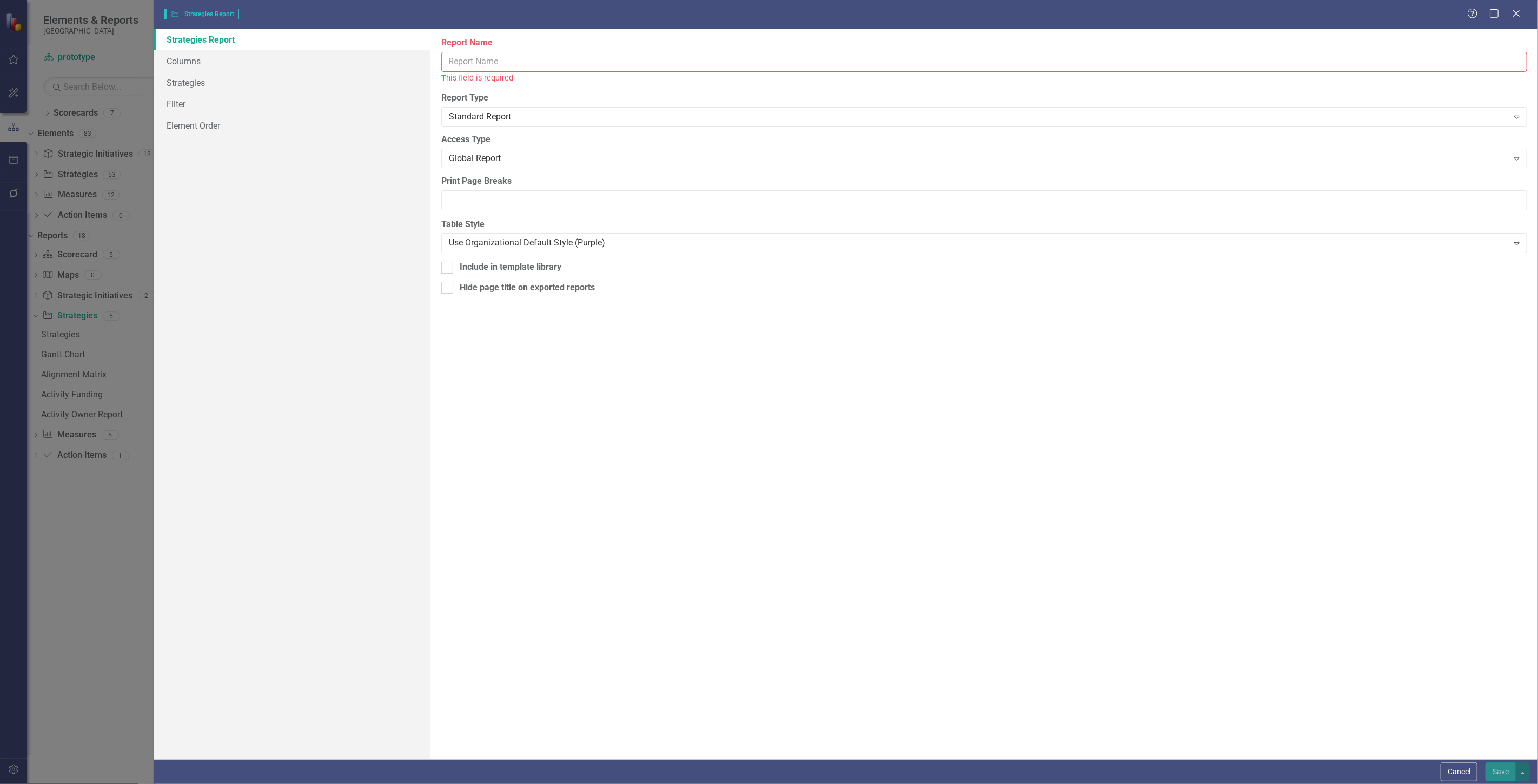
click at [500, 66] on input "Report Name" at bounding box center [984, 61] width 1086 height 20
type input "Sponsor Report"
click at [202, 95] on link "Filter" at bounding box center [292, 104] width 277 height 22
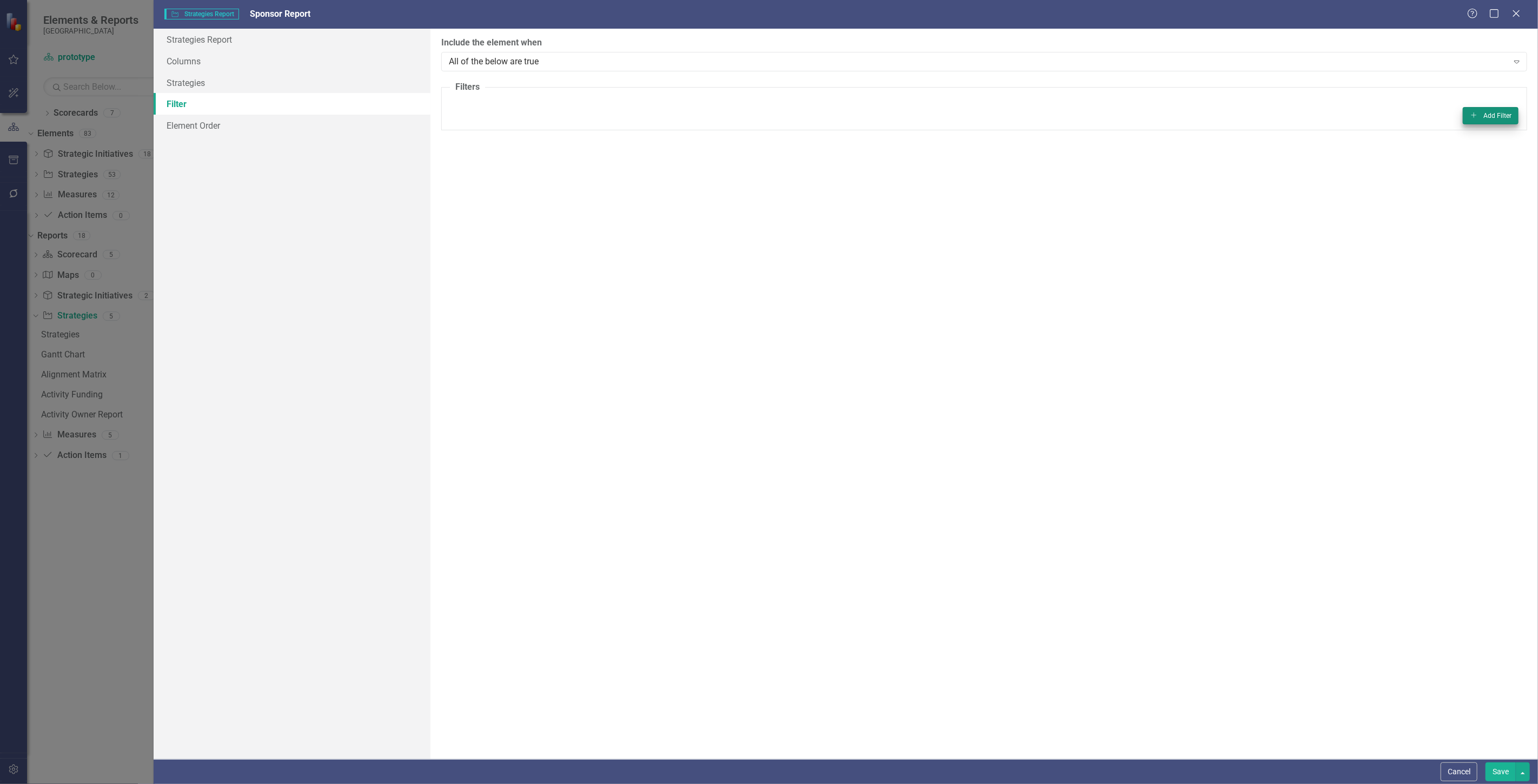
drag, startPoint x: 1491, startPoint y: 105, endPoint x: 1495, endPoint y: 115, distance: 10.8
click at [1492, 105] on fieldset "Filters Add Add Filter" at bounding box center [984, 106] width 1086 height 49
click at [1494, 114] on button "Add Add Filter" at bounding box center [1490, 115] width 56 height 17
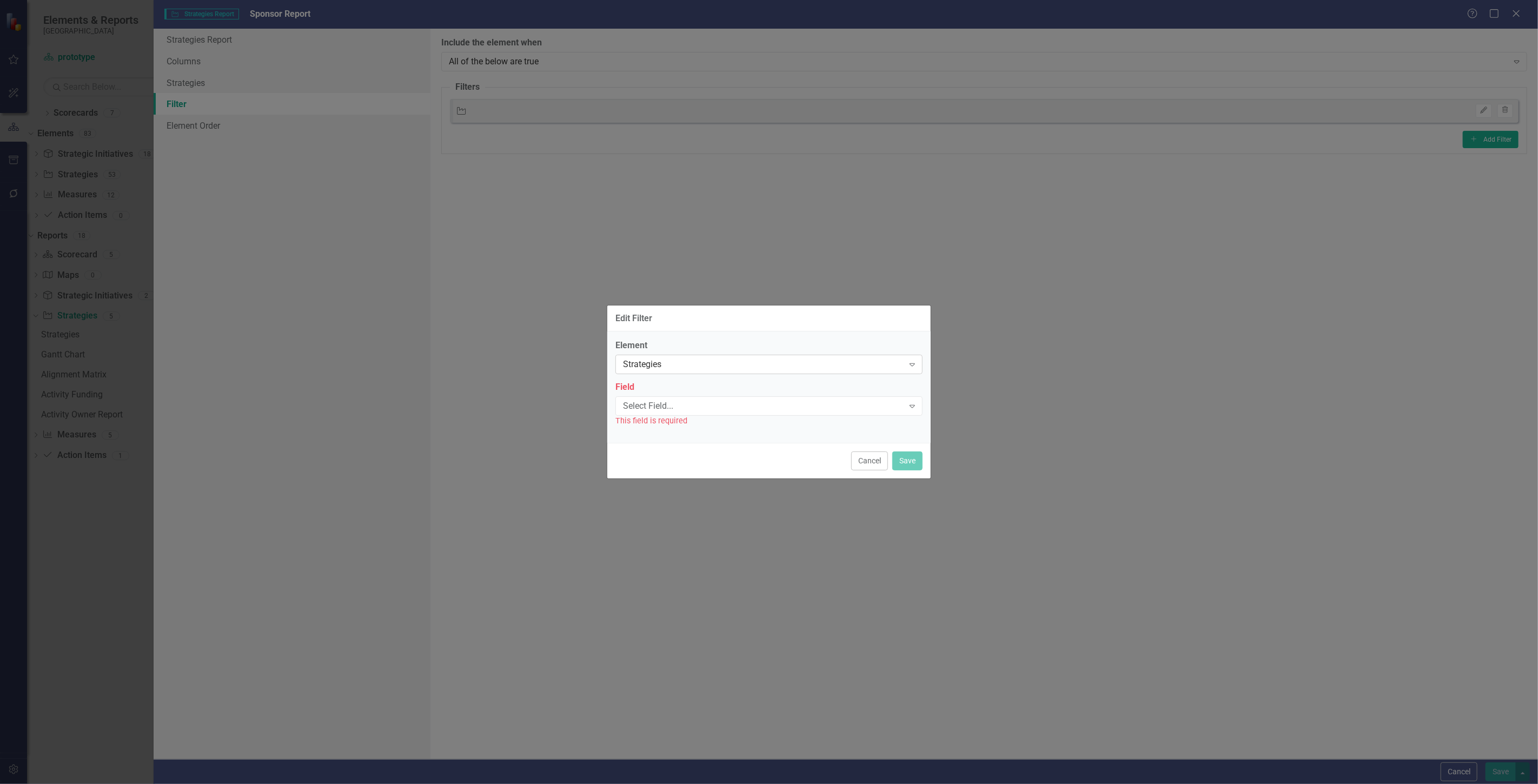
click at [663, 365] on div "Strategies" at bounding box center [763, 364] width 281 height 13
click at [647, 345] on label "Element" at bounding box center [769, 345] width 307 height 13
click at [649, 407] on div "Select Field..." at bounding box center [763, 405] width 281 height 13
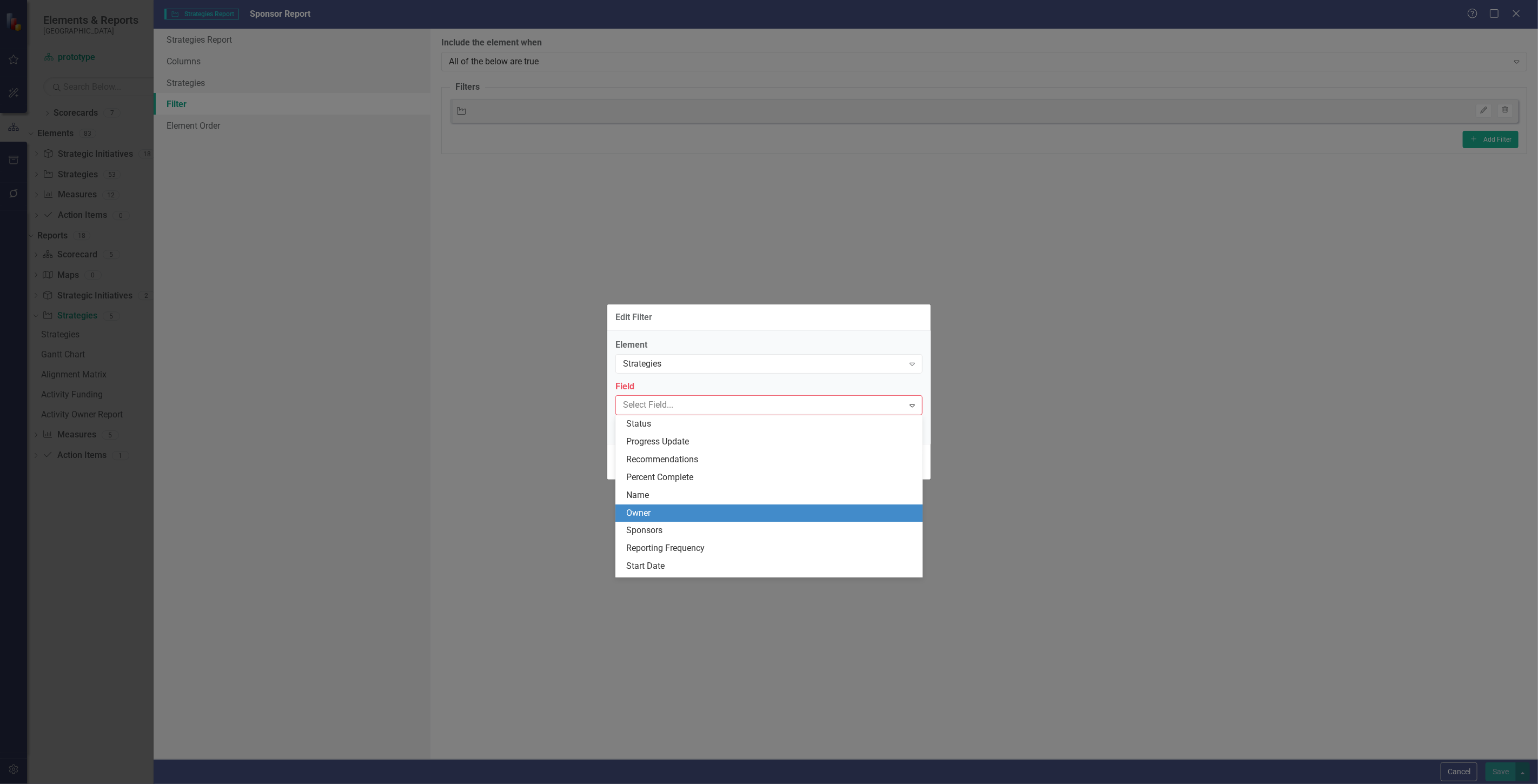
click at [644, 509] on div "Owner" at bounding box center [771, 513] width 290 height 13
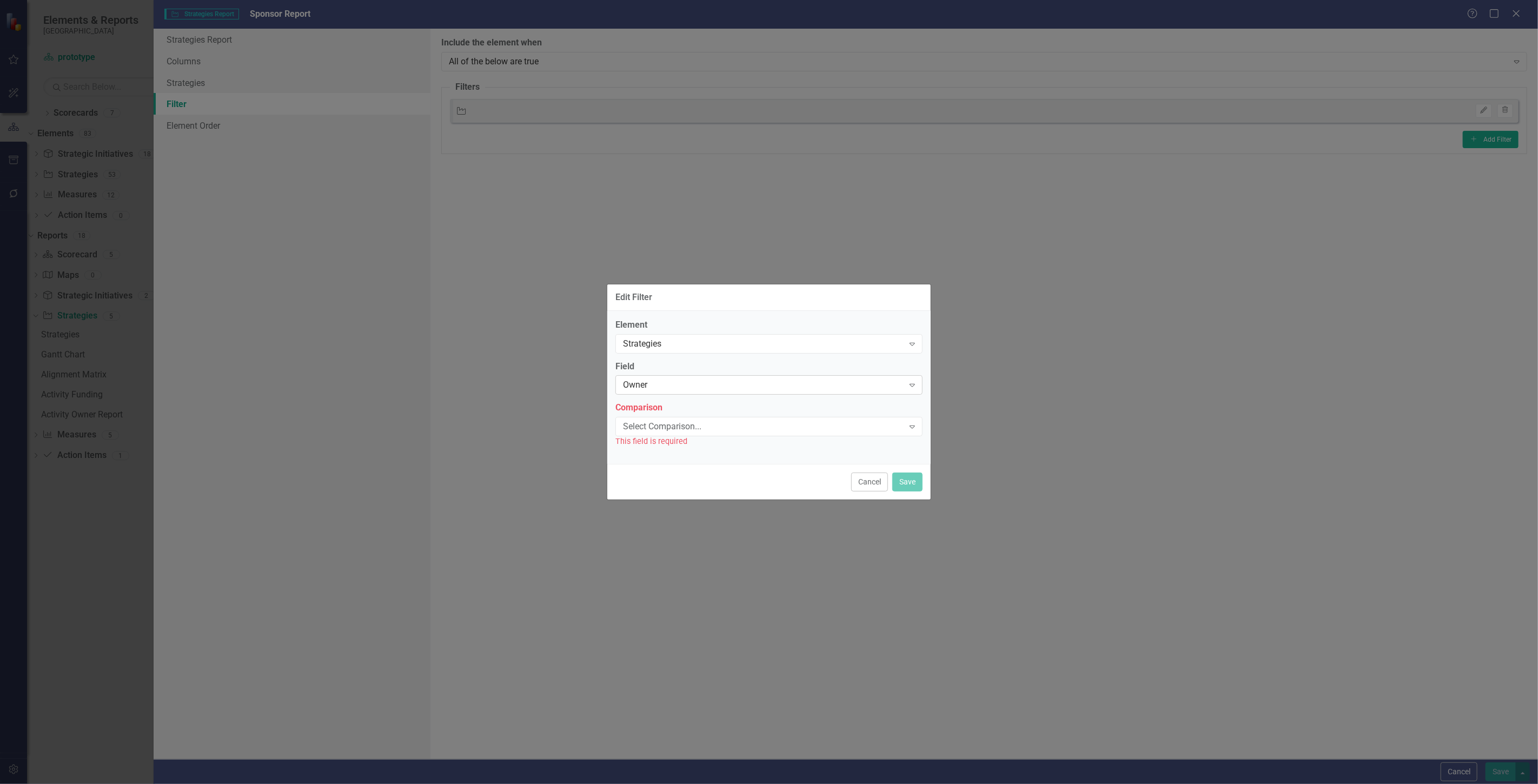
click at [660, 388] on div "Owner" at bounding box center [763, 385] width 281 height 13
click at [657, 433] on div "Select Comparison... Expand" at bounding box center [769, 426] width 307 height 19
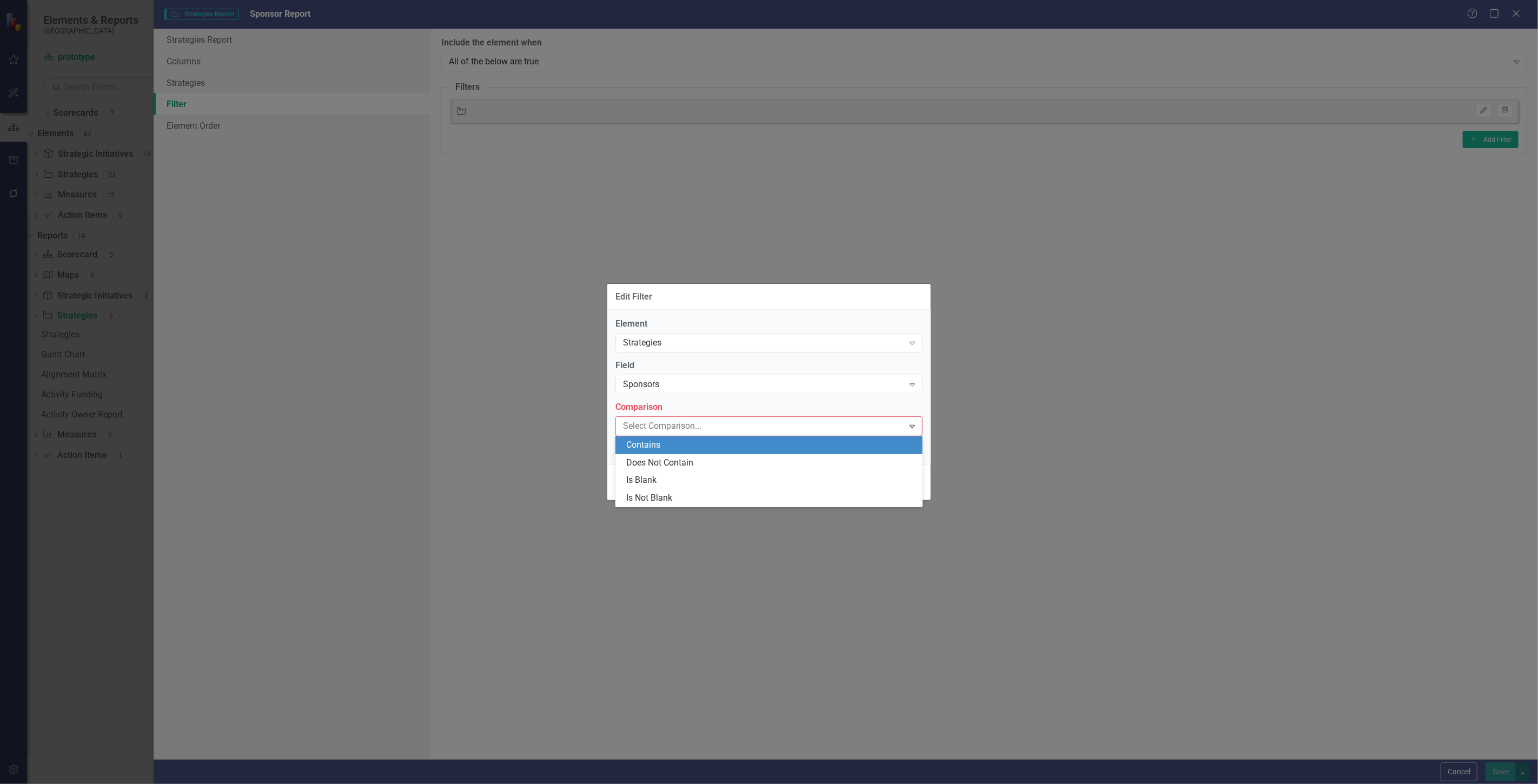
click at [652, 440] on div "Contains" at bounding box center [771, 445] width 290 height 13
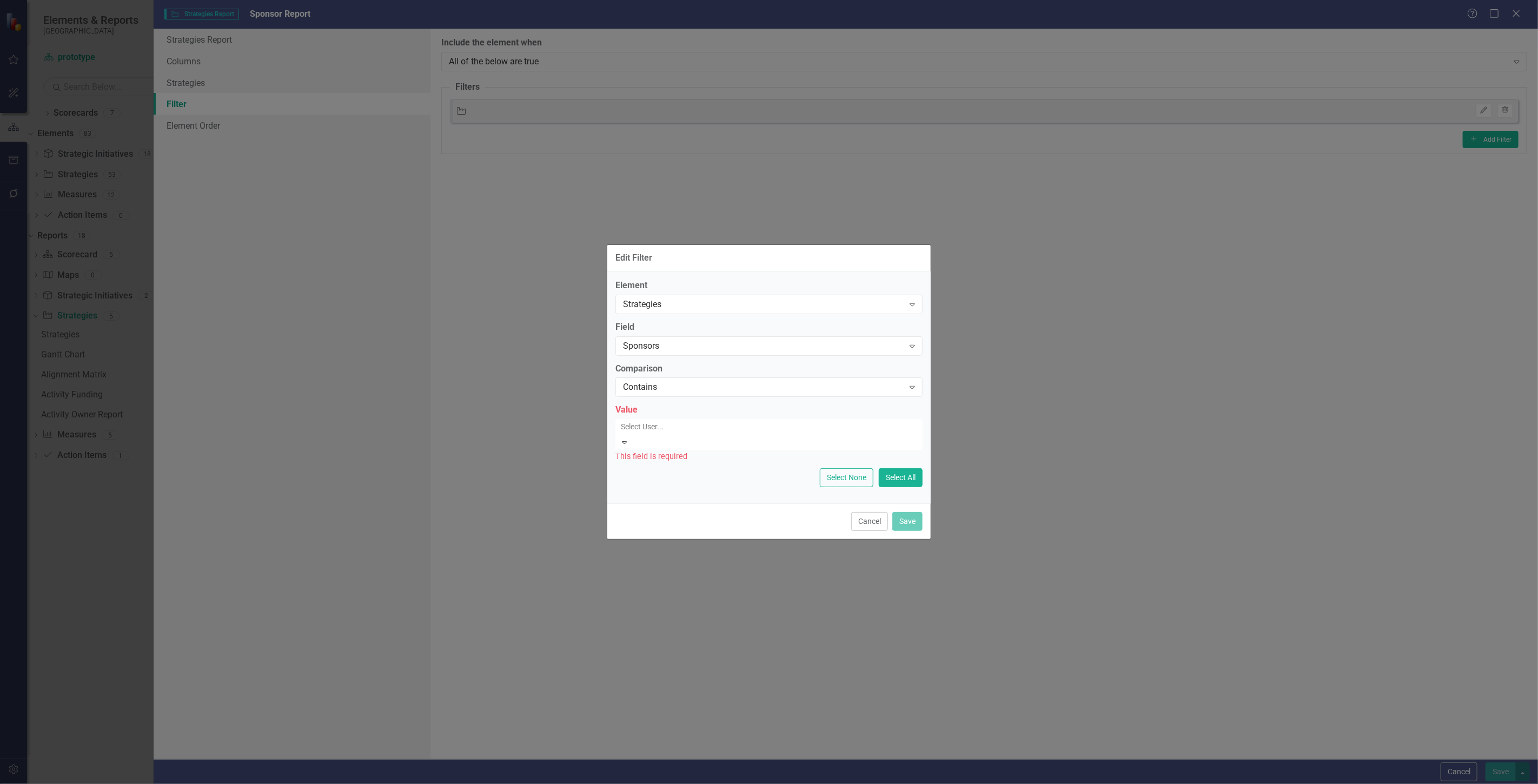
click at [652, 433] on div at bounding box center [770, 427] width 307 height 13
click at [662, 372] on label "Comparison" at bounding box center [769, 369] width 307 height 13
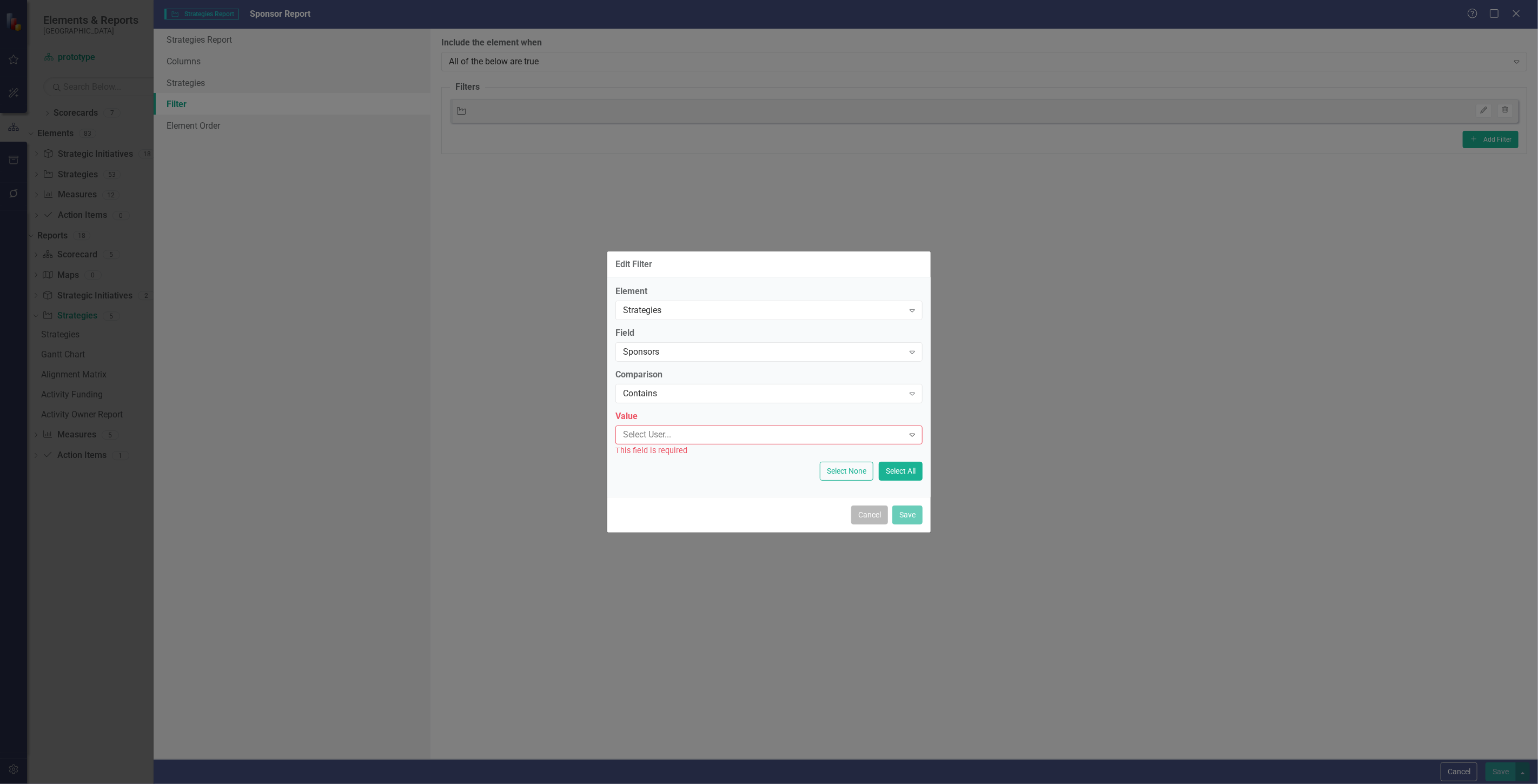
click at [867, 510] on button "Cancel" at bounding box center [869, 515] width 37 height 19
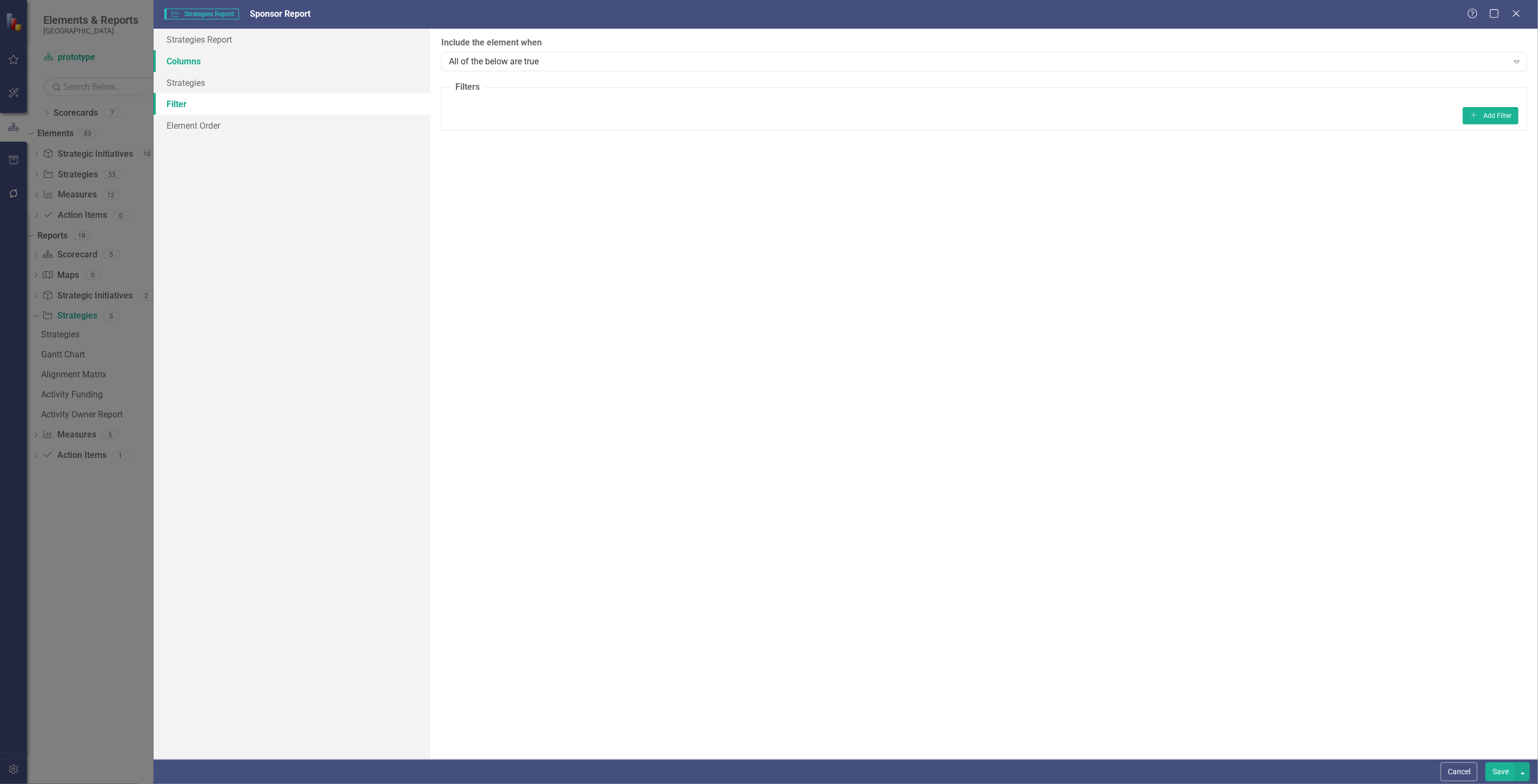
click at [217, 65] on link "Columns" at bounding box center [292, 61] width 277 height 22
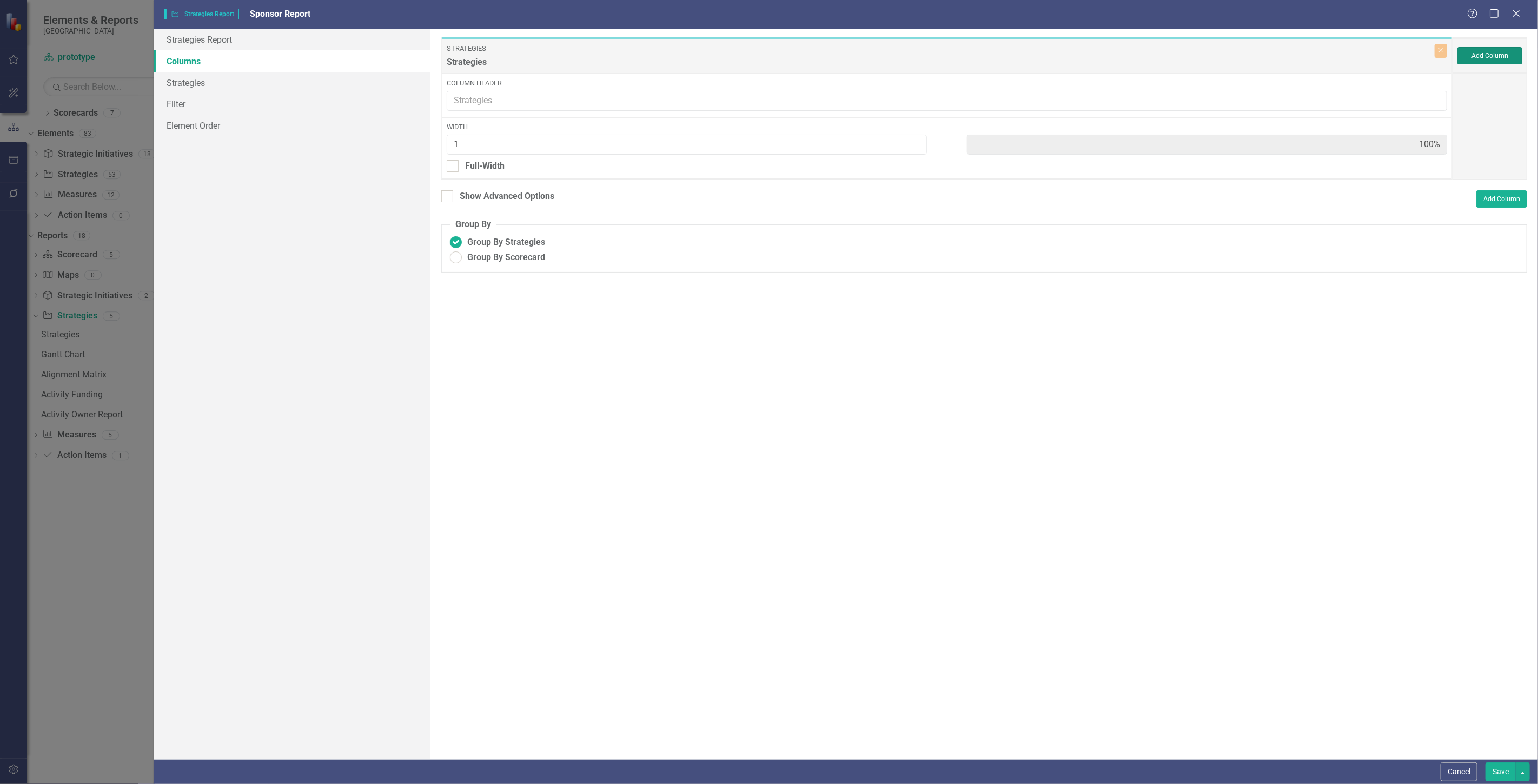
click at [1518, 54] on button "Add Column" at bounding box center [1490, 55] width 65 height 17
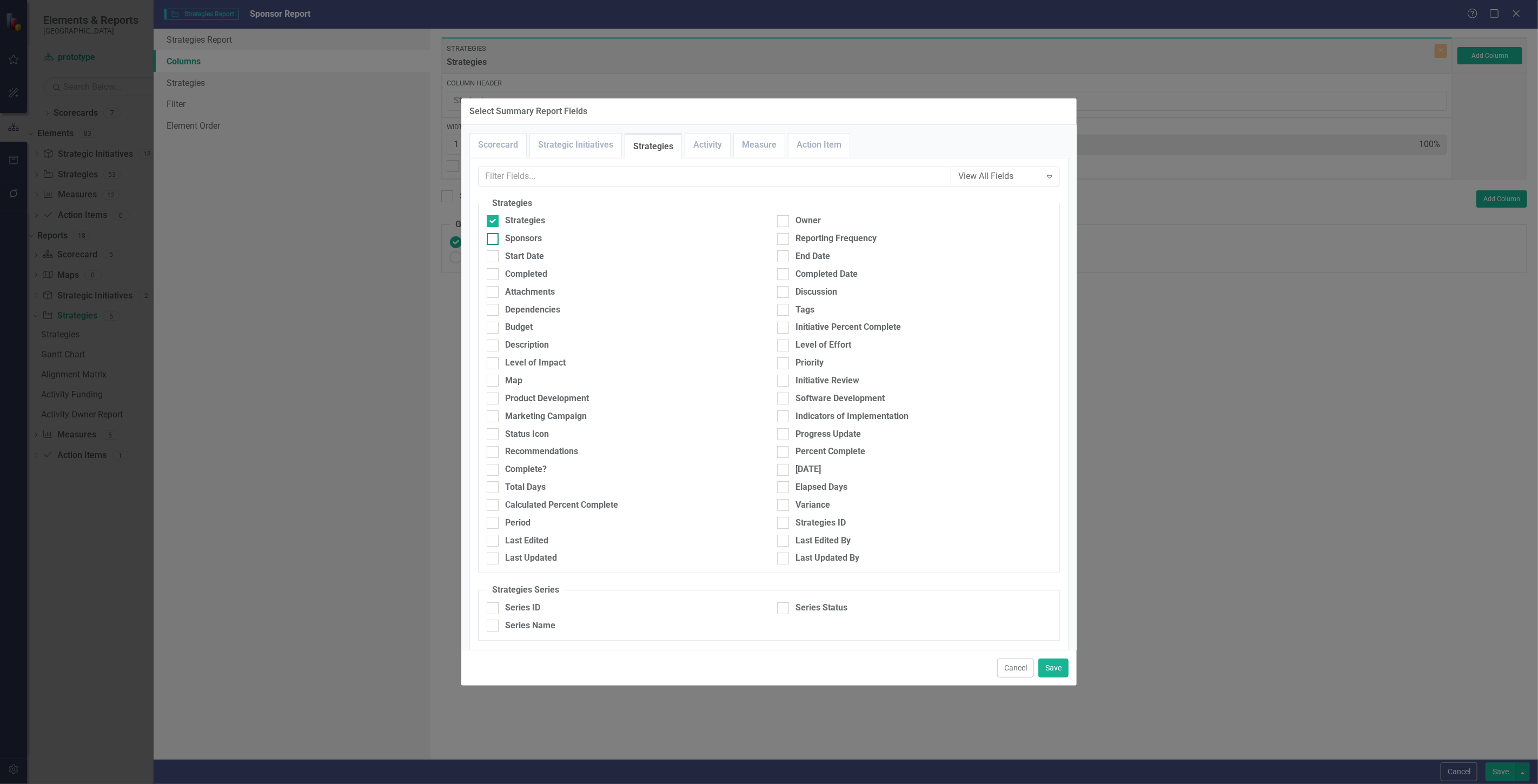
click at [520, 236] on div "Sponsors" at bounding box center [523, 239] width 37 height 13
click at [494, 236] on input "Sponsors" at bounding box center [490, 236] width 7 height 7
checkbox input "true"
click at [706, 145] on link "Activity" at bounding box center [707, 145] width 45 height 23
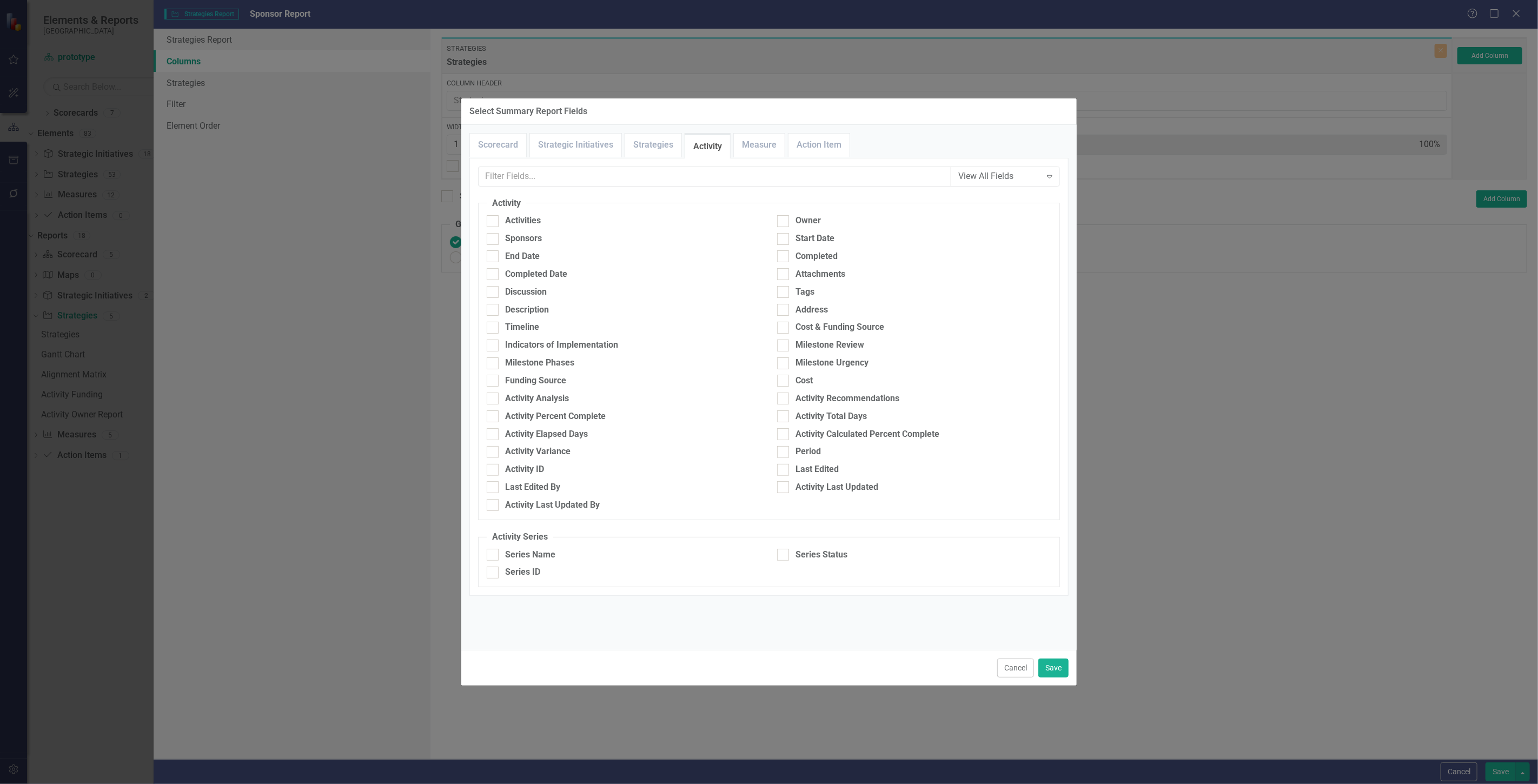
click at [511, 227] on div "Activities" at bounding box center [624, 224] width 291 height 18
click at [534, 221] on div "Activities" at bounding box center [523, 221] width 35 height 13
click at [494, 221] on input "Activities" at bounding box center [490, 219] width 7 height 7
checkbox input "true"
click at [531, 235] on div "Sponsors" at bounding box center [523, 239] width 37 height 13
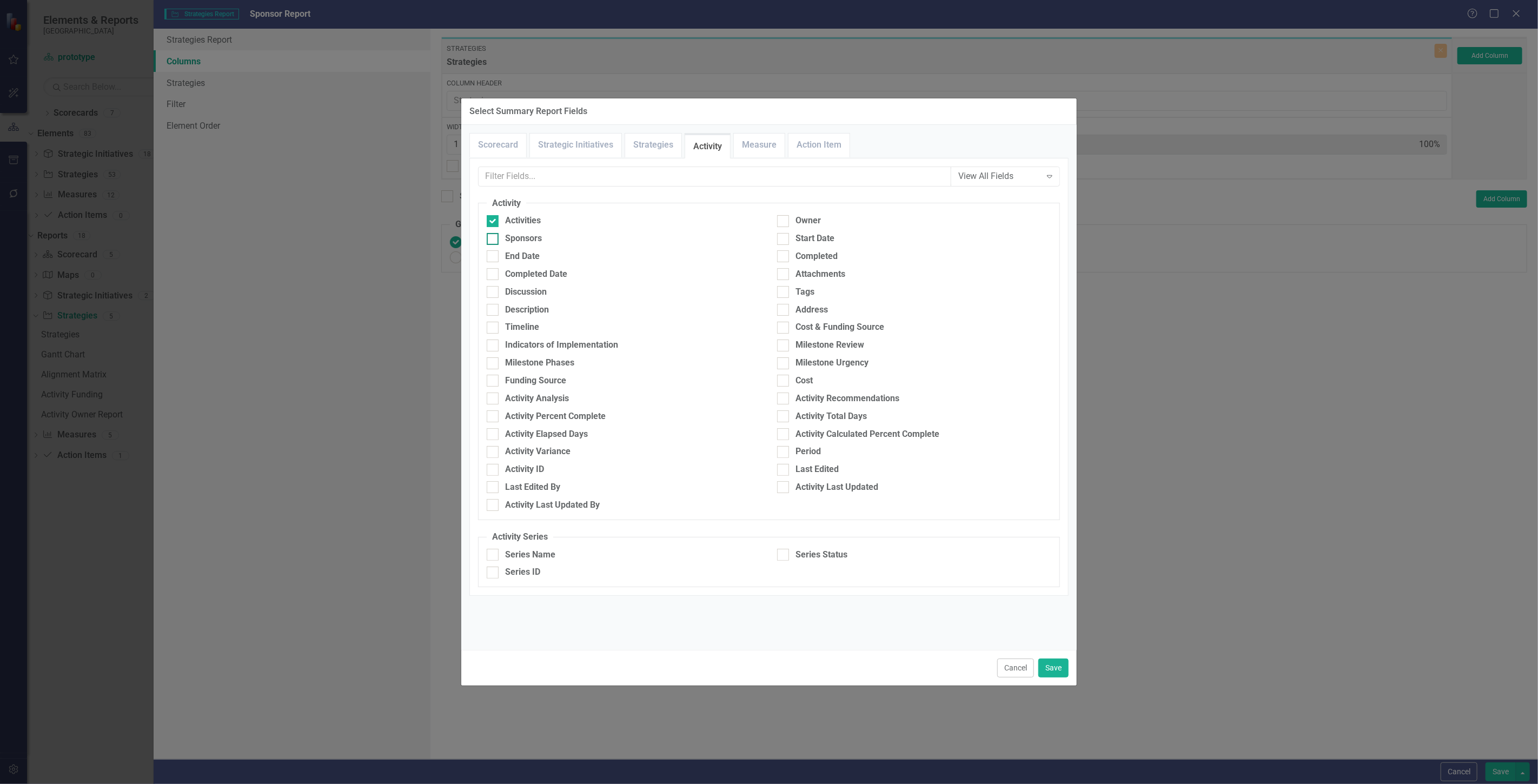
click at [494, 235] on input "Sponsors" at bounding box center [490, 236] width 7 height 7
checkbox input "true"
click at [1066, 666] on button "Save" at bounding box center [1053, 667] width 30 height 19
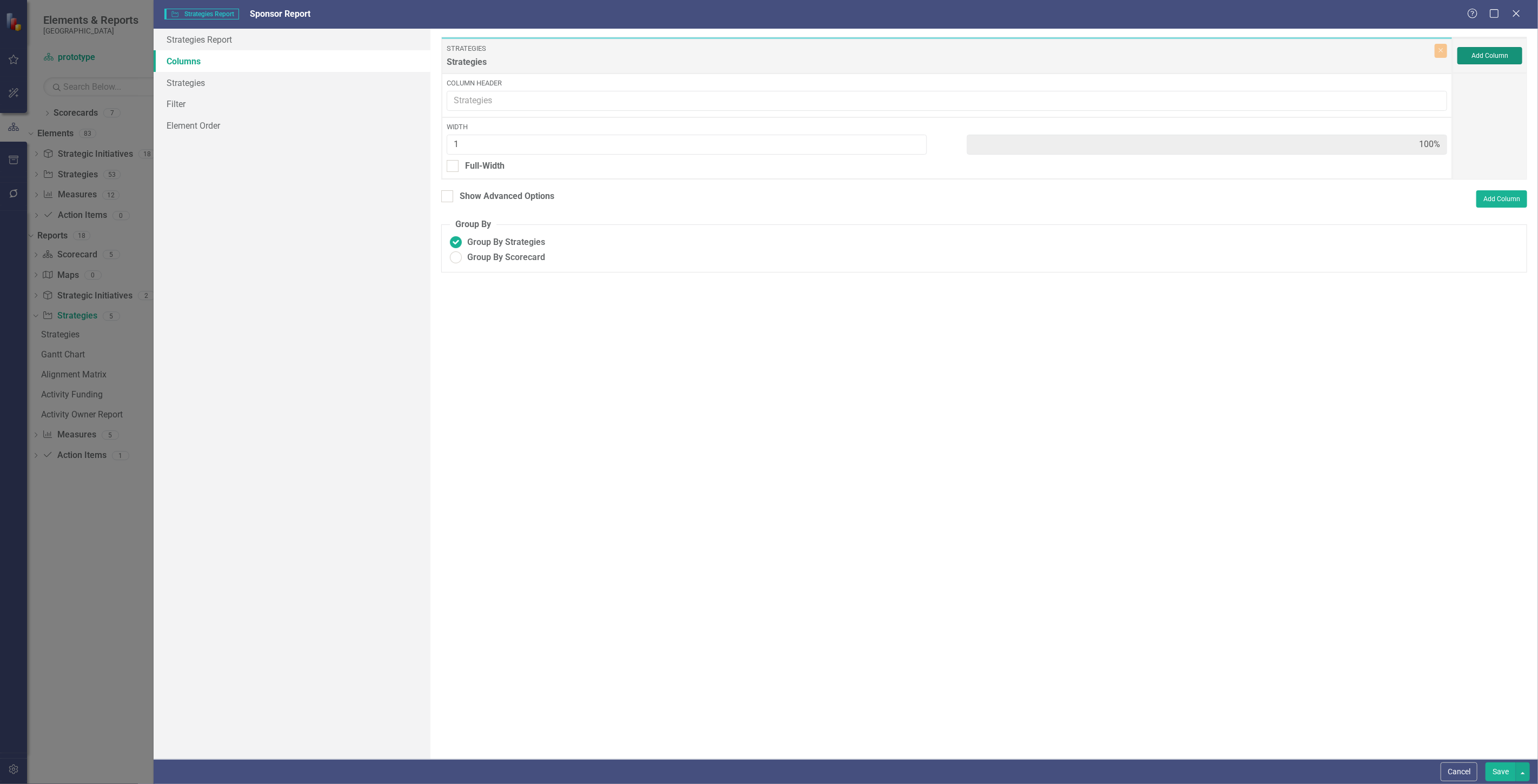
type input "25%"
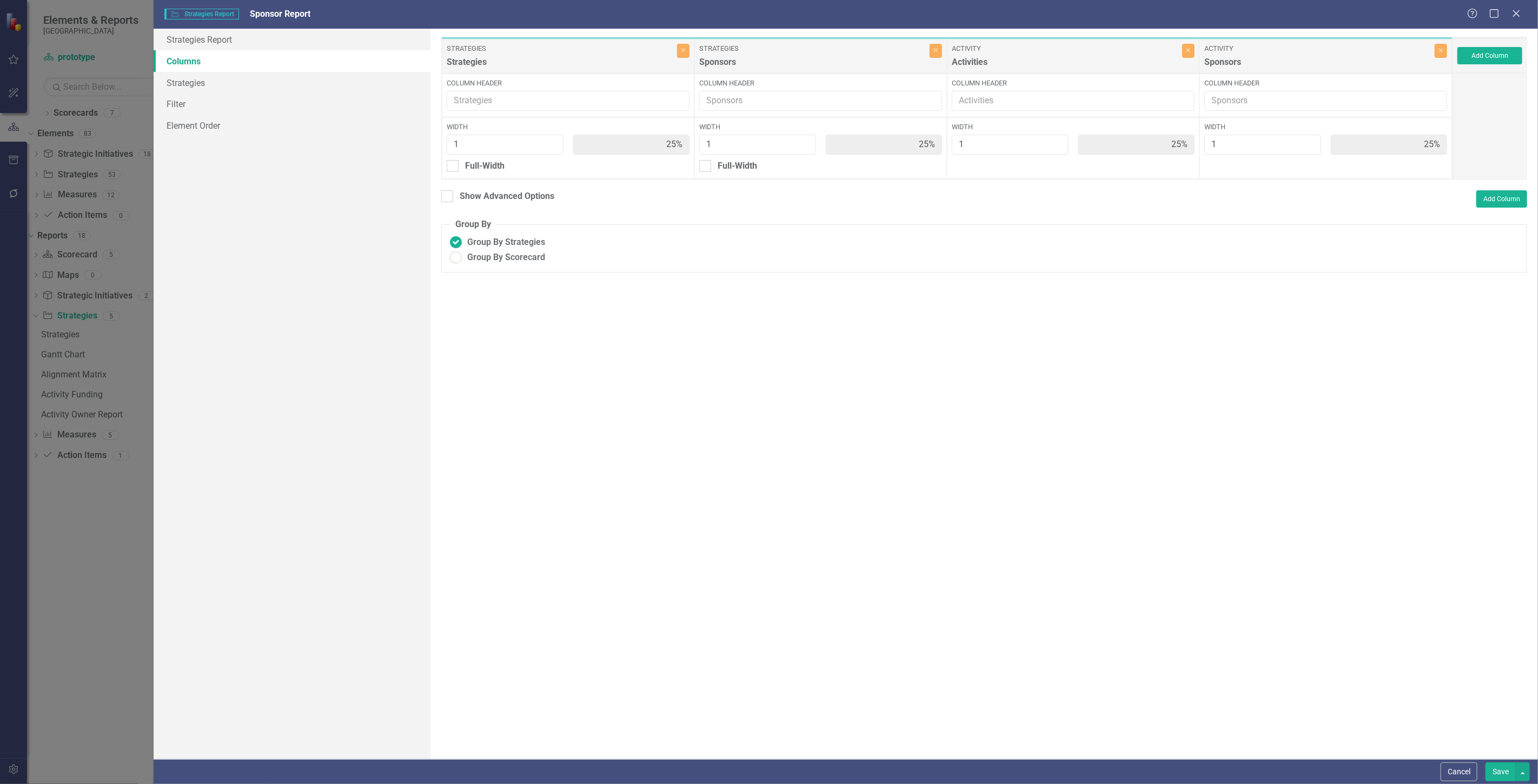
click at [1497, 771] on button "Save" at bounding box center [1501, 771] width 30 height 19
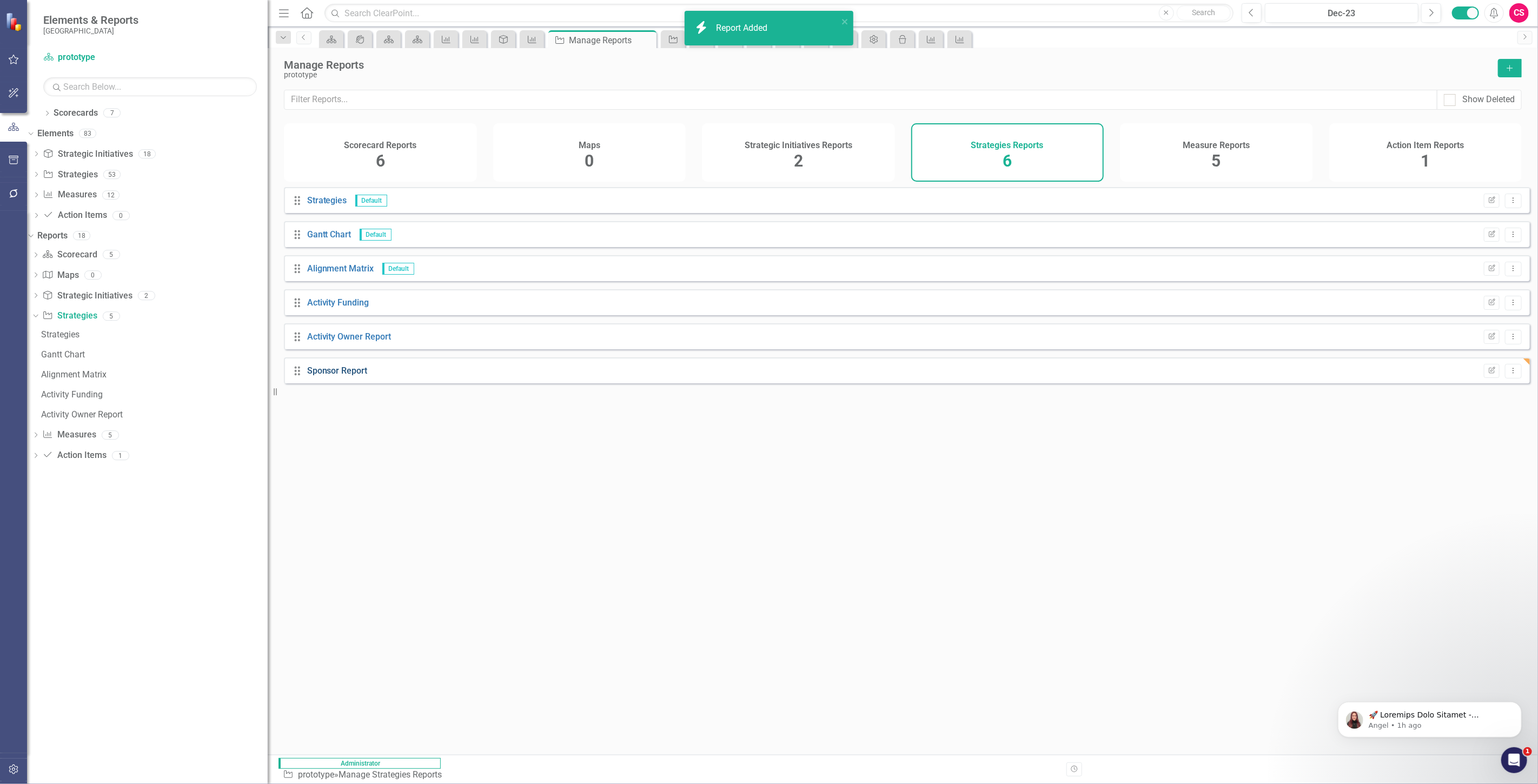
click at [357, 376] on link "Sponsor Report" at bounding box center [337, 370] width 61 height 10
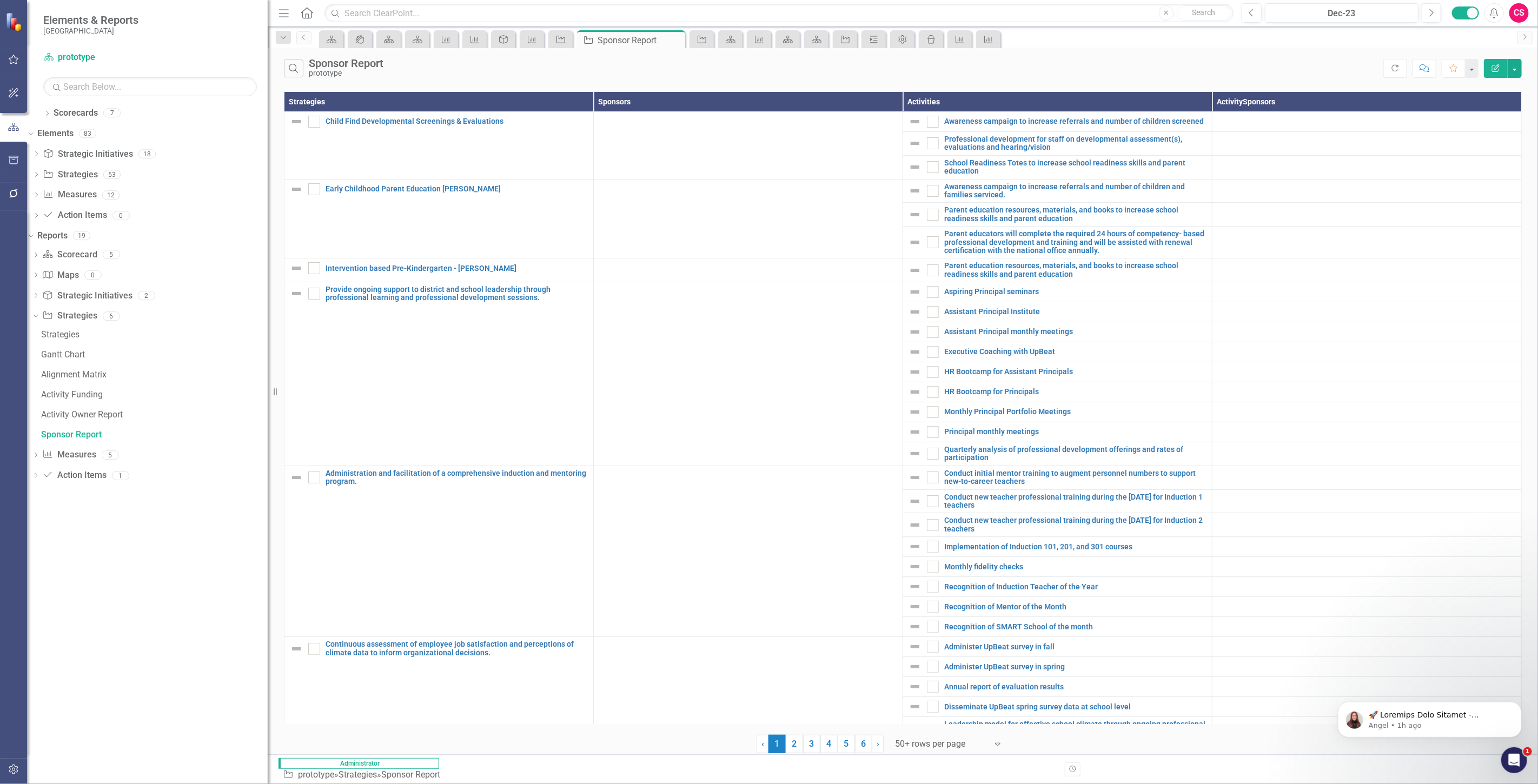
click at [1493, 73] on button "Edit Report" at bounding box center [1496, 68] width 24 height 19
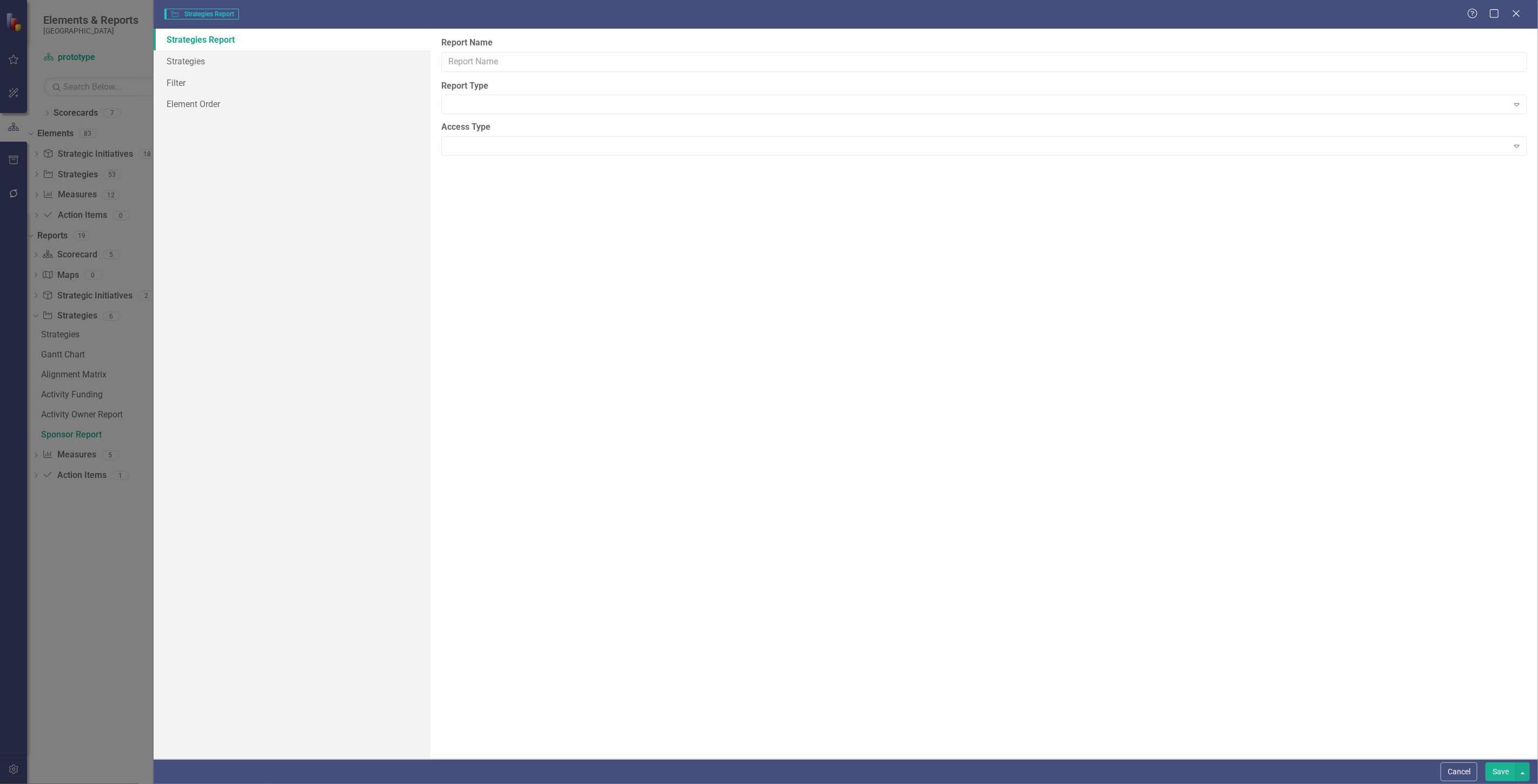
type input "Sponsor Report"
click at [207, 105] on link "Filter" at bounding box center [292, 104] width 277 height 22
click at [1471, 120] on button "Add Add Filter" at bounding box center [1490, 115] width 56 height 17
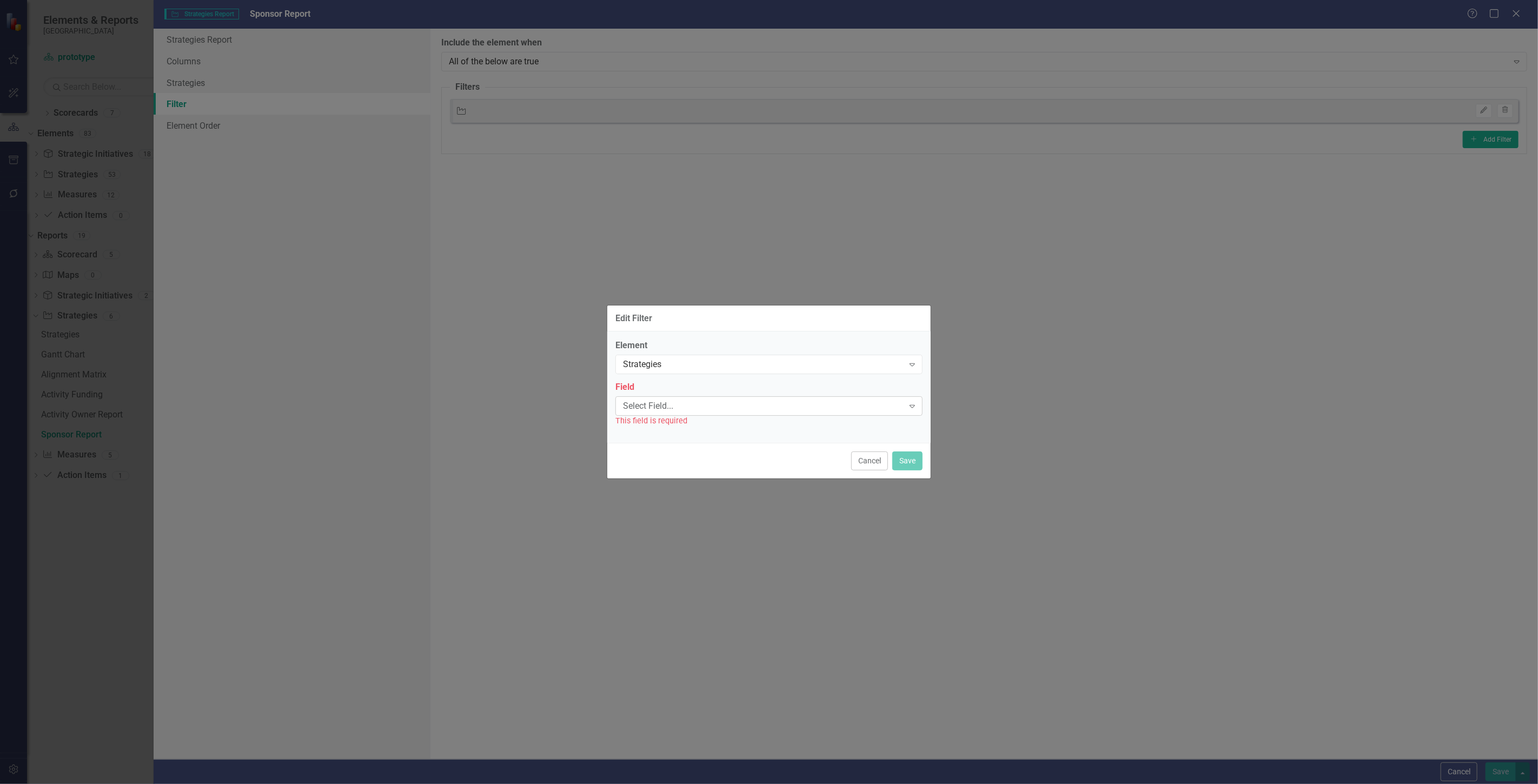
click at [657, 403] on div "Select Field..." at bounding box center [763, 405] width 281 height 13
click at [870, 456] on button "Cancel" at bounding box center [869, 461] width 37 height 19
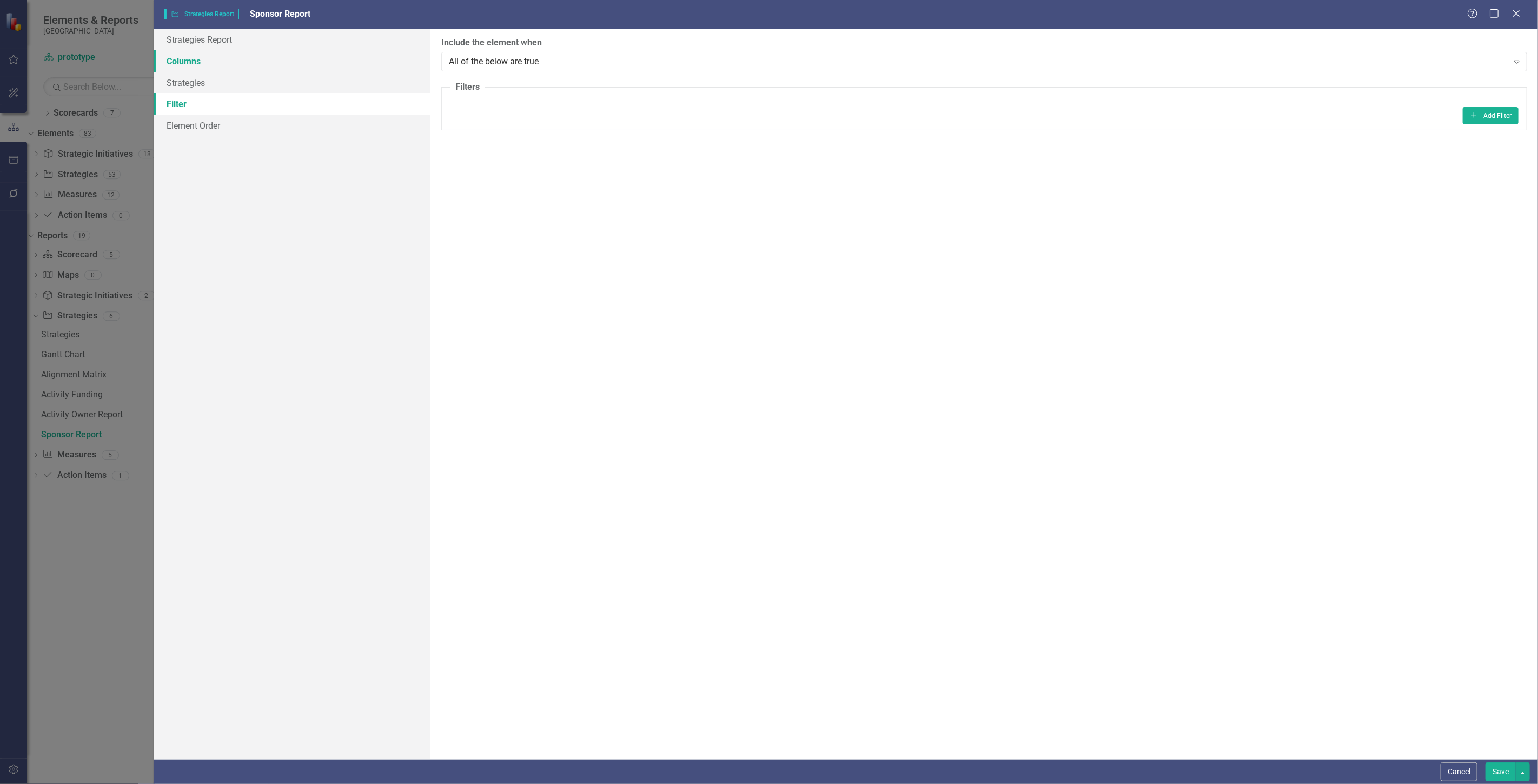
click at [246, 60] on link "Columns" at bounding box center [292, 61] width 277 height 22
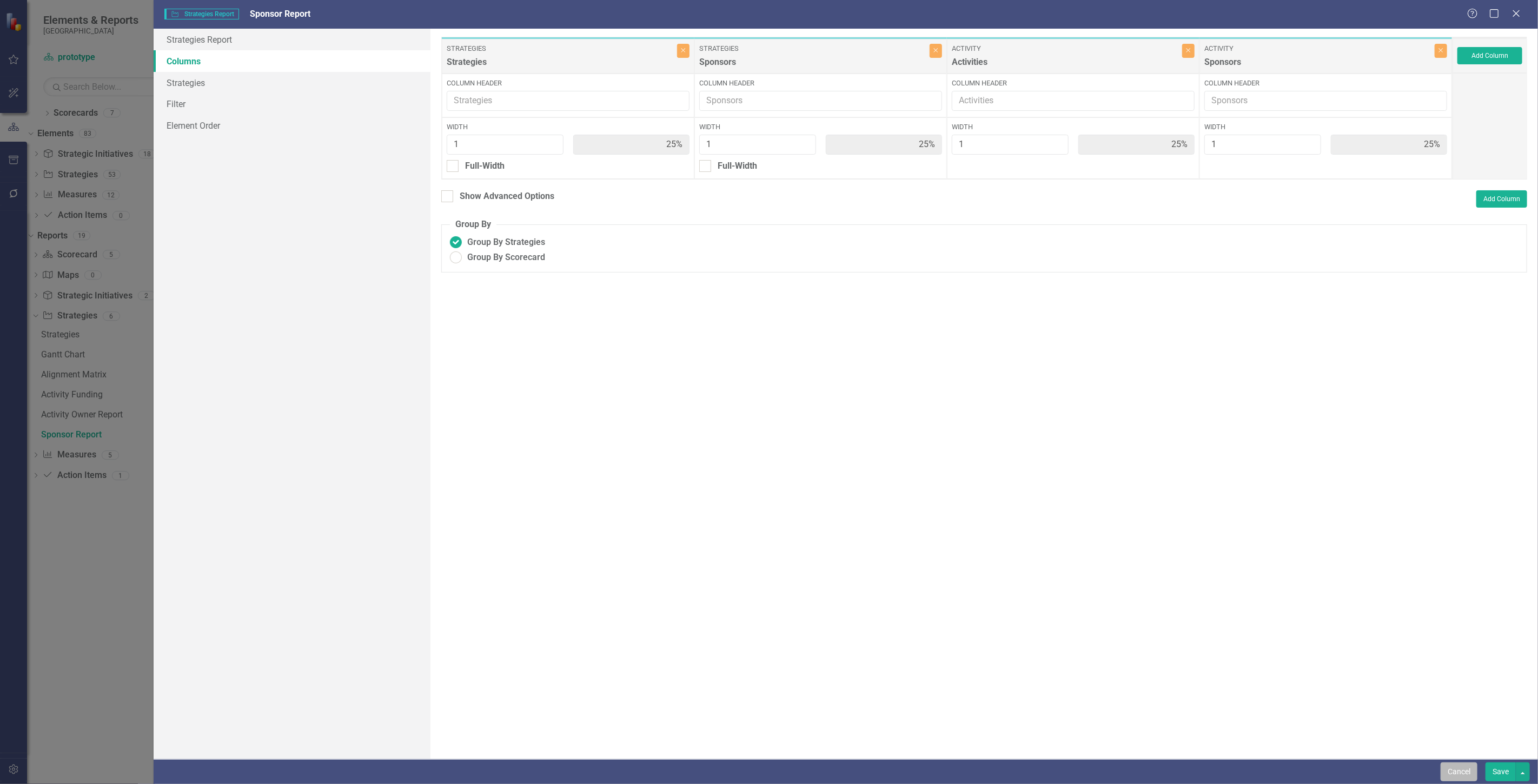
click at [1445, 771] on button "Cancel" at bounding box center [1459, 771] width 37 height 19
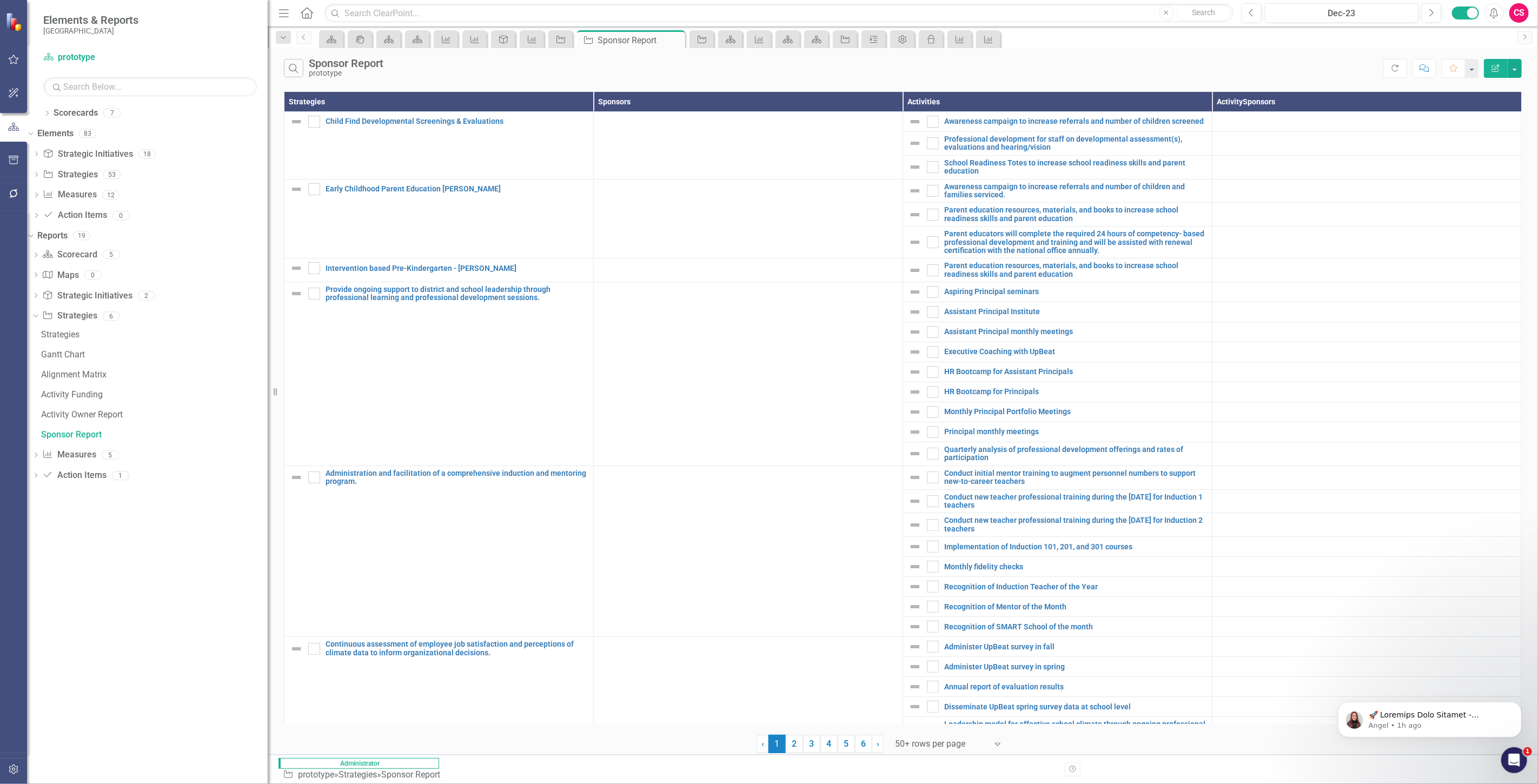
click at [1491, 74] on button "Edit Report" at bounding box center [1496, 68] width 24 height 19
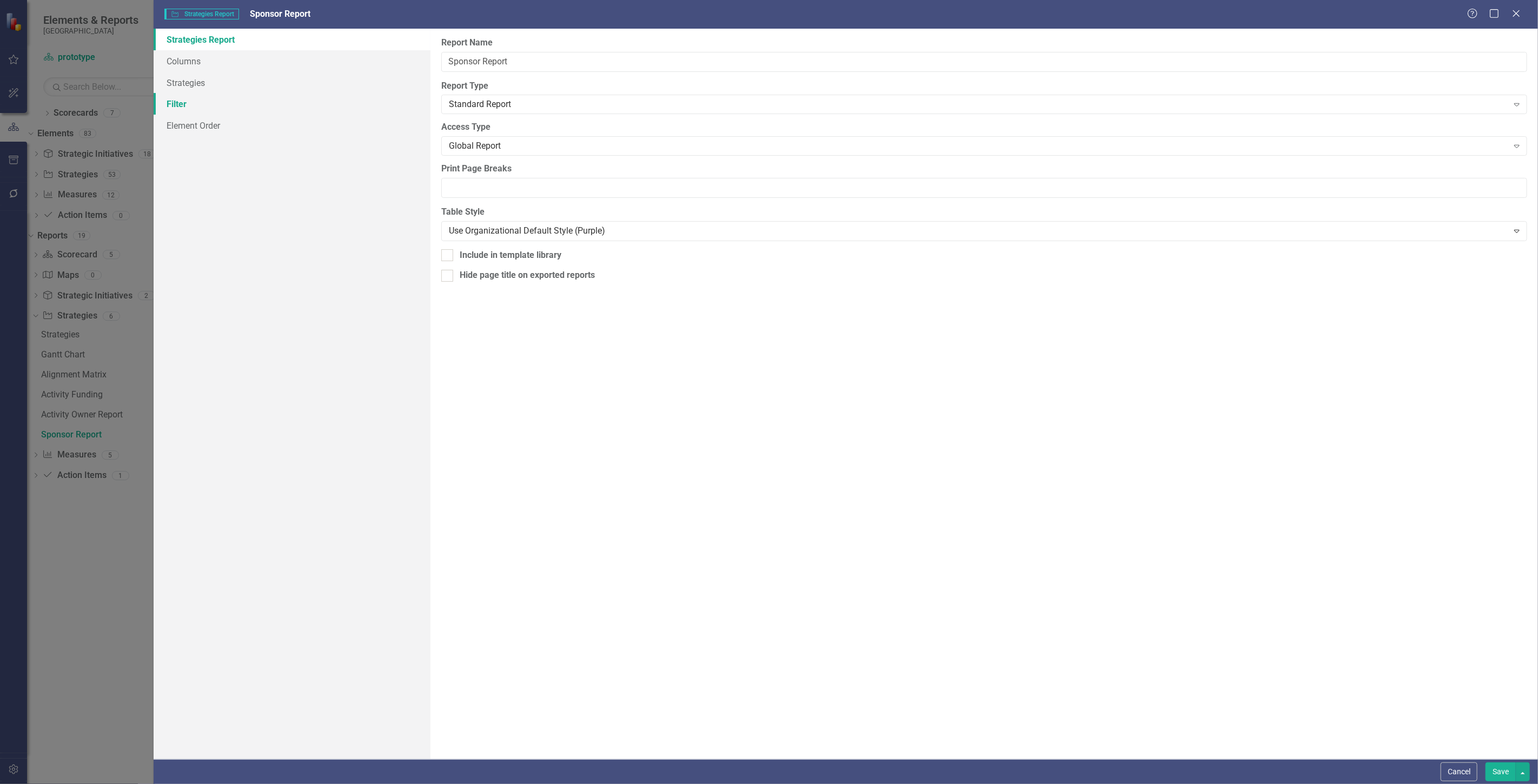
click at [239, 109] on link "Filter" at bounding box center [292, 104] width 277 height 22
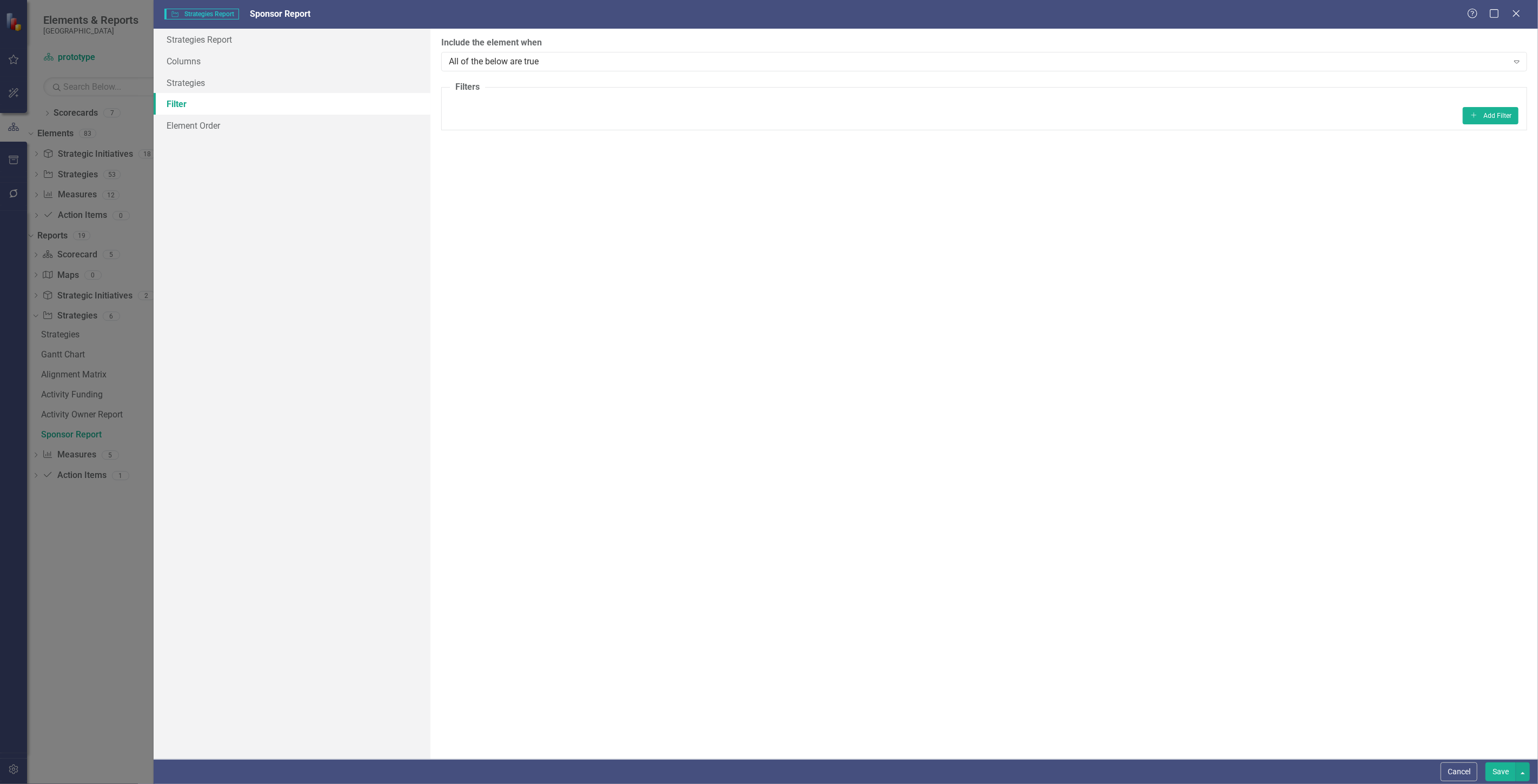
click at [1516, 105] on fieldset "Filters Add Add Filter" at bounding box center [984, 106] width 1086 height 49
click at [1491, 136] on div "ClearPoint Can Do More! How ClearPoint Can Help Close Enterprise or Professiona…" at bounding box center [984, 394] width 1107 height 730
click at [1478, 105] on fieldset "Filters Add Add Filter" at bounding box center [984, 106] width 1086 height 49
click at [1476, 112] on icon "Add" at bounding box center [1474, 115] width 8 height 7
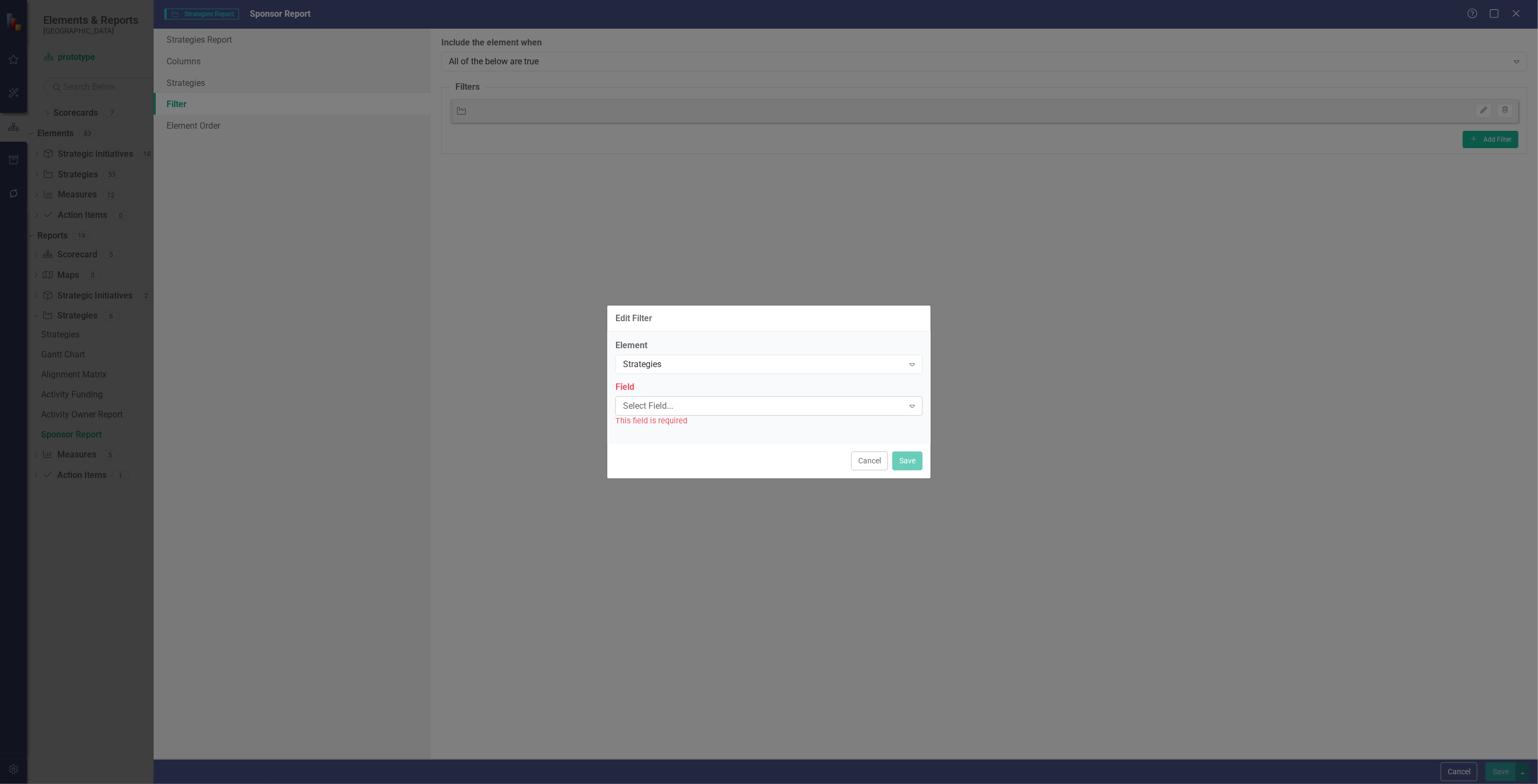
click at [668, 397] on div "Select Field... Expand" at bounding box center [769, 406] width 307 height 19
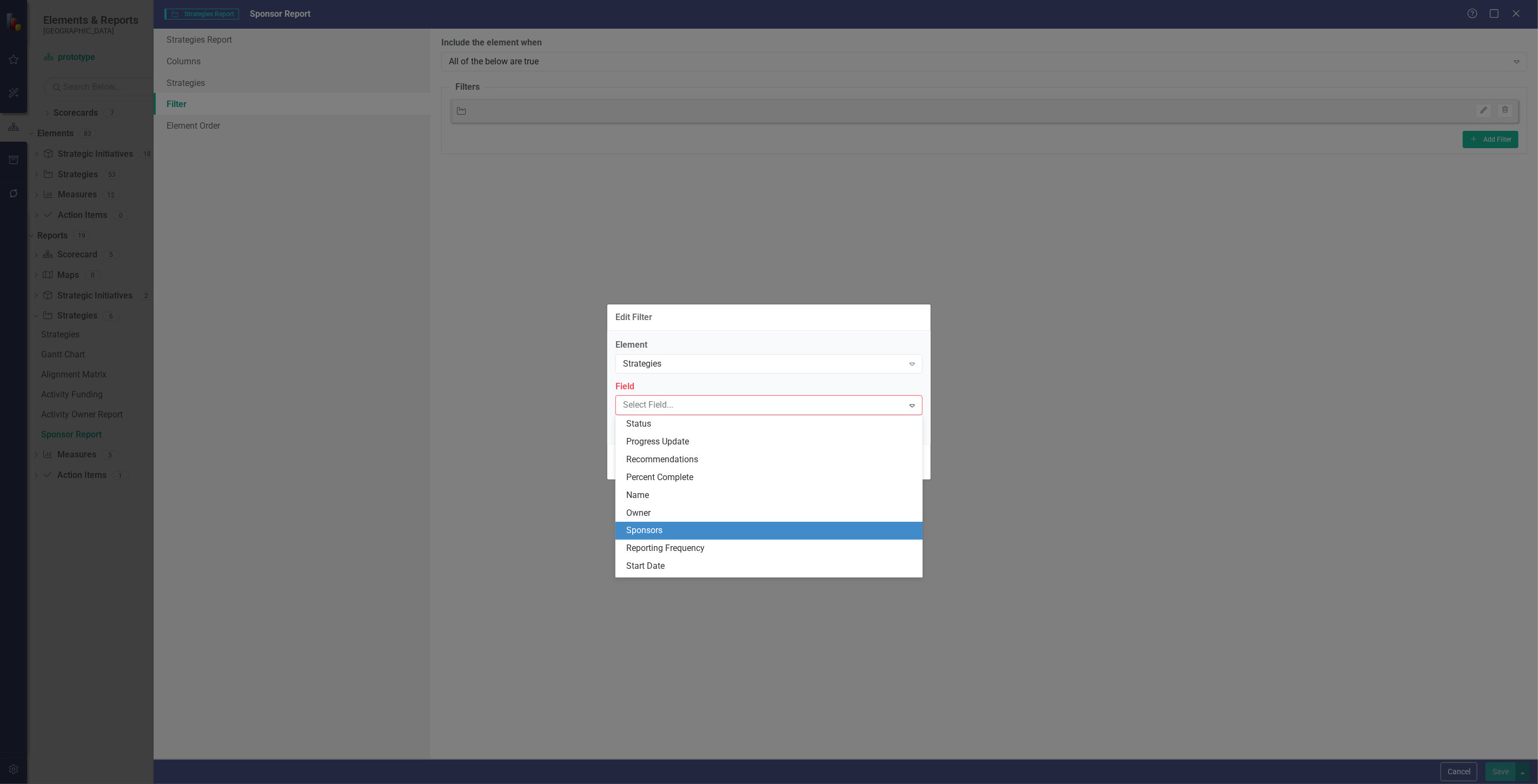
click at [654, 531] on div "Sponsors" at bounding box center [771, 530] width 290 height 13
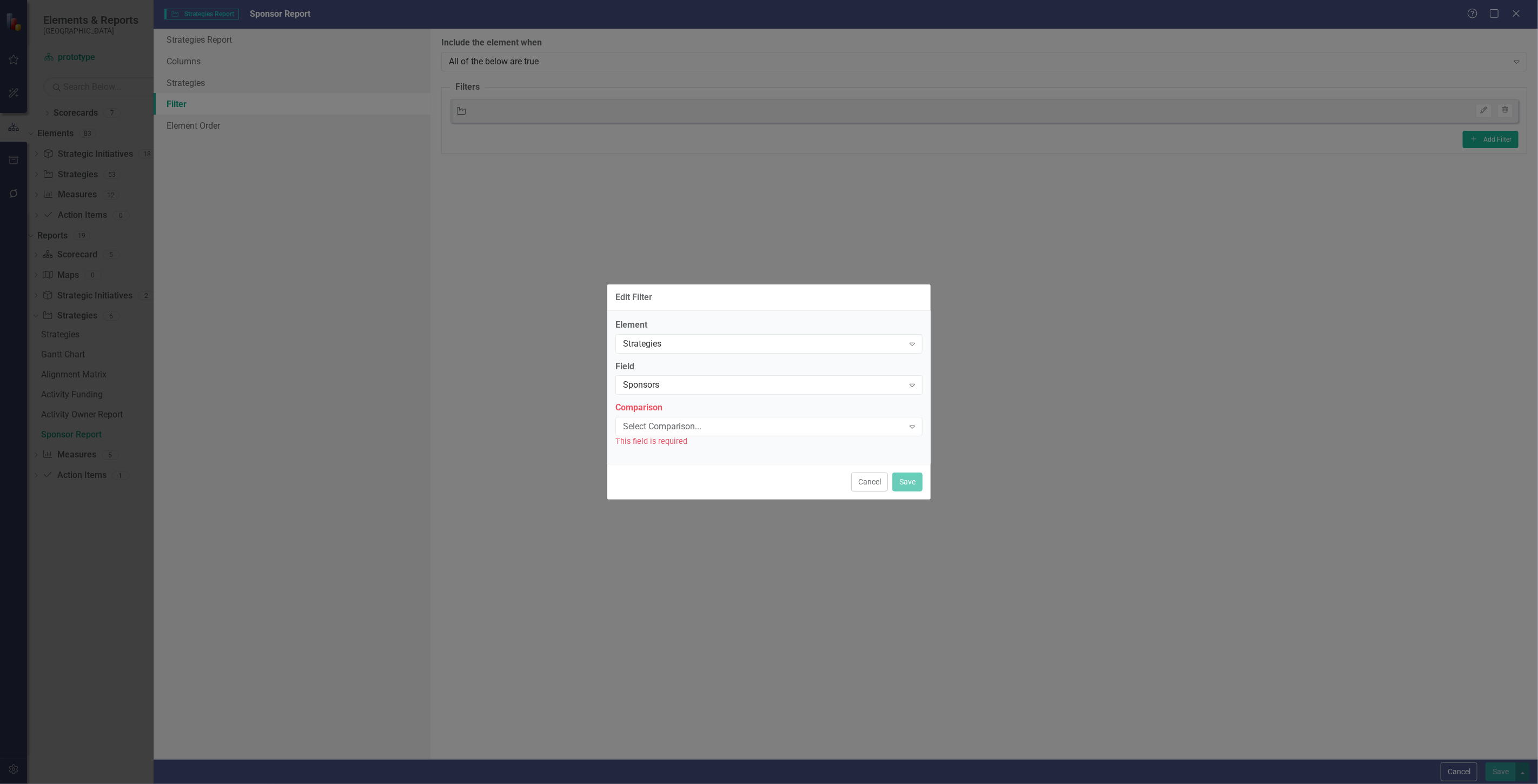
click at [667, 395] on div "Element Strategies Expand Field Sponsors Expand Comparison Select Comparison...…" at bounding box center [769, 383] width 307 height 129
click at [666, 393] on div "Sponsors Expand" at bounding box center [769, 385] width 307 height 19
click at [655, 378] on div "Owner Expand" at bounding box center [769, 385] width 307 height 19
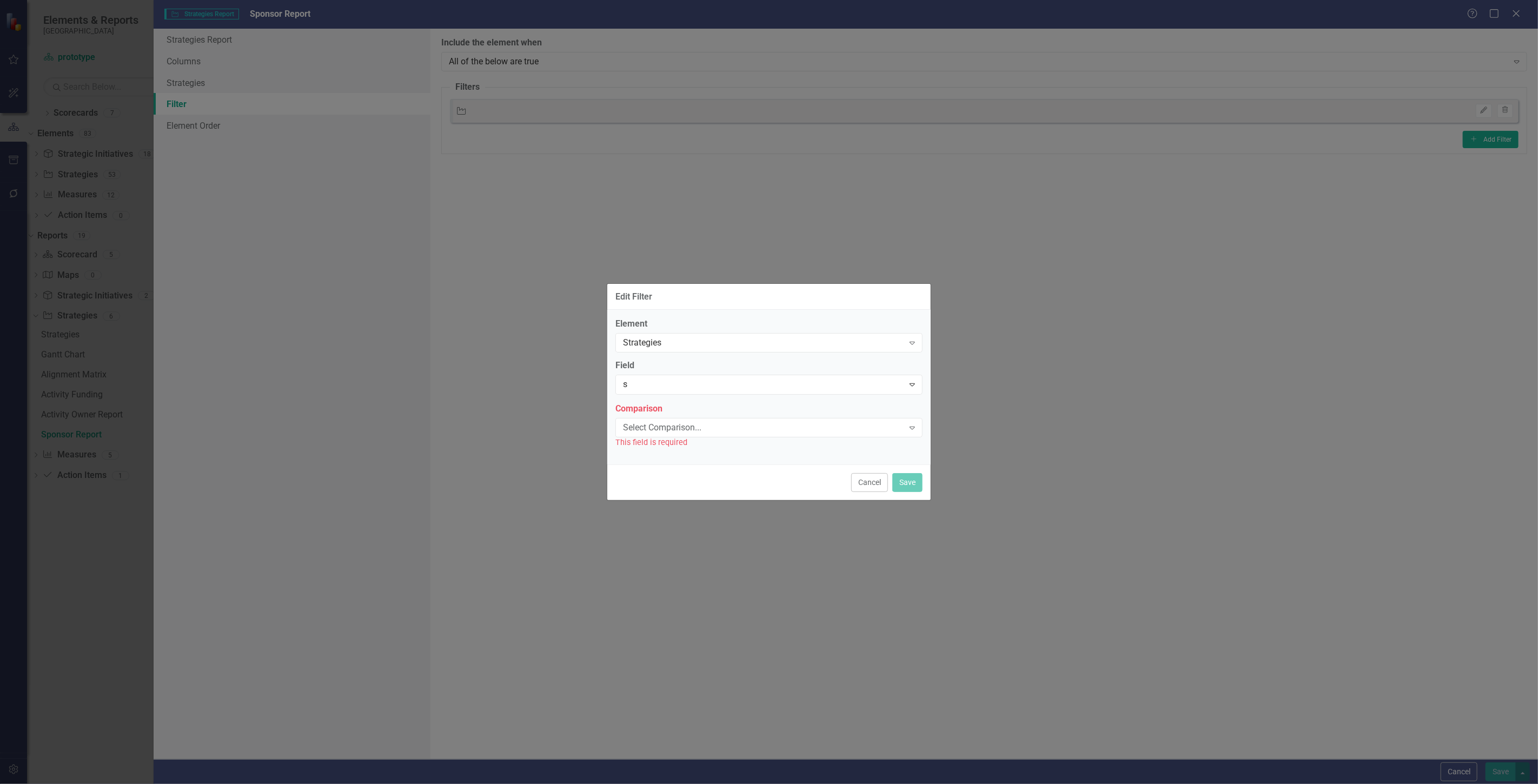
type input "sp"
click at [47, 783] on span "Sp onsors" at bounding box center [29, 792] width 36 height 10
click at [668, 430] on div "Select Comparison..." at bounding box center [763, 426] width 281 height 13
click at [658, 436] on div "This field is required" at bounding box center [769, 441] width 307 height 13
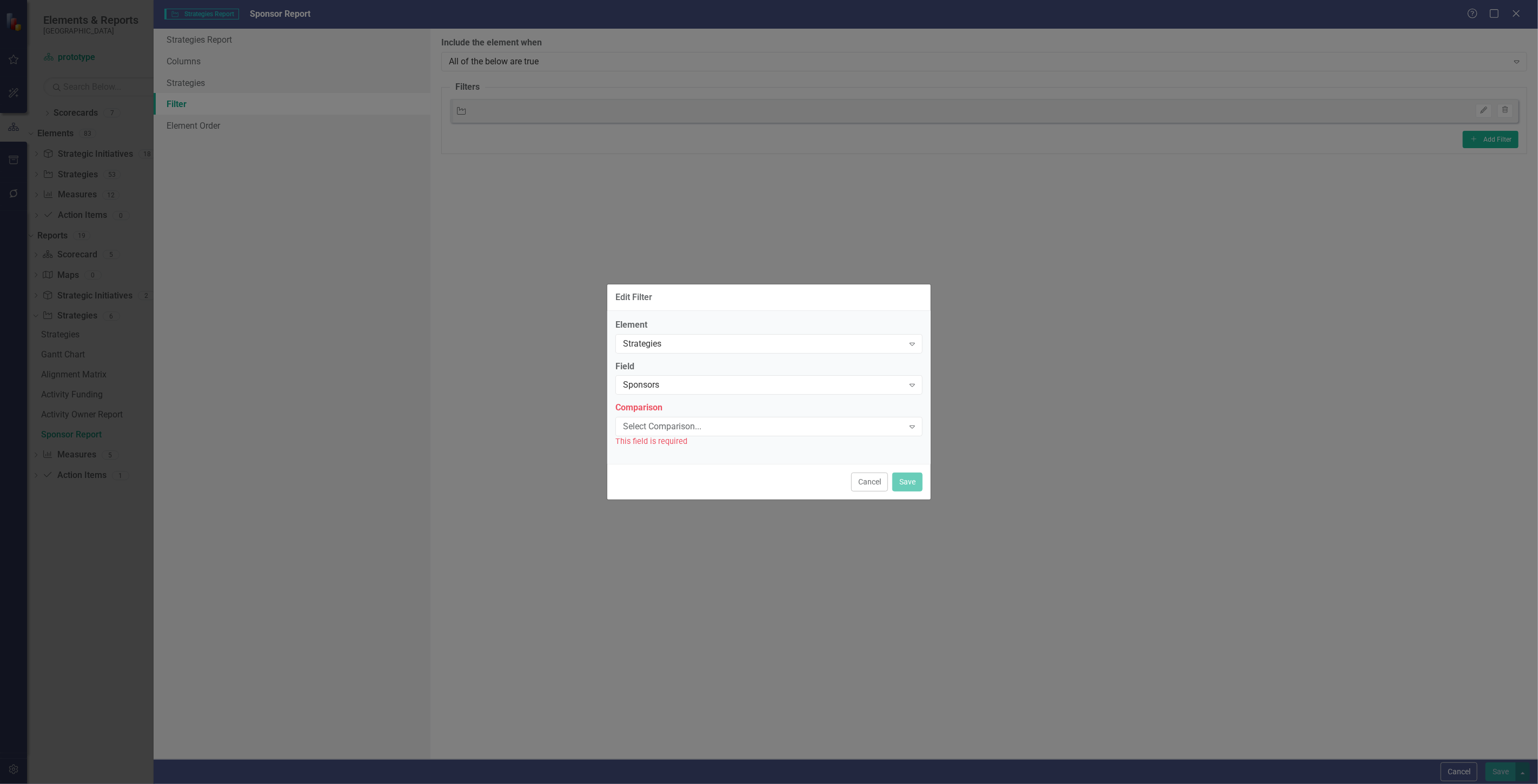
click at [655, 409] on label "Comparison" at bounding box center [769, 408] width 307 height 13
click at [653, 423] on div "Select Comparison..." at bounding box center [763, 426] width 281 height 13
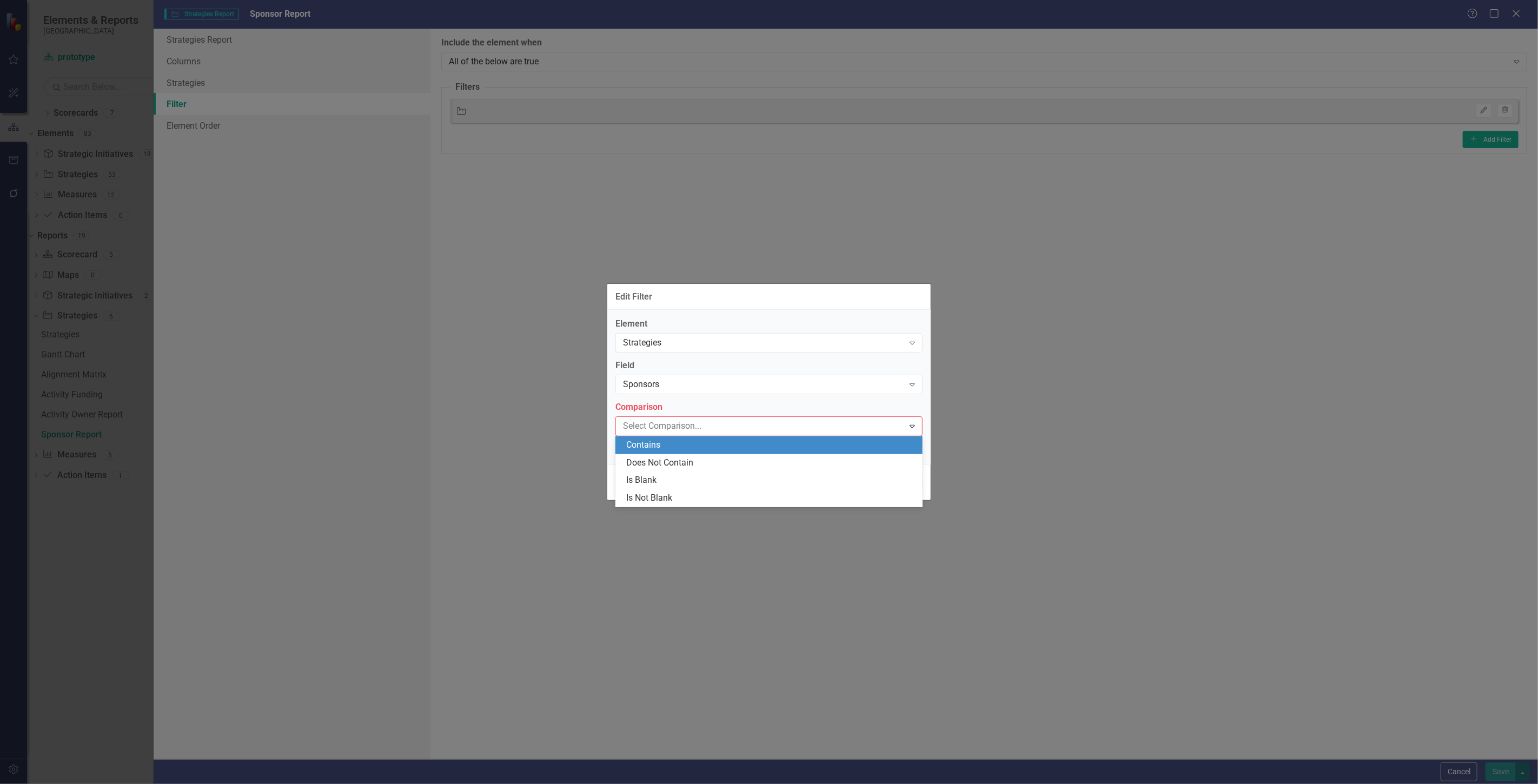
click at [657, 445] on div "Contains" at bounding box center [771, 445] width 290 height 13
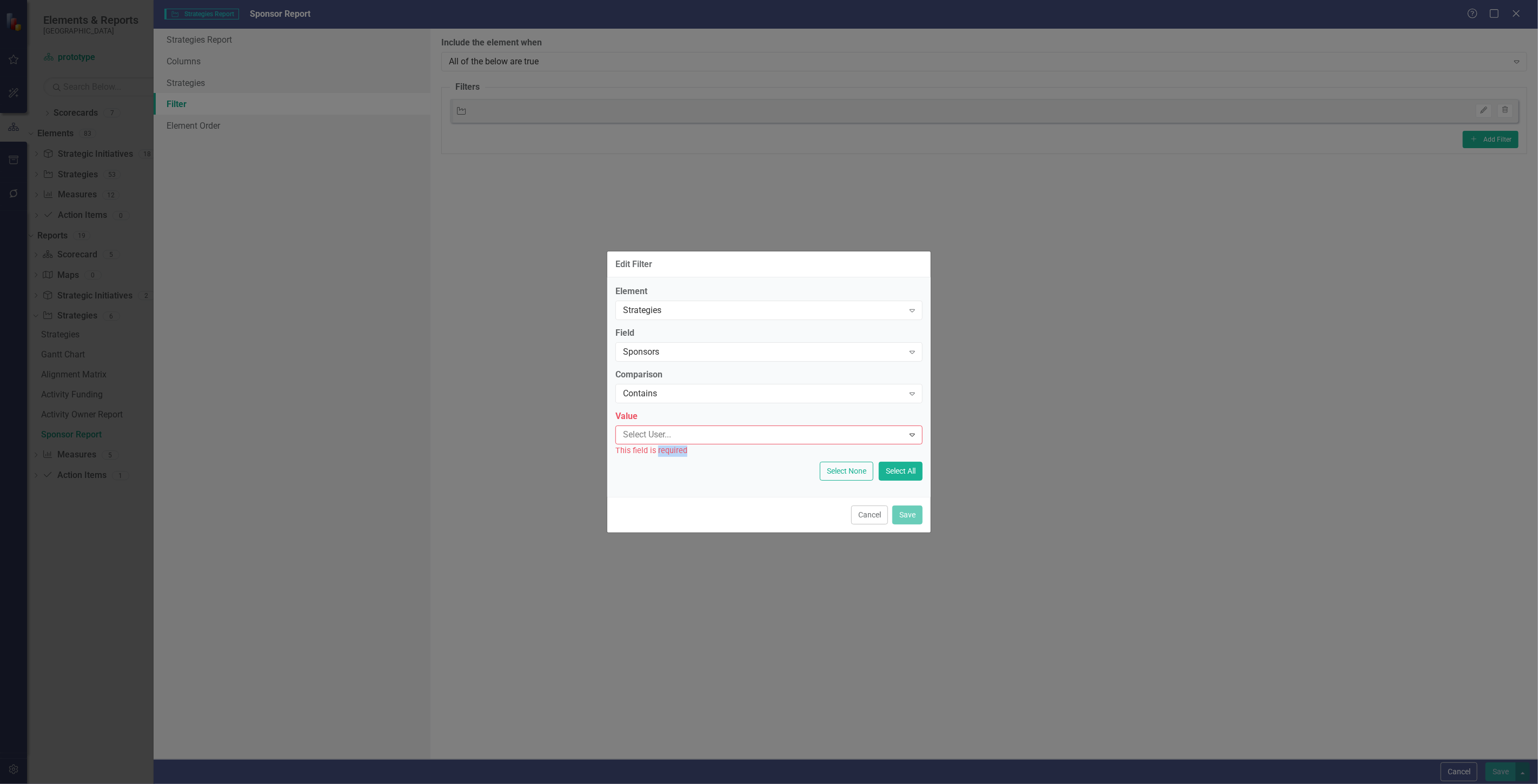
click at [657, 445] on div "This field is required" at bounding box center [769, 450] width 307 height 13
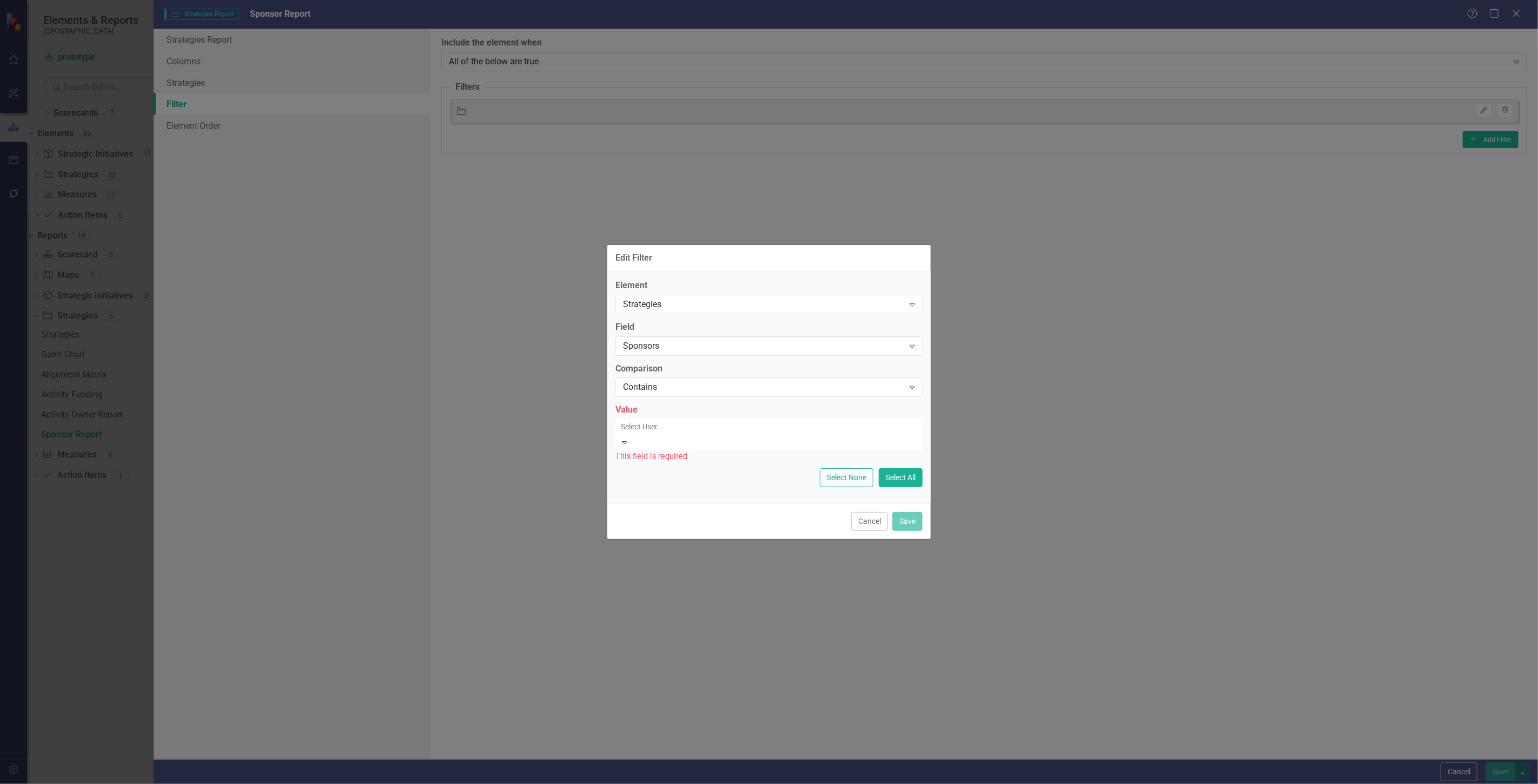
click at [657, 433] on div at bounding box center [770, 427] width 307 height 13
click at [658, 783] on div "Current User" at bounding box center [771, 792] width 1521 height 13
click at [915, 520] on button "Save" at bounding box center [907, 522] width 30 height 19
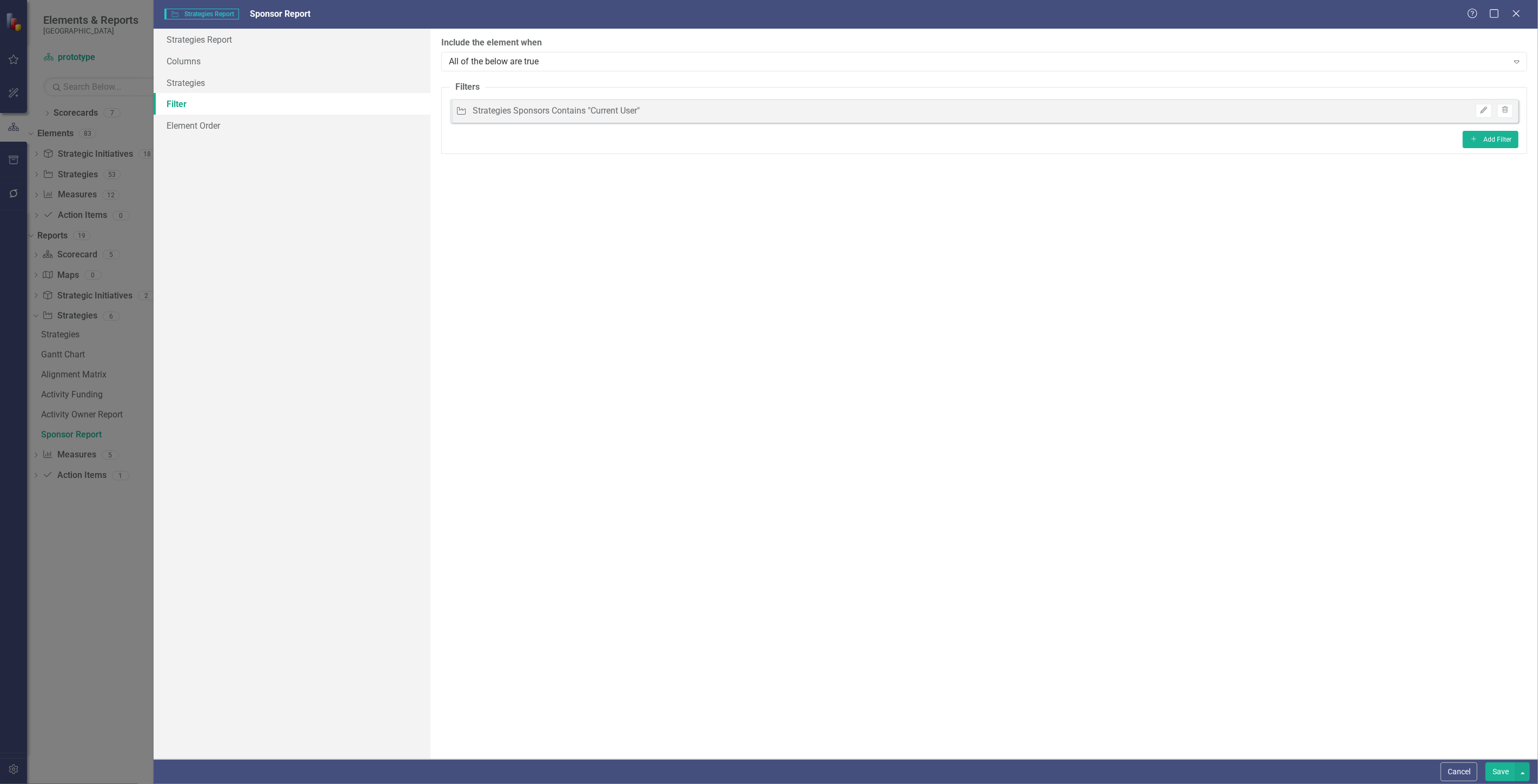
click at [1495, 764] on button "Save" at bounding box center [1501, 771] width 30 height 19
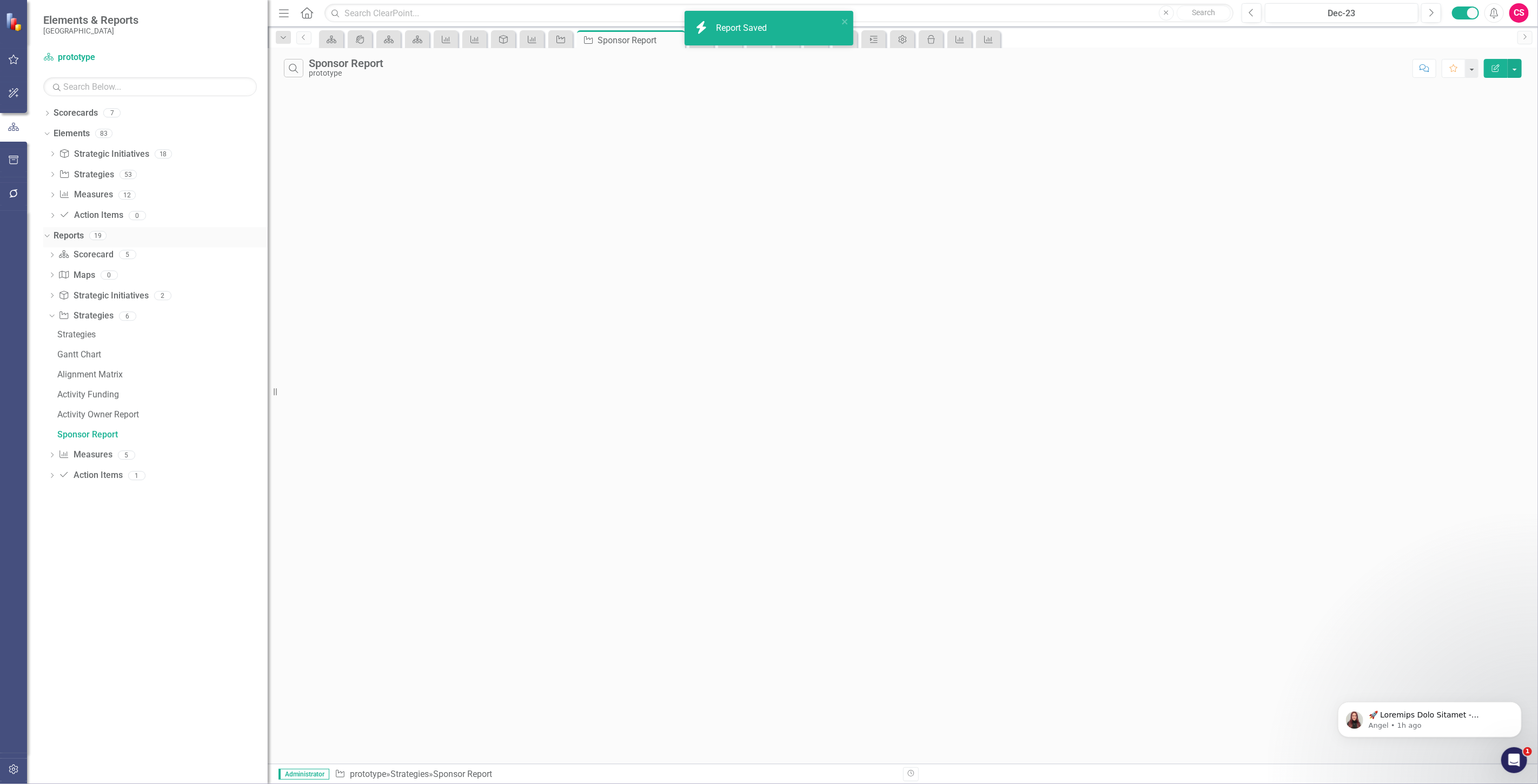
drag, startPoint x: 0, startPoint y: 0, endPoint x: 73, endPoint y: 236, distance: 247.0
click at [73, 236] on link "Reports" at bounding box center [69, 236] width 30 height 13
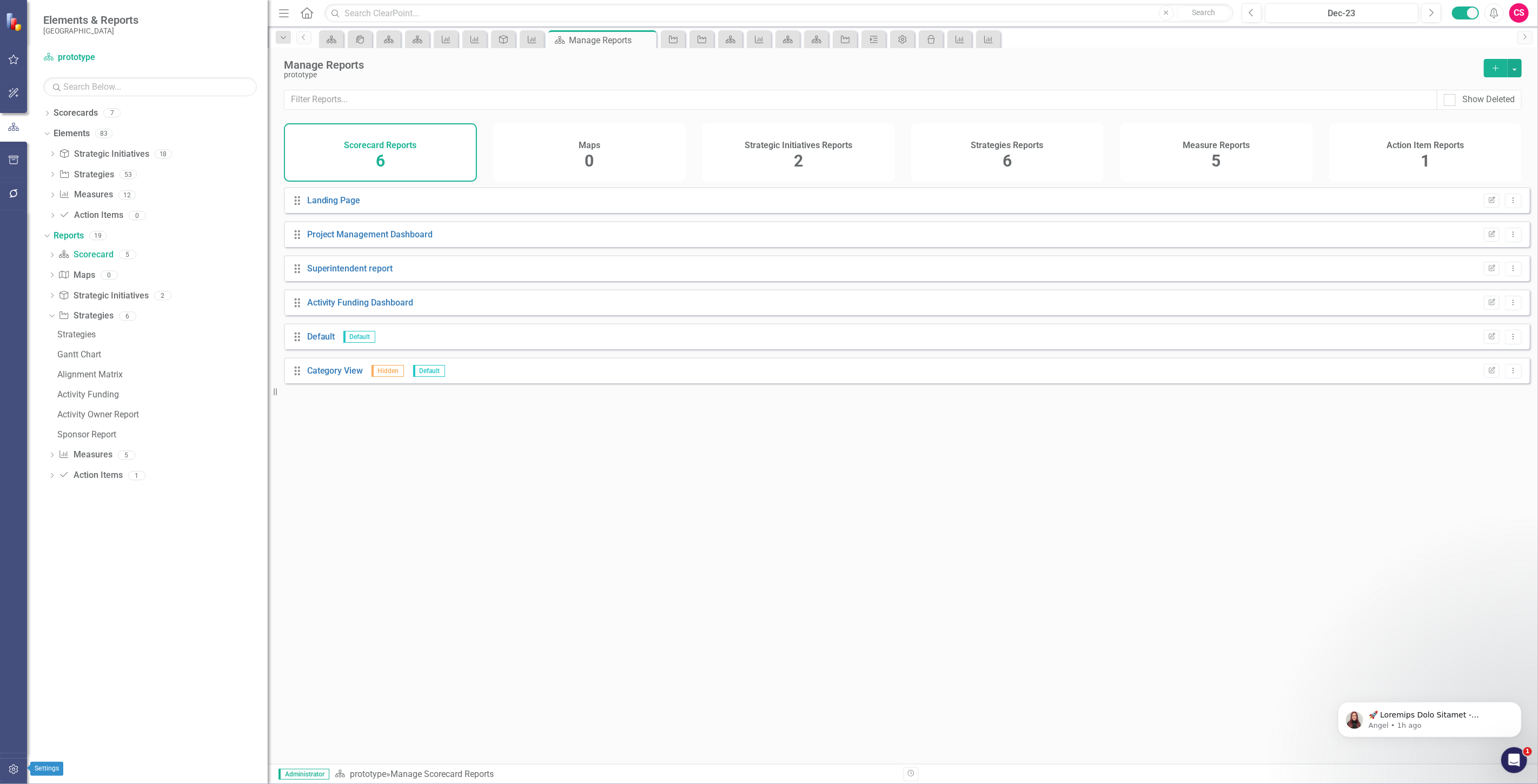
click at [9, 777] on button "button" at bounding box center [14, 770] width 24 height 23
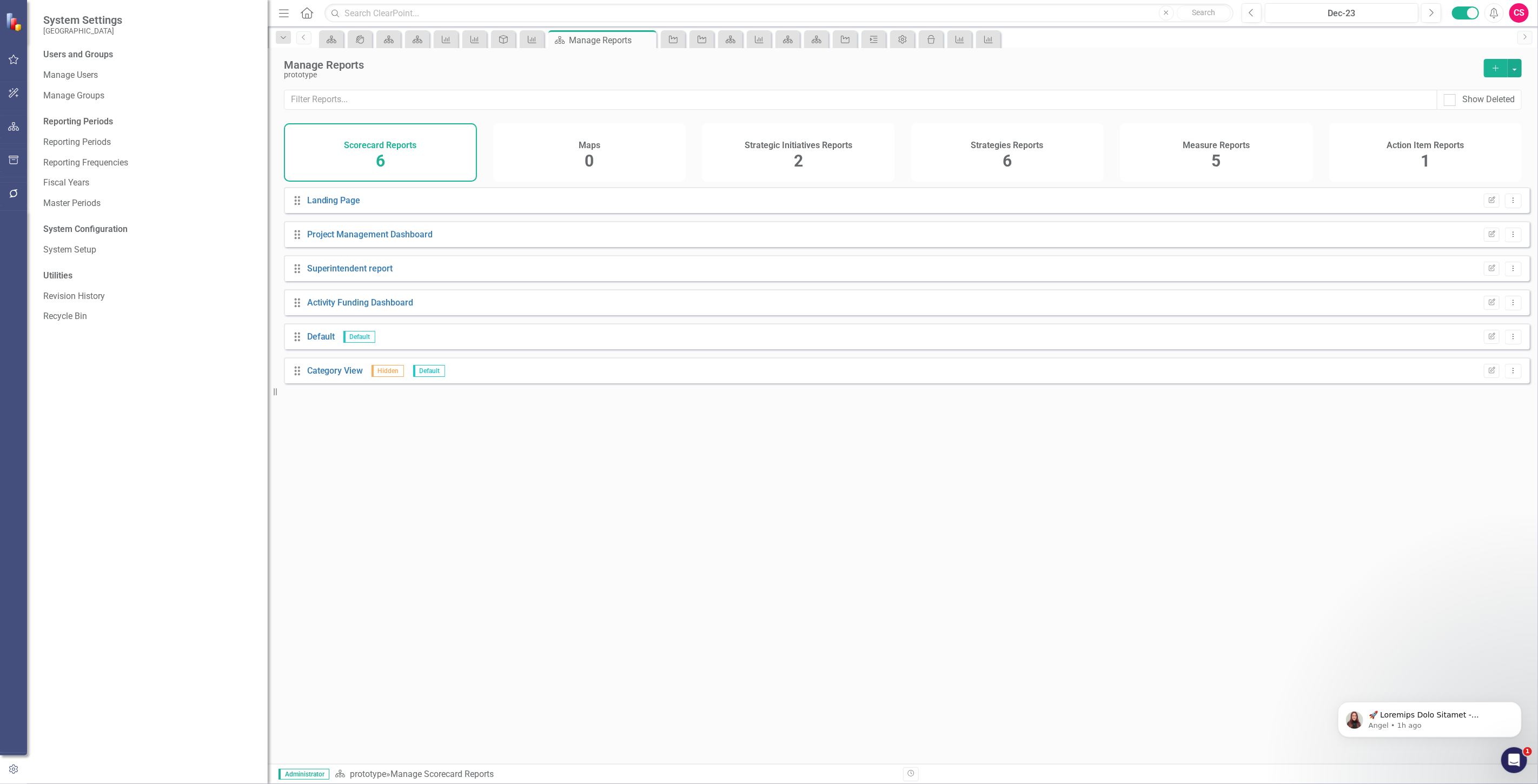
click at [1517, 16] on div "CS" at bounding box center [1519, 13] width 19 height 19
click at [1483, 150] on link "Logout Log Out" at bounding box center [1486, 156] width 85 height 20
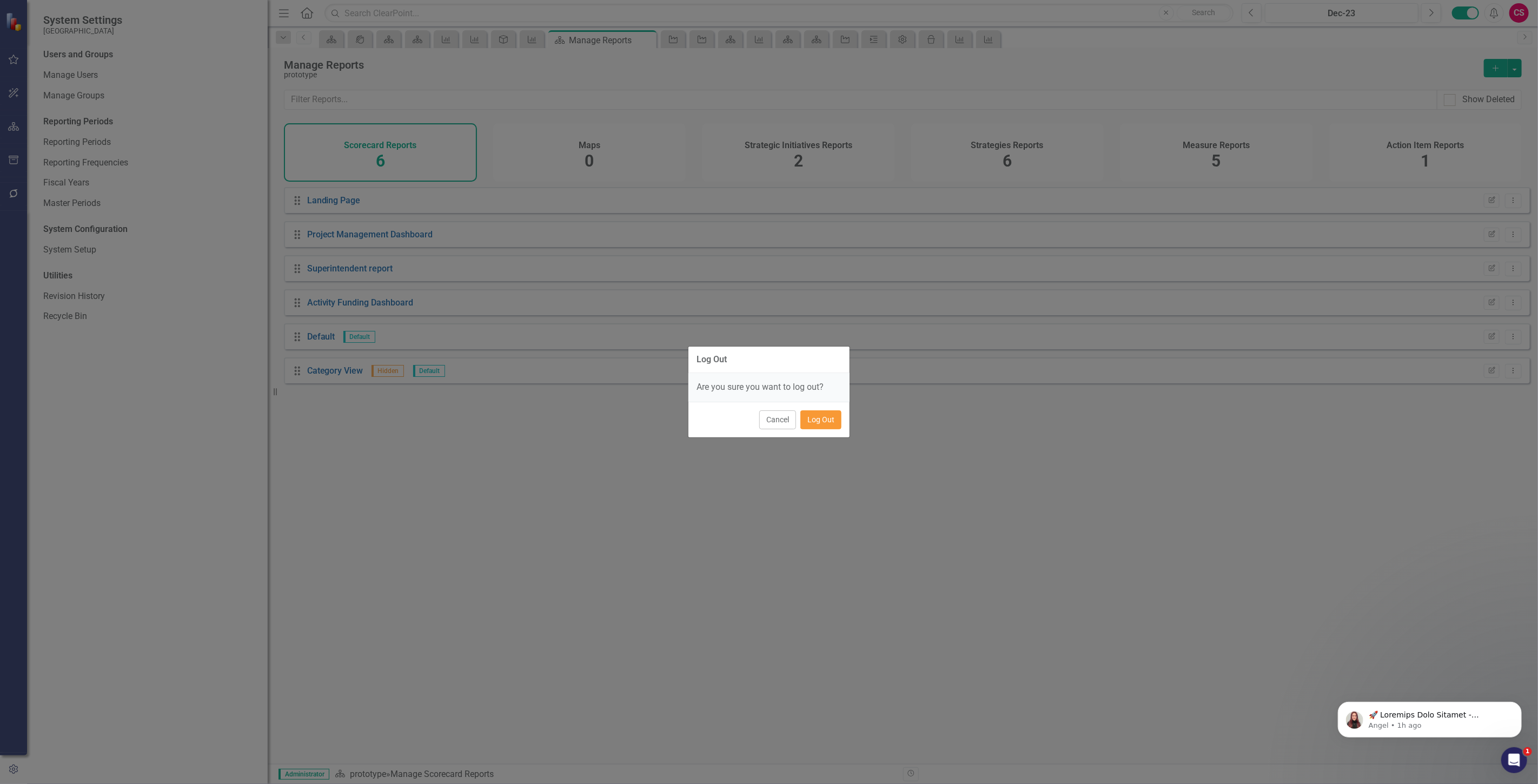
click at [831, 417] on button "Log Out" at bounding box center [821, 419] width 41 height 19
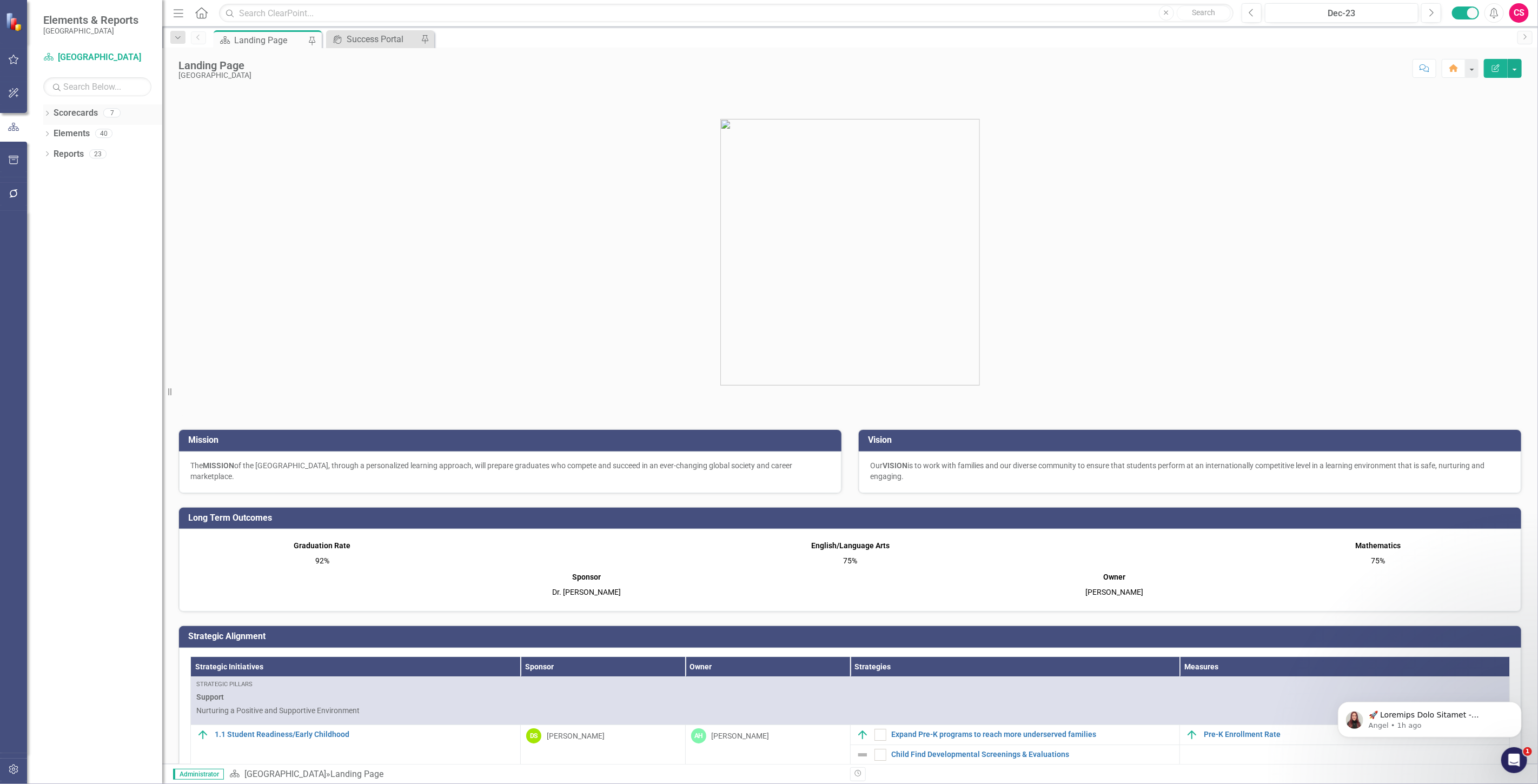
click at [67, 104] on div "Scorecard [GEOGRAPHIC_DATA] Search Dropdown Scorecards 7 Dropdown [GEOGRAPHIC_D…" at bounding box center [94, 416] width 135 height 735
click at [77, 115] on link "Scorecards" at bounding box center [76, 113] width 45 height 13
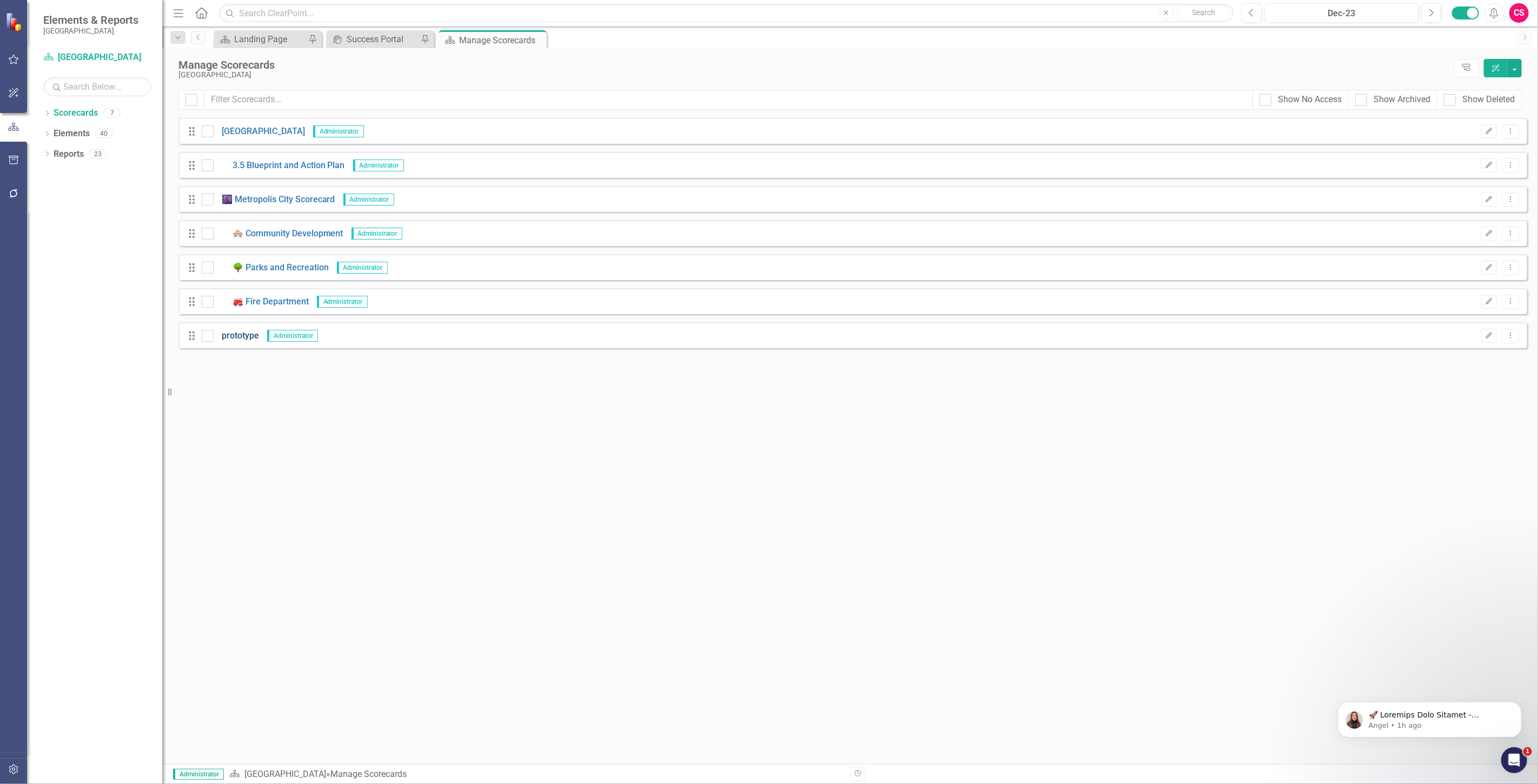
click at [250, 332] on link "prototype" at bounding box center [236, 335] width 46 height 13
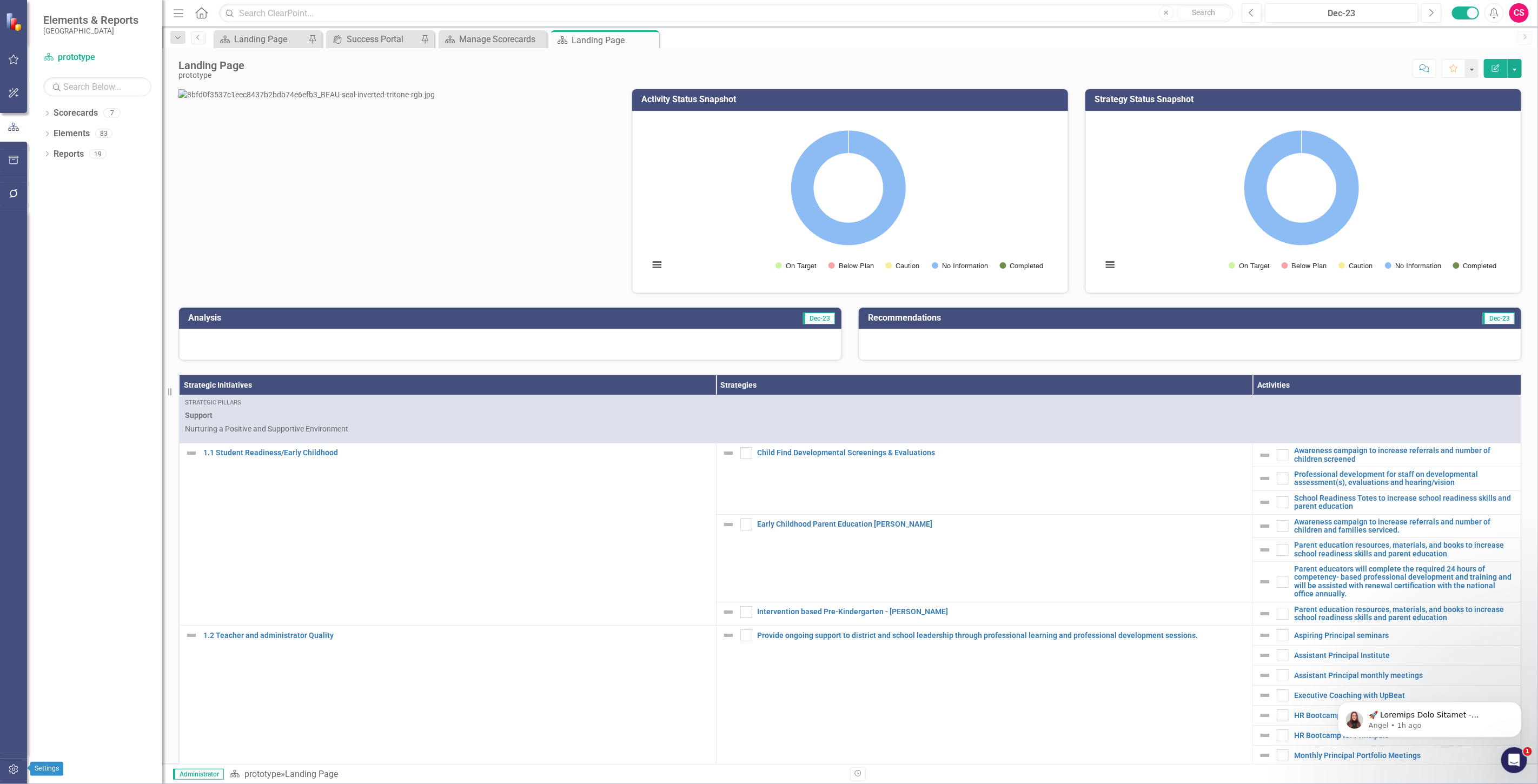
click at [24, 770] on button "button" at bounding box center [14, 770] width 24 height 23
click at [73, 252] on link "System Setup" at bounding box center [97, 250] width 108 height 13
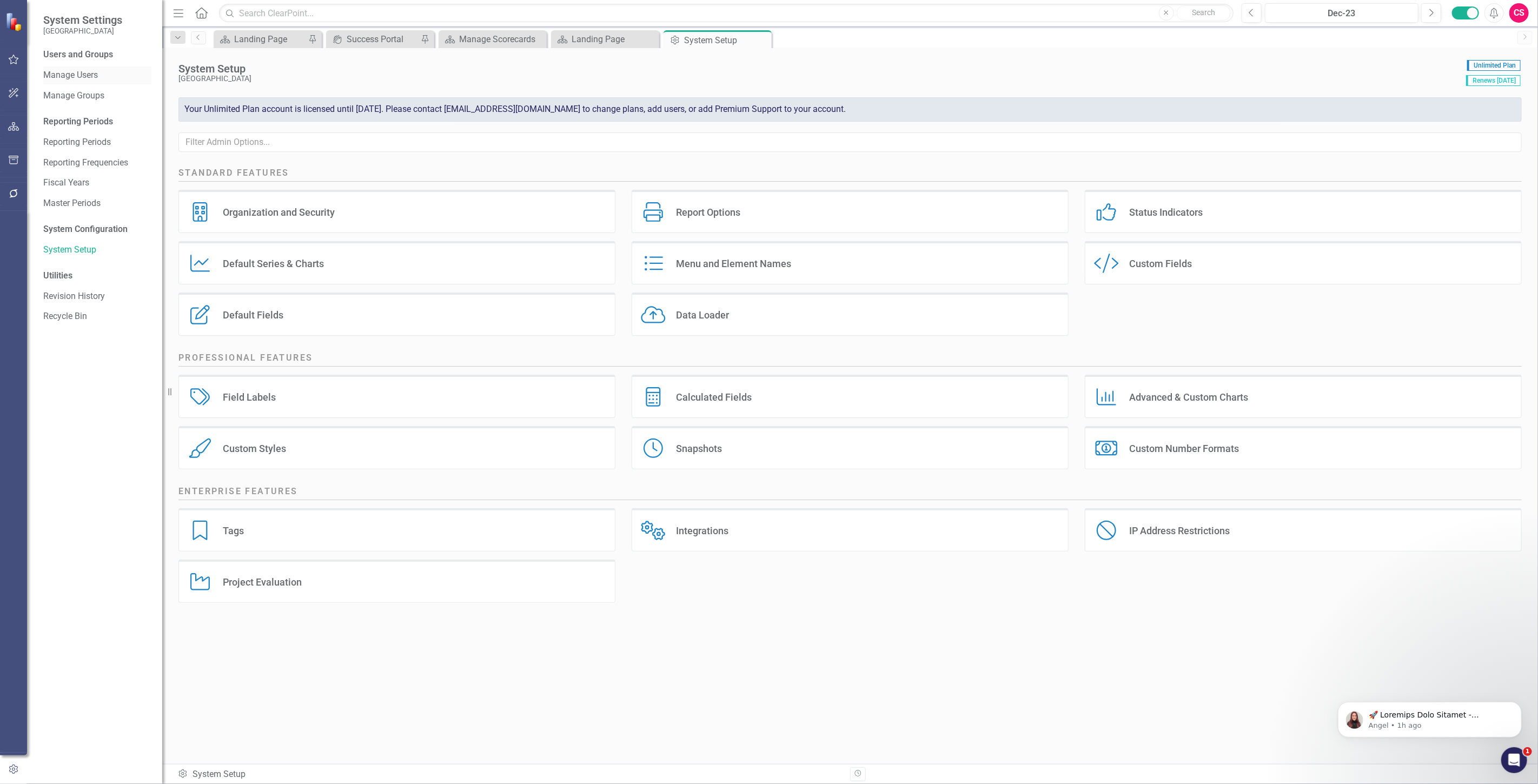
click at [78, 81] on link "Manage Users" at bounding box center [97, 75] width 108 height 13
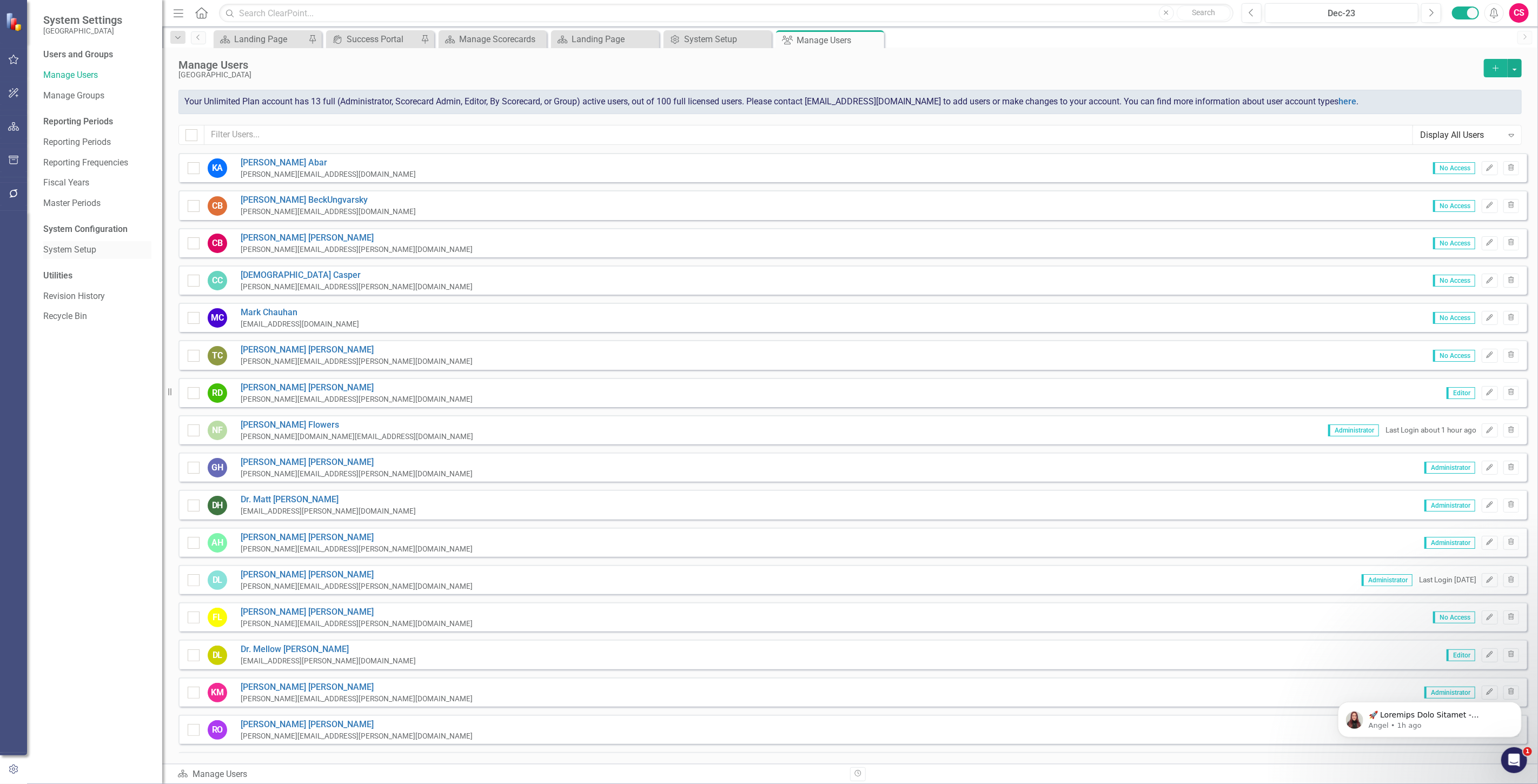
click at [69, 251] on link "System Setup" at bounding box center [97, 250] width 108 height 13
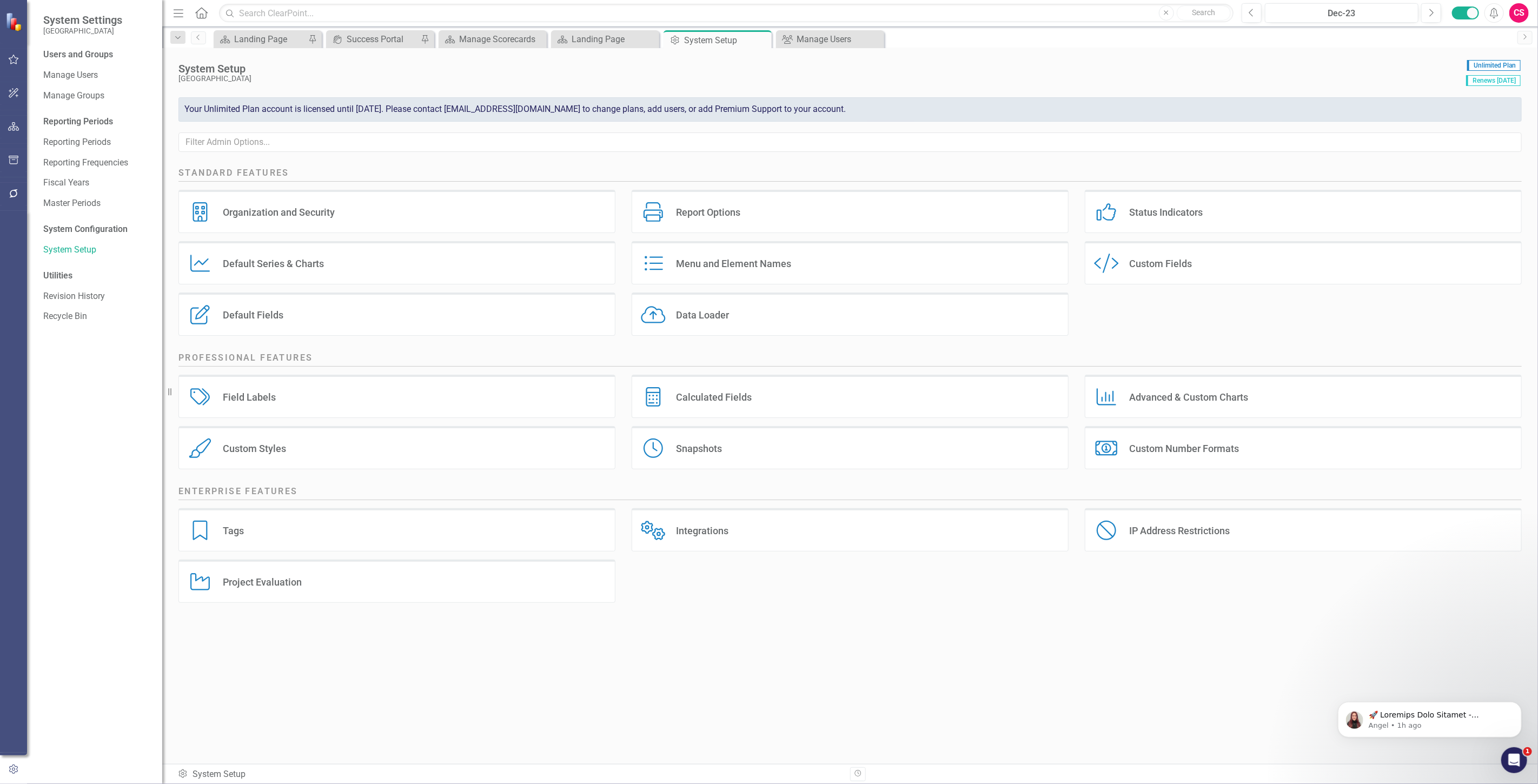
click at [315, 208] on div "Organization and Security" at bounding box center [278, 212] width 112 height 13
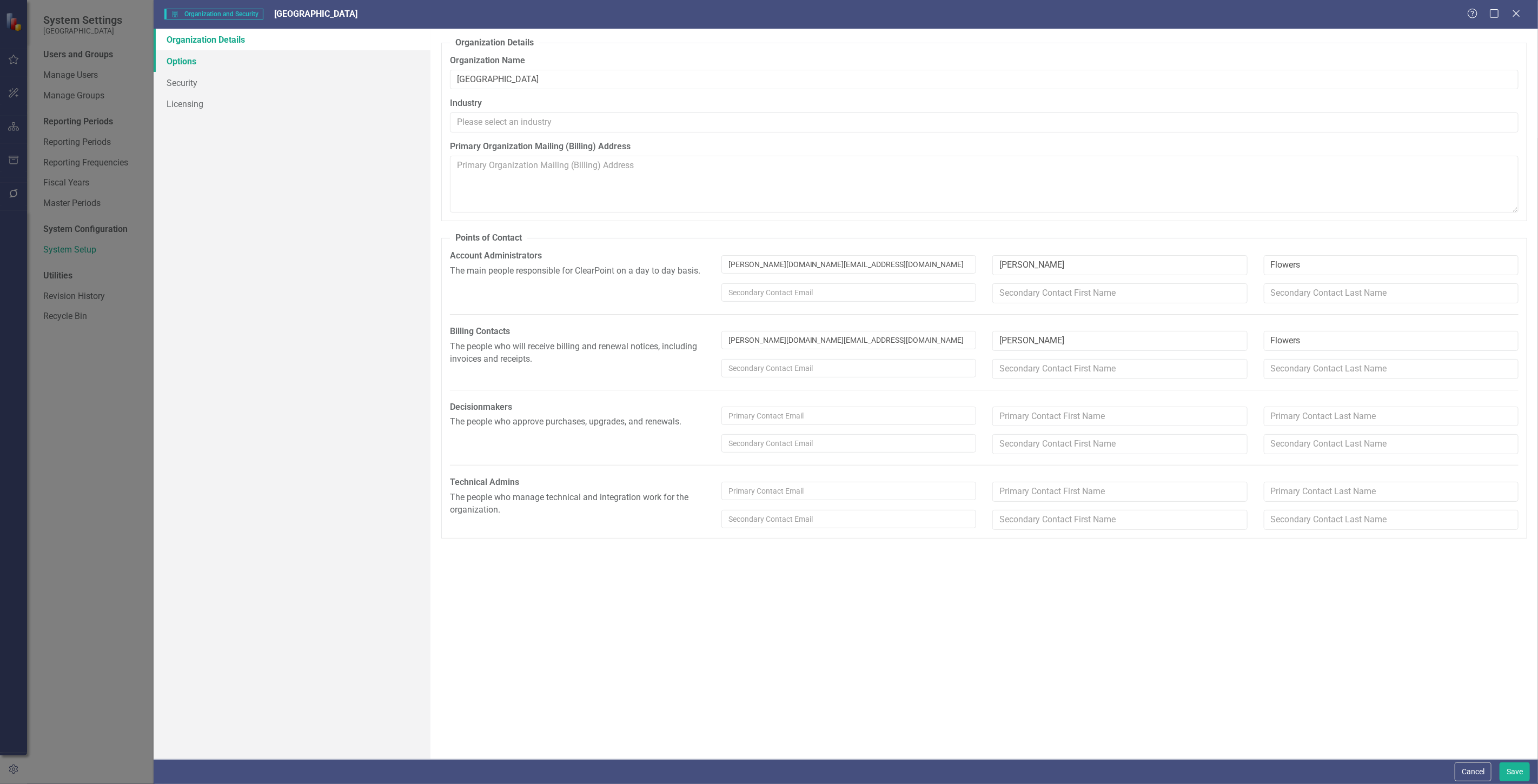
click at [245, 62] on link "Options" at bounding box center [292, 61] width 277 height 22
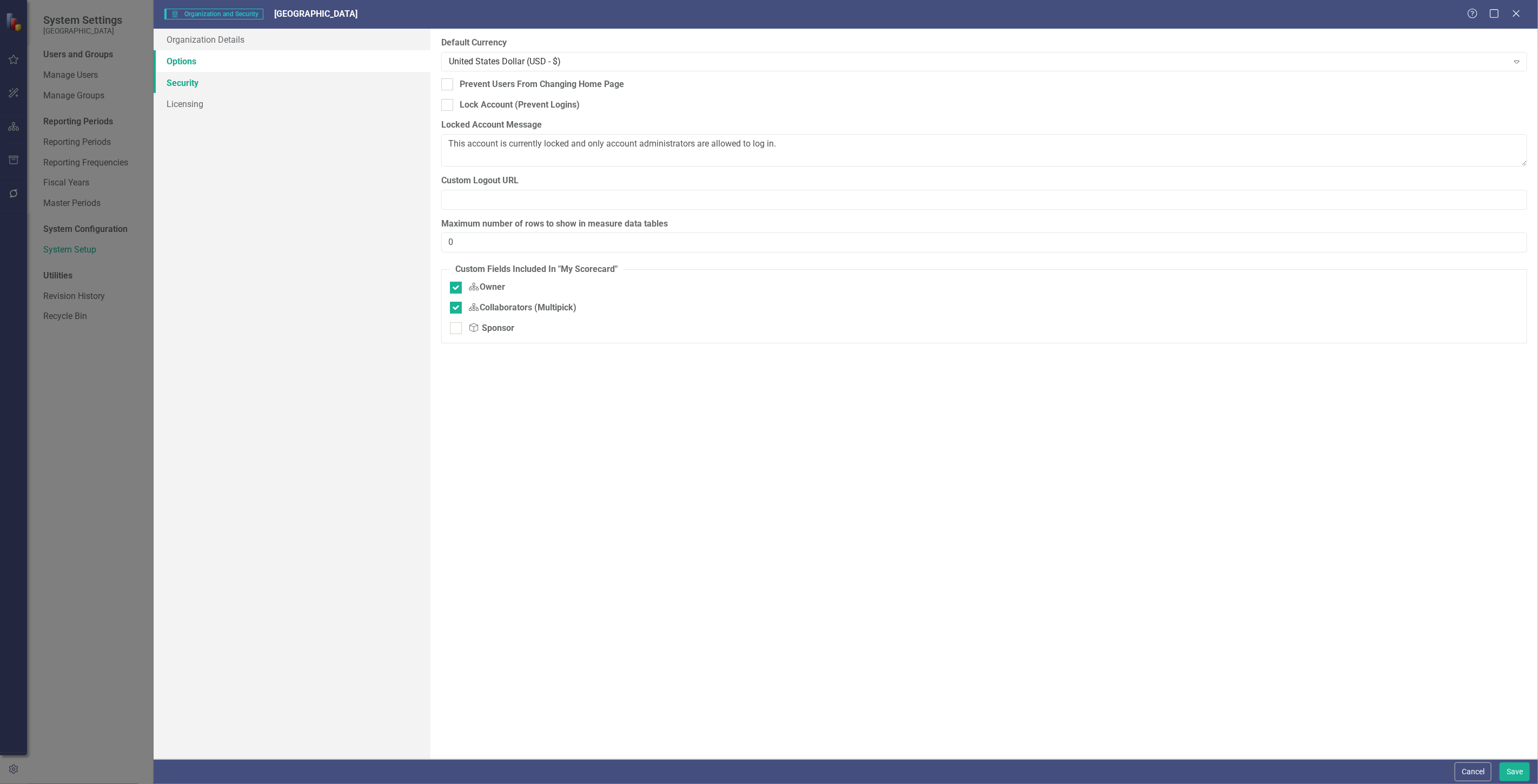
click at [238, 82] on link "Security" at bounding box center [292, 83] width 277 height 22
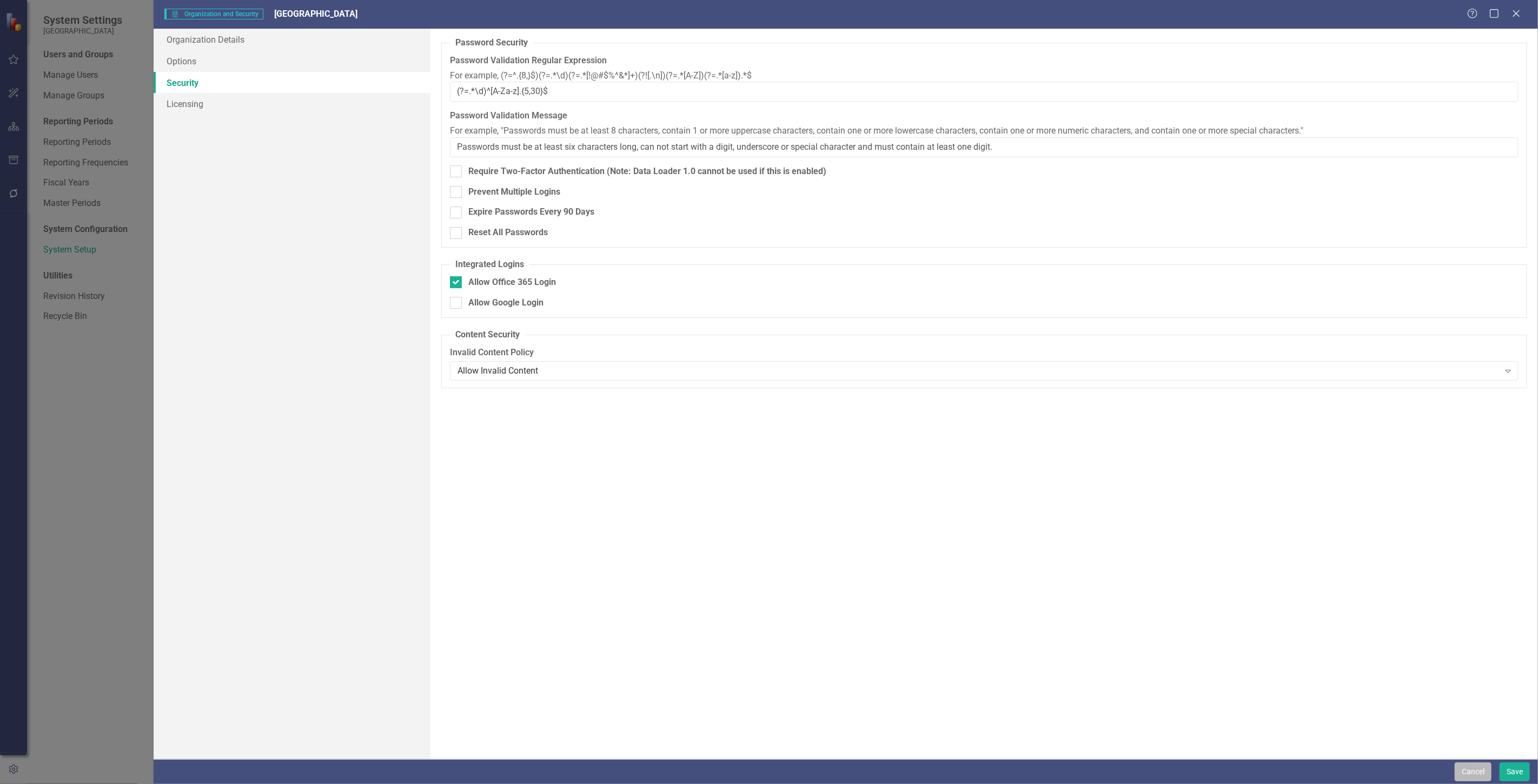
click at [1475, 768] on button "Cancel" at bounding box center [1472, 771] width 37 height 19
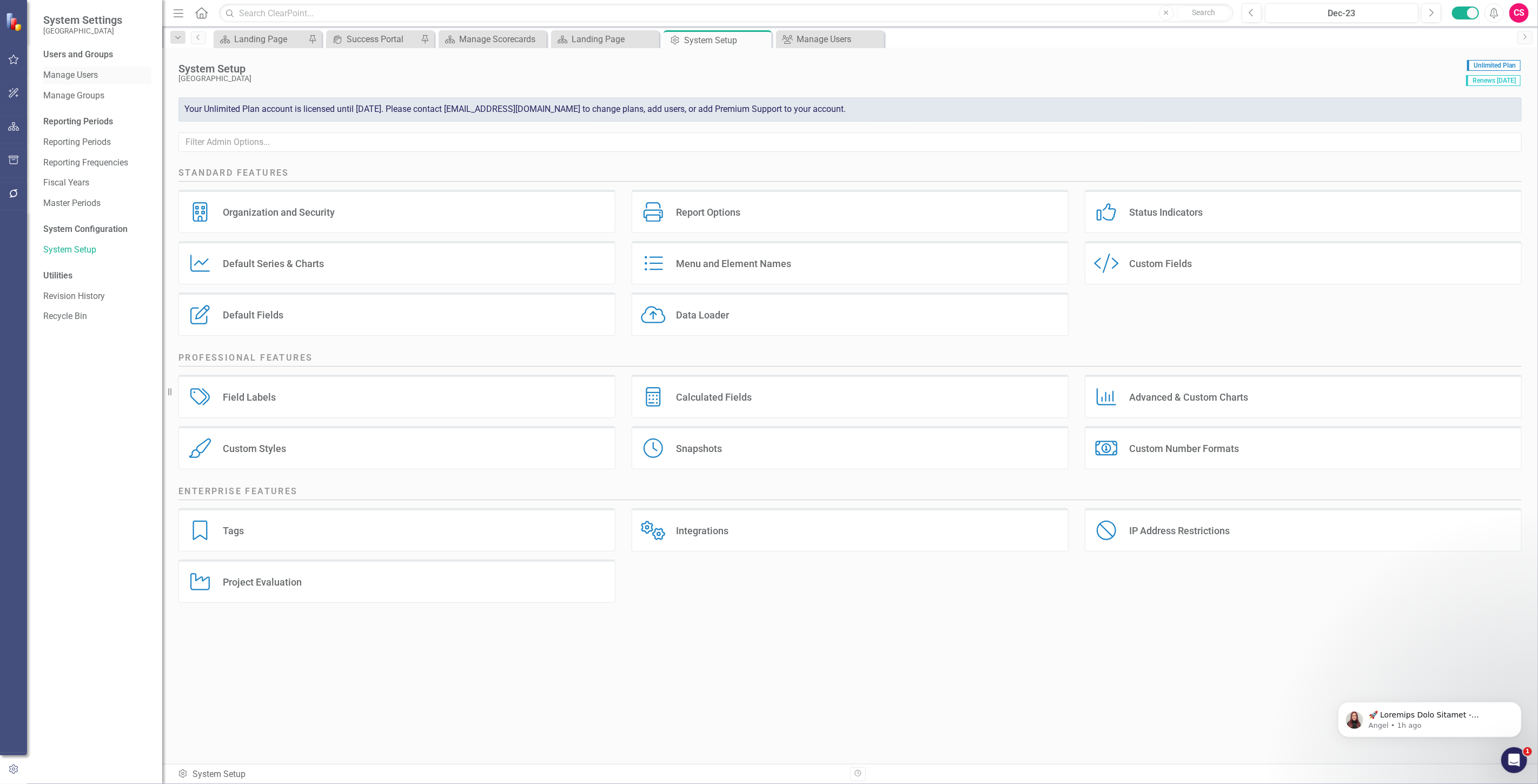
click at [99, 76] on link "Manage Users" at bounding box center [97, 75] width 108 height 13
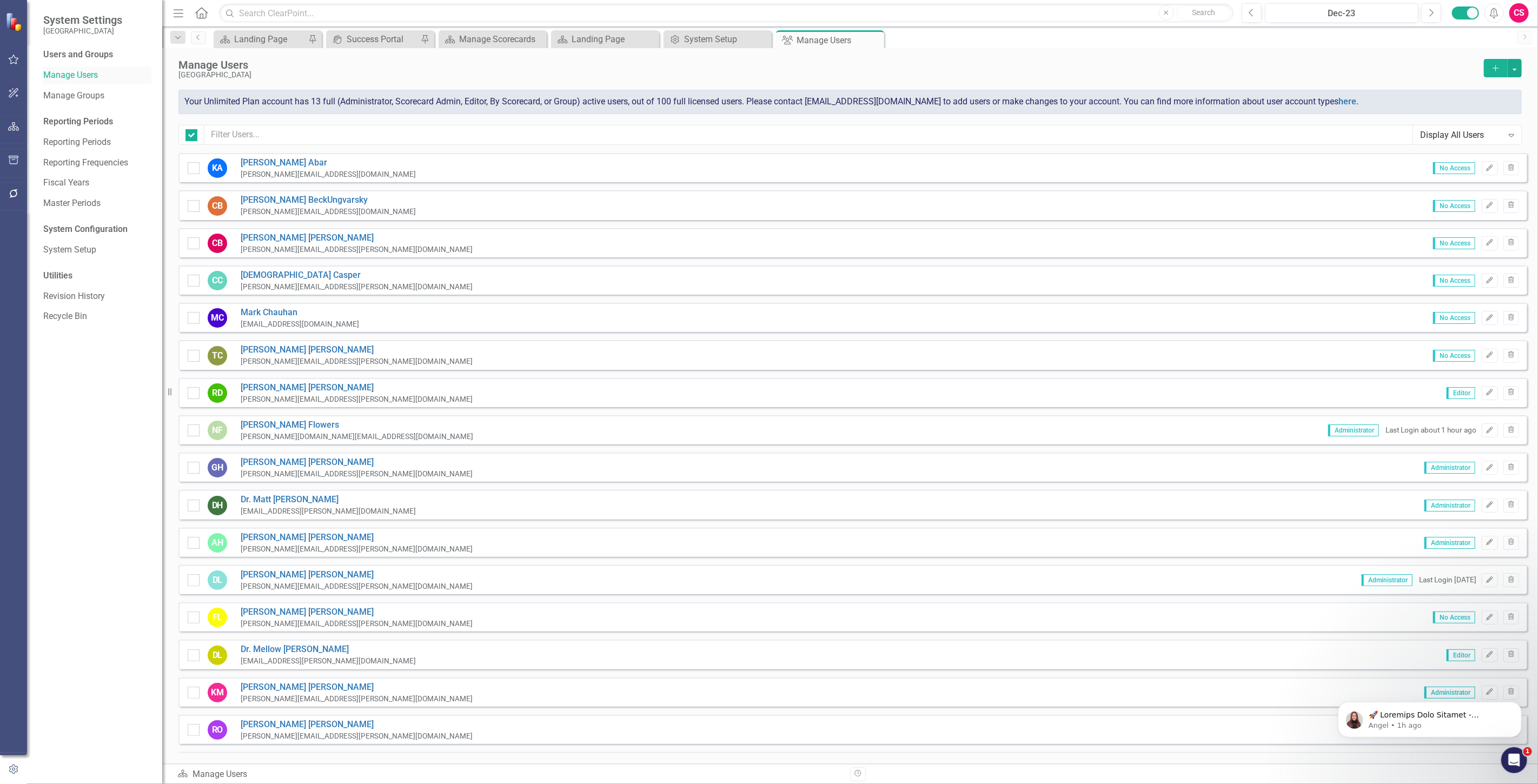
checkbox input "false"
click at [1481, 166] on button "Edit" at bounding box center [1489, 168] width 16 height 14
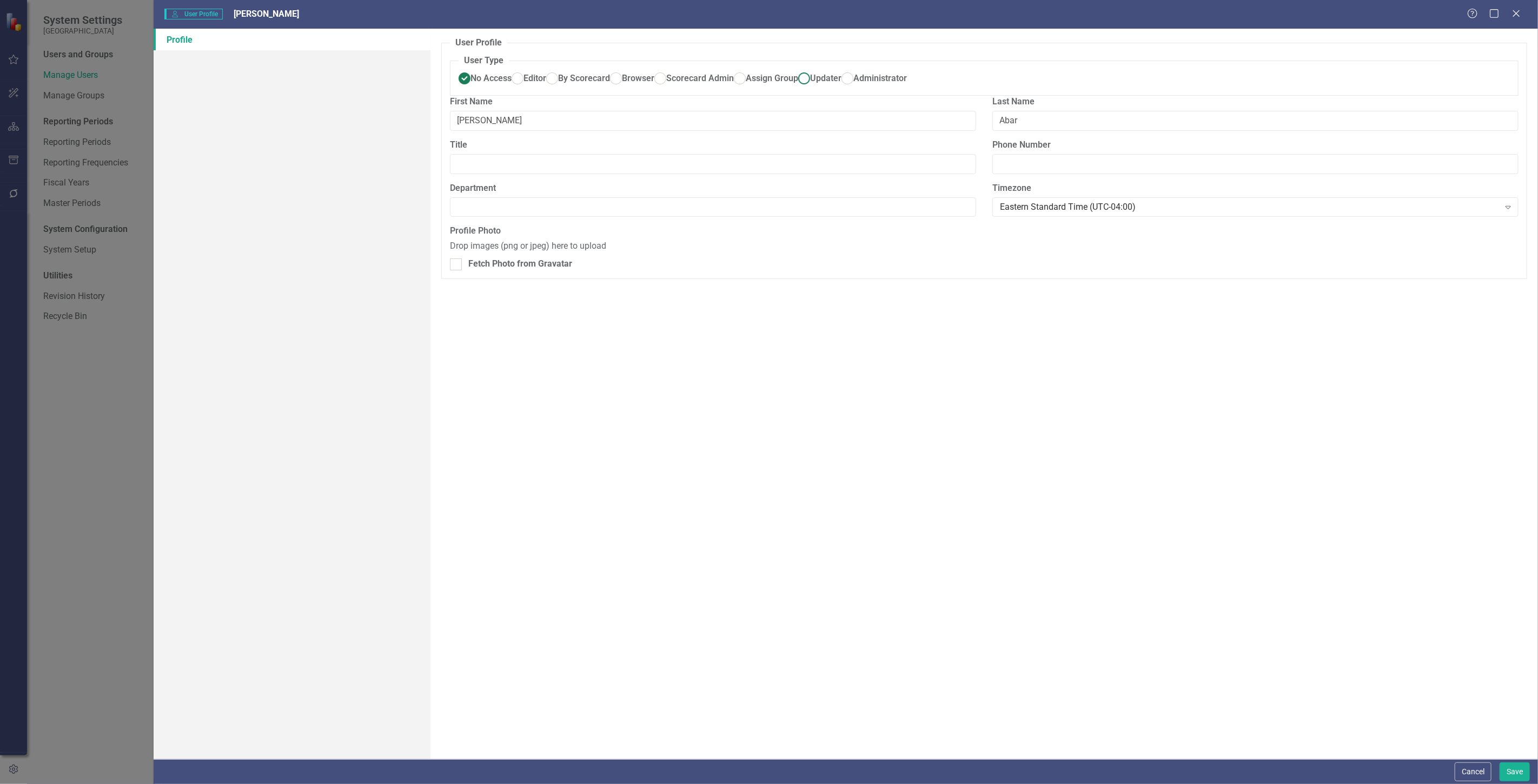
click at [810, 83] on span "Updater" at bounding box center [826, 78] width 31 height 10
click at [796, 87] on input "Updater" at bounding box center [804, 79] width 17 height 17
radio input "true"
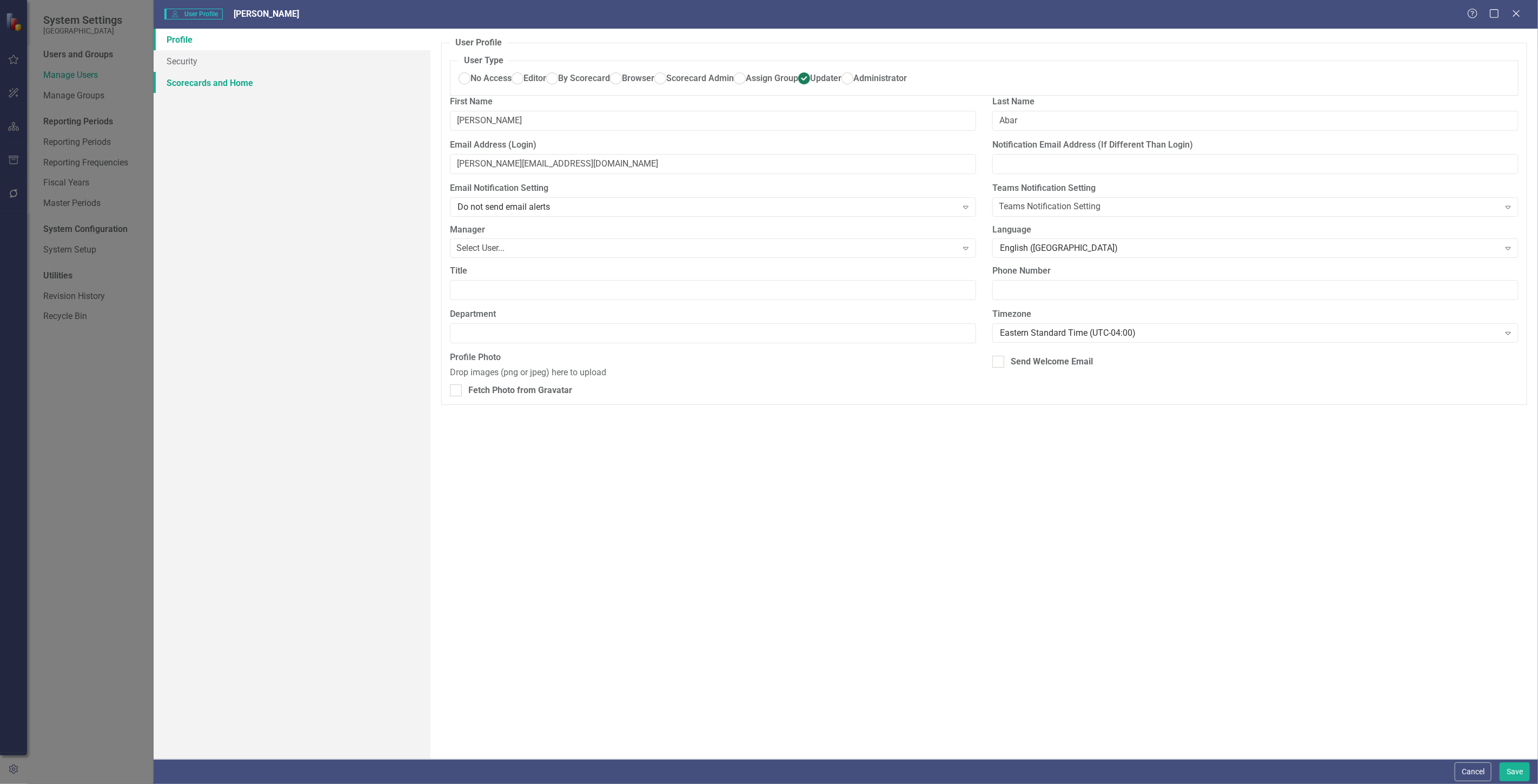
click at [218, 81] on link "Scorecards and Home" at bounding box center [292, 83] width 277 height 22
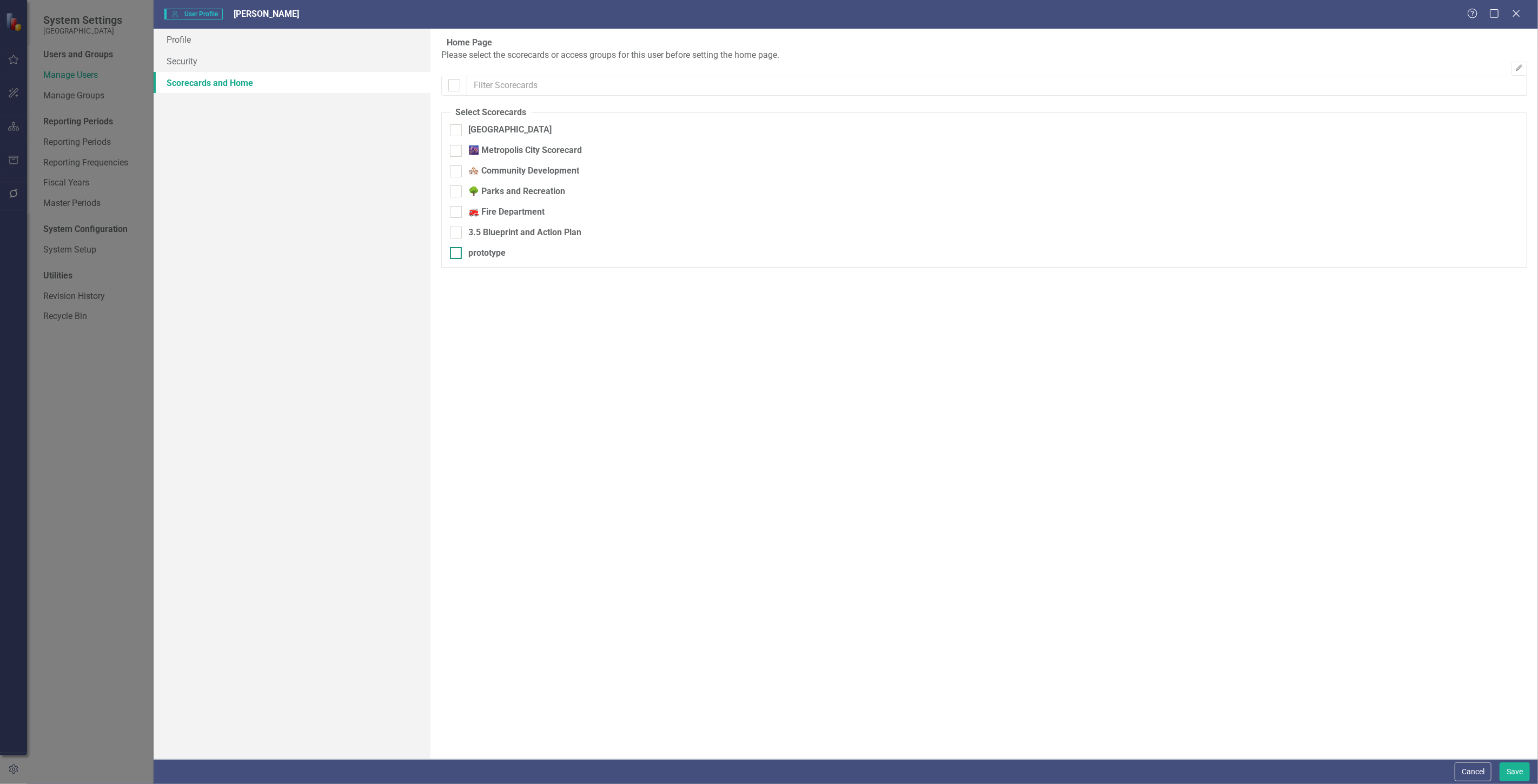
click at [487, 260] on div "prototype" at bounding box center [487, 253] width 37 height 13
click at [457, 254] on input "prototype" at bounding box center [454, 251] width 7 height 7
checkbox input "true"
click at [256, 38] on link "Profile" at bounding box center [292, 40] width 277 height 22
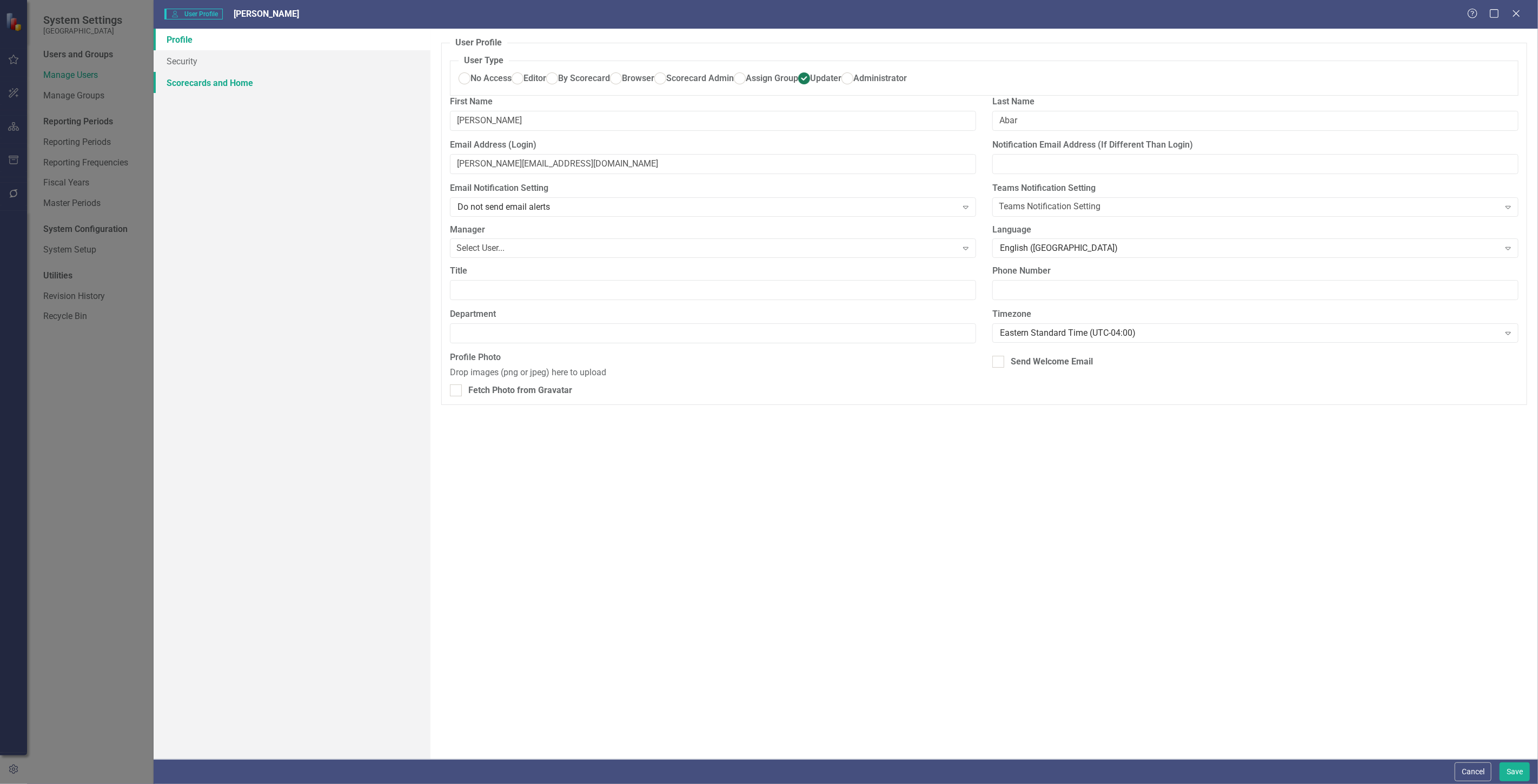
click at [233, 84] on link "Scorecards and Home" at bounding box center [292, 83] width 277 height 22
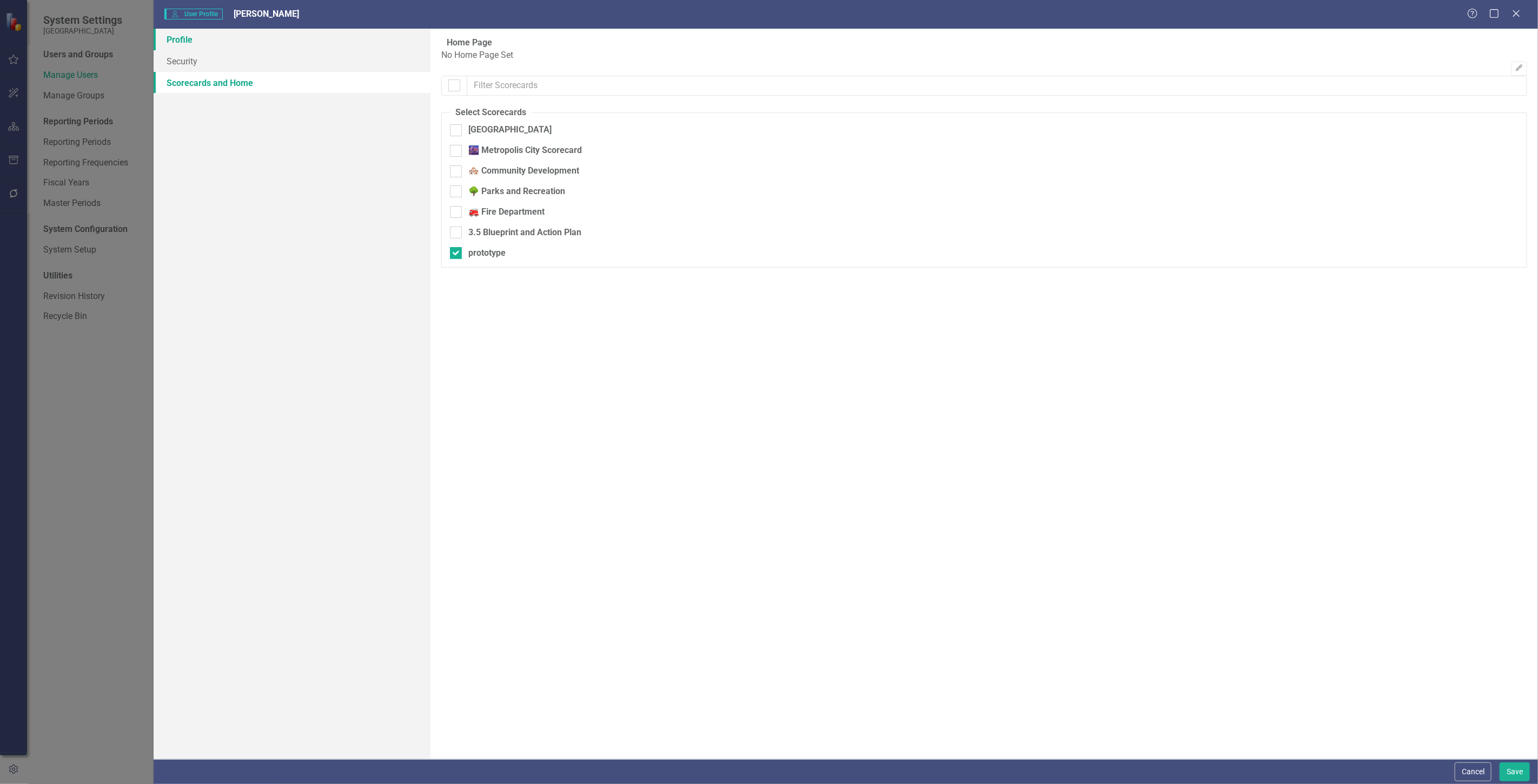
click at [231, 47] on link "Profile" at bounding box center [292, 40] width 277 height 22
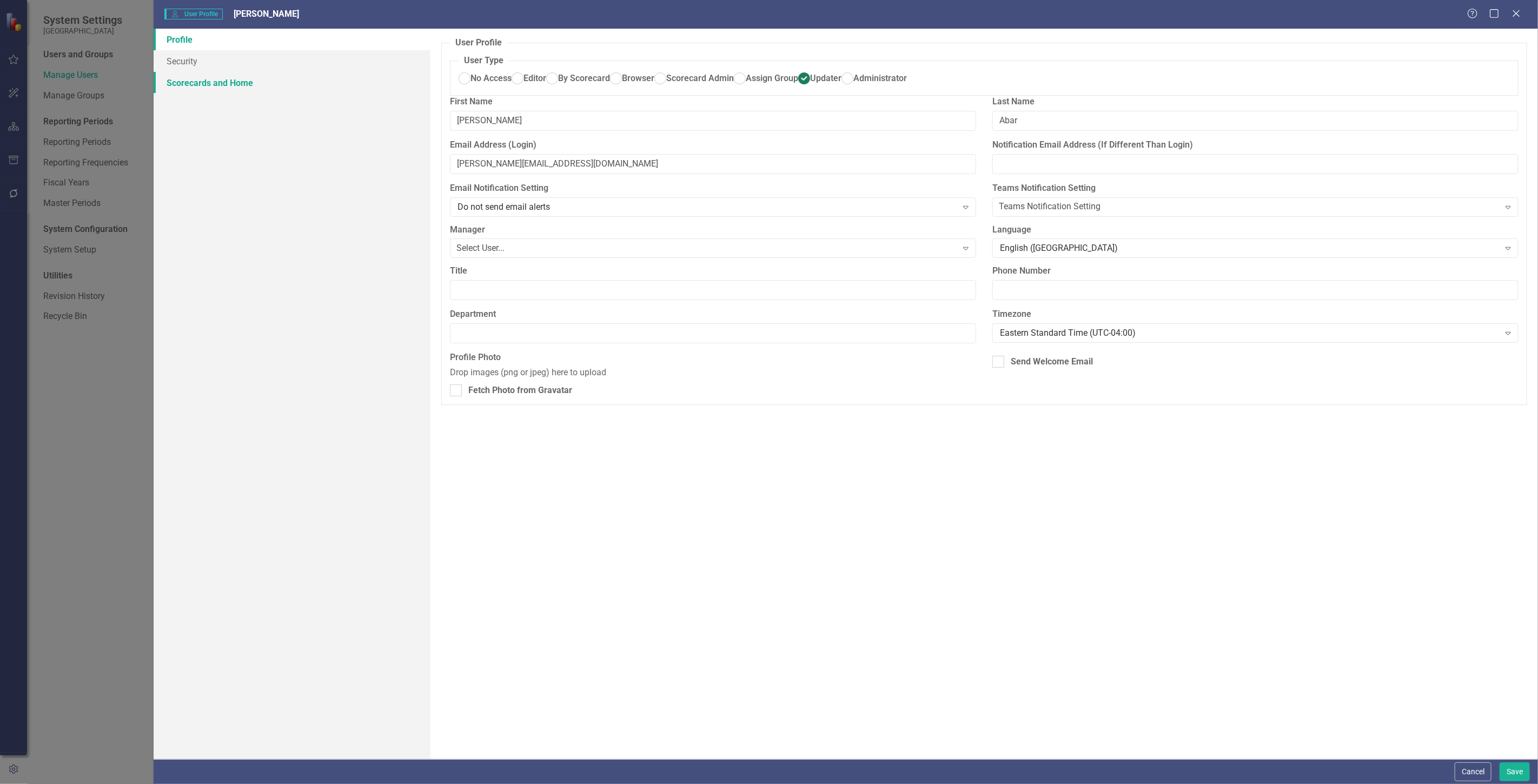
click at [208, 88] on link "Scorecards and Home" at bounding box center [292, 83] width 277 height 22
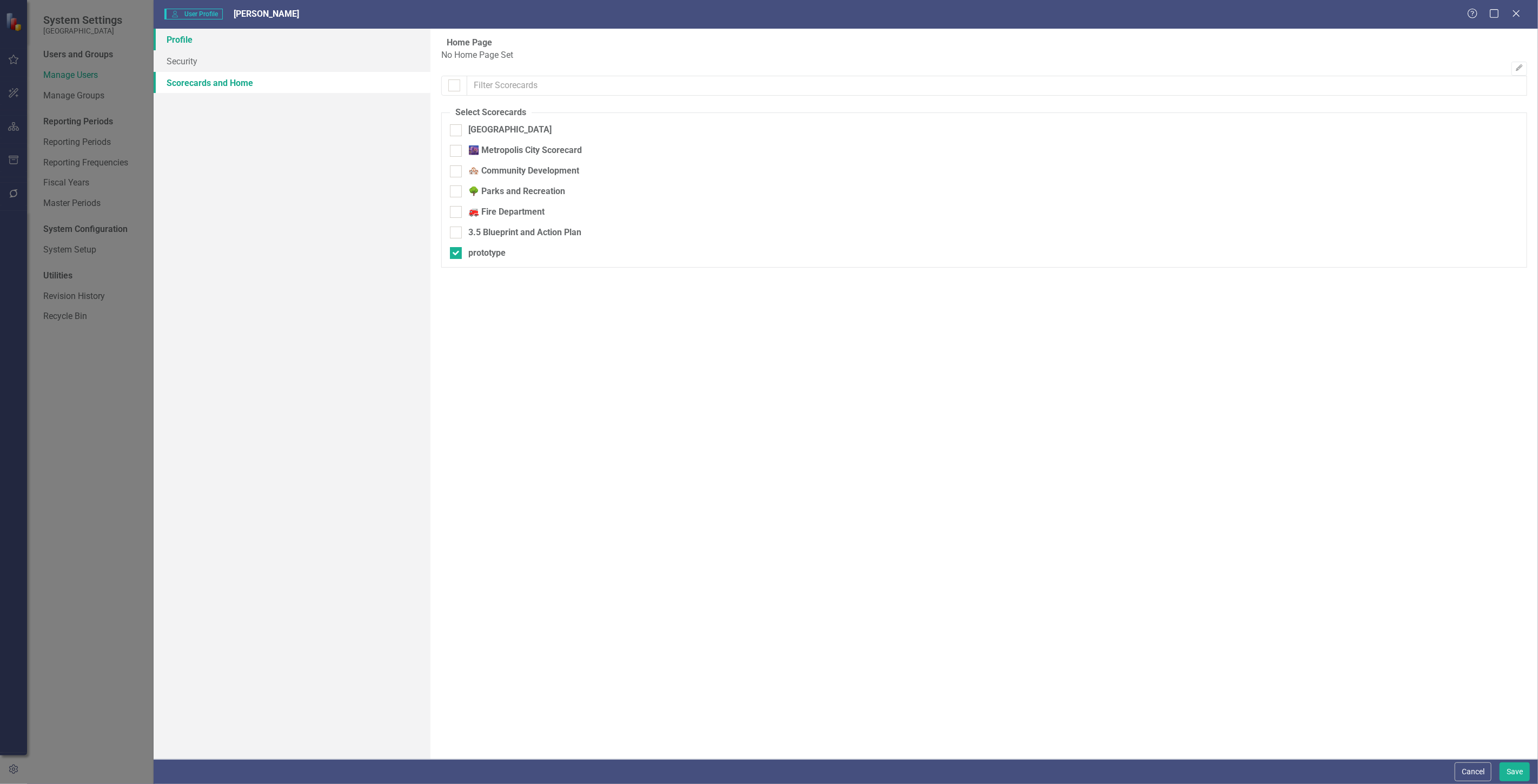
click at [232, 41] on link "Profile" at bounding box center [292, 40] width 277 height 22
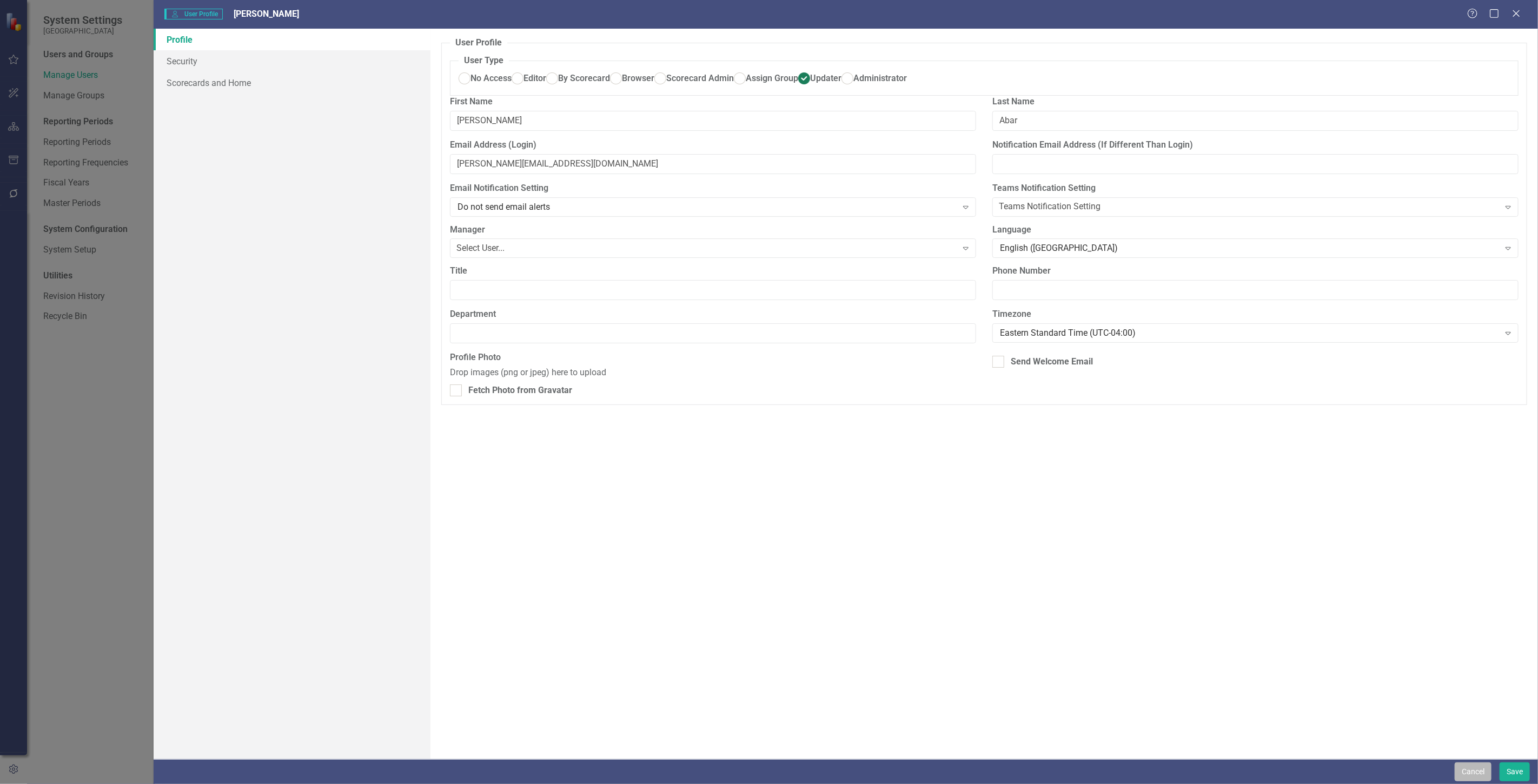
click at [1475, 764] on button "Cancel" at bounding box center [1472, 771] width 37 height 19
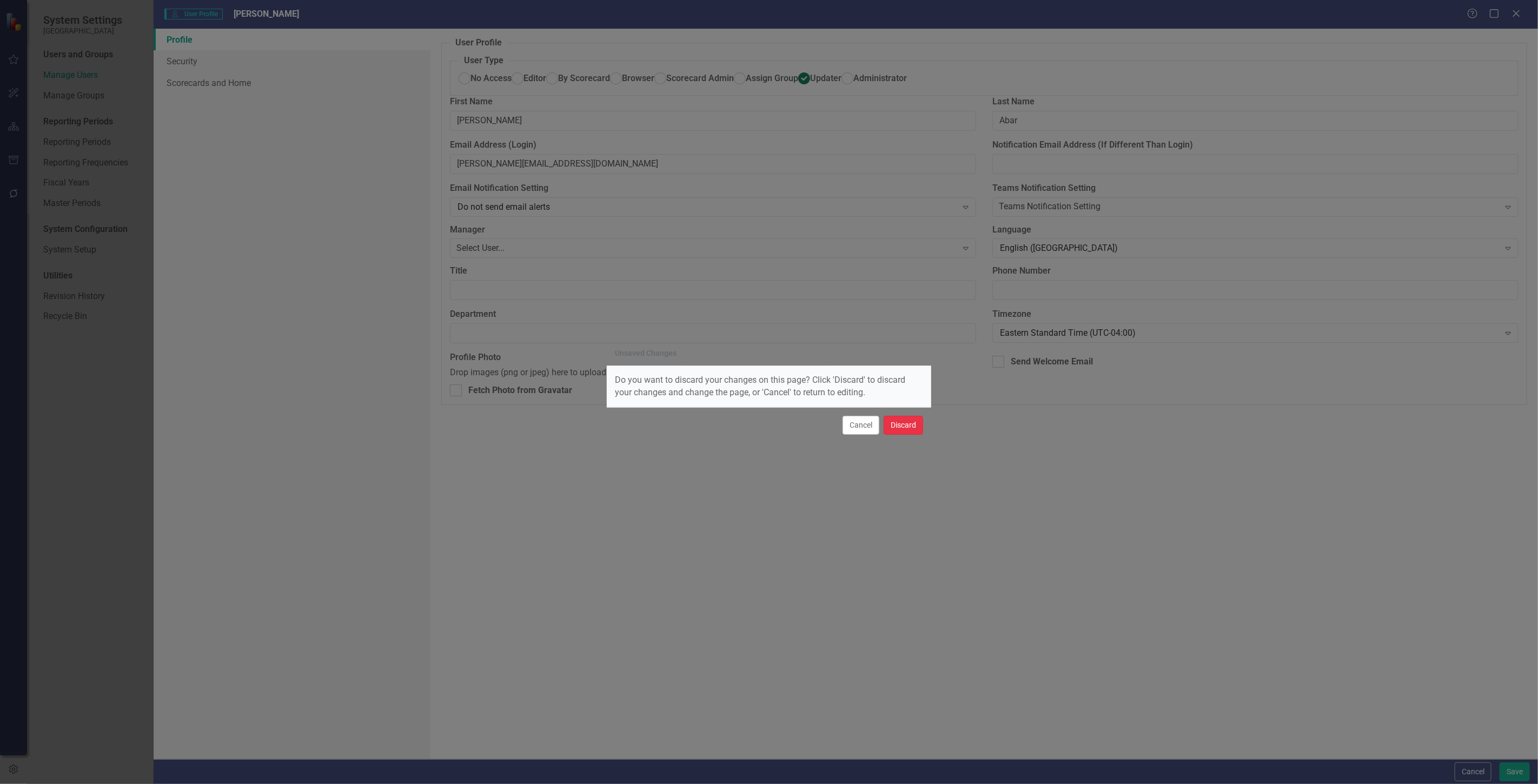
click at [912, 428] on button "Discard" at bounding box center [903, 424] width 40 height 19
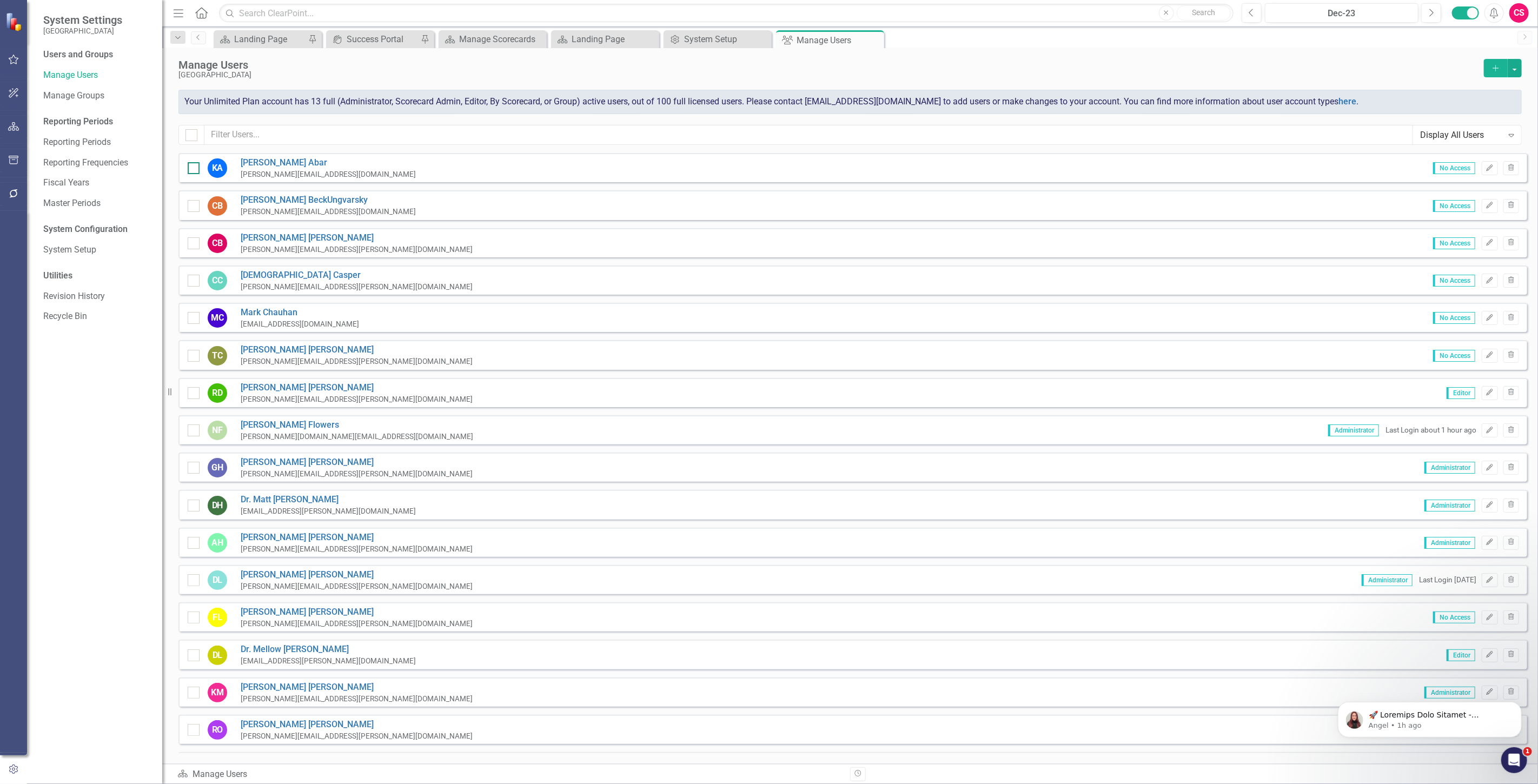
click at [191, 165] on input "checkbox" at bounding box center [191, 166] width 7 height 7
checkbox input "true"
click at [195, 204] on div at bounding box center [194, 206] width 12 height 12
click at [195, 204] on input "checkbox" at bounding box center [191, 204] width 7 height 7
checkbox input "true"
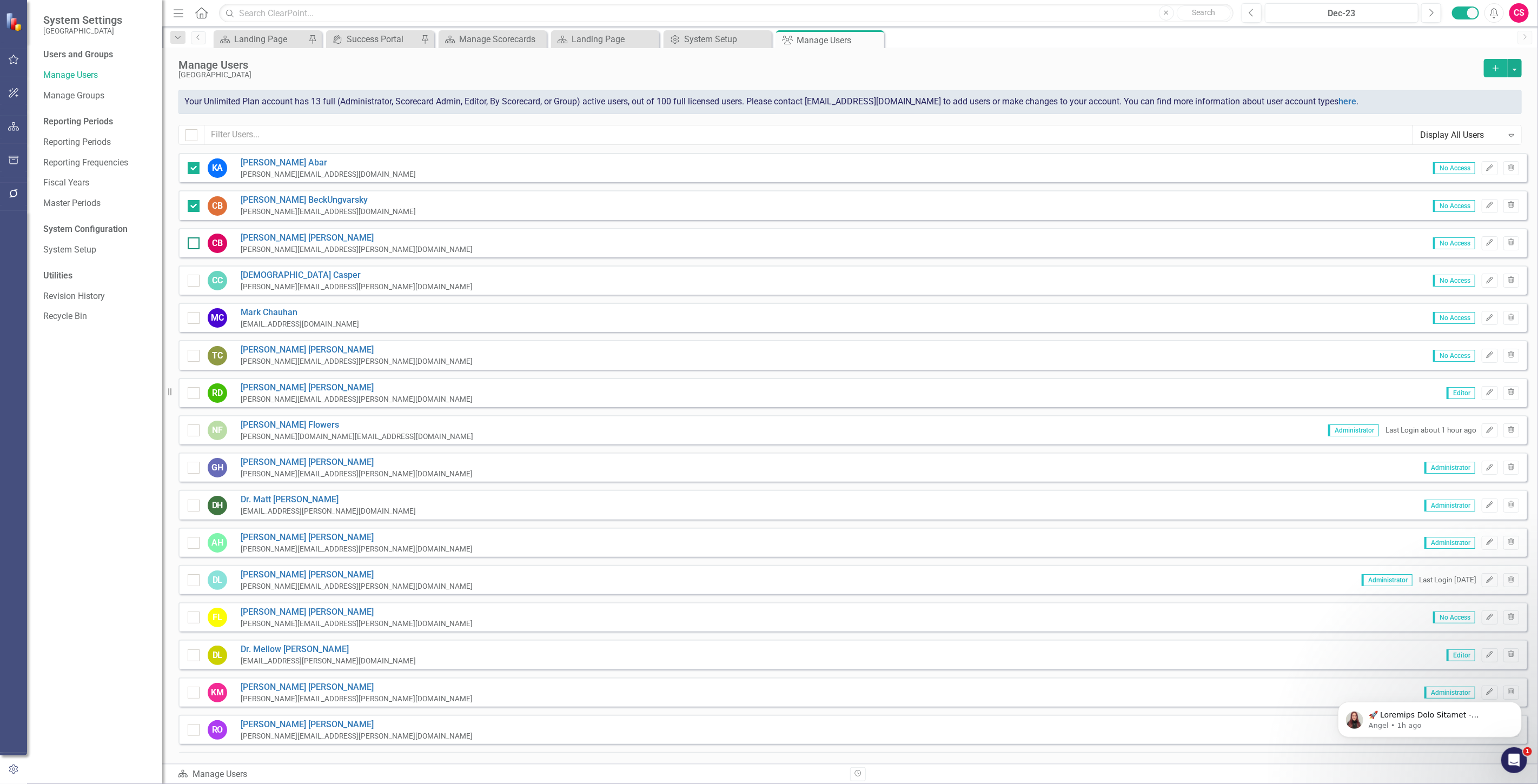
click at [195, 242] on div at bounding box center [194, 243] width 12 height 12
click at [195, 242] on input "checkbox" at bounding box center [191, 241] width 7 height 7
checkbox input "true"
click at [196, 275] on div at bounding box center [194, 281] width 12 height 12
click at [195, 275] on input "checkbox" at bounding box center [191, 278] width 7 height 7
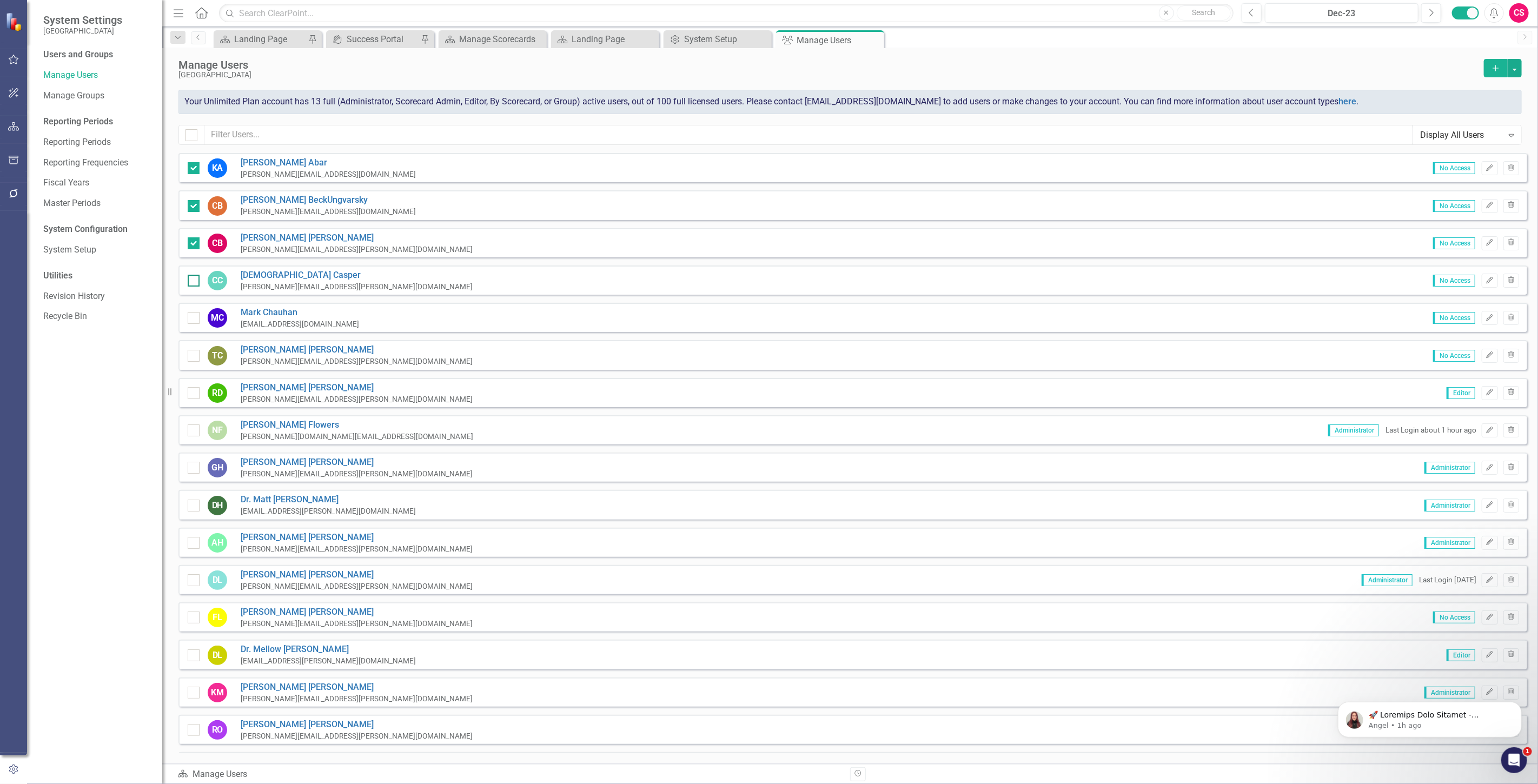
checkbox input "true"
click at [1516, 73] on button "button" at bounding box center [1515, 68] width 14 height 19
click at [1476, 125] on link "Edit Multiple Edit Multiple" at bounding box center [1471, 127] width 100 height 20
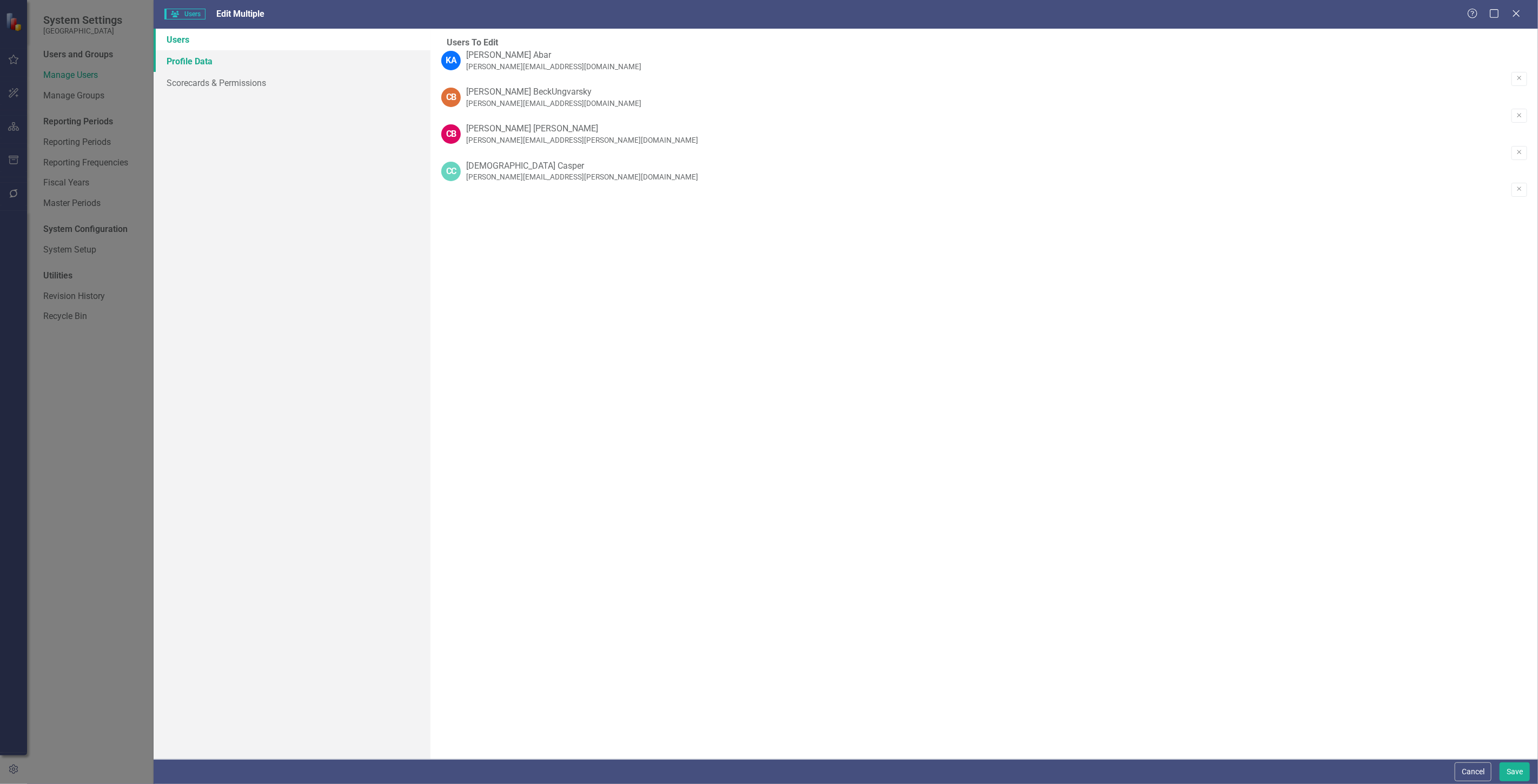
click at [190, 61] on link "Profile Data" at bounding box center [292, 61] width 277 height 22
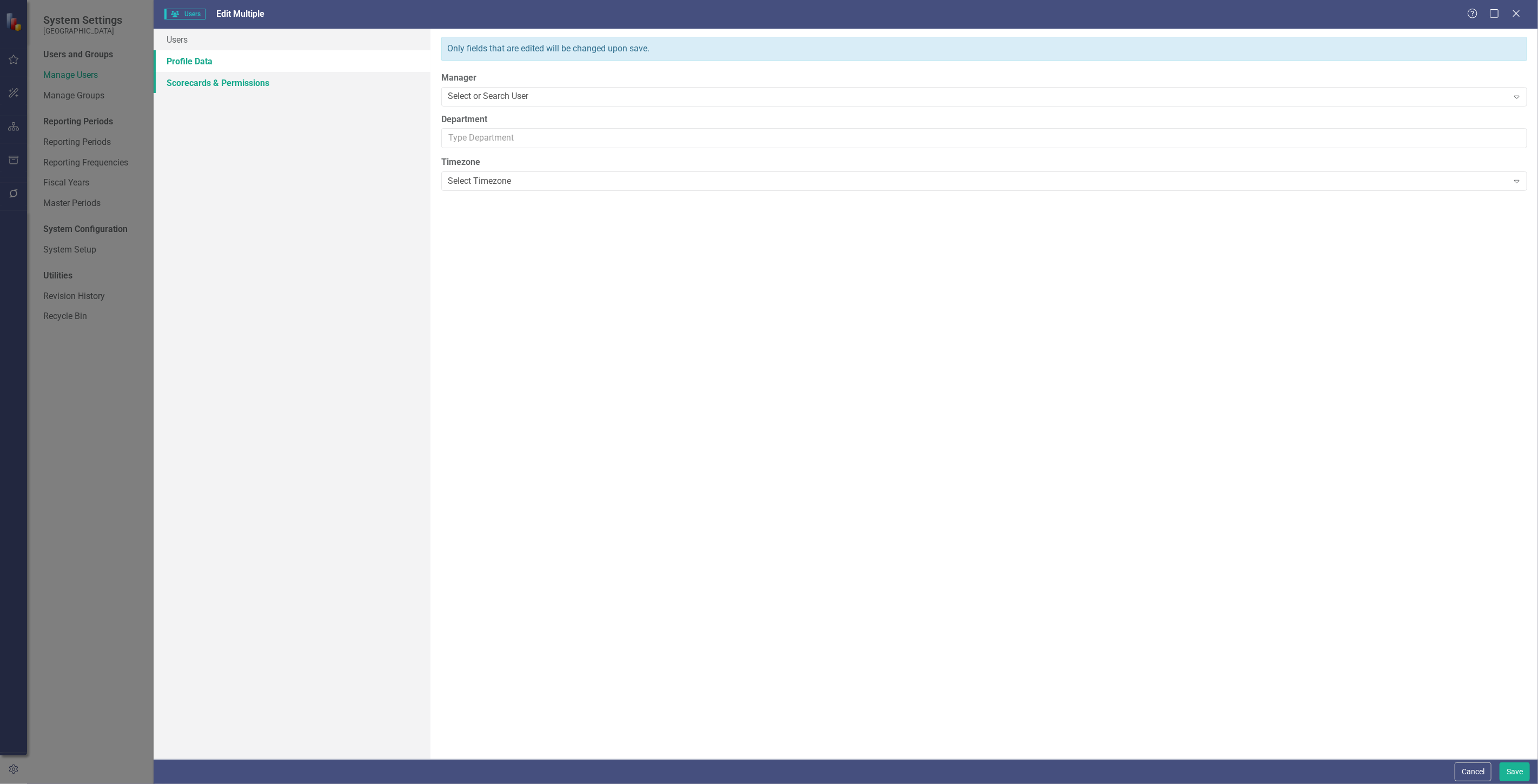
click at [206, 84] on link "Scorecards & Permissions" at bounding box center [292, 83] width 277 height 22
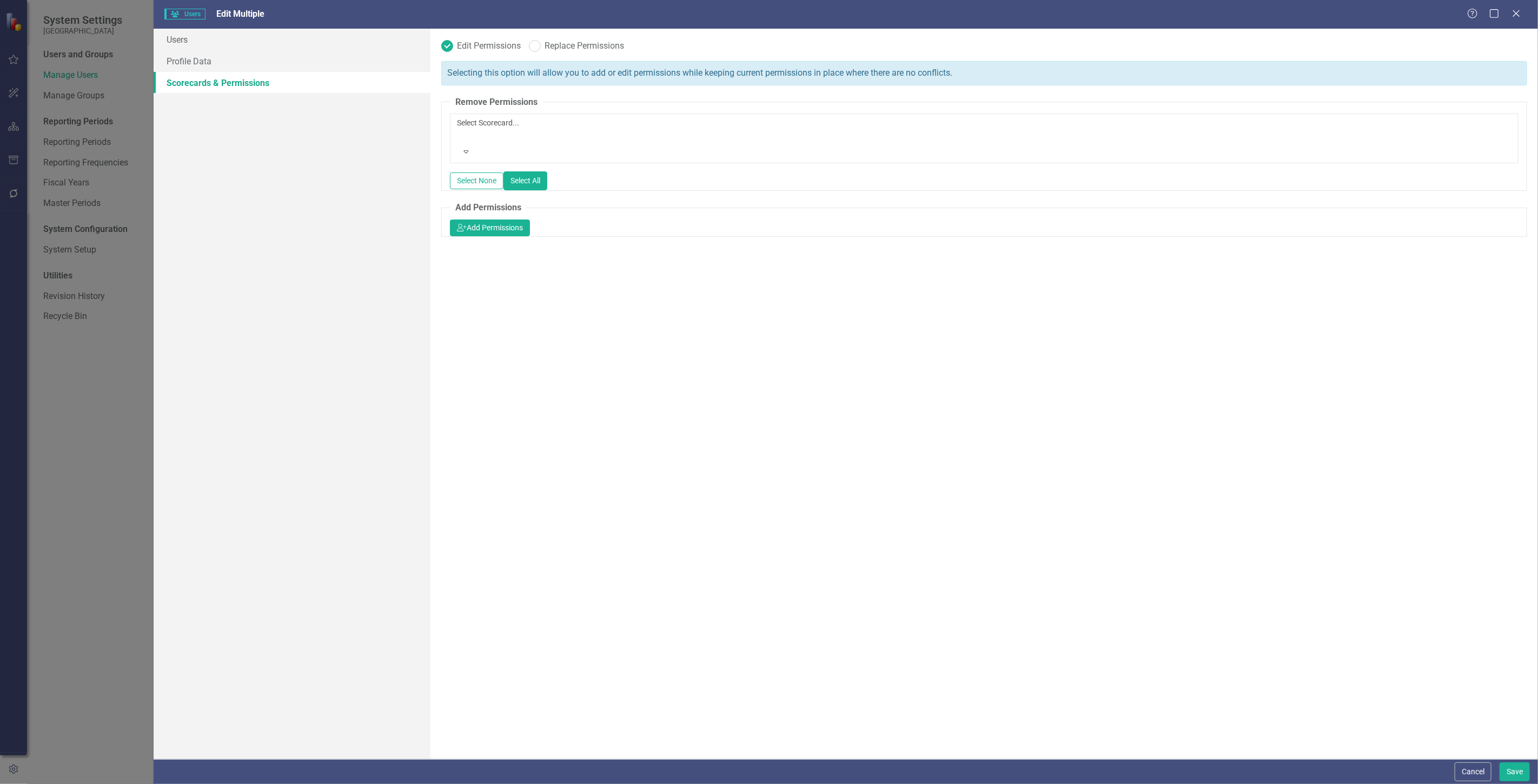
click at [460, 129] on div at bounding box center [458, 136] width 2 height 13
click at [485, 101] on legend "Remove Permissions" at bounding box center [496, 102] width 93 height 13
click at [460, 130] on div at bounding box center [458, 136] width 2 height 13
click at [460, 257] on div "Edit Permissions Replace Permissions Selecting this option will allow you to ad…" at bounding box center [984, 394] width 1107 height 730
click at [501, 117] on div "Select Scorecard..." at bounding box center [984, 130] width 1054 height 26
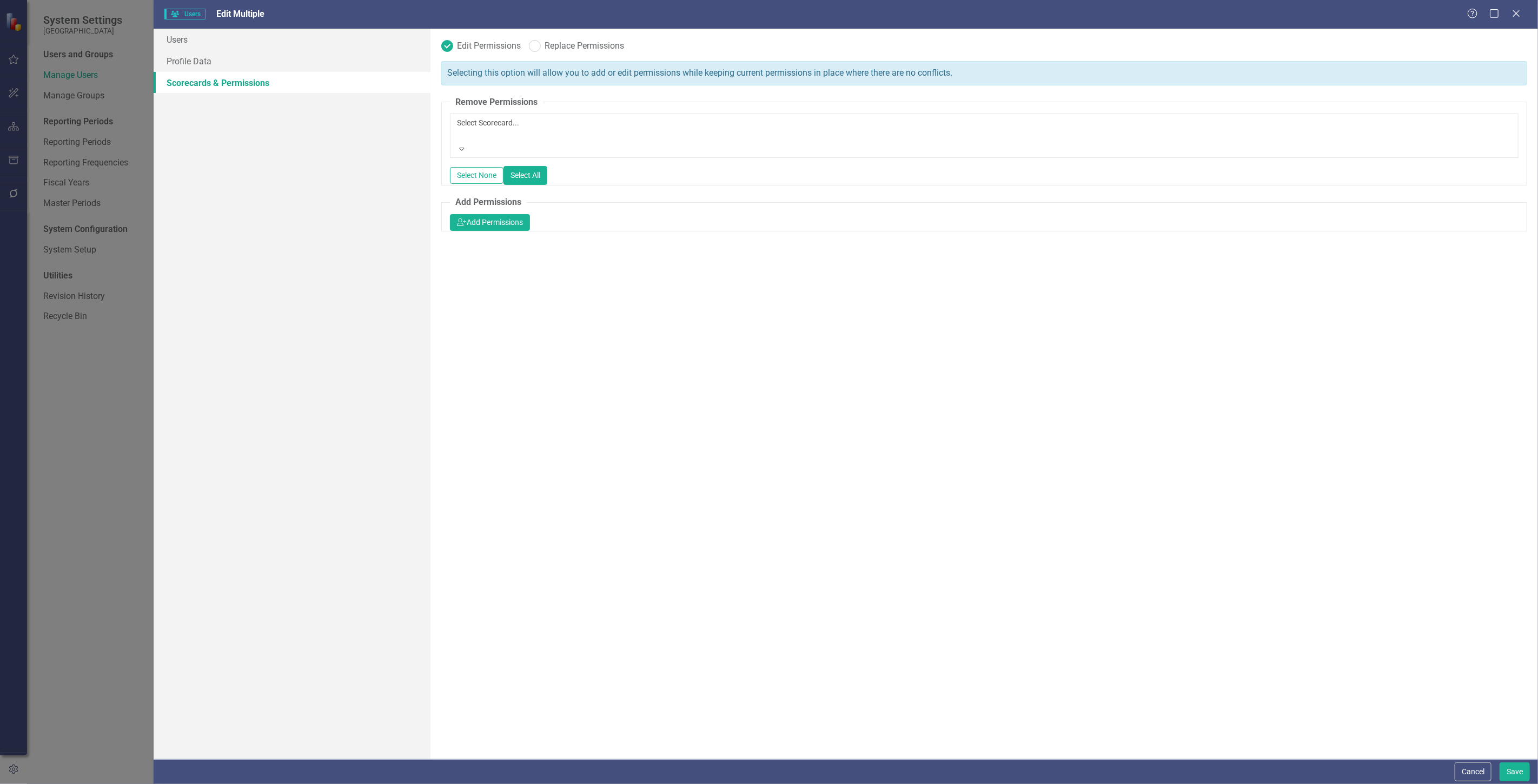
click at [467, 229] on icon "icon.userAdd" at bounding box center [462, 233] width 10 height 8
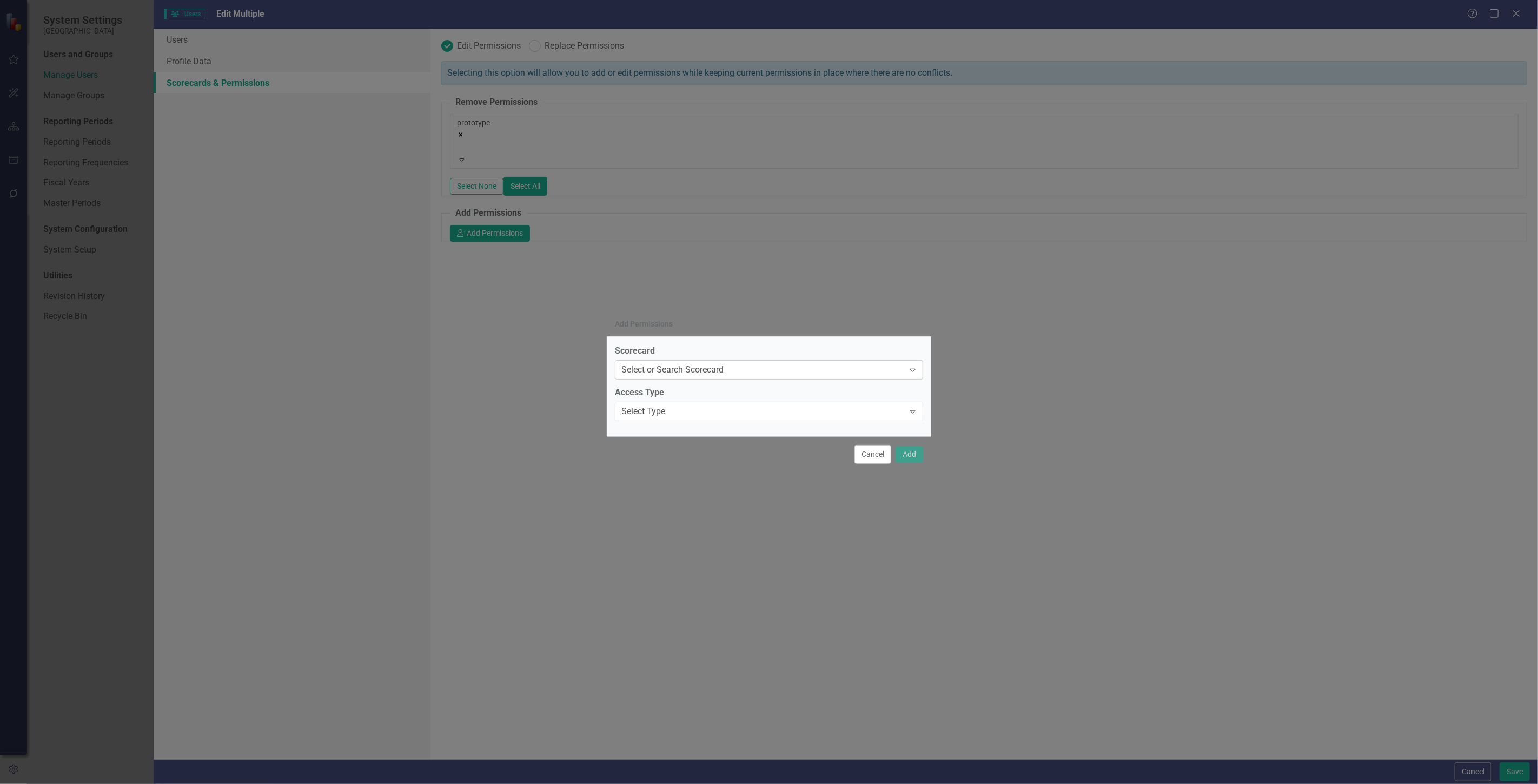
click at [706, 366] on div "Select or Search Scorecard" at bounding box center [672, 370] width 102 height 13
click at [687, 322] on div "Add Permissions" at bounding box center [769, 324] width 324 height 25
click at [901, 467] on div "Cancel Add" at bounding box center [769, 454] width 324 height 35
click at [903, 474] on div "Add Permissions Scorecard Select or Search Scorecard Expand Access Type Select …" at bounding box center [769, 392] width 324 height 784
click at [869, 458] on button "Cancel" at bounding box center [872, 454] width 37 height 19
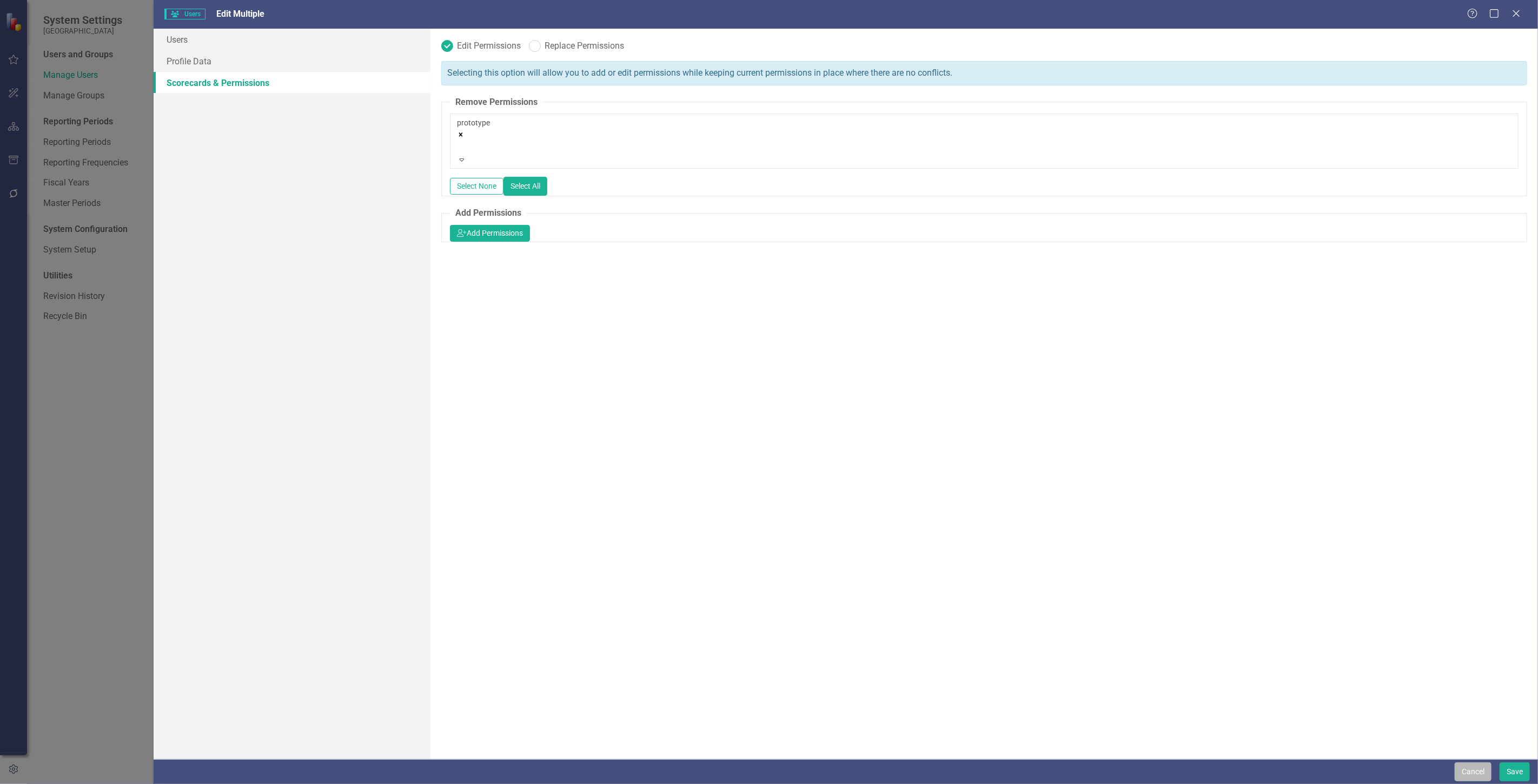
click at [1477, 764] on button "Cancel" at bounding box center [1472, 771] width 37 height 19
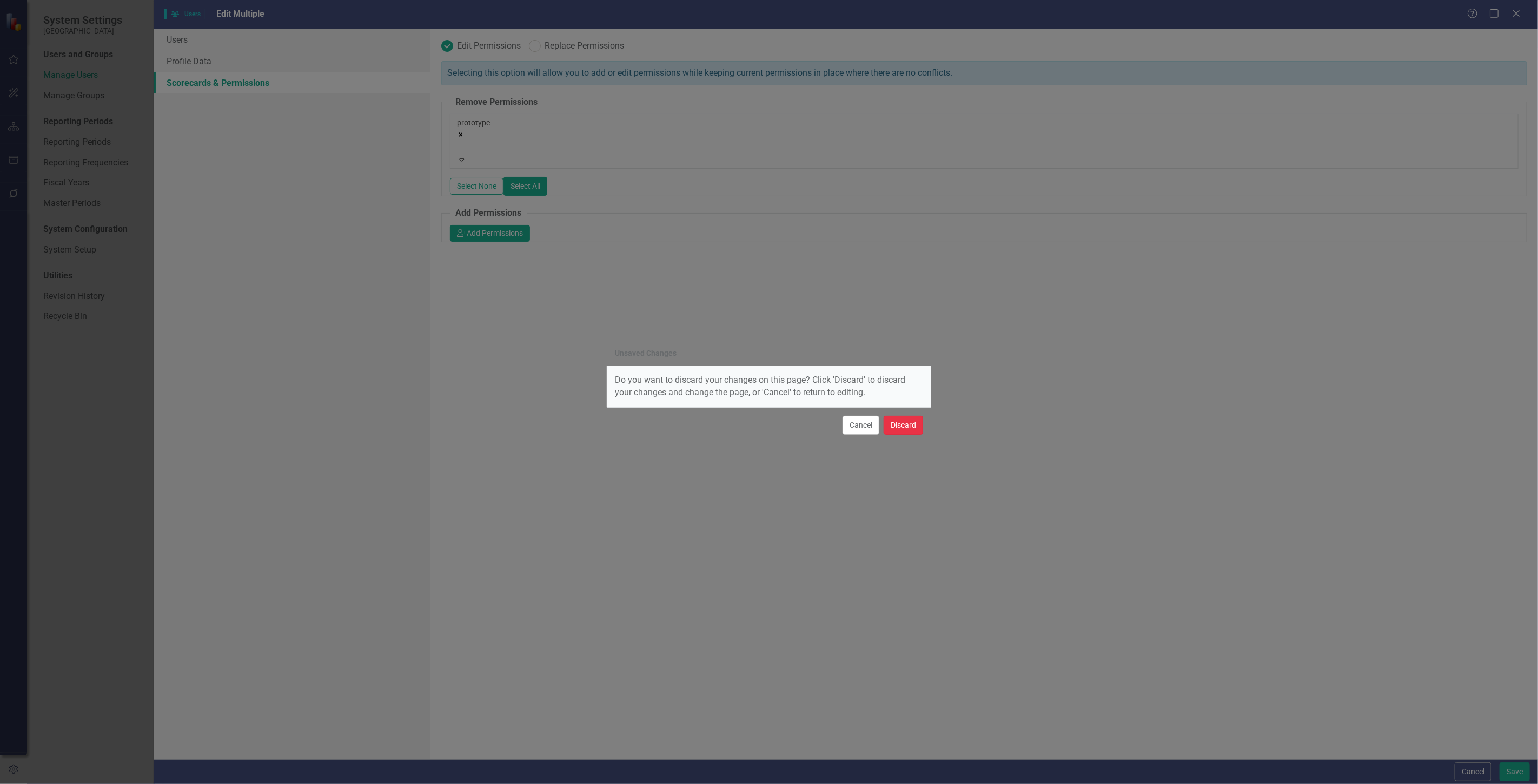
click at [920, 426] on button "Discard" at bounding box center [903, 424] width 40 height 19
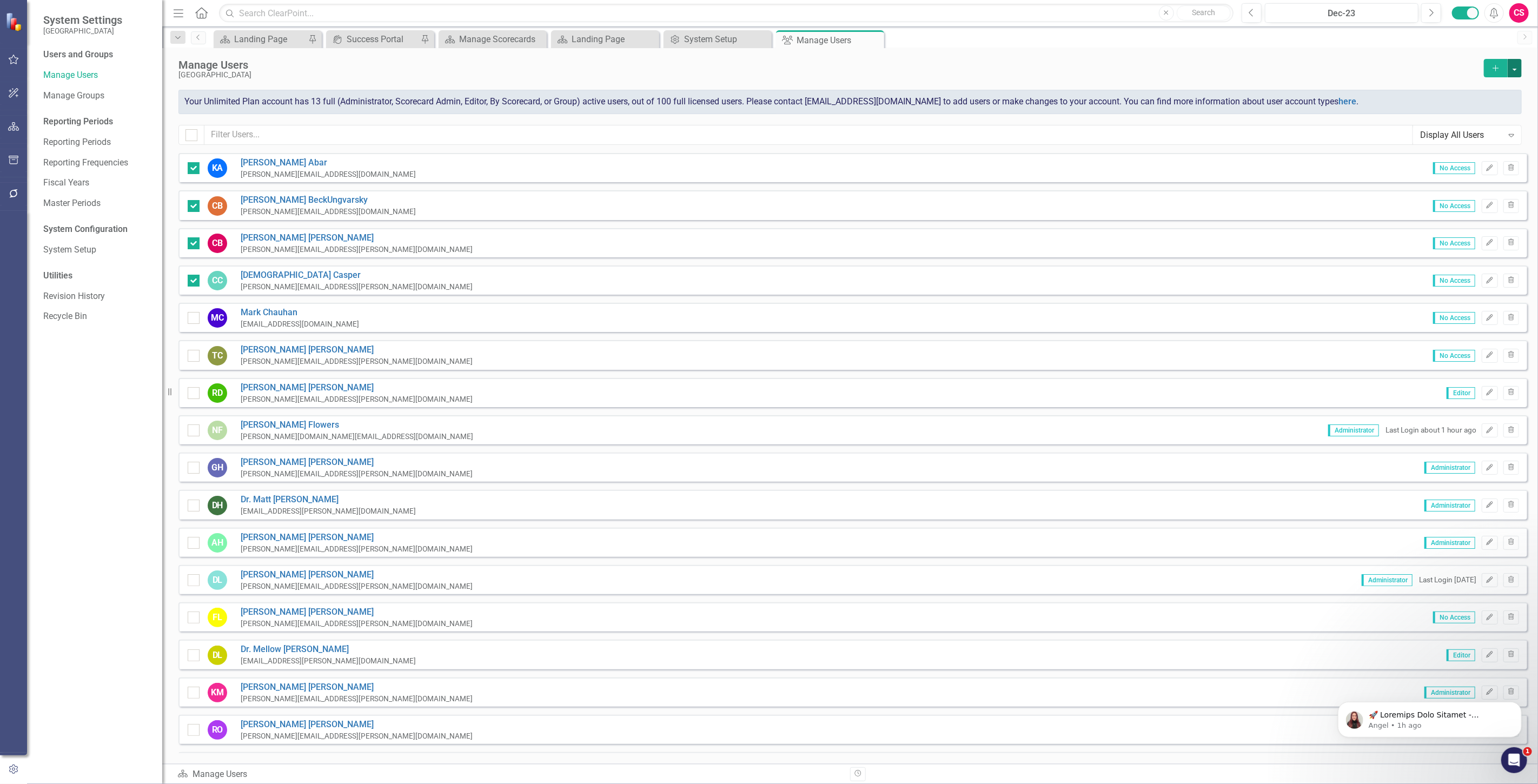
click at [1510, 74] on button "button" at bounding box center [1515, 68] width 14 height 19
click at [1495, 106] on link "Add Multiple Add Multiple Users" at bounding box center [1471, 108] width 100 height 20
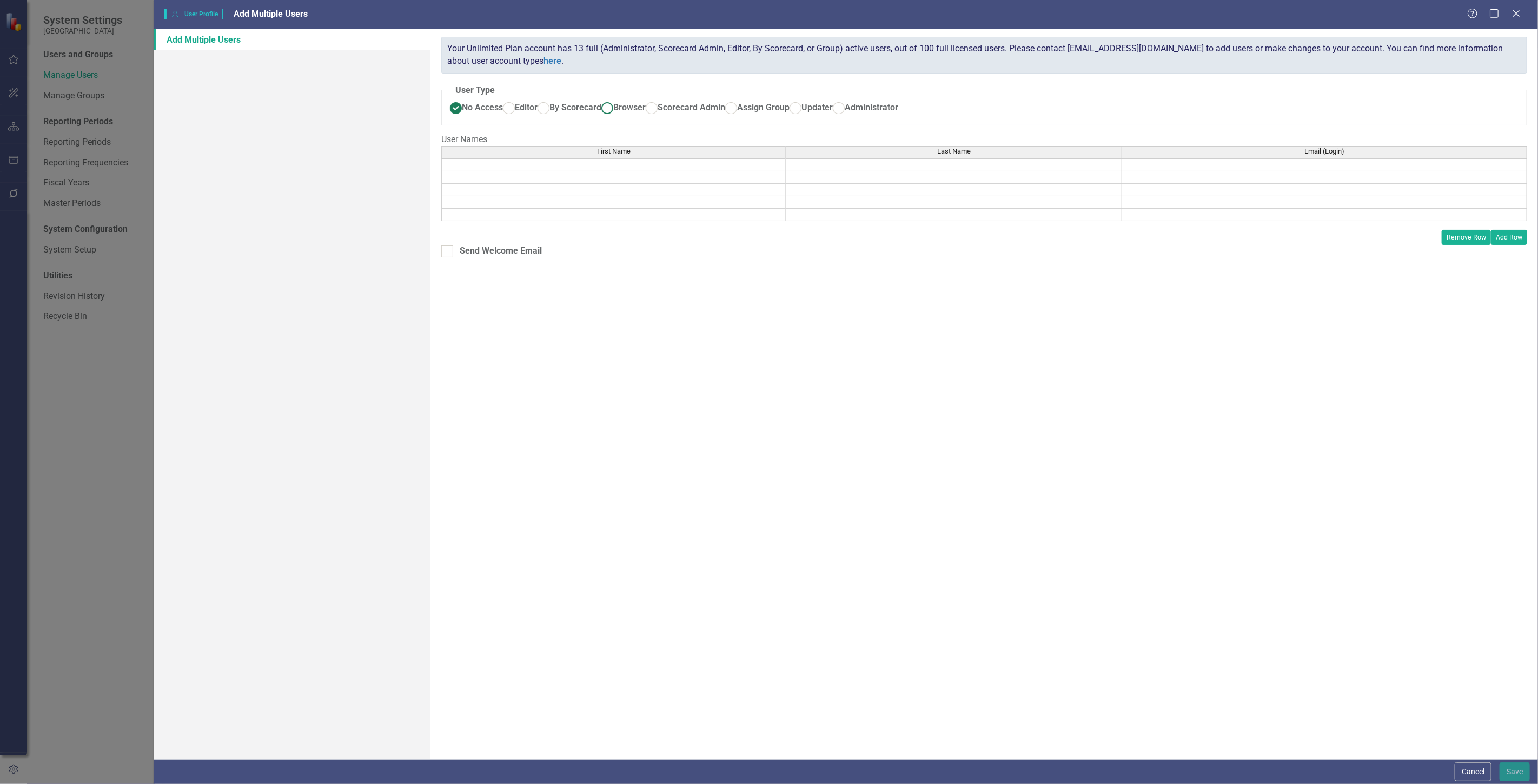
click at [614, 112] on span "Browser" at bounding box center [630, 107] width 32 height 10
click at [599, 117] on input "Browser" at bounding box center [608, 108] width 17 height 17
radio input "true"
click at [196, 83] on link "Scorecards" at bounding box center [292, 83] width 277 height 22
click at [1474, 777] on button "Cancel" at bounding box center [1472, 771] width 37 height 19
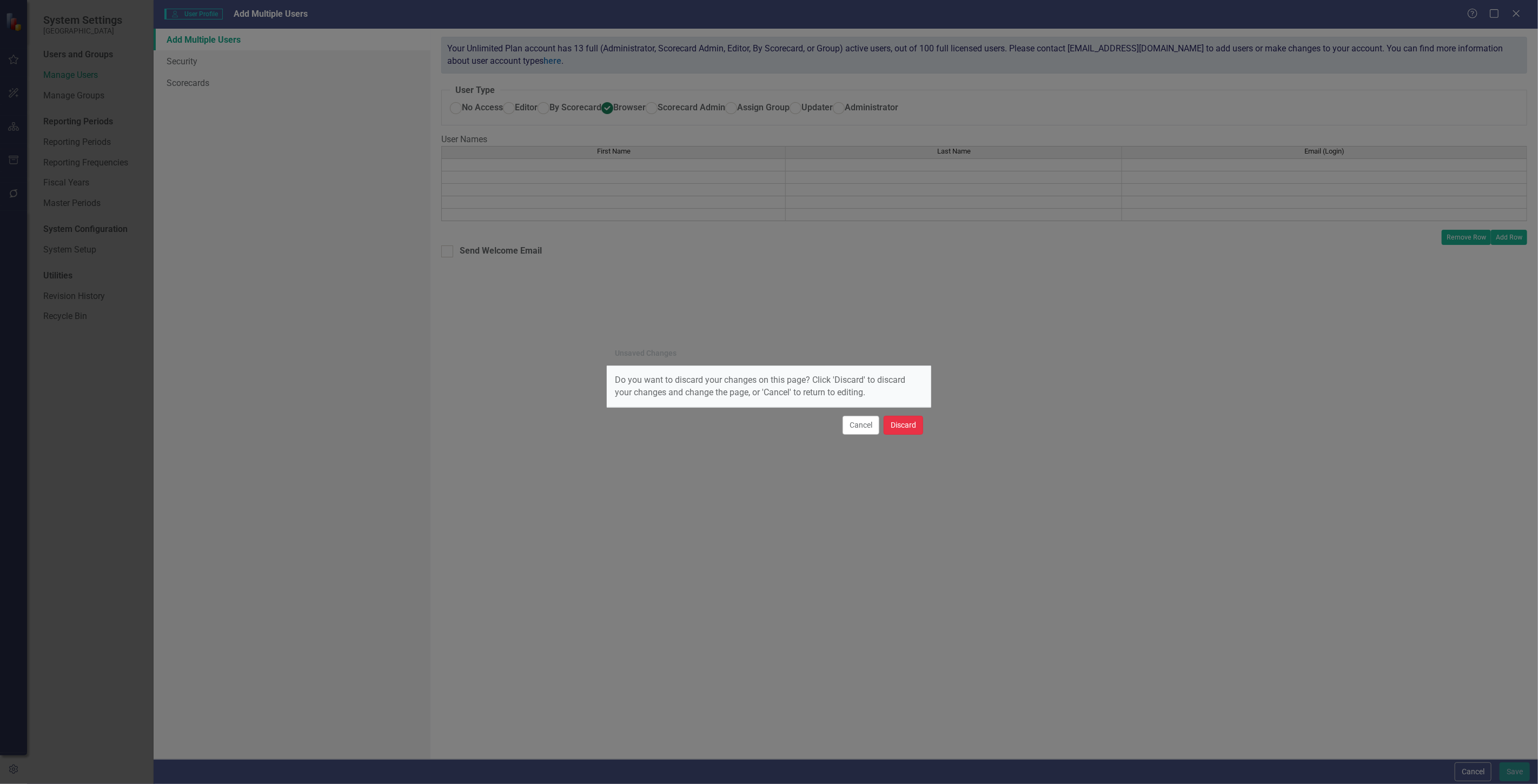
click at [909, 421] on button "Discard" at bounding box center [903, 424] width 40 height 19
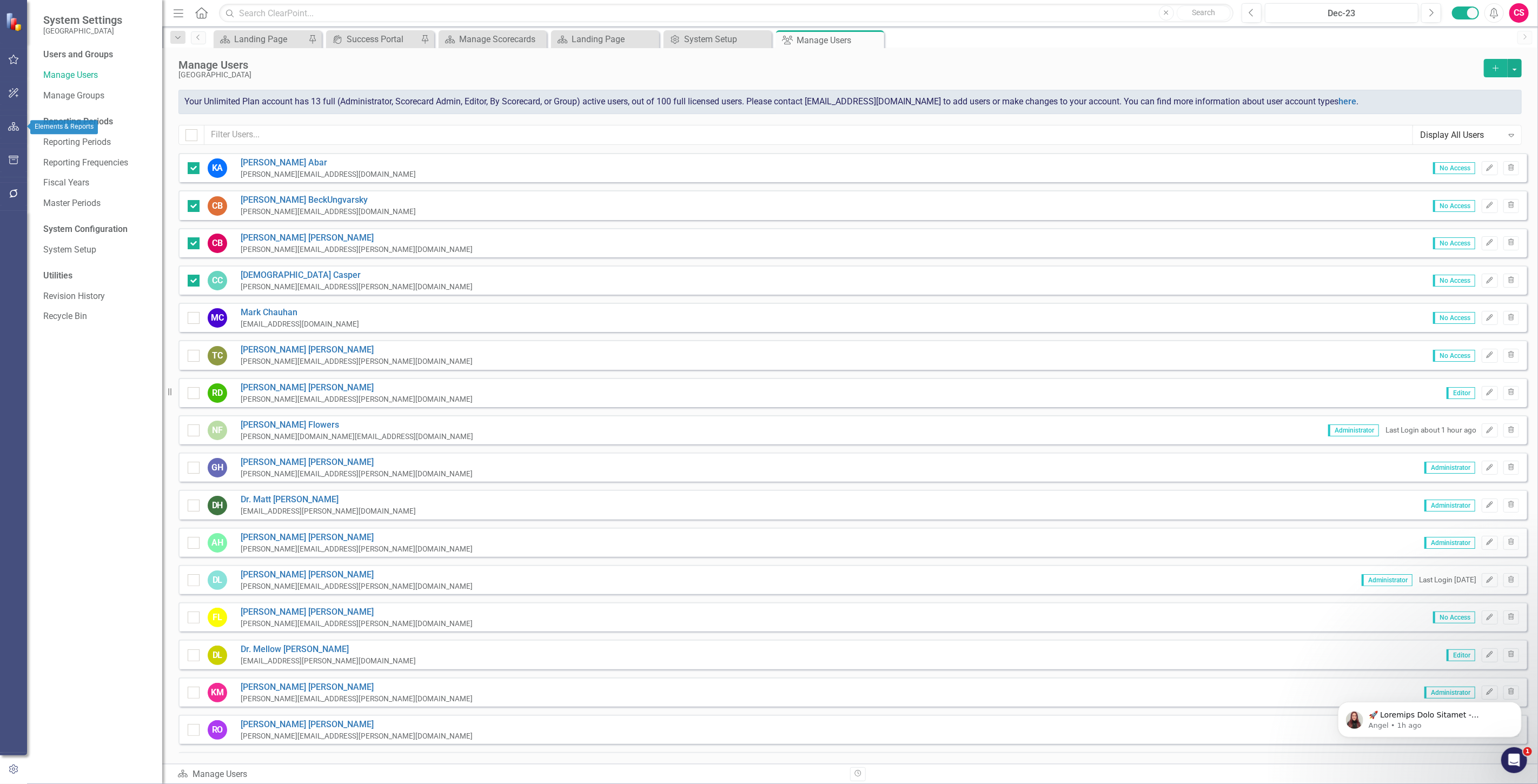
click at [8, 126] on icon "button" at bounding box center [13, 126] width 11 height 8
click at [80, 117] on link "Scorecards" at bounding box center [76, 113] width 45 height 13
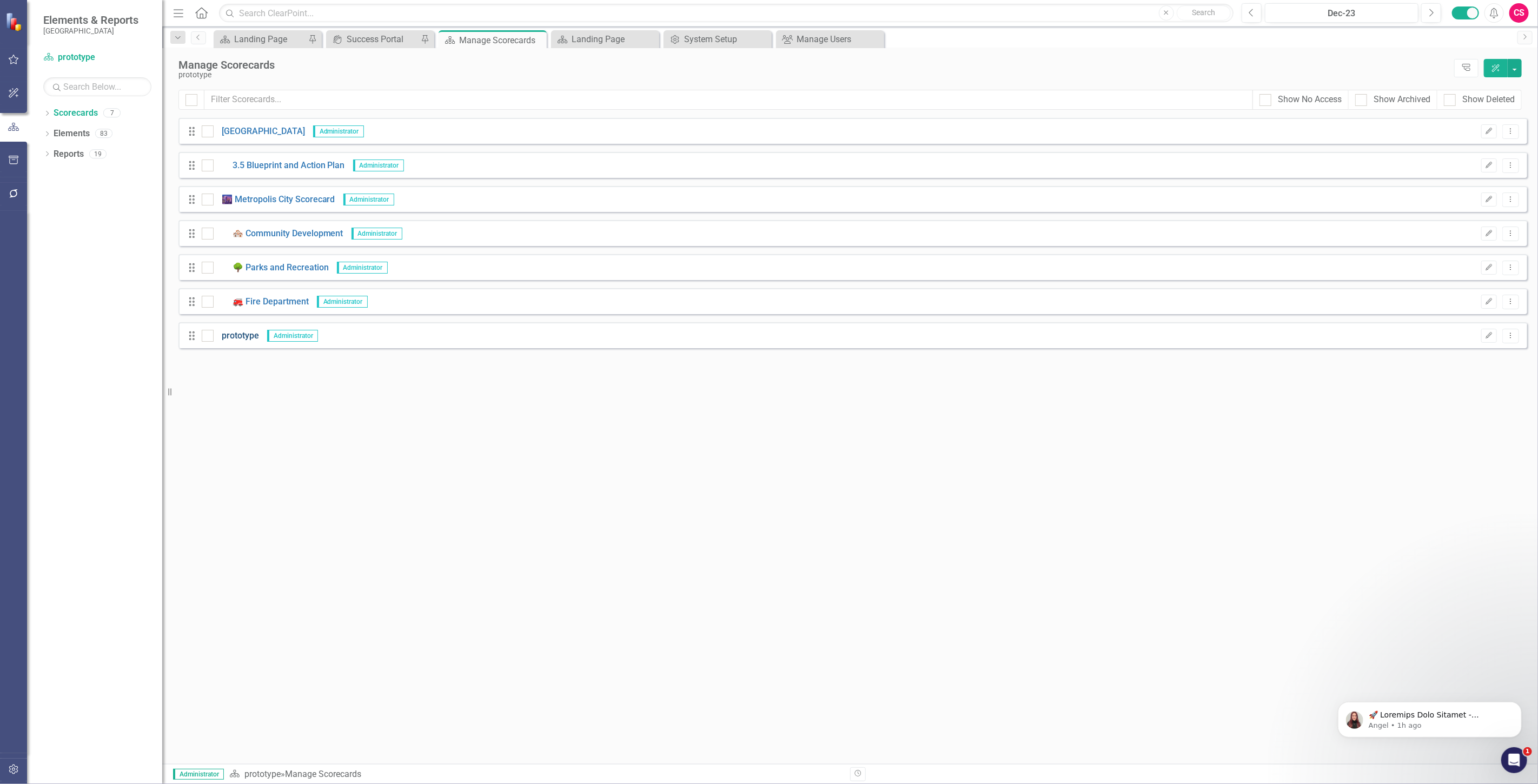
click at [250, 335] on link "prototype" at bounding box center [236, 335] width 46 height 13
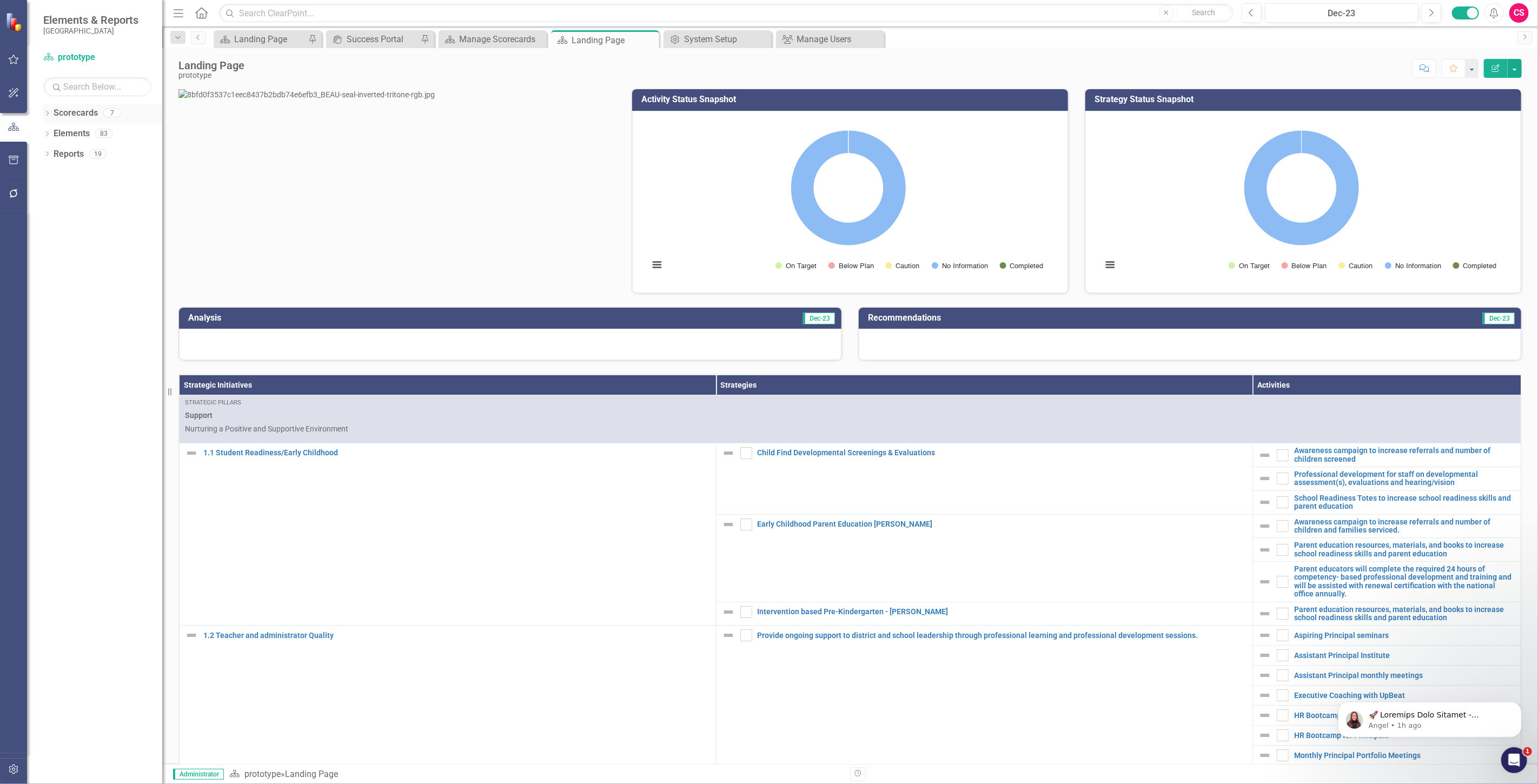
click at [77, 114] on link "Scorecards" at bounding box center [76, 113] width 45 height 13
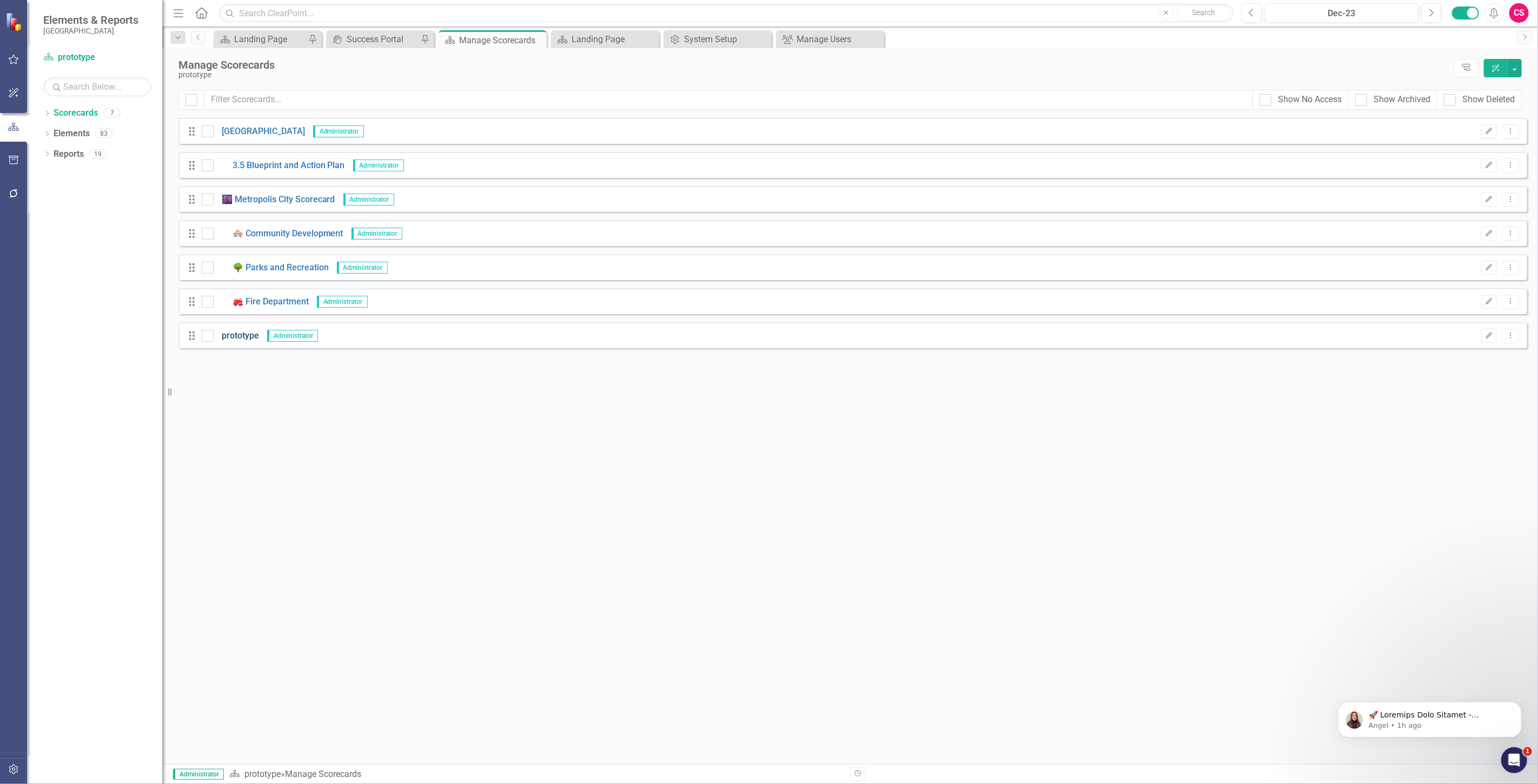
click at [234, 338] on link "prototype" at bounding box center [236, 335] width 46 height 13
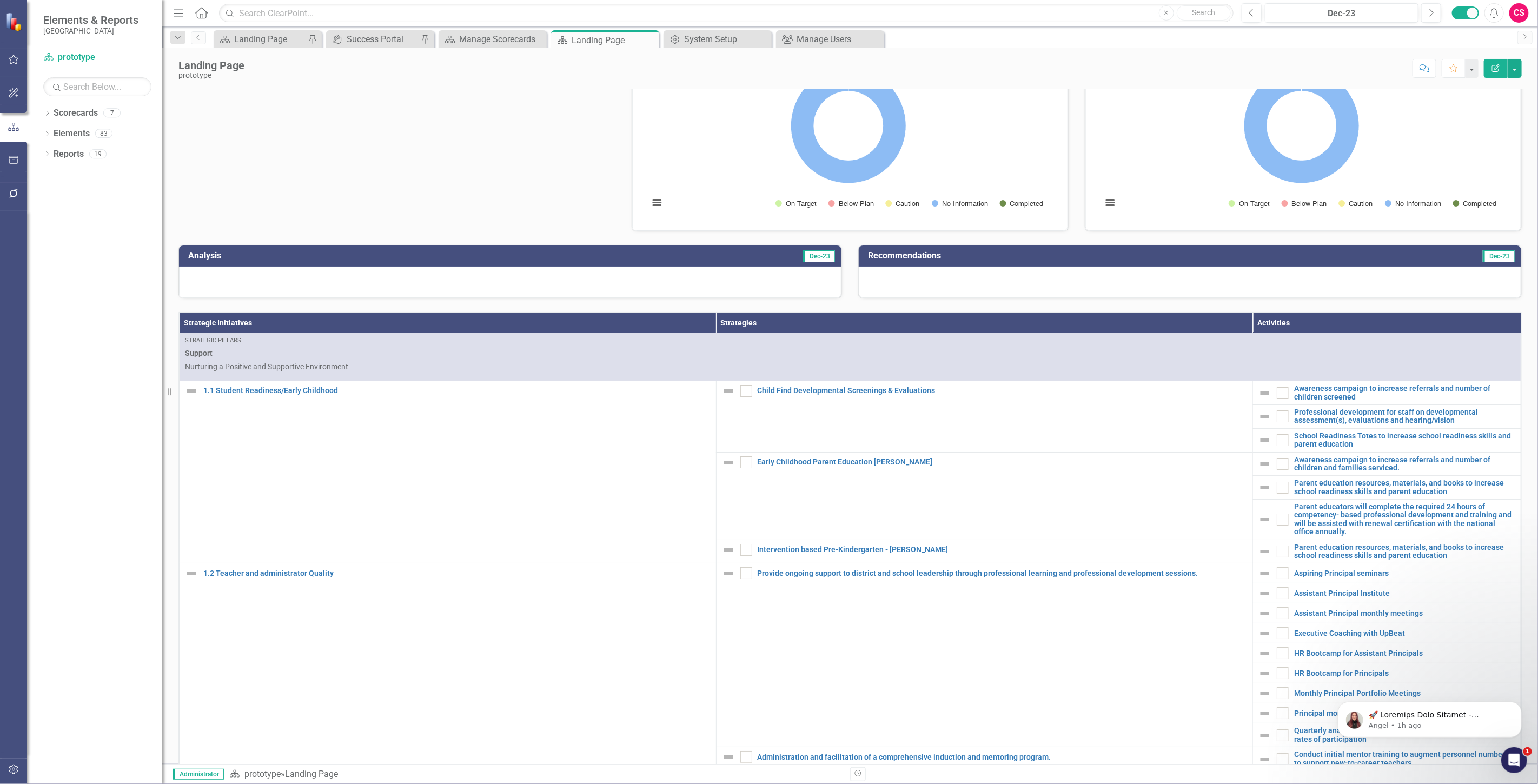
scroll to position [120, 0]
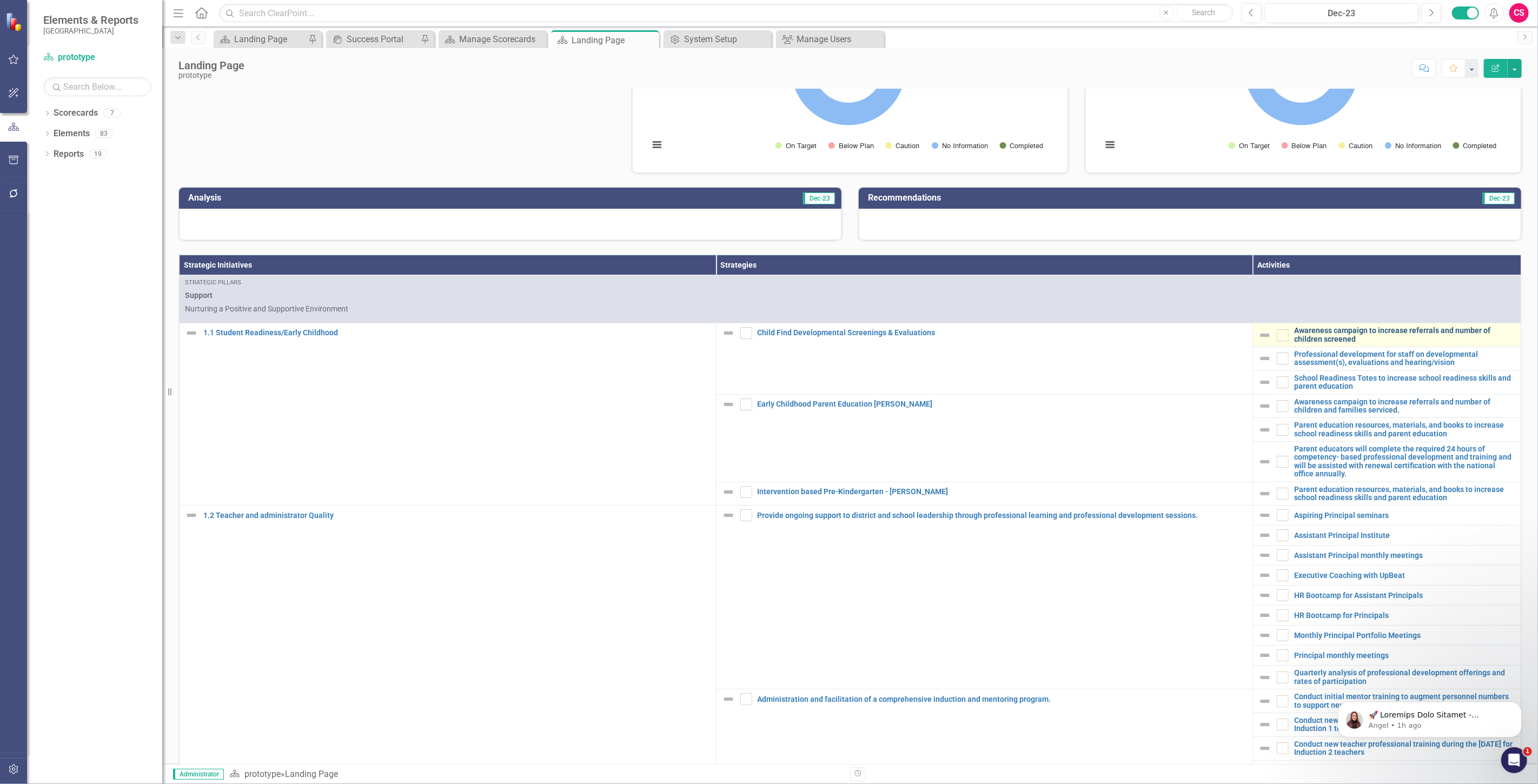
click at [1298, 343] on link "Awareness campaign to increase referrals and number of children screened" at bounding box center [1404, 335] width 221 height 17
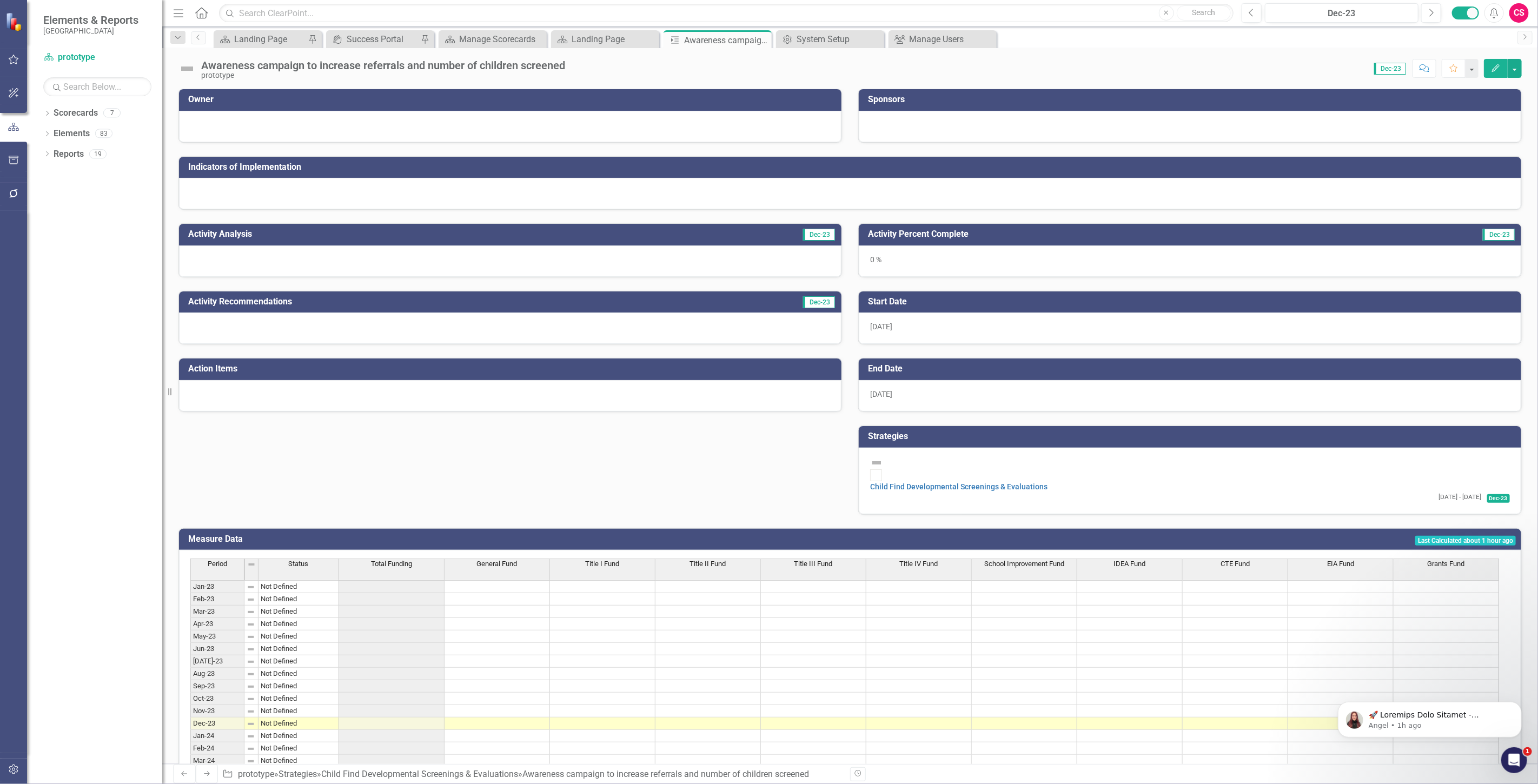
click at [1495, 68] on icon "Edit" at bounding box center [1496, 68] width 10 height 8
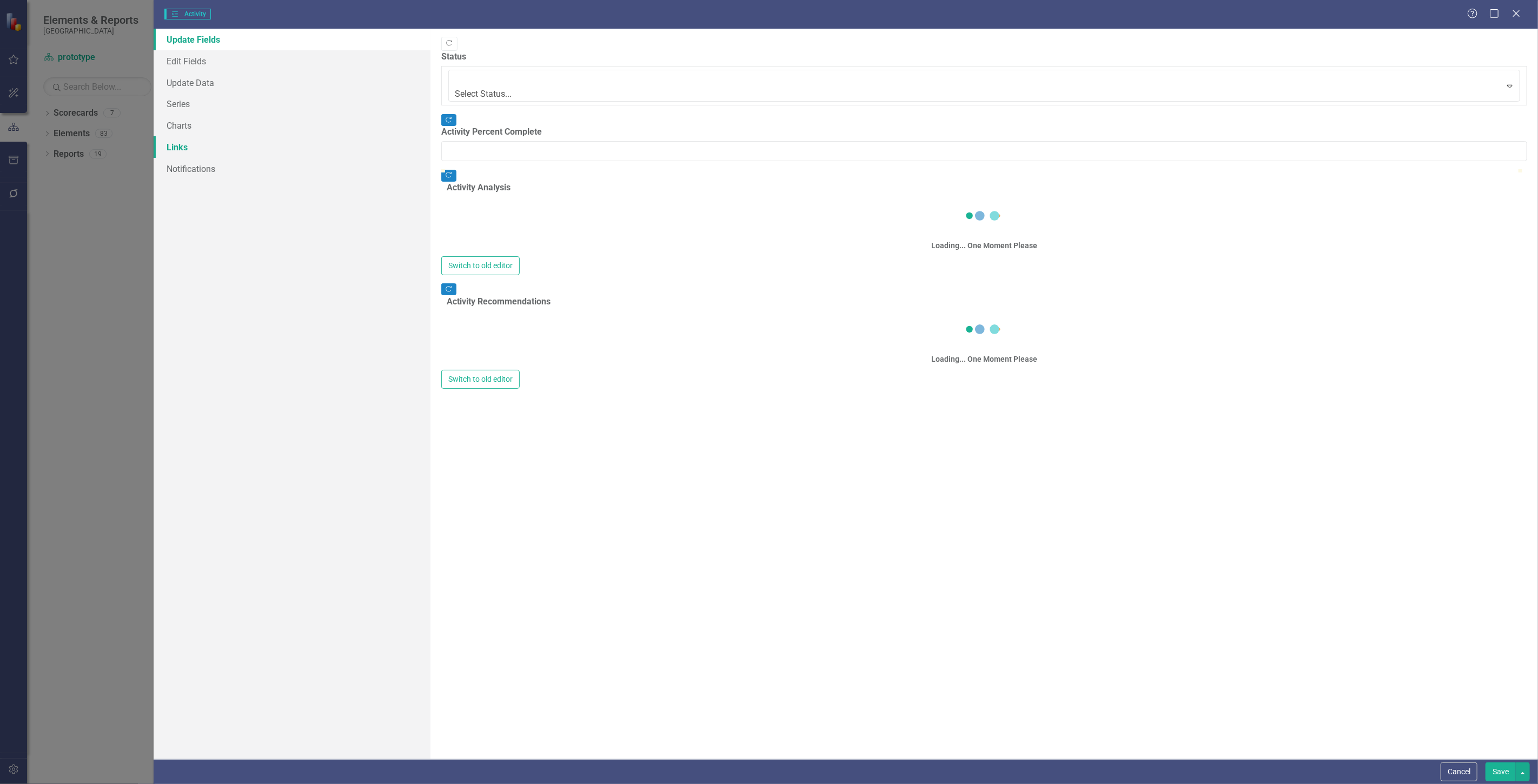
click at [182, 145] on link "Links" at bounding box center [292, 147] width 277 height 22
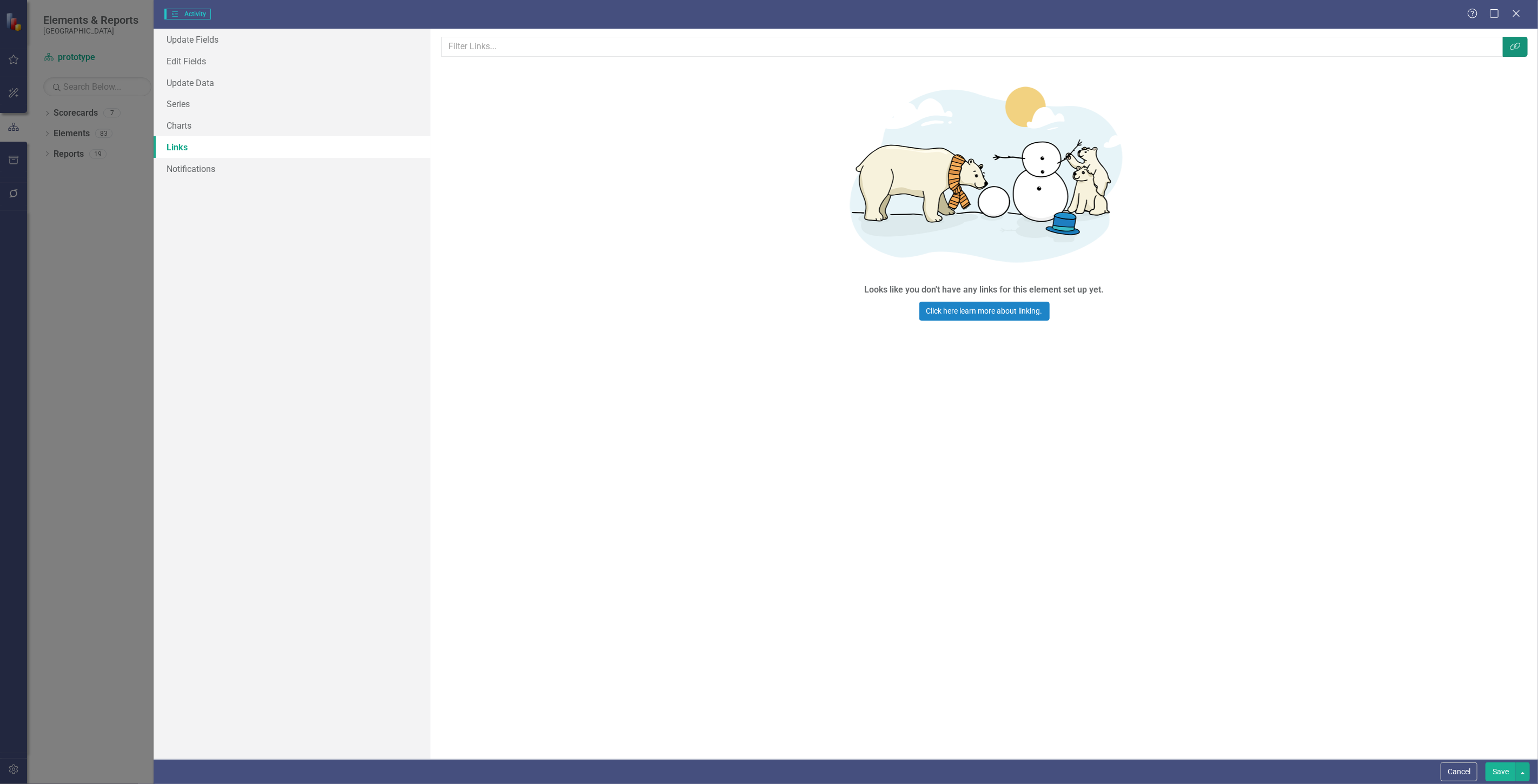
click at [1522, 45] on button "Link Tag" at bounding box center [1515, 46] width 25 height 20
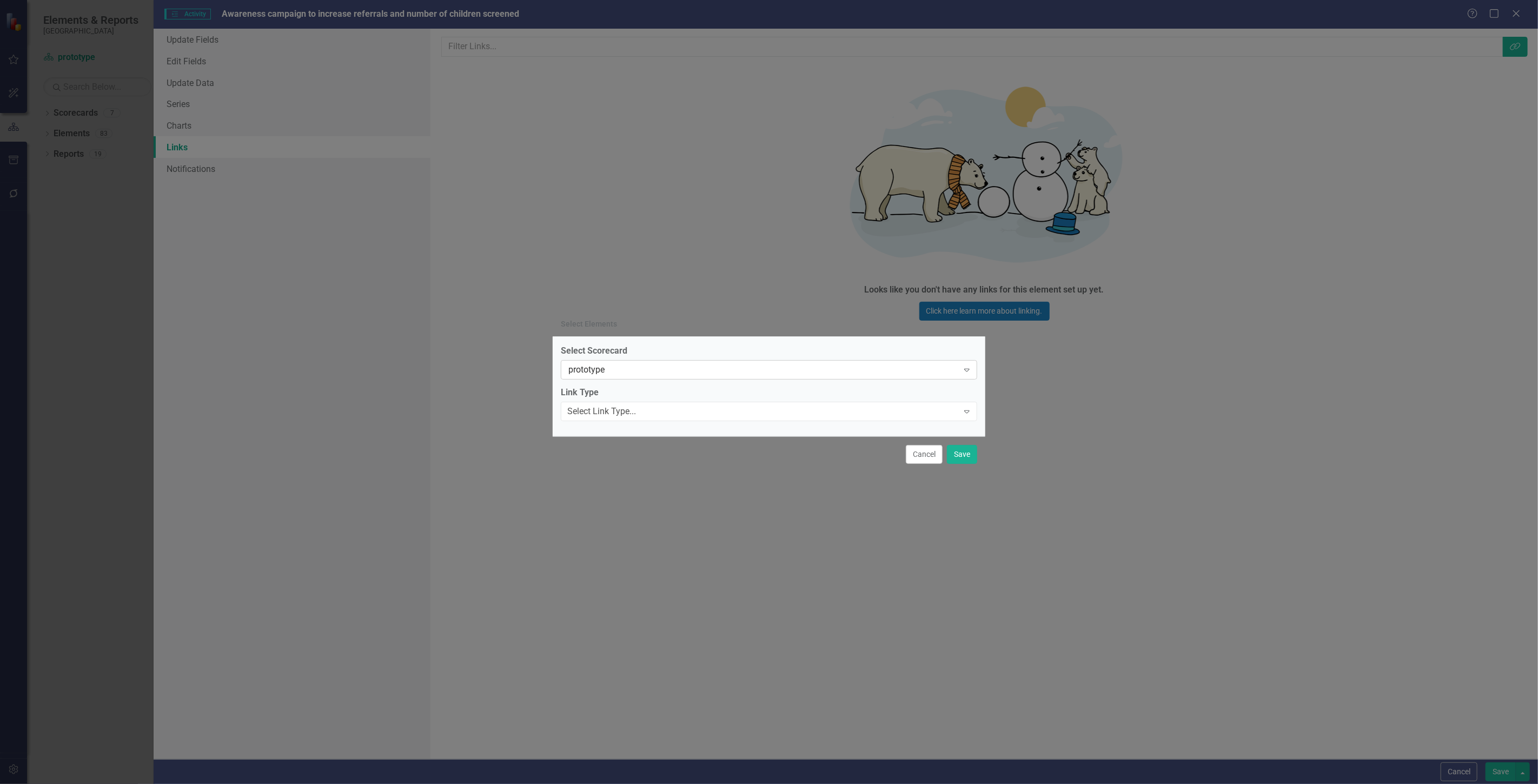
click at [646, 360] on div "prototype Expand" at bounding box center [769, 370] width 416 height 19
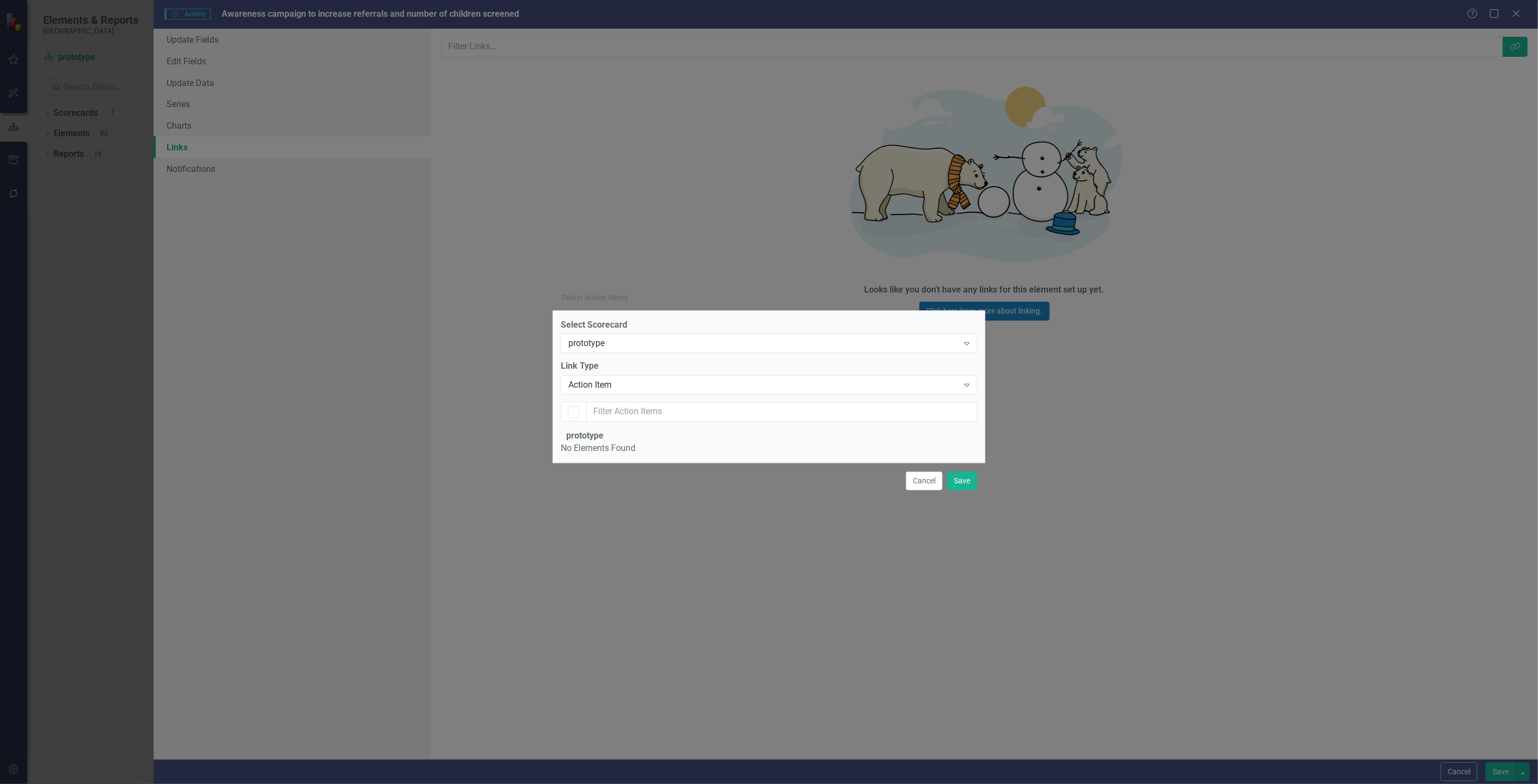
click at [645, 319] on label "Select Scorecard" at bounding box center [769, 325] width 416 height 13
click at [629, 379] on div "Action Item" at bounding box center [763, 385] width 390 height 13
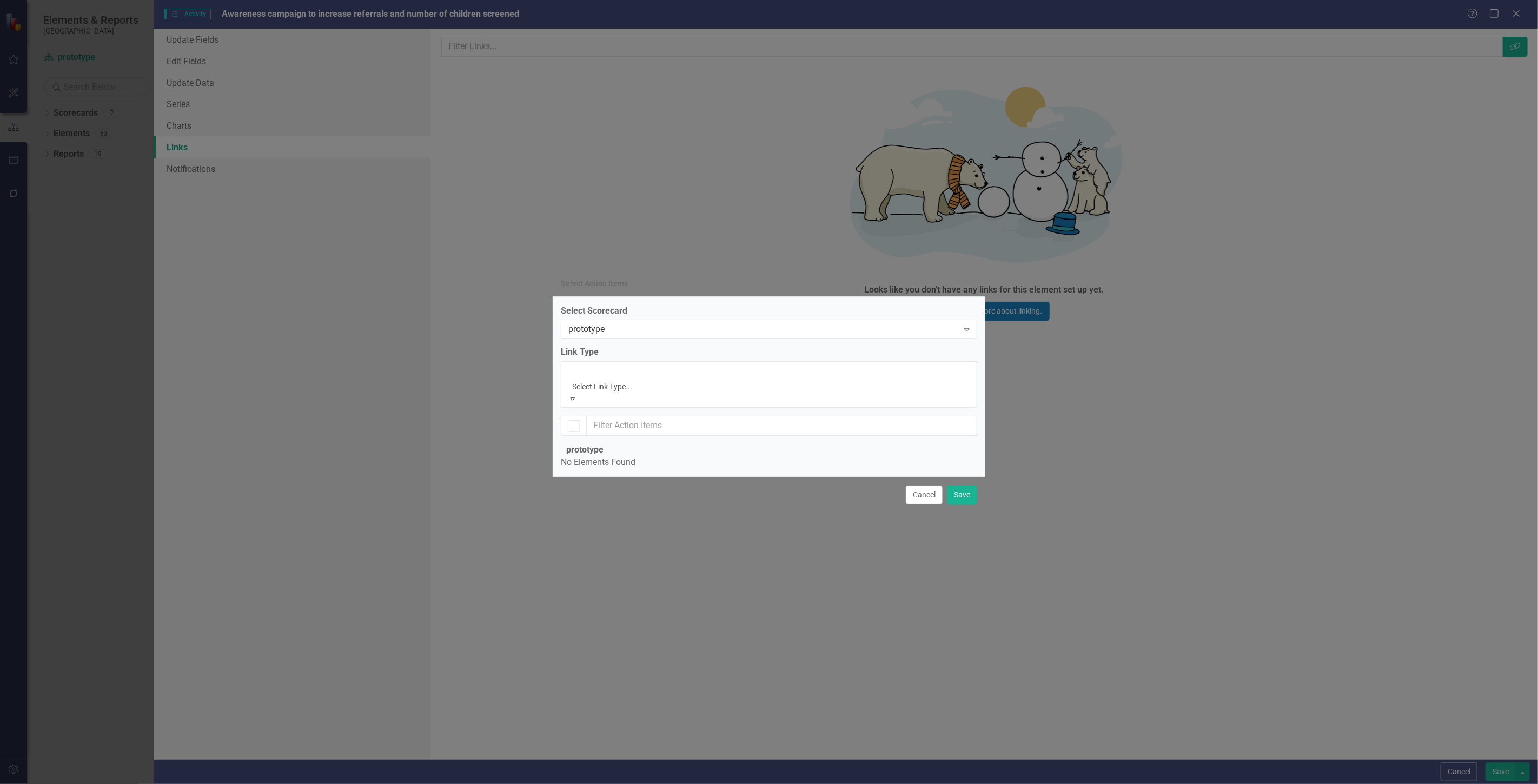
click at [629, 346] on label "Link Type" at bounding box center [769, 352] width 416 height 13
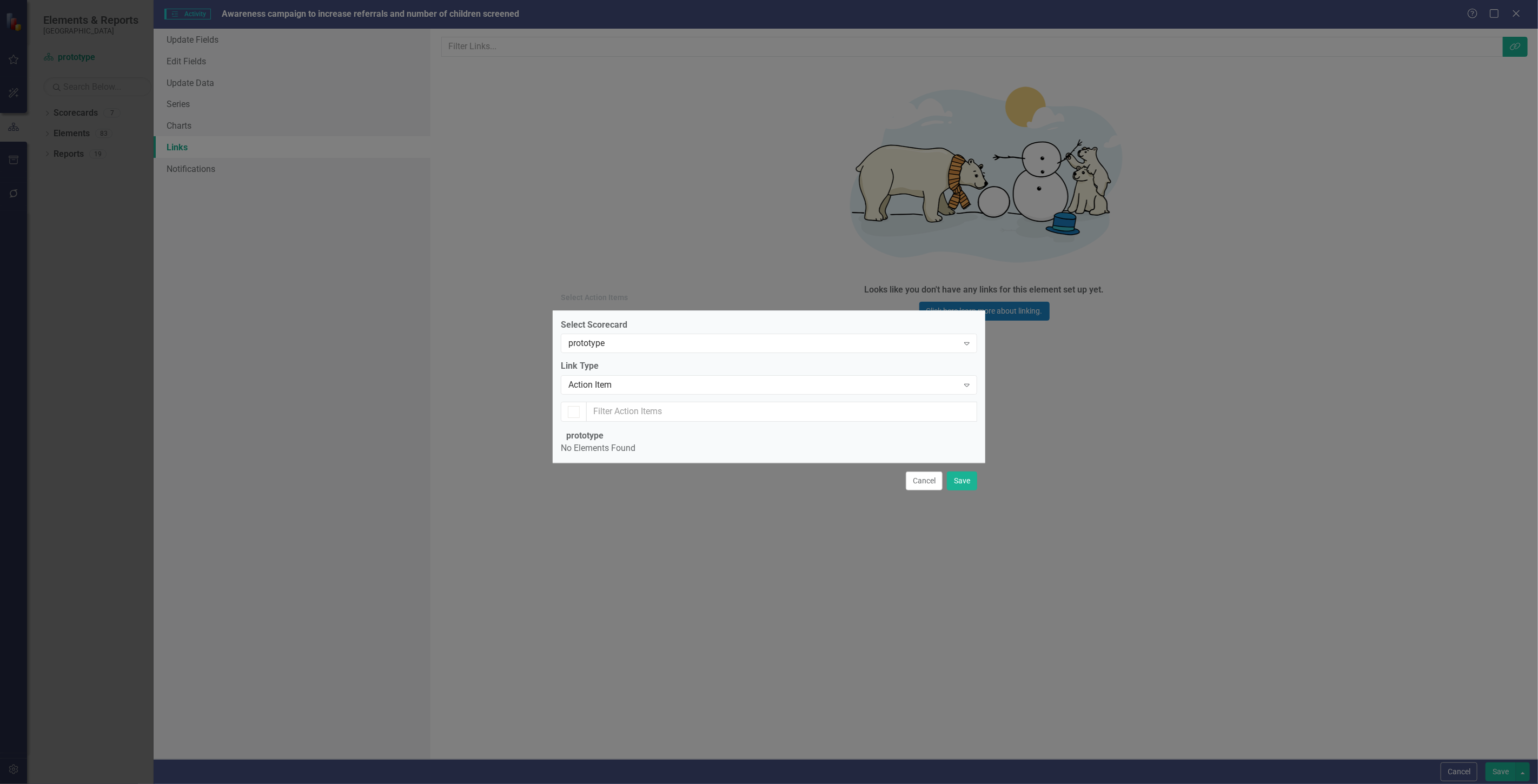
click at [927, 498] on div "Cancel Save" at bounding box center [769, 480] width 432 height 35
click at [915, 490] on button "Cancel" at bounding box center [924, 480] width 37 height 19
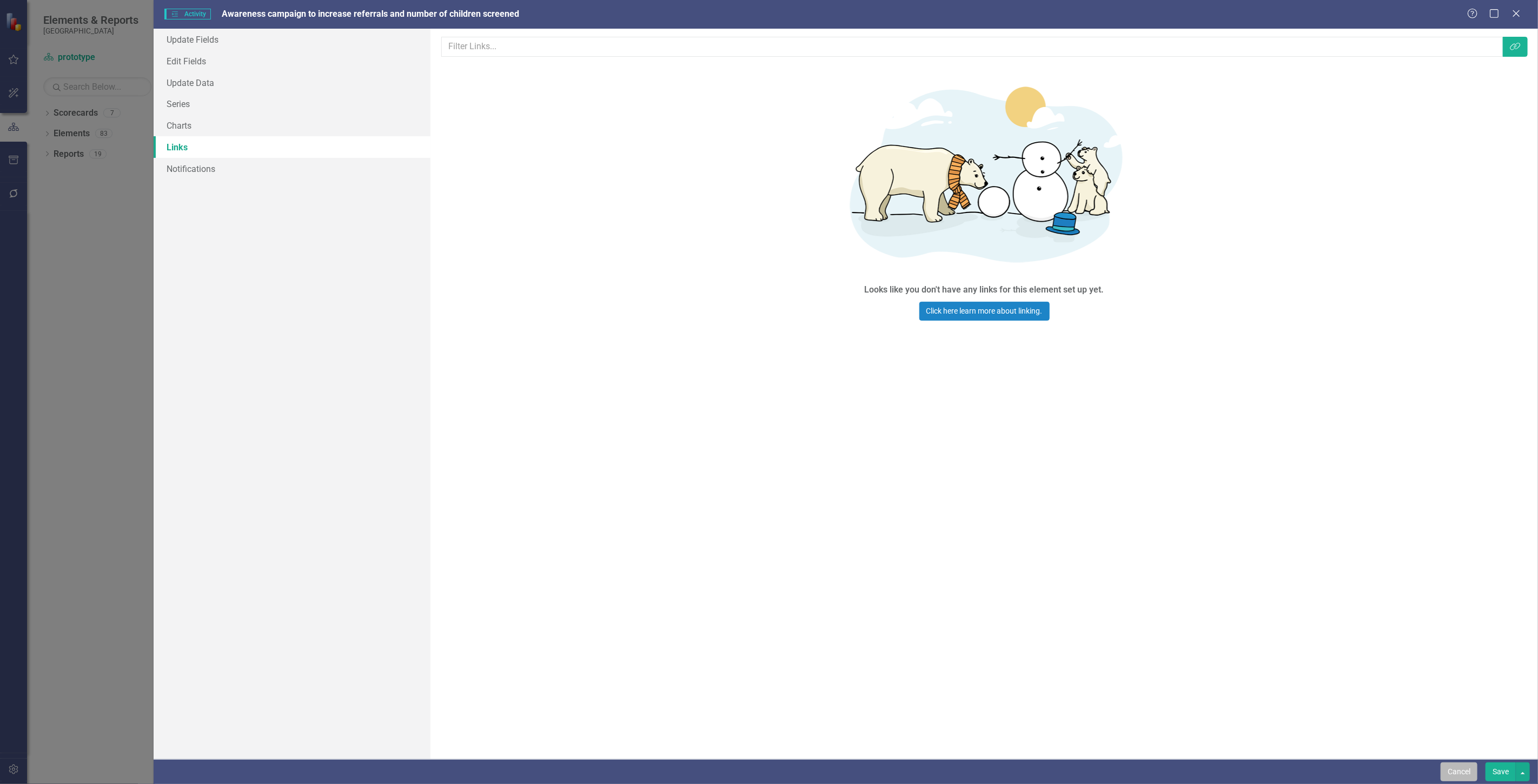
click at [1455, 769] on button "Cancel" at bounding box center [1459, 771] width 37 height 19
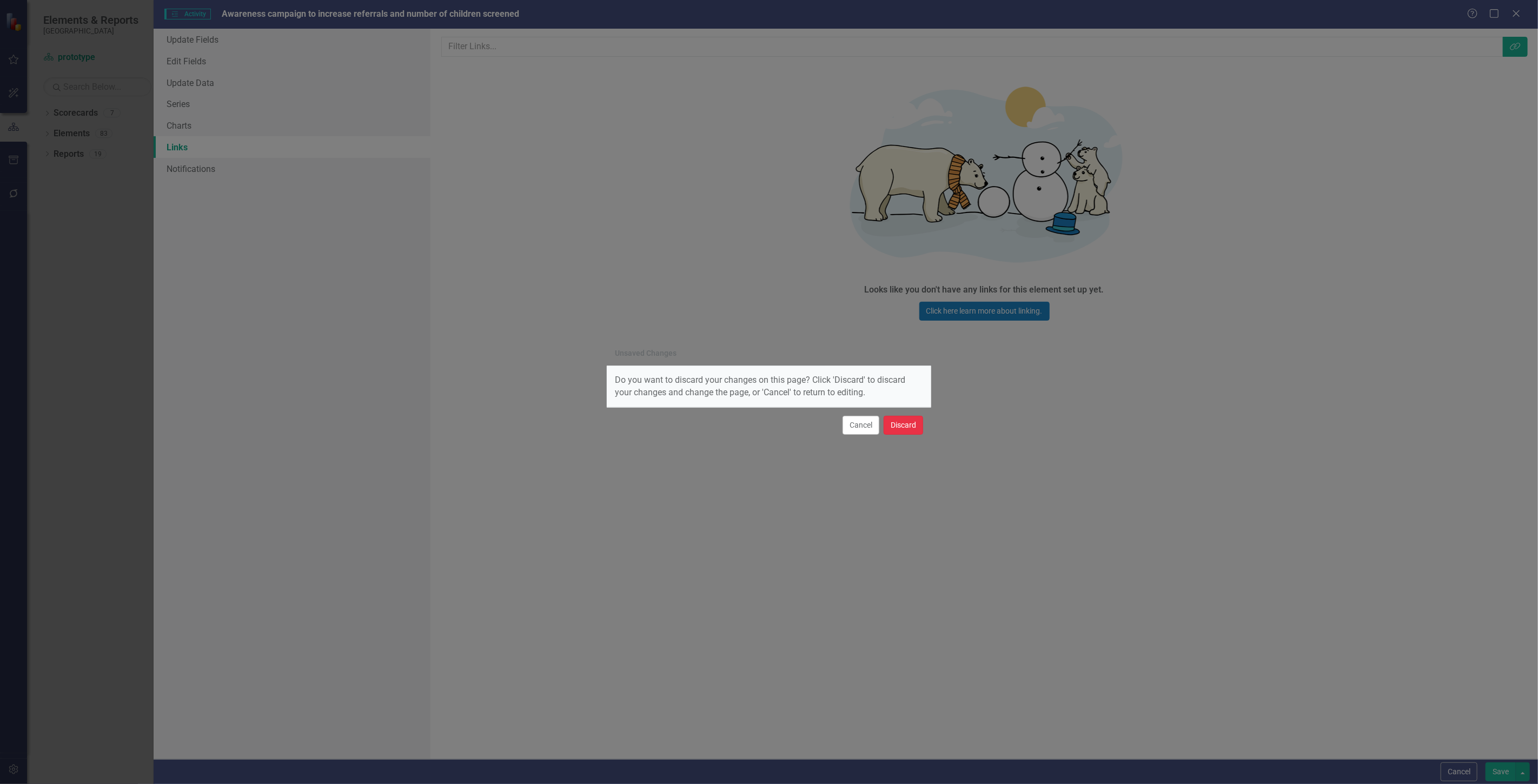
click at [898, 427] on button "Discard" at bounding box center [903, 424] width 40 height 19
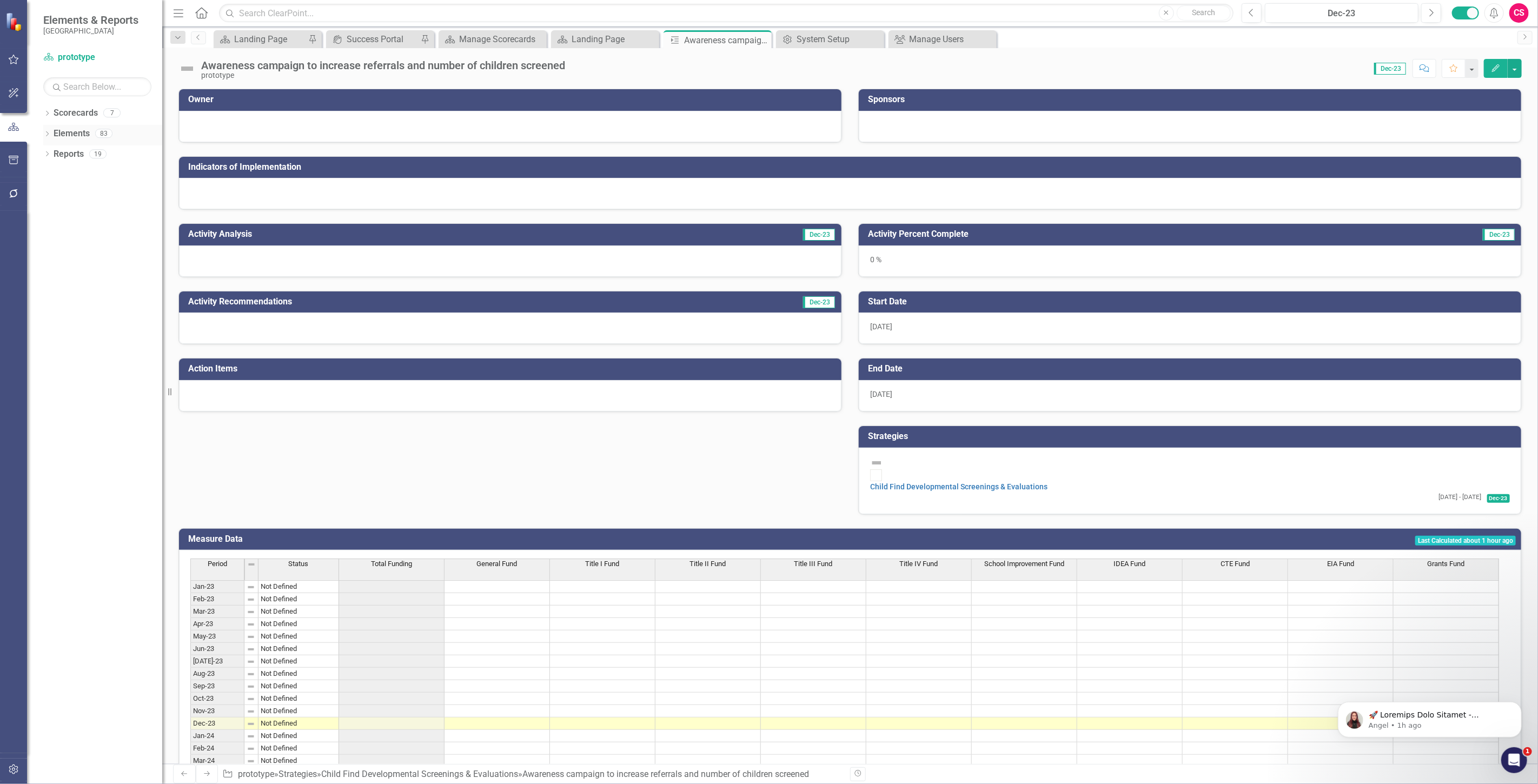
click at [72, 131] on link "Elements" at bounding box center [72, 133] width 36 height 13
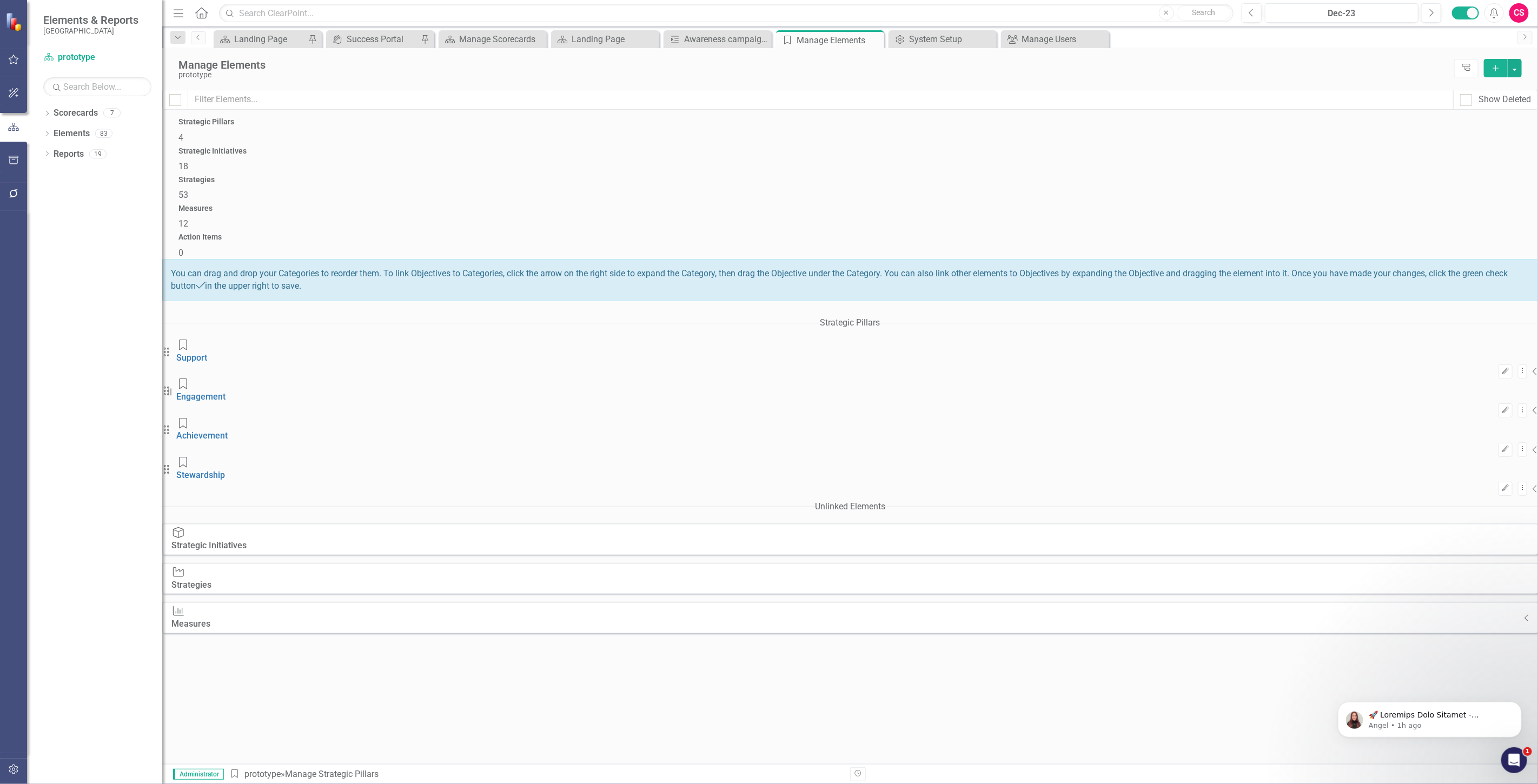
click at [803, 179] on div "Strategies 53" at bounding box center [850, 188] width 1343 height 26
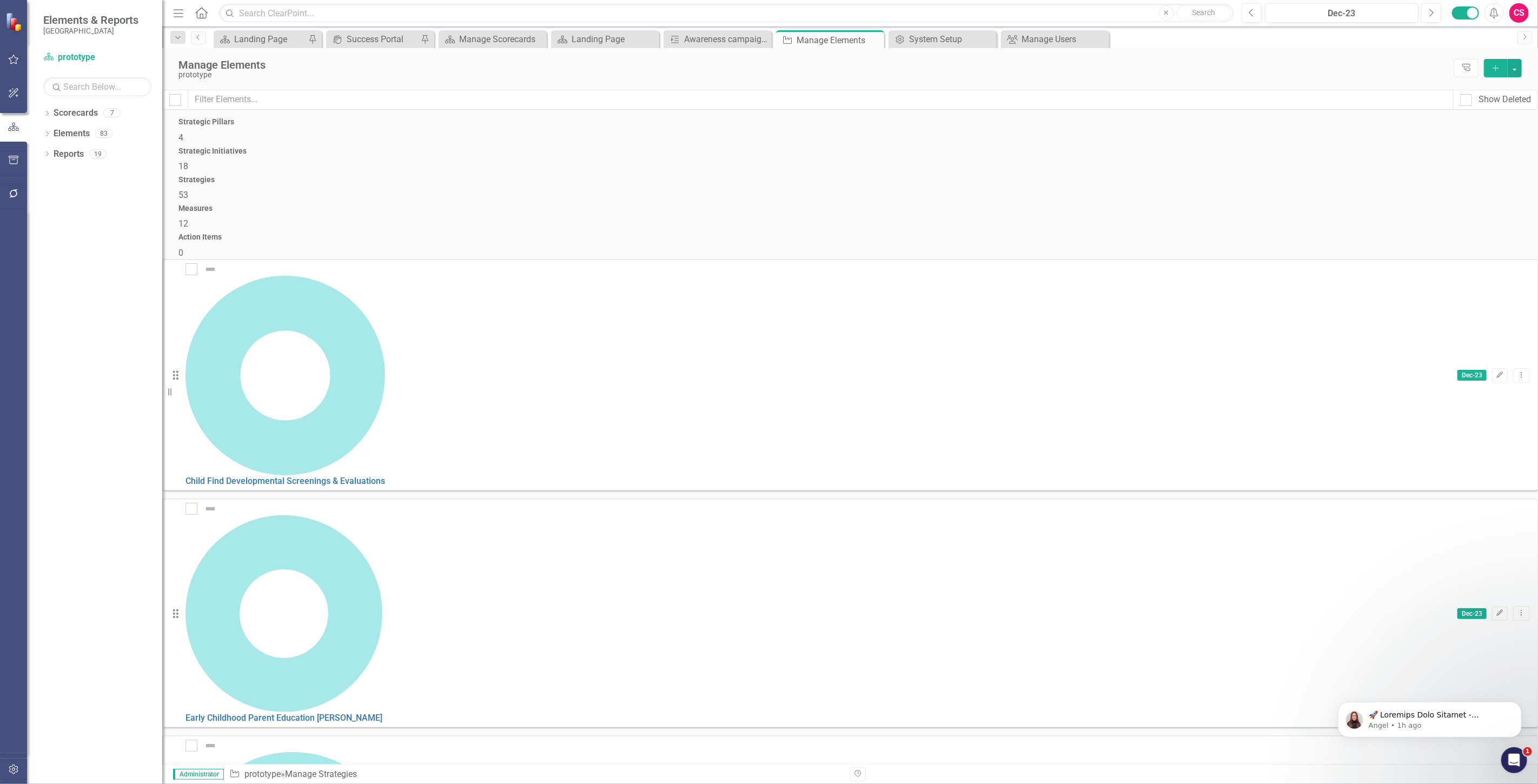
checkbox input "false"
